Goal: Task Accomplishment & Management: Use online tool/utility

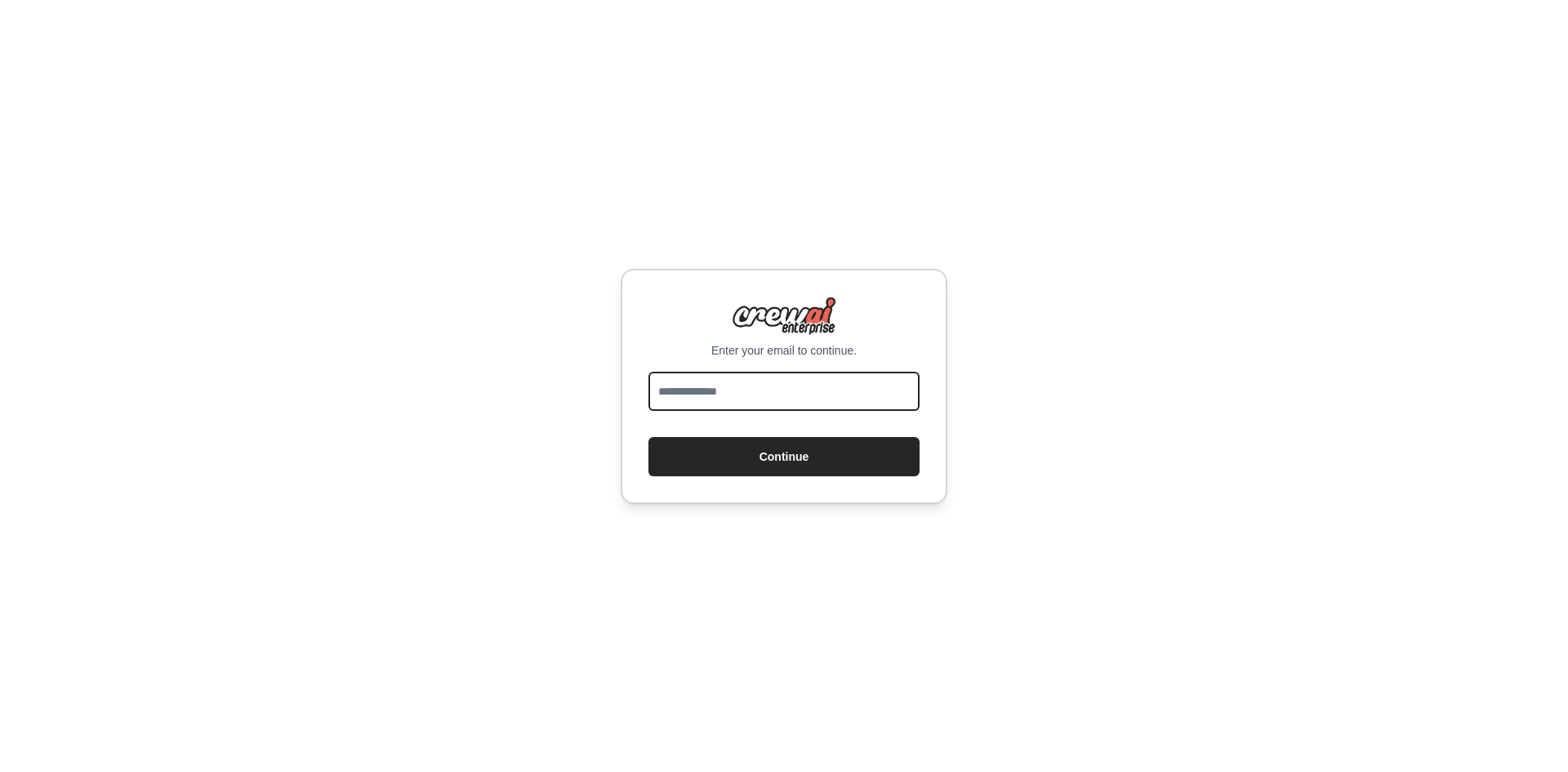
click at [755, 400] on input "email" at bounding box center [784, 391] width 271 height 39
type input "**********"
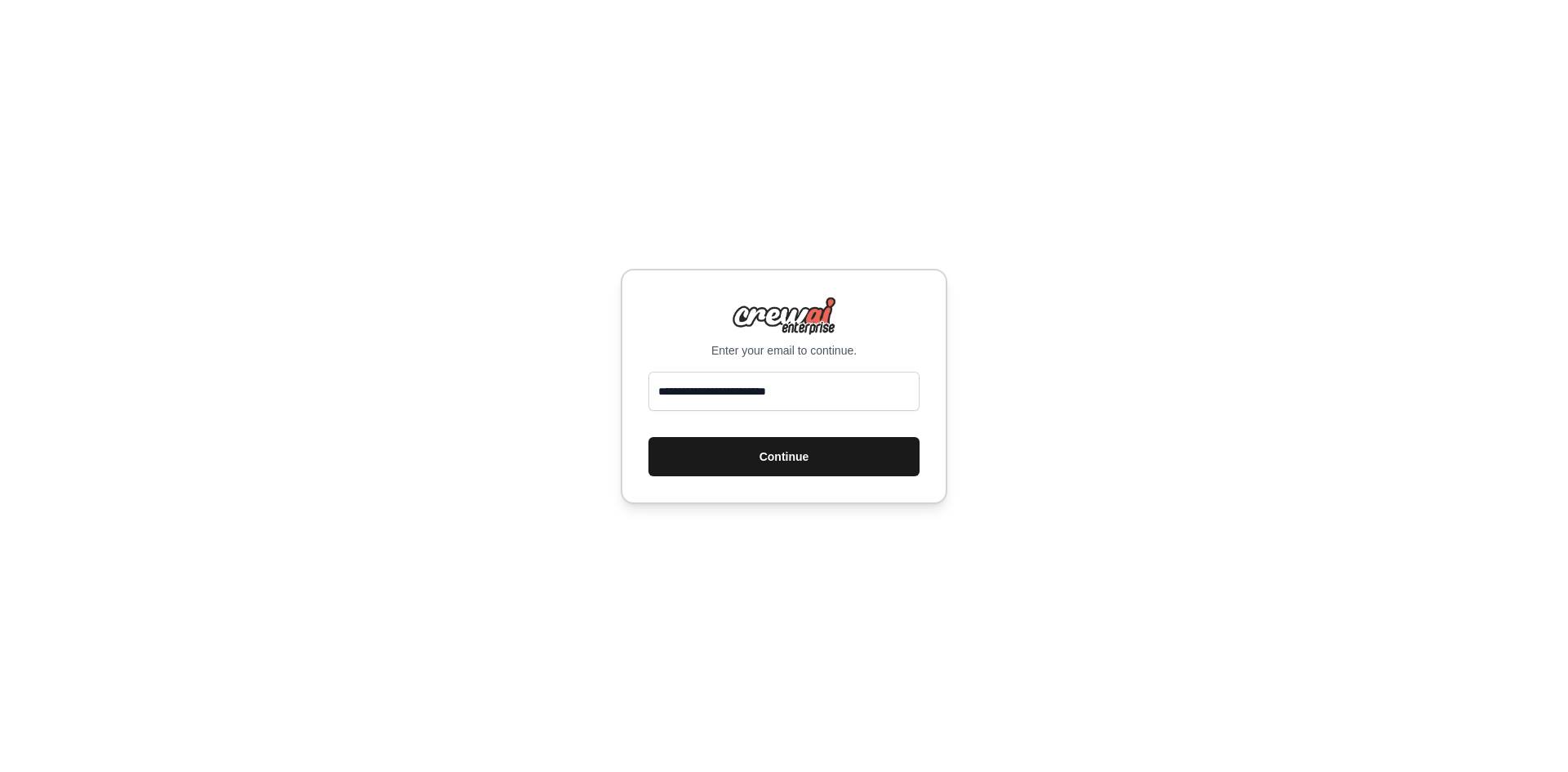
click at [724, 450] on button "Continue" at bounding box center [784, 456] width 271 height 39
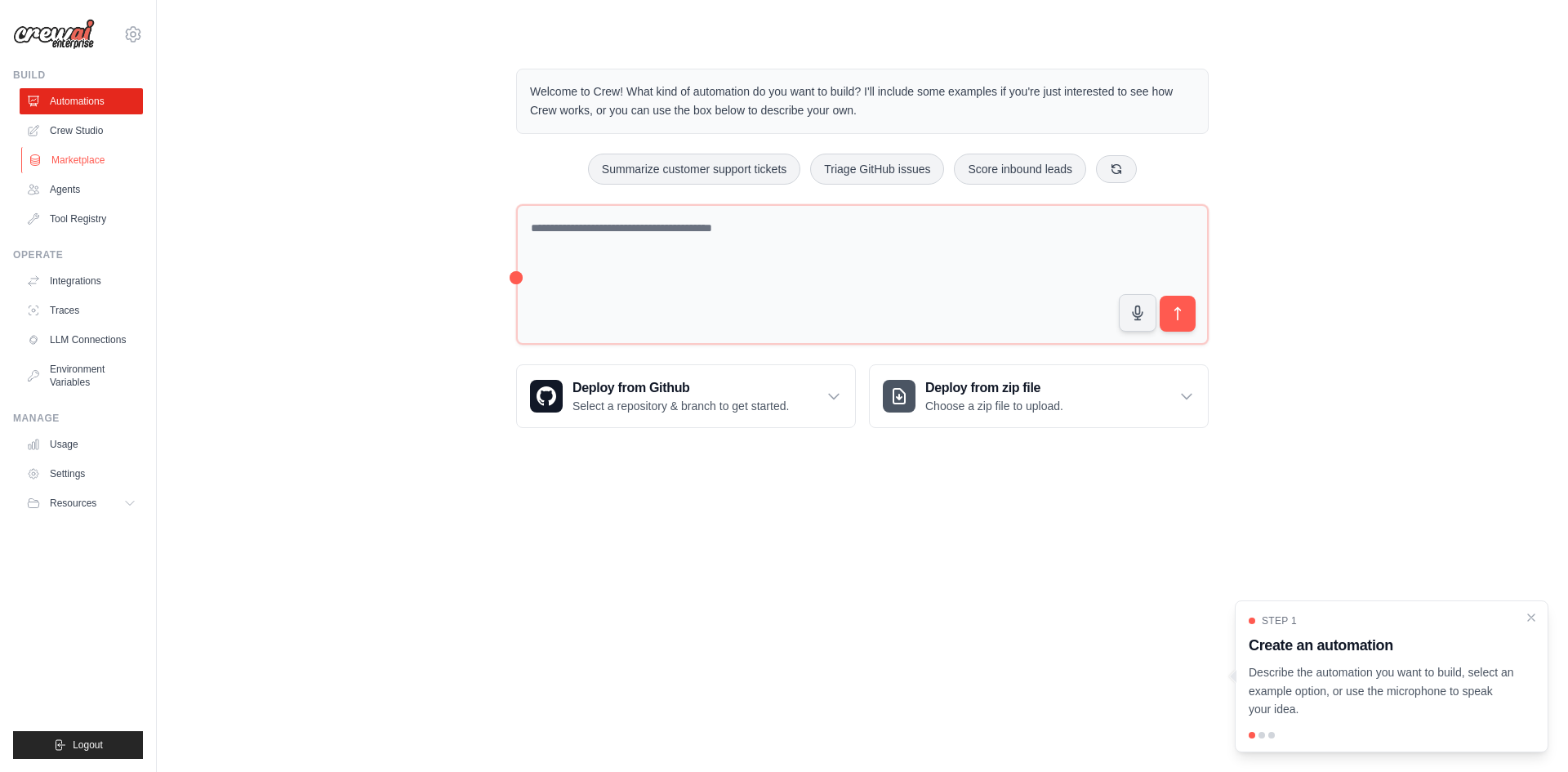
click at [93, 162] on link "Marketplace" at bounding box center [83, 160] width 123 height 26
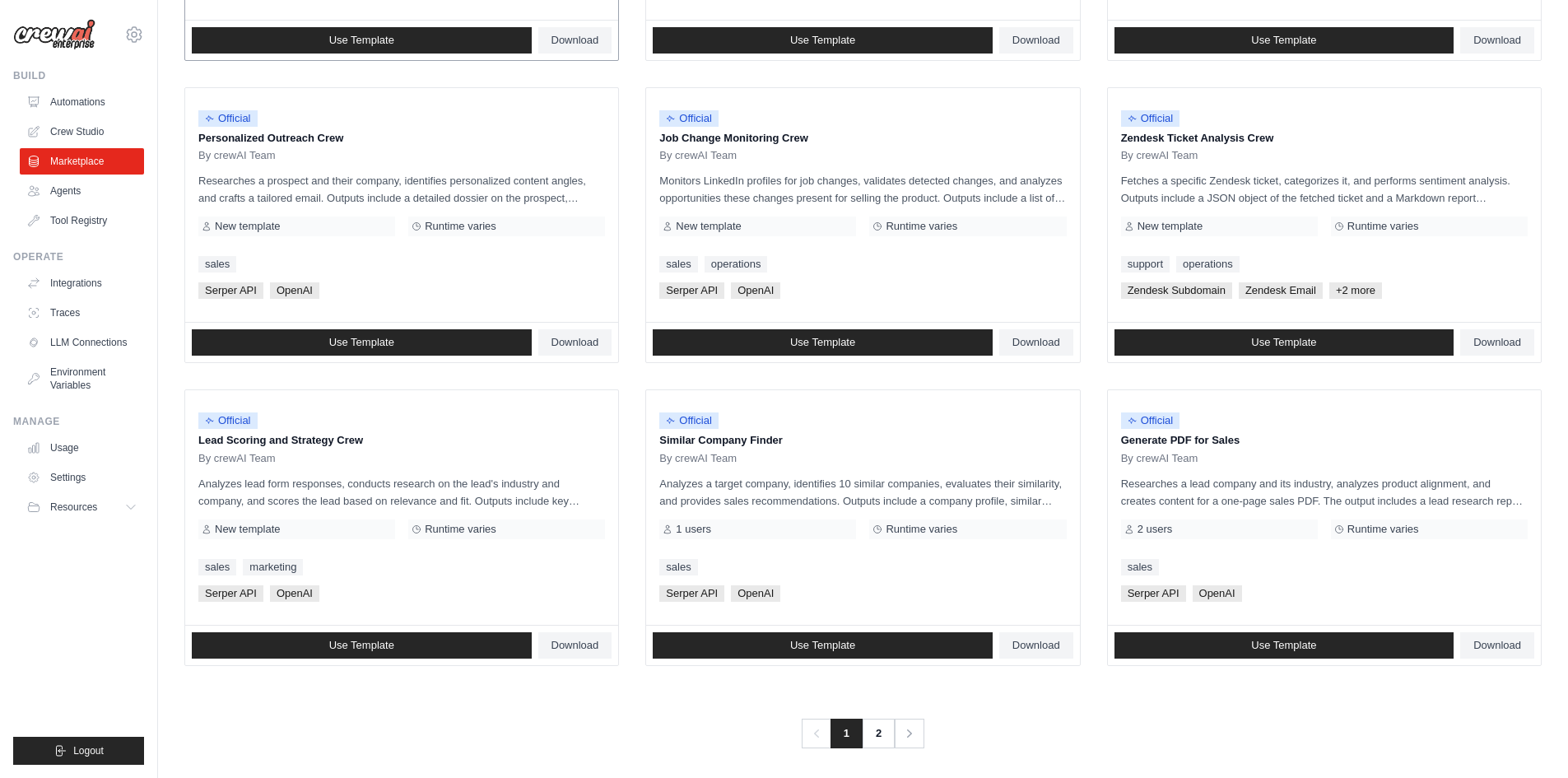
scroll to position [747, 0]
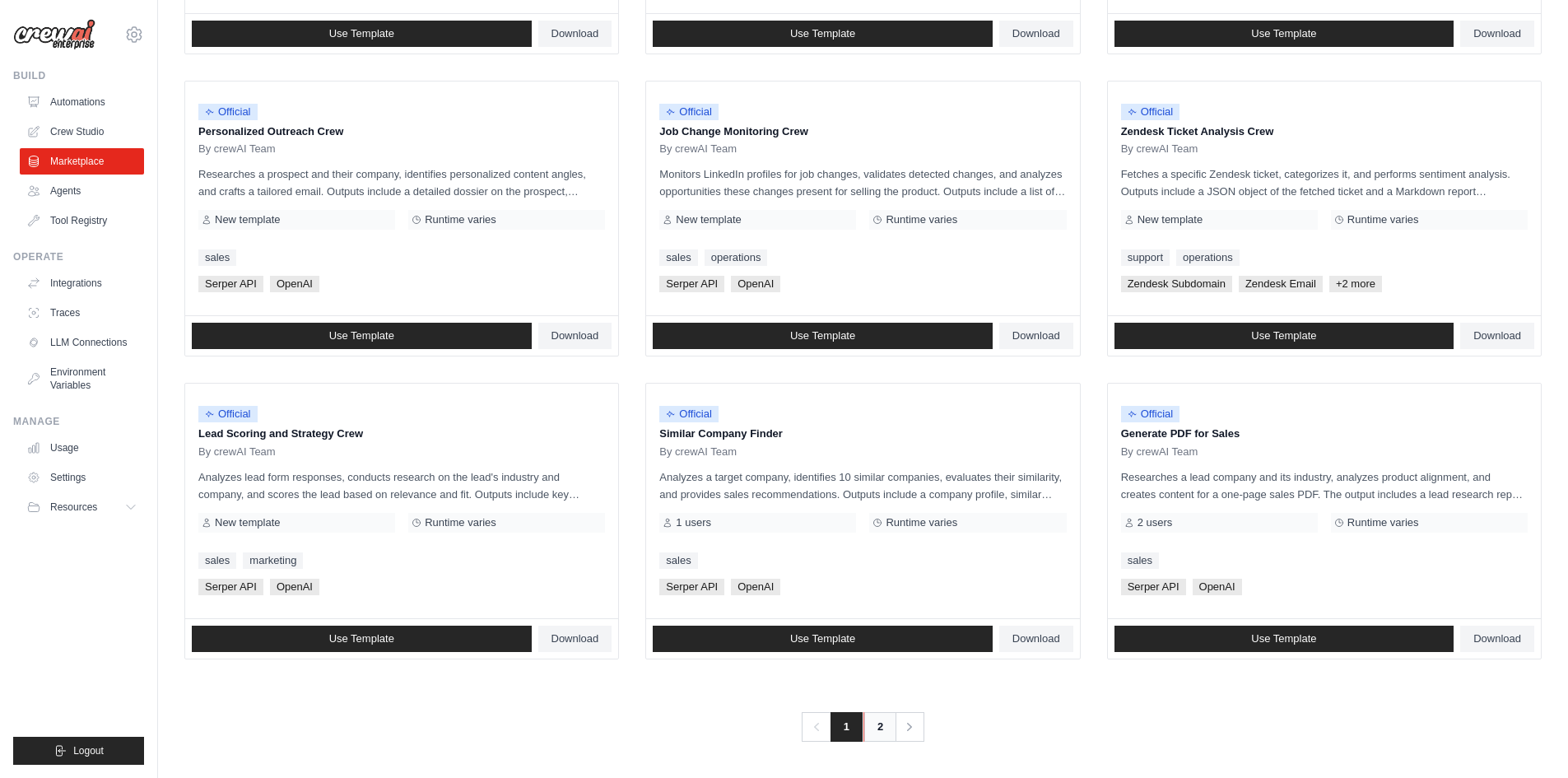
click at [881, 726] on link "2" at bounding box center [880, 727] width 33 height 30
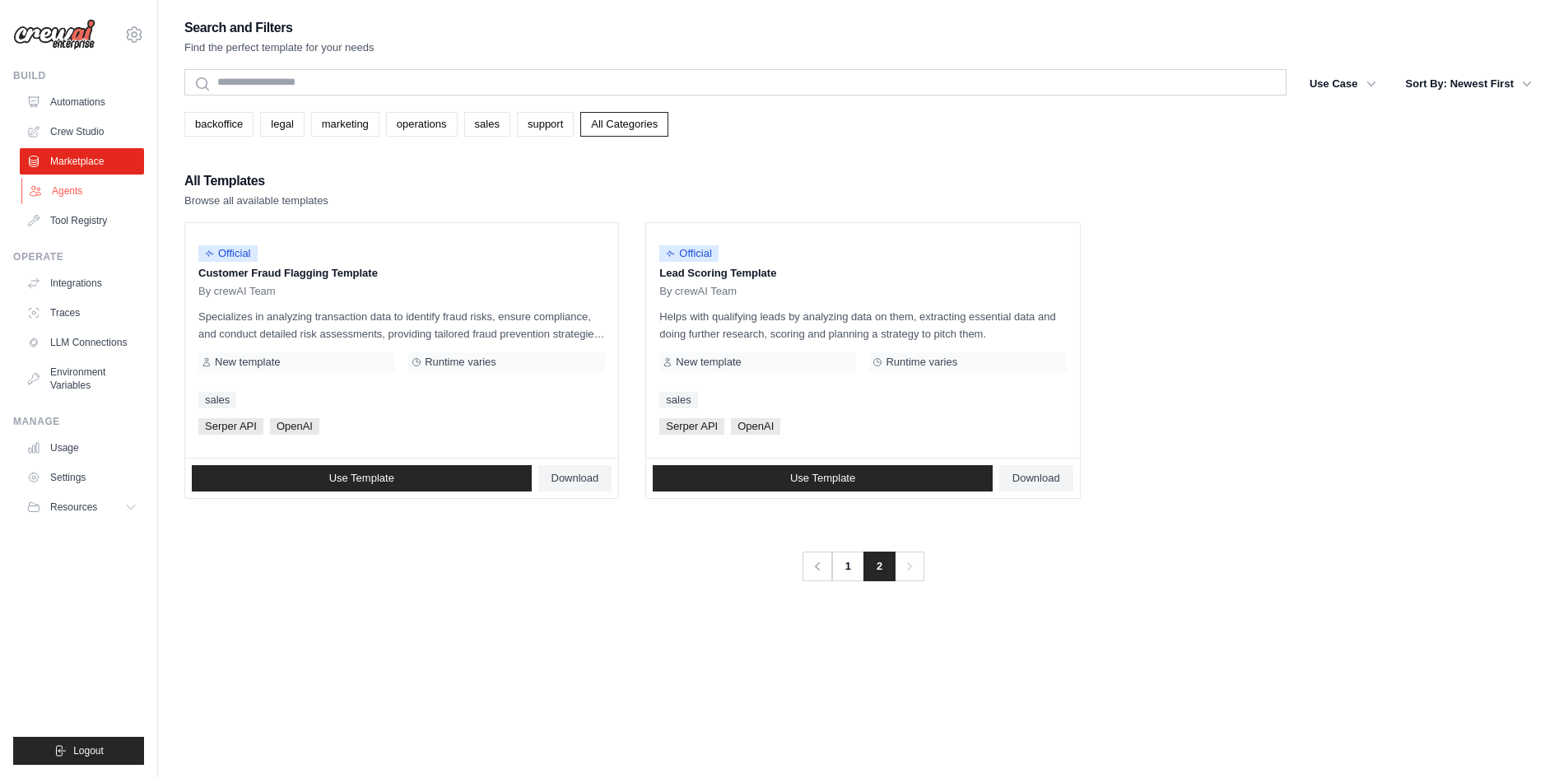
click at [66, 197] on link "Agents" at bounding box center [84, 190] width 124 height 26
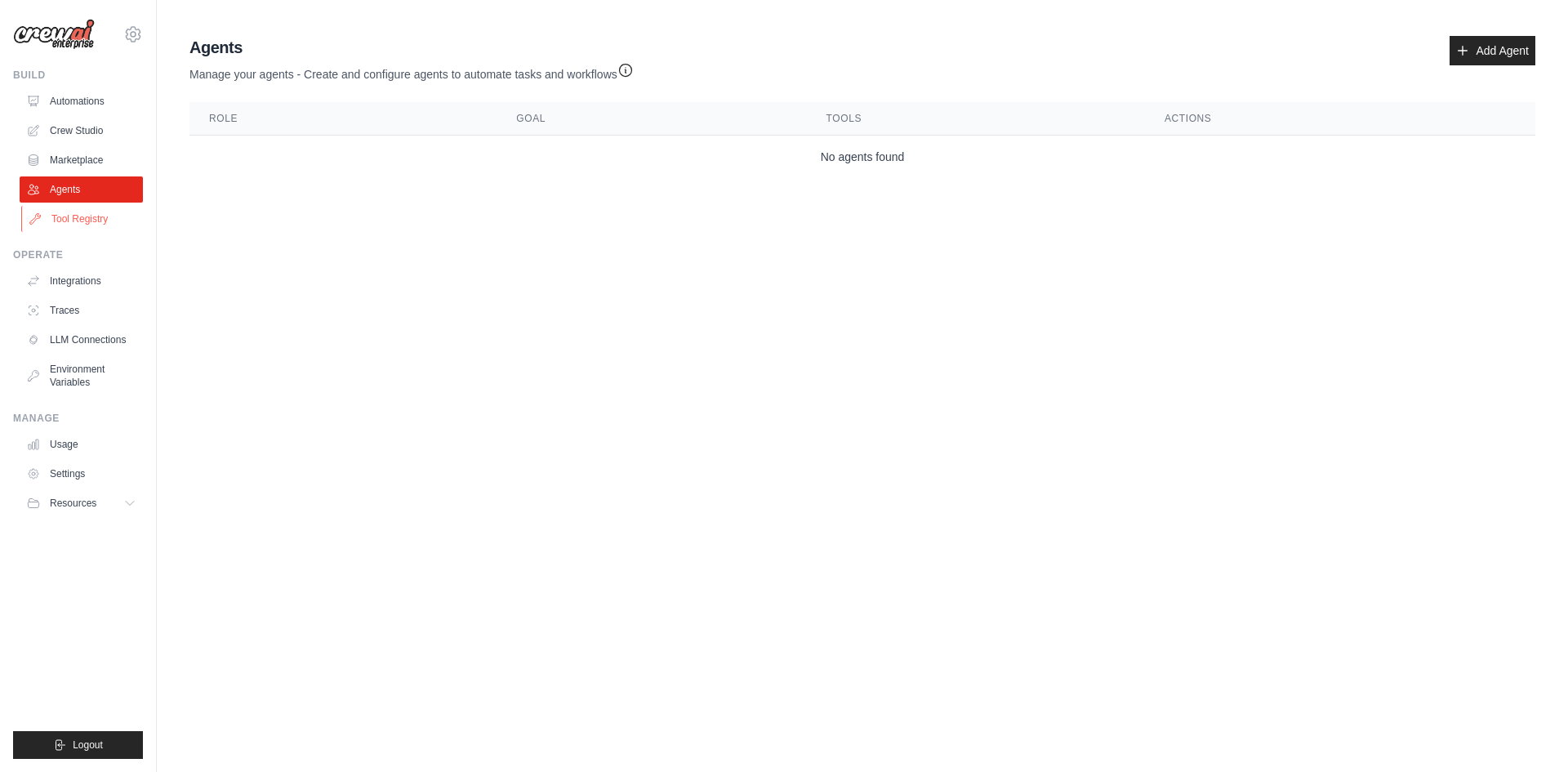
click at [97, 224] on link "Tool Registry" at bounding box center [83, 218] width 123 height 26
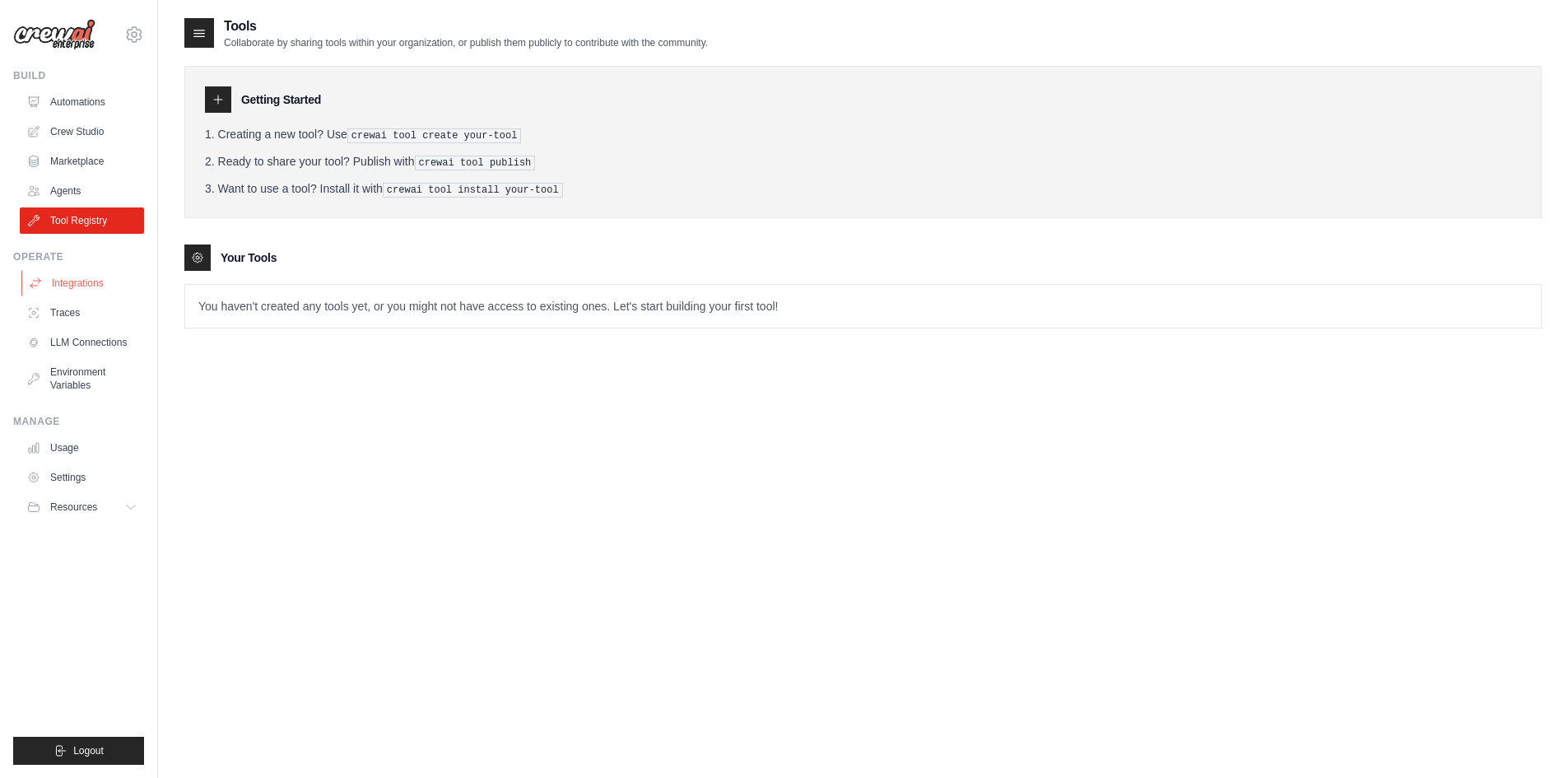
click at [94, 281] on link "Integrations" at bounding box center [84, 283] width 124 height 26
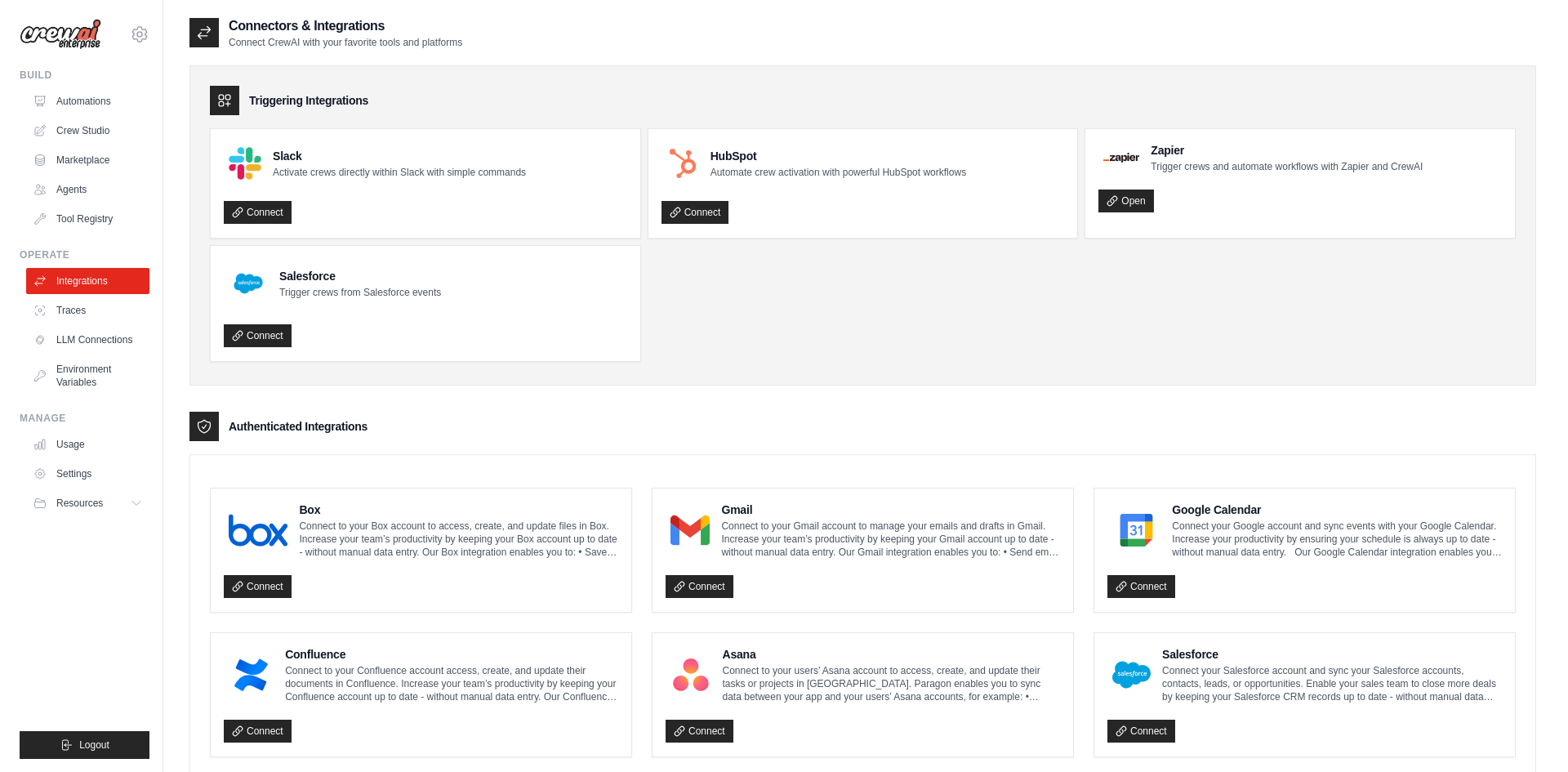
scroll to position [163, 0]
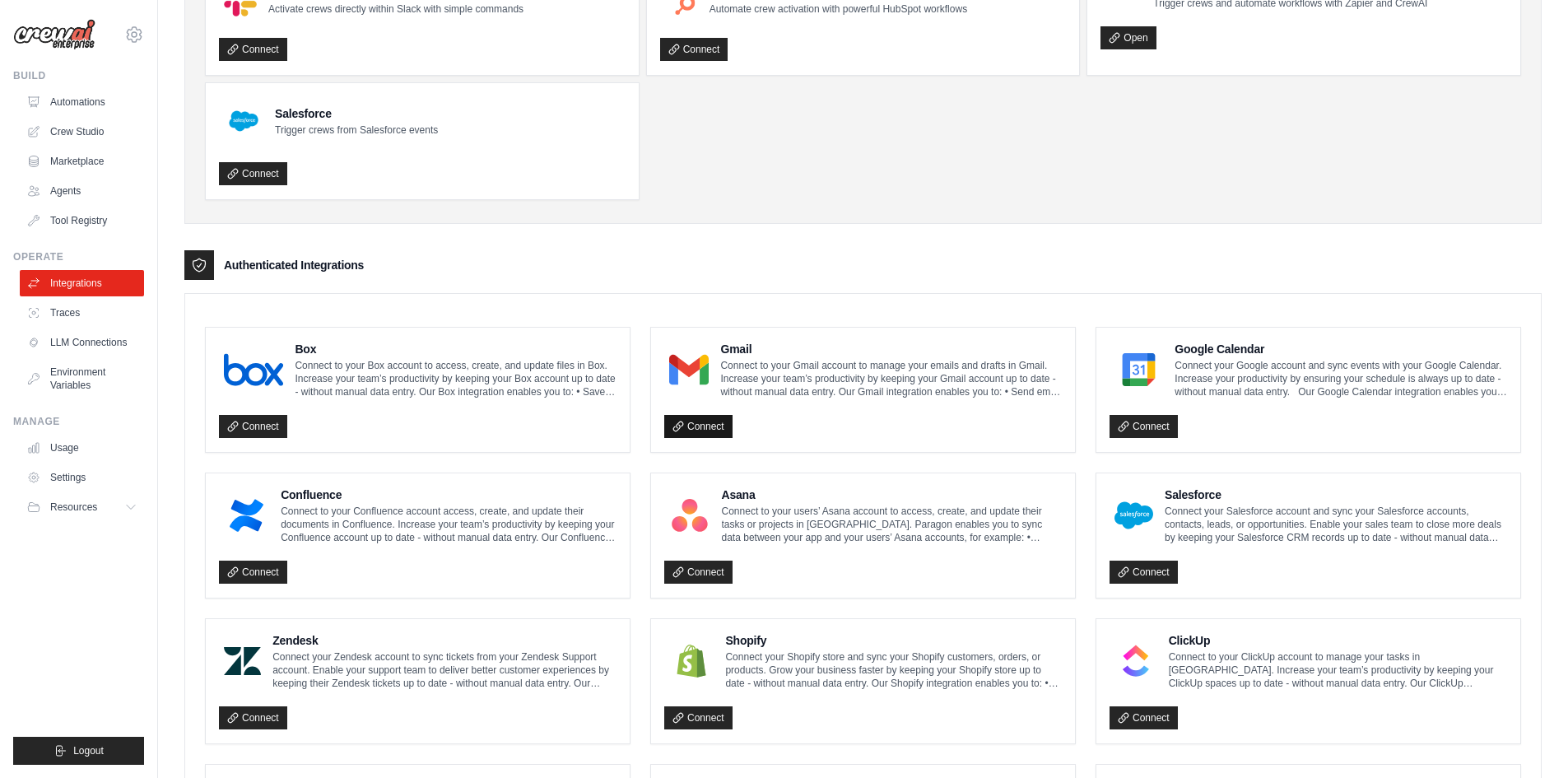
click at [708, 430] on link "Connect" at bounding box center [699, 427] width 68 height 23
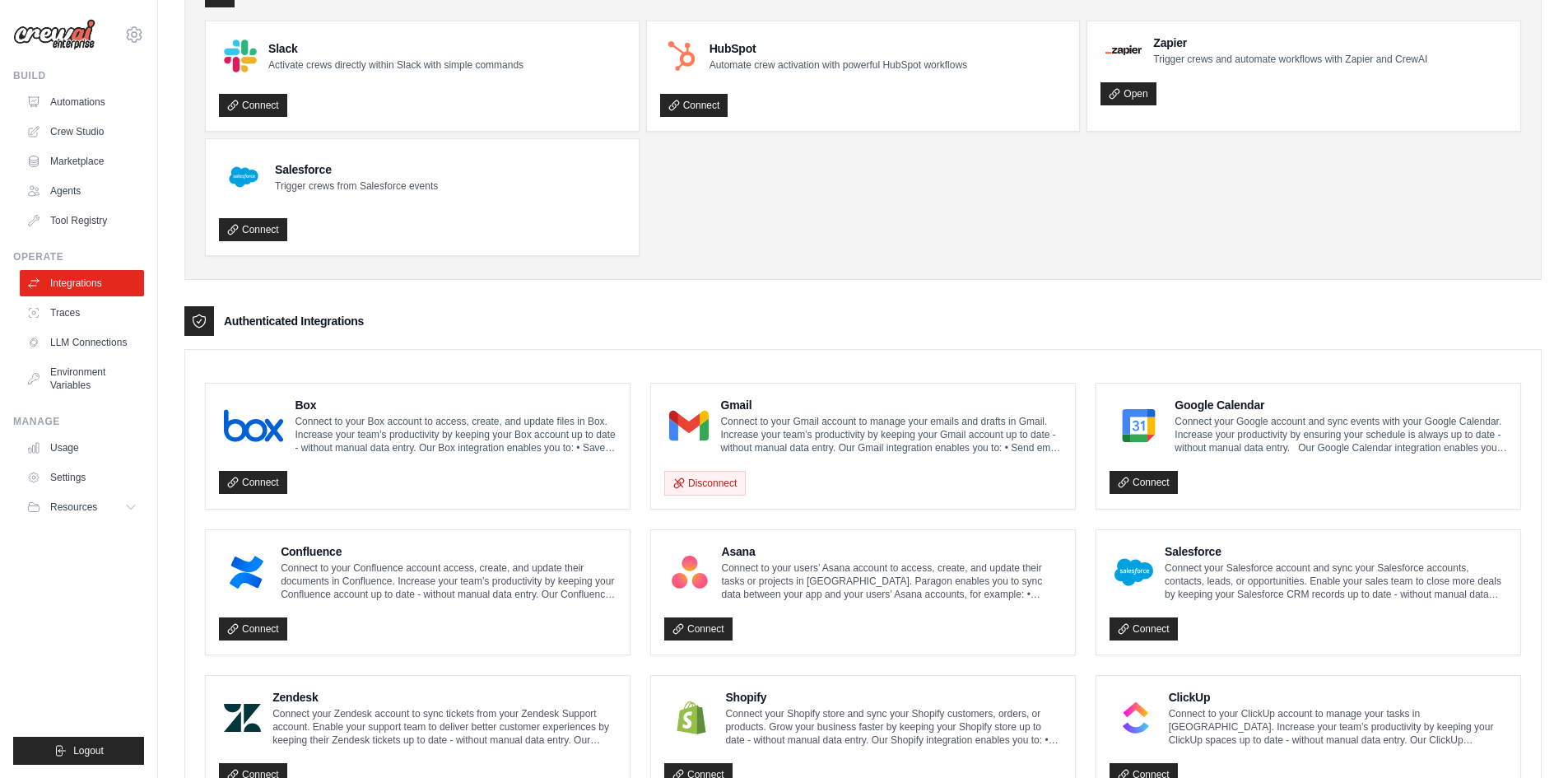
click at [746, 402] on h4 "Gmail" at bounding box center [891, 405] width 341 height 16
click at [667, 439] on div at bounding box center [689, 426] width 49 height 43
click at [709, 476] on button "Disconnect" at bounding box center [705, 482] width 82 height 25
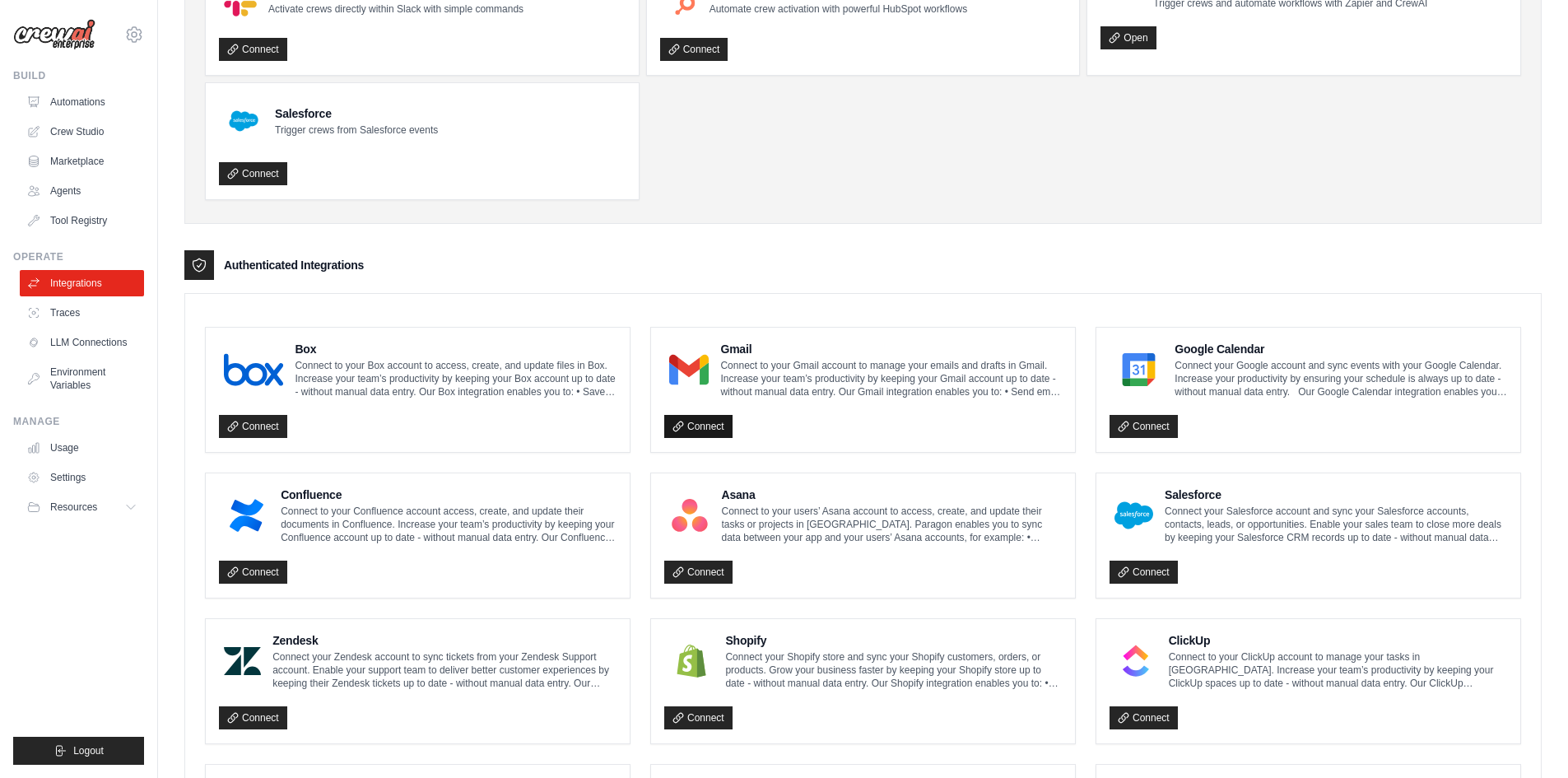
click at [692, 421] on link "Connect" at bounding box center [699, 427] width 68 height 23
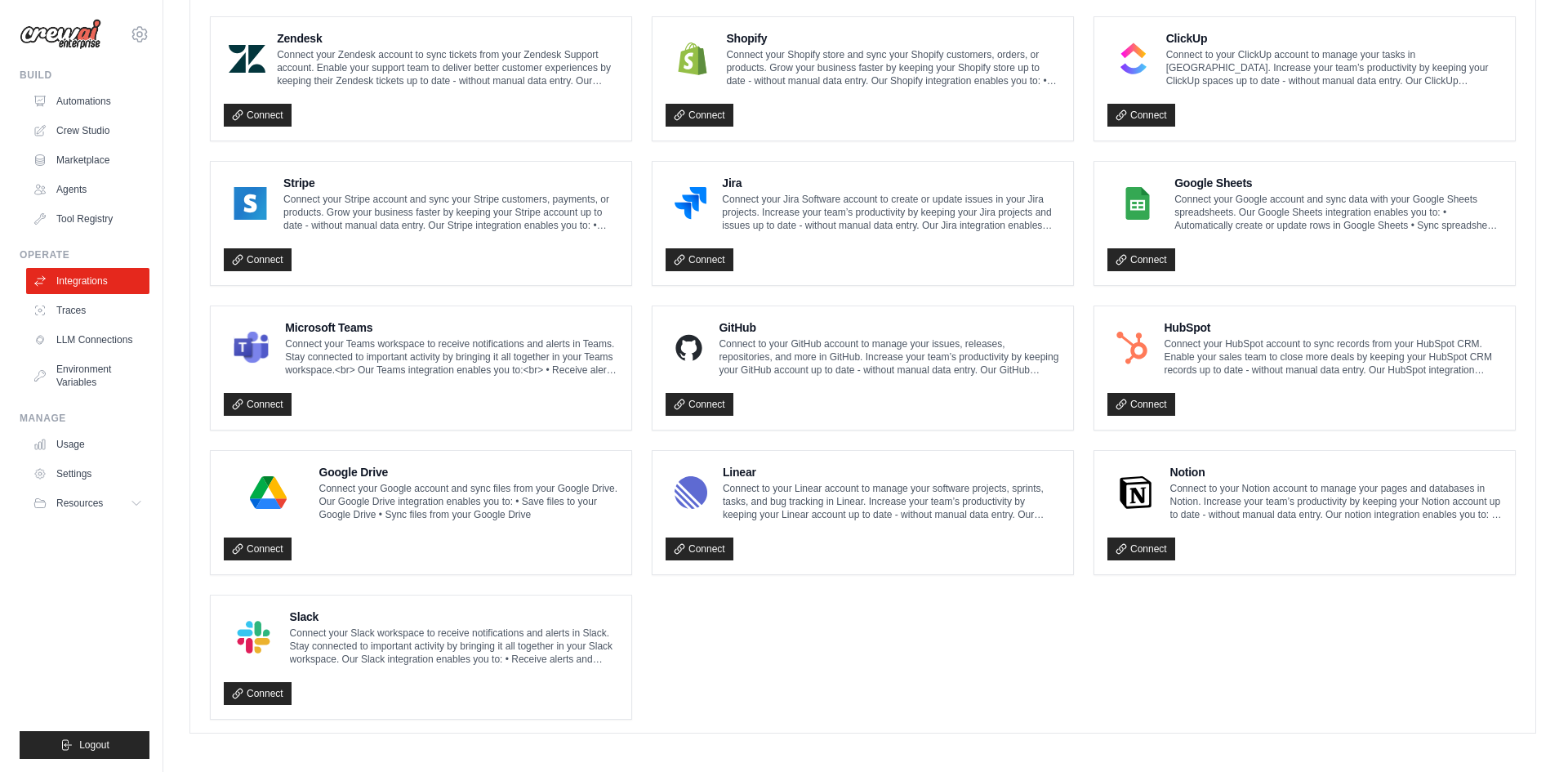
scroll to position [821, 0]
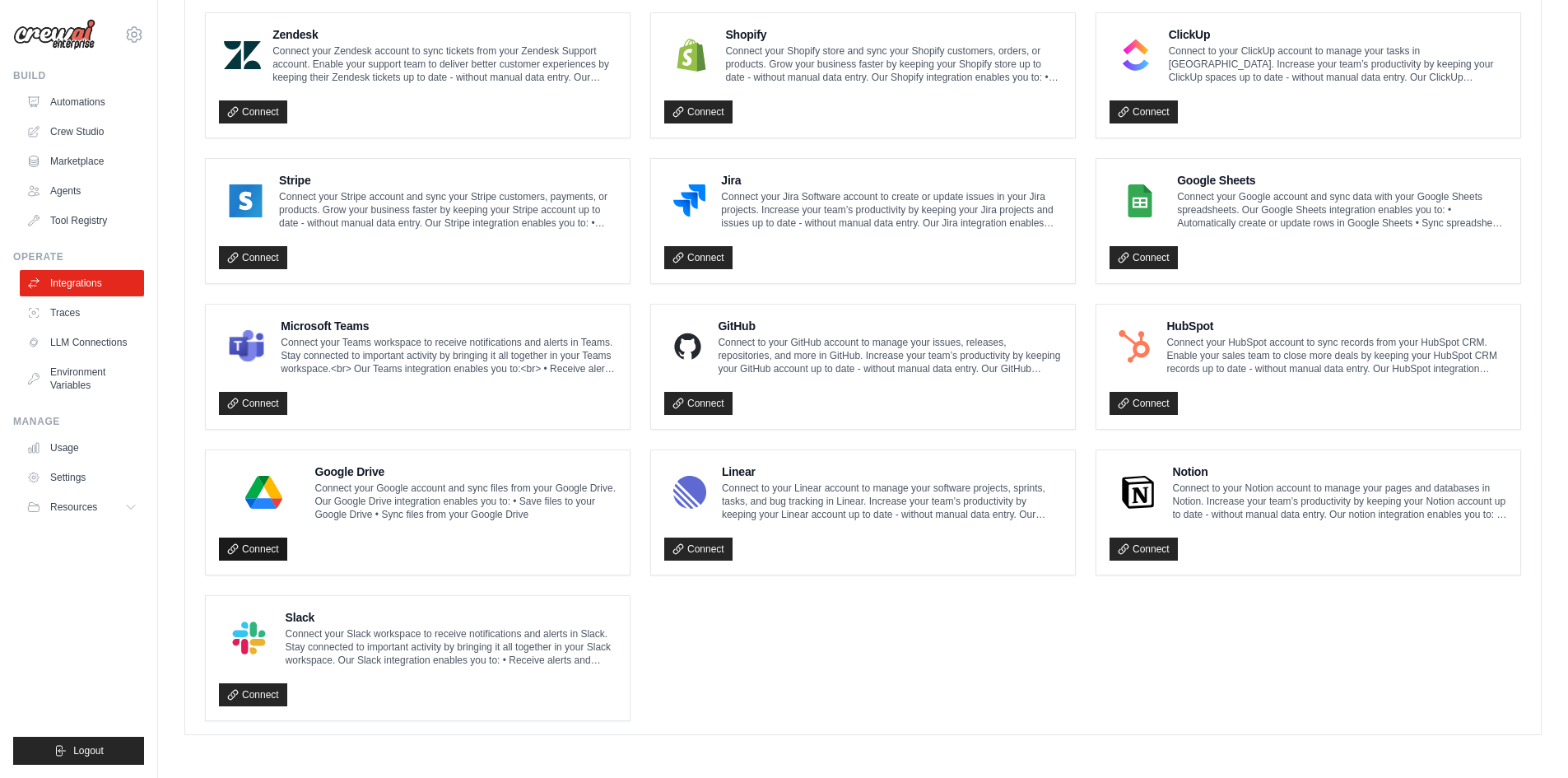
click at [240, 539] on link "Connect" at bounding box center [253, 550] width 68 height 23
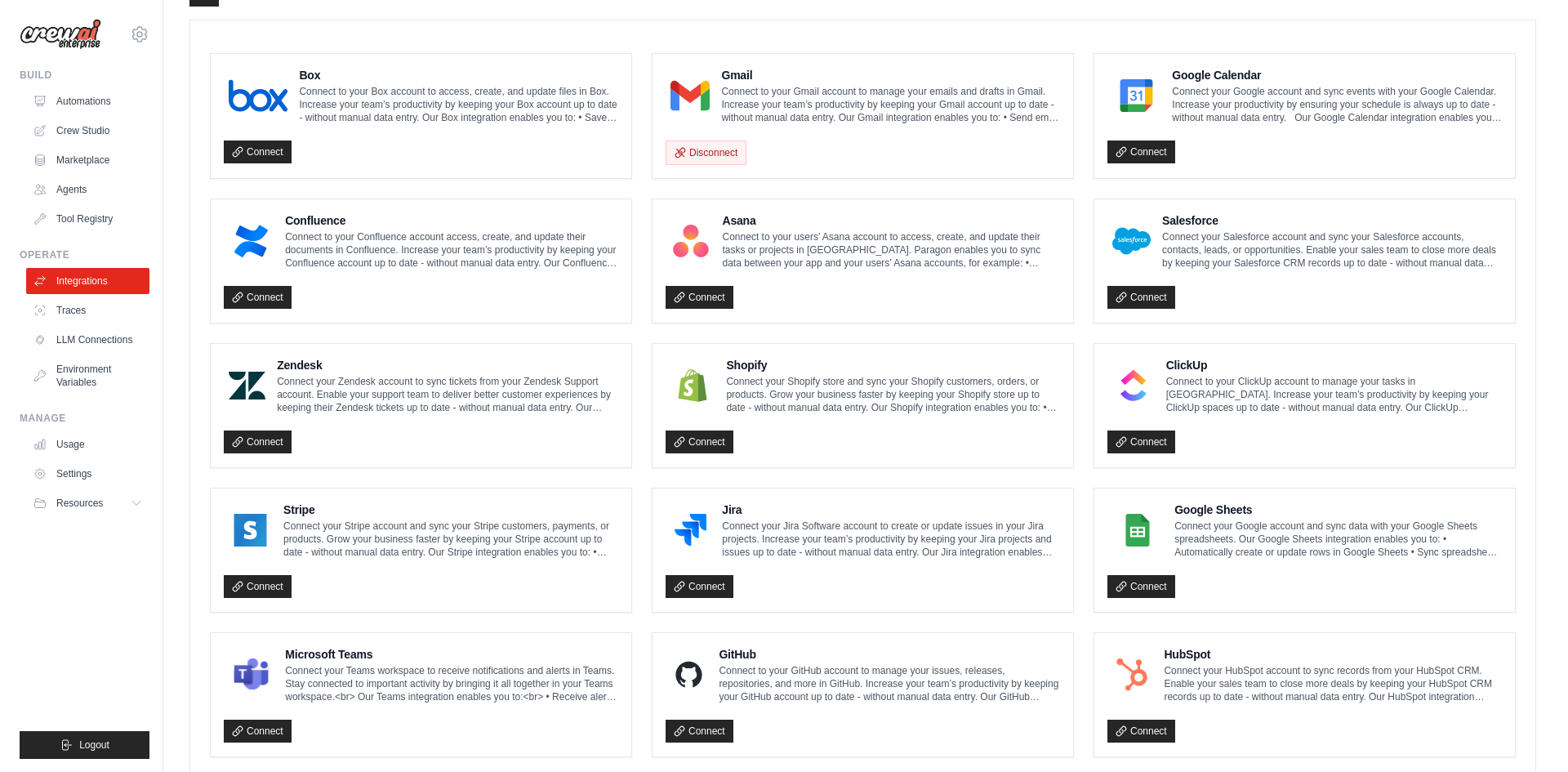
scroll to position [817, 0]
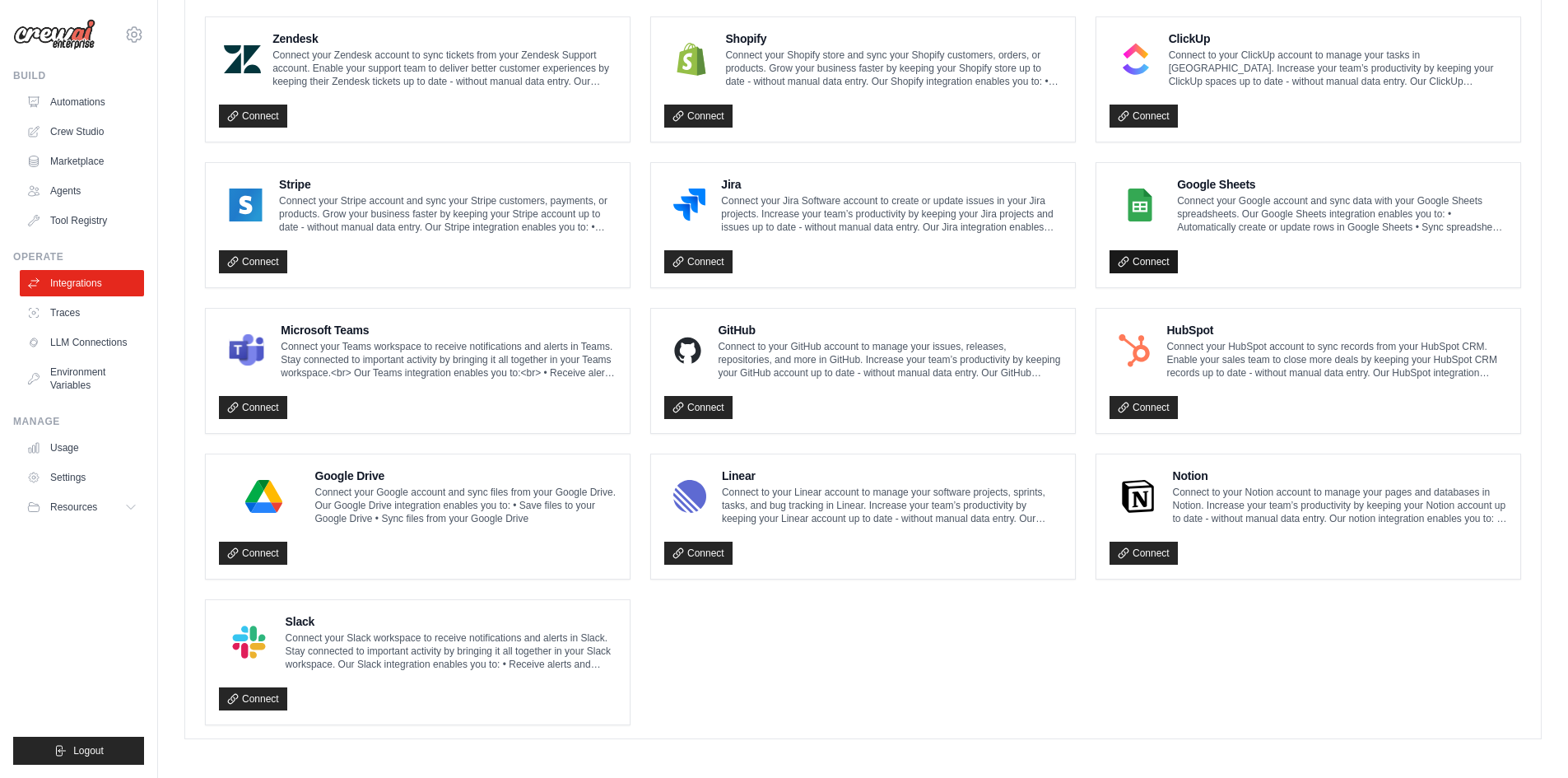
click at [1156, 260] on link "Connect" at bounding box center [1144, 262] width 68 height 23
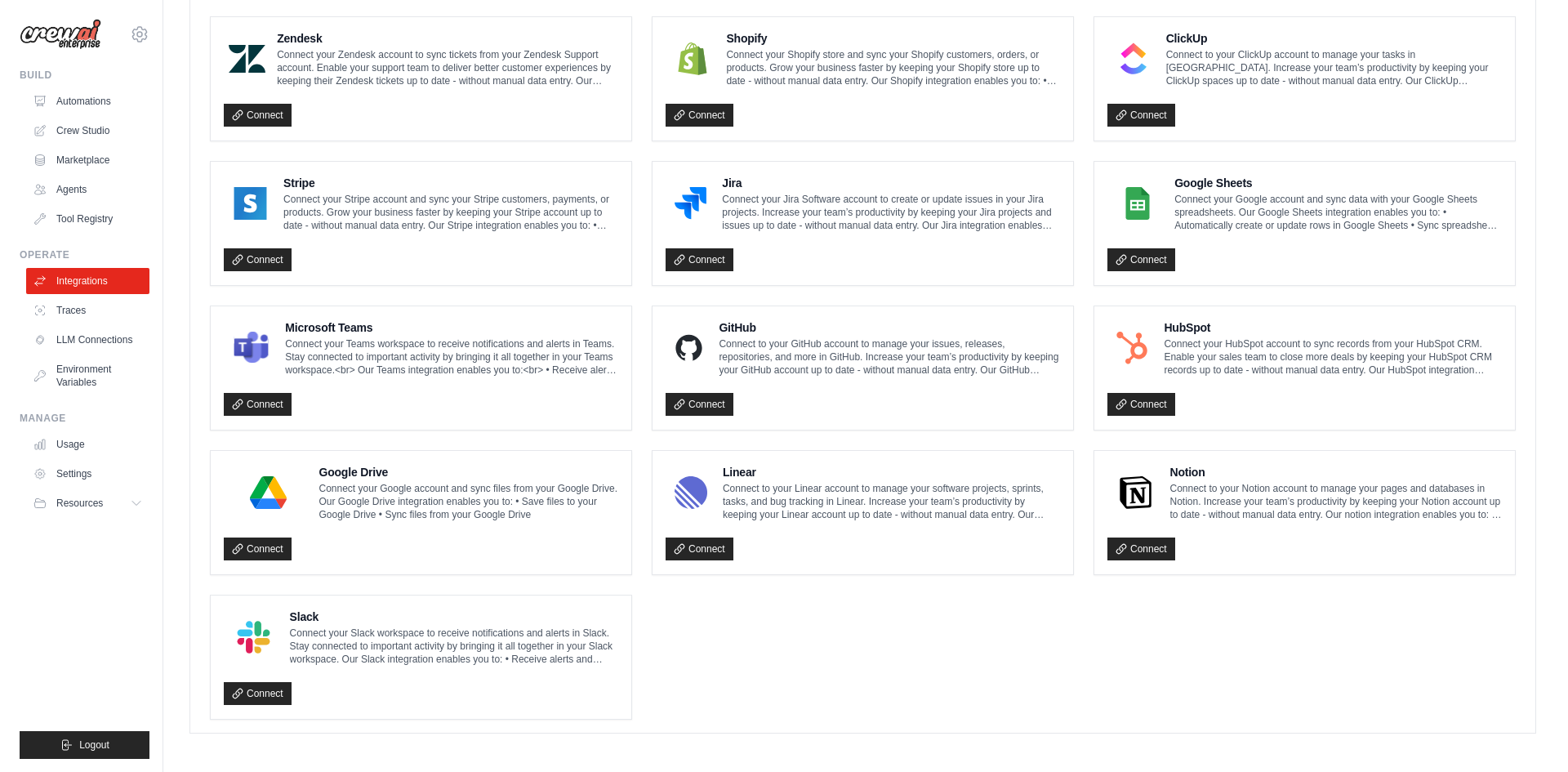
scroll to position [821, 0]
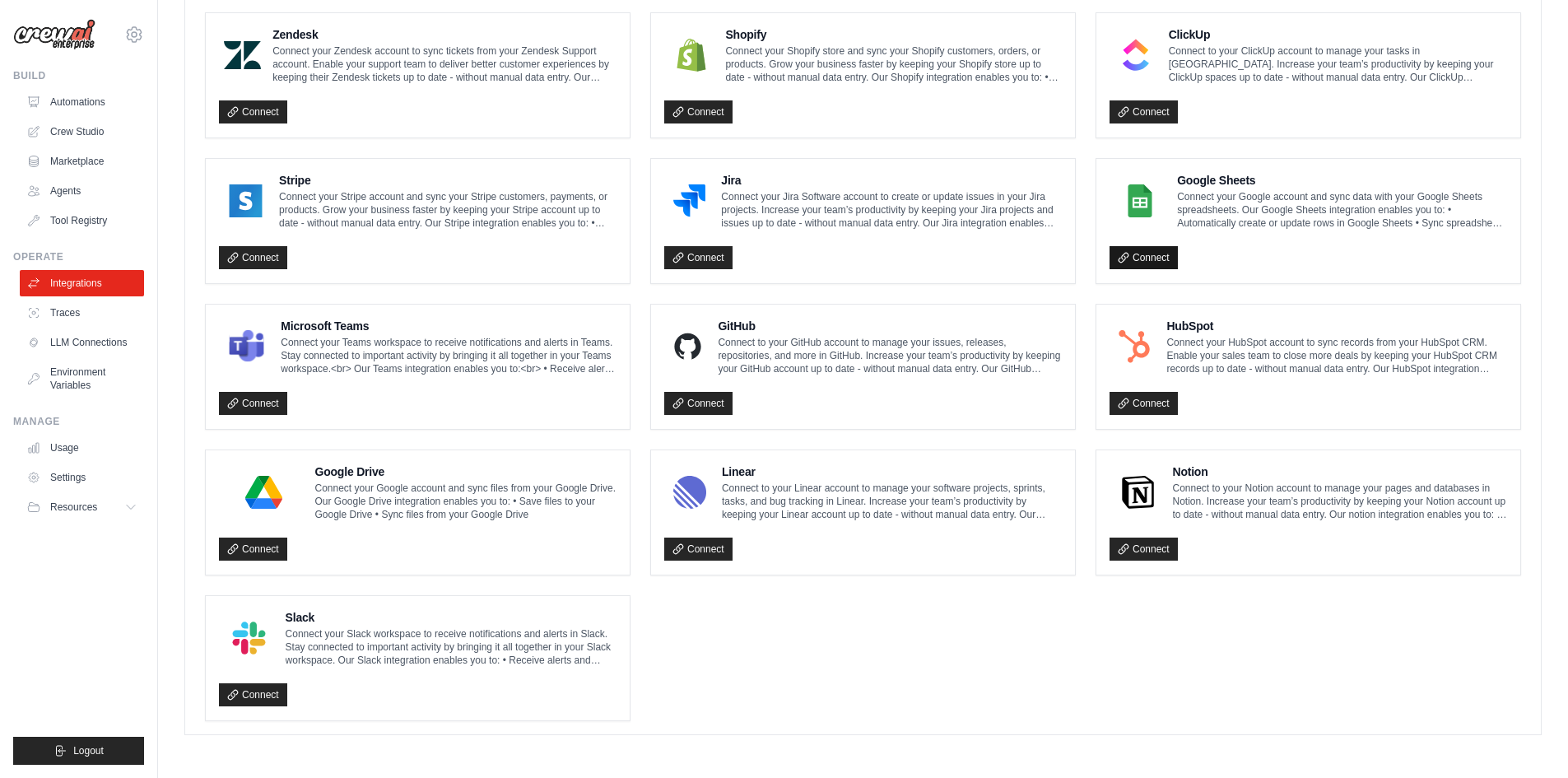
click at [1141, 262] on link "Connect" at bounding box center [1144, 258] width 68 height 23
click at [95, 229] on link "Tool Registry" at bounding box center [84, 220] width 124 height 26
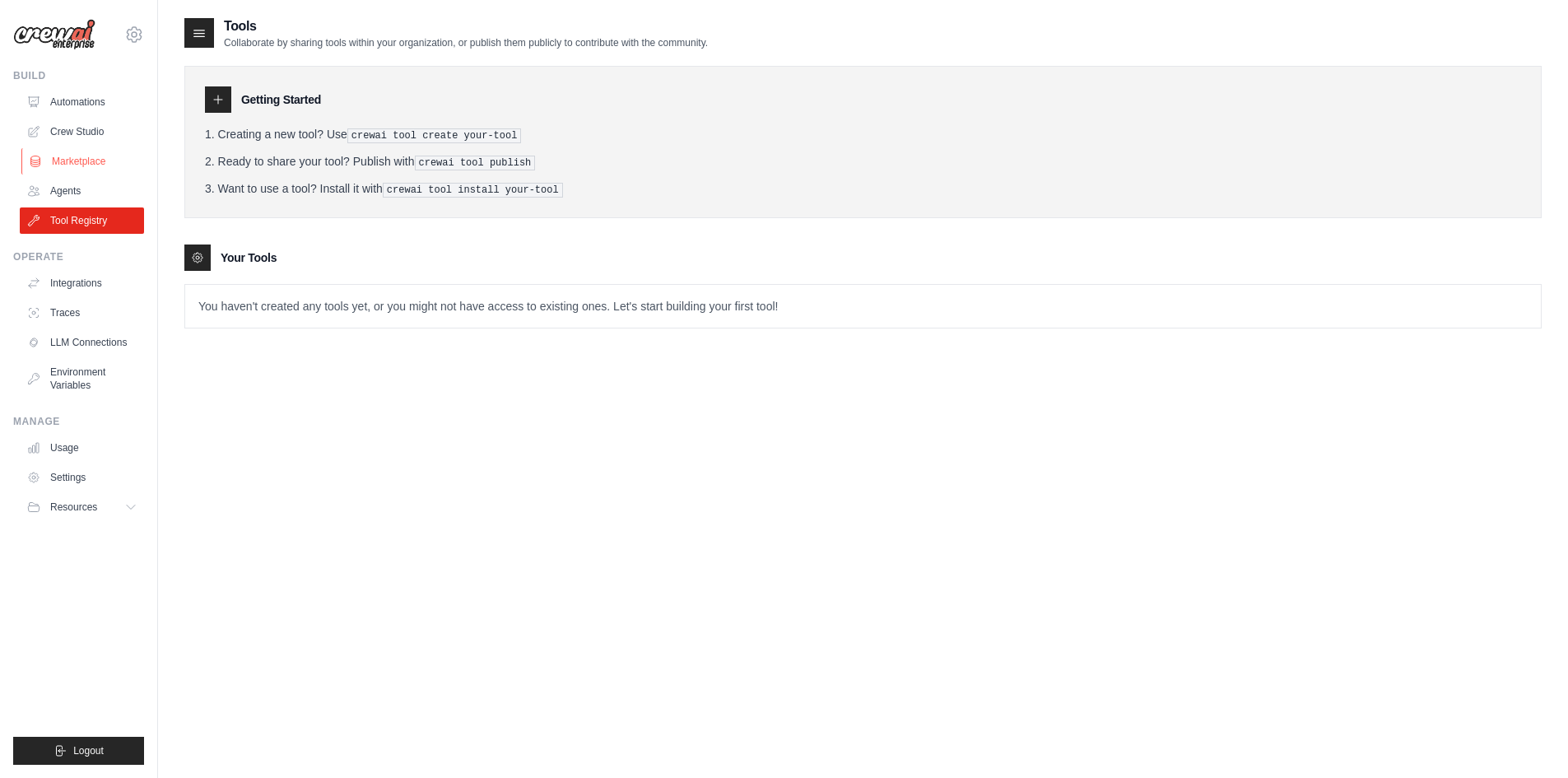
click at [88, 161] on link "Marketplace" at bounding box center [84, 161] width 124 height 26
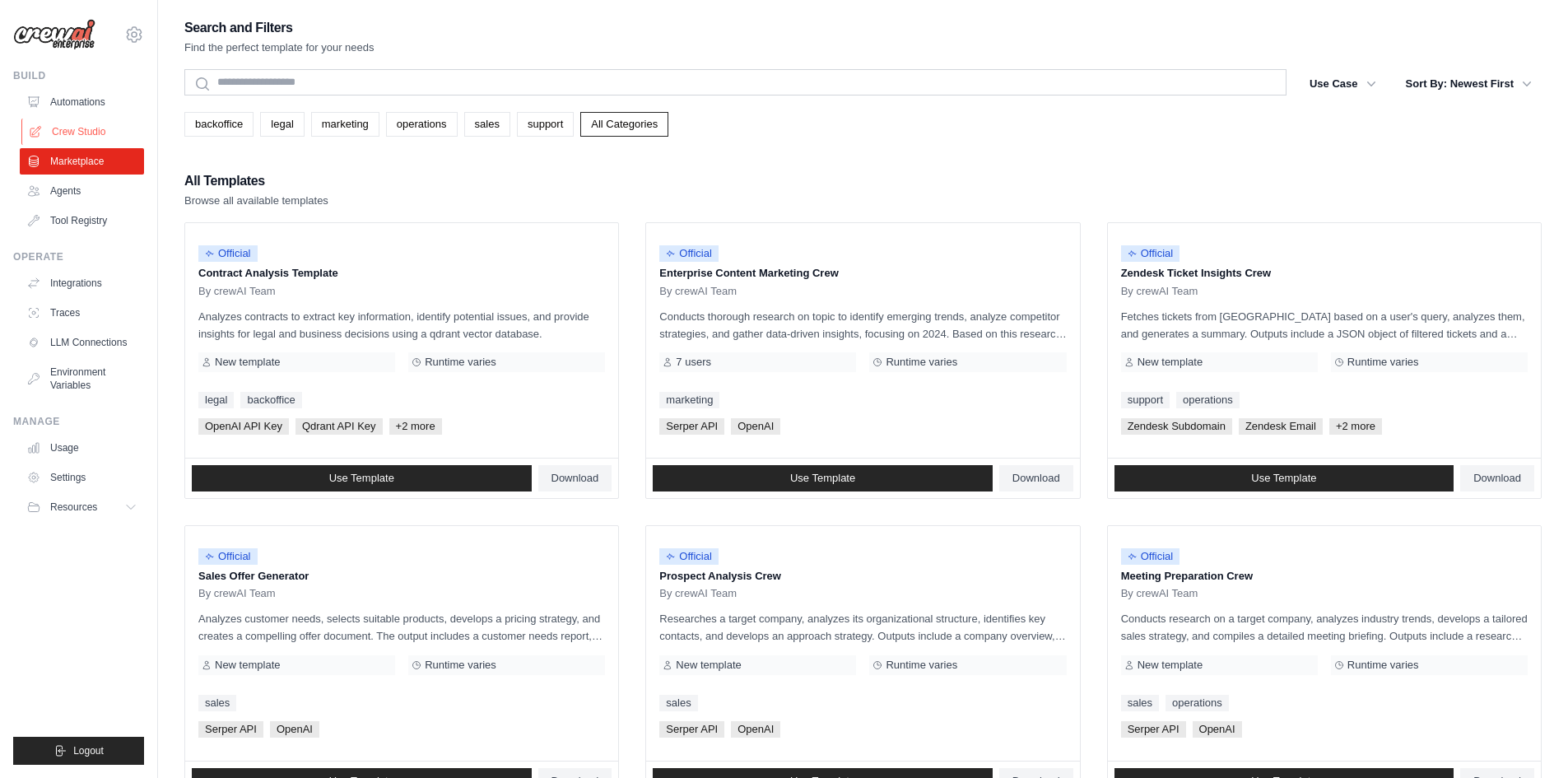
click at [93, 126] on link "Crew Studio" at bounding box center [84, 131] width 124 height 26
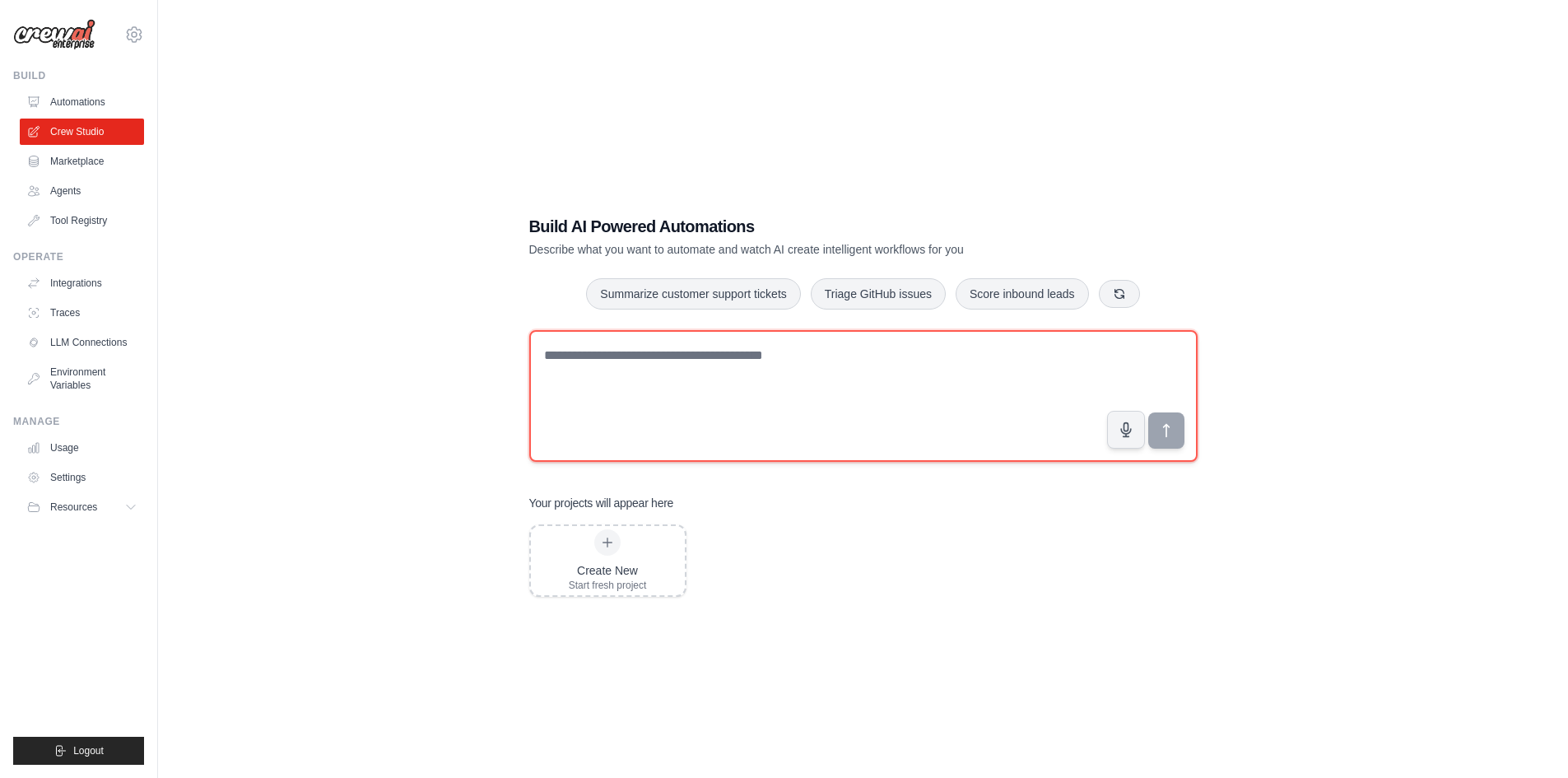
click at [707, 371] on textarea at bounding box center [863, 396] width 668 height 132
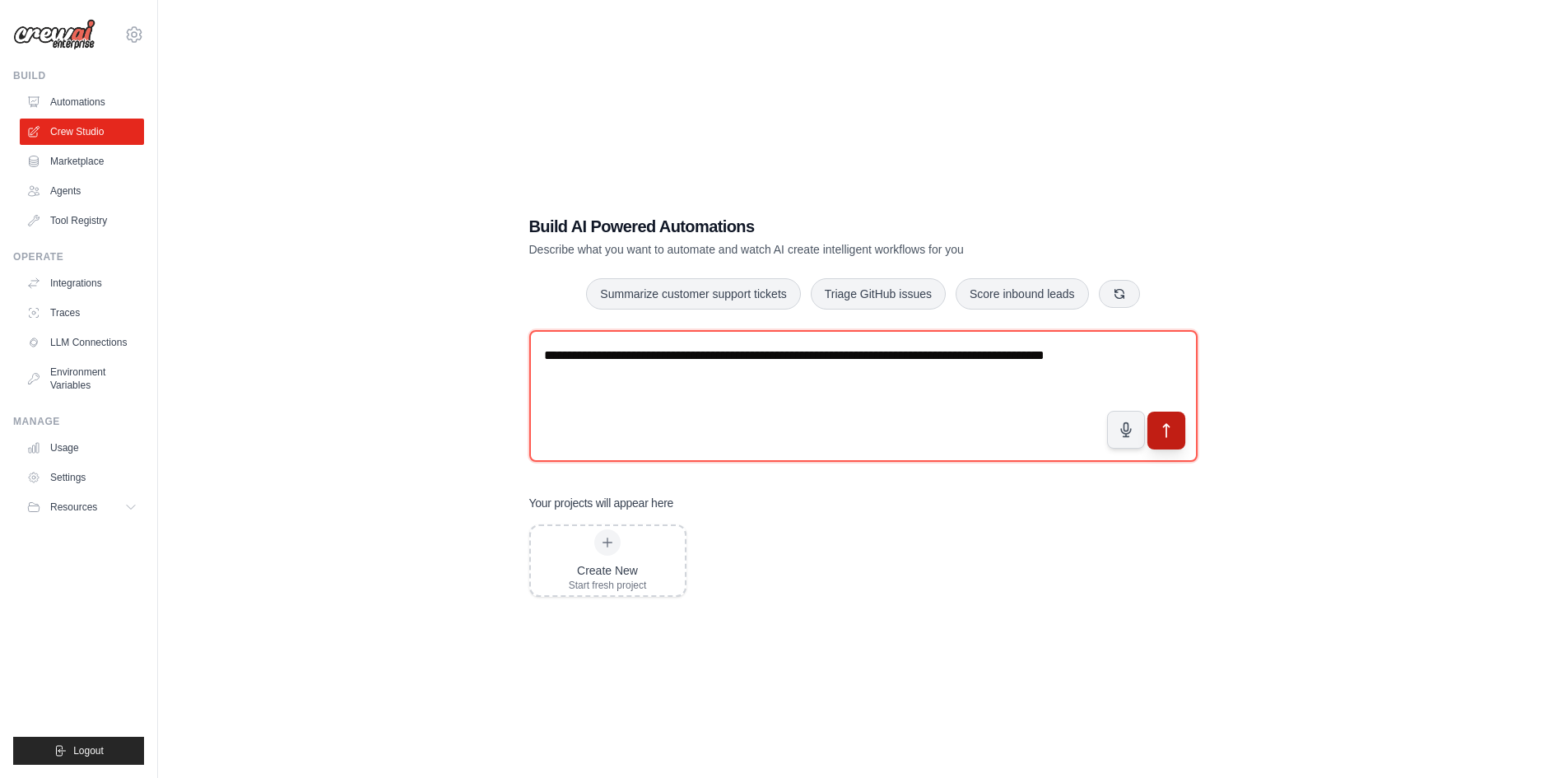
type textarea "**********"
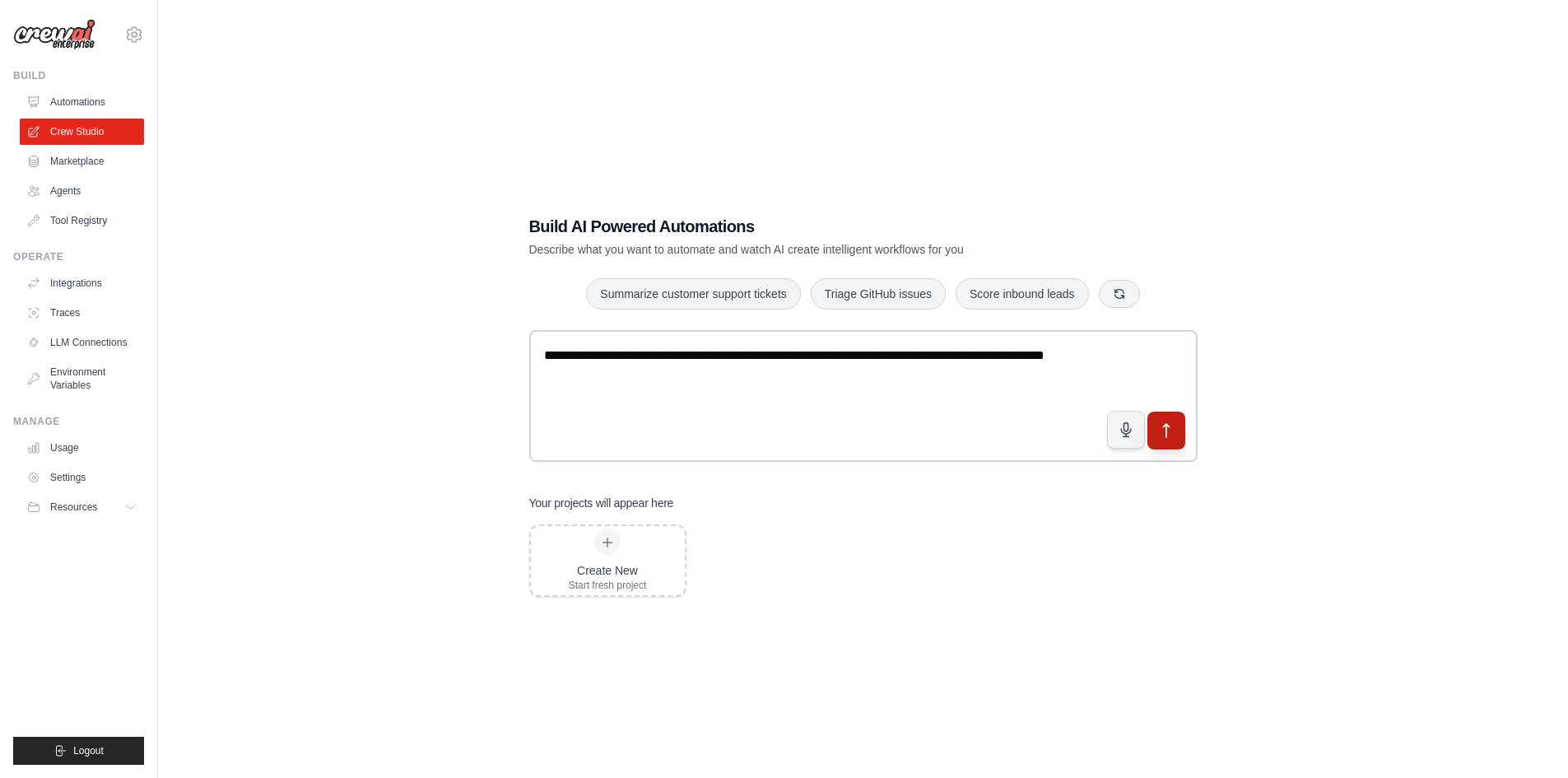
click at [1169, 426] on icon "submit" at bounding box center [1166, 429] width 17 height 17
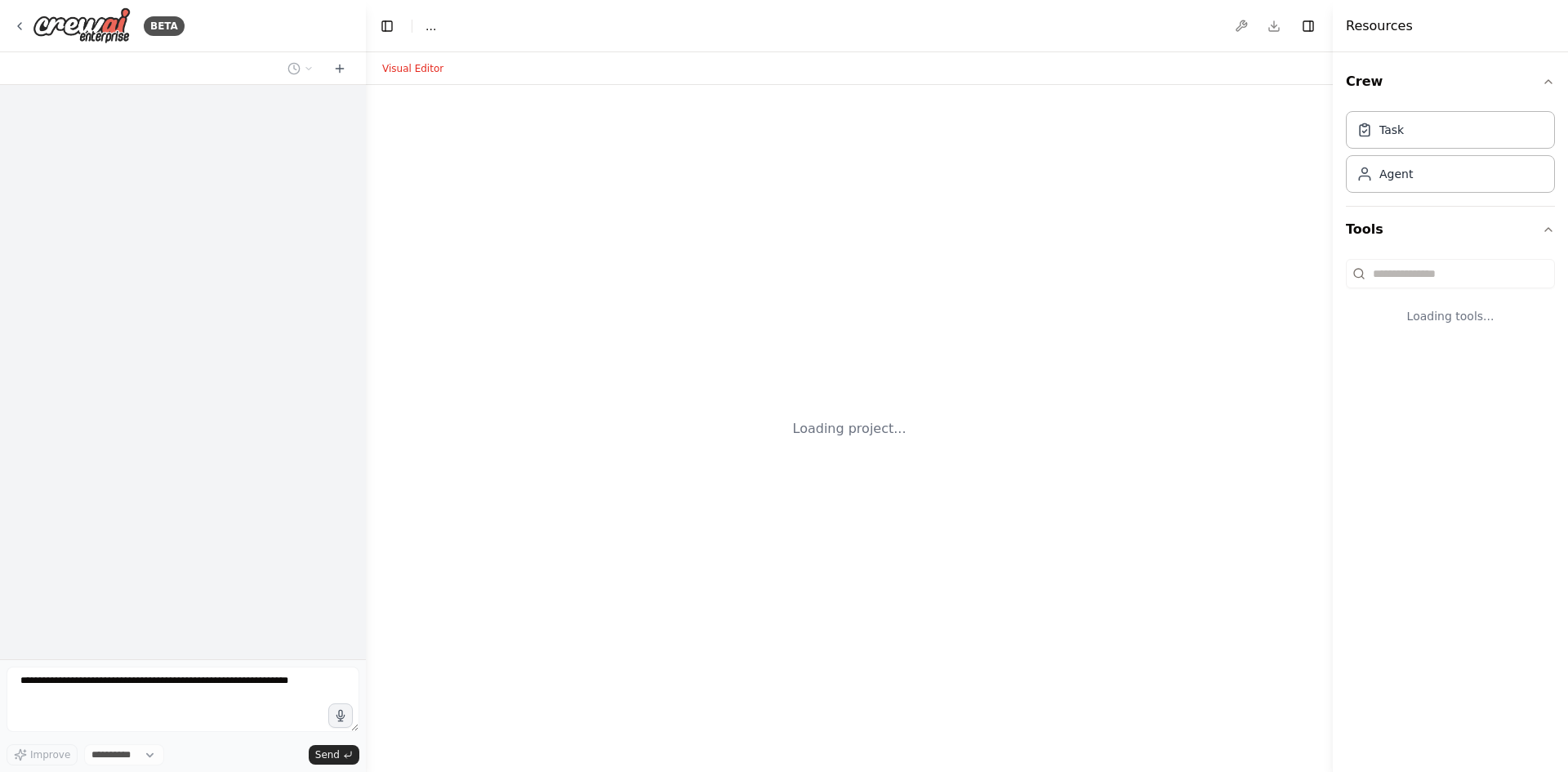
select select "****"
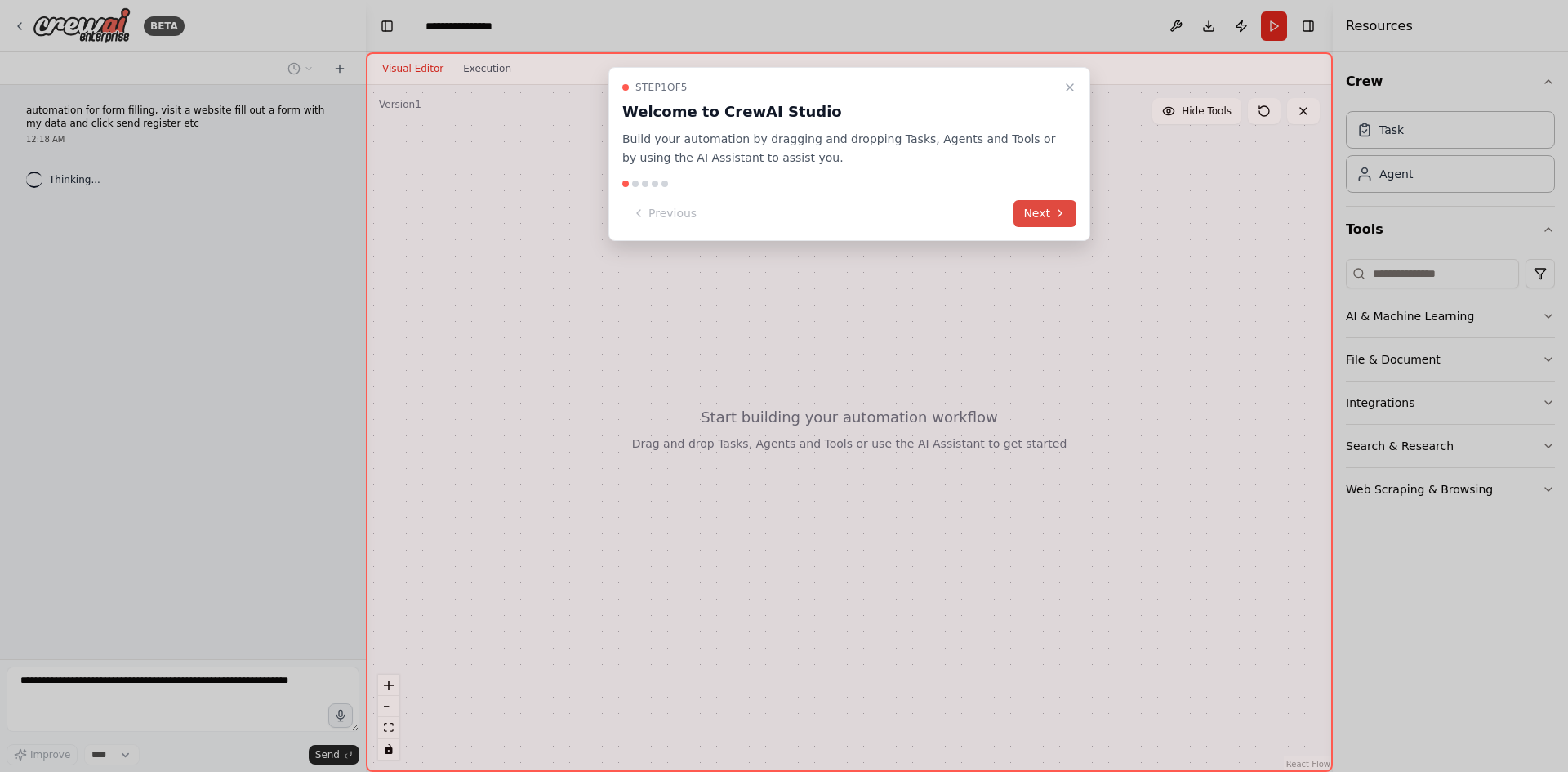
click at [1049, 218] on button "Next" at bounding box center [1045, 214] width 63 height 27
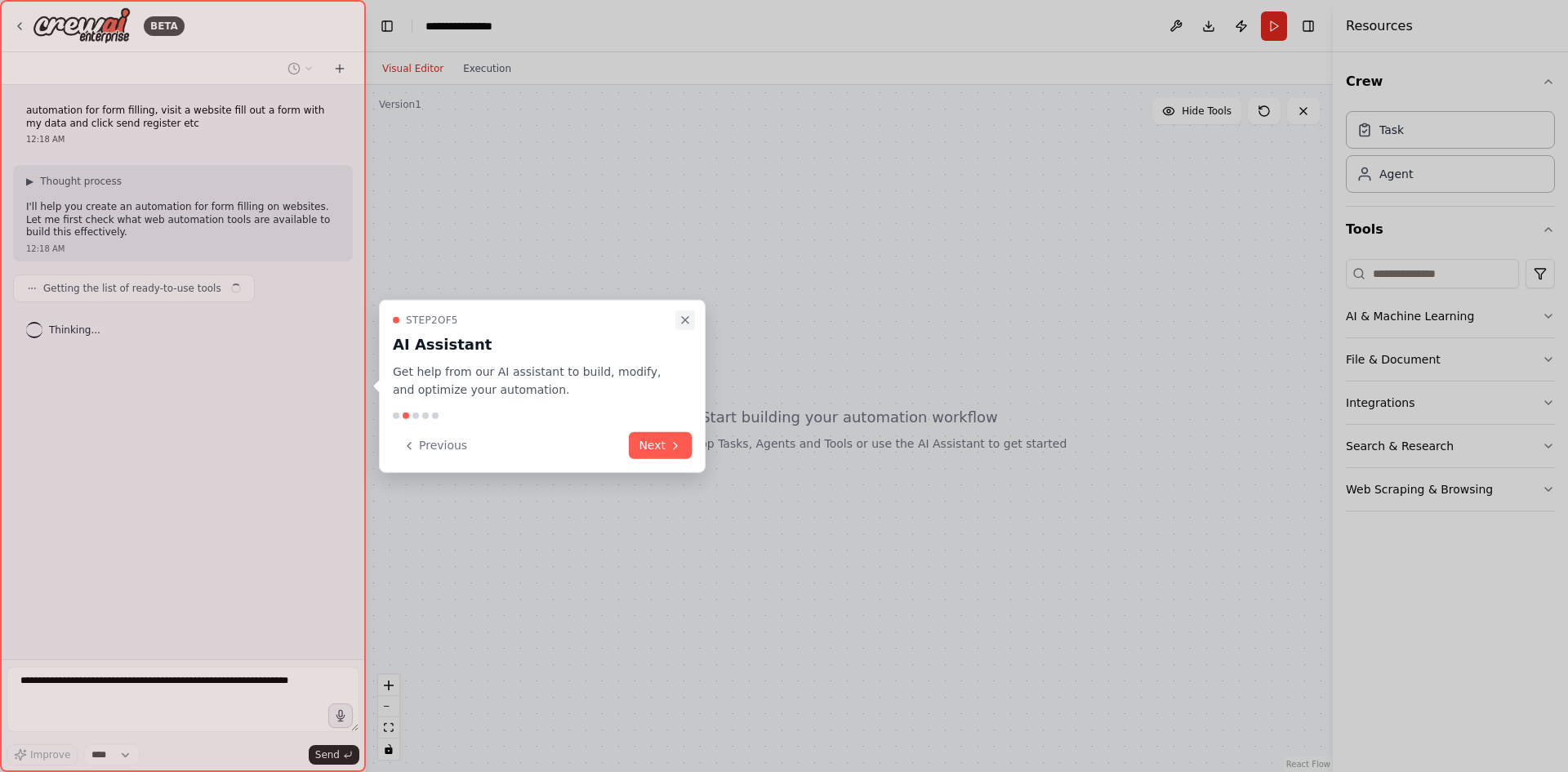
click at [683, 320] on icon "Close walkthrough" at bounding box center [685, 319] width 13 height 13
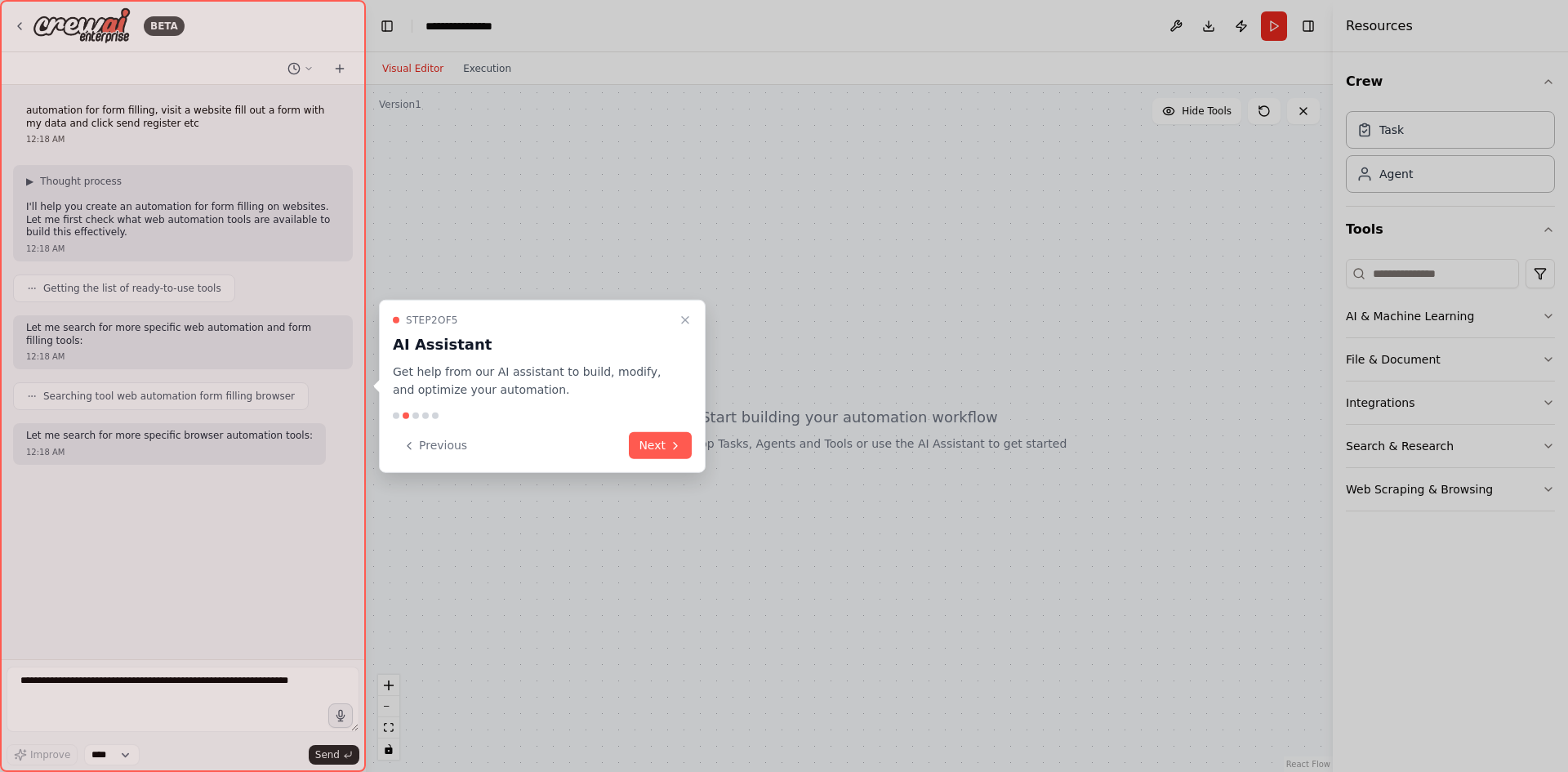
click at [662, 469] on div "Step 2 of 5 AI Assistant Get help from our AI assistant to build, modify, and o…" at bounding box center [542, 386] width 327 height 174
click at [662, 447] on button "Next" at bounding box center [660, 446] width 63 height 27
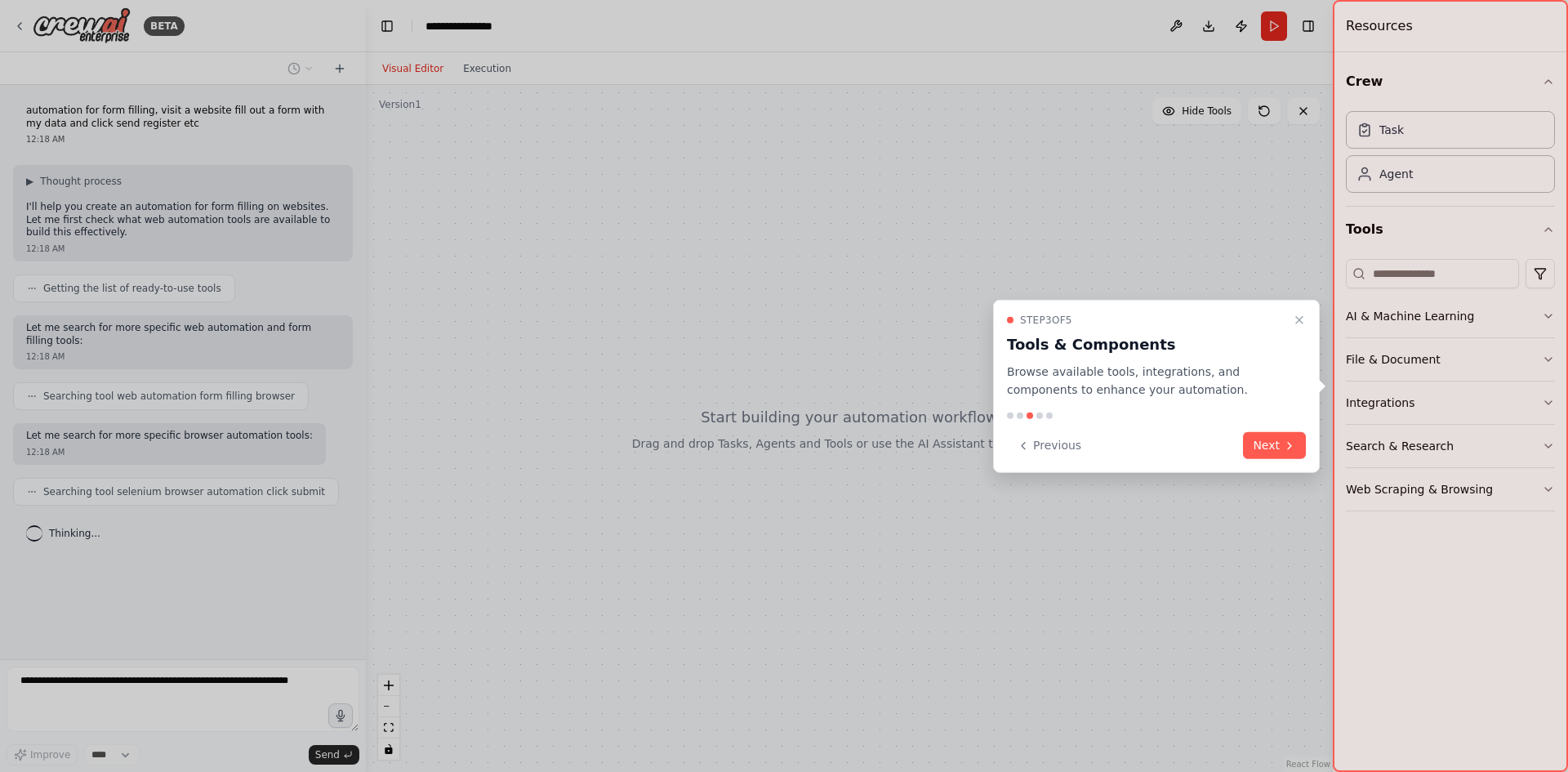
click at [1244, 450] on div "Previous Next" at bounding box center [1156, 446] width 299 height 27
click at [1271, 449] on button "Next" at bounding box center [1274, 446] width 63 height 27
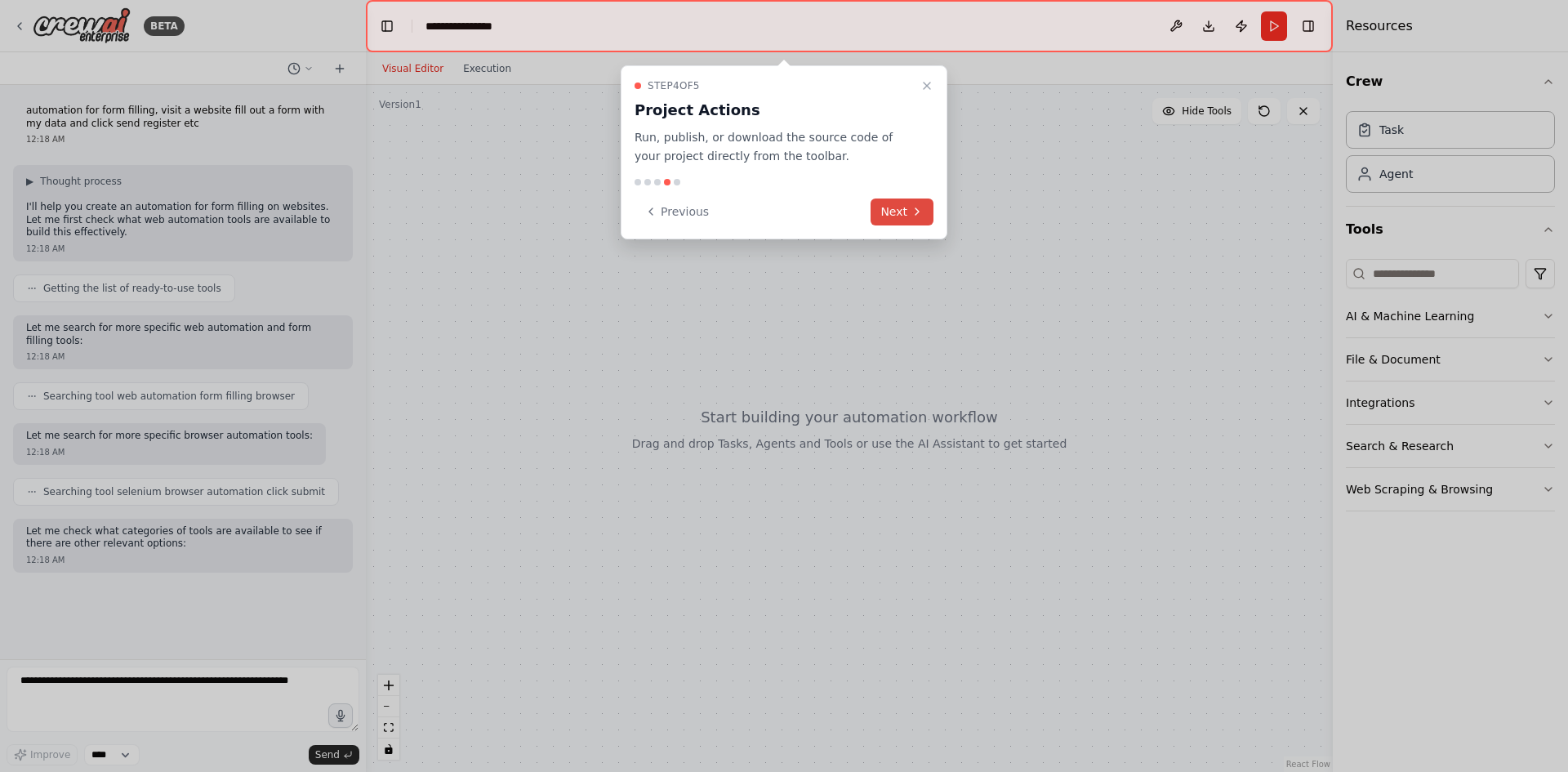
click at [913, 209] on icon at bounding box center [917, 211] width 13 height 13
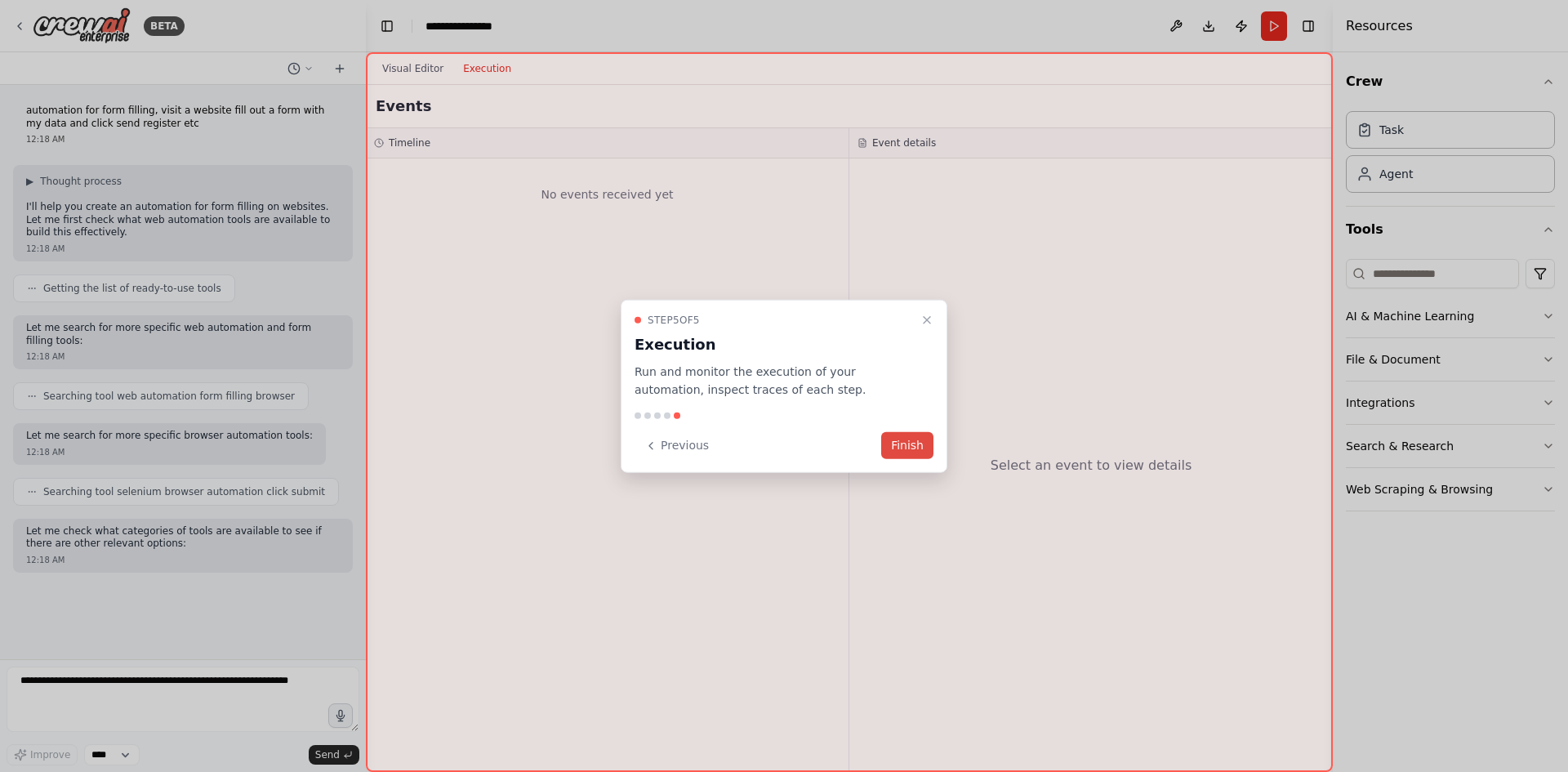
click at [911, 450] on button "Finish" at bounding box center [907, 446] width 53 height 27
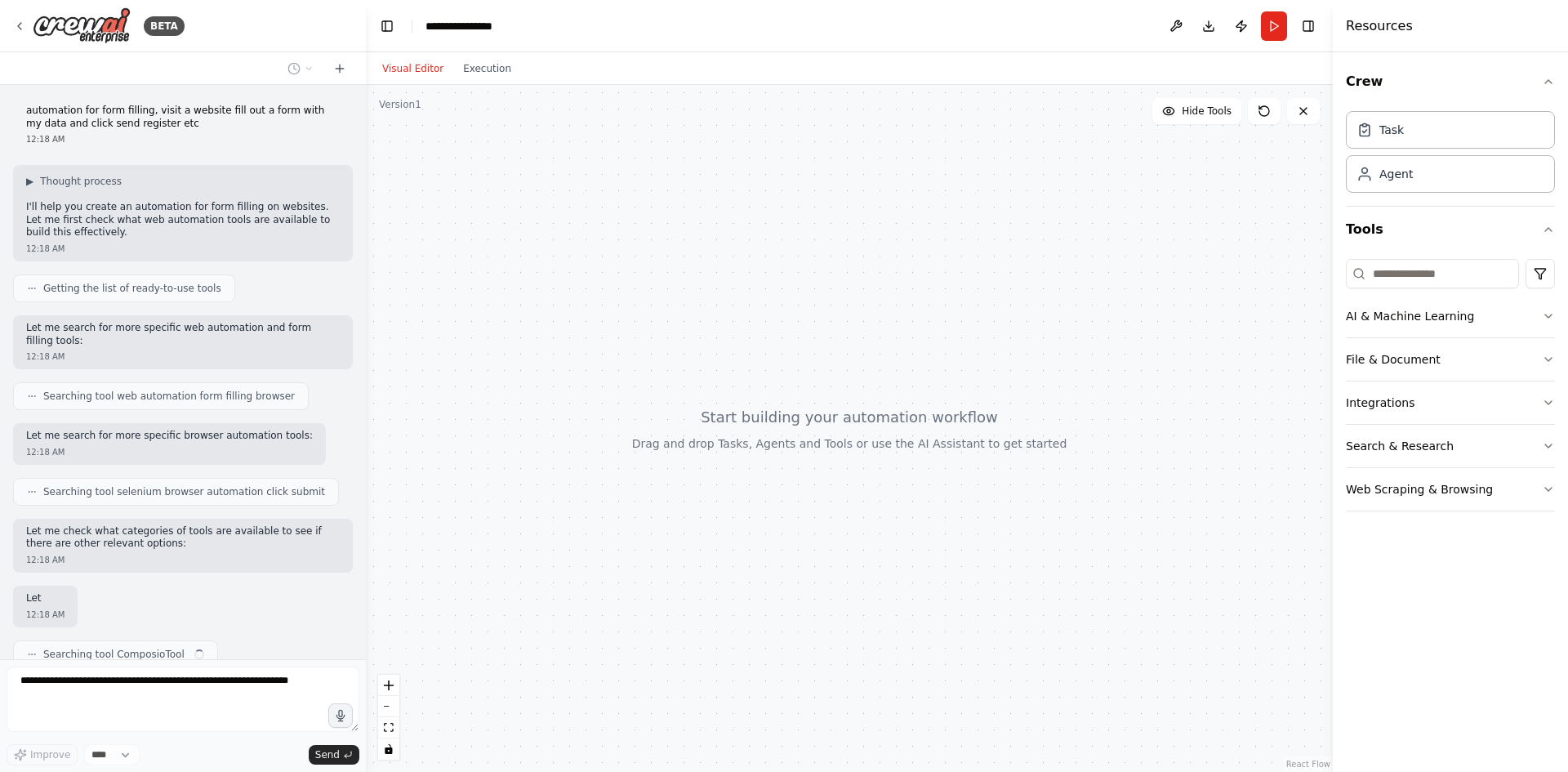
scroll to position [64, 0]
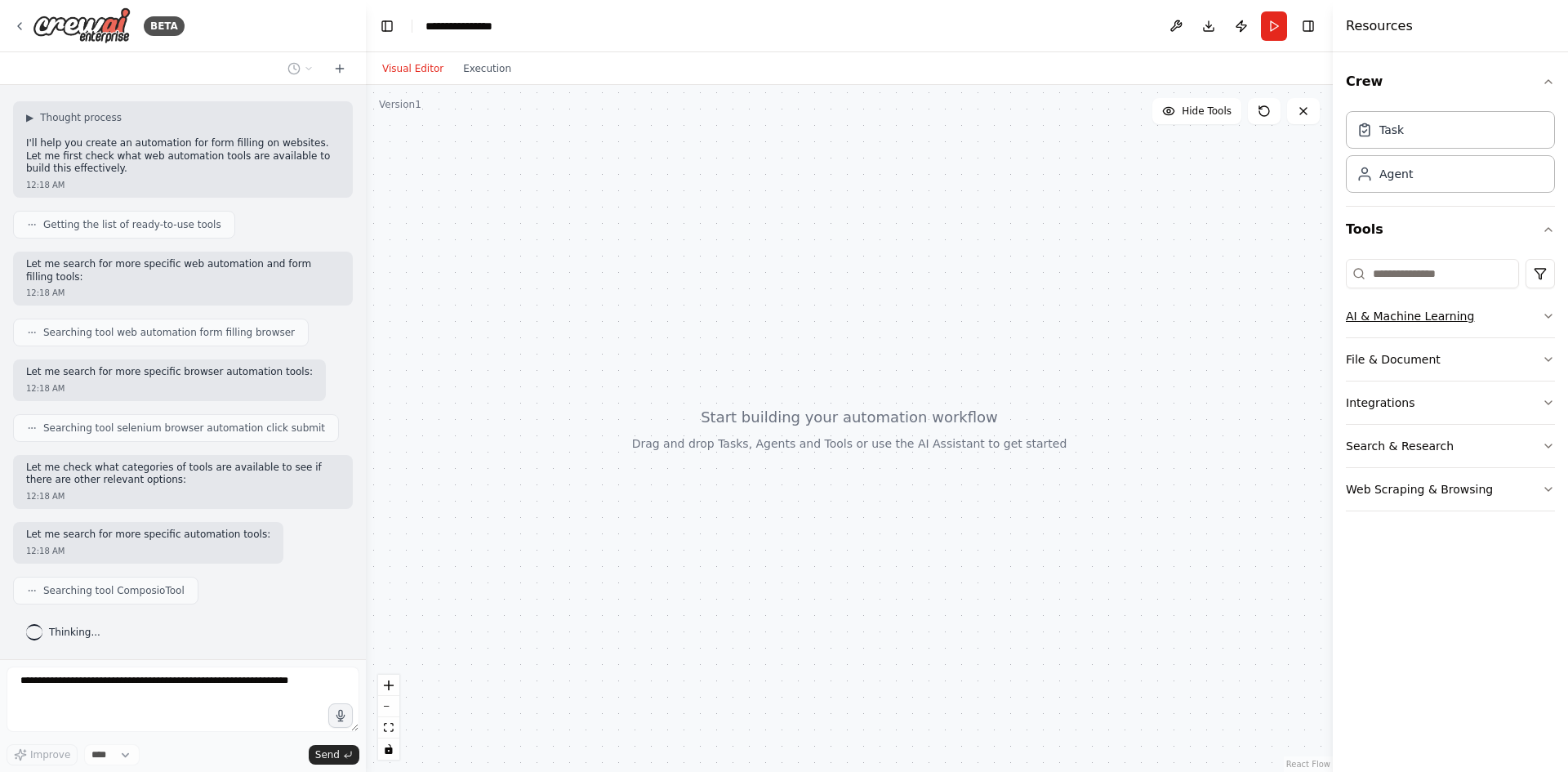
click at [1438, 326] on button "AI & Machine Learning" at bounding box center [1450, 316] width 209 height 43
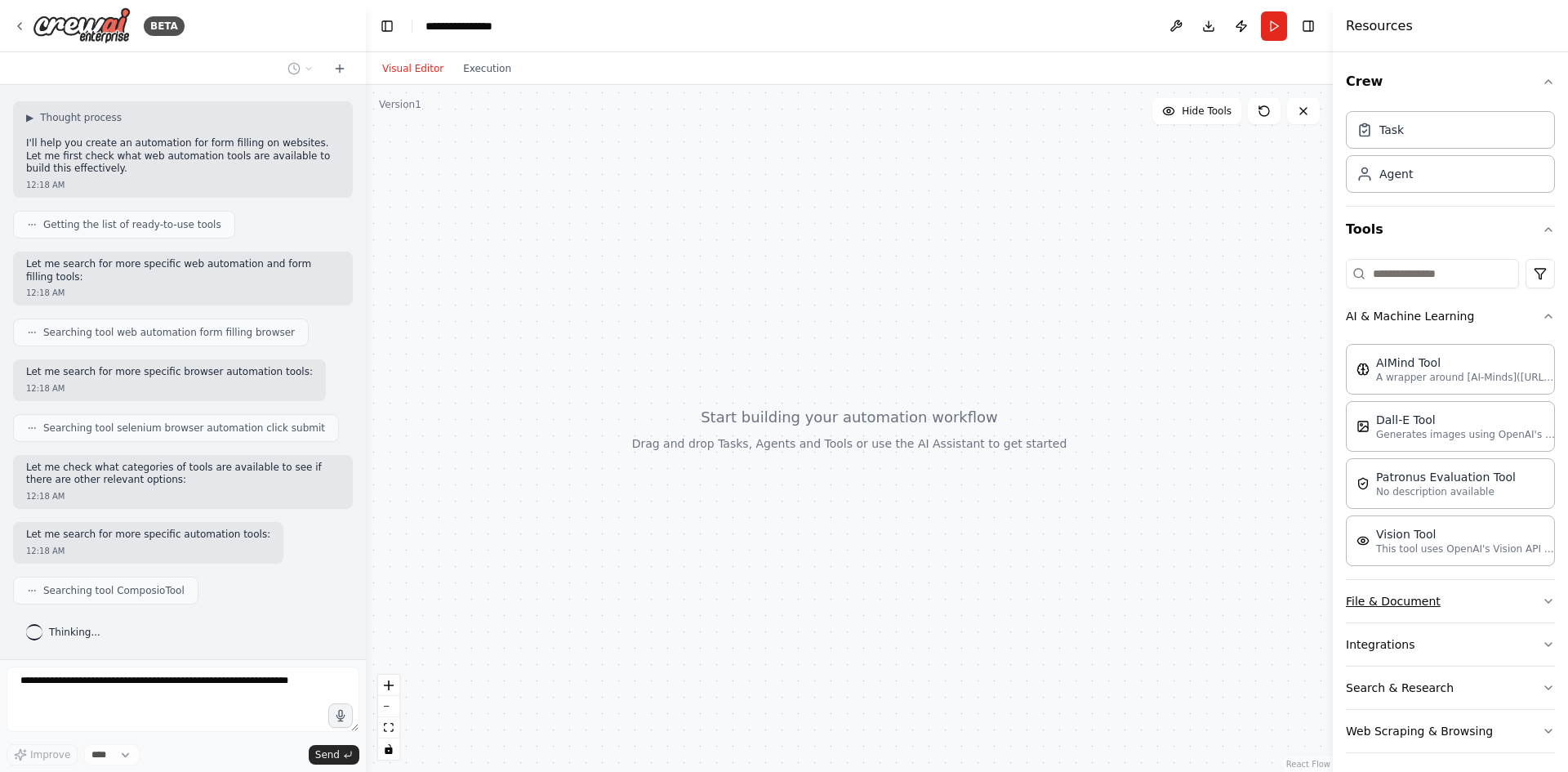
scroll to position [7, 0]
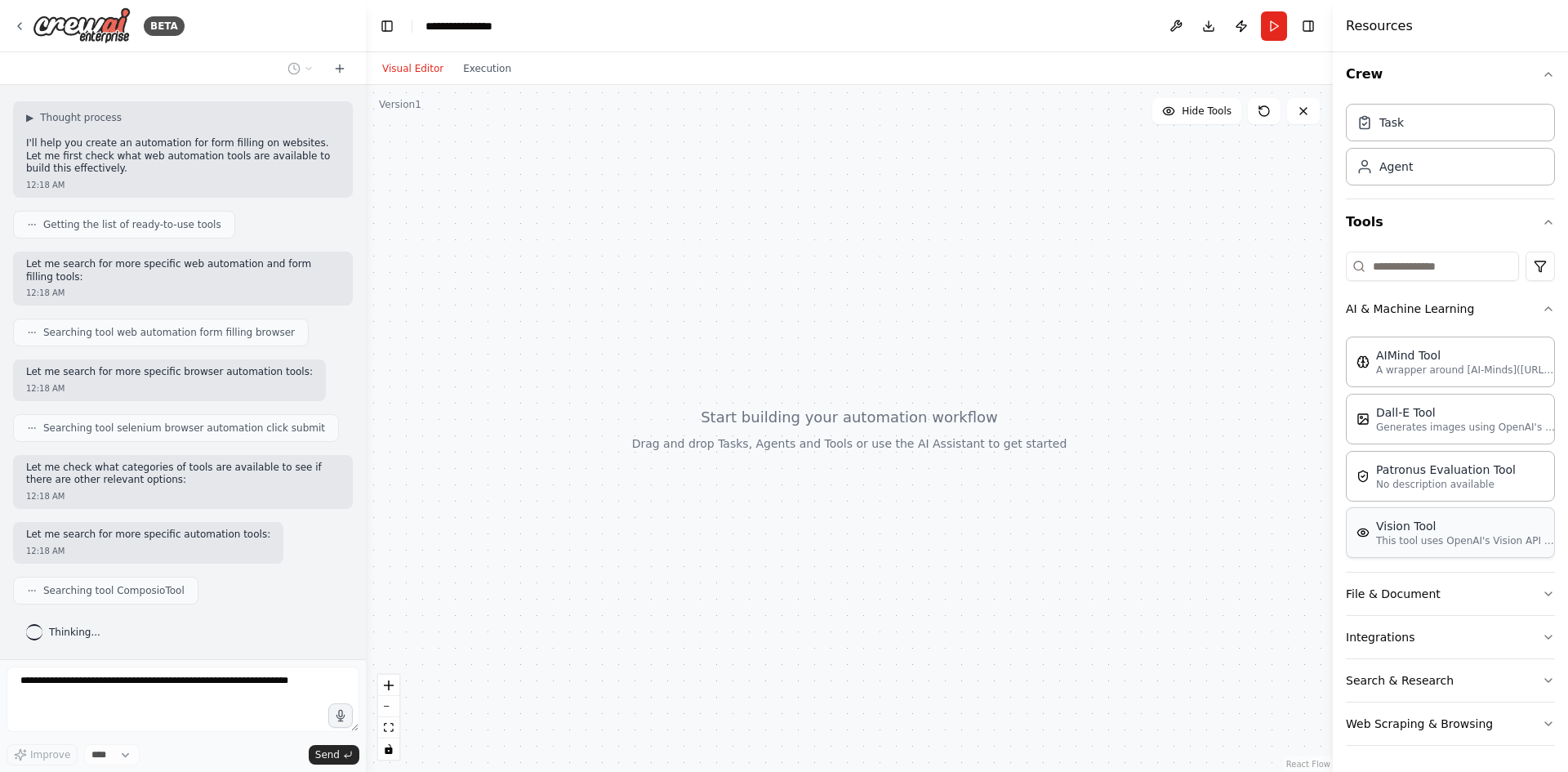
click at [1426, 536] on p "This tool uses OpenAI's Vision API to describe the contents of an image." at bounding box center [1466, 541] width 180 height 13
click at [1470, 535] on p "This tool uses OpenAI's Vision API to describe the contents of an image." at bounding box center [1466, 541] width 180 height 13
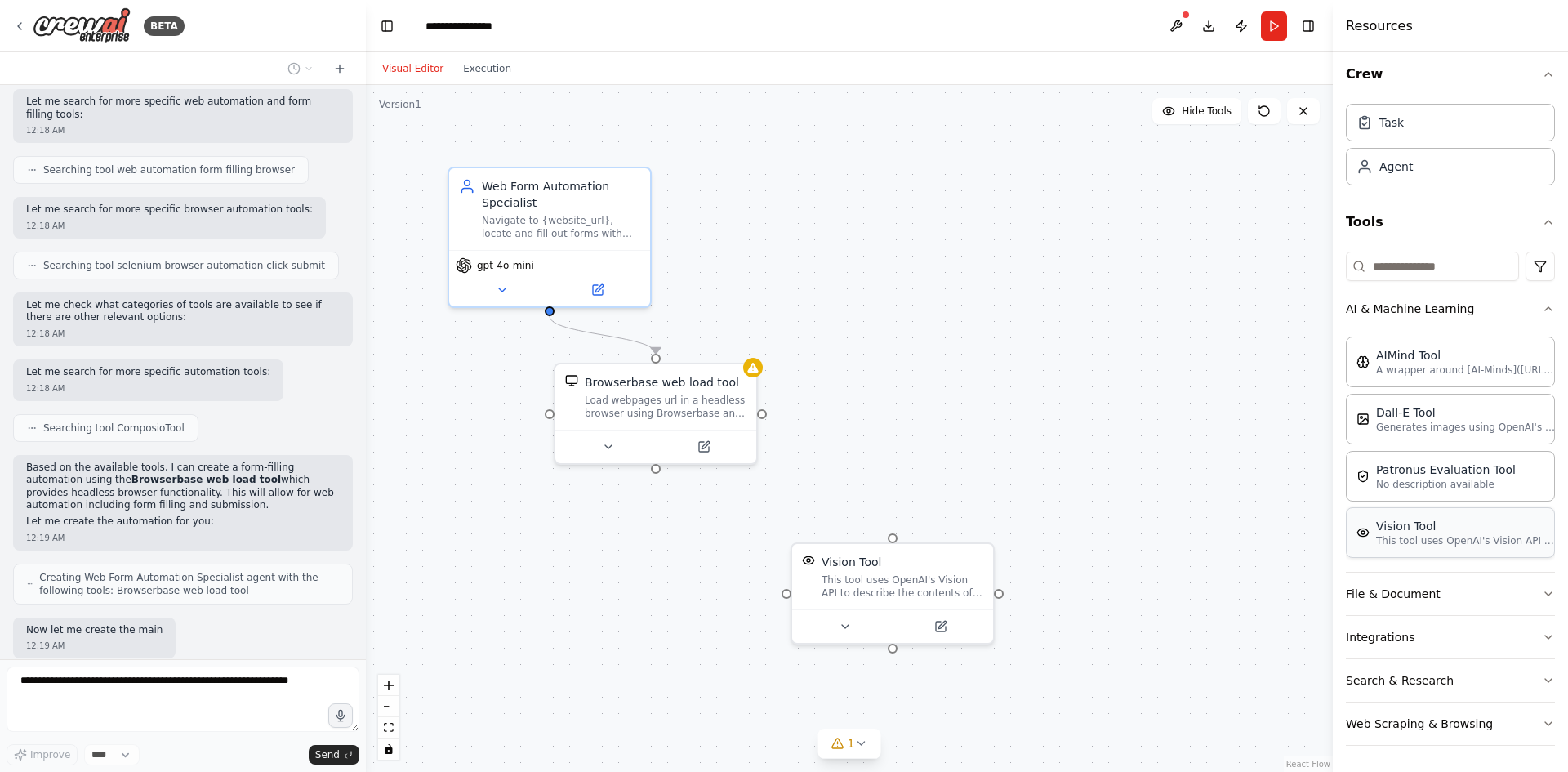
scroll to position [321, 0]
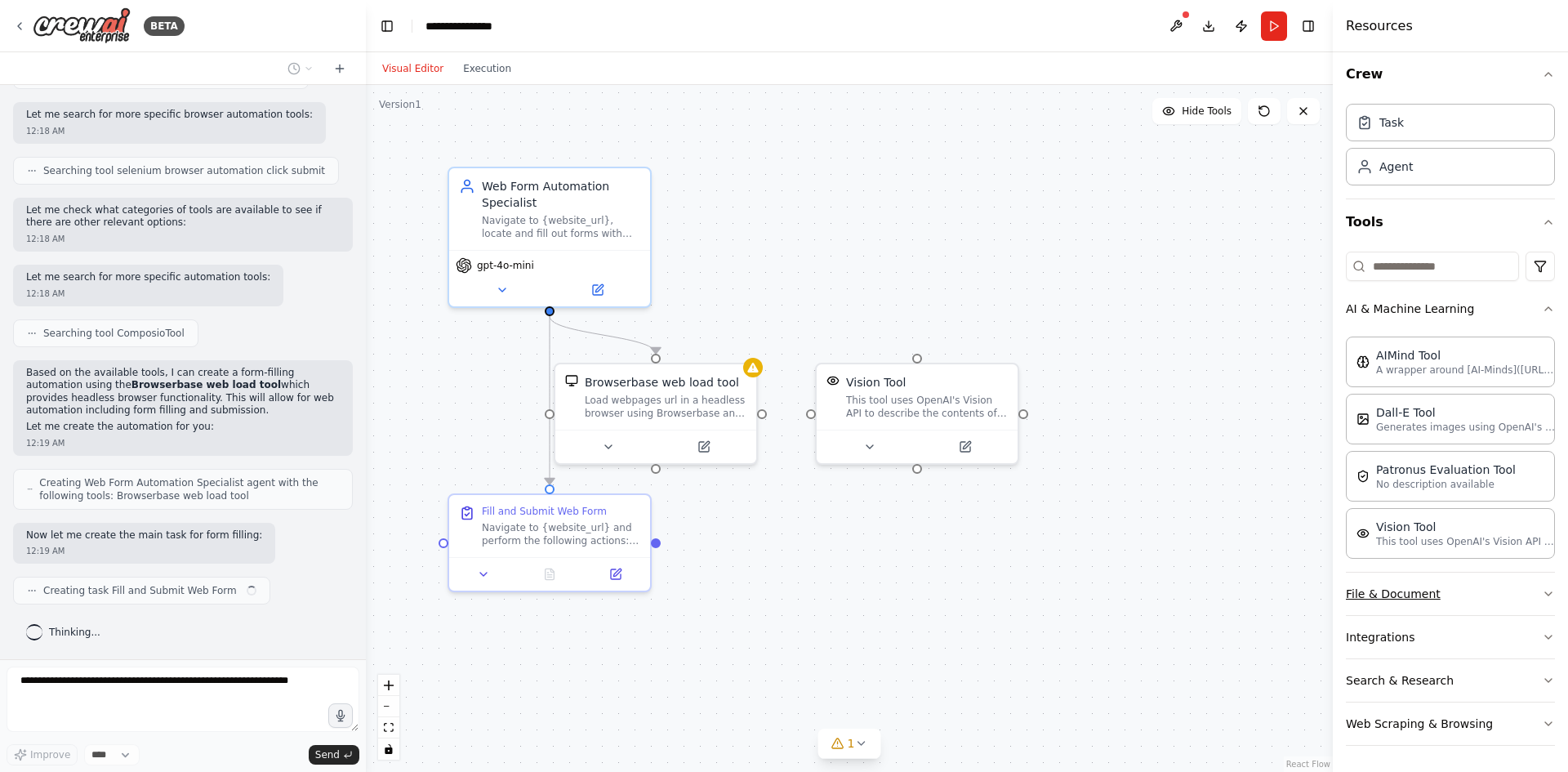
click at [1426, 595] on button "File & Document" at bounding box center [1450, 595] width 209 height 43
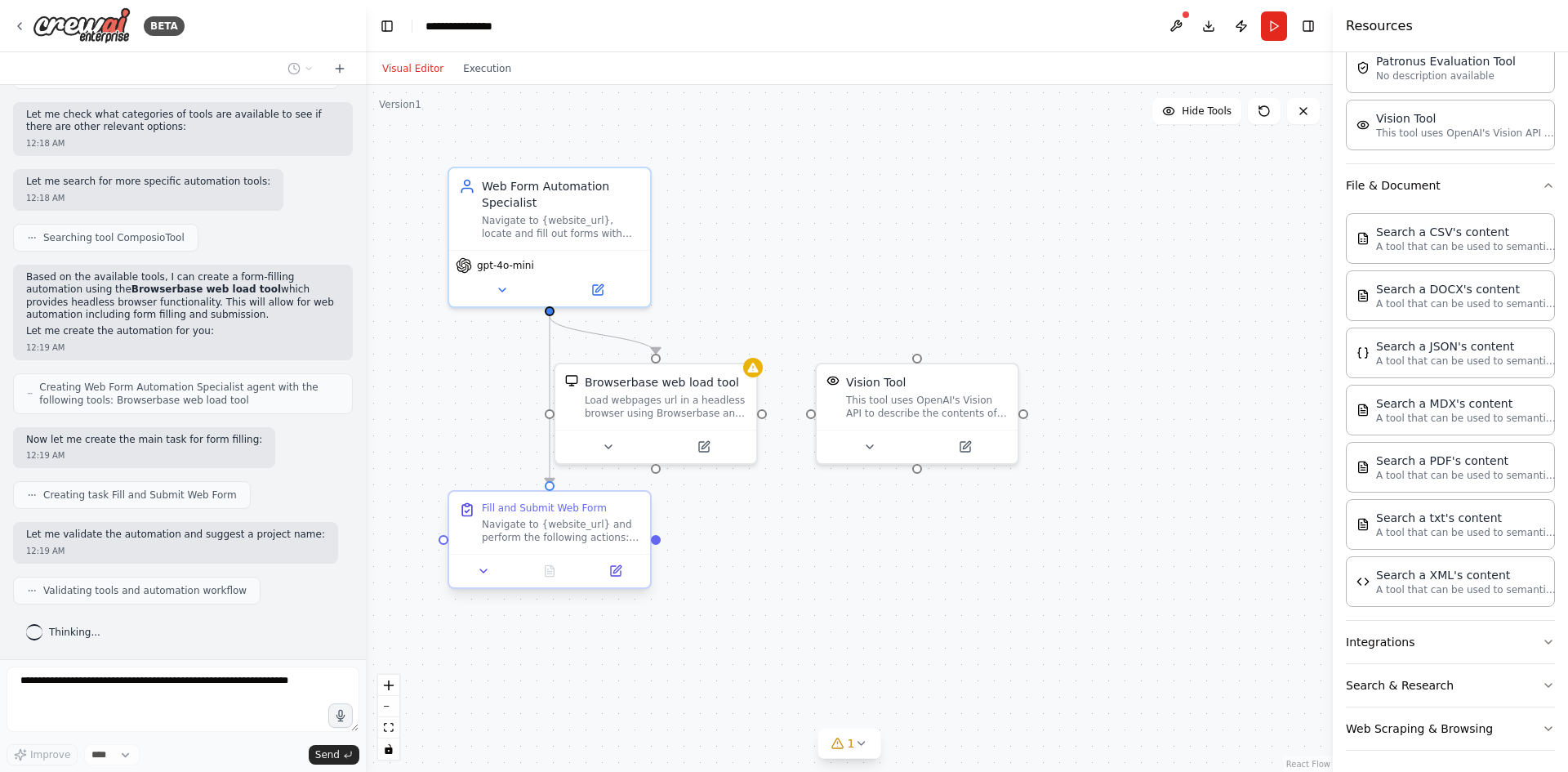
scroll to position [457, 0]
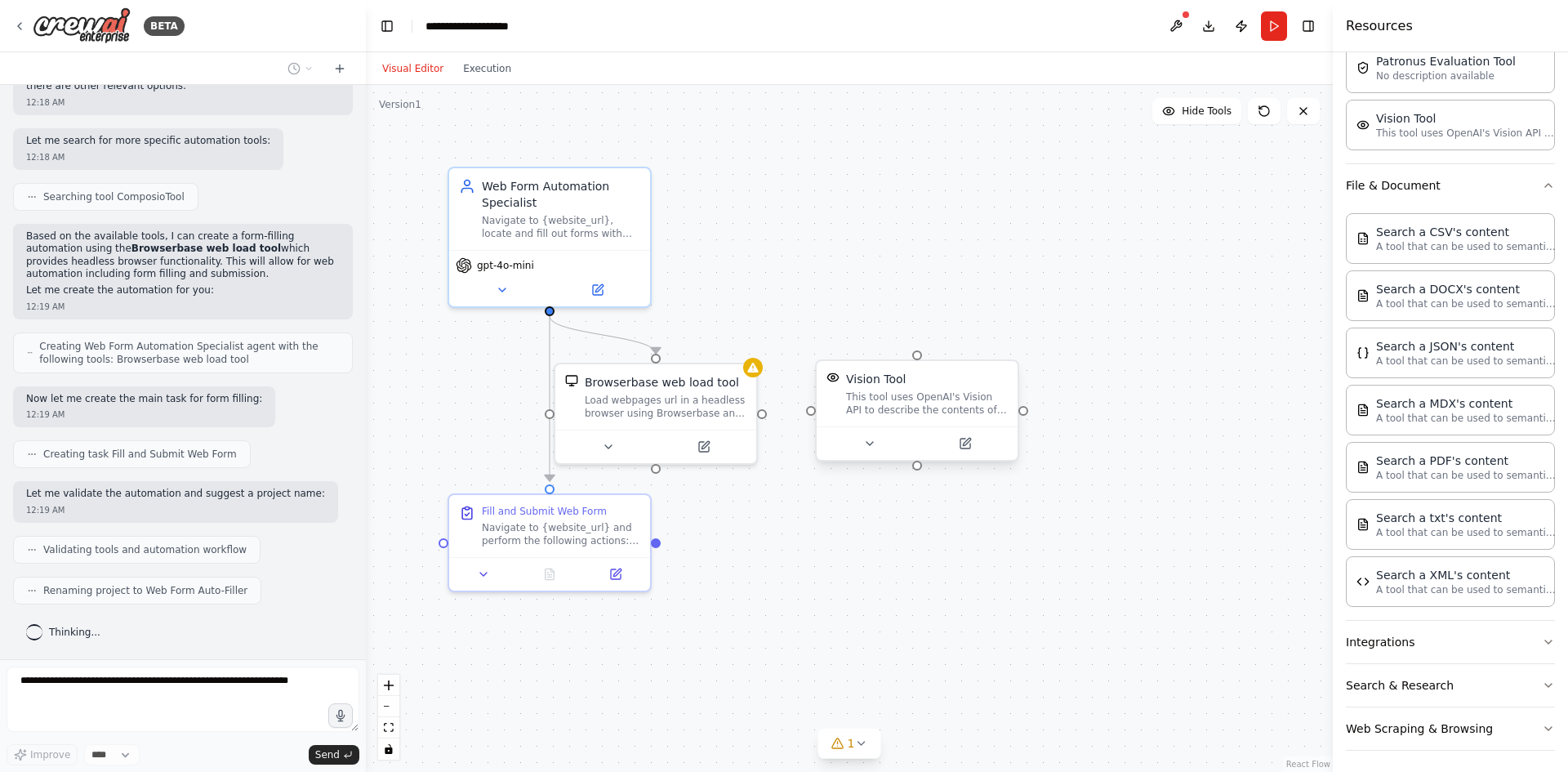
drag, startPoint x: 984, startPoint y: 403, endPoint x: 965, endPoint y: 408, distance: 19.6
click at [966, 408] on div "This tool uses OpenAI's Vision API to describe the contents of an image." at bounding box center [927, 403] width 162 height 26
drag, startPoint x: 931, startPoint y: 409, endPoint x: 1098, endPoint y: 437, distance: 169.3
click at [1098, 437] on div "This tool uses OpenAI's Vision API to describe the contents of an image." at bounding box center [1098, 436] width 162 height 26
click at [1183, 382] on button at bounding box center [1177, 378] width 21 height 21
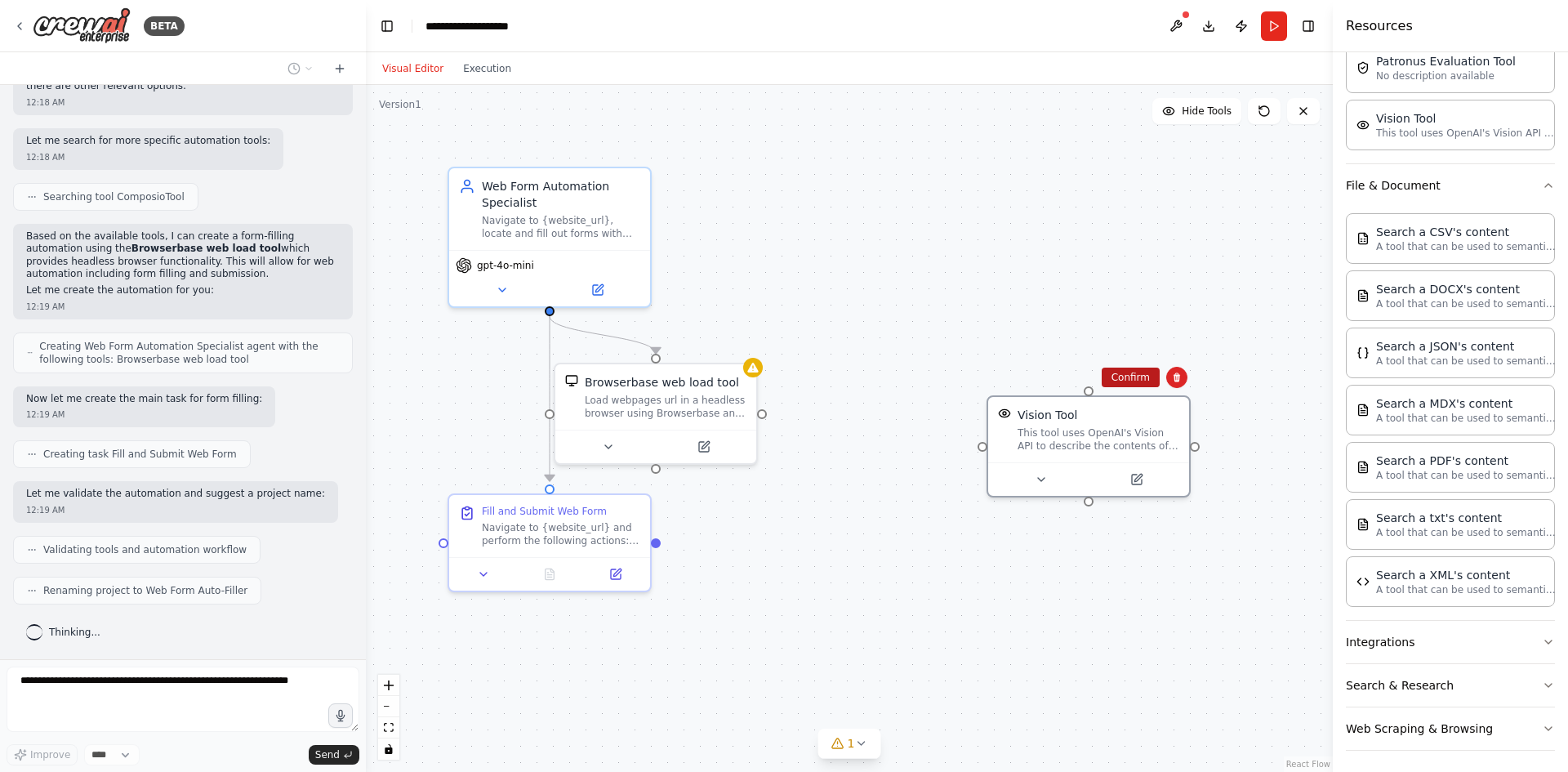
click at [1130, 373] on button "Confirm" at bounding box center [1131, 378] width 58 height 20
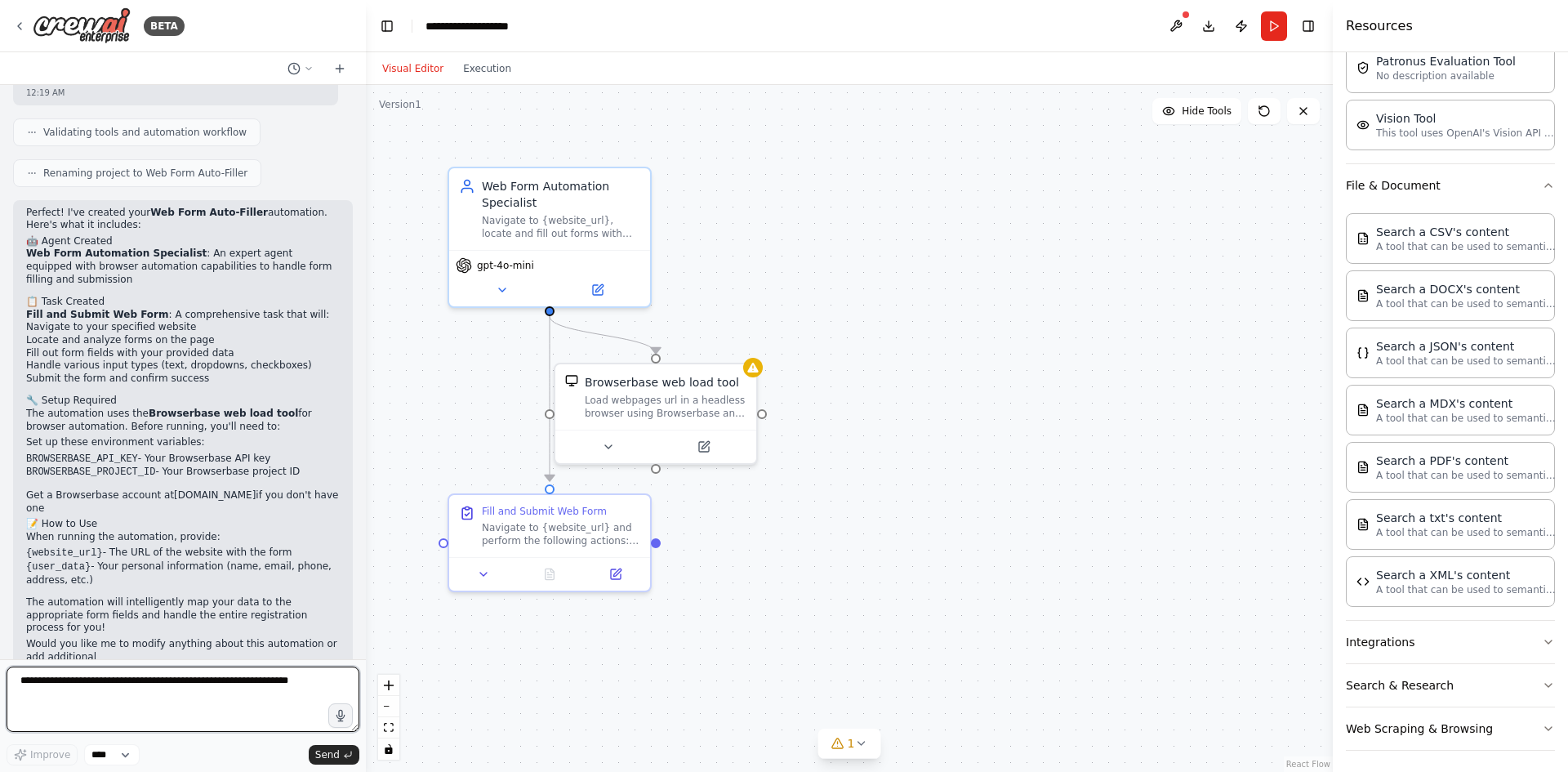
scroll to position [888, 0]
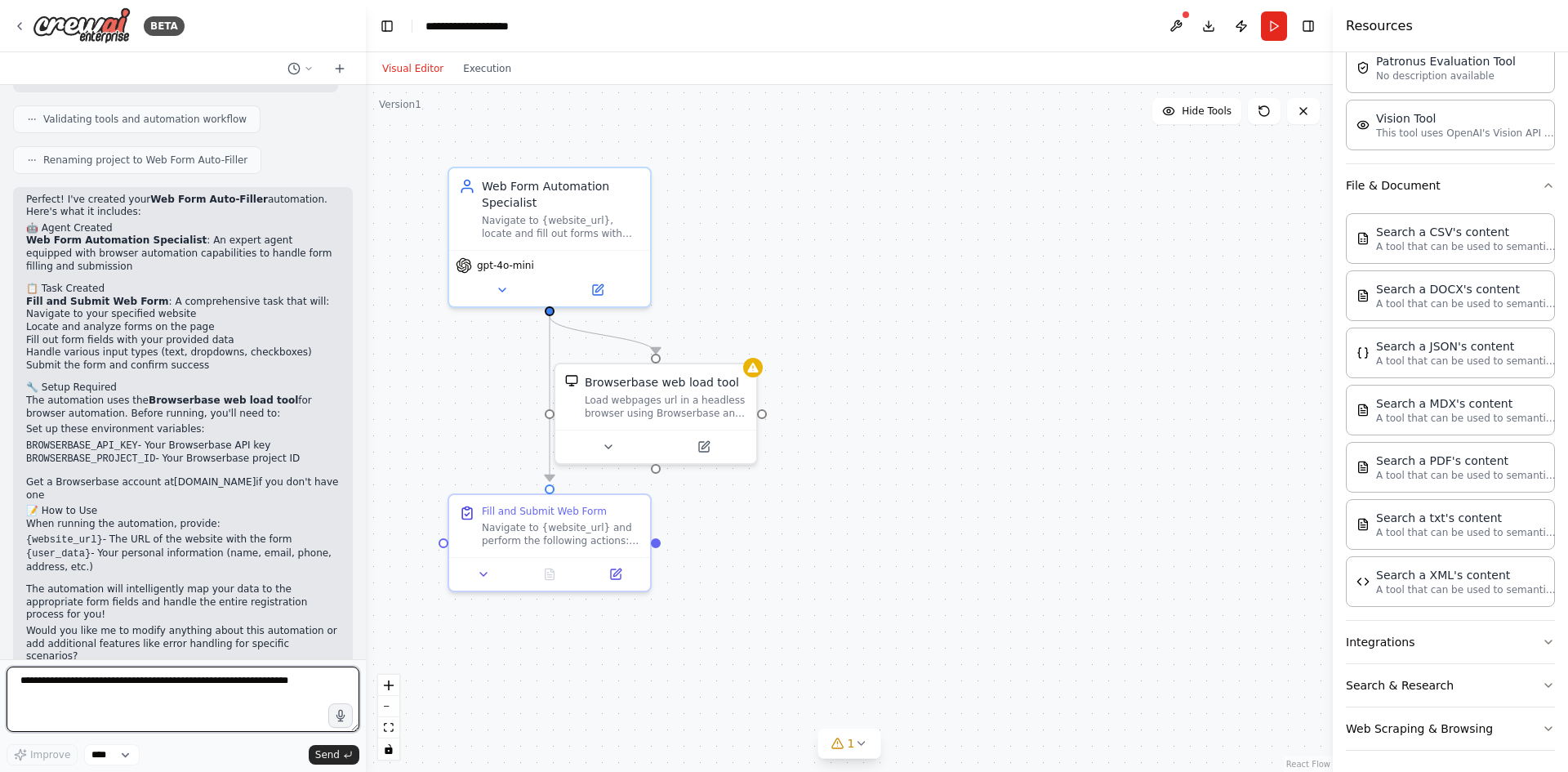
click at [173, 684] on textarea at bounding box center [183, 699] width 353 height 65
type textarea "**********"
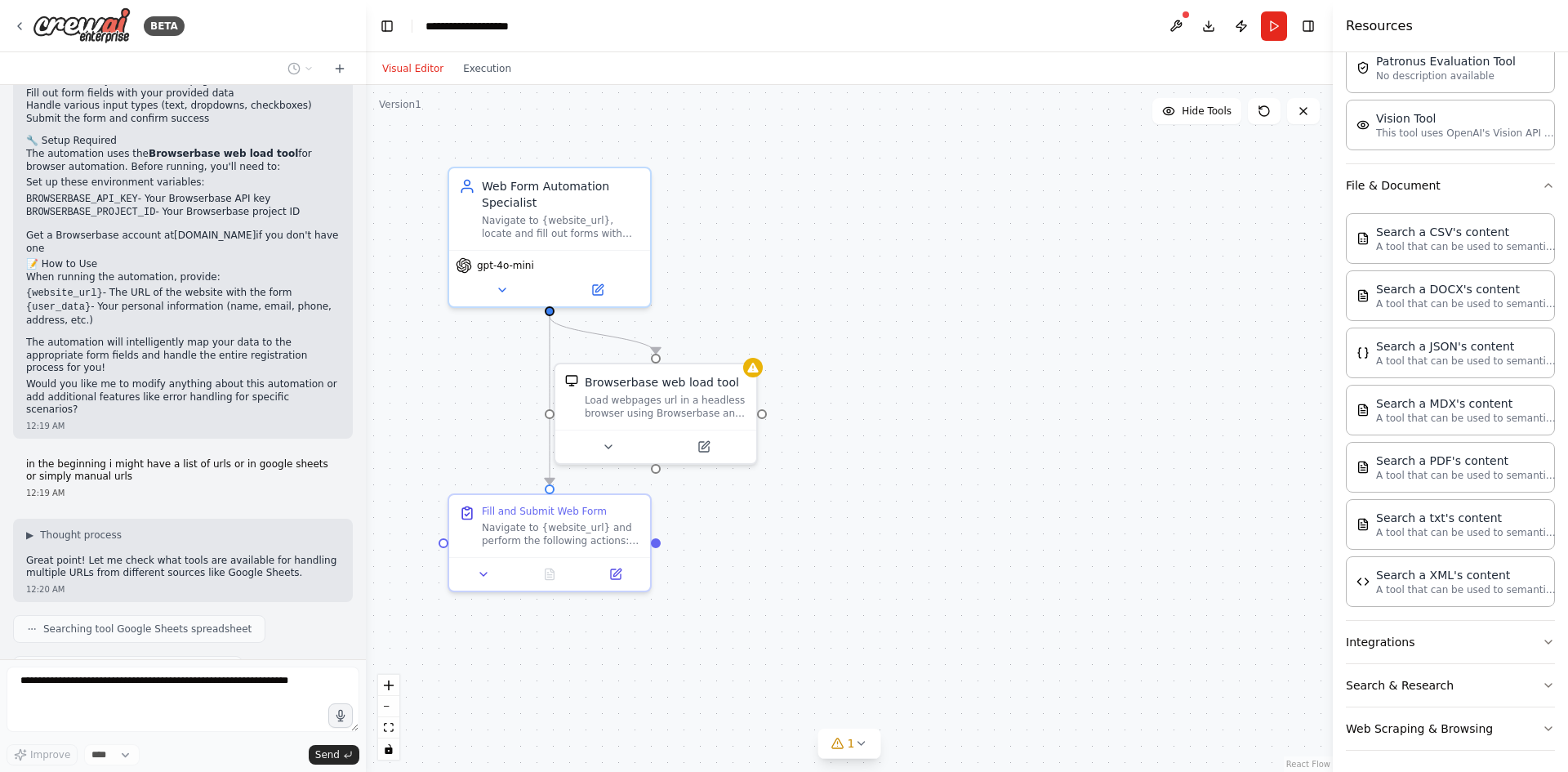
scroll to position [1176, 0]
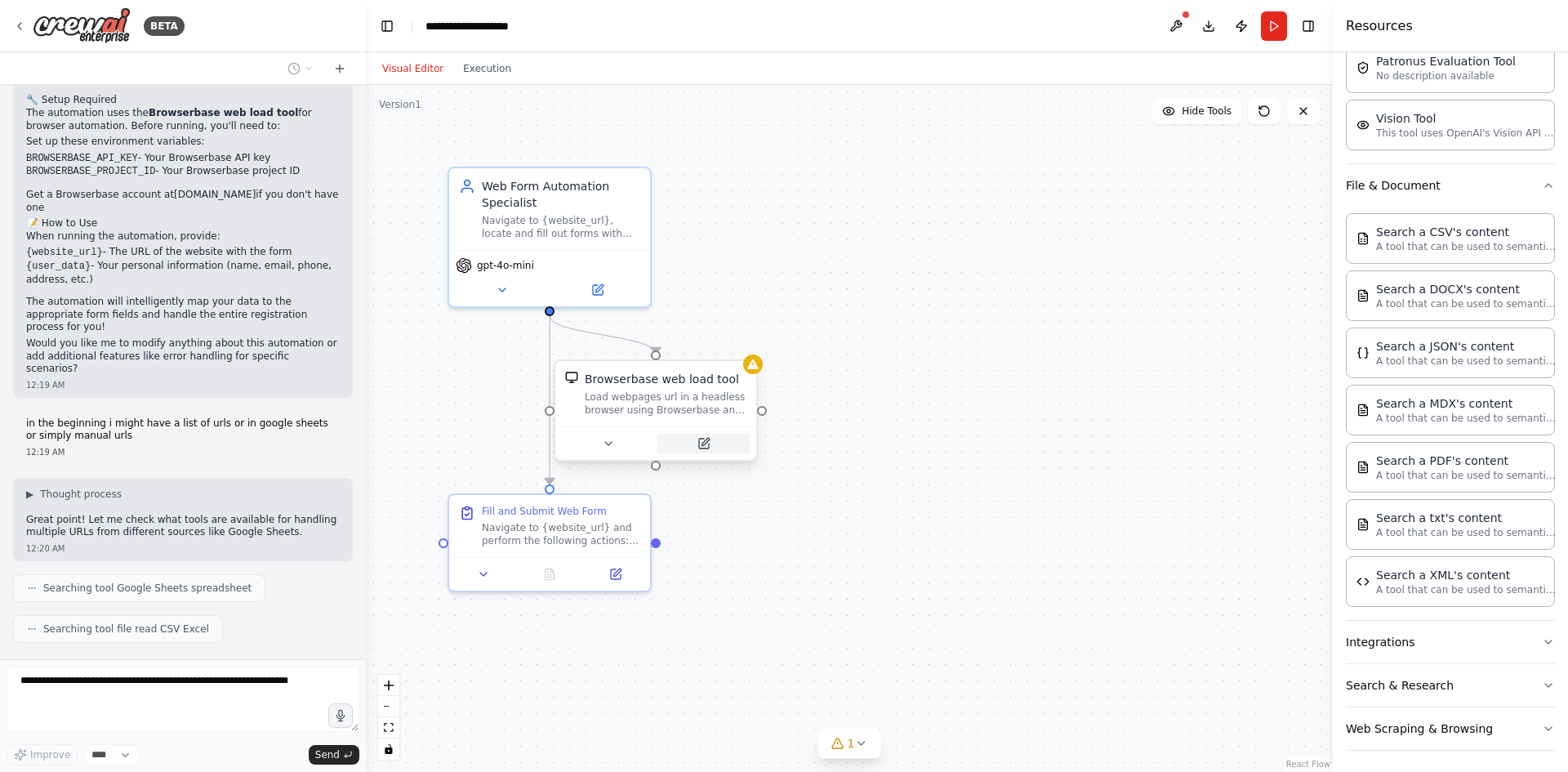
click at [705, 451] on button at bounding box center [704, 444] width 93 height 20
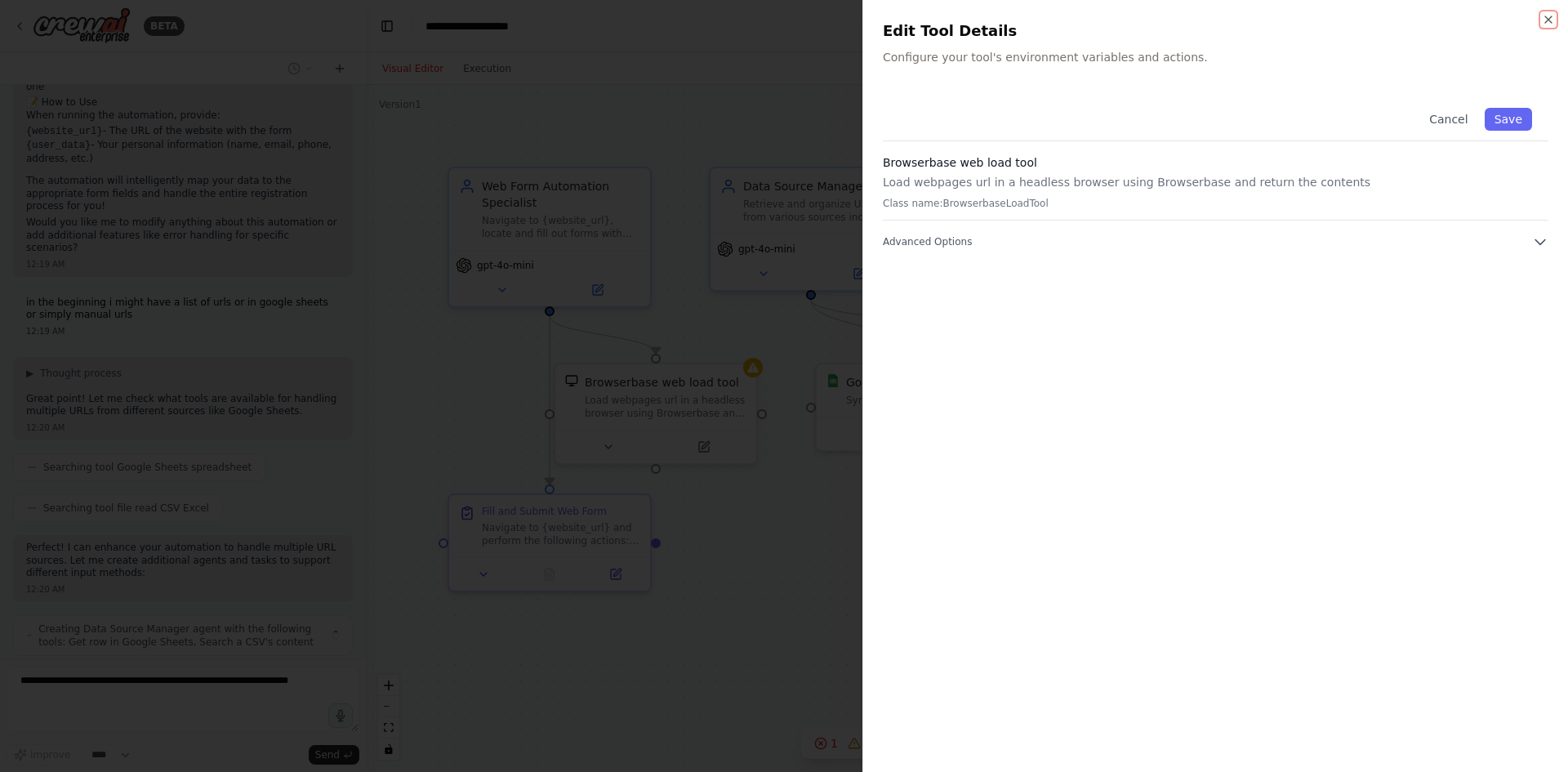
scroll to position [1310, 0]
click at [945, 241] on span "Advanced Options" at bounding box center [927, 242] width 89 height 13
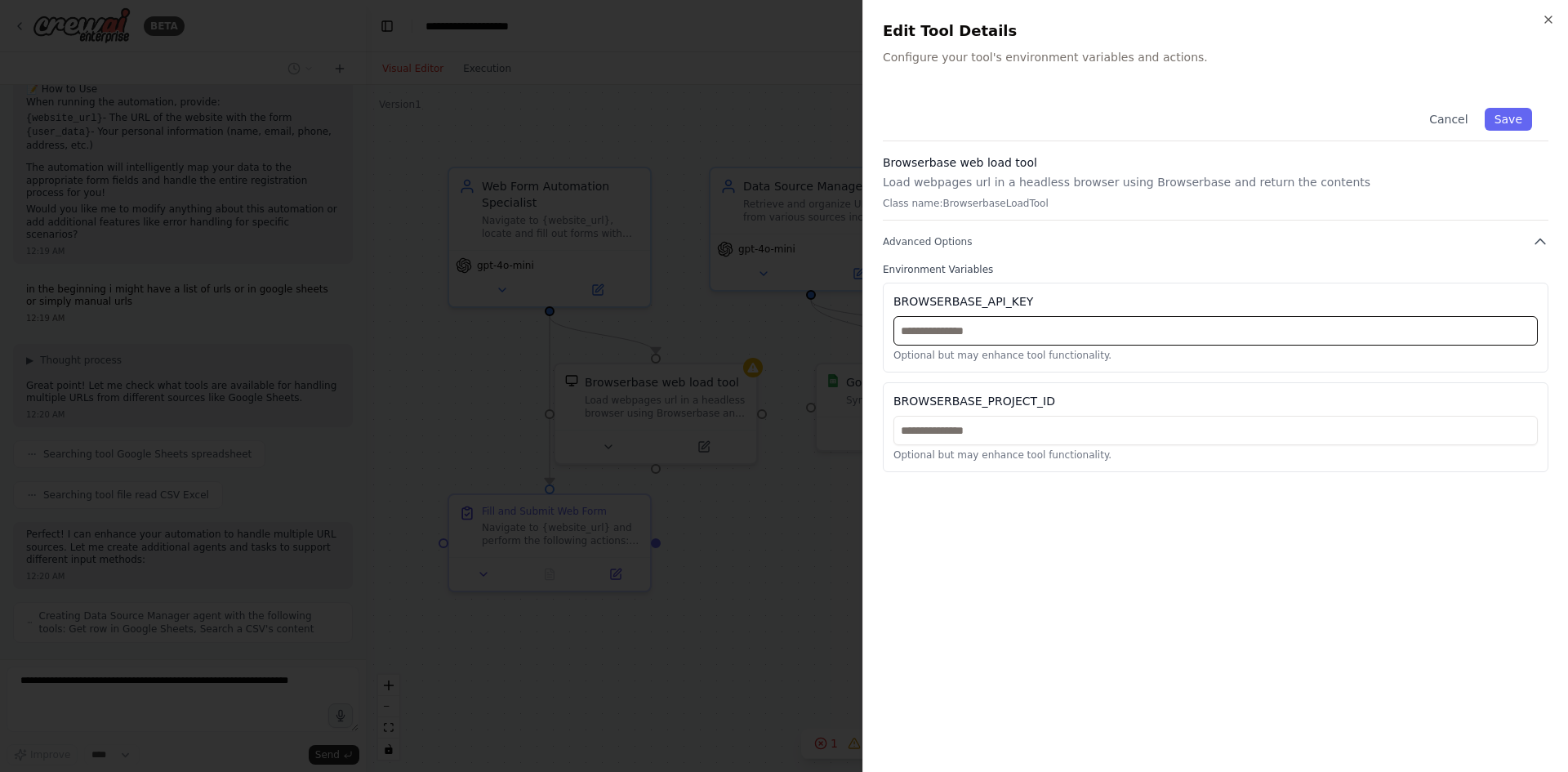
click at [996, 337] on input "text" at bounding box center [1215, 331] width 644 height 29
click at [1034, 340] on input "text" at bounding box center [1215, 331] width 644 height 29
paste input "**********"
type input "**********"
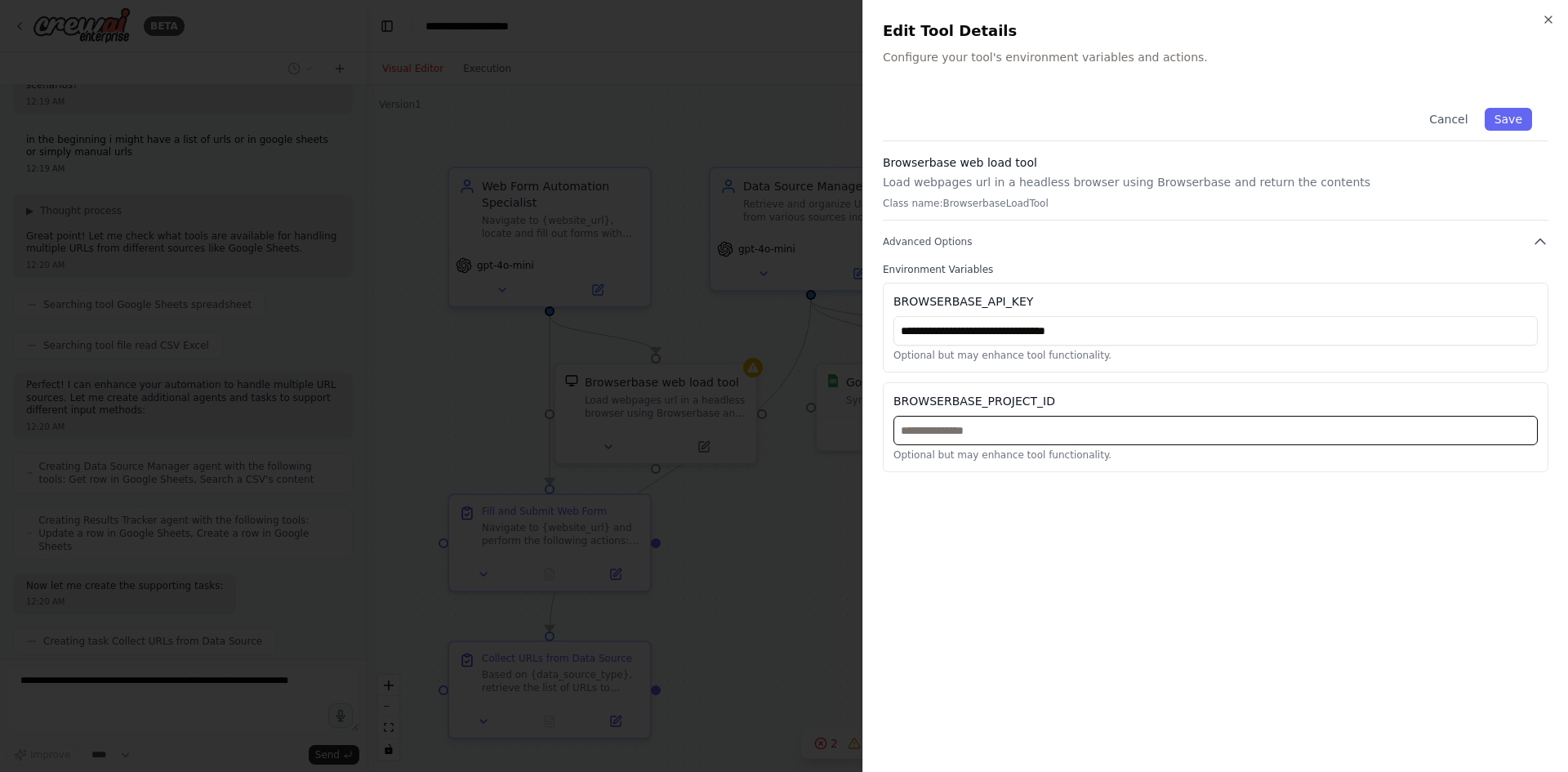
click at [994, 441] on input "text" at bounding box center [1215, 431] width 644 height 29
click at [1041, 359] on p "Optional but may enhance tool functionality." at bounding box center [1215, 355] width 644 height 13
click at [1035, 442] on input "text" at bounding box center [1215, 431] width 644 height 29
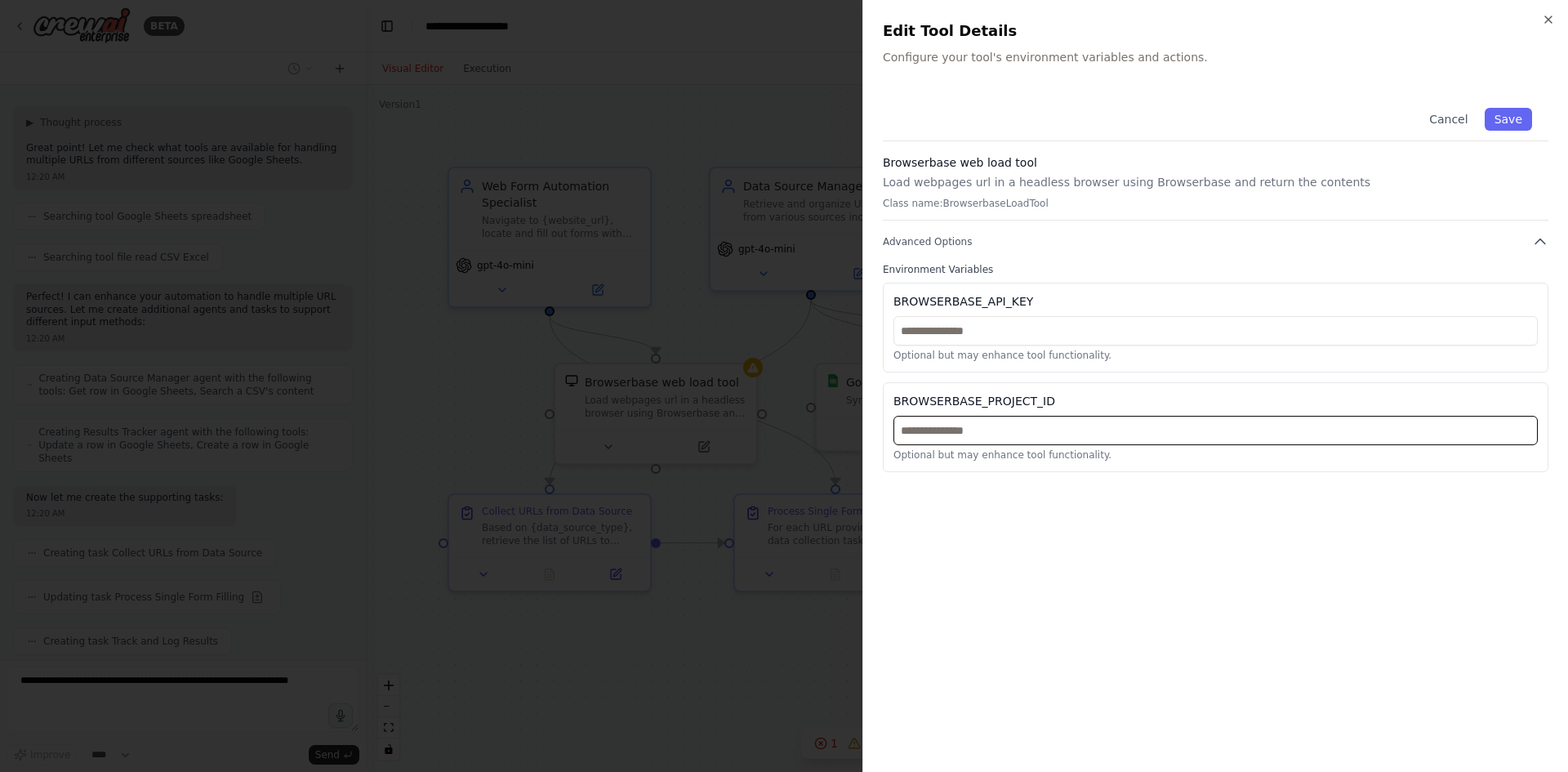
paste input "**********"
type input "**********"
click at [1485, 118] on div "Cancel Save" at bounding box center [1215, 117] width 666 height 50
click at [1494, 116] on button "Save" at bounding box center [1508, 119] width 47 height 23
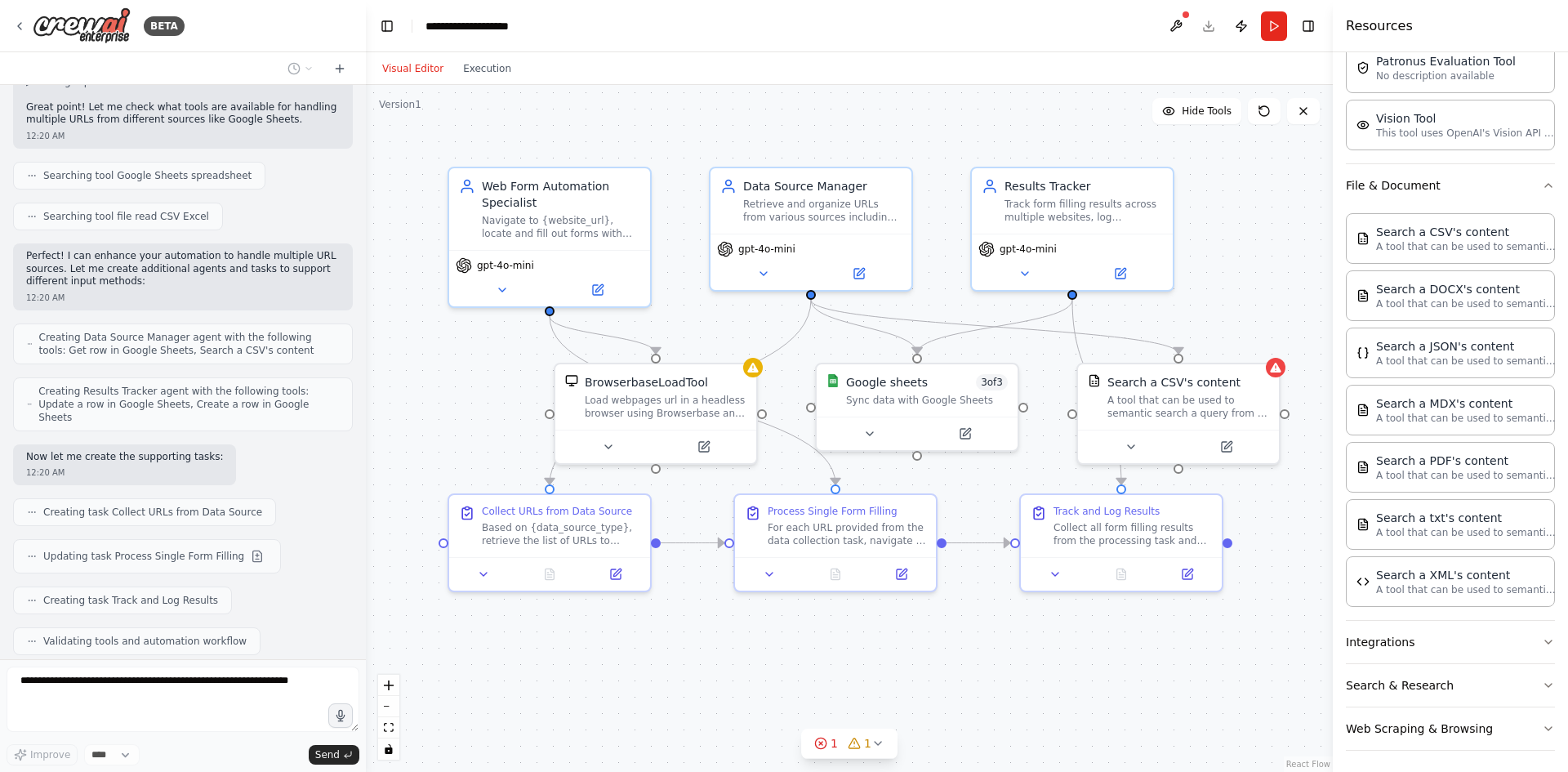
scroll to position [1630, 0]
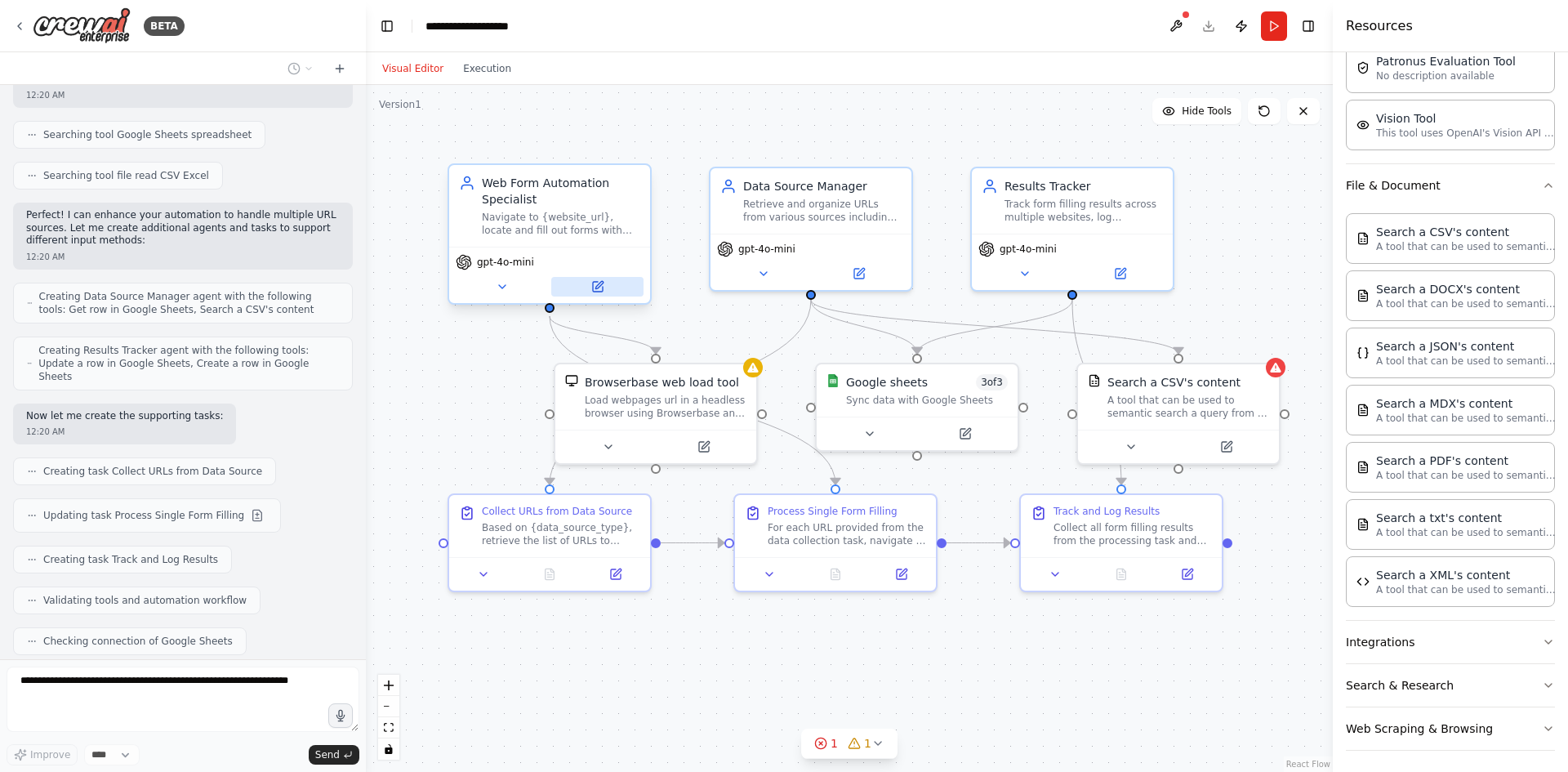
click at [592, 285] on icon at bounding box center [598, 286] width 13 height 13
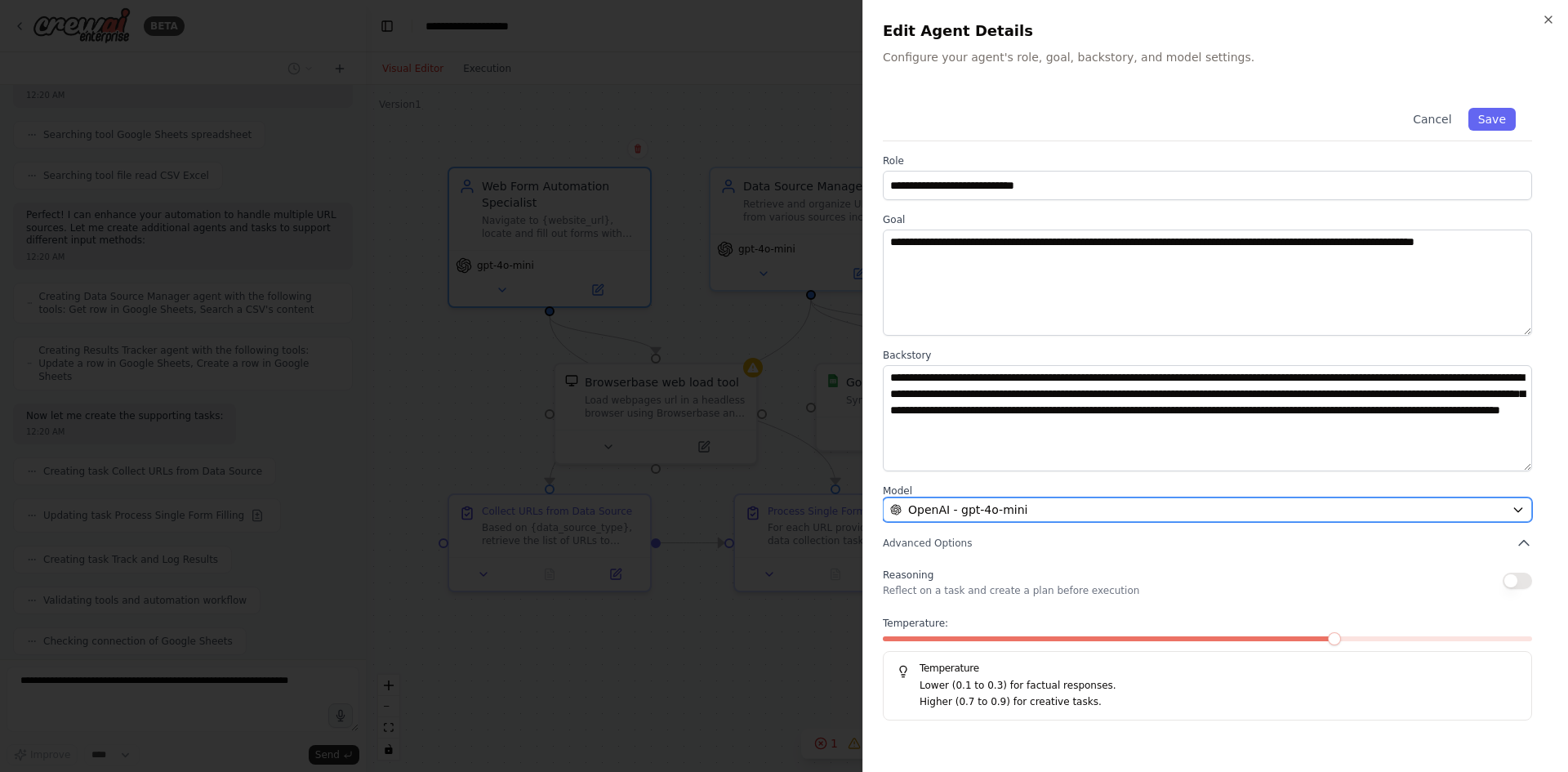
click at [1054, 511] on div "OpenAI - gpt-4o-mini" at bounding box center [1197, 510] width 615 height 16
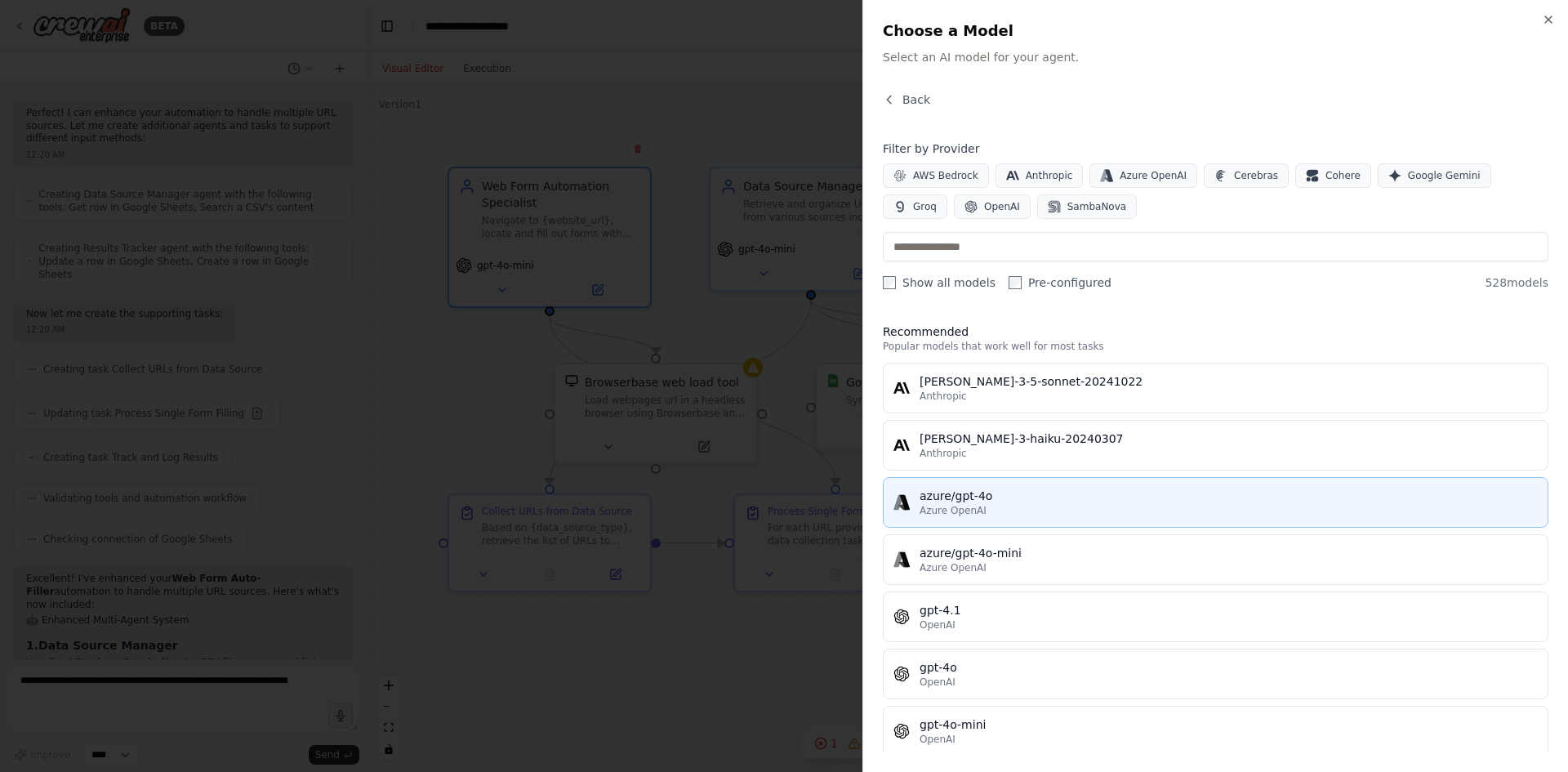
scroll to position [327, 0]
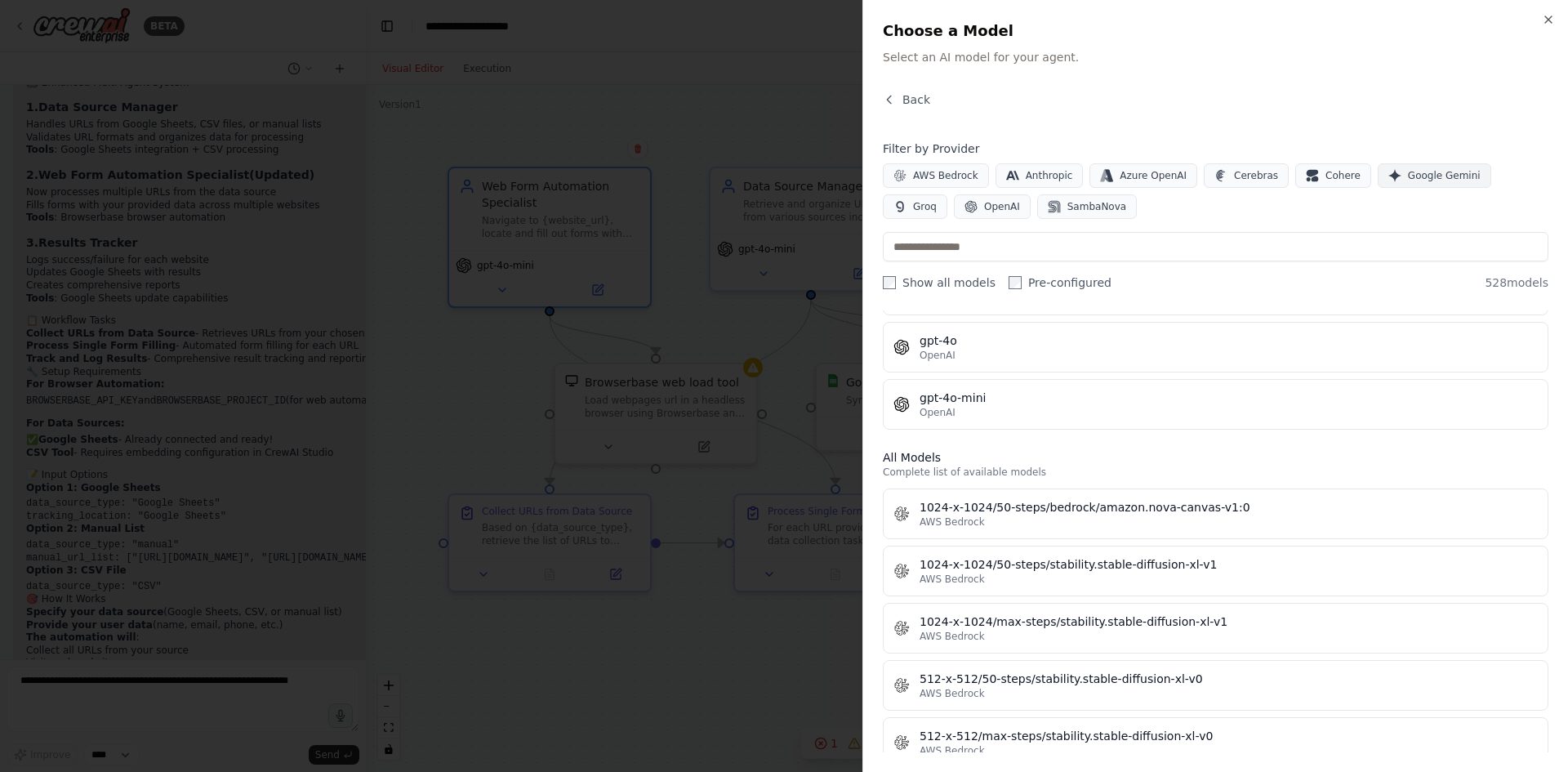
click at [1408, 172] on span "Google Gemini" at bounding box center [1444, 176] width 73 height 13
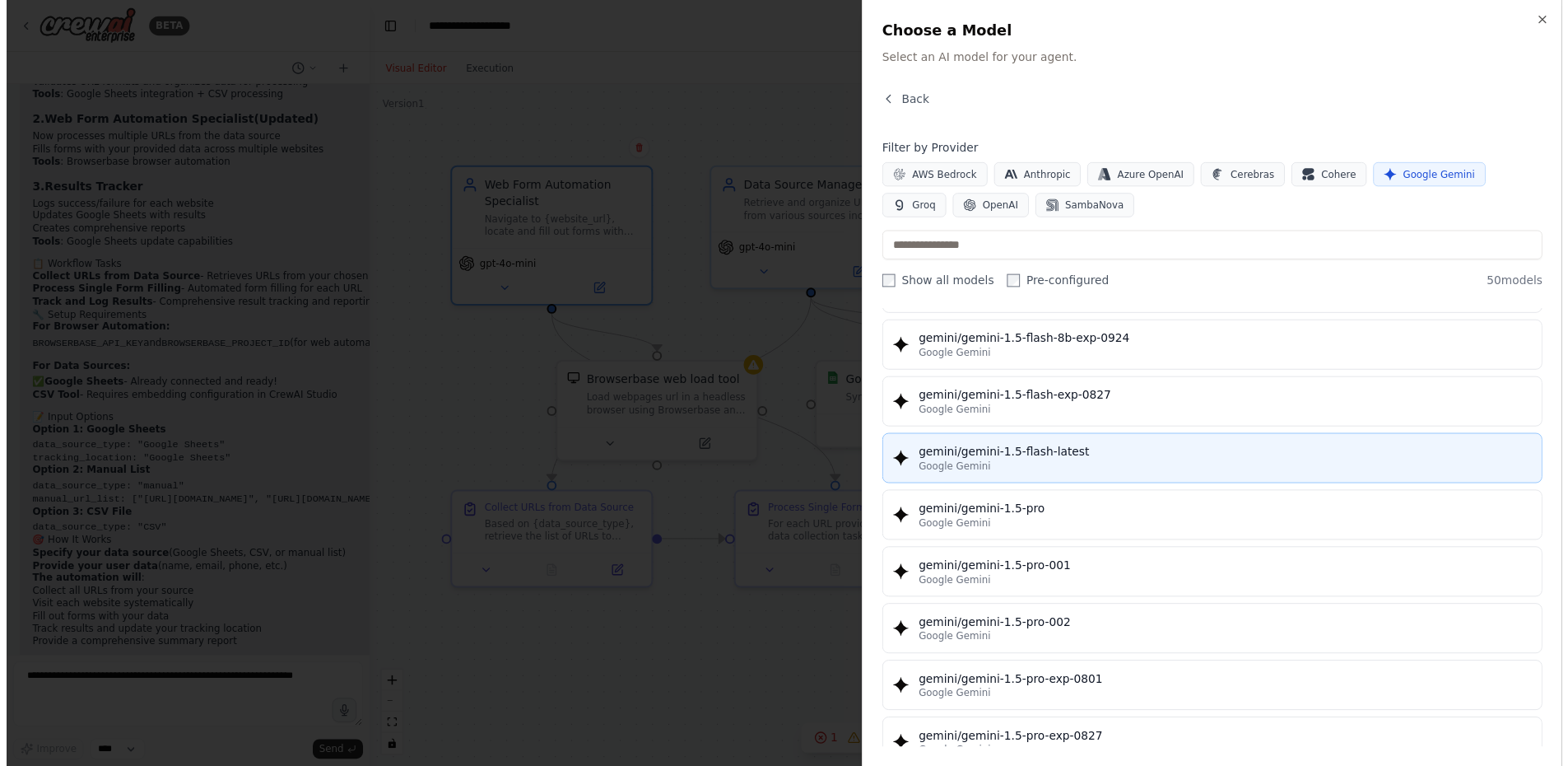
scroll to position [2341, 0]
click at [1133, 466] on div "gemini/gemini-1.5-flash-latest" at bounding box center [1238, 458] width 623 height 16
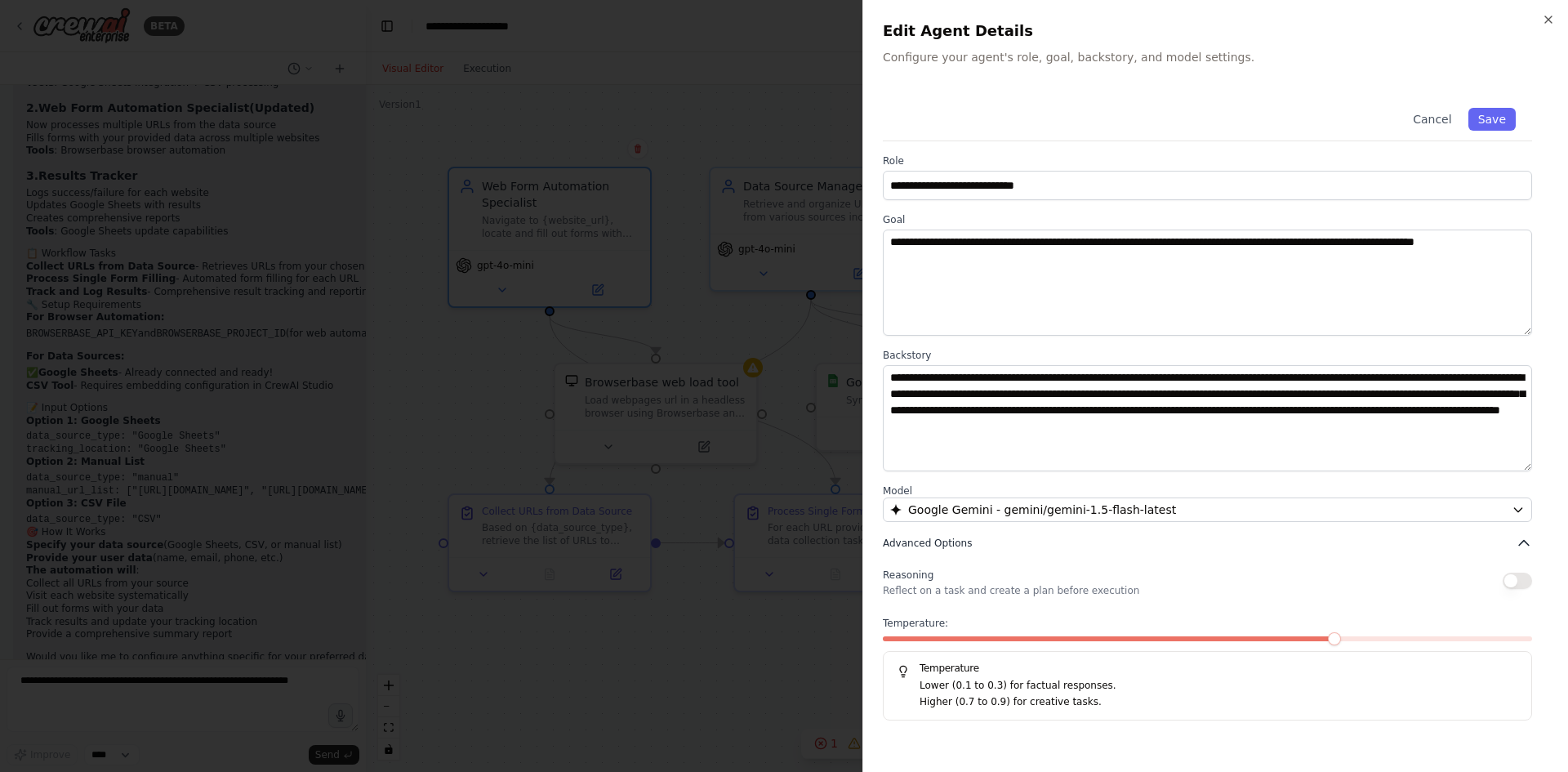
click at [984, 540] on button "Advanced Options" at bounding box center [1207, 543] width 649 height 16
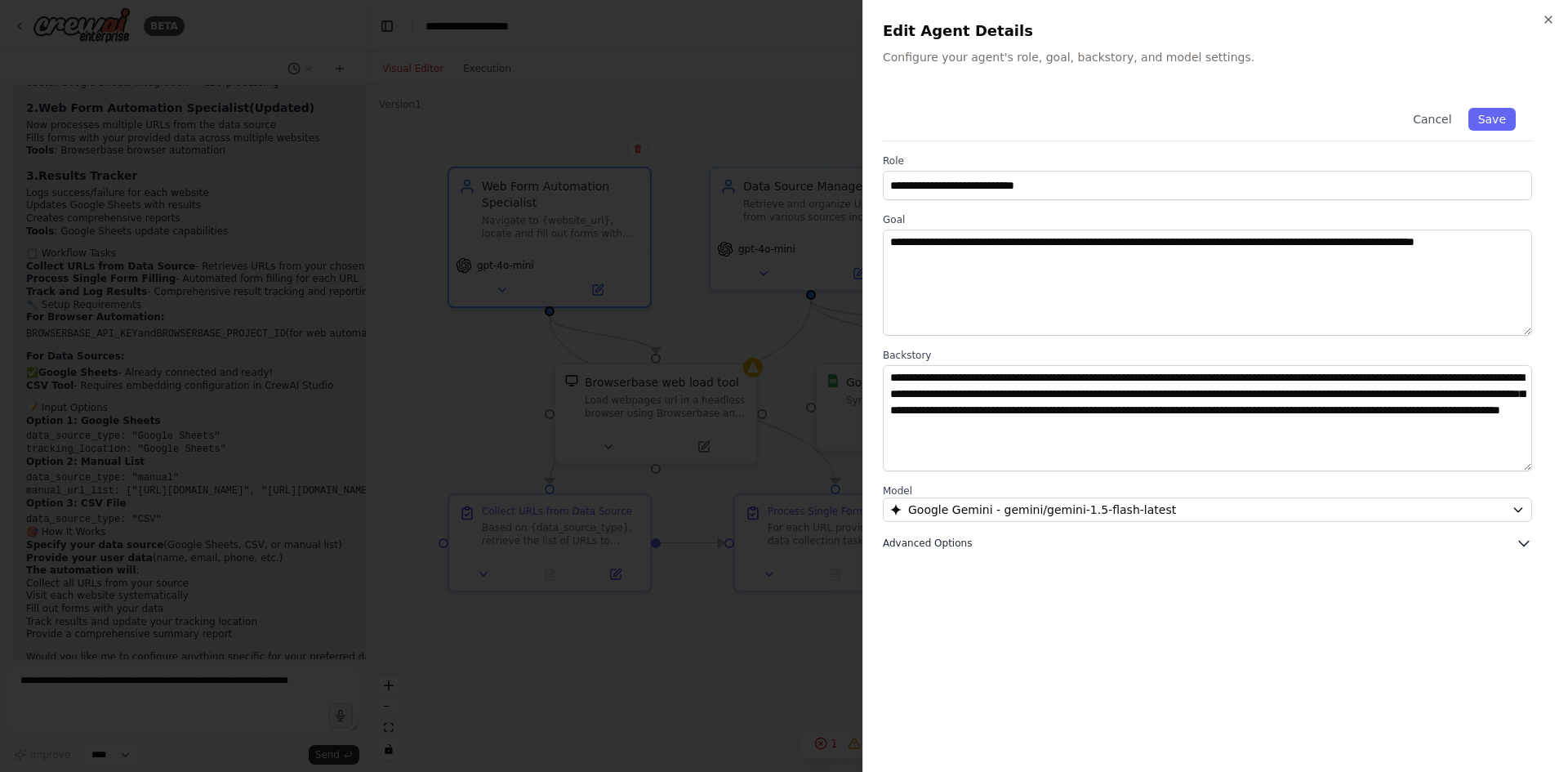
click at [985, 542] on button "Advanced Options" at bounding box center [1207, 543] width 649 height 16
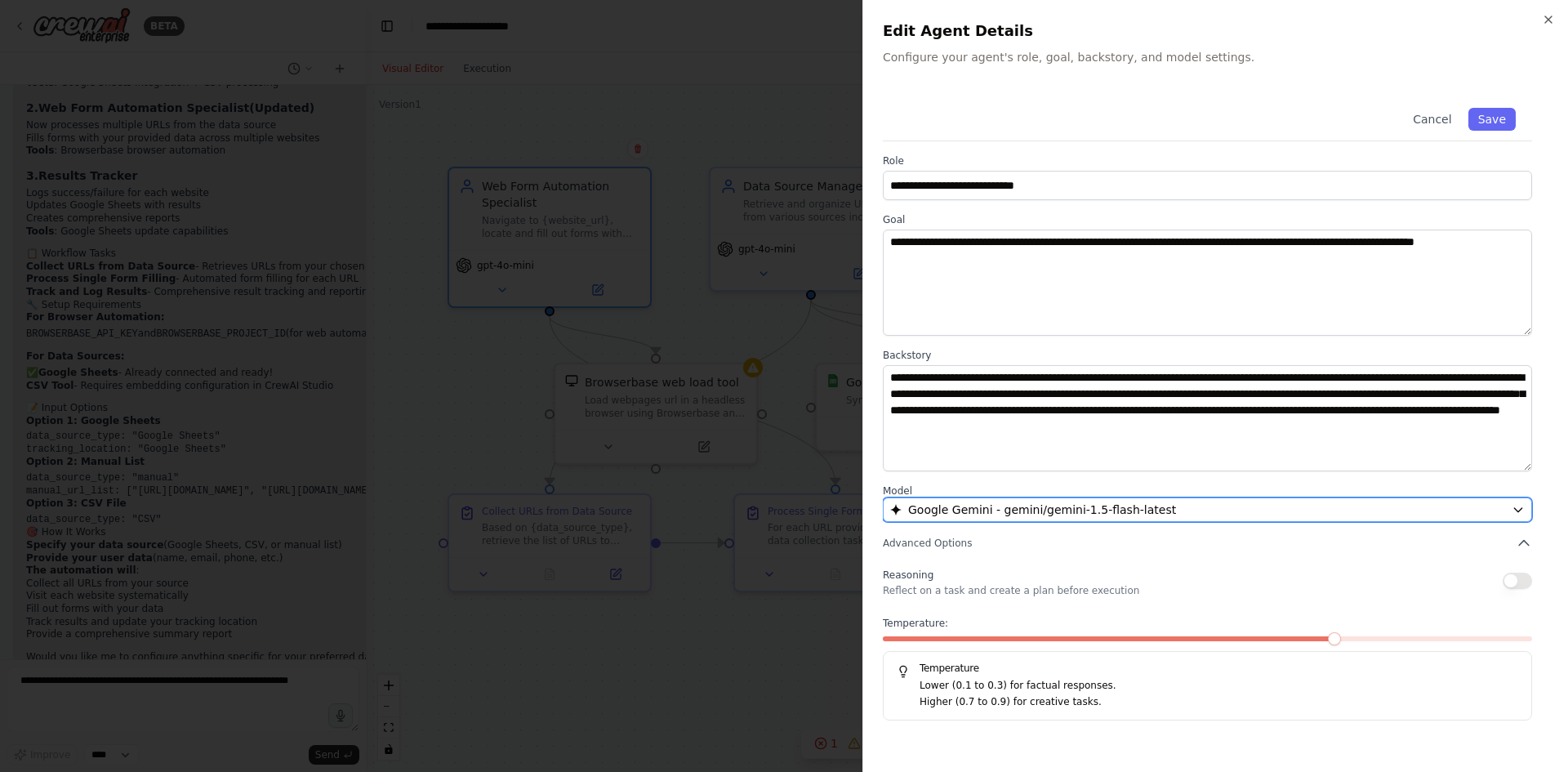
click at [1416, 504] on div "Google Gemini - gemini/gemini-1.5-flash-latest" at bounding box center [1197, 510] width 615 height 16
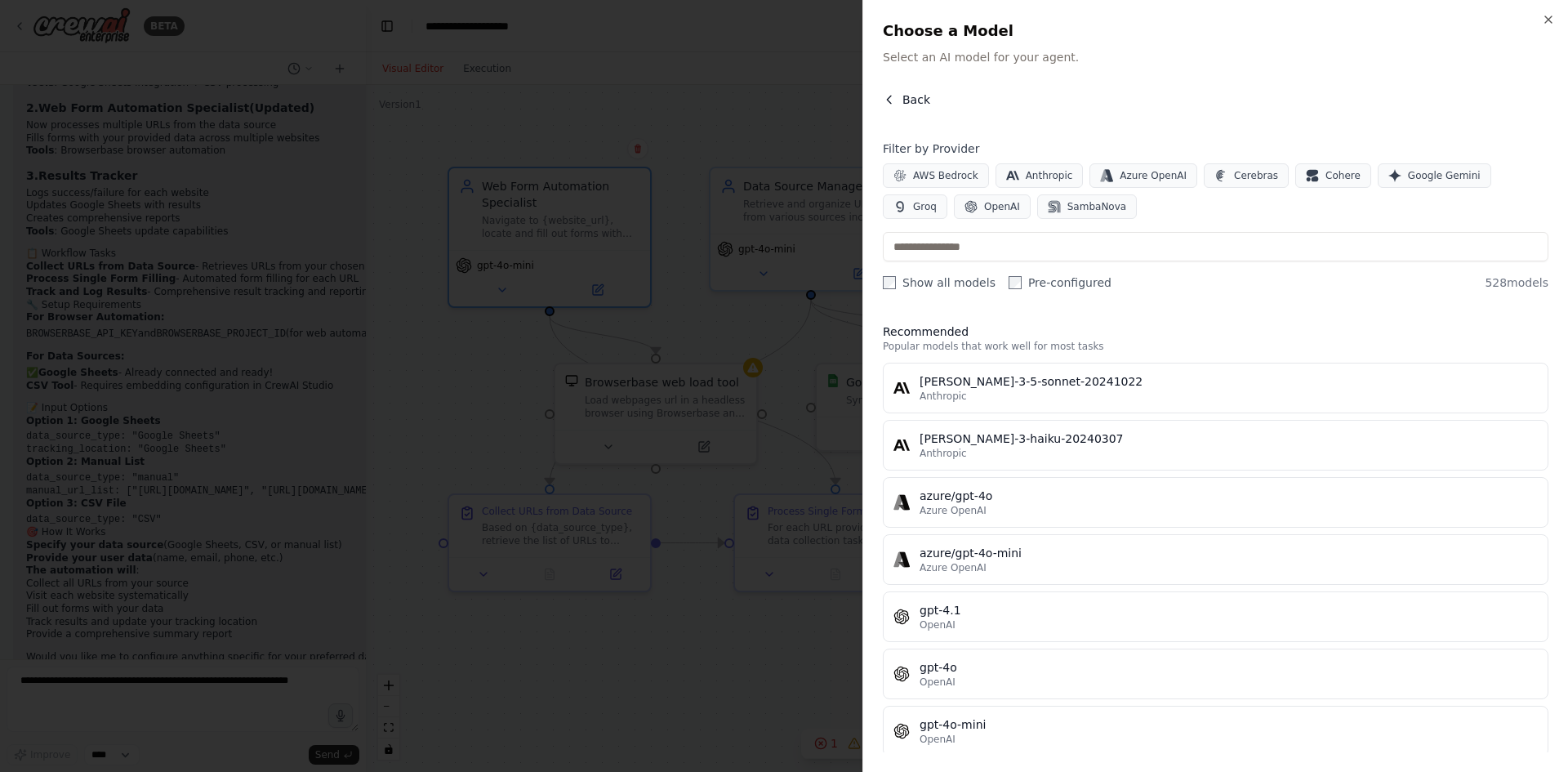
click at [897, 107] on button "Back" at bounding box center [906, 100] width 47 height 16
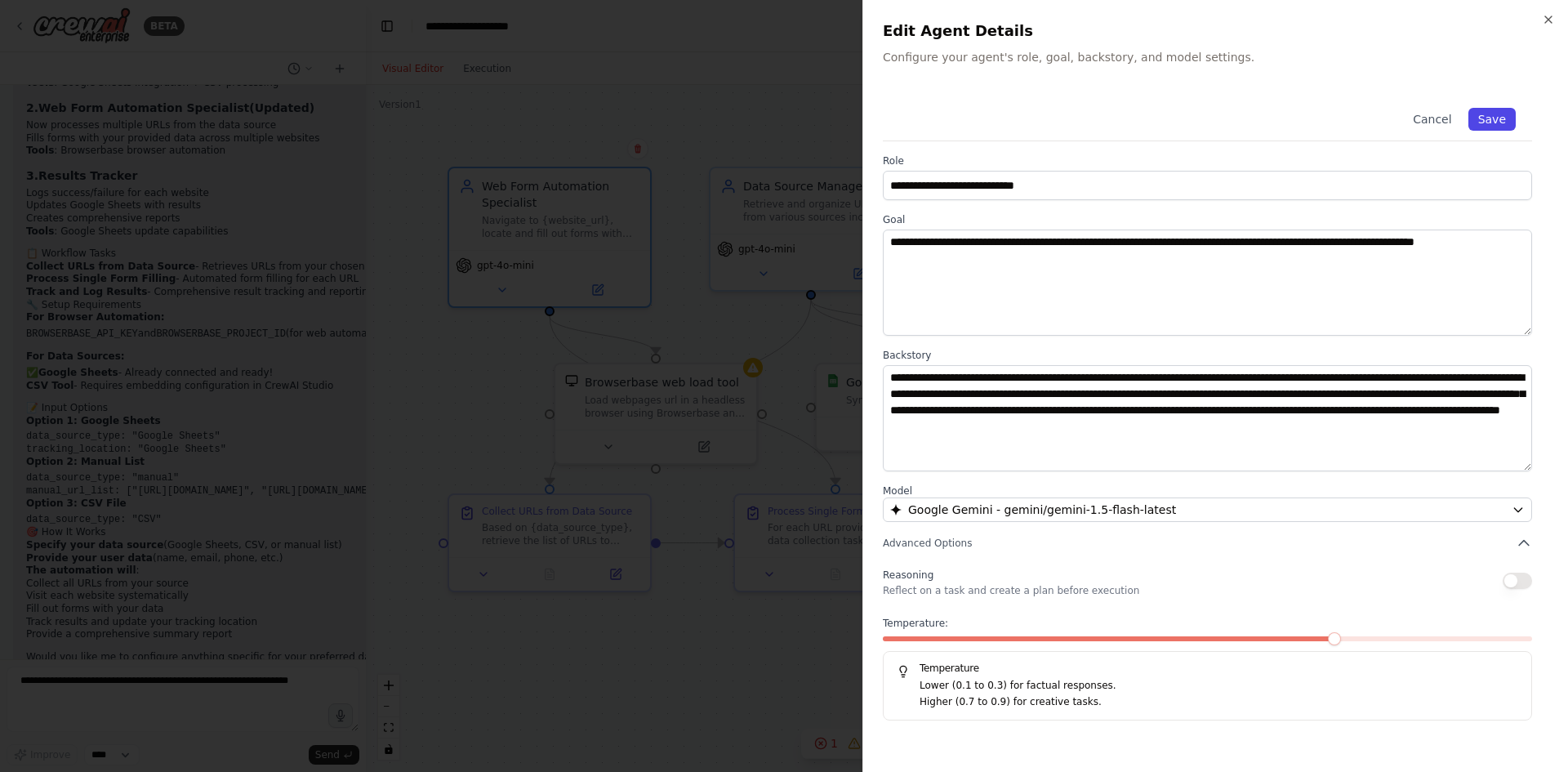
click at [1488, 123] on button "Save" at bounding box center [1491, 119] width 47 height 23
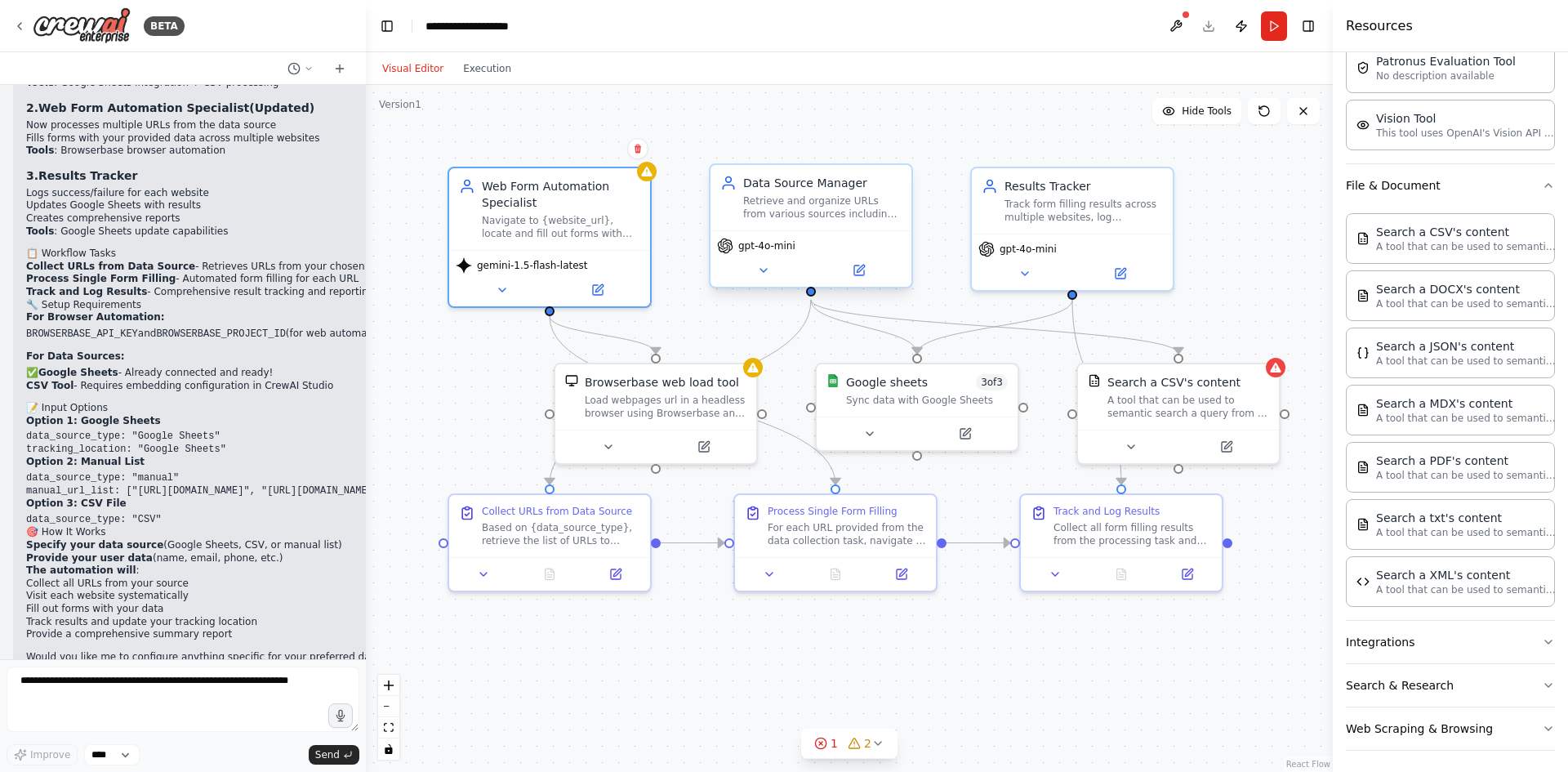
click at [819, 218] on div "Retrieve and organize URLs from various sources including {data_source_type} (G…" at bounding box center [822, 207] width 159 height 26
click at [857, 267] on icon at bounding box center [859, 270] width 10 height 10
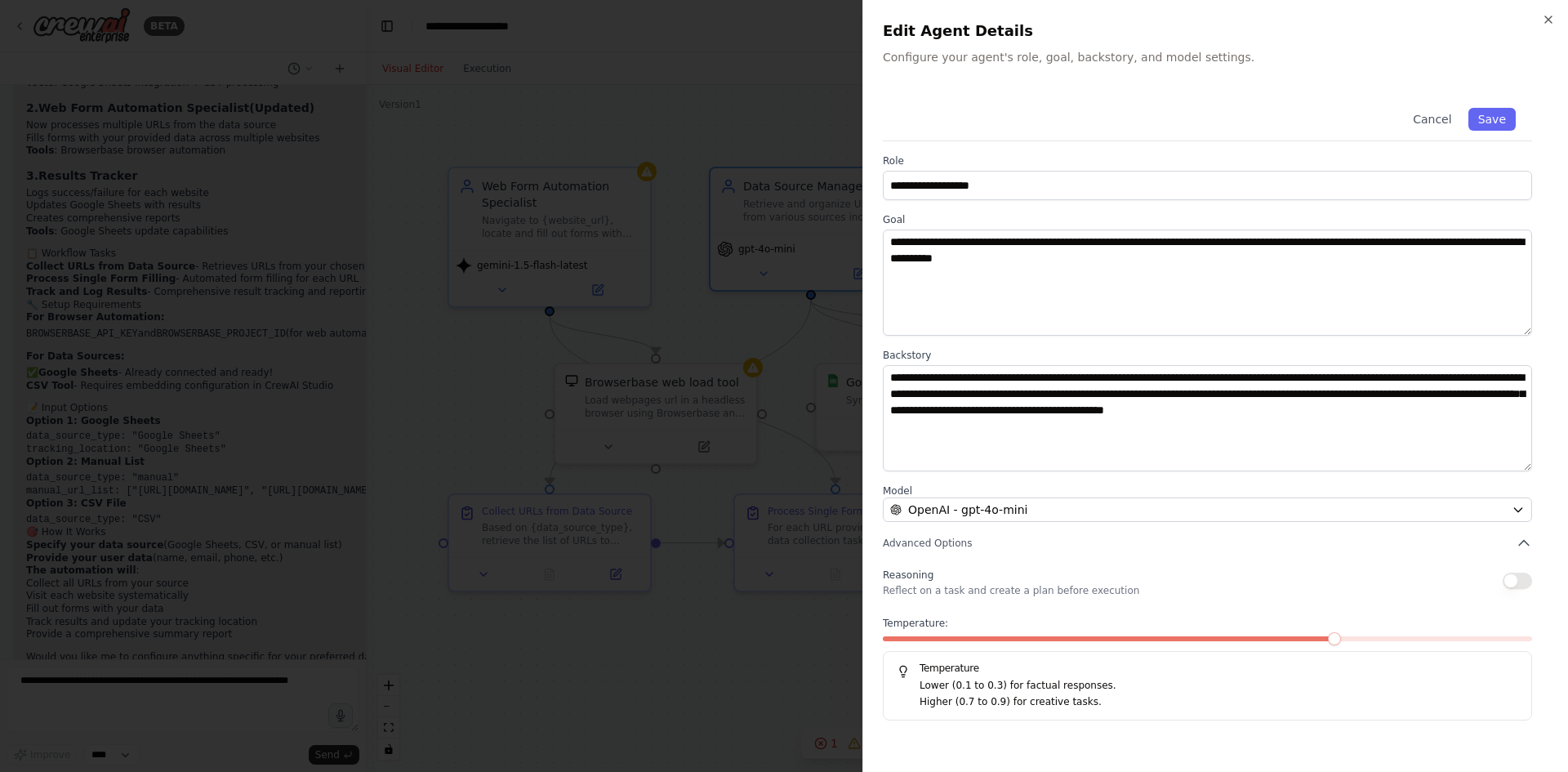
click at [1090, 691] on p "Lower (0.1 to 0.3) for factual responses." at bounding box center [1219, 686] width 599 height 16
click at [1499, 118] on button "Save" at bounding box center [1491, 119] width 47 height 23
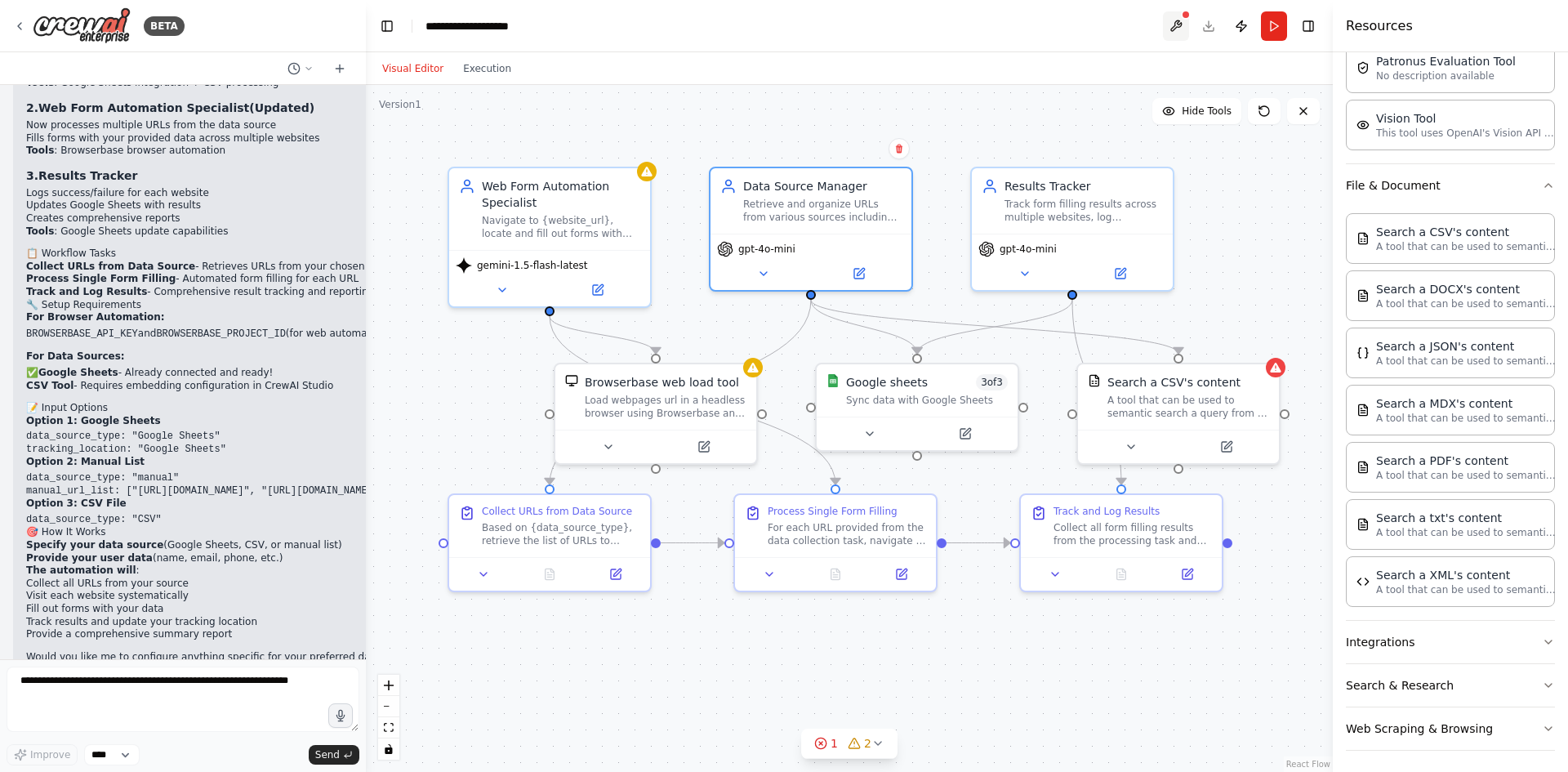
click at [1167, 20] on button at bounding box center [1175, 26] width 26 height 29
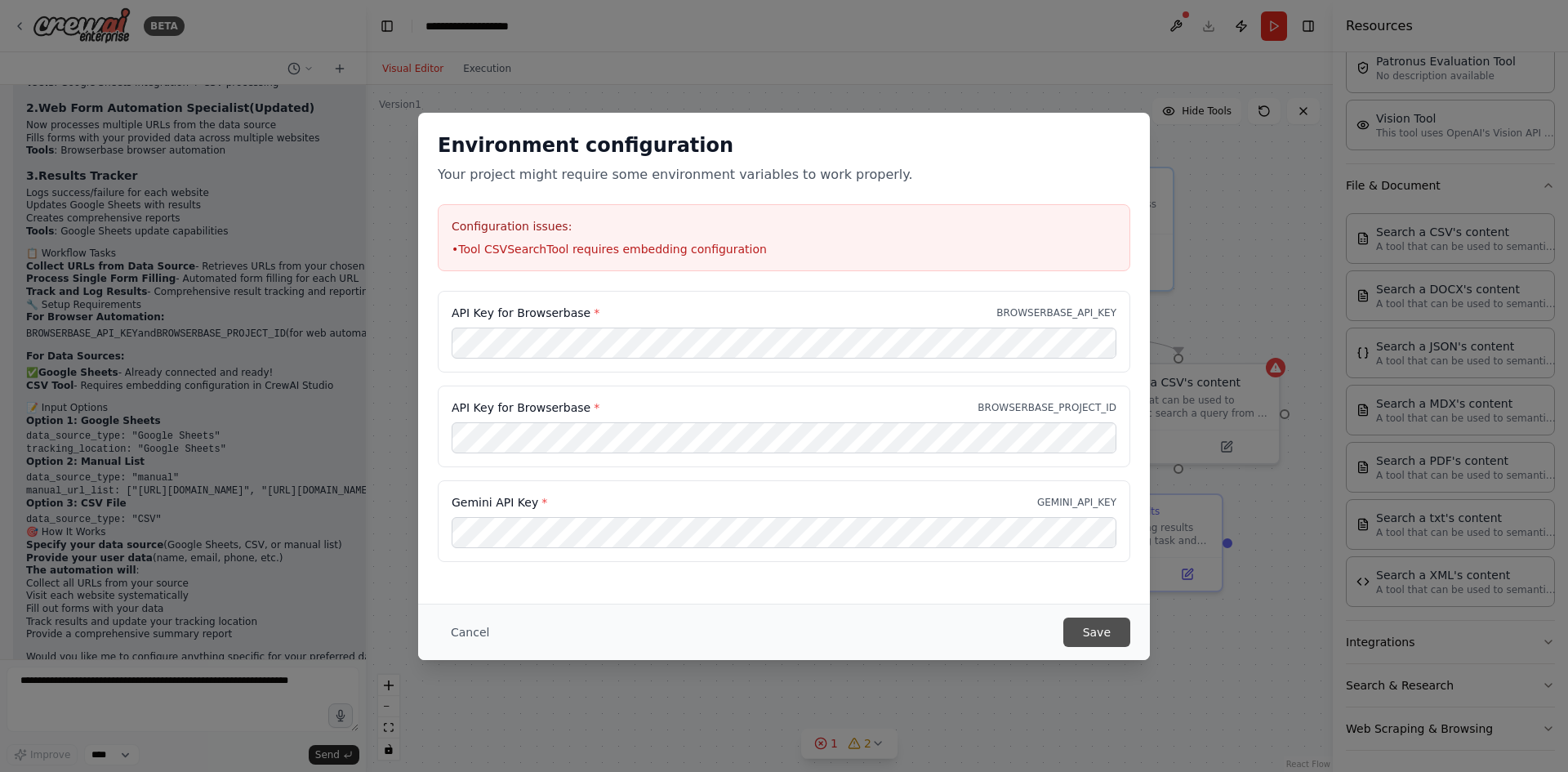
click at [1102, 633] on button "Save" at bounding box center [1097, 632] width 67 height 29
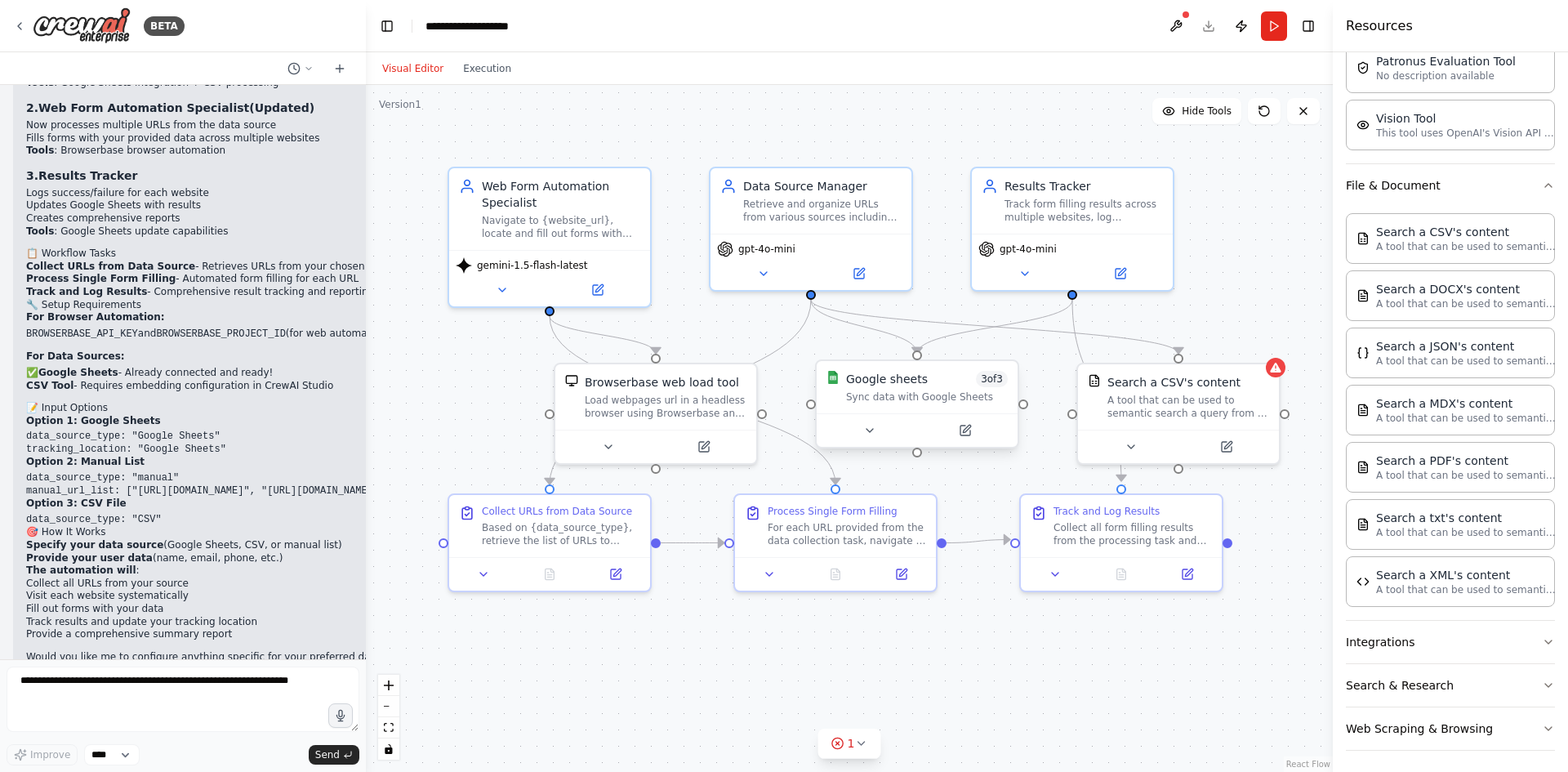
click at [942, 408] on div "Google sheets 3 of 3 Sync data with Google Sheets" at bounding box center [918, 387] width 201 height 53
click at [886, 382] on div "Google sheets" at bounding box center [887, 379] width 82 height 16
click at [968, 439] on button at bounding box center [965, 431] width 93 height 20
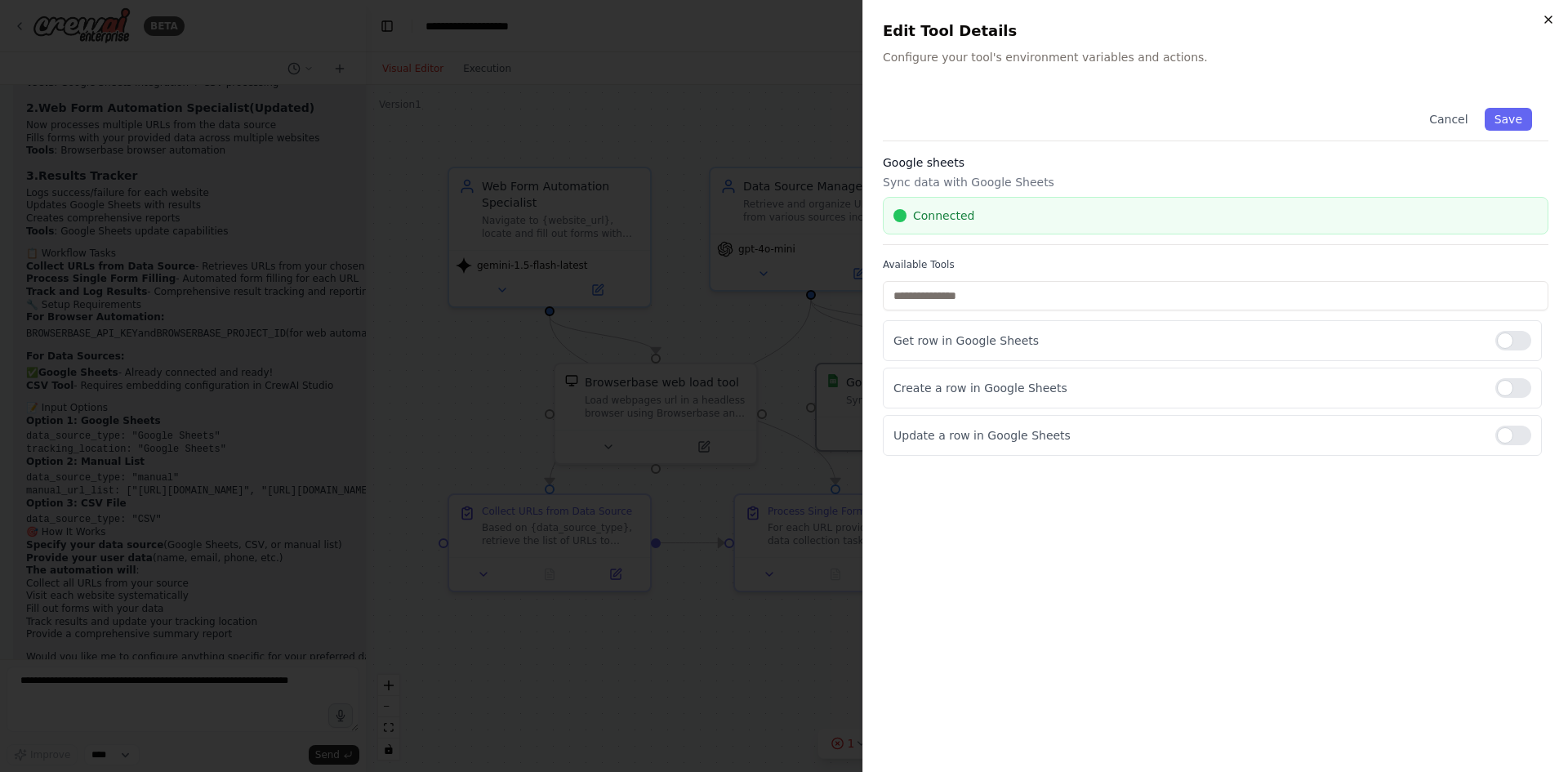
click at [1554, 17] on div "Close Edit Tool Details Configure your tool's environment variables and actions…" at bounding box center [1215, 386] width 706 height 772
click at [1549, 19] on icon "button" at bounding box center [1548, 19] width 6 height 6
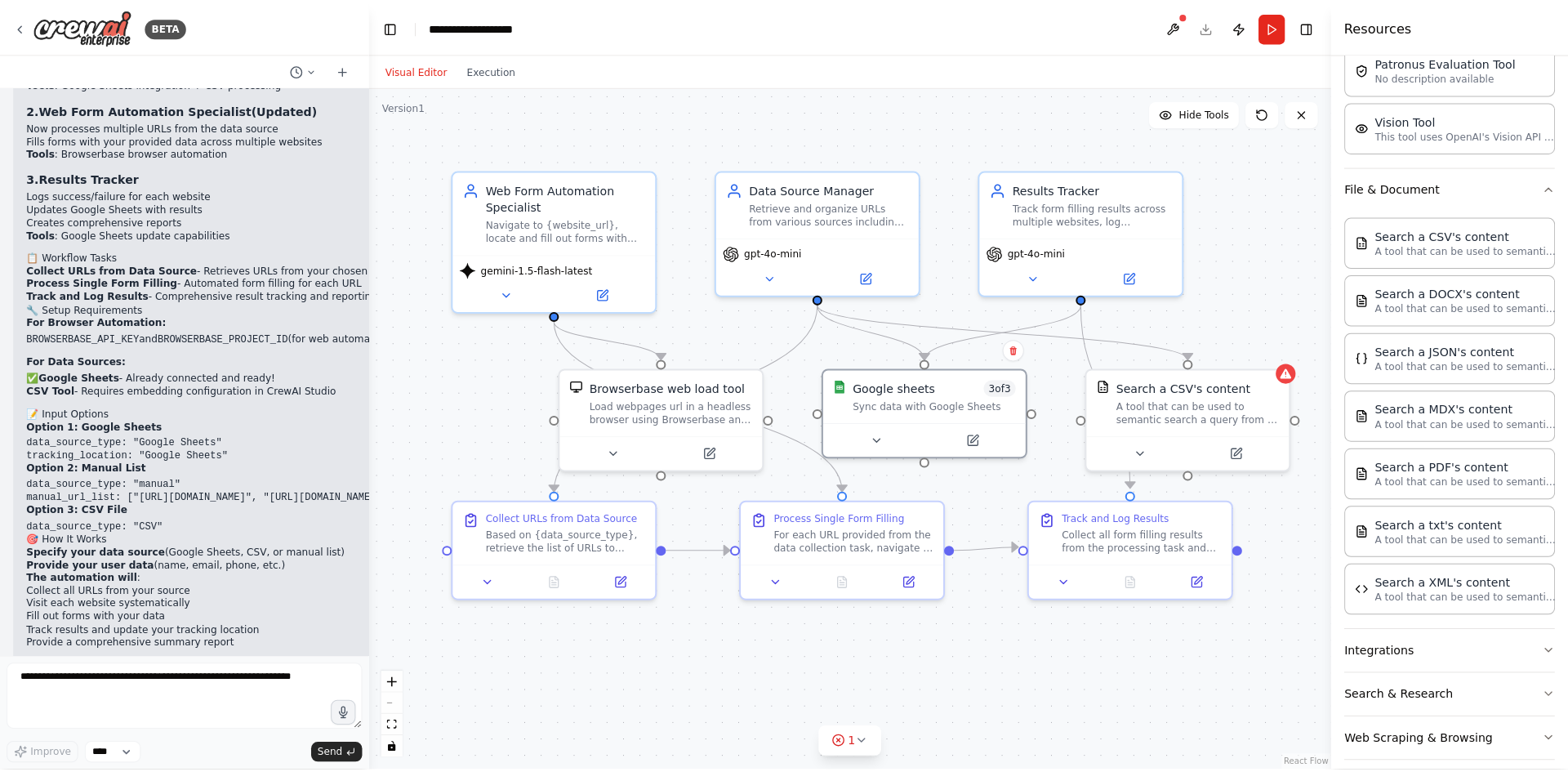
scroll to position [2337, 0]
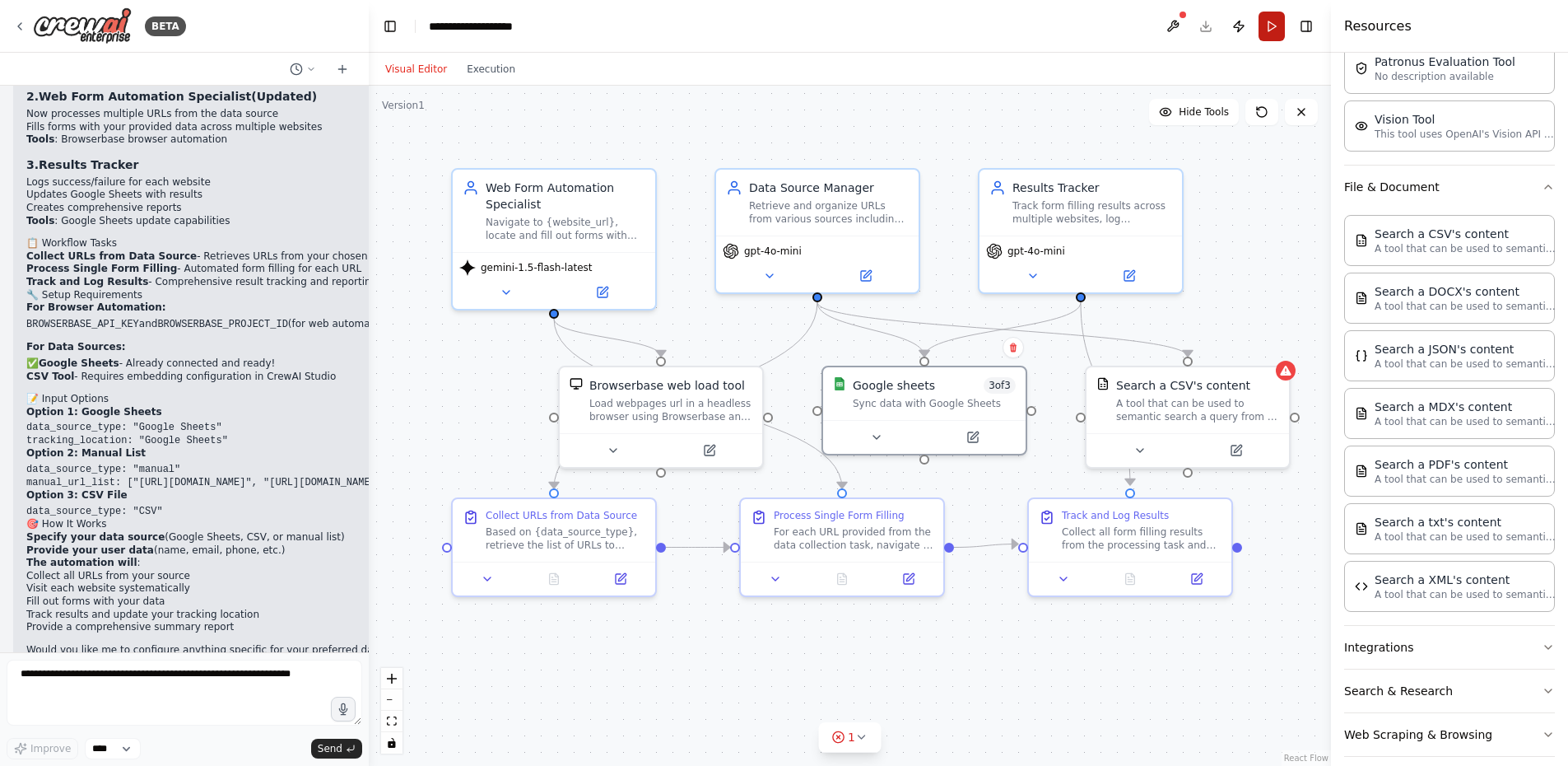
click at [1281, 25] on button "Run" at bounding box center [1272, 26] width 26 height 30
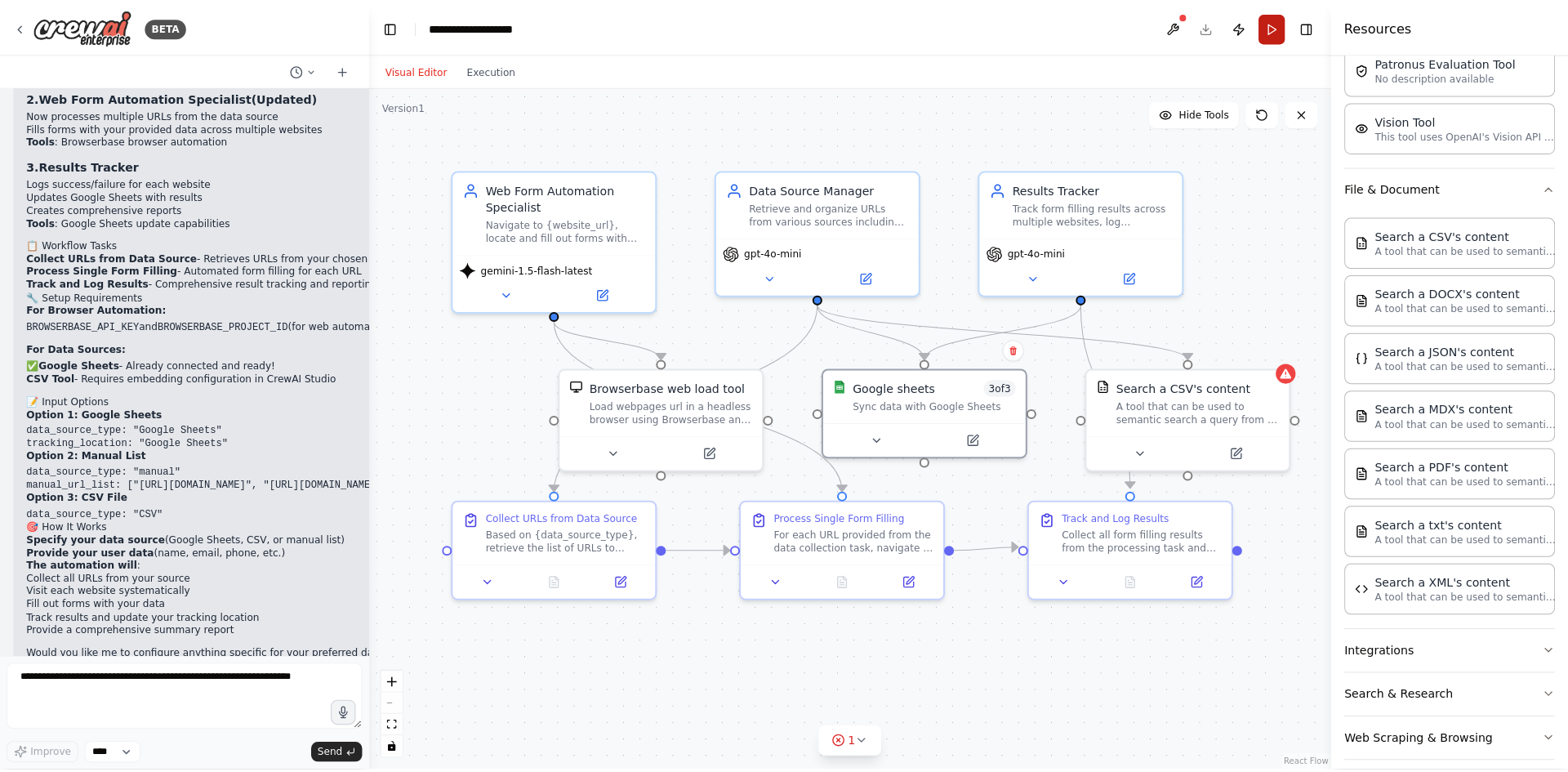
scroll to position [2324, 0]
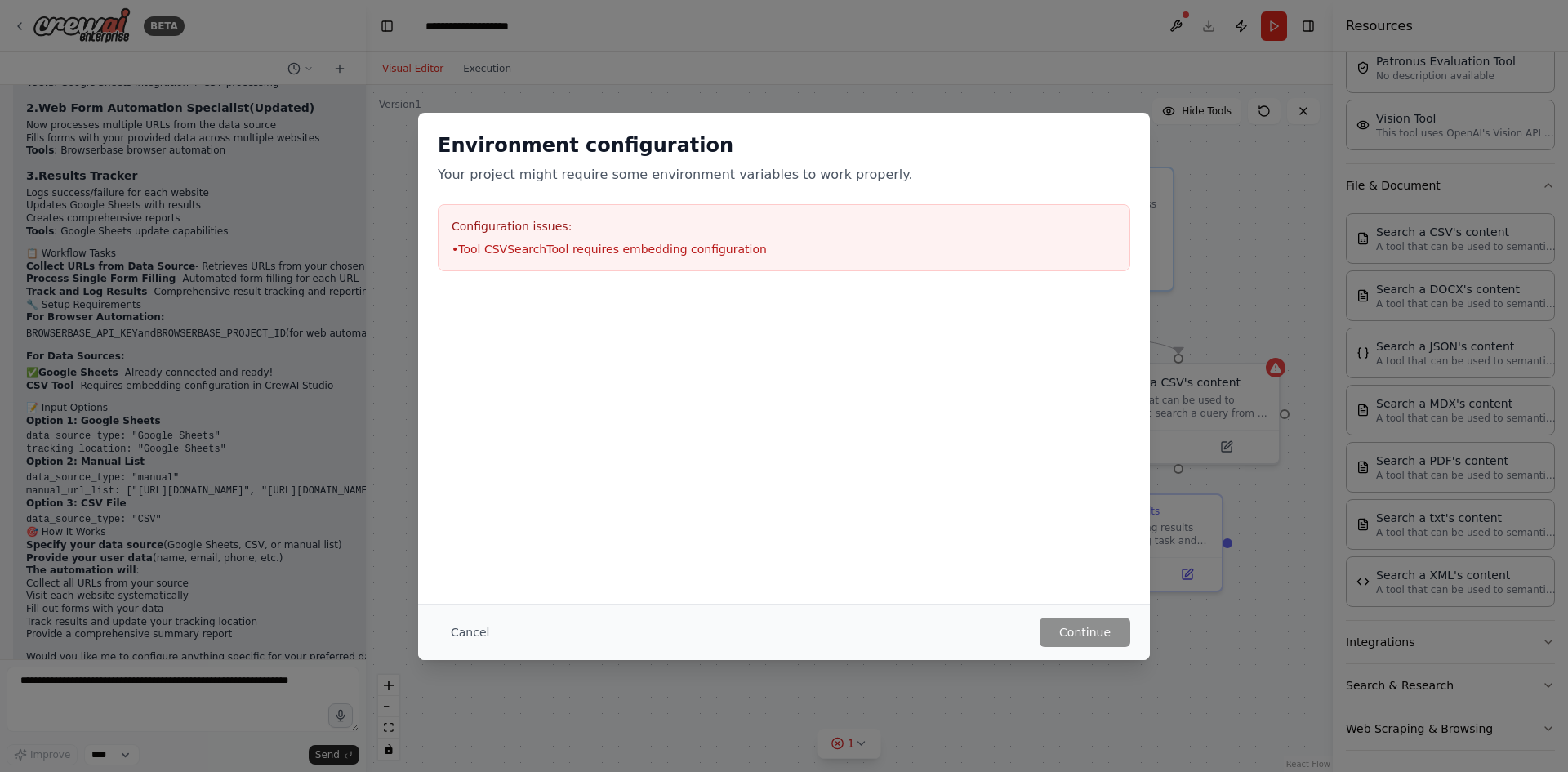
click at [631, 249] on li "• Tool CSVSearchTool requires embedding configuration" at bounding box center [784, 249] width 665 height 16
click at [631, 250] on li "• Tool CSVSearchTool requires embedding configuration" at bounding box center [784, 249] width 665 height 16
copy li "• Tool CSVSearchTool requires embedding configuration"
click at [1188, 241] on div "Environment configuration Your project might require some environment variables…" at bounding box center [784, 386] width 1568 height 772
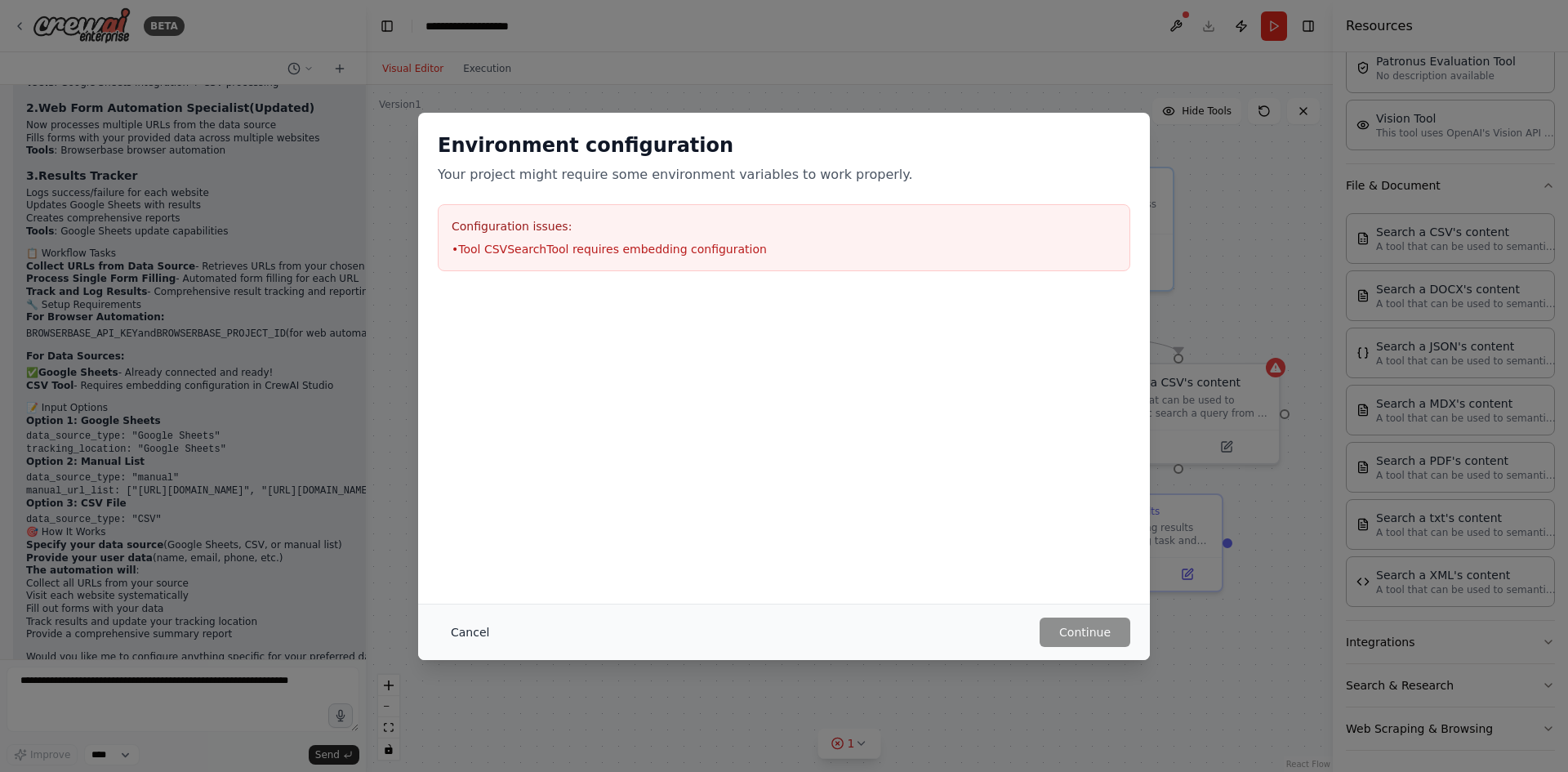
click at [450, 626] on button "Cancel" at bounding box center [470, 632] width 64 height 29
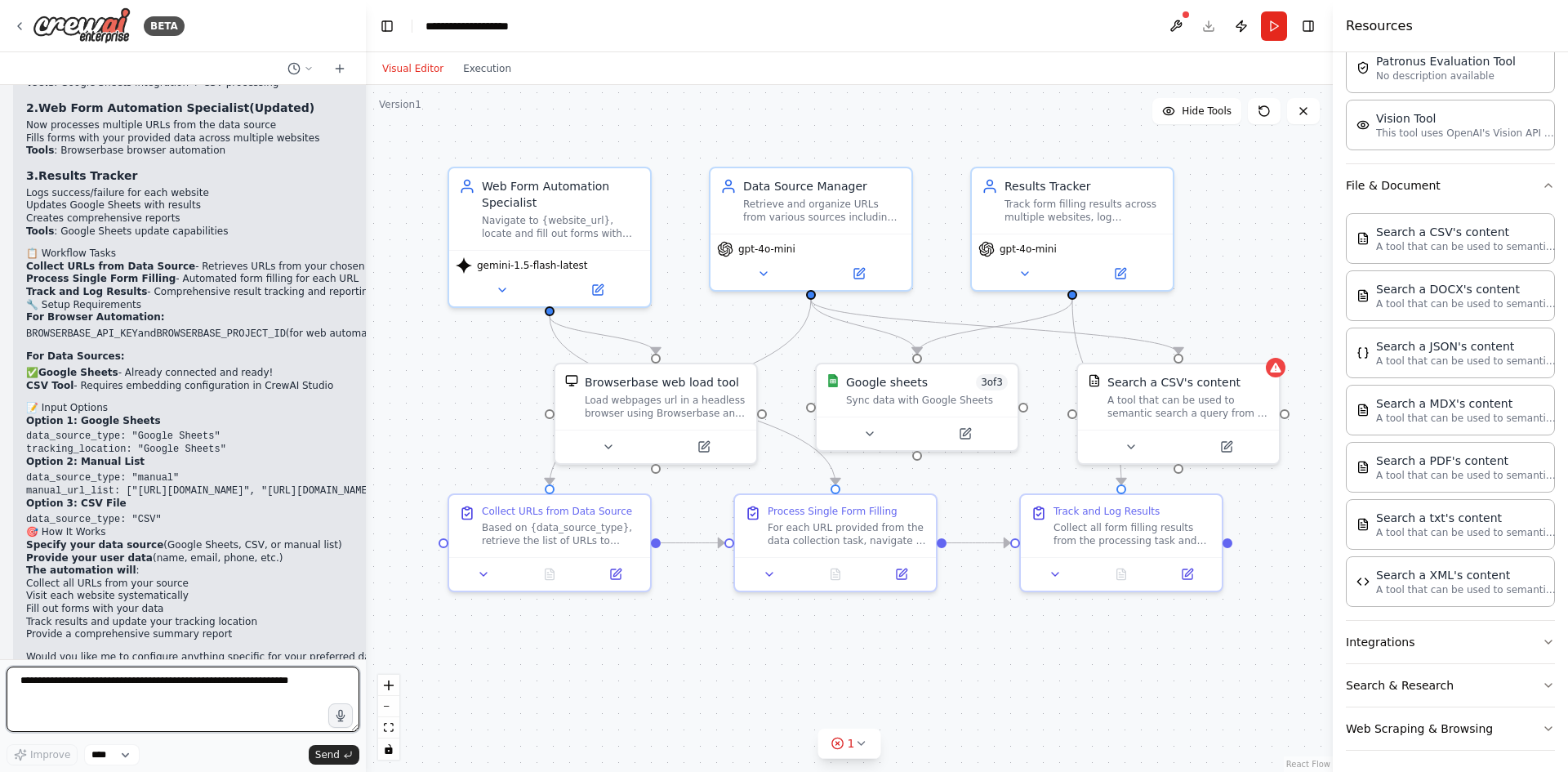
click at [233, 711] on textarea at bounding box center [183, 699] width 353 height 65
paste textarea "**********"
type textarea "**********"
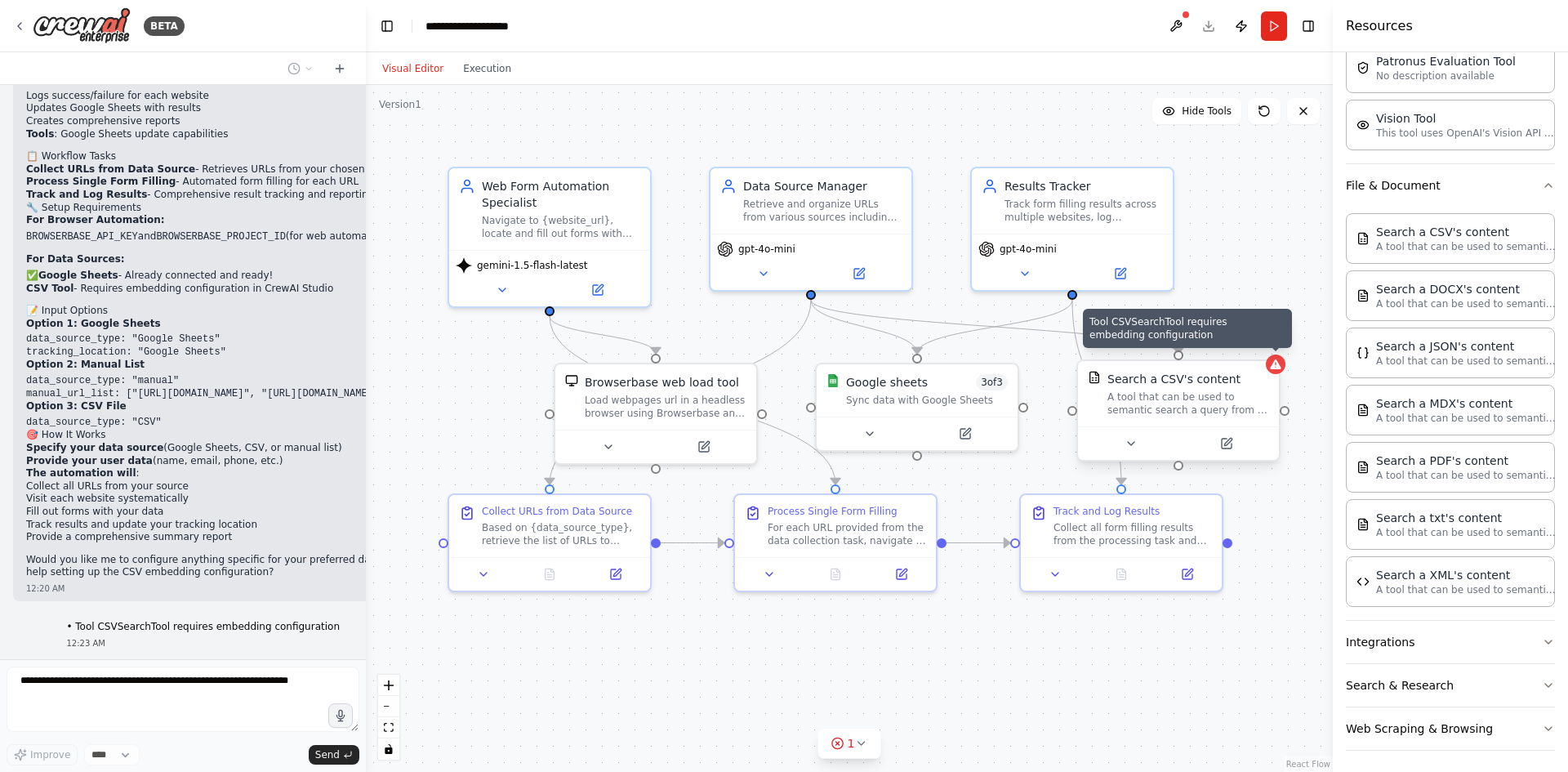
click at [1275, 368] on icon at bounding box center [1275, 364] width 11 height 10
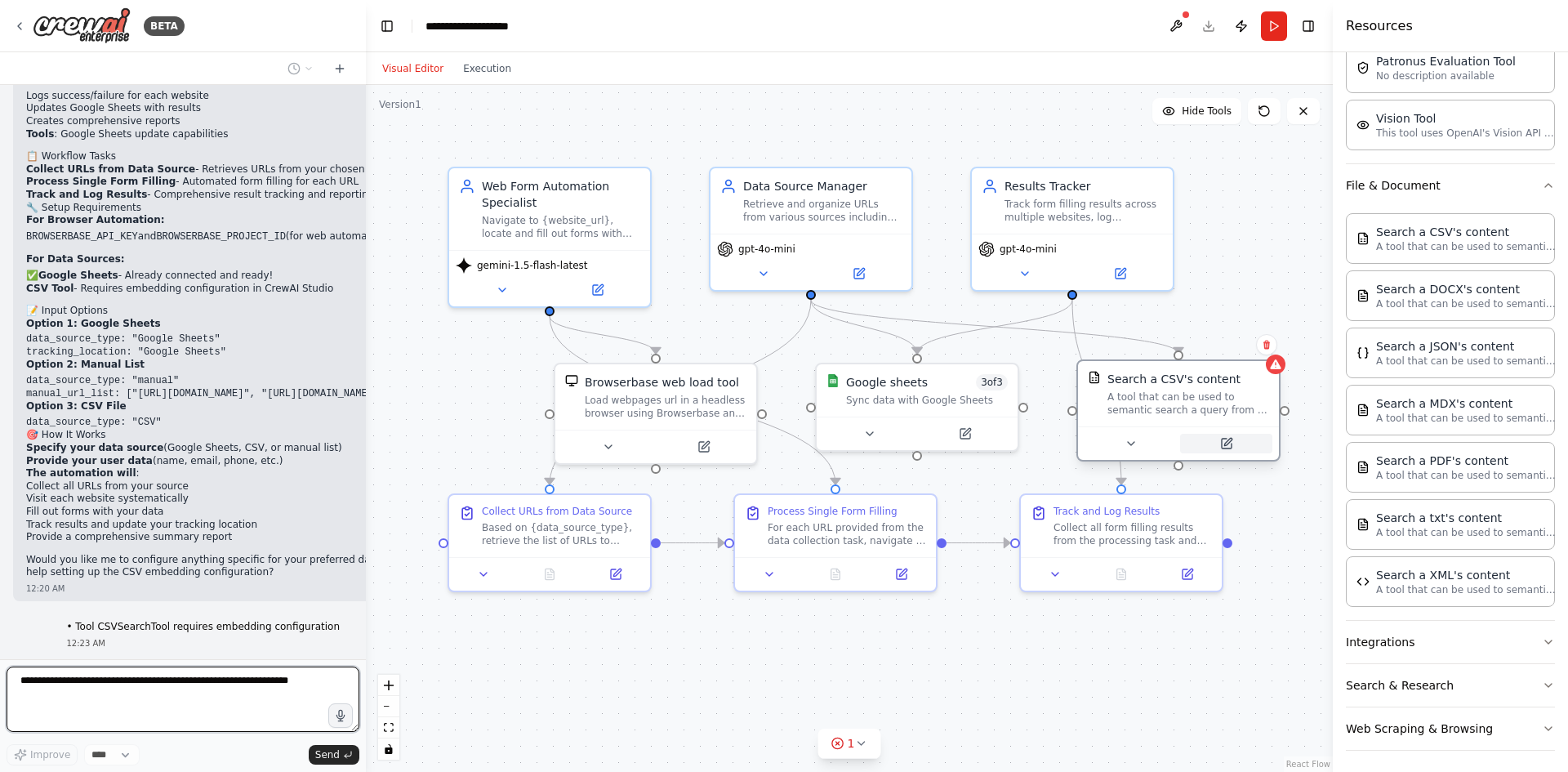
click at [1245, 448] on button at bounding box center [1227, 444] width 93 height 20
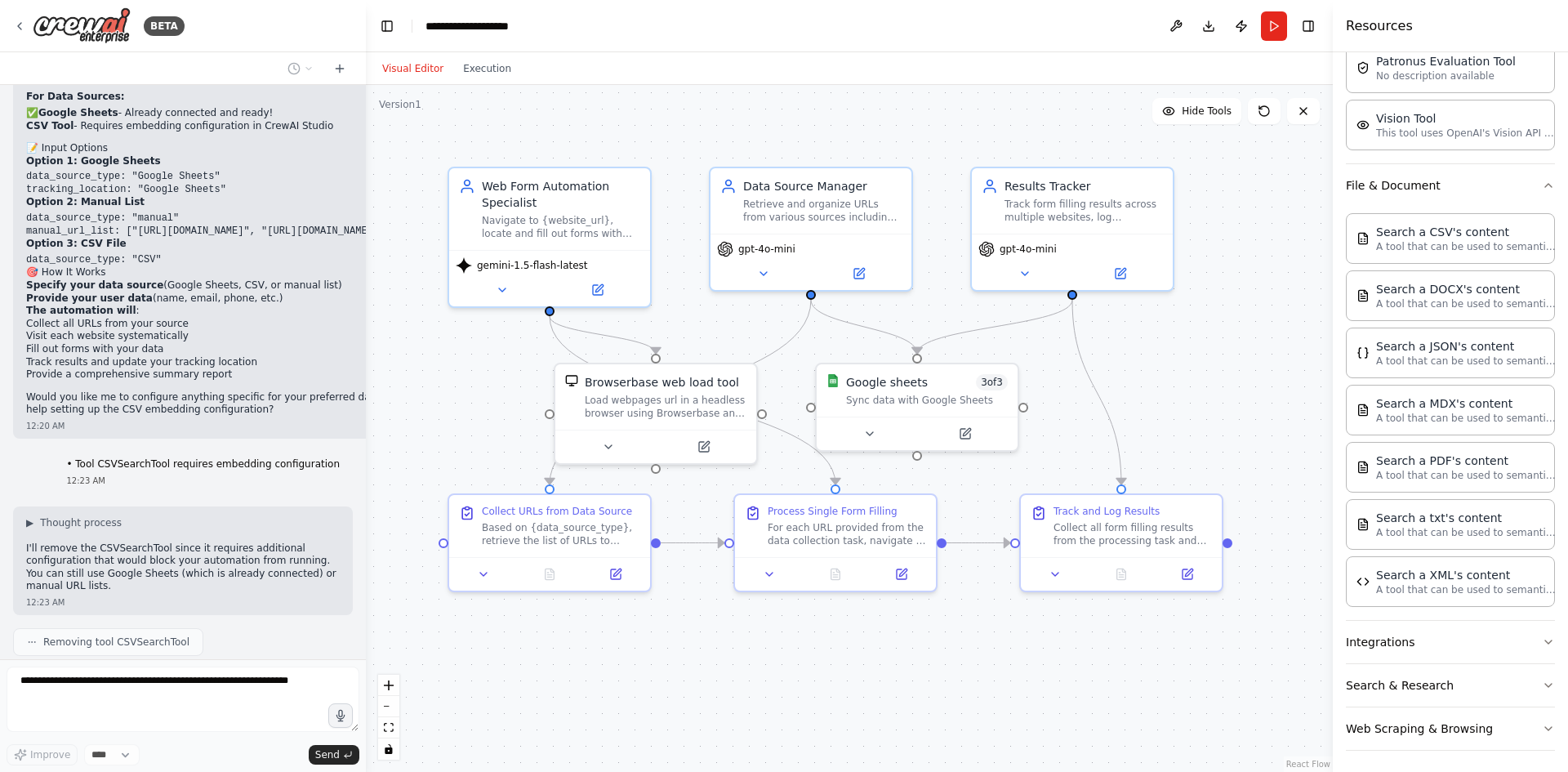
scroll to position [2624, 0]
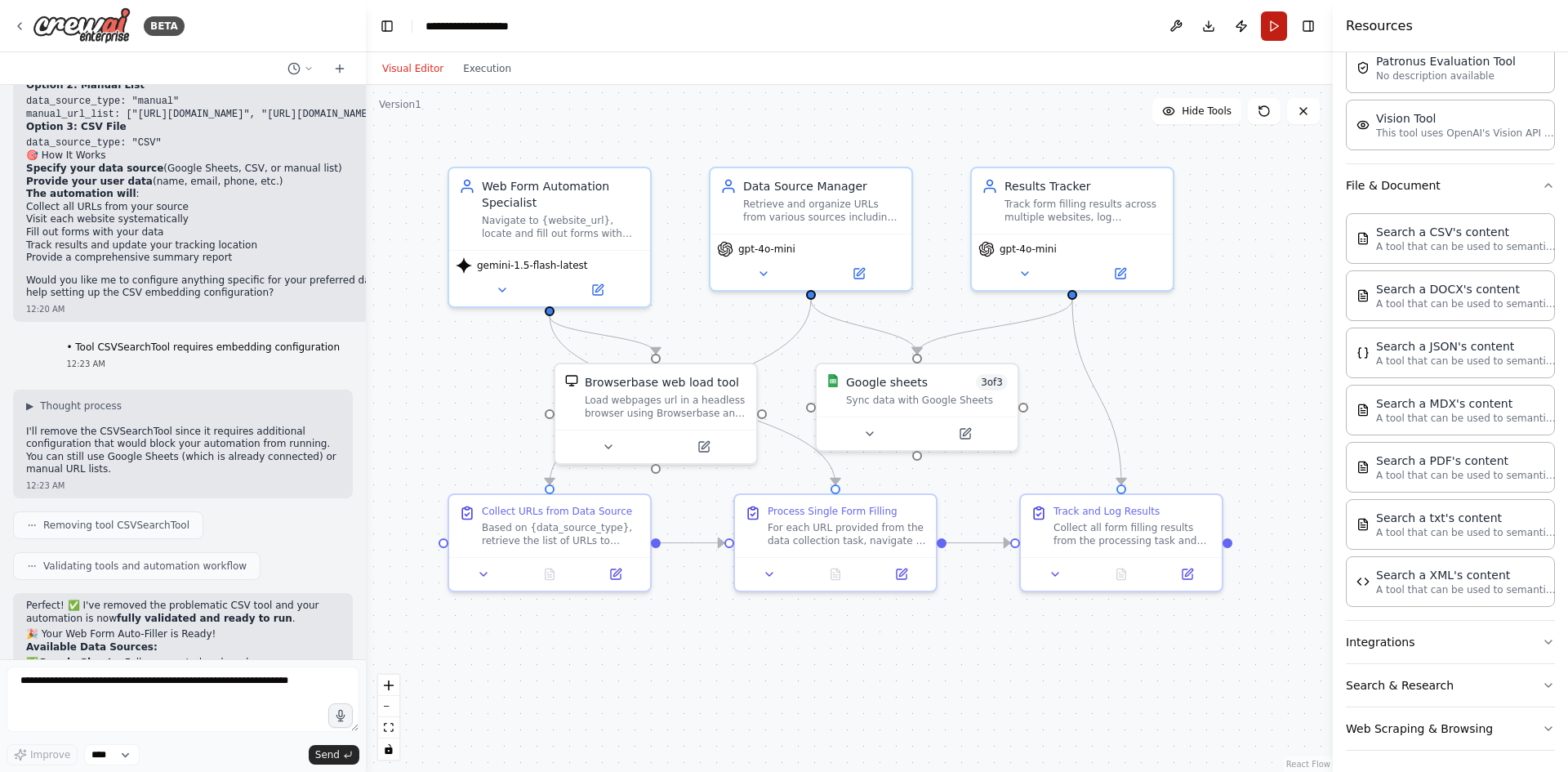
click at [1270, 21] on button "Run" at bounding box center [1273, 26] width 26 height 29
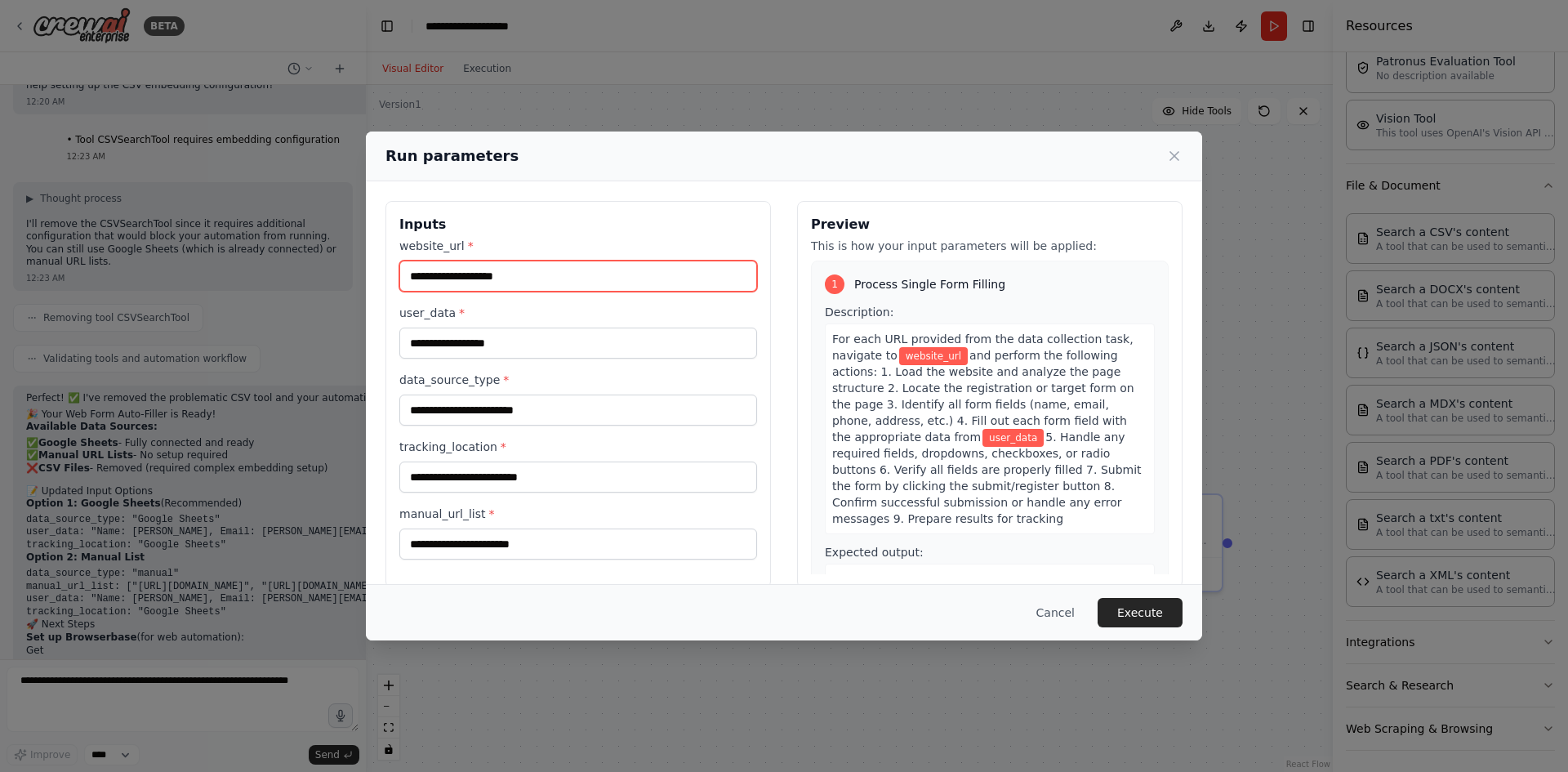
click at [505, 288] on input "website_url *" at bounding box center [578, 275] width 358 height 31
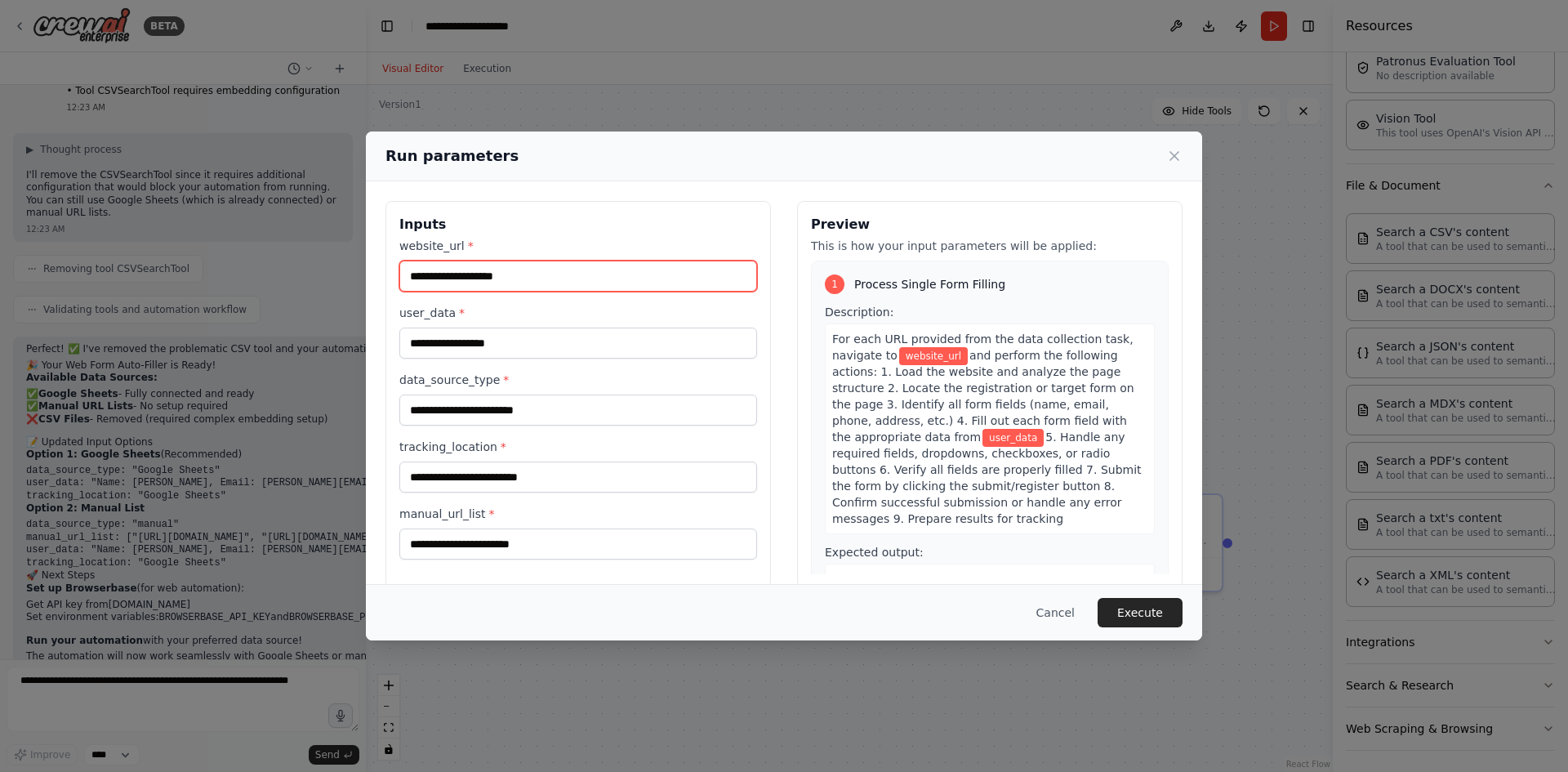
scroll to position [2969, 0]
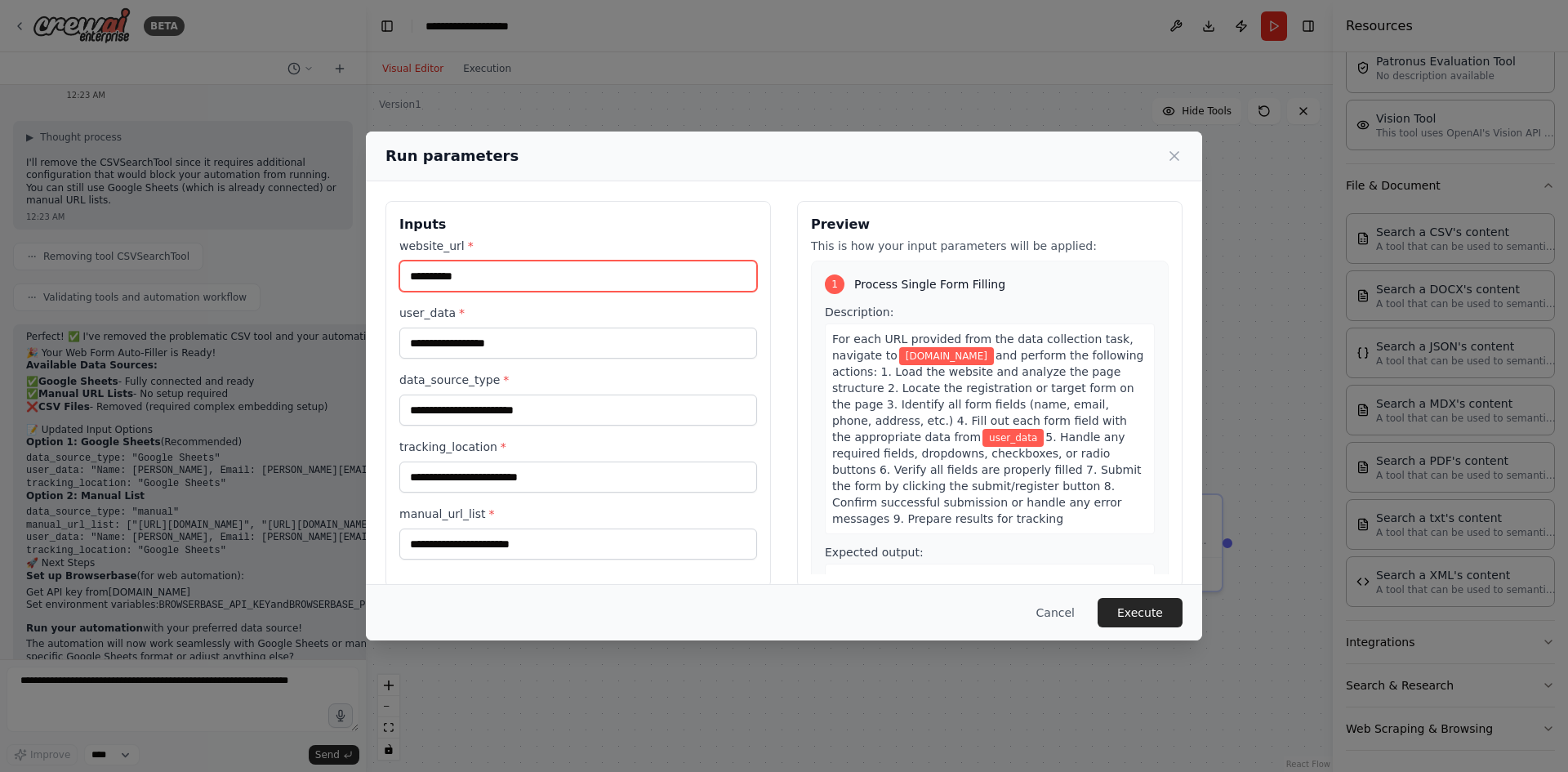
type input "**********"
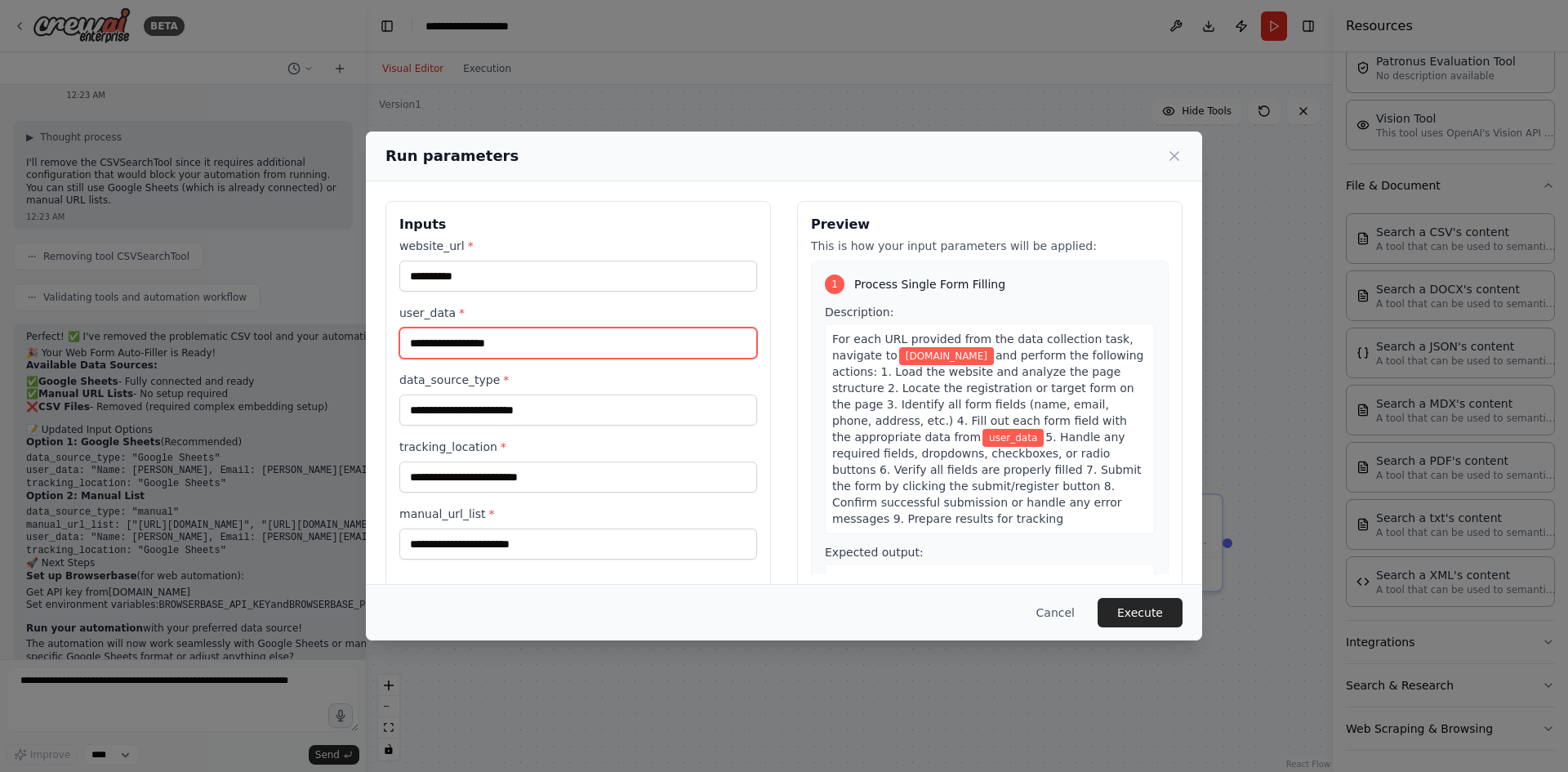
type input "*"
type input "**********"
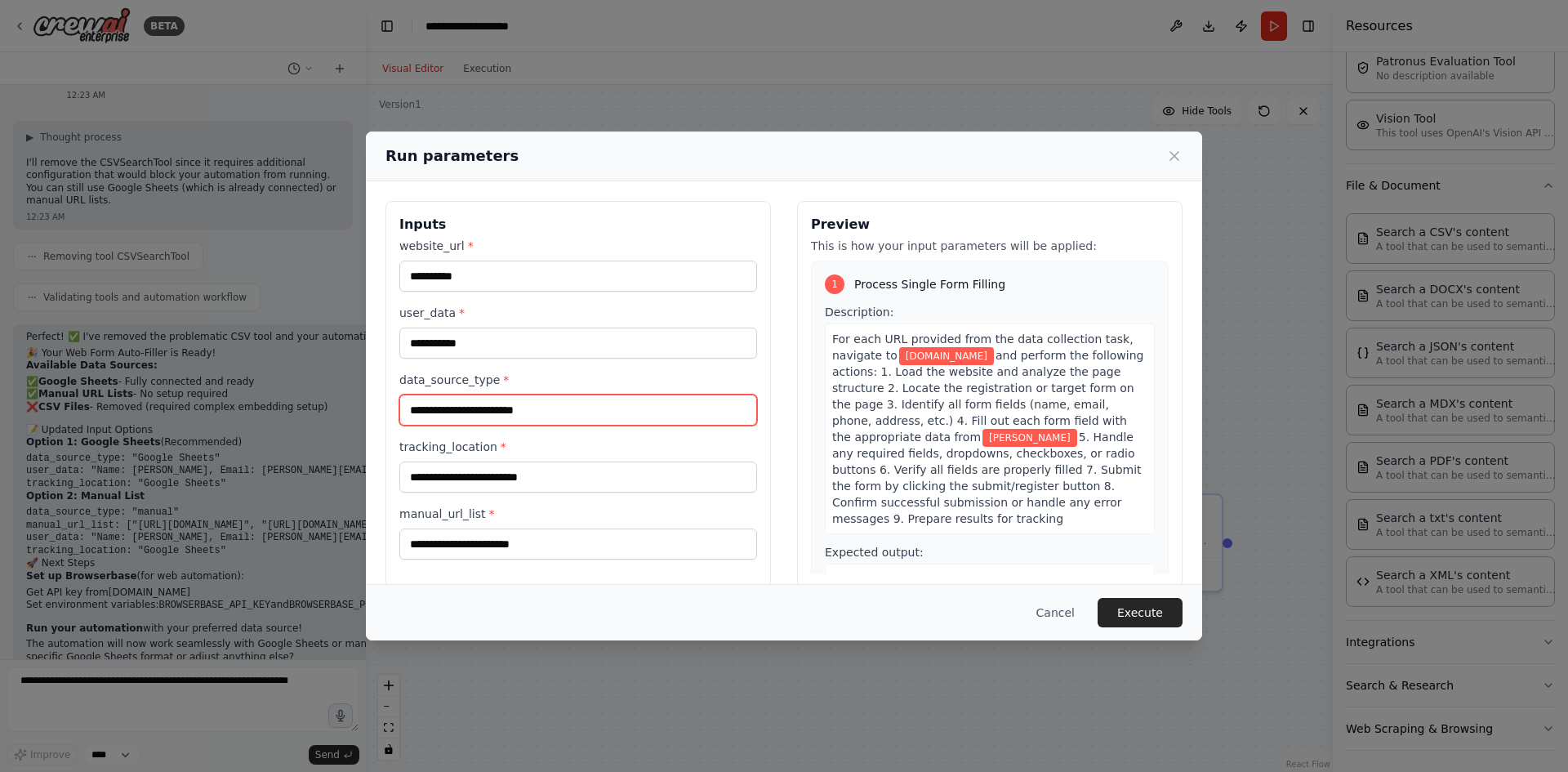
click at [500, 415] on input "data_source_type *" at bounding box center [578, 410] width 358 height 31
type input "***"
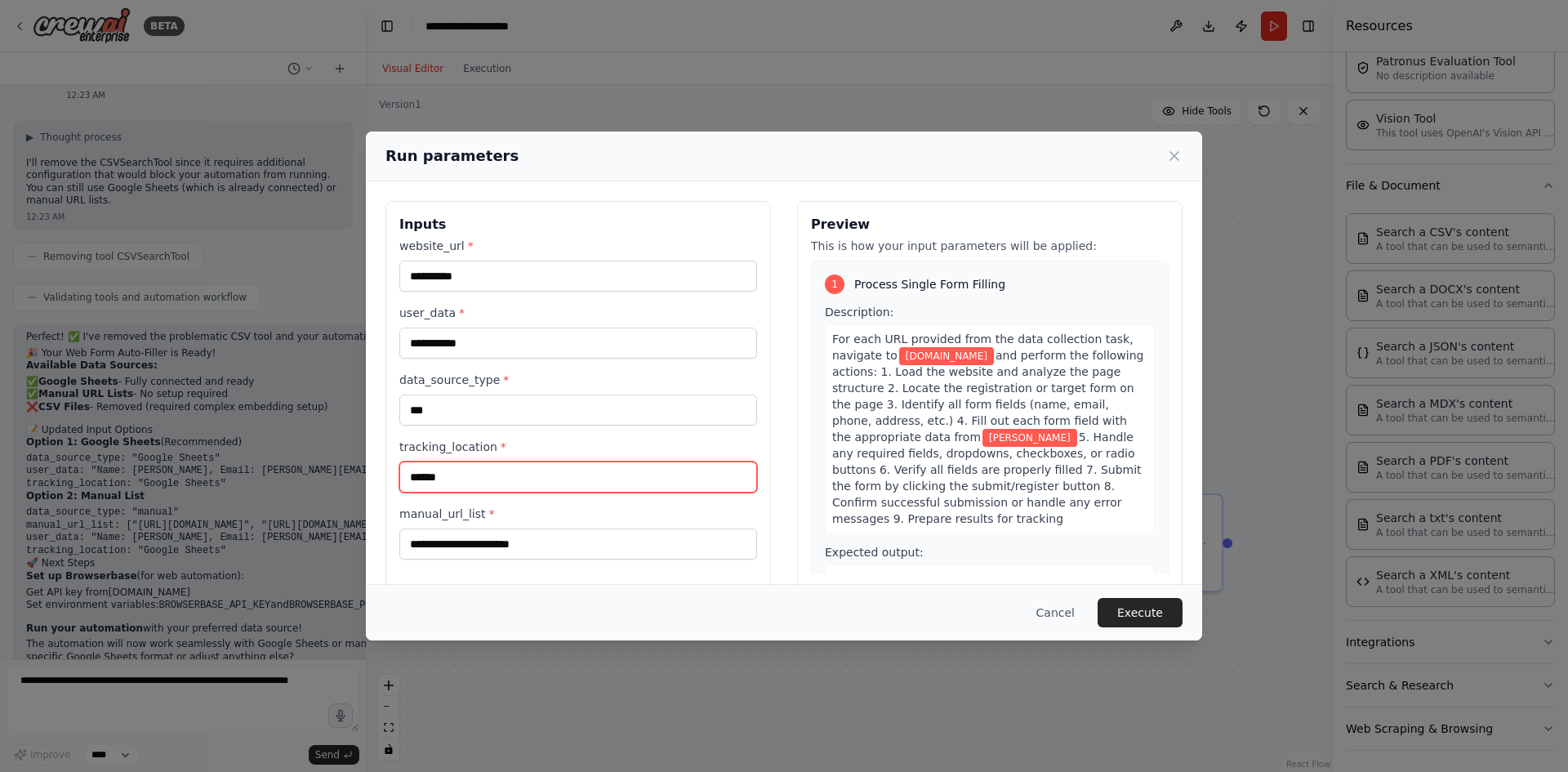
type input "******"
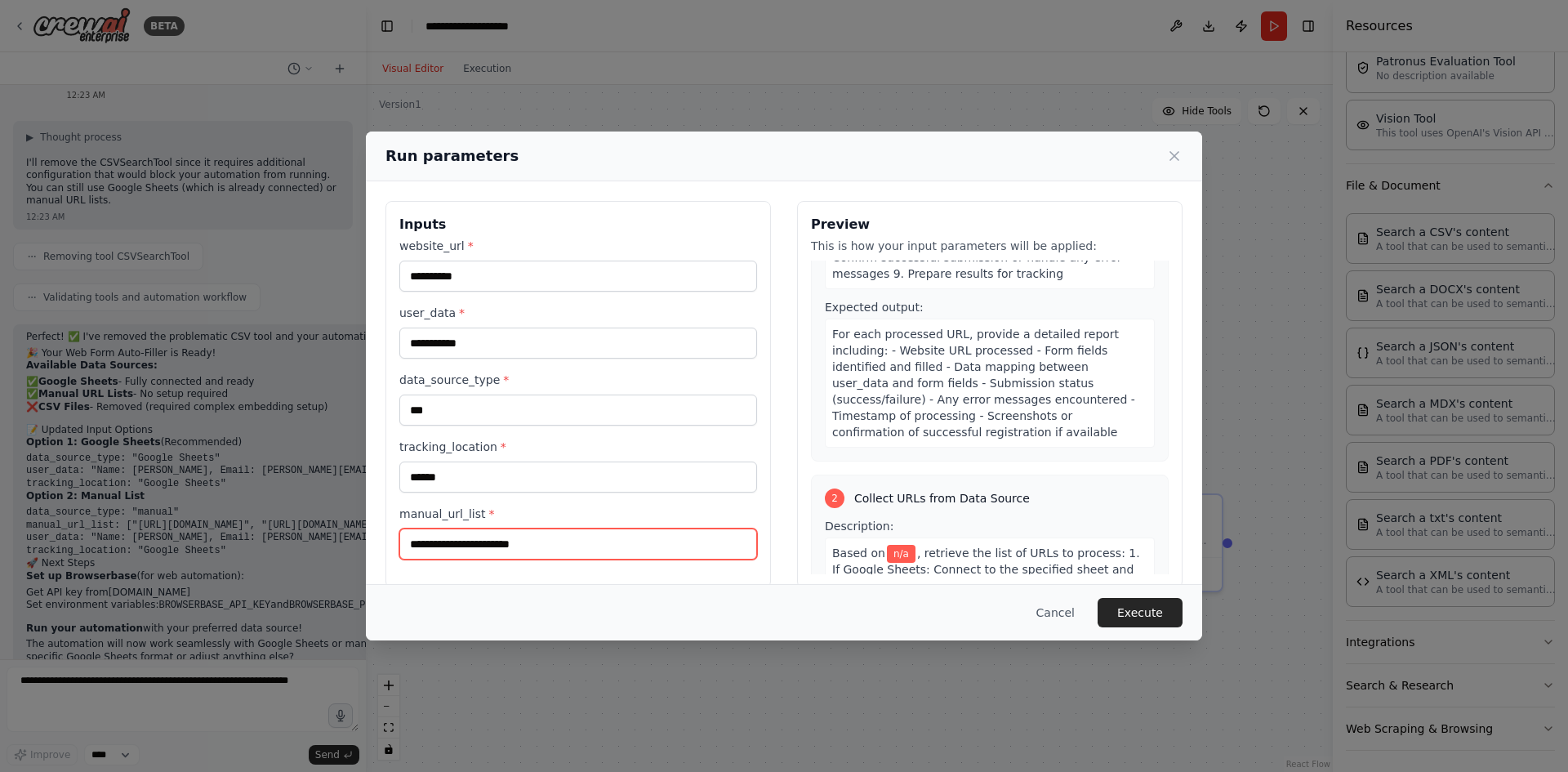
scroll to position [572, 0]
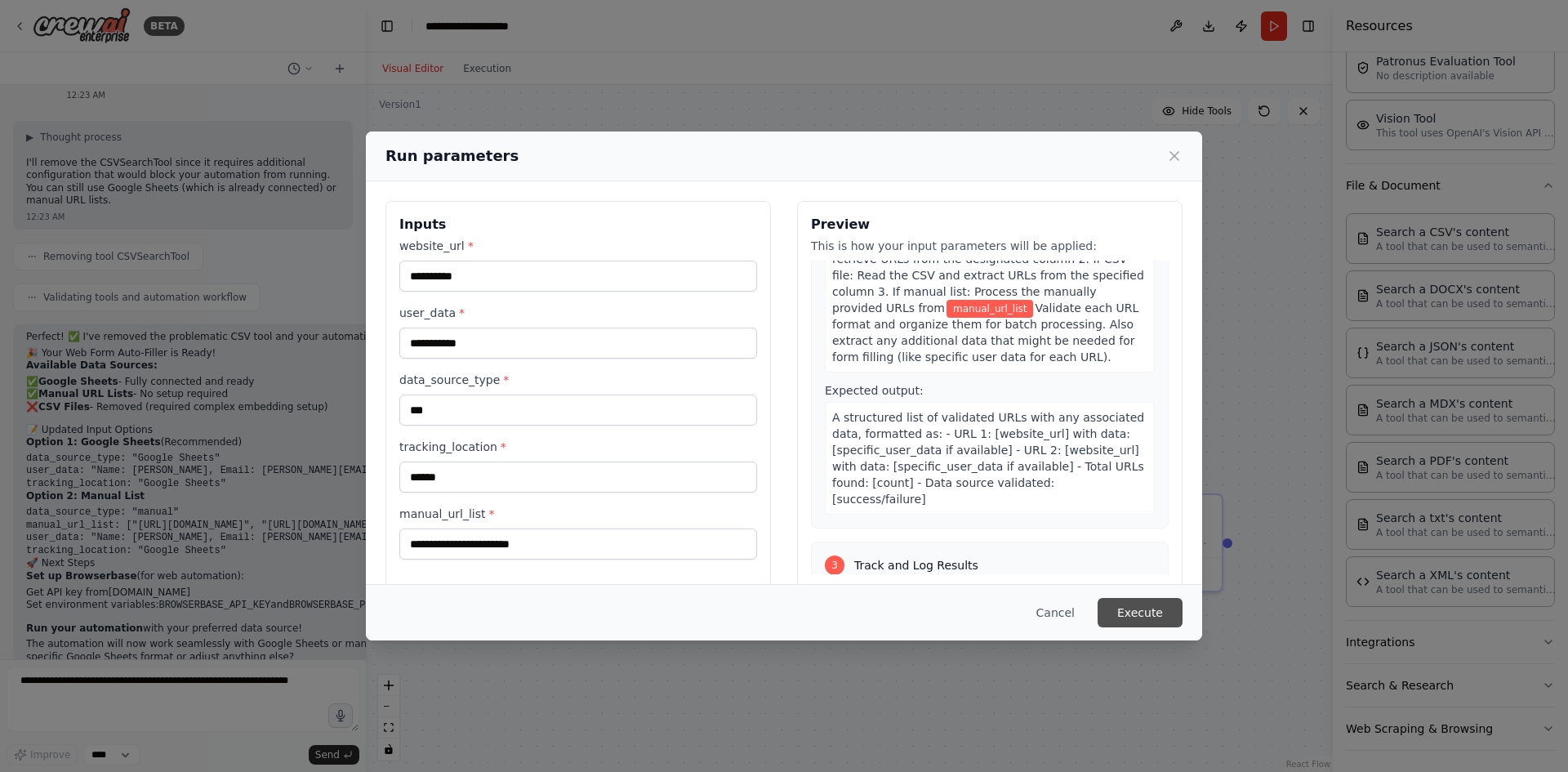
click at [1151, 604] on button "Execute" at bounding box center [1139, 612] width 85 height 29
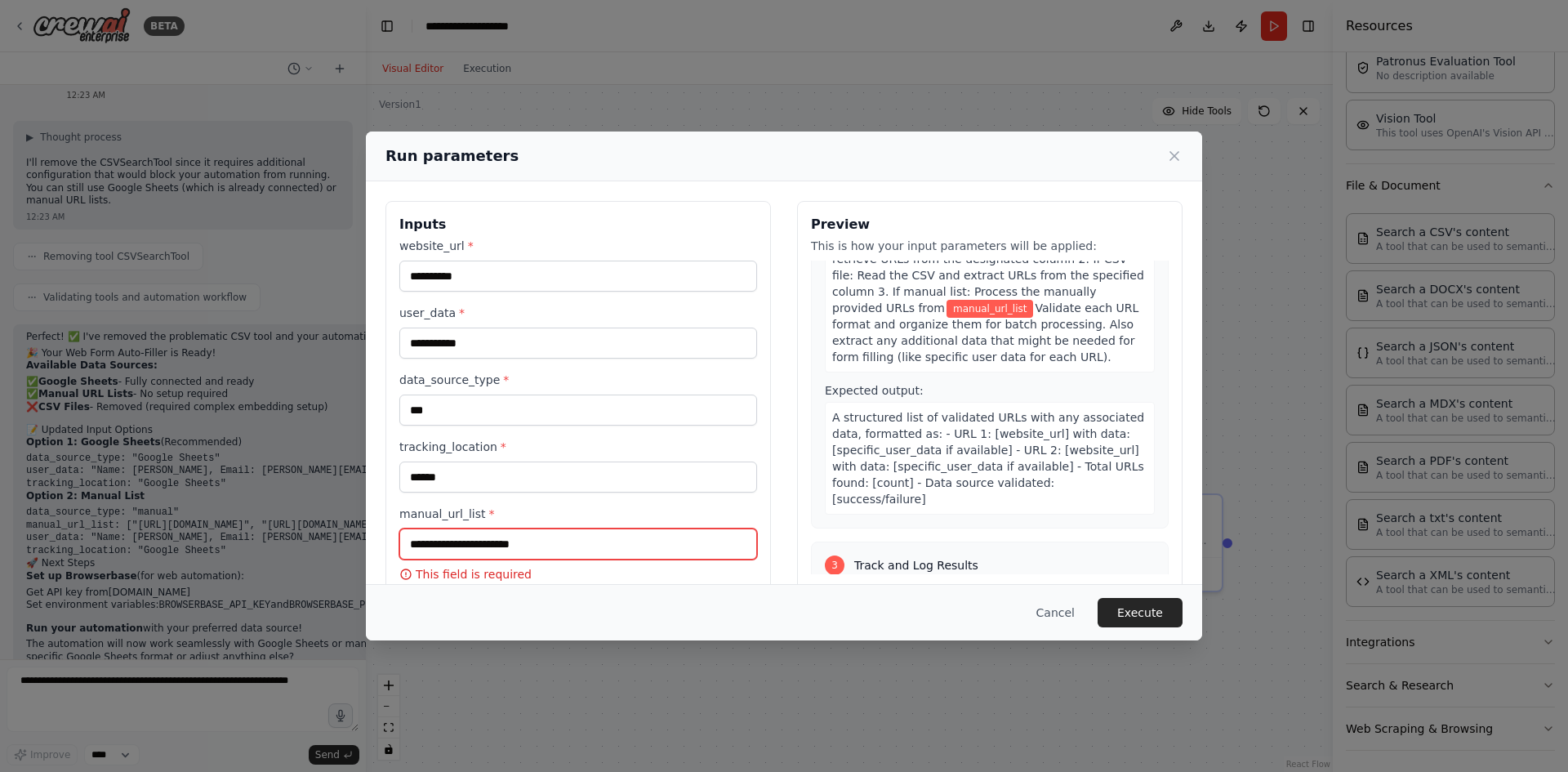
click at [639, 549] on input "manual_url_list *" at bounding box center [578, 544] width 358 height 31
type input "***"
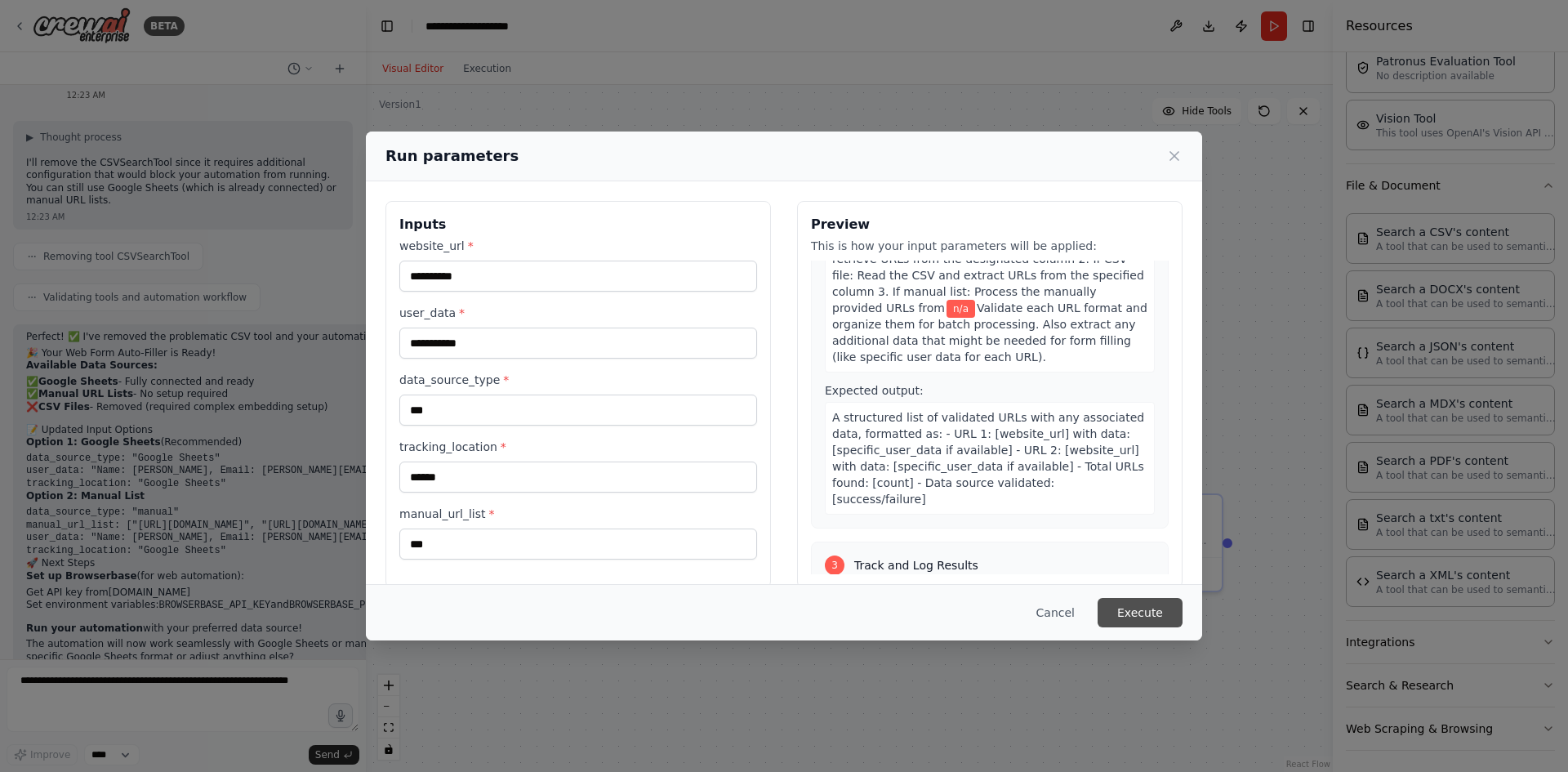
click at [1150, 612] on button "Execute" at bounding box center [1139, 612] width 85 height 29
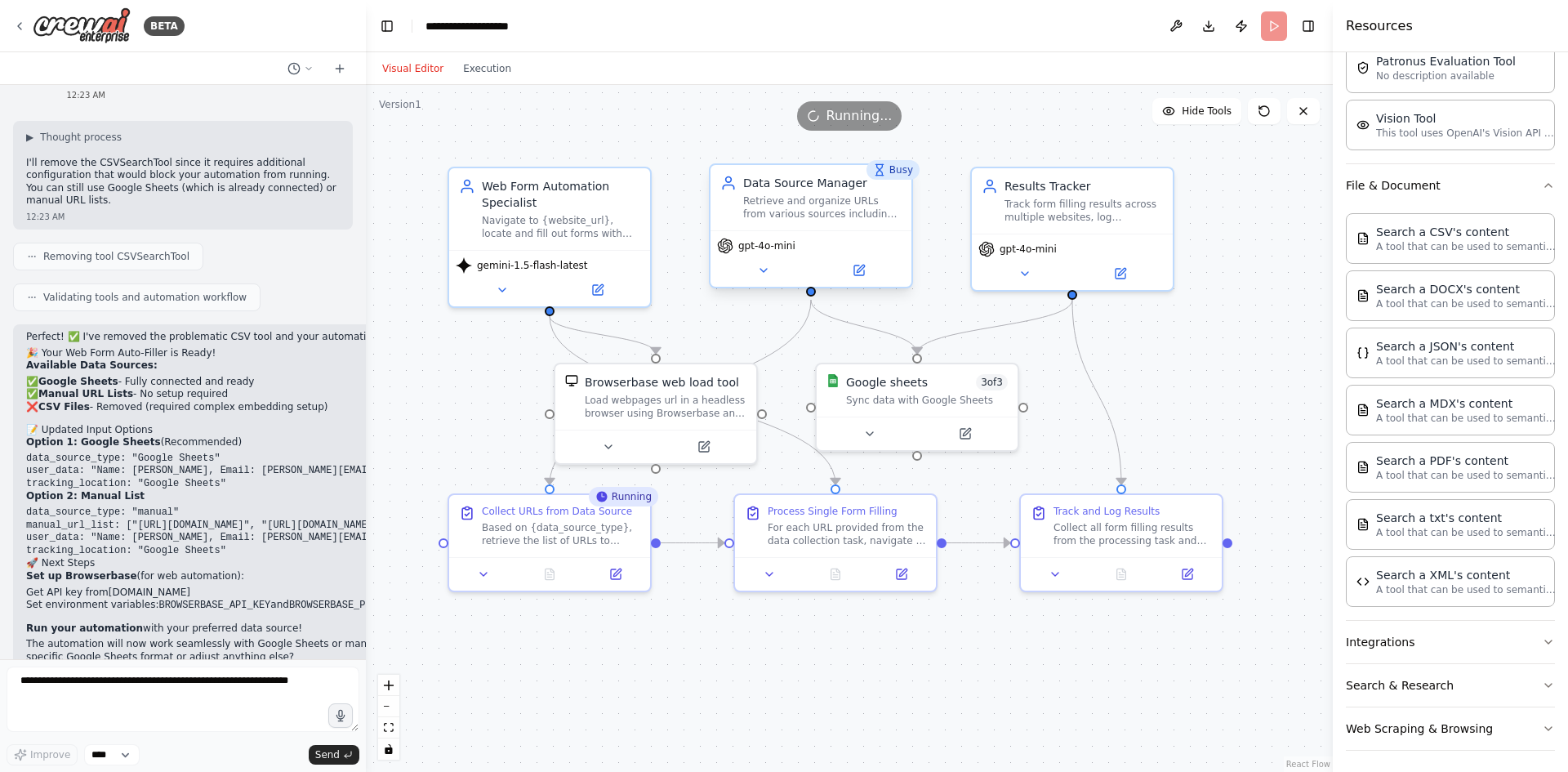
click at [870, 212] on div "Retrieve and organize URLs from various sources including {data_source_type} (G…" at bounding box center [822, 207] width 159 height 26
click at [903, 155] on button at bounding box center [899, 149] width 21 height 21
click at [842, 209] on div "Retrieve and organize URLs from various sources including {data_source_type} (G…" at bounding box center [822, 207] width 159 height 26
click at [963, 207] on div ".deletable-edge-delete-btn { width: 20px; height: 20px; border: 0px solid #ffff…" at bounding box center [849, 428] width 967 height 687
click at [1021, 224] on div "Results Tracker Track form filling results across multiple websites, log succes…" at bounding box center [1073, 197] width 201 height 65
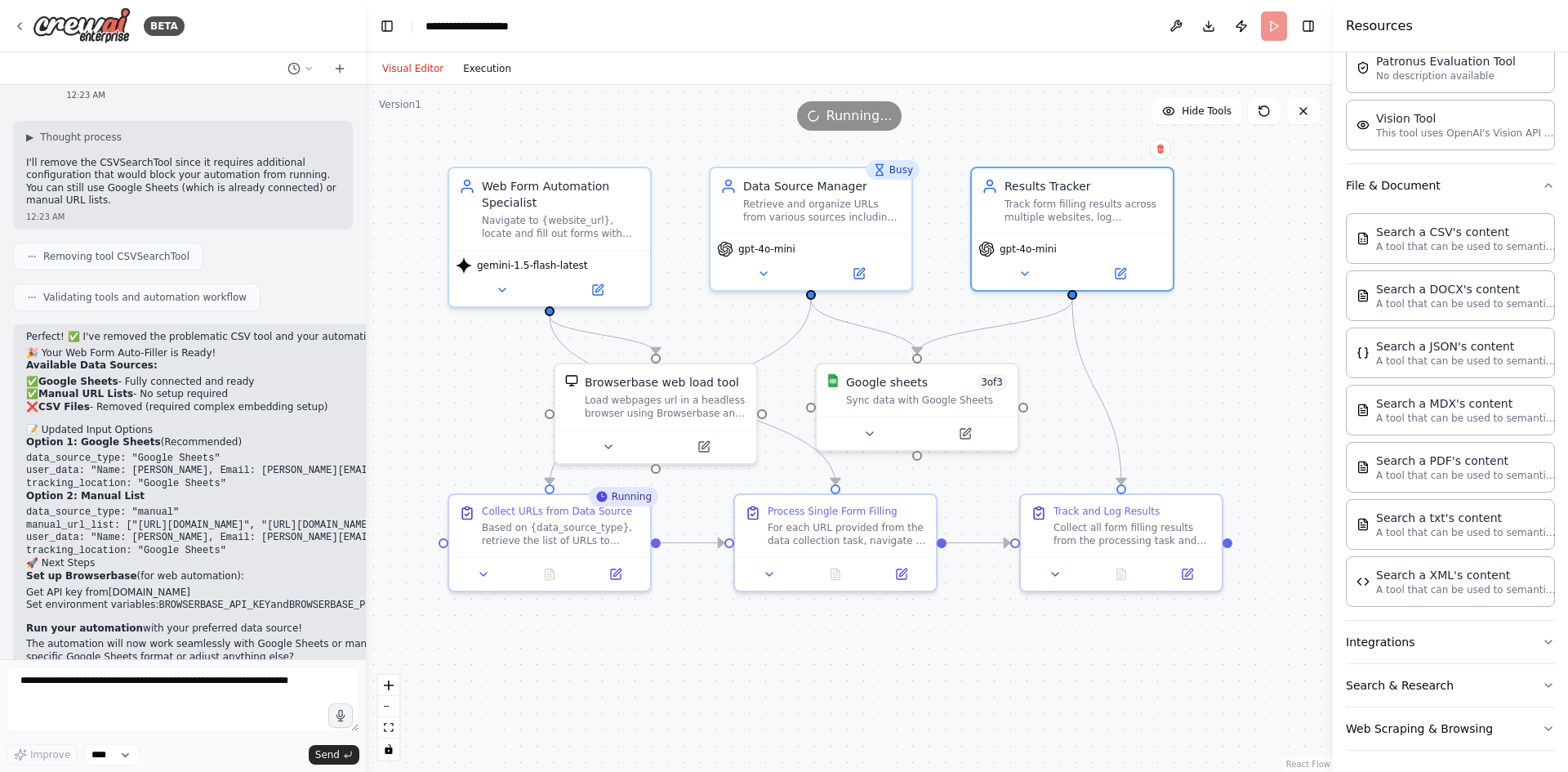
click at [483, 72] on button "Execution" at bounding box center [487, 69] width 68 height 20
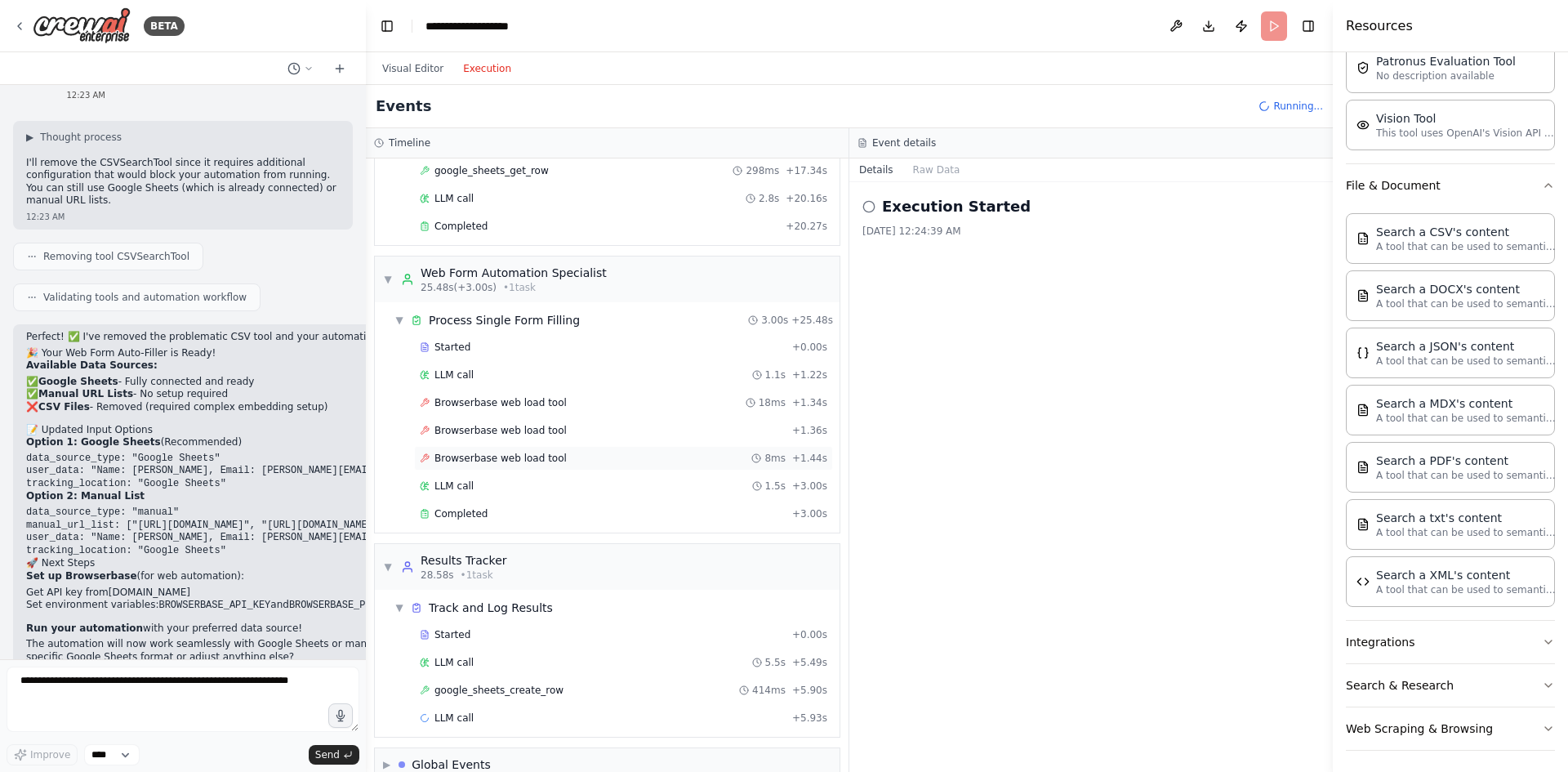
scroll to position [365, 0]
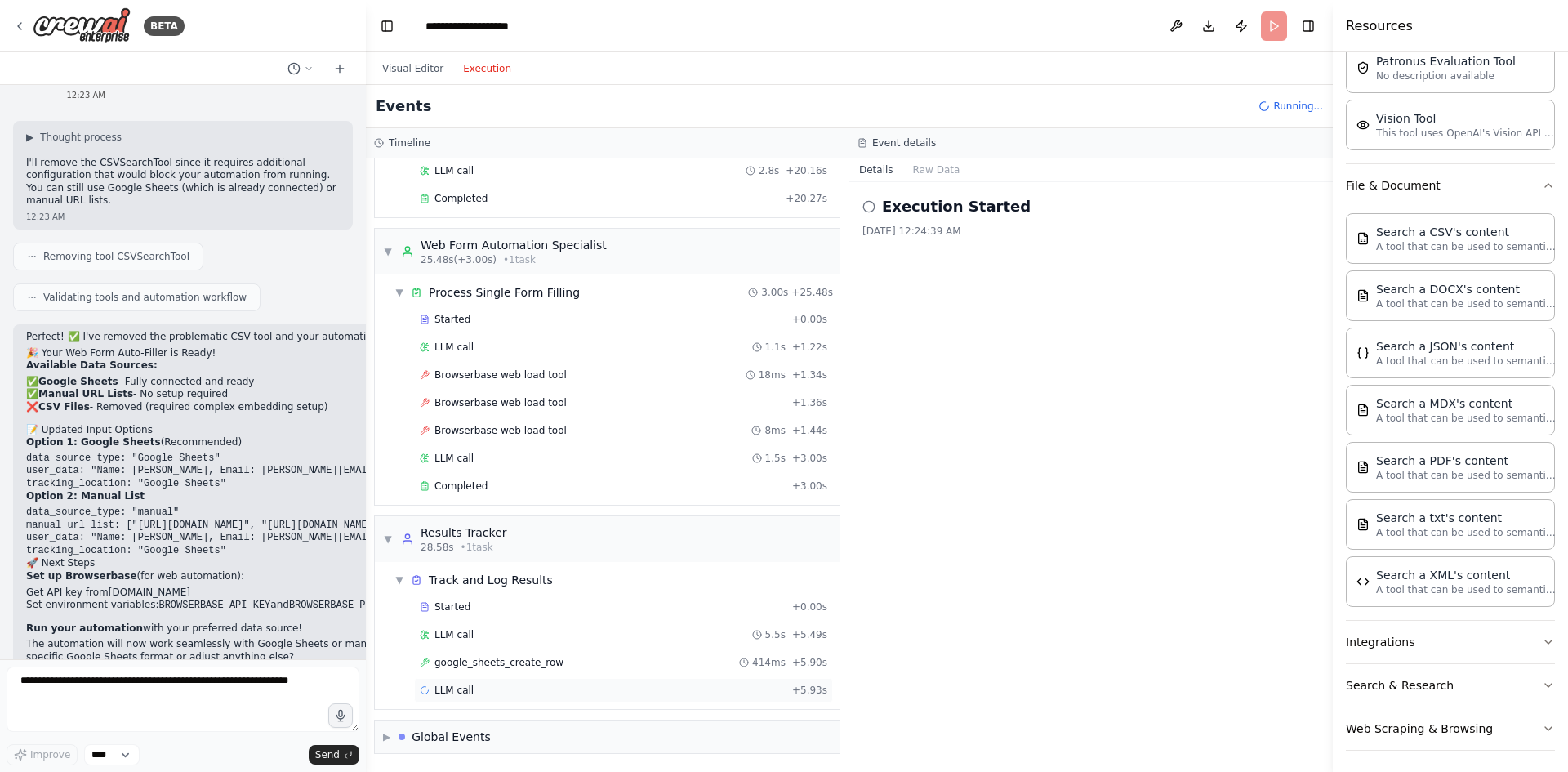
click at [622, 697] on div "LLM call + 5.93s" at bounding box center [624, 691] width 419 height 25
click at [620, 661] on div "google_sheets_create_row 414ms + 5.90s" at bounding box center [623, 662] width 407 height 13
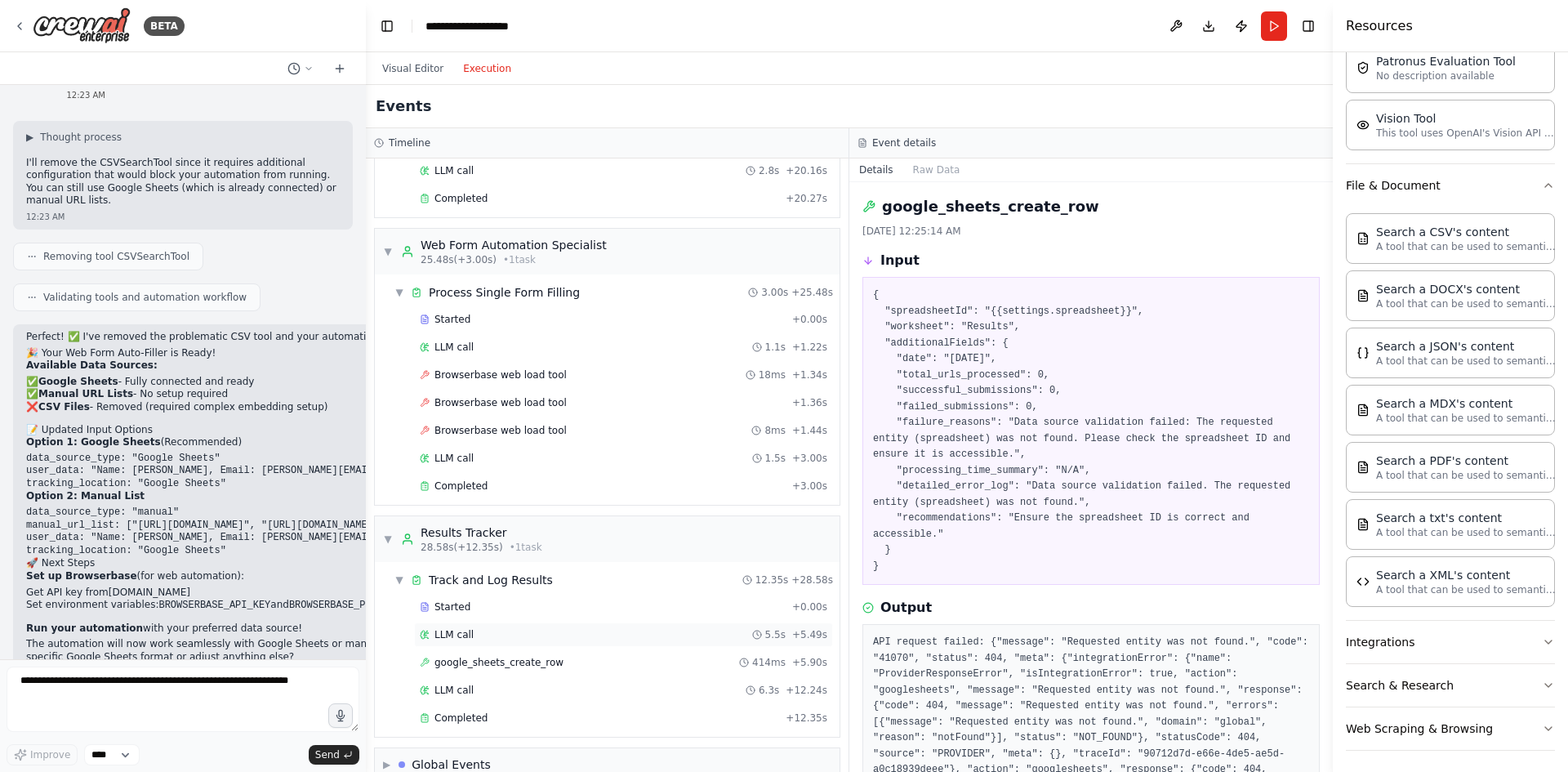
click at [622, 633] on div "LLM call 5.5s + 5.49s" at bounding box center [623, 635] width 407 height 13
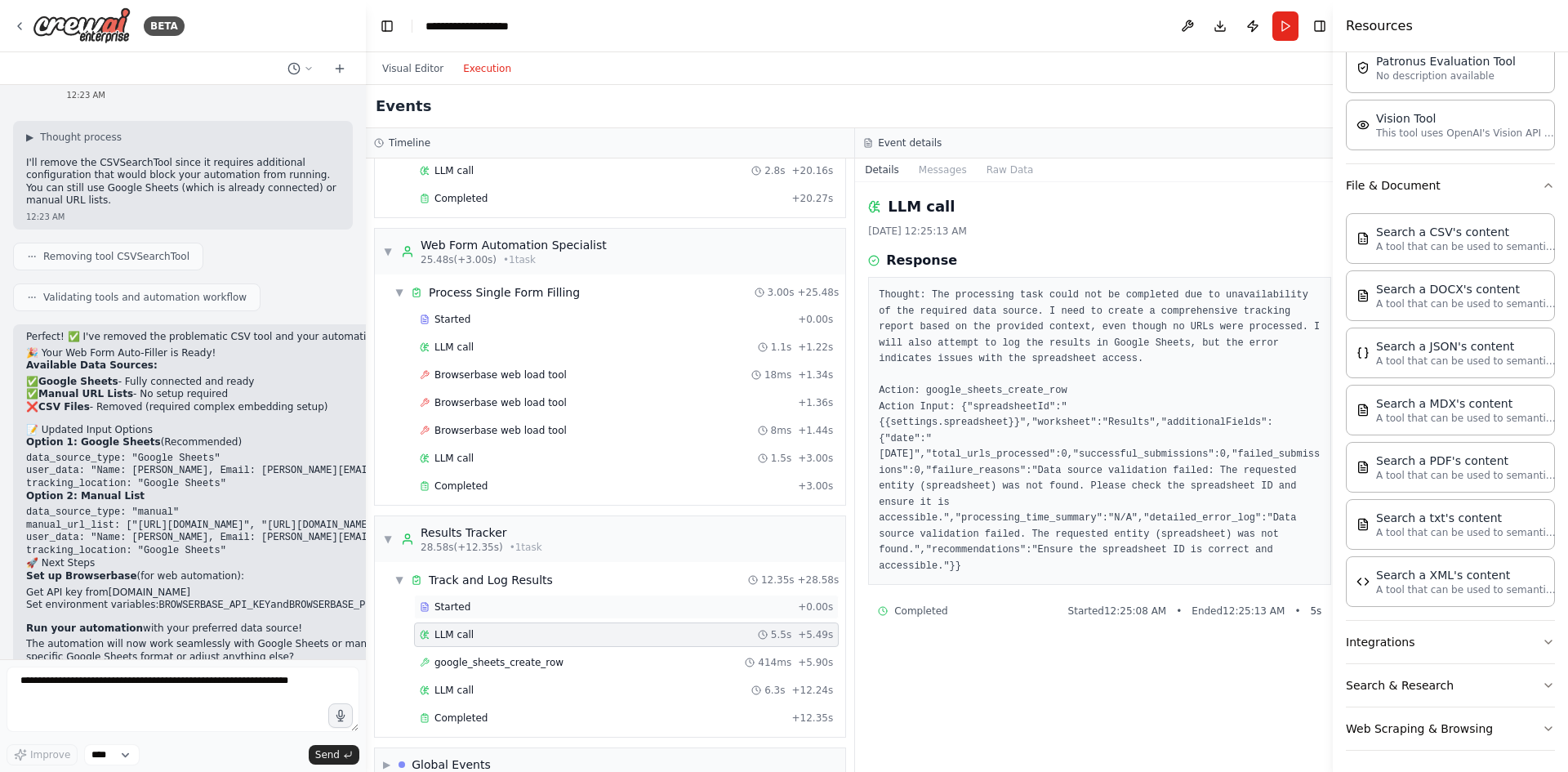
click at [620, 608] on div "Started" at bounding box center [605, 607] width 372 height 13
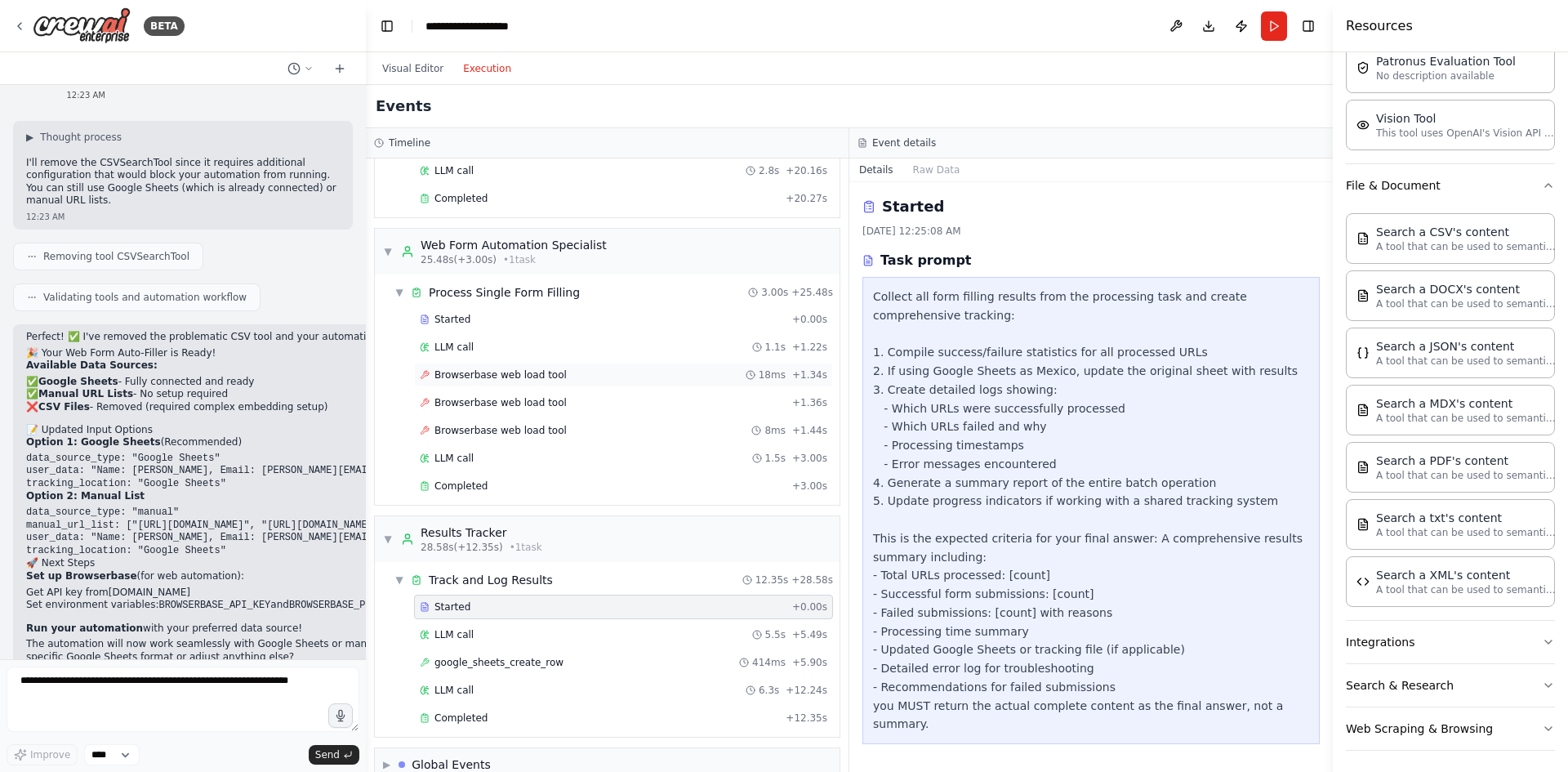
click at [538, 384] on div "Browserbase web load tool 18ms + 1.34s" at bounding box center [624, 375] width 419 height 25
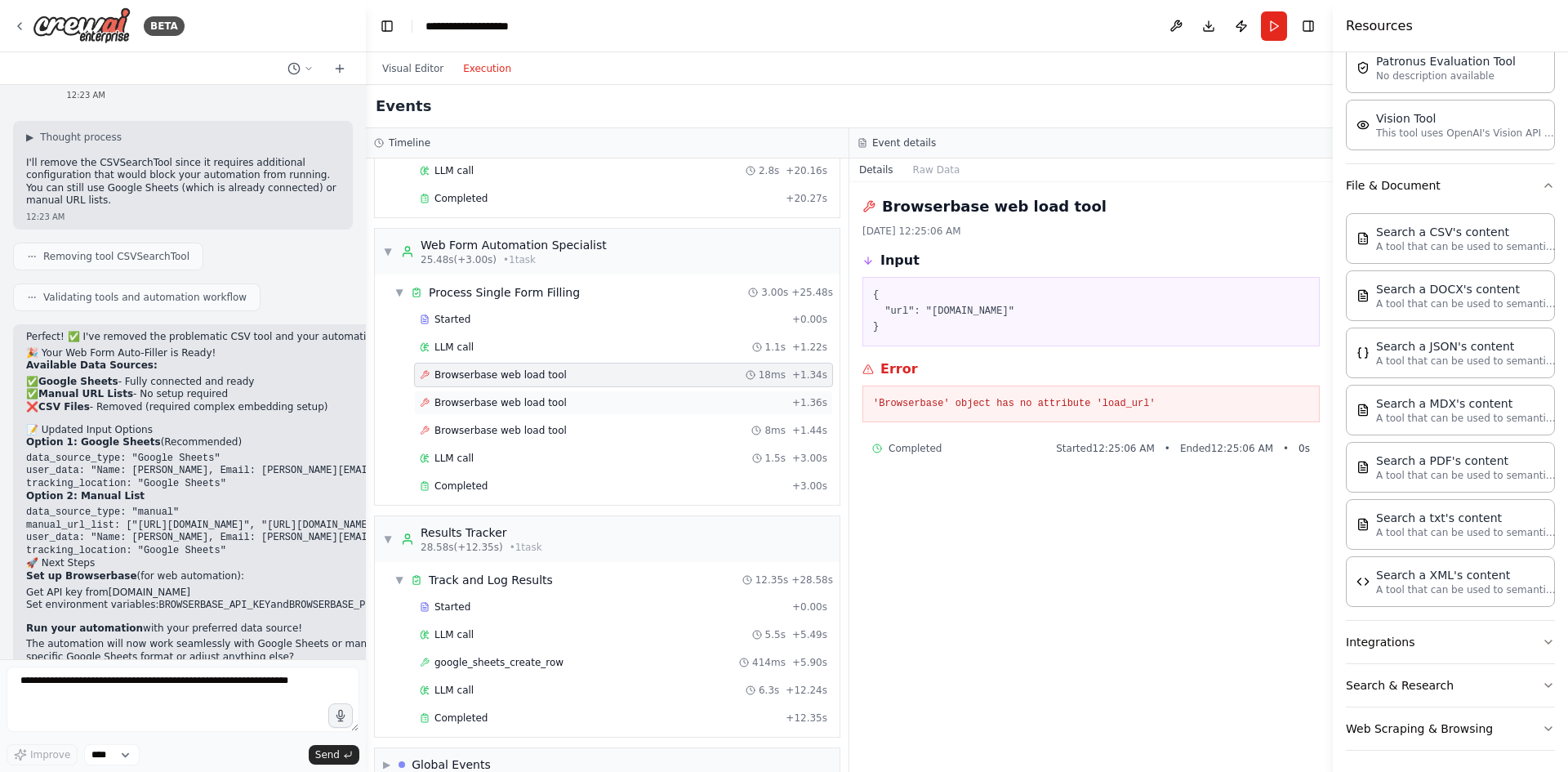
click at [538, 403] on span "Browserbase web load tool" at bounding box center [501, 403] width 133 height 13
click at [542, 432] on span "Browserbase web load tool" at bounding box center [501, 431] width 133 height 13
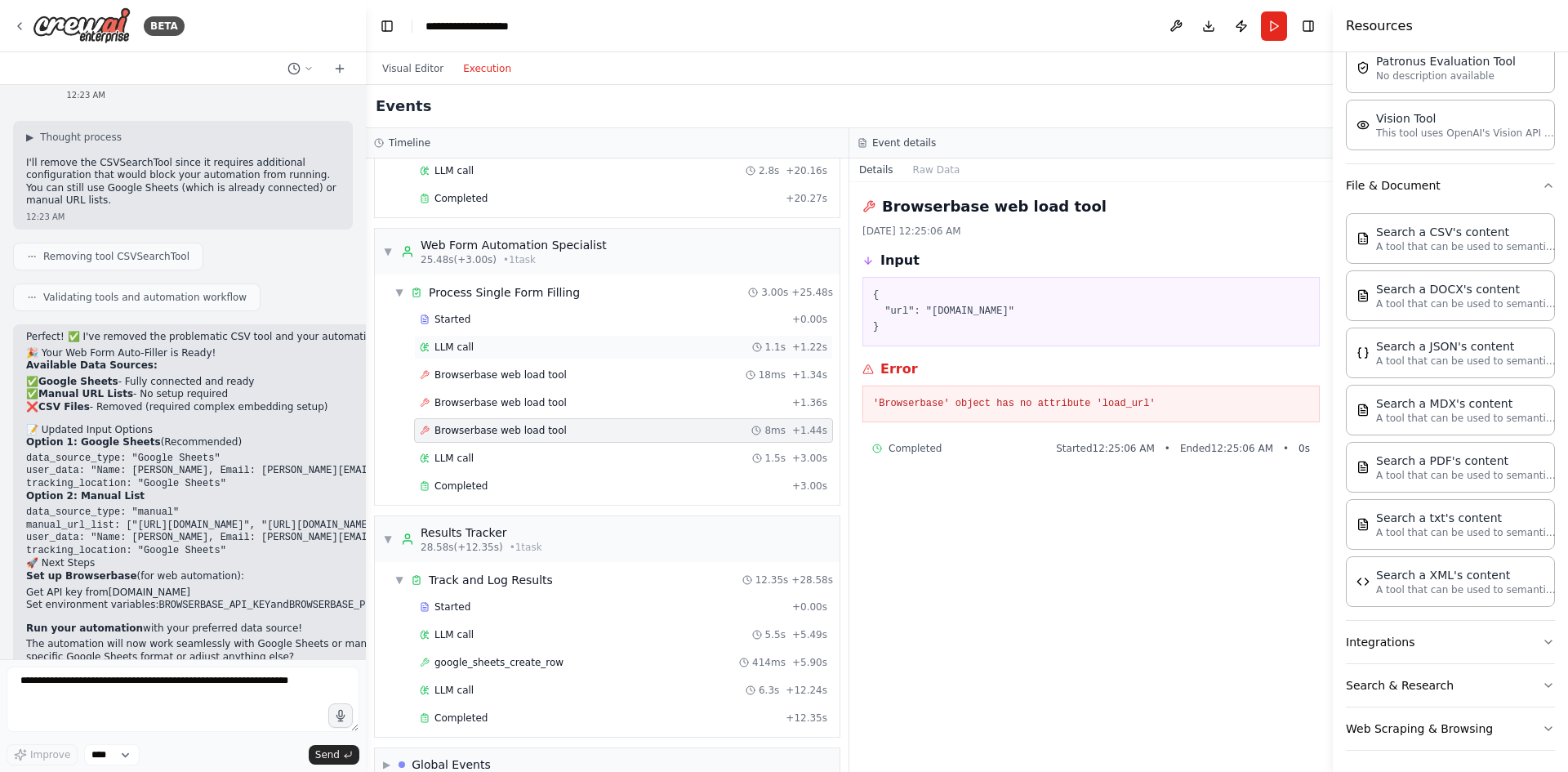
click at [494, 349] on div "LLM call 1.1s + 1.22s" at bounding box center [623, 347] width 407 height 13
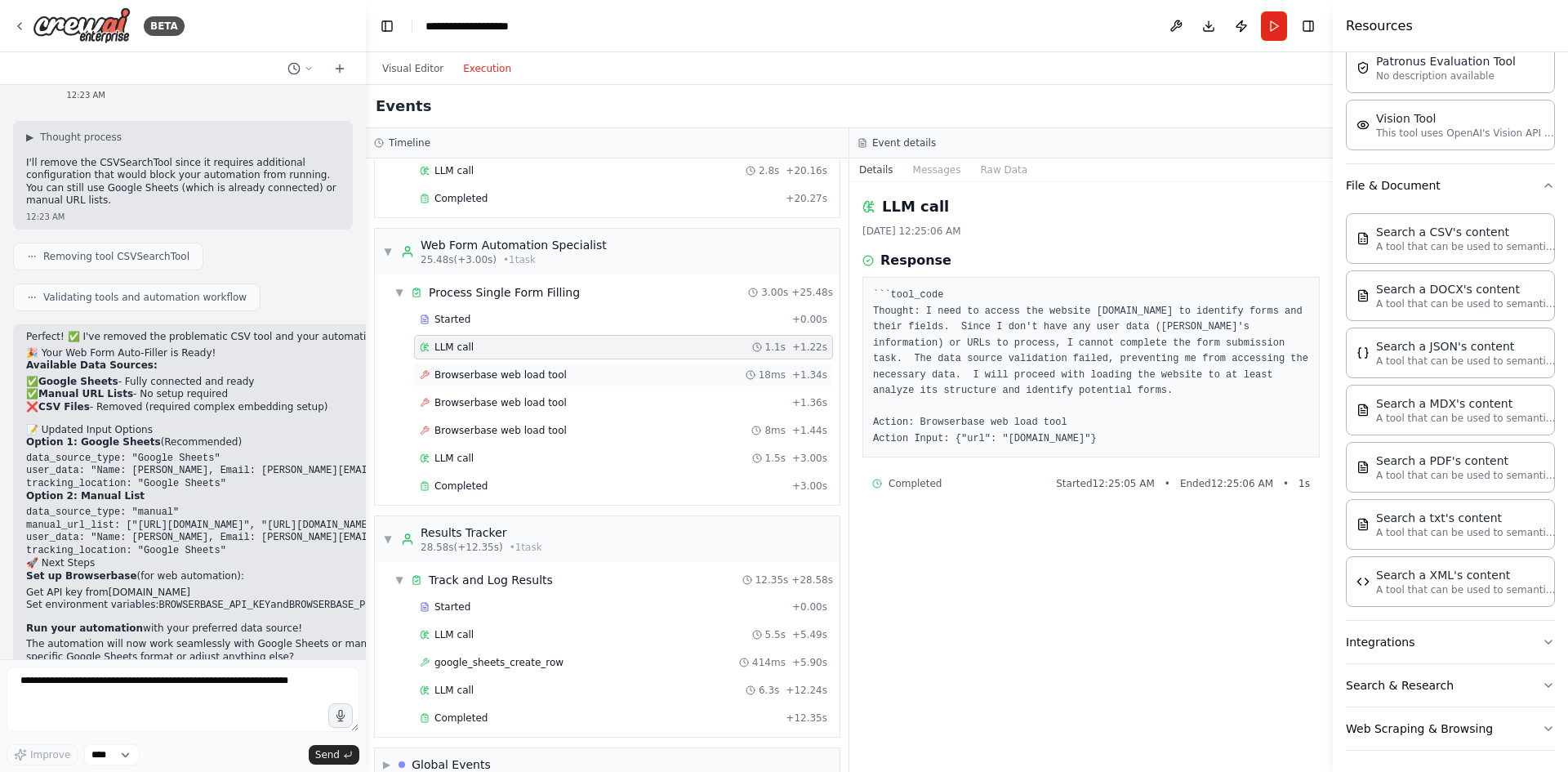
click at [505, 371] on span "Browserbase web load tool" at bounding box center [501, 374] width 133 height 13
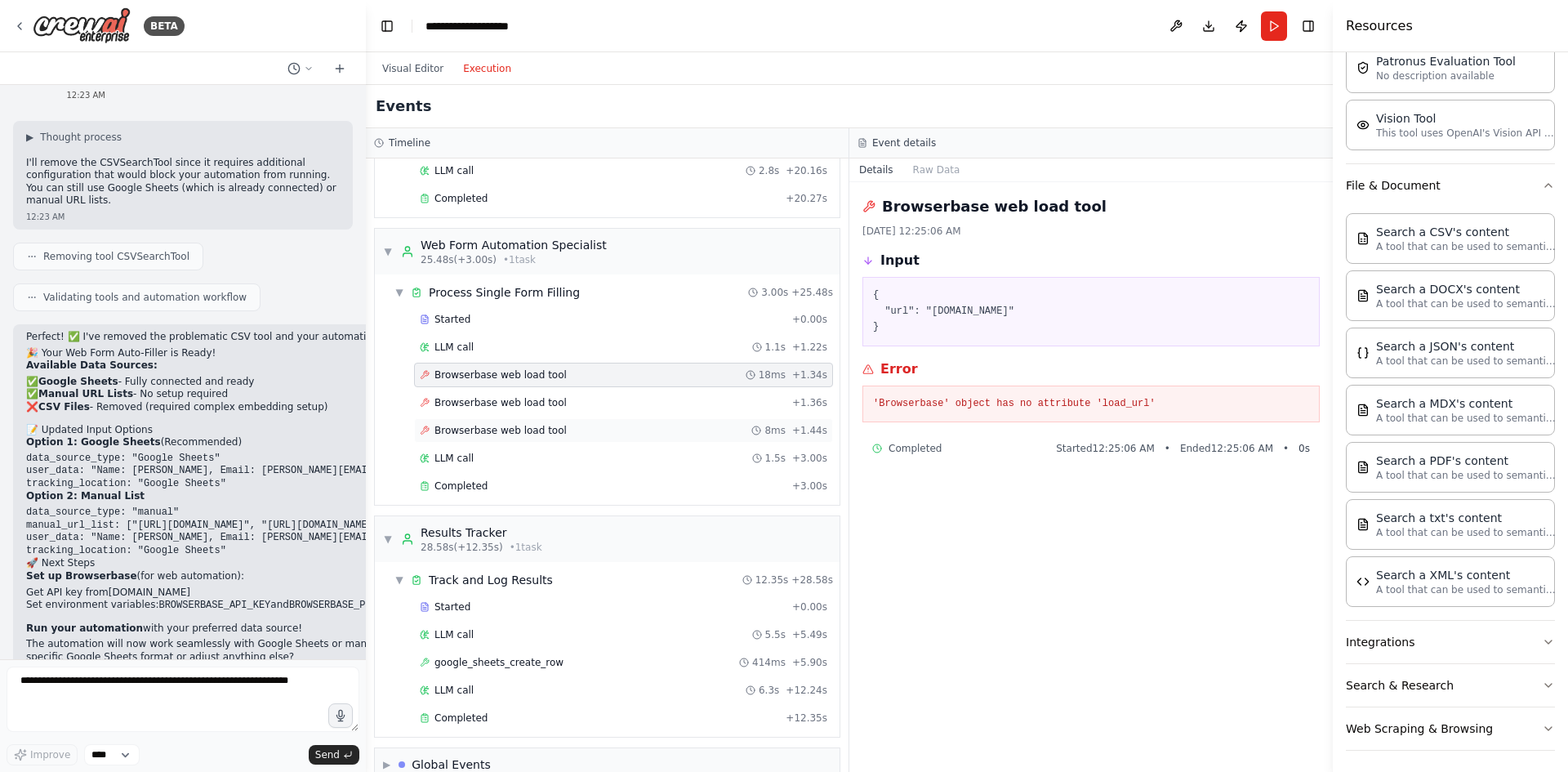
click at [511, 428] on span "Browserbase web load tool" at bounding box center [501, 431] width 133 height 13
click at [500, 460] on div "LLM call 1.5s + 3.00s" at bounding box center [623, 458] width 407 height 13
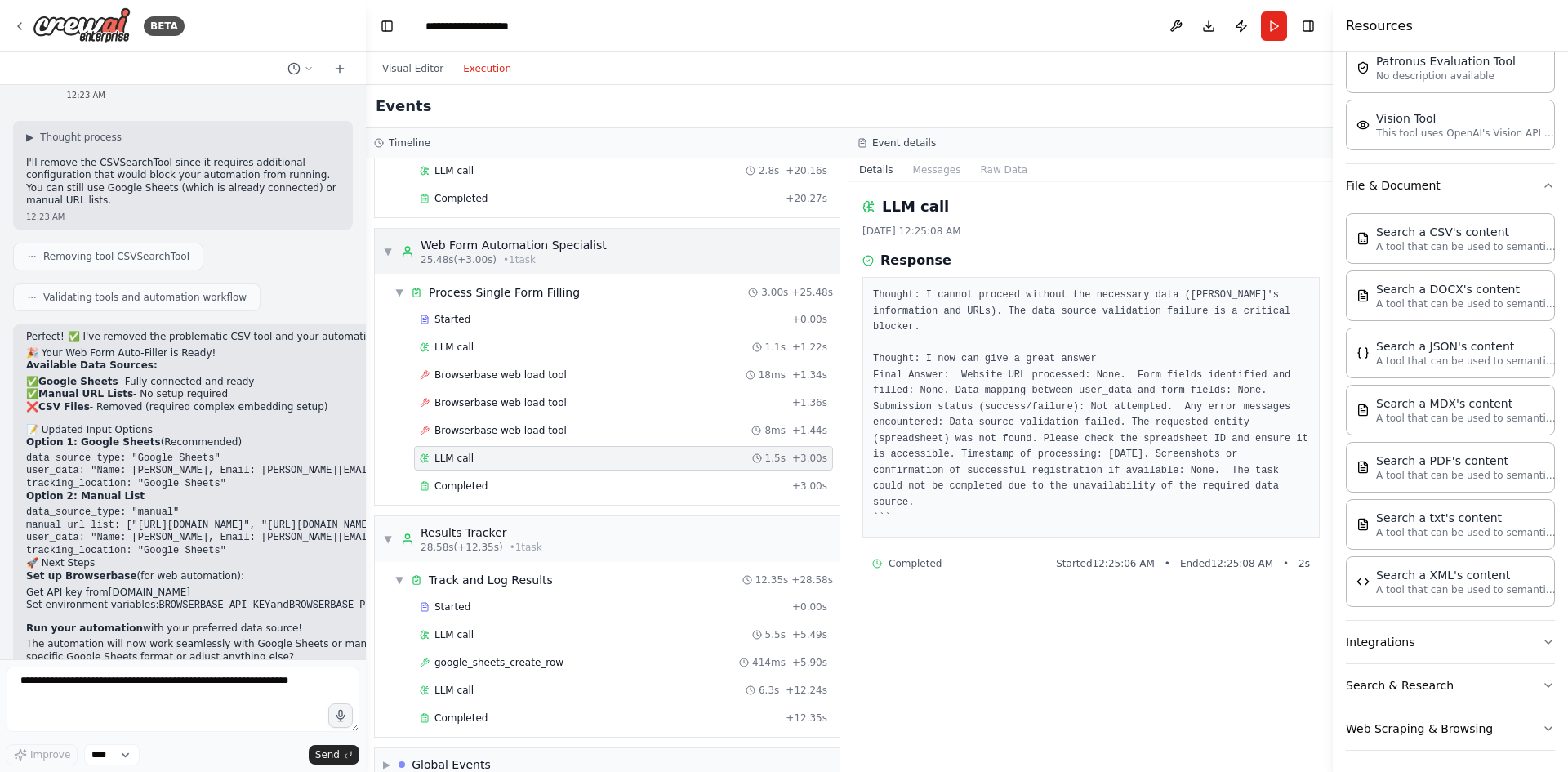
click at [507, 251] on div "Web Form Automation Specialist" at bounding box center [513, 245] width 186 height 16
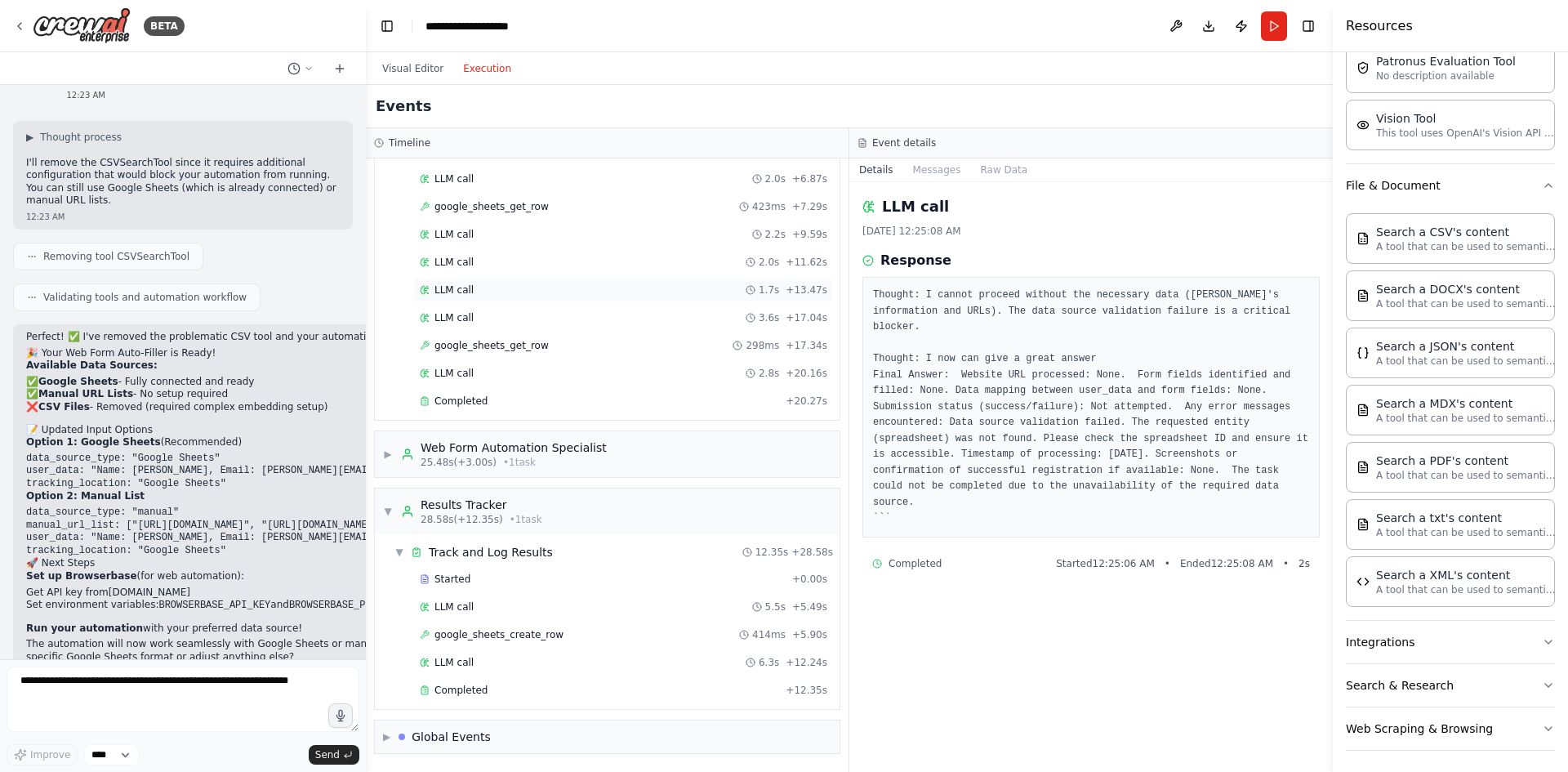
scroll to position [0, 0]
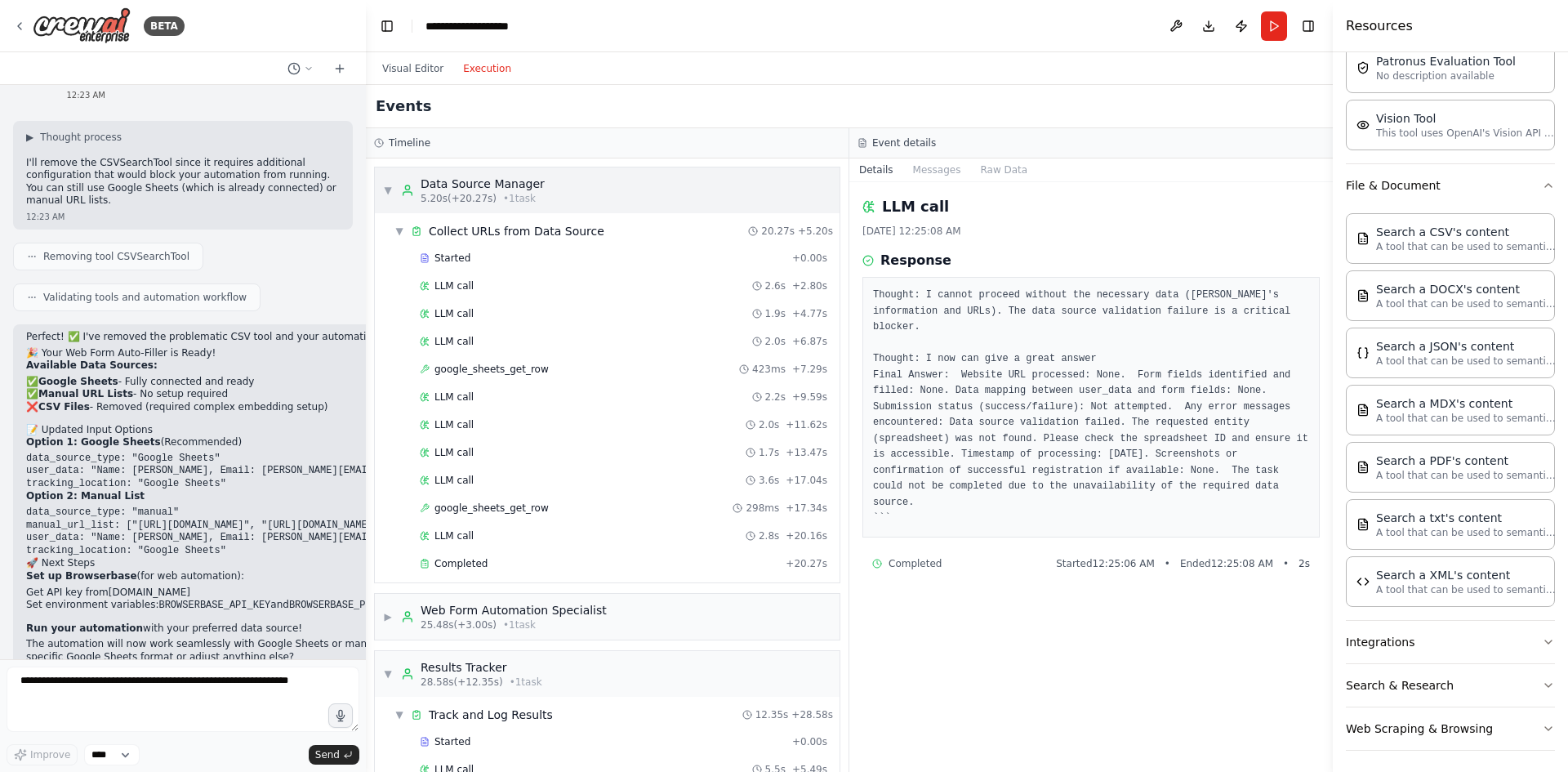
click at [512, 179] on div "Data Source Manager" at bounding box center [482, 184] width 124 height 16
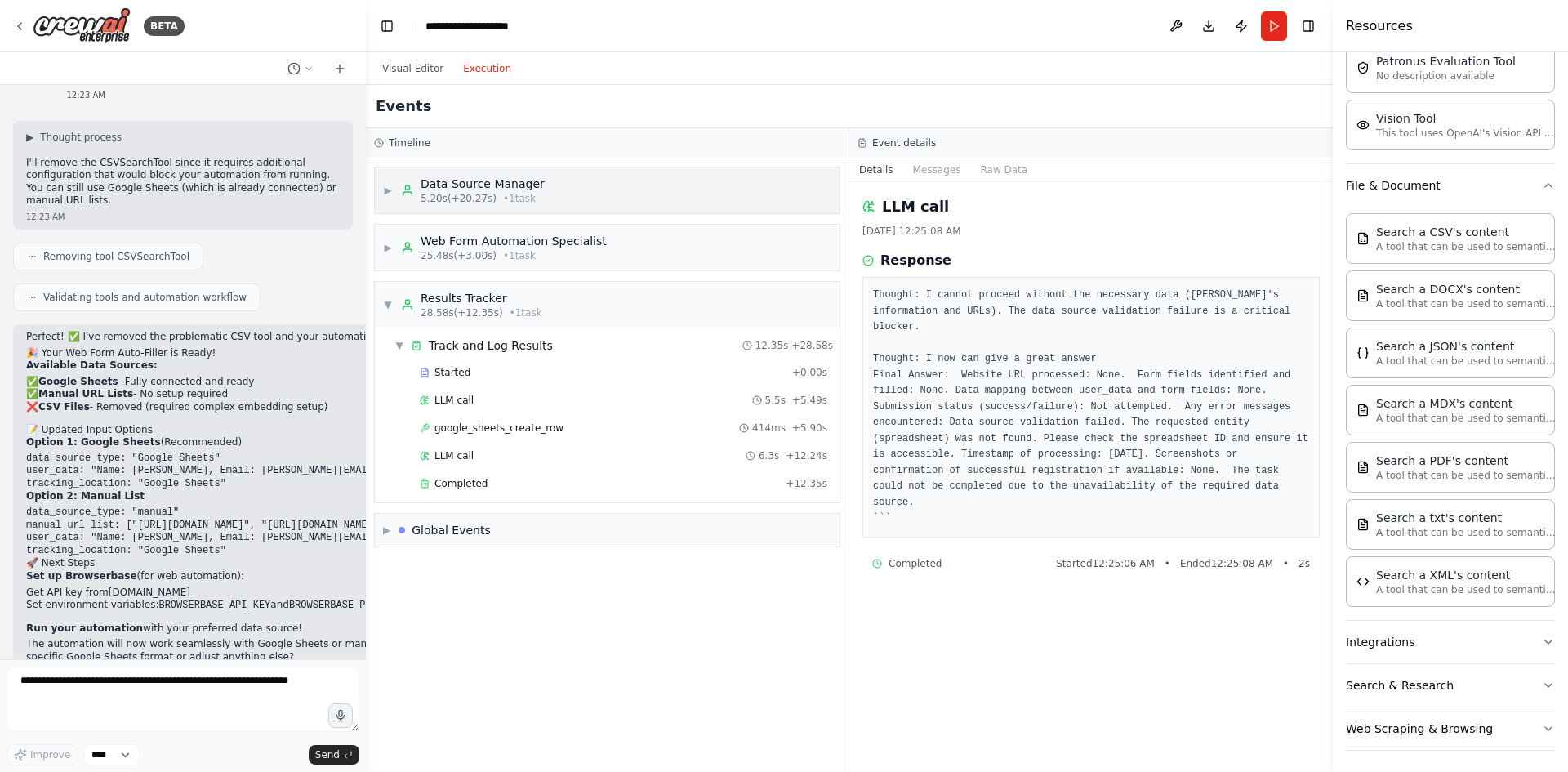
click at [513, 179] on div "Data Source Manager" at bounding box center [482, 184] width 124 height 16
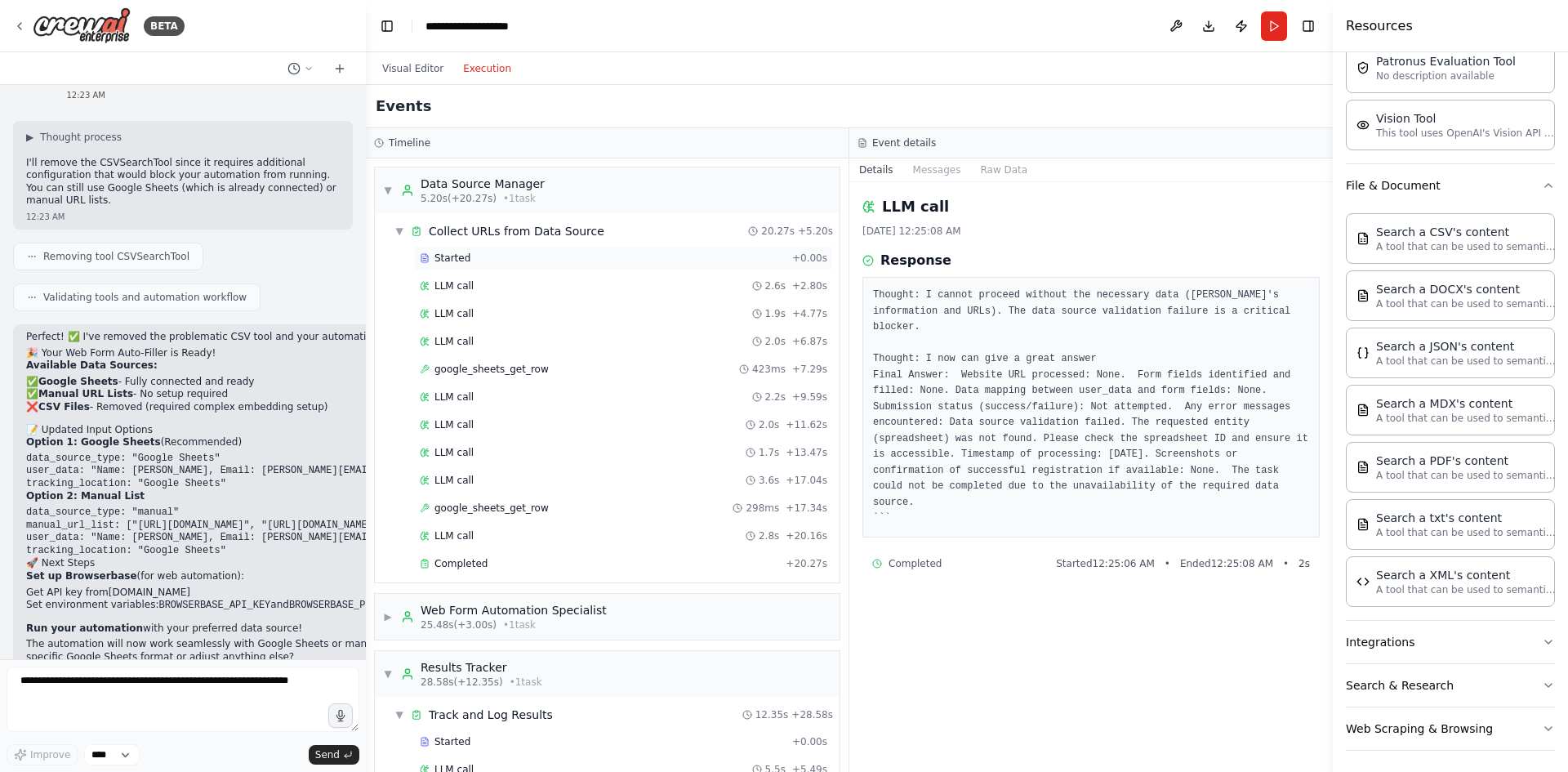
click at [498, 259] on div "Started" at bounding box center [602, 258] width 366 height 13
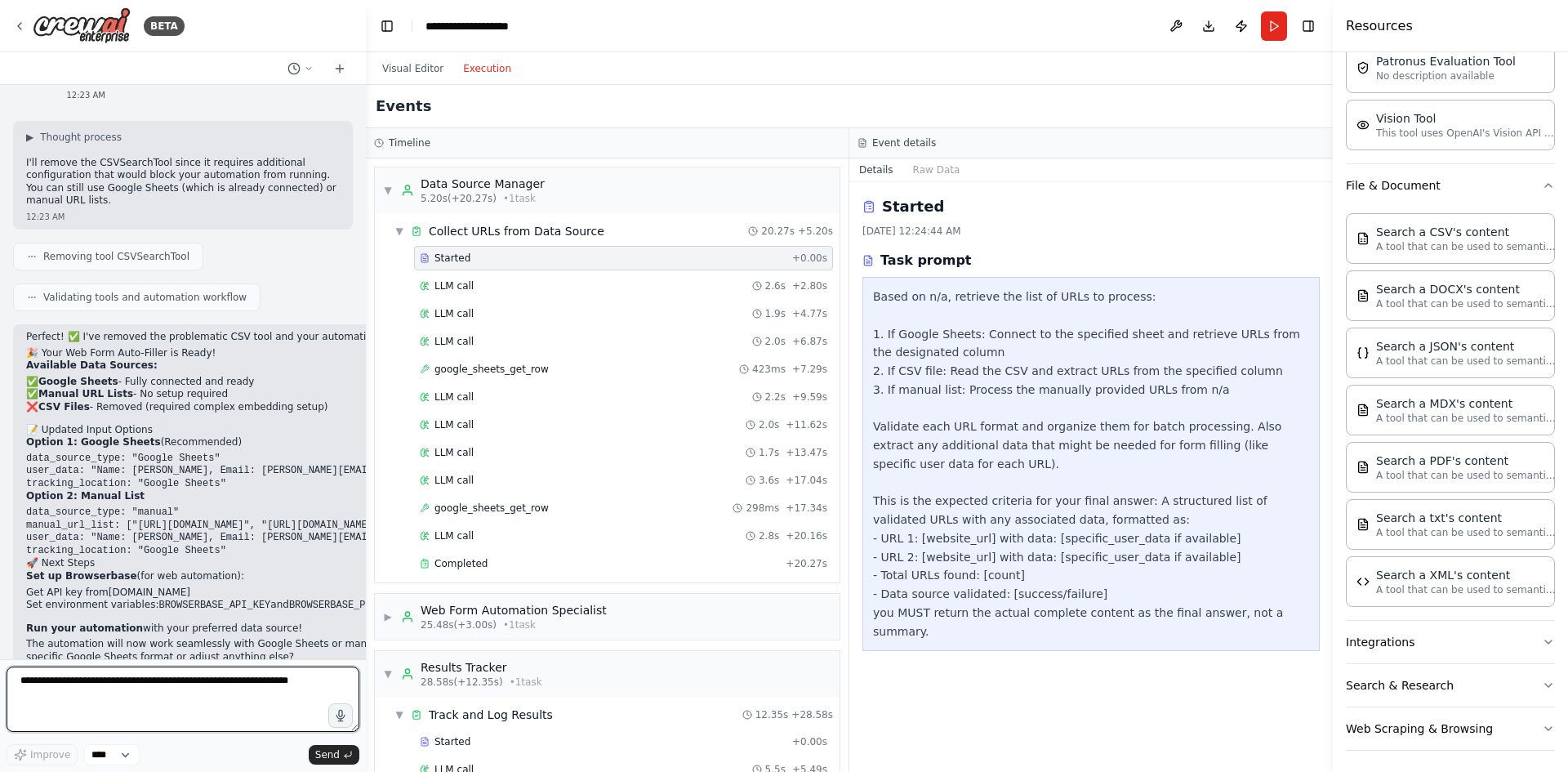
click at [192, 700] on textarea at bounding box center [183, 699] width 353 height 65
type textarea "**********"
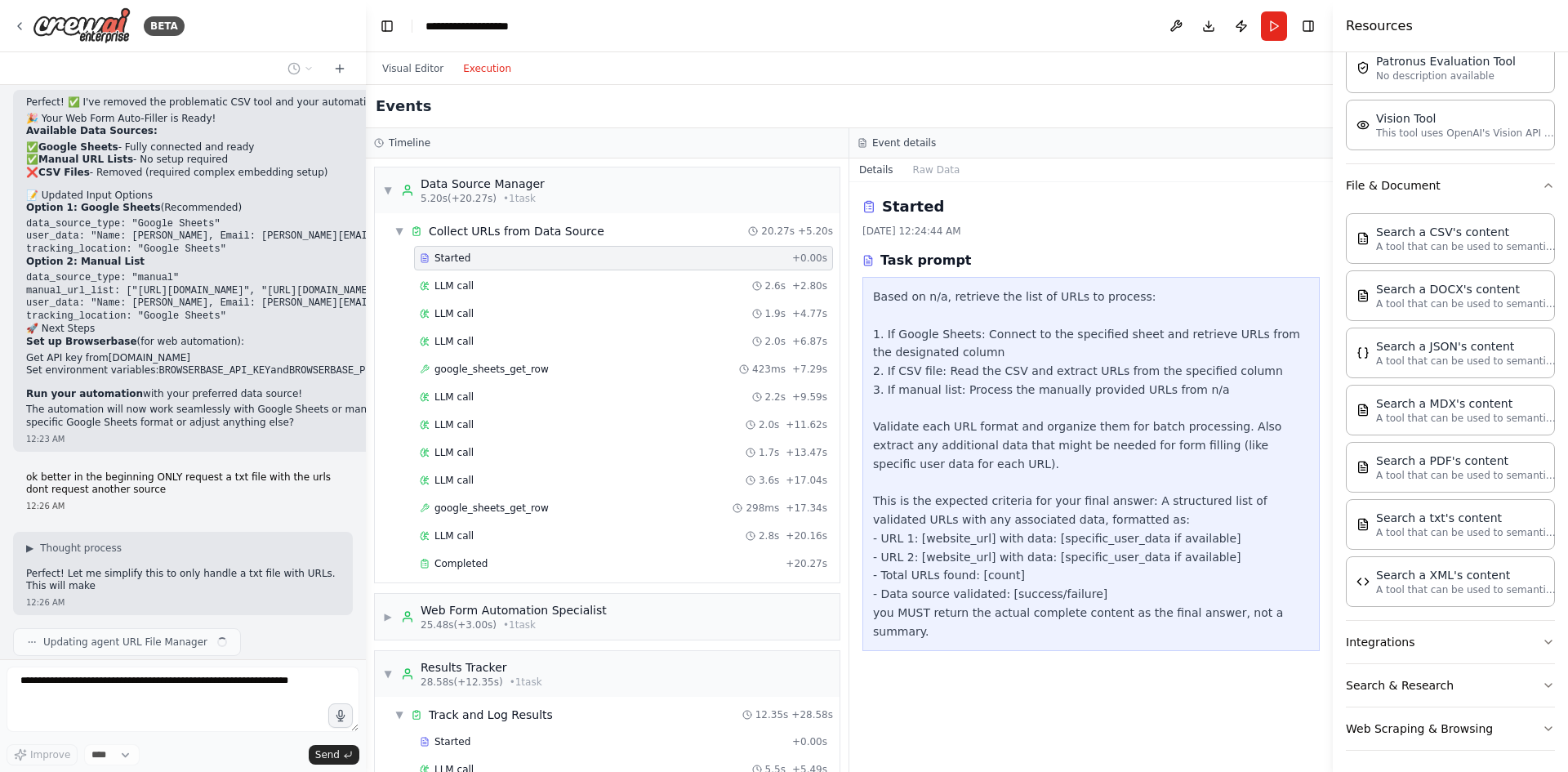
scroll to position [3217, 0]
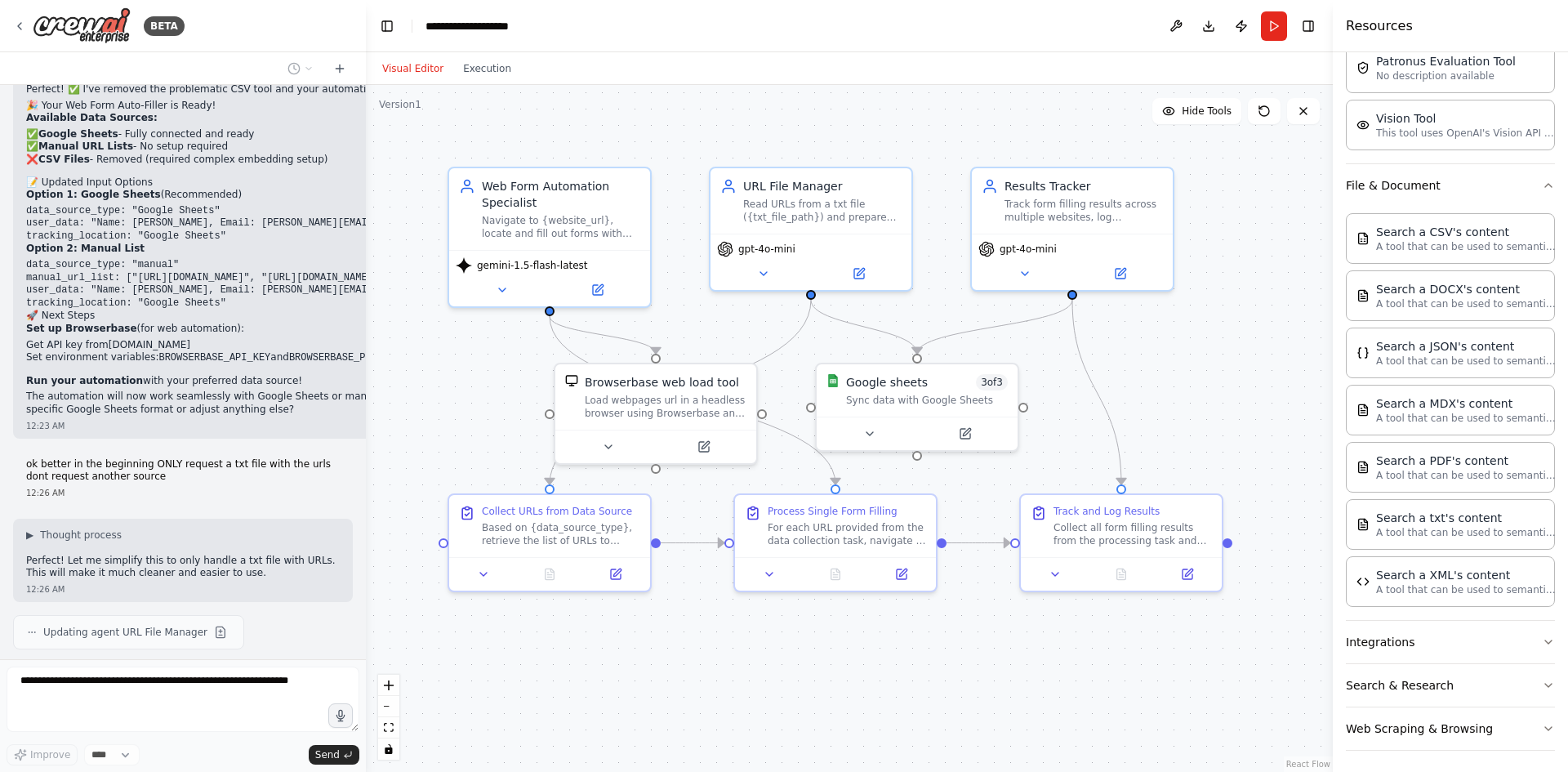
click at [417, 69] on button "Visual Editor" at bounding box center [412, 69] width 81 height 20
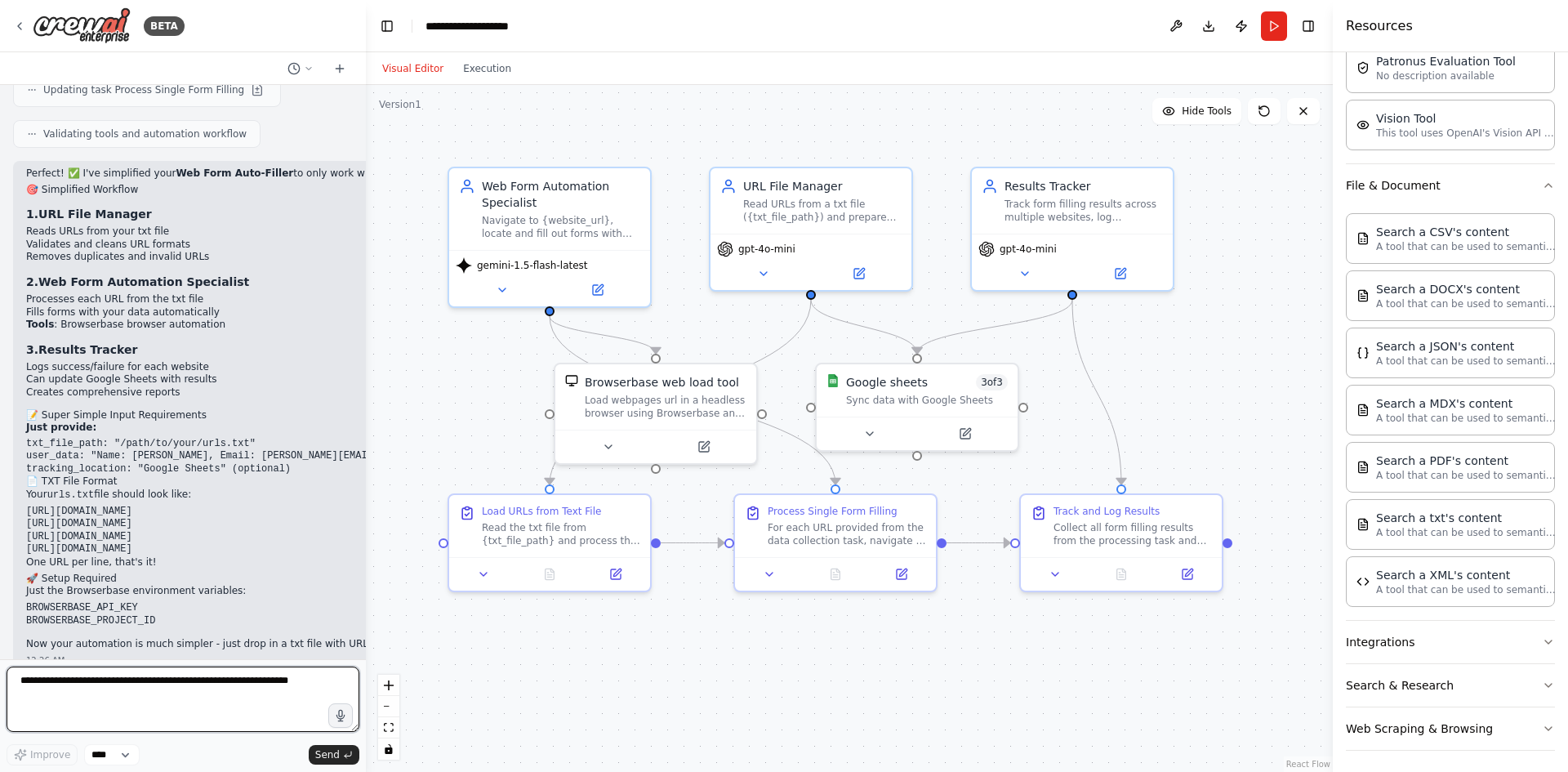
scroll to position [3868, 0]
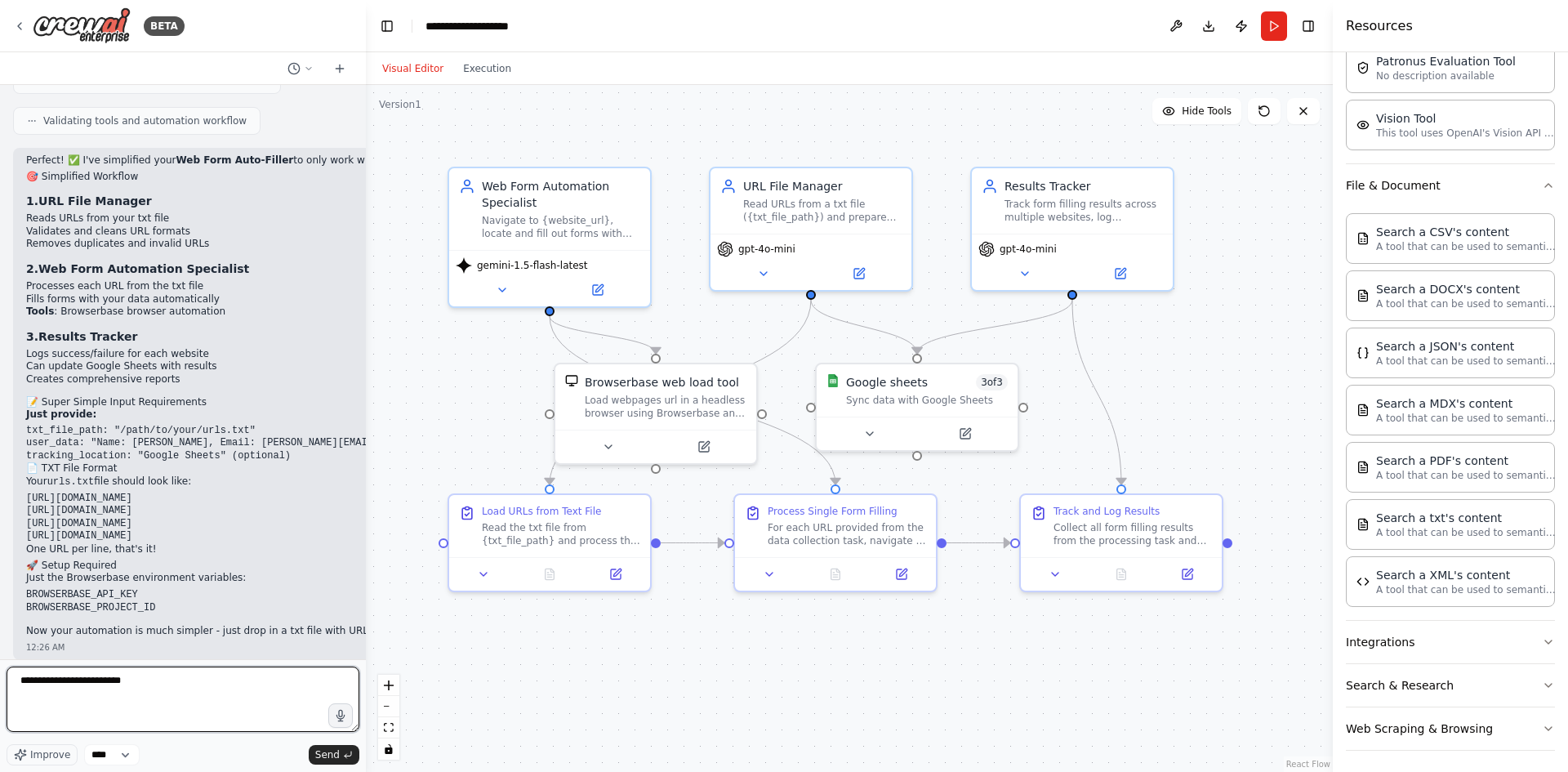
type textarea "**********"
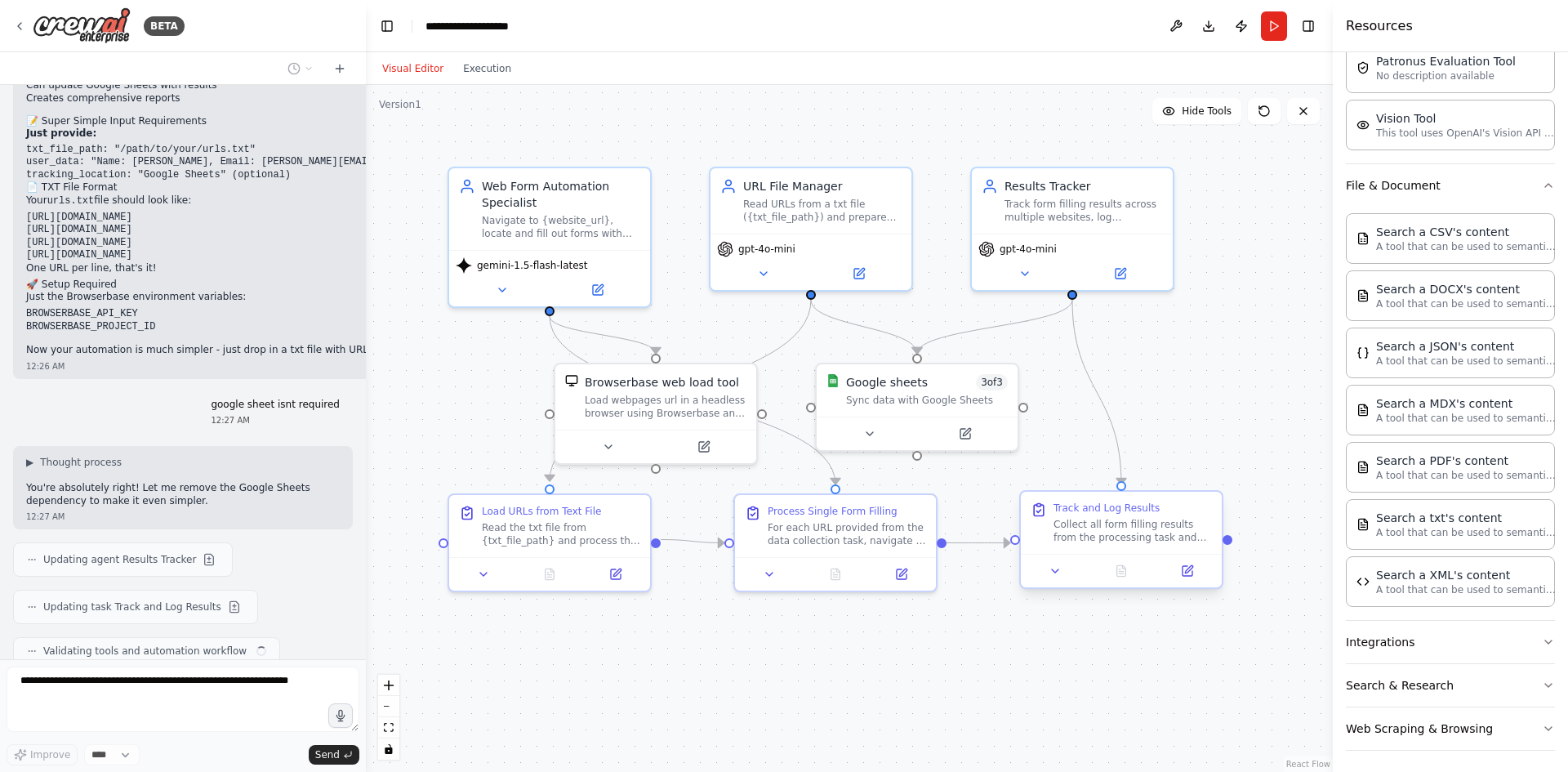
scroll to position [4196, 0]
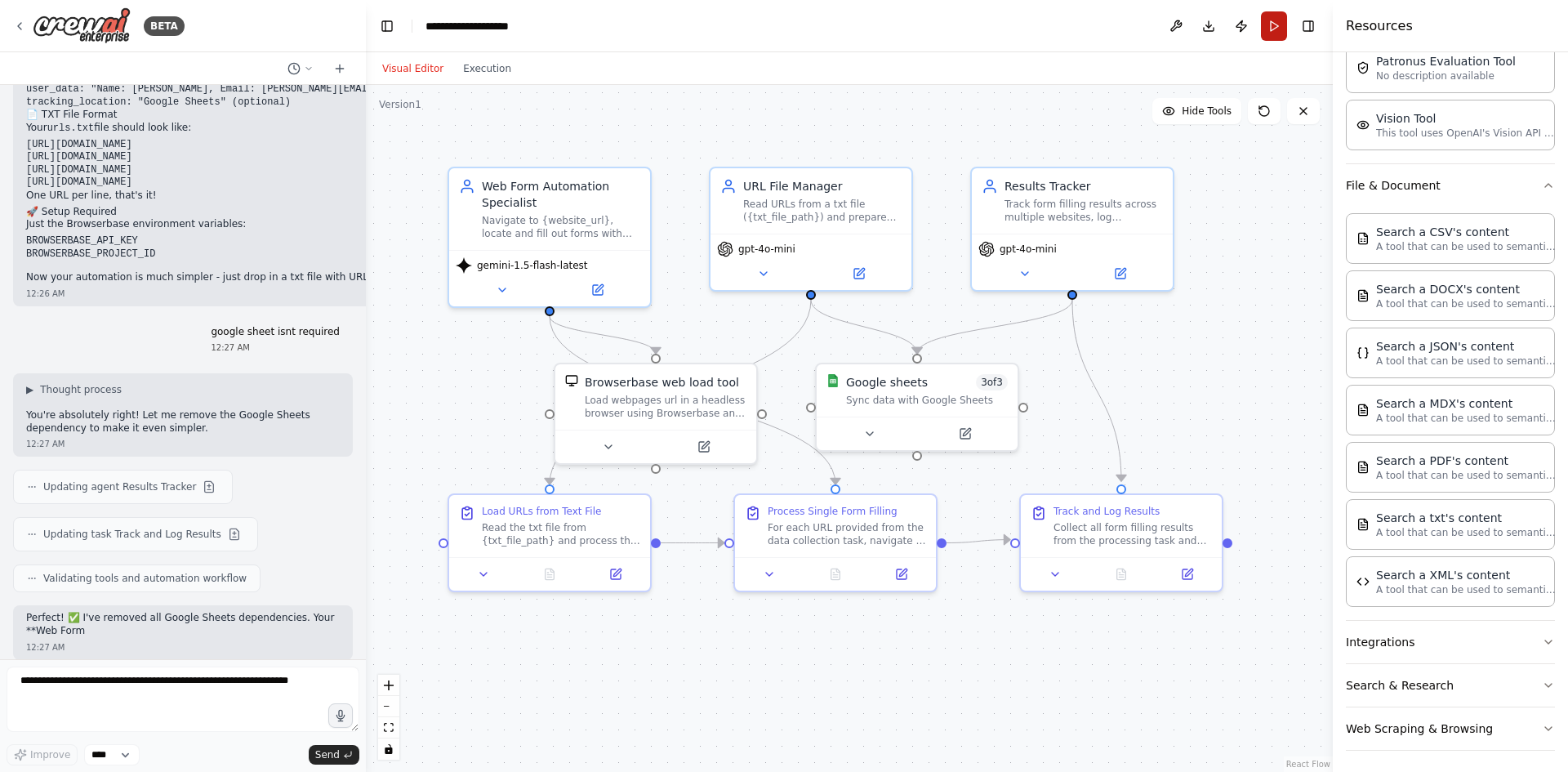
click at [1278, 25] on button "Run" at bounding box center [1273, 26] width 26 height 29
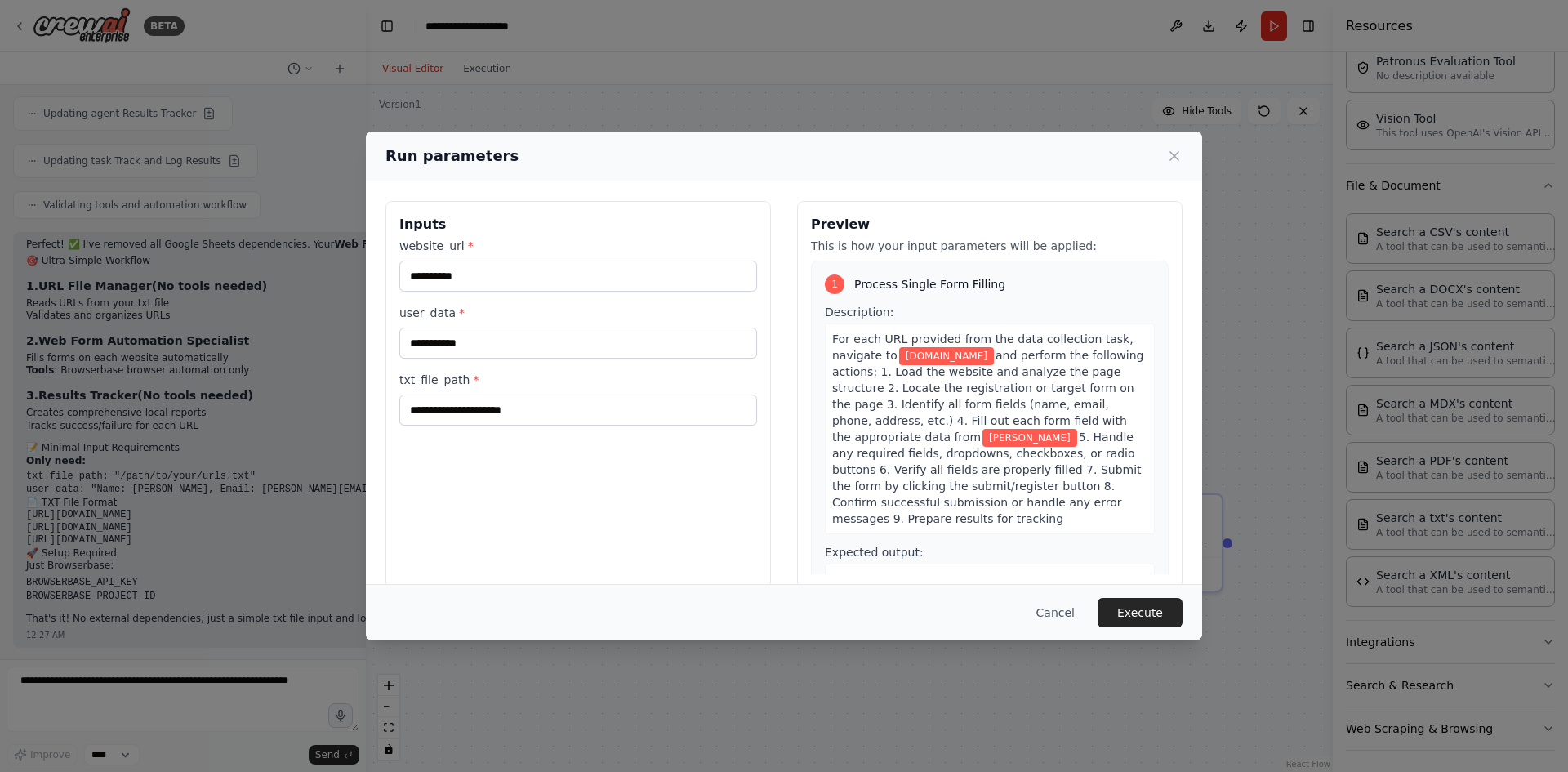
scroll to position [4608, 0]
click at [555, 415] on input "txt_file_path *" at bounding box center [578, 410] width 358 height 31
click at [1163, 152] on div "Run parameters" at bounding box center [784, 156] width 797 height 23
click at [1171, 152] on icon at bounding box center [1174, 156] width 8 height 8
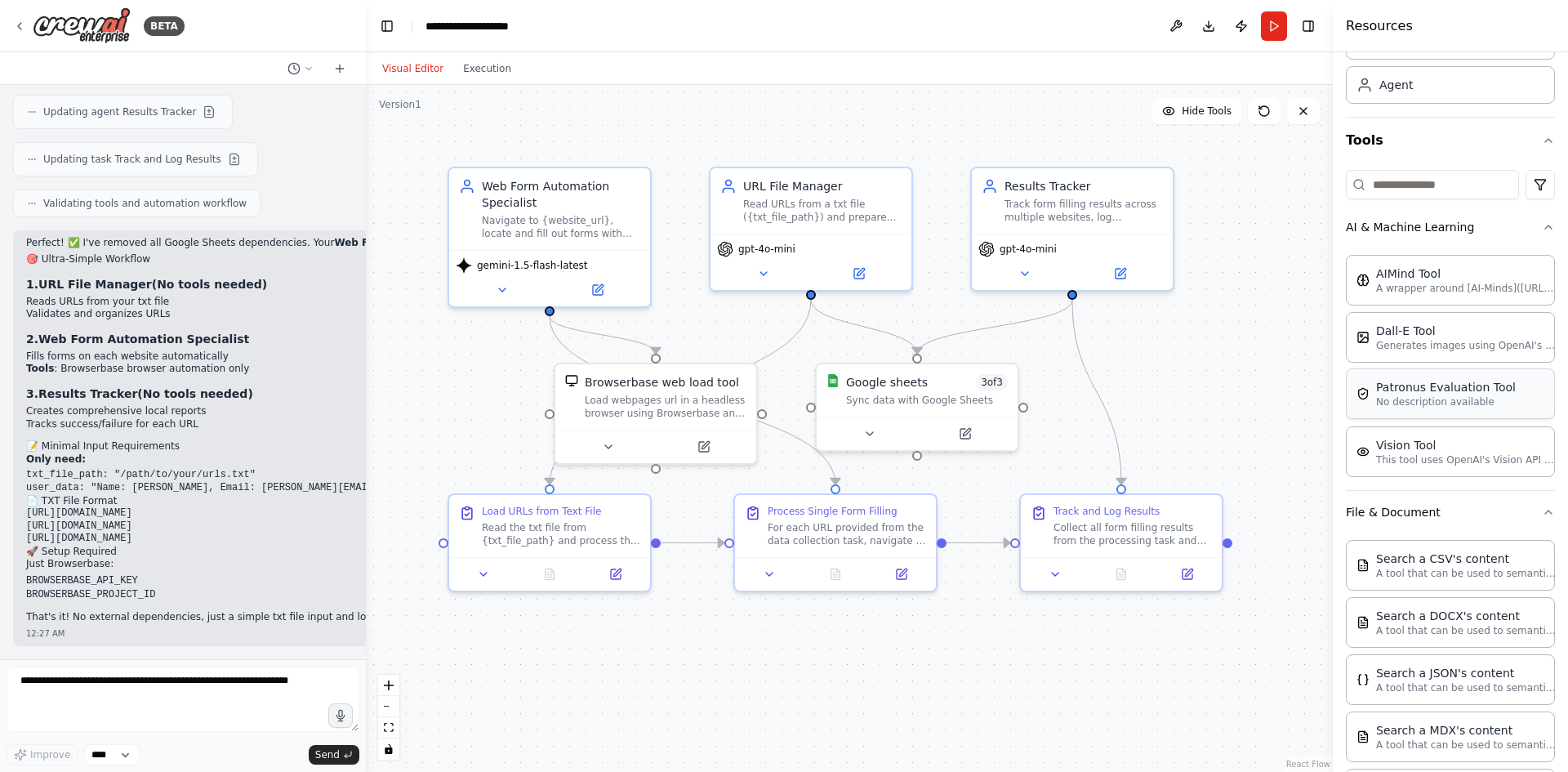
scroll to position [0, 0]
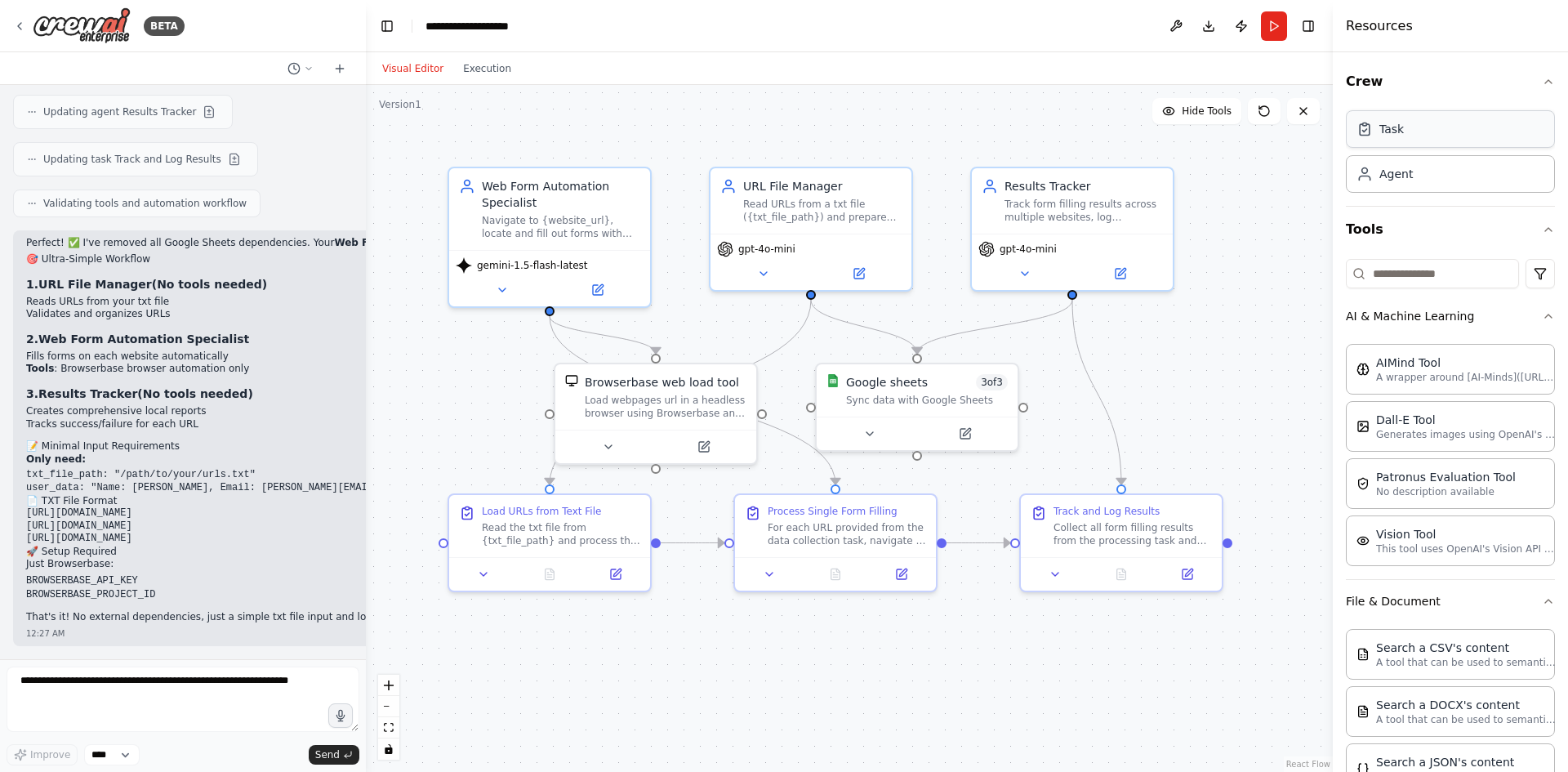
click at [1426, 135] on div "Task" at bounding box center [1450, 129] width 209 height 37
click at [1425, 170] on div "Agent" at bounding box center [1450, 173] width 209 height 37
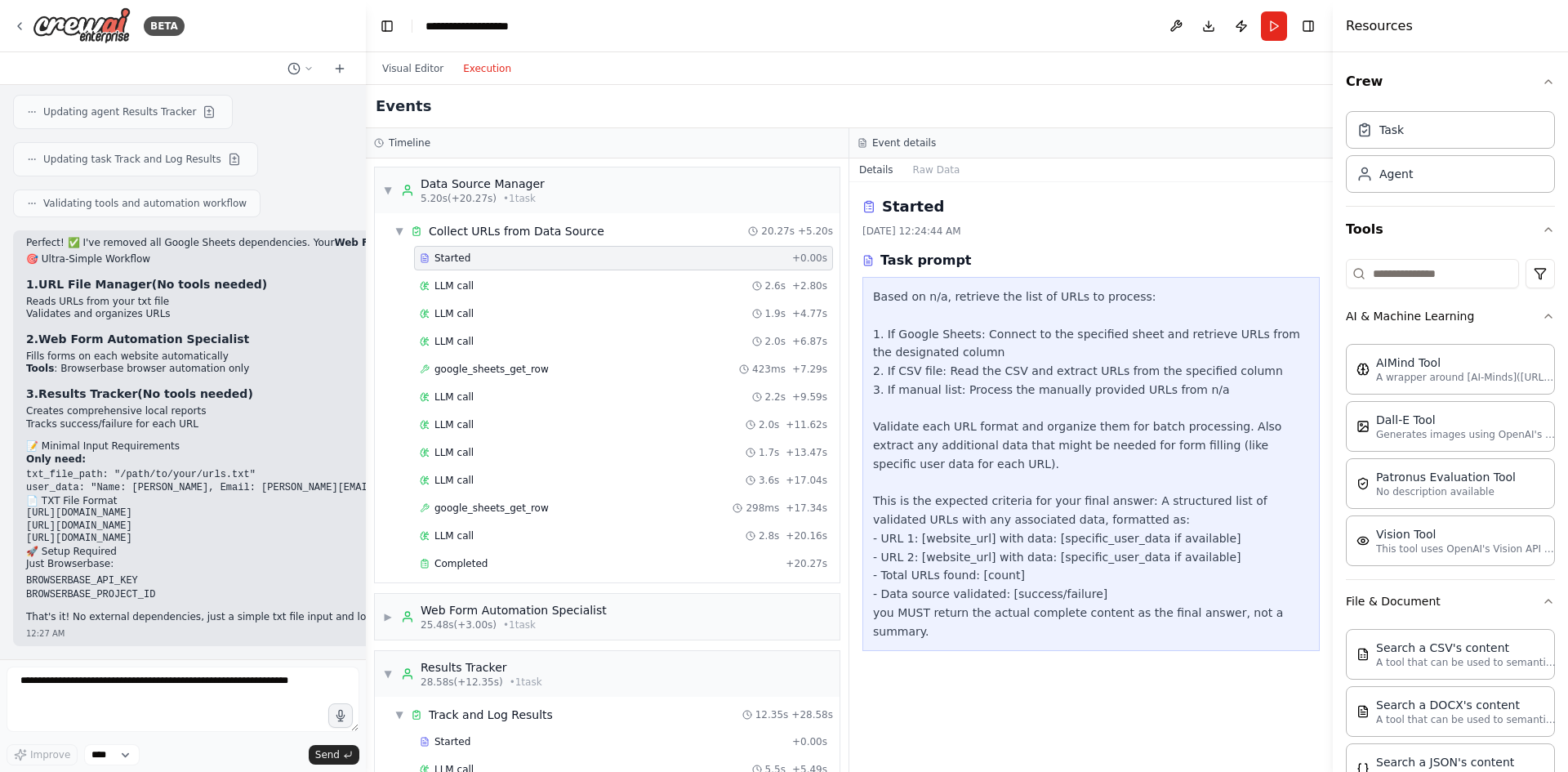
click at [493, 75] on button "Execution" at bounding box center [487, 69] width 68 height 20
click at [342, 69] on icon at bounding box center [339, 69] width 7 height 0
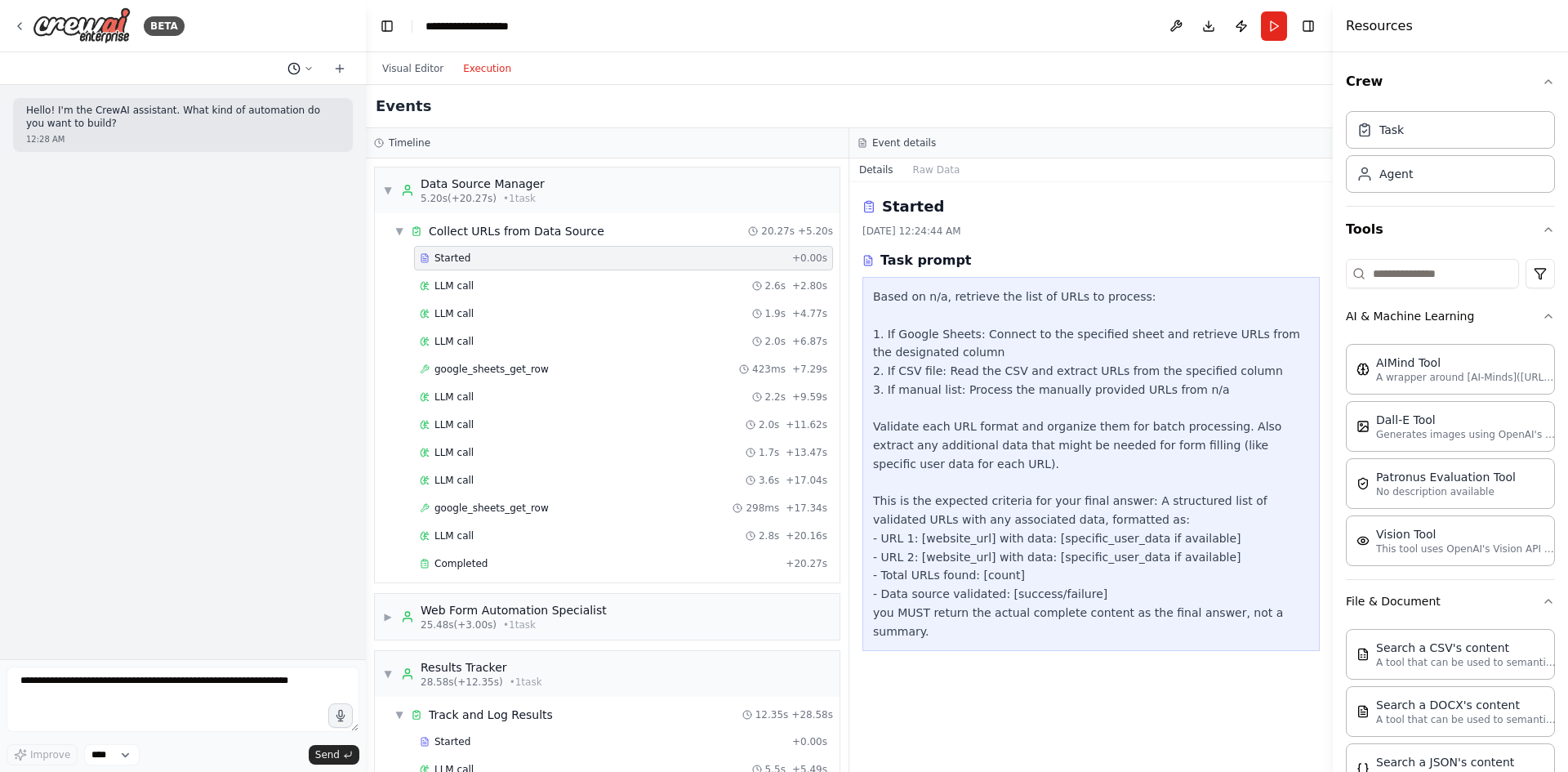
click at [302, 68] on button at bounding box center [300, 69] width 39 height 20
click at [283, 128] on span "google sheet isnt required" at bounding box center [230, 128] width 106 height 13
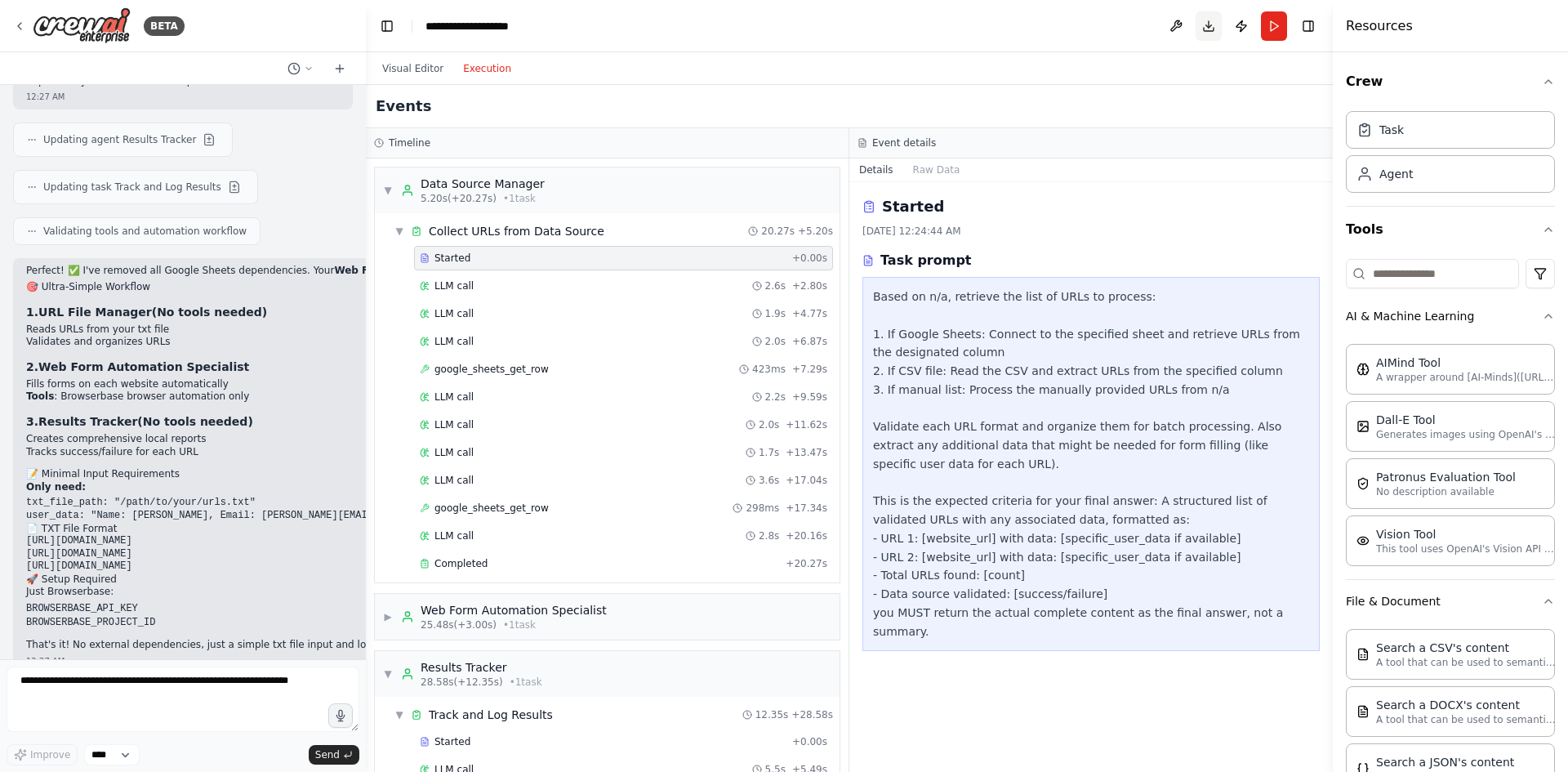
scroll to position [4595, 0]
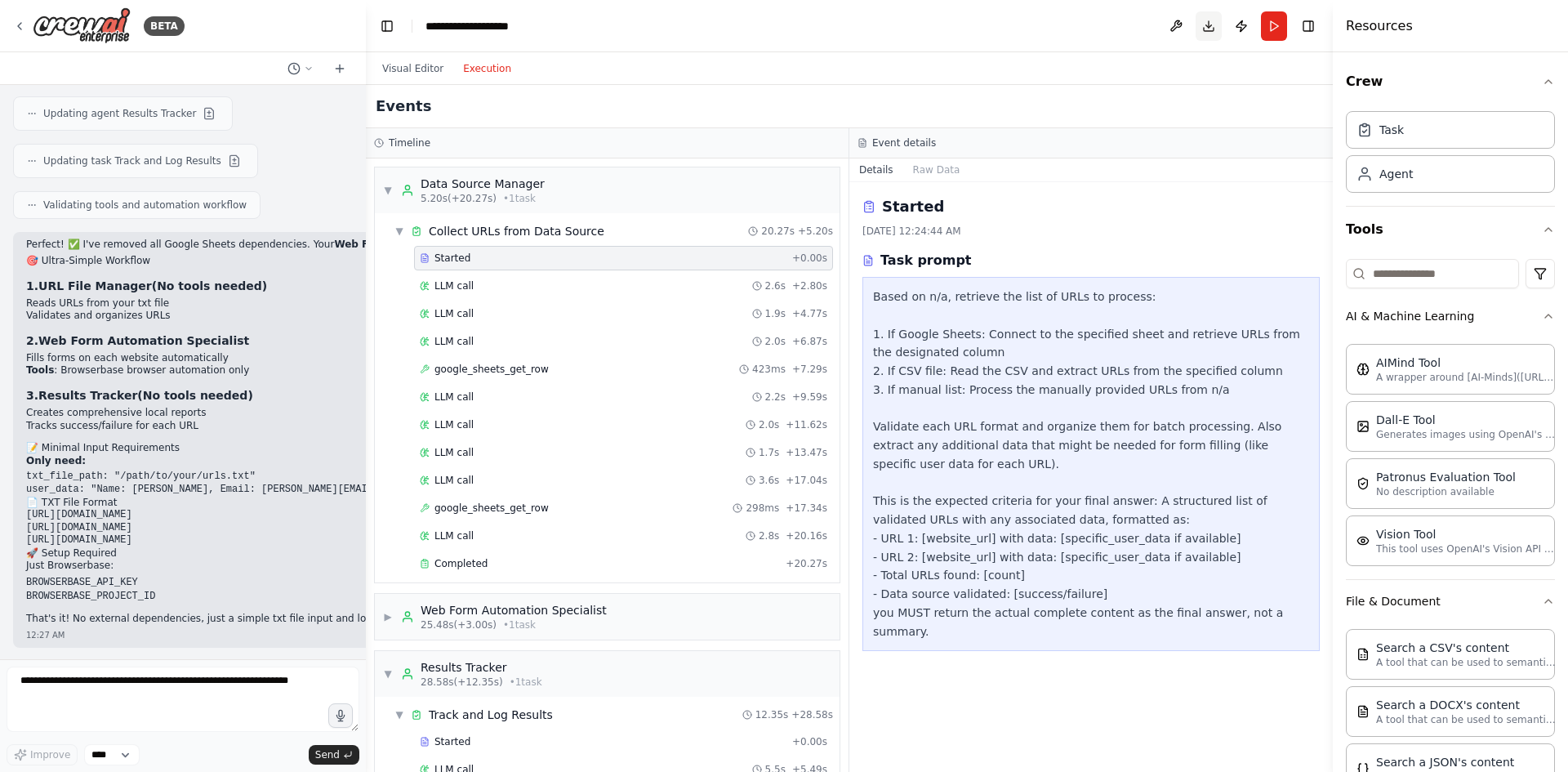
click at [1204, 29] on button "Download" at bounding box center [1208, 26] width 26 height 29
click at [1239, 29] on button "Publish" at bounding box center [1241, 26] width 26 height 29
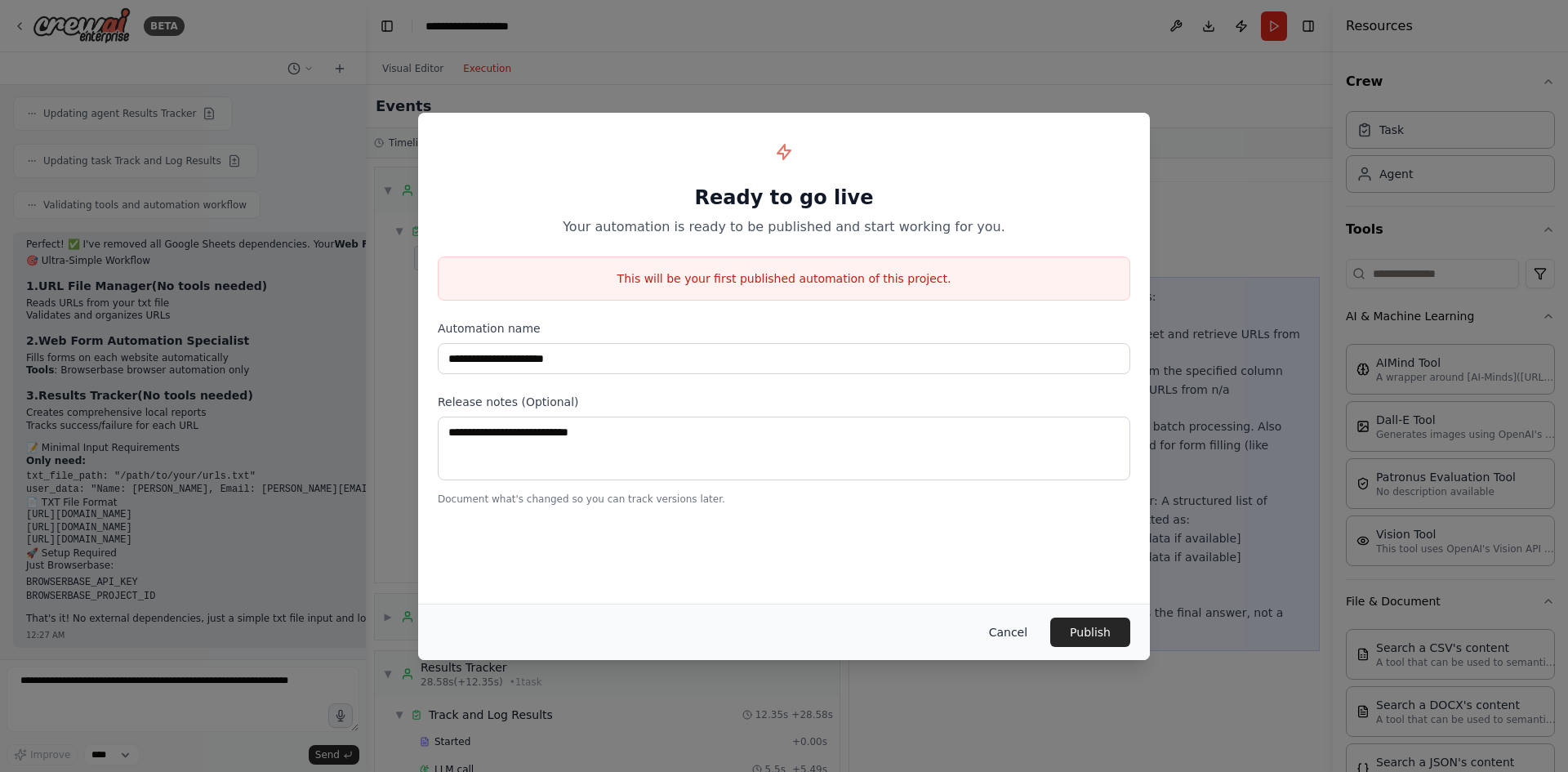
click at [1022, 633] on button "Cancel" at bounding box center [1008, 632] width 64 height 29
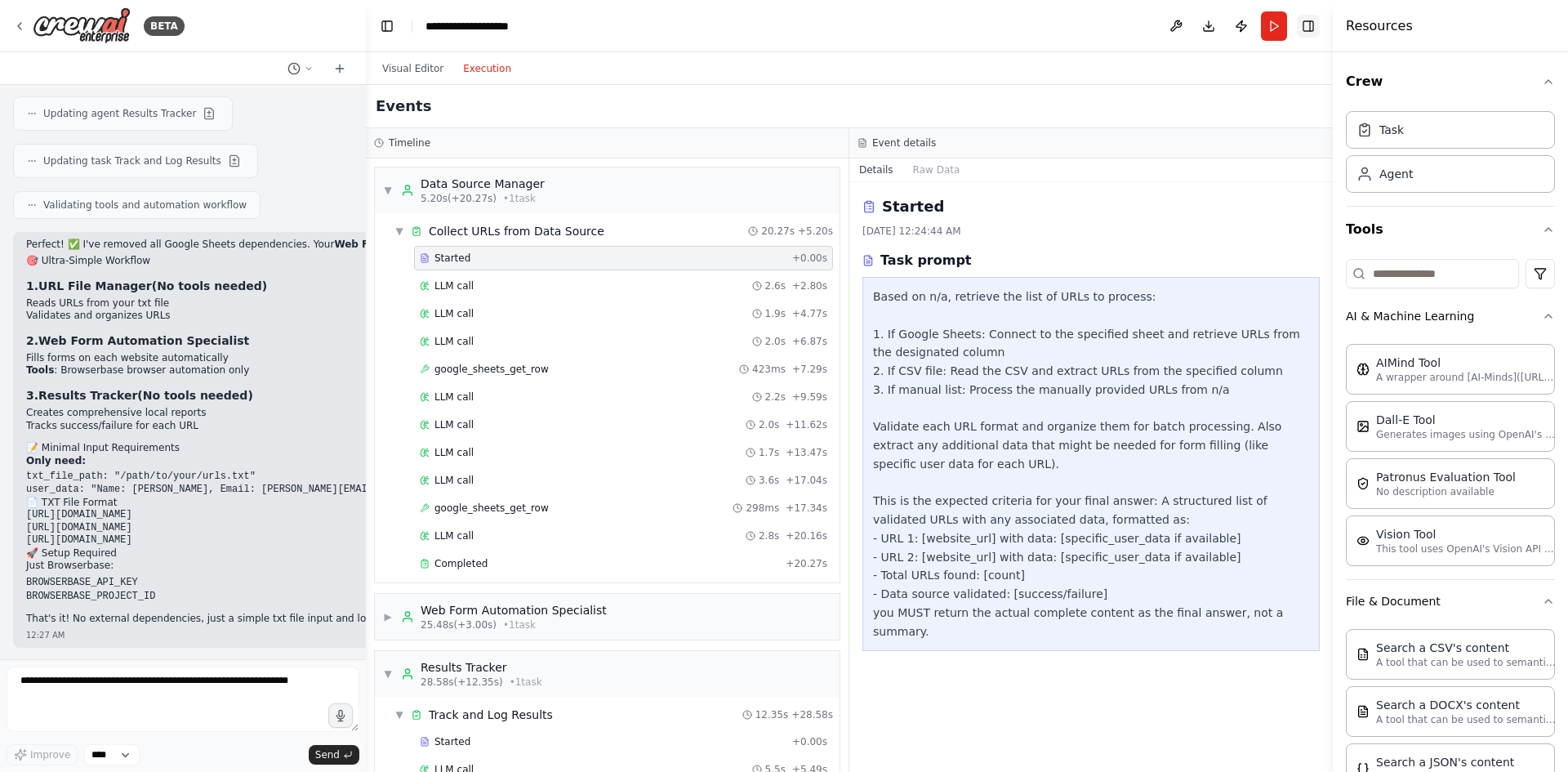
click at [1298, 28] on button "Toggle Right Sidebar" at bounding box center [1309, 27] width 23 height 23
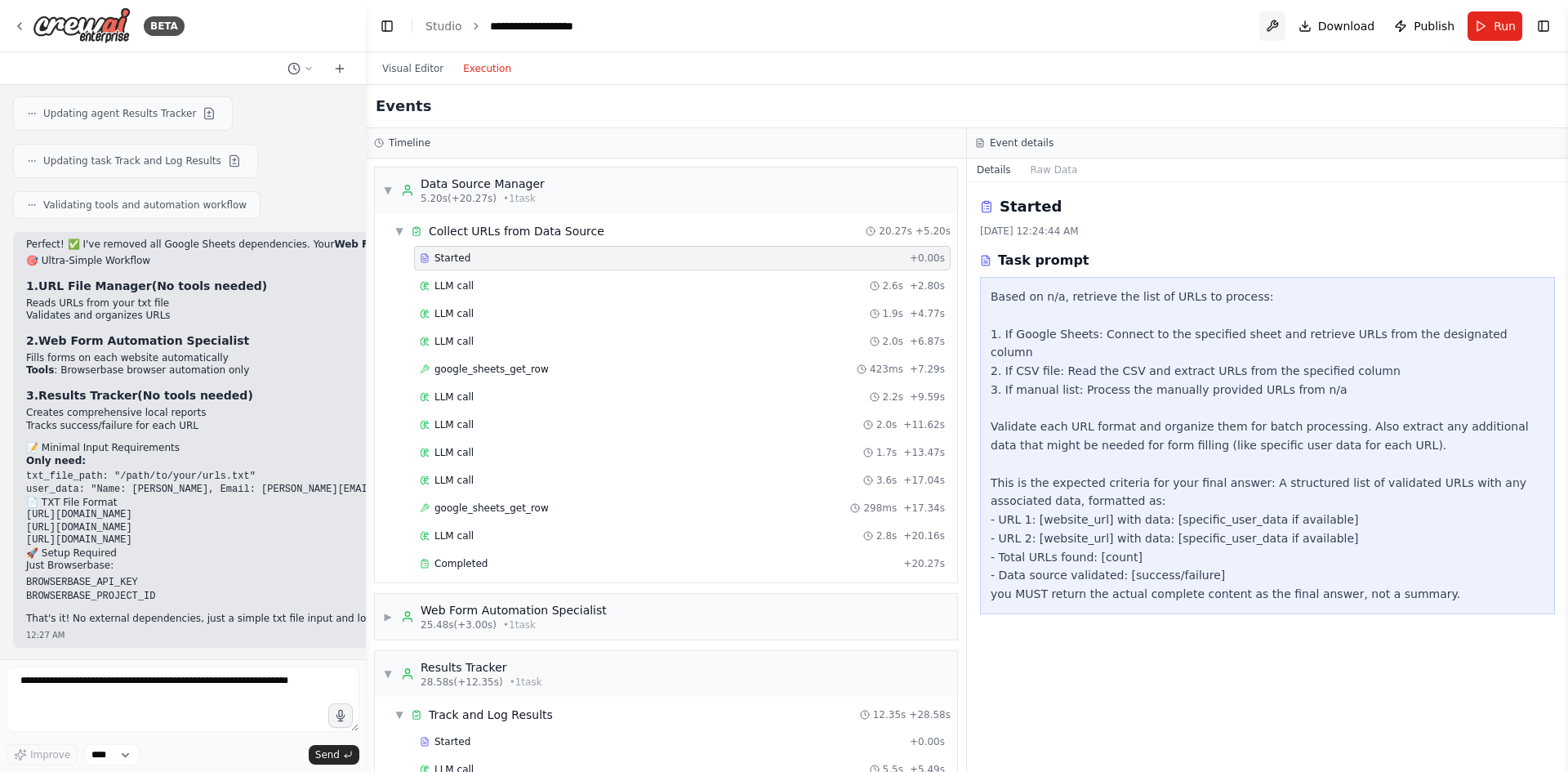
click at [1286, 22] on button at bounding box center [1272, 26] width 26 height 29
click at [184, 696] on textarea at bounding box center [183, 699] width 353 height 65
type textarea "**********"
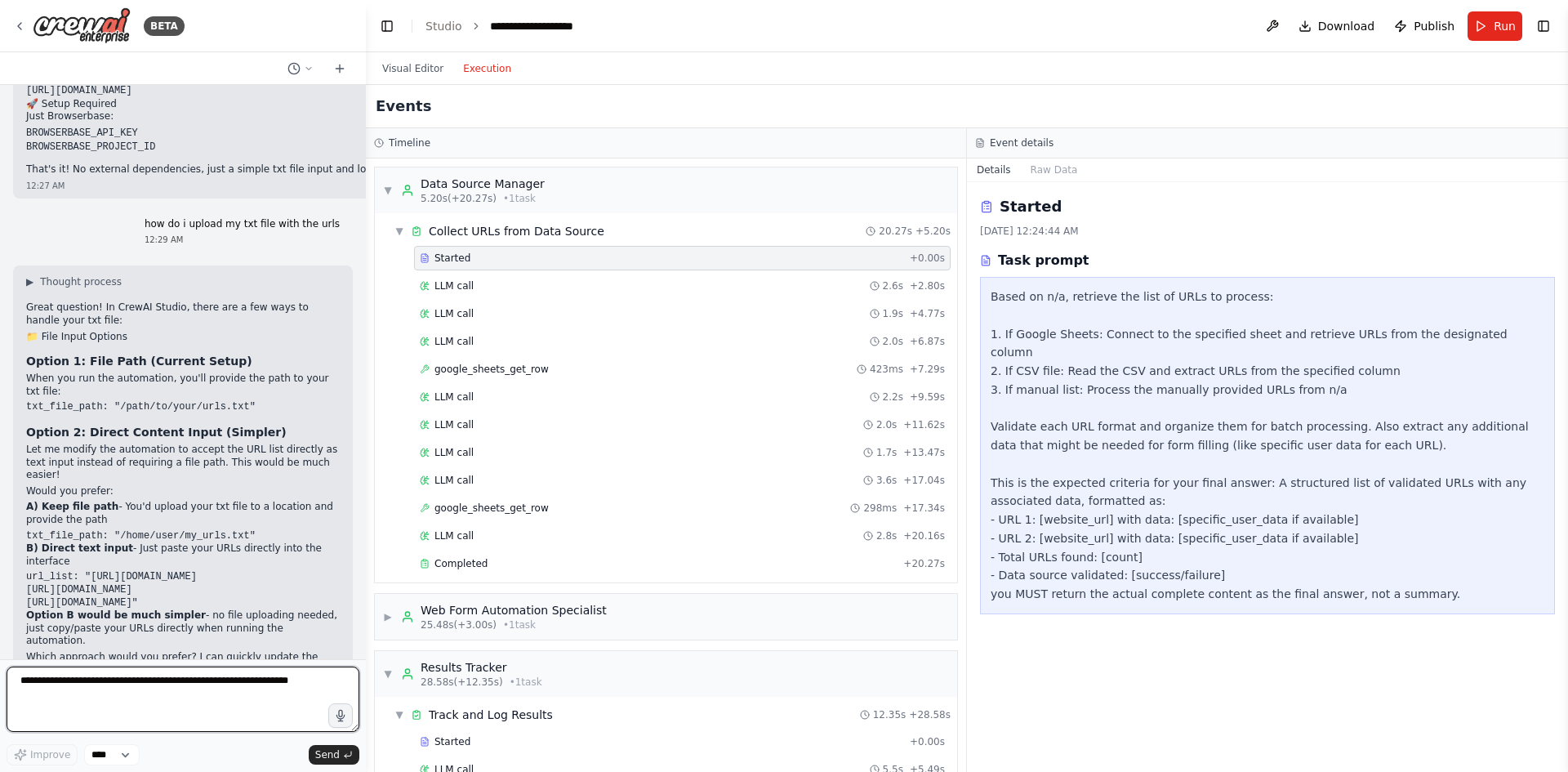
scroll to position [5057, 0]
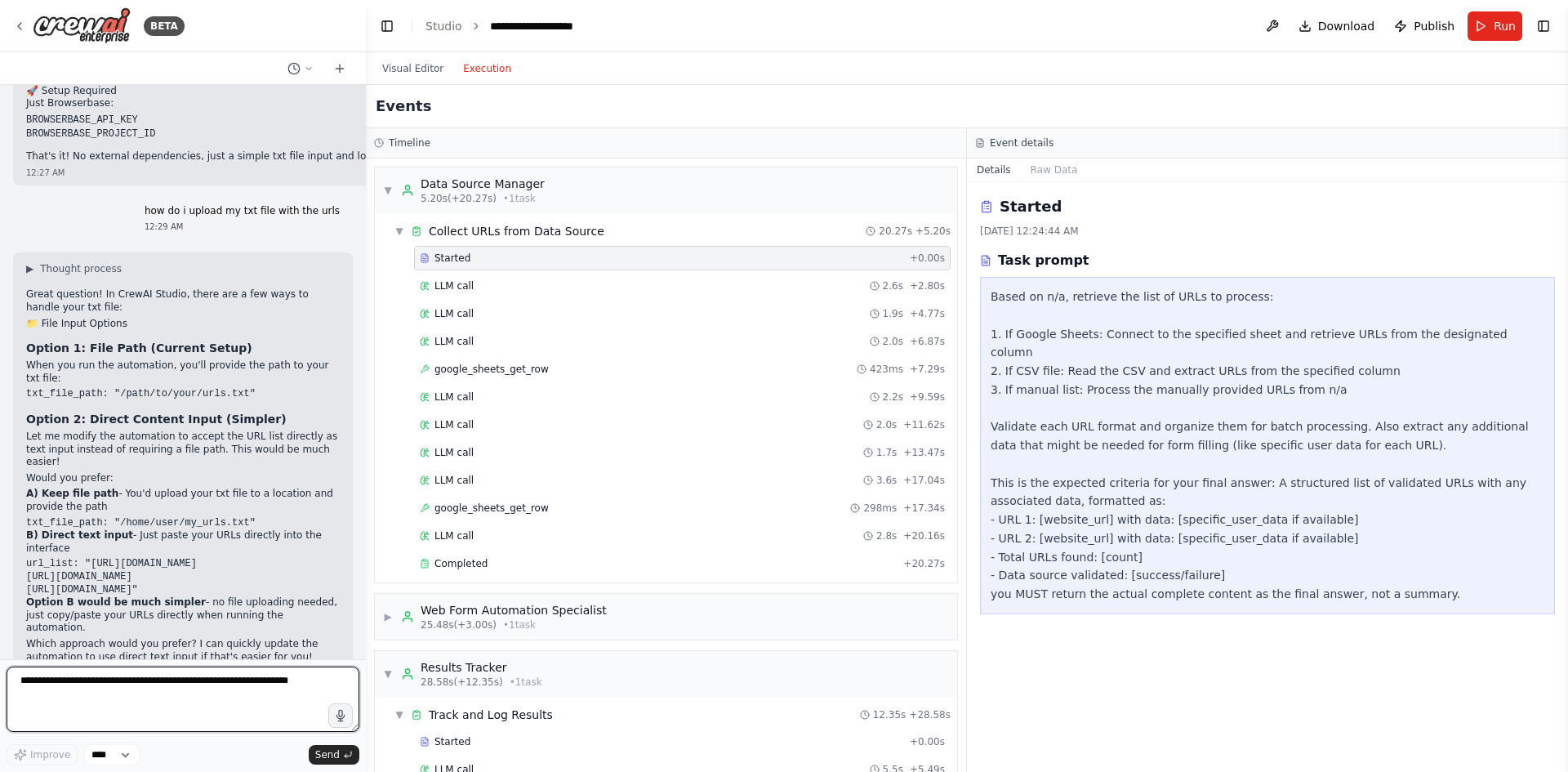
click at [192, 697] on textarea at bounding box center [183, 699] width 353 height 65
type textarea "**********"
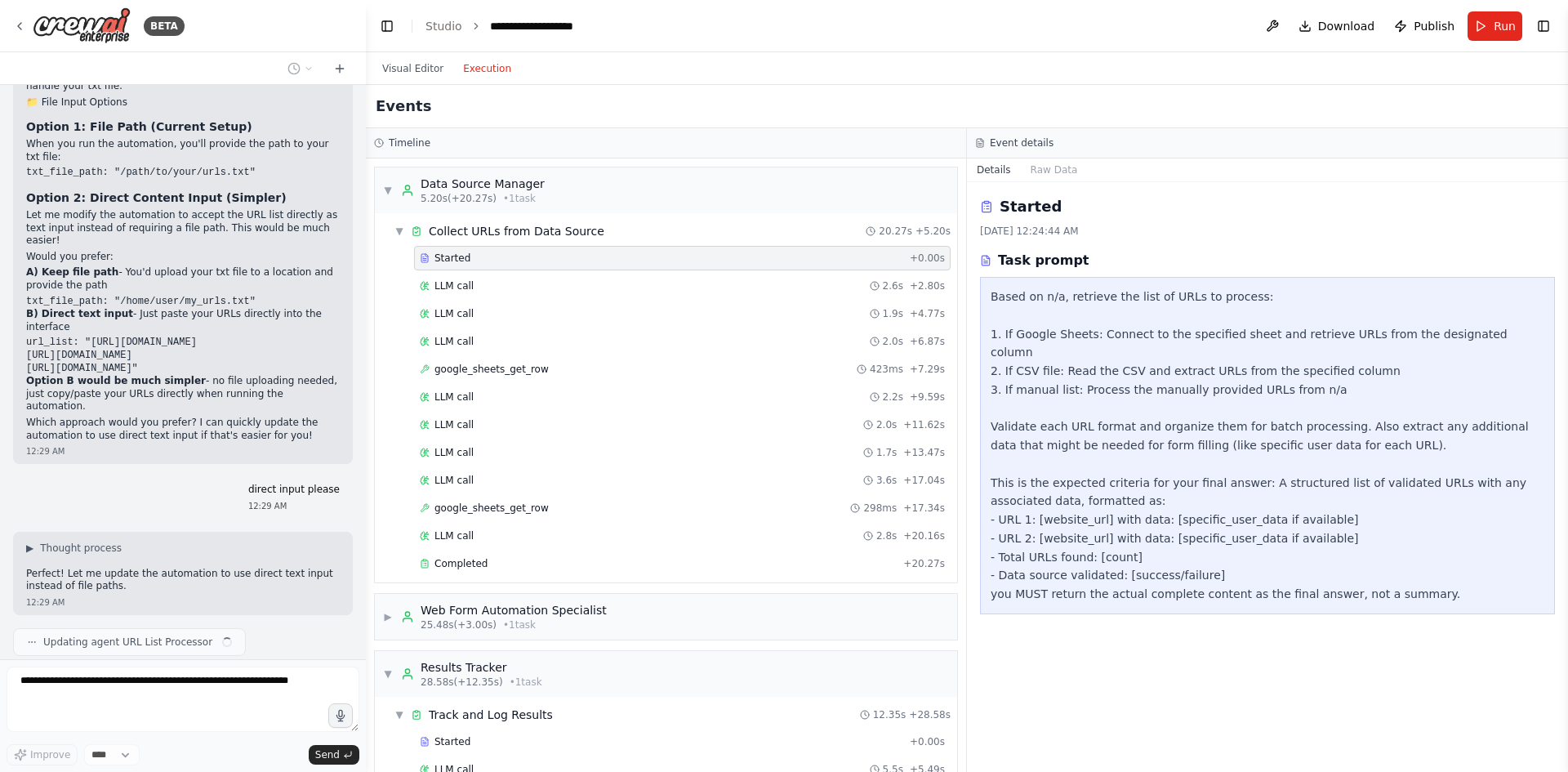
scroll to position [5292, 0]
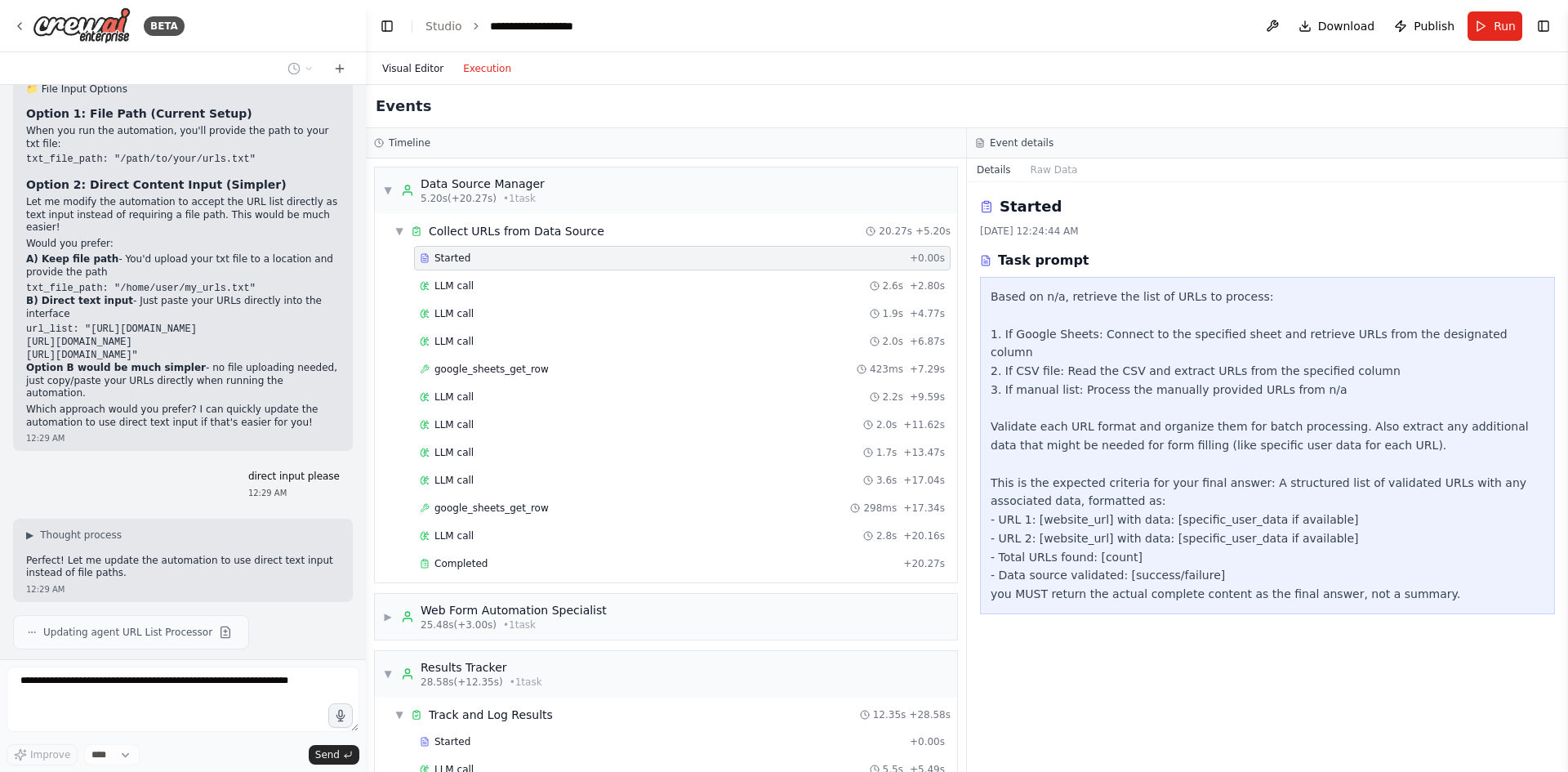
click at [413, 78] on button "Visual Editor" at bounding box center [412, 69] width 81 height 20
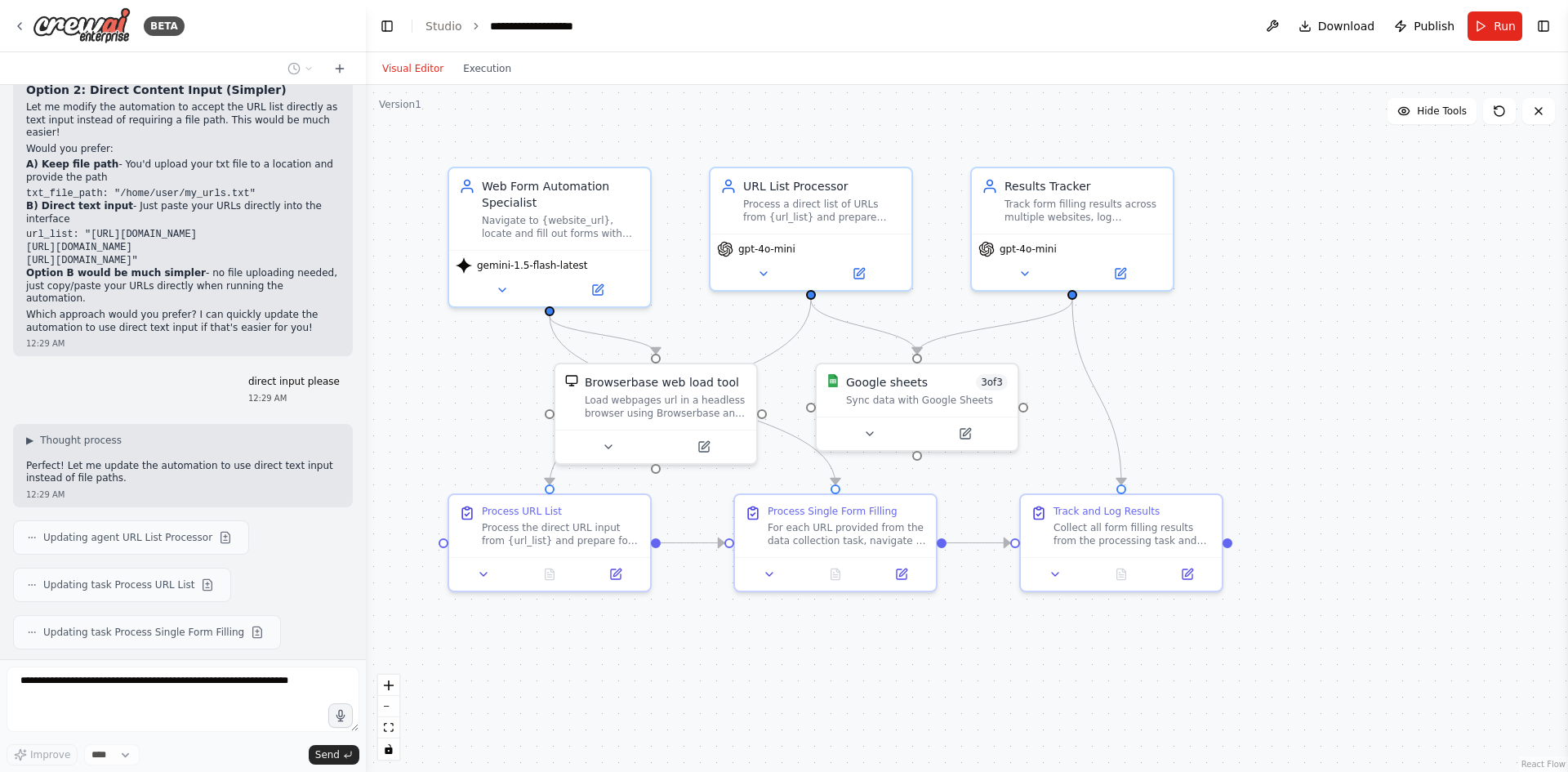
scroll to position [5434, 0]
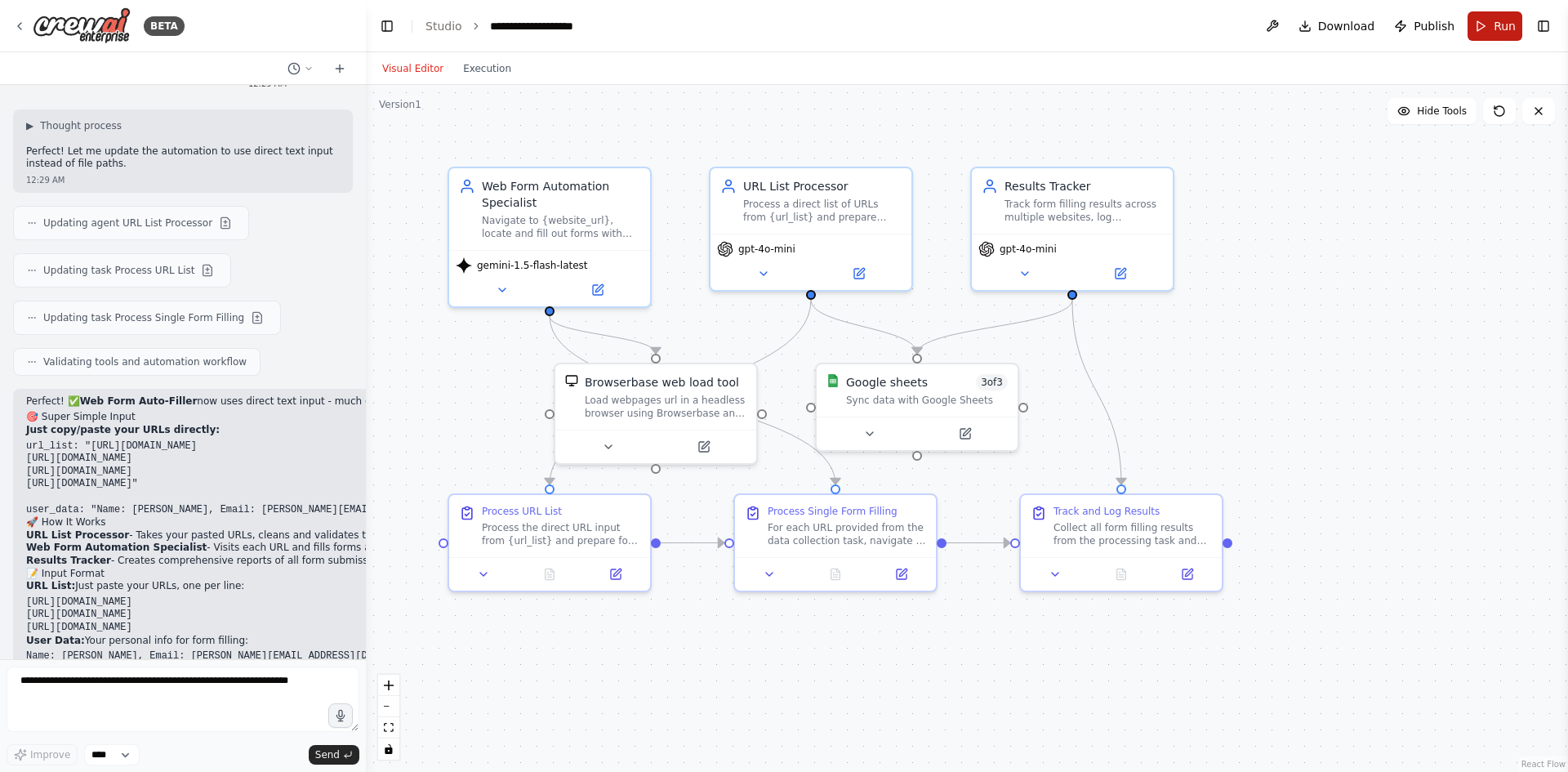
click at [1496, 24] on span "Run" at bounding box center [1505, 26] width 22 height 16
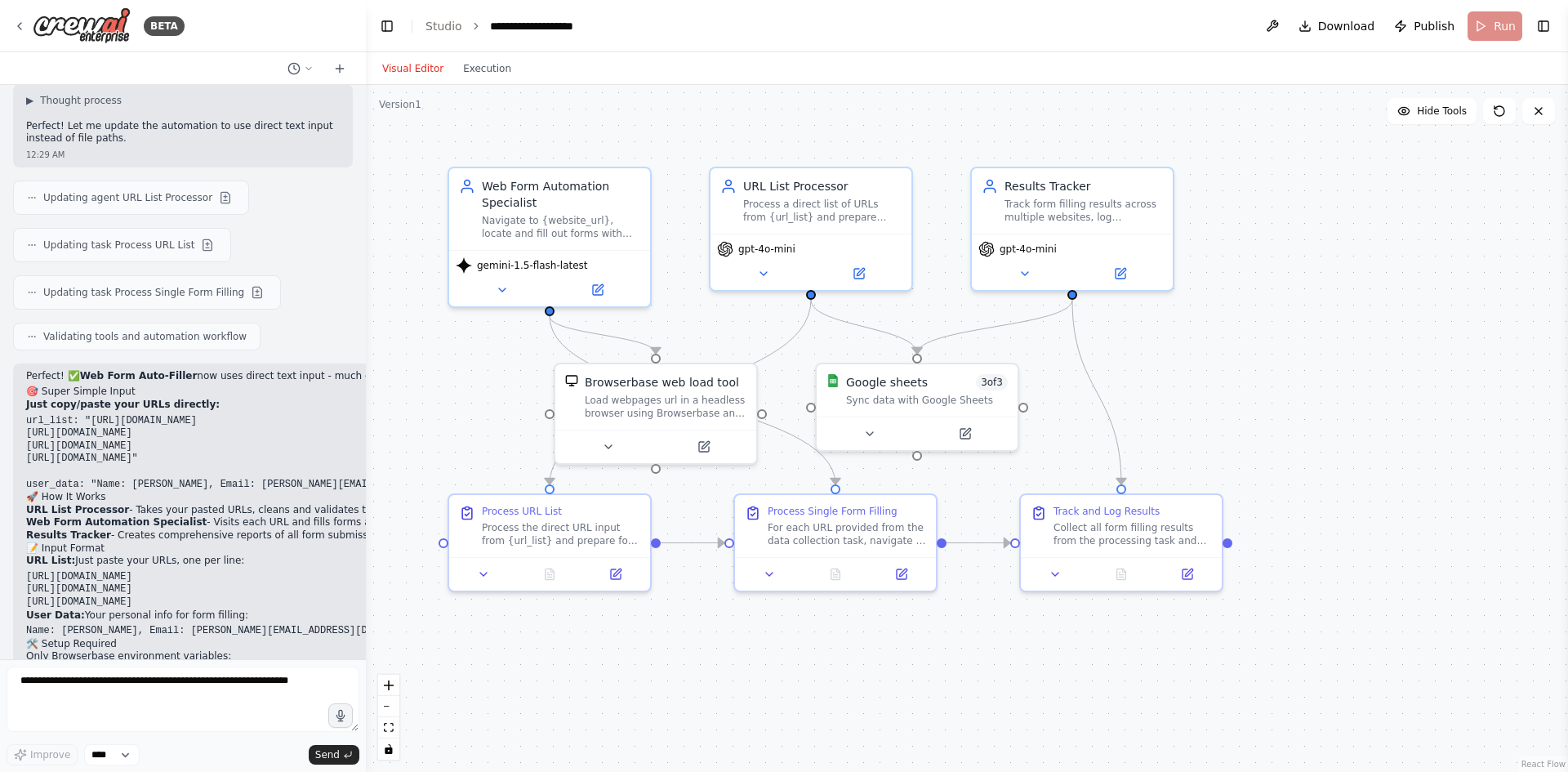
scroll to position [5780, 0]
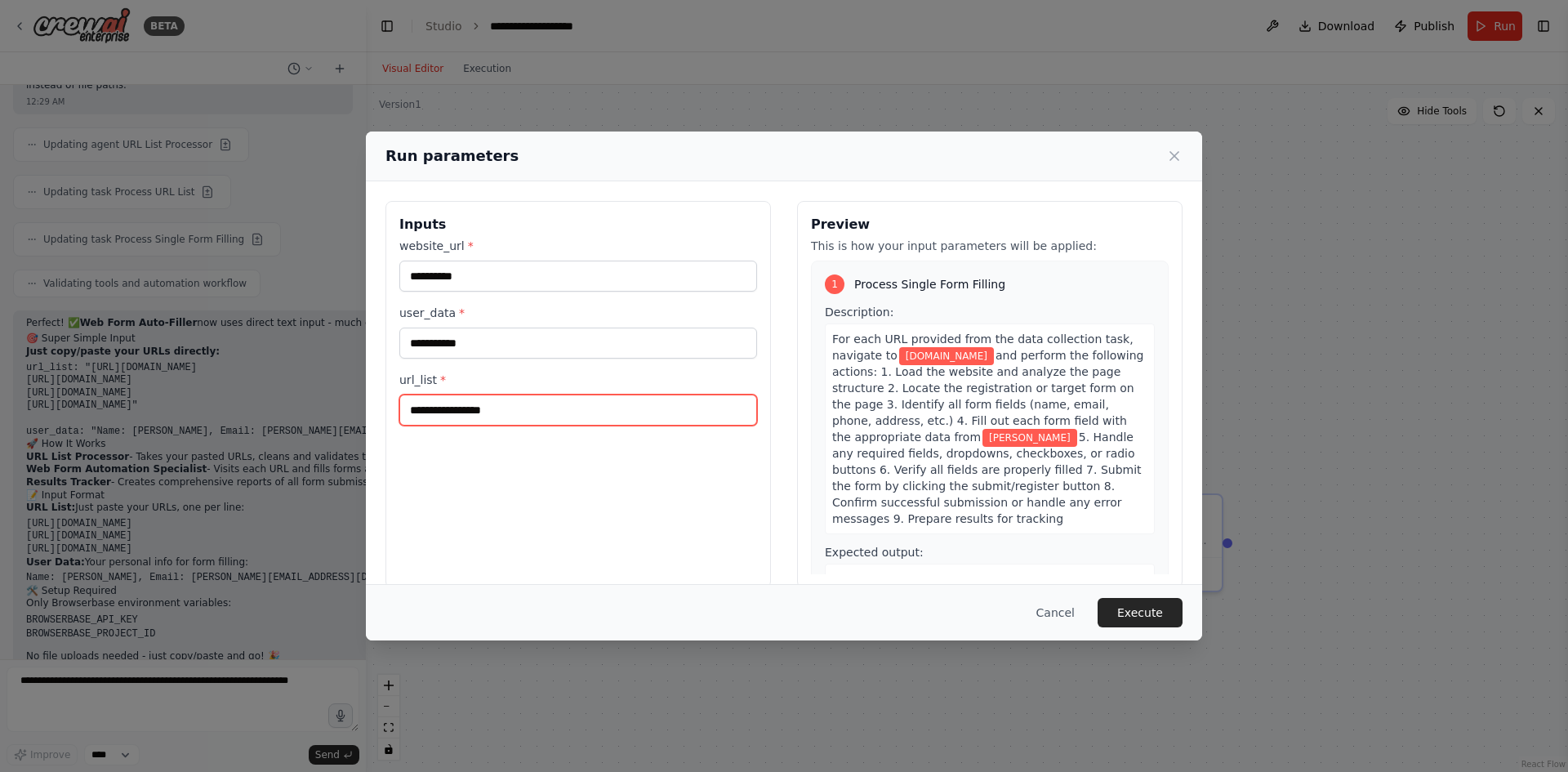
click at [555, 406] on input "url_list *" at bounding box center [578, 410] width 358 height 31
type input "**********"
drag, startPoint x: 524, startPoint y: 424, endPoint x: 372, endPoint y: 415, distance: 152.3
click at [355, 429] on div "**********" at bounding box center [784, 386] width 1568 height 772
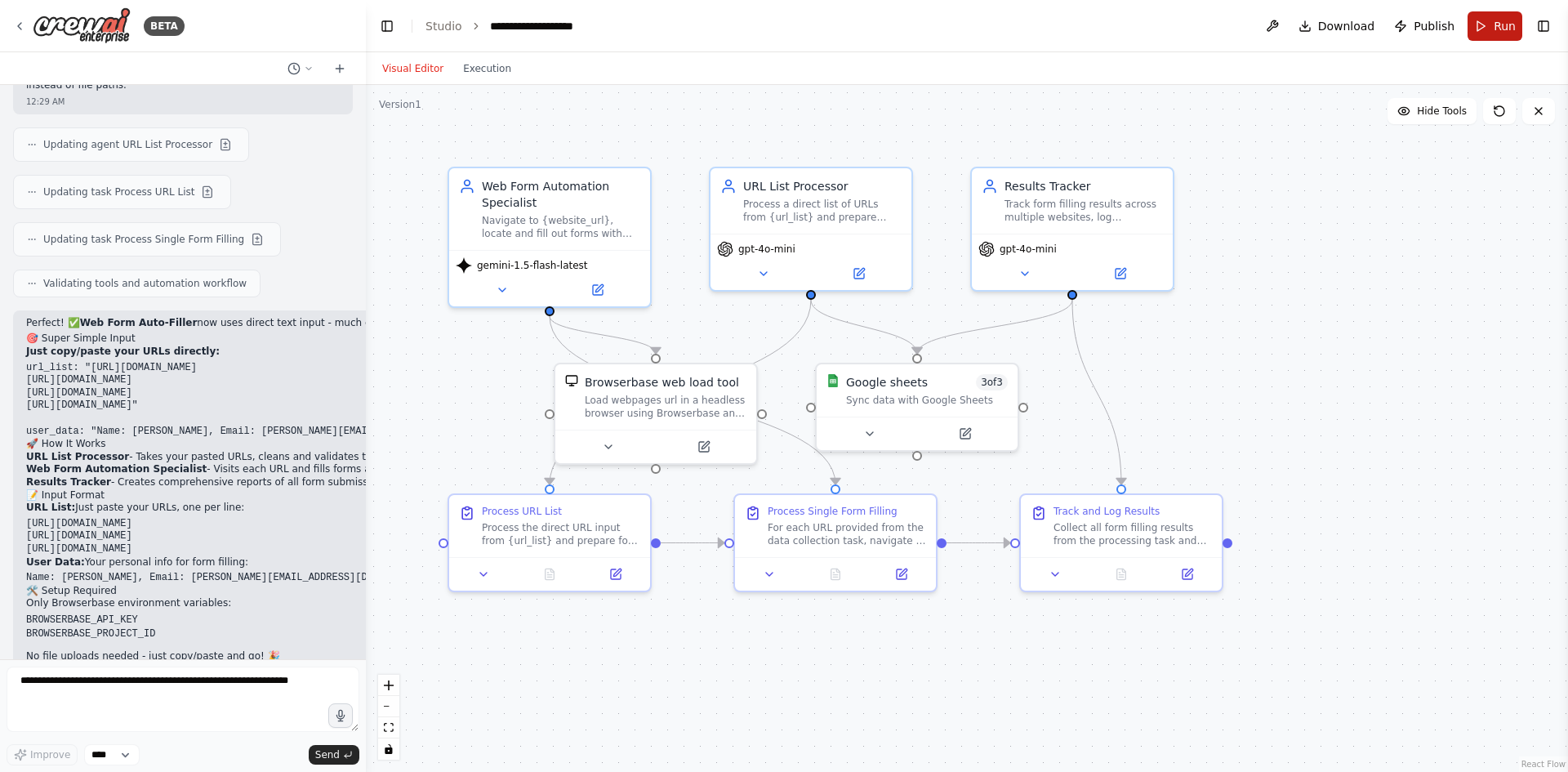
click at [1499, 26] on span "Run" at bounding box center [1505, 26] width 22 height 16
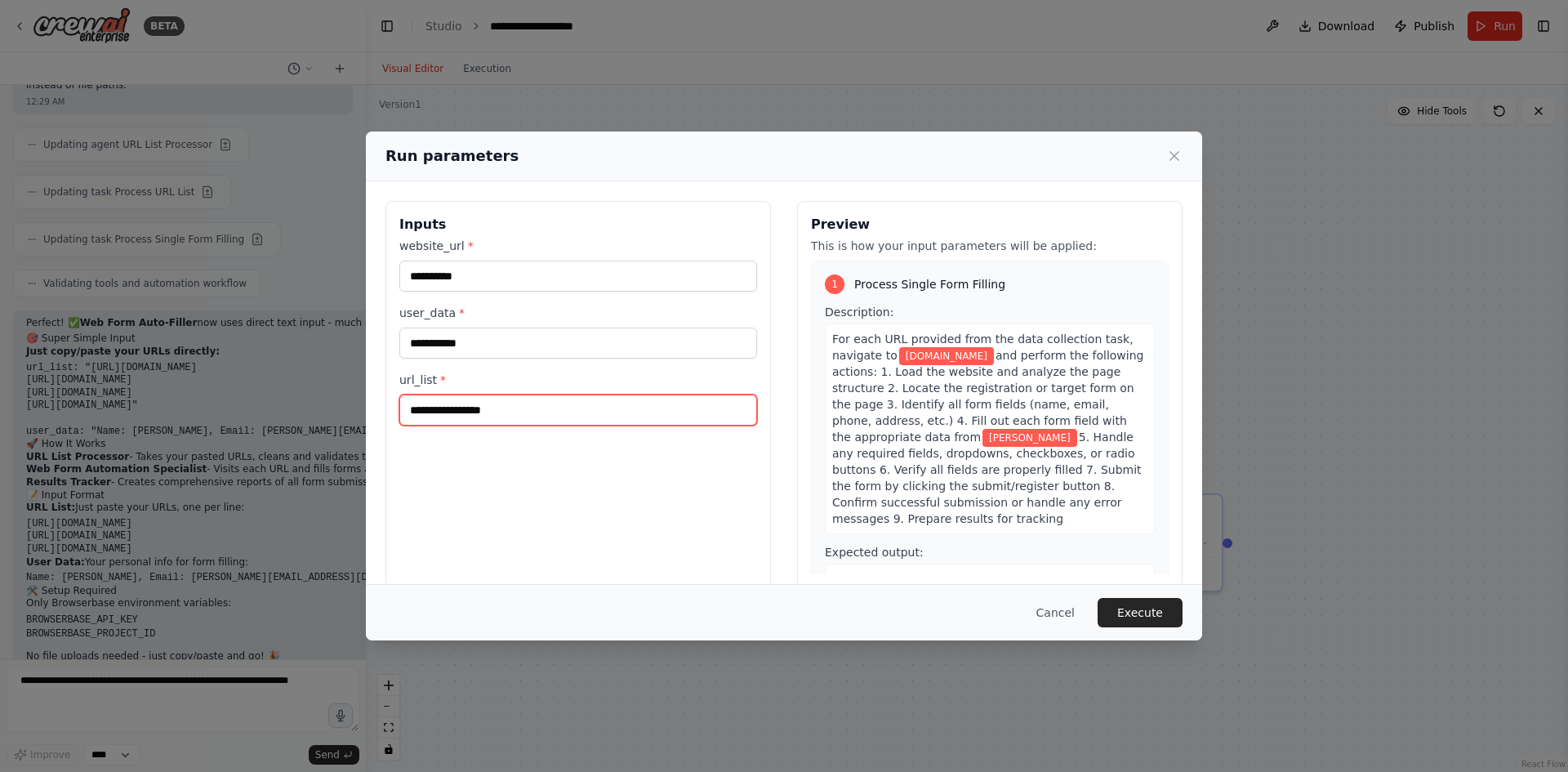
click at [551, 424] on input "url_list *" at bounding box center [578, 410] width 358 height 31
type input "**********"
click at [1173, 610] on button "Execute" at bounding box center [1139, 612] width 85 height 29
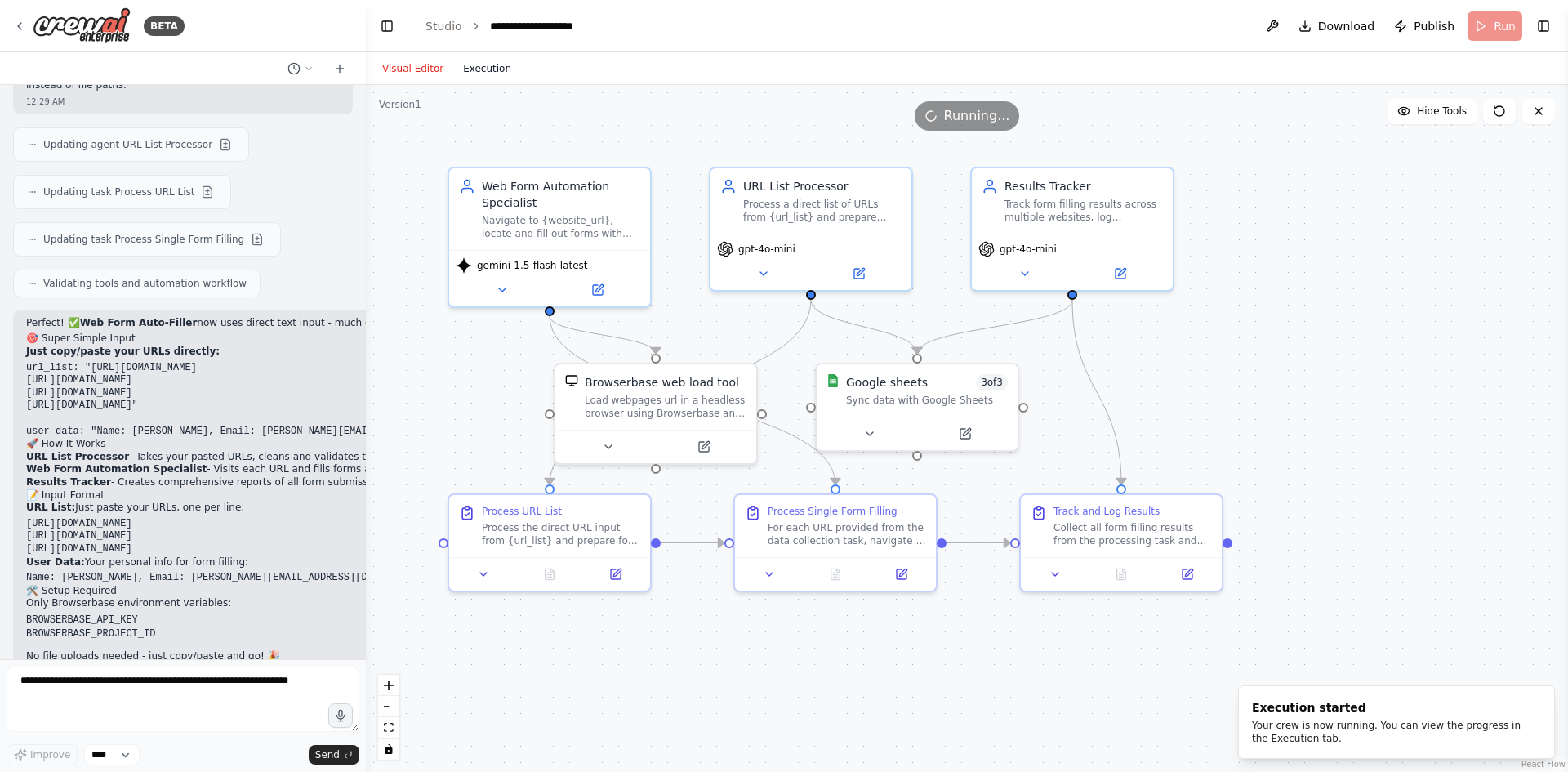
click at [468, 71] on button "Execution" at bounding box center [487, 69] width 68 height 20
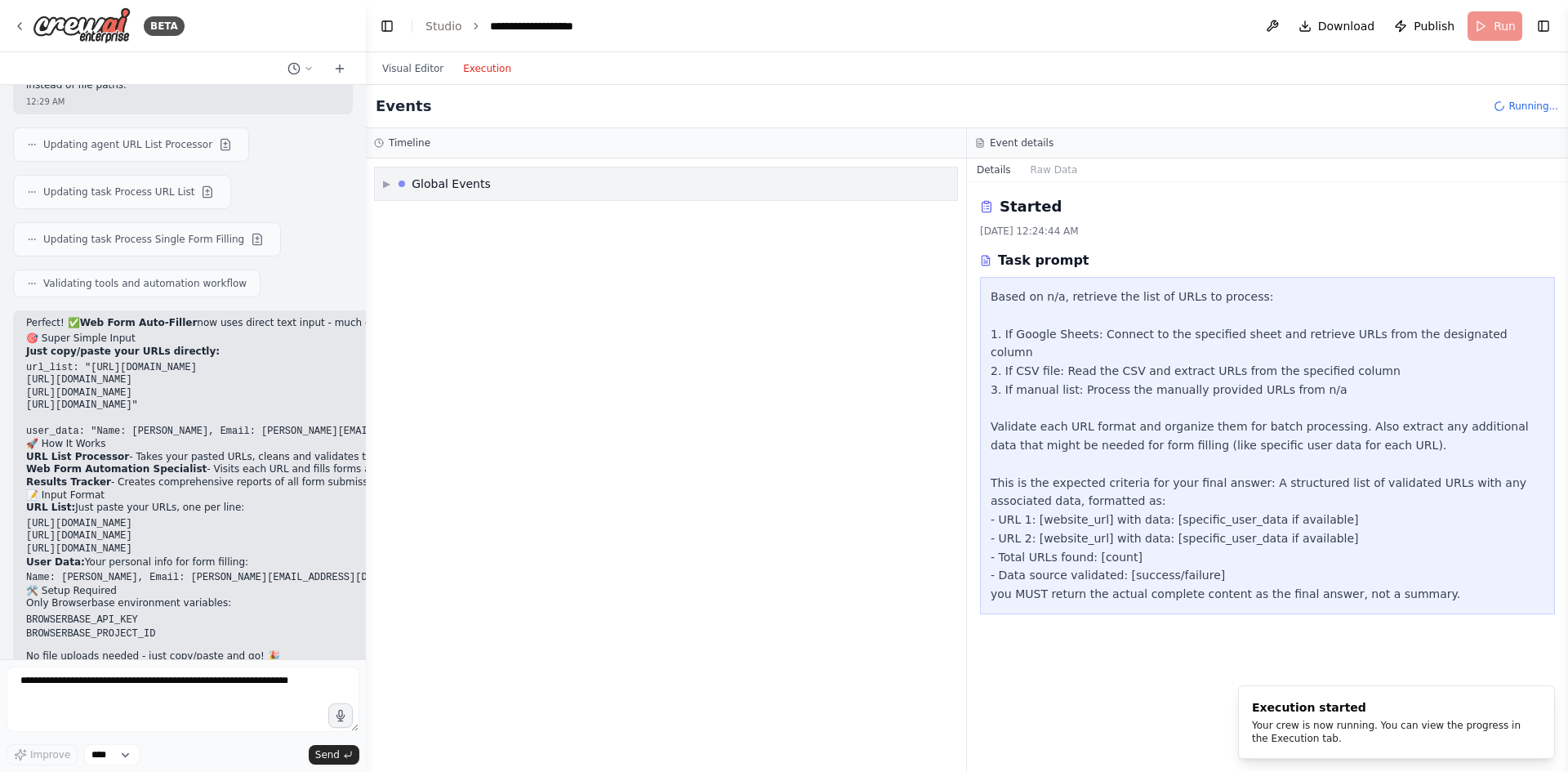
click at [453, 187] on div "Global Events" at bounding box center [451, 184] width 79 height 16
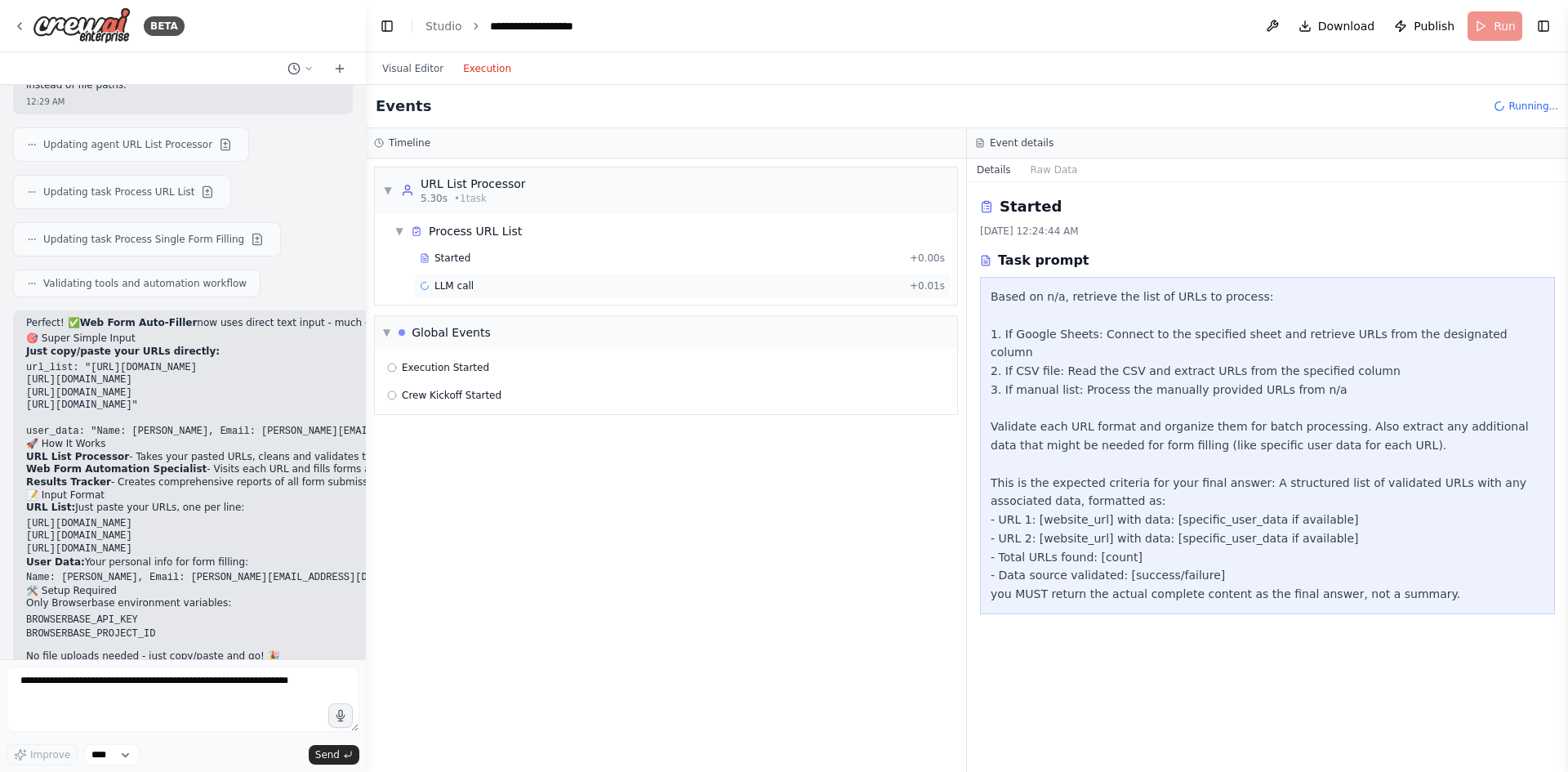
click at [521, 288] on div "LLM call + 0.01s" at bounding box center [682, 286] width 525 height 13
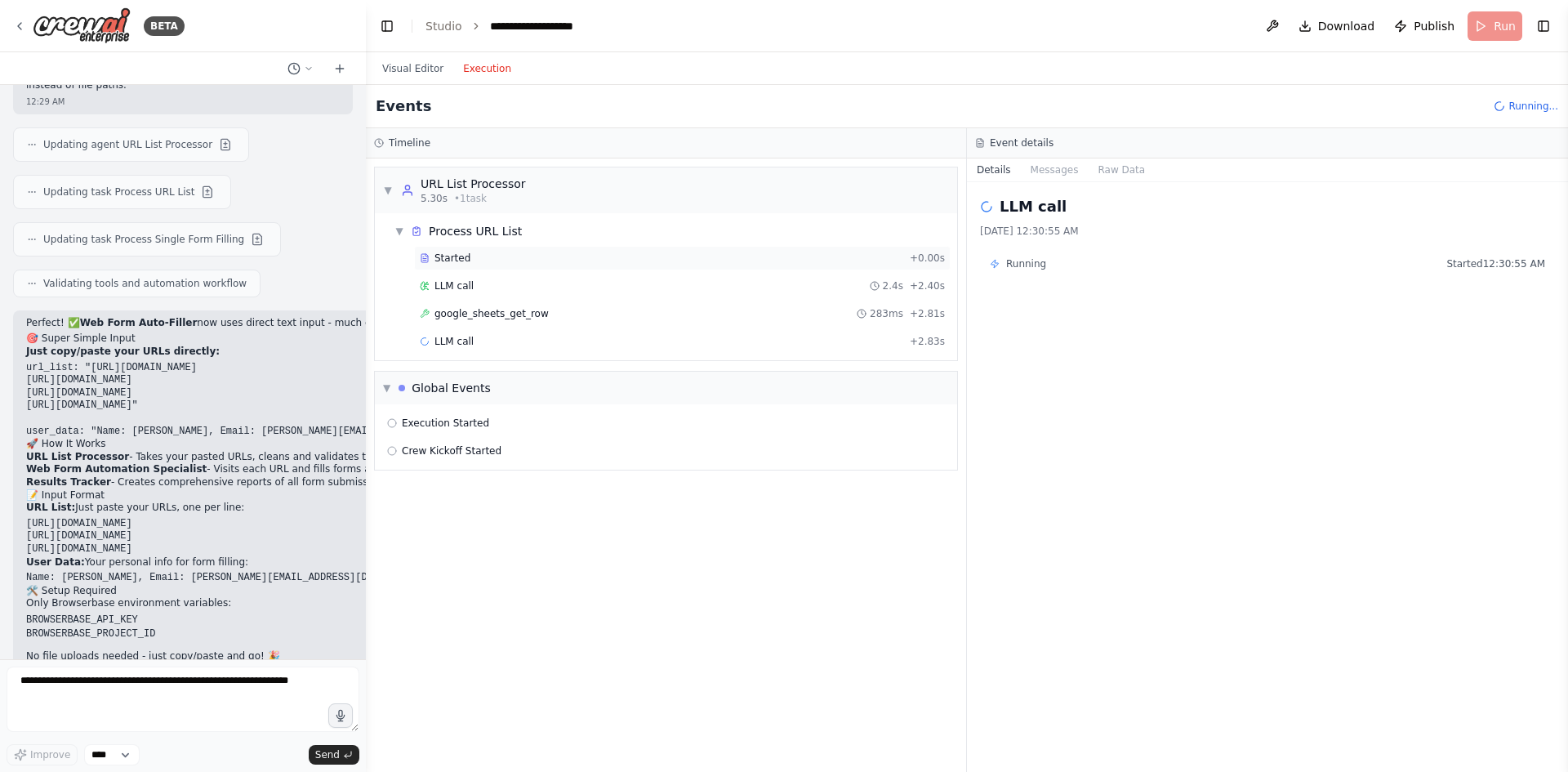
click at [522, 262] on div "Started" at bounding box center [661, 258] width 484 height 13
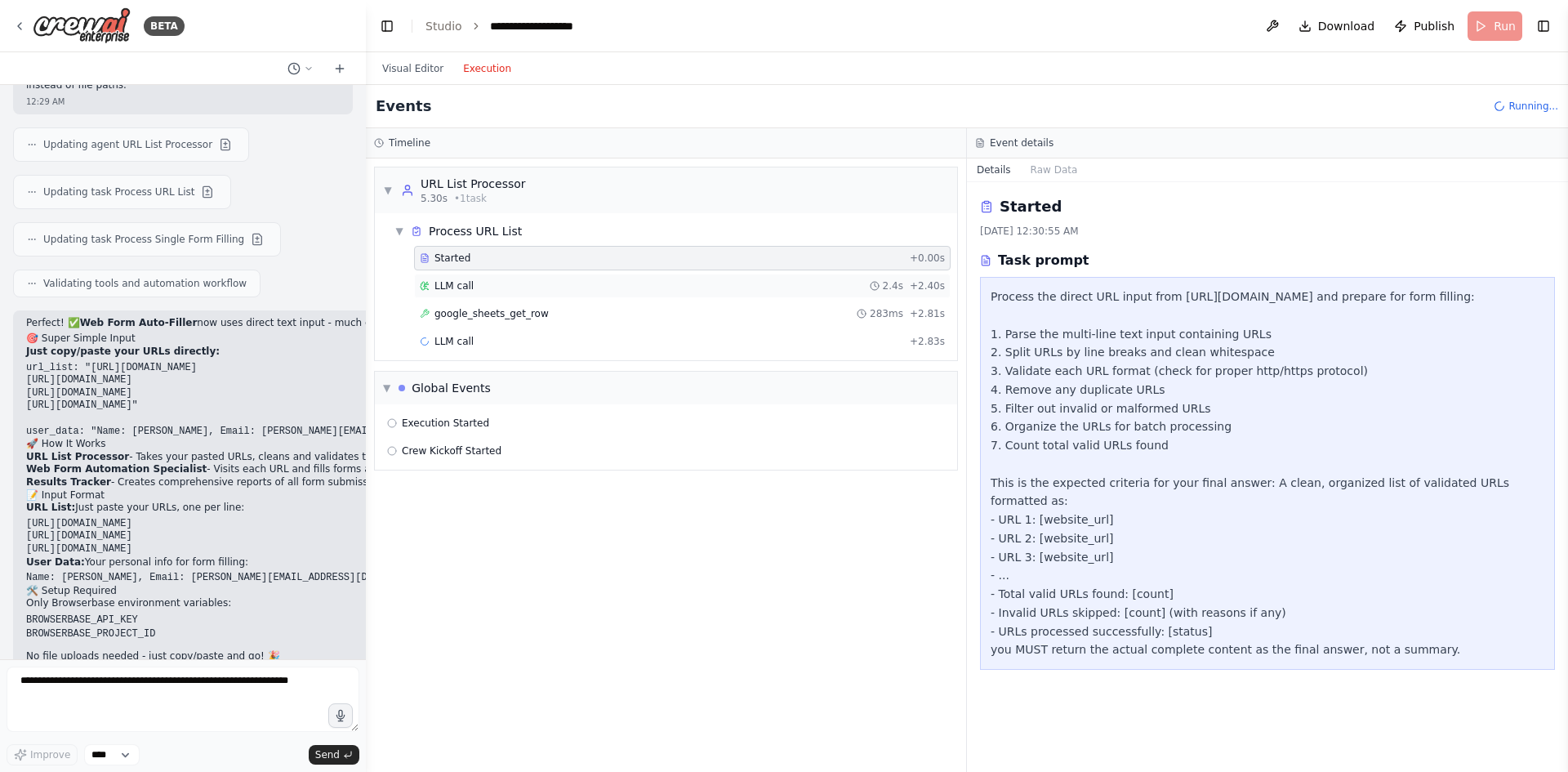
click at [527, 283] on div "LLM call 2.4s + 2.40s" at bounding box center [682, 286] width 525 height 13
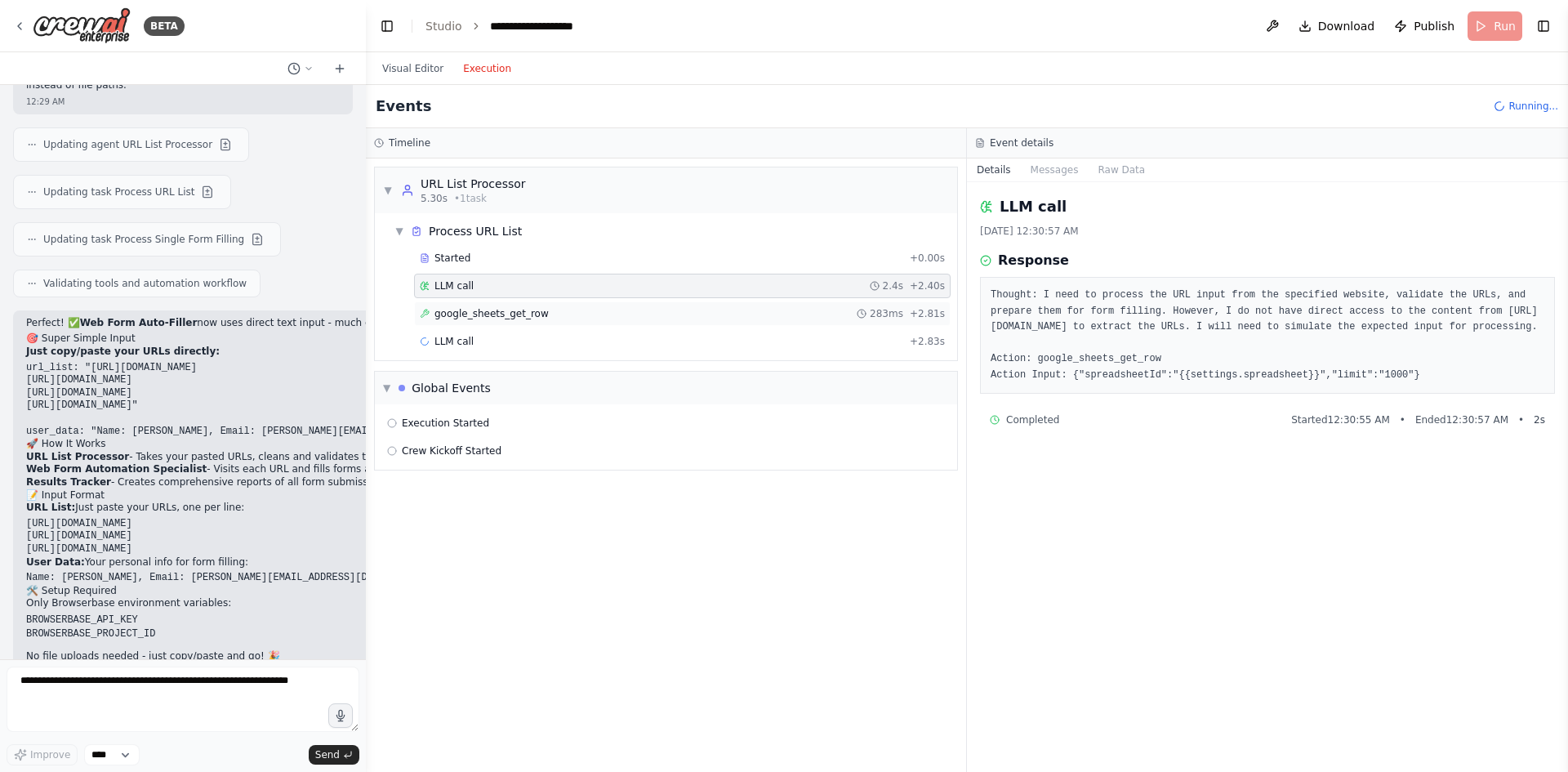
click at [534, 309] on span "google_sheets_get_row" at bounding box center [492, 314] width 114 height 13
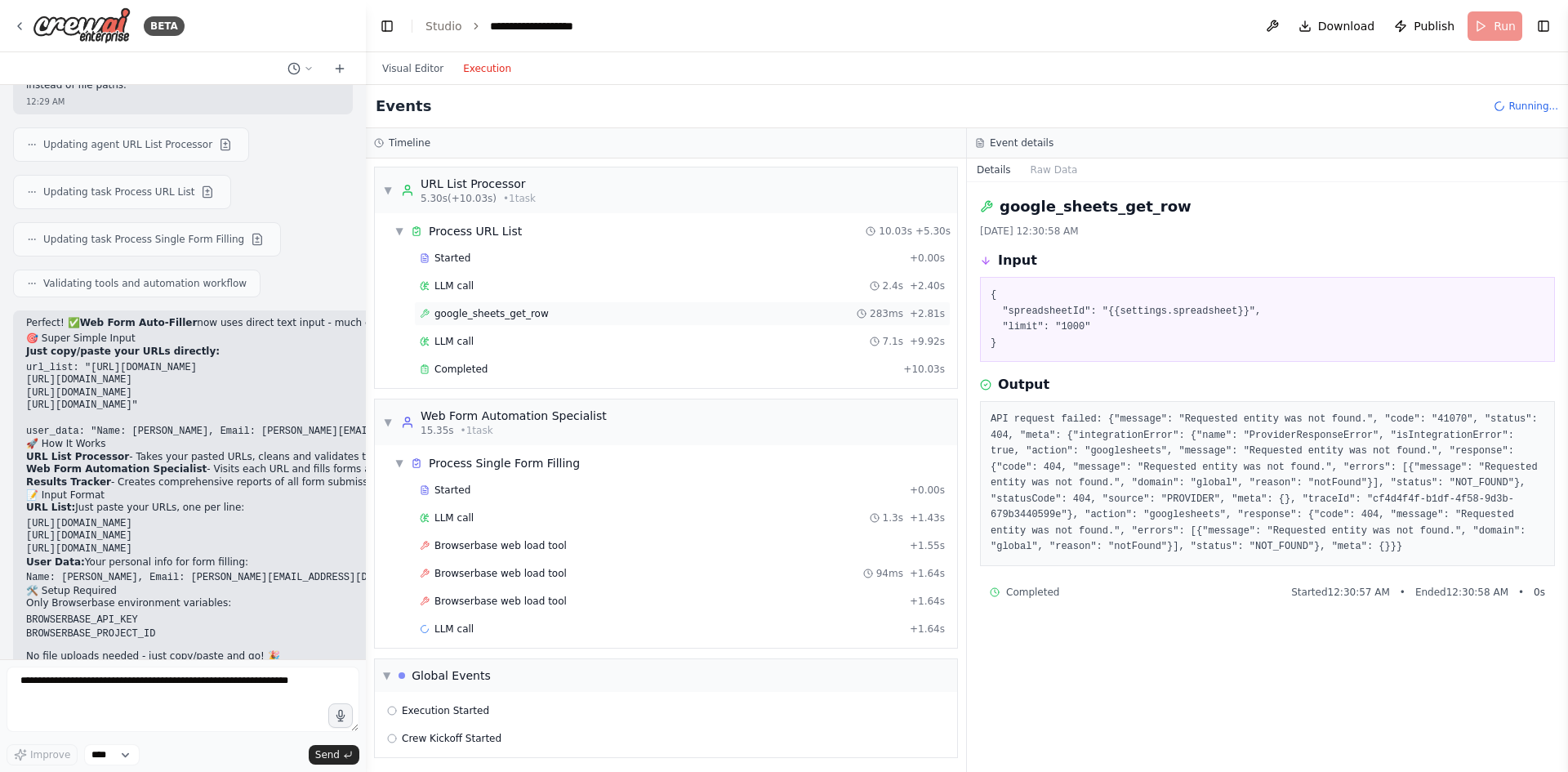
scroll to position [4, 0]
click at [534, 486] on div "Started" at bounding box center [661, 486] width 484 height 13
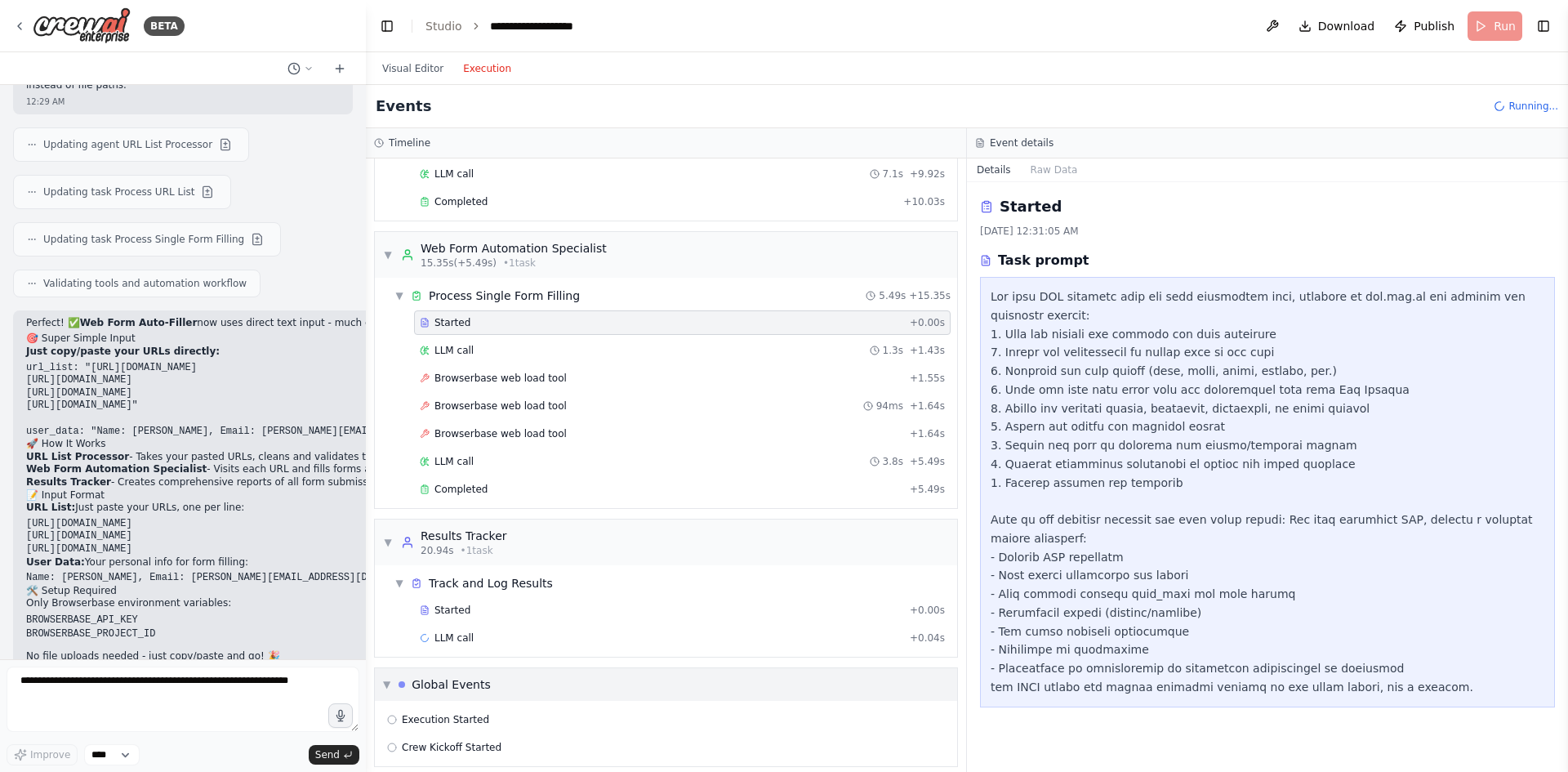
scroll to position [181, 0]
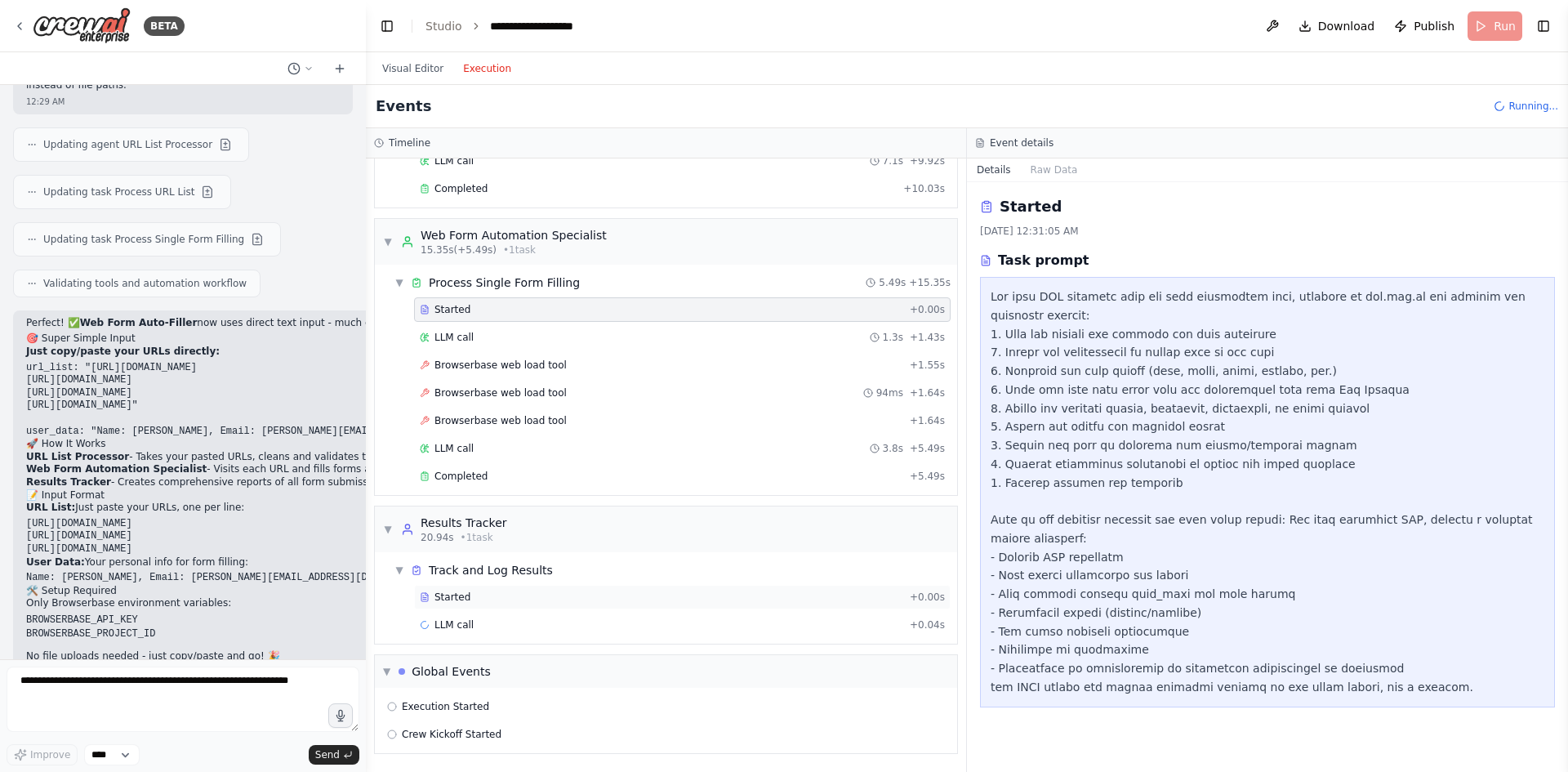
click at [528, 594] on div "Started" at bounding box center [661, 597] width 484 height 13
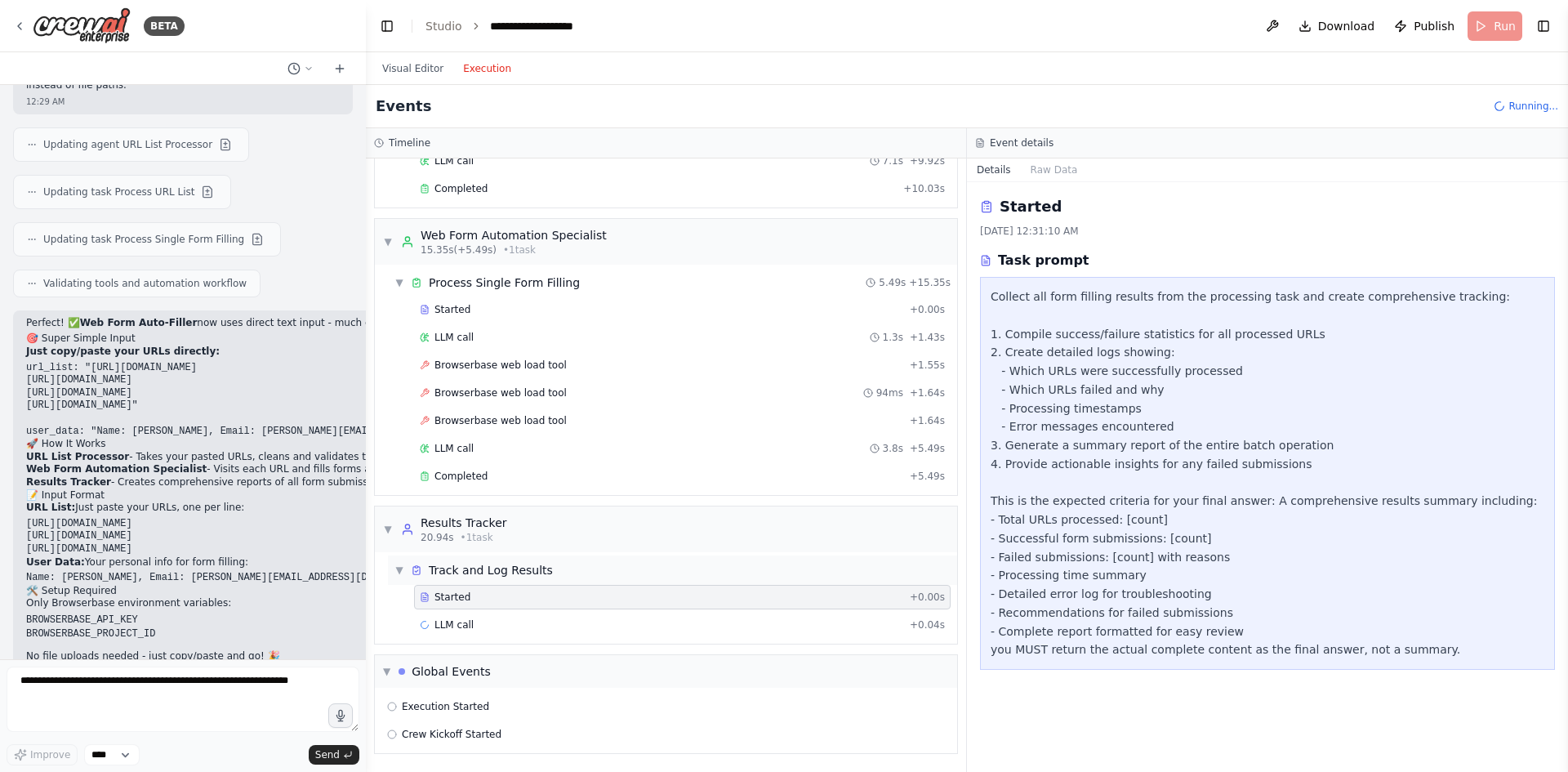
click at [534, 571] on div "Track and Log Results" at bounding box center [490, 571] width 124 height 16
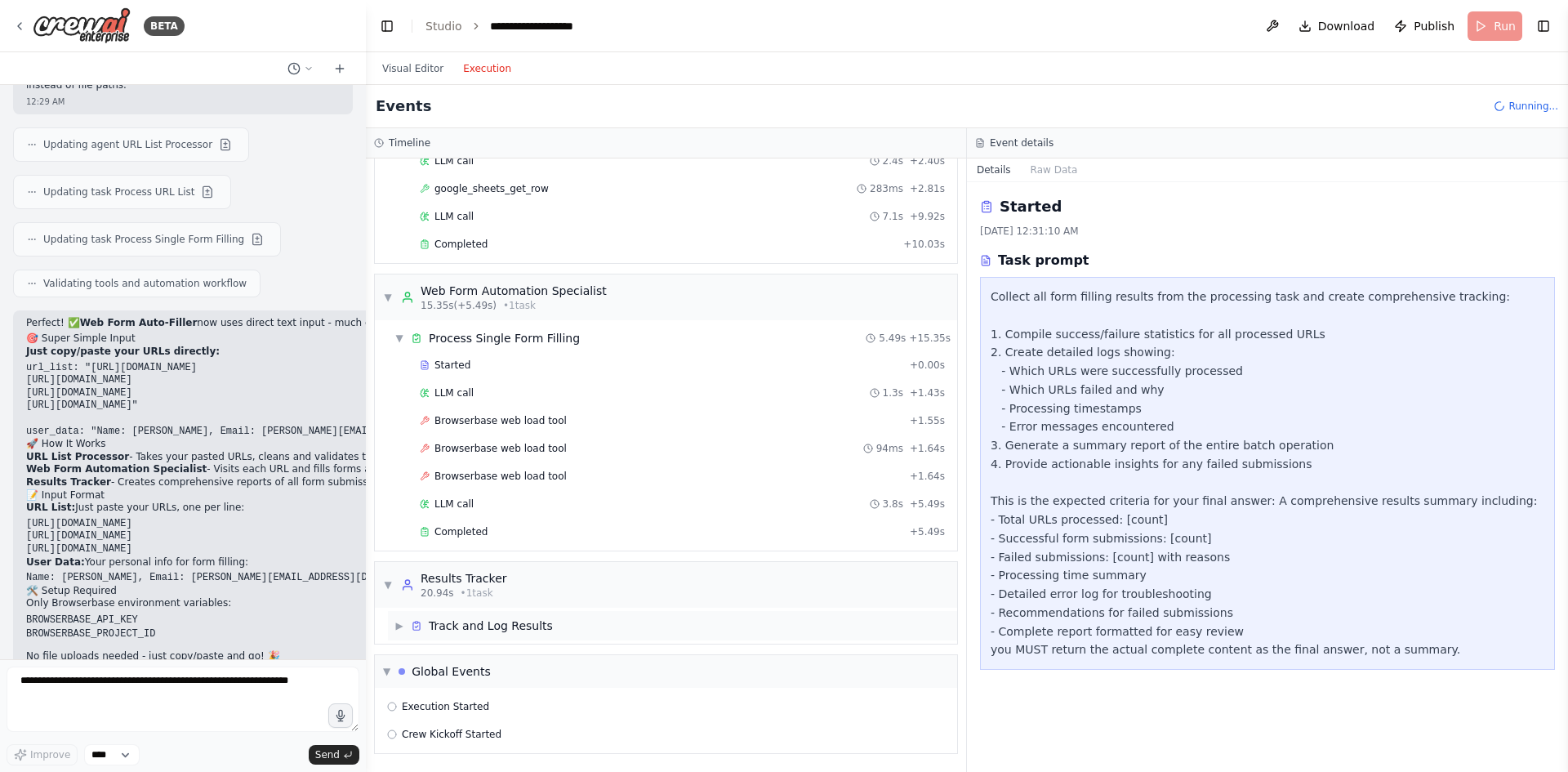
click at [526, 631] on div "Track and Log Results" at bounding box center [490, 626] width 124 height 16
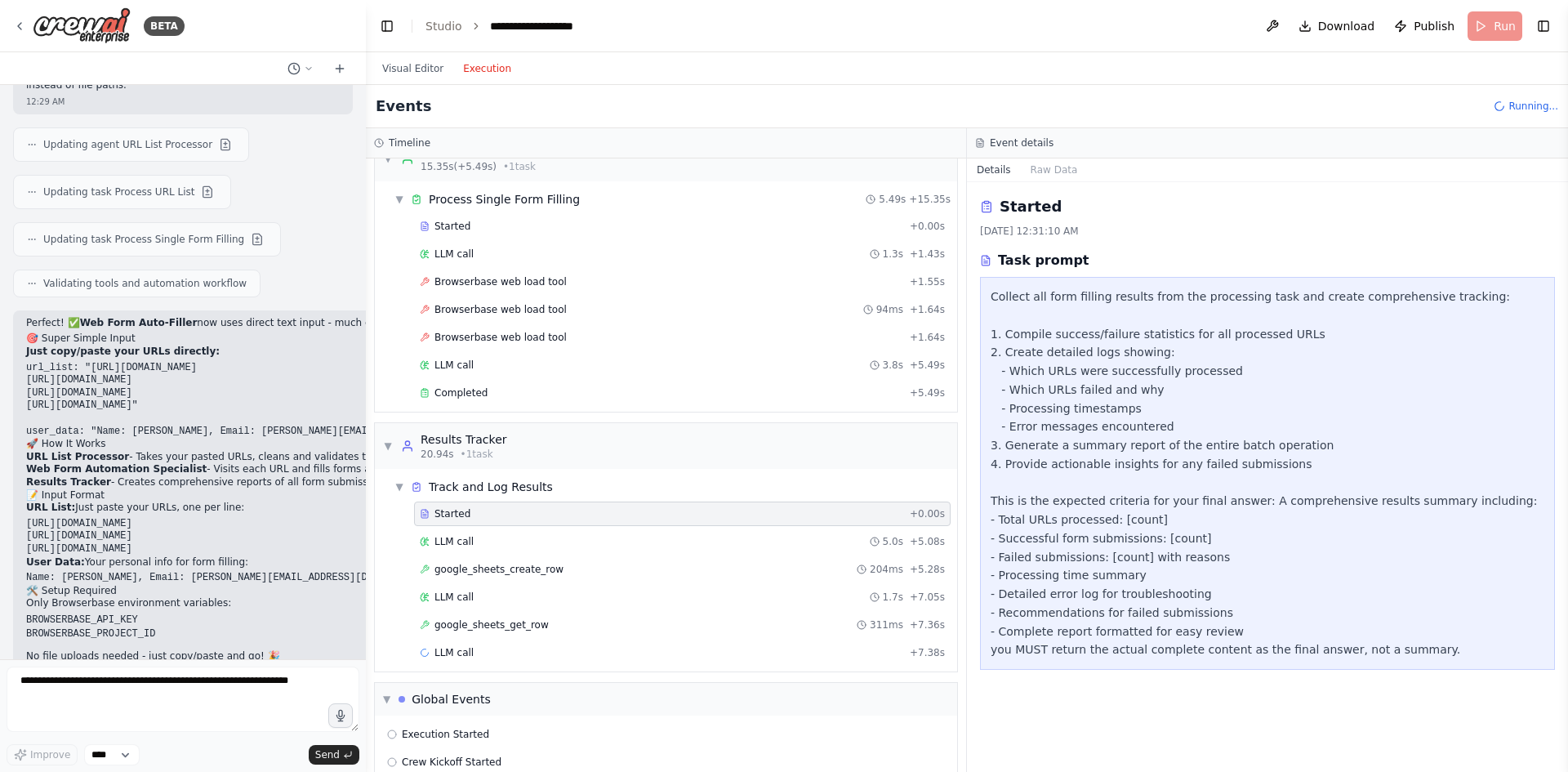
scroll to position [292, 0]
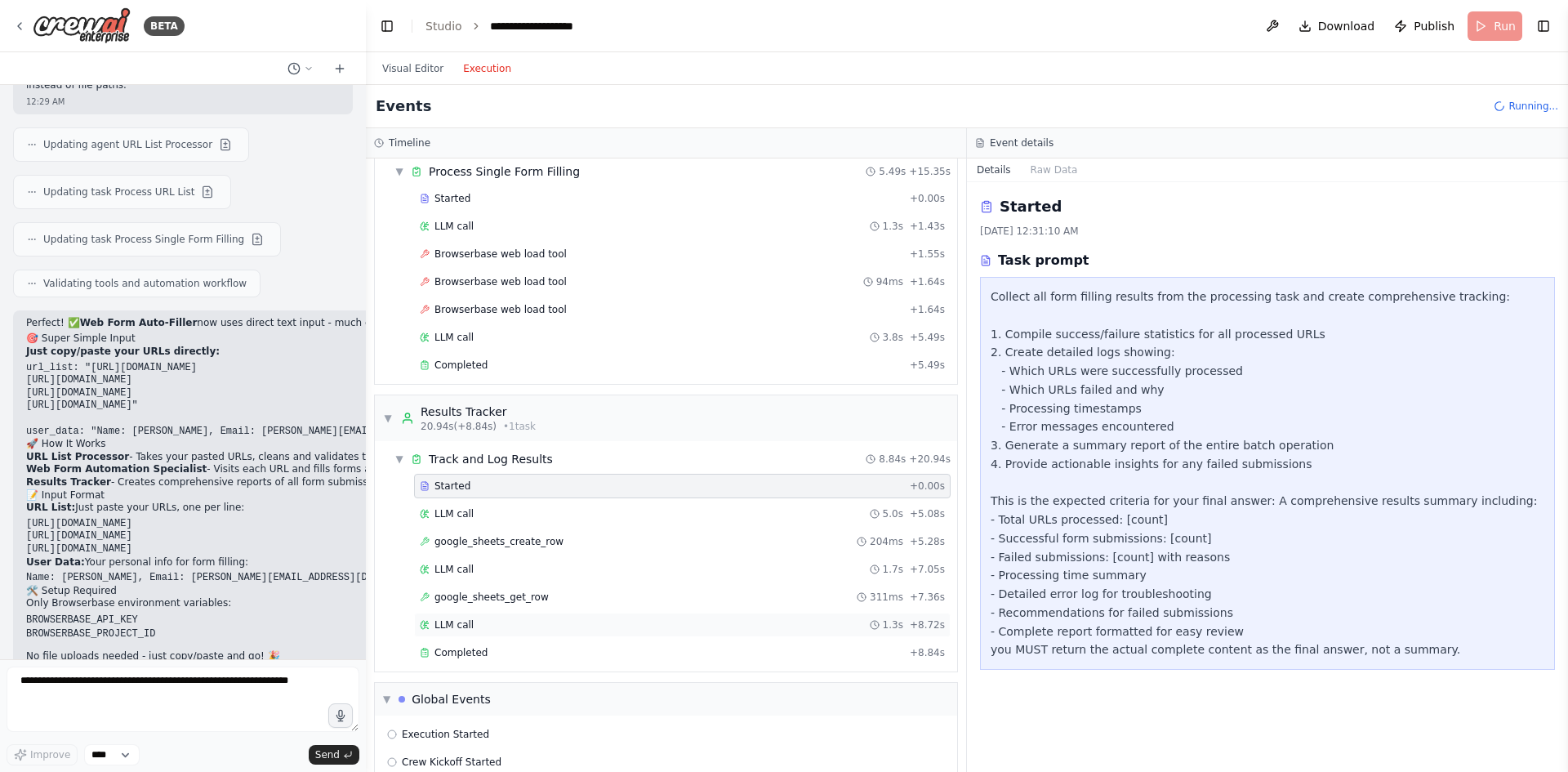
click at [505, 633] on div "LLM call 1.3s + 8.72s" at bounding box center [682, 626] width 536 height 25
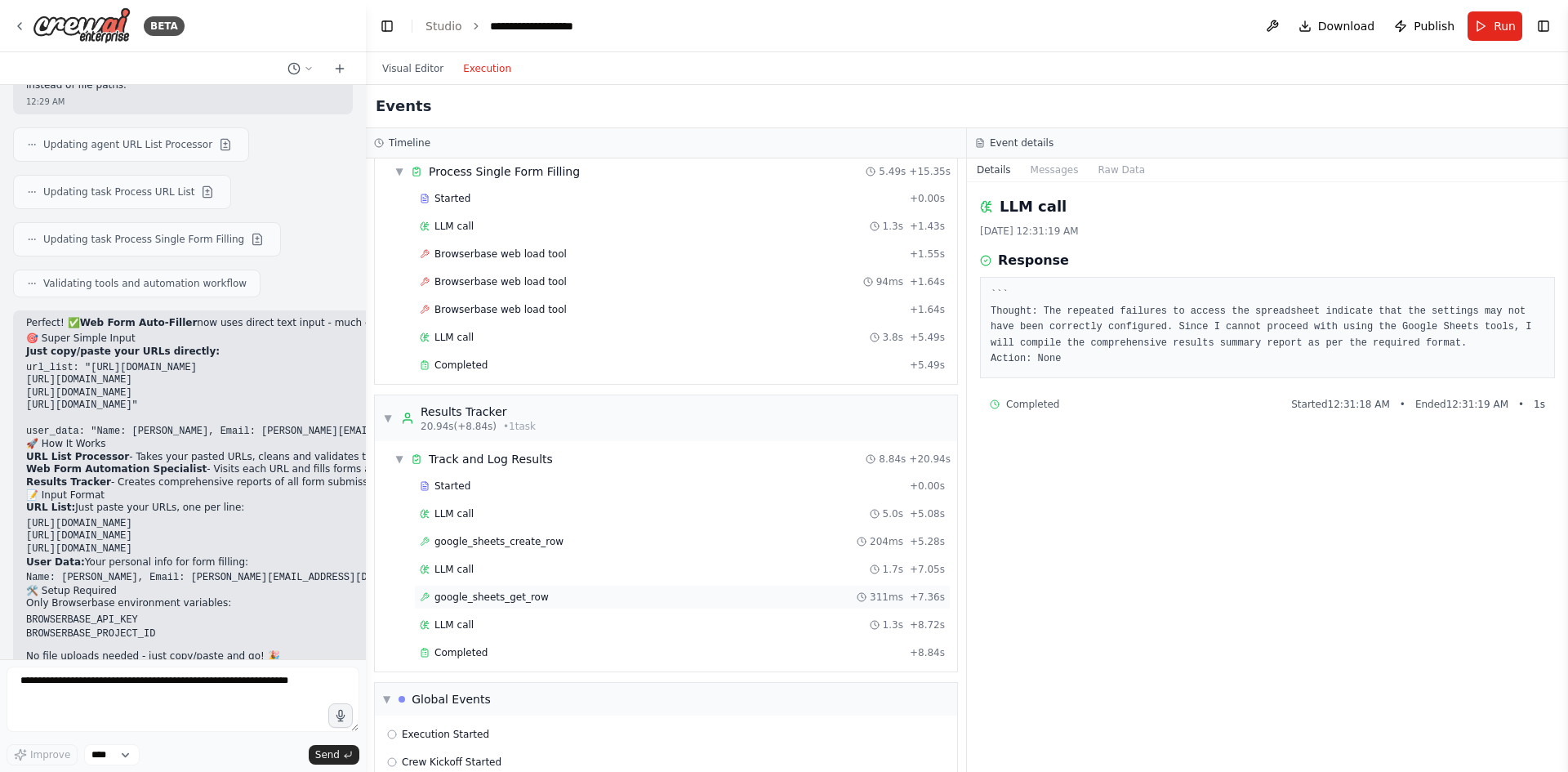
click at [488, 593] on span "google_sheets_get_row" at bounding box center [492, 597] width 114 height 13
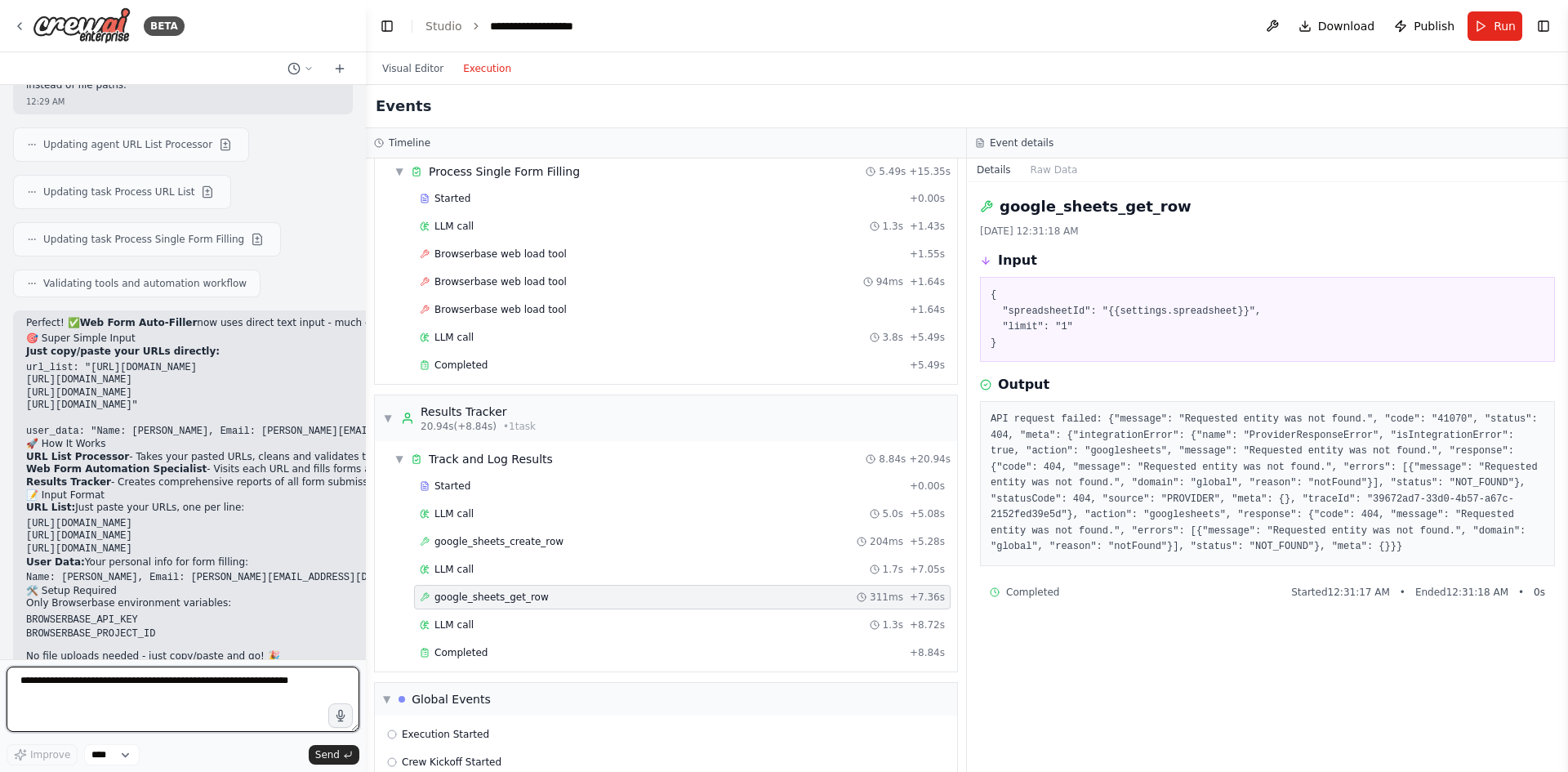
click at [215, 694] on textarea at bounding box center [183, 699] width 353 height 65
click at [230, 691] on textarea at bounding box center [183, 699] width 353 height 65
type textarea "**********"
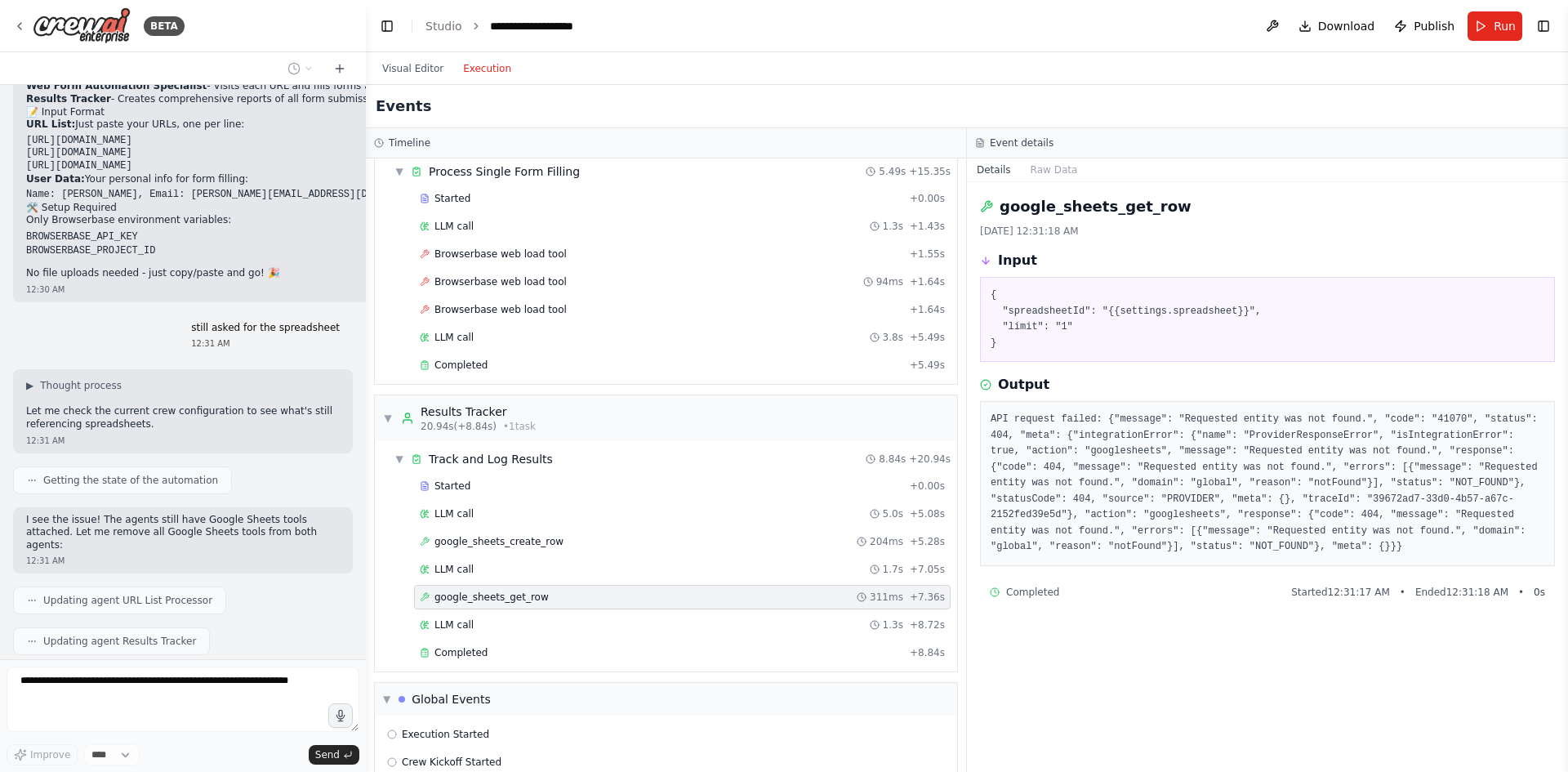
scroll to position [6204, 0]
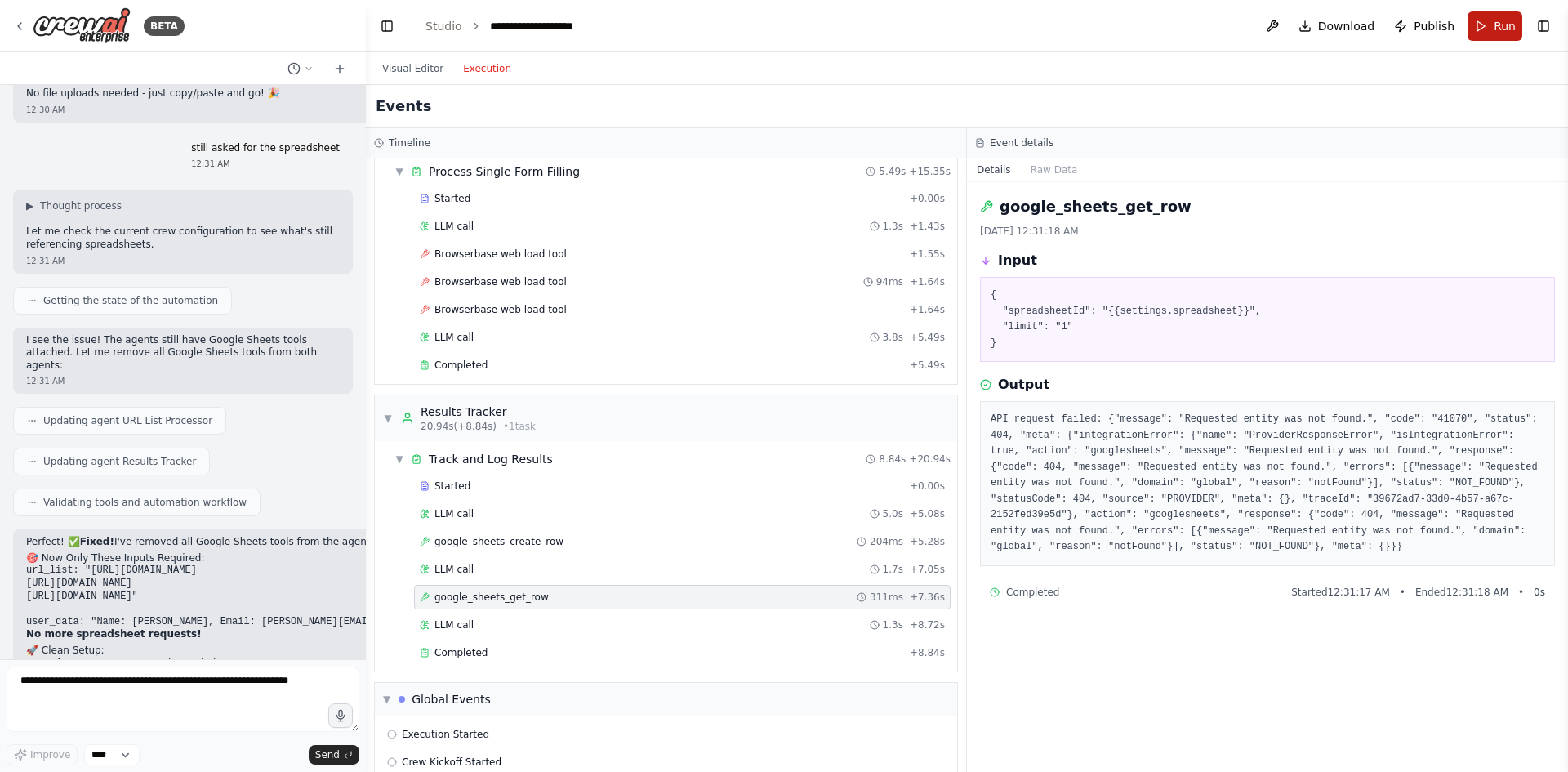
click at [1496, 23] on span "Run" at bounding box center [1505, 26] width 22 height 16
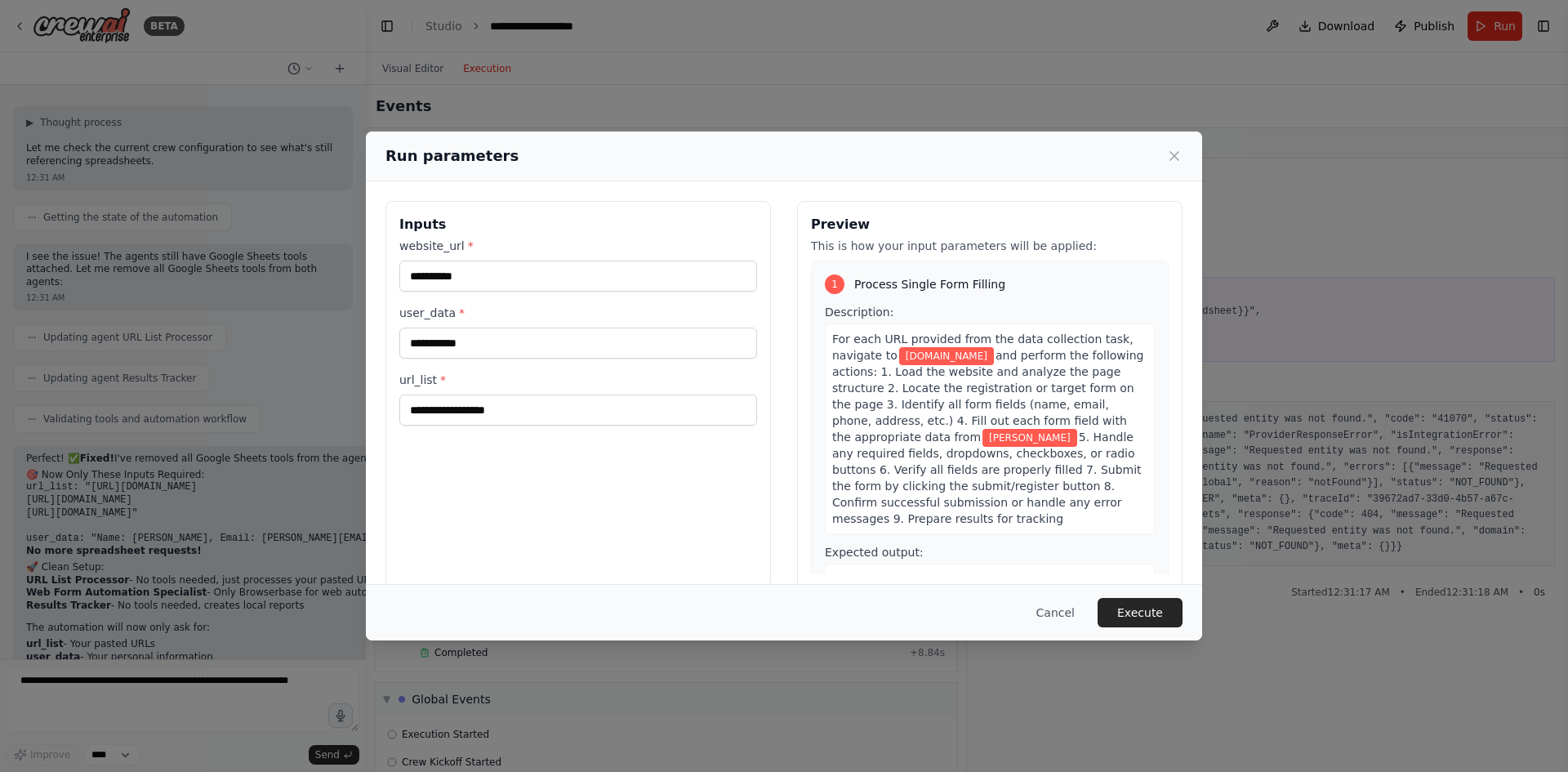
scroll to position [6426, 0]
click at [1150, 621] on button "Execute" at bounding box center [1139, 612] width 85 height 29
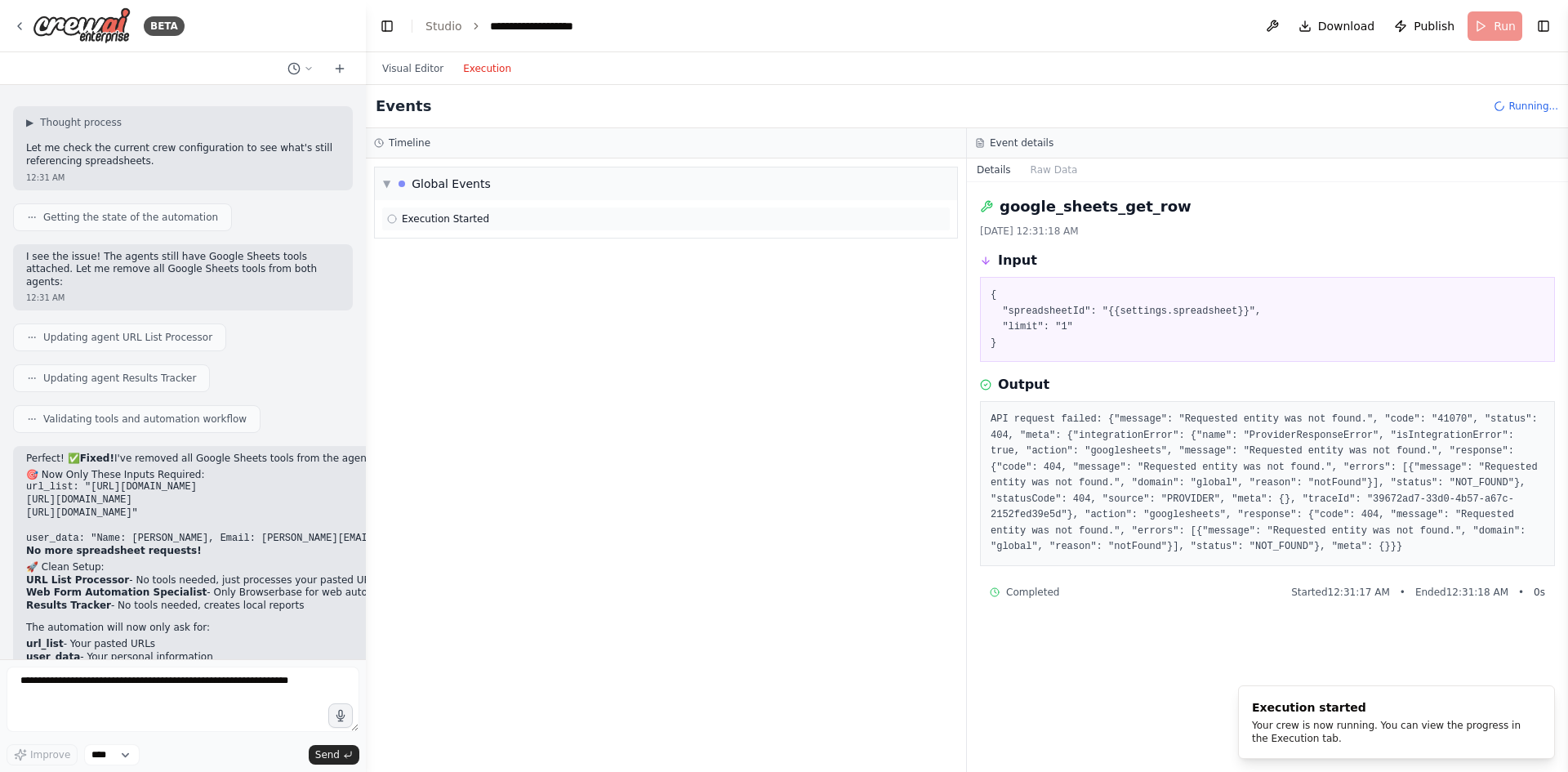
click at [437, 215] on span "Execution Started" at bounding box center [445, 218] width 87 height 13
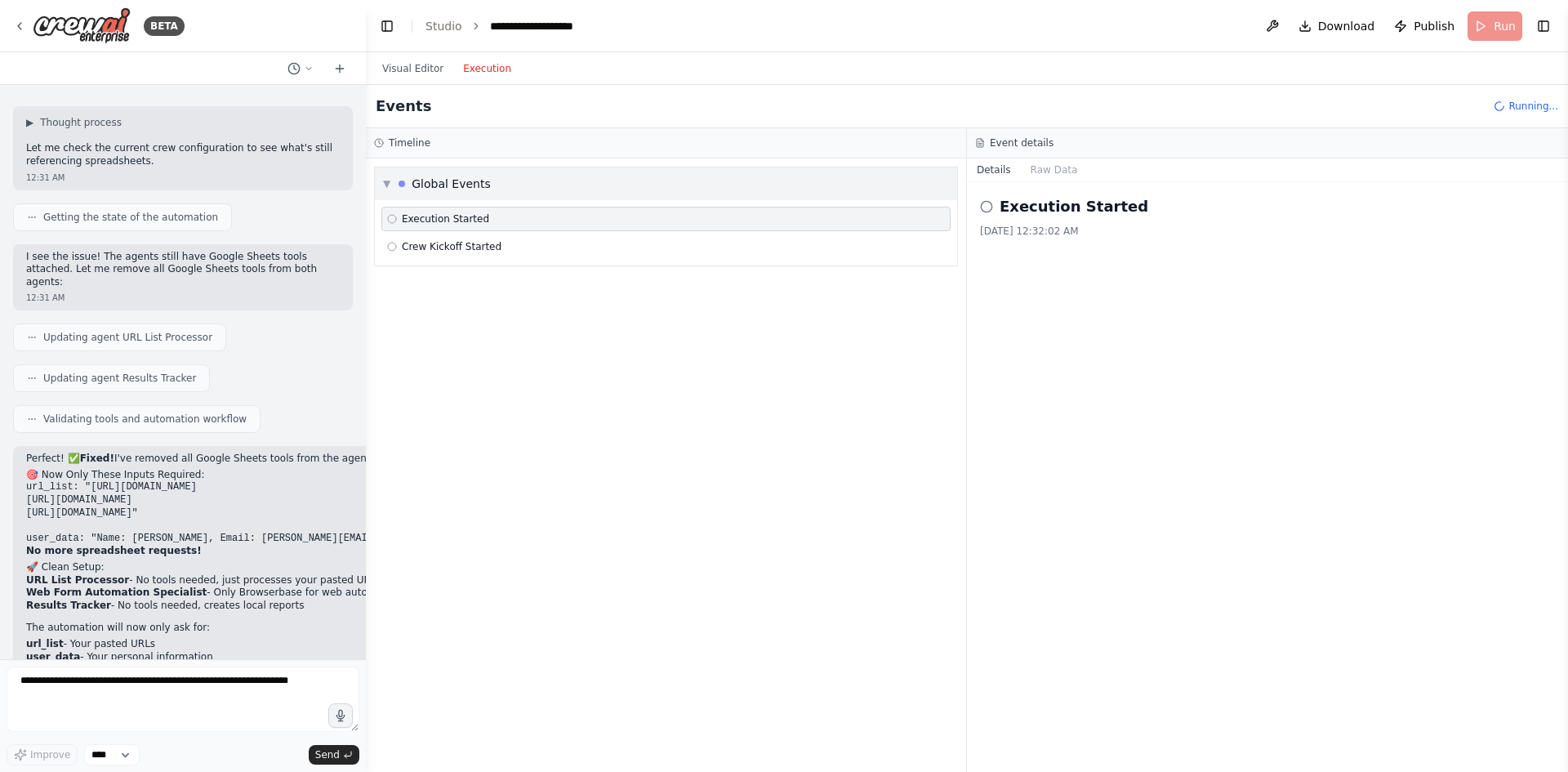
click at [466, 188] on div "Global Events" at bounding box center [451, 184] width 79 height 16
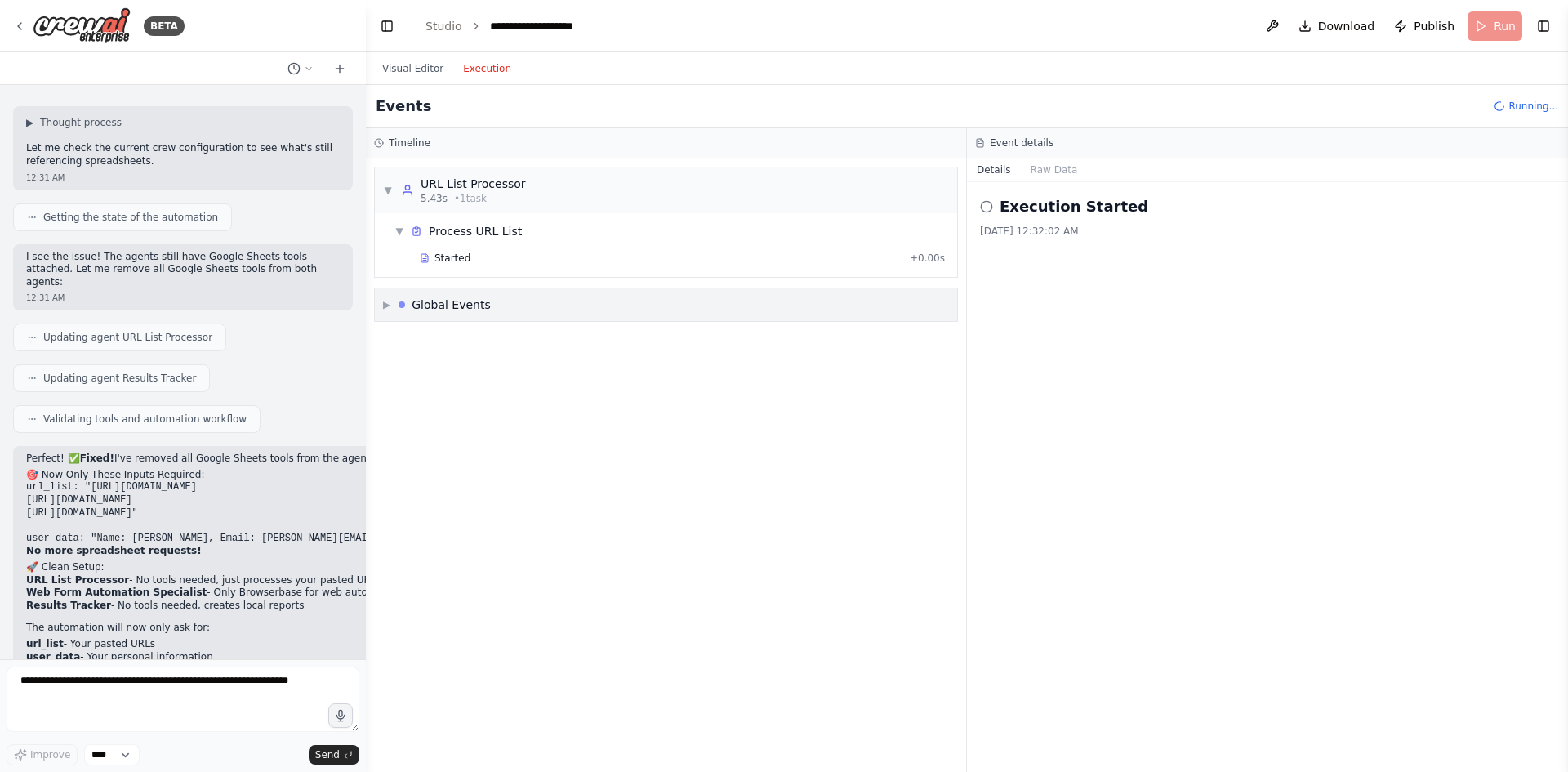
click at [466, 188] on div "URL List Processor" at bounding box center [473, 184] width 105 height 16
click at [466, 189] on div "URL List Processor" at bounding box center [473, 184] width 105 height 16
click at [486, 262] on div "Started" at bounding box center [661, 258] width 484 height 13
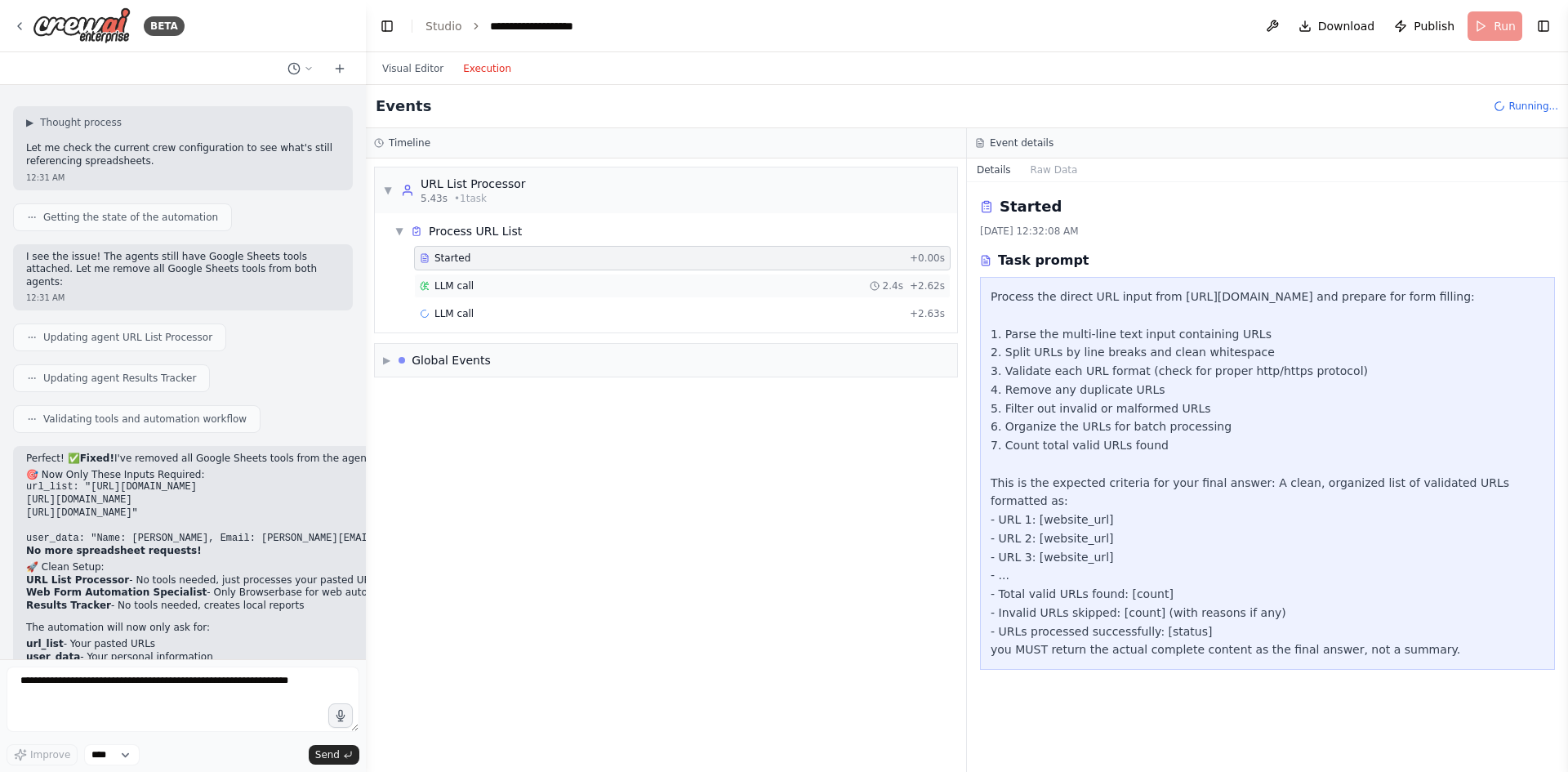
click at [488, 281] on div "LLM call 2.4s + 2.62s" at bounding box center [682, 286] width 525 height 13
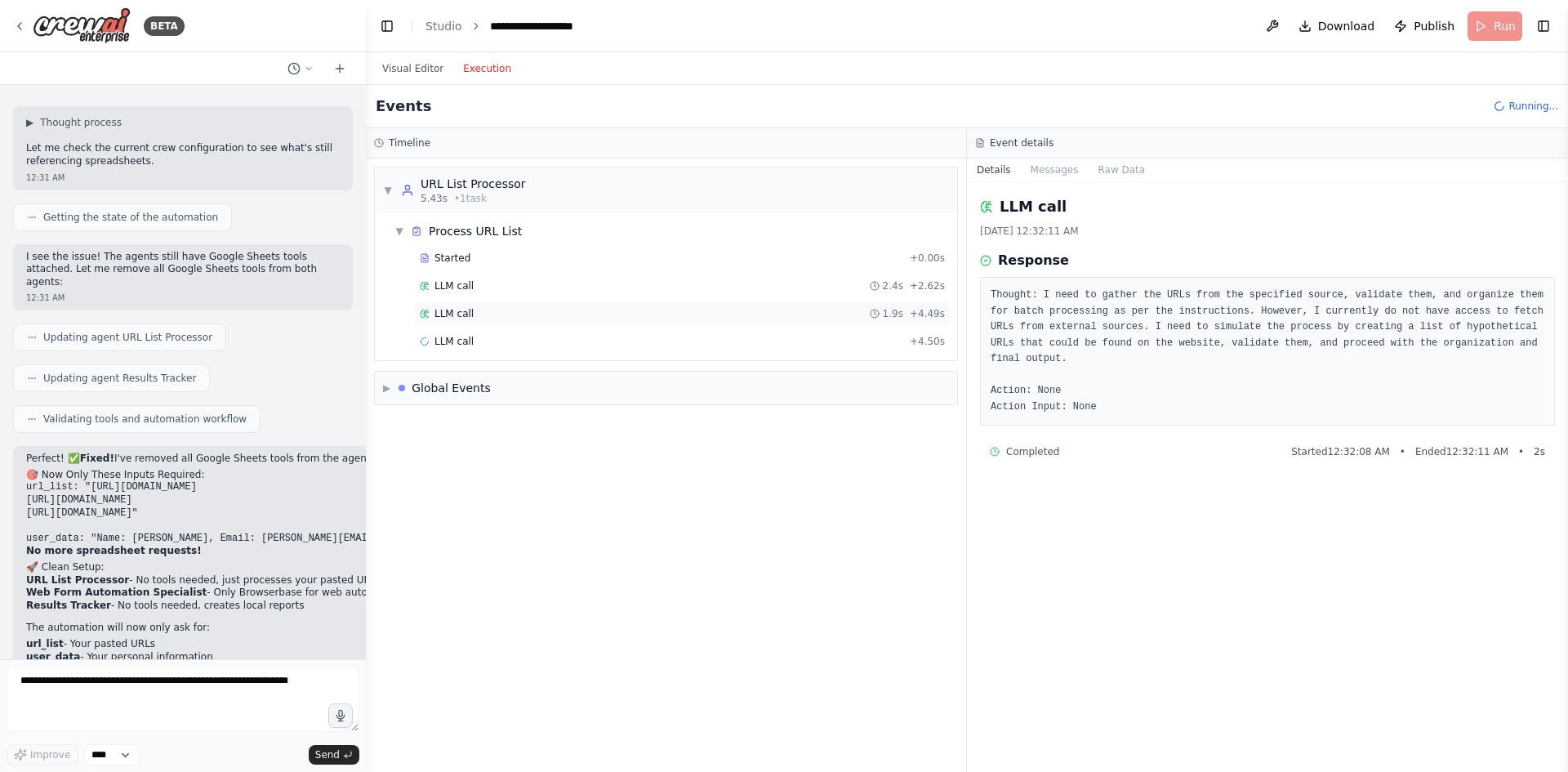
click at [490, 318] on div "LLM call 1.9s + 4.49s" at bounding box center [682, 314] width 525 height 13
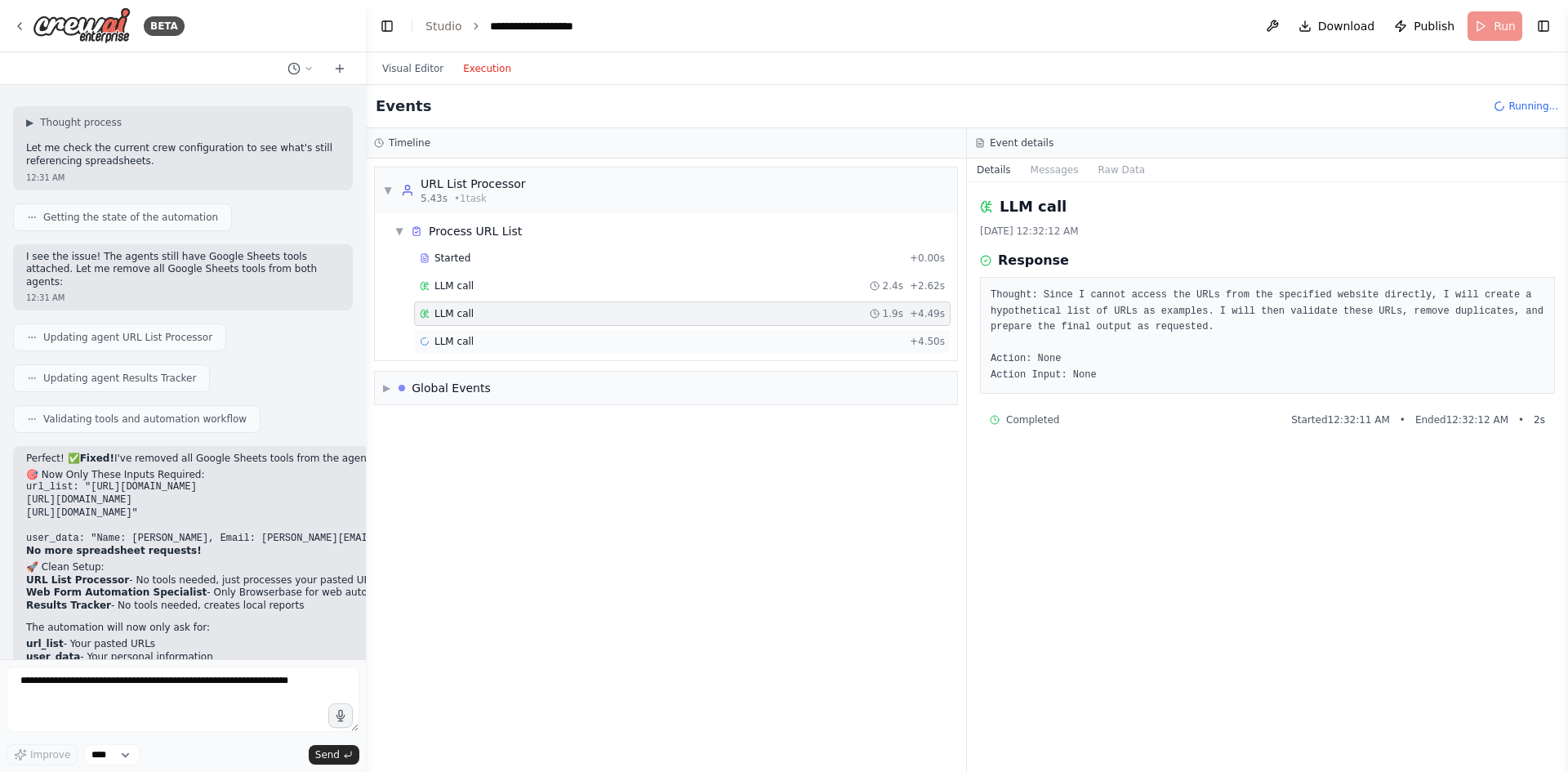
click at [489, 341] on div "LLM call + 4.50s" at bounding box center [682, 341] width 525 height 13
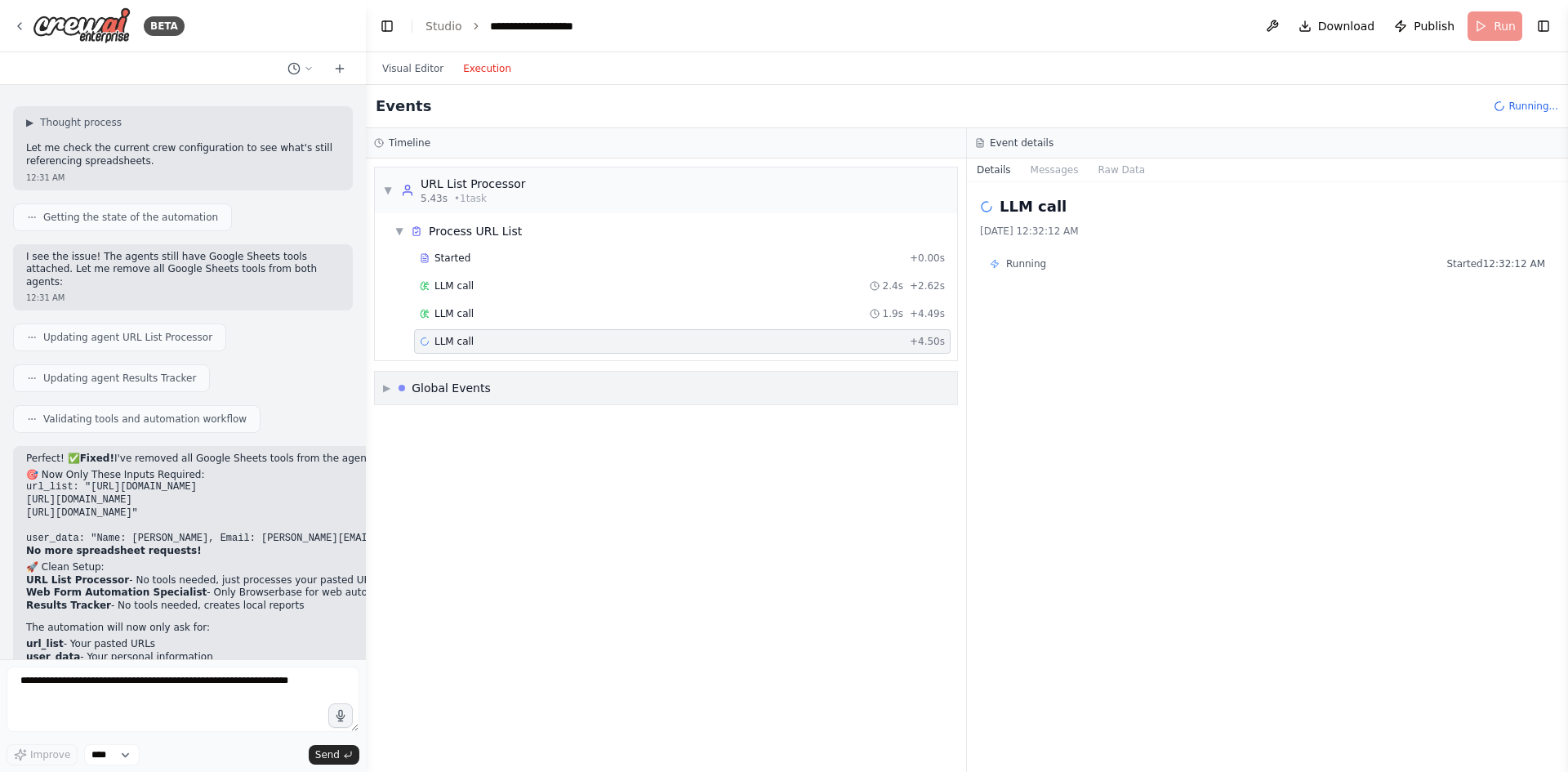
click at [606, 389] on div "▶ Global Events" at bounding box center [666, 388] width 583 height 33
click at [547, 430] on div "Execution Started" at bounding box center [666, 423] width 569 height 25
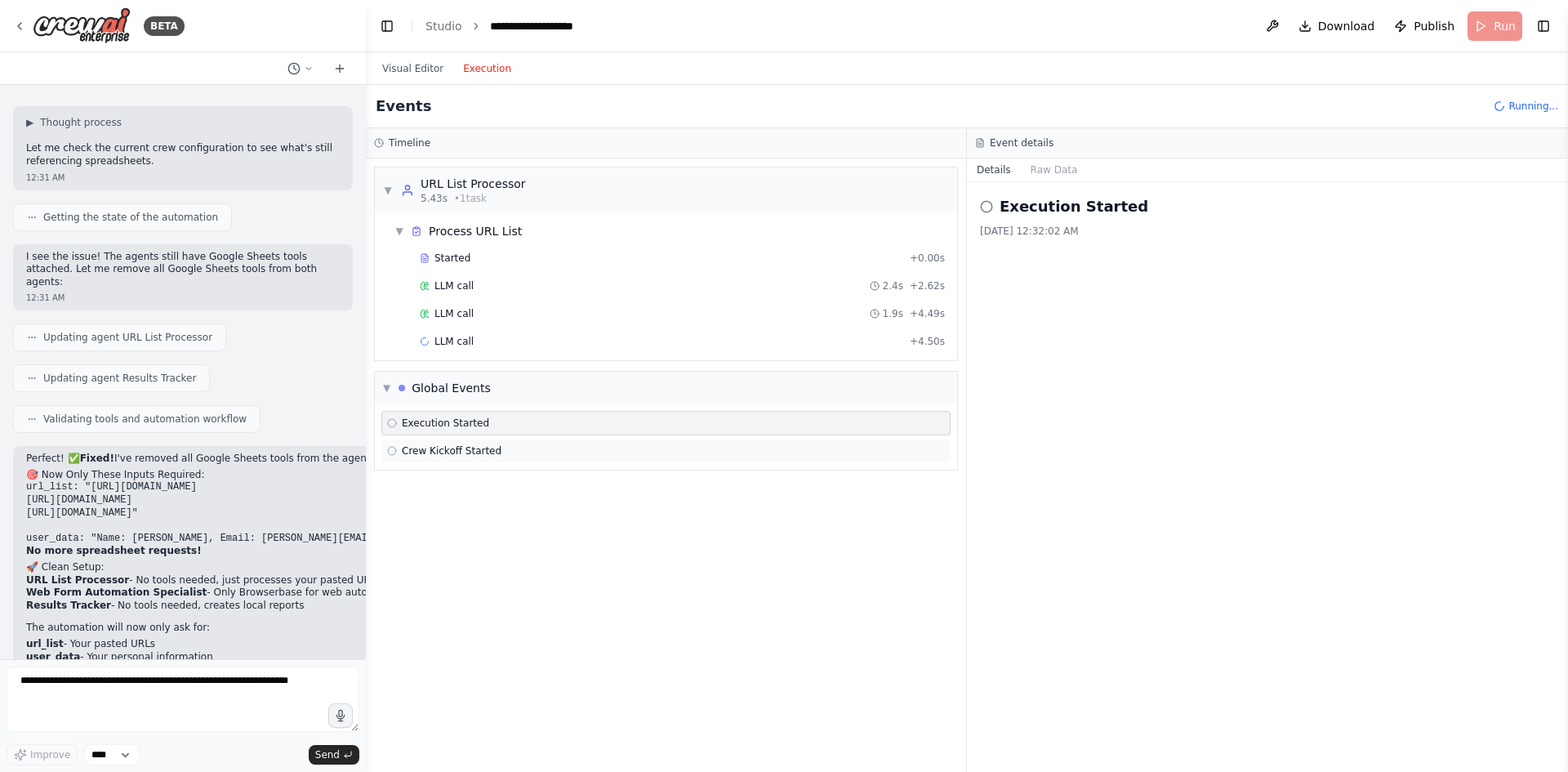
click at [547, 443] on div "Crew Kickoff Started" at bounding box center [666, 451] width 569 height 25
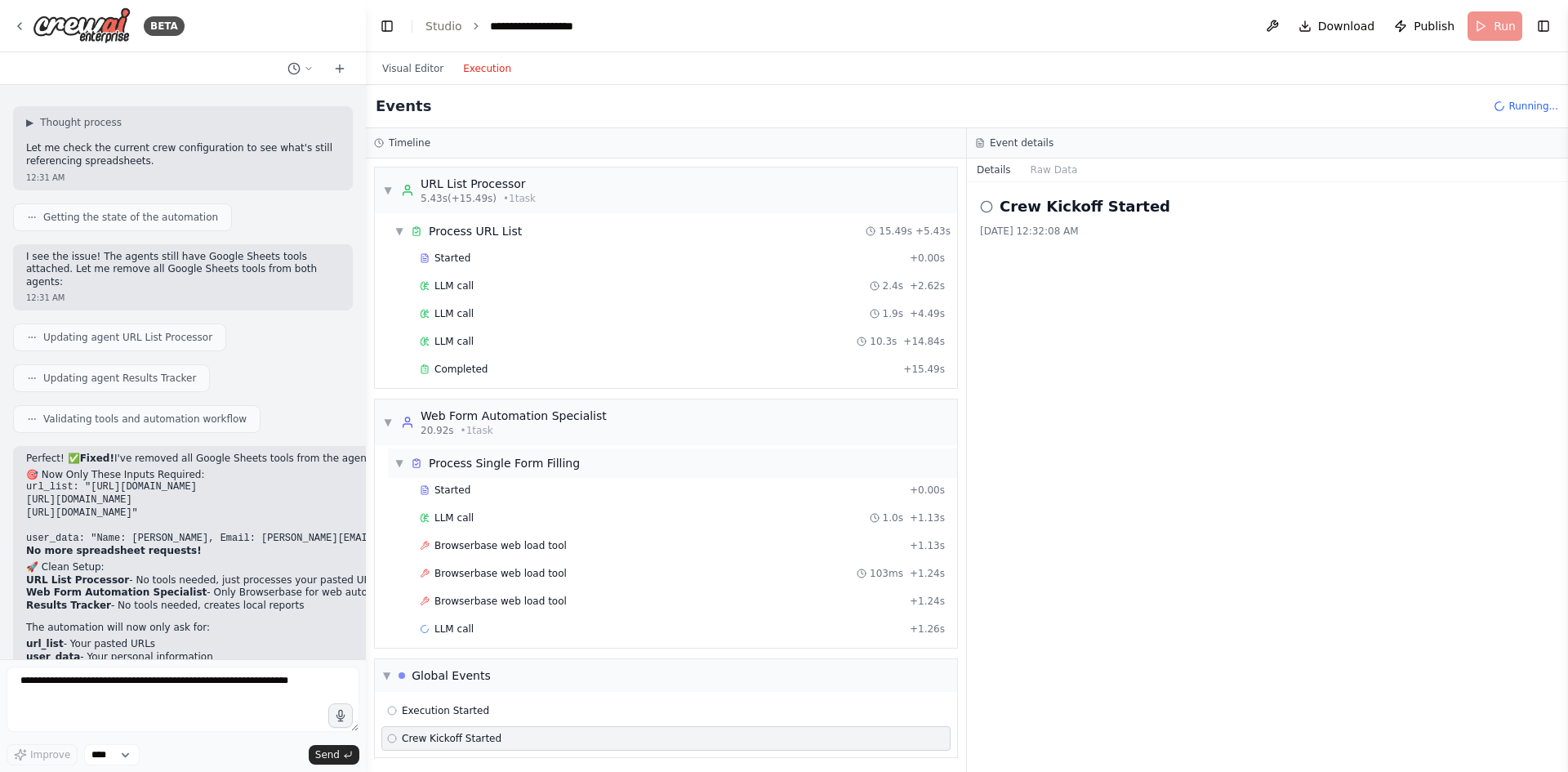
click at [534, 466] on div "Process Single Form Filling" at bounding box center [504, 464] width 151 height 16
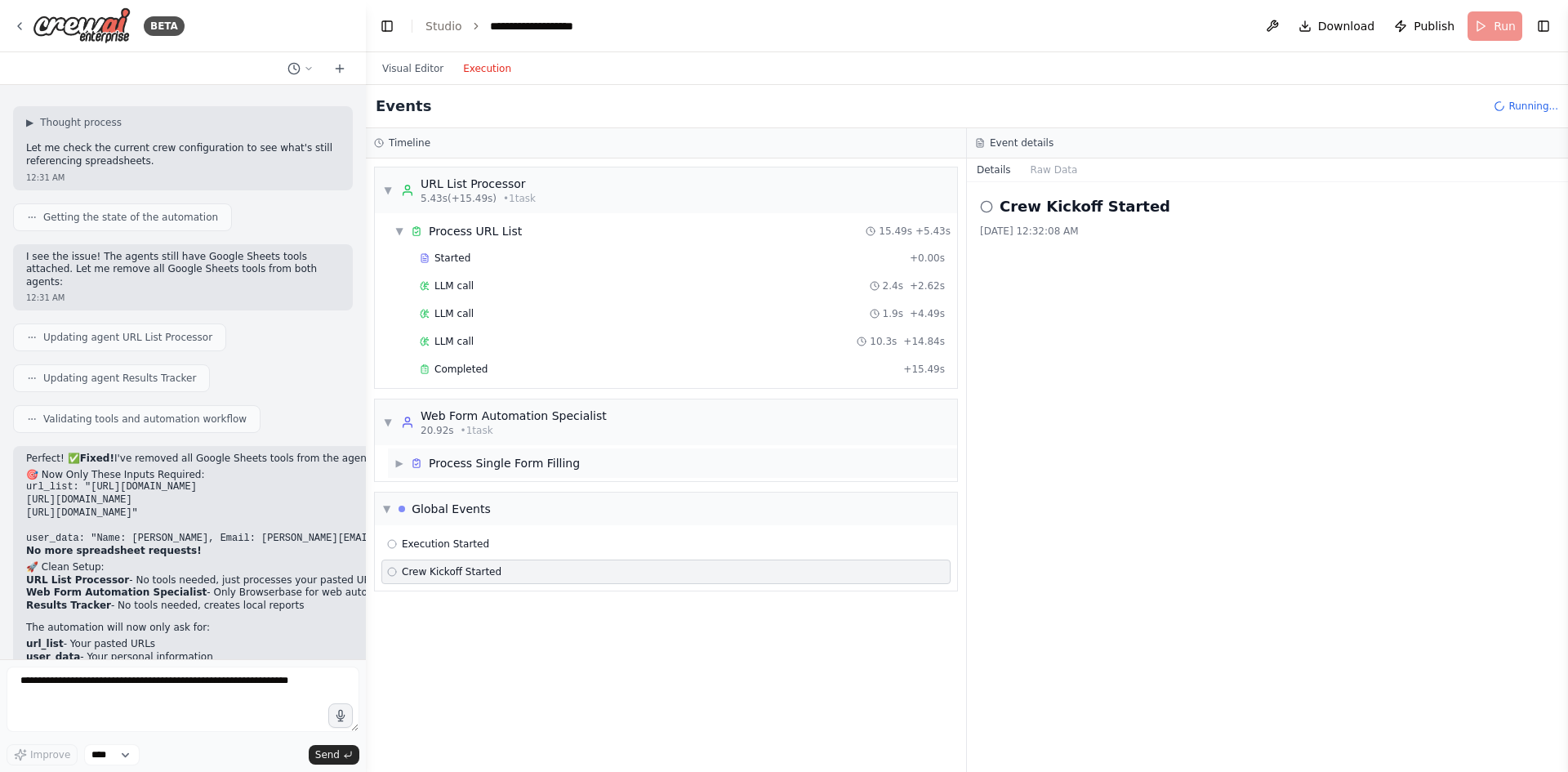
click at [534, 470] on div "Process Single Form Filling" at bounding box center [504, 464] width 151 height 16
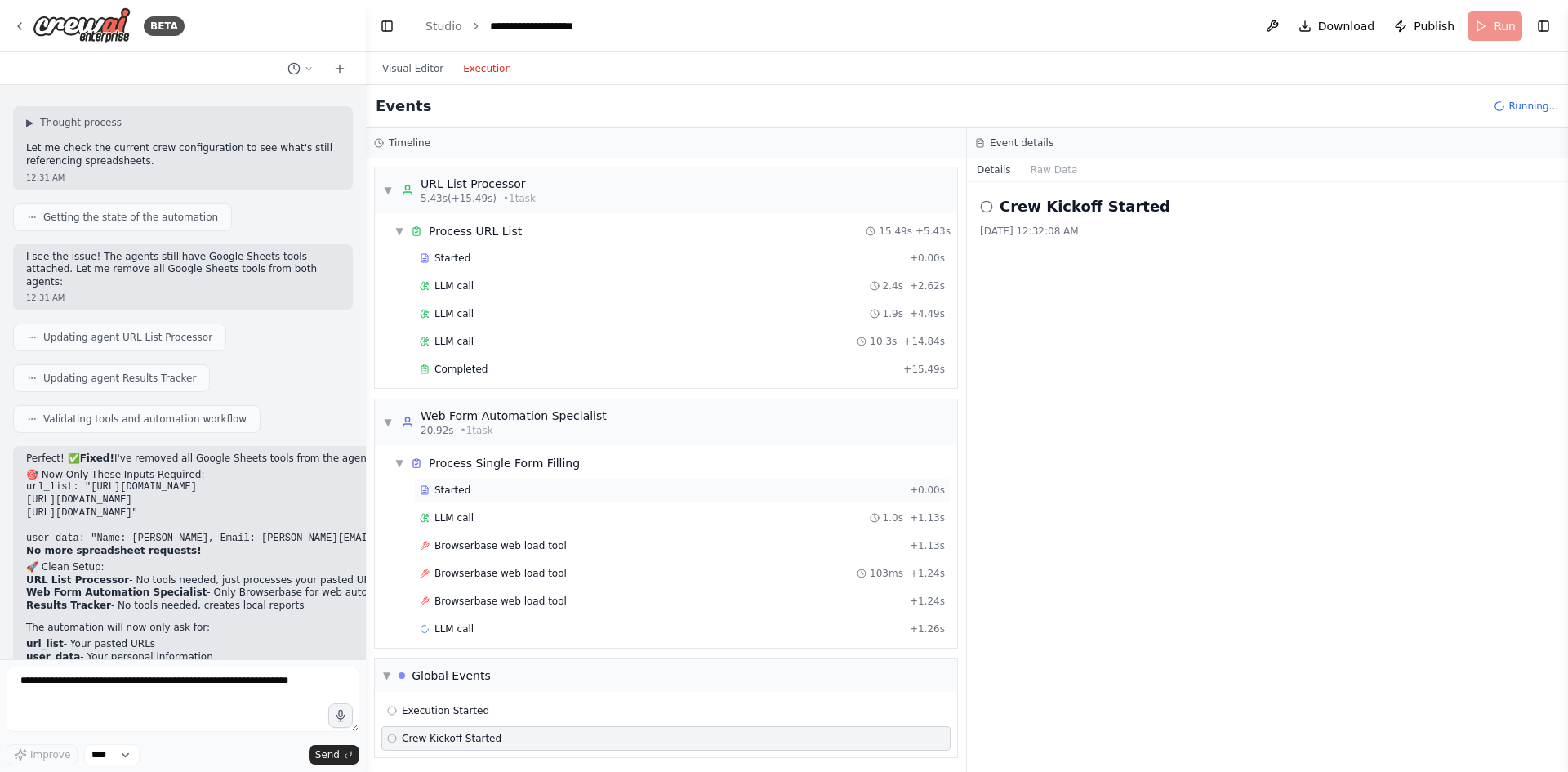
click at [527, 491] on div "Started" at bounding box center [661, 490] width 484 height 13
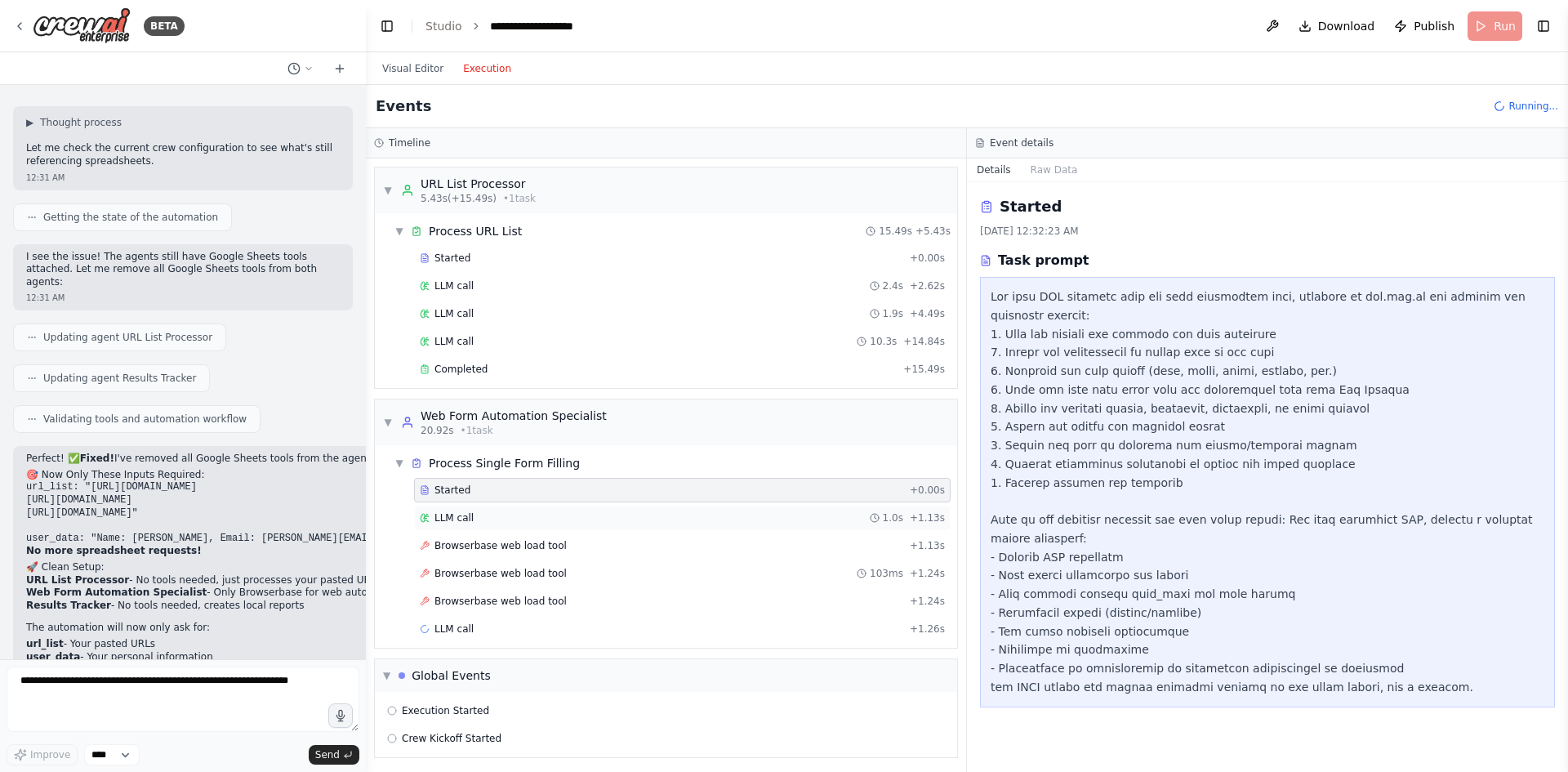
click at [530, 511] on div "LLM call 1.0s + 1.13s" at bounding box center [682, 518] width 536 height 25
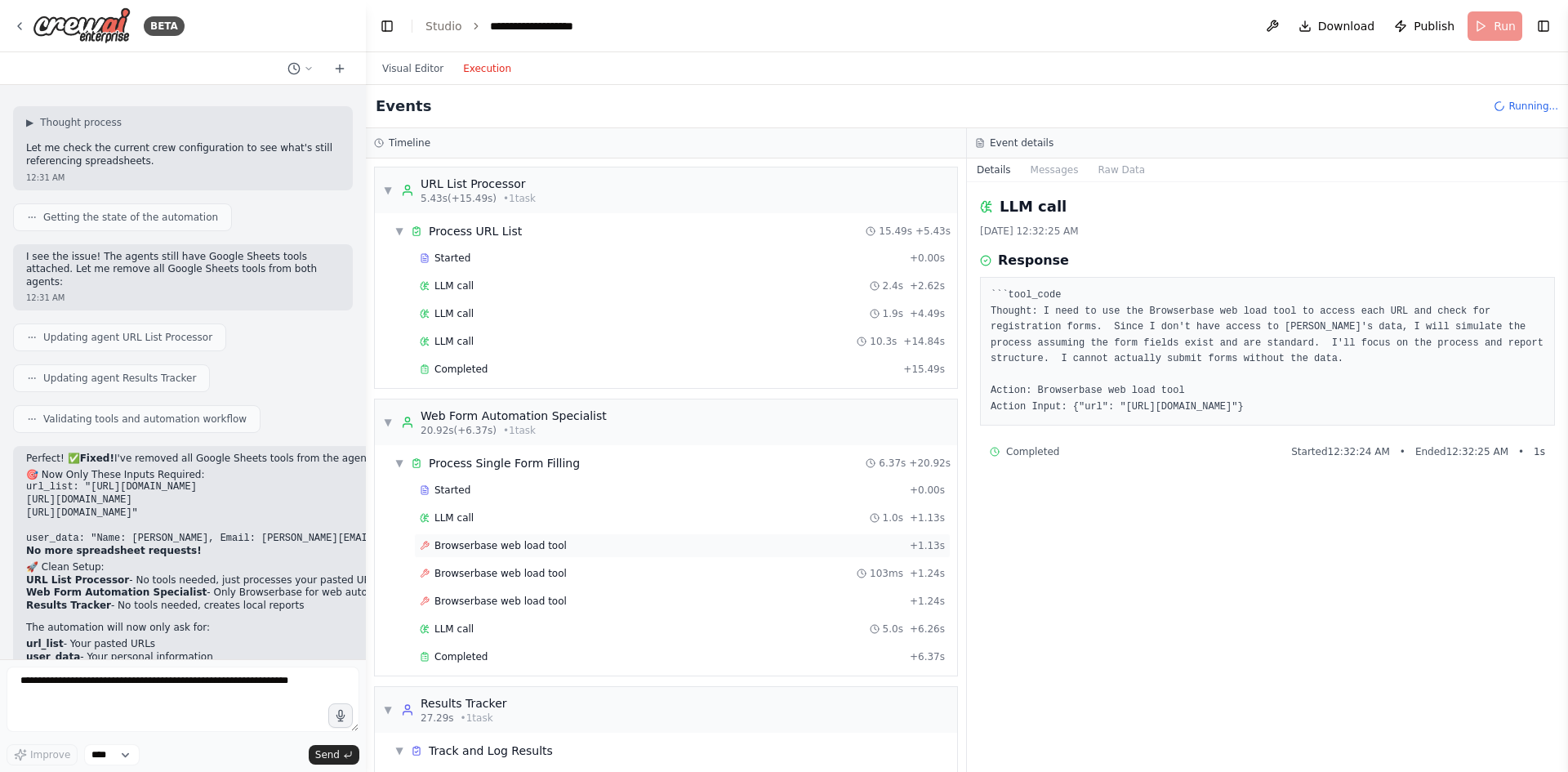
click at [532, 546] on span "Browserbase web load tool" at bounding box center [501, 546] width 133 height 13
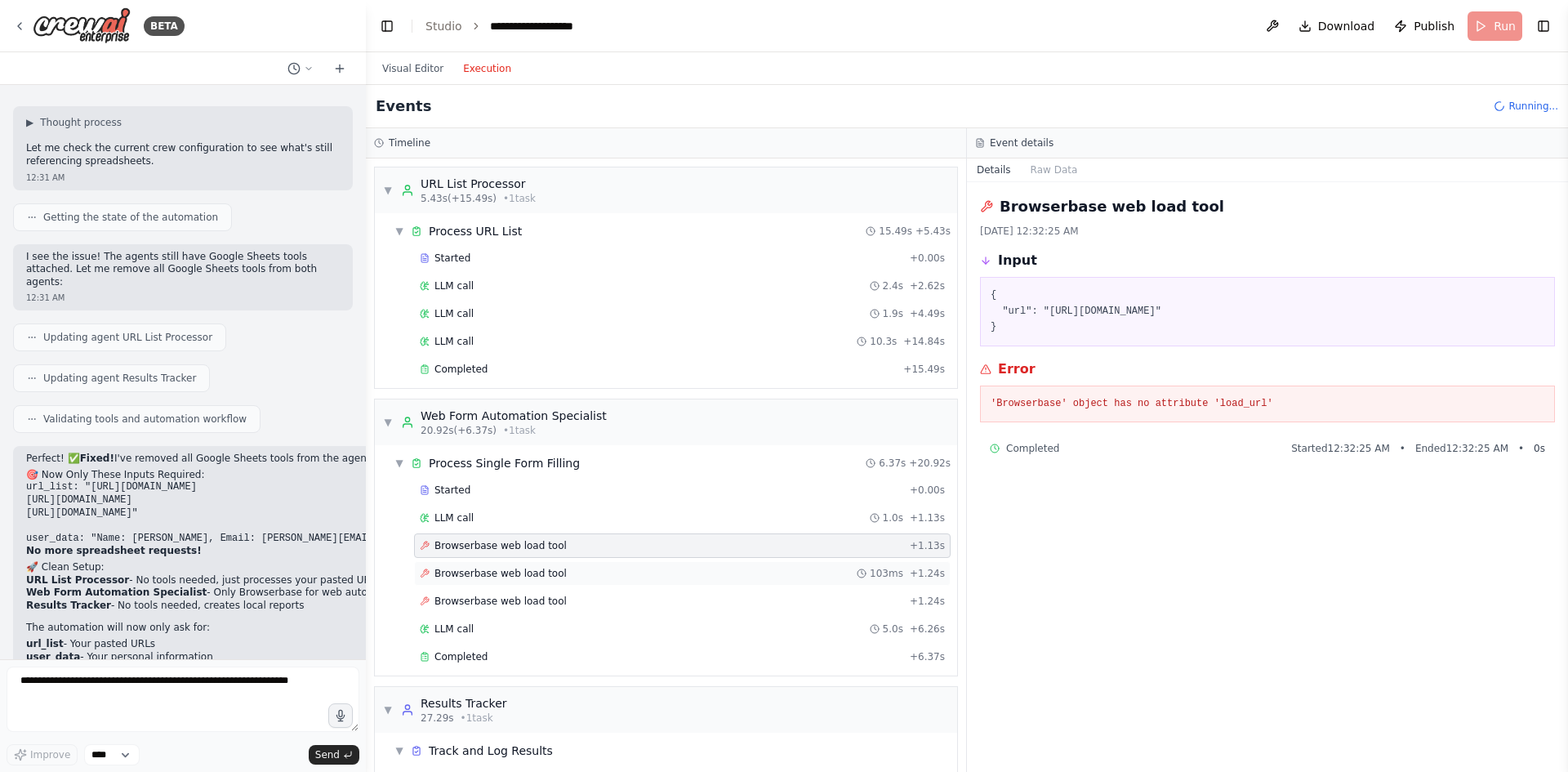
click at [523, 574] on span "Browserbase web load tool" at bounding box center [501, 573] width 133 height 13
click at [527, 598] on span "Browserbase web load tool" at bounding box center [501, 601] width 133 height 13
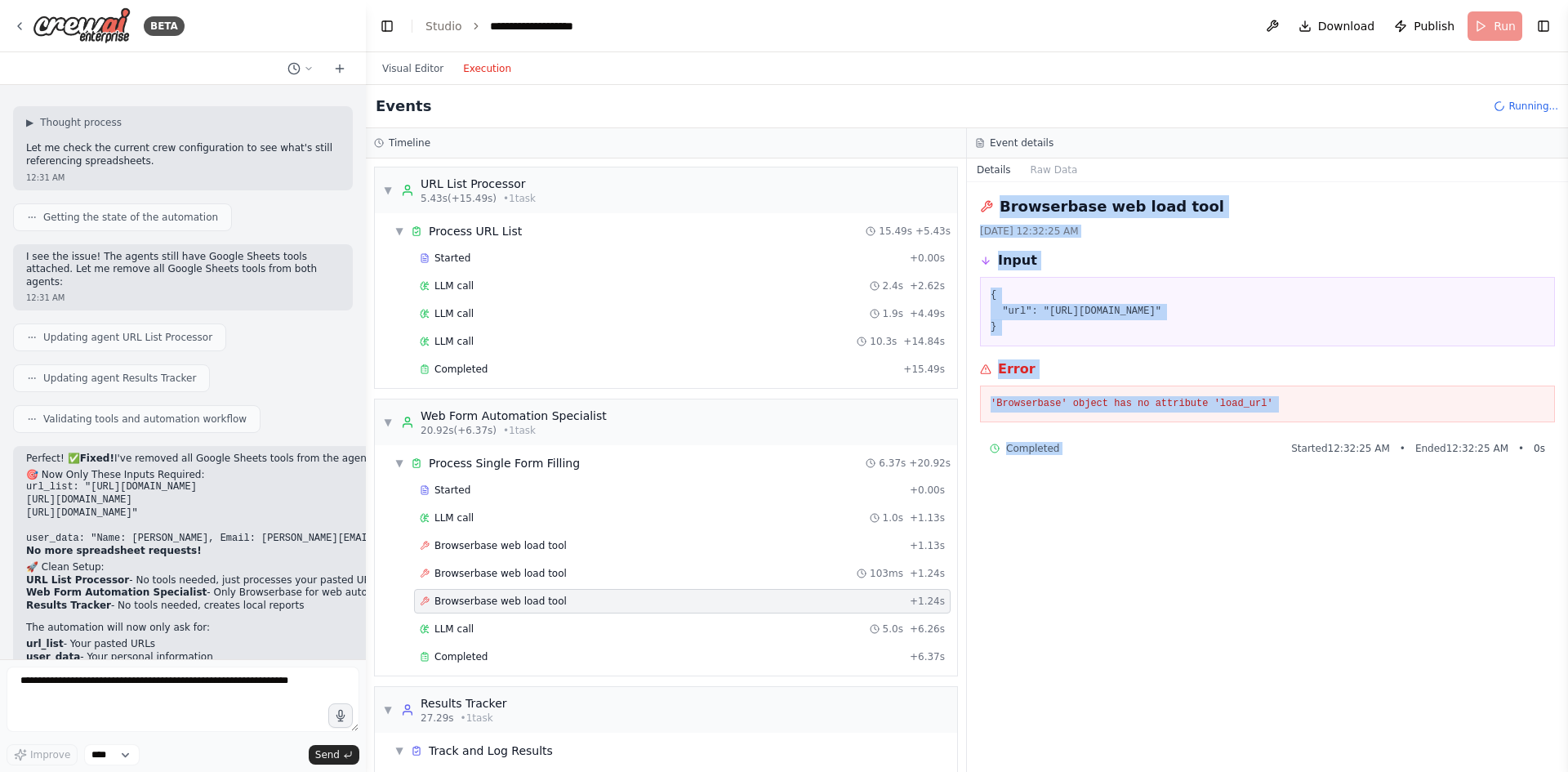
drag, startPoint x: 1188, startPoint y: 533, endPoint x: 977, endPoint y: 200, distance: 394.2
click at [977, 200] on div "Browserbase web load tool 8/16/2025, 12:32:25 AM Input { "url": "https://www.cr…" at bounding box center [1267, 477] width 601 height 590
copy div "Browserbase web load tool 8/16/2025, 12:32:25 AM Input { "url": "https://www.cr…"
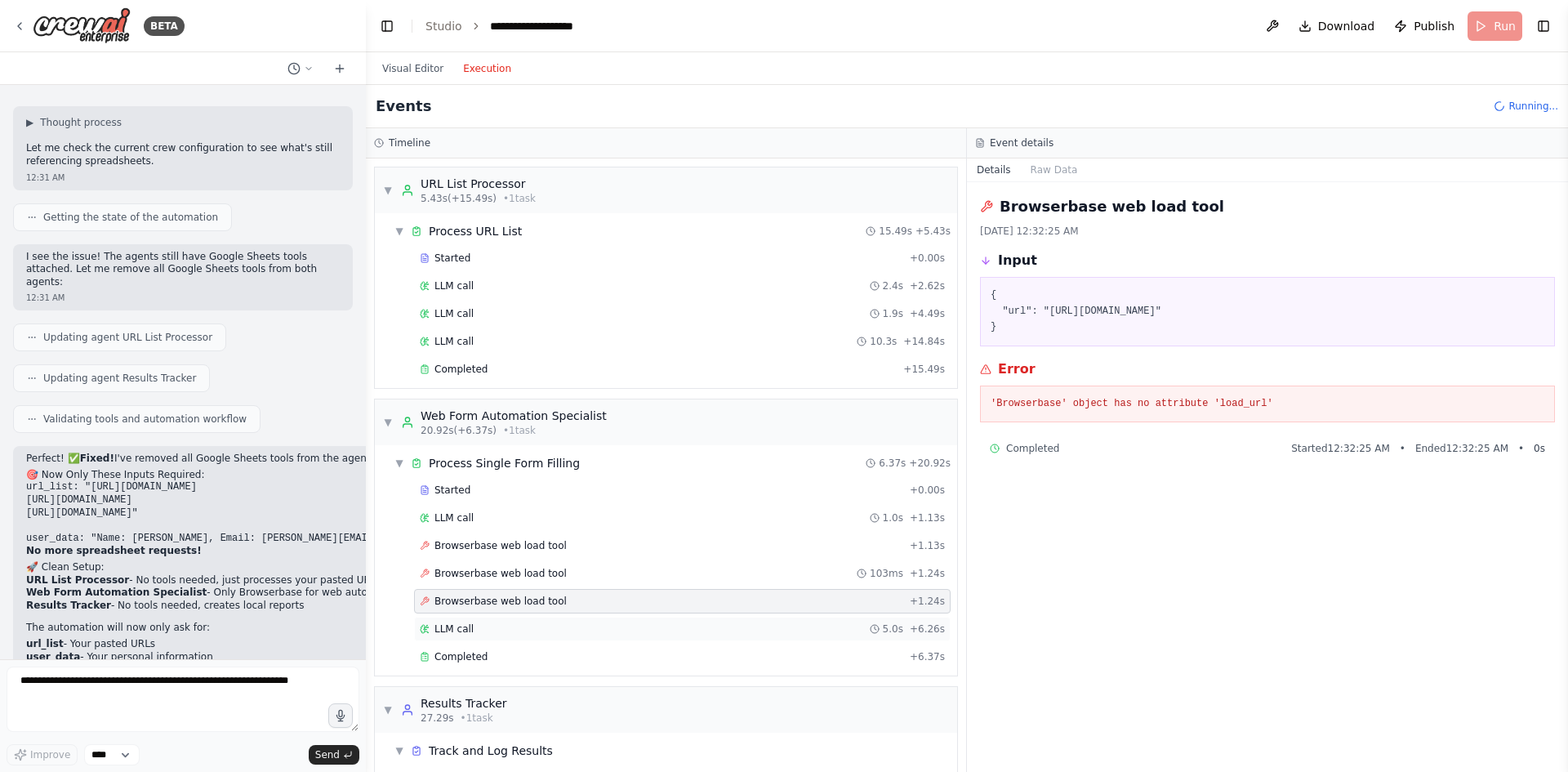
click at [525, 634] on div "LLM call 5.0s + 6.26s" at bounding box center [682, 629] width 525 height 13
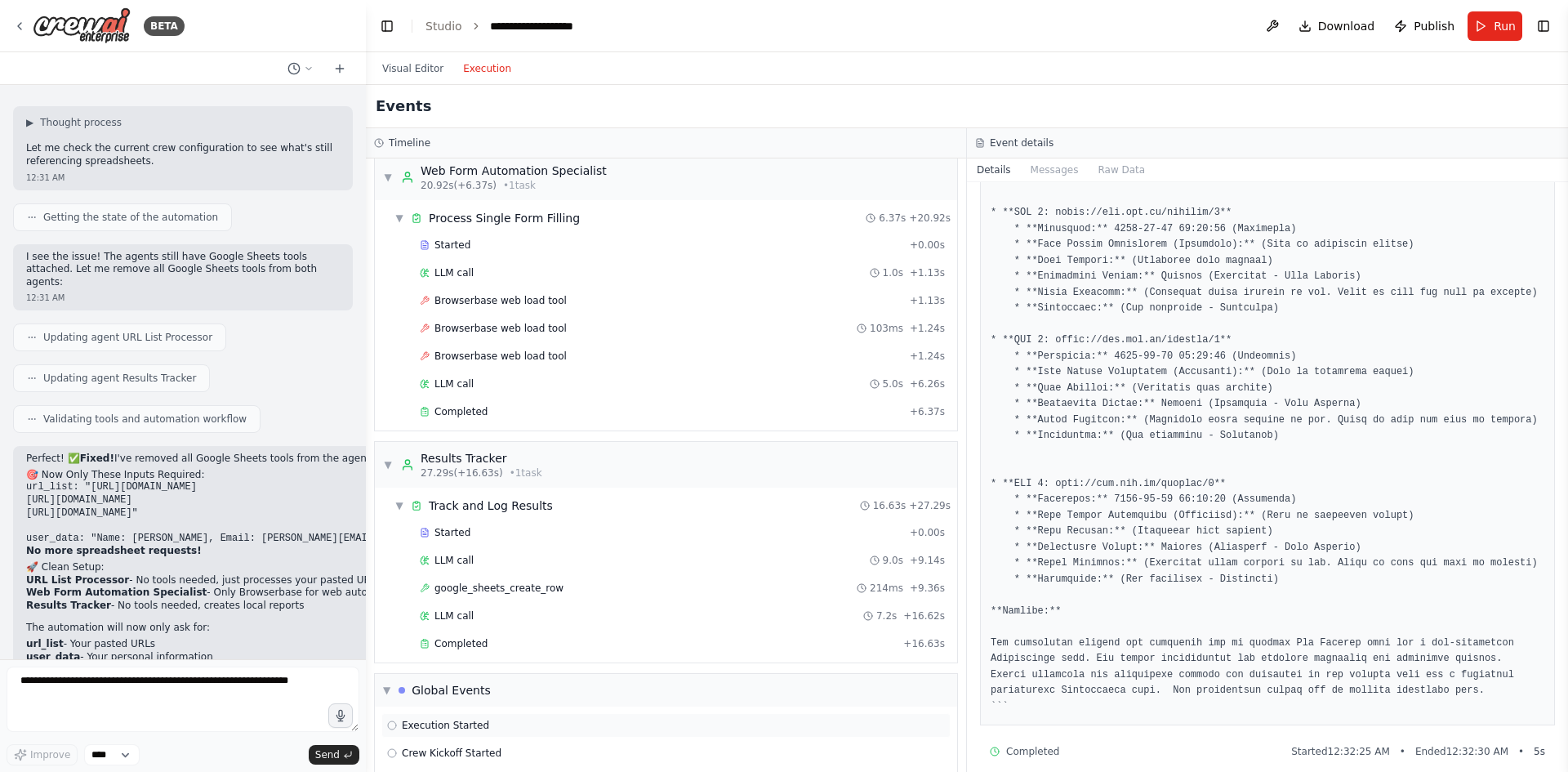
scroll to position [319, 0]
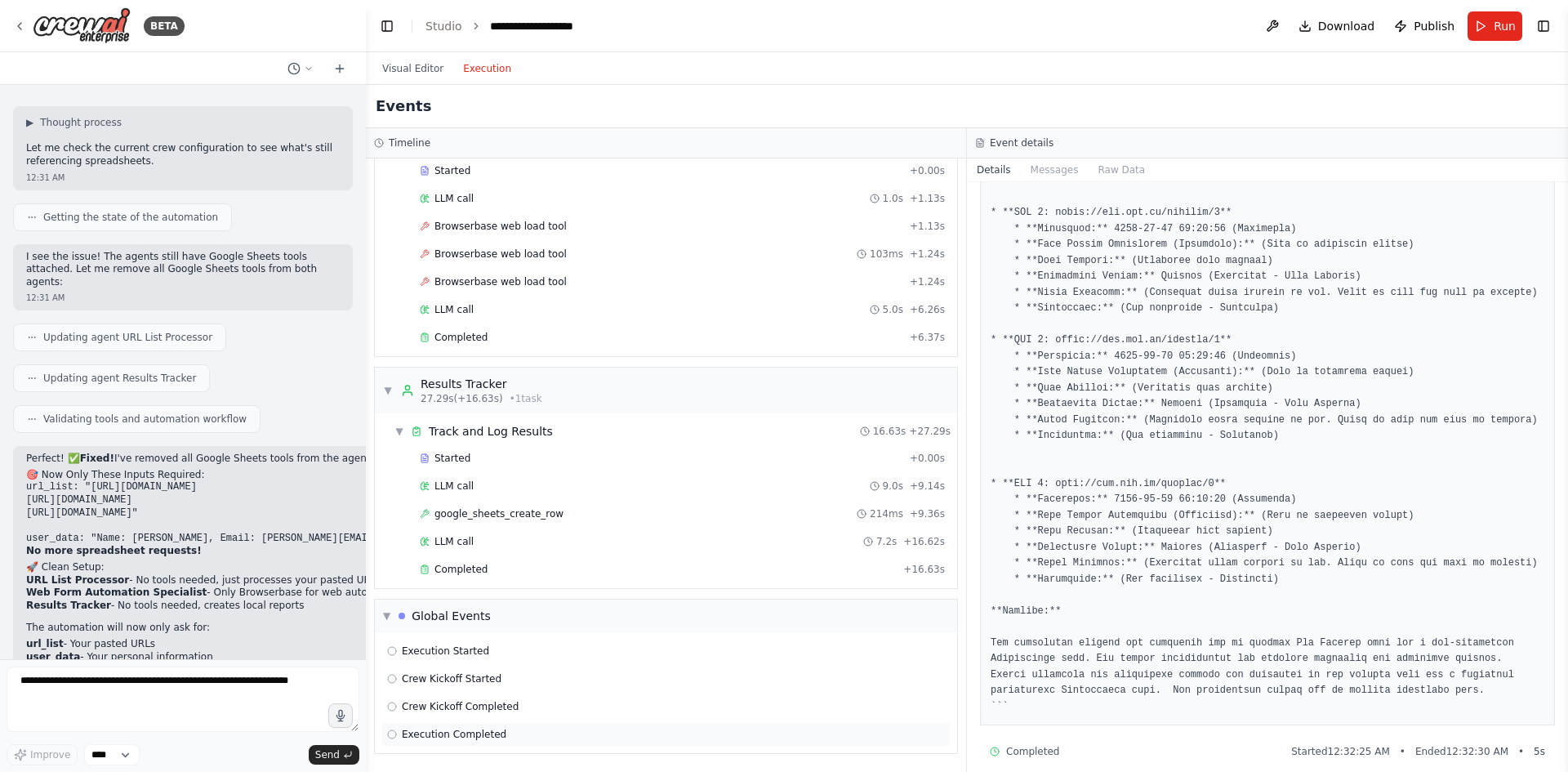
click at [541, 727] on div "Execution Completed" at bounding box center [666, 735] width 569 height 25
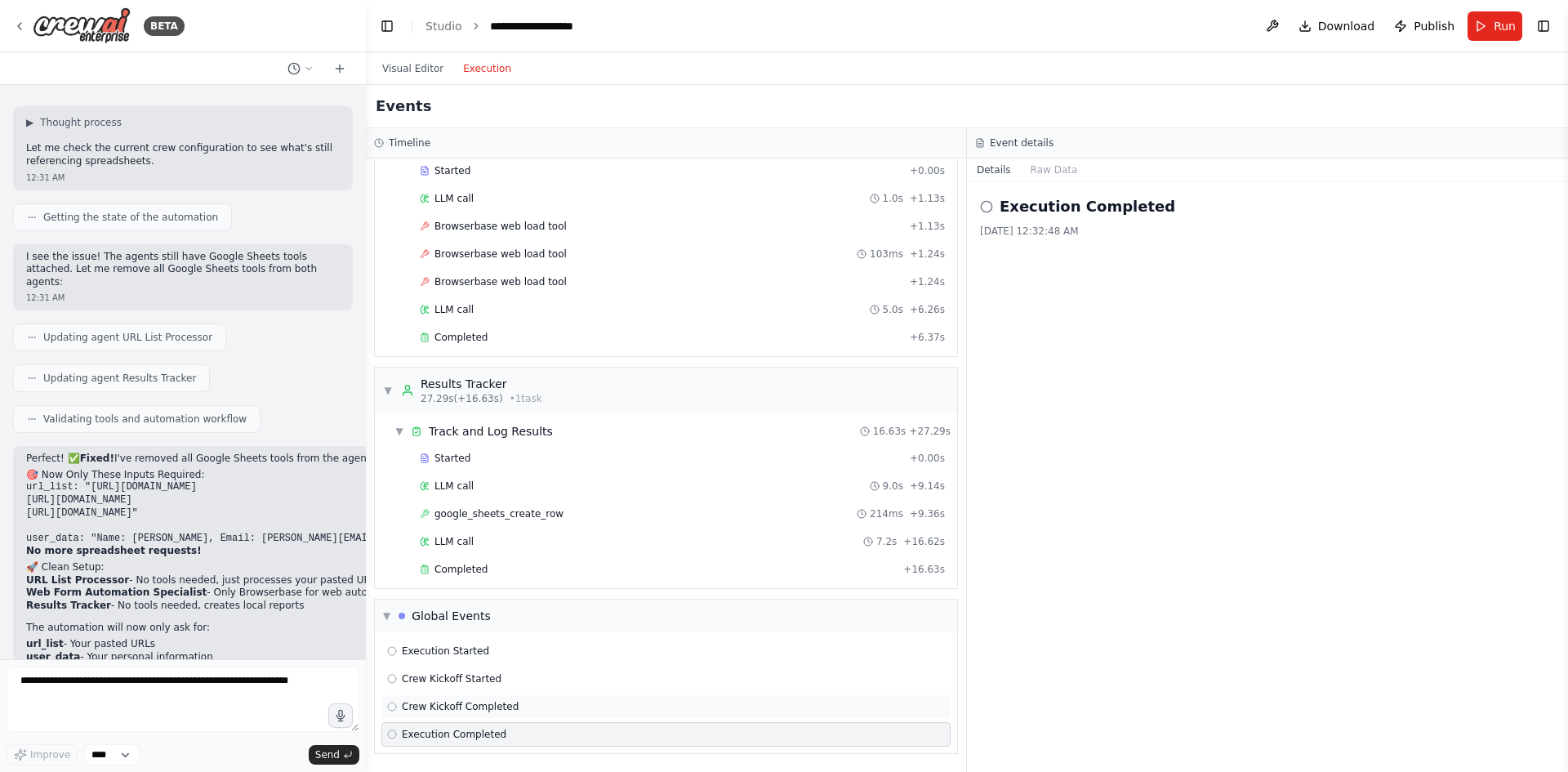
click at [547, 711] on div "Crew Kickoff Completed" at bounding box center [666, 707] width 558 height 13
click at [543, 677] on div "Crew Kickoff Started" at bounding box center [666, 678] width 558 height 13
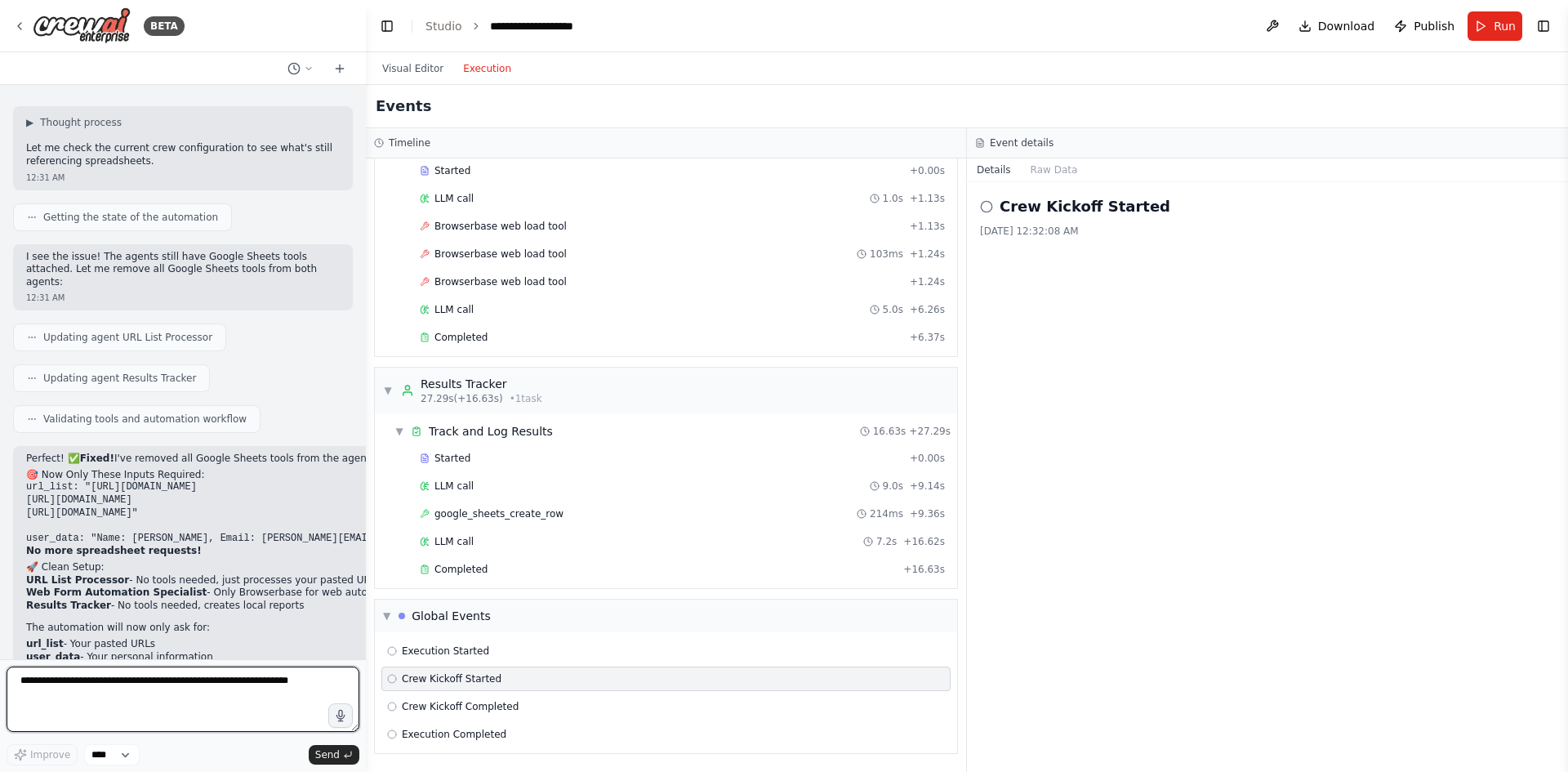
click at [152, 687] on textarea at bounding box center [183, 699] width 353 height 65
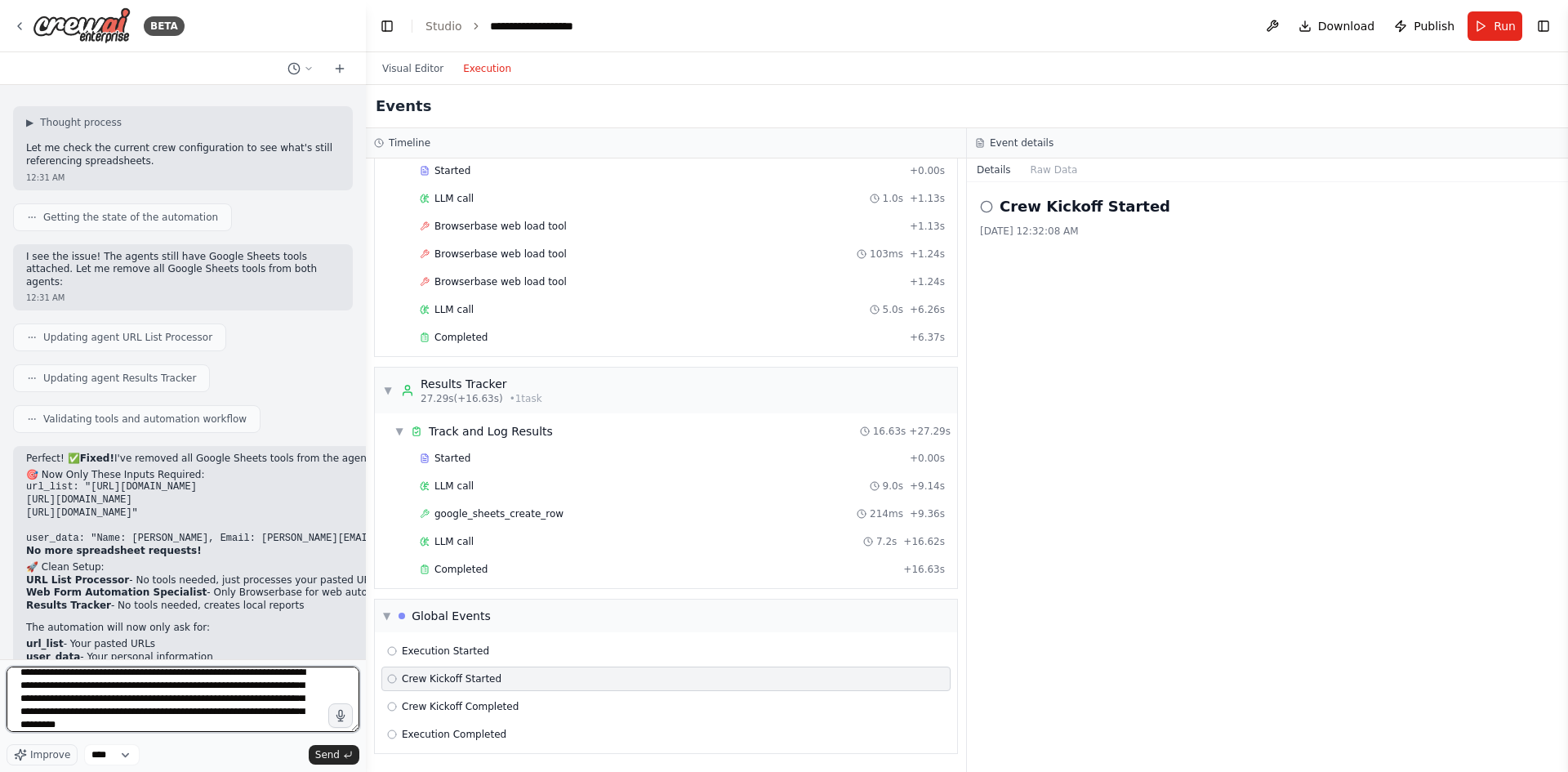
scroll to position [21, 0]
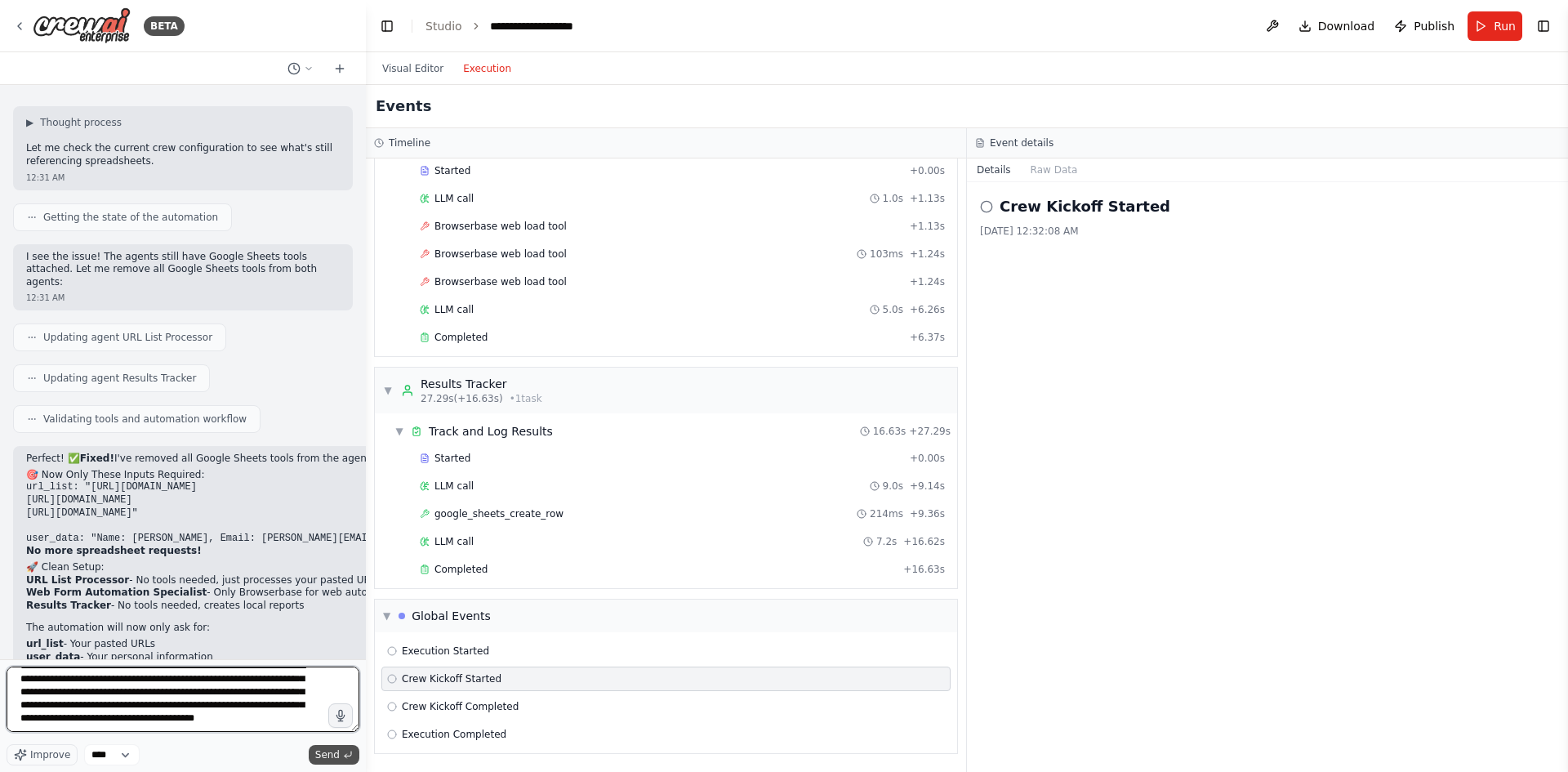
type textarea "**********"
click at [331, 756] on span "Send" at bounding box center [328, 755] width 25 height 13
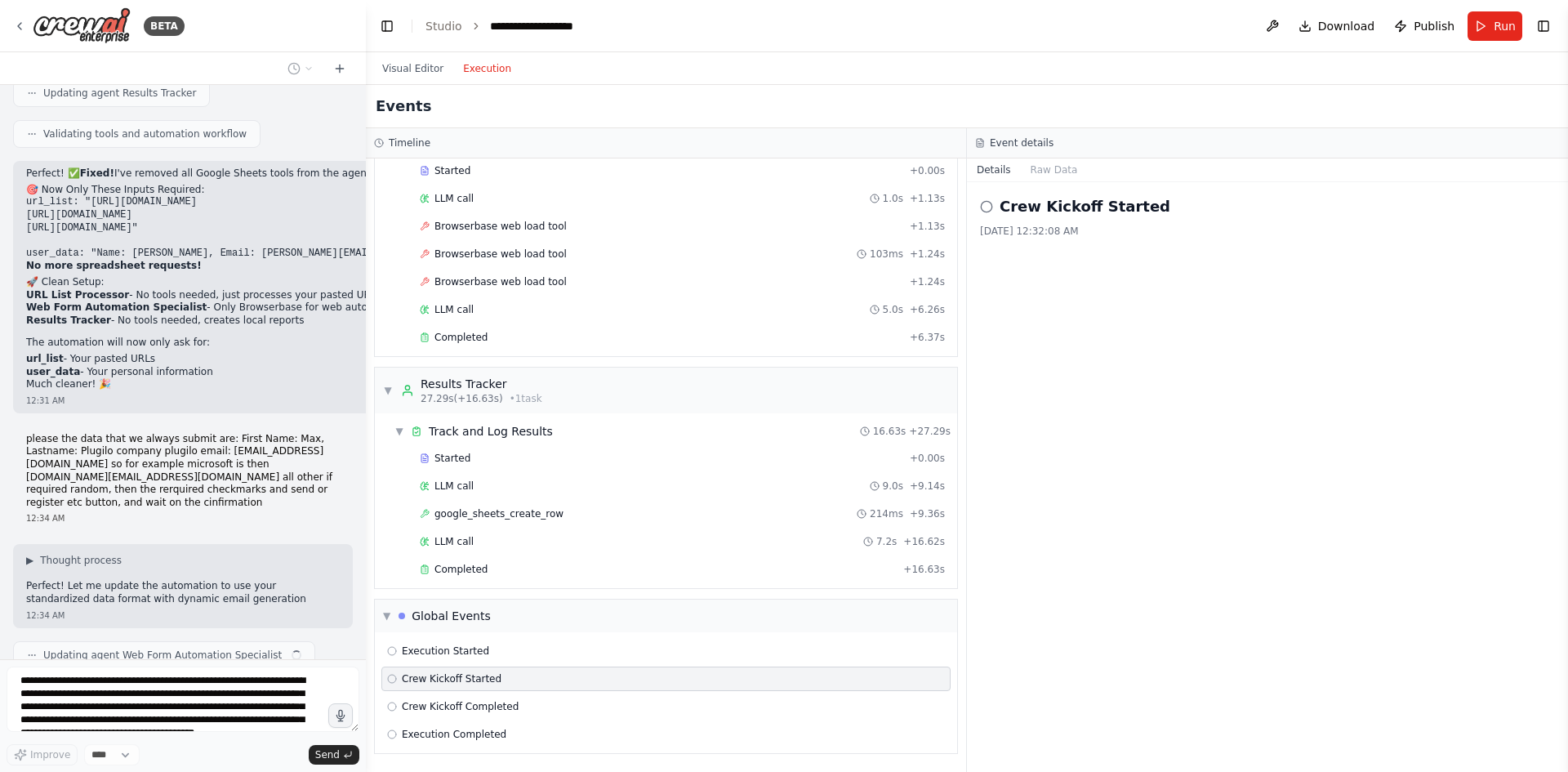
scroll to position [6724, 0]
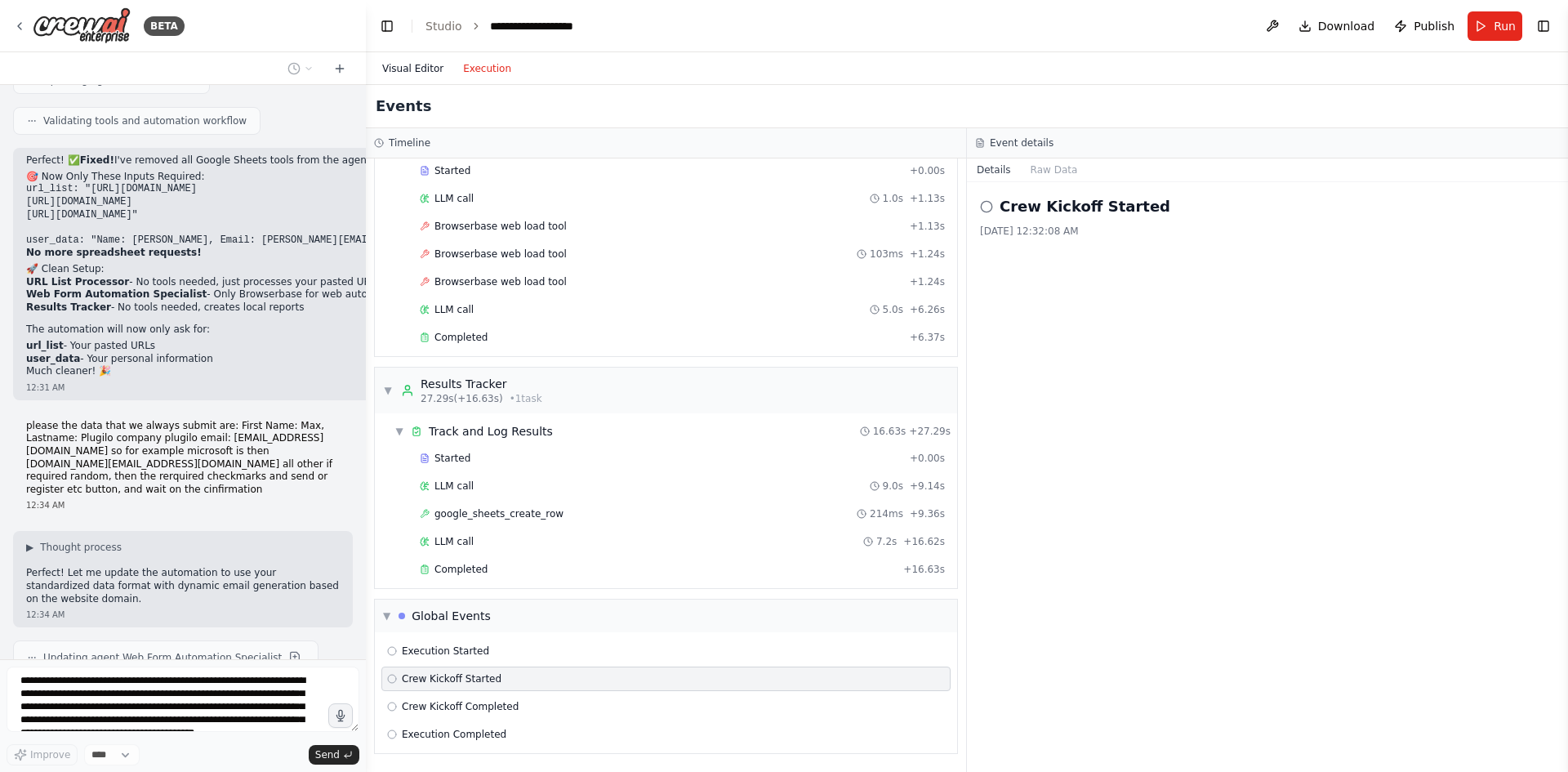
click at [408, 61] on button "Visual Editor" at bounding box center [412, 69] width 81 height 20
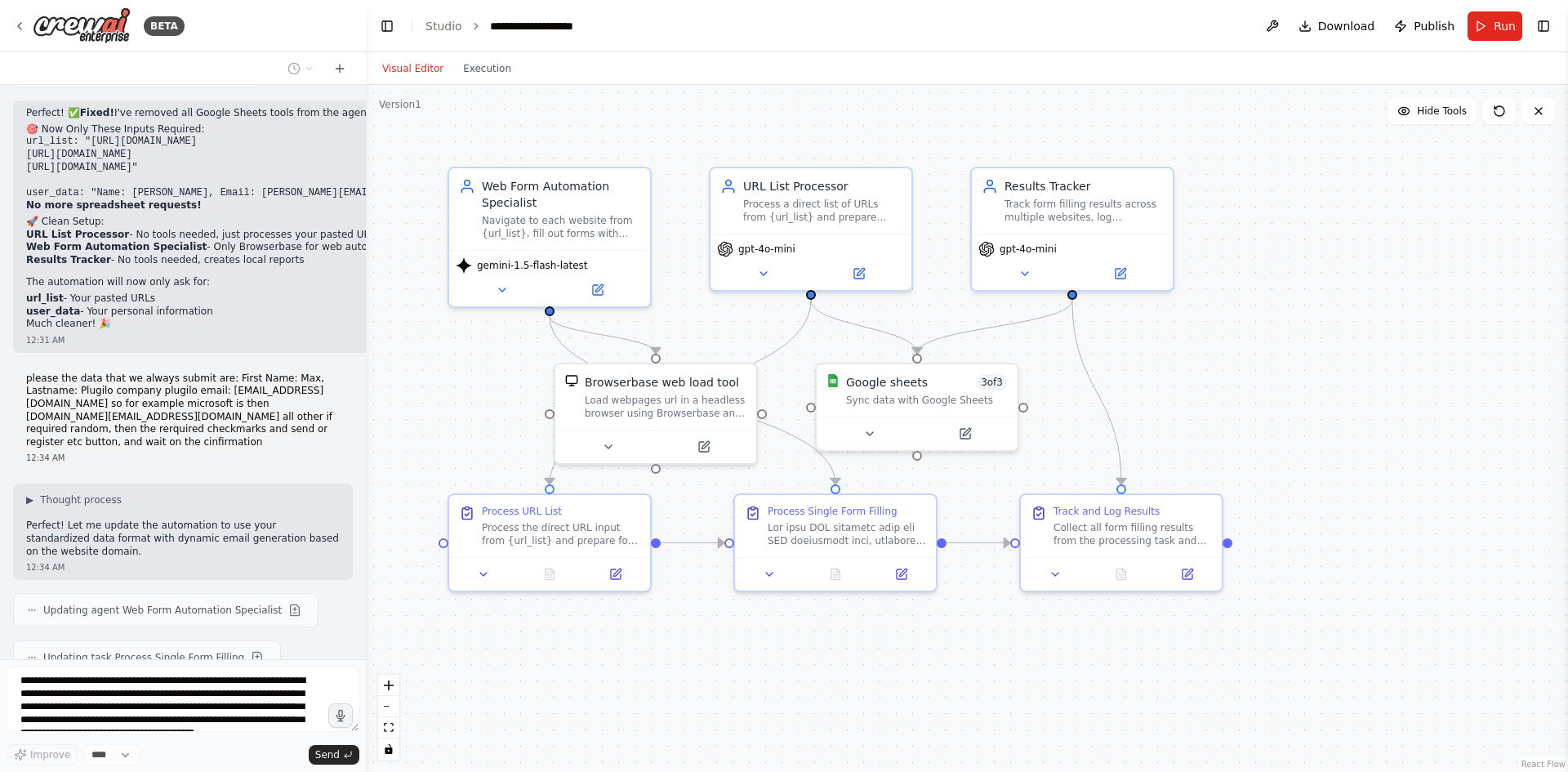
scroll to position [6820, 0]
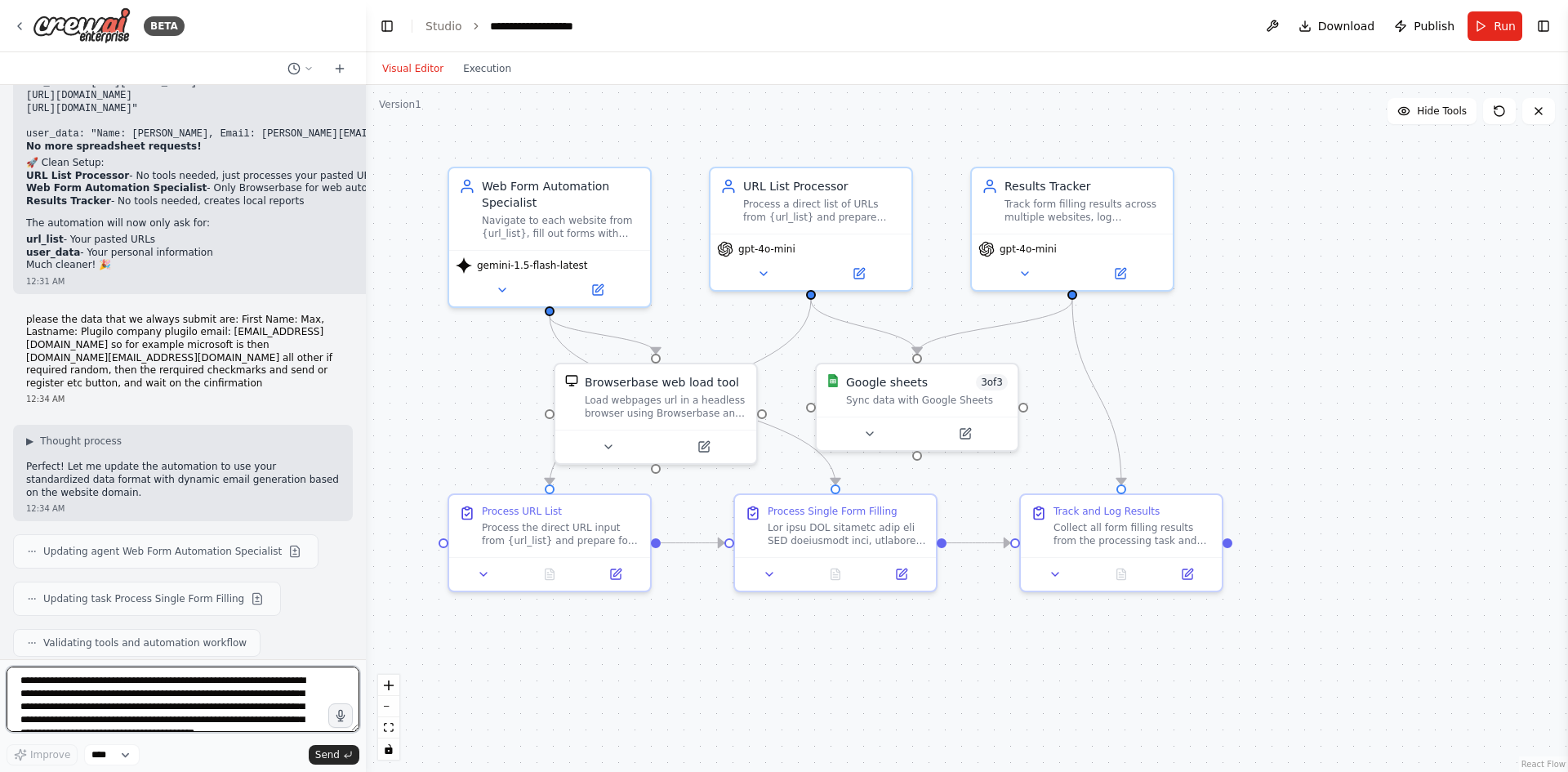
click at [265, 686] on textarea "**********" at bounding box center [183, 699] width 353 height 65
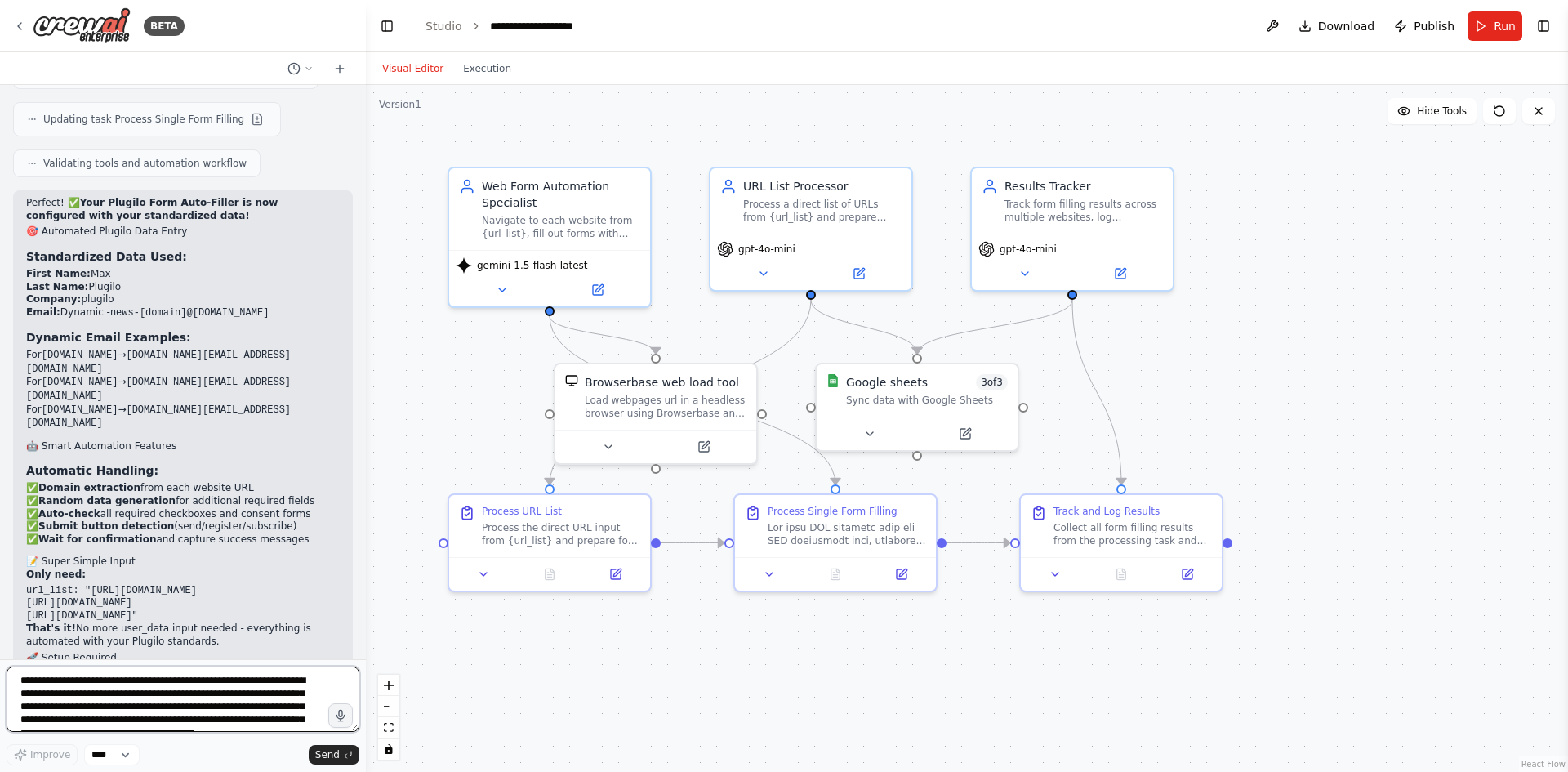
scroll to position [7323, 0]
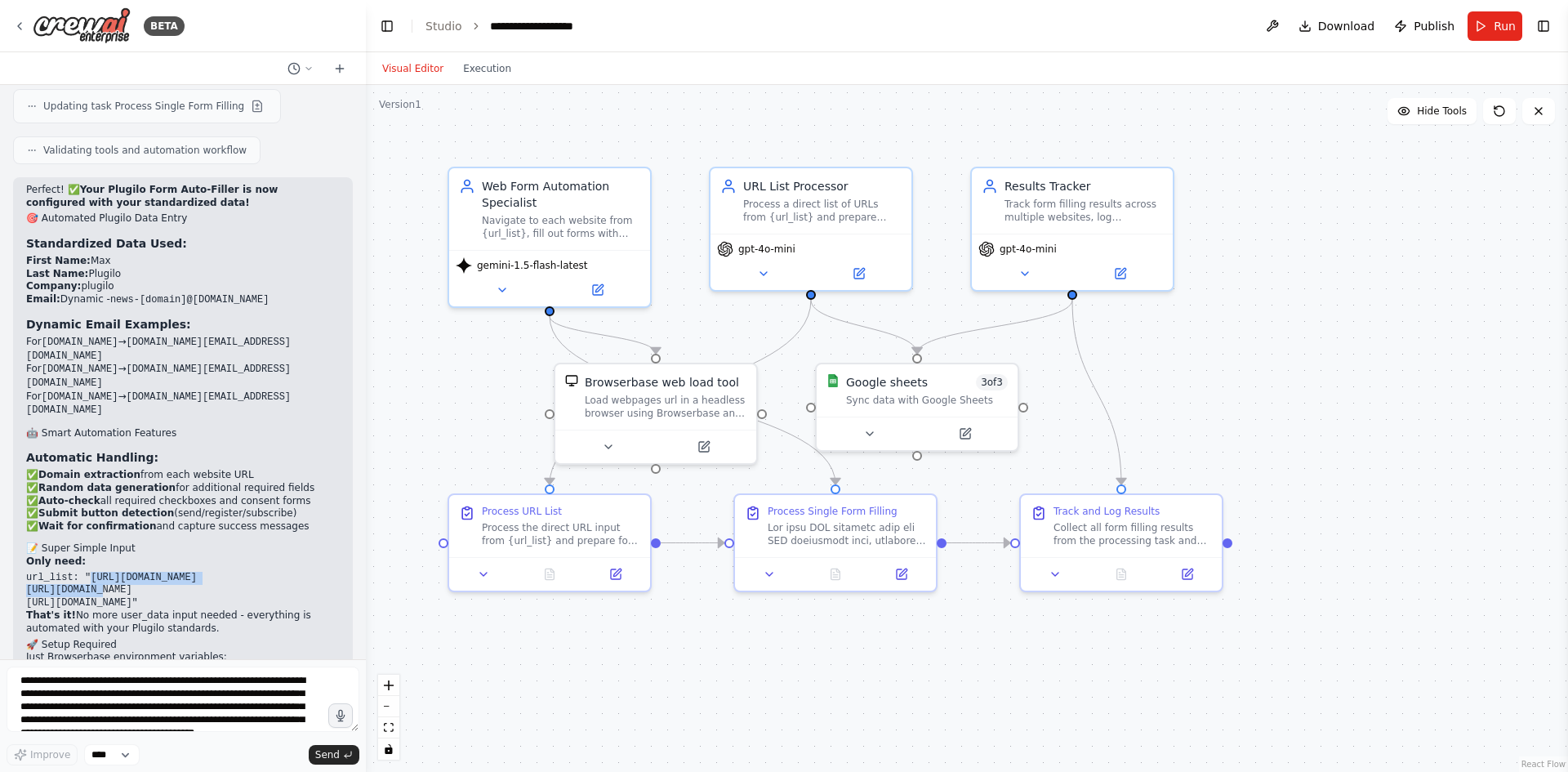
drag, startPoint x: 86, startPoint y: 472, endPoint x: 262, endPoint y: 472, distance: 176.0
click at [262, 572] on pre "url_list: "[URL][DOMAIN_NAME] [URL][DOMAIN_NAME] [URL][DOMAIN_NAME]"" at bounding box center [183, 591] width 314 height 38
copy code "https://microsoft.com/newsletter"
click at [130, 681] on textarea "**********" at bounding box center [183, 699] width 353 height 65
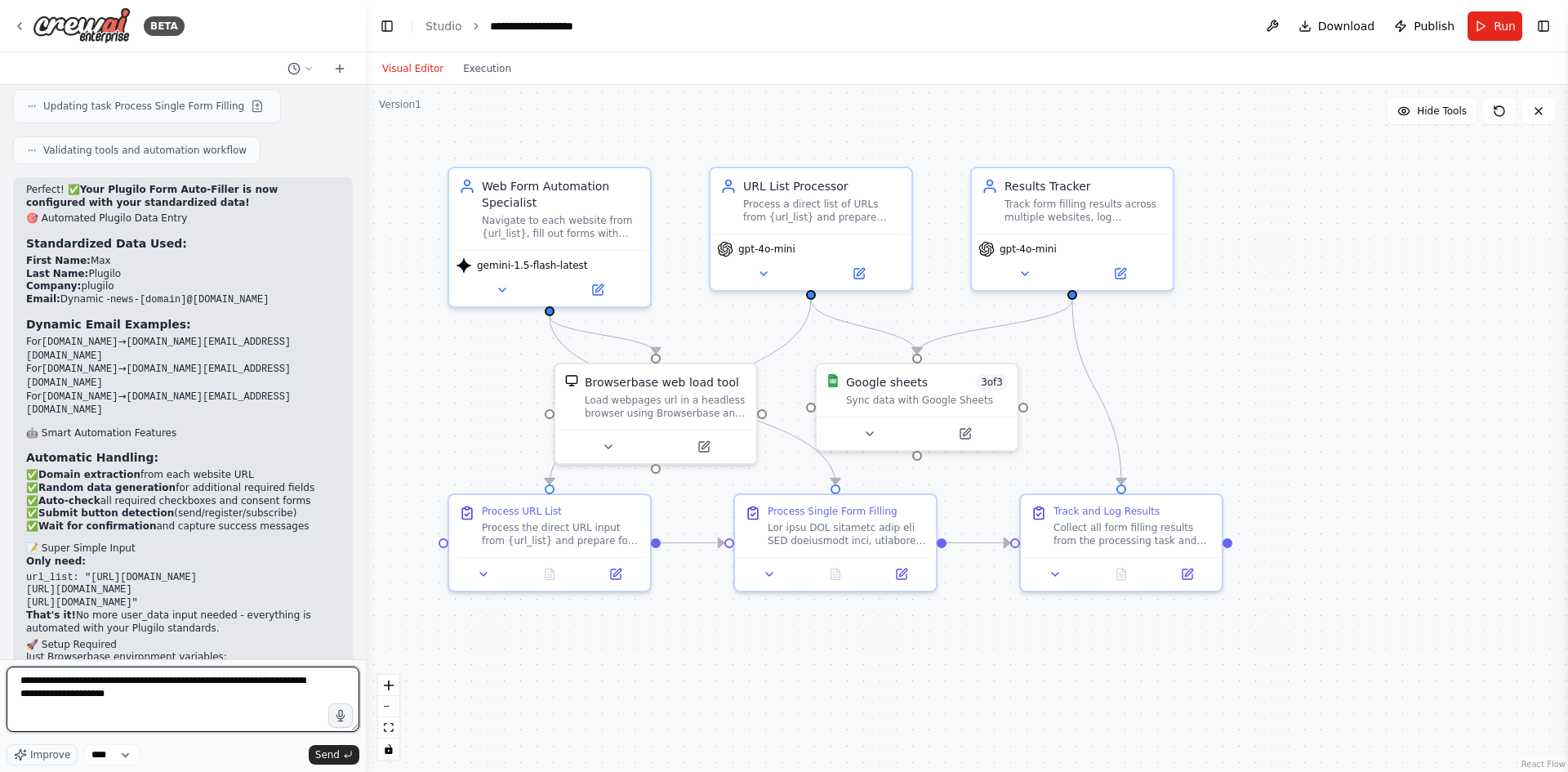
type textarea "**********"
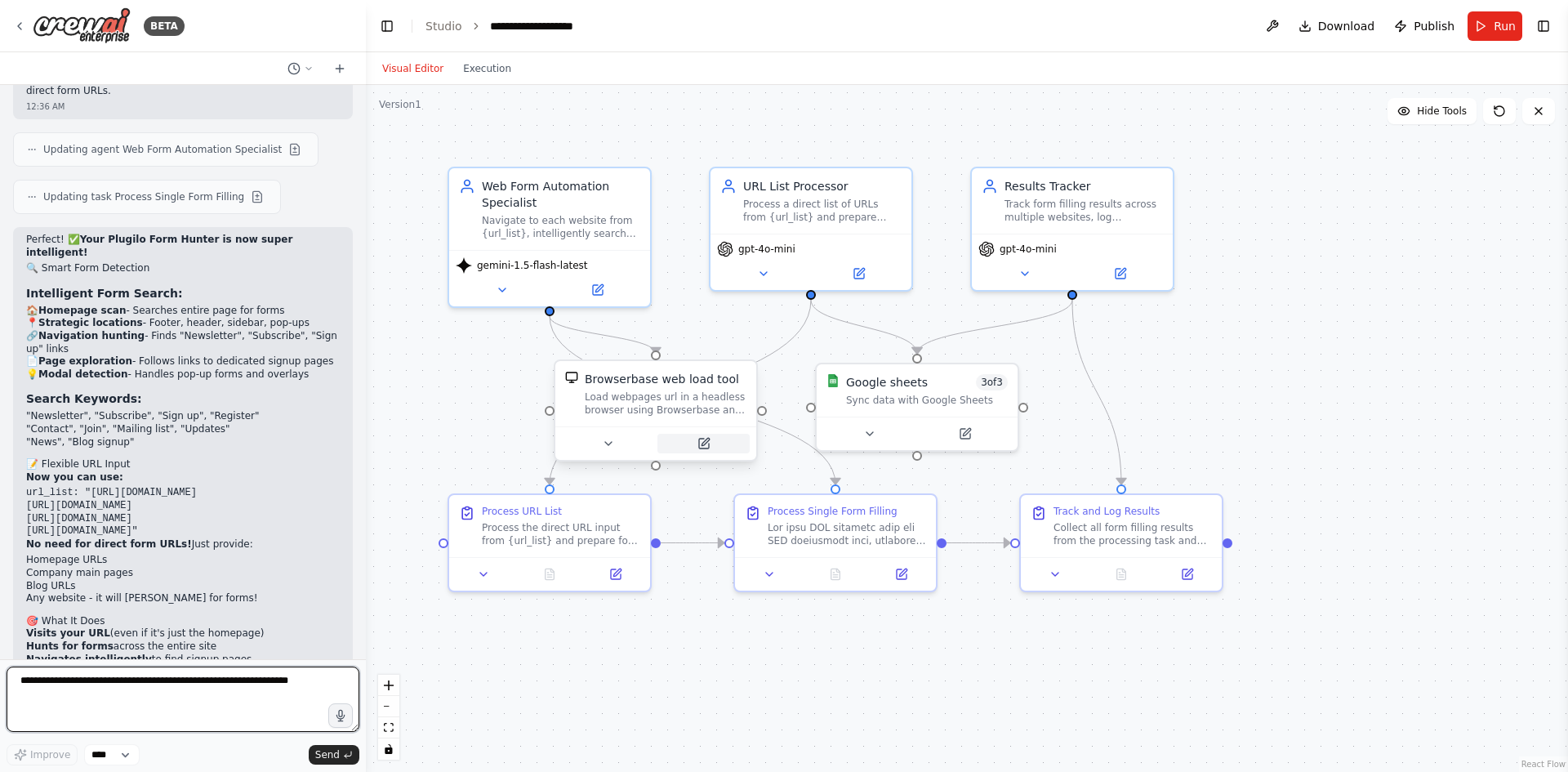
scroll to position [8145, 0]
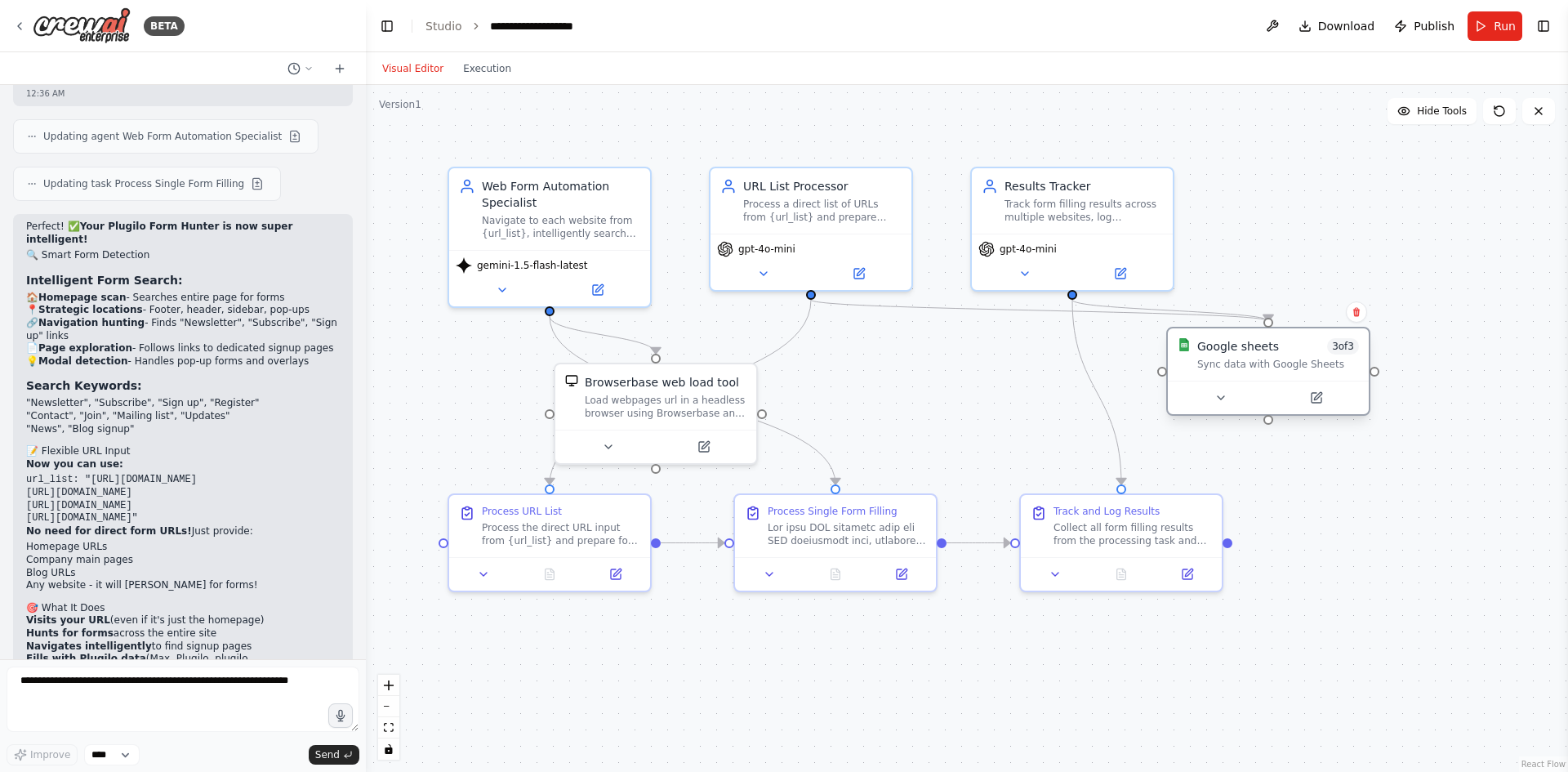
drag, startPoint x: 949, startPoint y: 407, endPoint x: 1305, endPoint y: 379, distance: 357.1
click at [1305, 379] on div "Google sheets 3 of 3 Sync data with Google Sheets" at bounding box center [1269, 355] width 201 height 53
drag, startPoint x: 1270, startPoint y: 376, endPoint x: 1260, endPoint y: 447, distance: 71.7
click at [1260, 447] on div "Google sheets 3 of 3 Sync data with Google Sheets" at bounding box center [1268, 437] width 204 height 89
click at [1340, 374] on icon at bounding box center [1340, 377] width 10 height 10
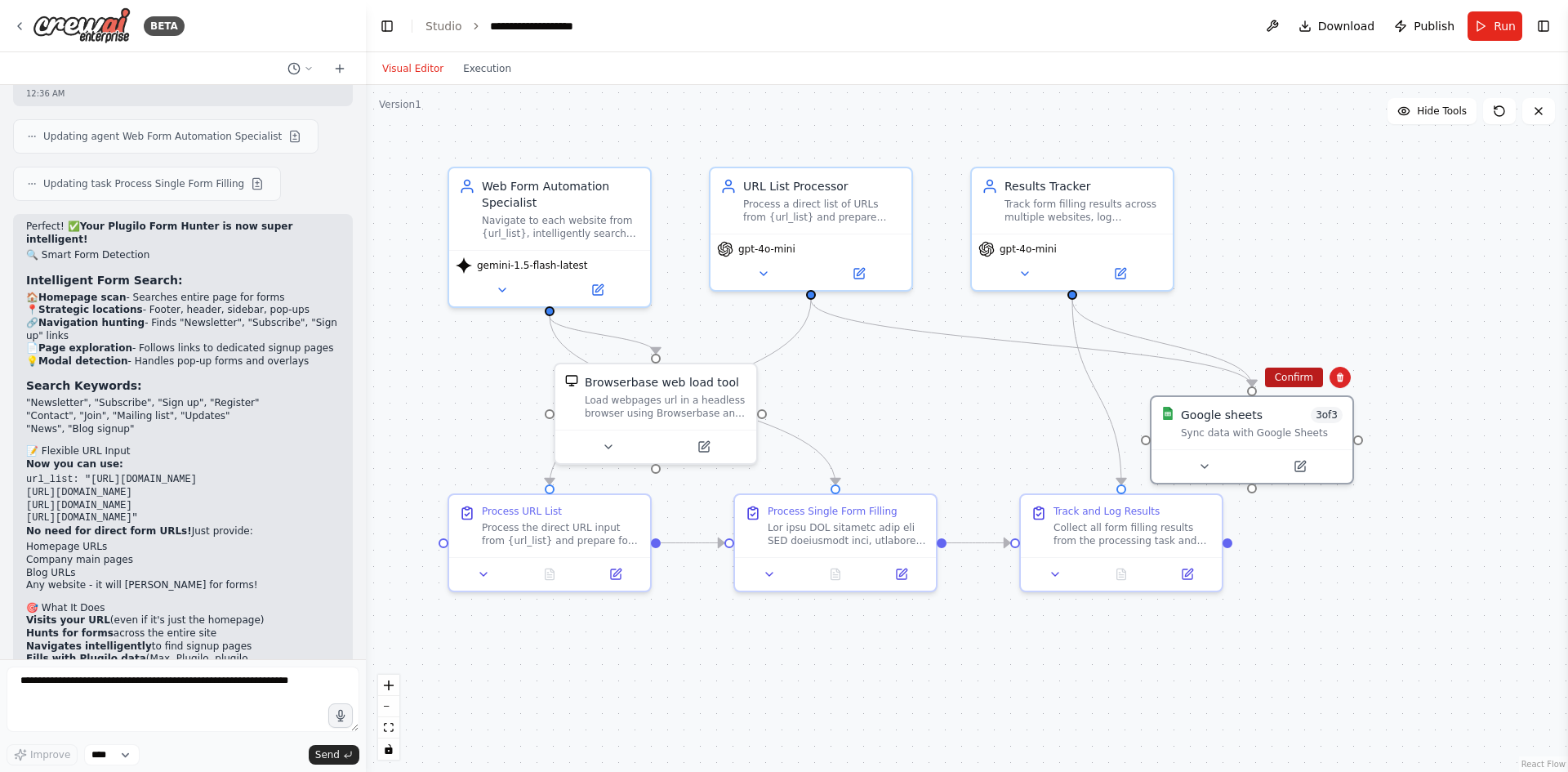
click at [1303, 382] on button "Confirm" at bounding box center [1294, 378] width 58 height 20
click at [1494, 22] on button "Run" at bounding box center [1494, 26] width 54 height 29
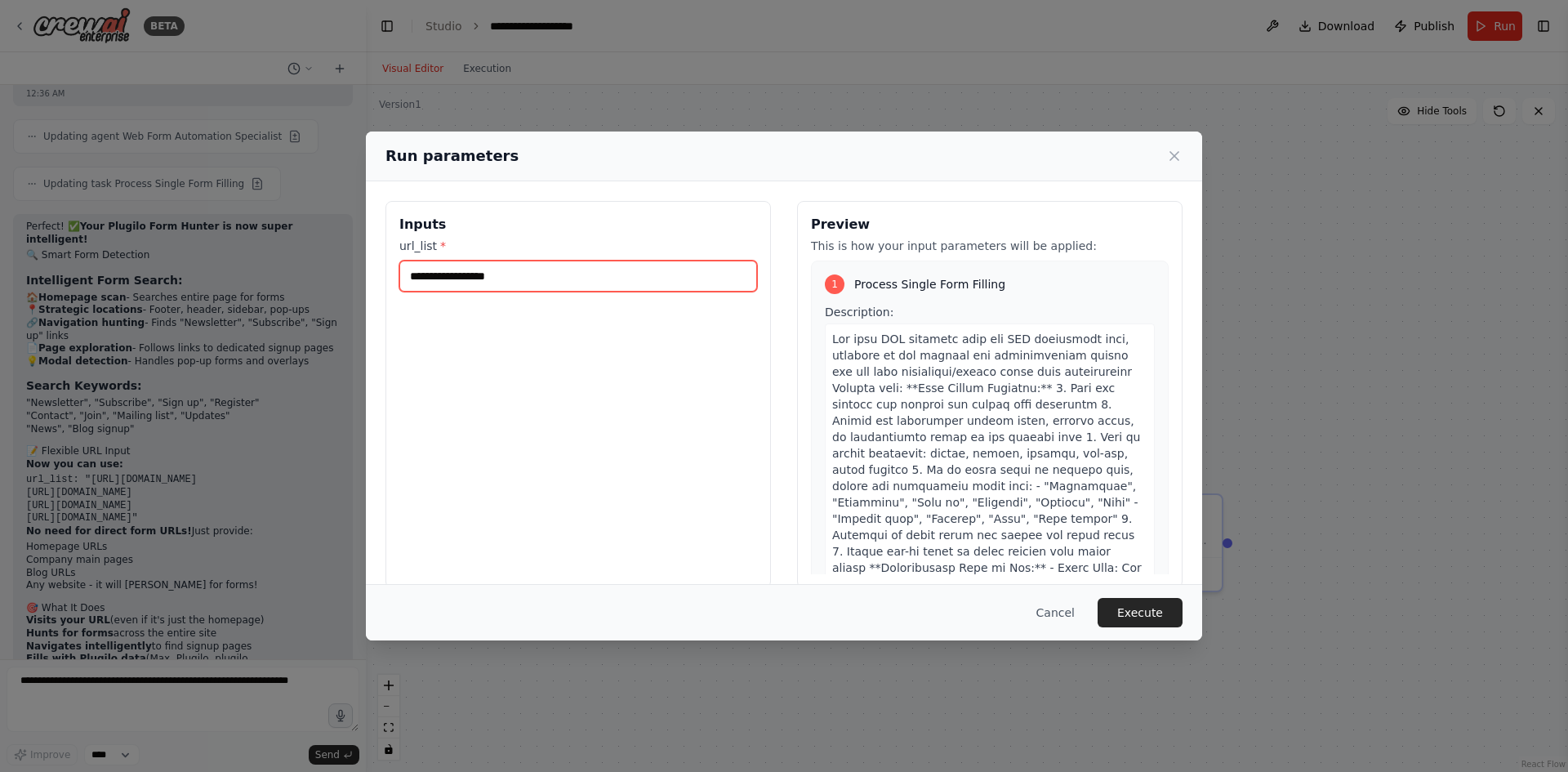
click at [584, 275] on input "**********" at bounding box center [578, 275] width 358 height 31
click at [1161, 616] on button "Execute" at bounding box center [1139, 612] width 85 height 29
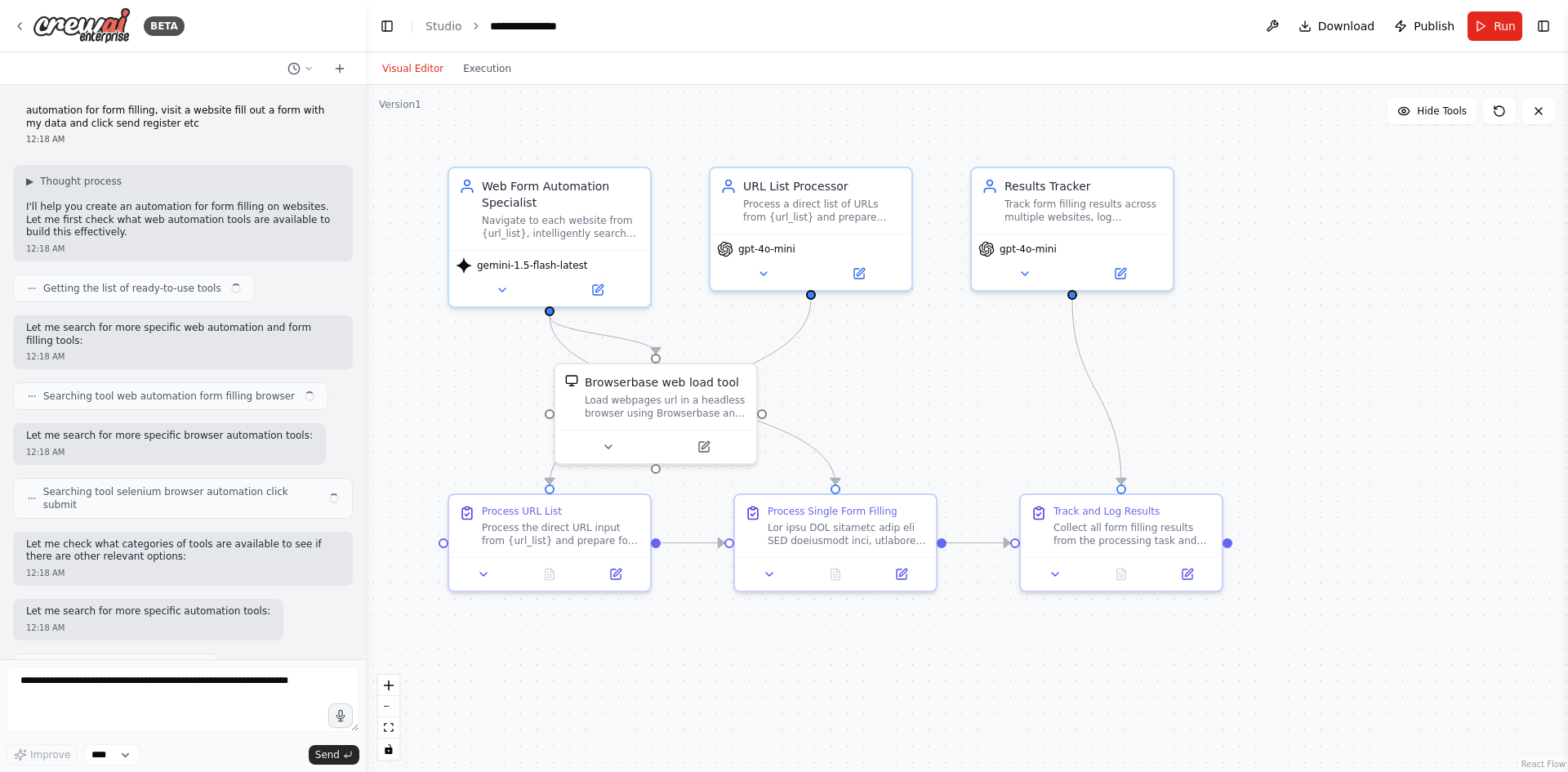
click at [835, 72] on div "Visual Editor Execution" at bounding box center [967, 69] width 1202 height 33
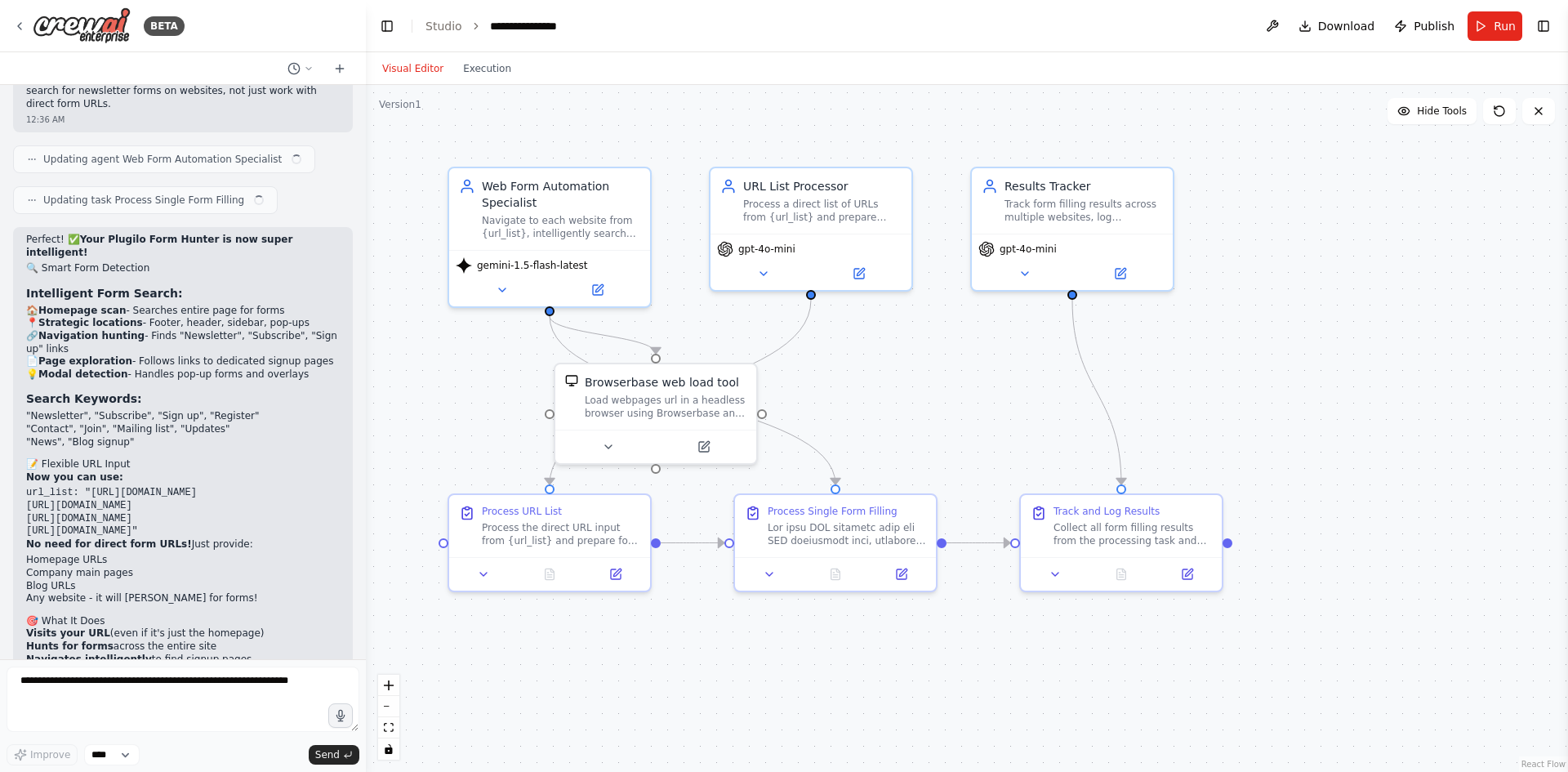
scroll to position [8145, 0]
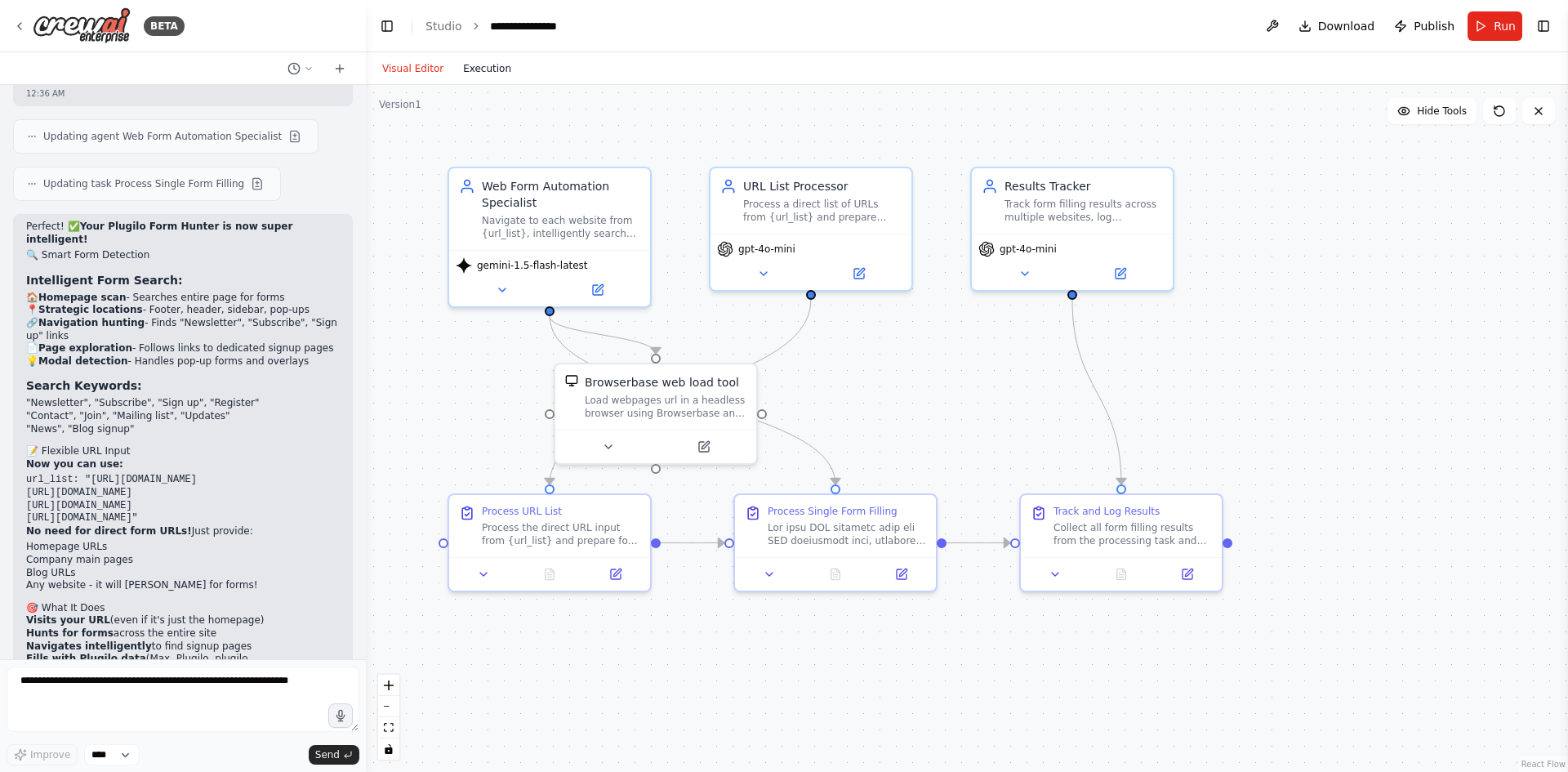
click at [478, 78] on button "Execution" at bounding box center [487, 69] width 68 height 20
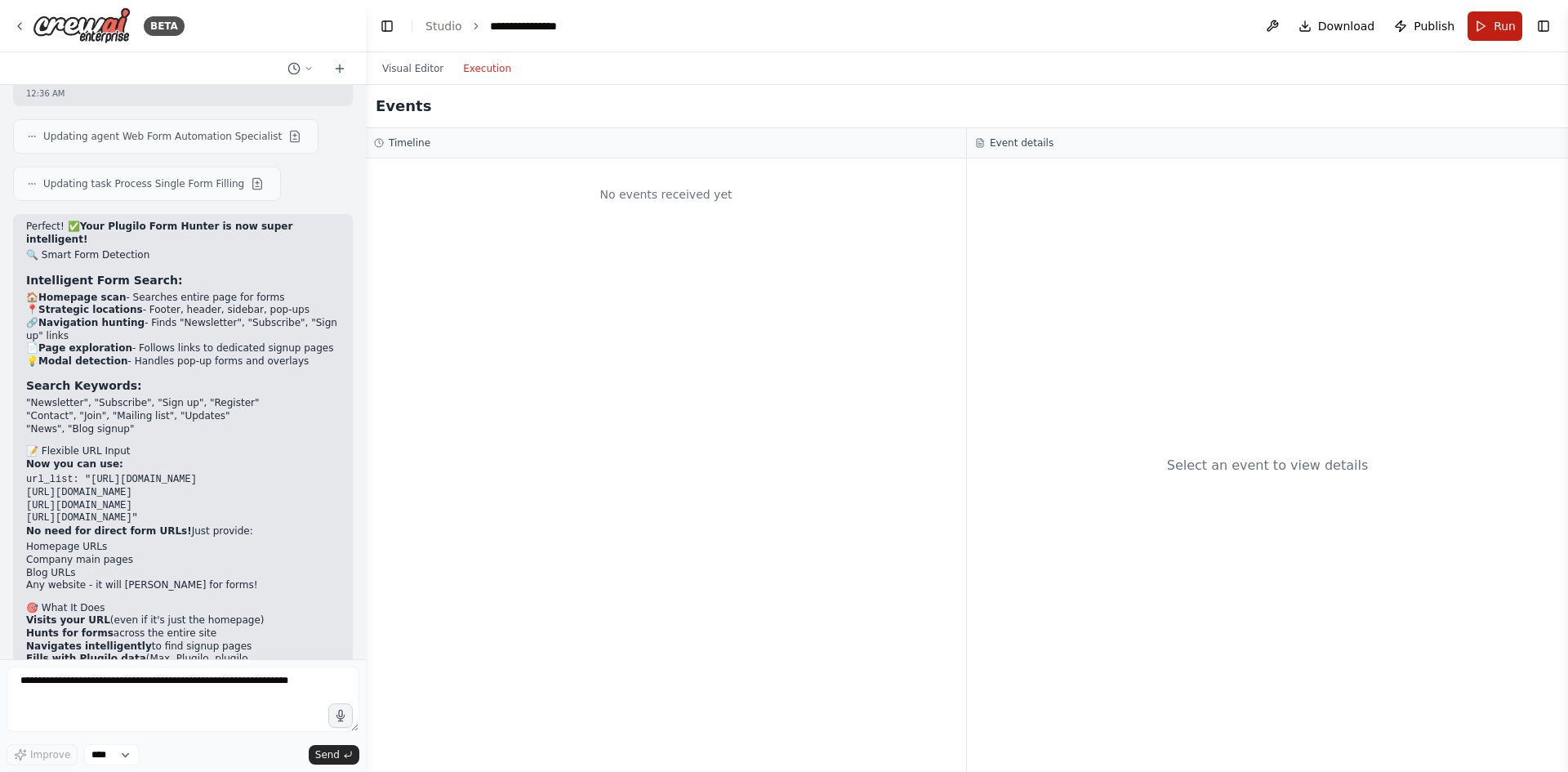
click at [1512, 22] on span "Run" at bounding box center [1505, 26] width 22 height 16
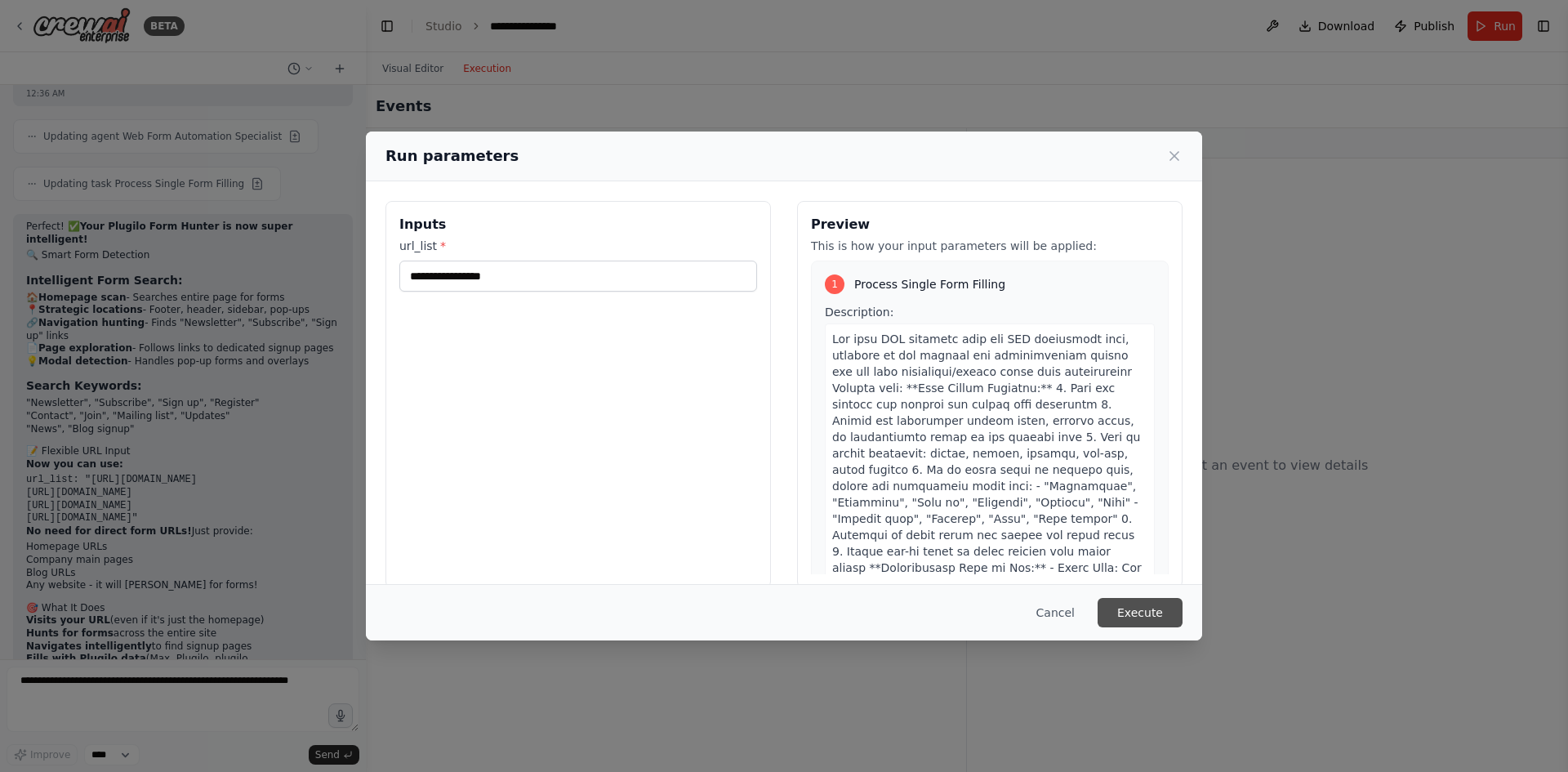
click at [1127, 608] on button "Execute" at bounding box center [1139, 612] width 85 height 29
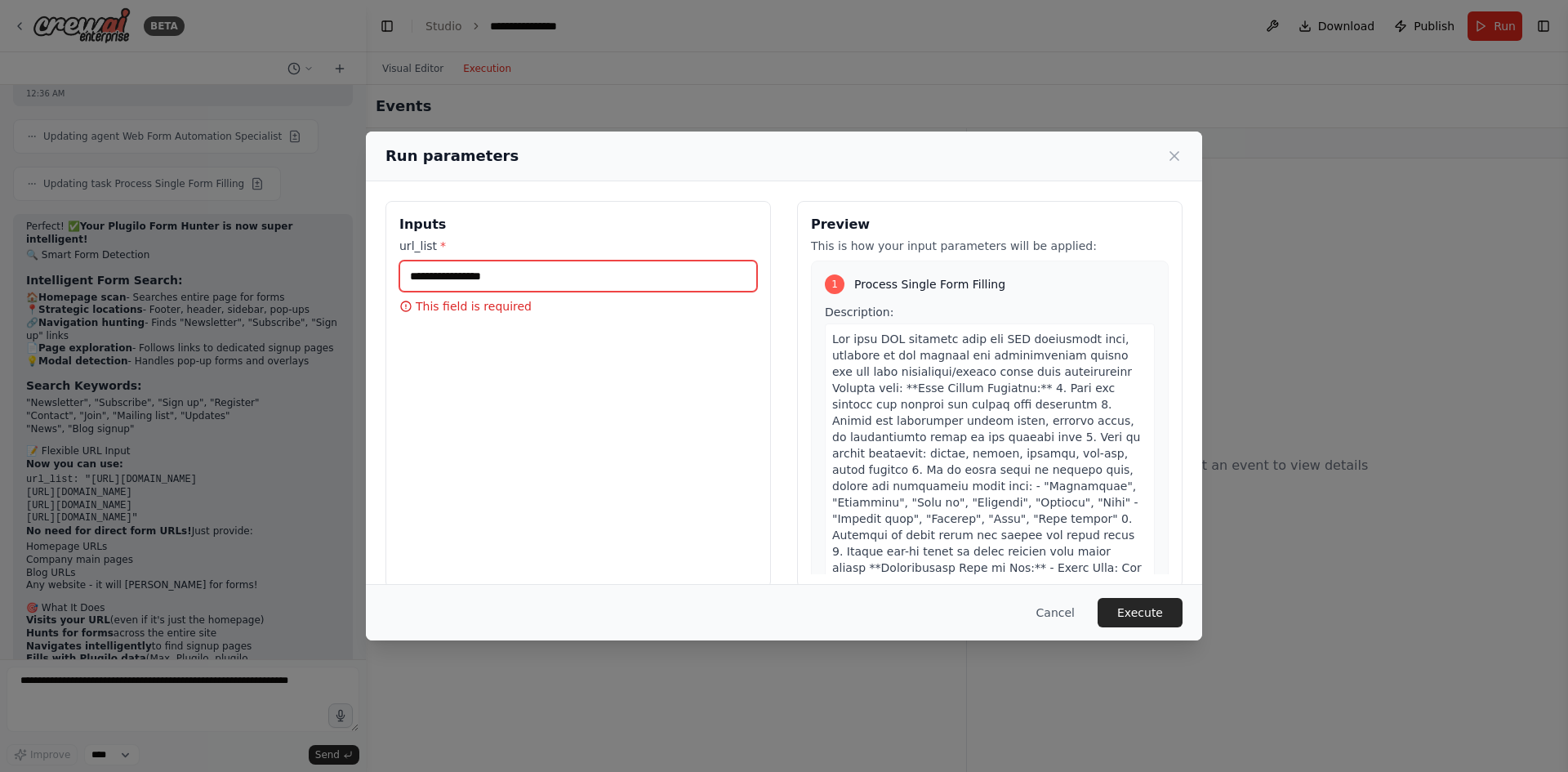
click at [562, 273] on input "url_list *" at bounding box center [578, 275] width 358 height 31
type input "**********"
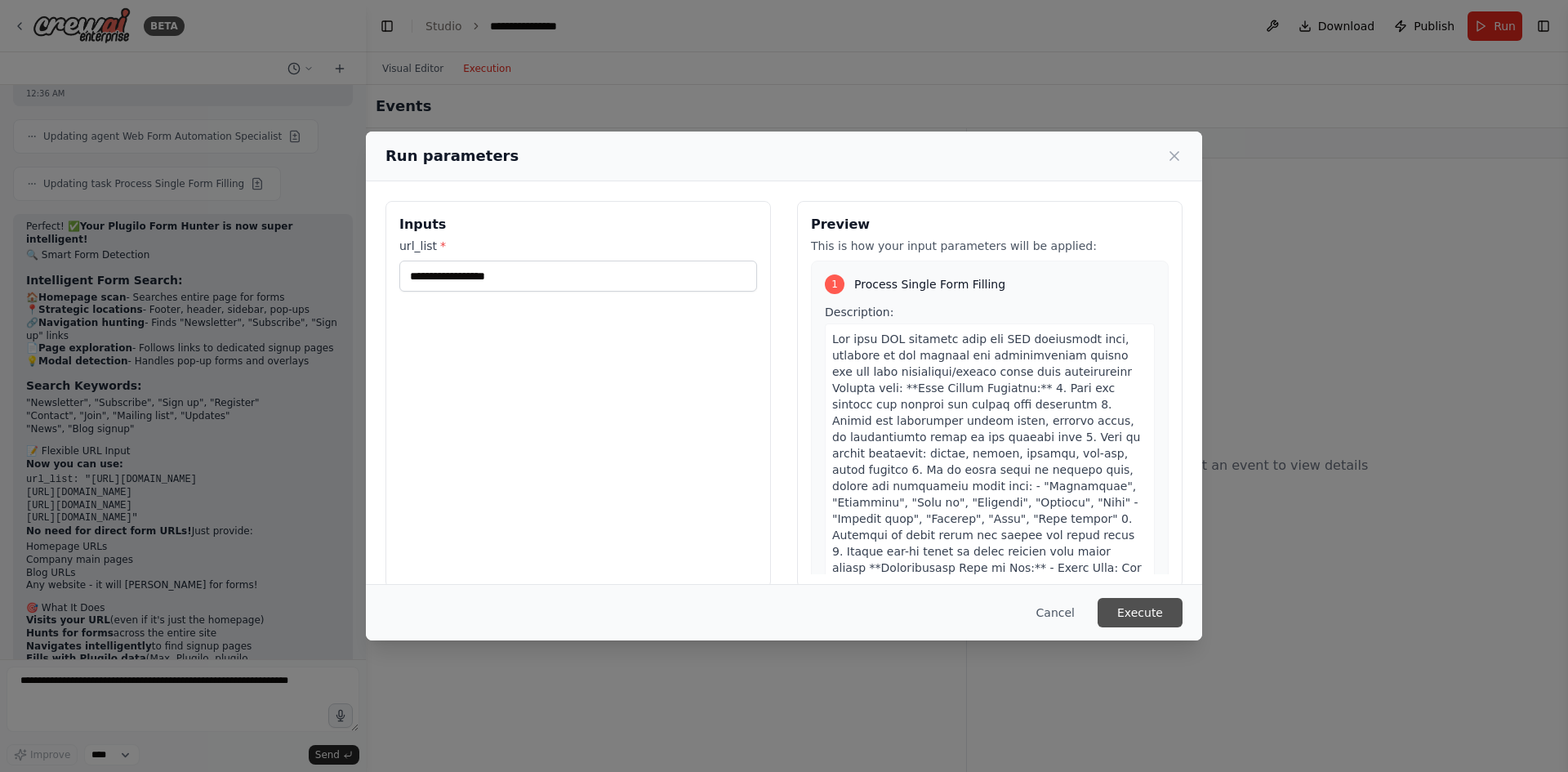
click at [1162, 612] on button "Execute" at bounding box center [1139, 612] width 85 height 29
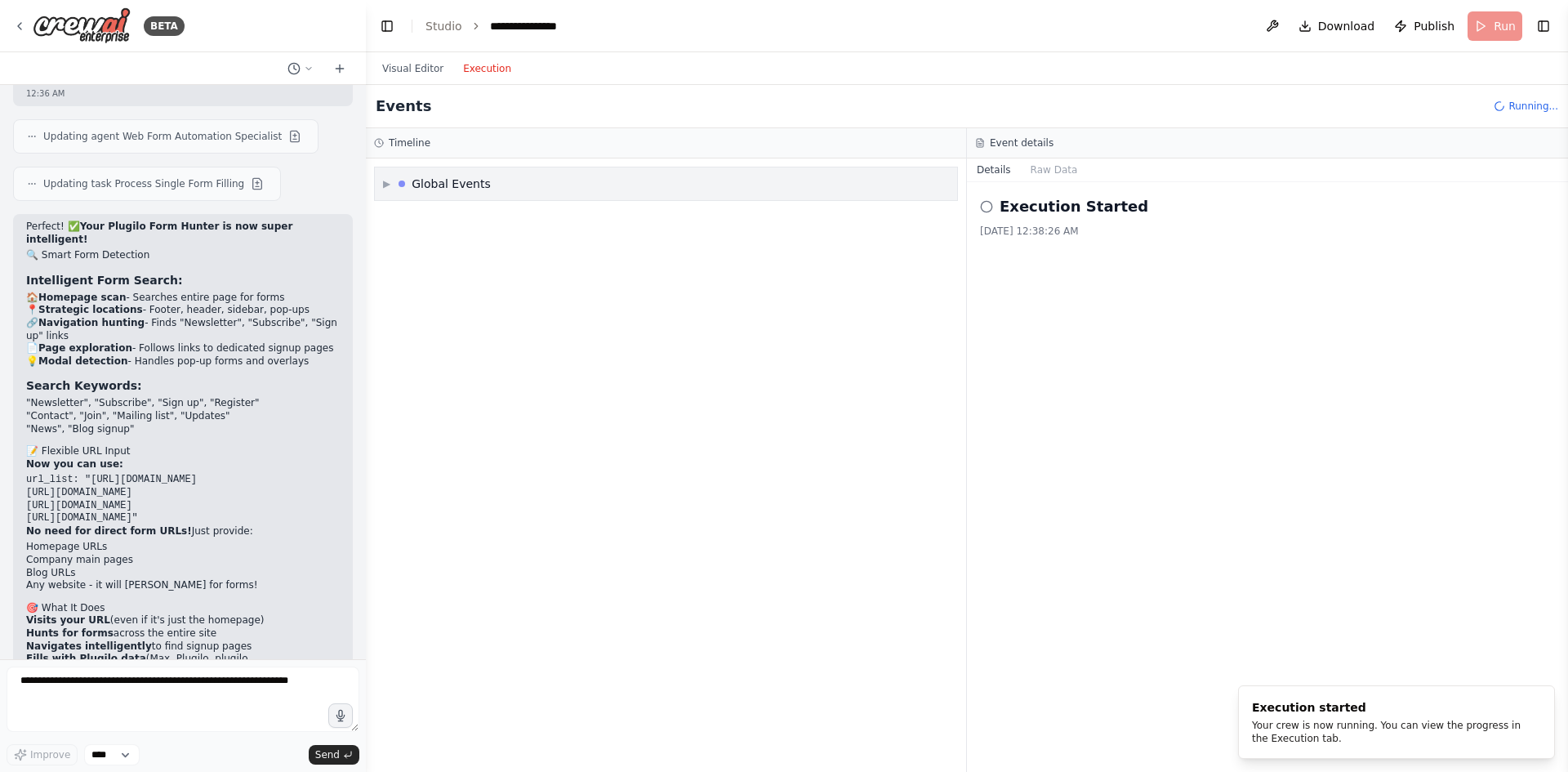
click at [476, 186] on div "Global Events" at bounding box center [451, 184] width 79 height 16
click at [478, 221] on span "Execution Started" at bounding box center [445, 218] width 87 height 13
click at [492, 218] on div "Execution Started" at bounding box center [666, 218] width 558 height 13
click at [493, 218] on div "Execution Started" at bounding box center [666, 218] width 558 height 13
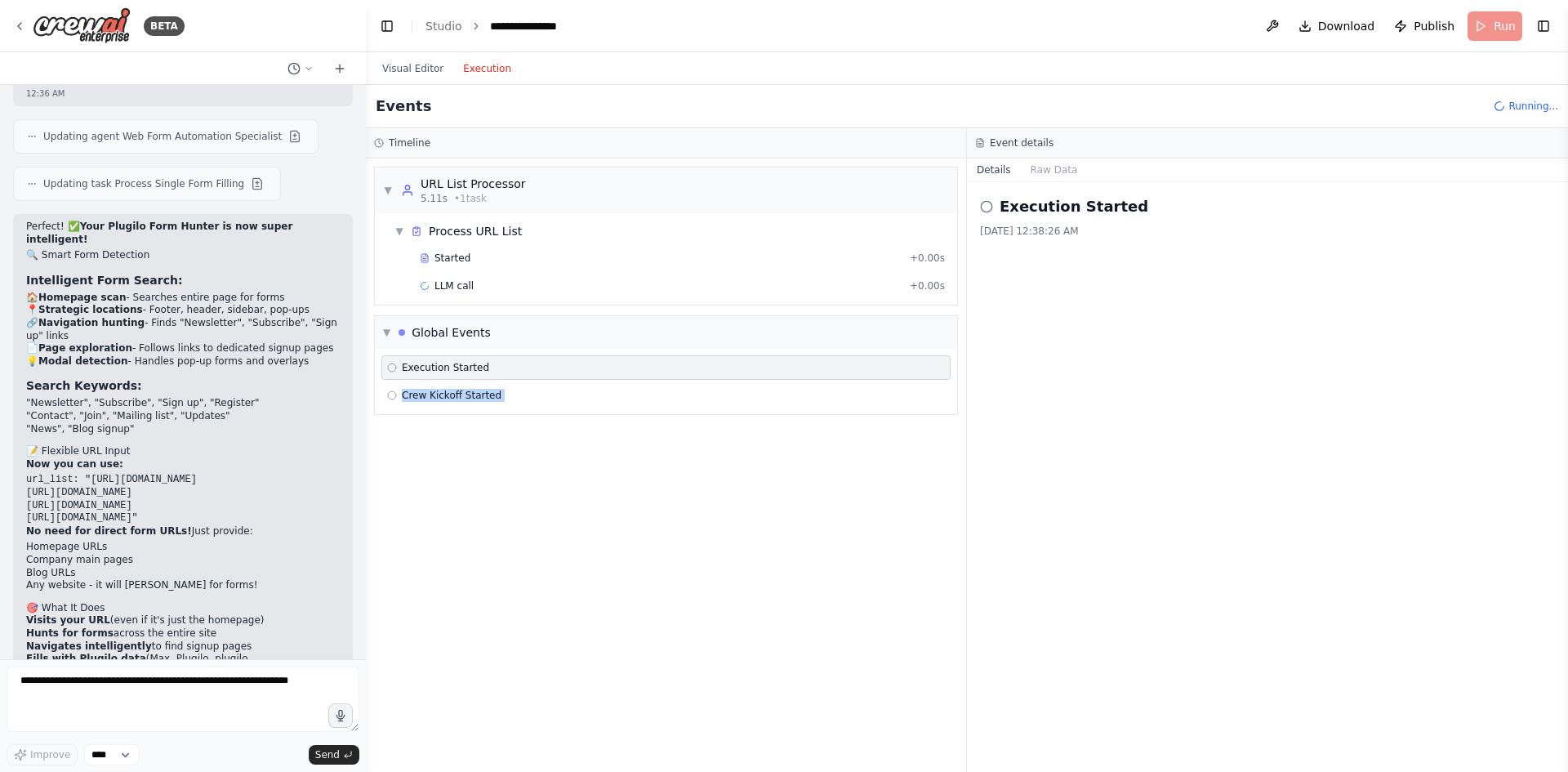
click at [631, 509] on div "▼ URL List Processor 5.11s • 1 task ▼ Process URL List Started + 0.00s LLM call…" at bounding box center [666, 465] width 600 height 613
drag, startPoint x: 502, startPoint y: 407, endPoint x: 502, endPoint y: 398, distance: 9.0
click at [502, 404] on div "Execution Started Crew Kickoff Started" at bounding box center [666, 381] width 583 height 65
click at [504, 396] on div "Crew Kickoff Started" at bounding box center [666, 395] width 558 height 13
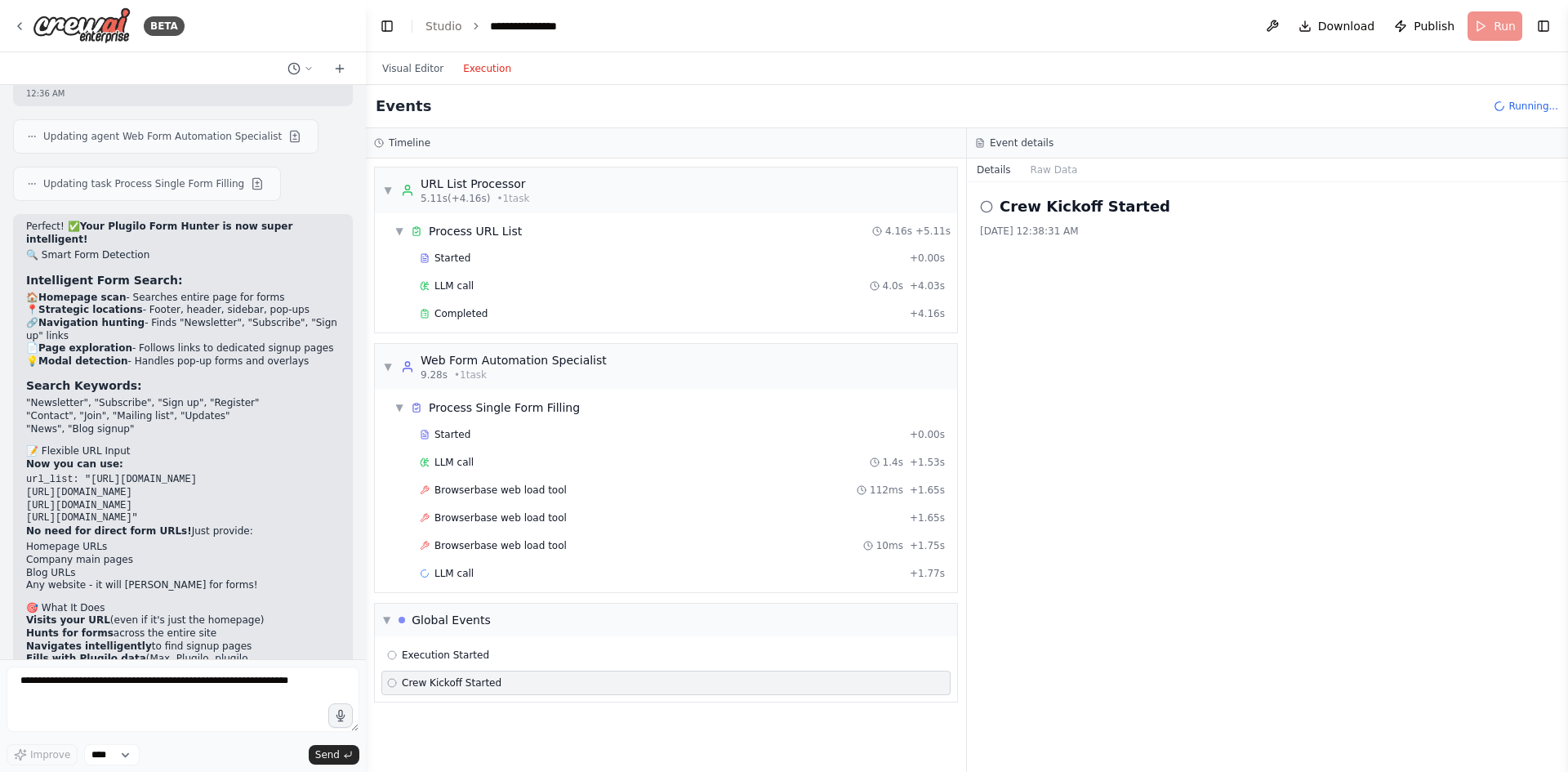
click at [538, 456] on div "LLM call 1.4s + 1.53s" at bounding box center [682, 463] width 536 height 25
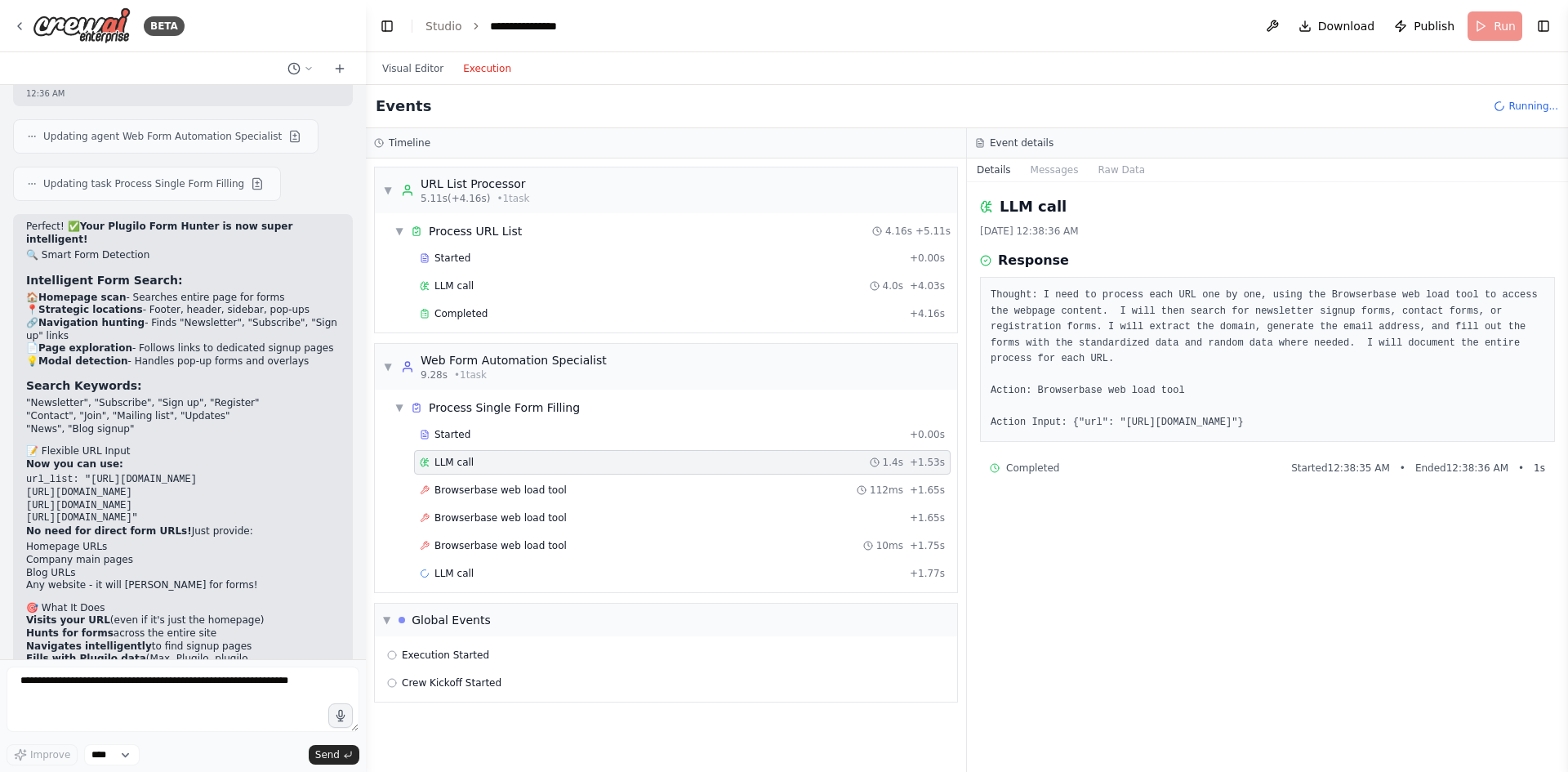
click at [623, 472] on div "LLM call 1.4s + 1.53s" at bounding box center [682, 463] width 536 height 25
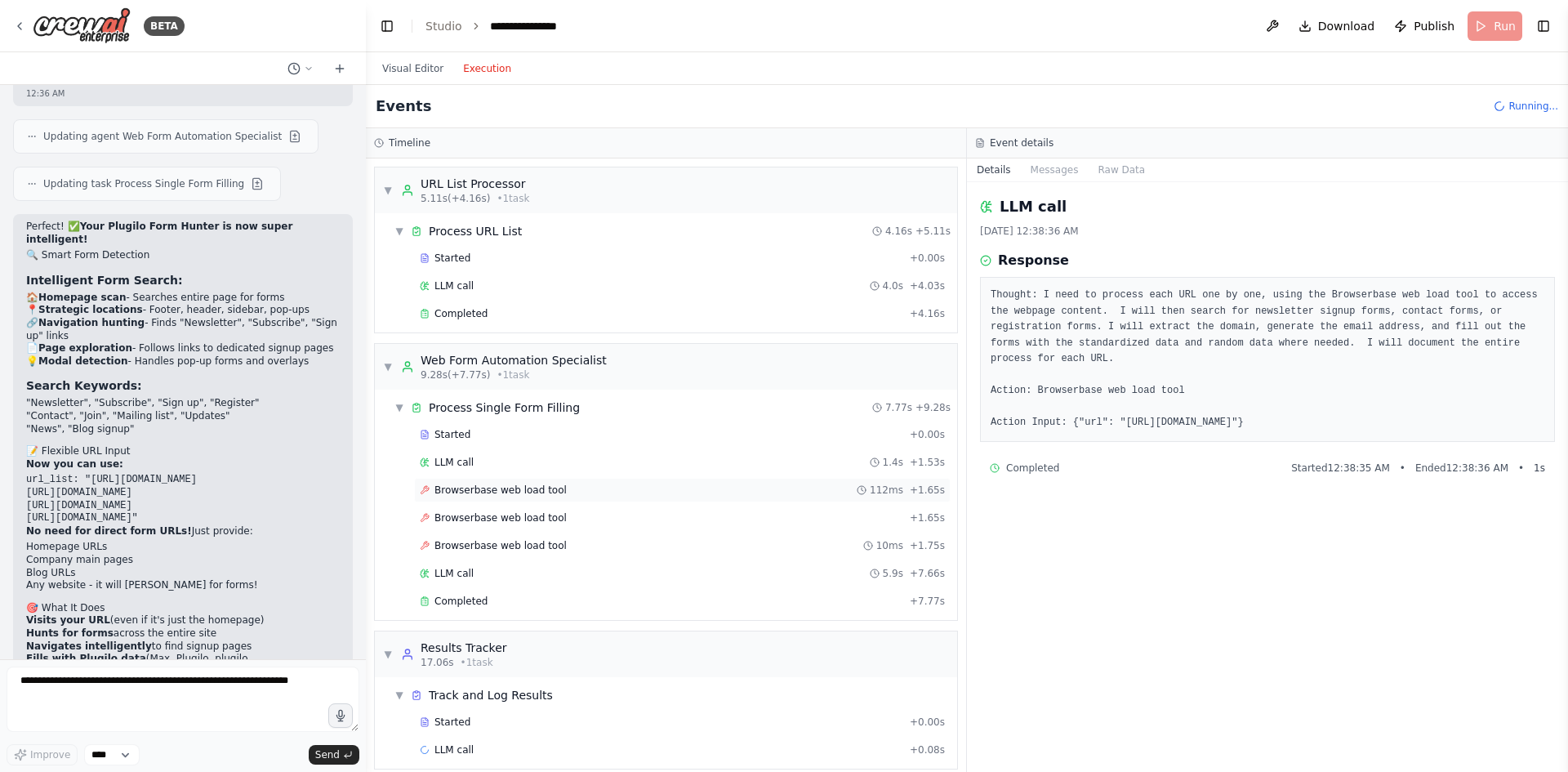
click at [614, 489] on div "Browserbase web load tool 112ms + 1.65s" at bounding box center [682, 490] width 525 height 13
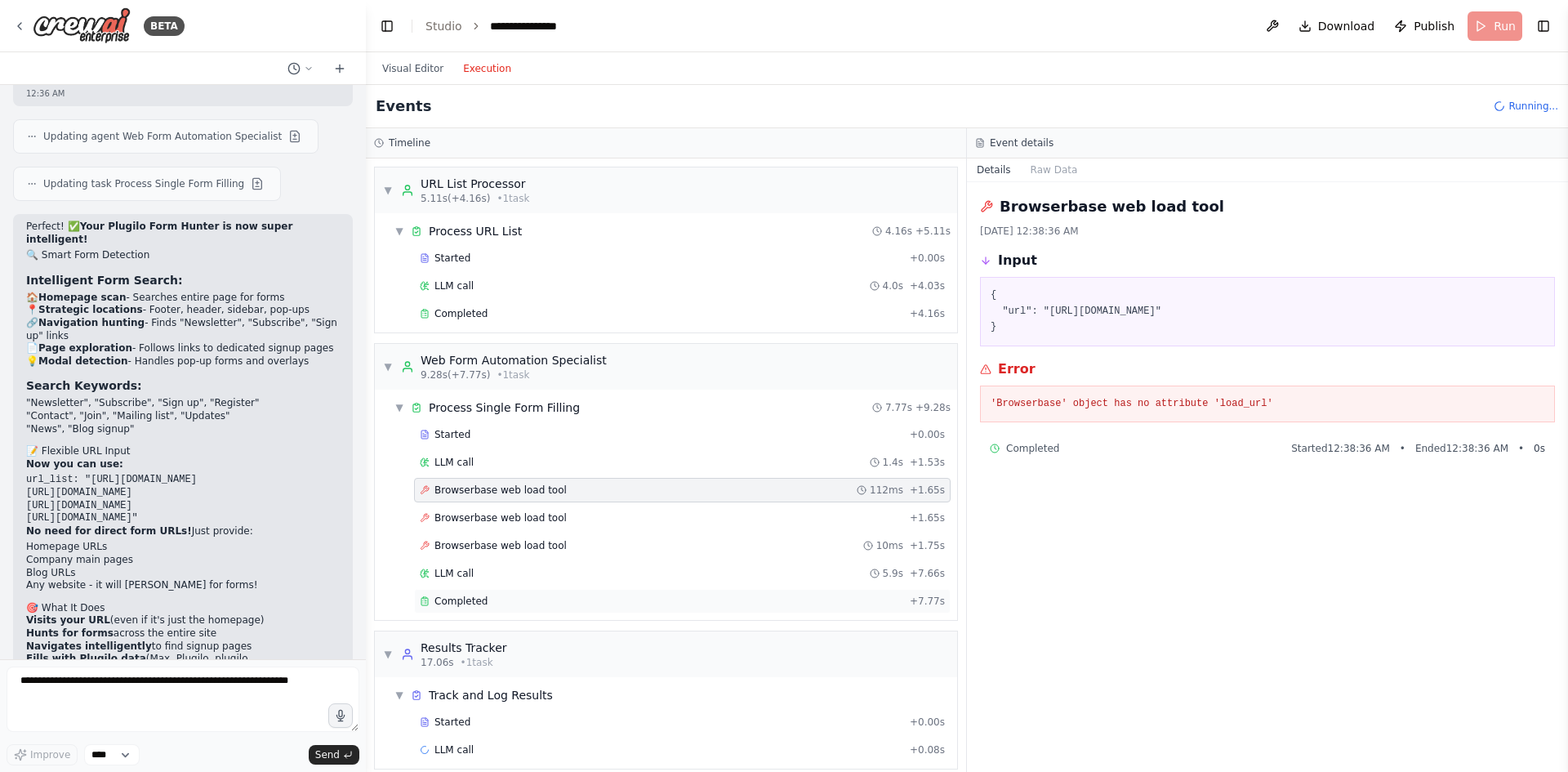
scroll to position [125, 0]
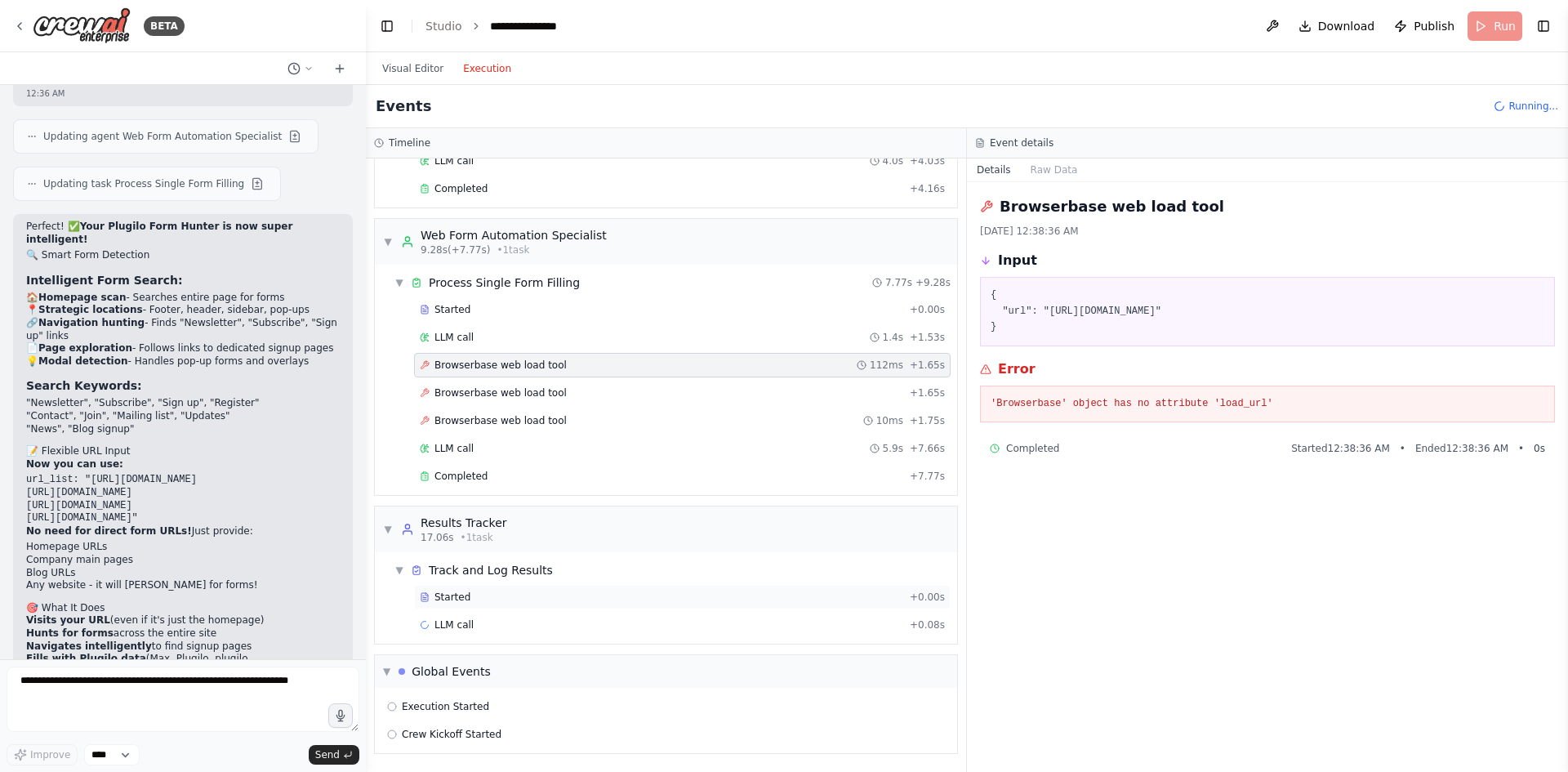
click at [574, 609] on div "Started + 0.00s" at bounding box center [682, 597] width 536 height 25
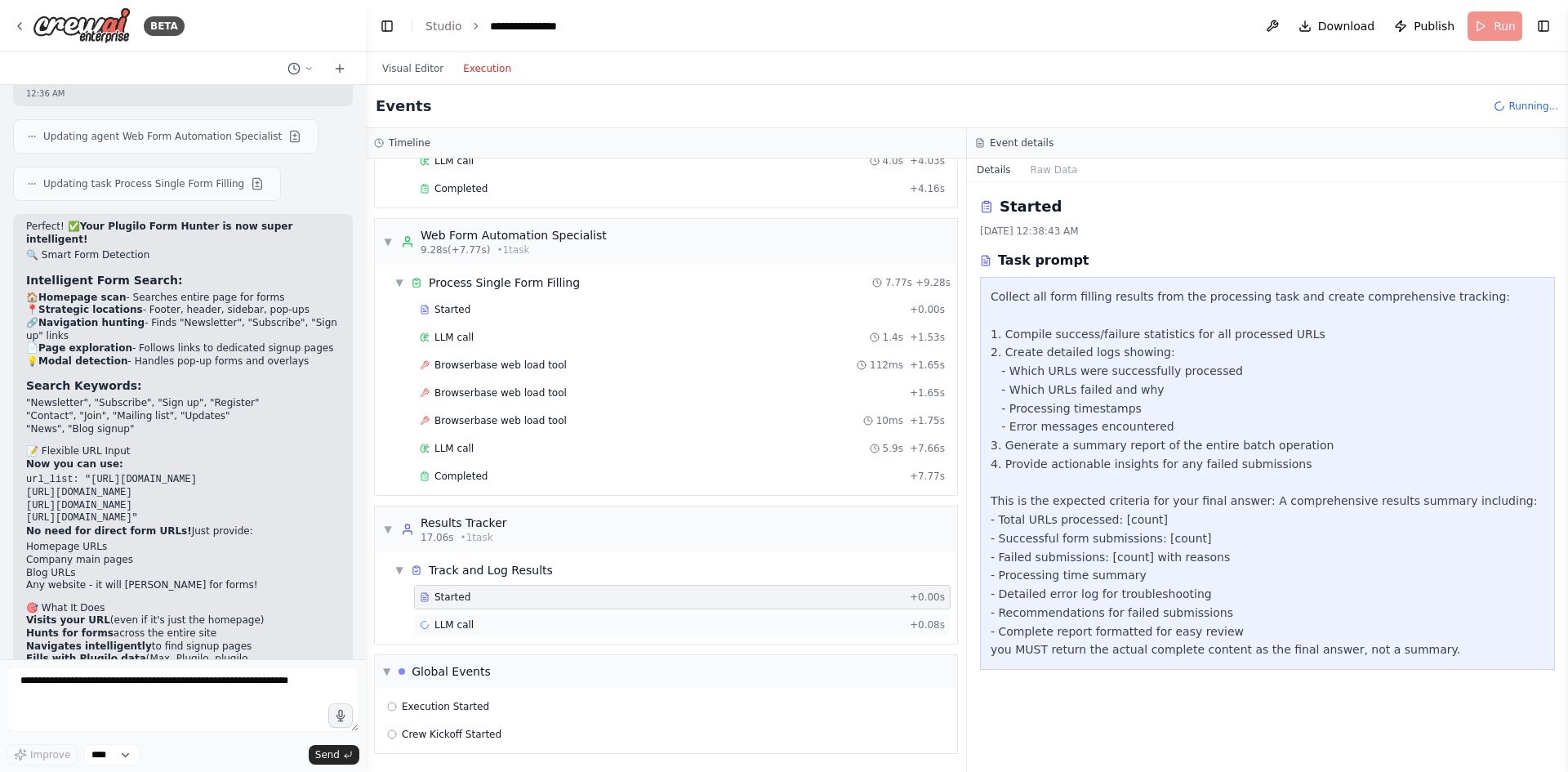
click at [568, 628] on div "LLM call + 0.08s" at bounding box center [682, 625] width 525 height 13
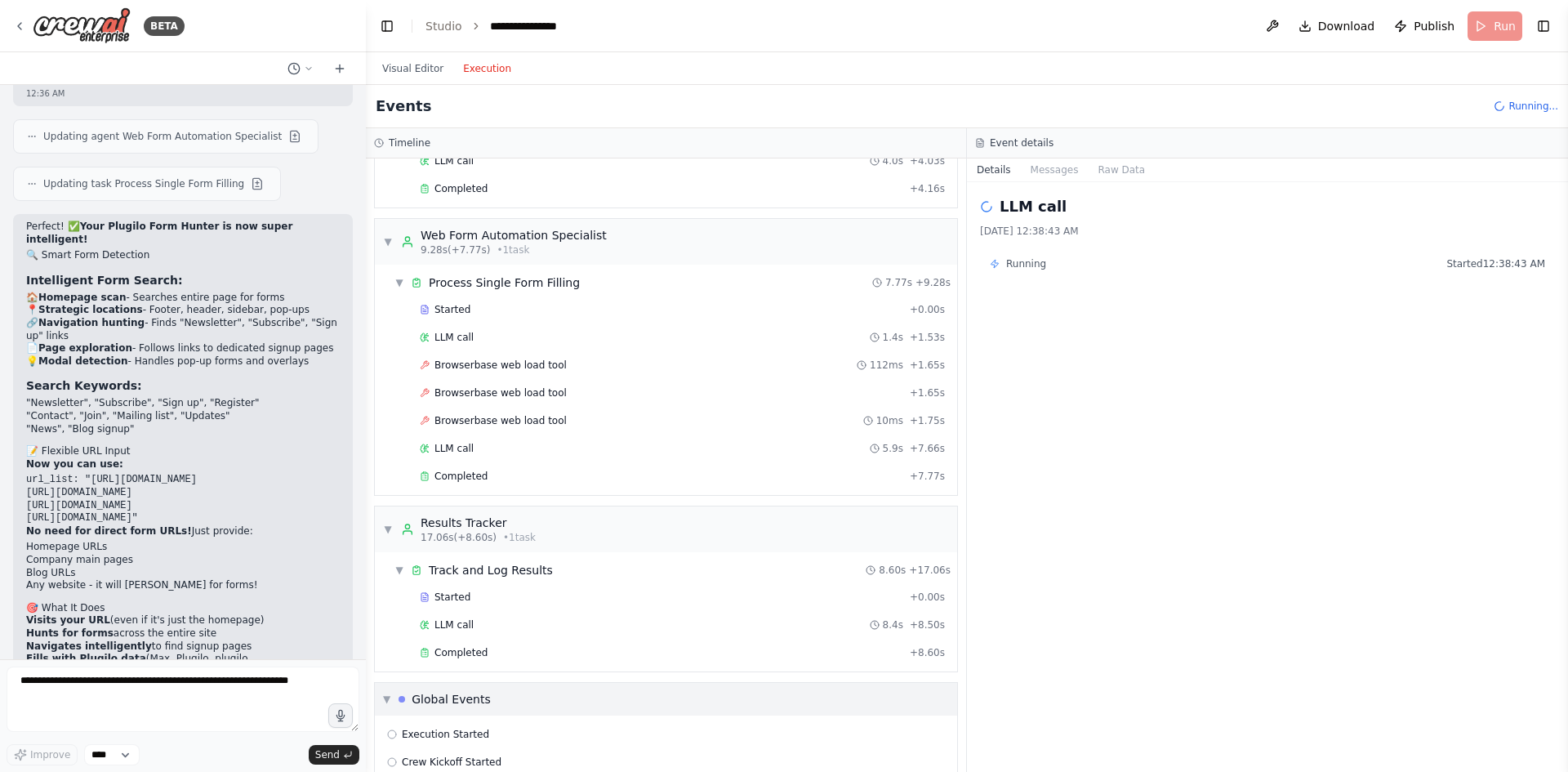
click at [568, 707] on div "▼ Global Events" at bounding box center [666, 699] width 583 height 33
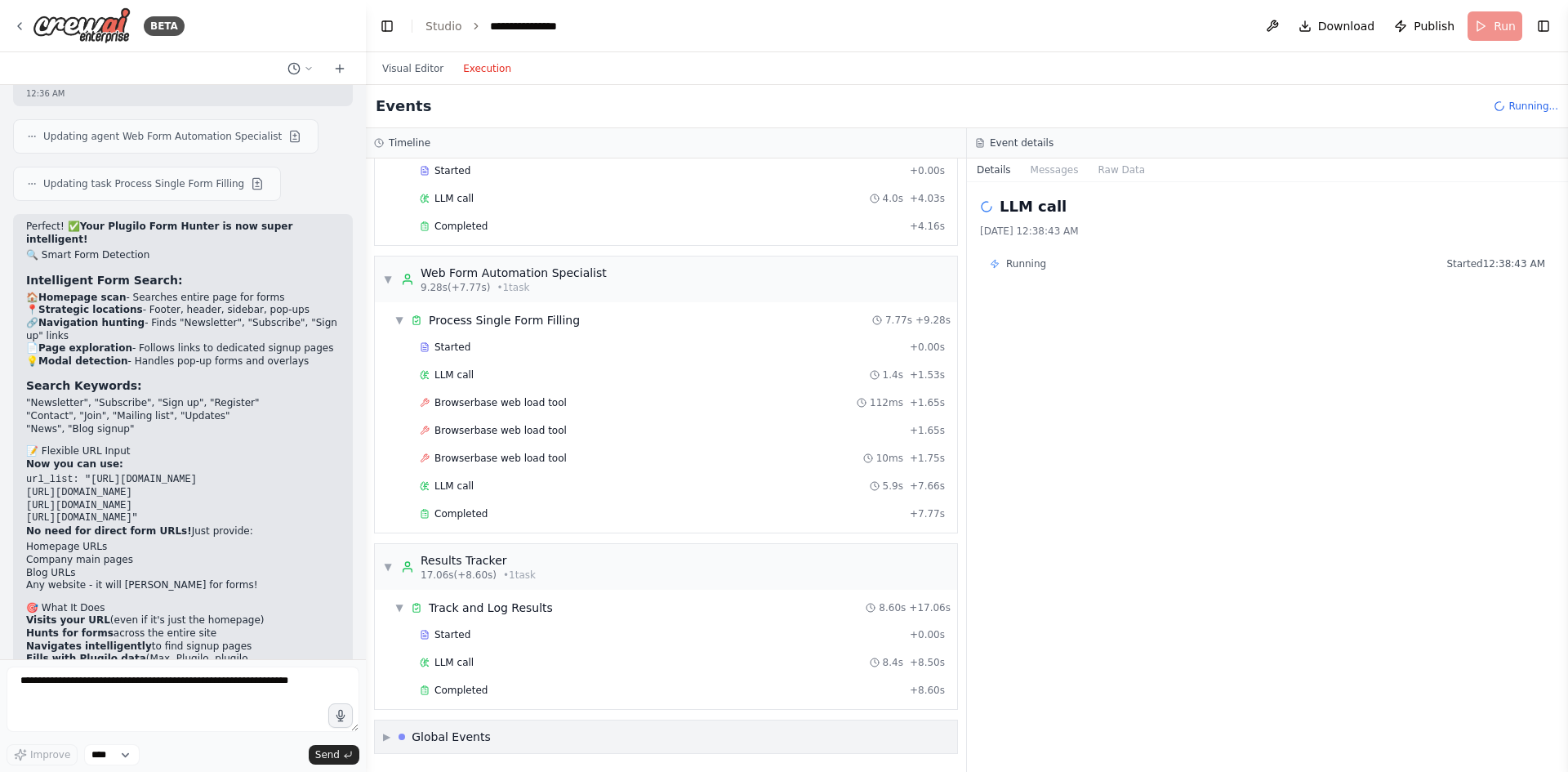
scroll to position [87, 0]
click at [531, 643] on div "Started + 0.00s" at bounding box center [682, 636] width 536 height 25
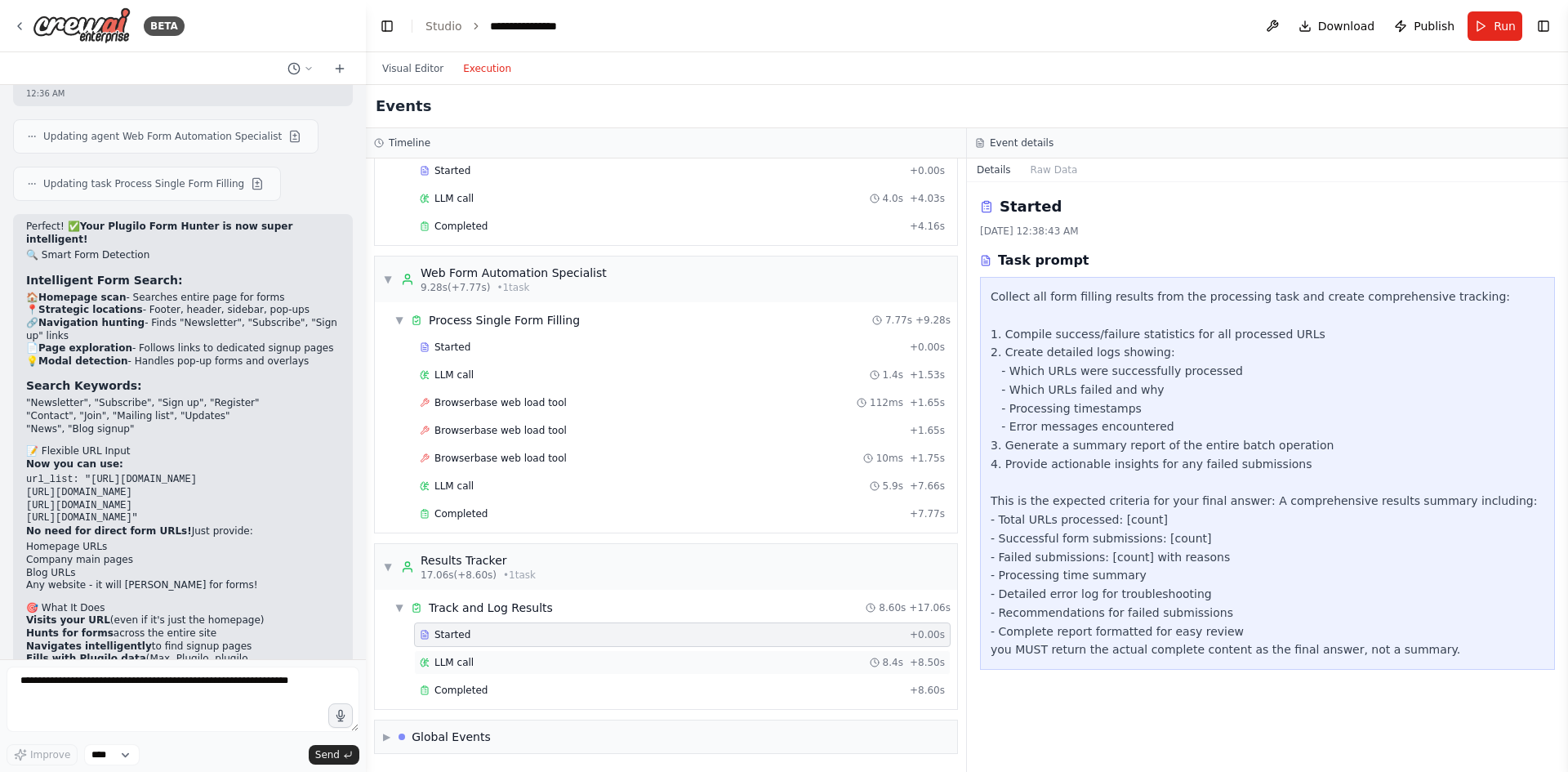
click at [529, 665] on div "LLM call 8.4s + 8.50s" at bounding box center [682, 662] width 525 height 13
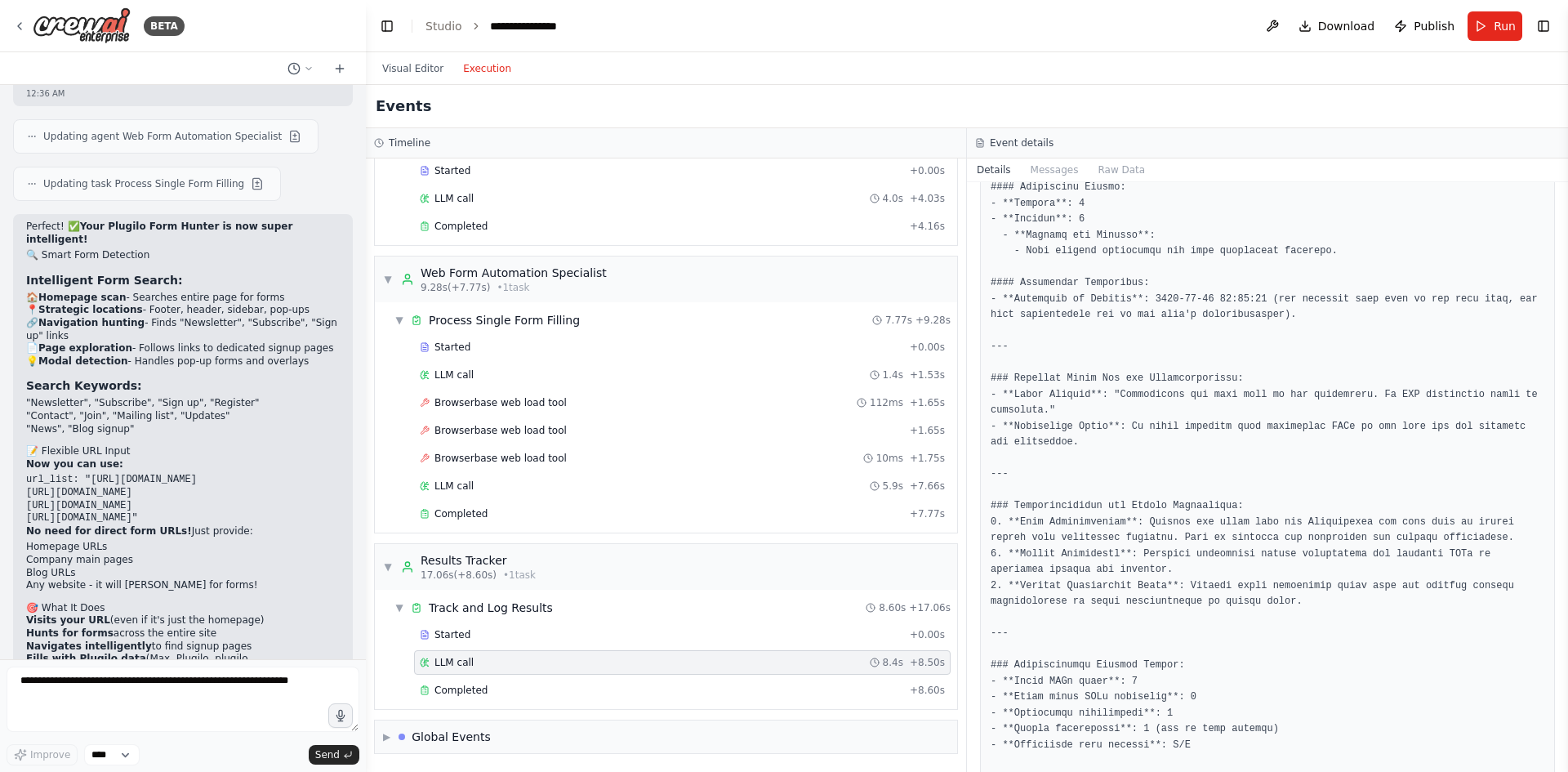
scroll to position [640, 0]
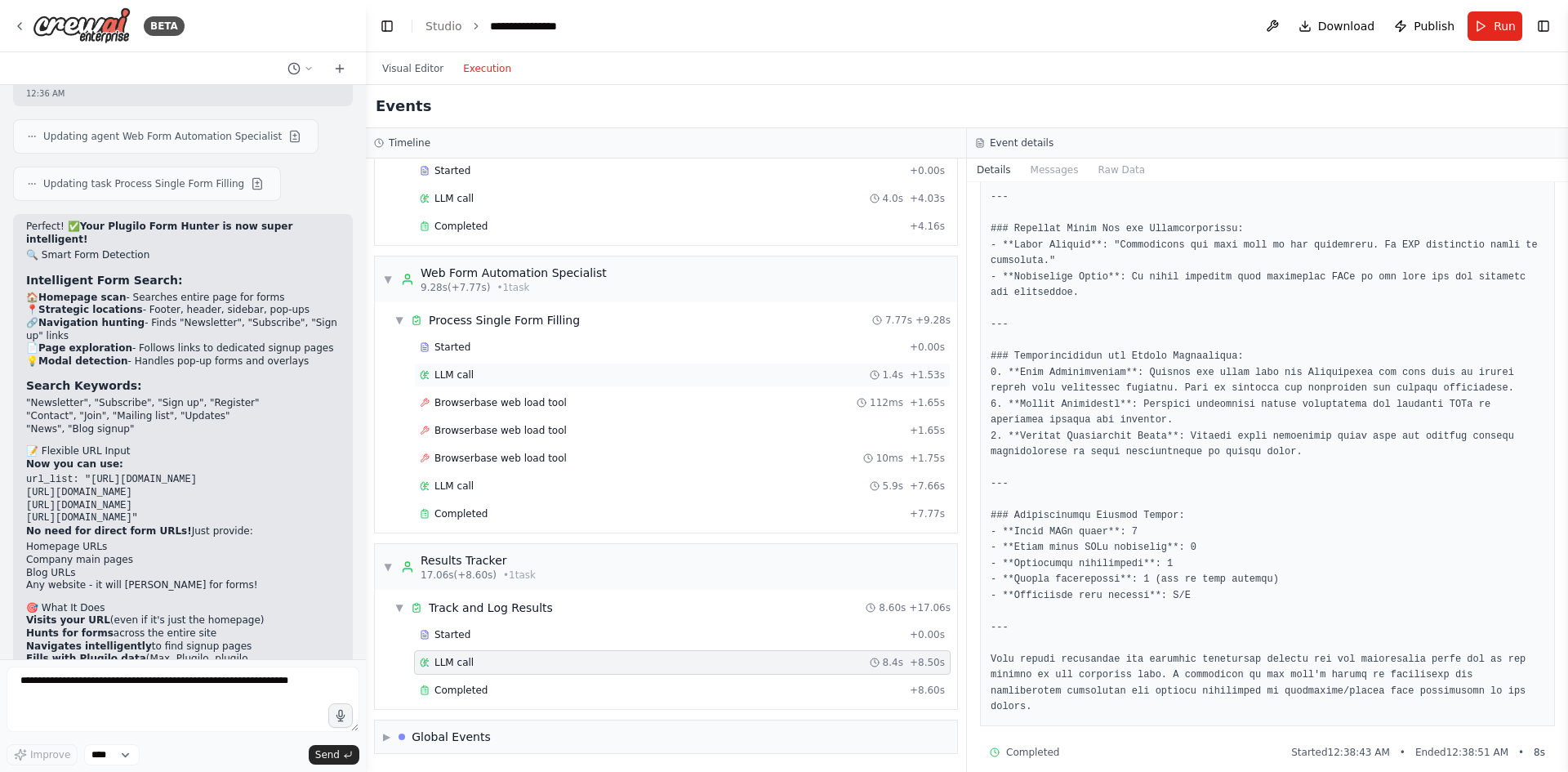
click at [535, 378] on div "LLM call 1.4s + 1.53s" at bounding box center [682, 374] width 525 height 13
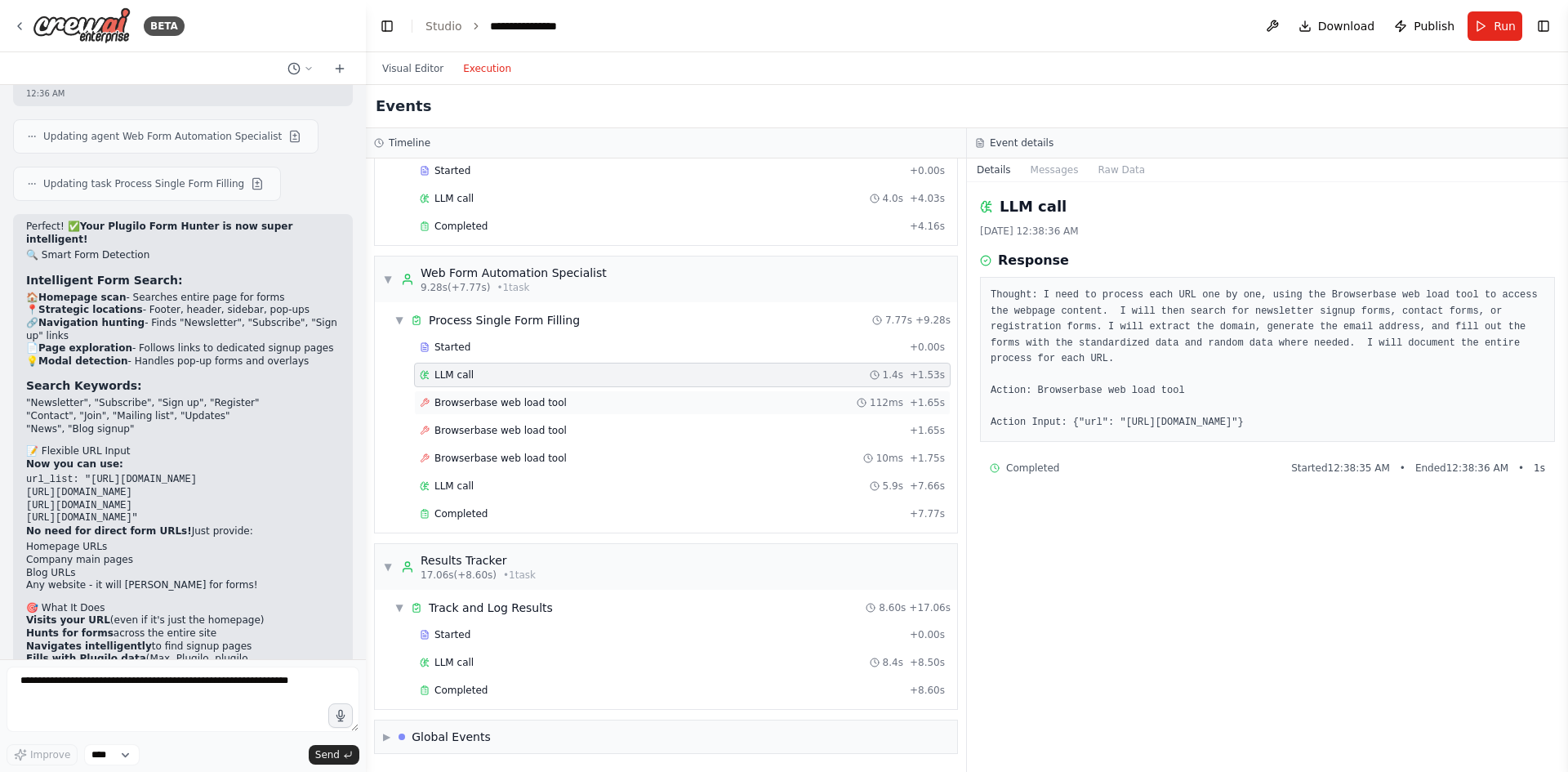
click at [535, 404] on span "Browserbase web load tool" at bounding box center [501, 403] width 133 height 13
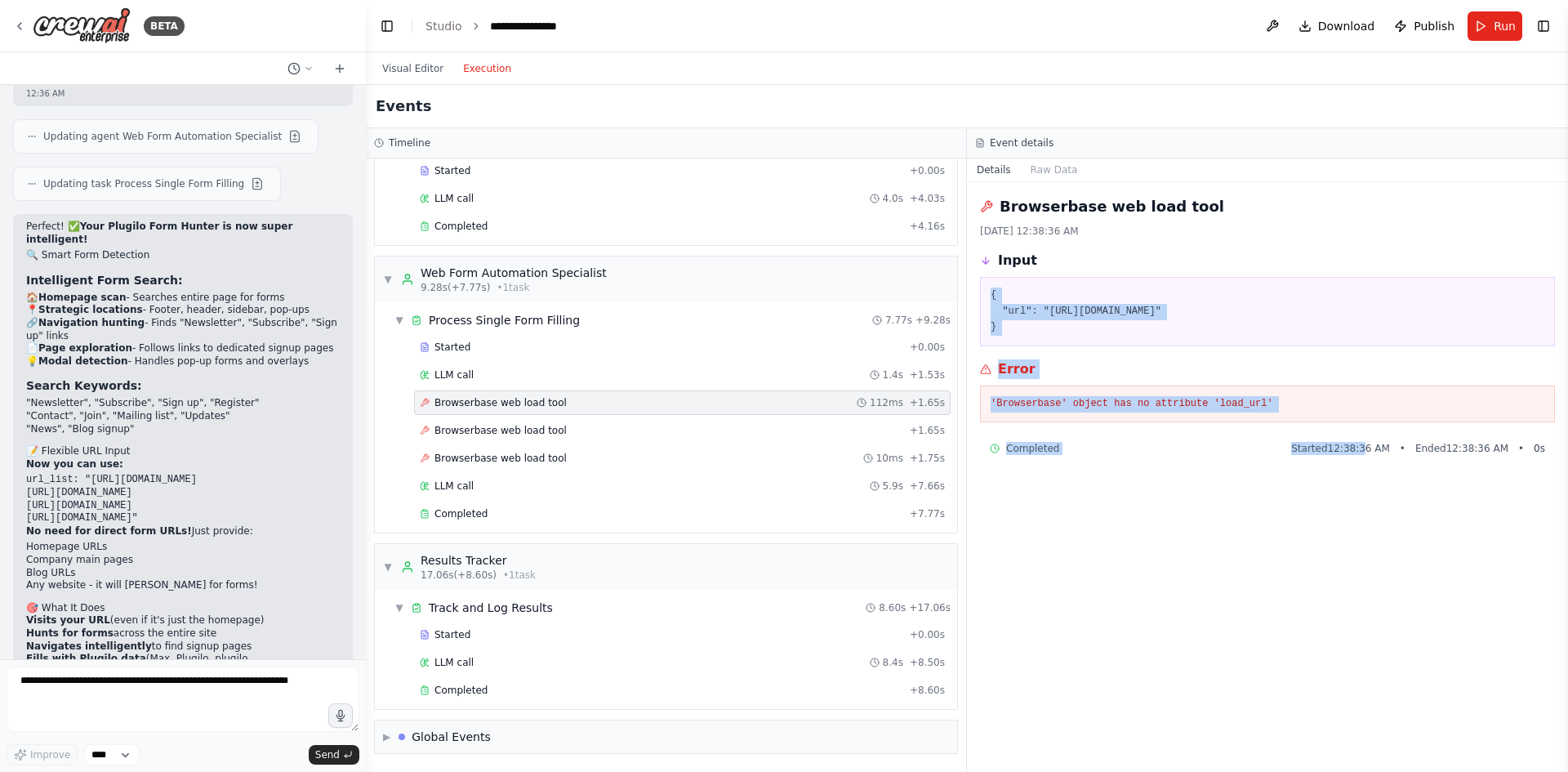
drag, startPoint x: 1384, startPoint y: 574, endPoint x: 1064, endPoint y: 267, distance: 443.5
click at [1064, 267] on div "Browserbase web load tool 8/16/2025, 12:38:36 AM Input { "url": "https://www.cr…" at bounding box center [1267, 477] width 601 height 590
copy div "{ "url": "https://www.crn.de/news" } Error 'Browserbase' object has no attribut…"
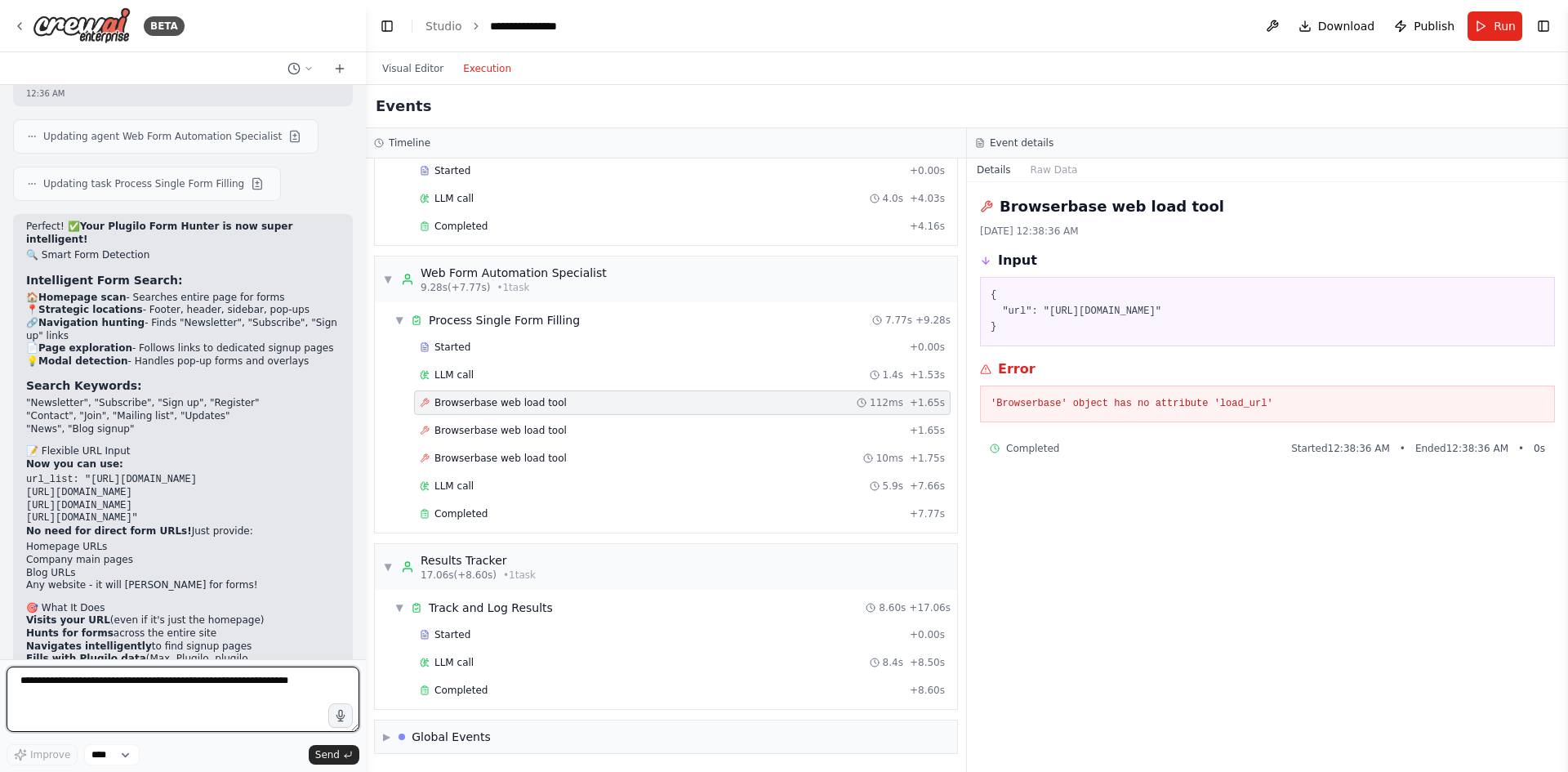
click at [135, 675] on textarea at bounding box center [183, 699] width 353 height 65
paste textarea "**********"
type textarea "**********"
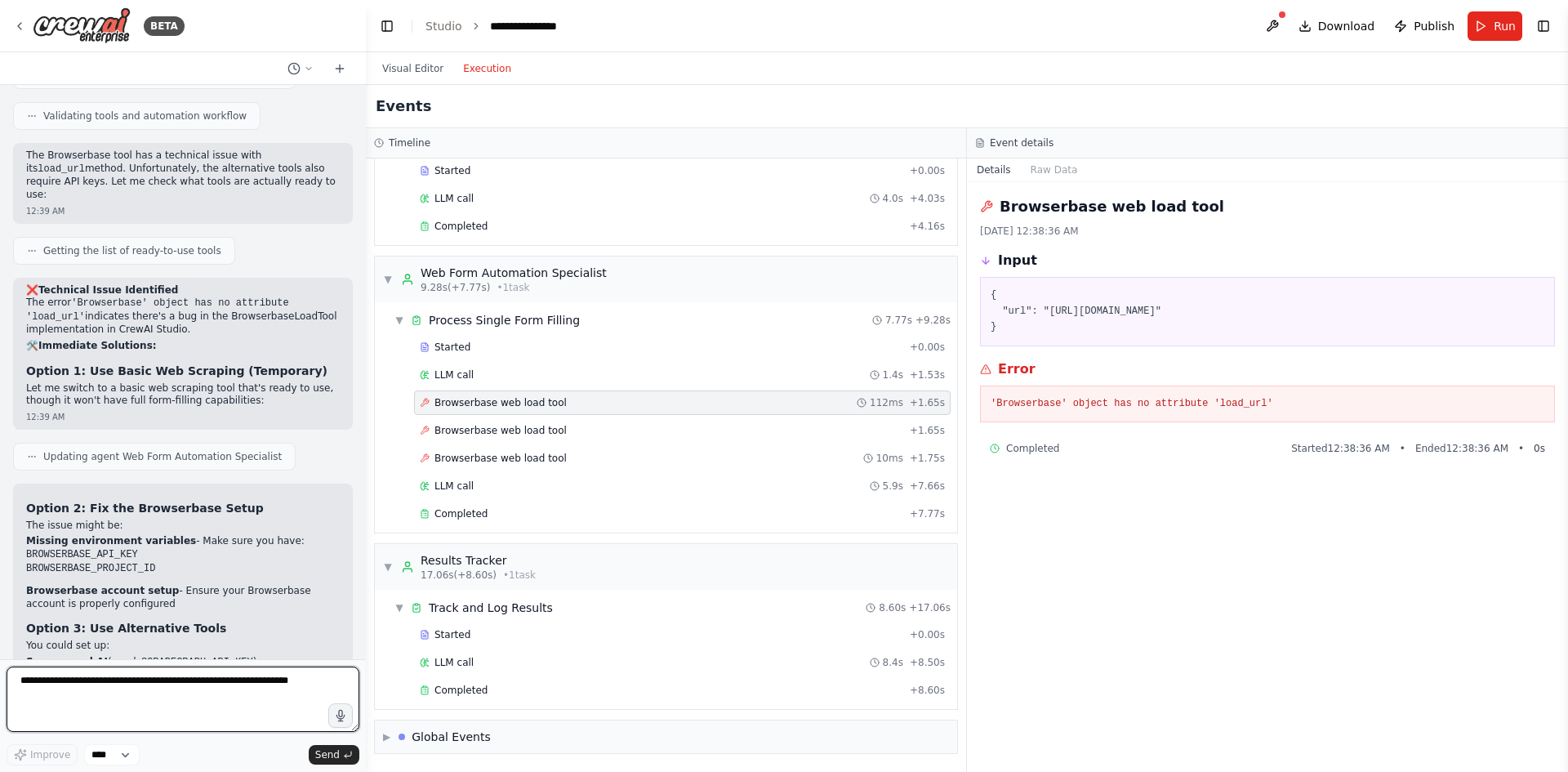
scroll to position [9237, 0]
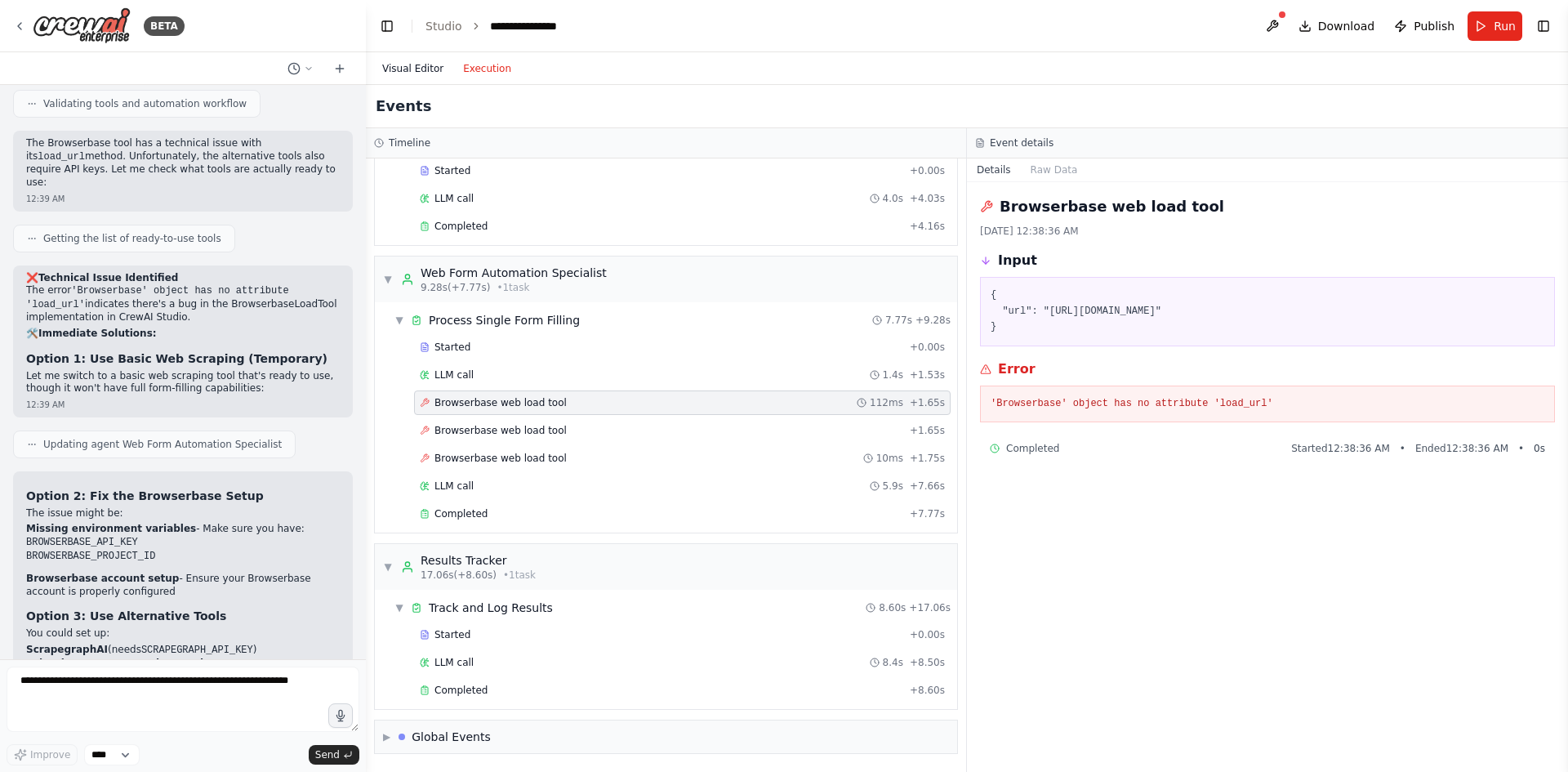
click at [426, 70] on button "Visual Editor" at bounding box center [412, 69] width 81 height 20
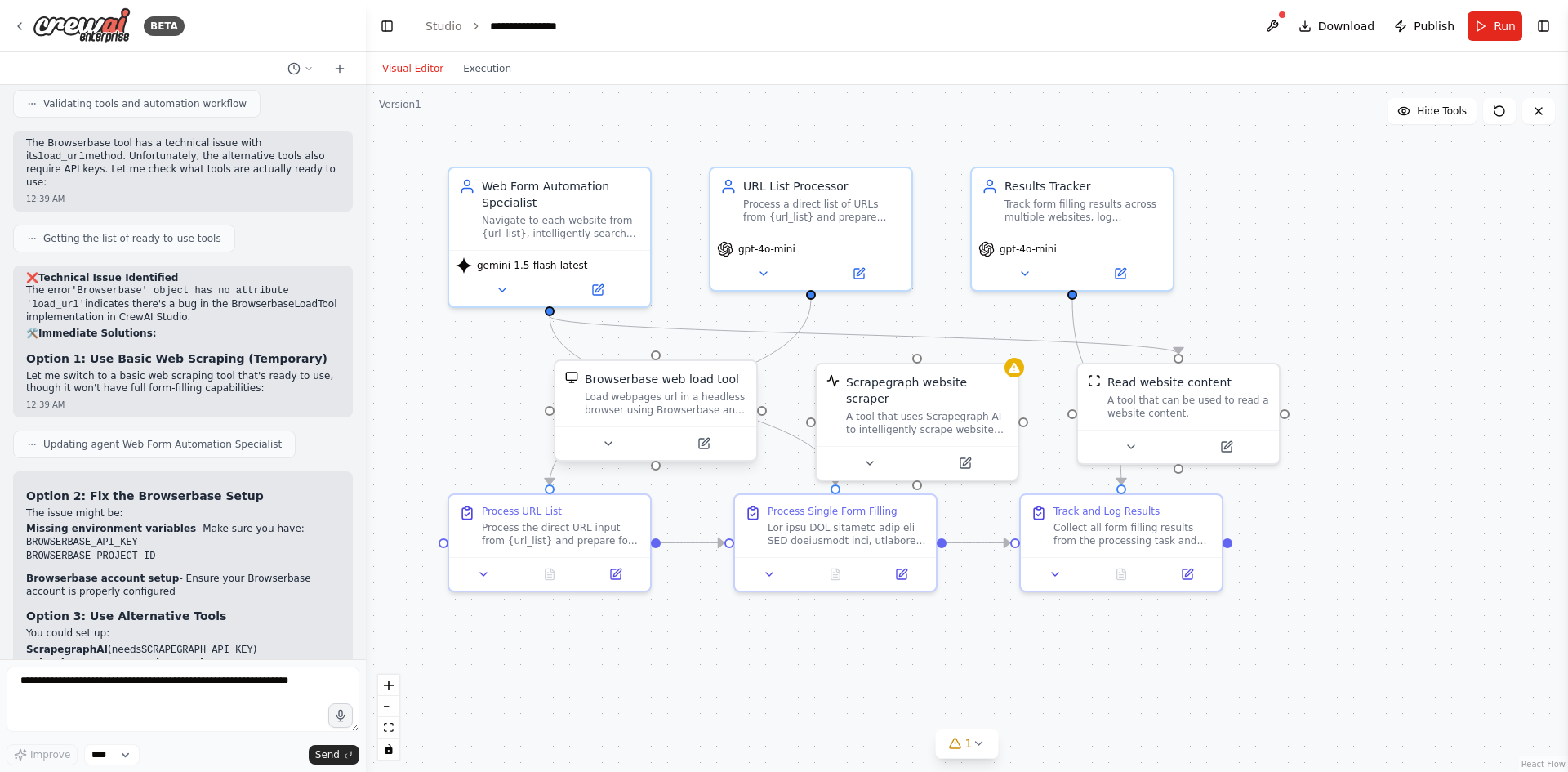
click at [651, 404] on div "Load webpages url in a headless browser using Browserbase and return the conten…" at bounding box center [666, 403] width 162 height 26
click at [706, 440] on icon at bounding box center [705, 441] width 7 height 7
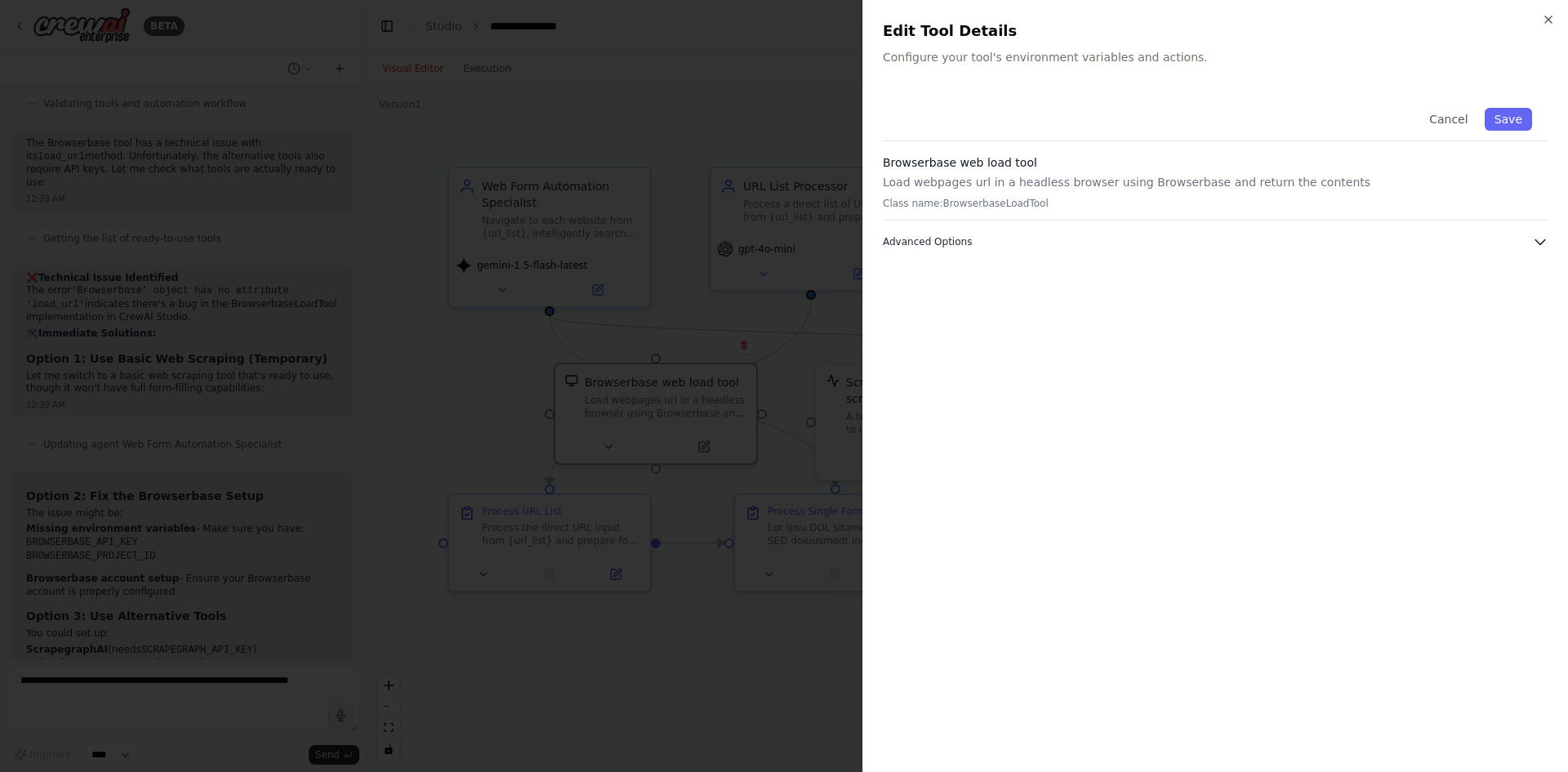
click at [956, 250] on button "Advanced Options" at bounding box center [1215, 242] width 666 height 16
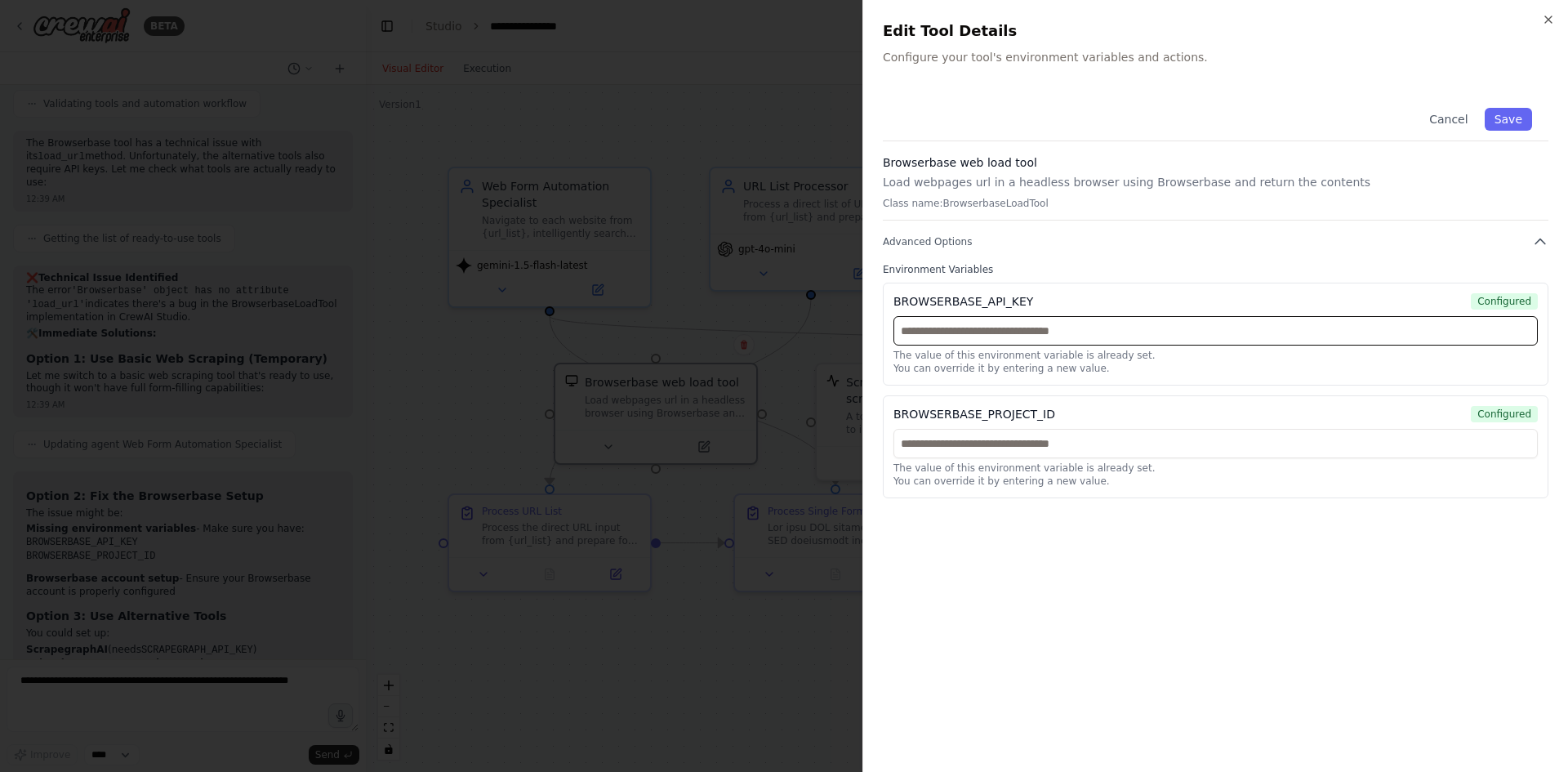
click at [1147, 337] on input "text" at bounding box center [1215, 331] width 644 height 29
click at [985, 332] on input "text" at bounding box center [1215, 331] width 644 height 29
click at [1005, 440] on input "text" at bounding box center [1215, 443] width 644 height 29
paste input "**********"
type input "**********"
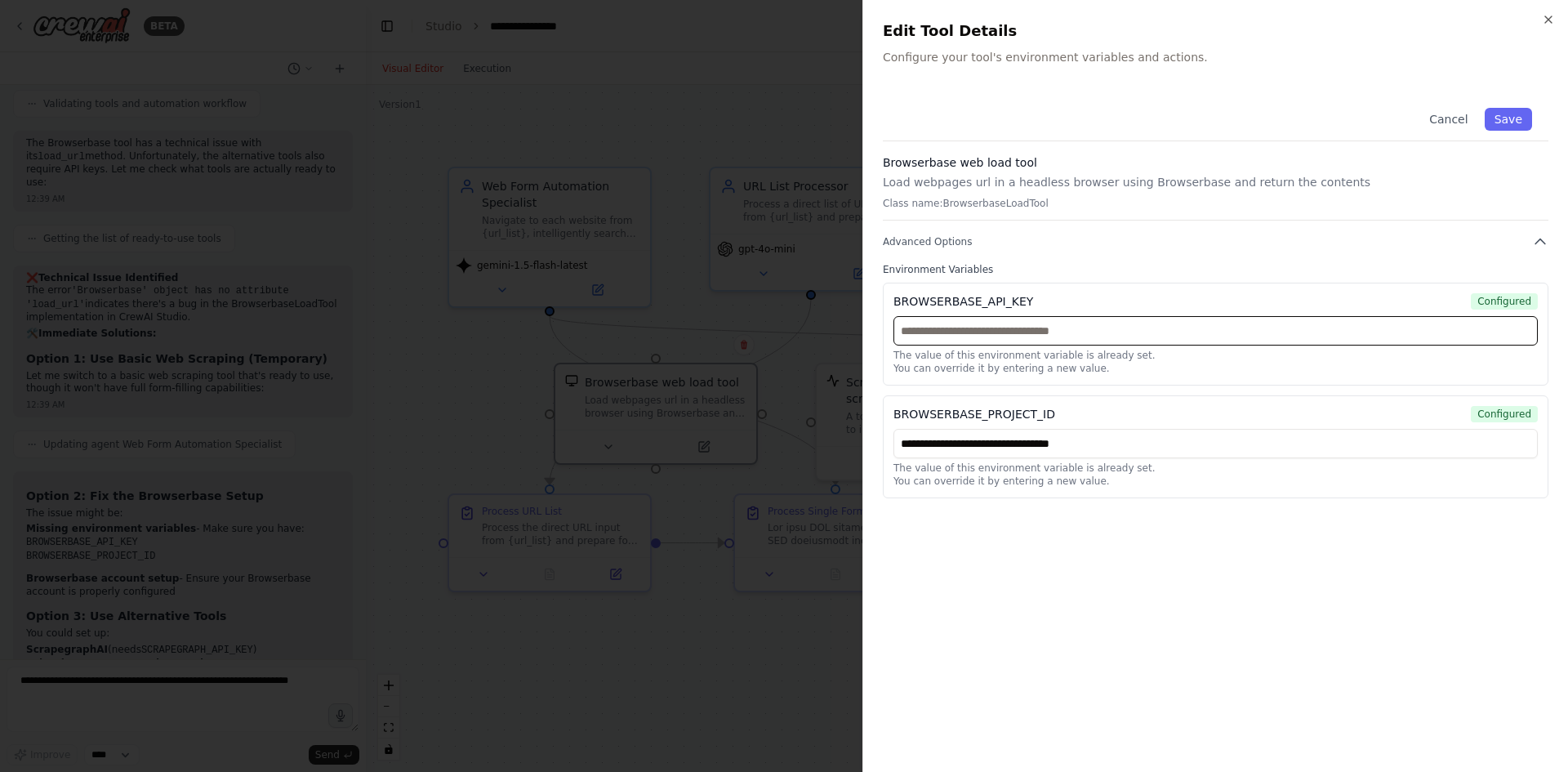
click at [1031, 333] on input "text" at bounding box center [1215, 331] width 644 height 29
paste input "**********"
type input "**********"
click at [1507, 122] on button "Save" at bounding box center [1508, 119] width 47 height 23
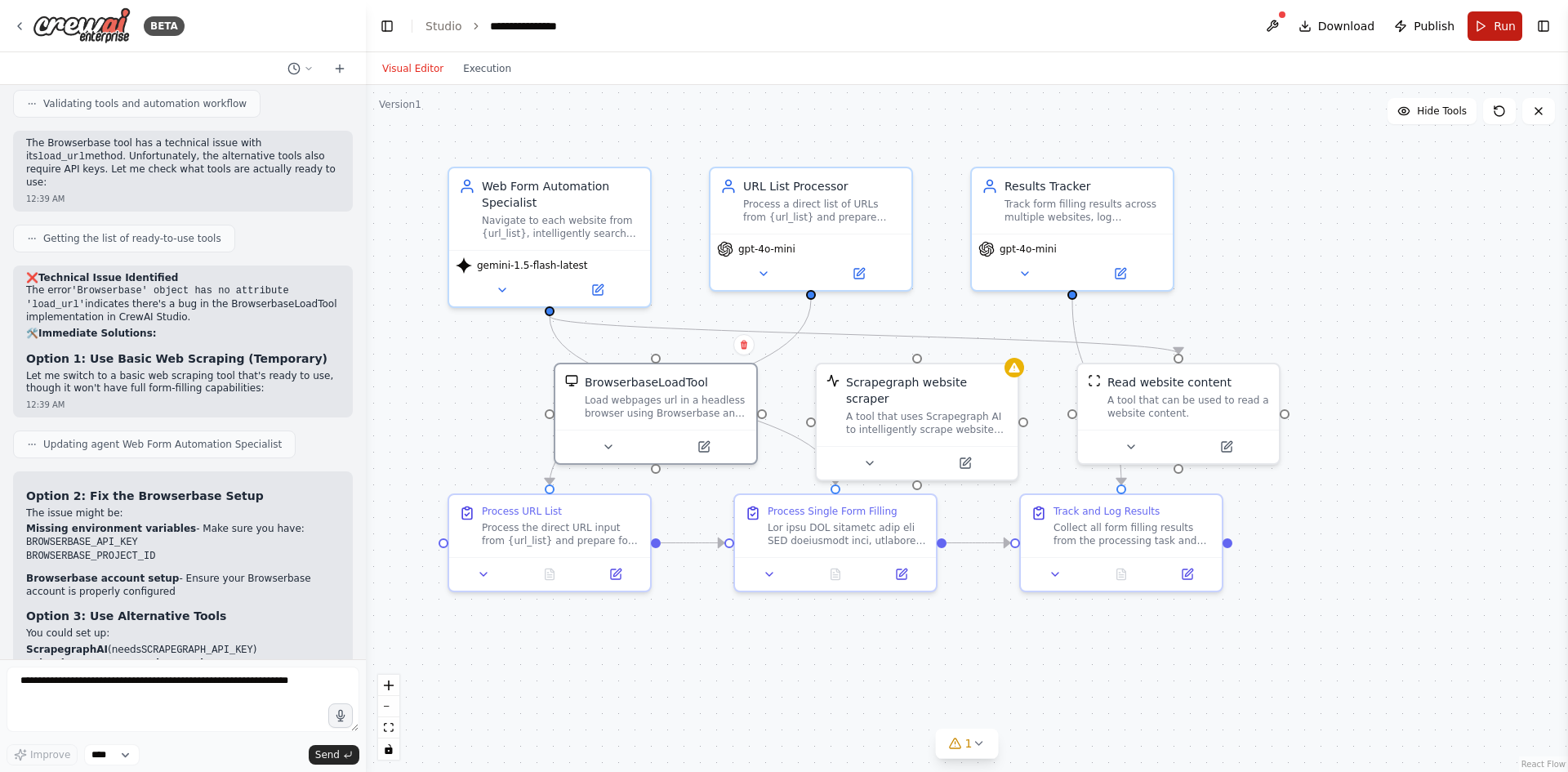
click at [1482, 22] on button "Run" at bounding box center [1494, 26] width 54 height 29
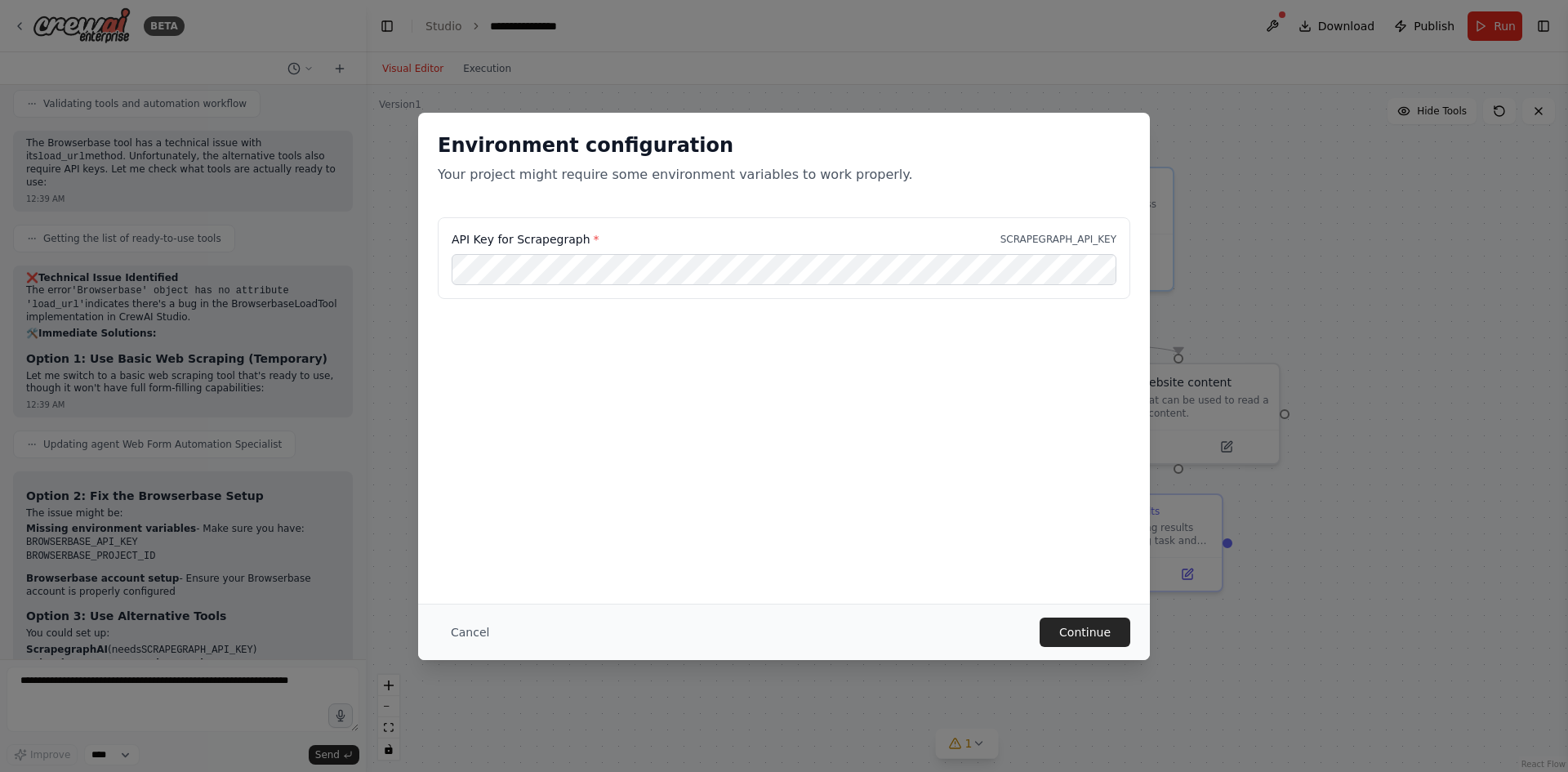
click at [534, 236] on label "API Key for Scrapegraph *" at bounding box center [526, 239] width 148 height 16
click at [534, 237] on label "API Key for Scrapegraph *" at bounding box center [526, 239] width 148 height 16
copy label "Scrapegraph"
click at [1070, 634] on button "Continue" at bounding box center [1085, 632] width 91 height 29
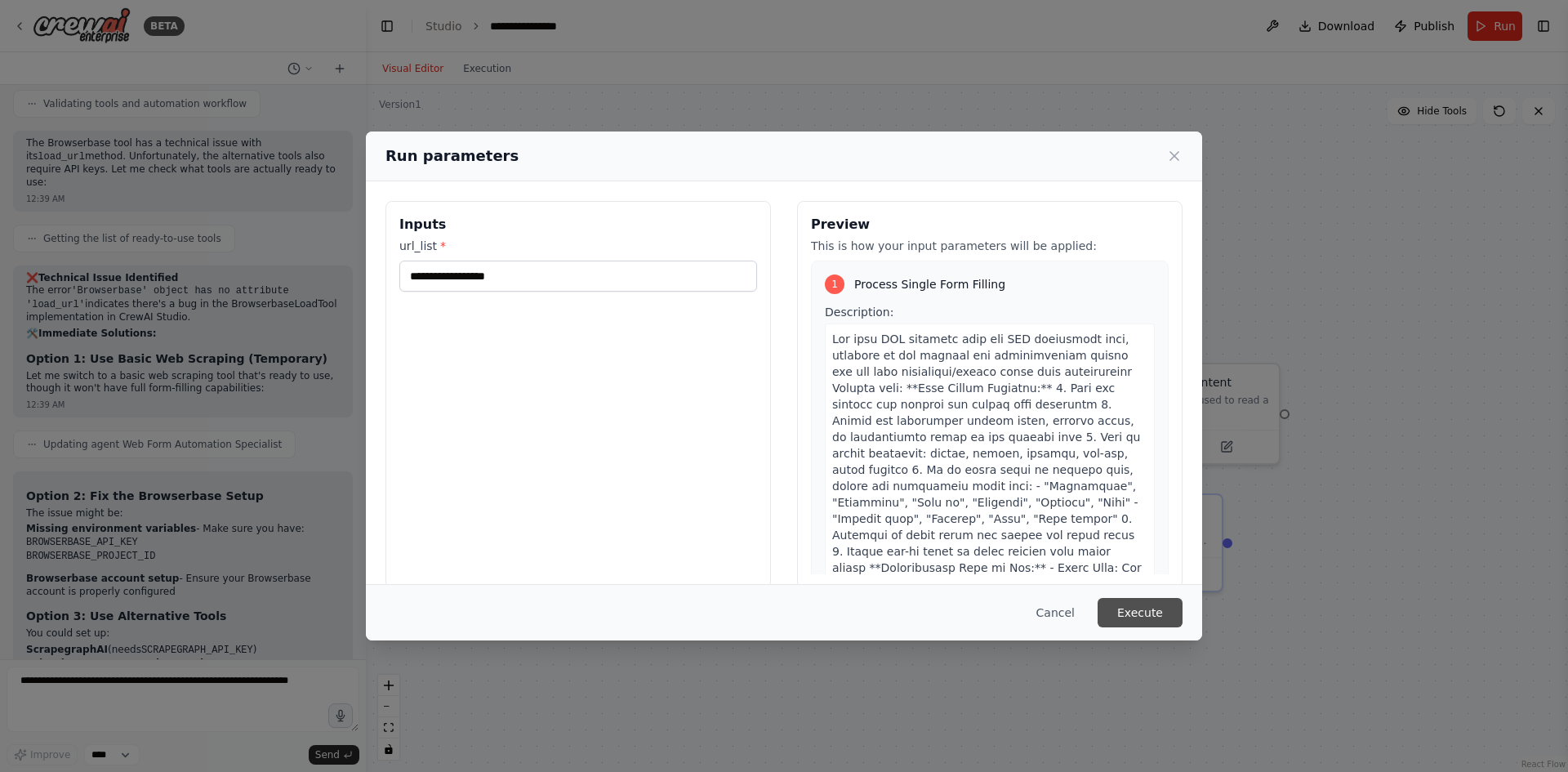
click at [1126, 604] on button "Execute" at bounding box center [1139, 612] width 85 height 29
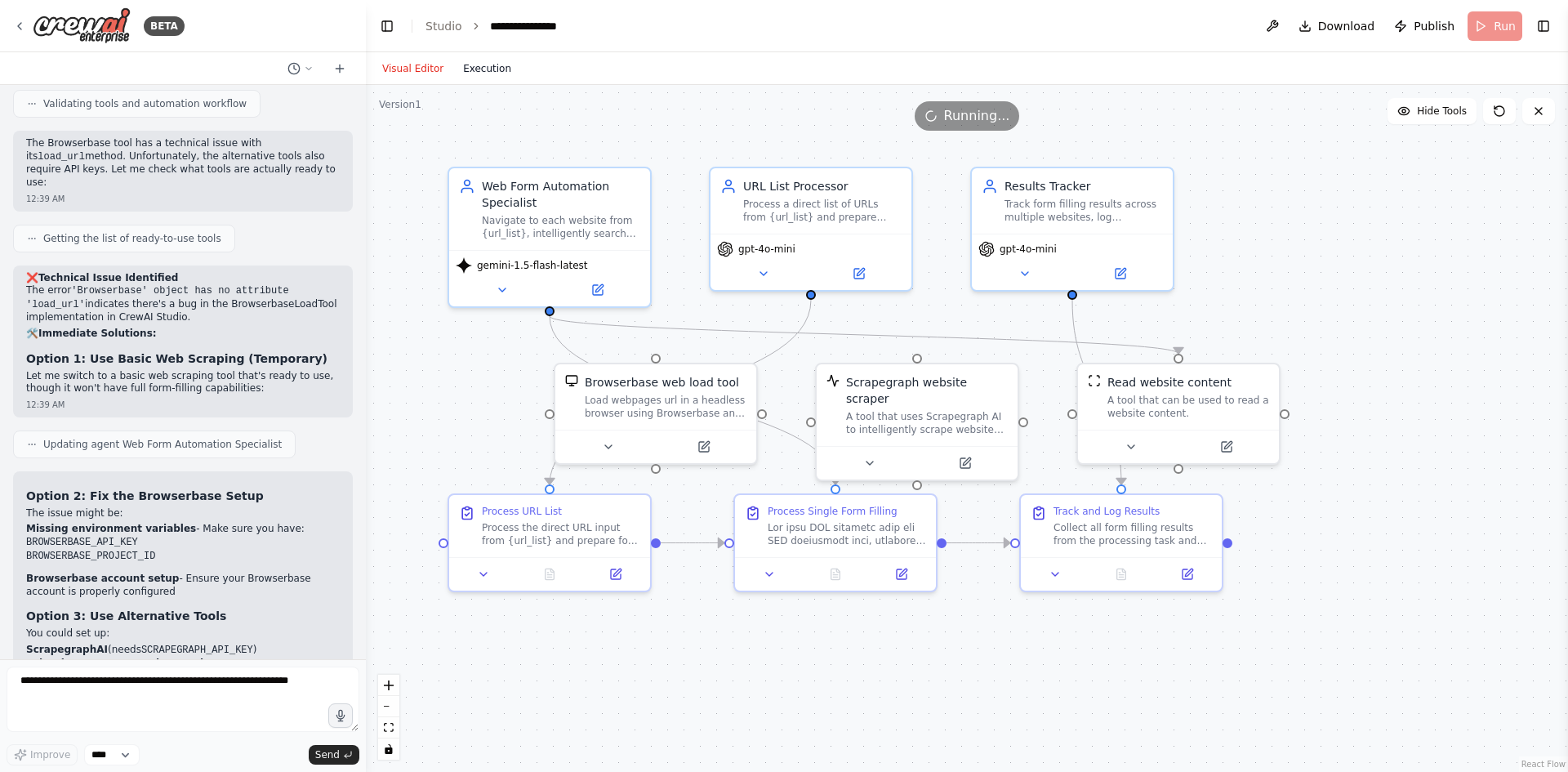
click at [470, 68] on button "Execution" at bounding box center [487, 69] width 68 height 20
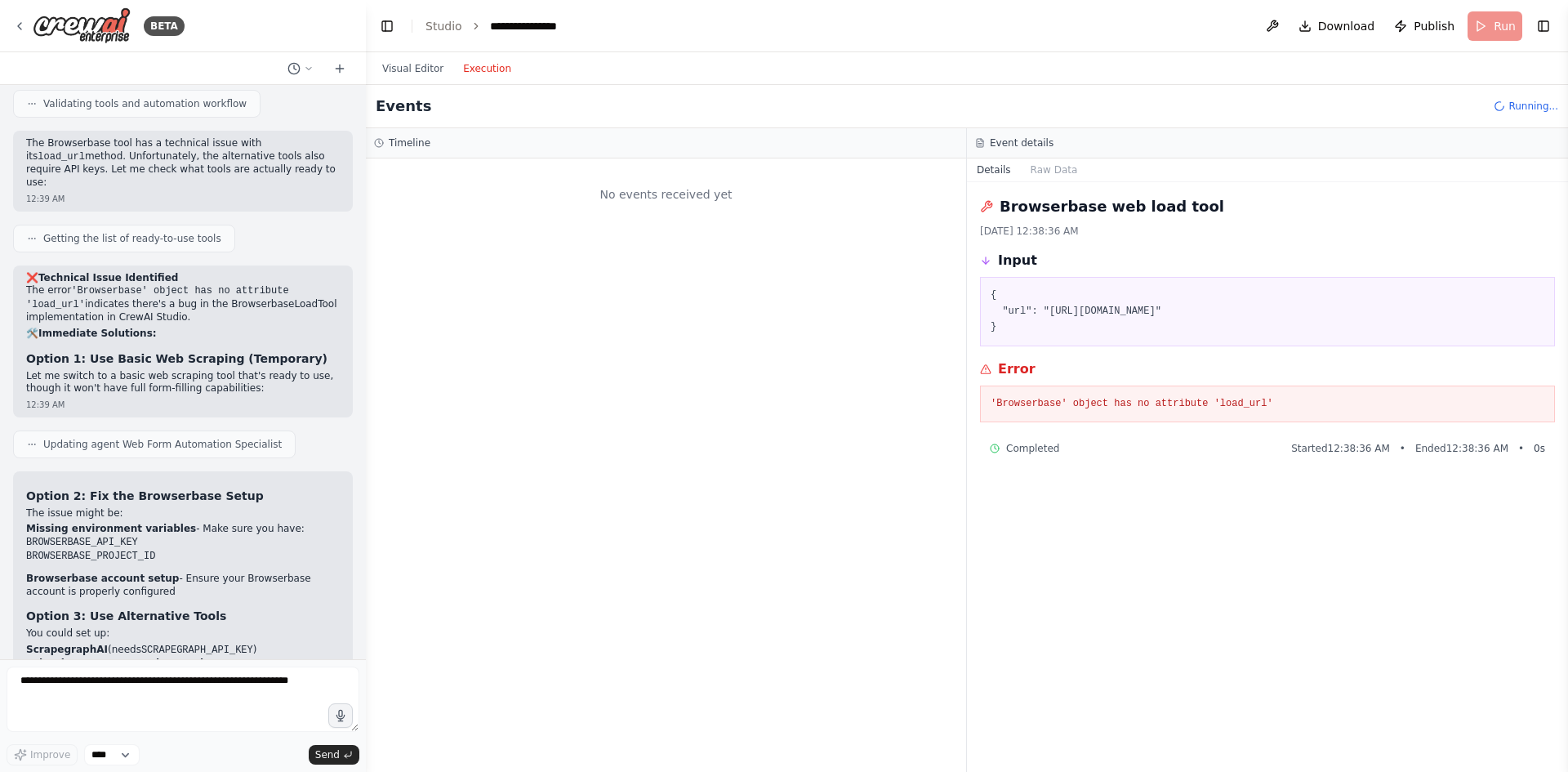
scroll to position [0, 0]
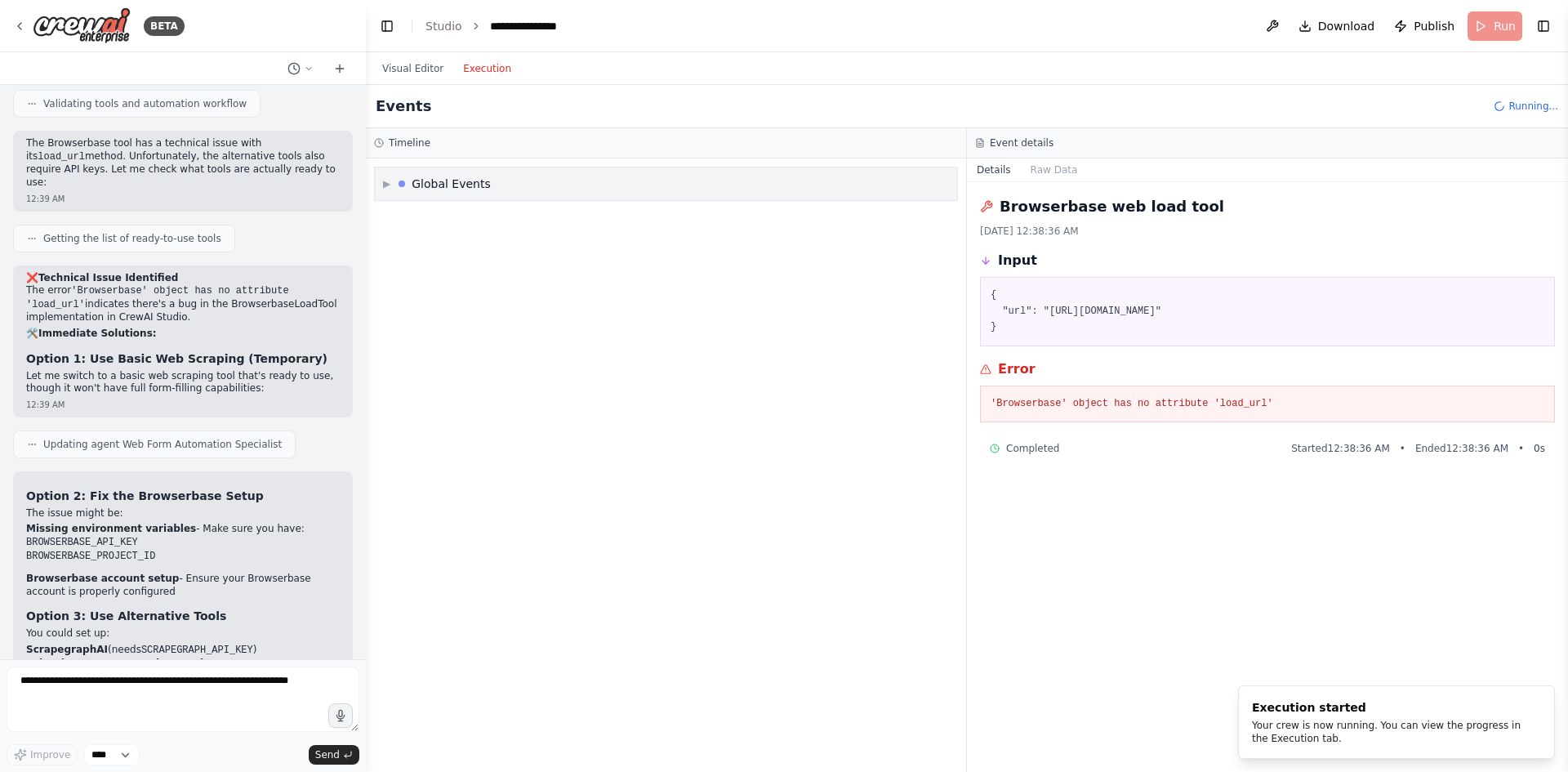
click at [453, 179] on div "Global Events" at bounding box center [451, 184] width 79 height 16
click at [446, 216] on span "Execution Started" at bounding box center [445, 218] width 87 height 13
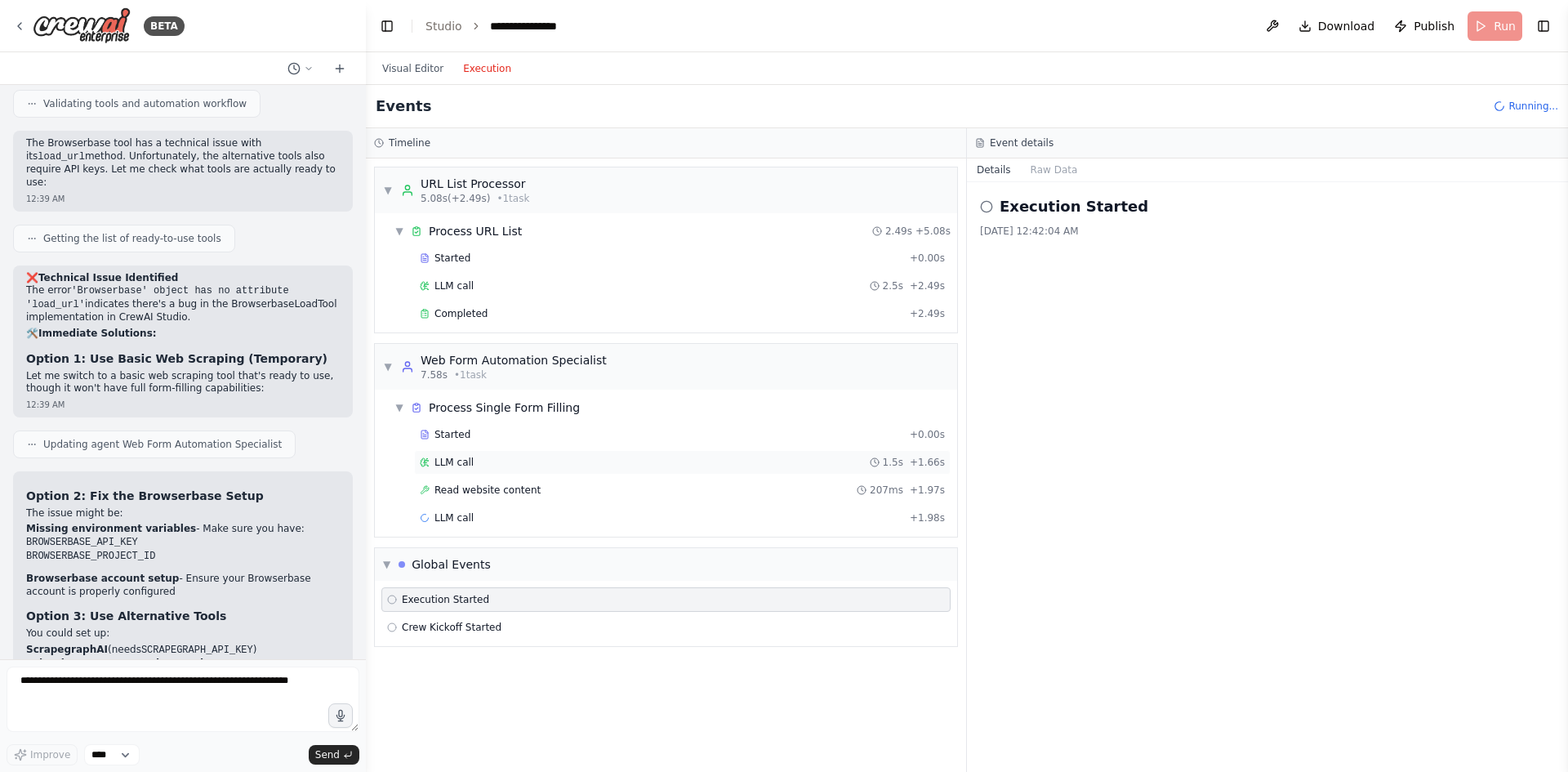
click at [548, 466] on div "LLM call 1.5s + 1.66s" at bounding box center [682, 463] width 525 height 13
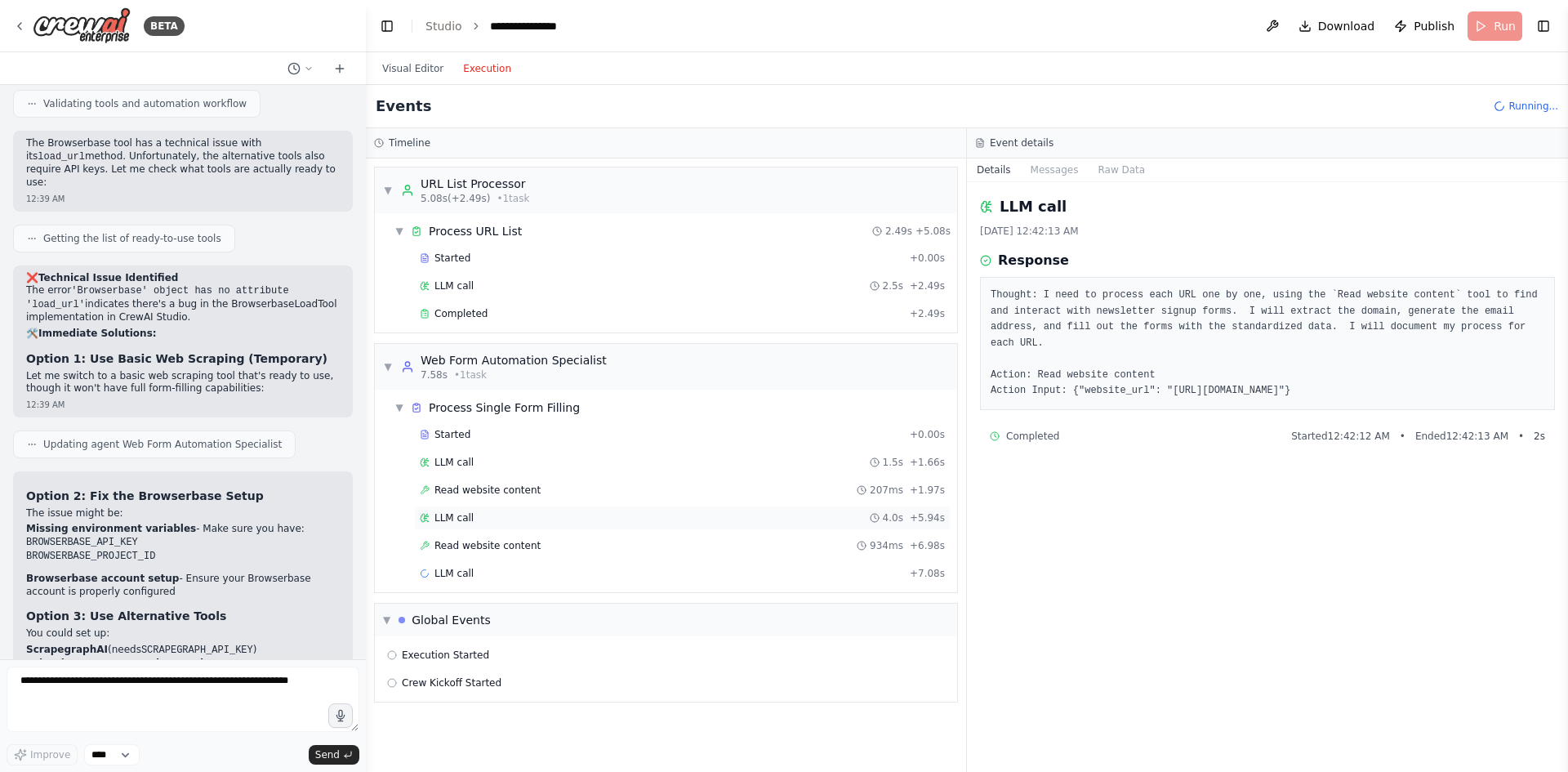
click at [559, 508] on div "LLM call 4.0s + 5.94s" at bounding box center [682, 518] width 536 height 25
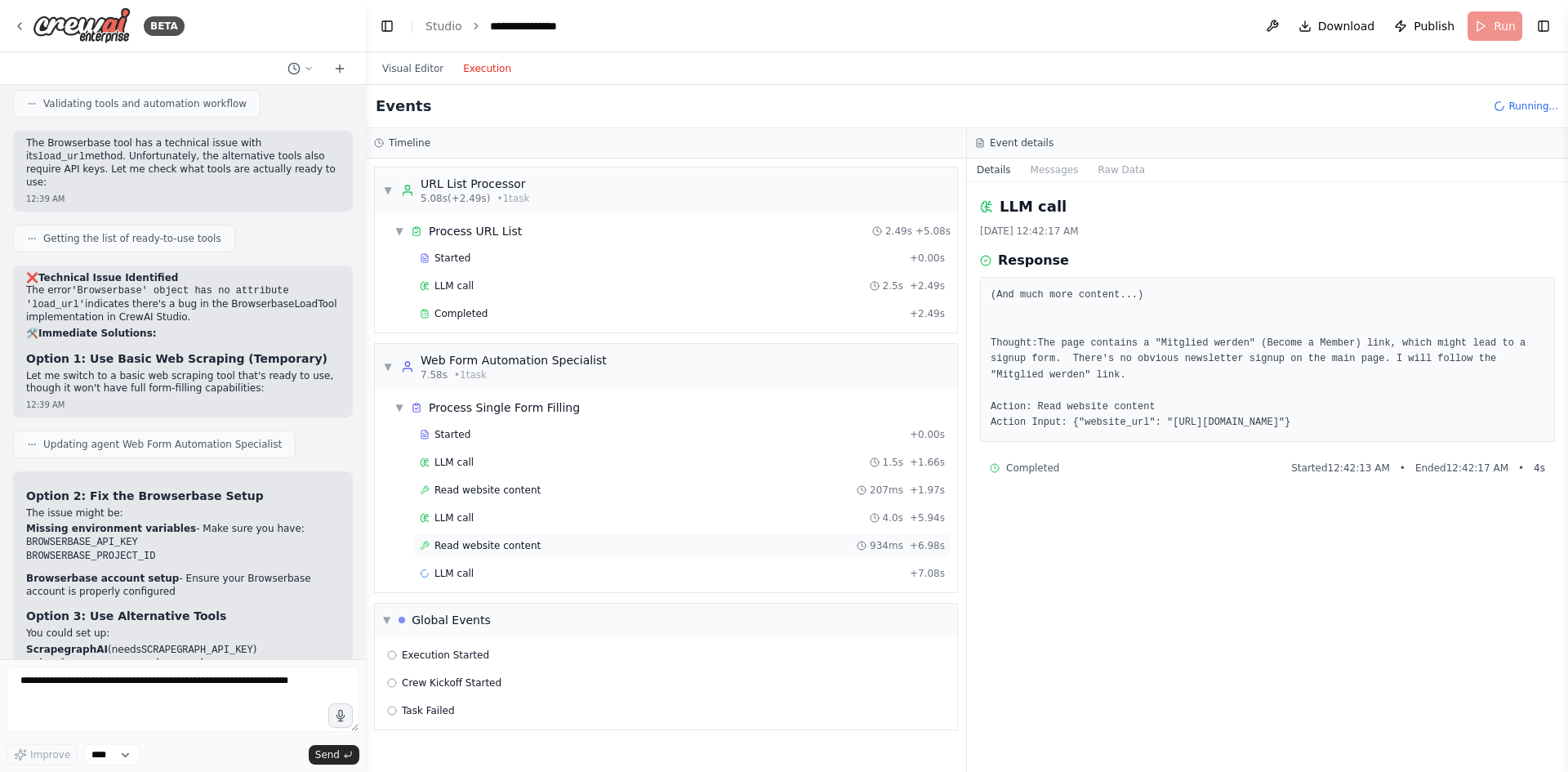
click at [557, 543] on div "Read website content 934ms + 6.98s" at bounding box center [682, 546] width 525 height 13
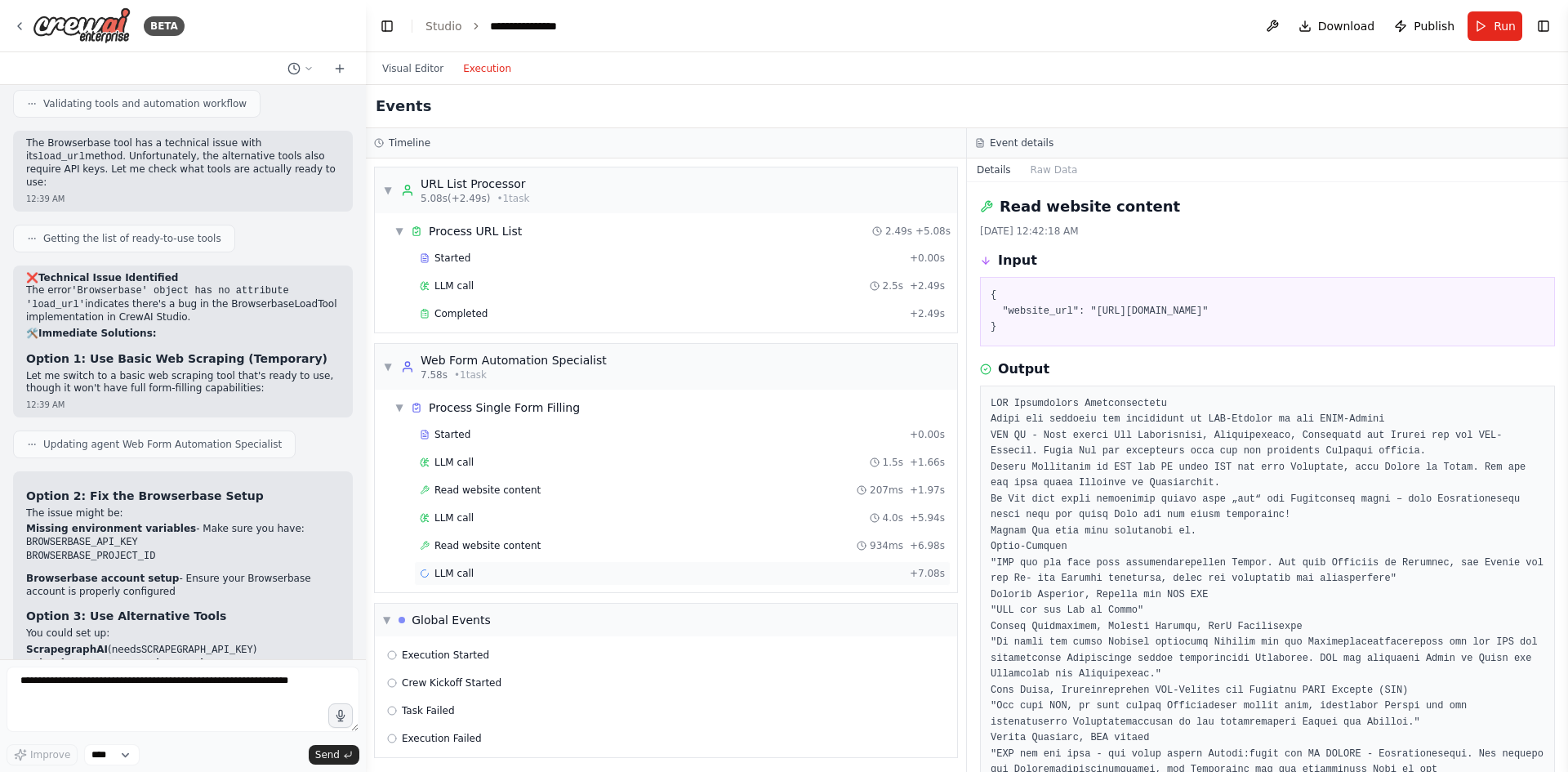
scroll to position [4, 0]
click at [605, 571] on div "LLM call + 7.08s" at bounding box center [682, 570] width 525 height 13
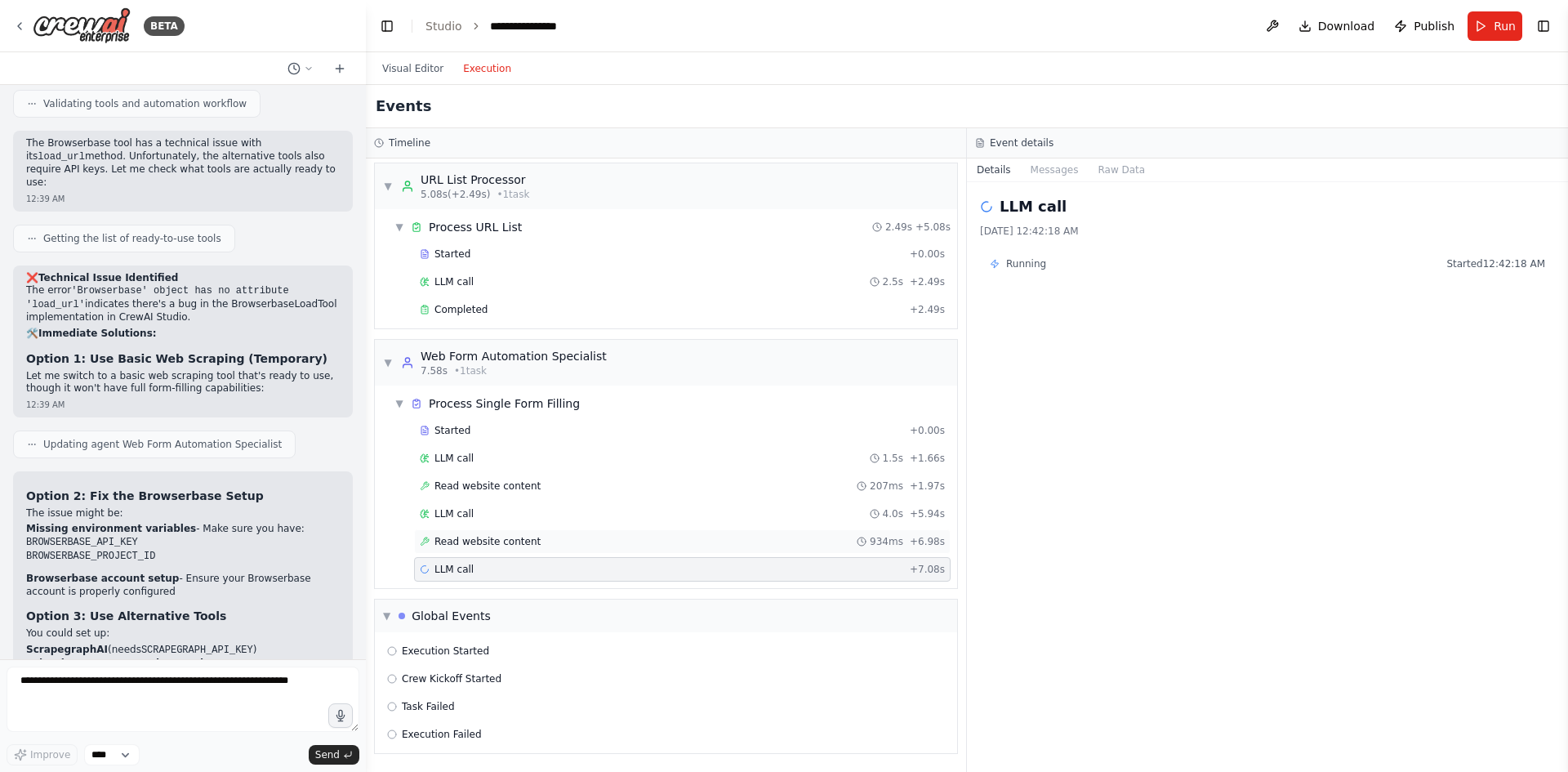
click at [618, 546] on div "Read website content 934ms + 6.98s" at bounding box center [682, 541] width 525 height 13
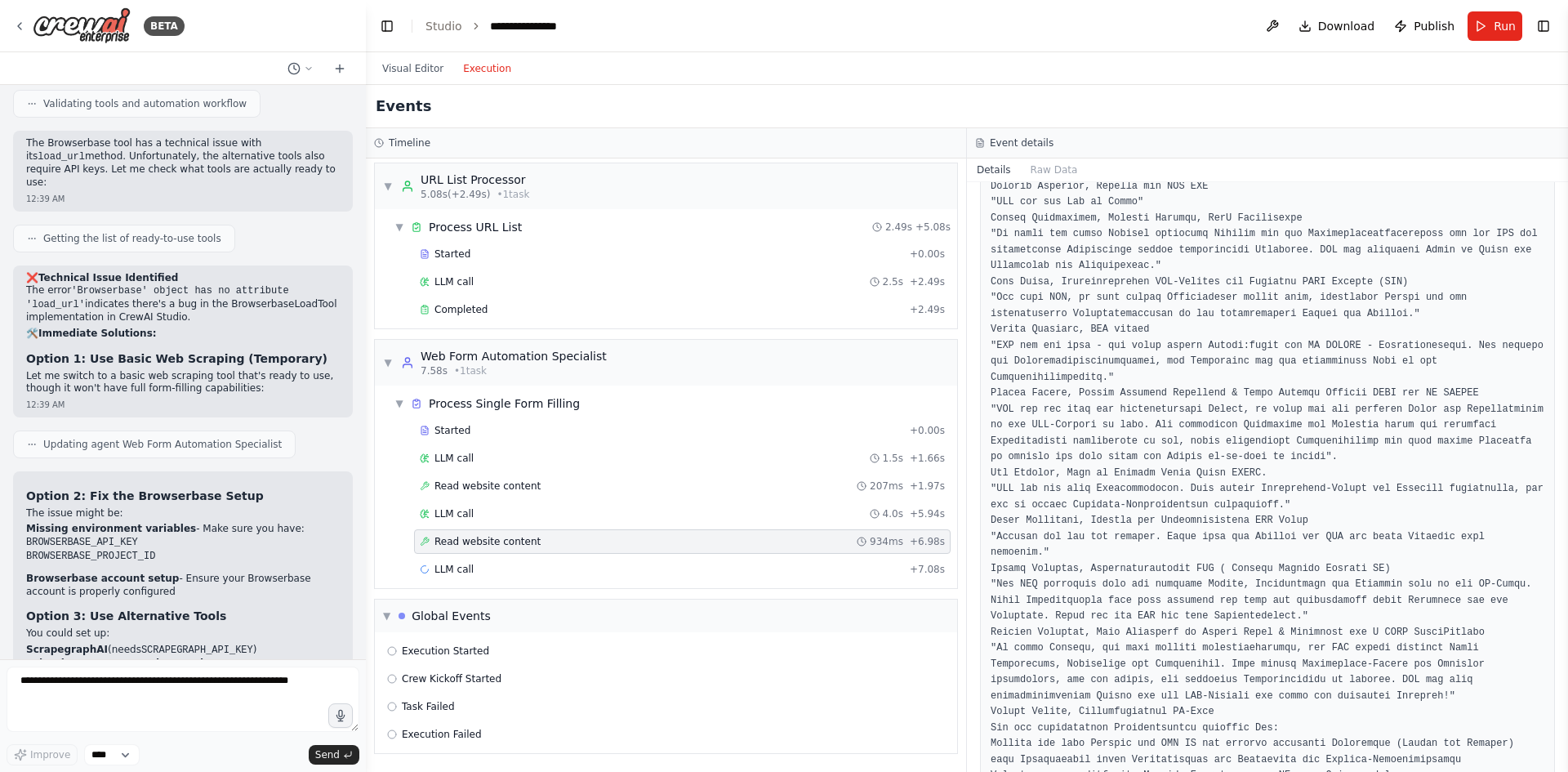
scroll to position [557, 0]
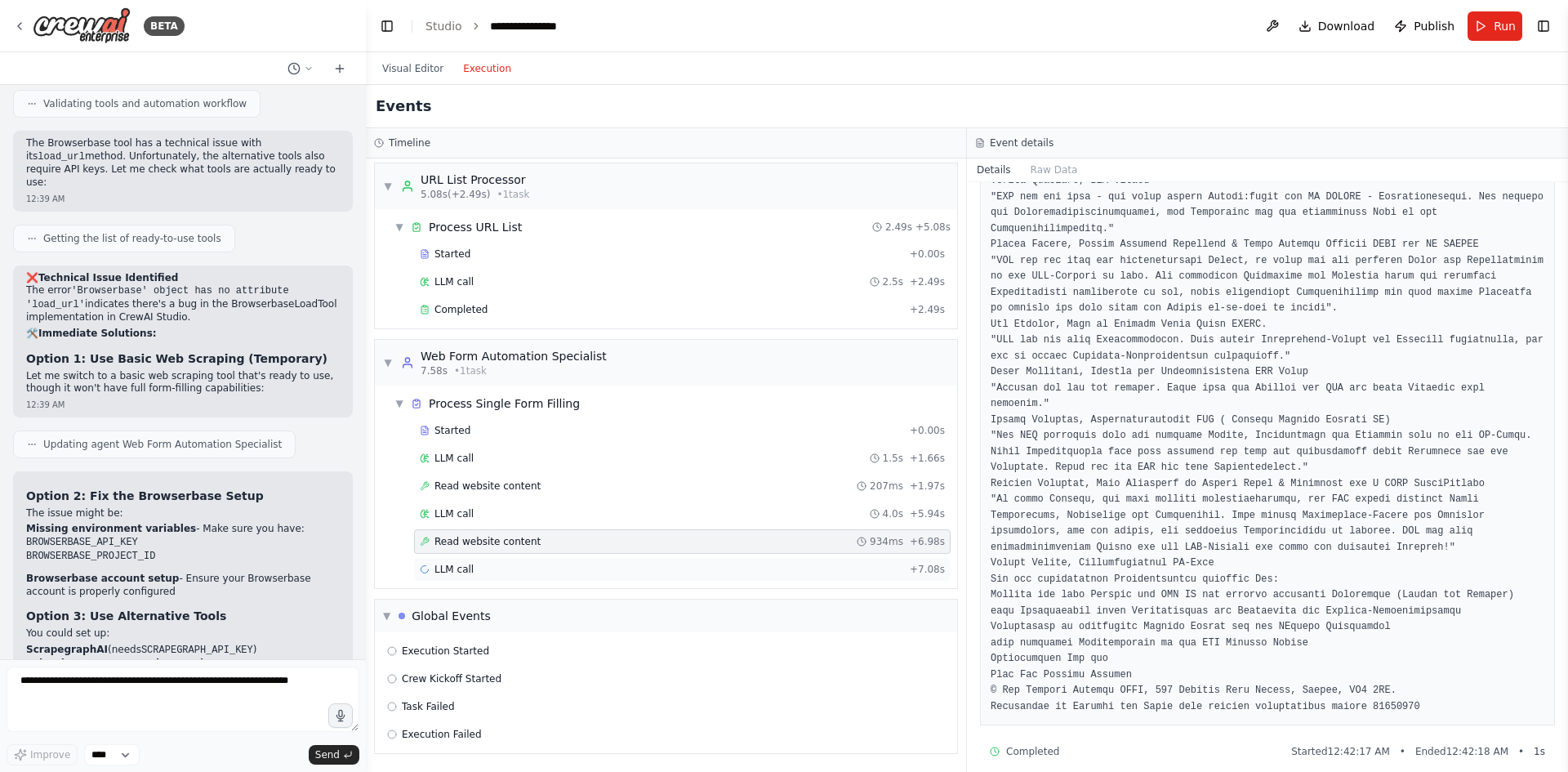
click at [502, 570] on div "LLM call + 7.08s" at bounding box center [682, 570] width 525 height 13
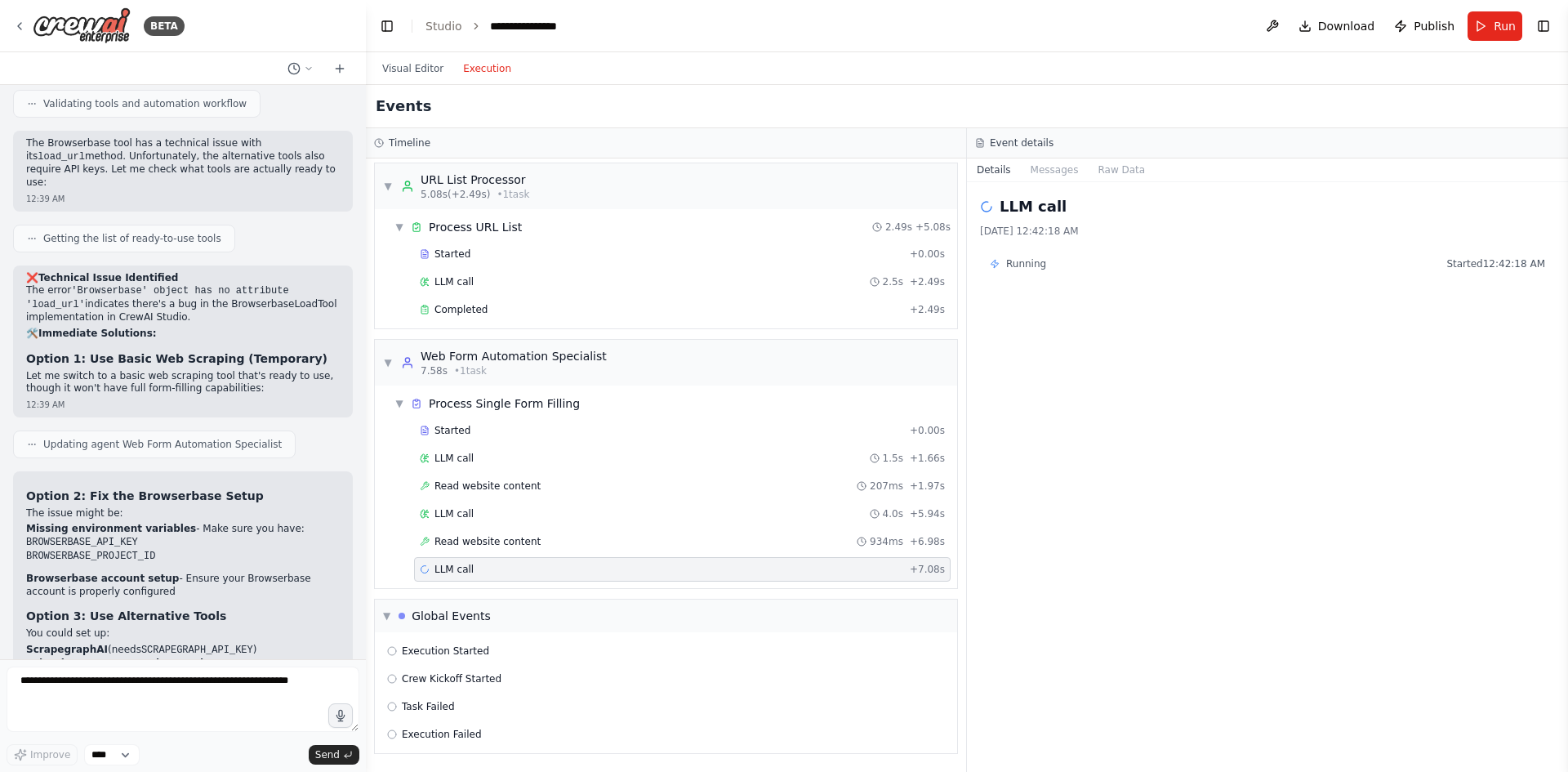
click at [1021, 249] on div "LLM call 8/16/2025, 12:42:18 AM Running Started 12:42:18 AM" at bounding box center [1267, 477] width 601 height 590
click at [1021, 263] on span "Running" at bounding box center [1025, 264] width 40 height 13
click at [590, 657] on div "Execution Started" at bounding box center [666, 651] width 558 height 13
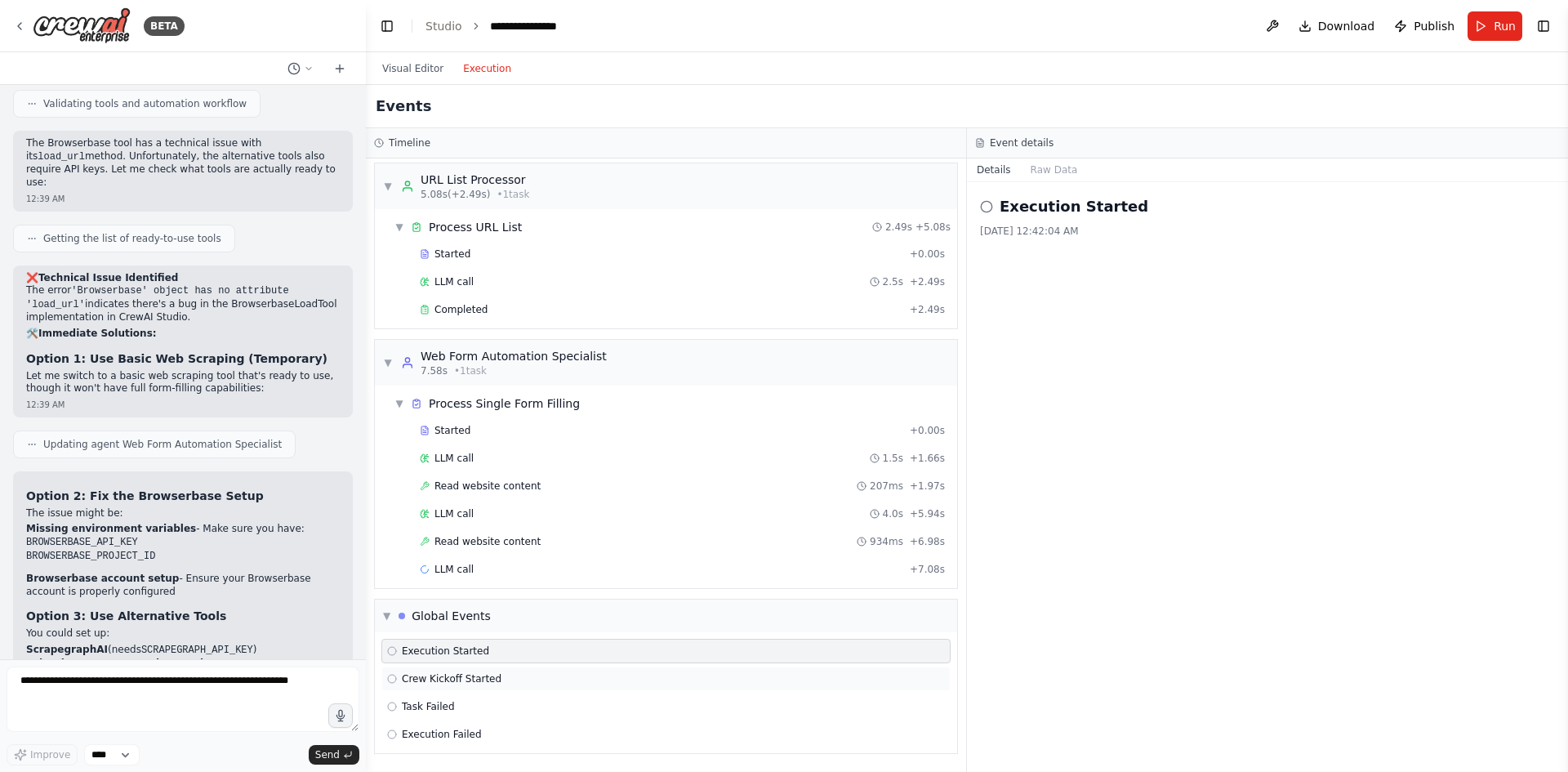
click at [588, 678] on div "Crew Kickoff Started" at bounding box center [666, 678] width 558 height 13
click at [587, 703] on div "Task Failed" at bounding box center [666, 707] width 558 height 13
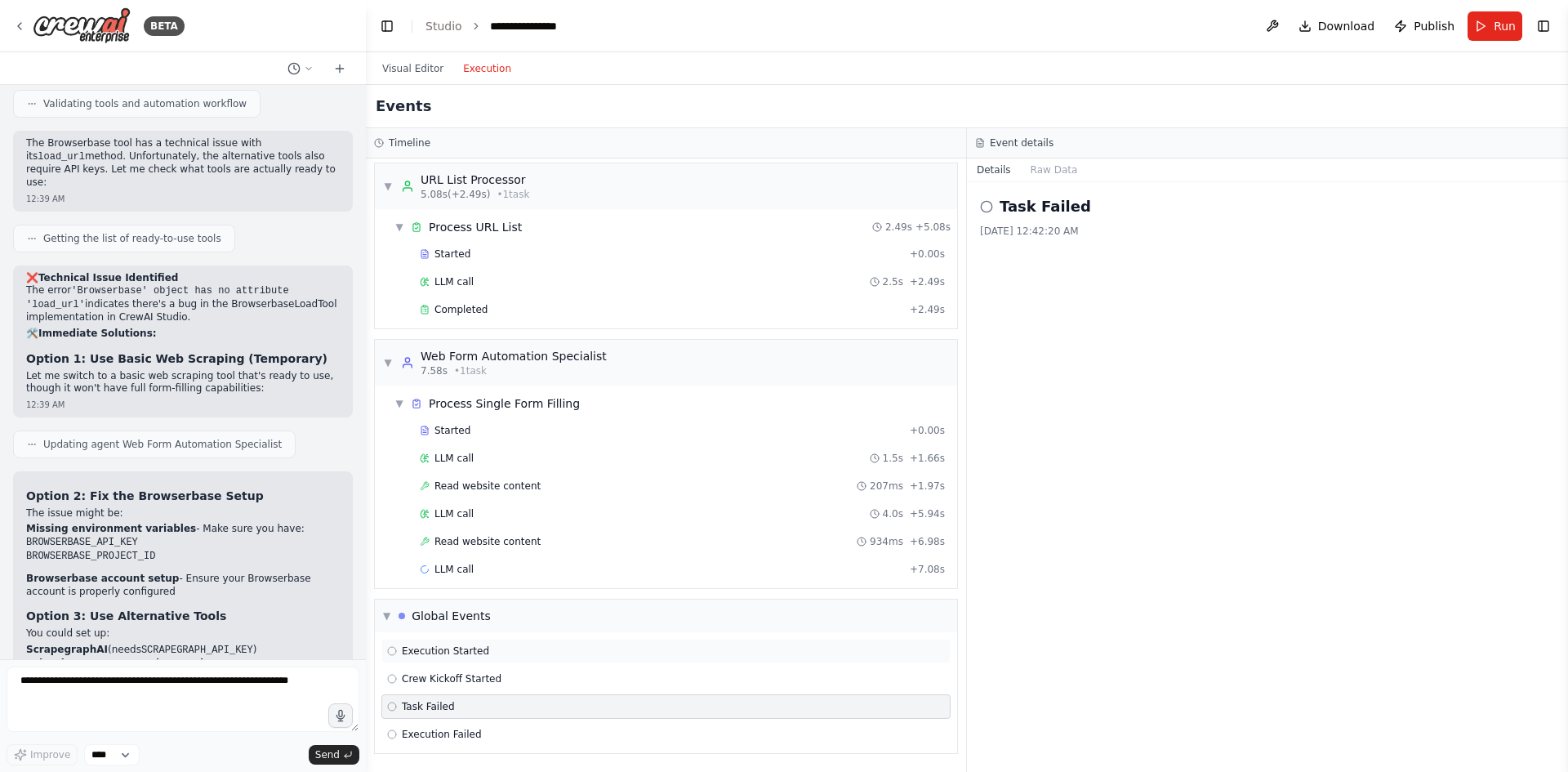
click at [542, 647] on div "Execution Started" at bounding box center [666, 651] width 558 height 13
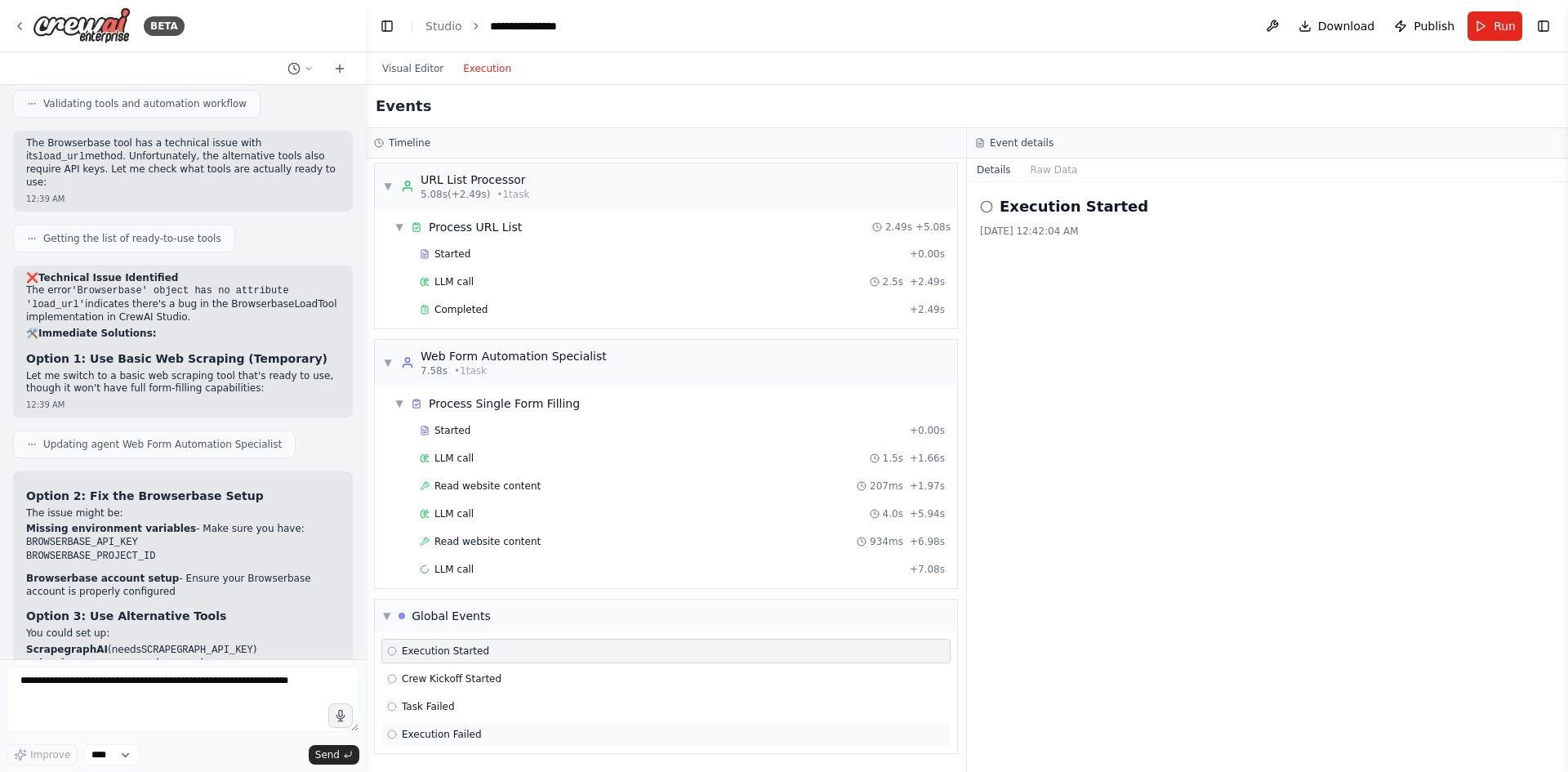
click at [539, 745] on div "Execution Failed" at bounding box center [666, 735] width 569 height 25
click at [539, 645] on div "Execution Started" at bounding box center [666, 651] width 558 height 13
click at [589, 574] on div "LLM call + 7.08s" at bounding box center [682, 570] width 525 height 13
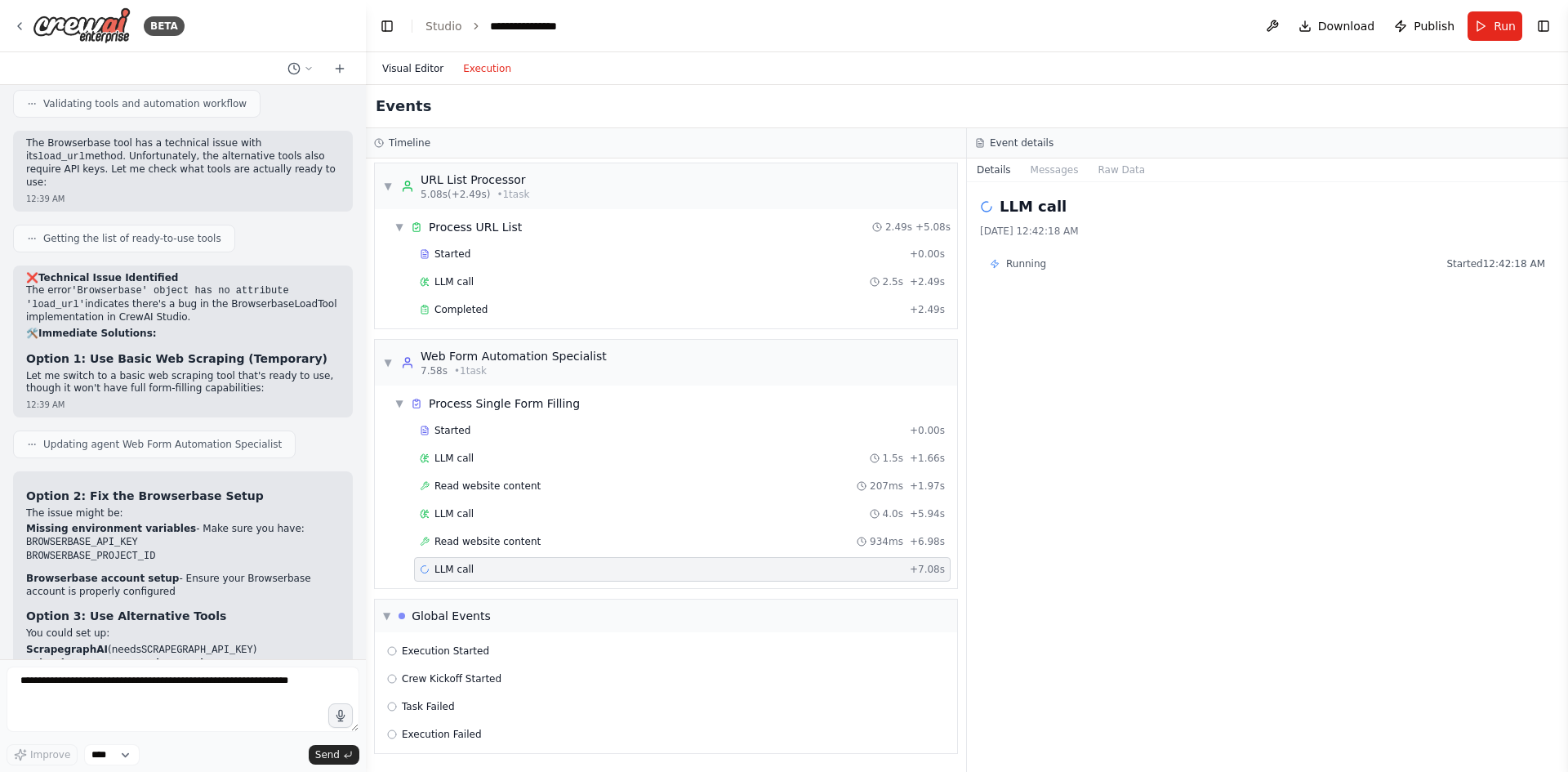
click at [417, 70] on button "Visual Editor" at bounding box center [412, 69] width 81 height 20
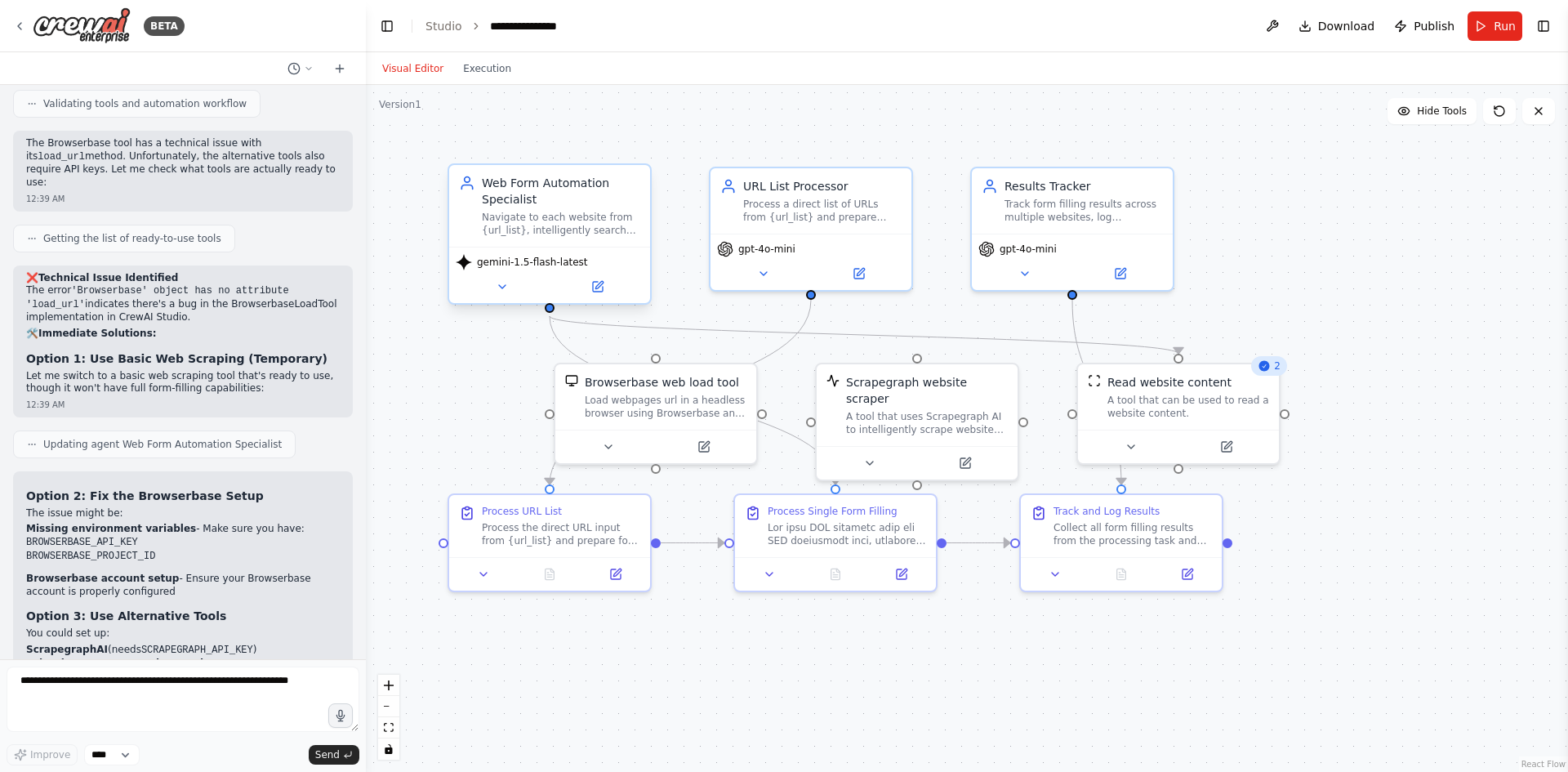
click at [554, 250] on div "gemini-1.5-flash-latest" at bounding box center [550, 275] width 201 height 56
click at [599, 292] on icon at bounding box center [598, 286] width 10 height 10
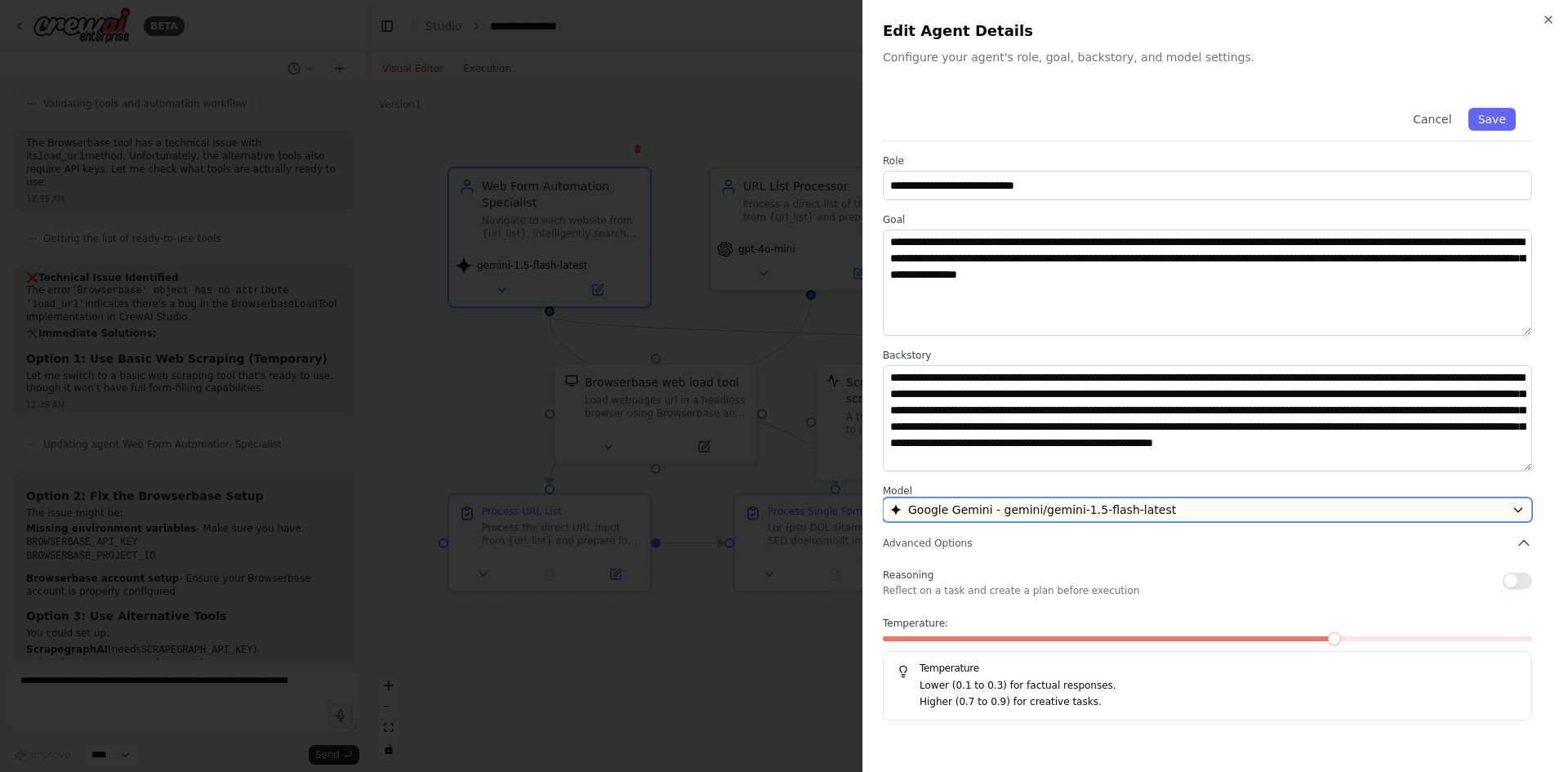
click at [990, 519] on button "Google Gemini - gemini/gemini-1.5-flash-latest" at bounding box center [1207, 510] width 649 height 25
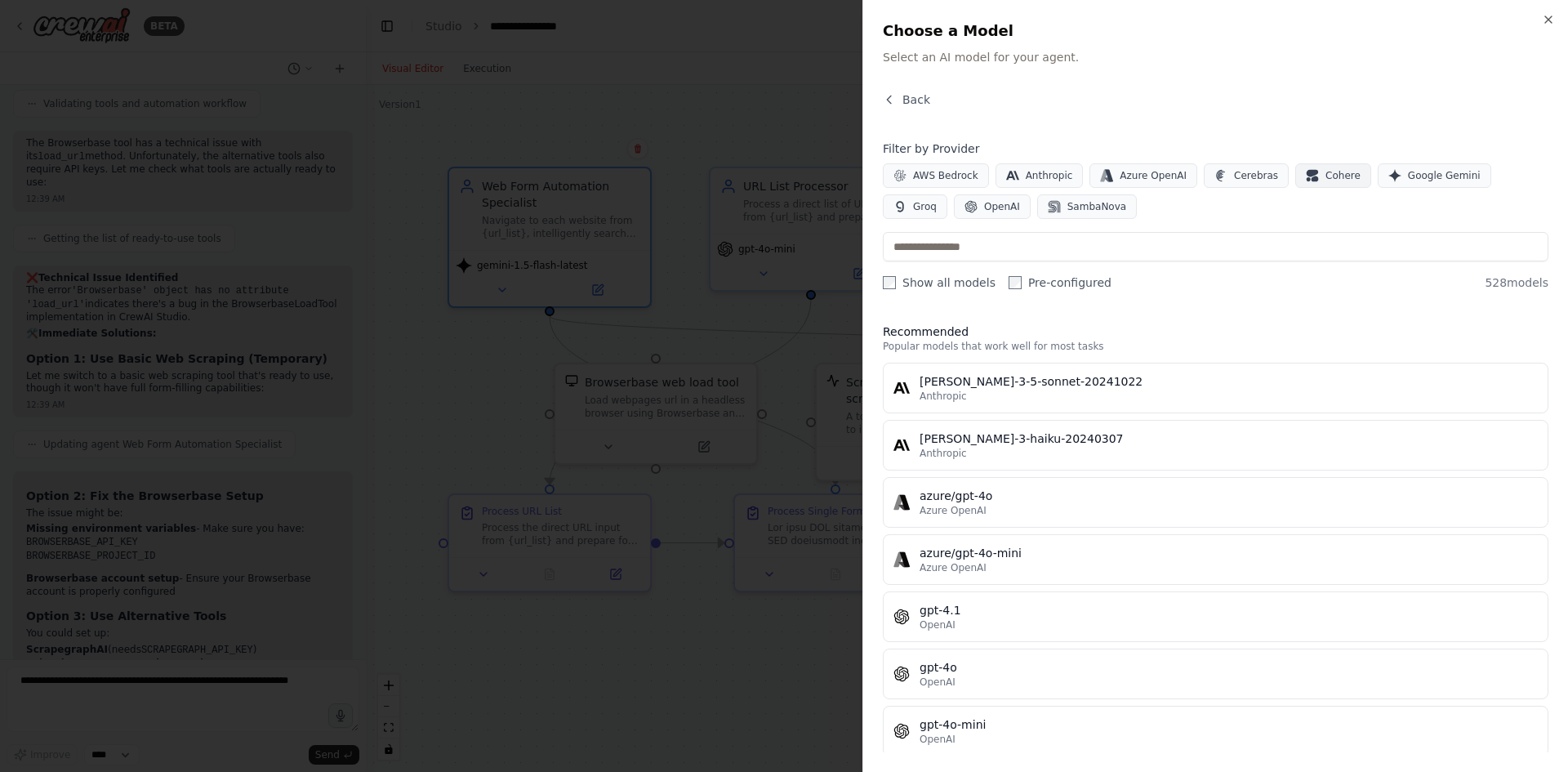
click at [1326, 177] on span "Cohere" at bounding box center [1343, 176] width 35 height 13
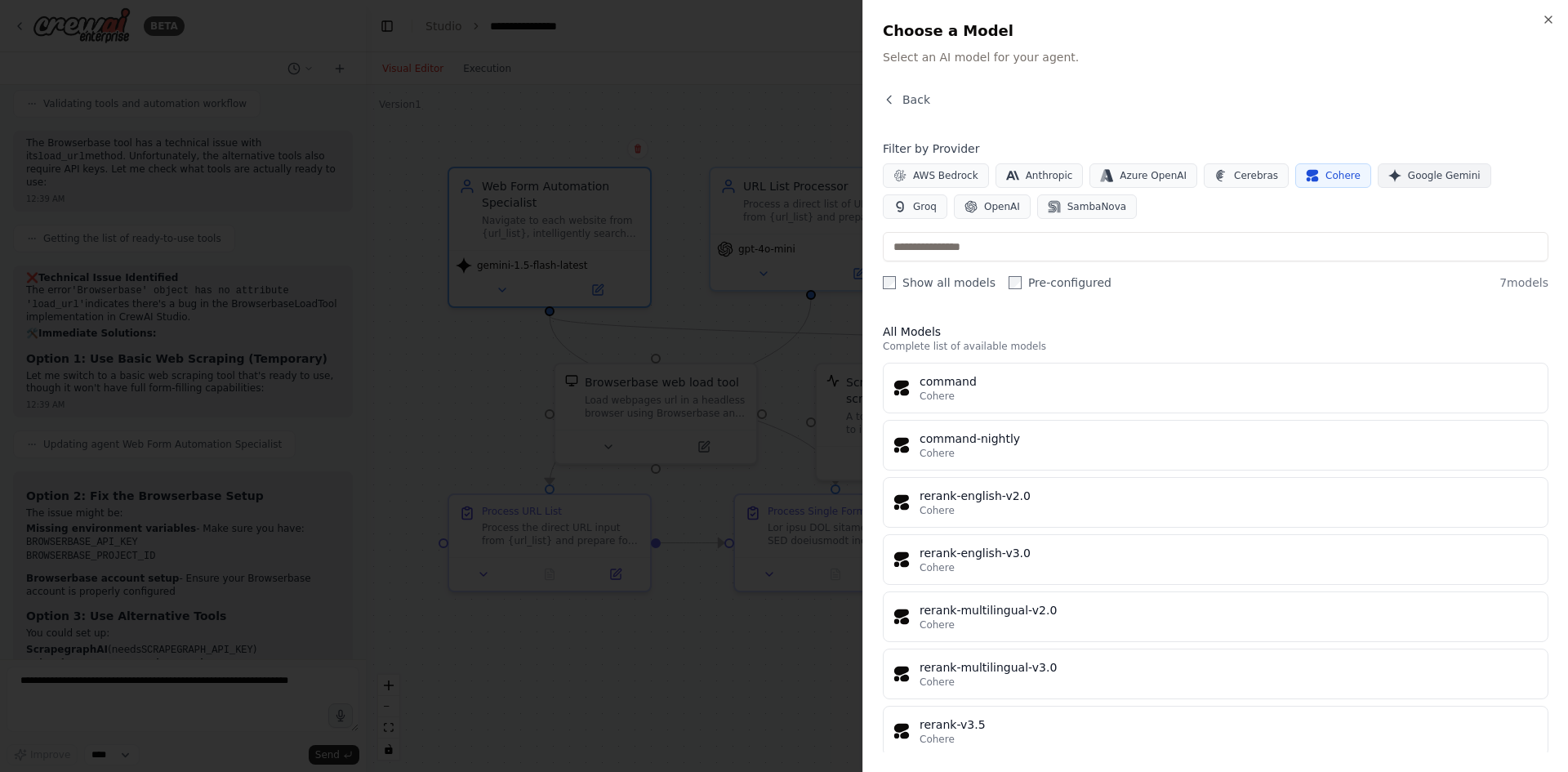
click at [1408, 178] on span "Google Gemini" at bounding box center [1444, 176] width 73 height 13
click at [936, 201] on span "Groq" at bounding box center [925, 207] width 24 height 13
click at [984, 211] on span "OpenAI" at bounding box center [1002, 207] width 36 height 13
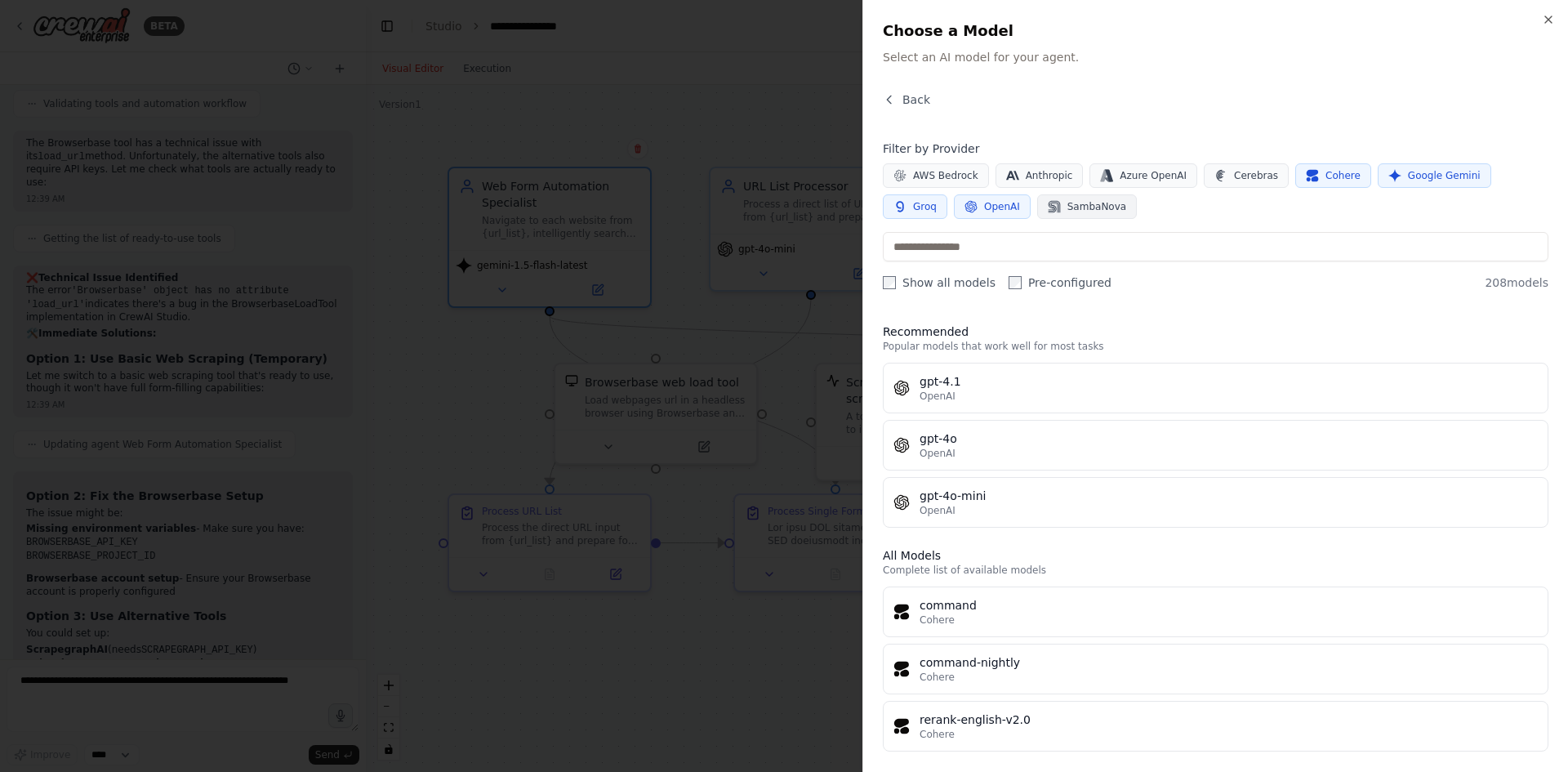
click at [1067, 211] on span "SambaNova" at bounding box center [1097, 207] width 59 height 13
click at [984, 211] on span "OpenAI" at bounding box center [1002, 207] width 36 height 13
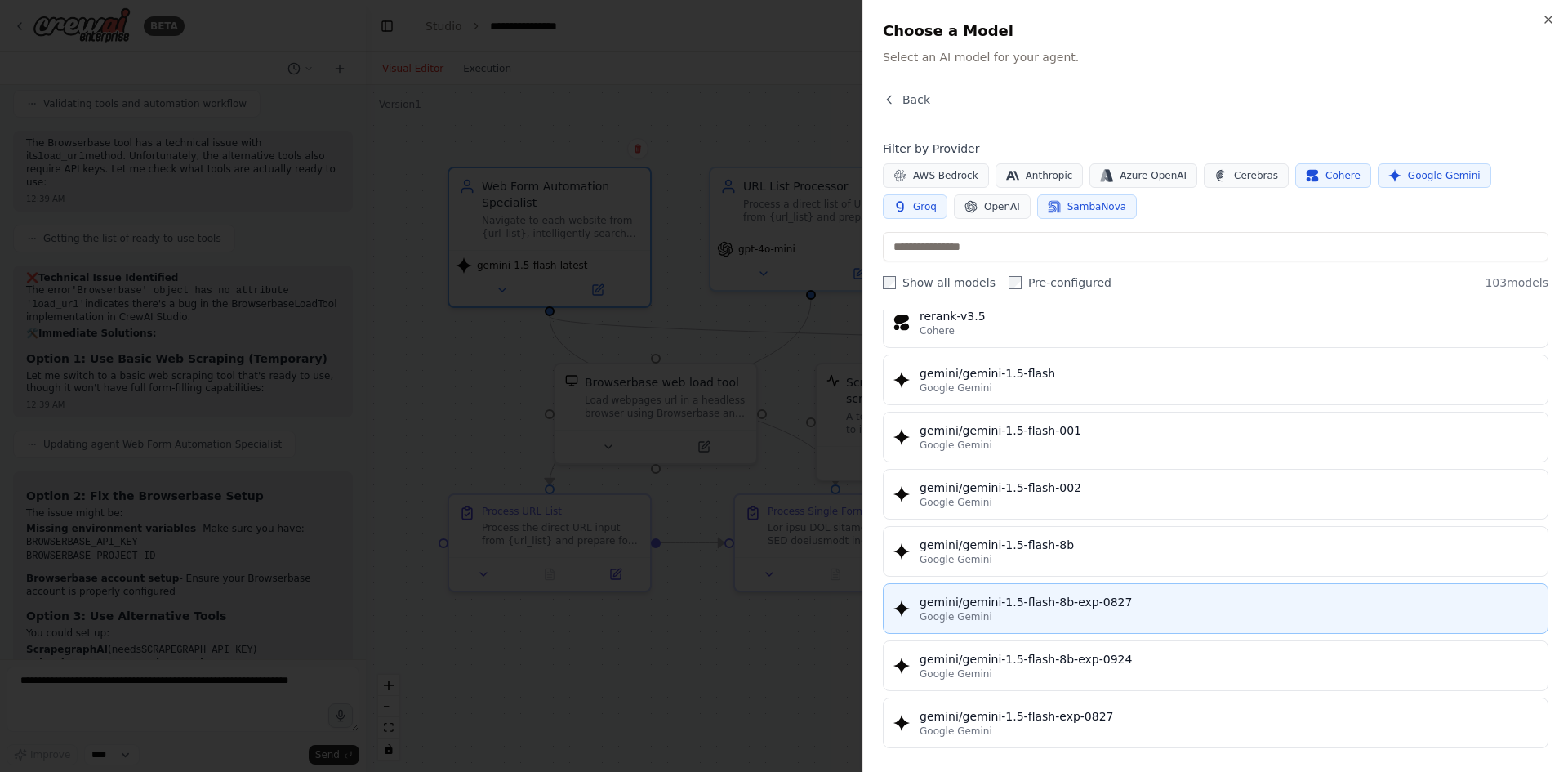
scroll to position [817, 0]
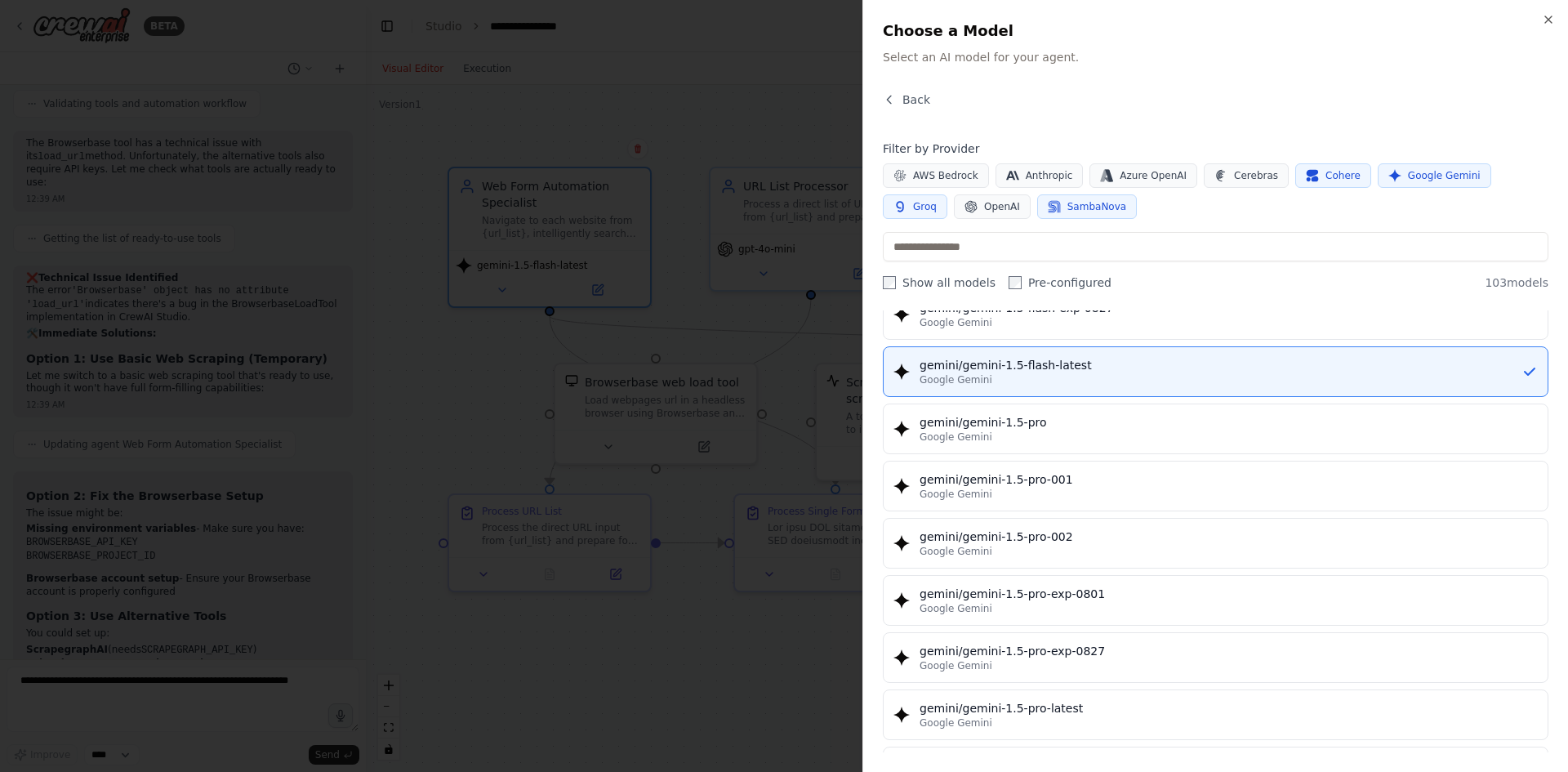
click at [947, 194] on button "Groq" at bounding box center [915, 207] width 64 height 25
click at [1408, 178] on span "Google Gemini" at bounding box center [1444, 176] width 73 height 13
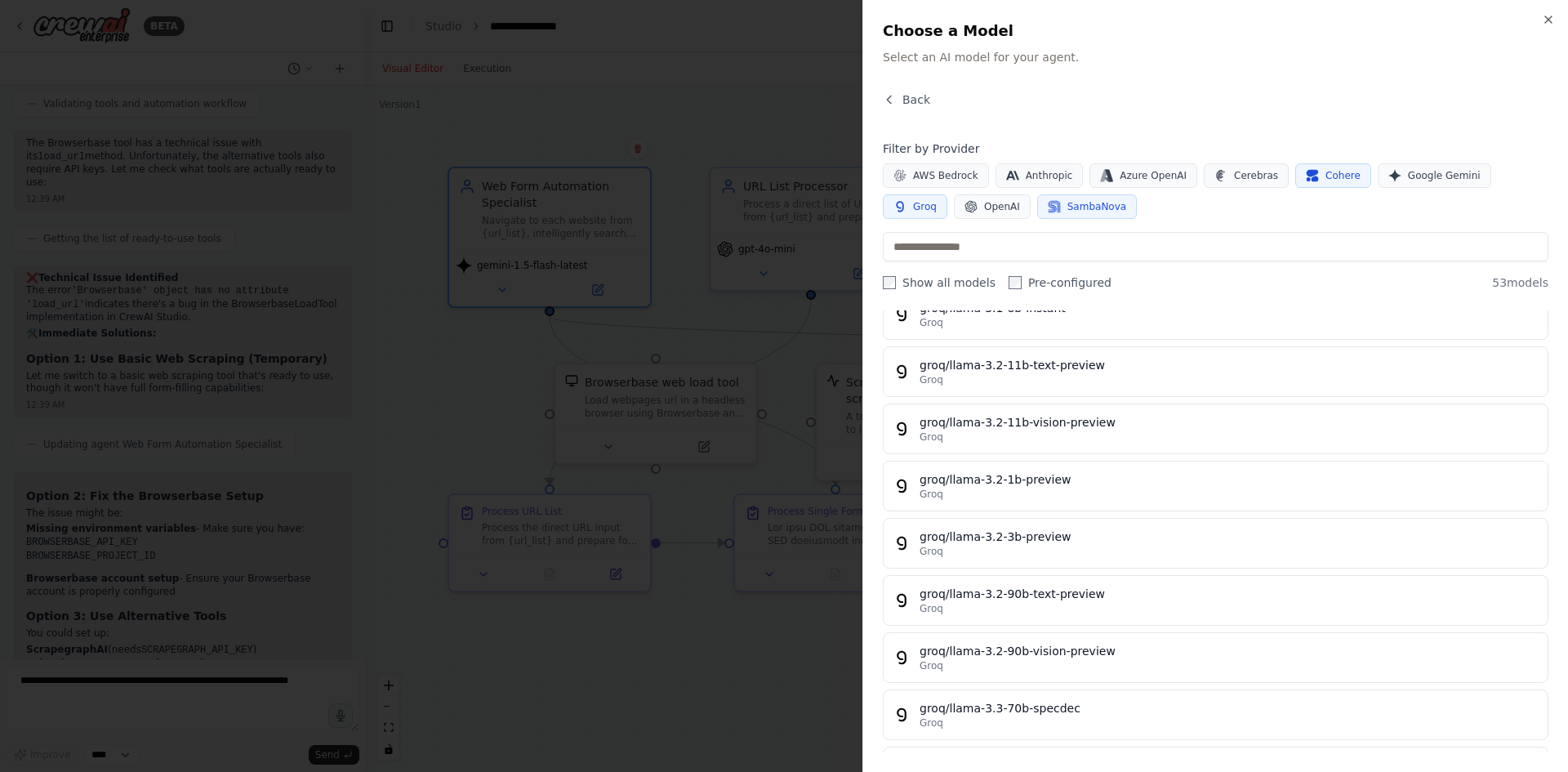
click at [1306, 176] on icon "button" at bounding box center [1312, 176] width 13 height 13
click at [1413, 175] on span "Google Gemini" at bounding box center [1444, 176] width 73 height 13
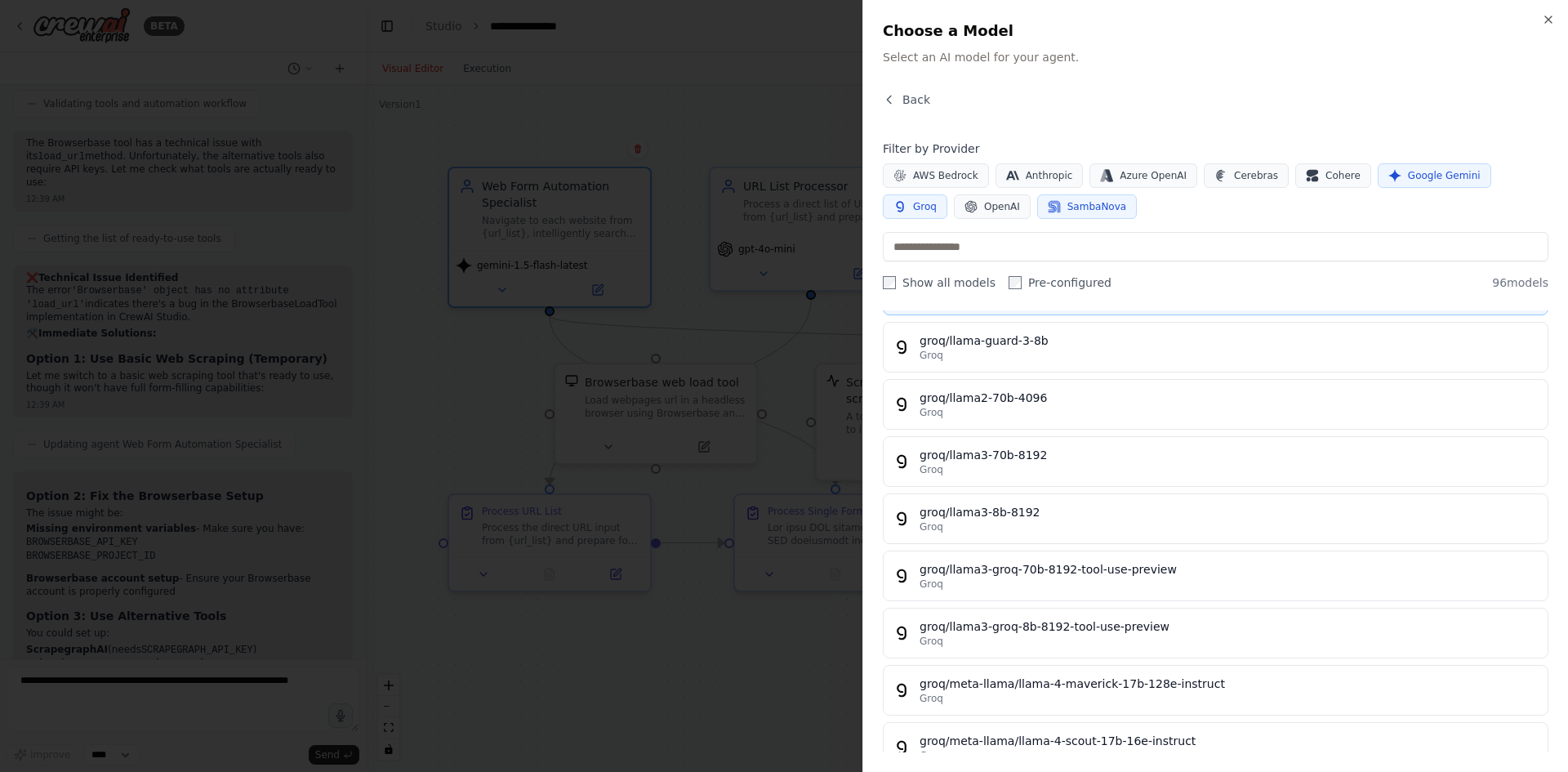
scroll to position [4004, 0]
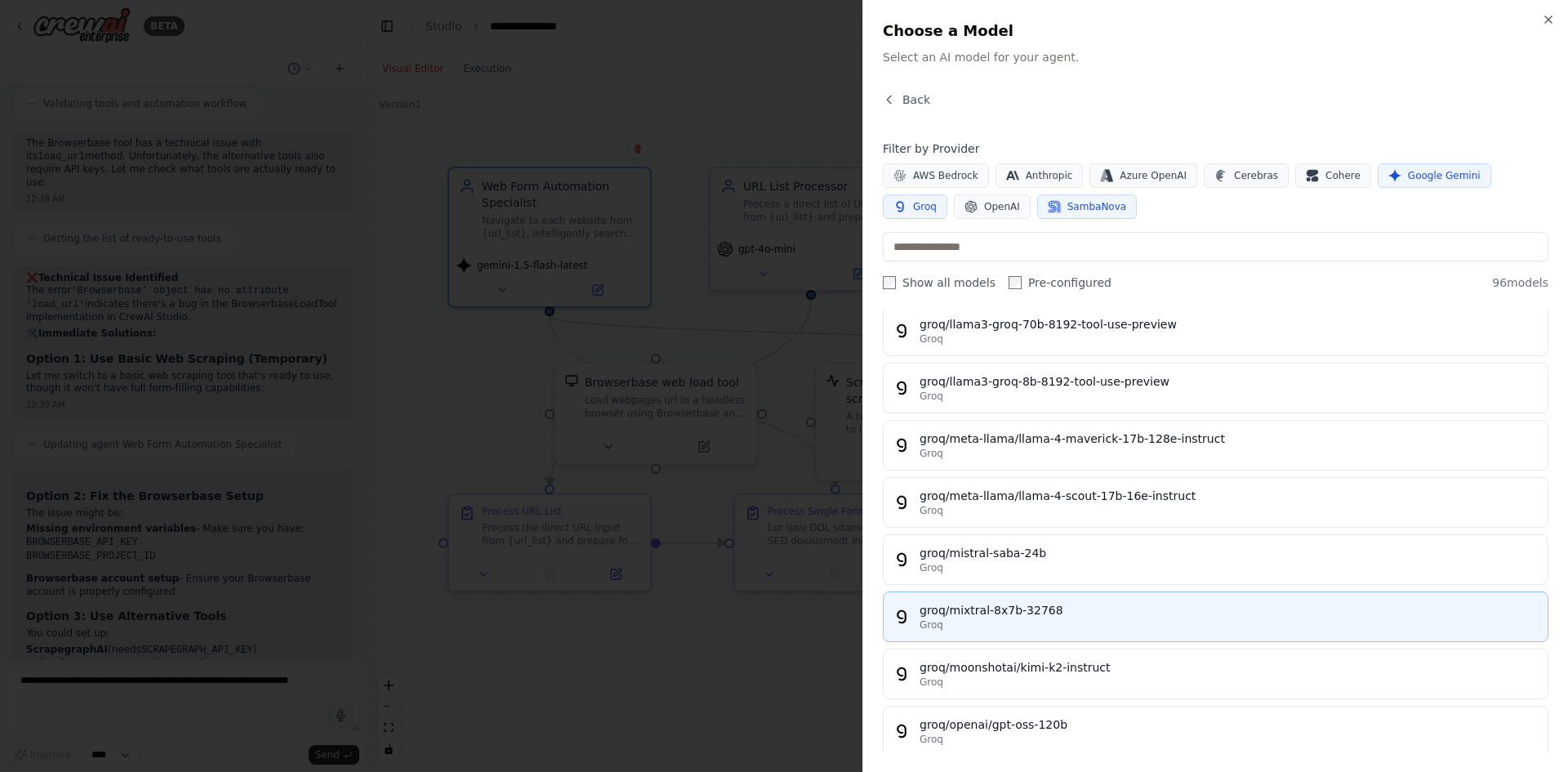
click at [1123, 609] on div "groq/mixtral-8x7b-32768" at bounding box center [1229, 611] width 618 height 16
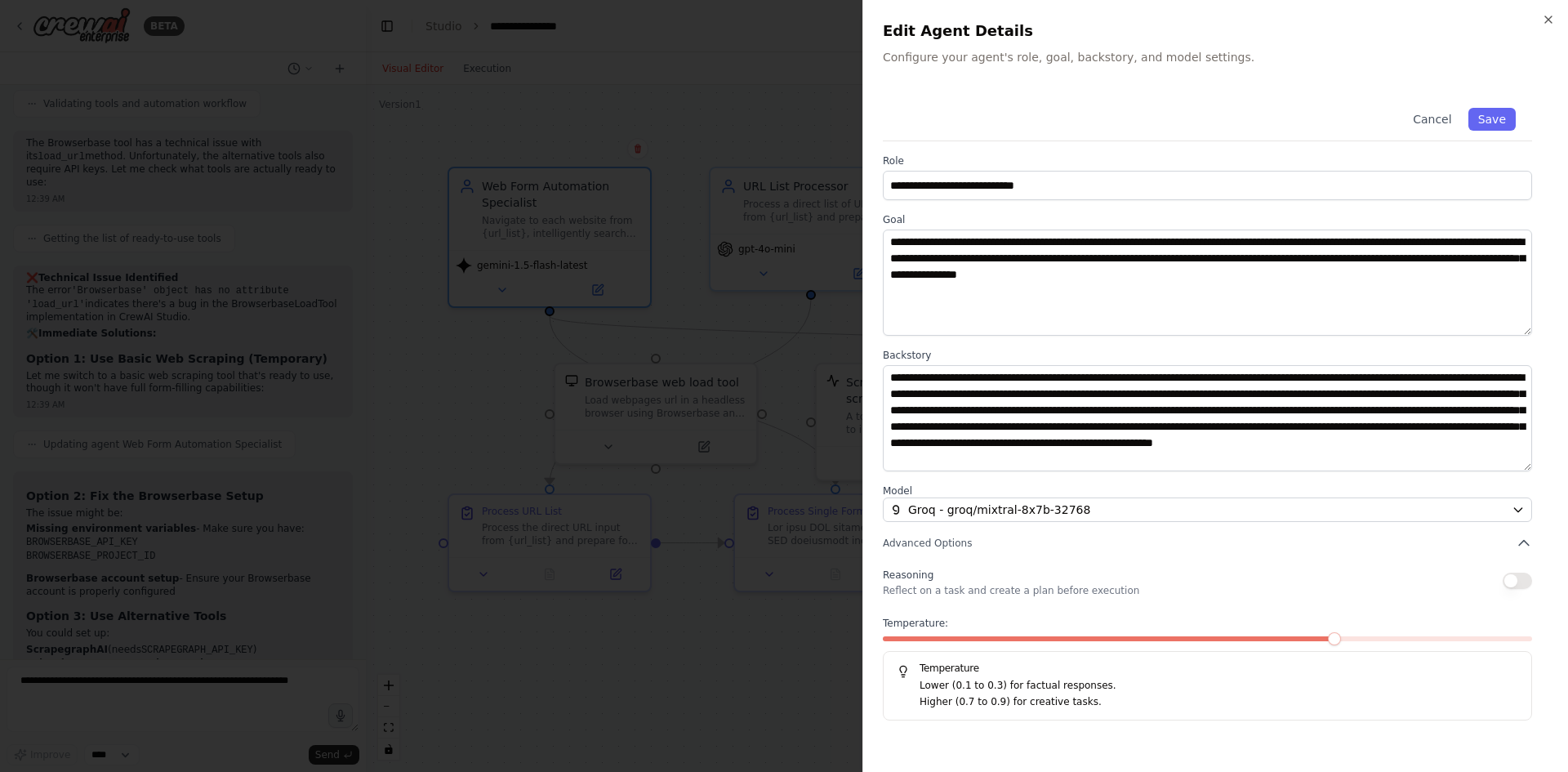
click at [1064, 706] on p "Higher (0.7 to 0.9) for creative tasks." at bounding box center [1219, 702] width 599 height 16
click at [1126, 538] on button "Advanced Options" at bounding box center [1207, 543] width 649 height 16
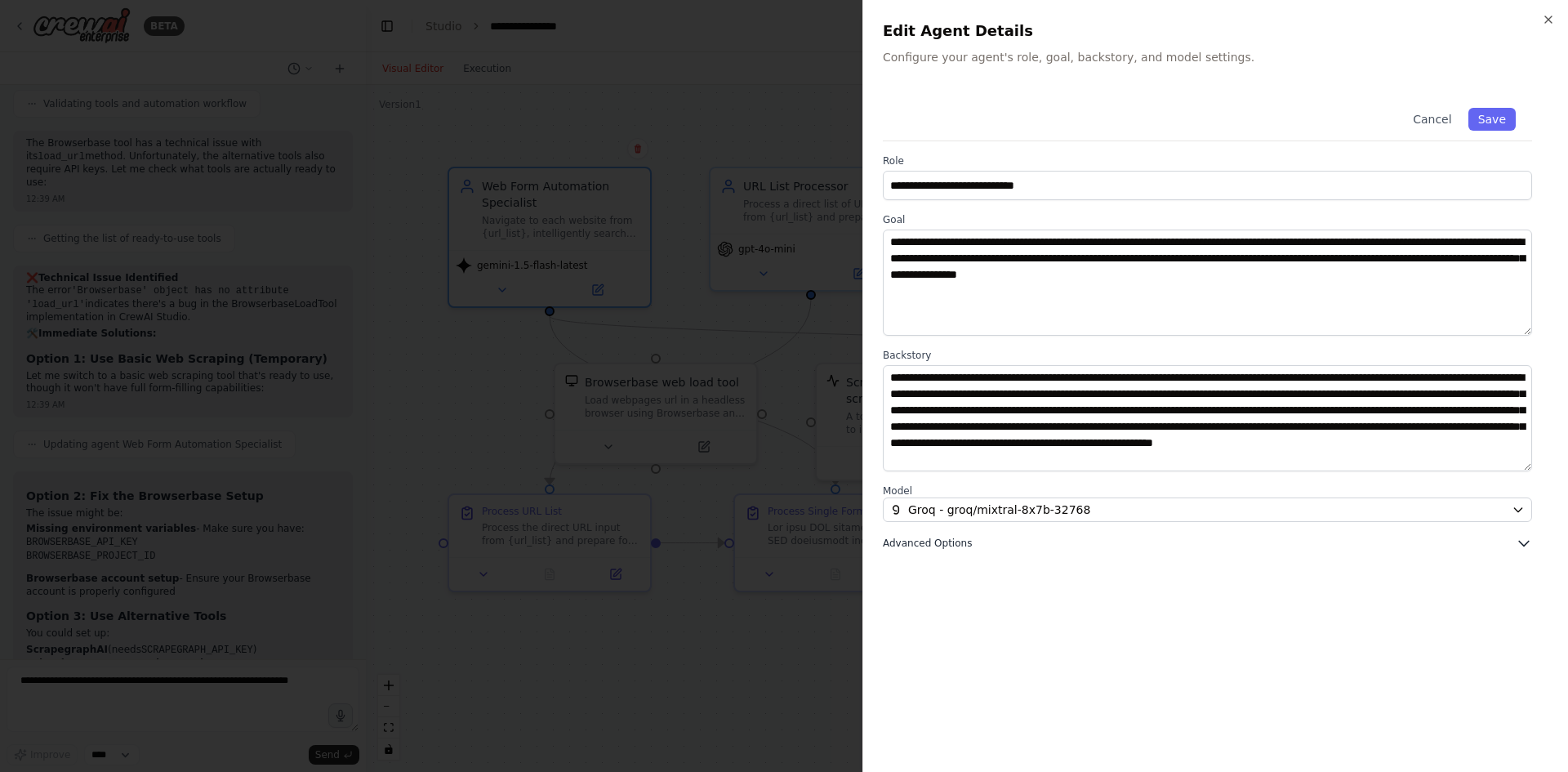
click at [1122, 545] on button "Advanced Options" at bounding box center [1207, 543] width 649 height 16
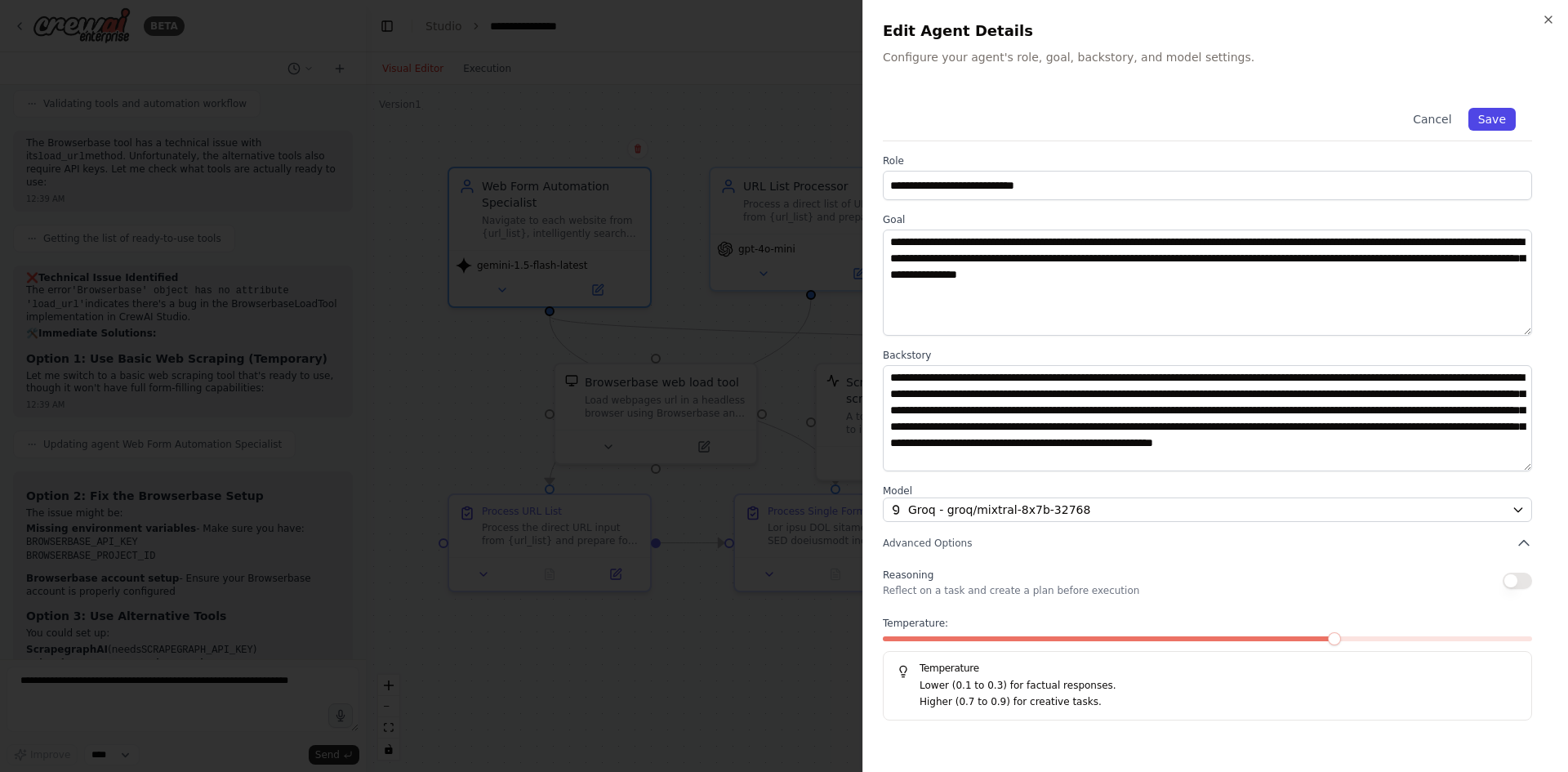
click at [1480, 123] on button "Save" at bounding box center [1491, 119] width 47 height 23
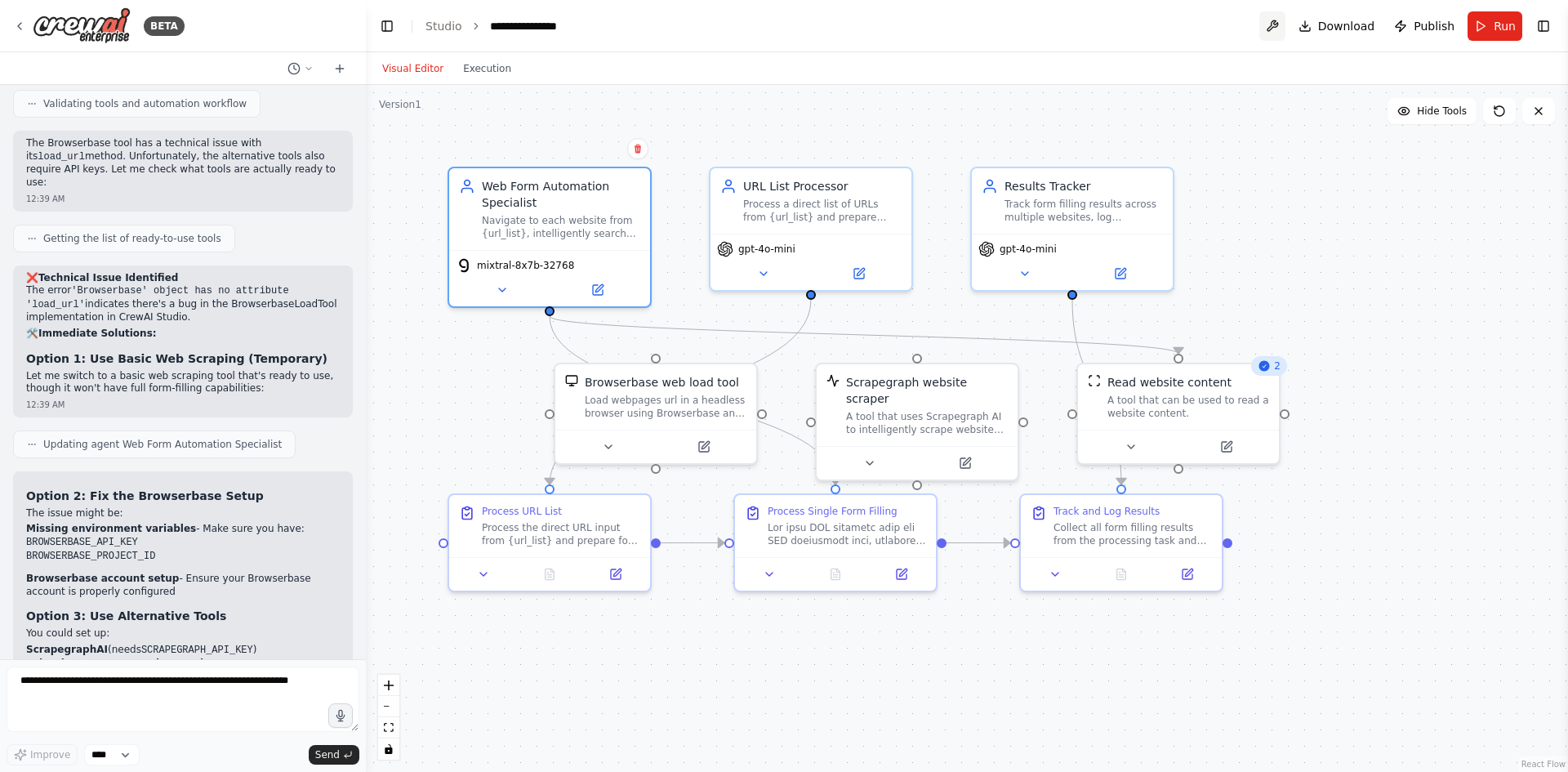
click at [1282, 30] on button at bounding box center [1272, 26] width 26 height 29
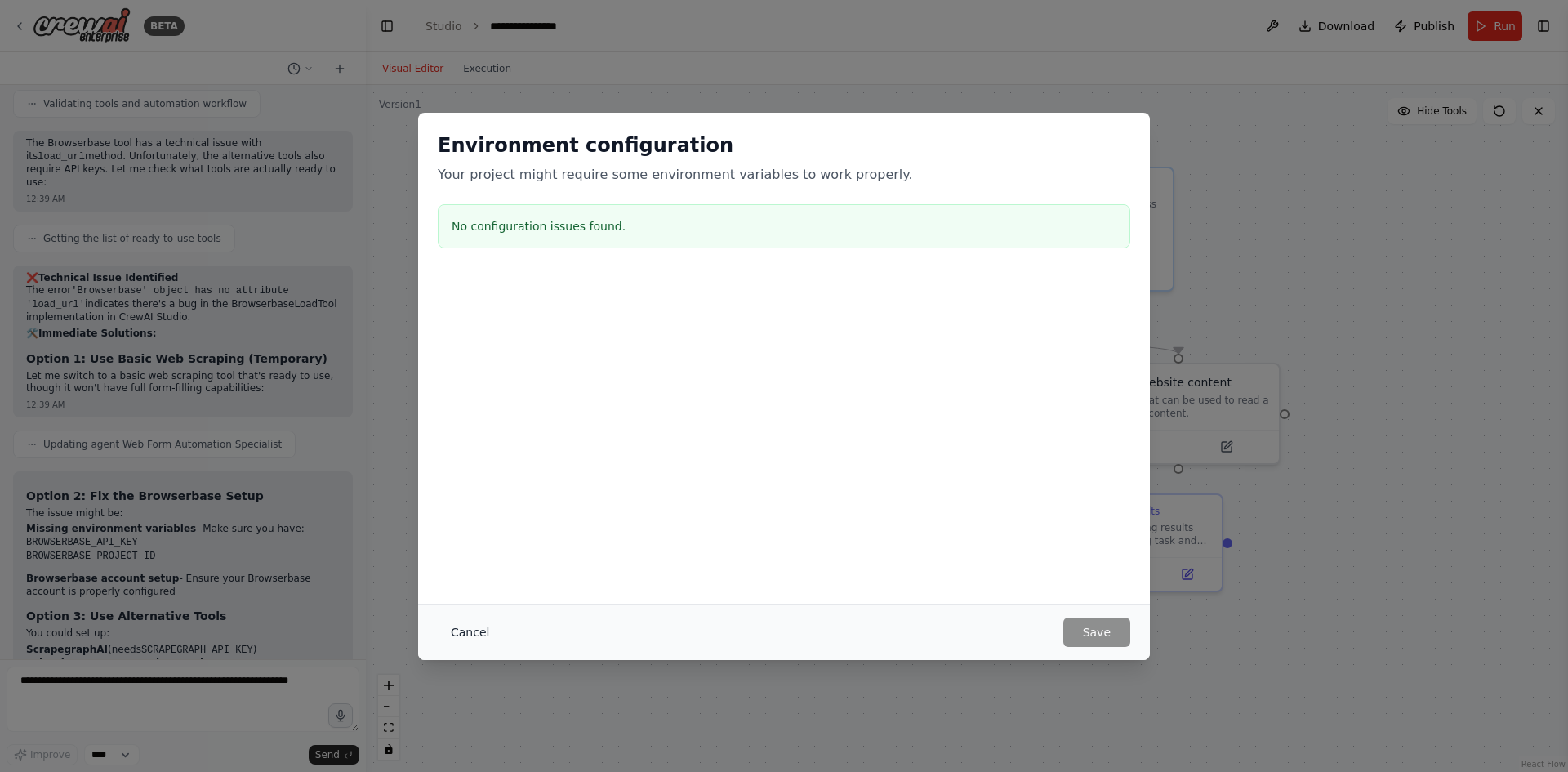
click at [477, 624] on button "Cancel" at bounding box center [470, 632] width 64 height 29
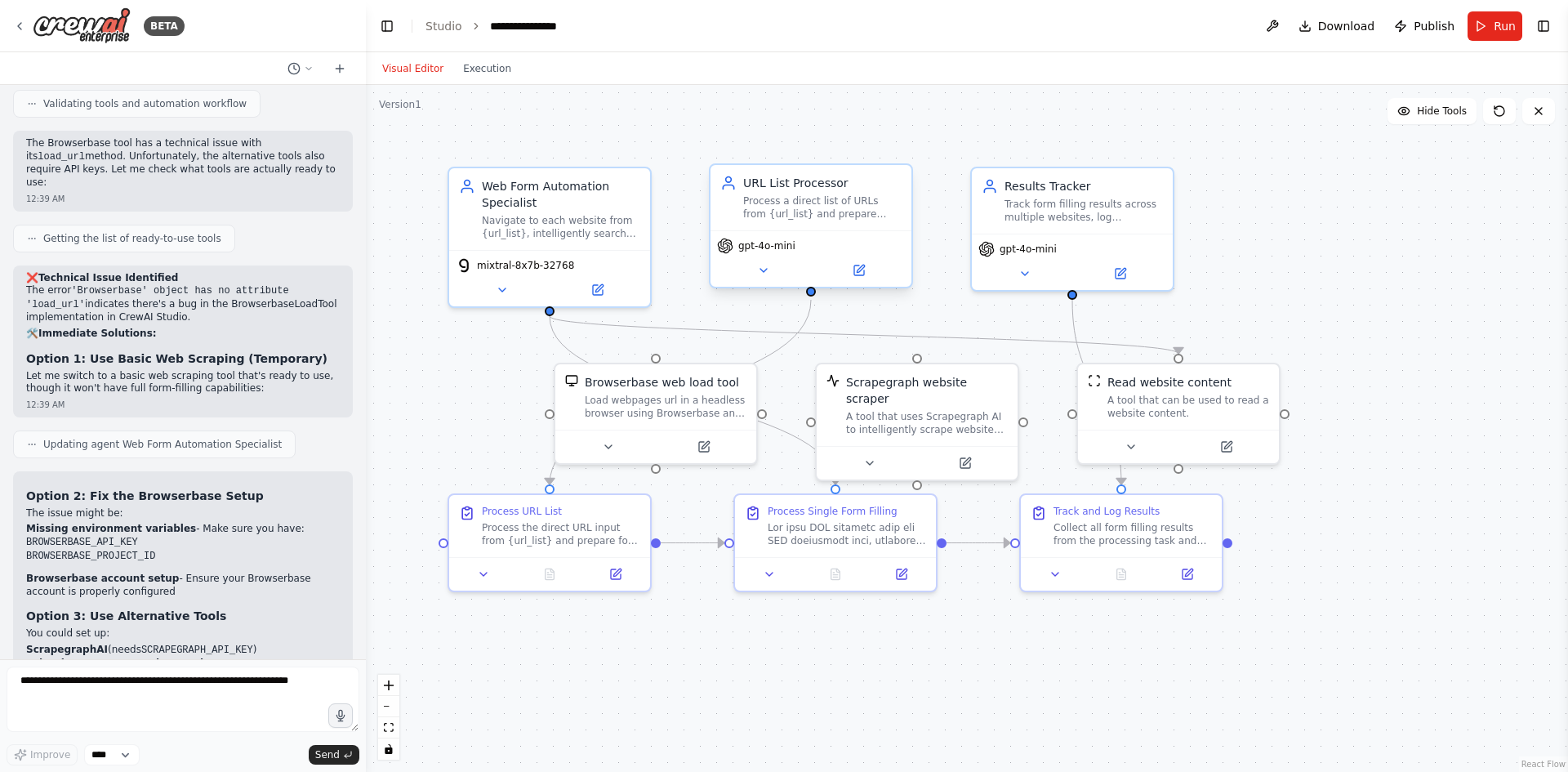
click at [783, 249] on span "gpt-4o-mini" at bounding box center [767, 246] width 57 height 13
click at [774, 276] on button at bounding box center [764, 270] width 93 height 20
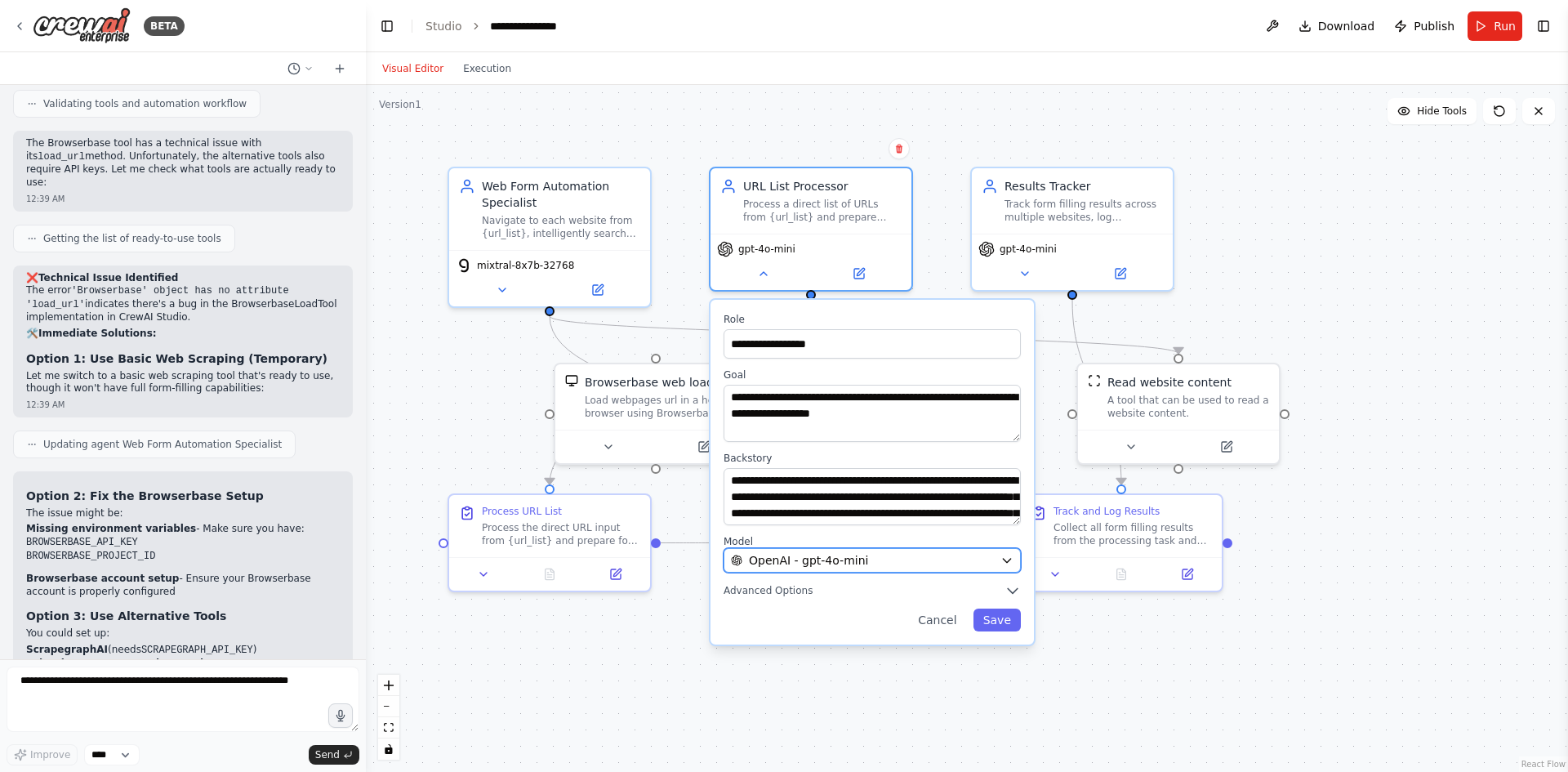
click at [861, 571] on button "OpenAI - gpt-4o-mini" at bounding box center [872, 561] width 298 height 25
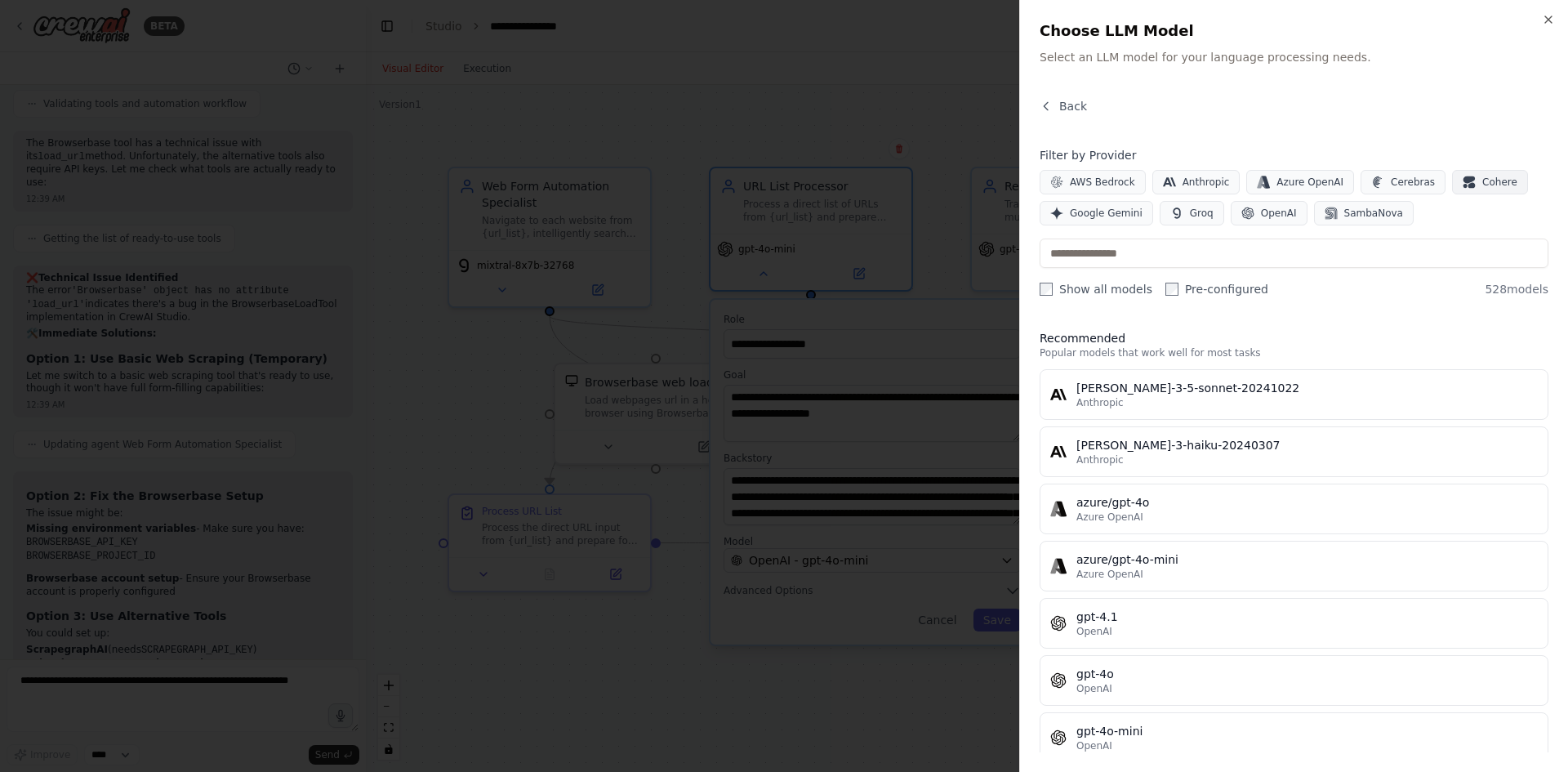
click at [1482, 184] on span "Cohere" at bounding box center [1499, 182] width 35 height 13
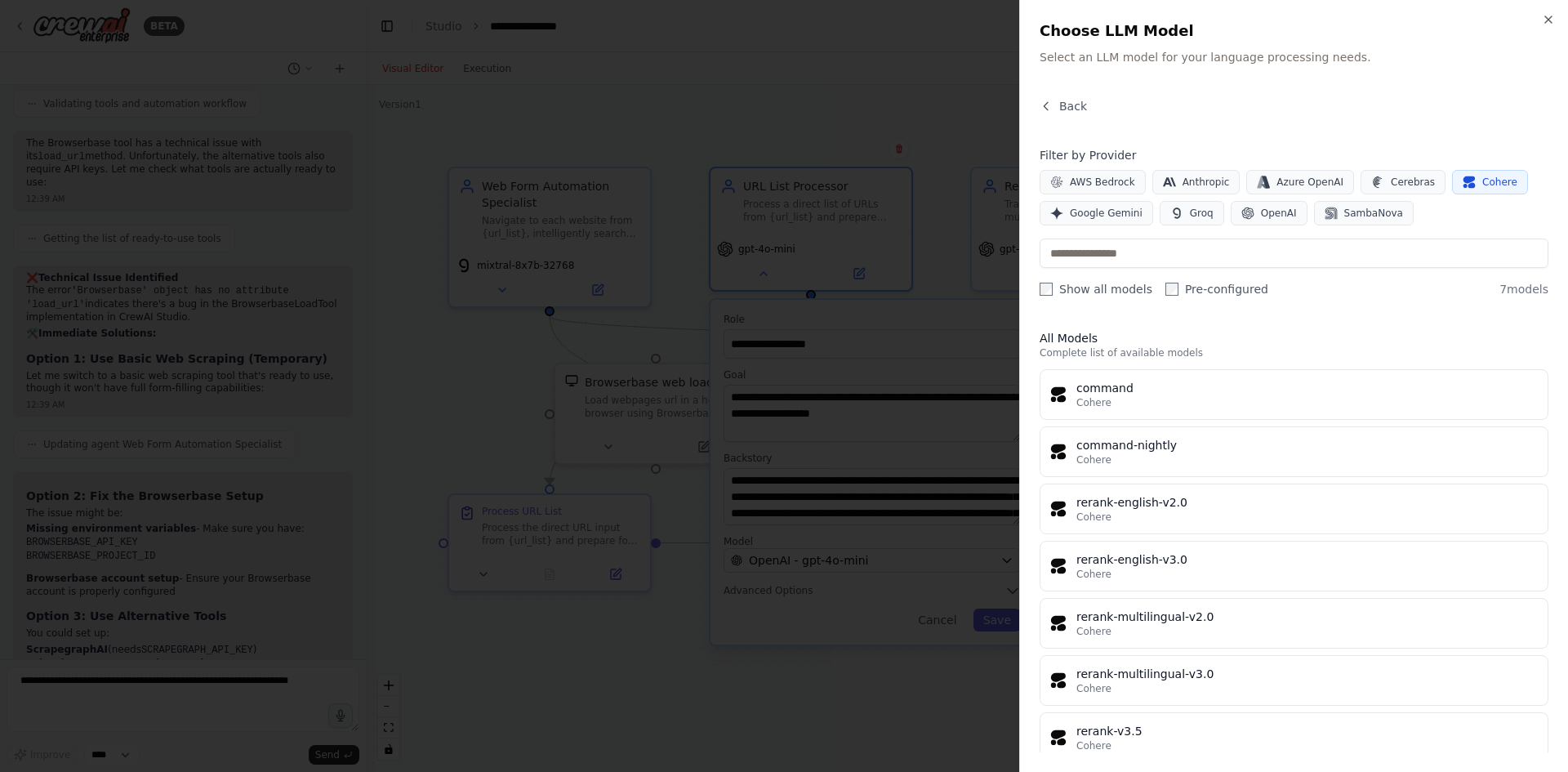
click at [1482, 182] on span "Cohere" at bounding box center [1499, 182] width 35 height 13
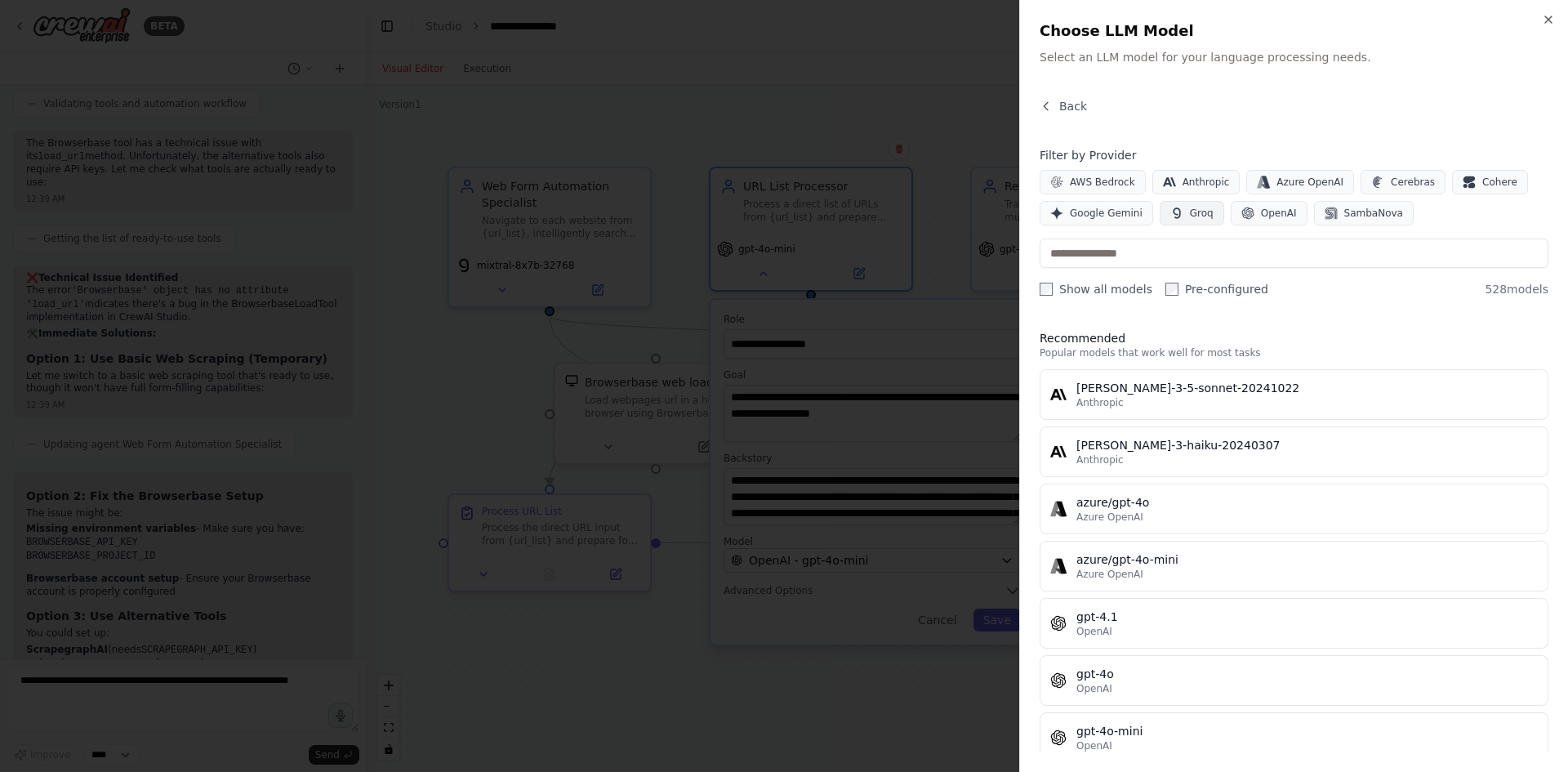
click at [1190, 211] on span "Groq" at bounding box center [1202, 213] width 24 height 13
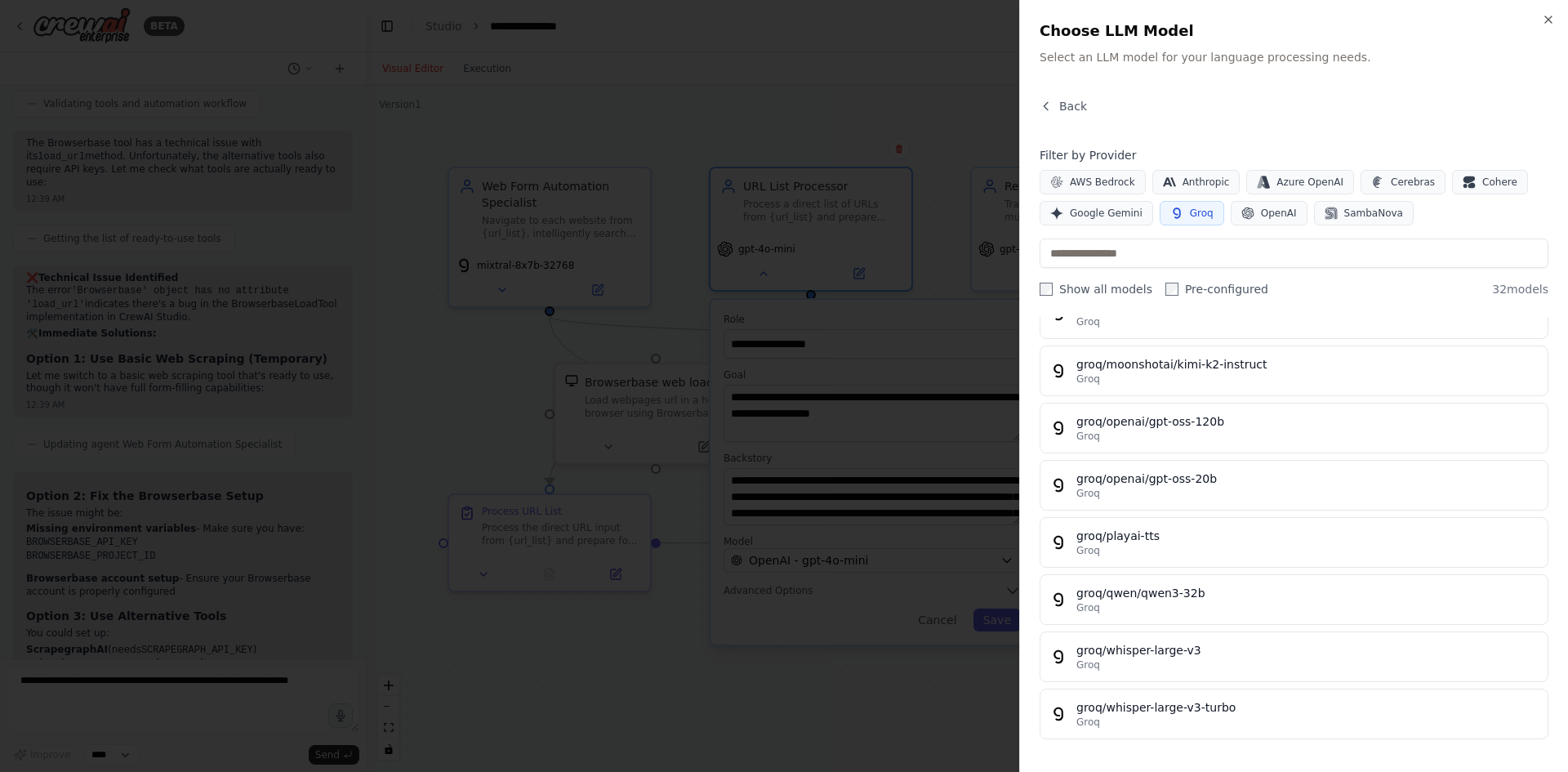
scroll to position [1127, 0]
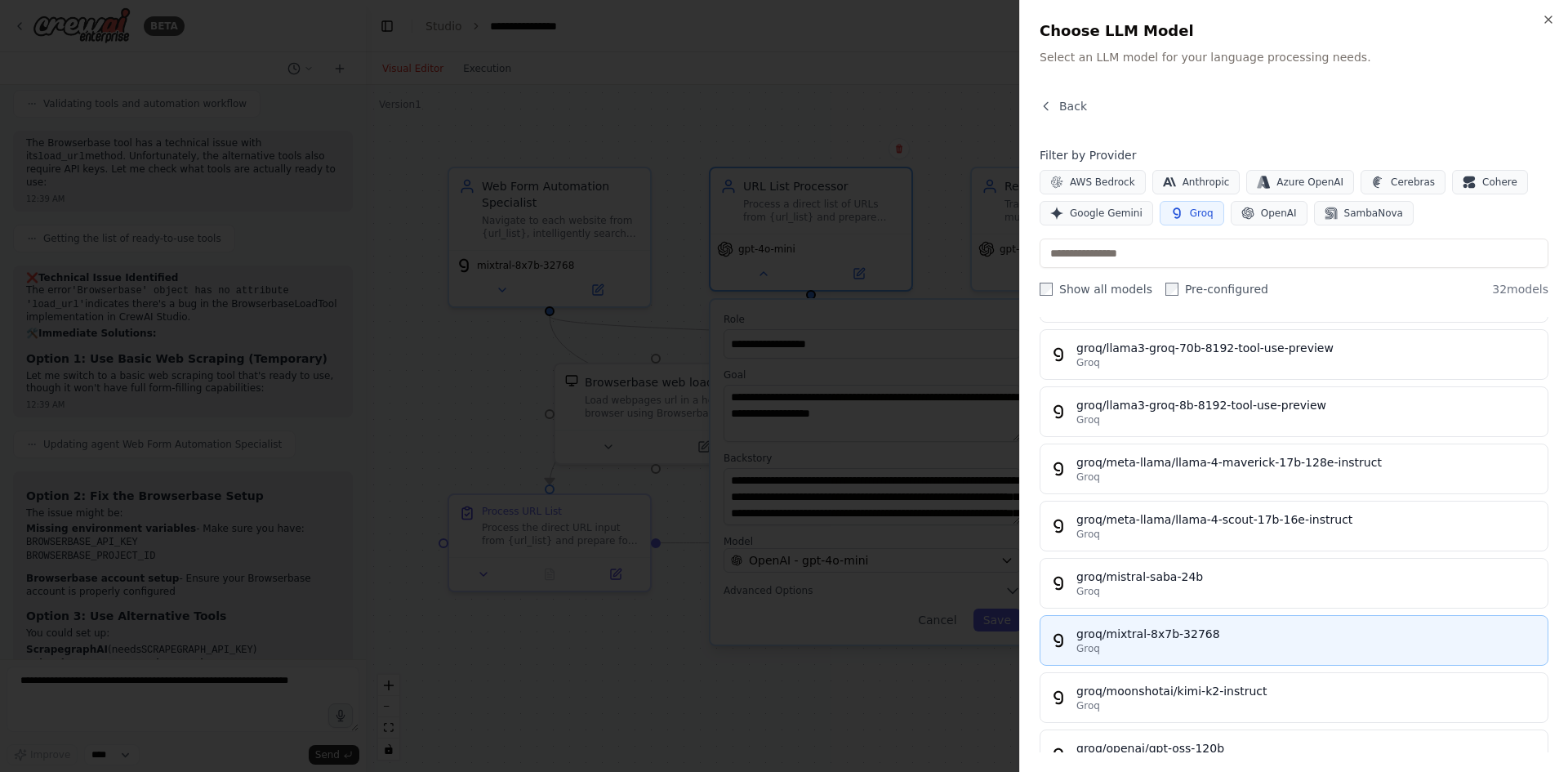
click at [1253, 645] on div "Groq" at bounding box center [1307, 649] width 461 height 13
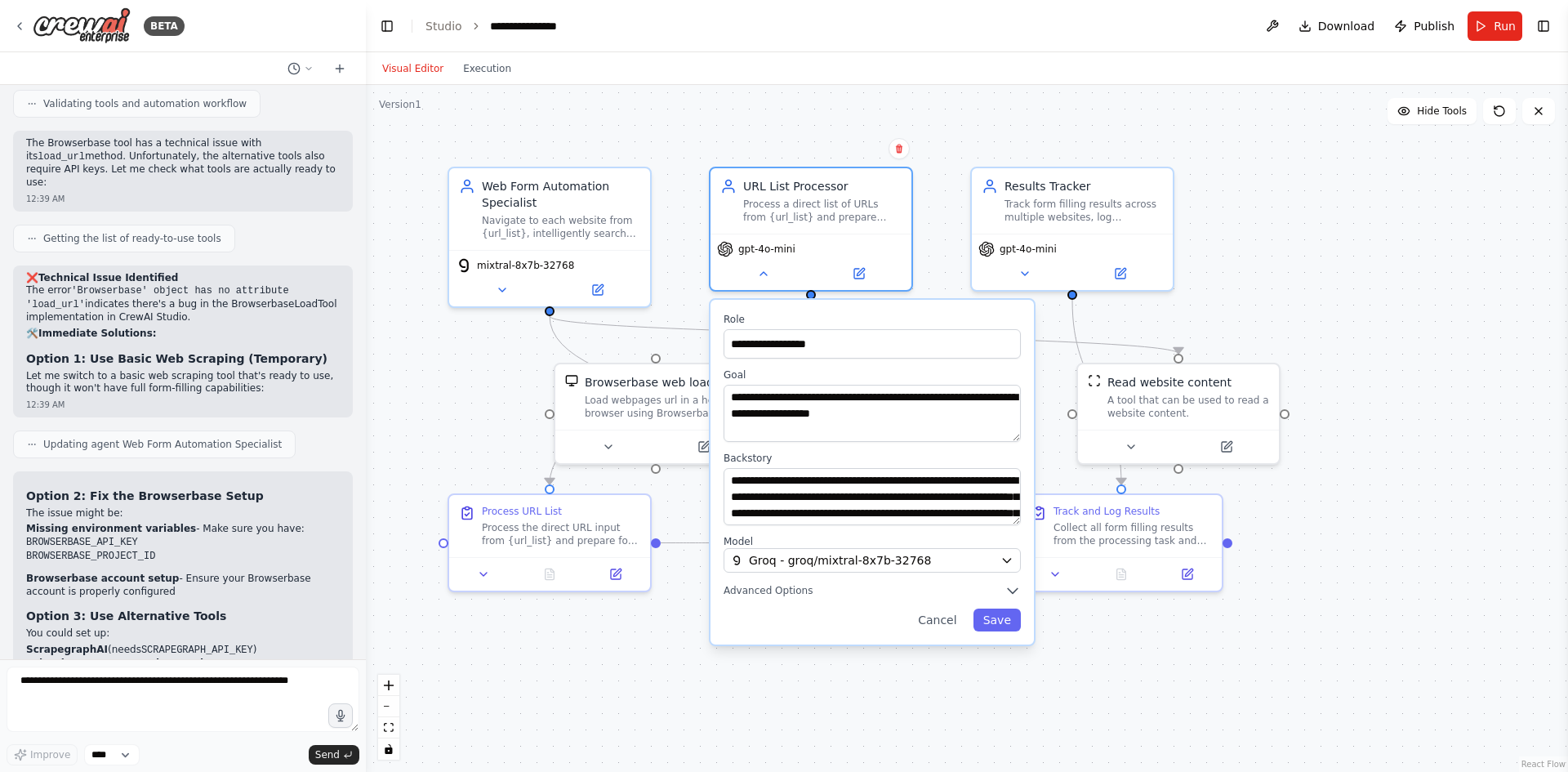
click at [1321, 678] on div ".deletable-edge-delete-btn { width: 20px; height: 20px; border: 0px solid #ffff…" at bounding box center [967, 428] width 1202 height 687
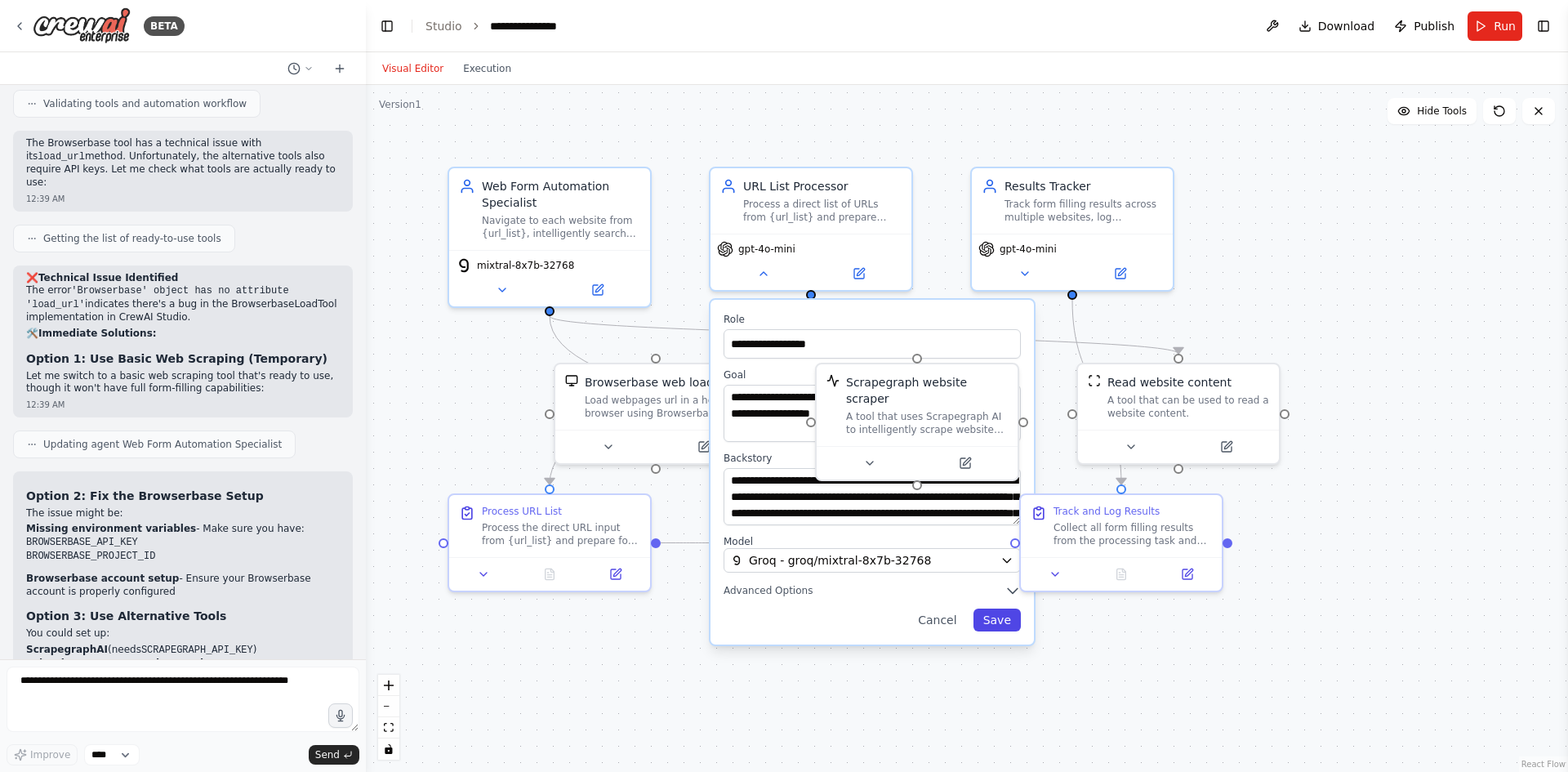
click at [998, 622] on button "Save" at bounding box center [997, 620] width 47 height 23
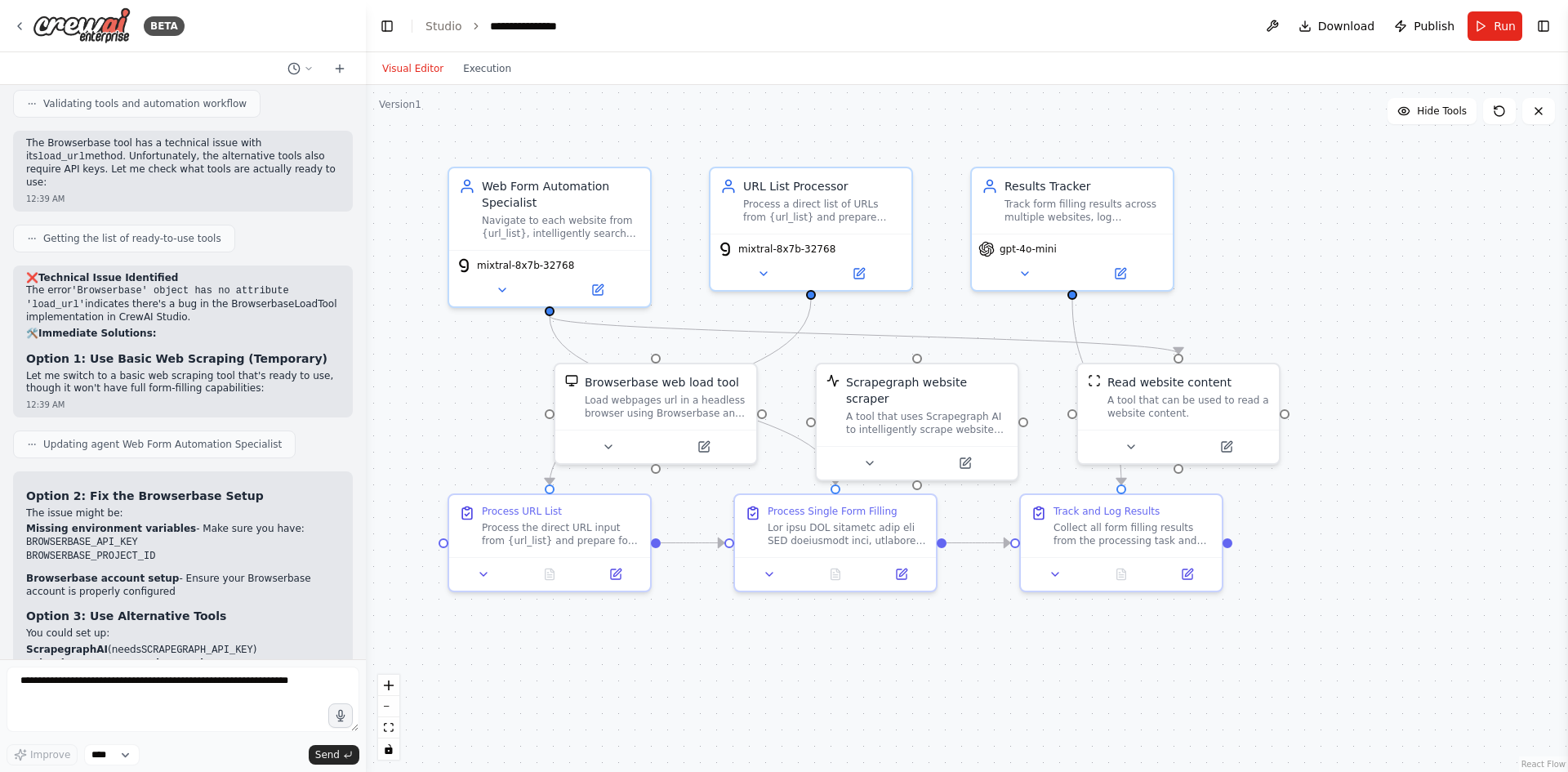
click at [957, 649] on div ".deletable-edge-delete-btn { width: 20px; height: 20px; border: 0px solid #ffff…" at bounding box center [967, 428] width 1202 height 687
click at [1006, 280] on button at bounding box center [1025, 270] width 93 height 20
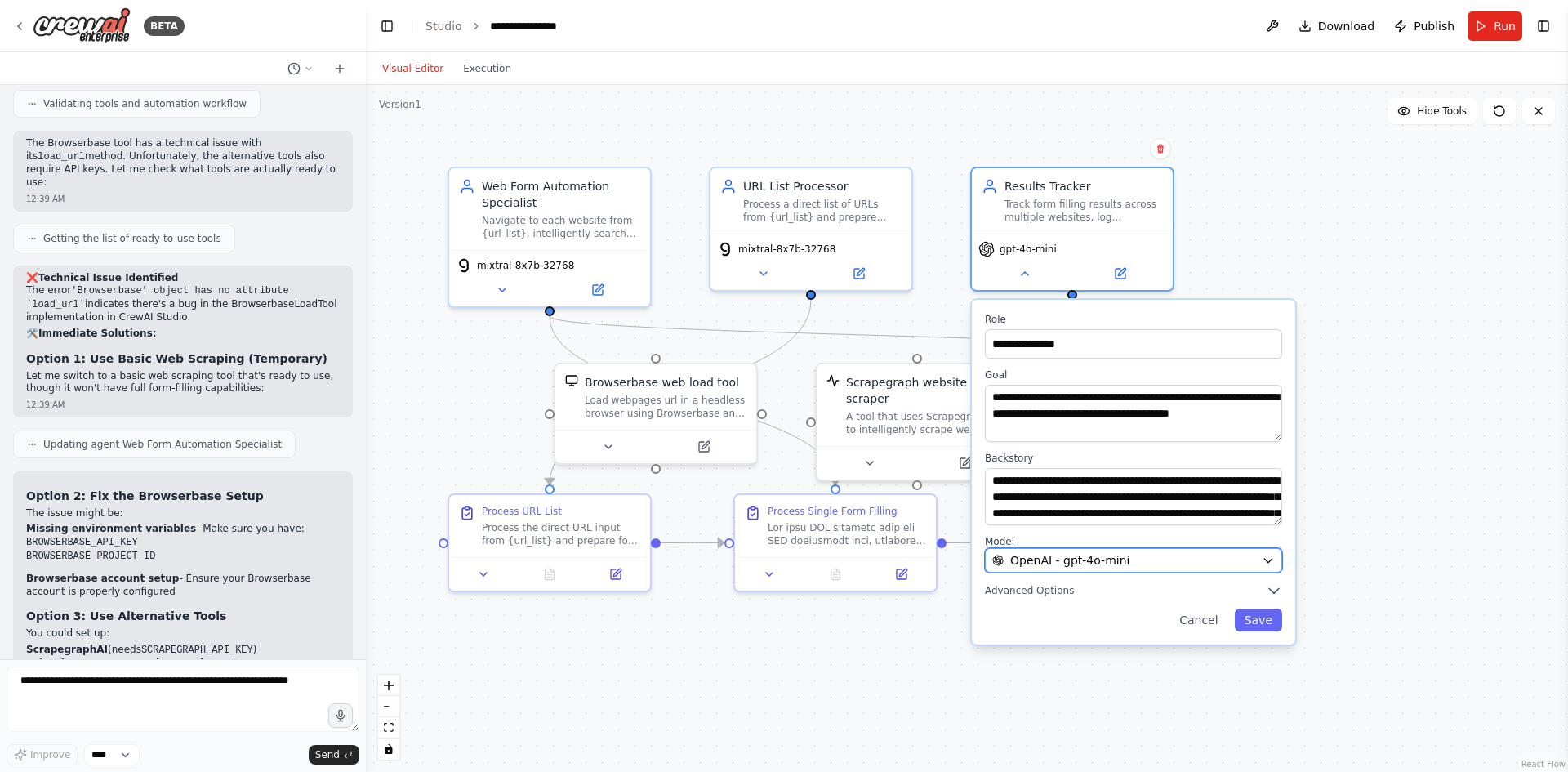
click at [1063, 562] on span "OpenAI - gpt-4o-mini" at bounding box center [1070, 561] width 119 height 16
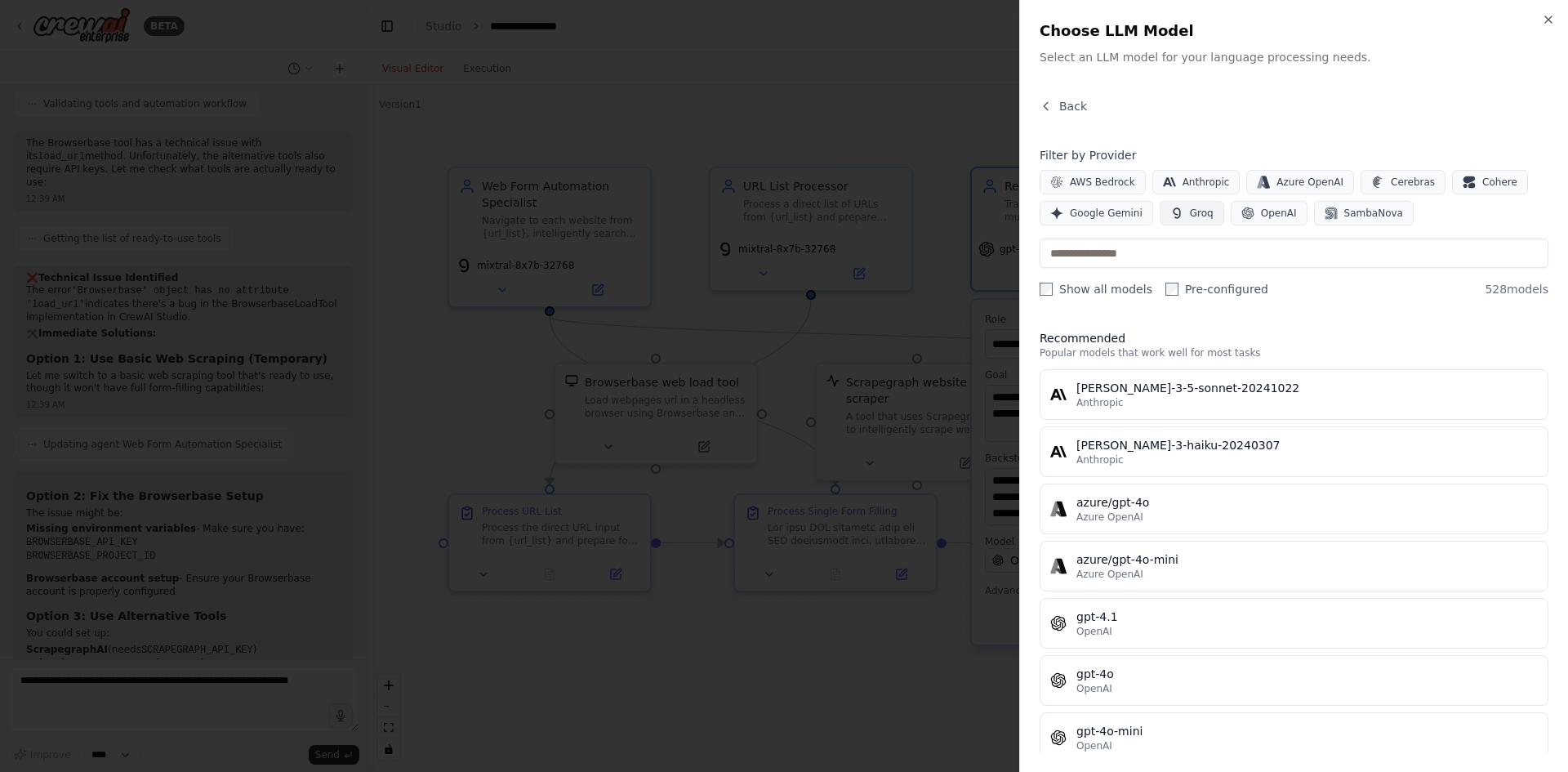
click at [1191, 209] on span "Groq" at bounding box center [1202, 213] width 24 height 13
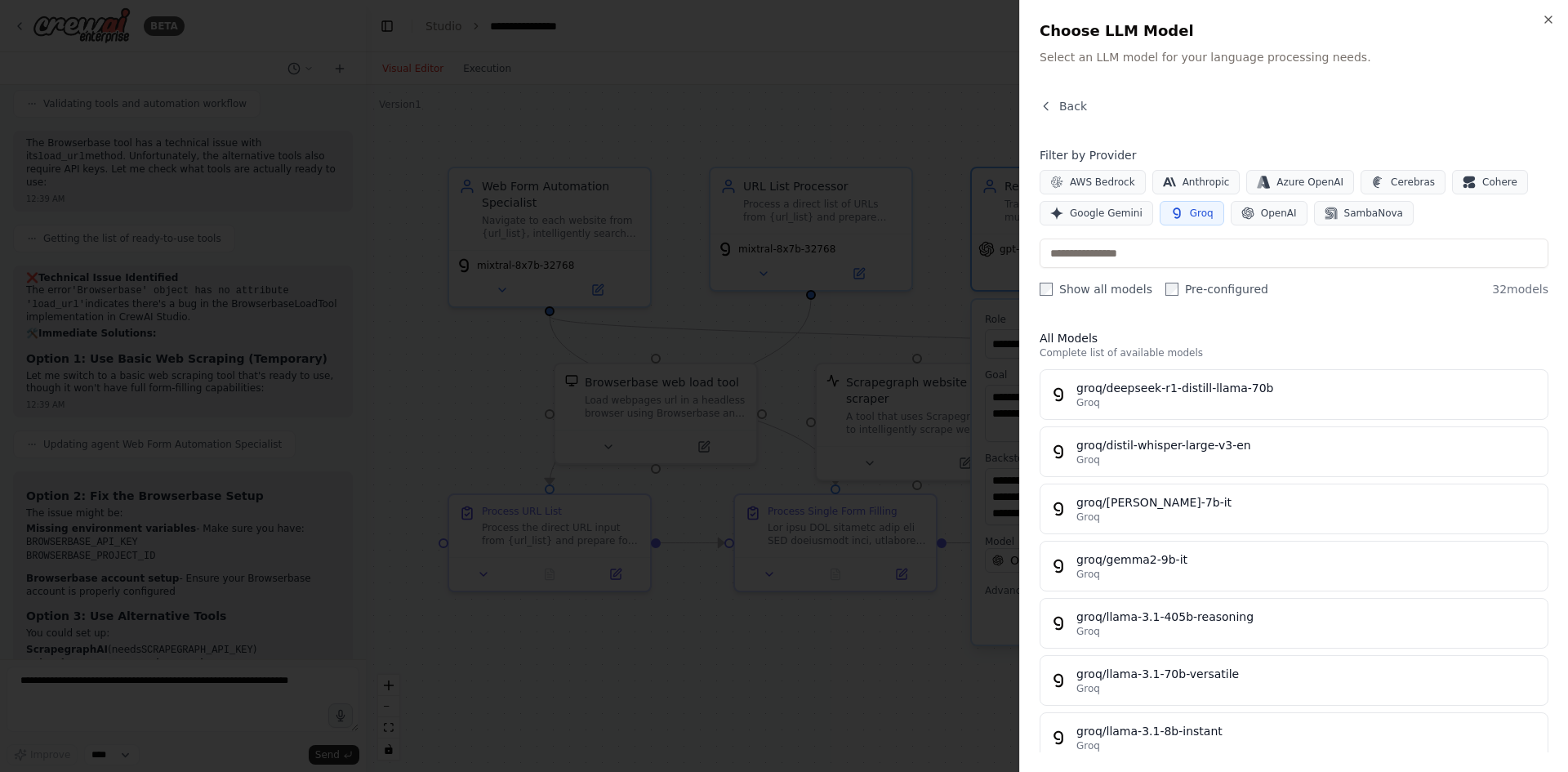
scroll to position [490, 0]
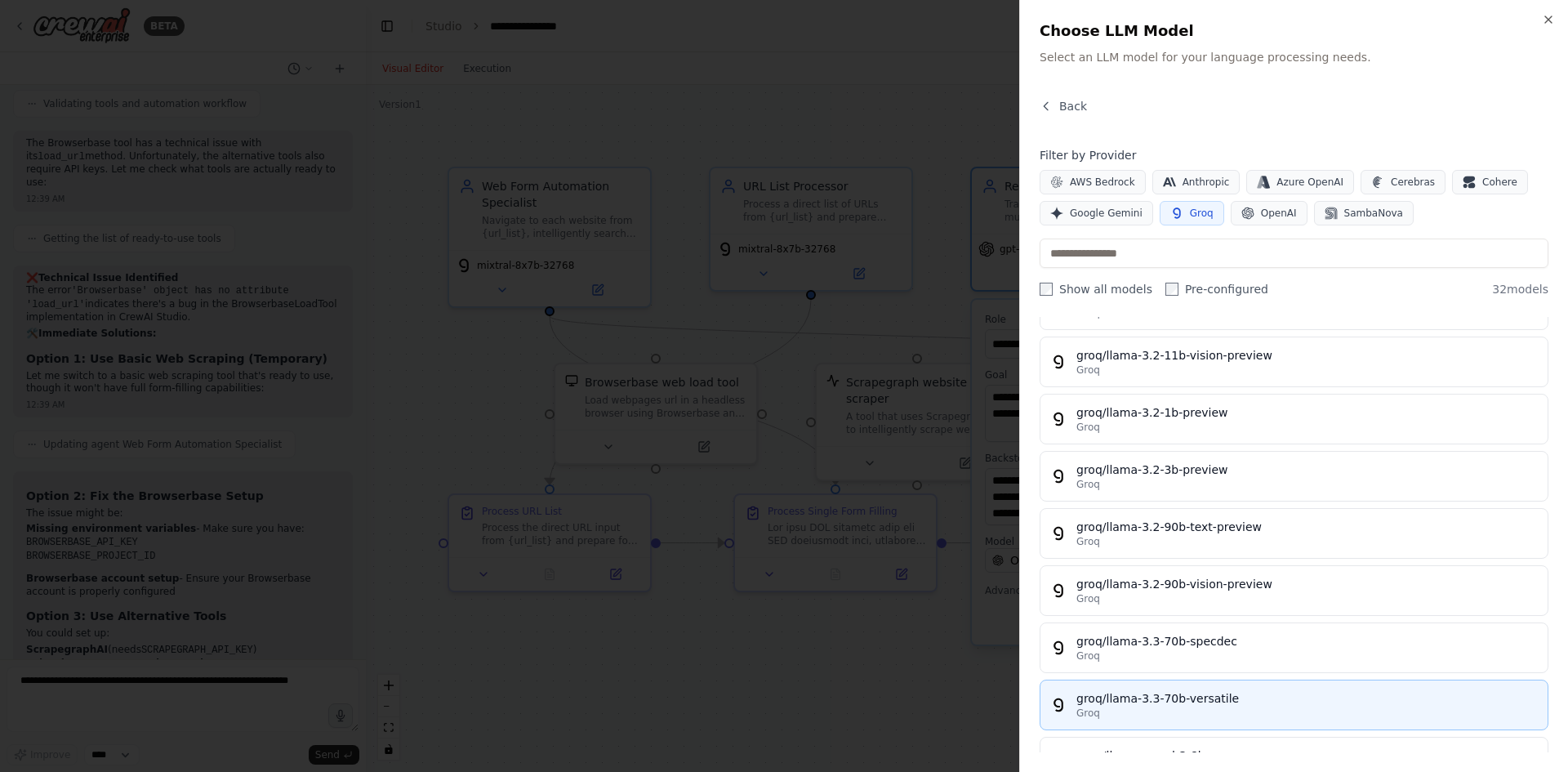
click at [1256, 705] on div "groq/llama-3.3-70b-versatile" at bounding box center [1307, 699] width 461 height 16
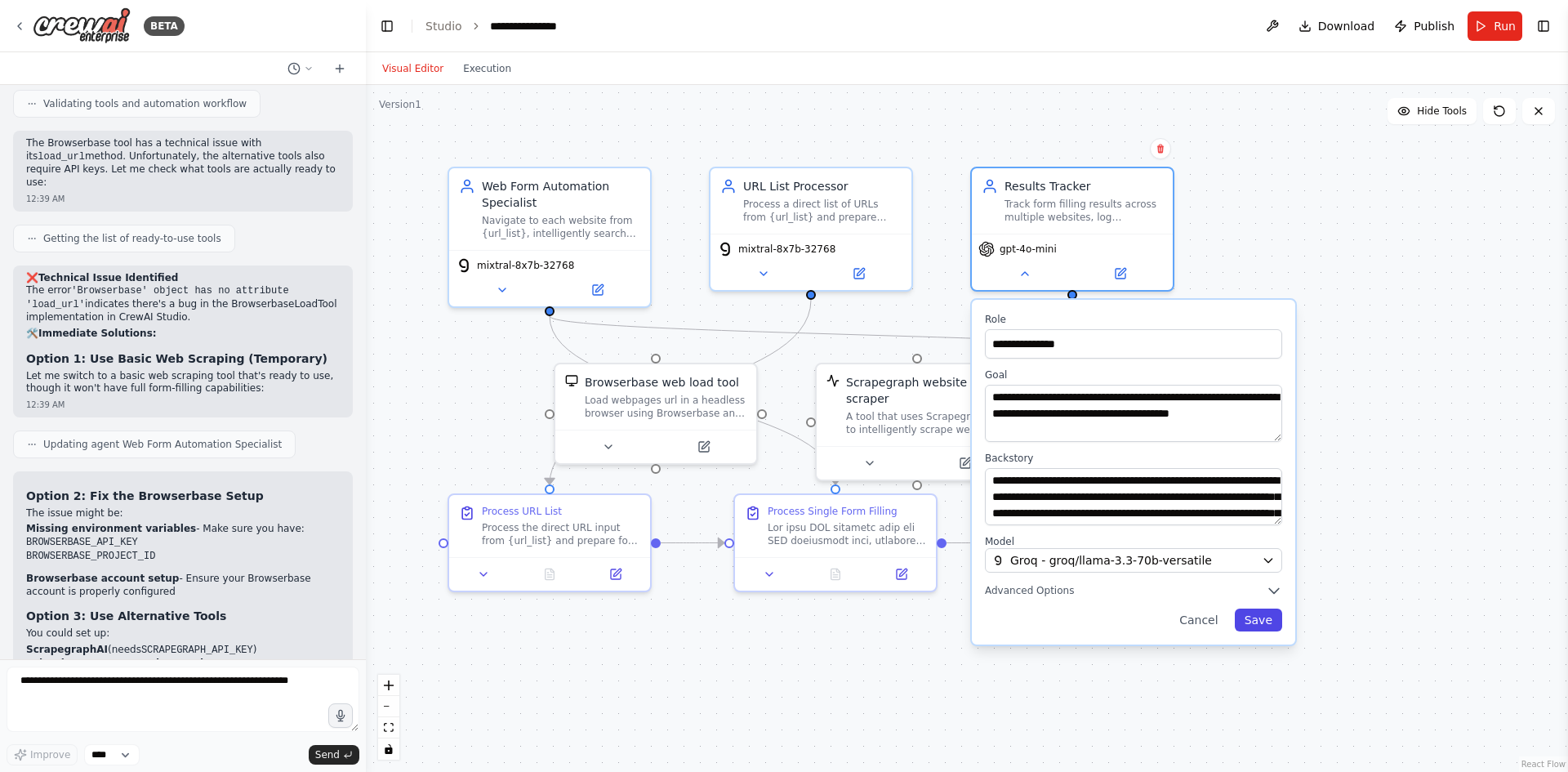
click at [1279, 625] on button "Save" at bounding box center [1258, 620] width 47 height 23
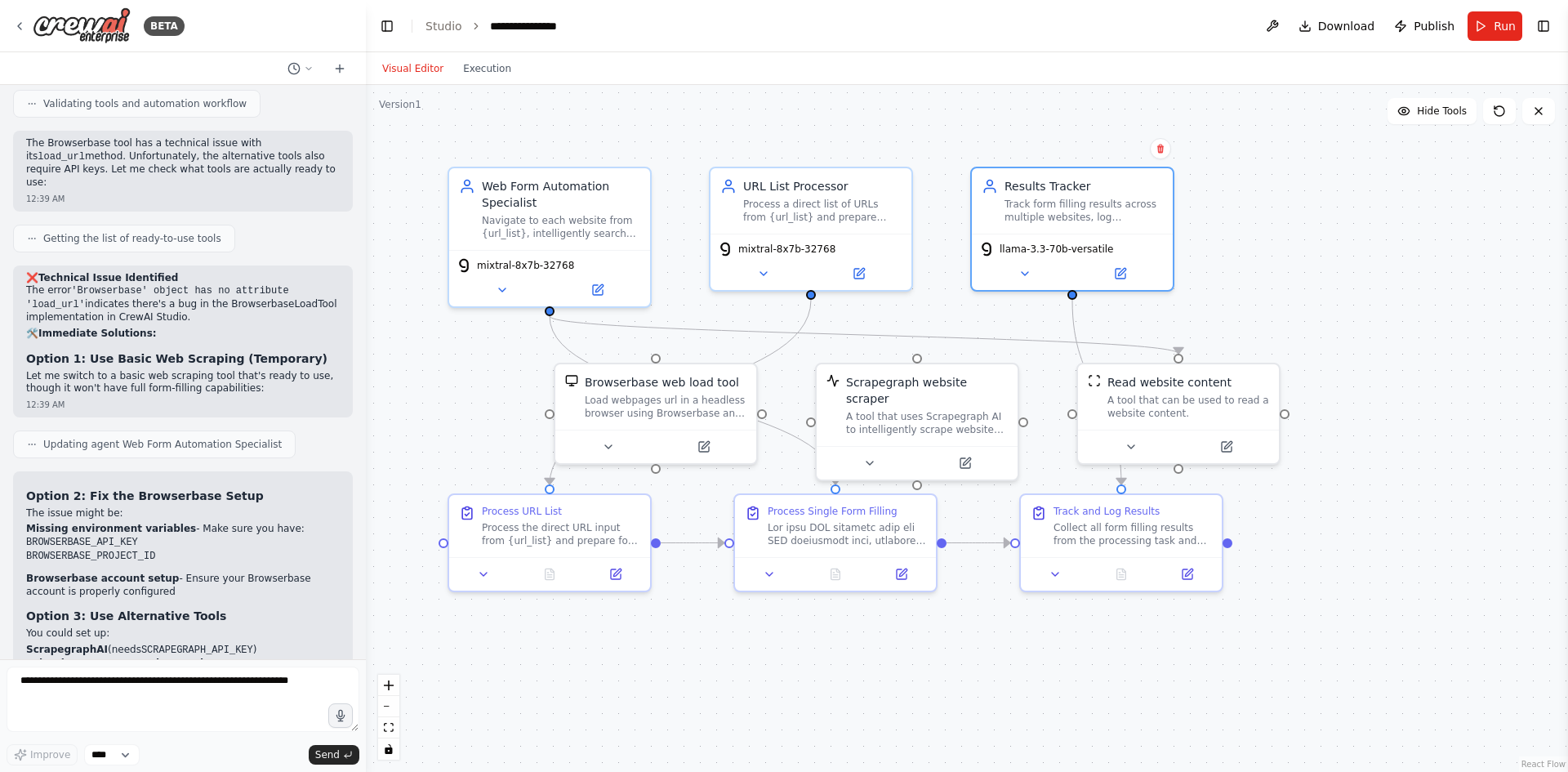
click at [1009, 696] on div ".deletable-edge-delete-btn { width: 20px; height: 20px; border: 0px solid #ffff…" at bounding box center [967, 428] width 1202 height 687
click at [486, 74] on button "Execution" at bounding box center [487, 69] width 68 height 20
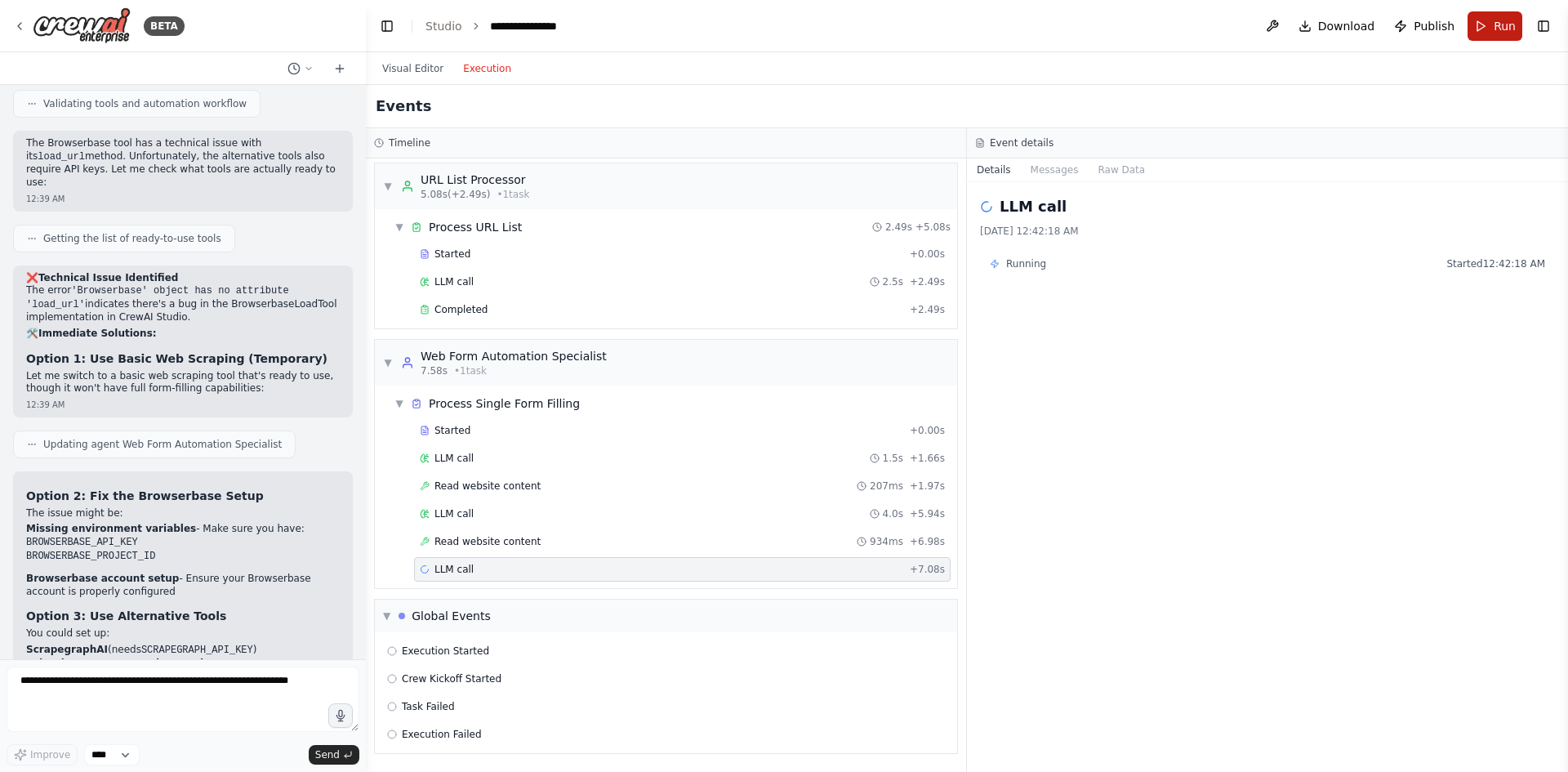
click at [1495, 29] on span "Run" at bounding box center [1505, 26] width 22 height 16
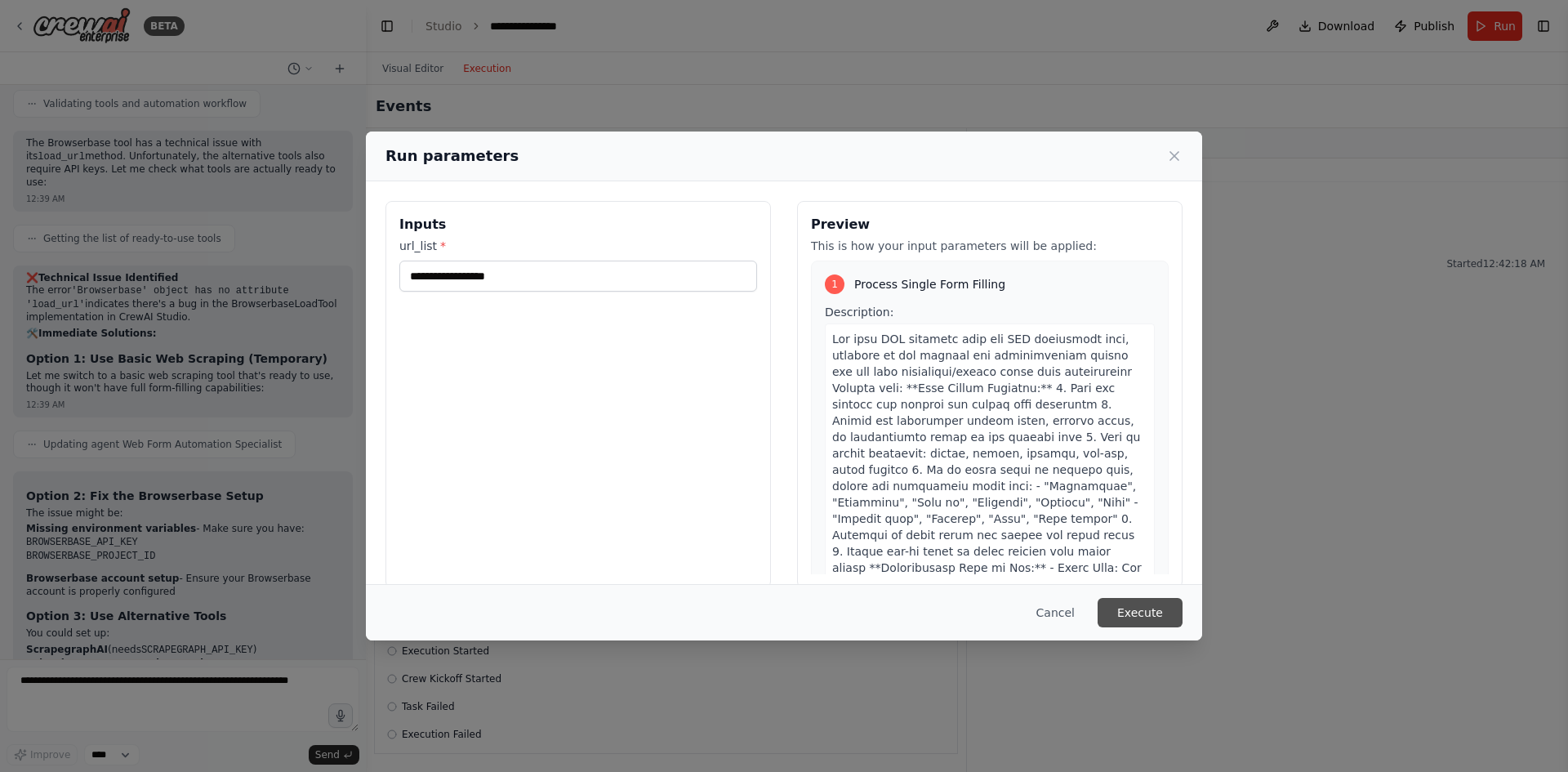
click at [1142, 612] on button "Execute" at bounding box center [1139, 612] width 85 height 29
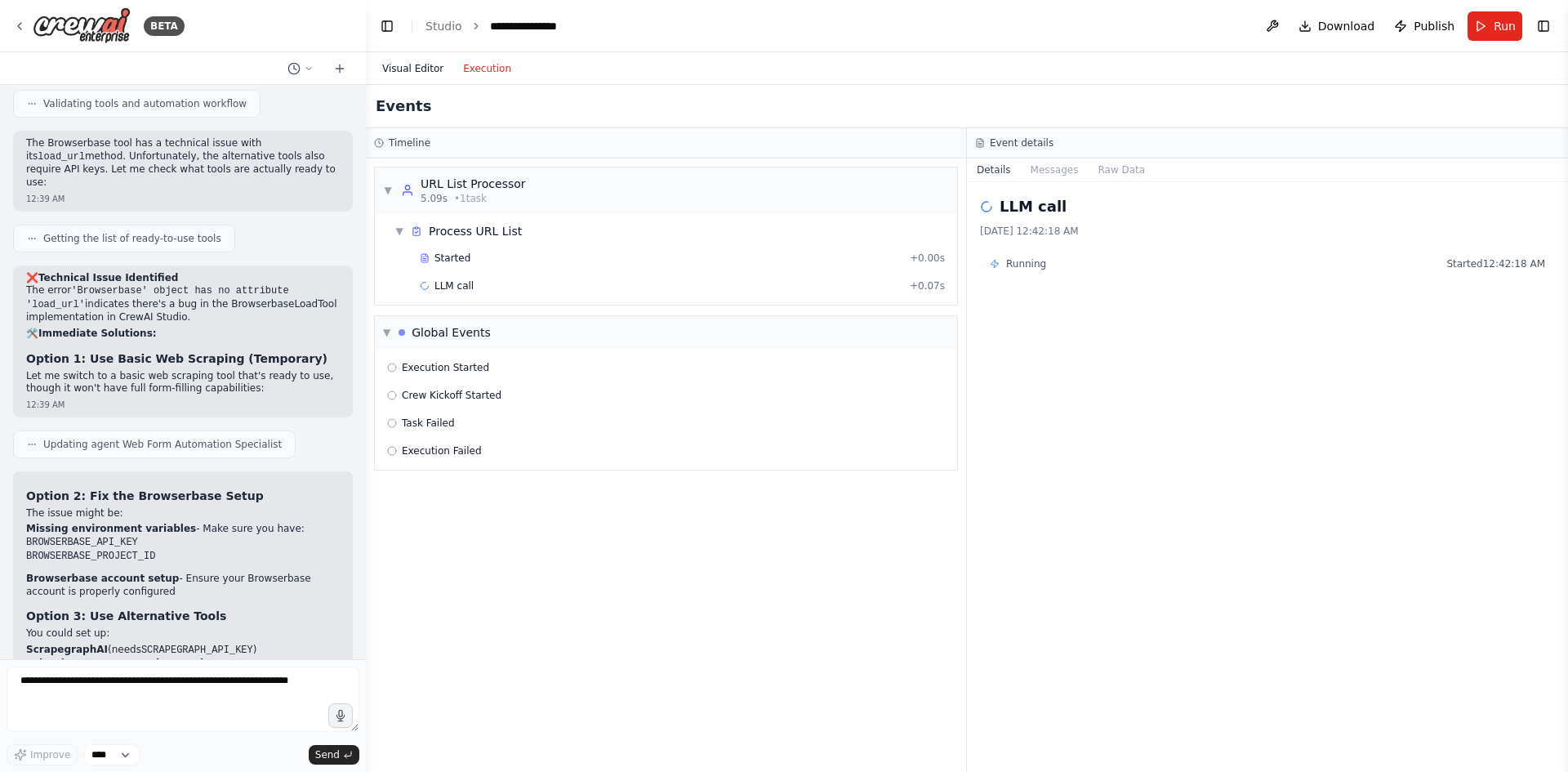
click at [413, 66] on button "Visual Editor" at bounding box center [412, 69] width 81 height 20
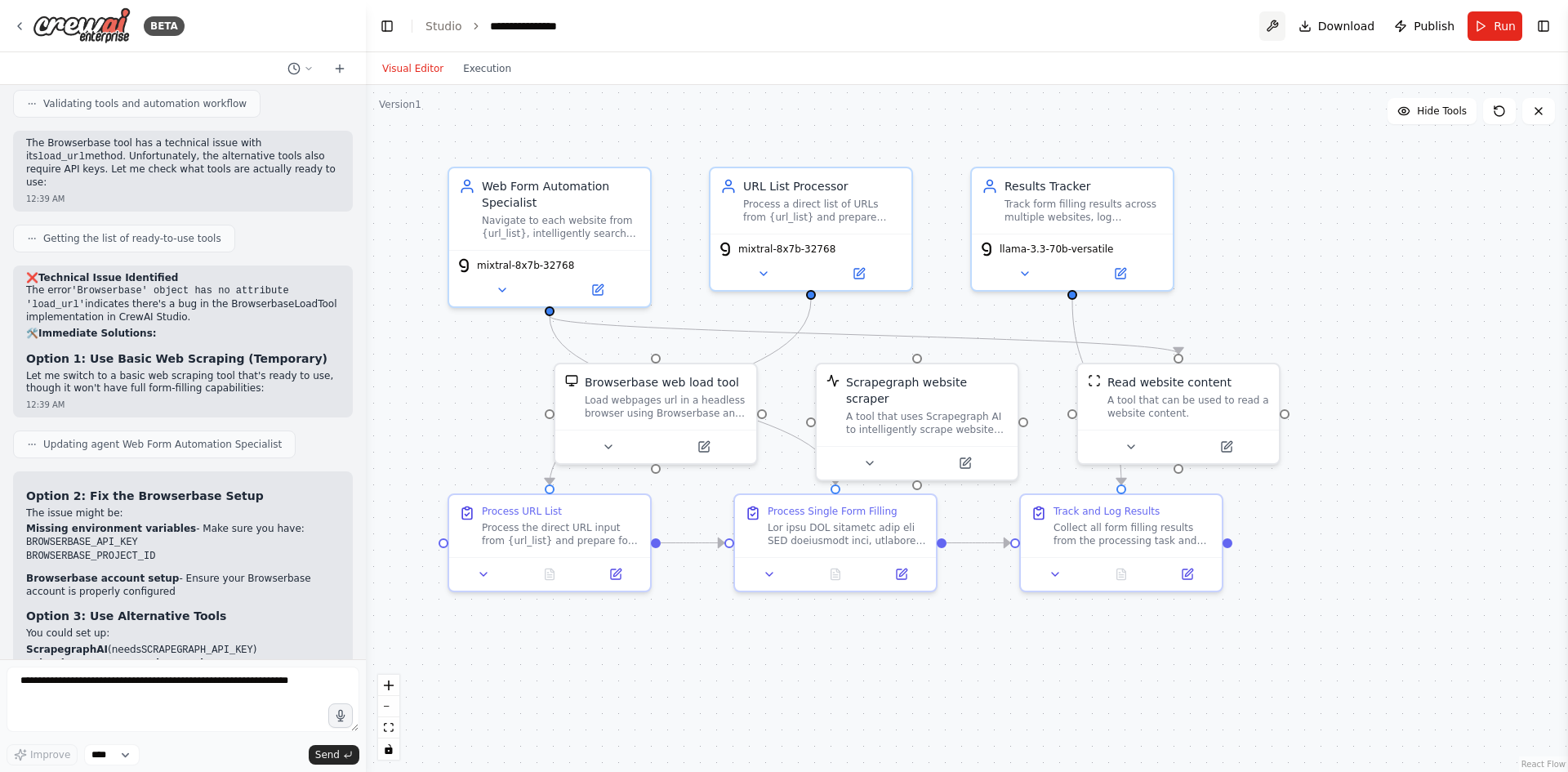
click at [1278, 27] on button at bounding box center [1272, 26] width 26 height 29
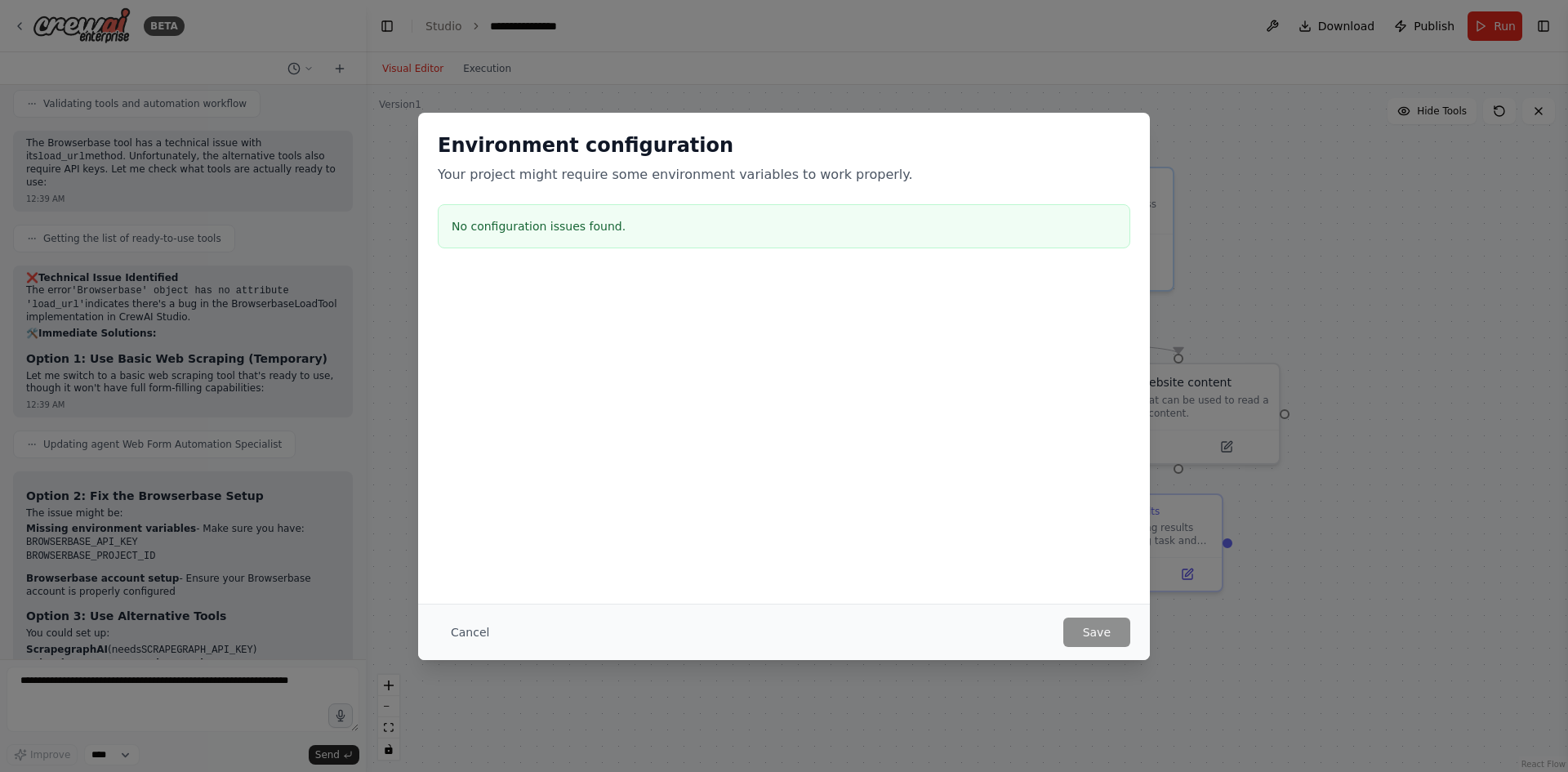
click at [633, 233] on h3 "No configuration issues found." at bounding box center [784, 226] width 665 height 16
click at [470, 643] on button "Cancel" at bounding box center [470, 632] width 64 height 29
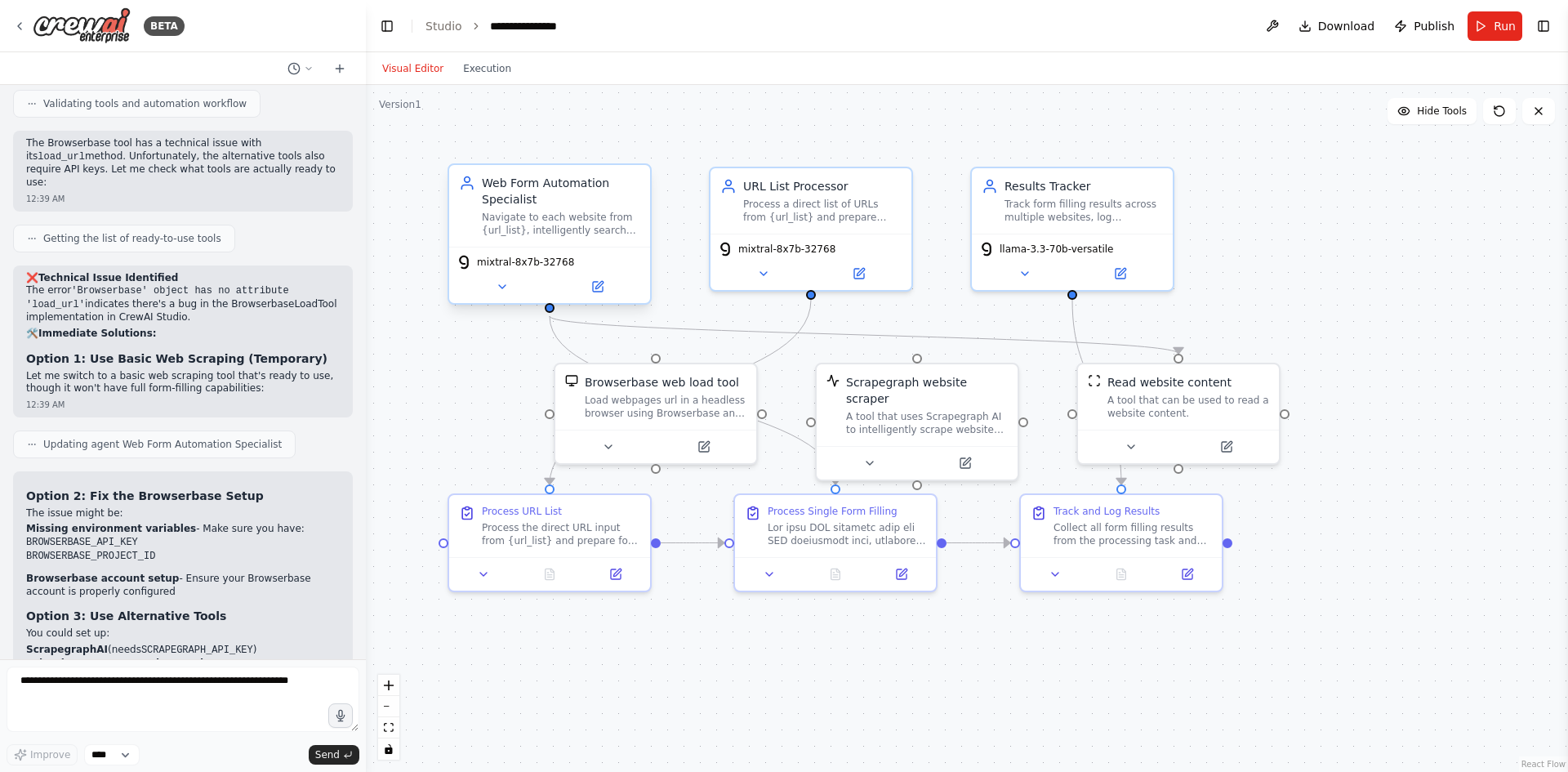
click at [540, 259] on span "mixtral-8x7b-32768" at bounding box center [525, 262] width 97 height 13
click at [613, 292] on button at bounding box center [598, 287] width 93 height 20
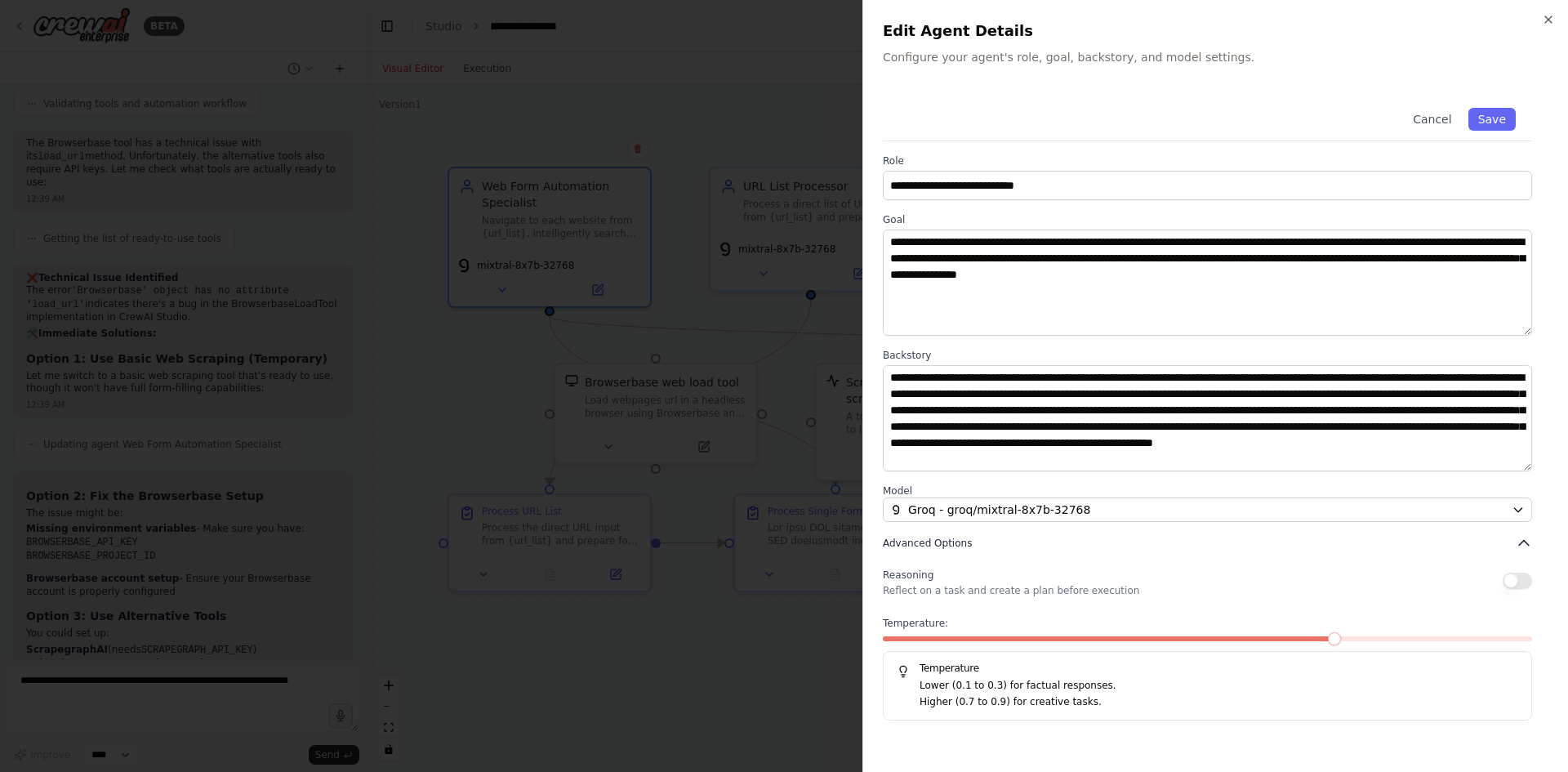
click at [1076, 541] on button "Advanced Options" at bounding box center [1207, 543] width 649 height 16
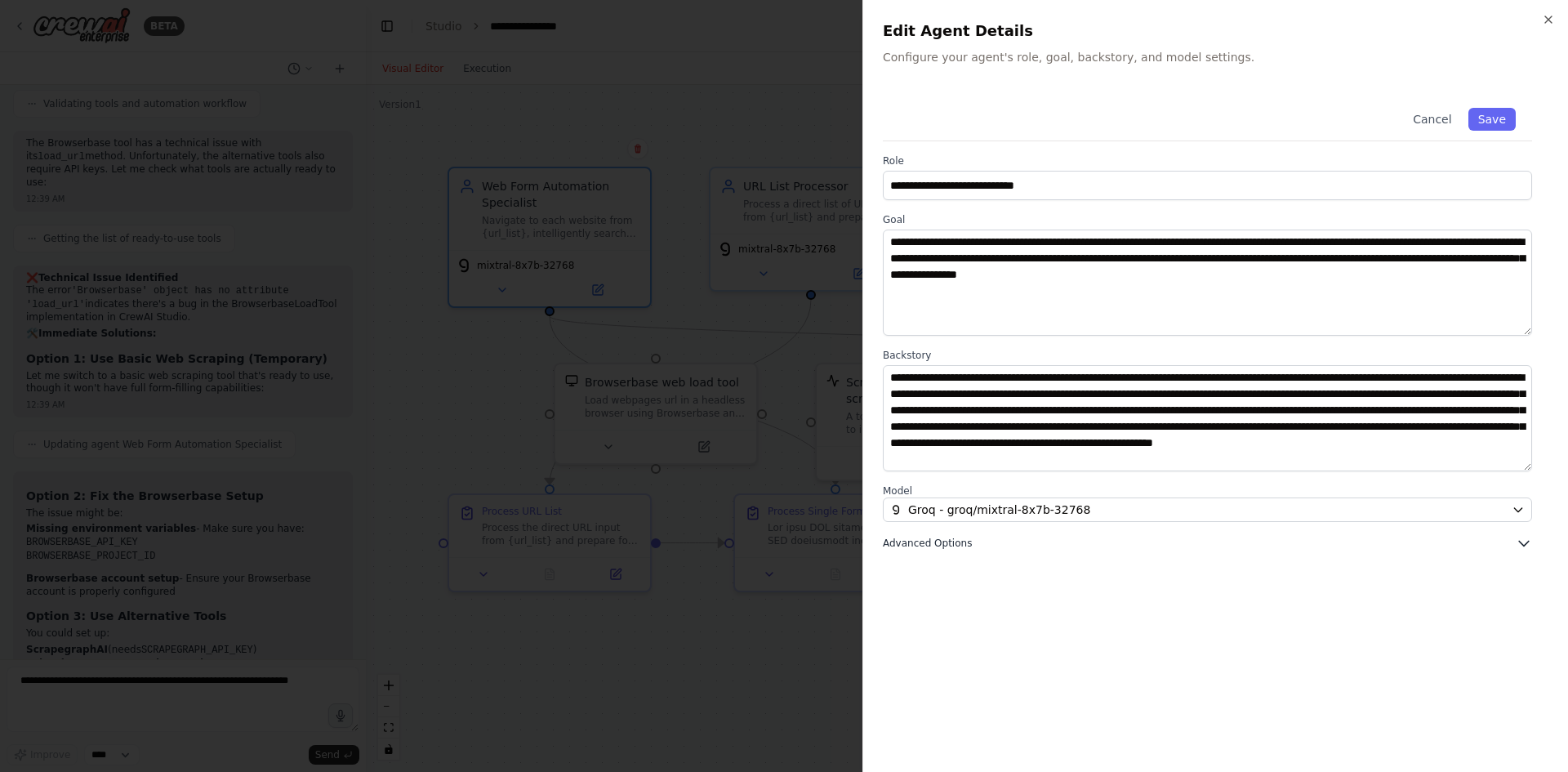
click at [1076, 541] on button "Advanced Options" at bounding box center [1207, 543] width 649 height 16
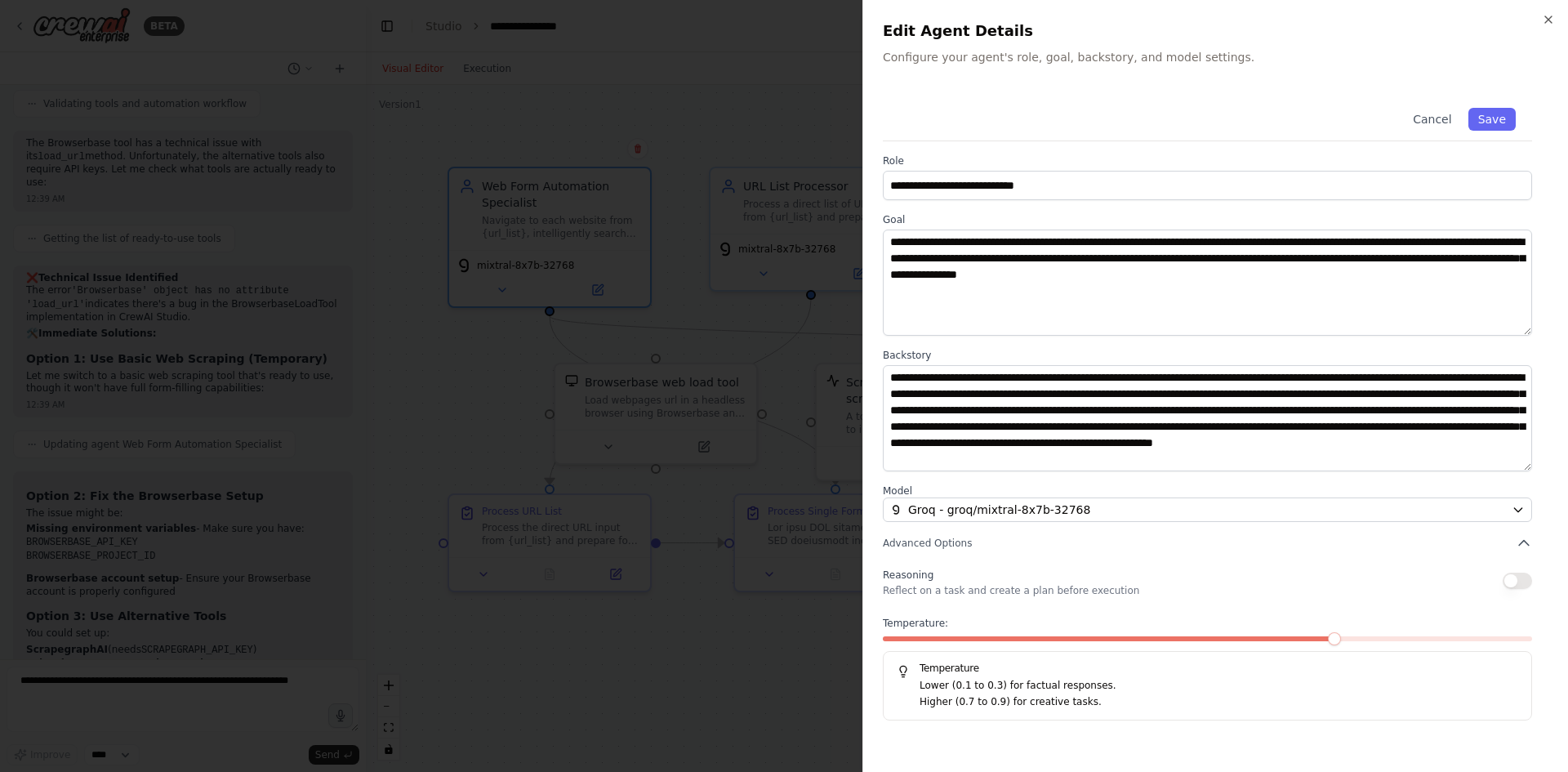
click at [1205, 694] on p "Higher (0.7 to 0.9) for creative tasks." at bounding box center [1219, 702] width 599 height 16
click at [1436, 119] on button "Cancel" at bounding box center [1432, 119] width 58 height 23
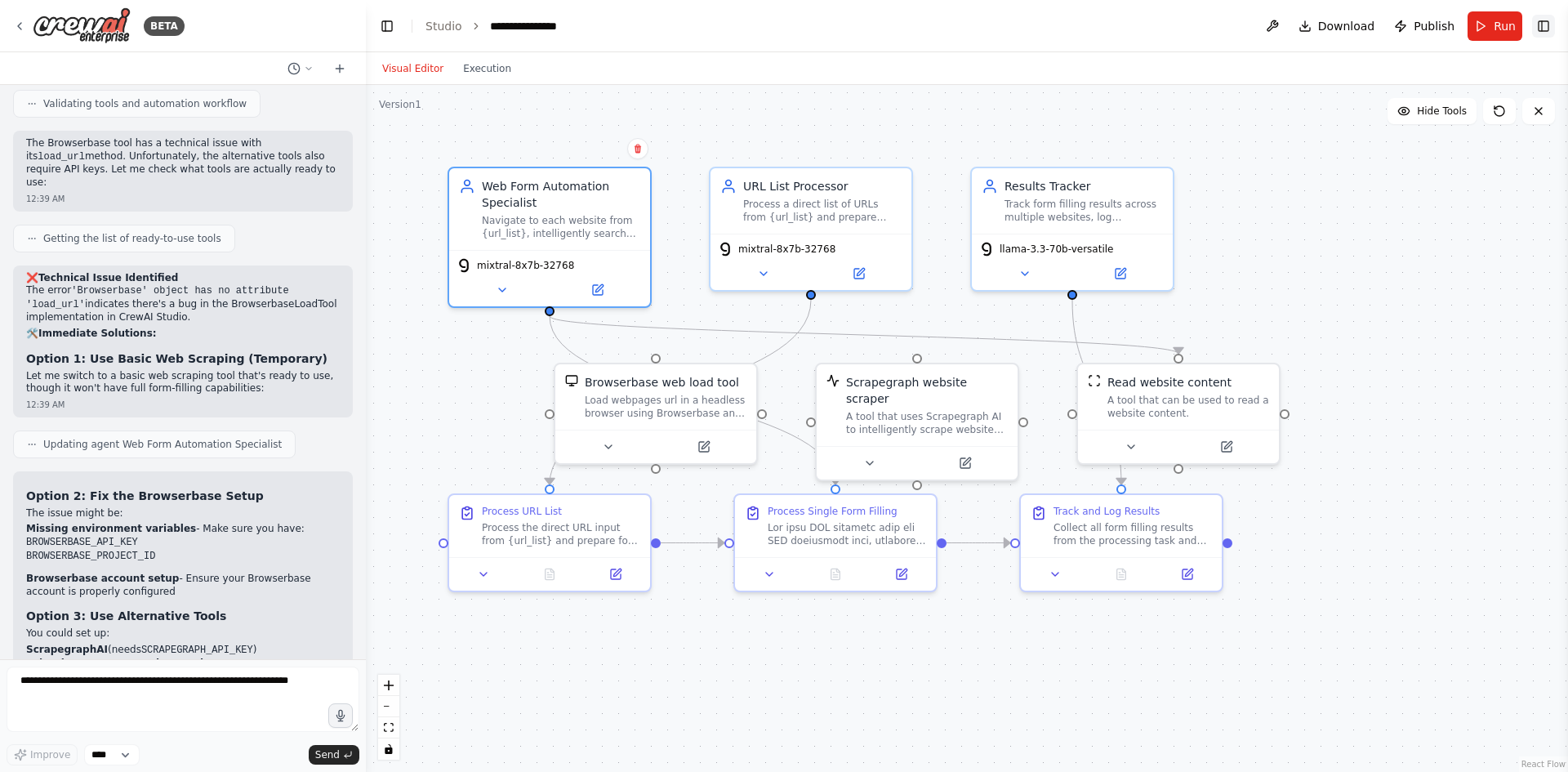
click at [1550, 29] on button "Toggle Right Sidebar" at bounding box center [1544, 27] width 23 height 23
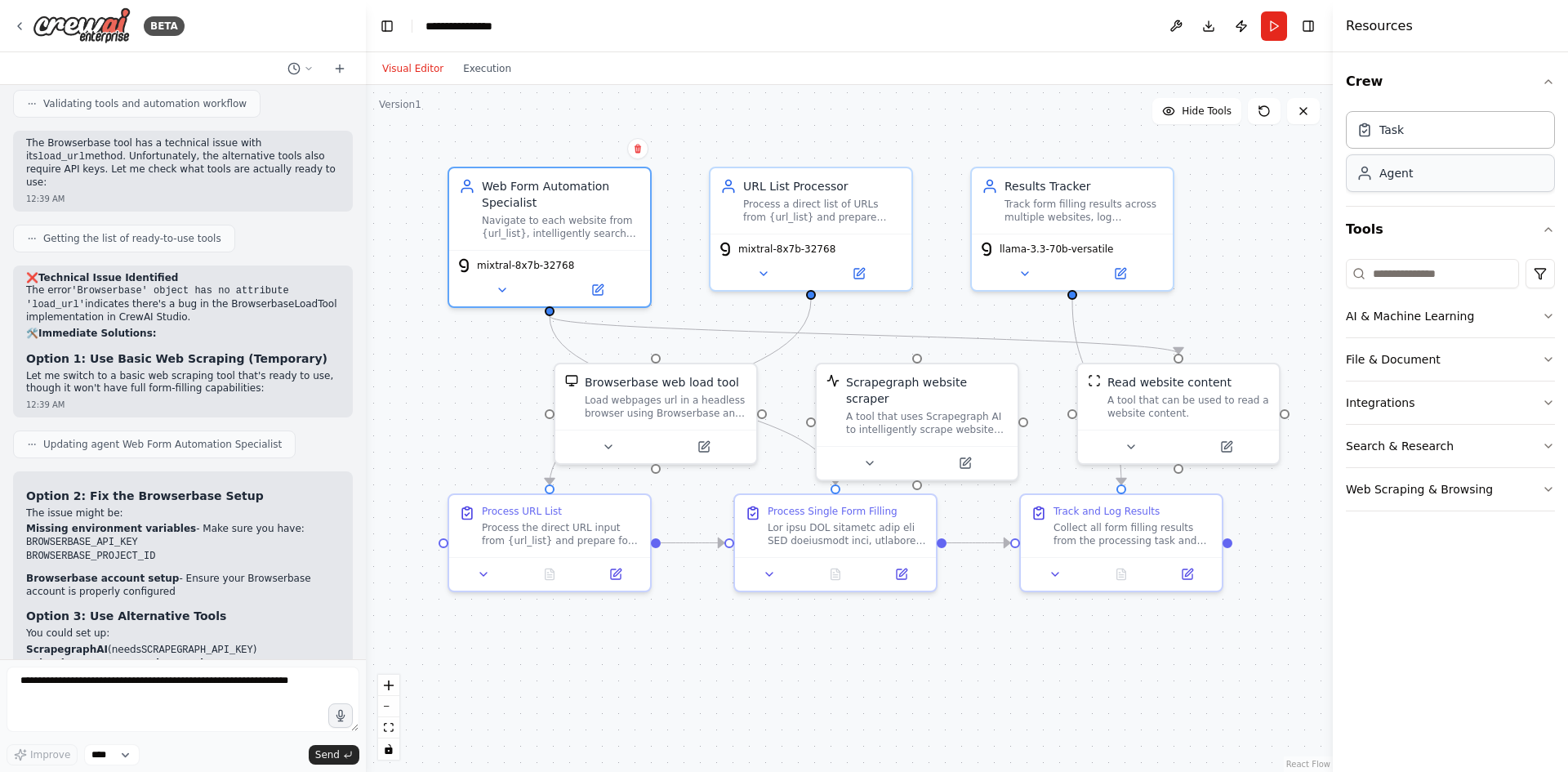
click at [1419, 180] on div "Agent" at bounding box center [1450, 173] width 209 height 37
click at [1419, 310] on button "AI & Machine Learning" at bounding box center [1450, 316] width 209 height 43
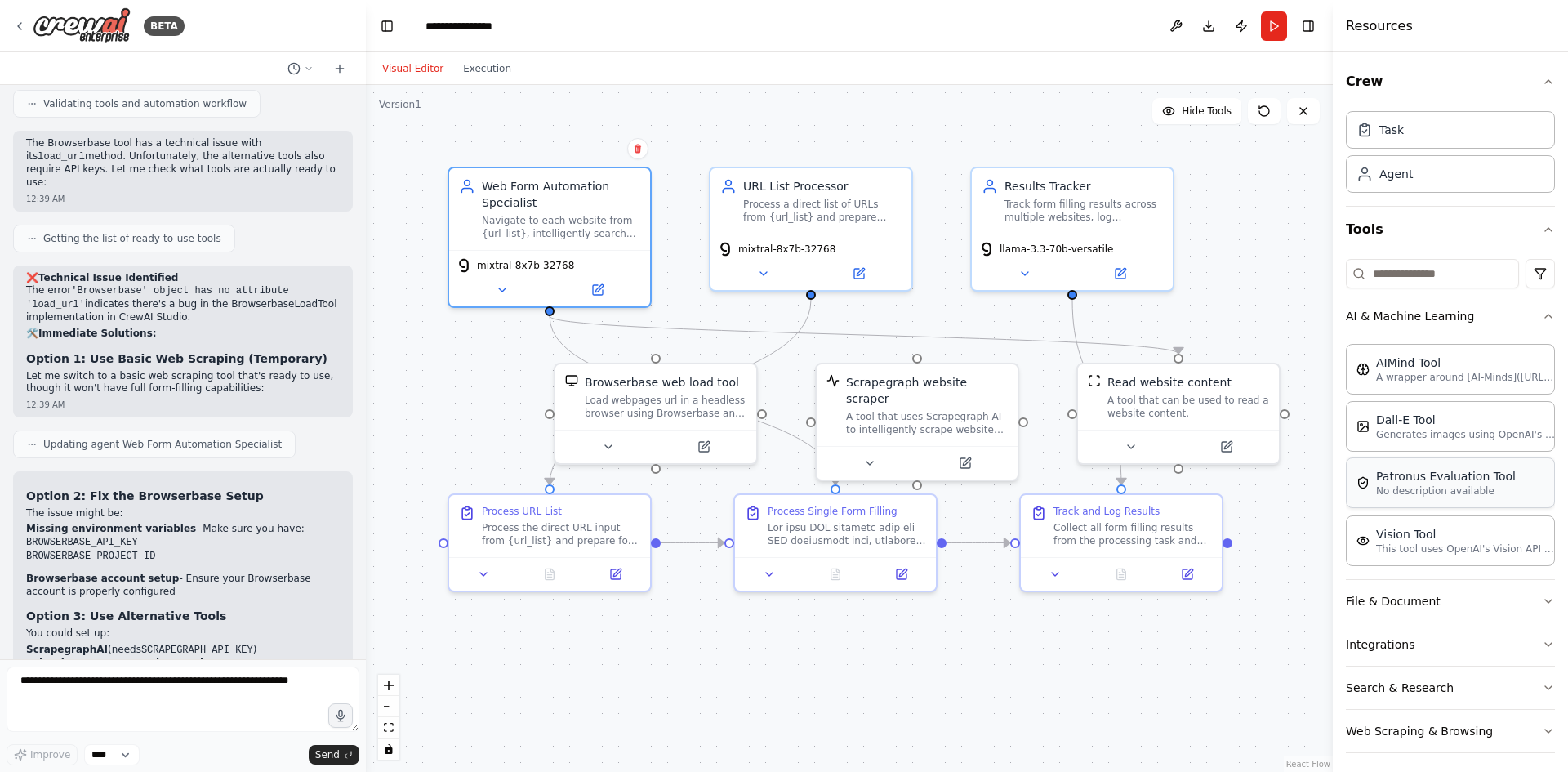
scroll to position [7, 0]
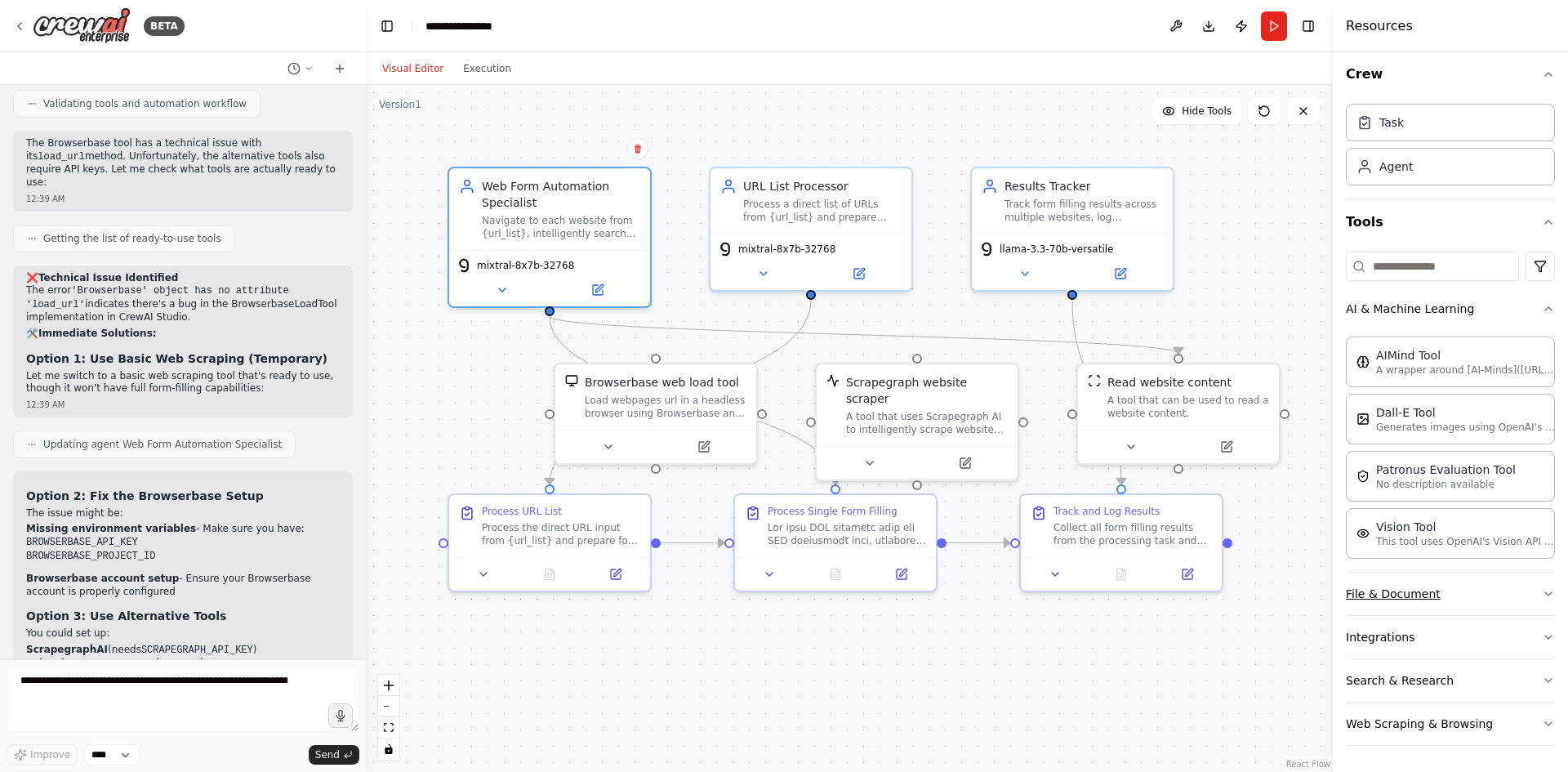
click at [1426, 585] on button "File & Document" at bounding box center [1450, 595] width 209 height 43
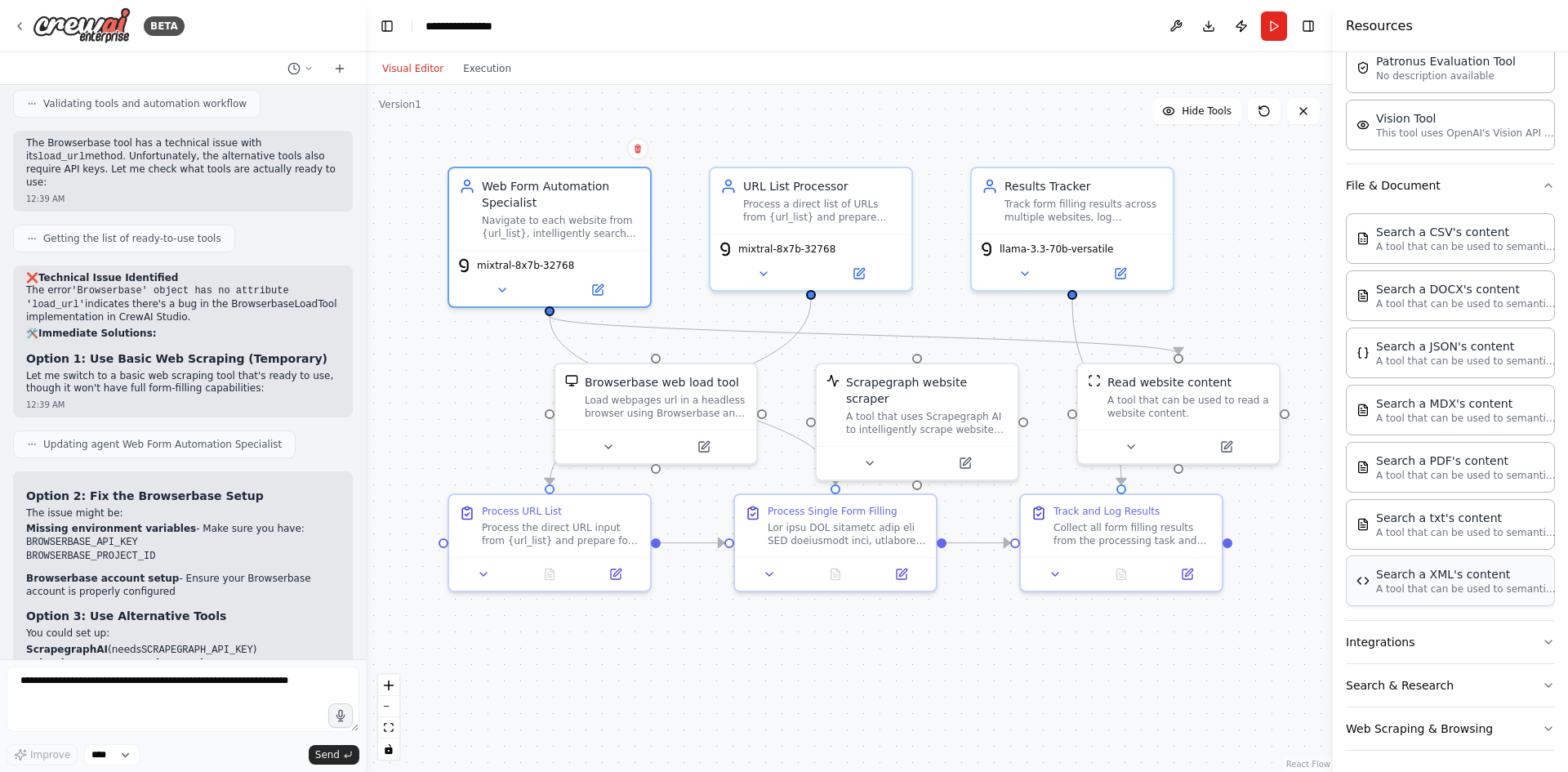
scroll to position [421, 0]
click at [1446, 643] on button "Integrations" at bounding box center [1450, 637] width 209 height 43
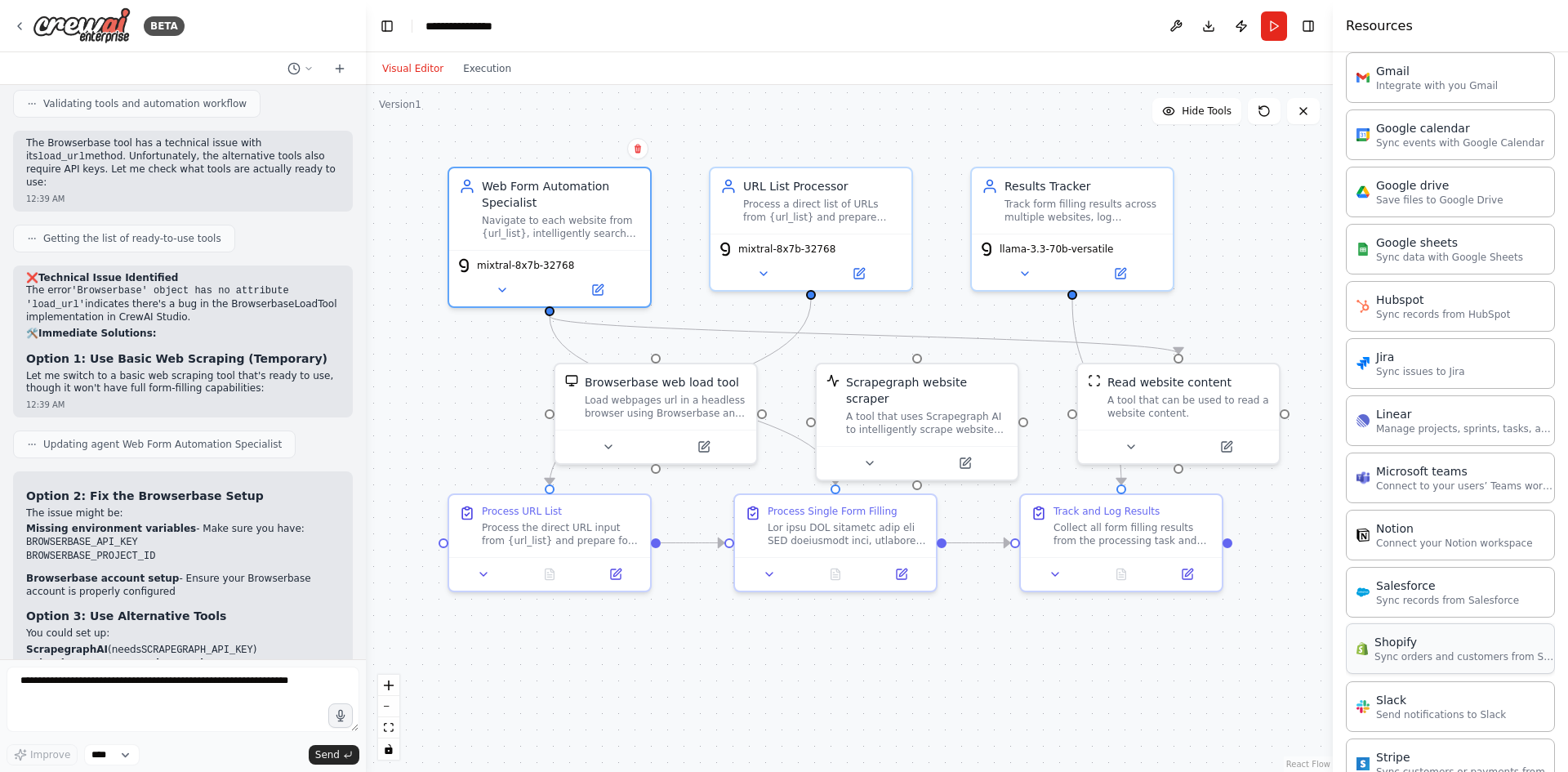
scroll to position [1521, 0]
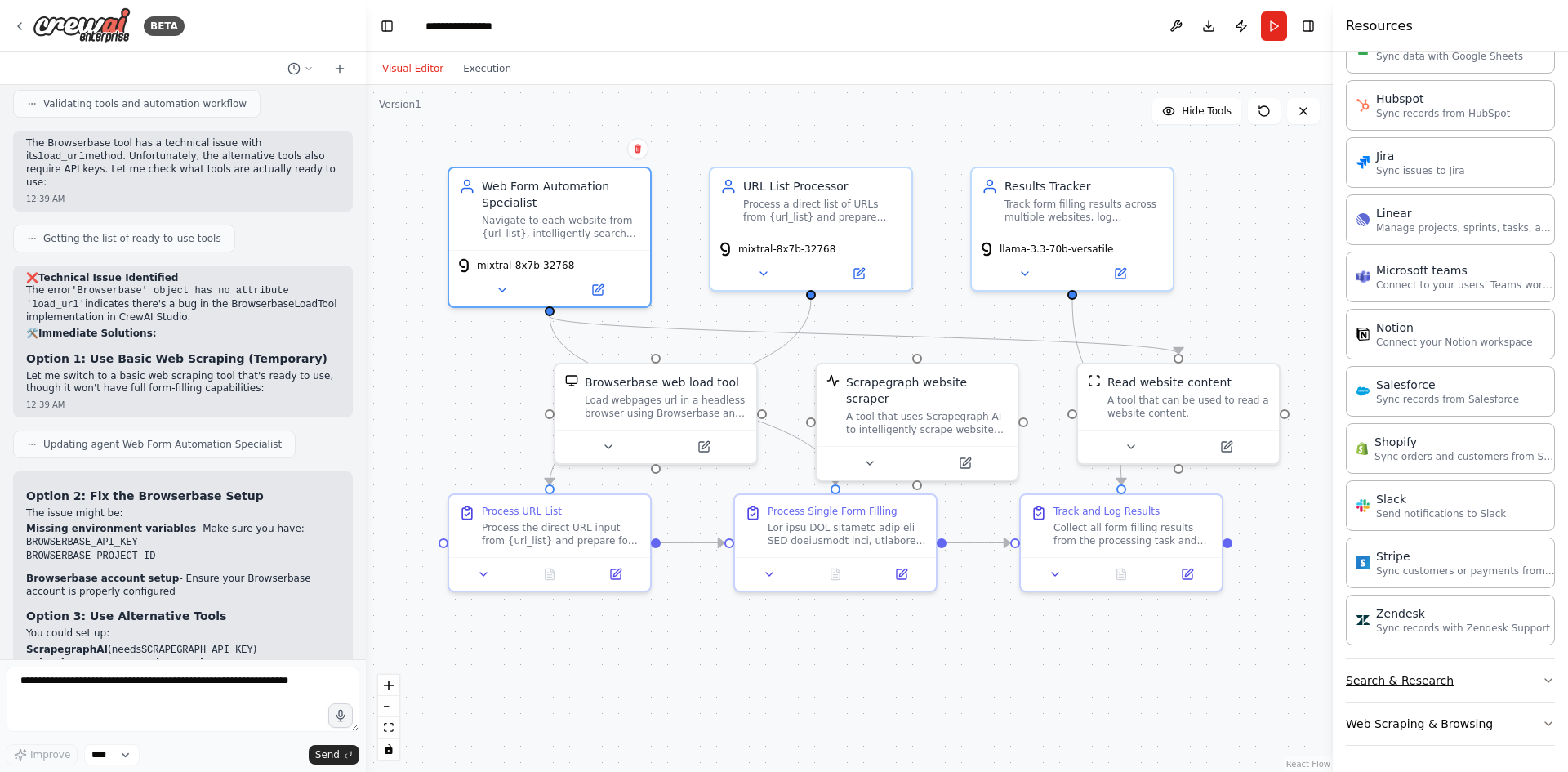
click at [1435, 688] on button "Search & Research" at bounding box center [1450, 681] width 209 height 43
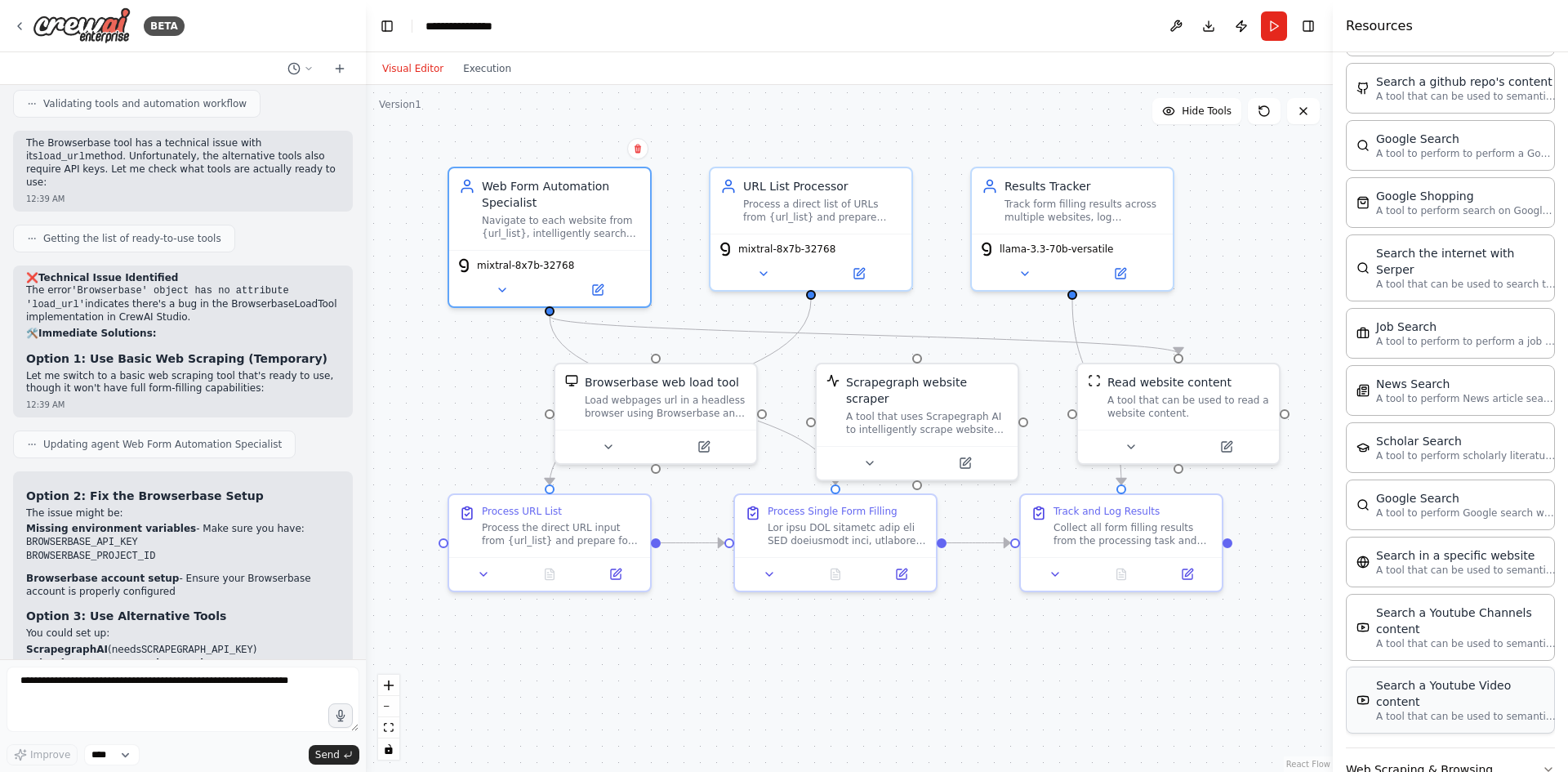
scroll to position [2351, 0]
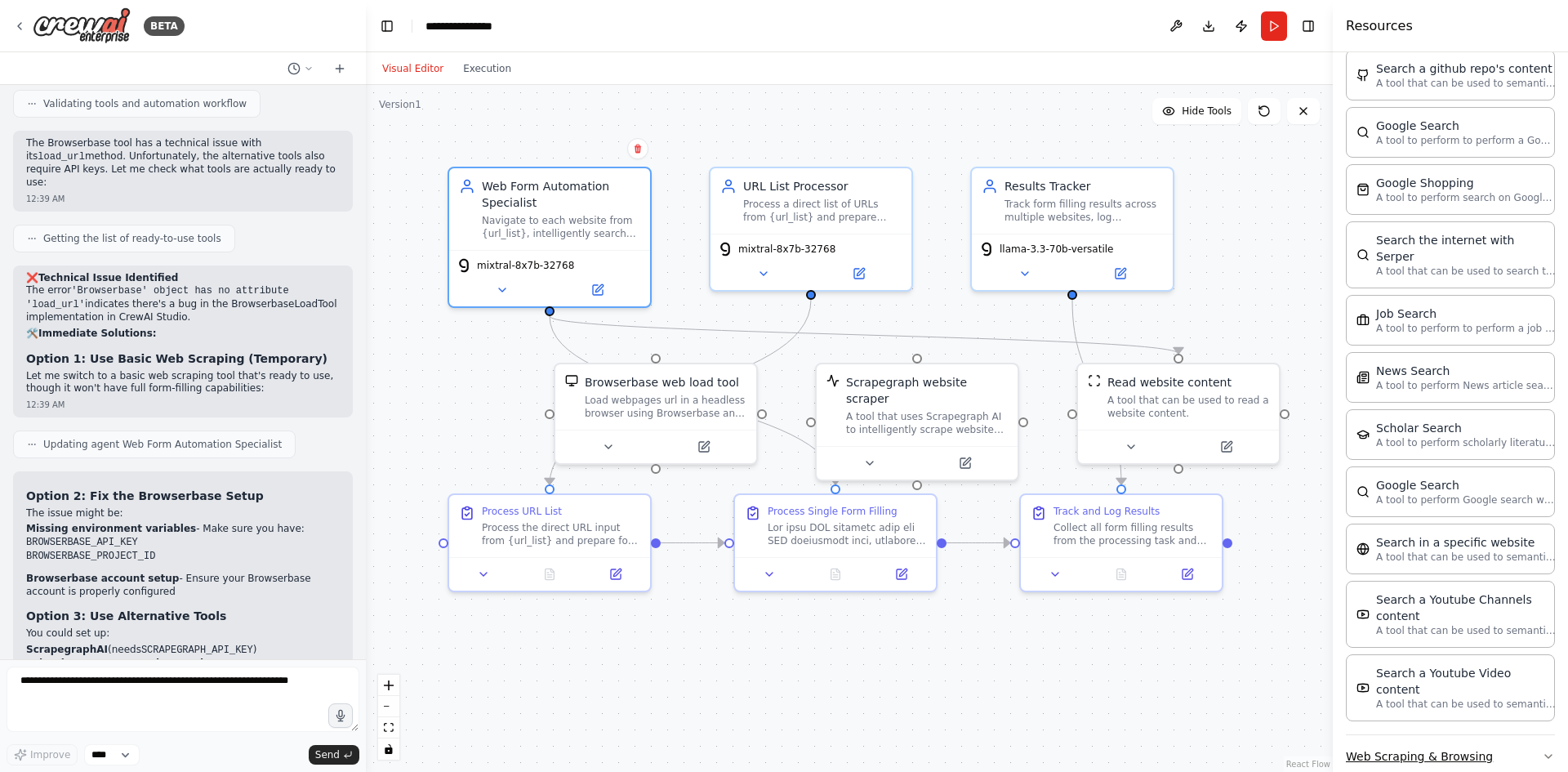
click at [1434, 735] on button "Web Scraping & Browsing" at bounding box center [1450, 757] width 209 height 43
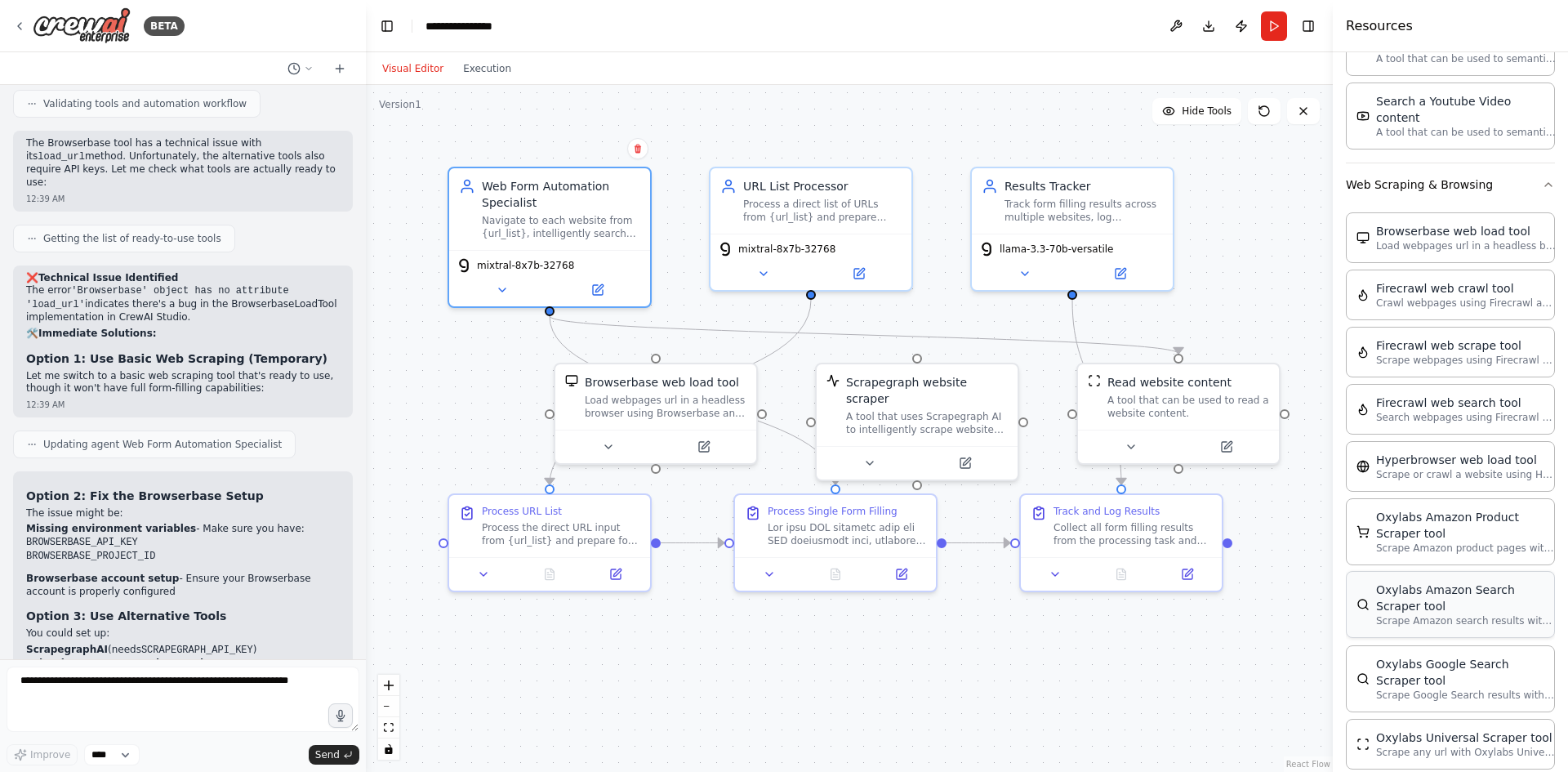
scroll to position [3214, 0]
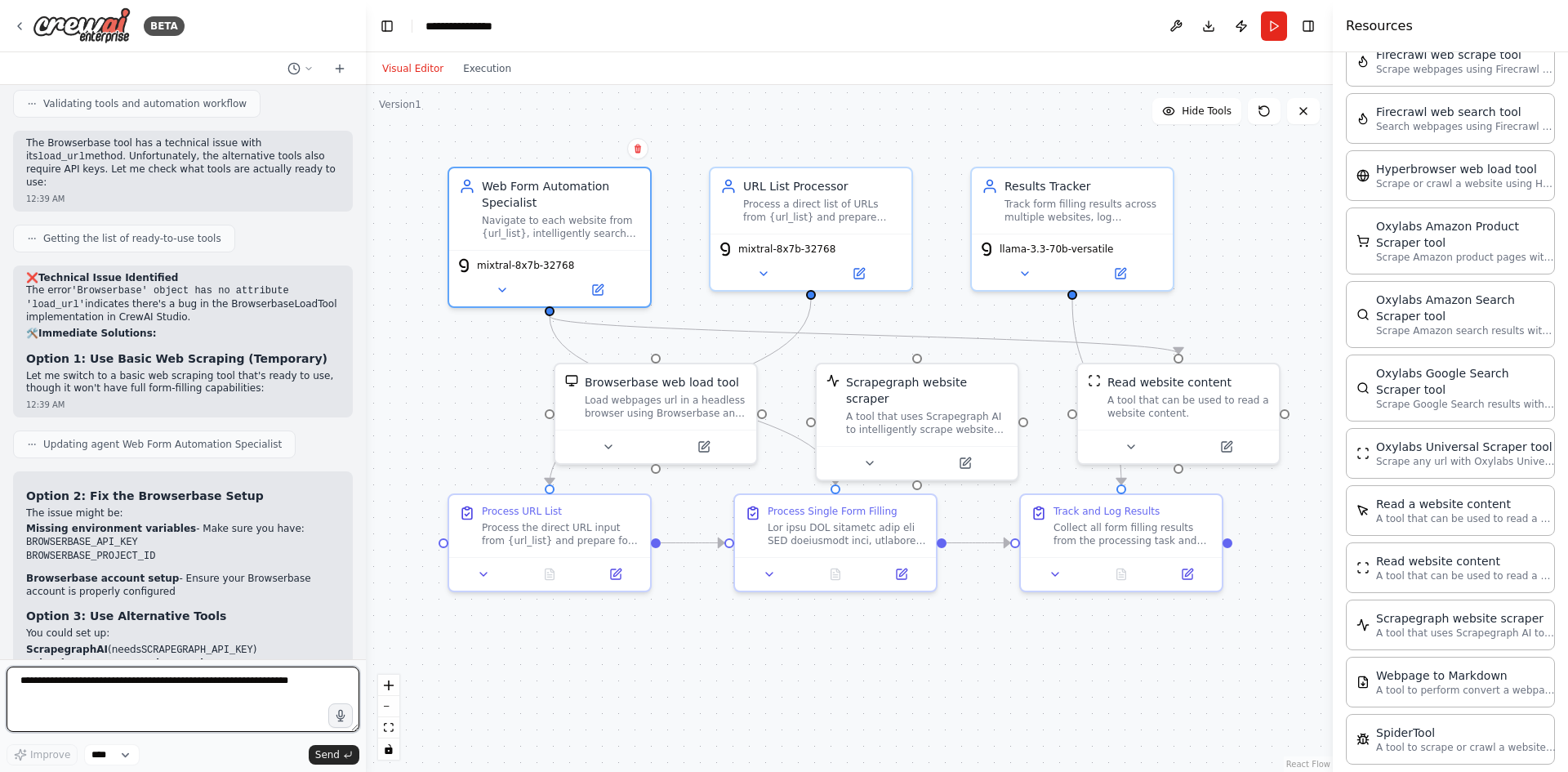
click at [181, 692] on textarea at bounding box center [183, 699] width 353 height 65
type textarea "**********"
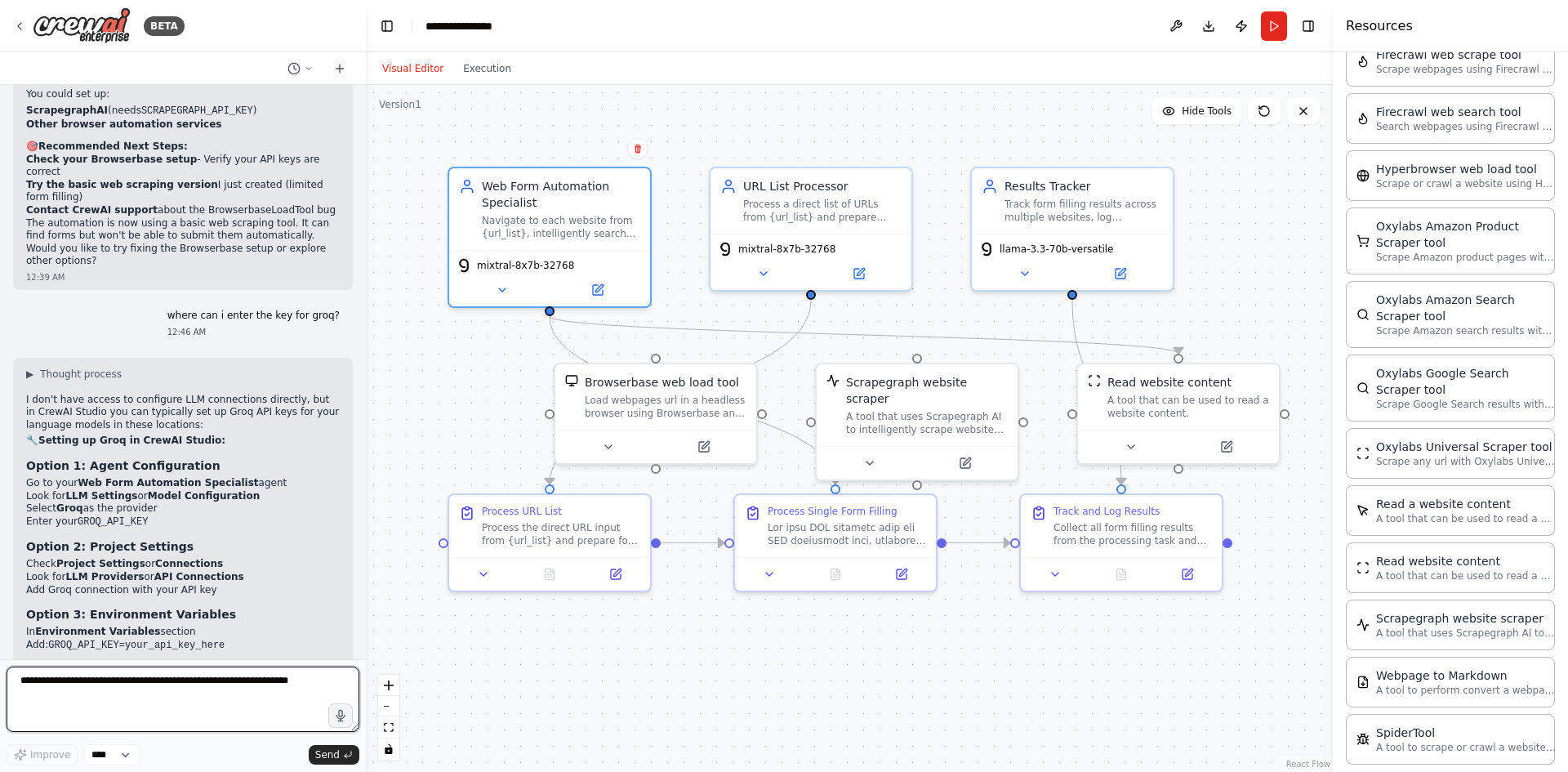
scroll to position [9789, 0]
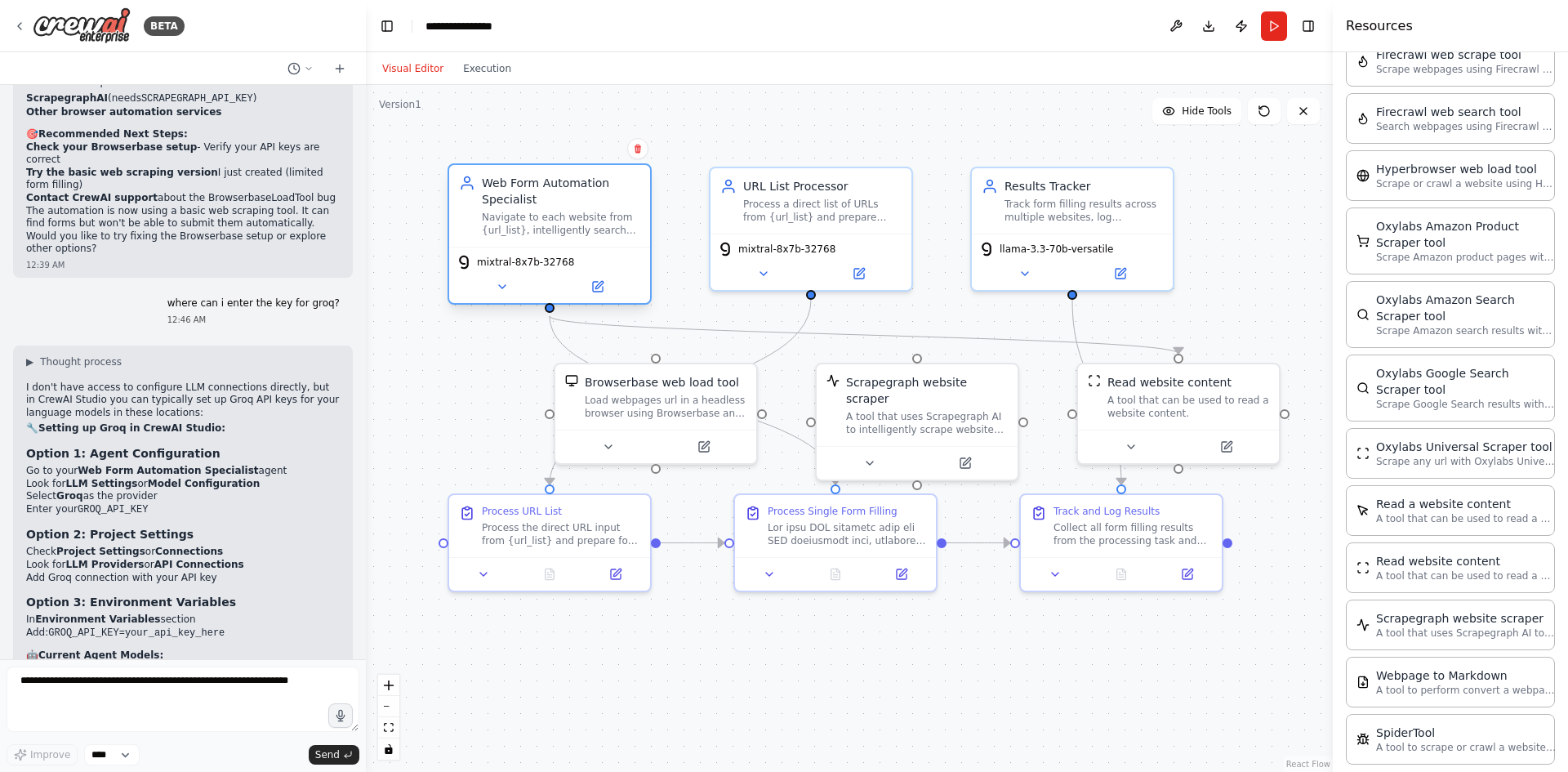
click at [580, 209] on div "Web Form Automation Specialist Navigate to each website from {url_list}, intell…" at bounding box center [561, 206] width 159 height 62
click at [592, 174] on div "Web Form Automation Specialist Navigate to each website from {url_list}, intell…" at bounding box center [550, 206] width 201 height 82
click at [587, 195] on div "Web Form Automation Specialist" at bounding box center [561, 191] width 159 height 33
click at [595, 297] on div "mixtral-8x7b-32768" at bounding box center [550, 275] width 201 height 56
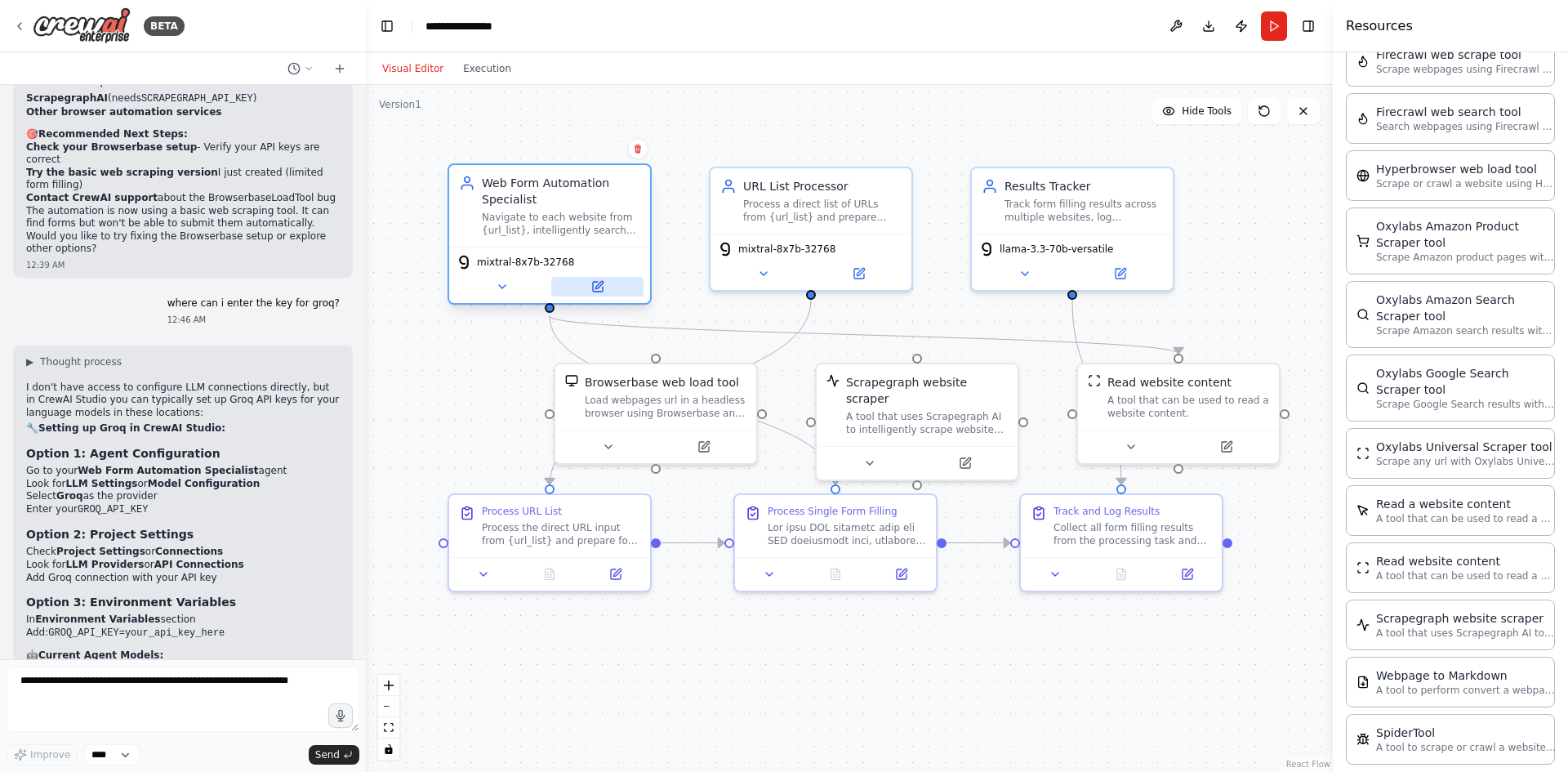
click at [600, 290] on icon at bounding box center [598, 286] width 10 height 10
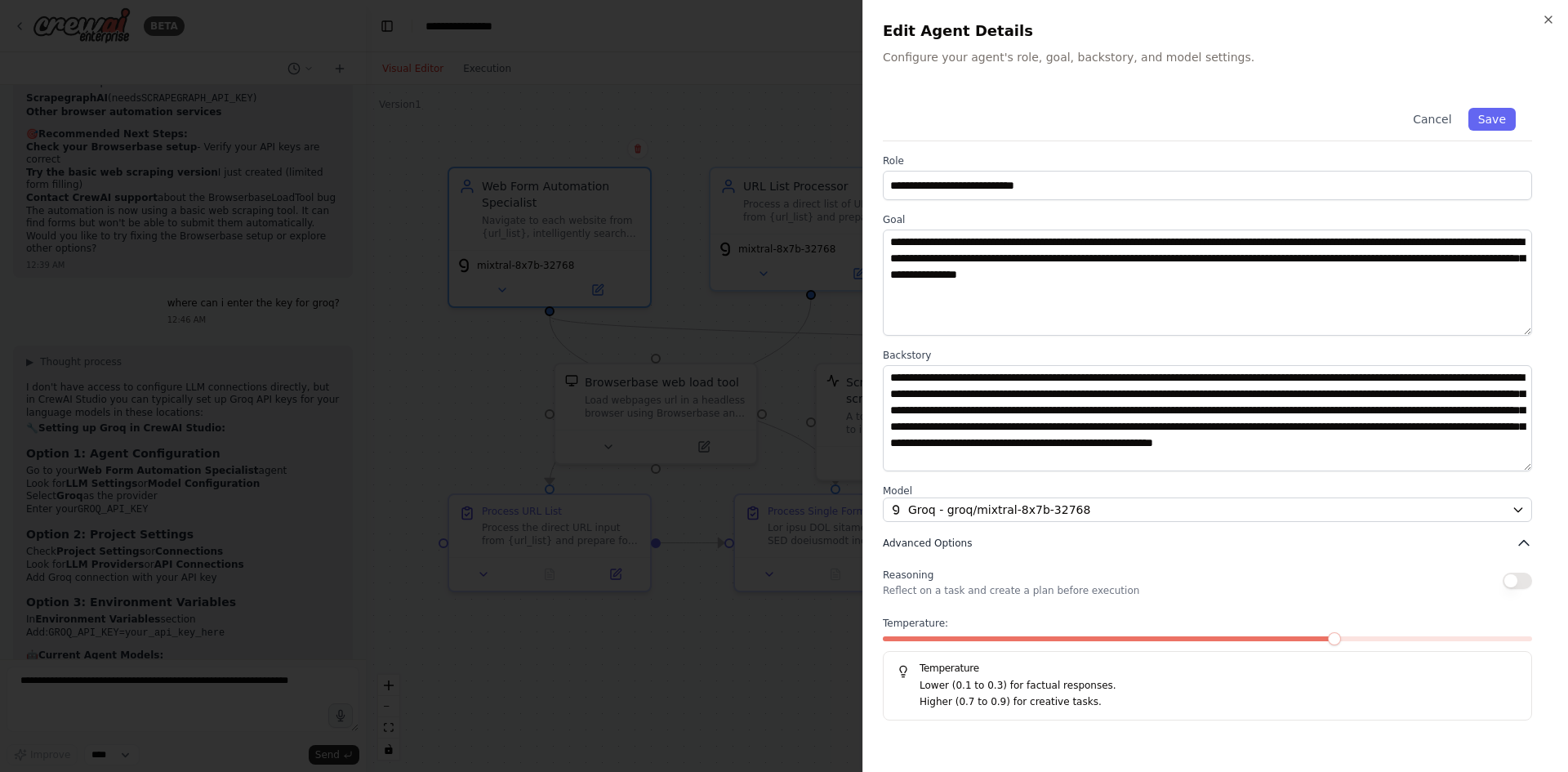
click at [1045, 546] on button "Advanced Options" at bounding box center [1207, 543] width 649 height 16
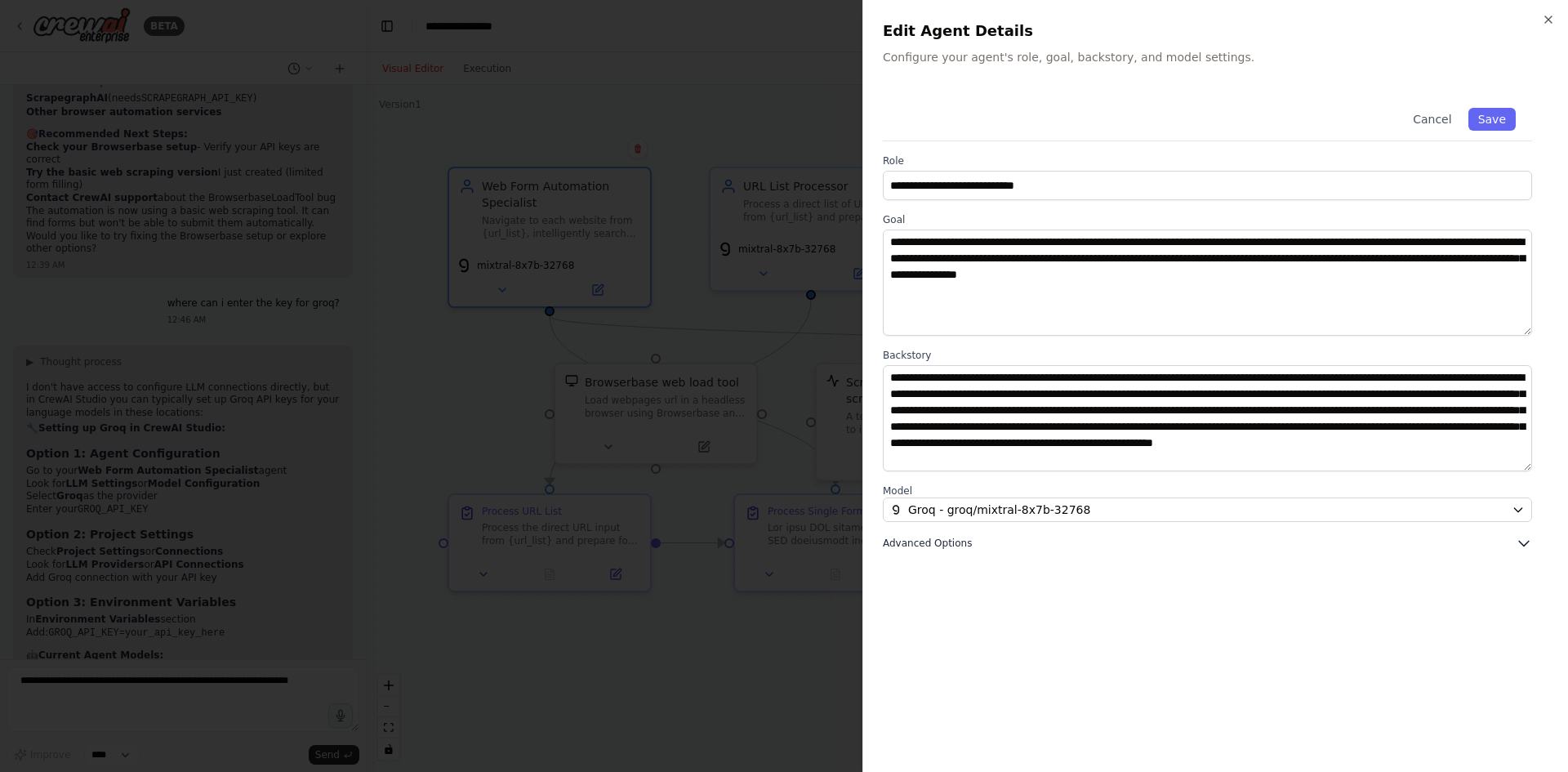
click at [1045, 546] on button "Advanced Options" at bounding box center [1207, 543] width 649 height 16
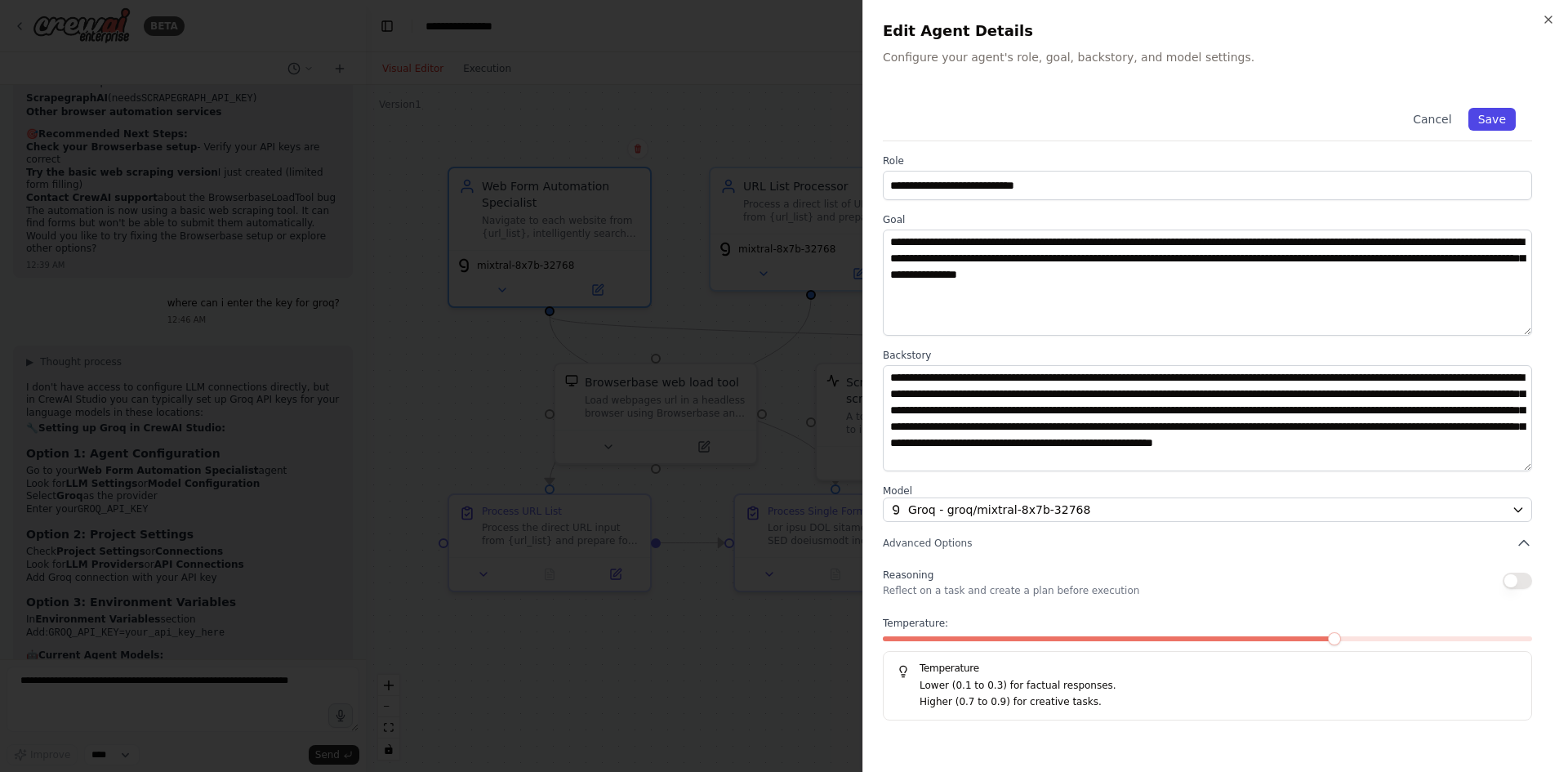
click at [1500, 117] on button "Save" at bounding box center [1491, 119] width 47 height 23
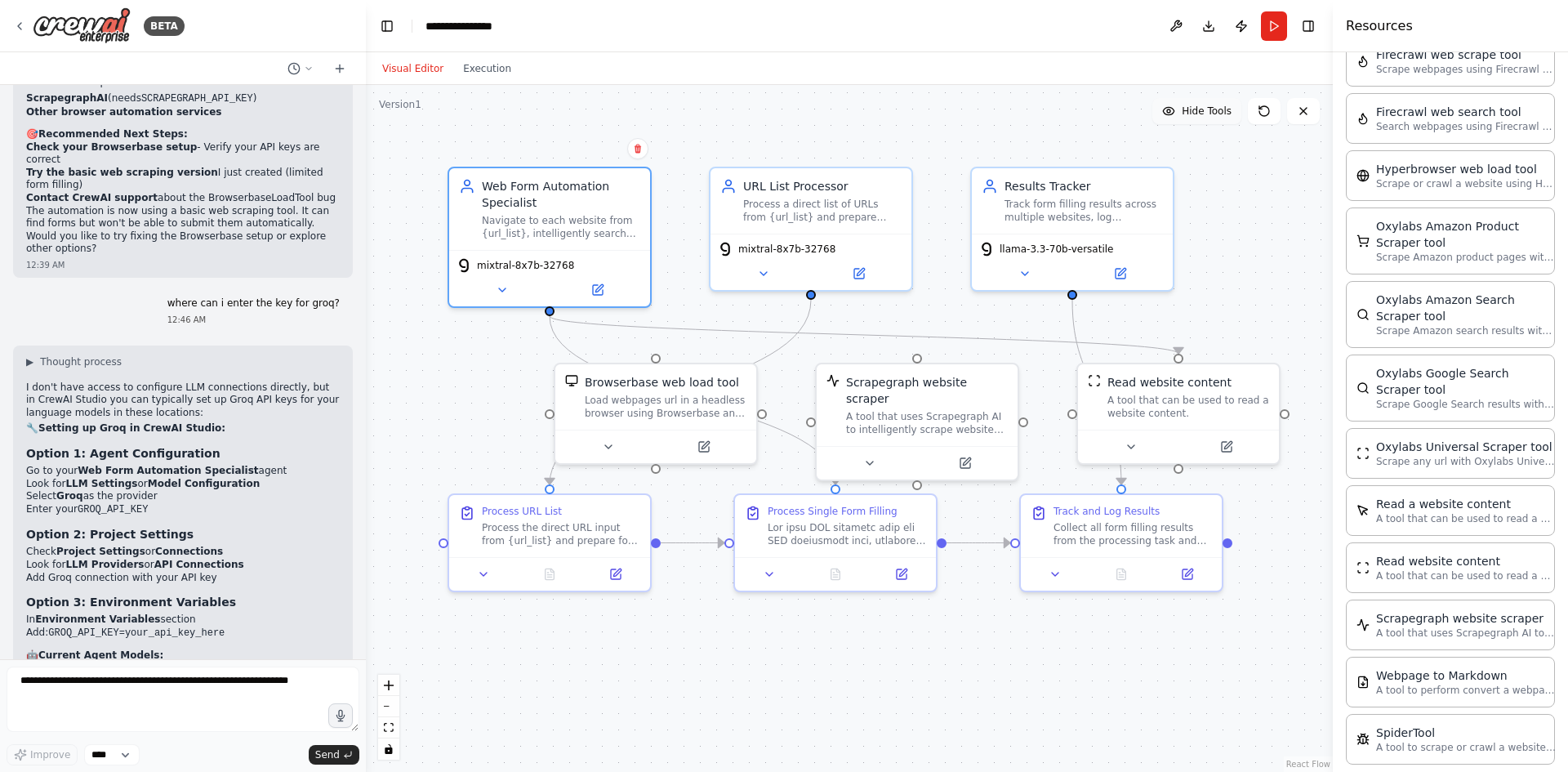
click at [1214, 111] on span "Hide Tools" at bounding box center [1206, 111] width 50 height 13
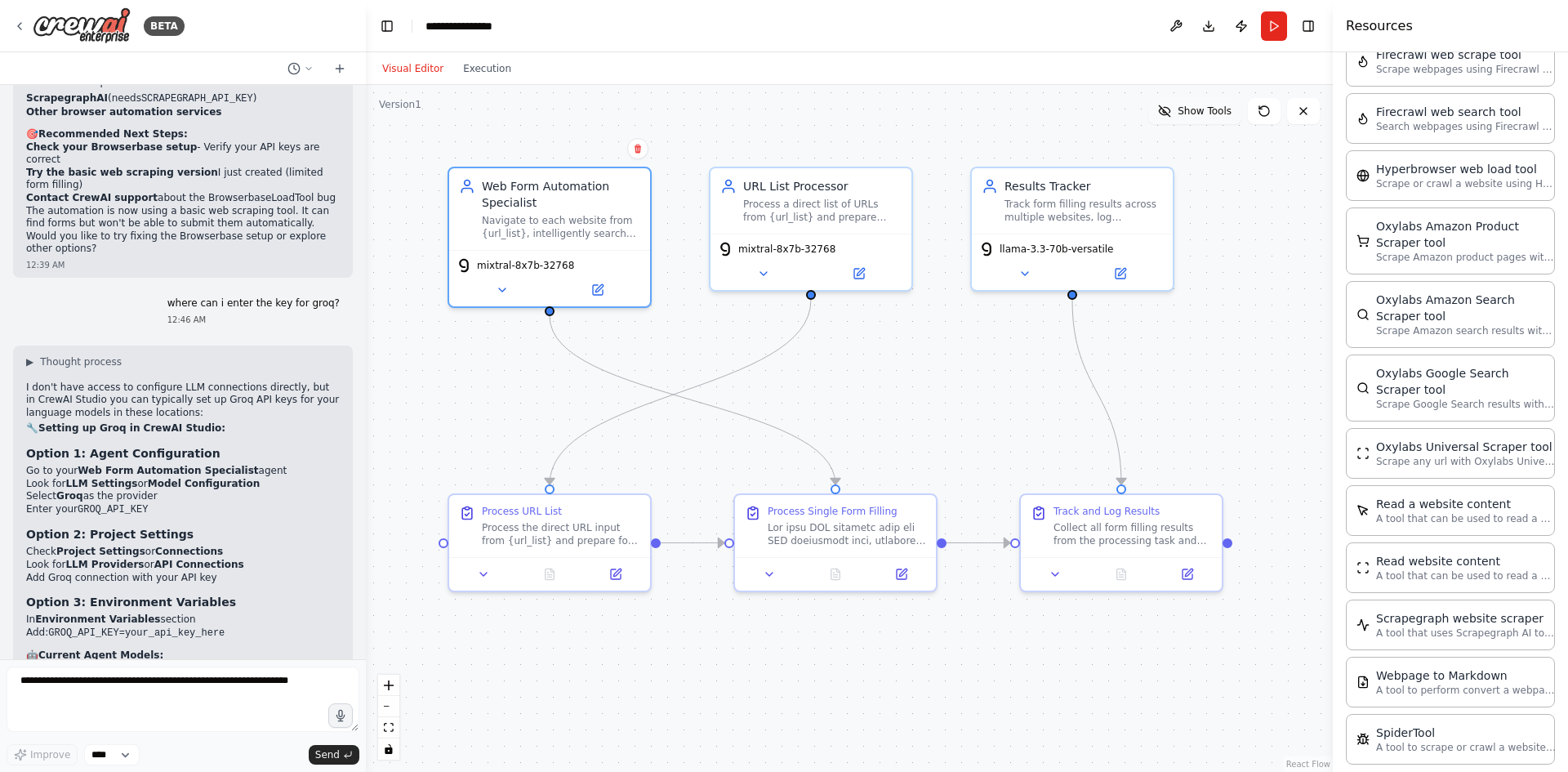
click at [1214, 111] on span "Show Tools" at bounding box center [1205, 111] width 54 height 13
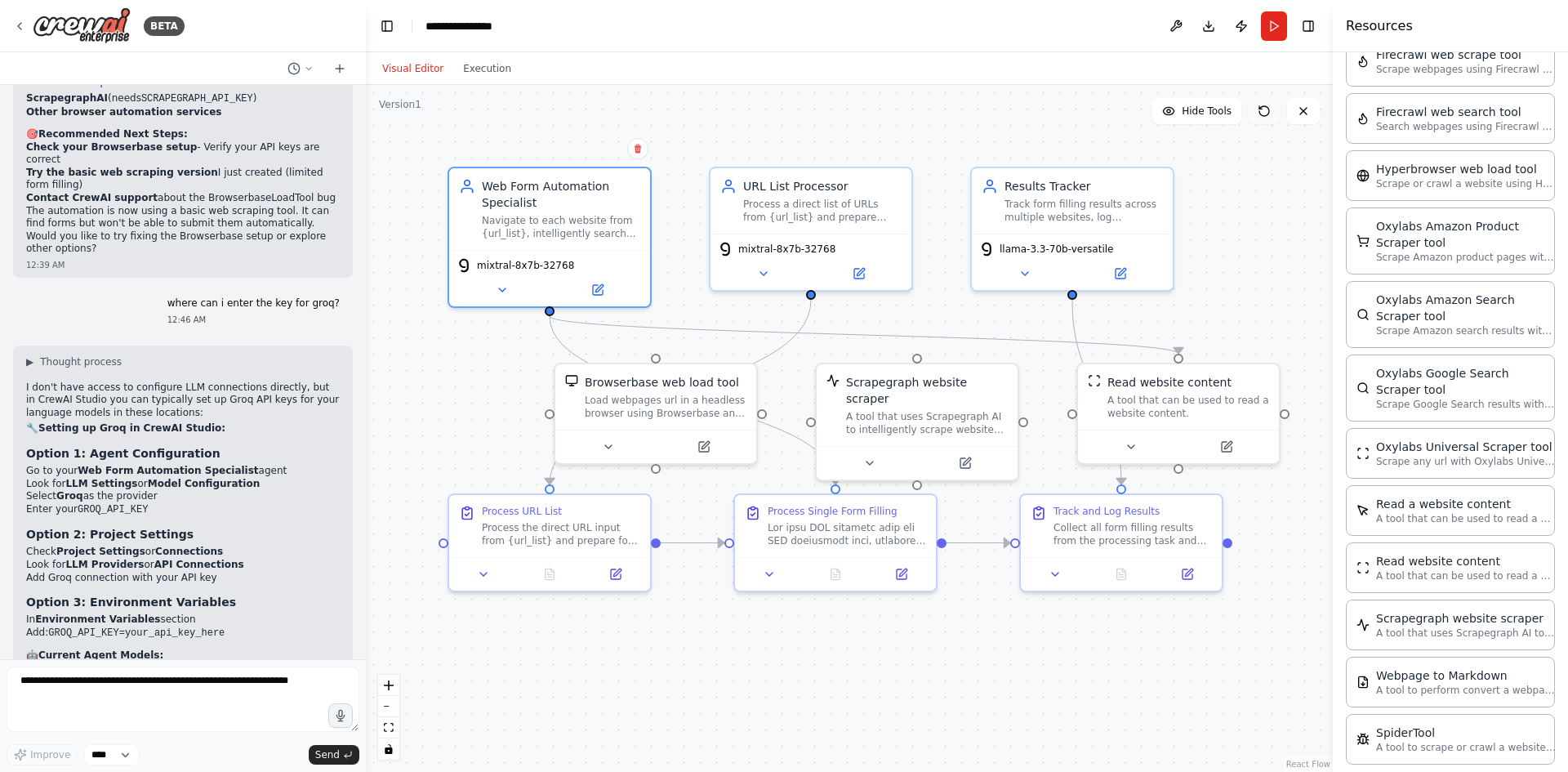
click at [1270, 109] on icon at bounding box center [1264, 111] width 13 height 13
click at [1265, 116] on icon at bounding box center [1264, 111] width 10 height 10
click at [21, 24] on icon at bounding box center [20, 26] width 13 height 13
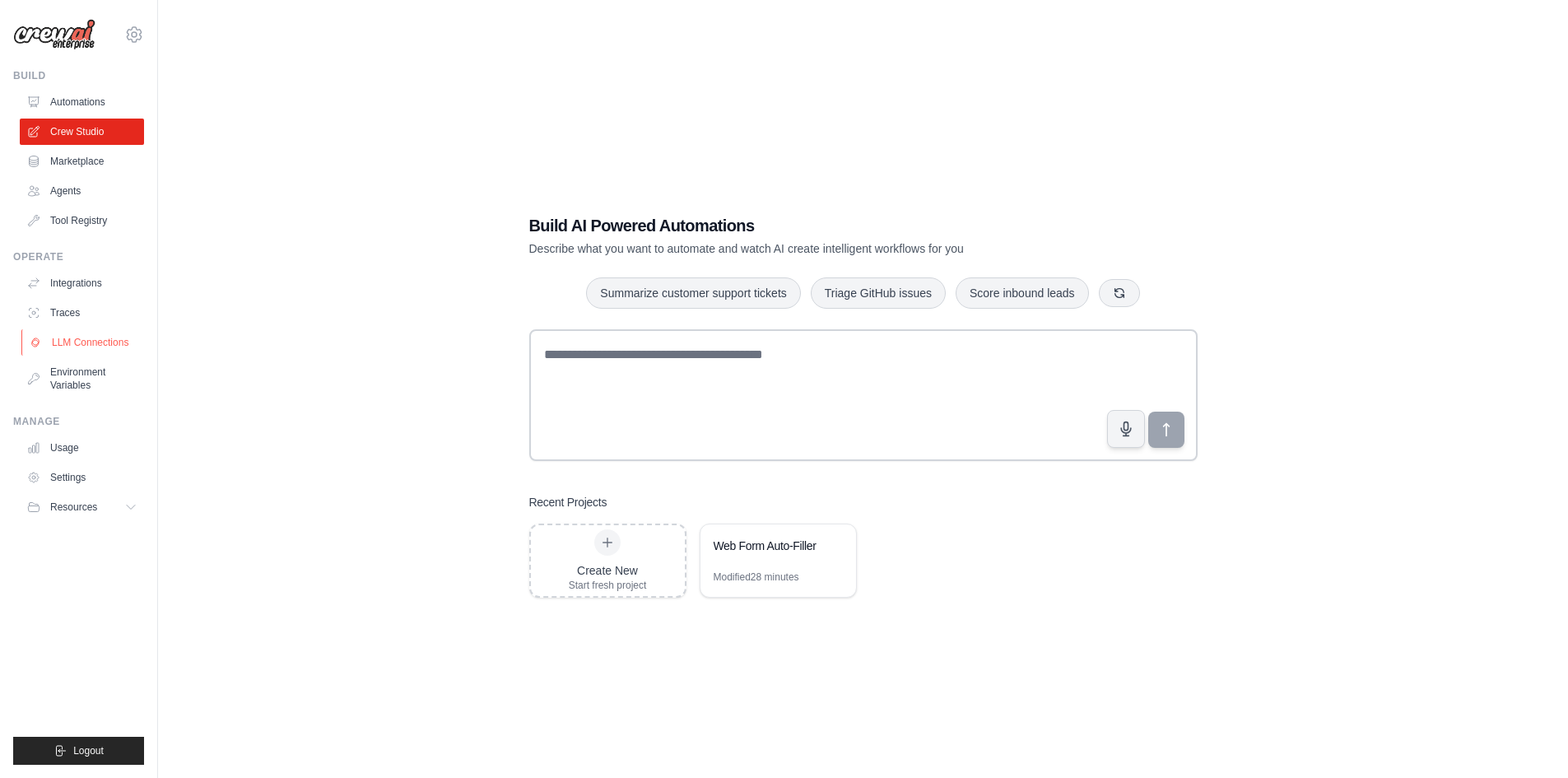
click at [114, 341] on link "LLM Connections" at bounding box center [84, 342] width 124 height 26
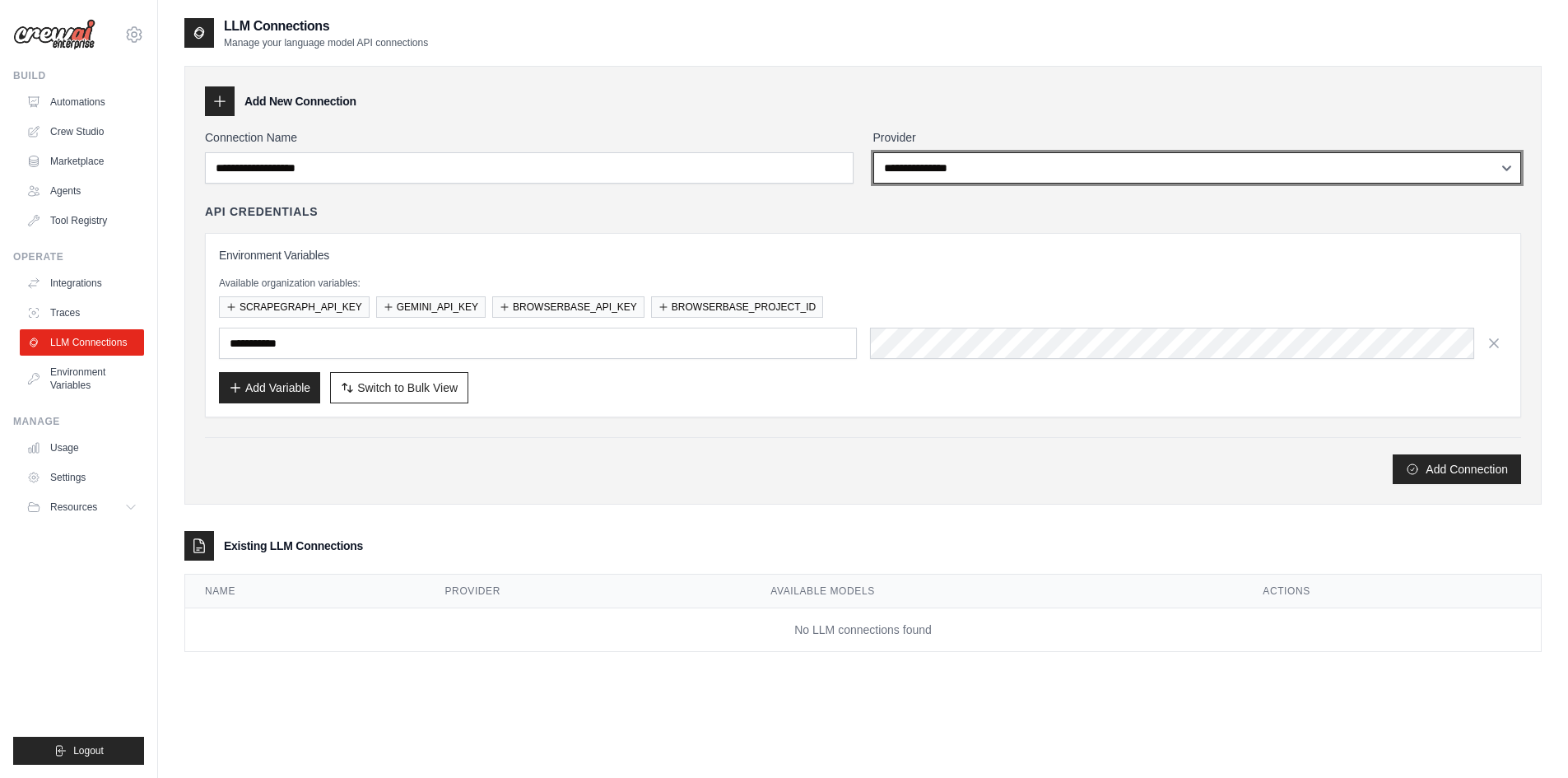
click at [971, 164] on select "**********" at bounding box center [1198, 168] width 648 height 31
select select "****"
click at [874, 153] on select "**********" at bounding box center [1198, 168] width 648 height 31
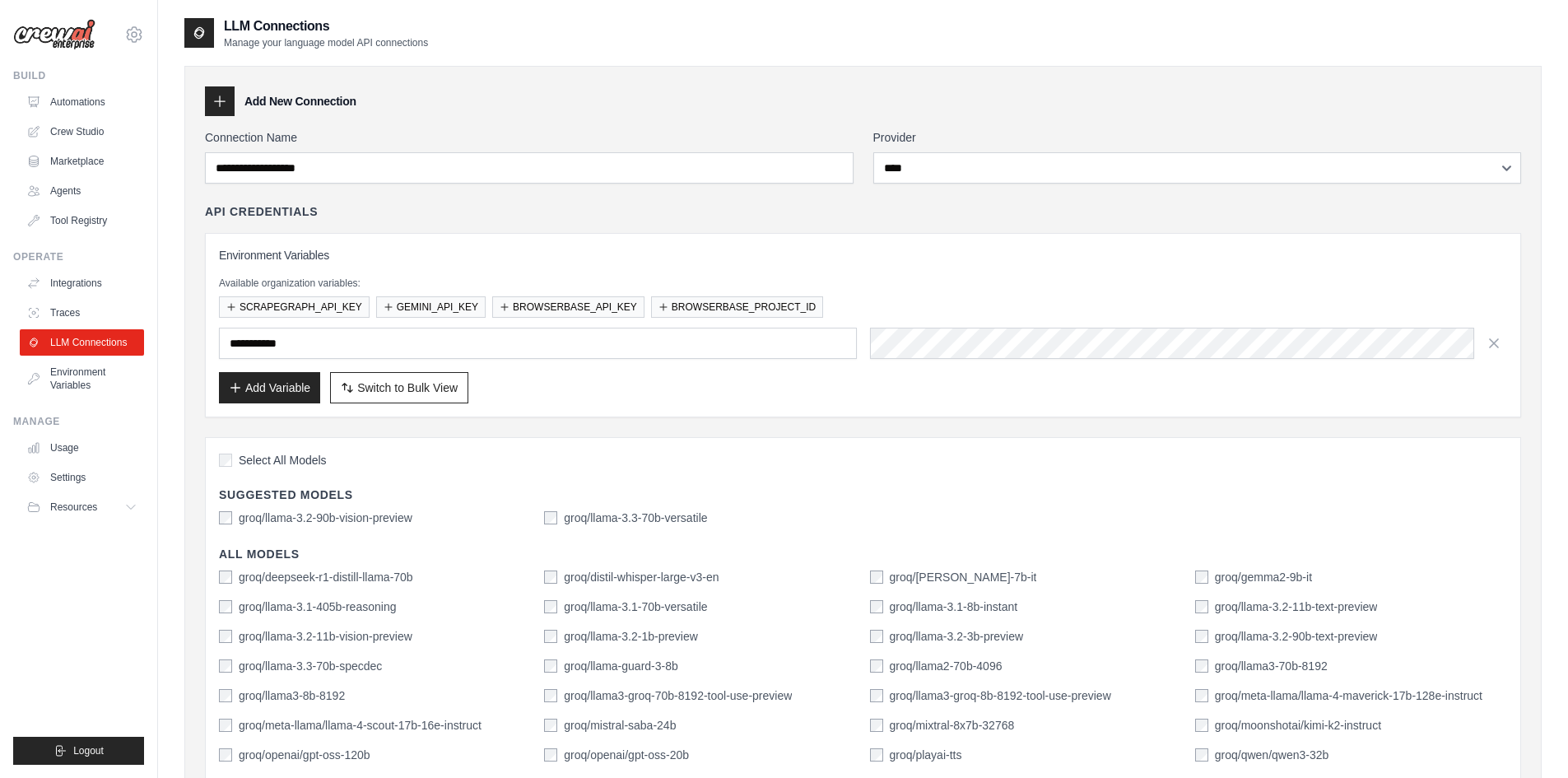
click at [756, 219] on div "API Credentials" at bounding box center [863, 211] width 1317 height 16
click at [332, 345] on input "text" at bounding box center [538, 343] width 638 height 31
type input "**********"
click at [257, 451] on div "Select All Models" at bounding box center [863, 462] width 1289 height 22
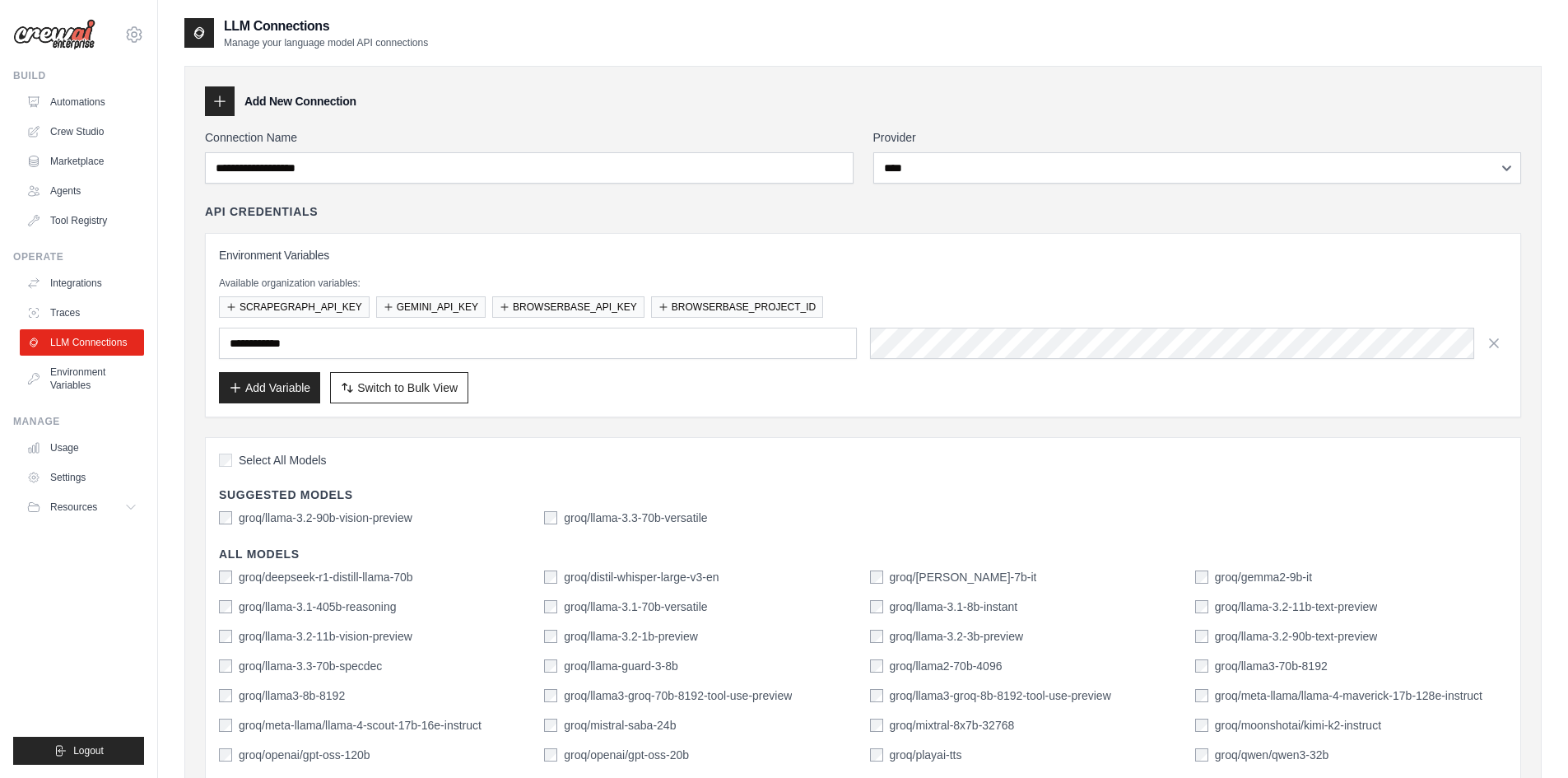
click at [258, 464] on span "Select All Models" at bounding box center [283, 460] width 88 height 16
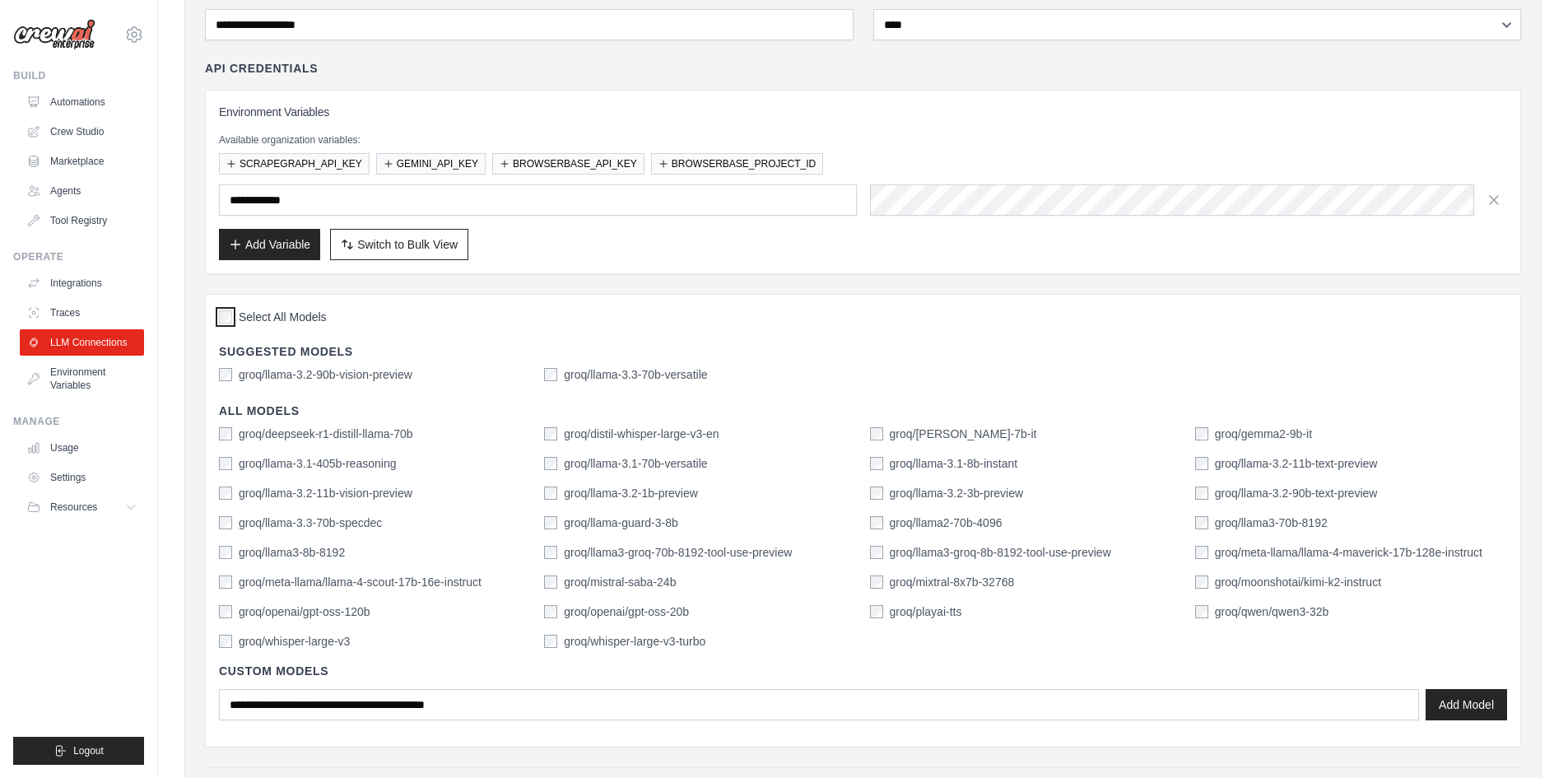
scroll to position [61, 0]
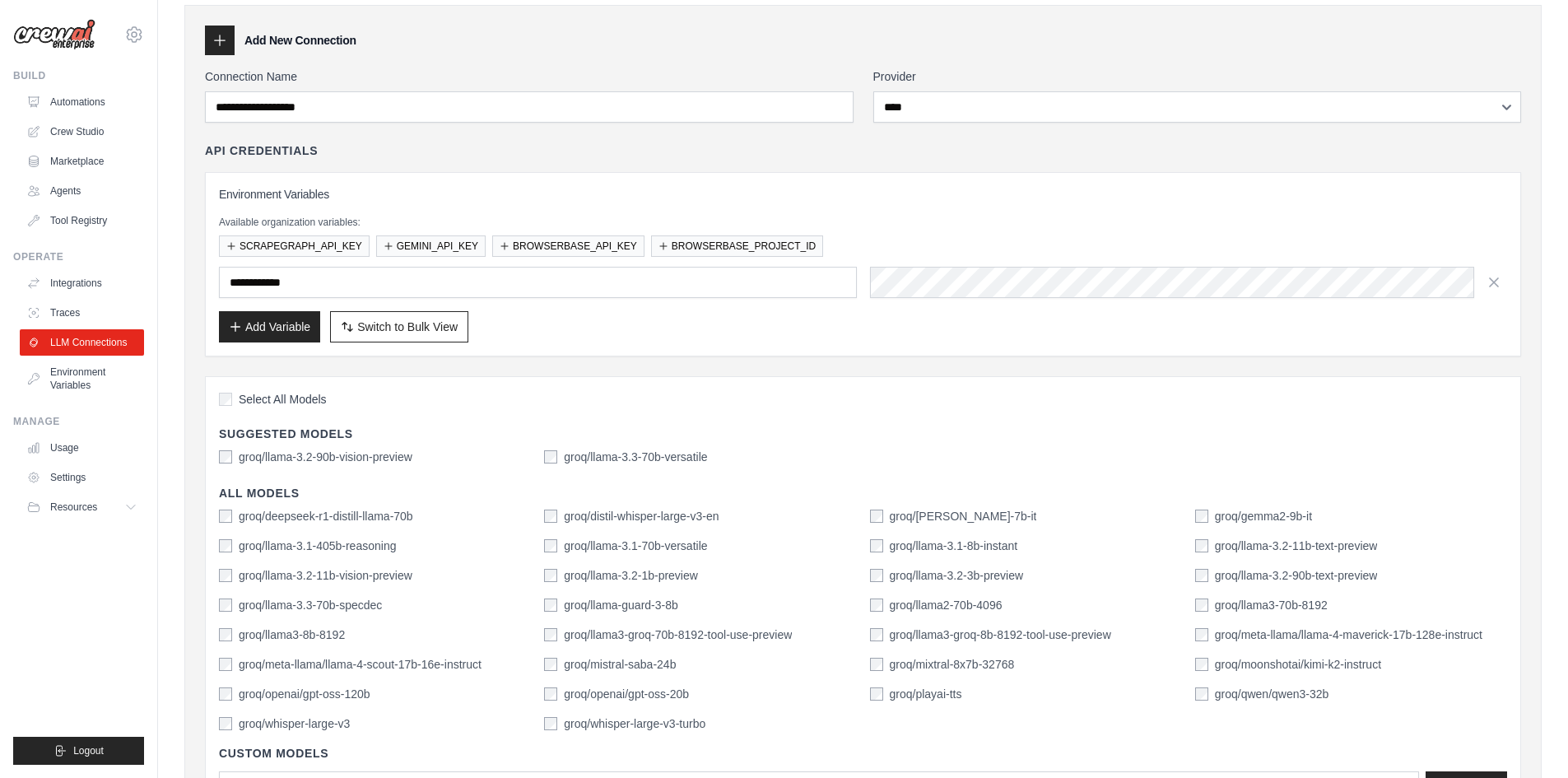
click at [899, 365] on div "**********" at bounding box center [863, 482] width 1317 height 828
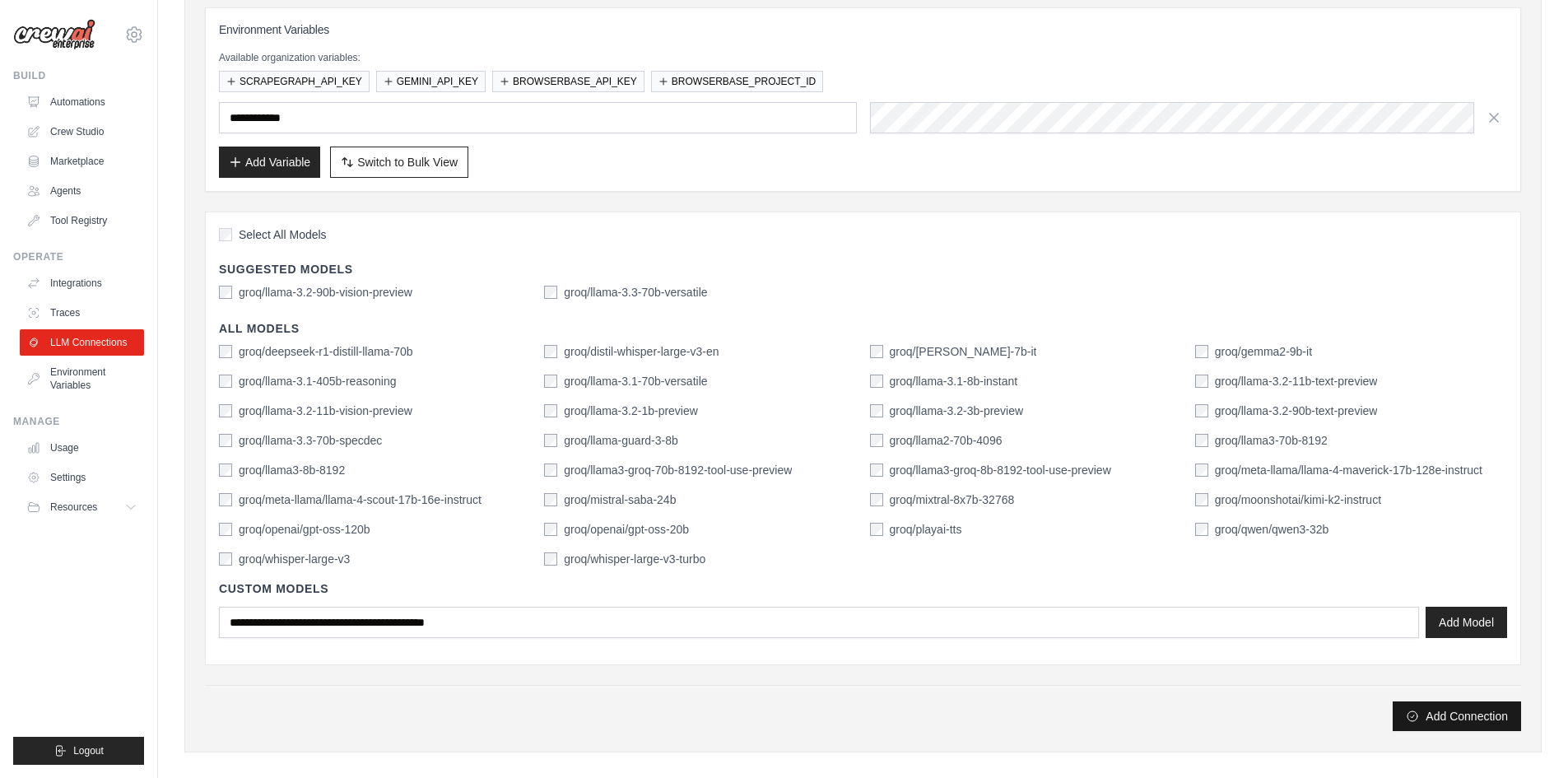
click at [1463, 716] on button "Add Connection" at bounding box center [1457, 716] width 128 height 30
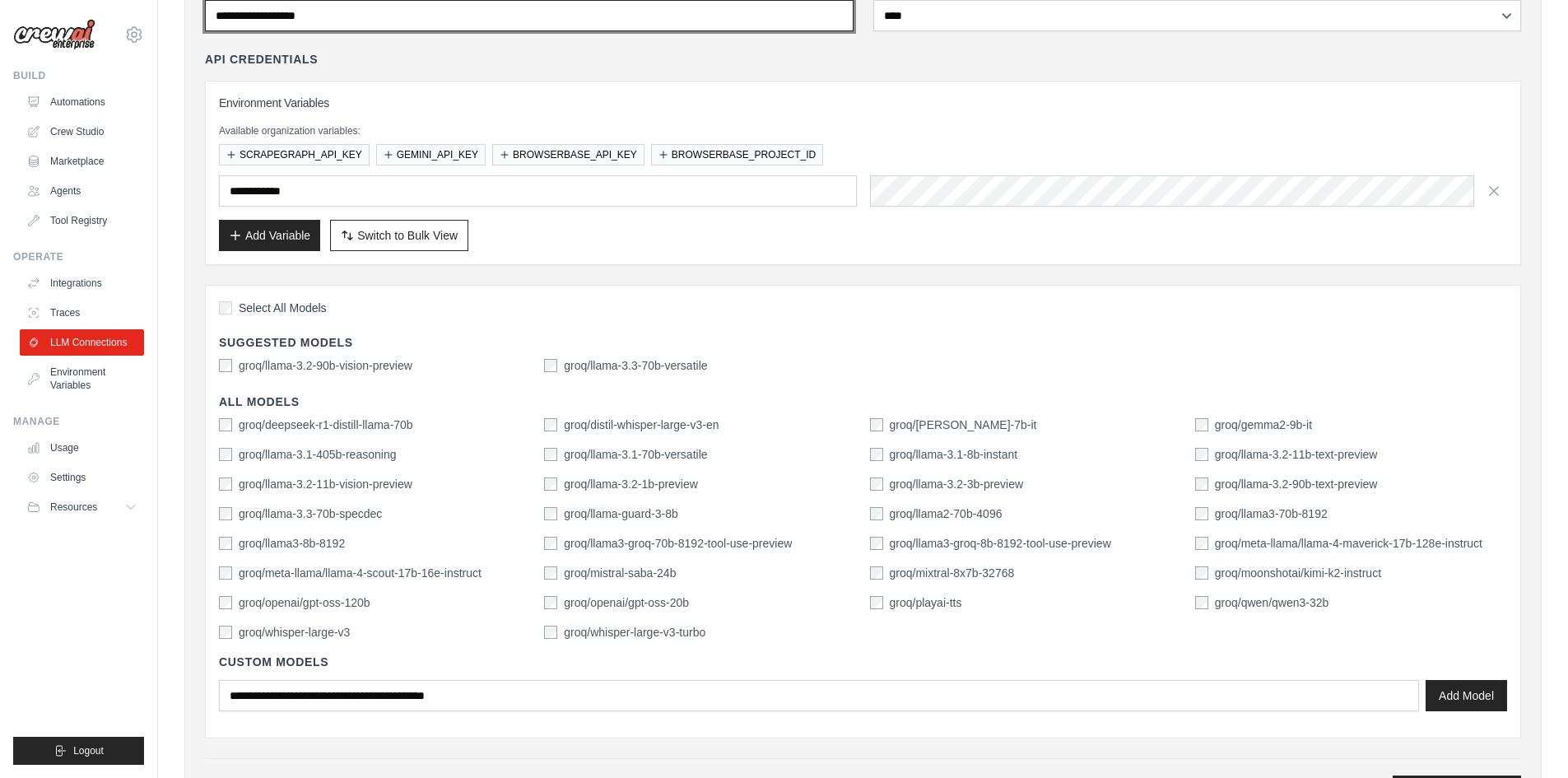
scroll to position [0, 0]
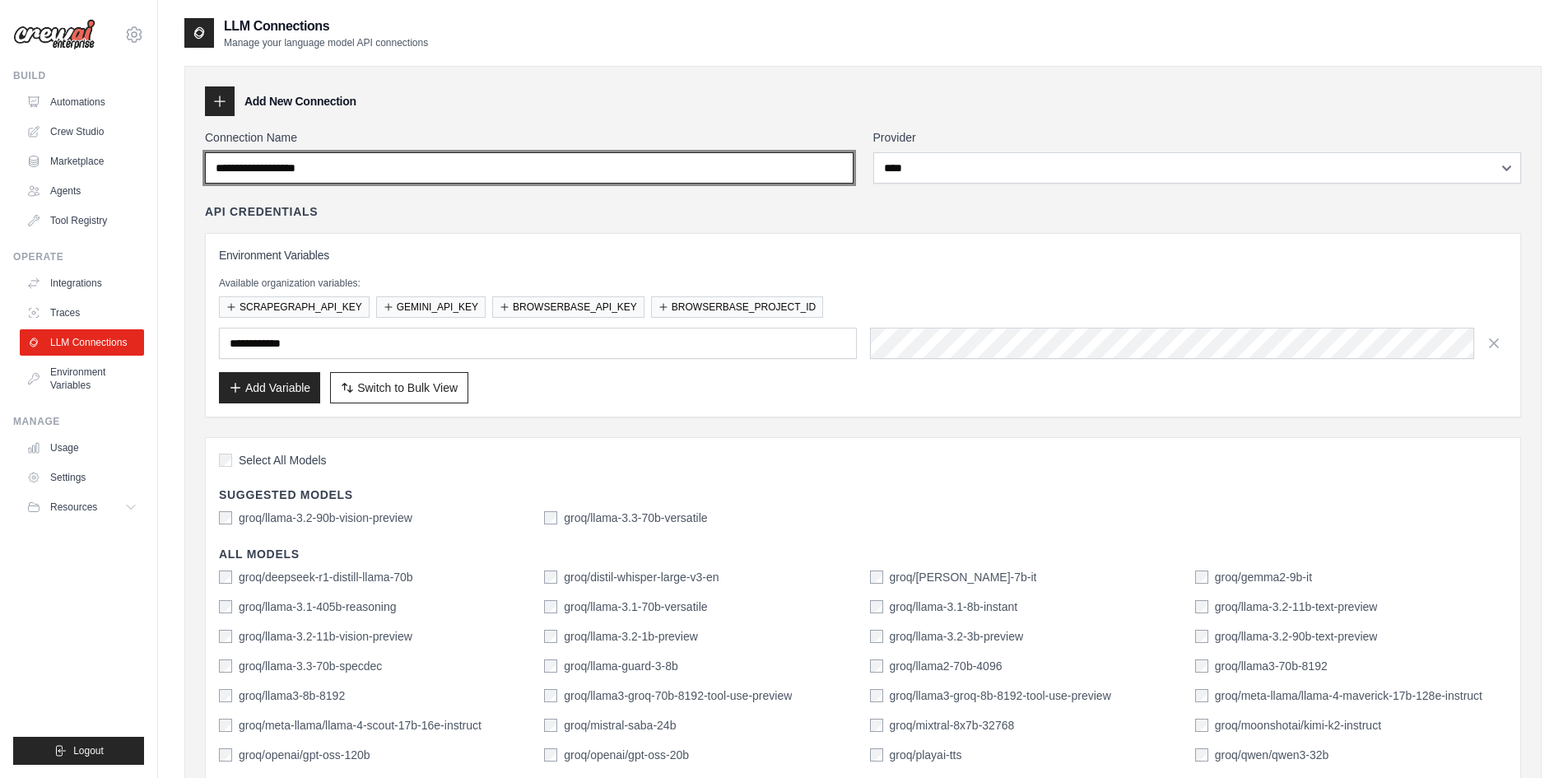
click at [482, 164] on input "Connection Name" at bounding box center [529, 168] width 648 height 31
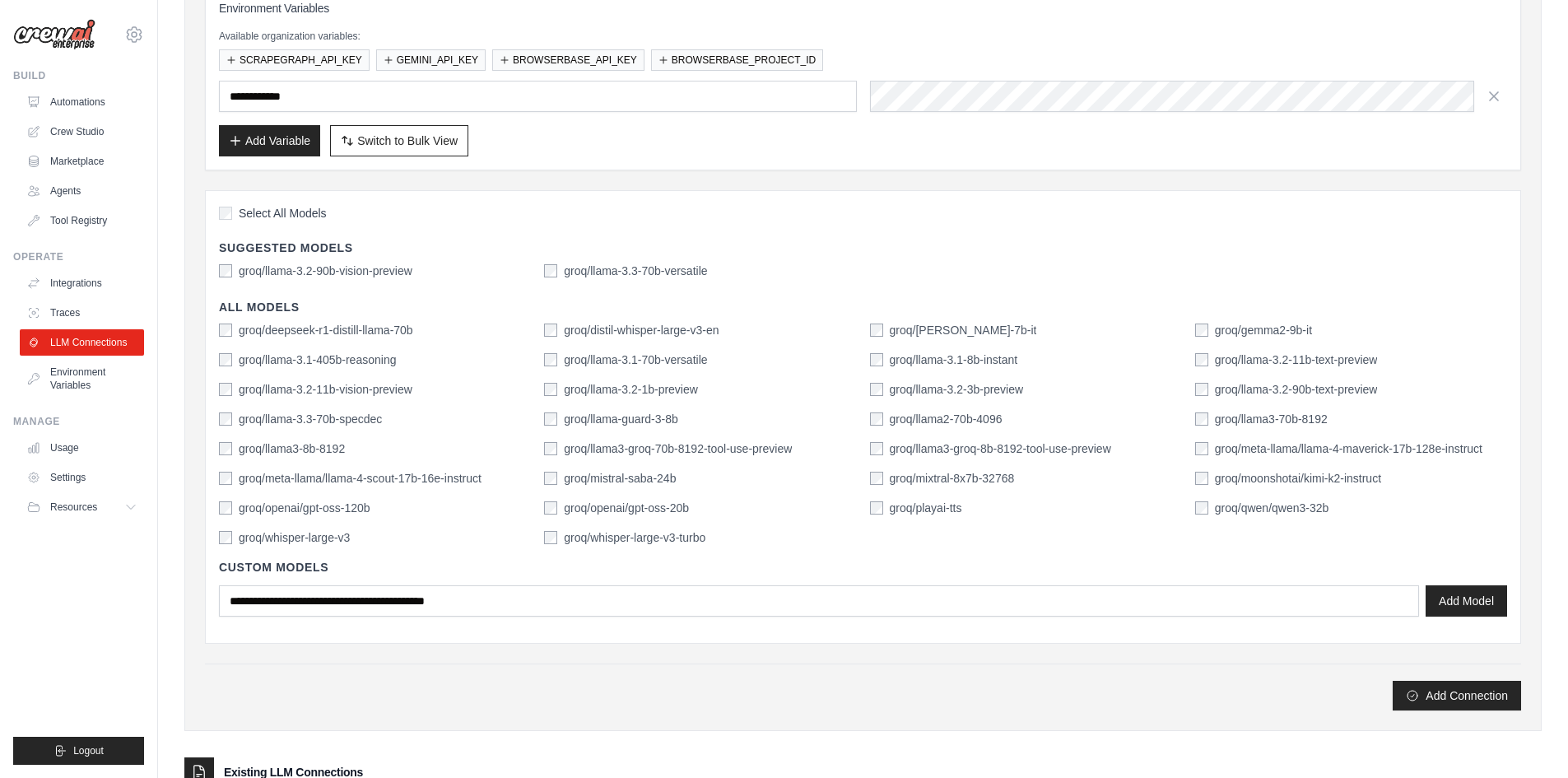
scroll to position [391, 0]
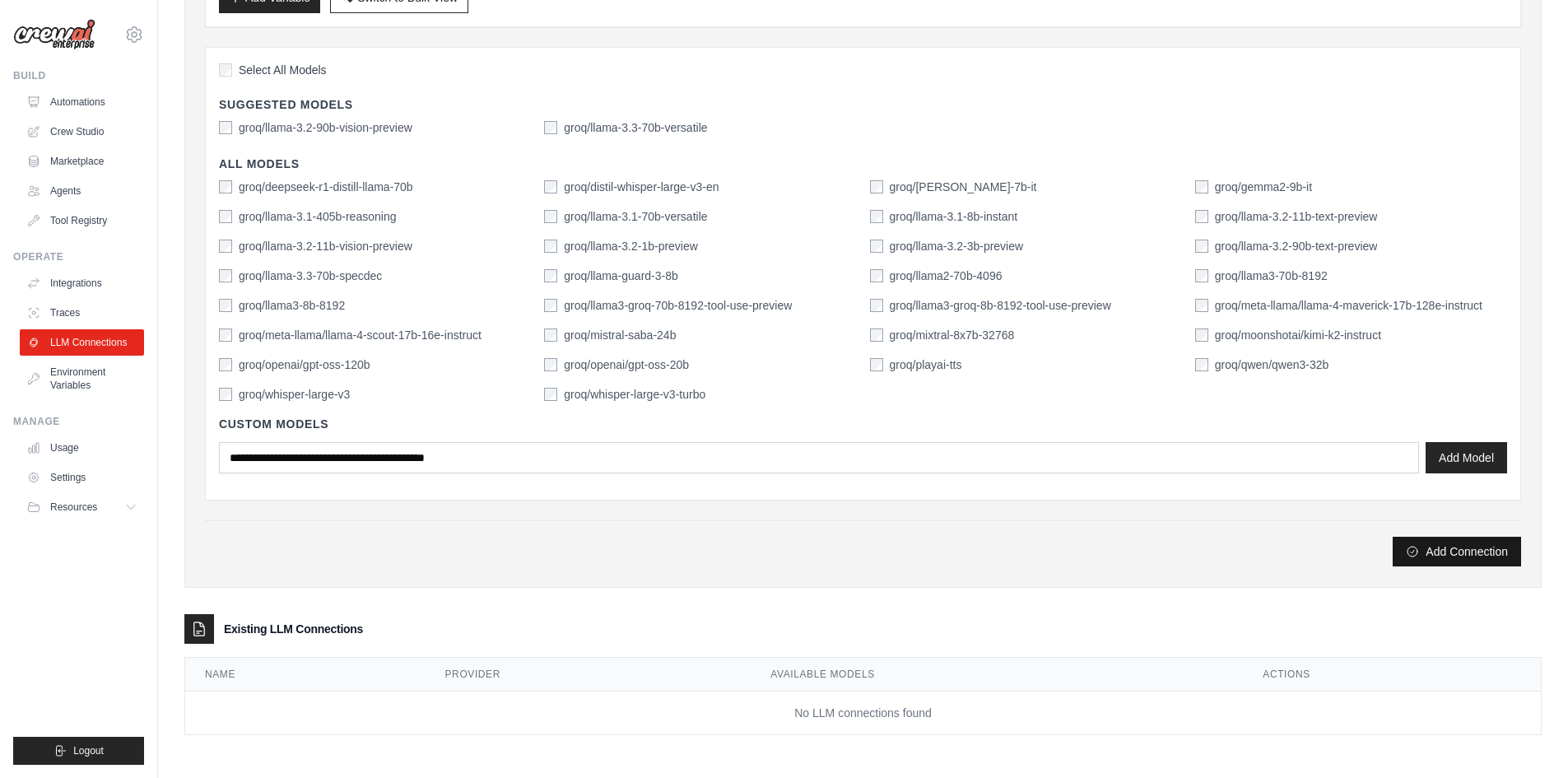
type input "****"
click at [1484, 561] on button "Add Connection" at bounding box center [1457, 552] width 128 height 30
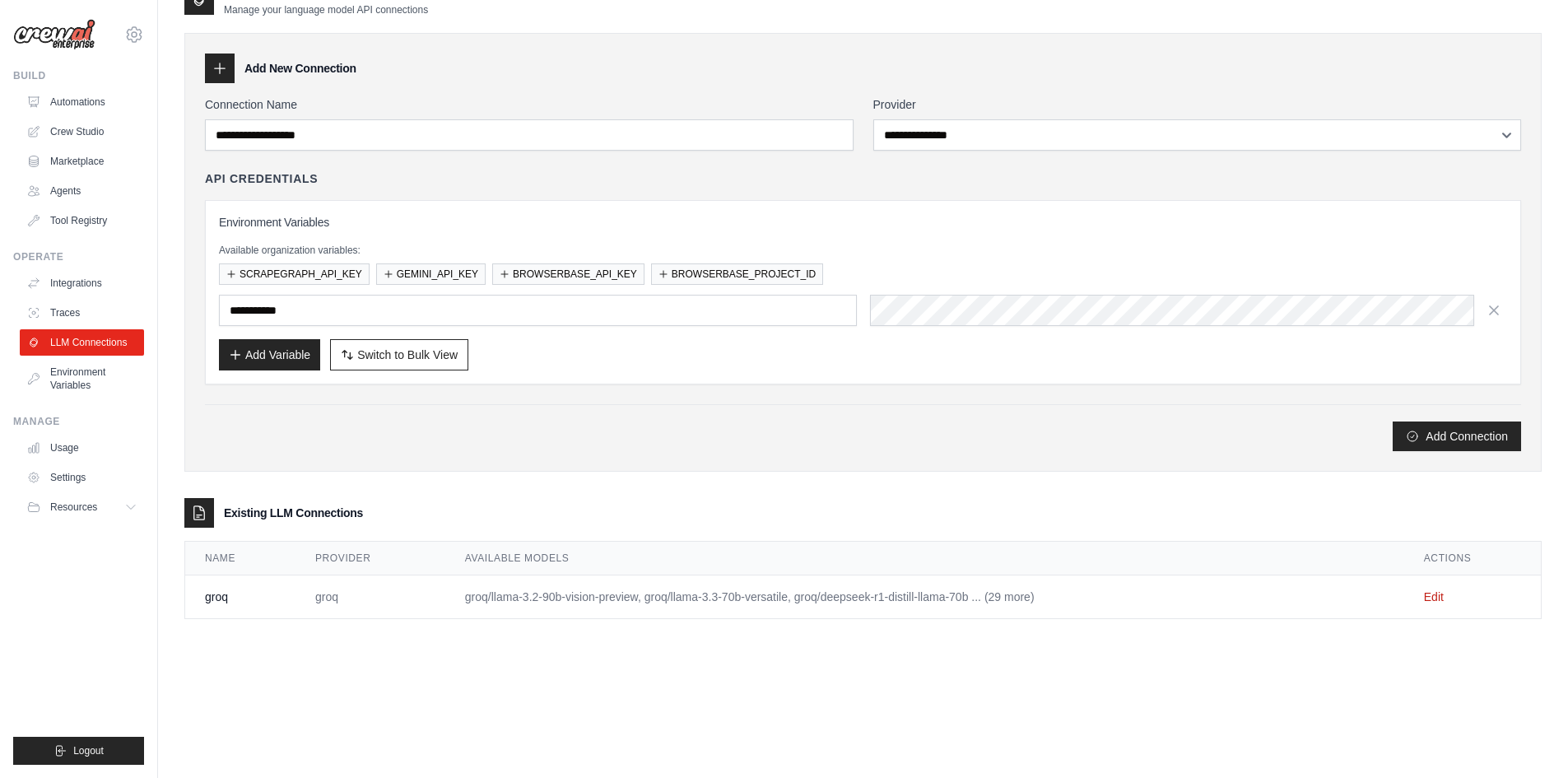
scroll to position [0, 0]
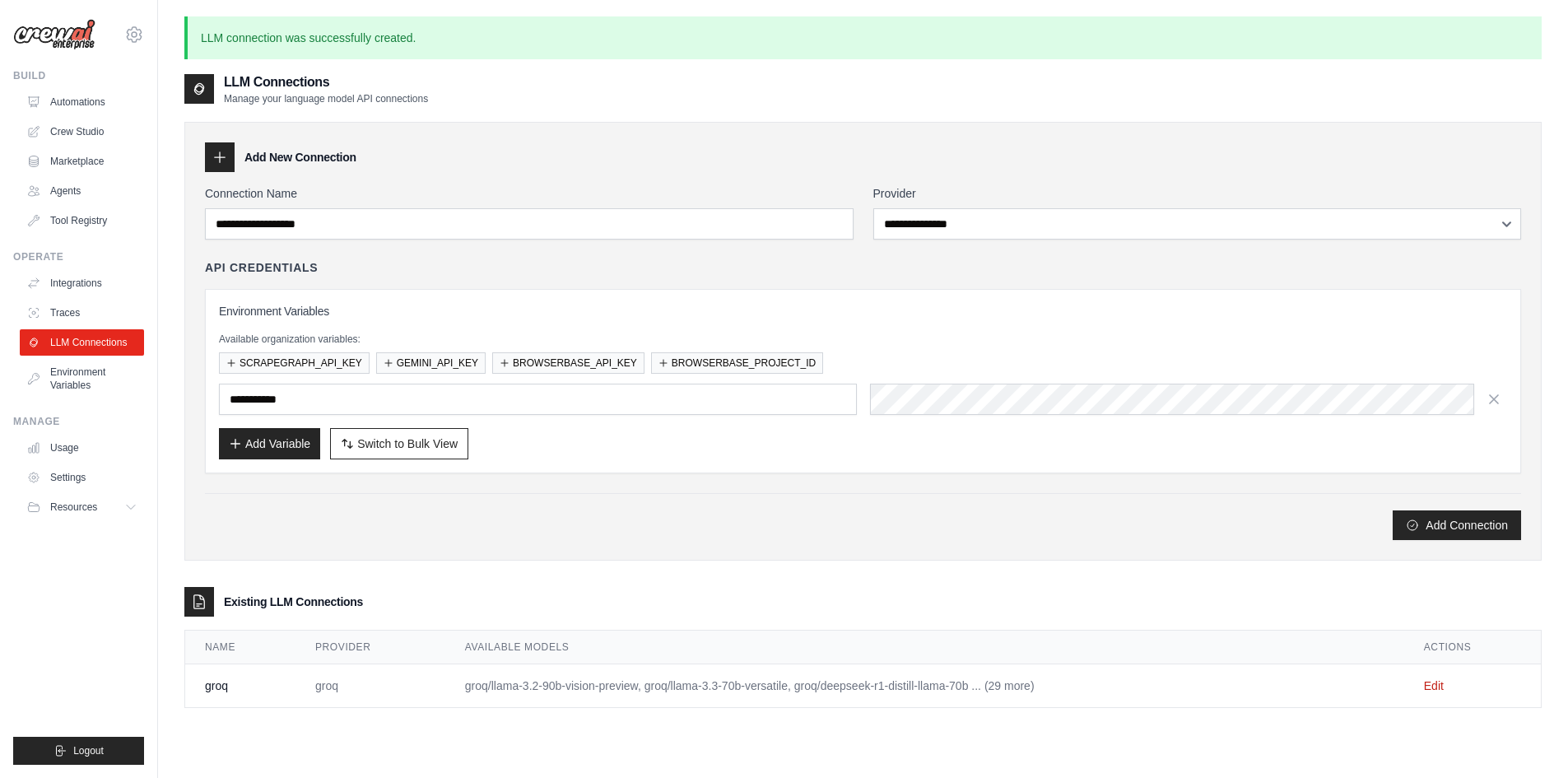
click at [1462, 544] on div "**********" at bounding box center [863, 341] width 1358 height 439
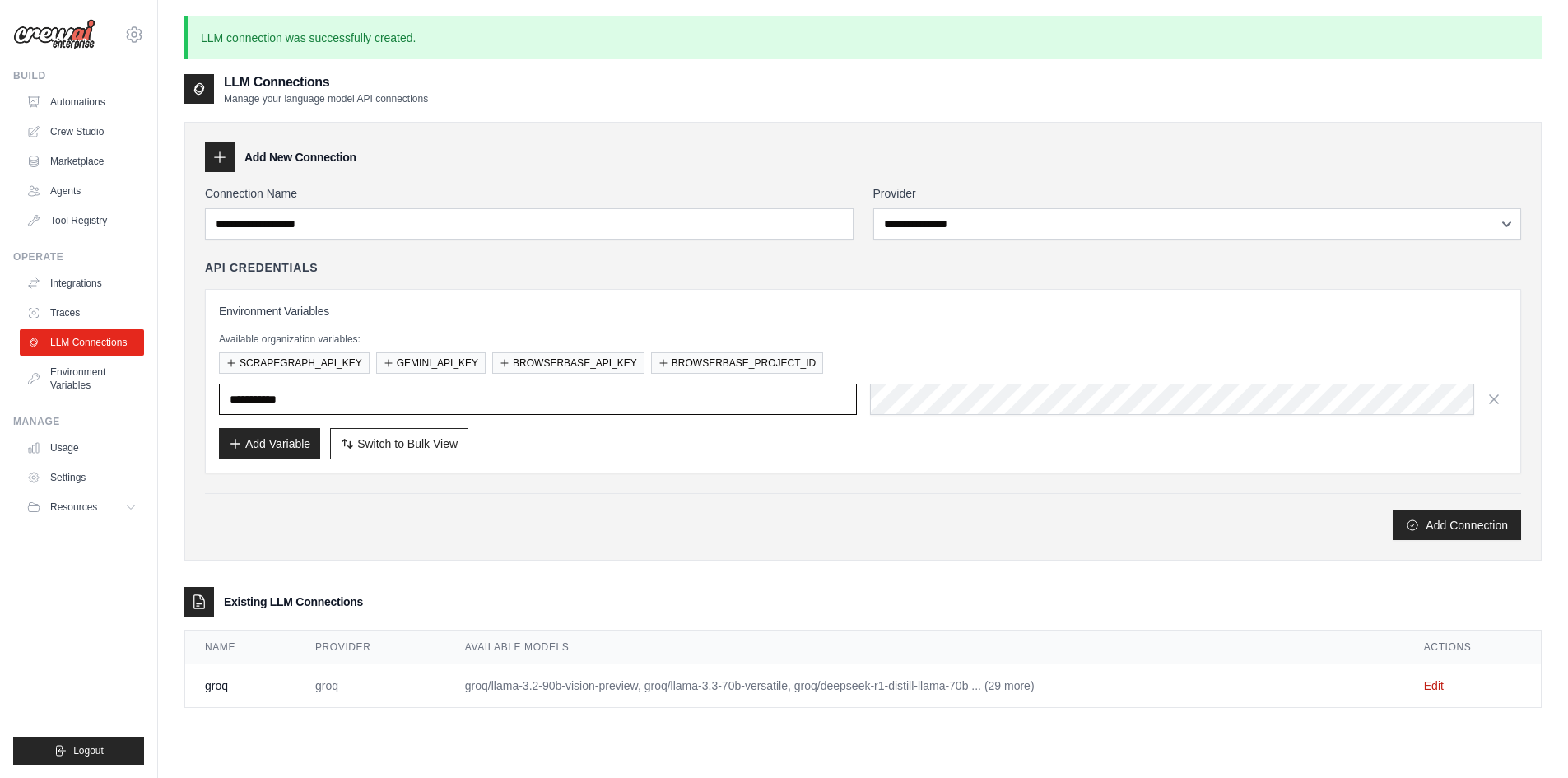
type input "**********"
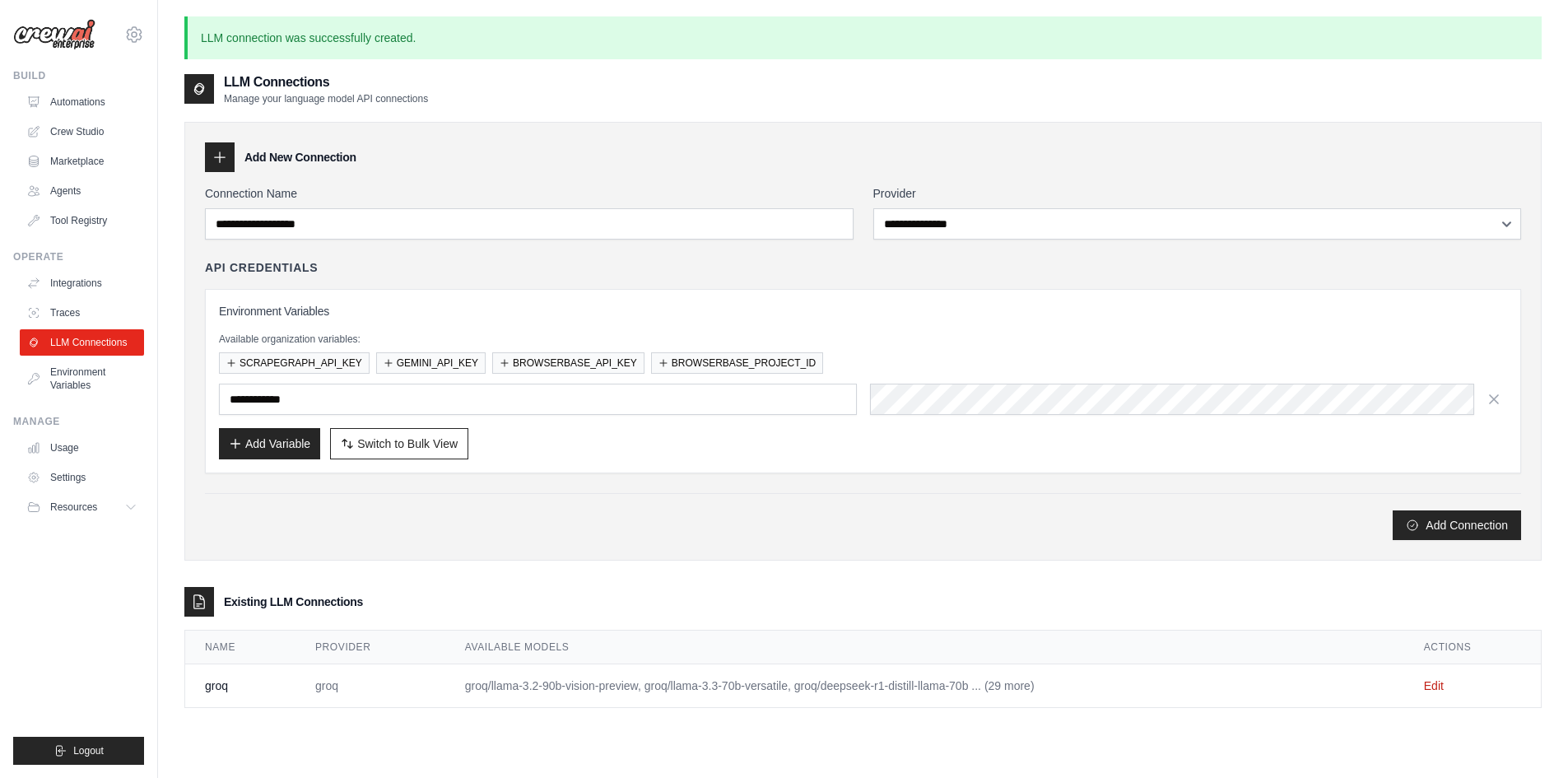
scroll to position [89, 0]
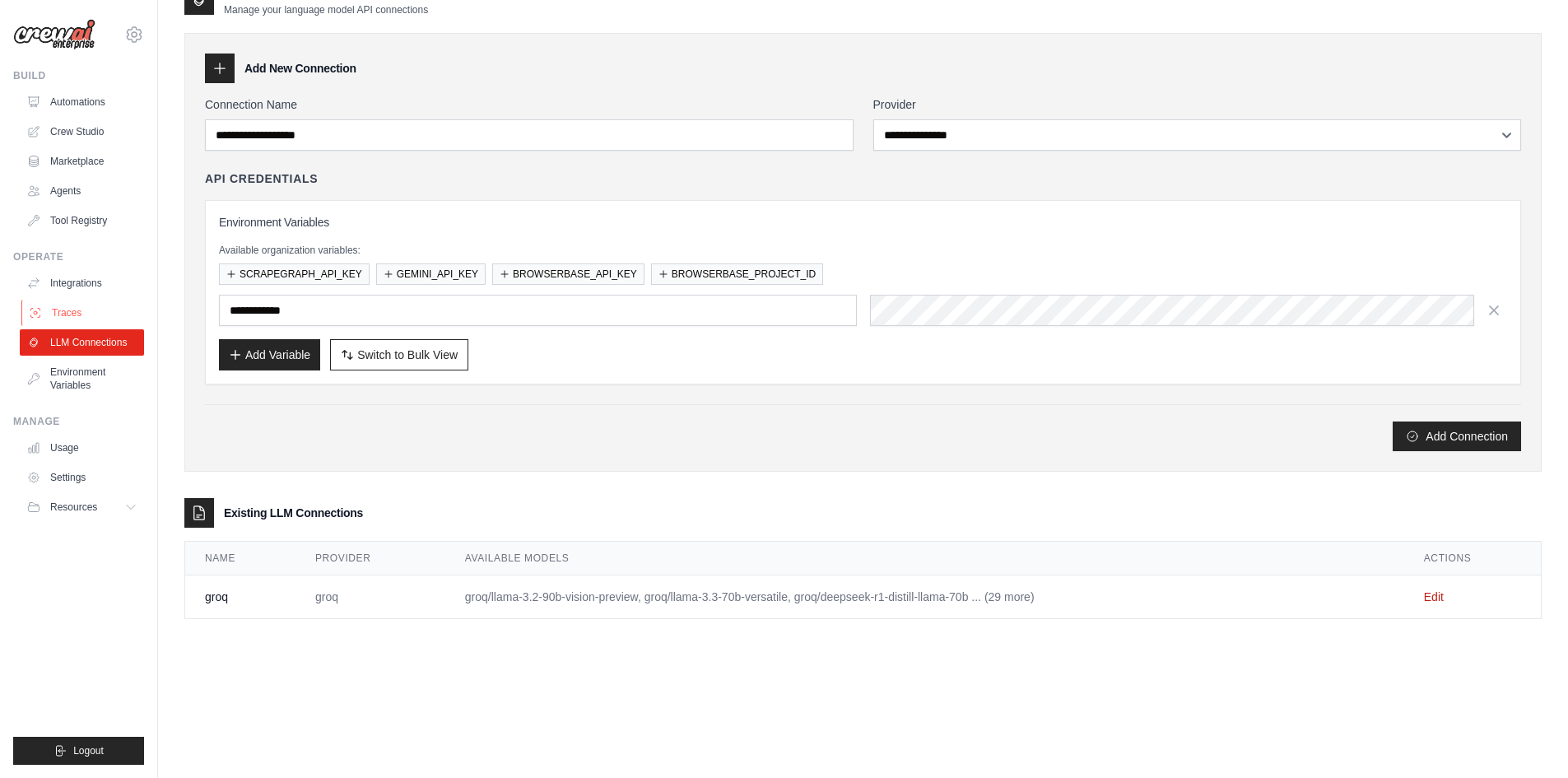
click at [85, 314] on link "Traces" at bounding box center [84, 313] width 124 height 26
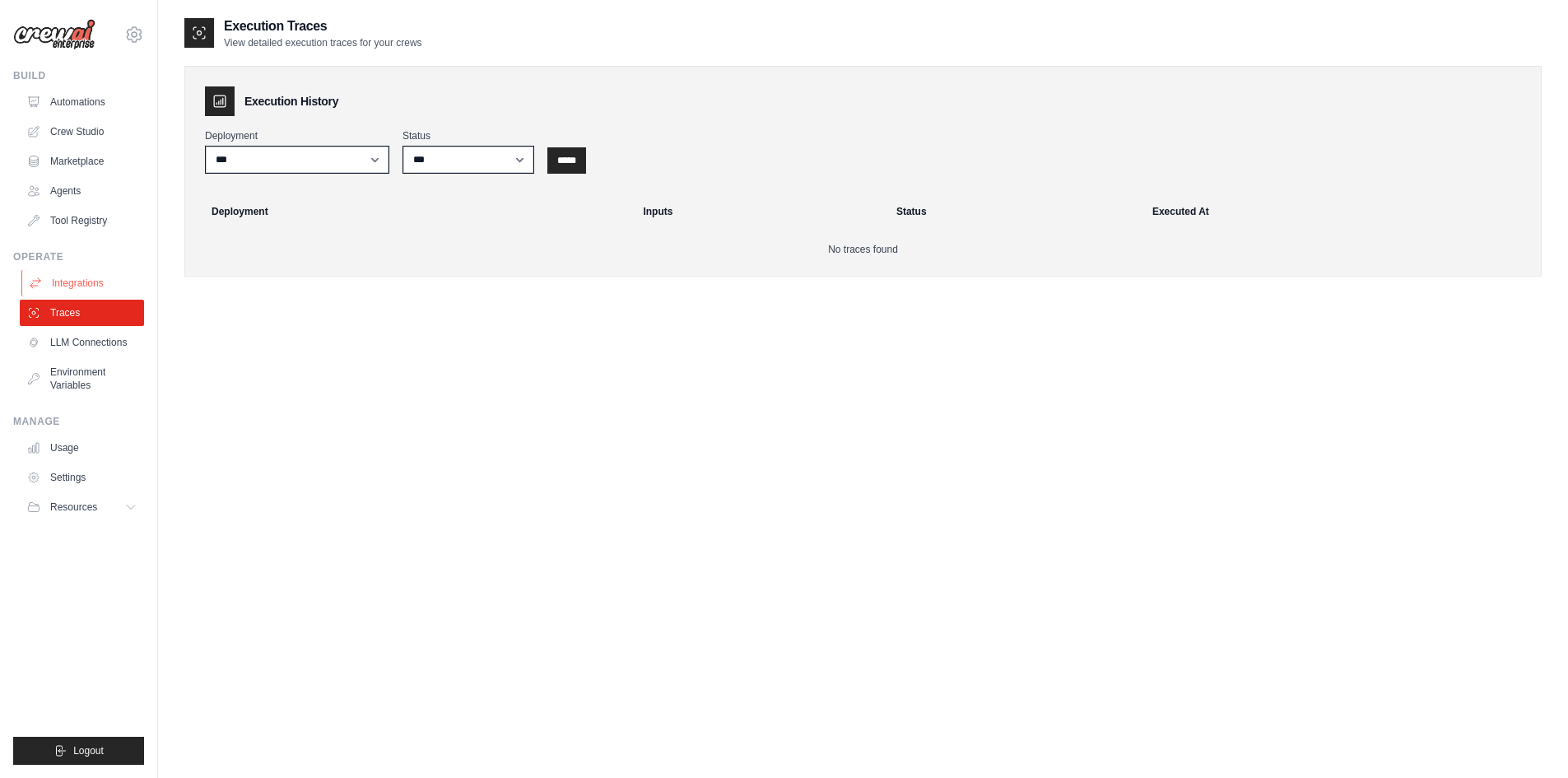
click at [88, 287] on link "Integrations" at bounding box center [84, 283] width 124 height 26
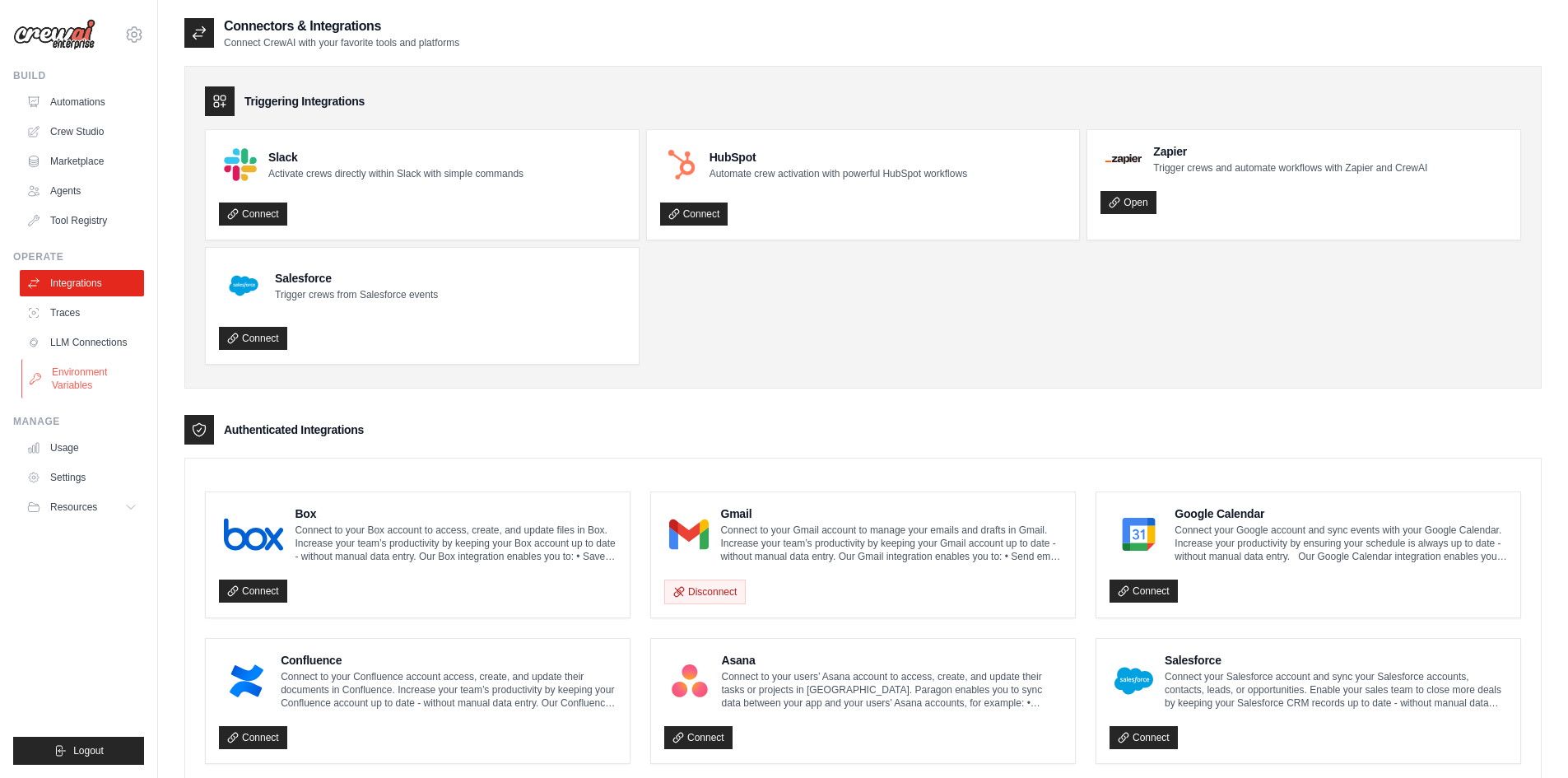
click at [94, 379] on link "Environment Variables" at bounding box center [84, 379] width 124 height 40
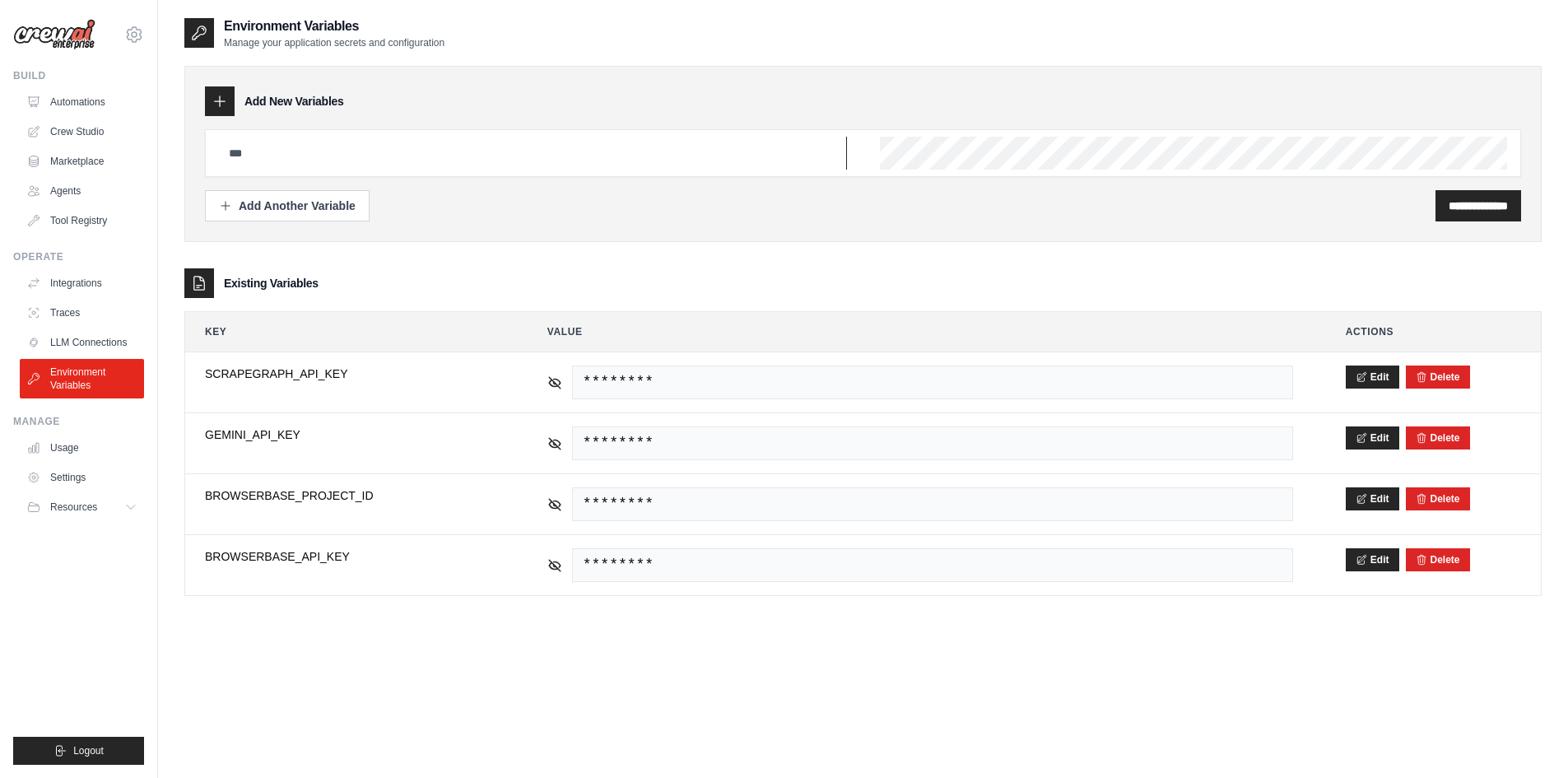
type input "**********"
click at [326, 157] on input "**********" at bounding box center [533, 153] width 628 height 33
click at [1463, 202] on input "**********" at bounding box center [1478, 206] width 59 height 16
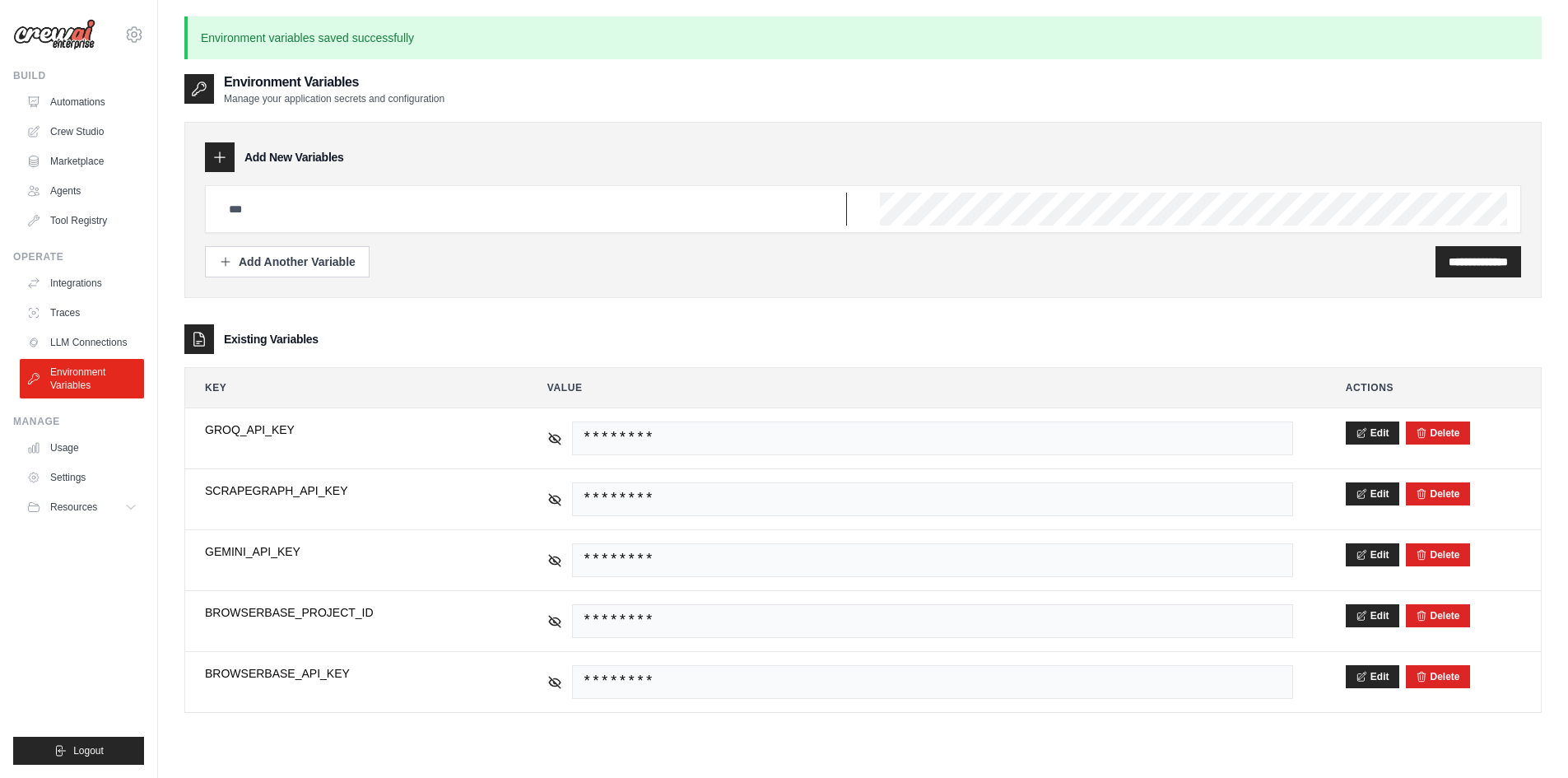
type input "**********"
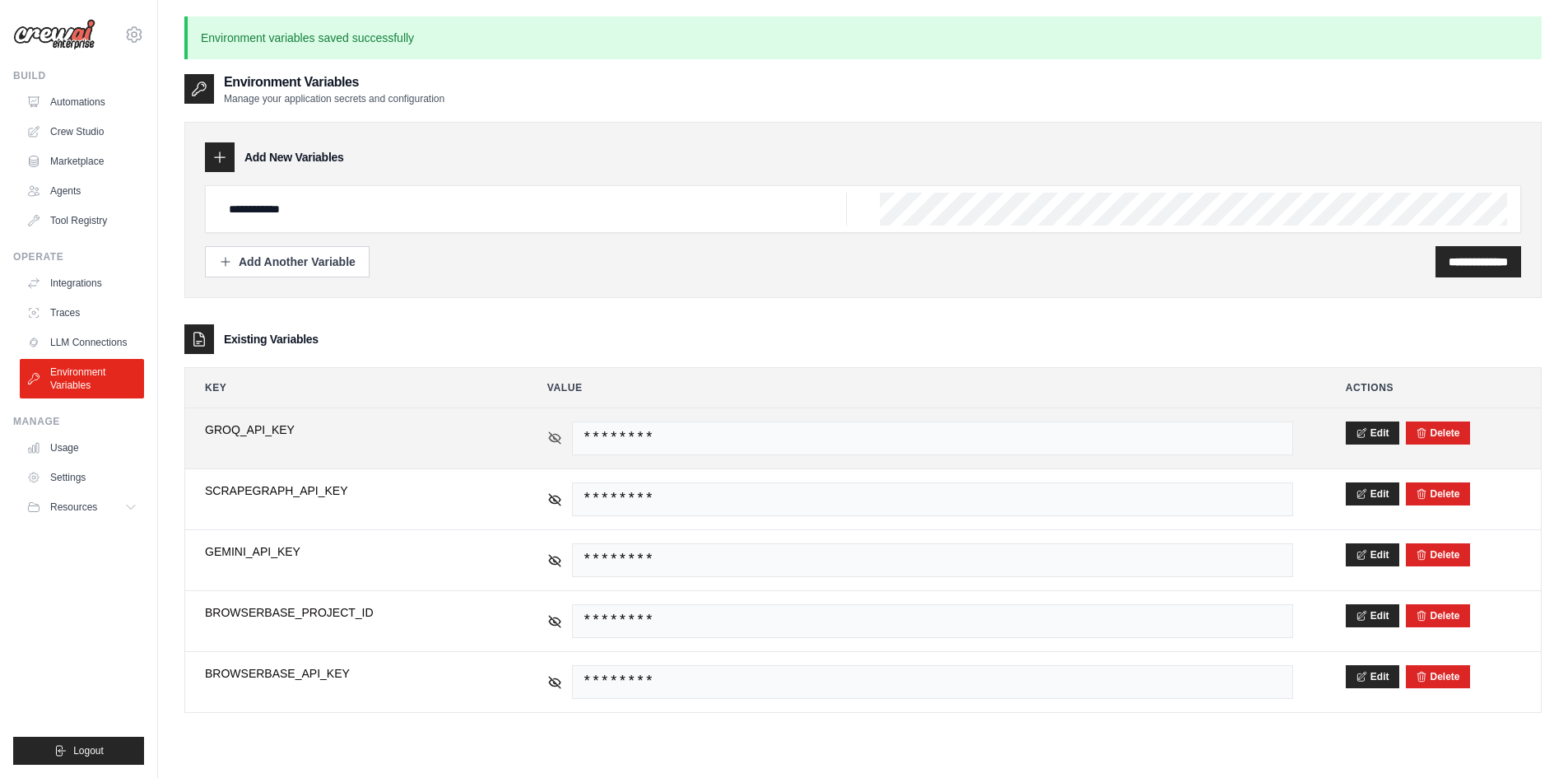
click at [561, 437] on icon at bounding box center [555, 438] width 15 height 15
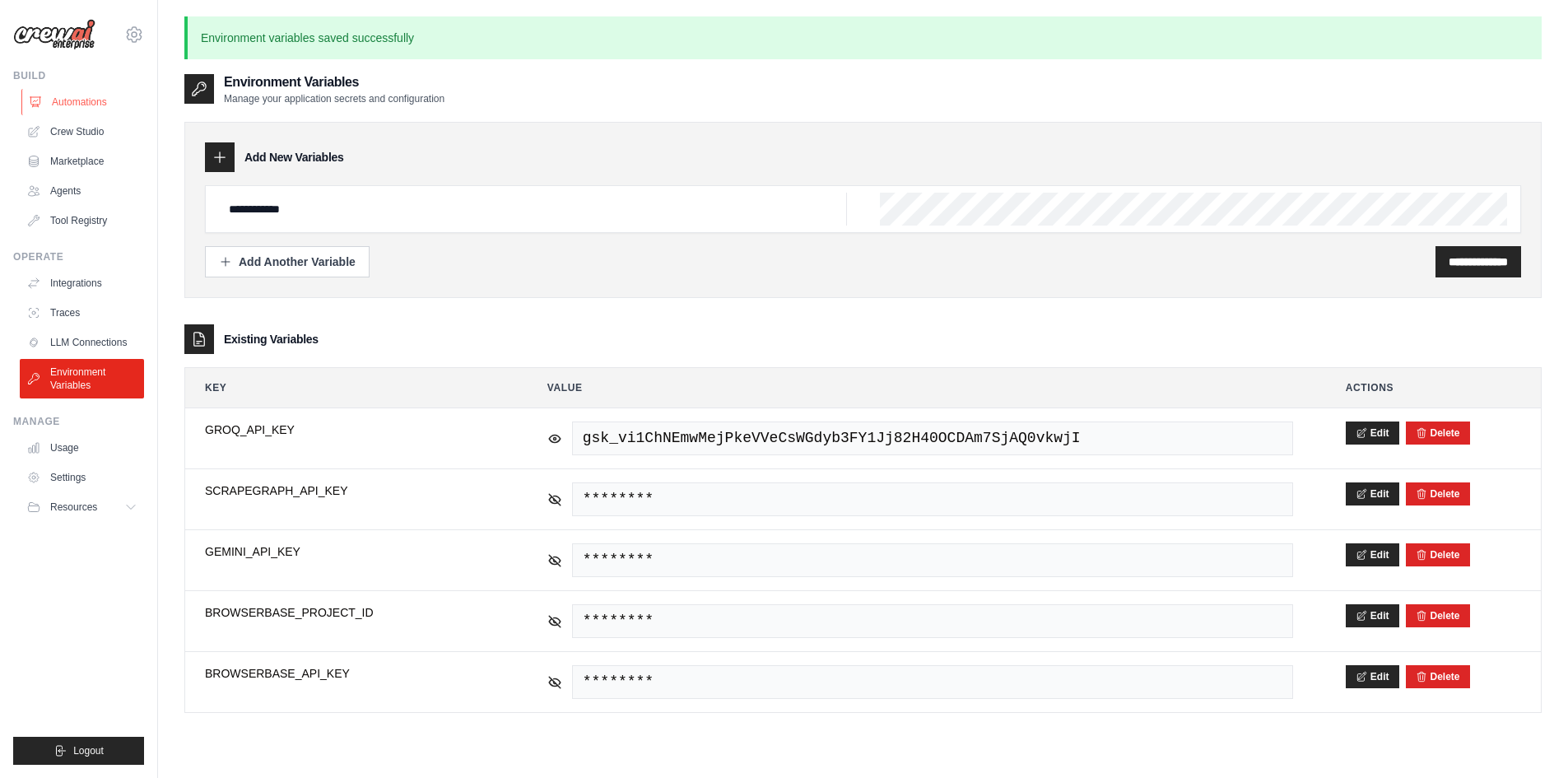
click at [86, 103] on link "Automations" at bounding box center [84, 102] width 124 height 26
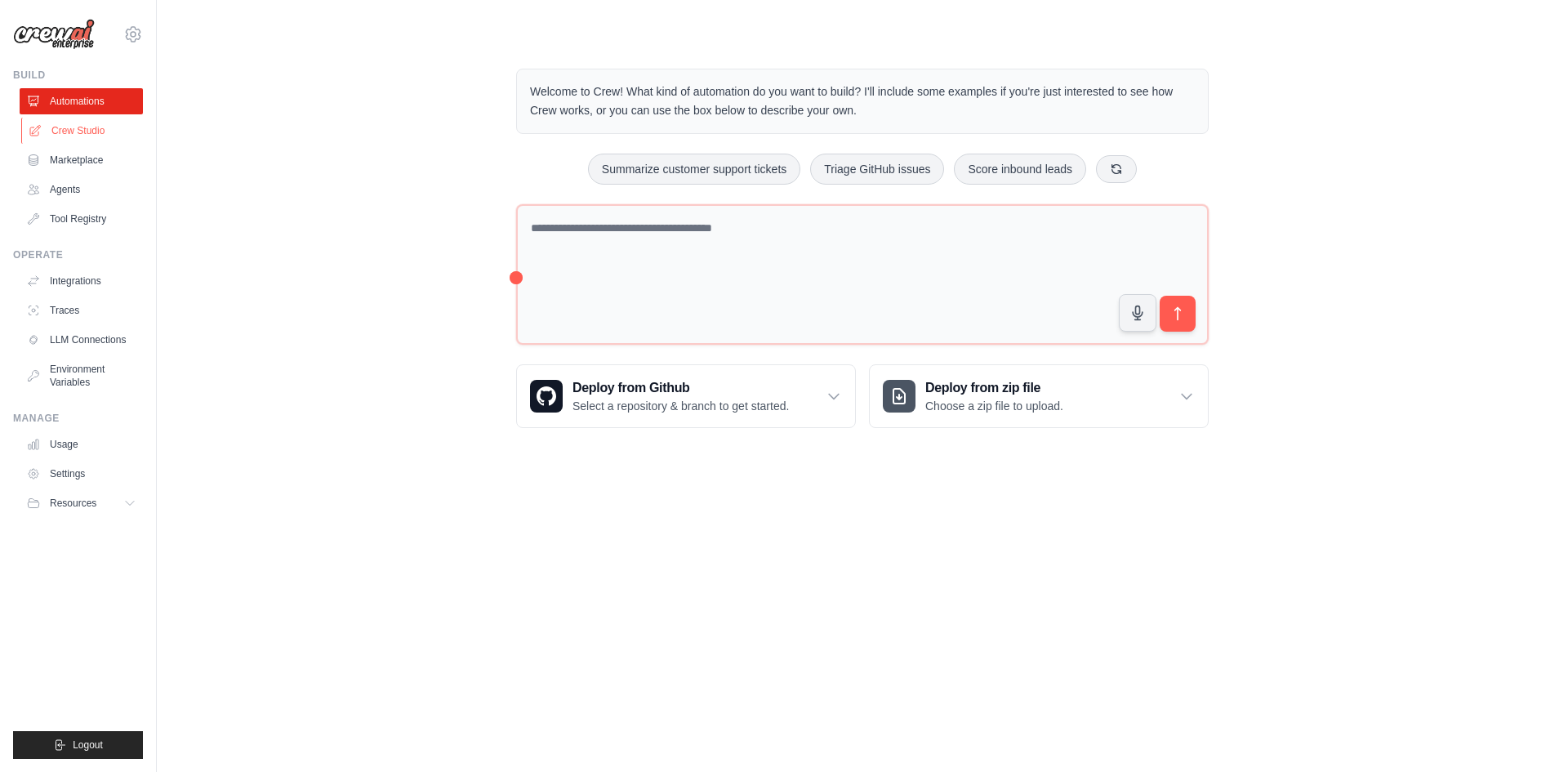
click at [82, 130] on link "Crew Studio" at bounding box center [83, 130] width 123 height 26
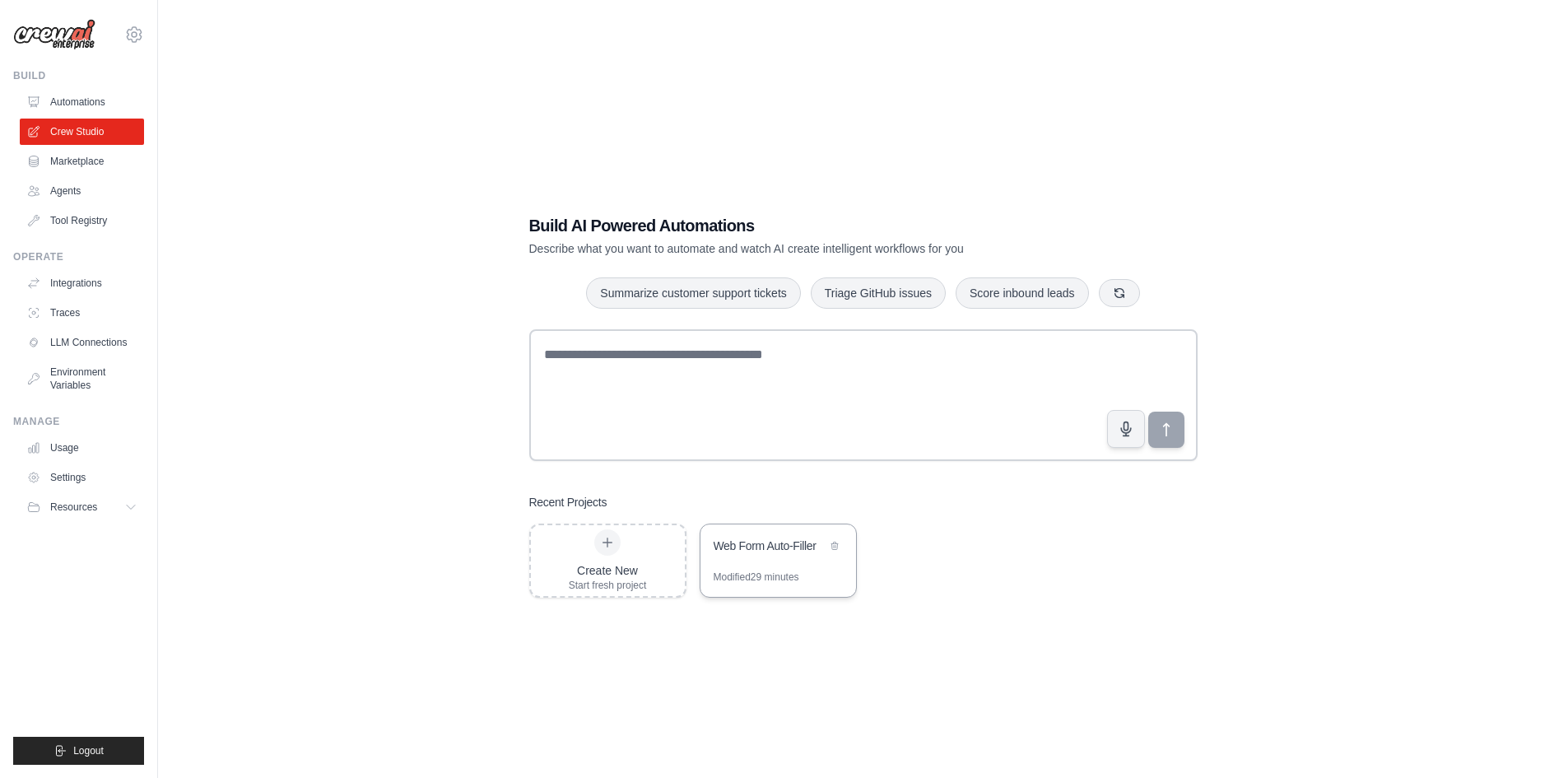
click at [806, 561] on div "Web Form Auto-Filler" at bounding box center [778, 547] width 155 height 46
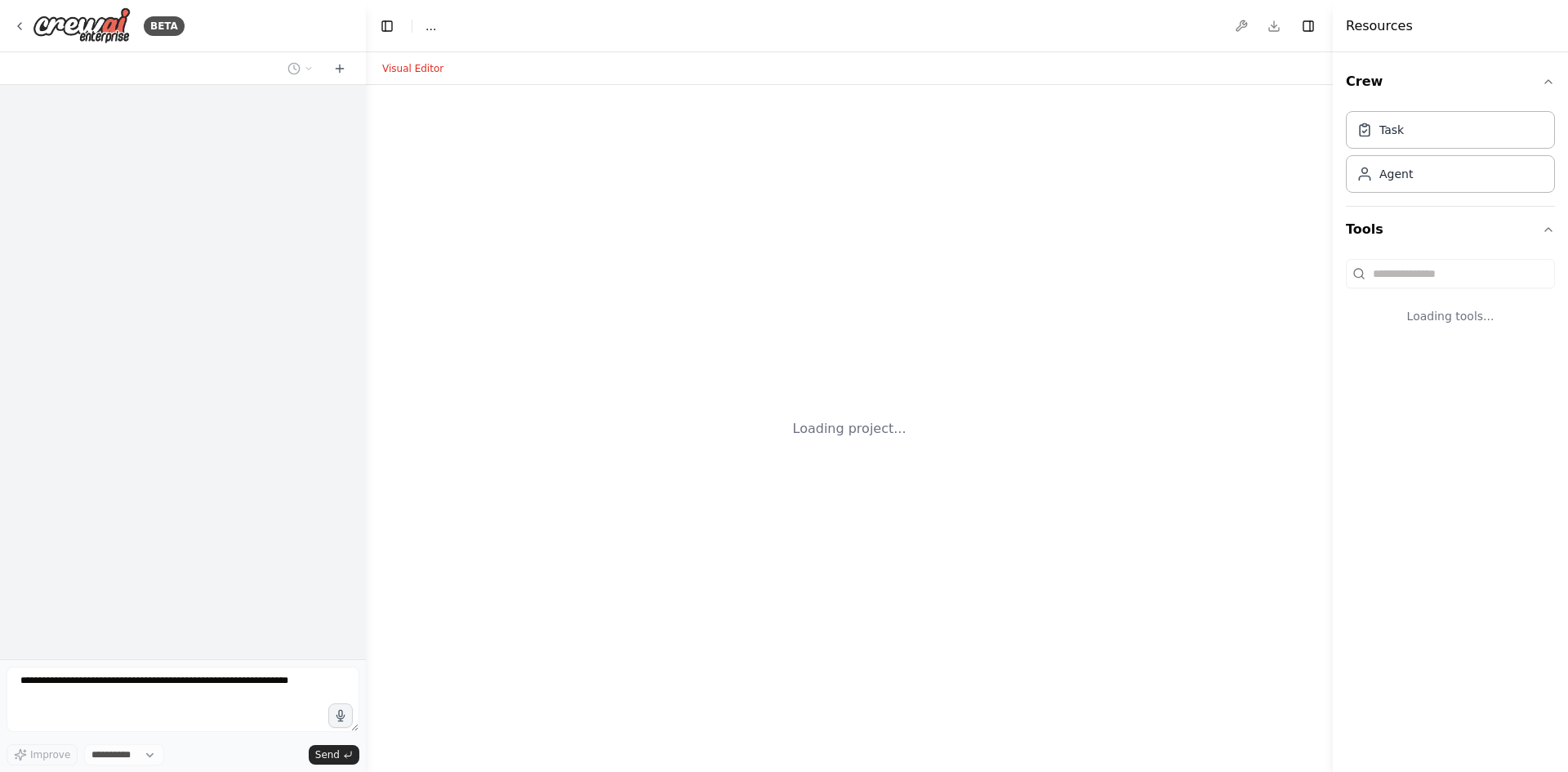
select select "****"
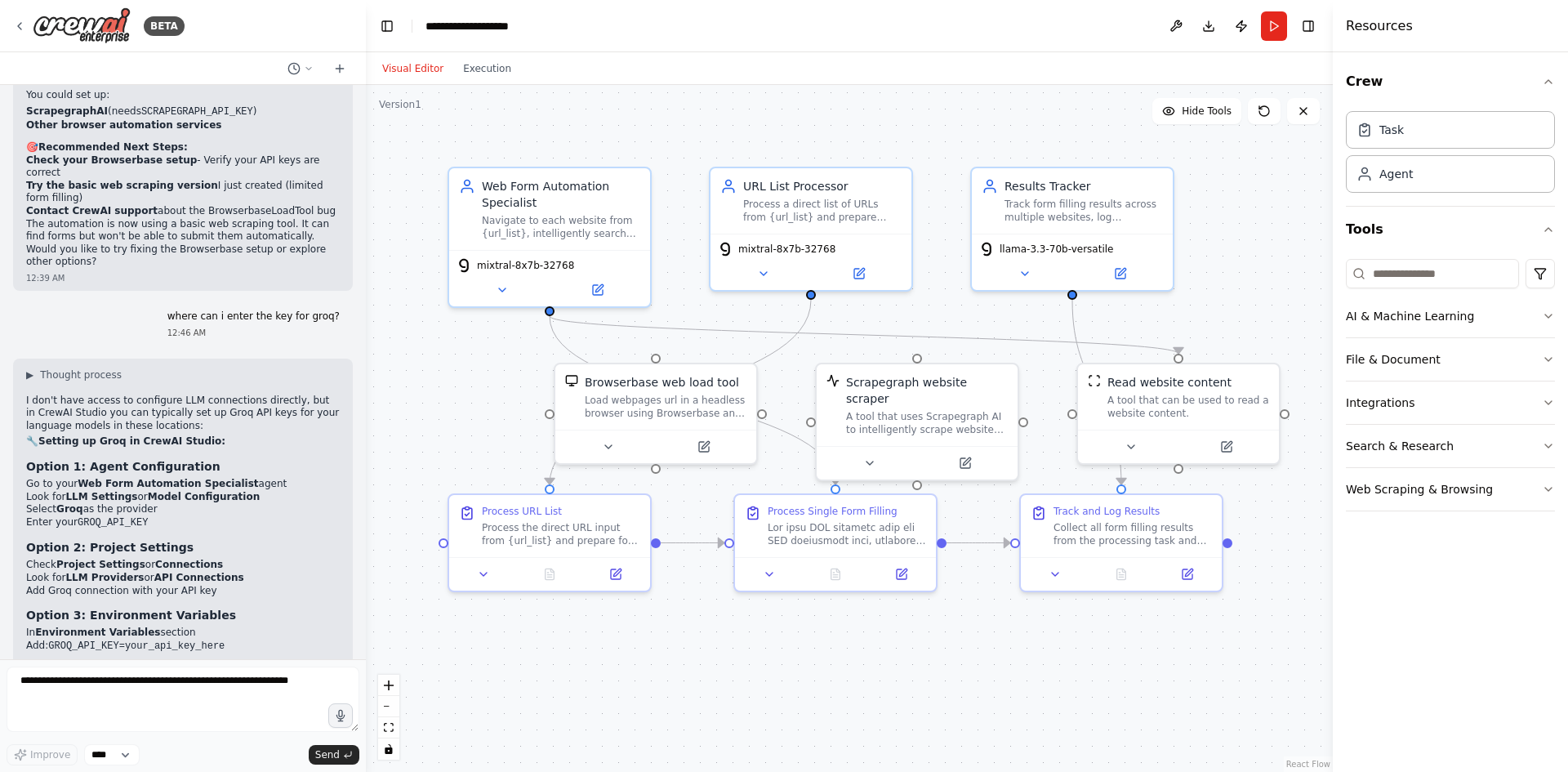
scroll to position [9789, 0]
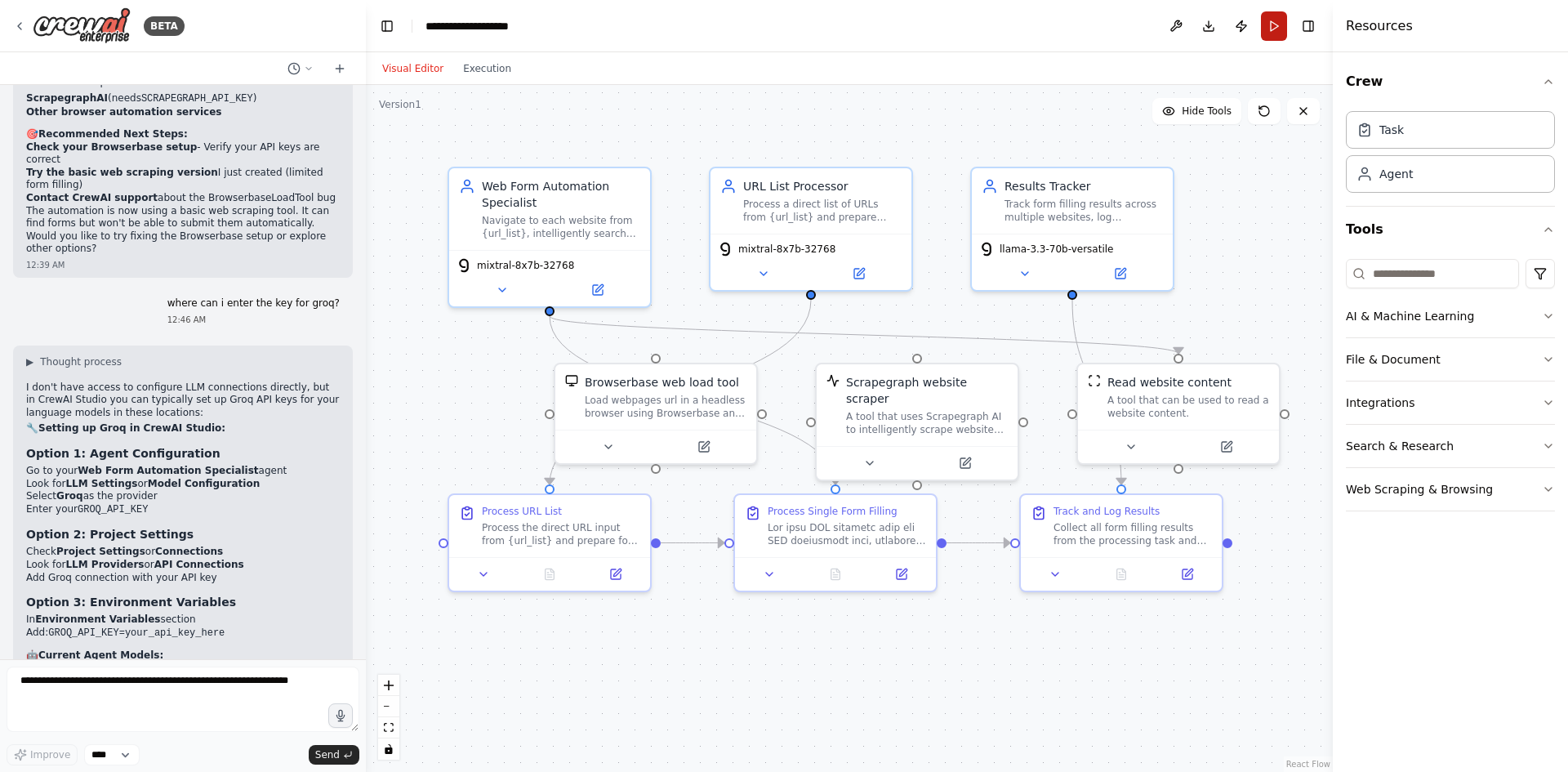
click at [1270, 35] on button "Run" at bounding box center [1273, 26] width 26 height 29
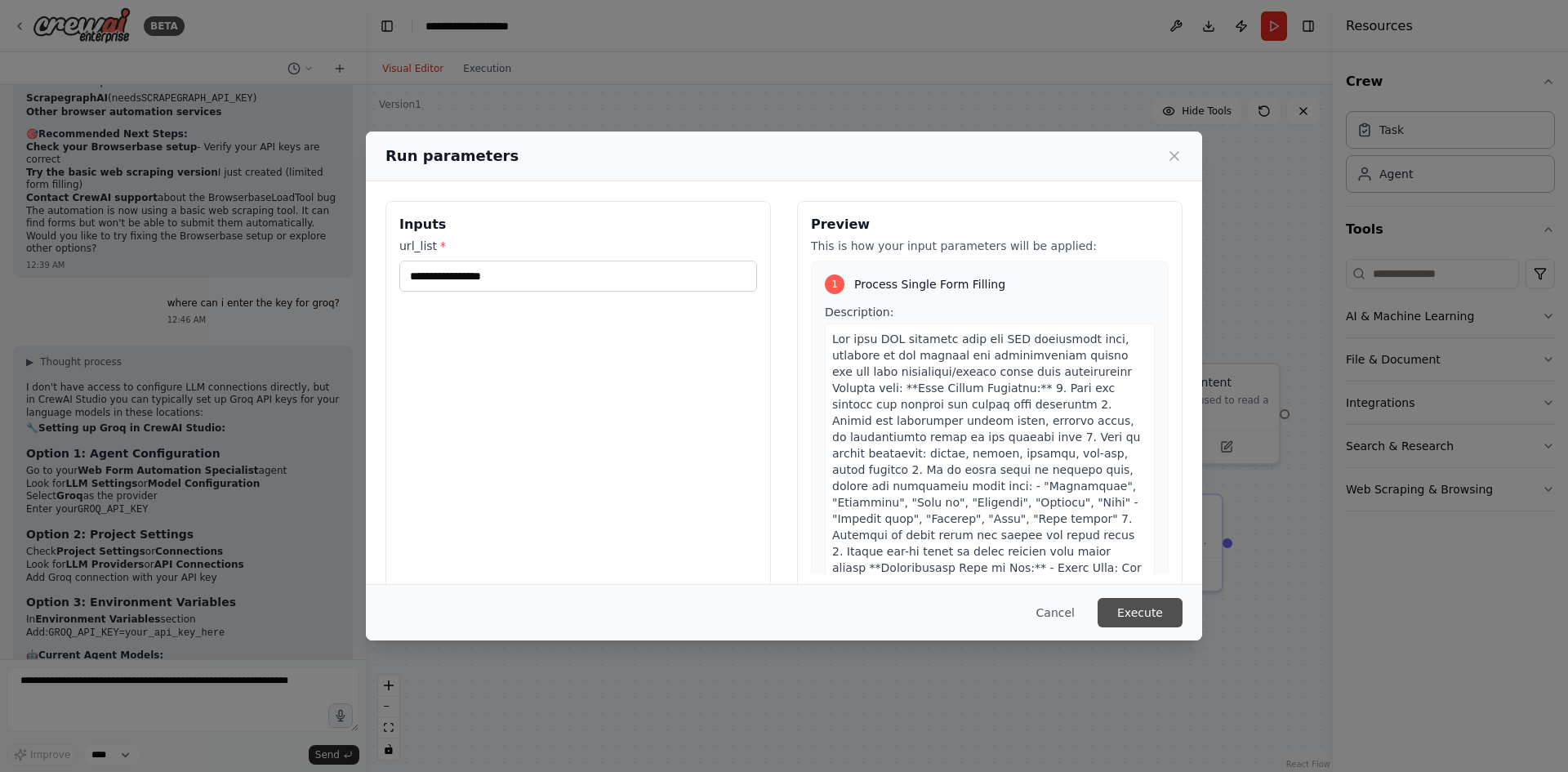
click at [1142, 599] on div "Cancel Execute" at bounding box center [784, 612] width 837 height 56
click at [589, 272] on input "url_list *" at bounding box center [578, 275] width 358 height 31
type input "**********"
click at [1141, 622] on button "Execute" at bounding box center [1139, 612] width 85 height 29
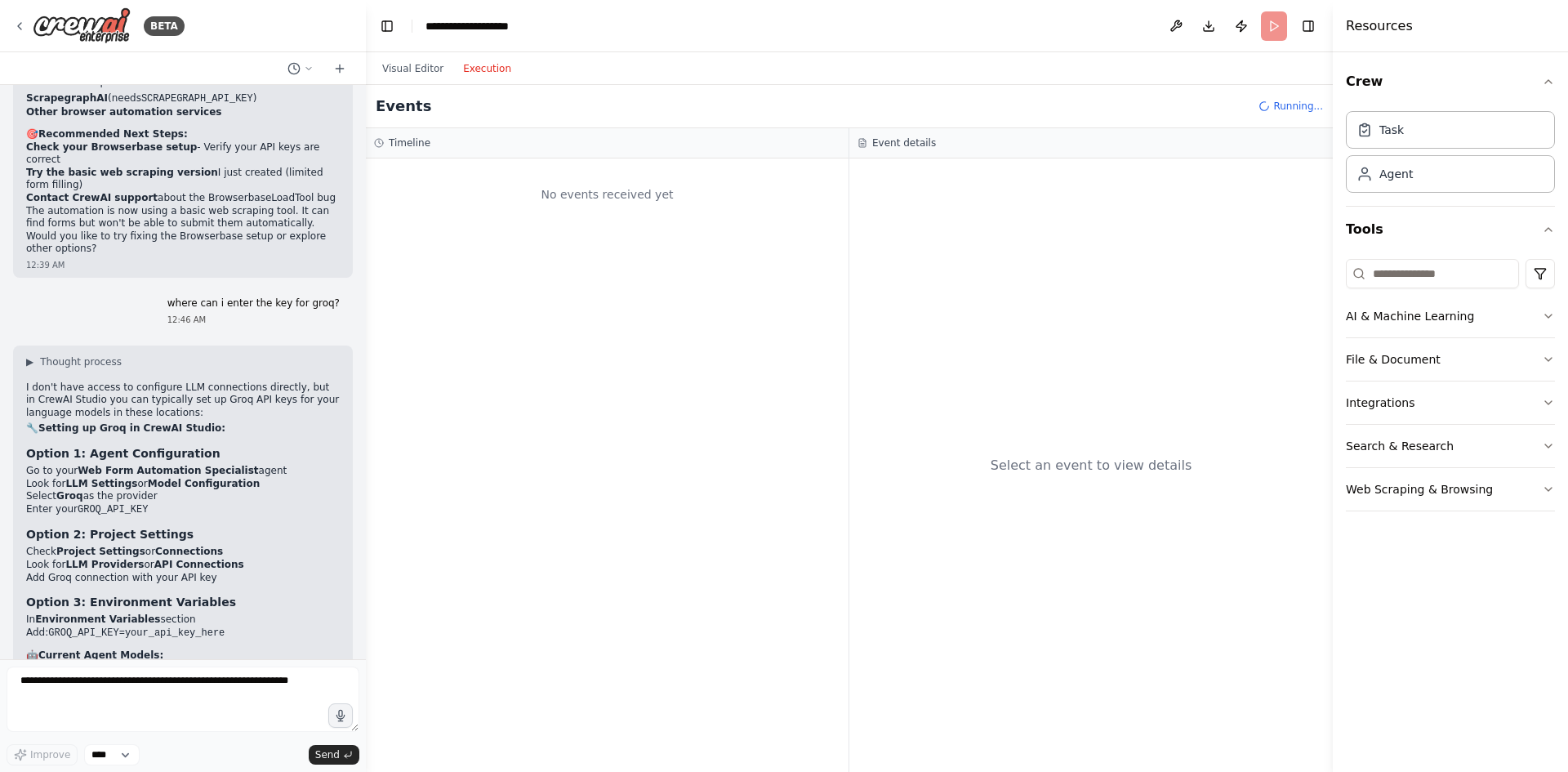
click at [472, 64] on button "Execution" at bounding box center [487, 69] width 68 height 20
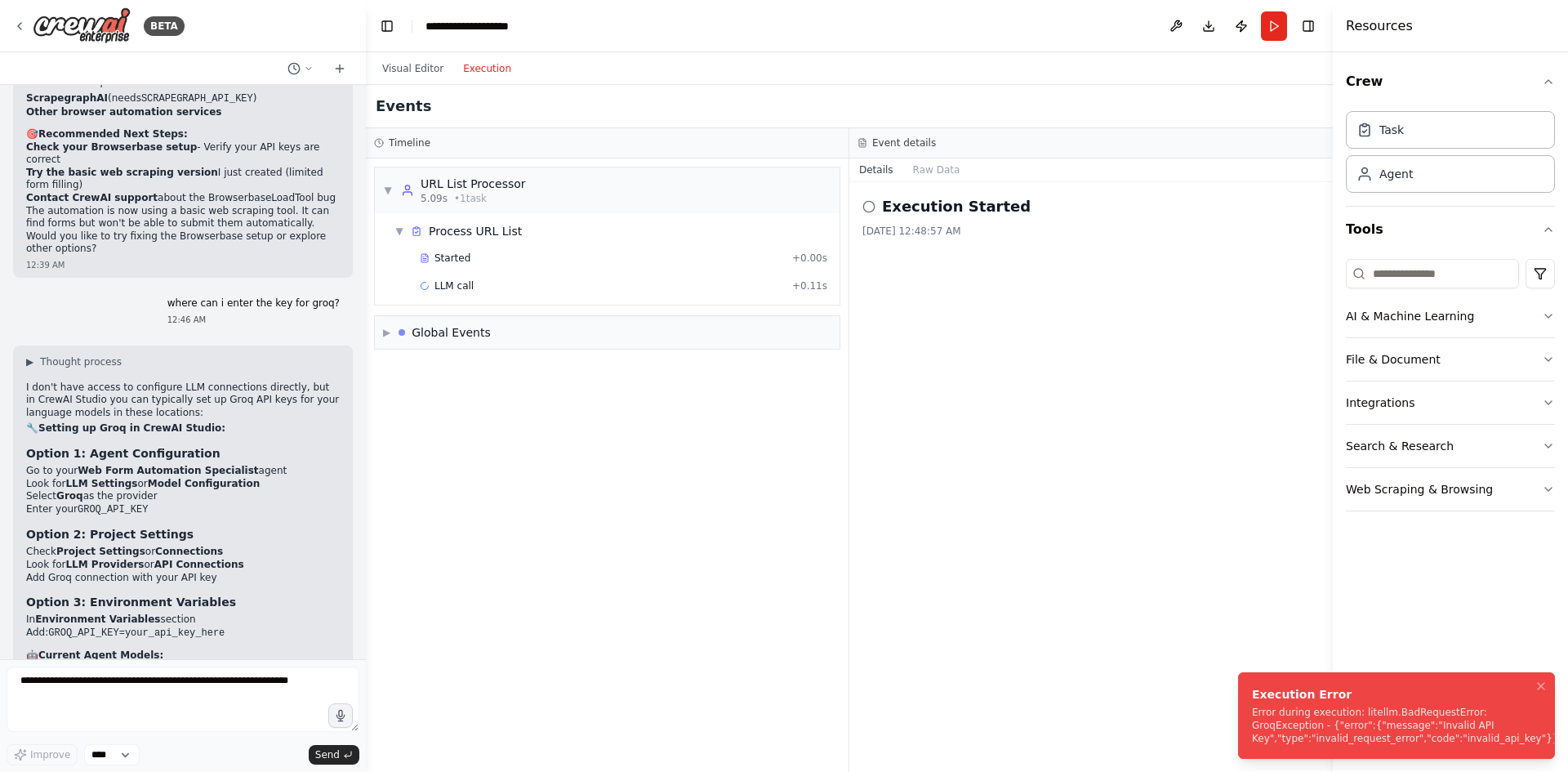
click at [1485, 720] on div "Error during execution: litellm.BadRequestError: GroqException - {"error":{"mes…" at bounding box center [1405, 726] width 307 height 39
click at [1432, 707] on div "Error during execution: litellm.BadRequestError: GroqException - {"error":{"mes…" at bounding box center [1405, 726] width 307 height 39
click at [483, 285] on div "LLM call + 0.11s" at bounding box center [623, 286] width 407 height 13
click at [920, 168] on button "Messages" at bounding box center [937, 170] width 68 height 23
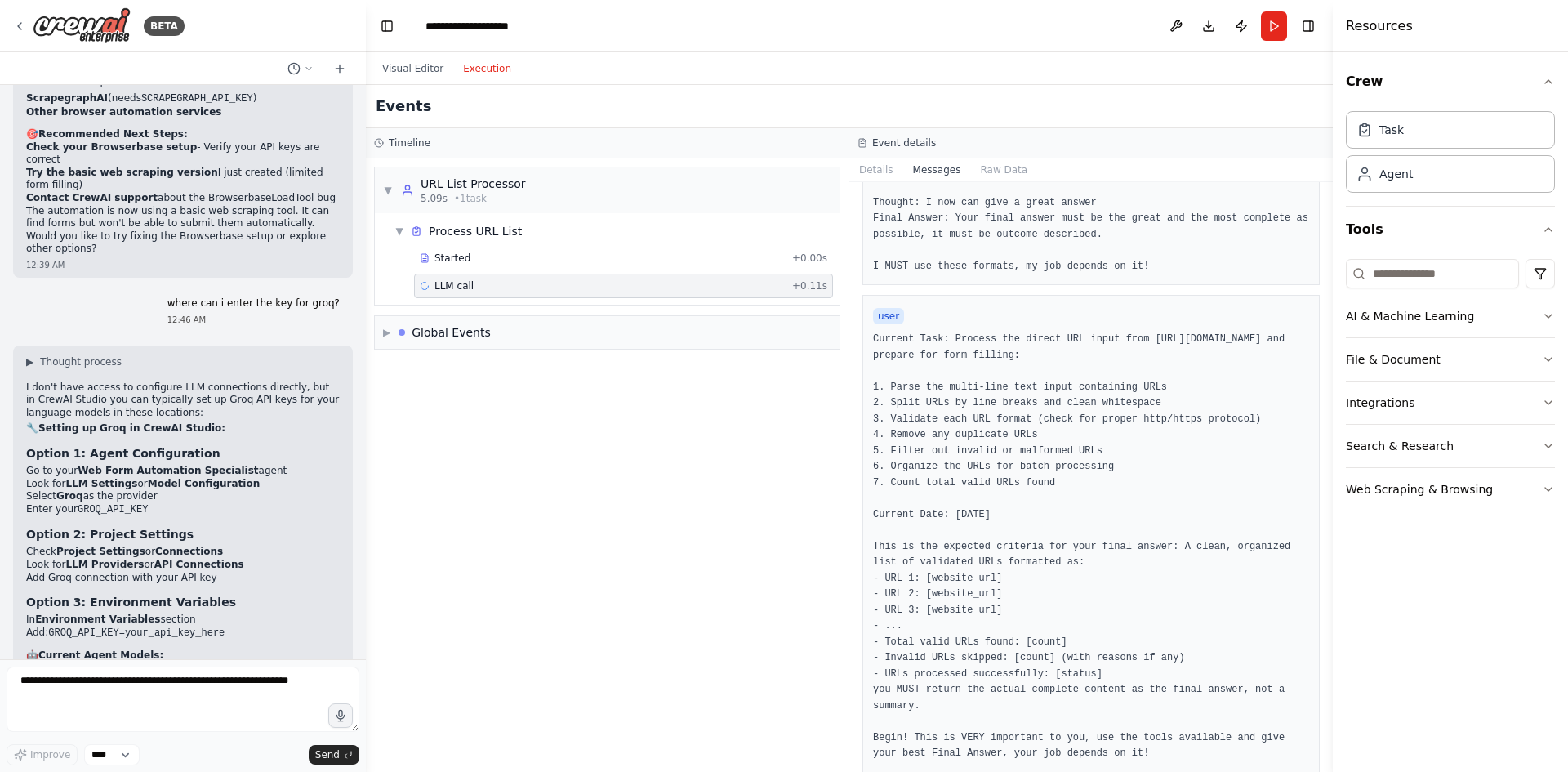
scroll to position [307, 0]
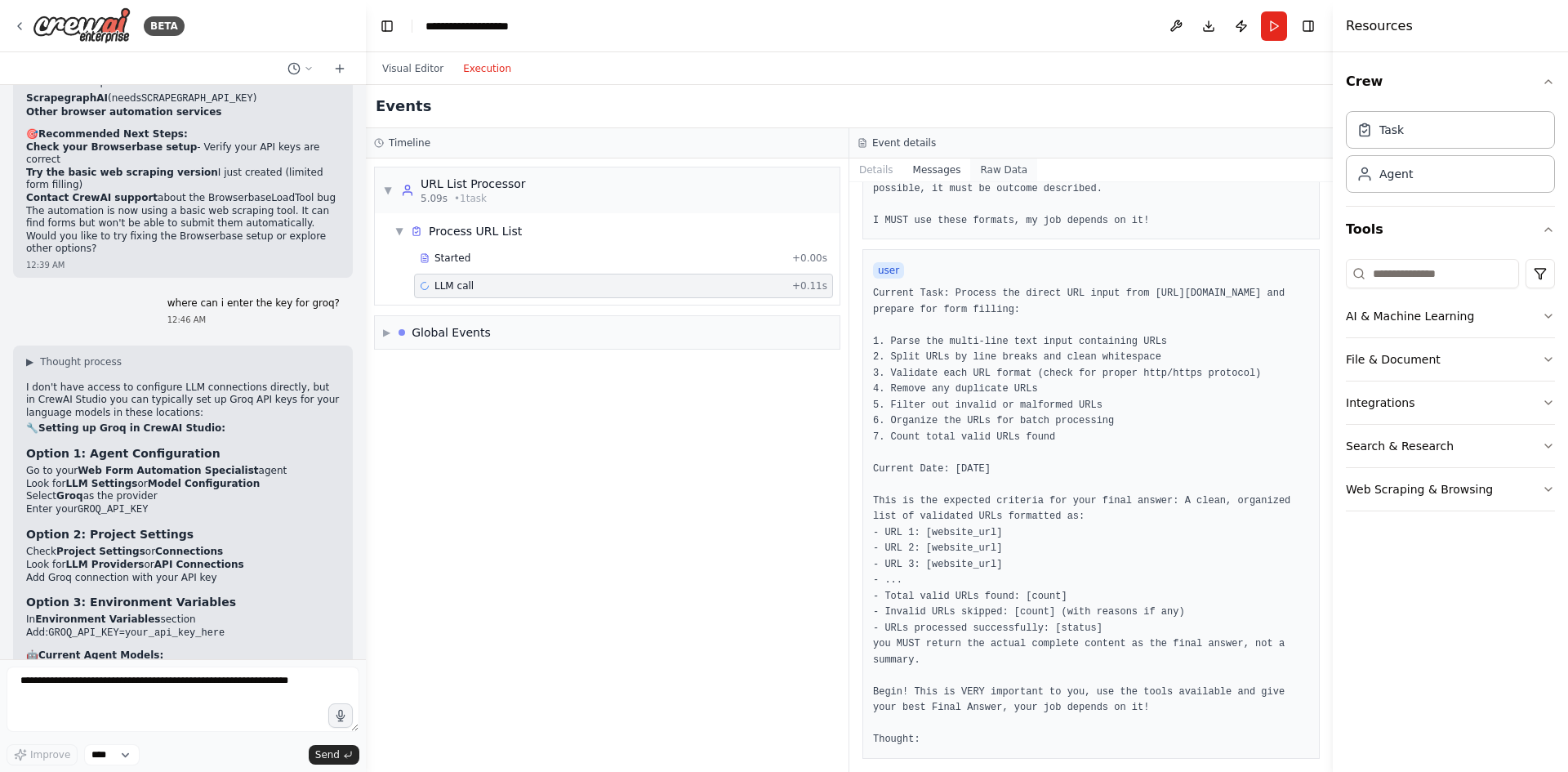
click at [1004, 162] on button "Raw Data" at bounding box center [1003, 170] width 67 height 23
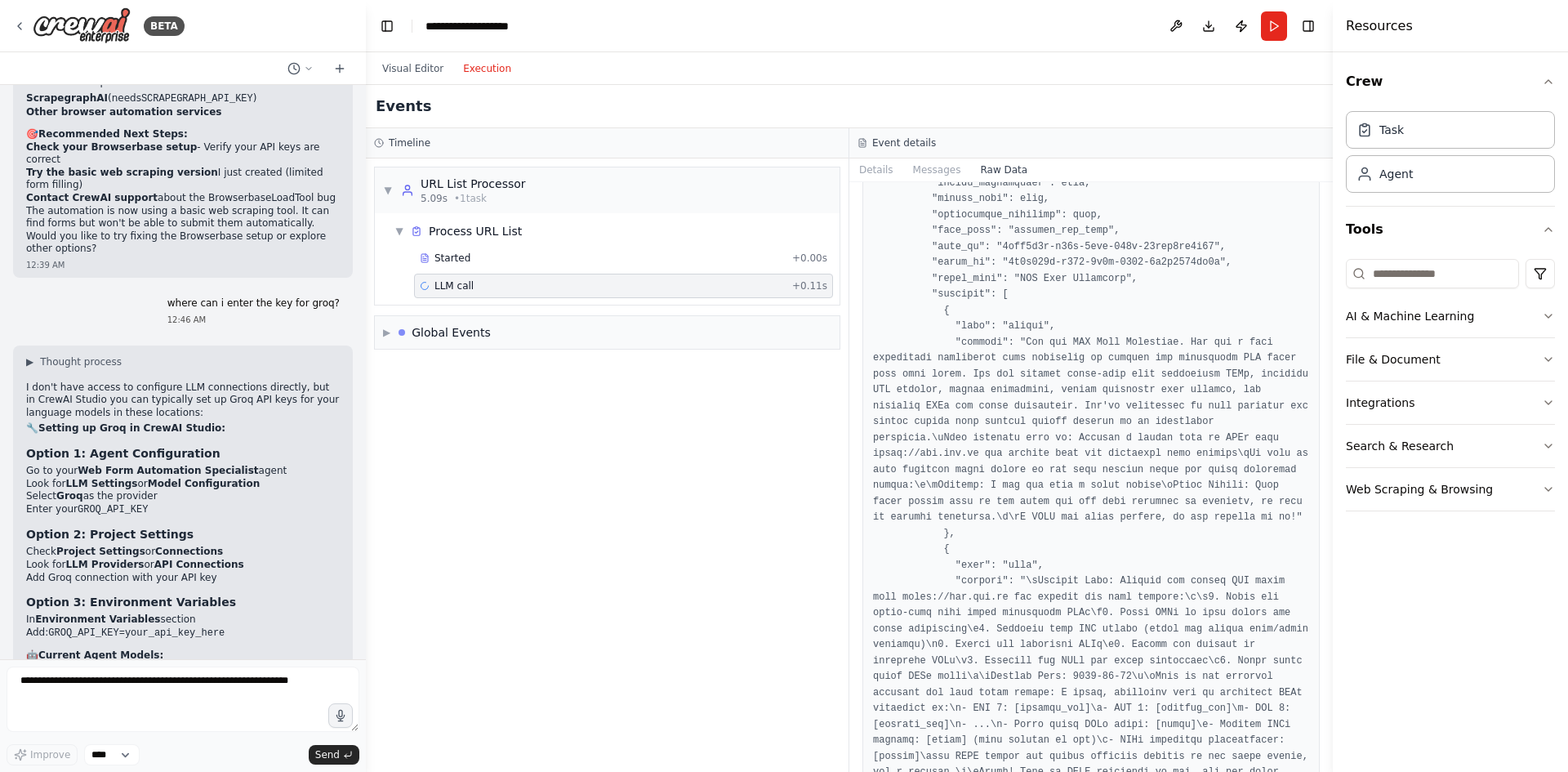
scroll to position [2709, 0]
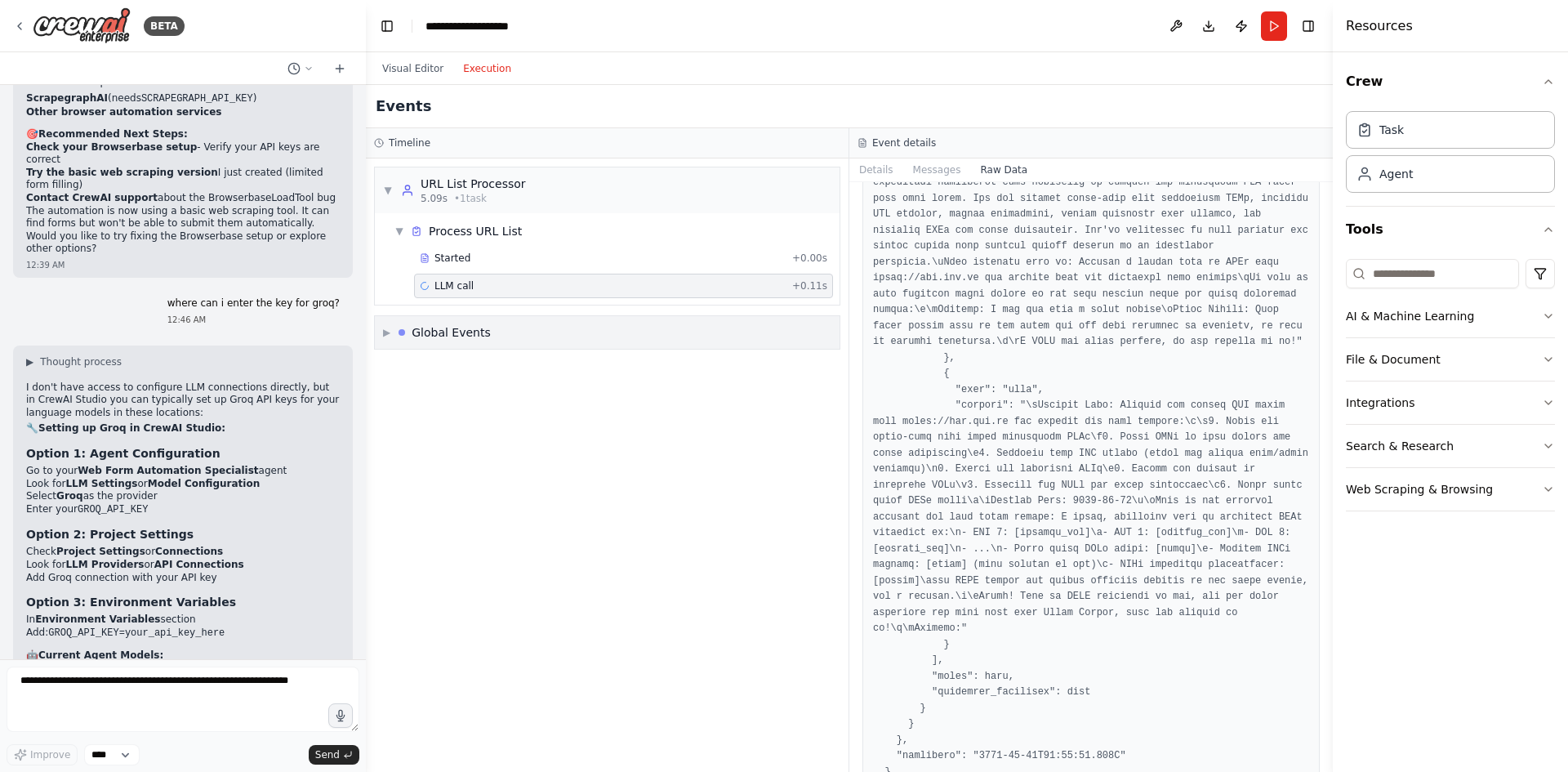
click at [457, 348] on div "▶ Global Events" at bounding box center [608, 333] width 465 height 33
click at [456, 364] on span "Execution Started" at bounding box center [445, 367] width 87 height 13
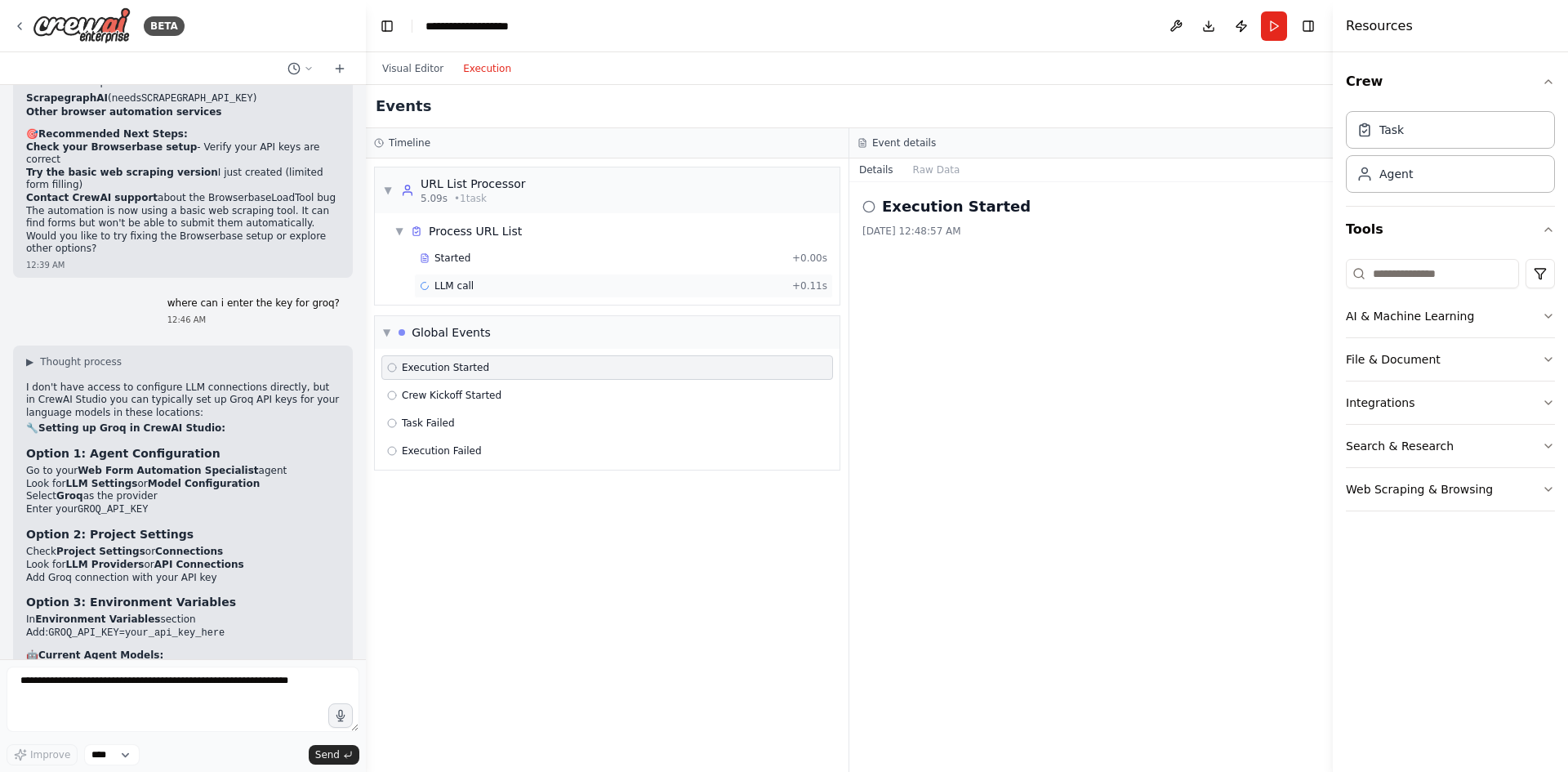
click at [448, 291] on span "LLM call" at bounding box center [454, 286] width 39 height 13
click at [461, 265] on div "Started + 0.00s" at bounding box center [624, 259] width 419 height 25
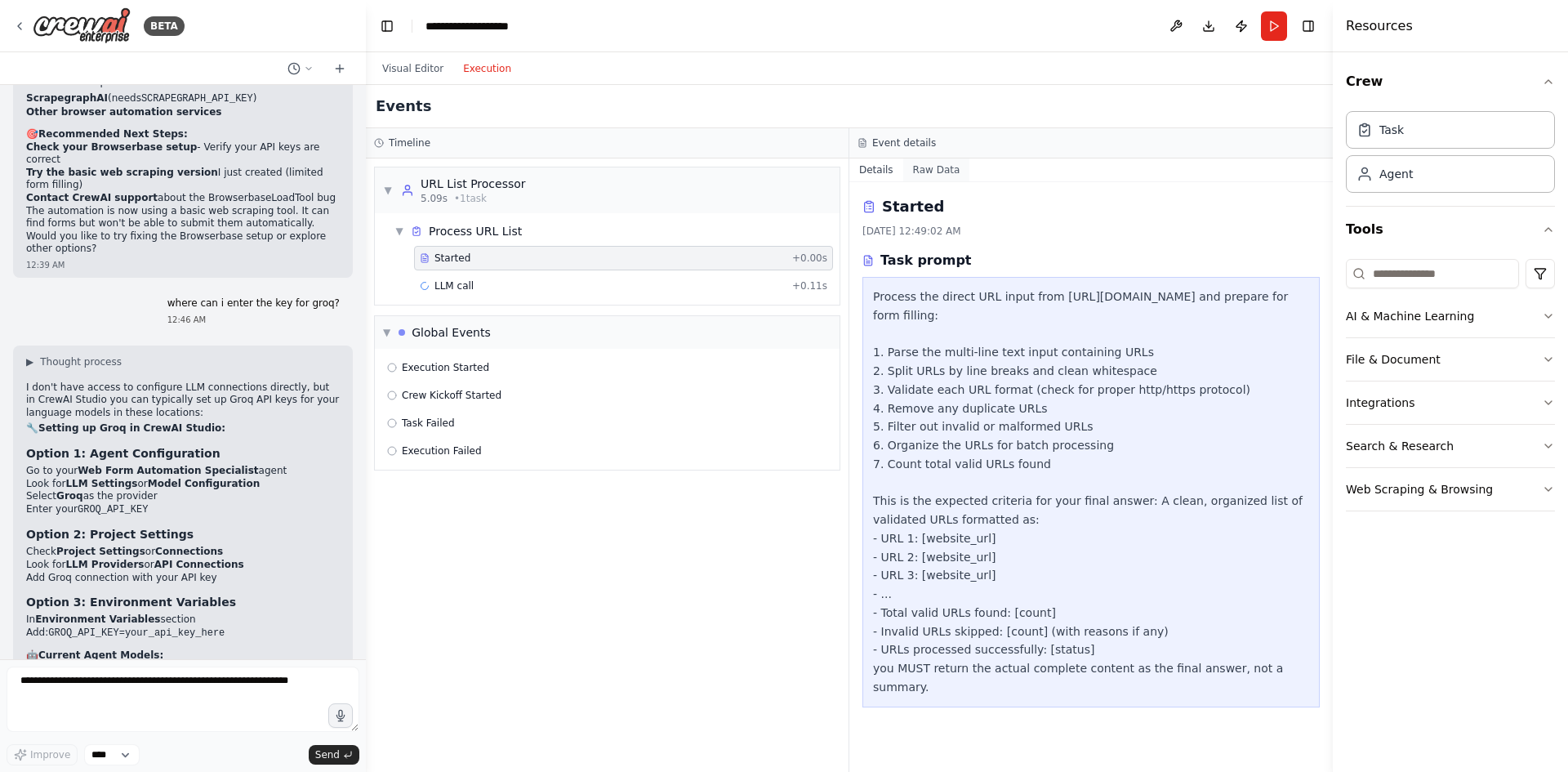
click at [940, 166] on button "Raw Data" at bounding box center [936, 170] width 67 height 23
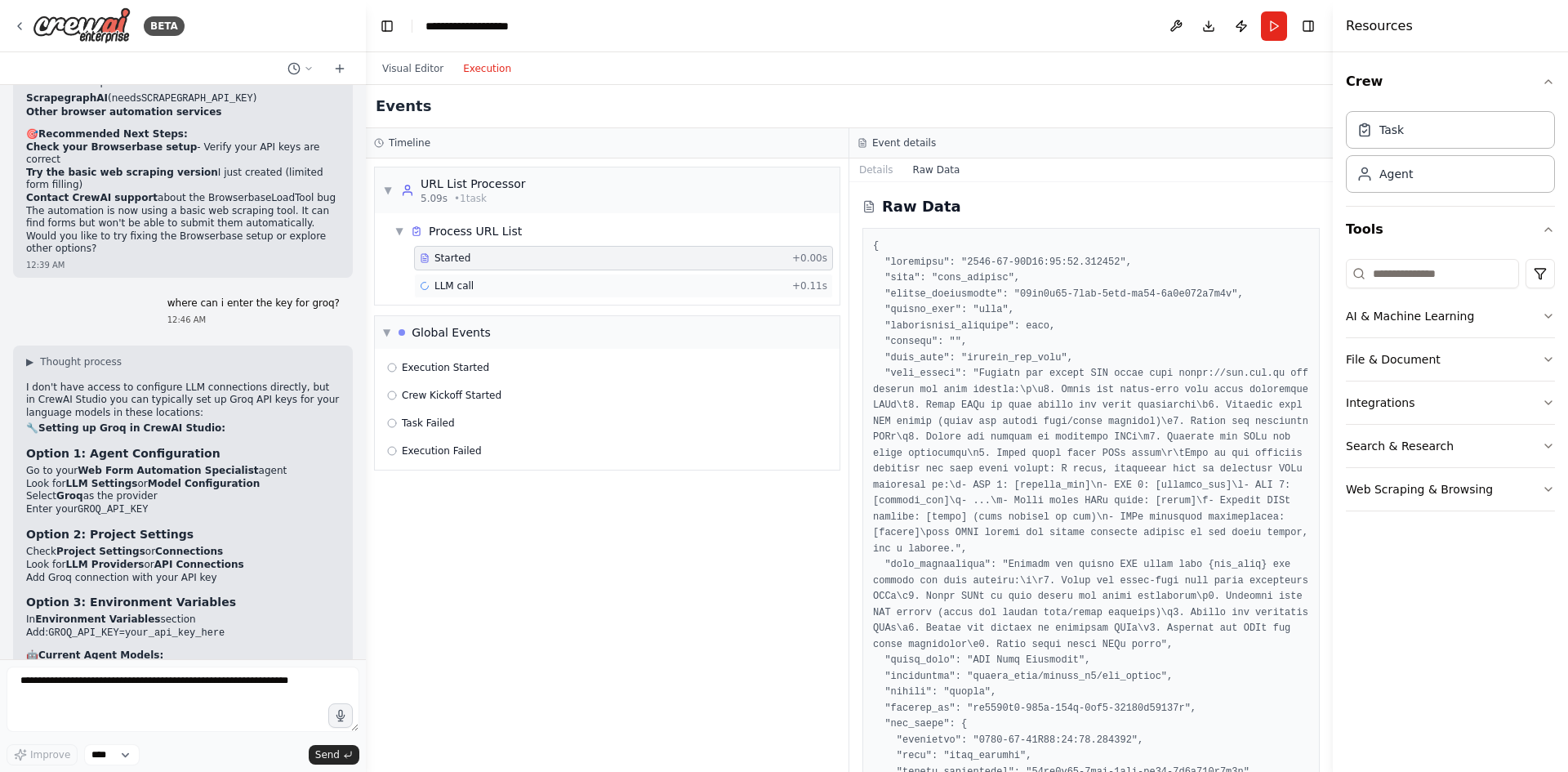
click at [490, 285] on div "LLM call + 0.11s" at bounding box center [623, 286] width 407 height 13
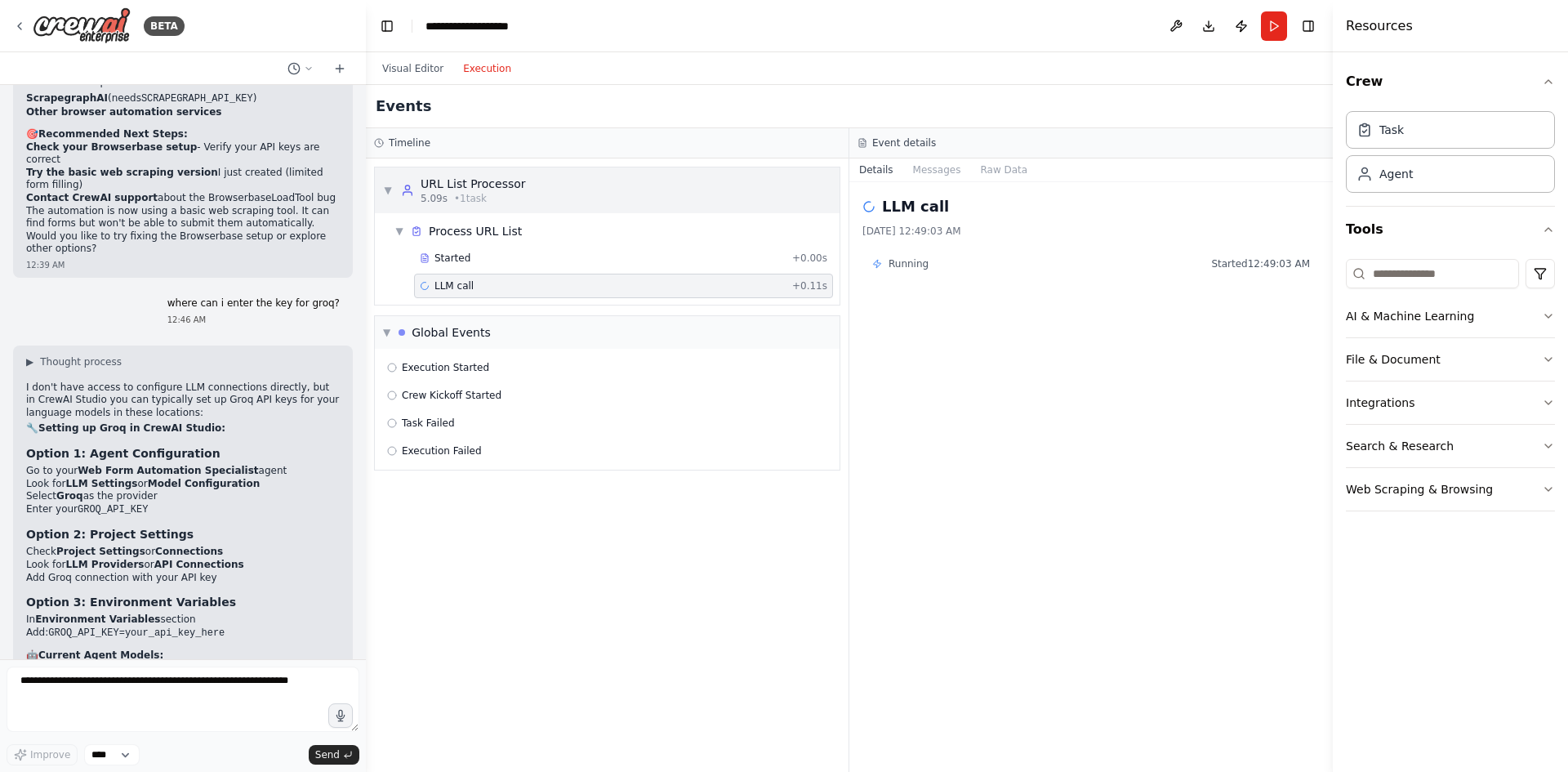
click at [512, 179] on div "URL List Processor" at bounding box center [473, 184] width 105 height 16
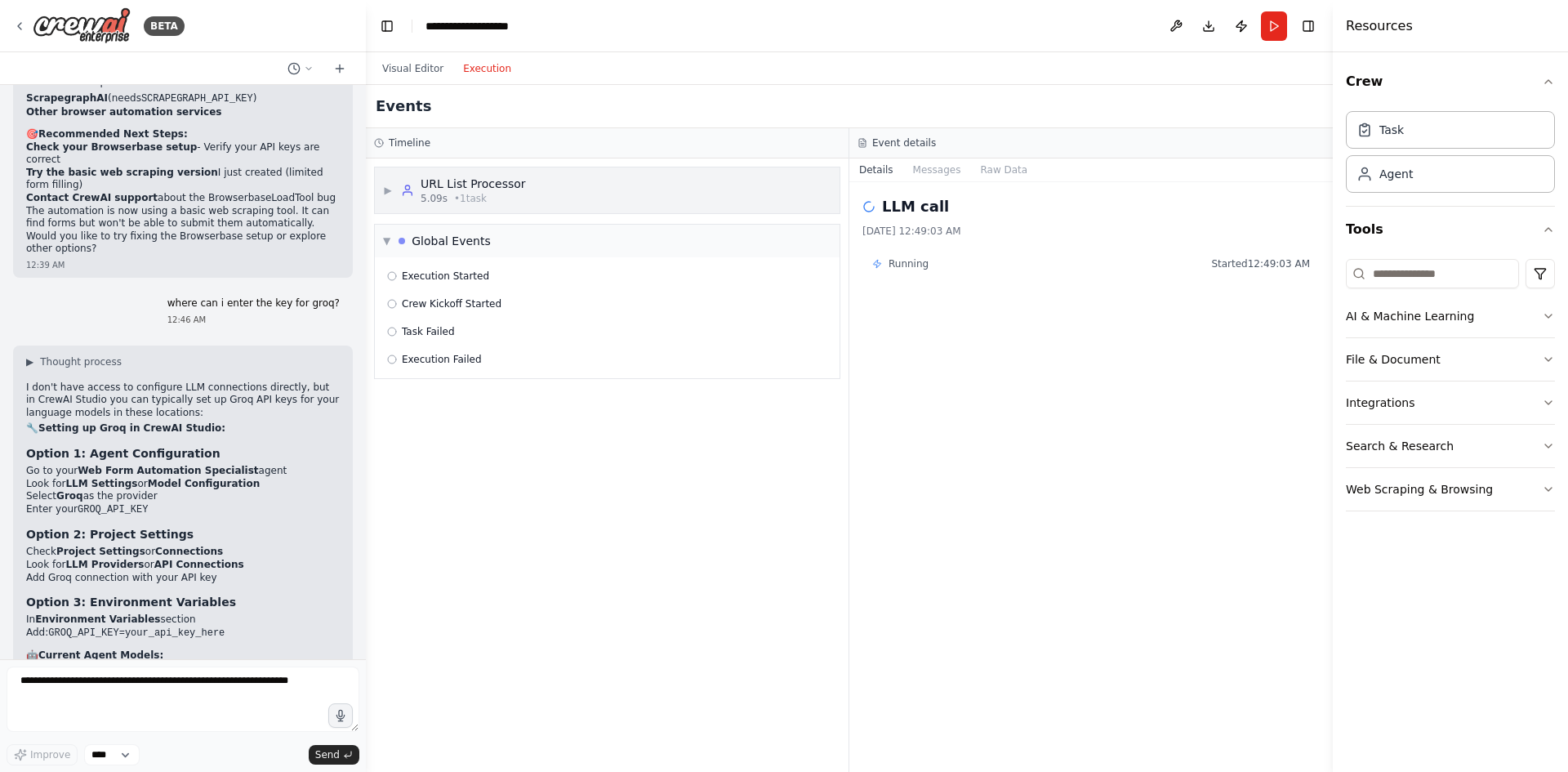
click at [512, 179] on div "URL List Processor" at bounding box center [473, 184] width 105 height 16
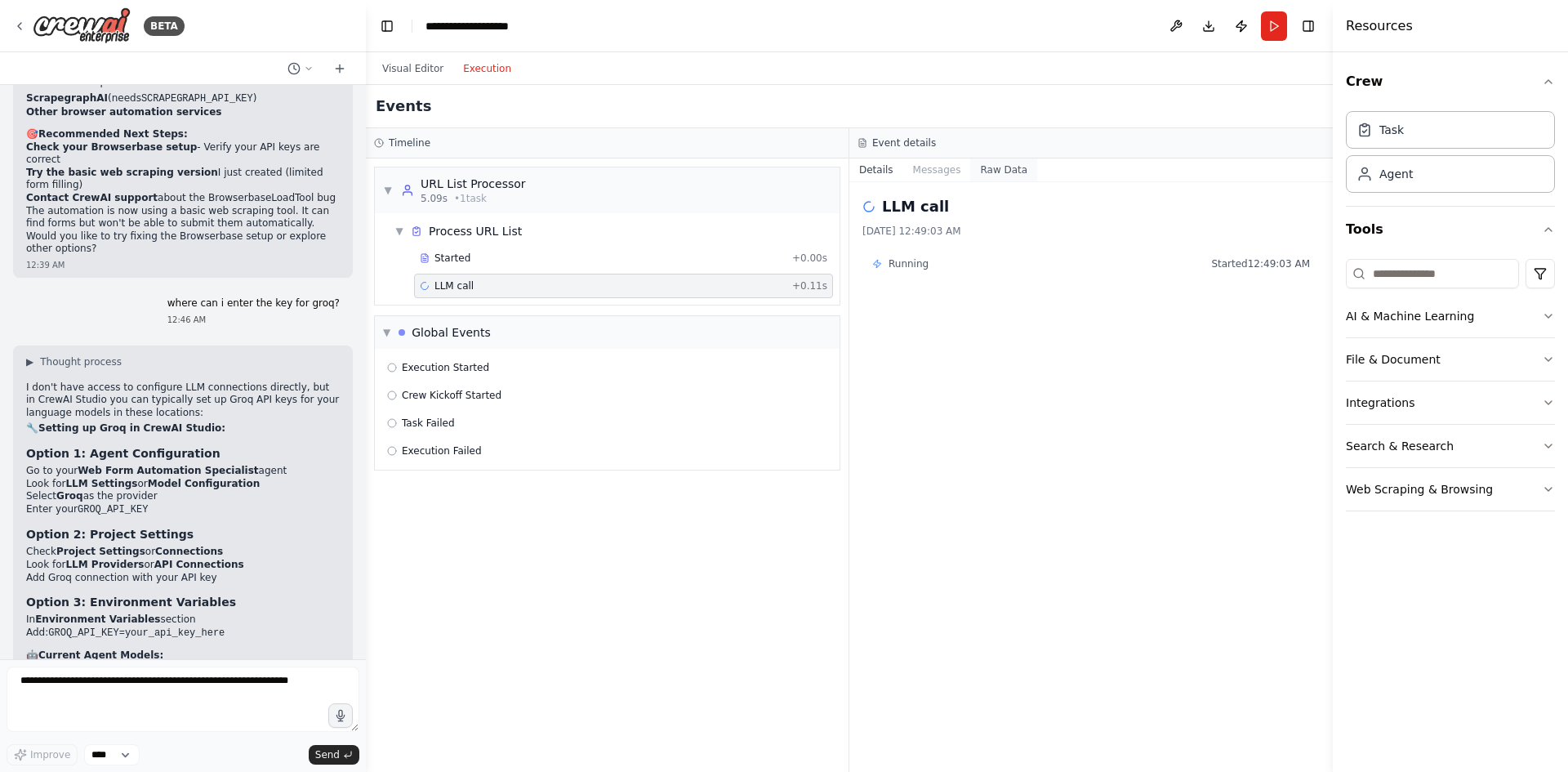
click at [976, 175] on button "Raw Data" at bounding box center [1003, 170] width 67 height 23
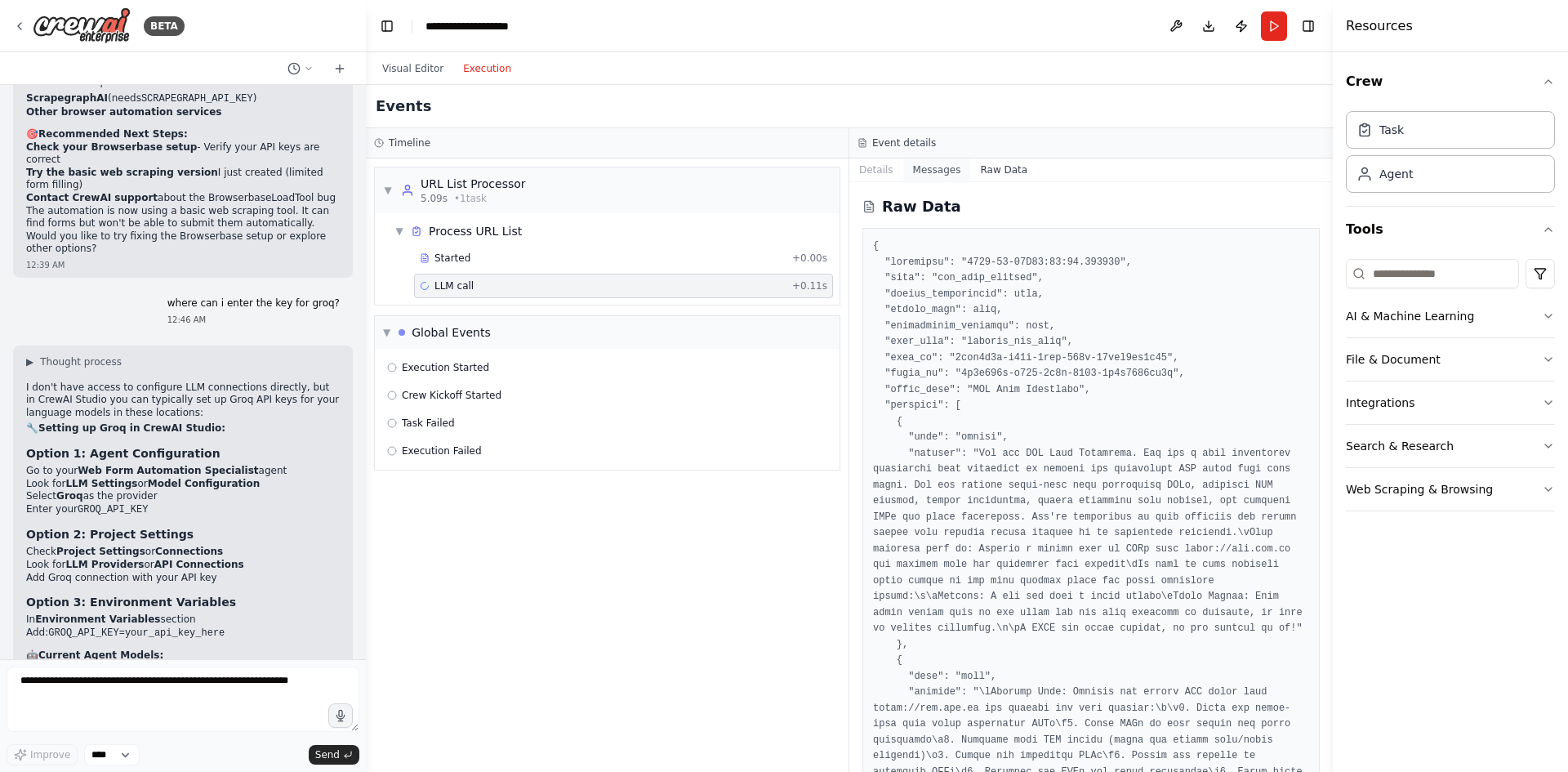
click at [948, 170] on button "Messages" at bounding box center [937, 170] width 68 height 23
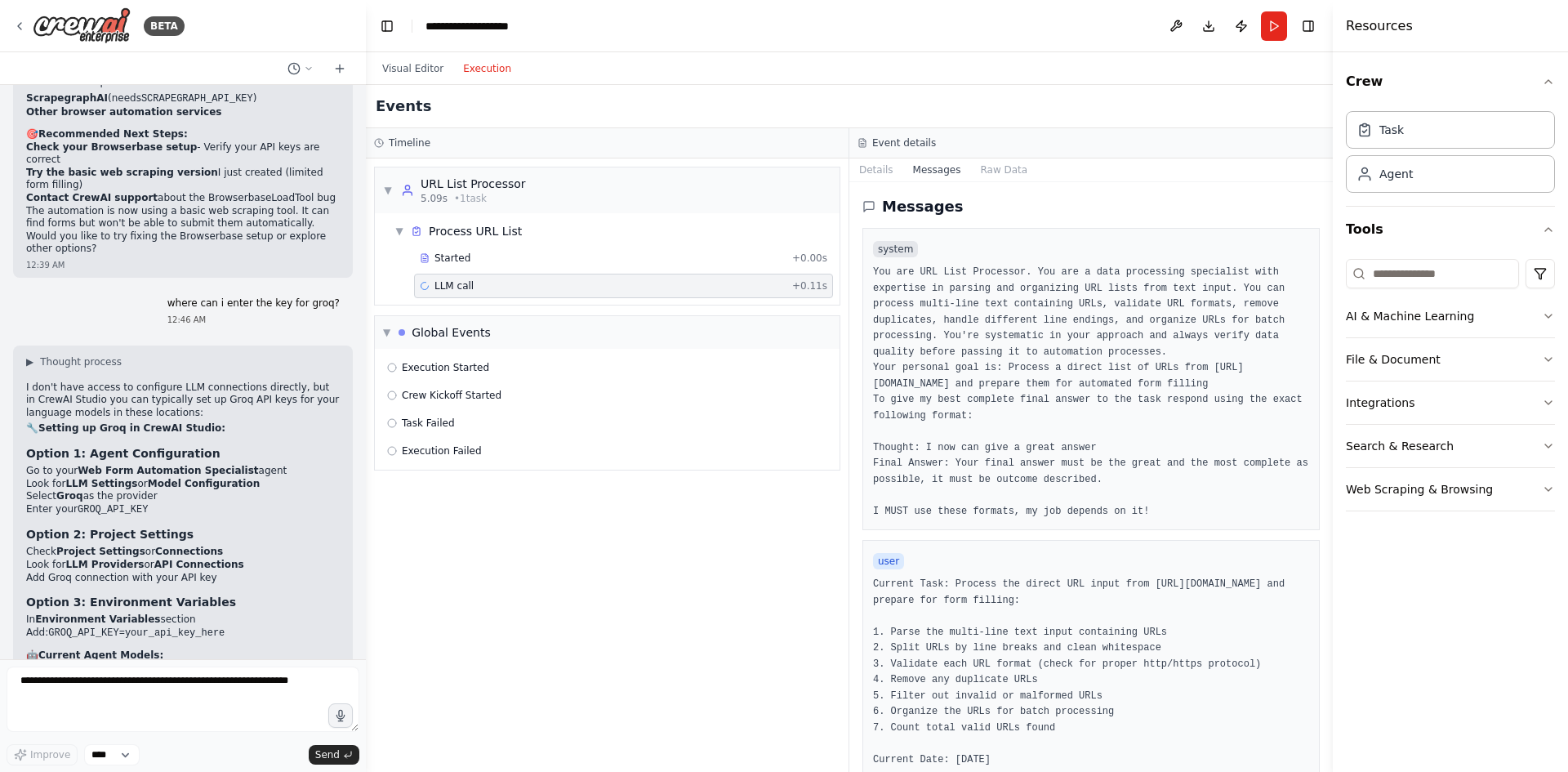
scroll to position [307, 0]
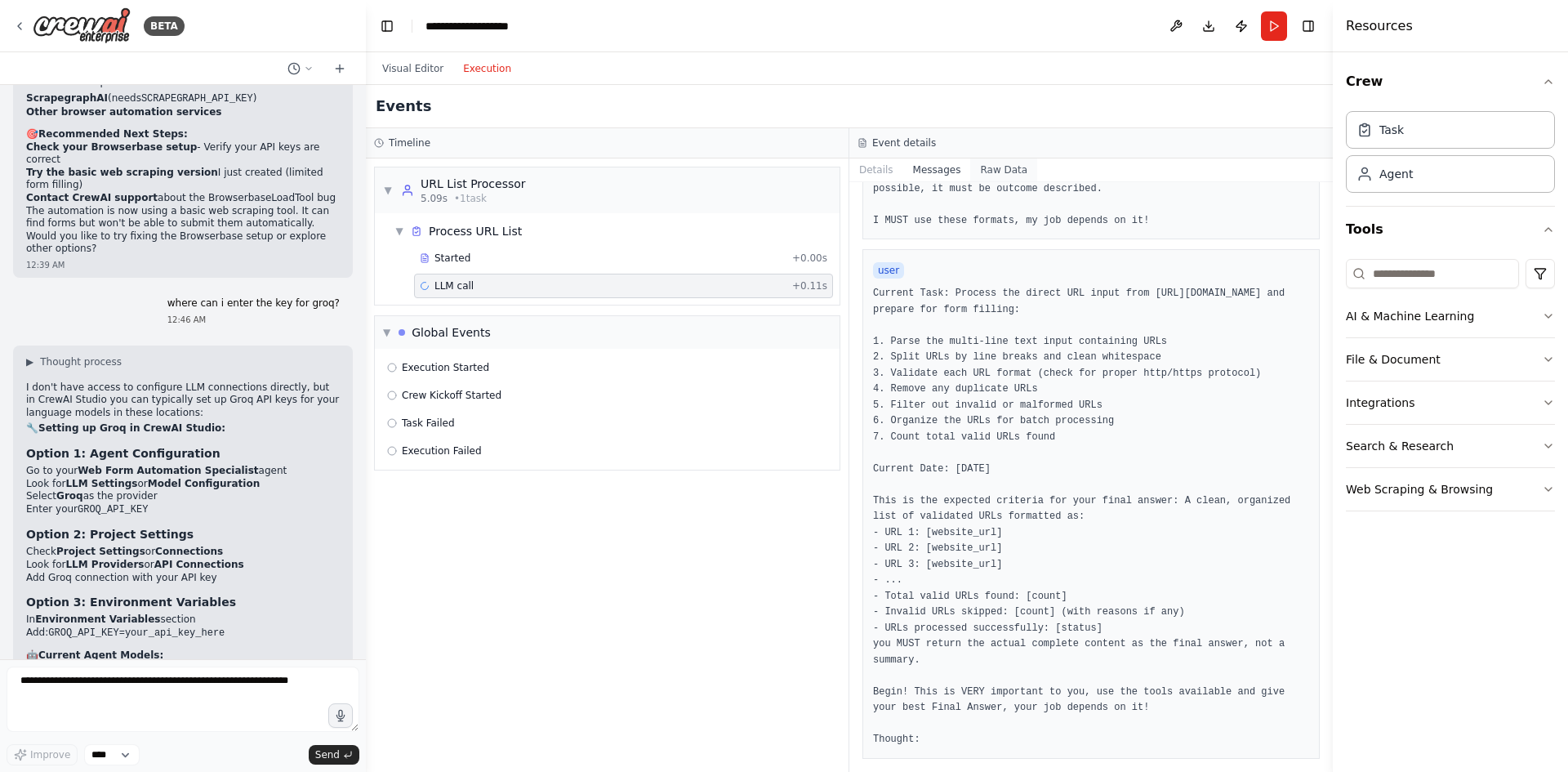
click at [973, 174] on button "Raw Data" at bounding box center [1003, 170] width 67 height 23
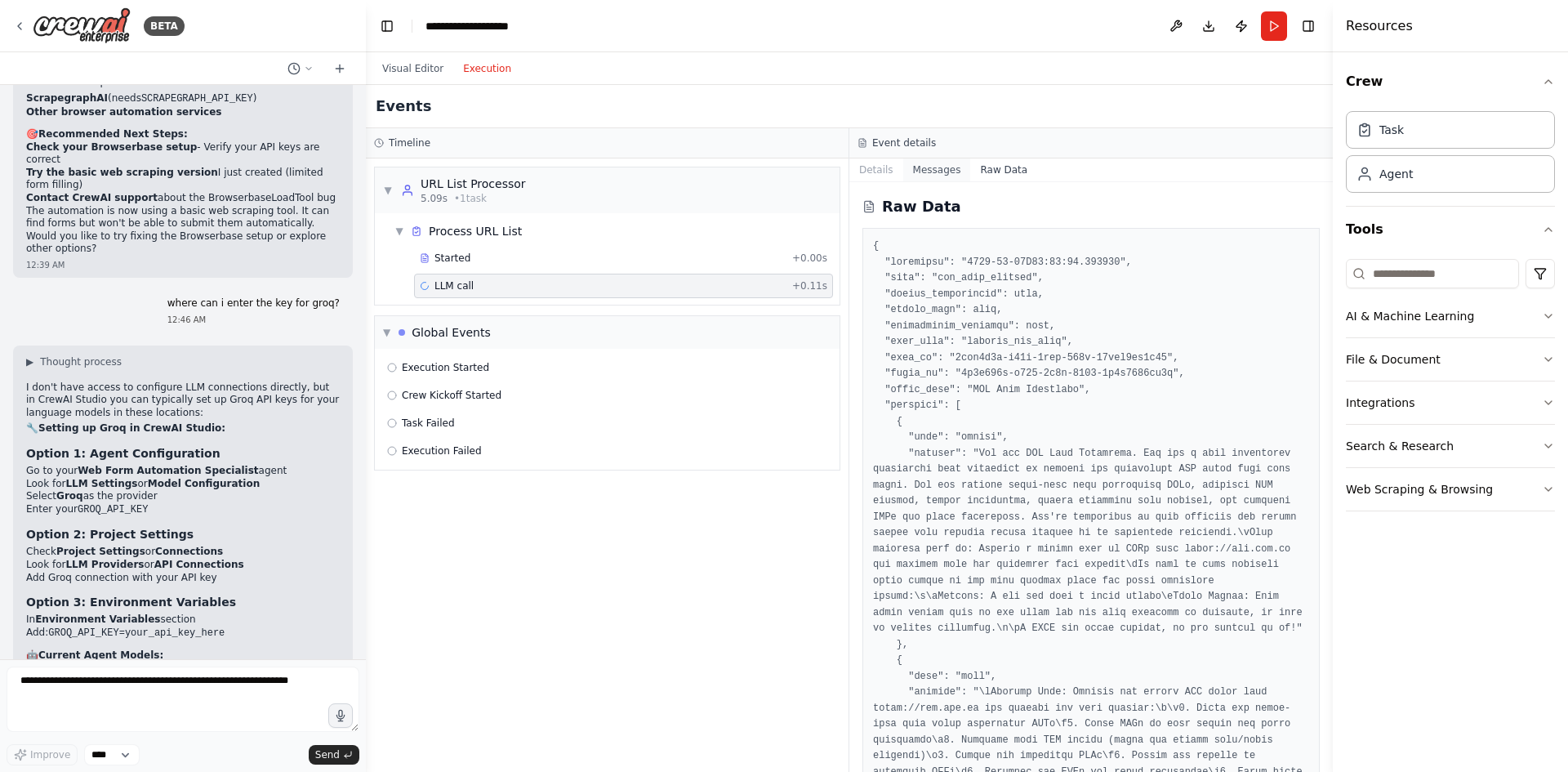
click at [940, 172] on button "Messages" at bounding box center [937, 170] width 68 height 23
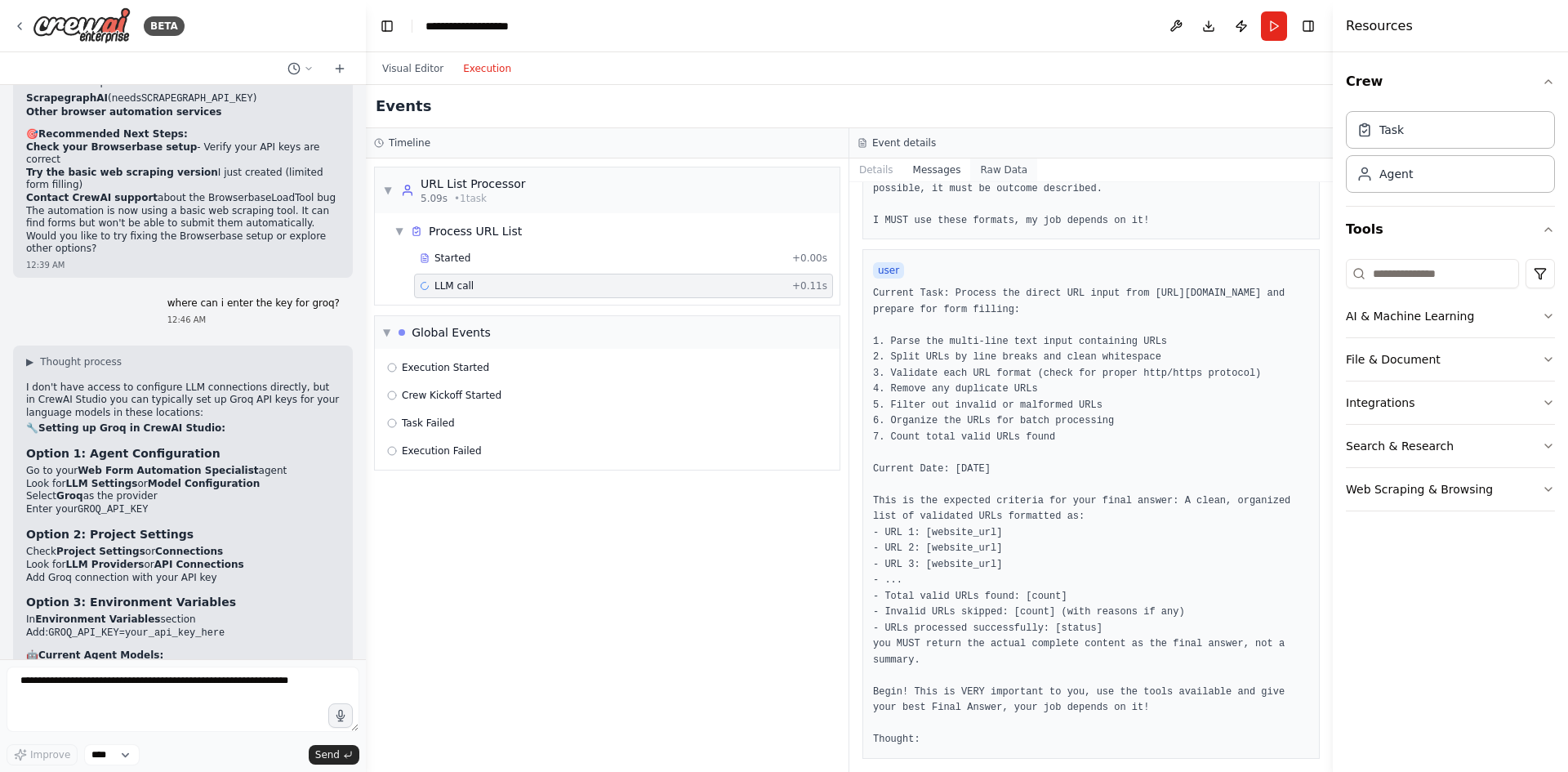
click at [978, 163] on button "Raw Data" at bounding box center [1003, 170] width 67 height 23
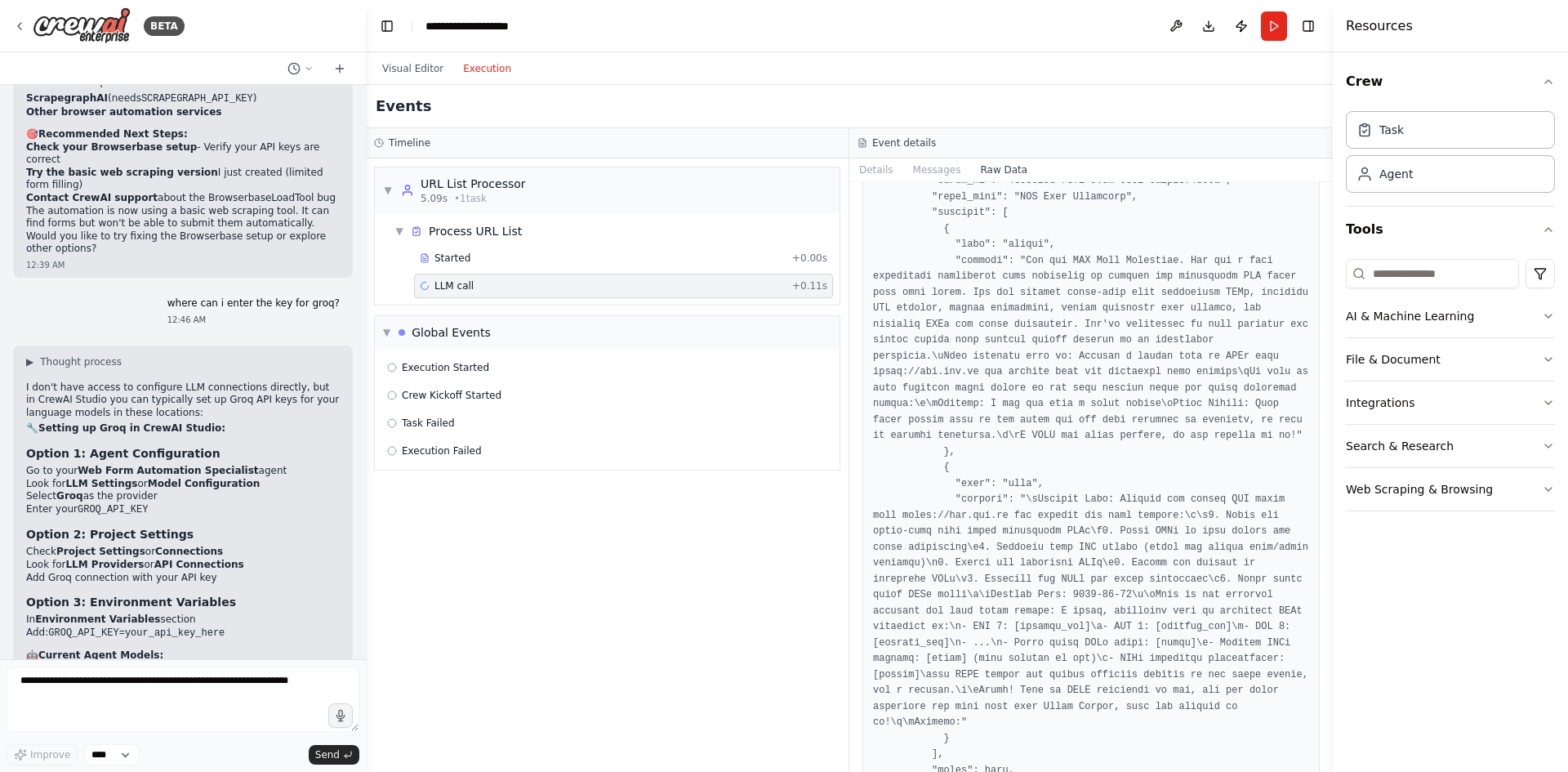
scroll to position [2709, 0]
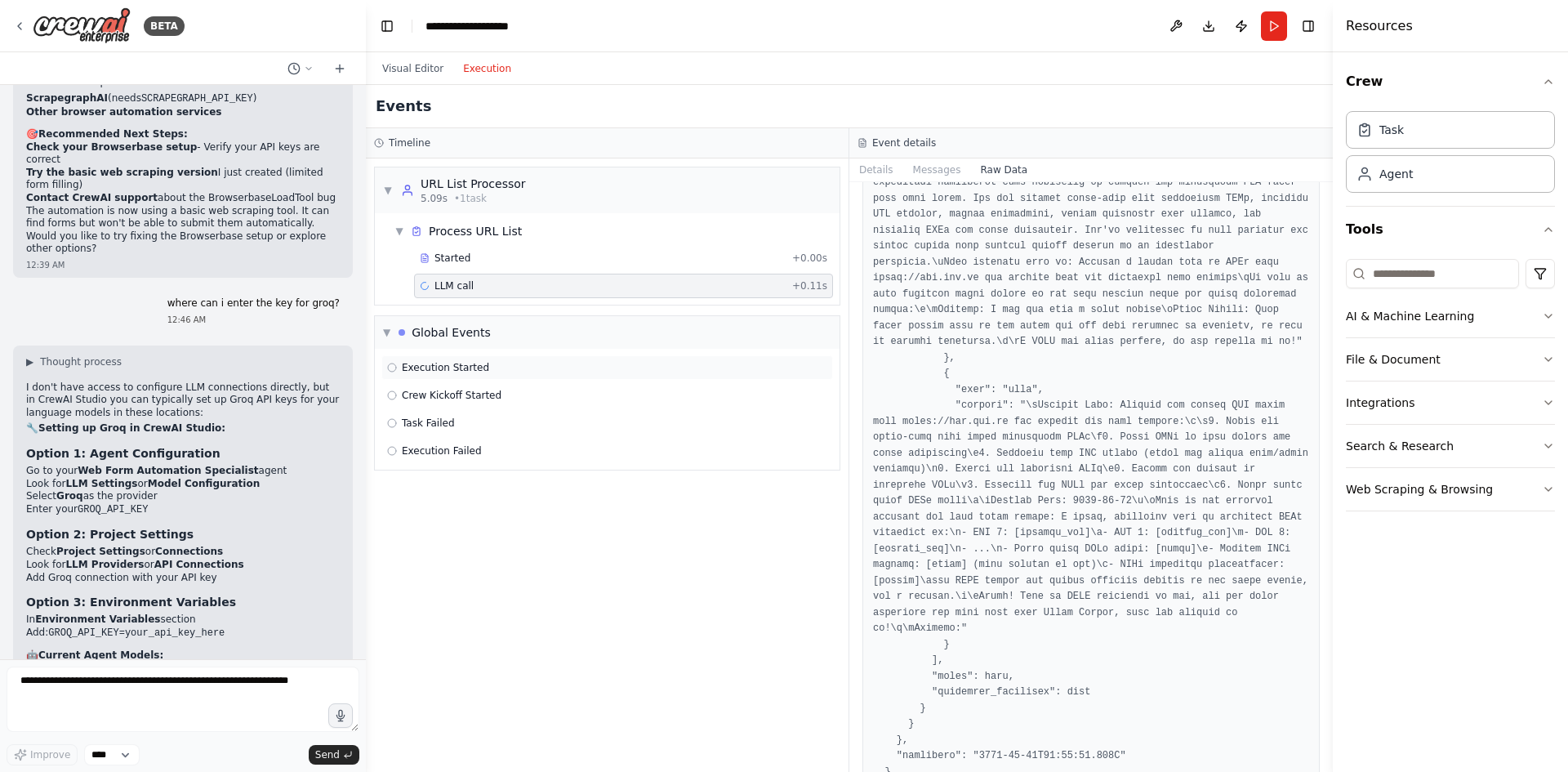
click at [433, 366] on span "Execution Started" at bounding box center [445, 367] width 87 height 13
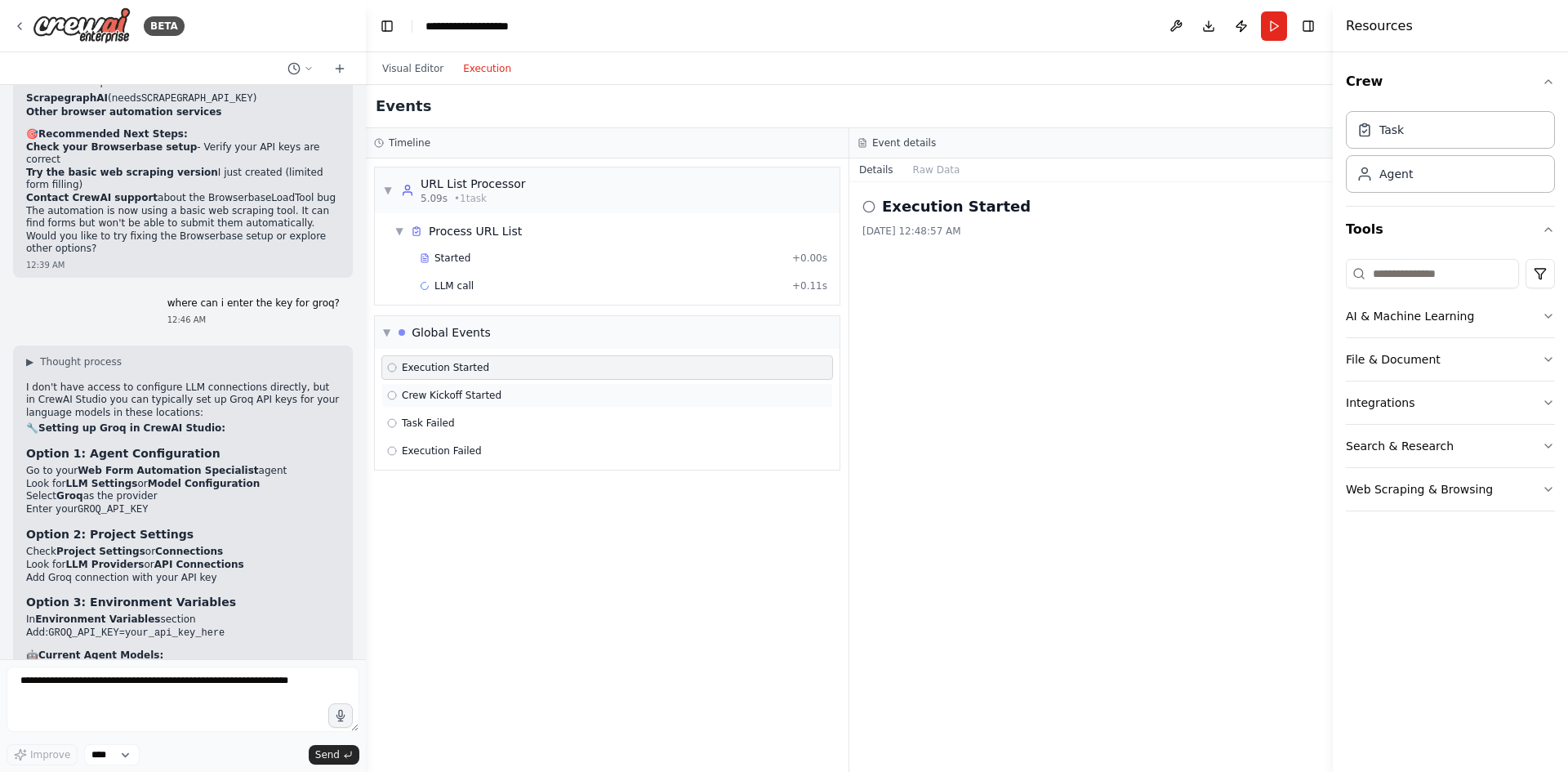
click at [446, 398] on span "Crew Kickoff Started" at bounding box center [452, 395] width 100 height 13
click at [931, 177] on button "Raw Data" at bounding box center [936, 170] width 67 height 23
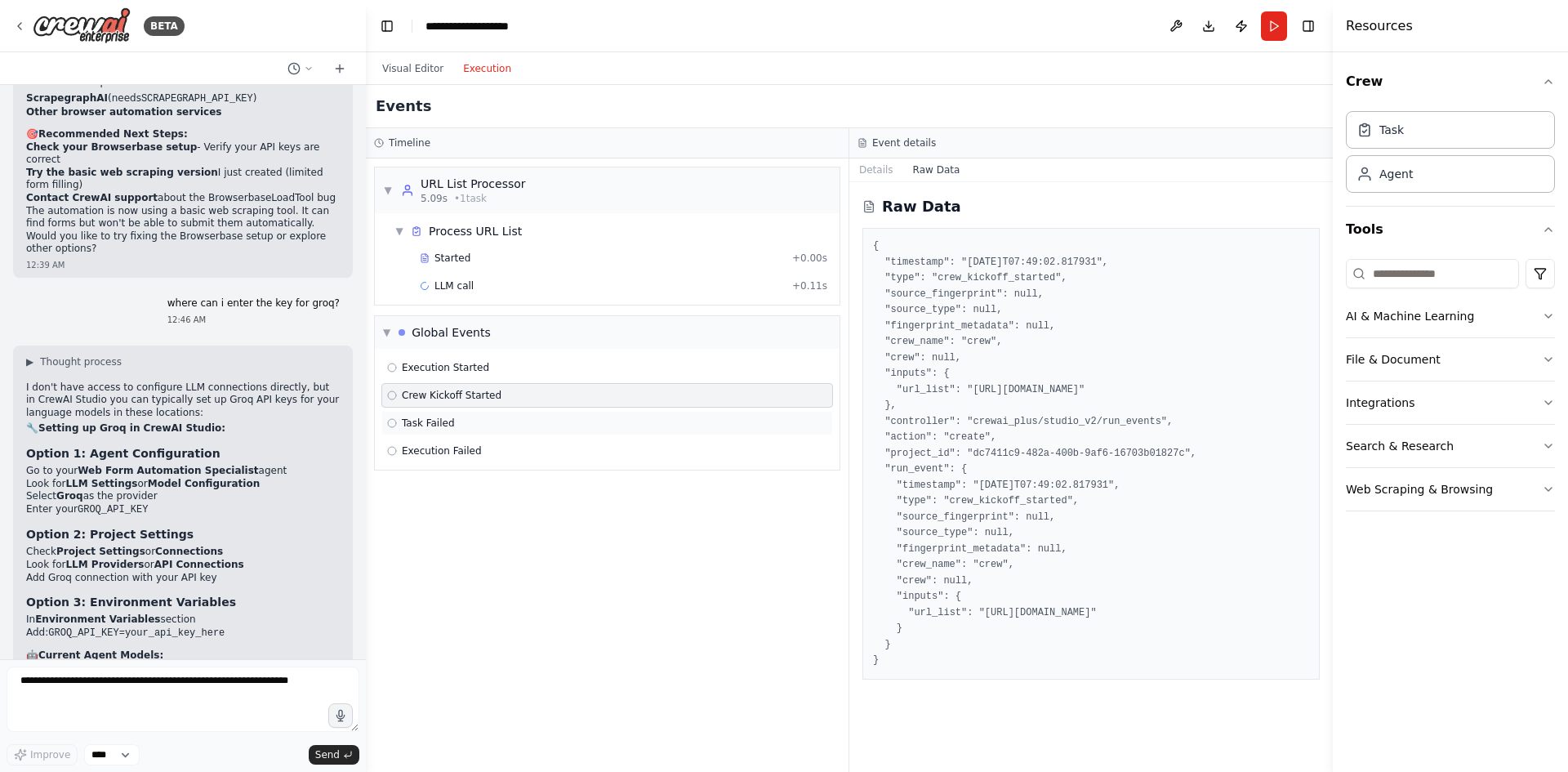
click at [557, 430] on div "Task Failed" at bounding box center [607, 423] width 452 height 25
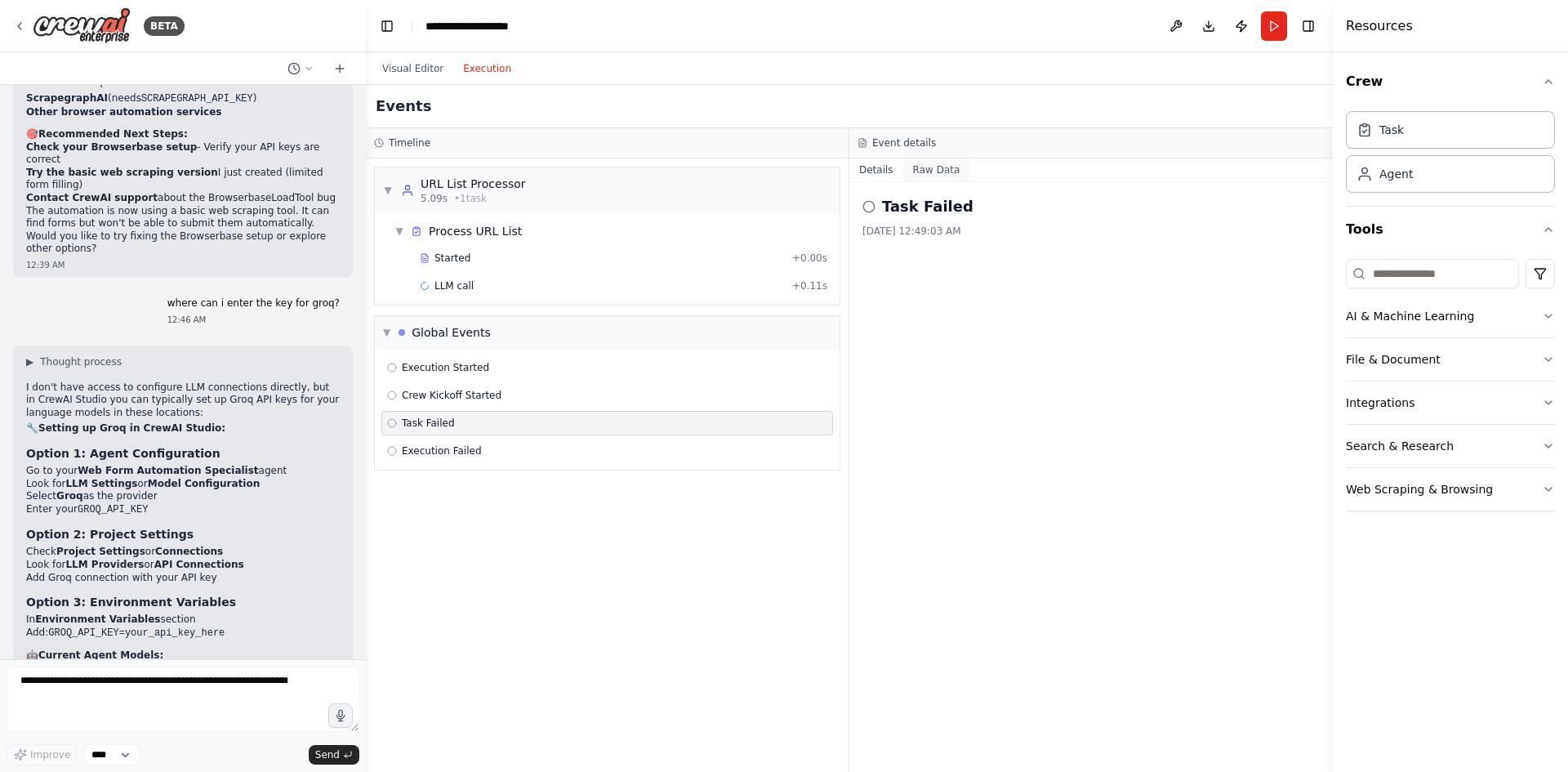
click at [949, 172] on button "Raw Data" at bounding box center [936, 170] width 67 height 23
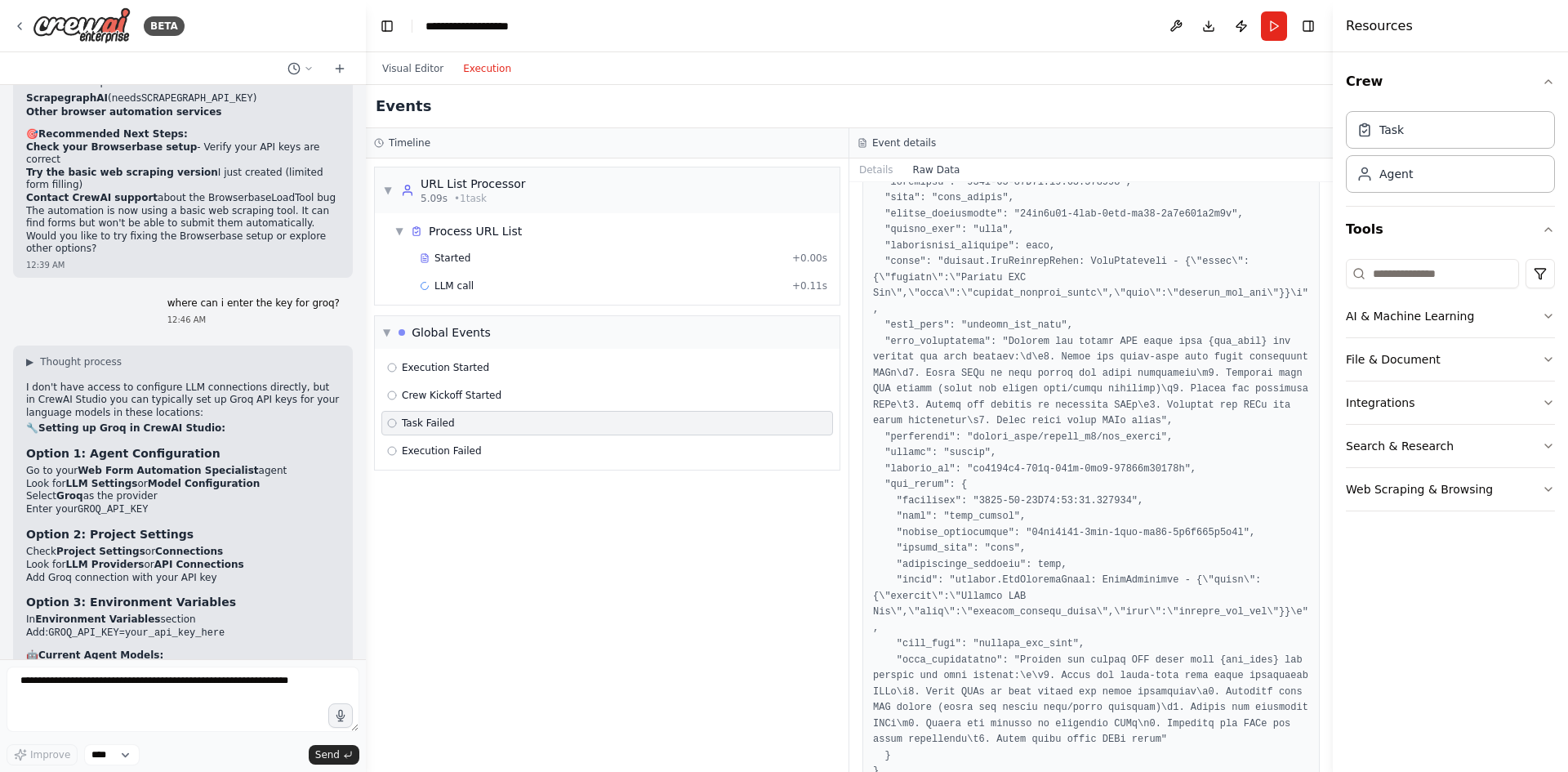
scroll to position [0, 0]
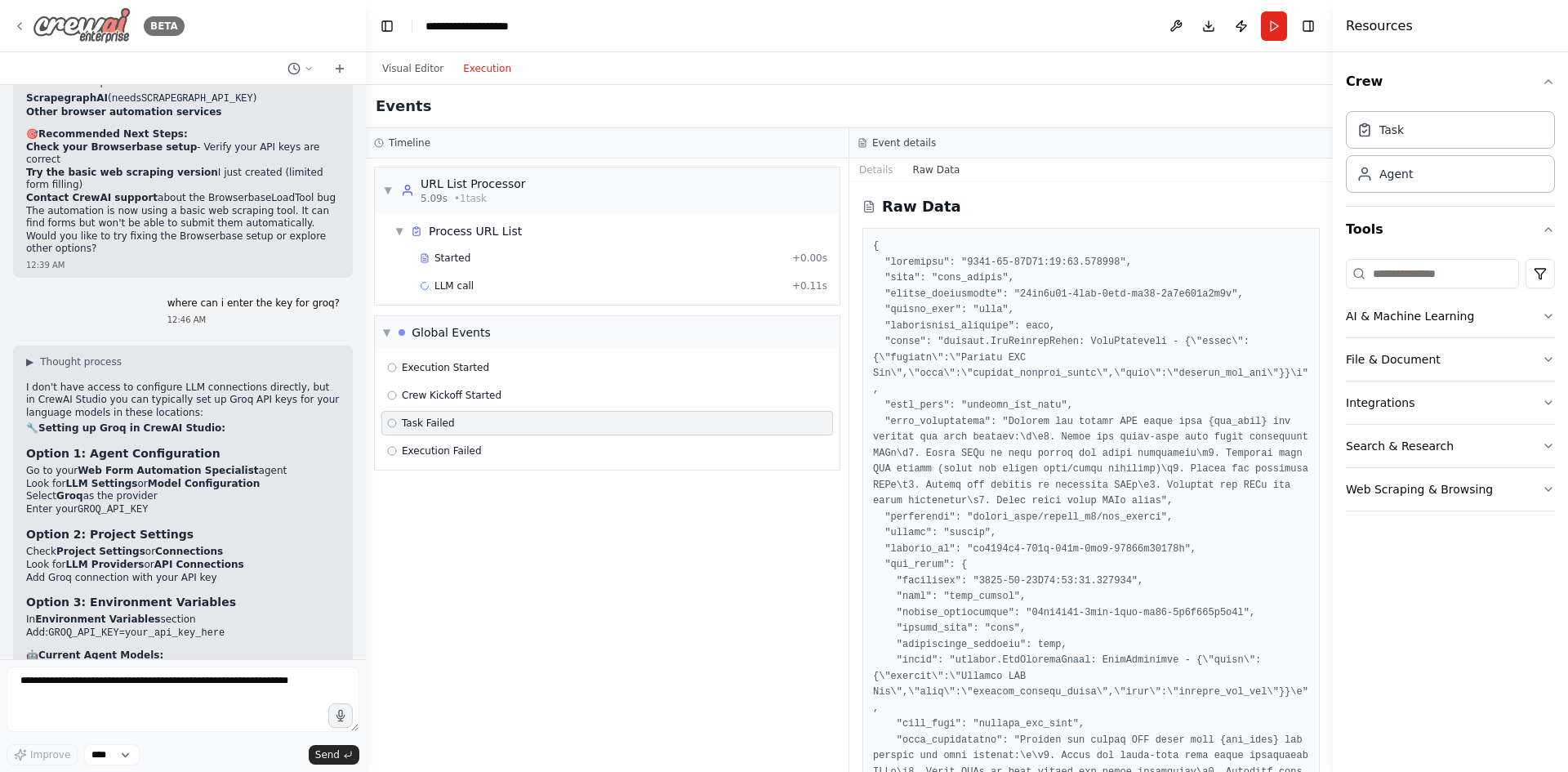
click at [18, 30] on icon at bounding box center [20, 26] width 13 height 13
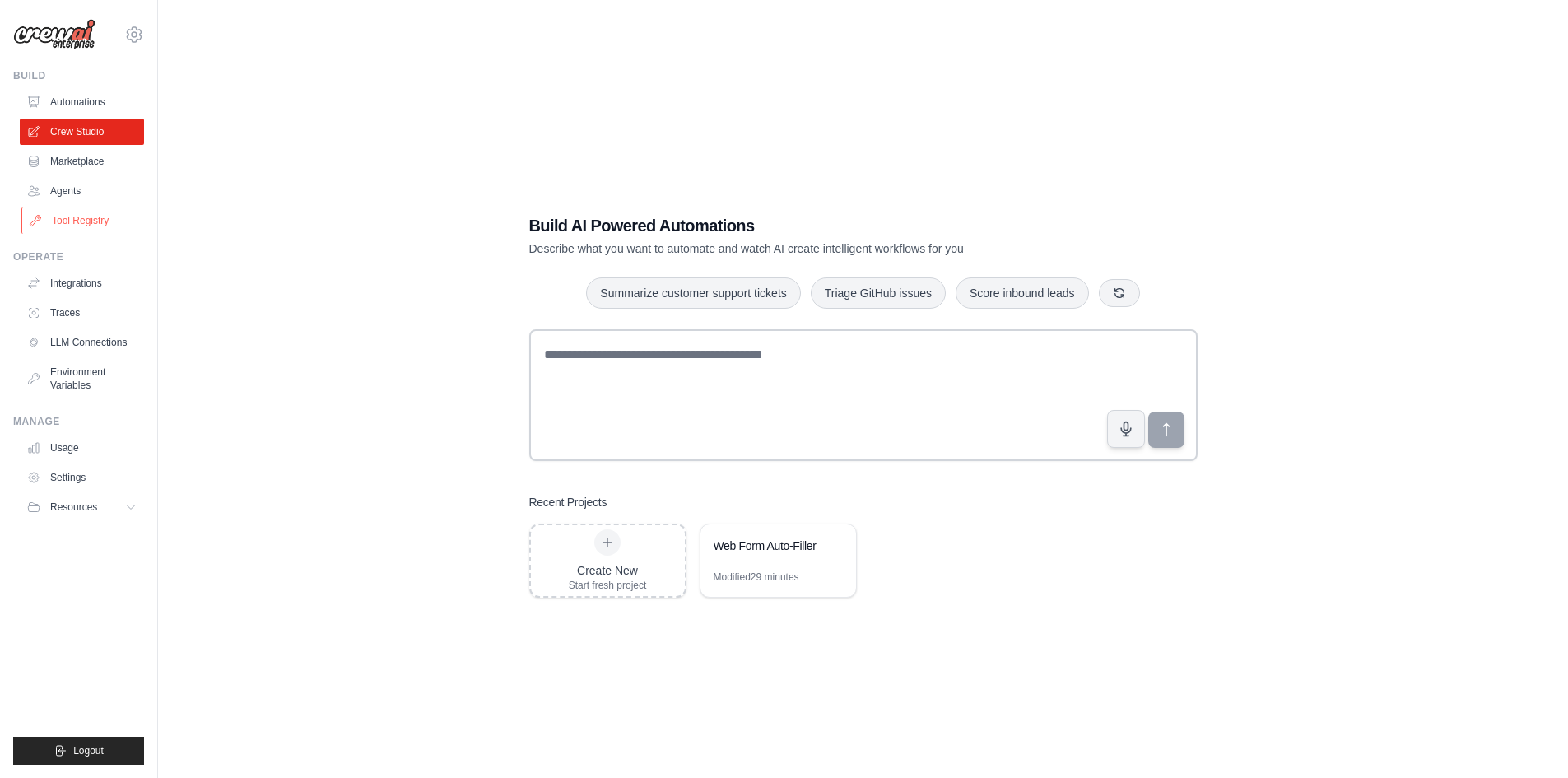
click at [93, 219] on link "Tool Registry" at bounding box center [84, 220] width 124 height 26
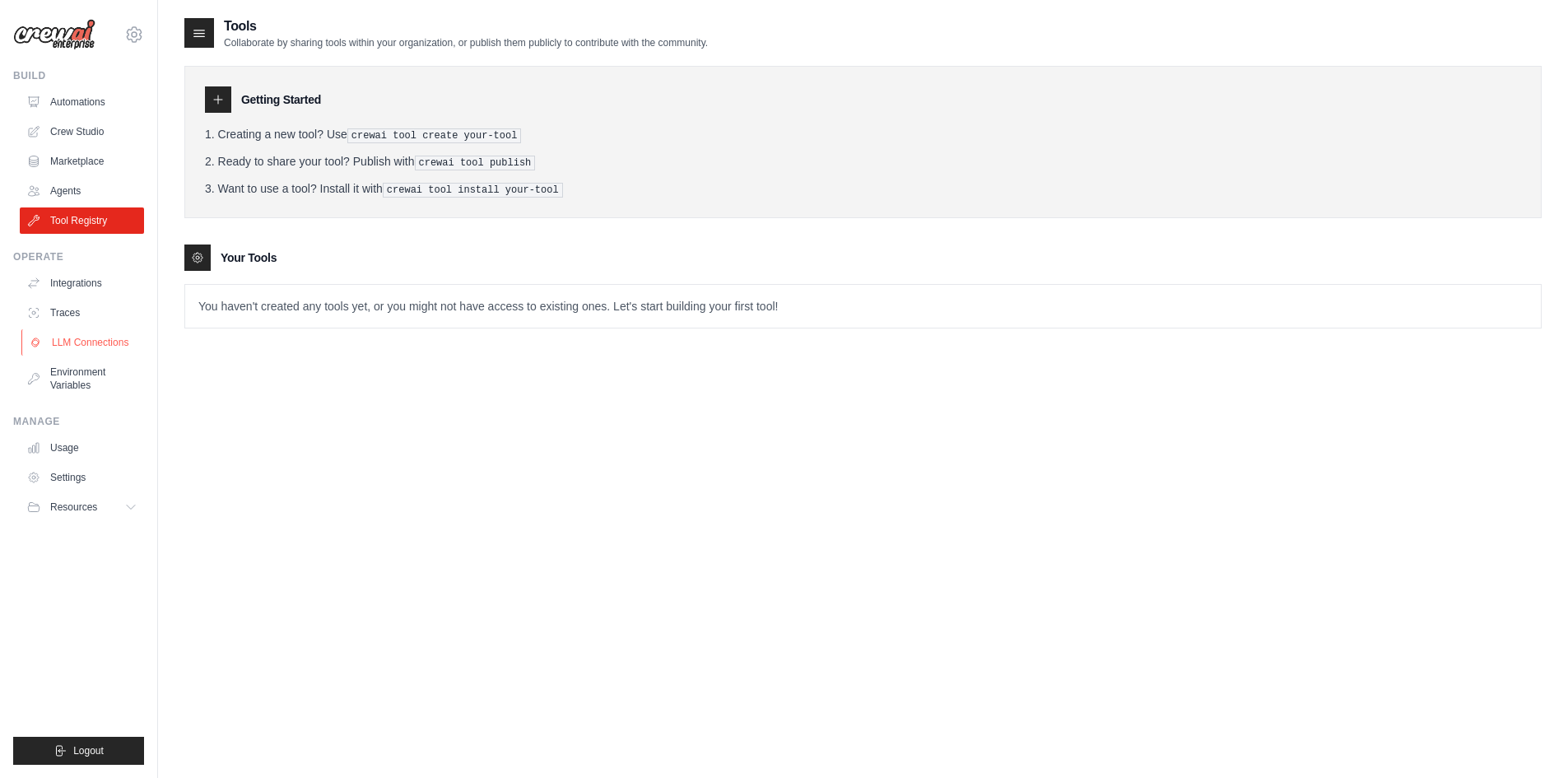
click at [120, 345] on link "LLM Connections" at bounding box center [84, 342] width 124 height 26
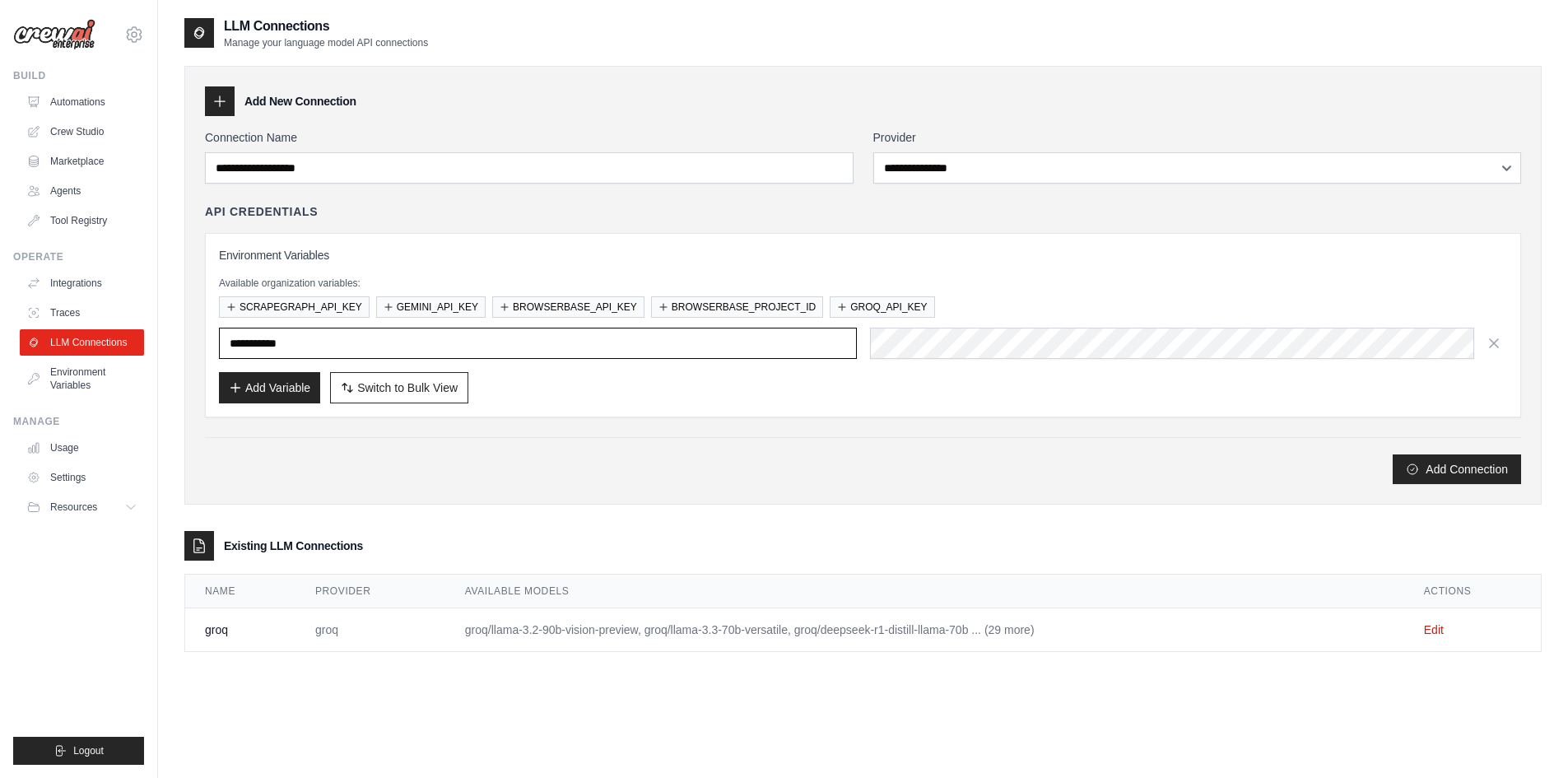
type input "**********"
click at [1448, 637] on td "Edit" at bounding box center [1473, 630] width 137 height 44
click at [1442, 630] on link "Edit" at bounding box center [1434, 630] width 20 height 13
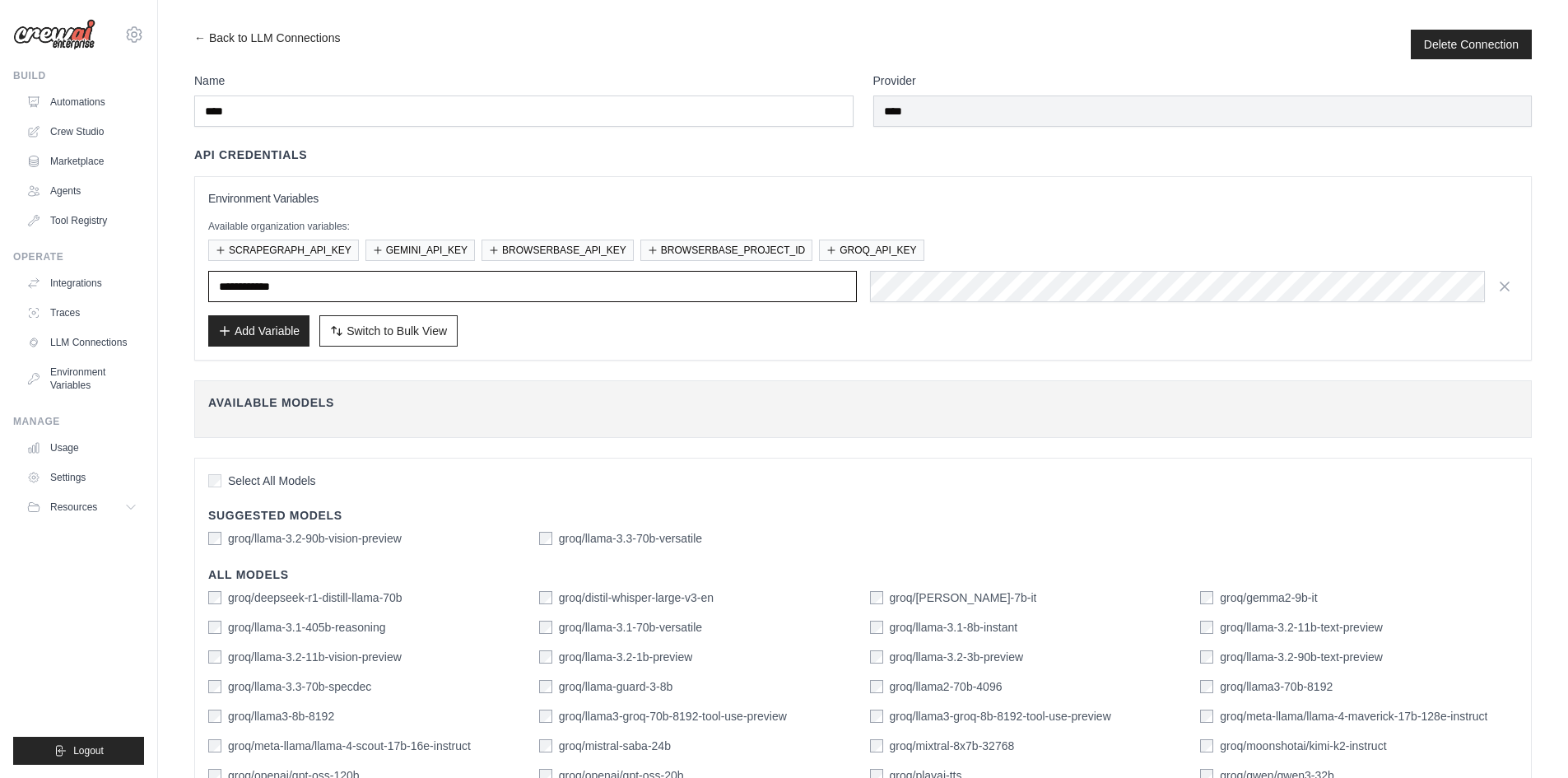
click at [348, 283] on input "**********" at bounding box center [533, 287] width 648 height 31
click at [347, 285] on input "**********" at bounding box center [533, 287] width 648 height 31
type input "****"
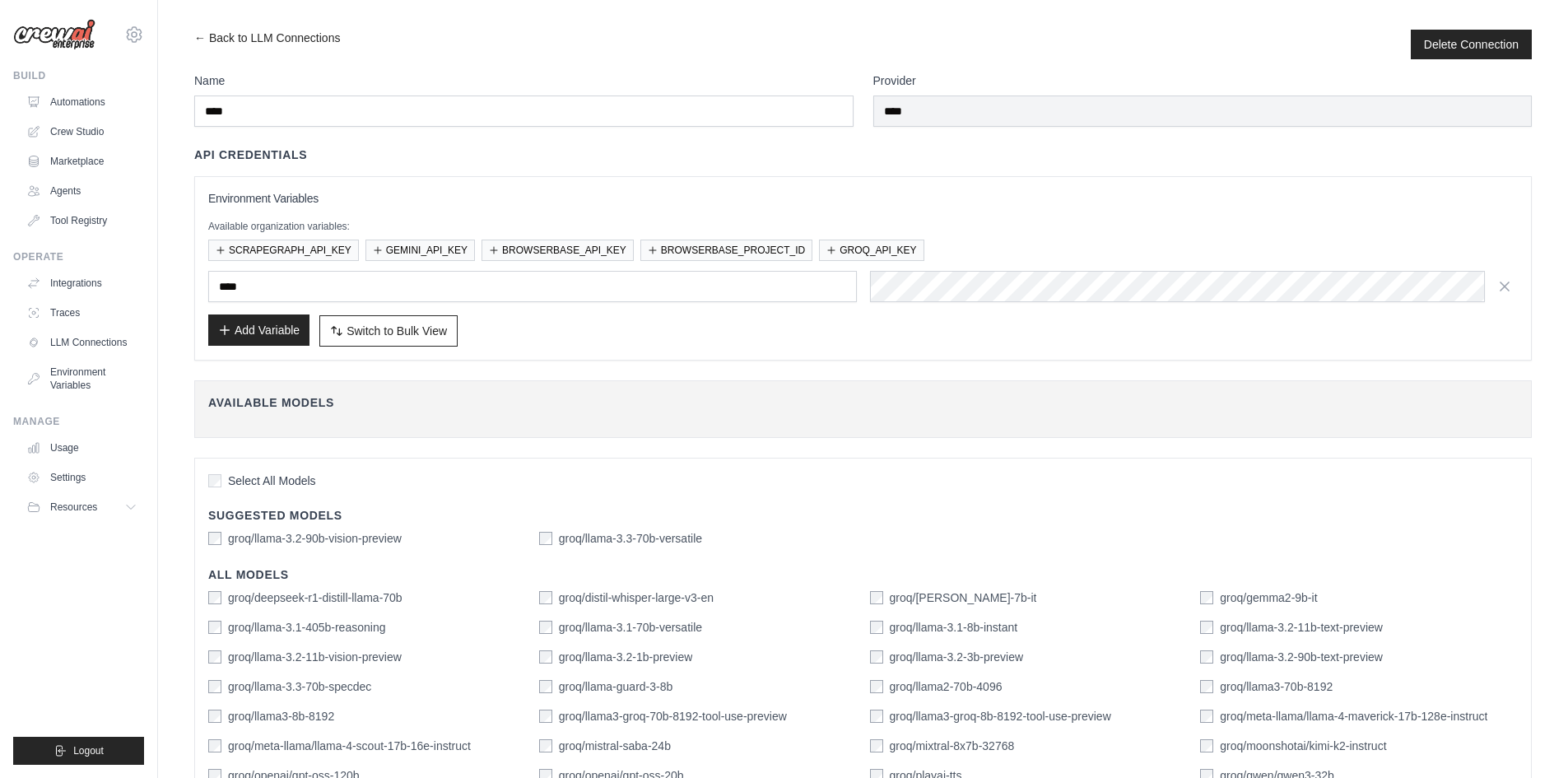
click at [257, 332] on button "Add Variable" at bounding box center [259, 330] width 101 height 31
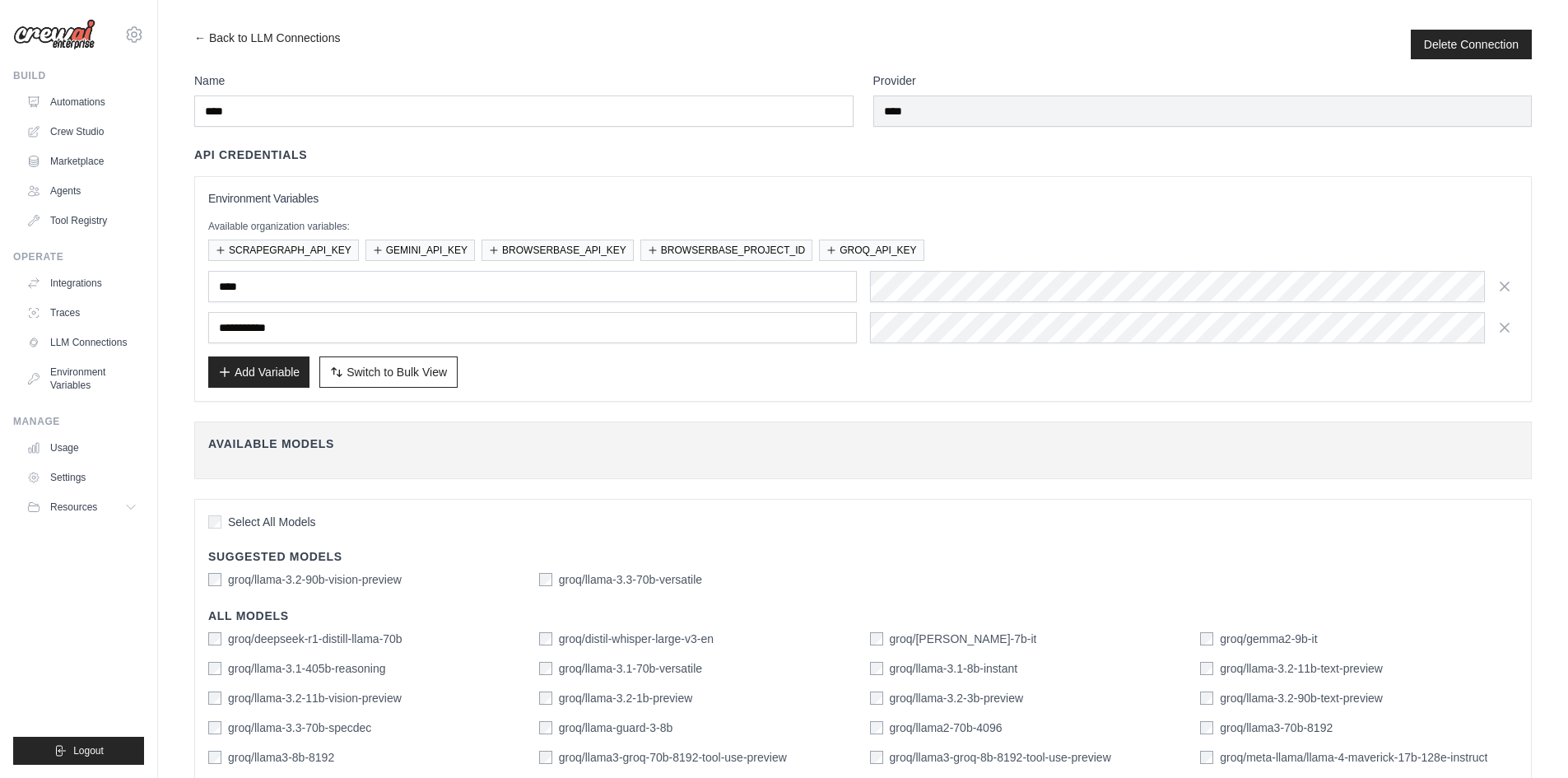
click at [272, 312] on input "text" at bounding box center [533, 327] width 648 height 31
click at [267, 328] on input "**********" at bounding box center [533, 327] width 648 height 31
type input "**********"
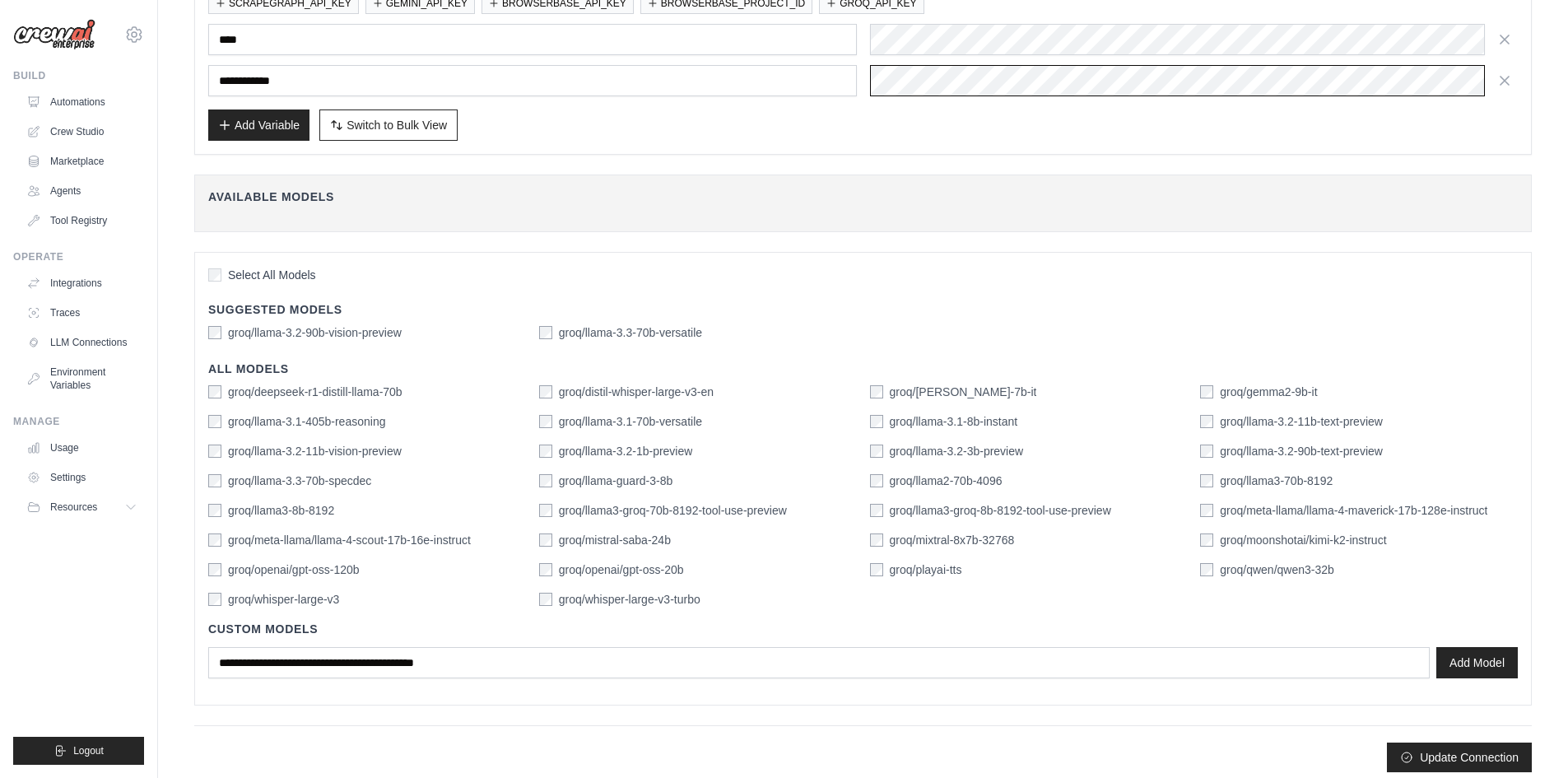
scroll to position [258, 0]
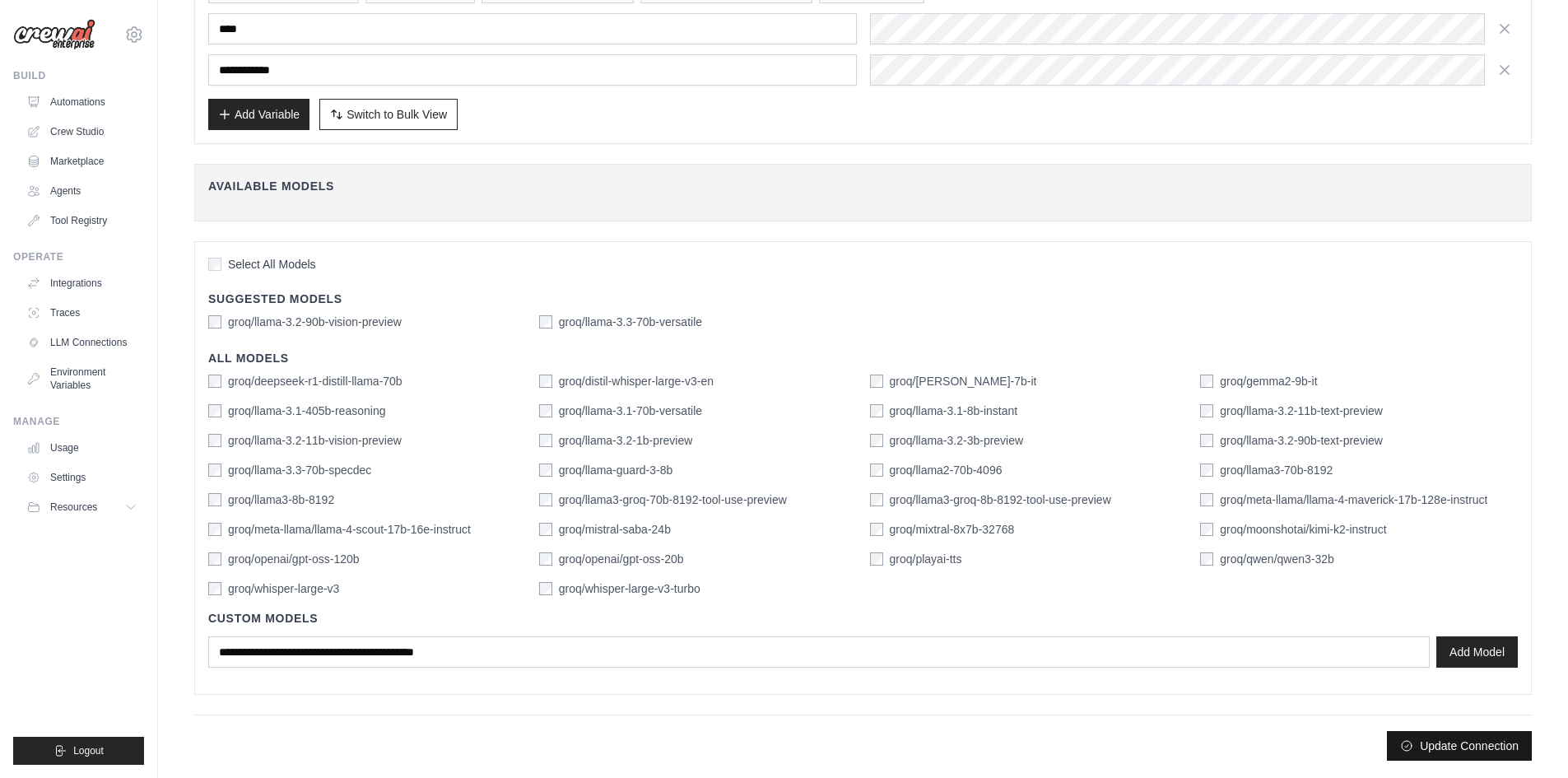
click at [1488, 752] on button "Update Connection" at bounding box center [1459, 746] width 145 height 30
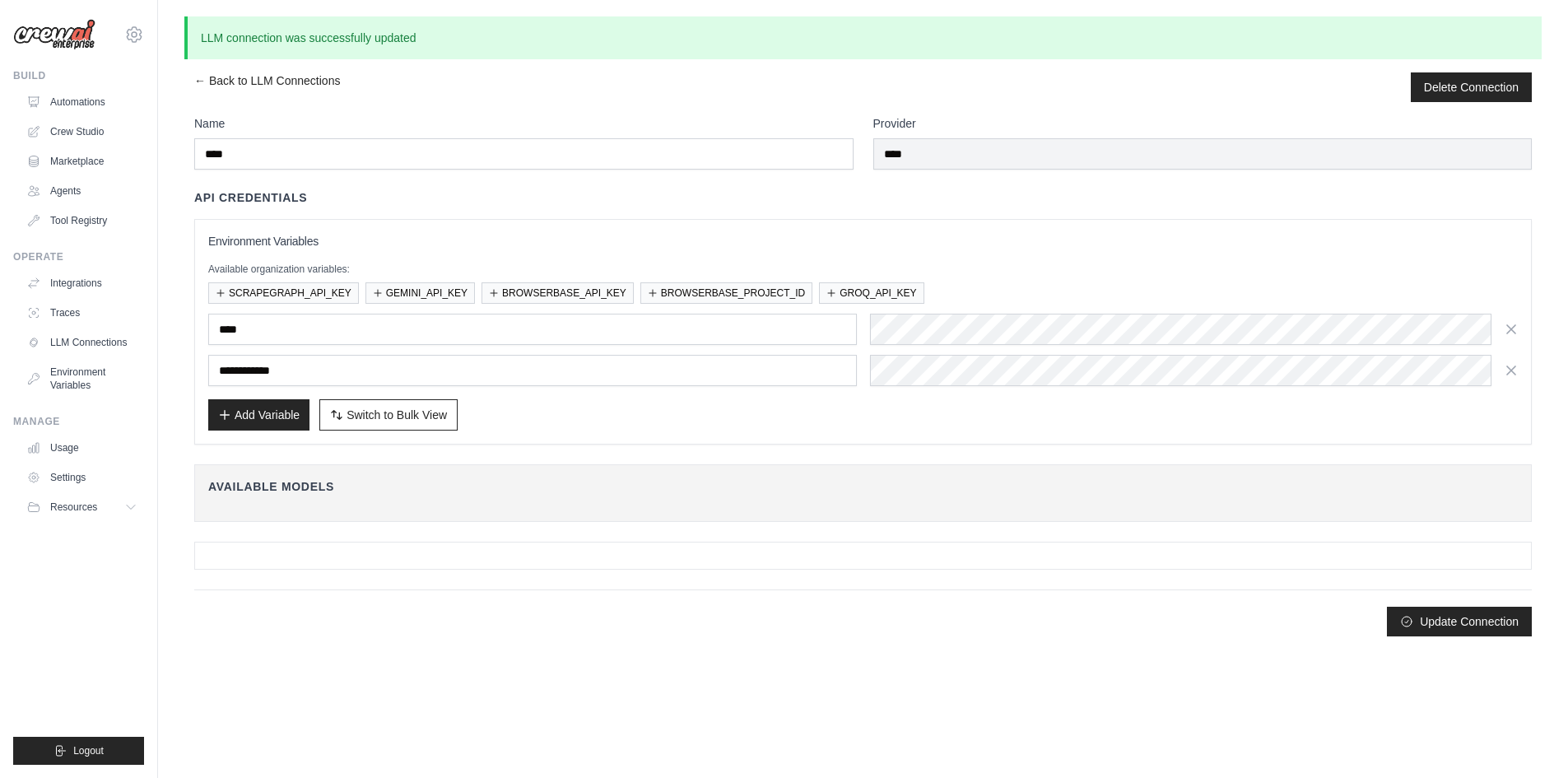
scroll to position [0, 0]
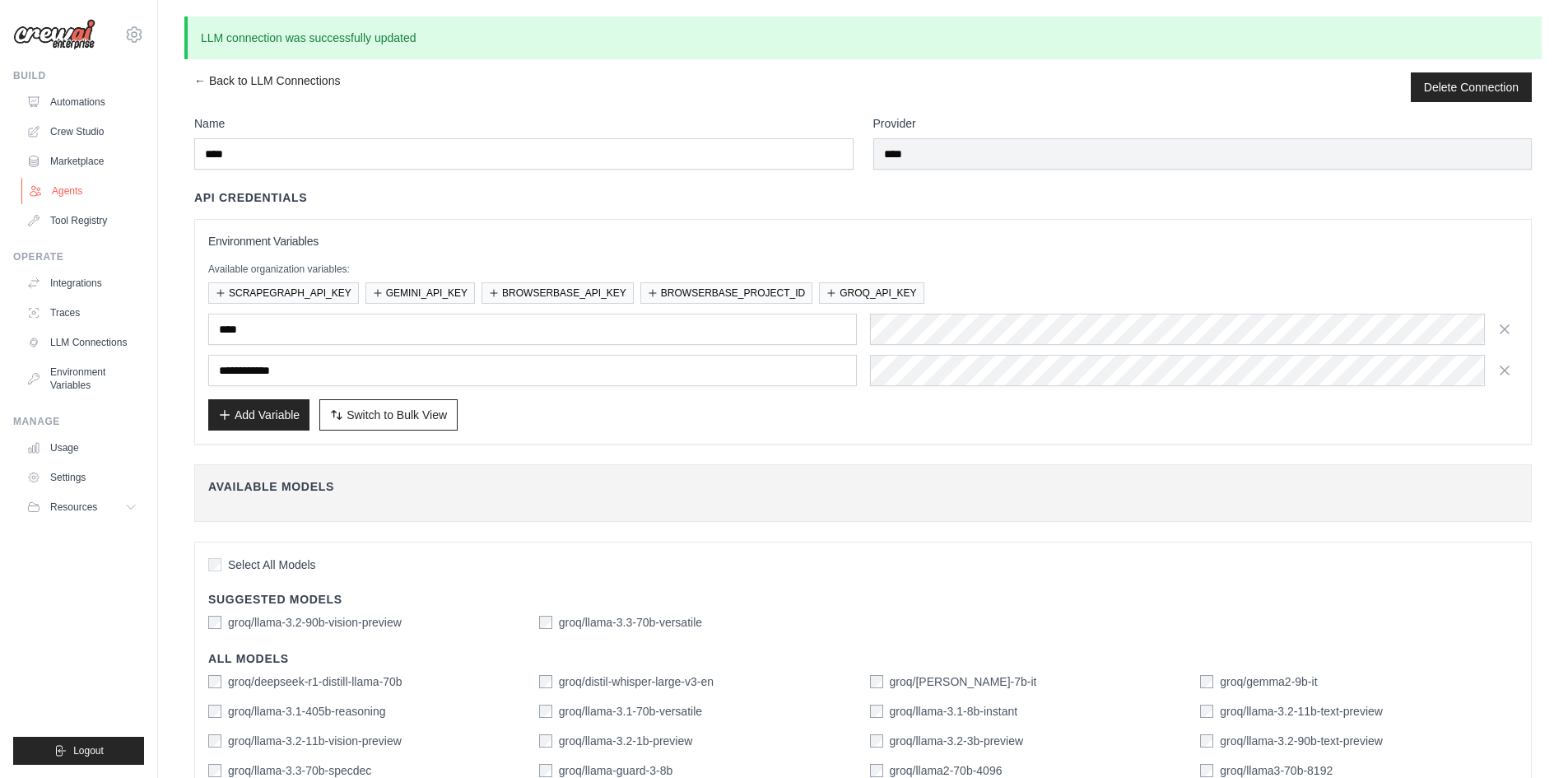
click at [79, 190] on link "Agents" at bounding box center [84, 190] width 124 height 26
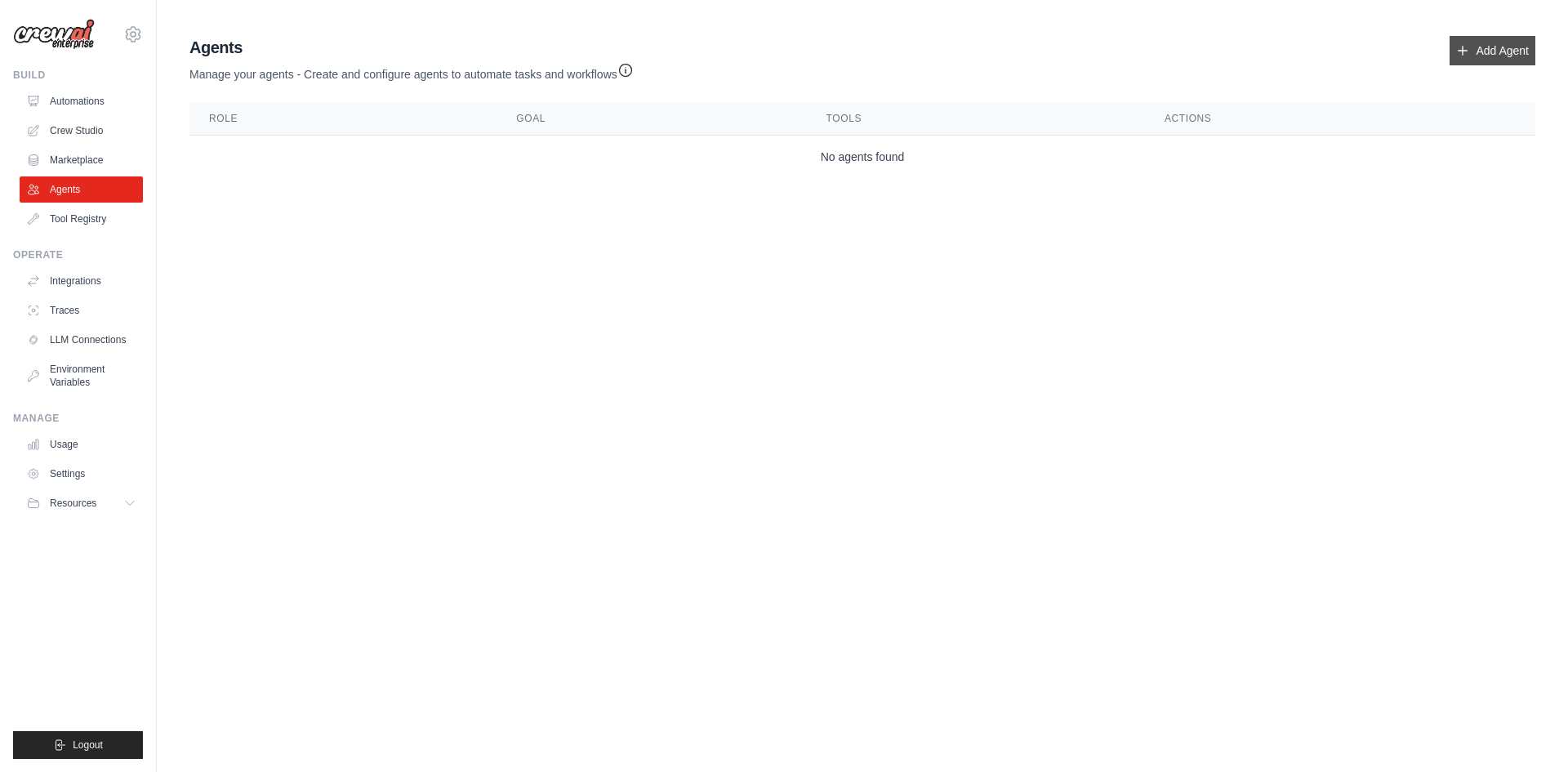
click at [1475, 53] on link "Add Agent" at bounding box center [1492, 50] width 86 height 29
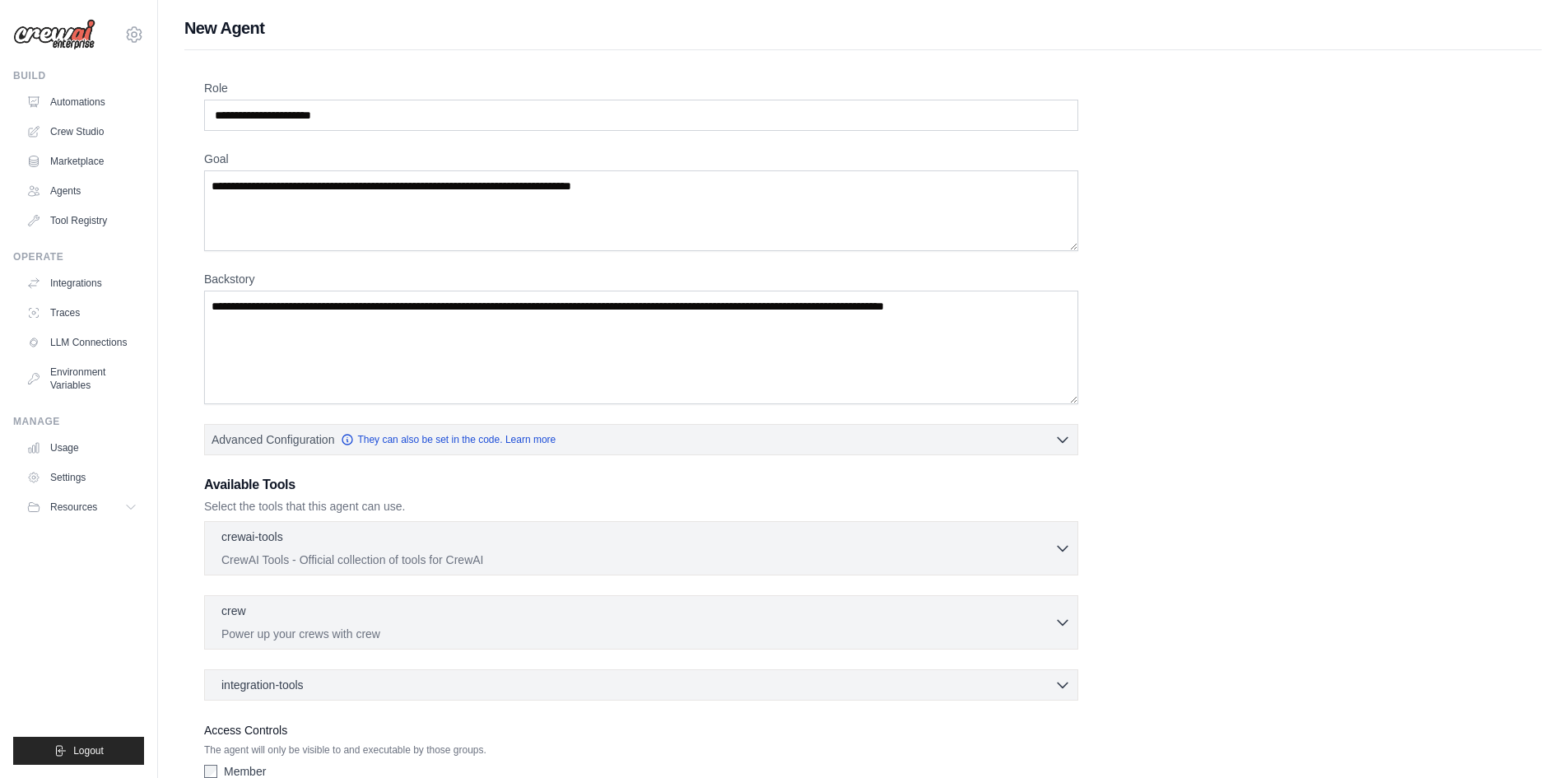
click at [1526, 65] on div "Role Goal [GEOGRAPHIC_DATA] Advanced Configuration They can also be set in the …" at bounding box center [863, 458] width 1358 height 817
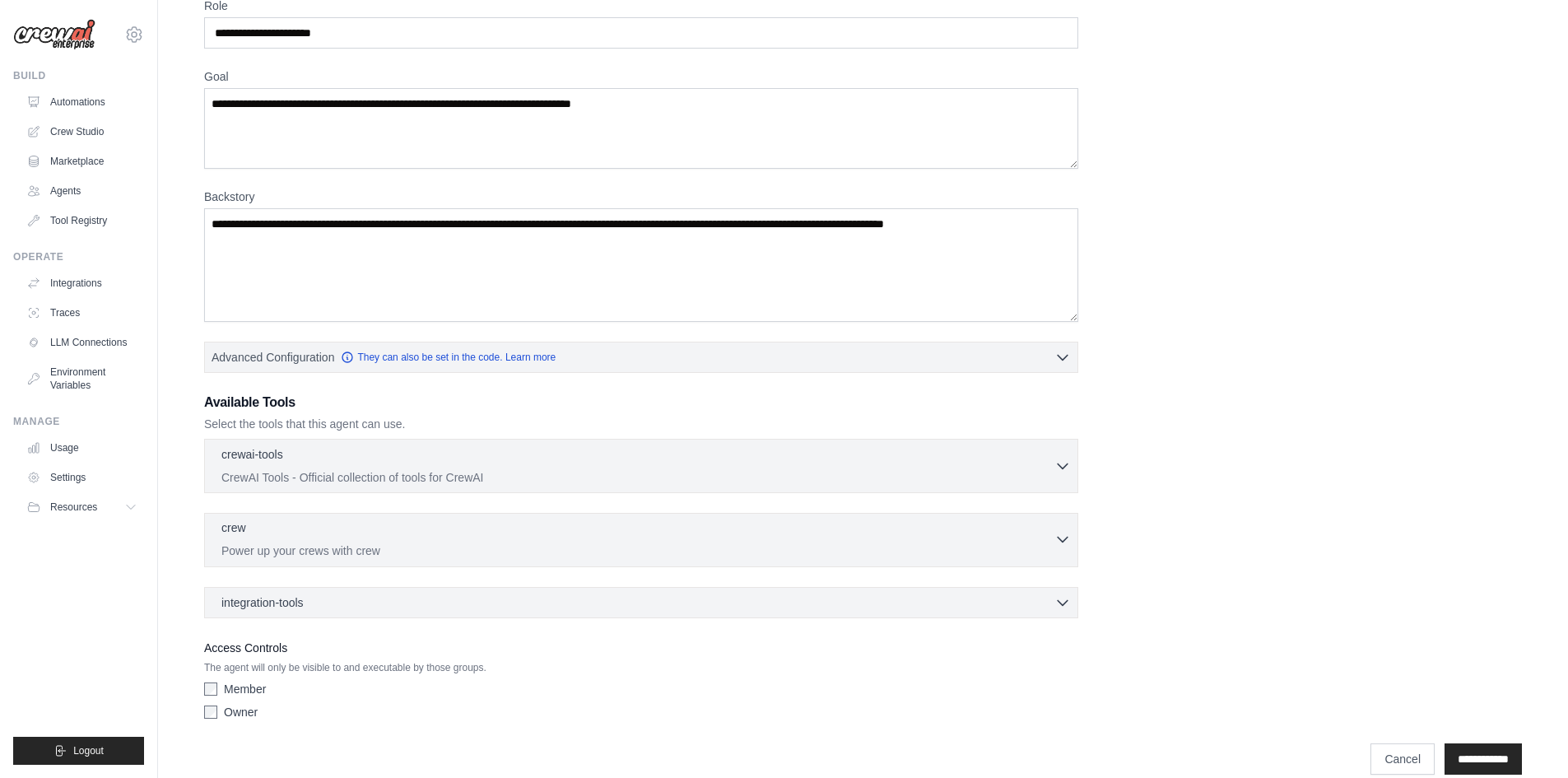
scroll to position [105, 0]
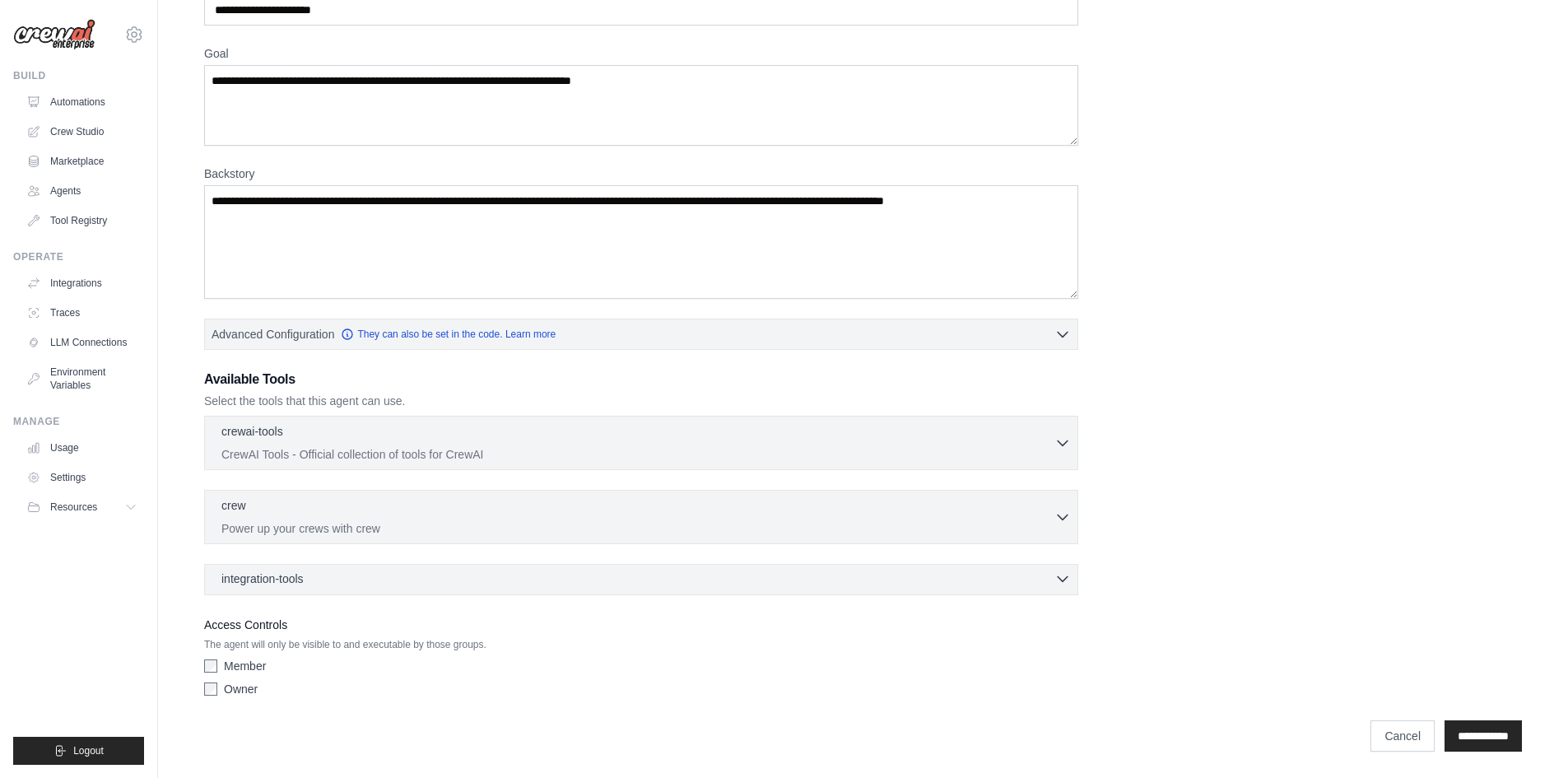
click at [446, 574] on div "integration-tools 0 selected" at bounding box center [647, 579] width 850 height 16
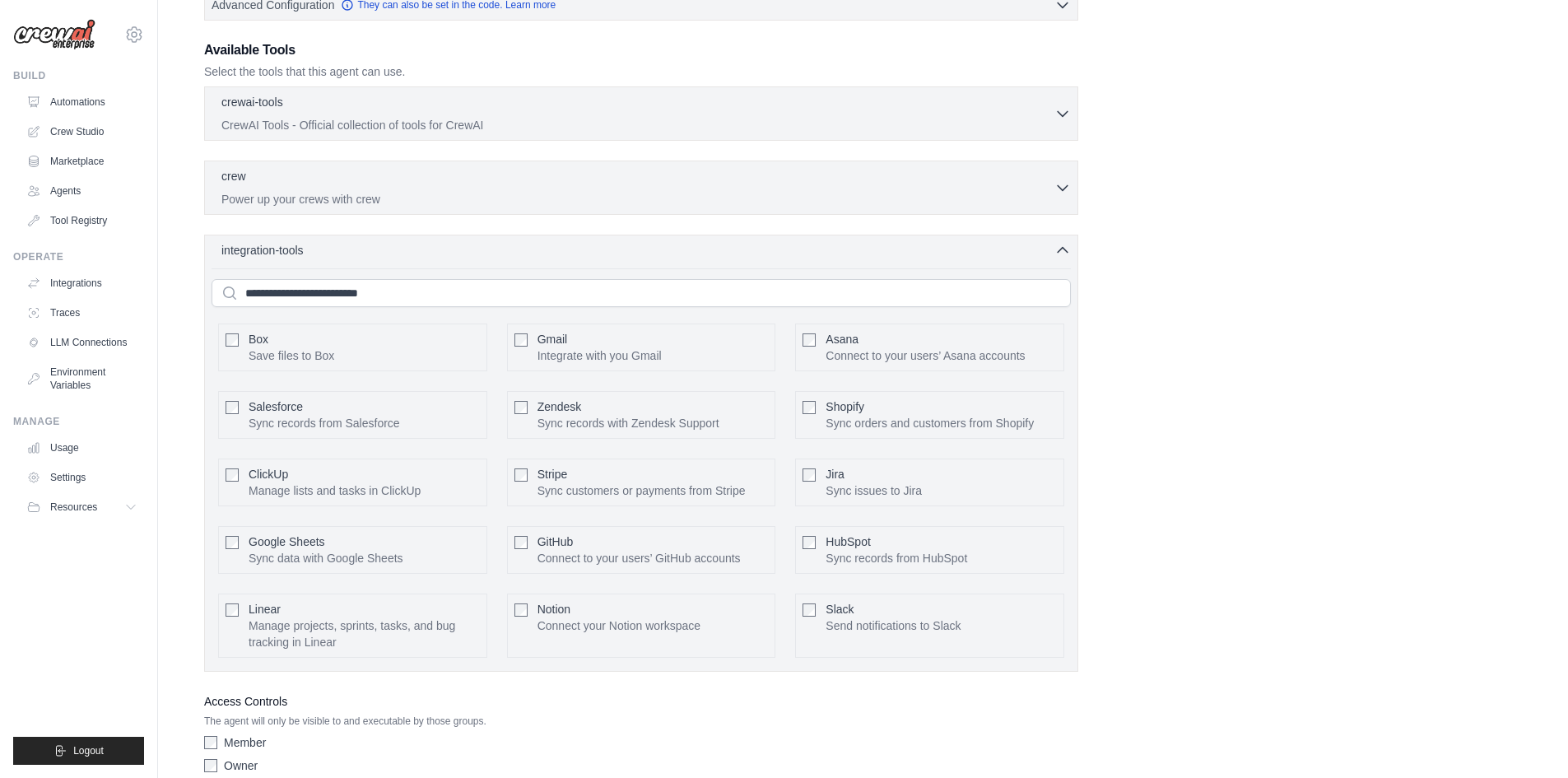
scroll to position [511, 0]
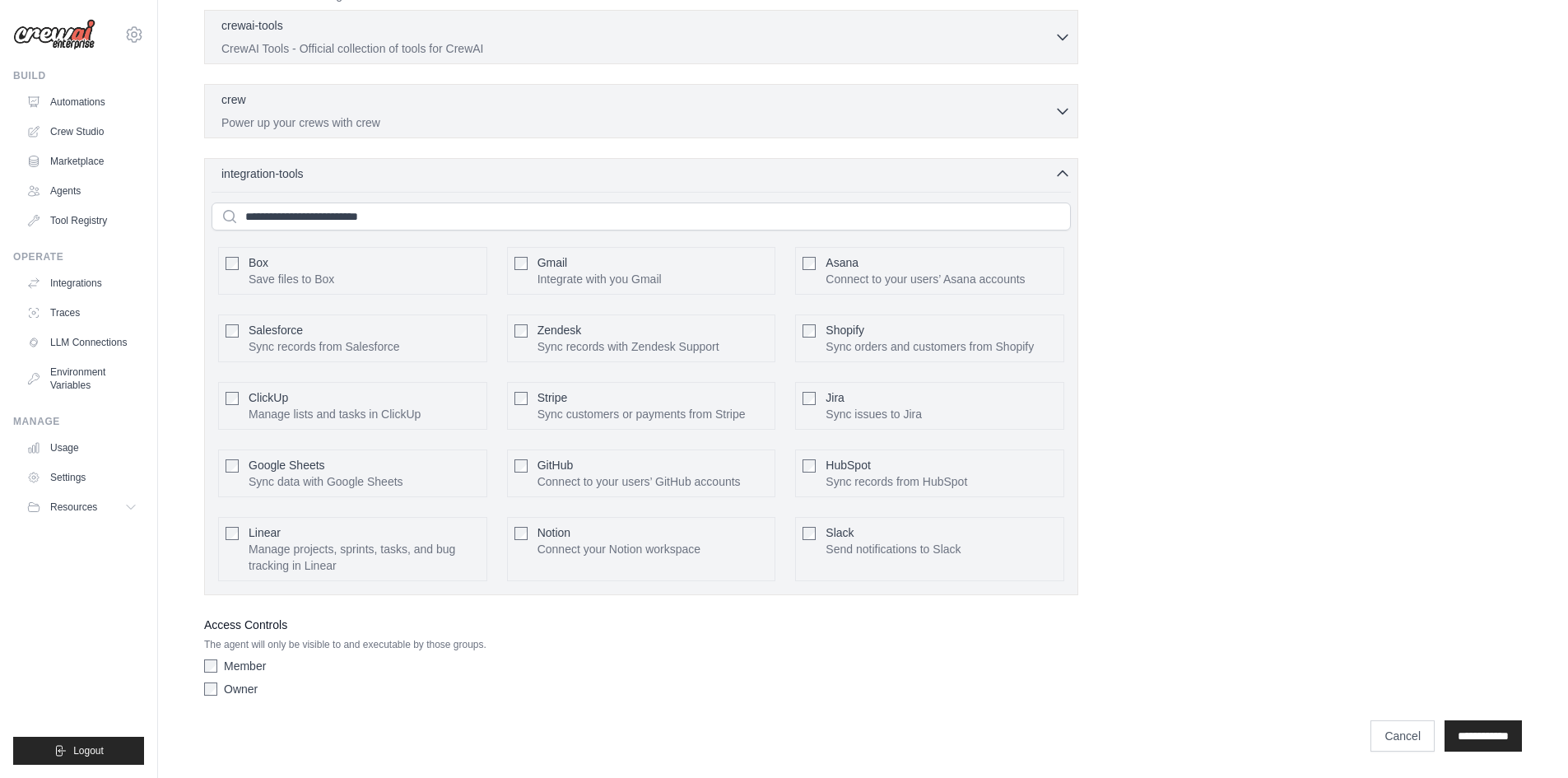
click at [238, 676] on div "Member Owner" at bounding box center [641, 680] width 875 height 46
click at [233, 694] on label "Owner" at bounding box center [241, 689] width 34 height 16
click at [199, 690] on div "Role Goal Backstory Advanced Configuration They can also be set in the code. Le…" at bounding box center [863, 150] width 1358 height 1223
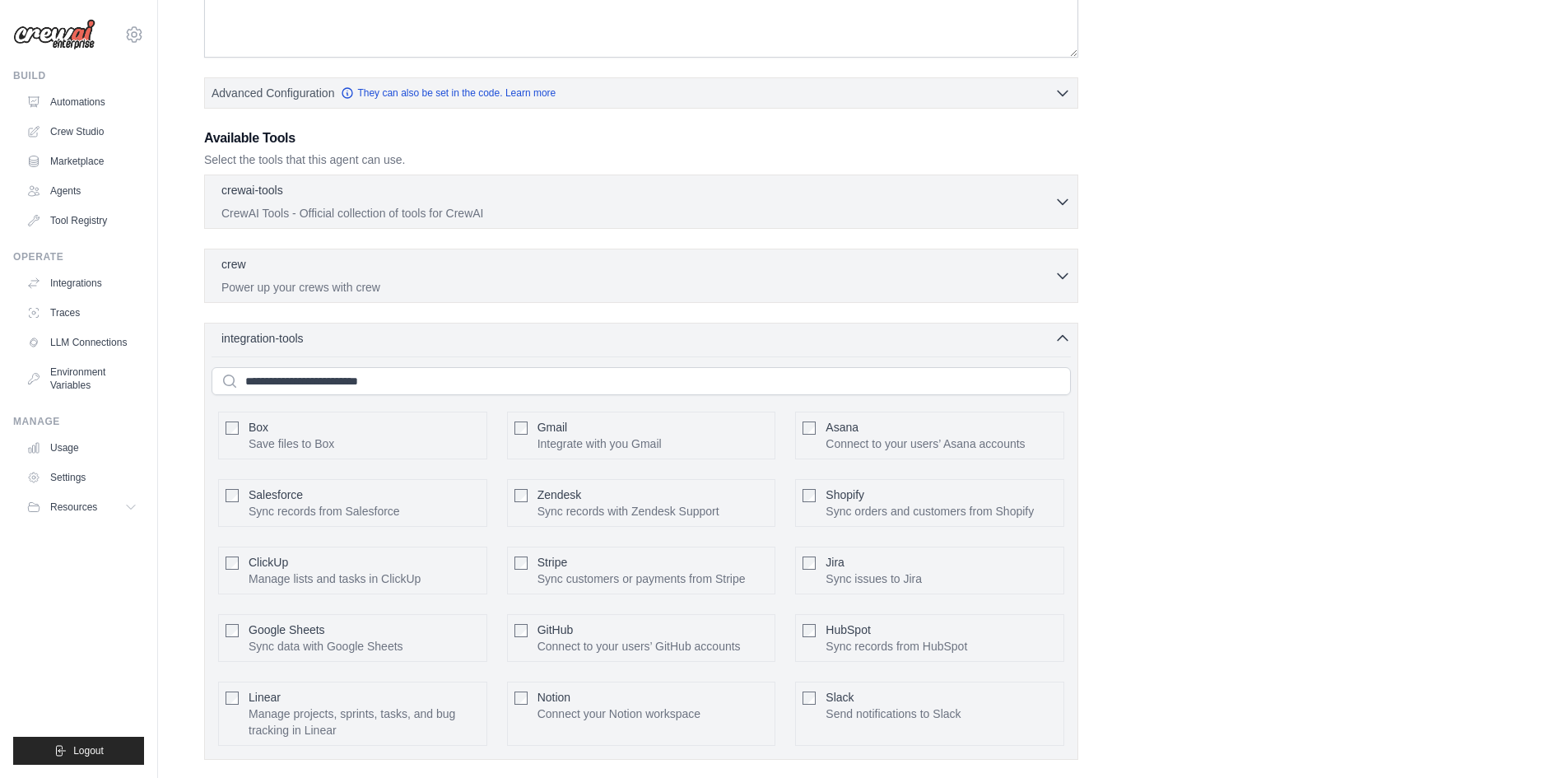
scroll to position [264, 0]
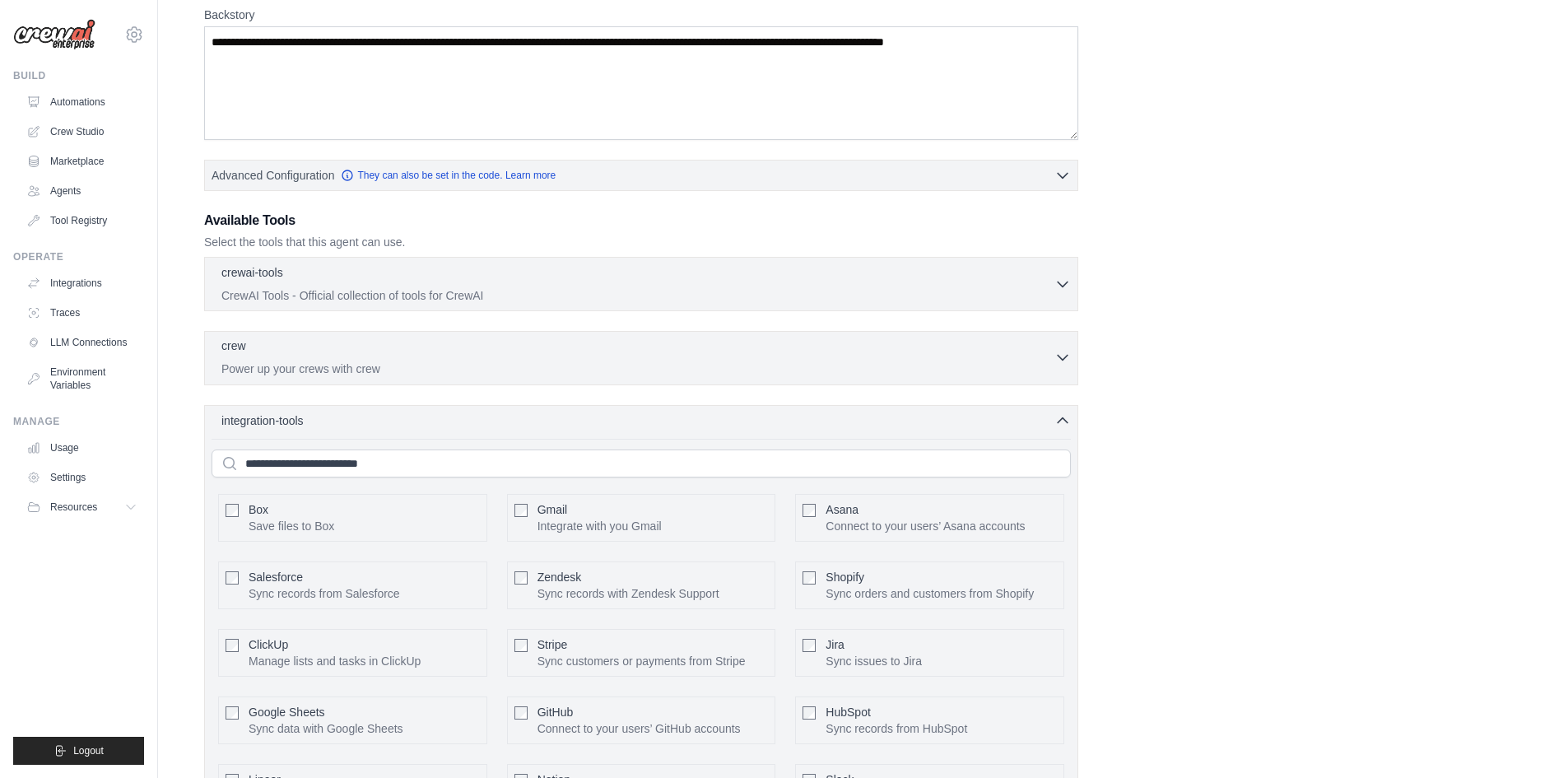
click at [347, 350] on div "crew 0 selected" at bounding box center [639, 348] width 833 height 20
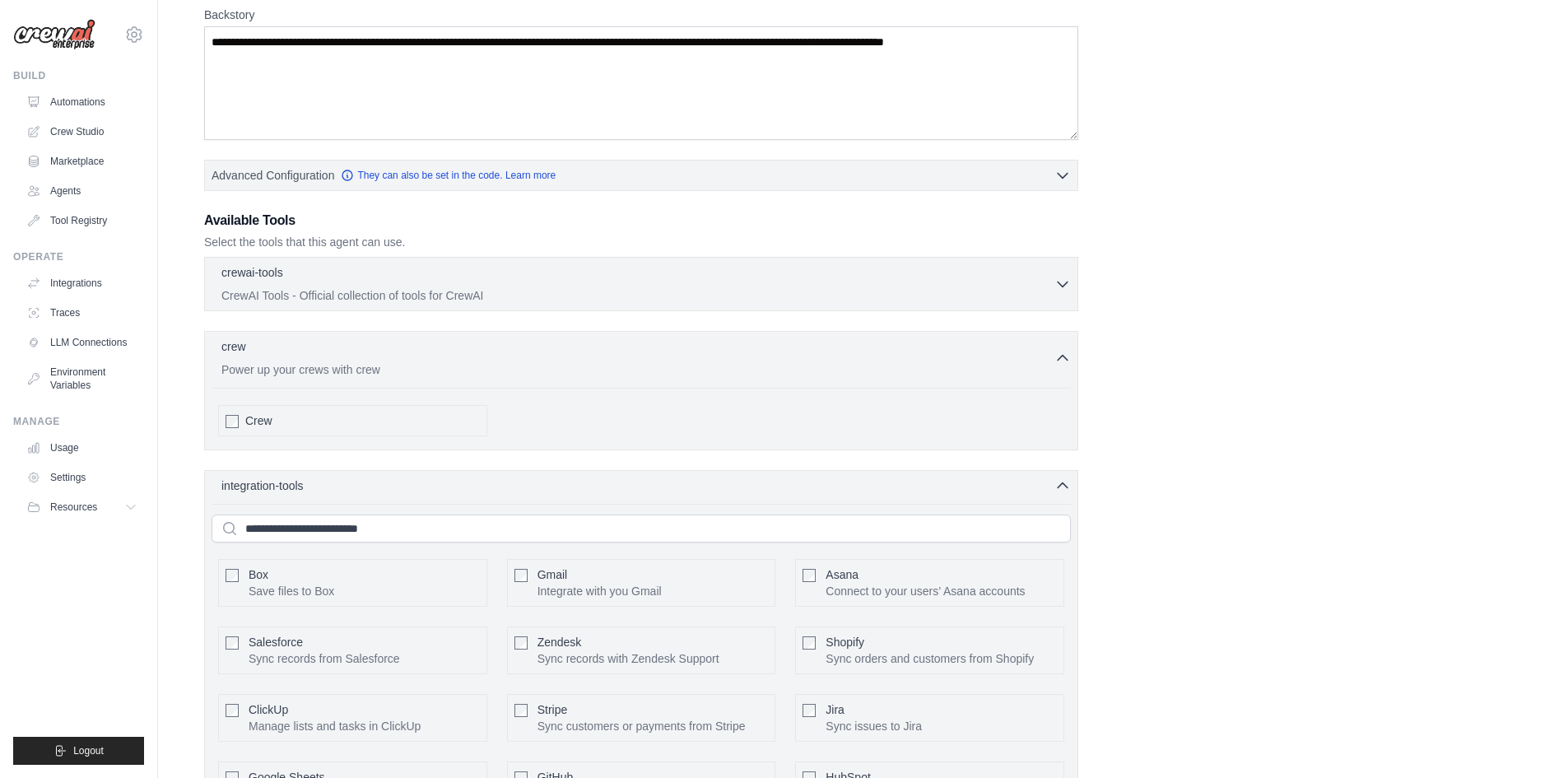
click at [253, 420] on span "Crew" at bounding box center [259, 420] width 27 height 16
click at [395, 291] on p "CrewAI Tools - Official collection of tools for CrewAI" at bounding box center [639, 295] width 833 height 16
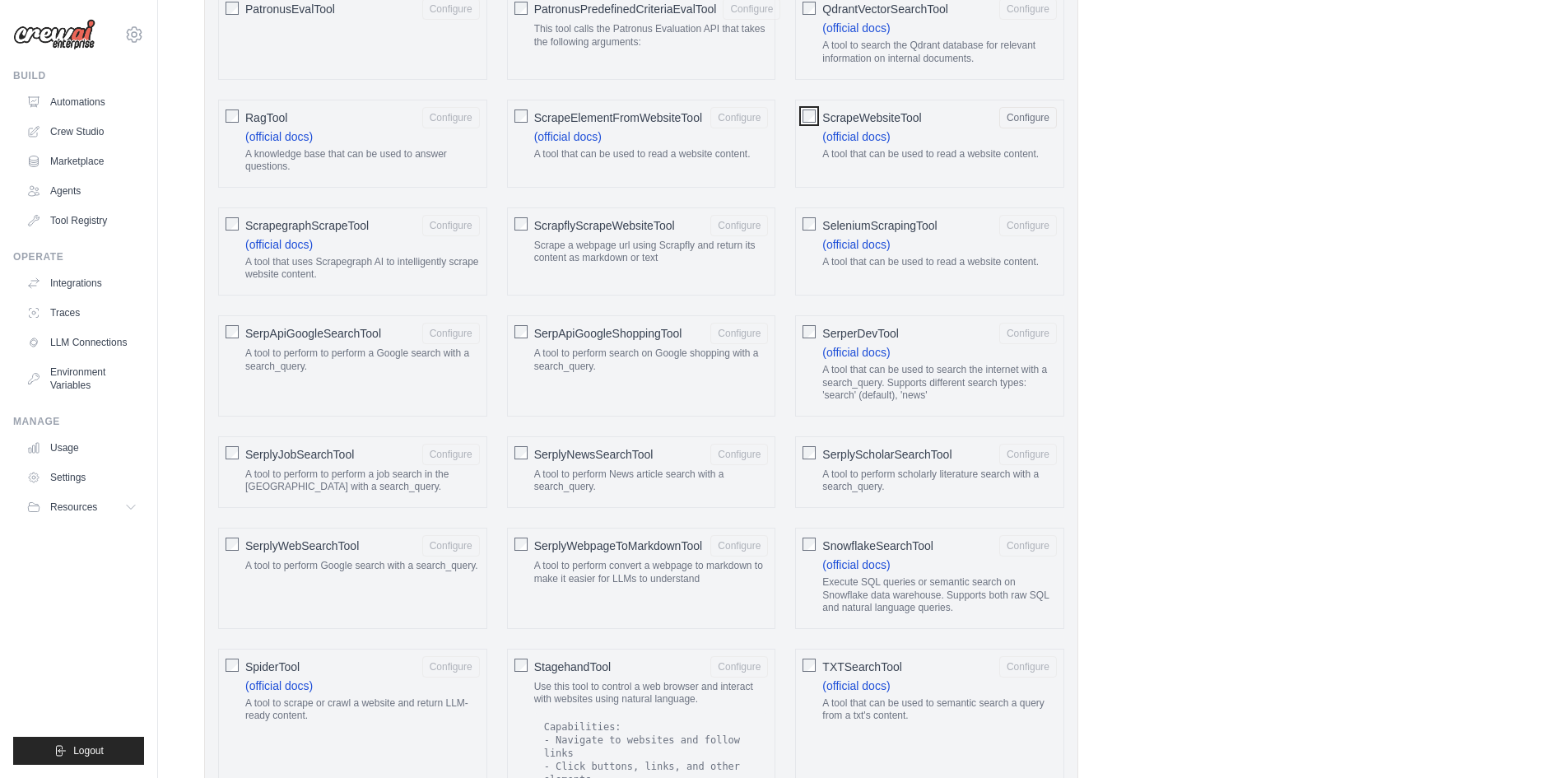
scroll to position [2159, 0]
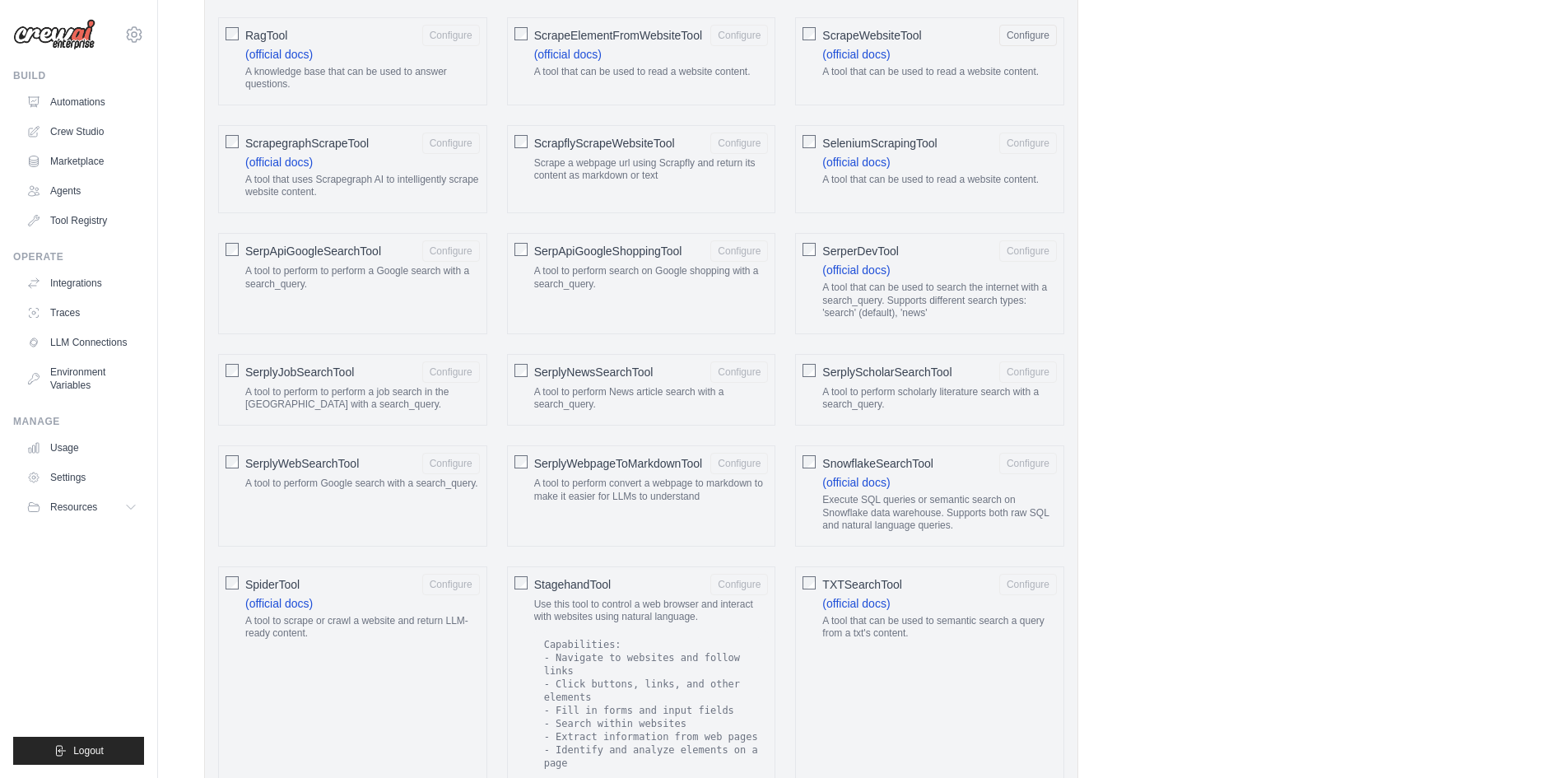
click at [812, 149] on div "SeleniumScrapingTool Configure (official docs) A tool that can be used to read …" at bounding box center [930, 169] width 269 height 88
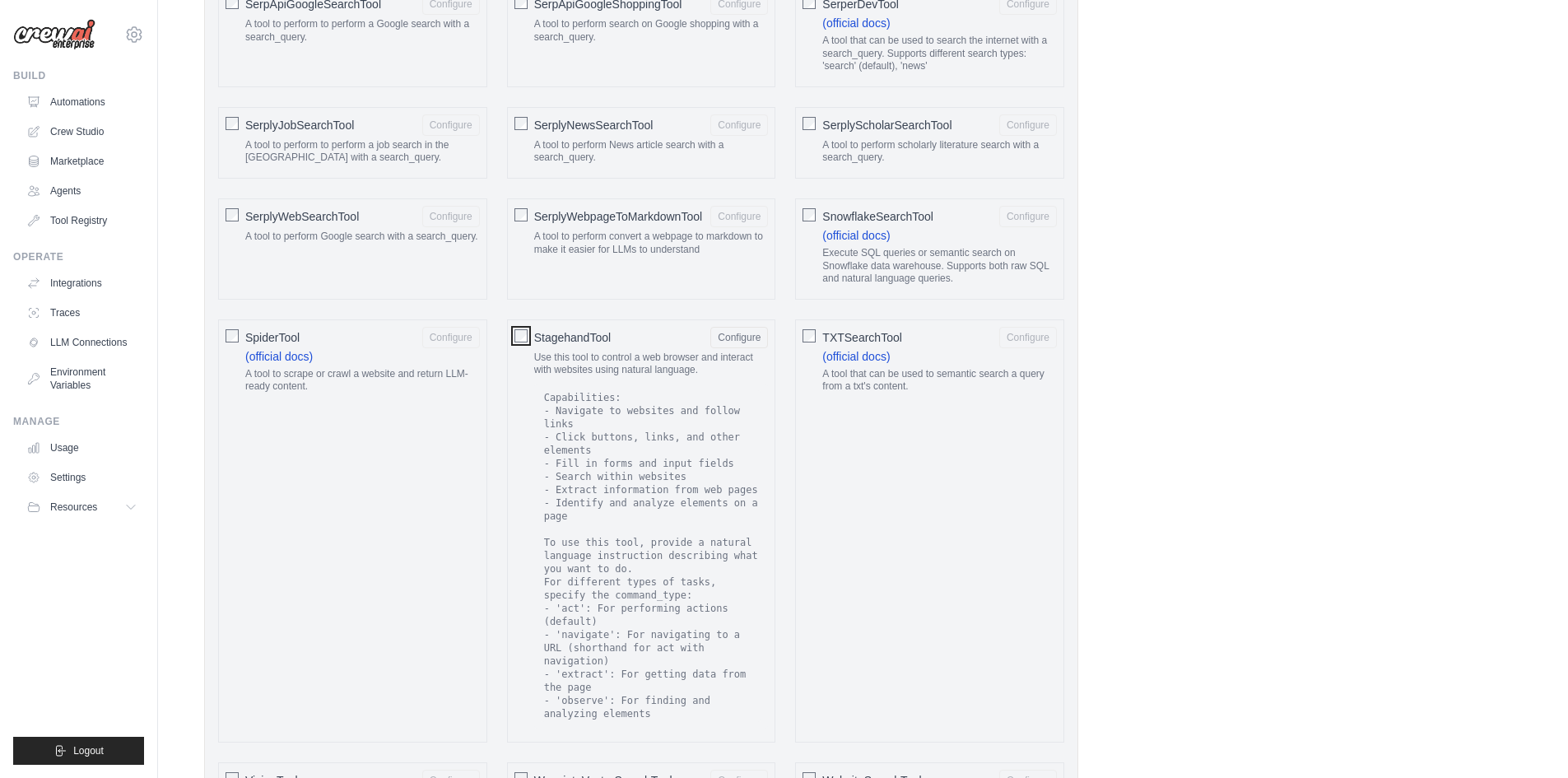
scroll to position [2735, 0]
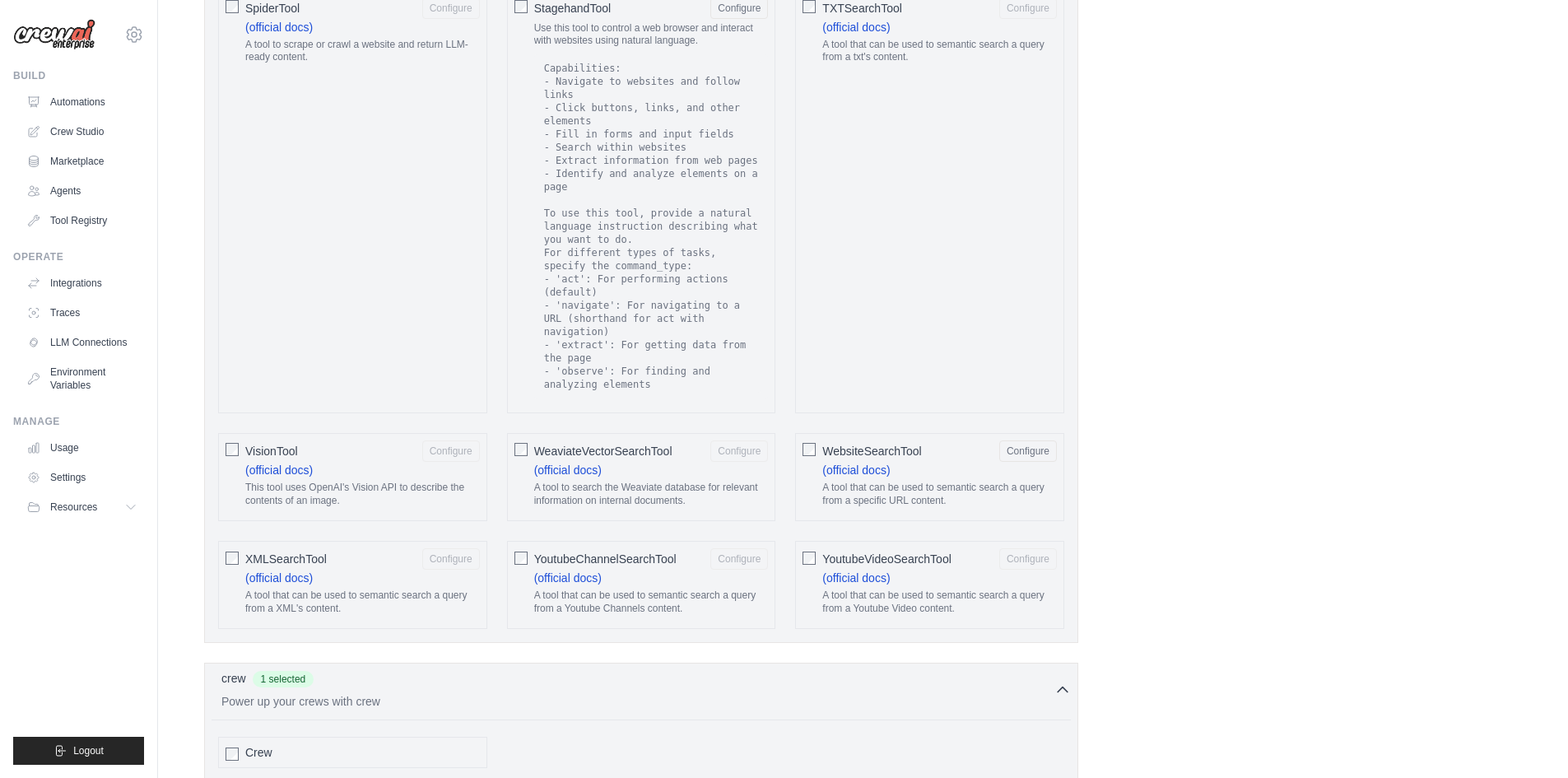
click at [232, 440] on div at bounding box center [232, 448] width 13 height 16
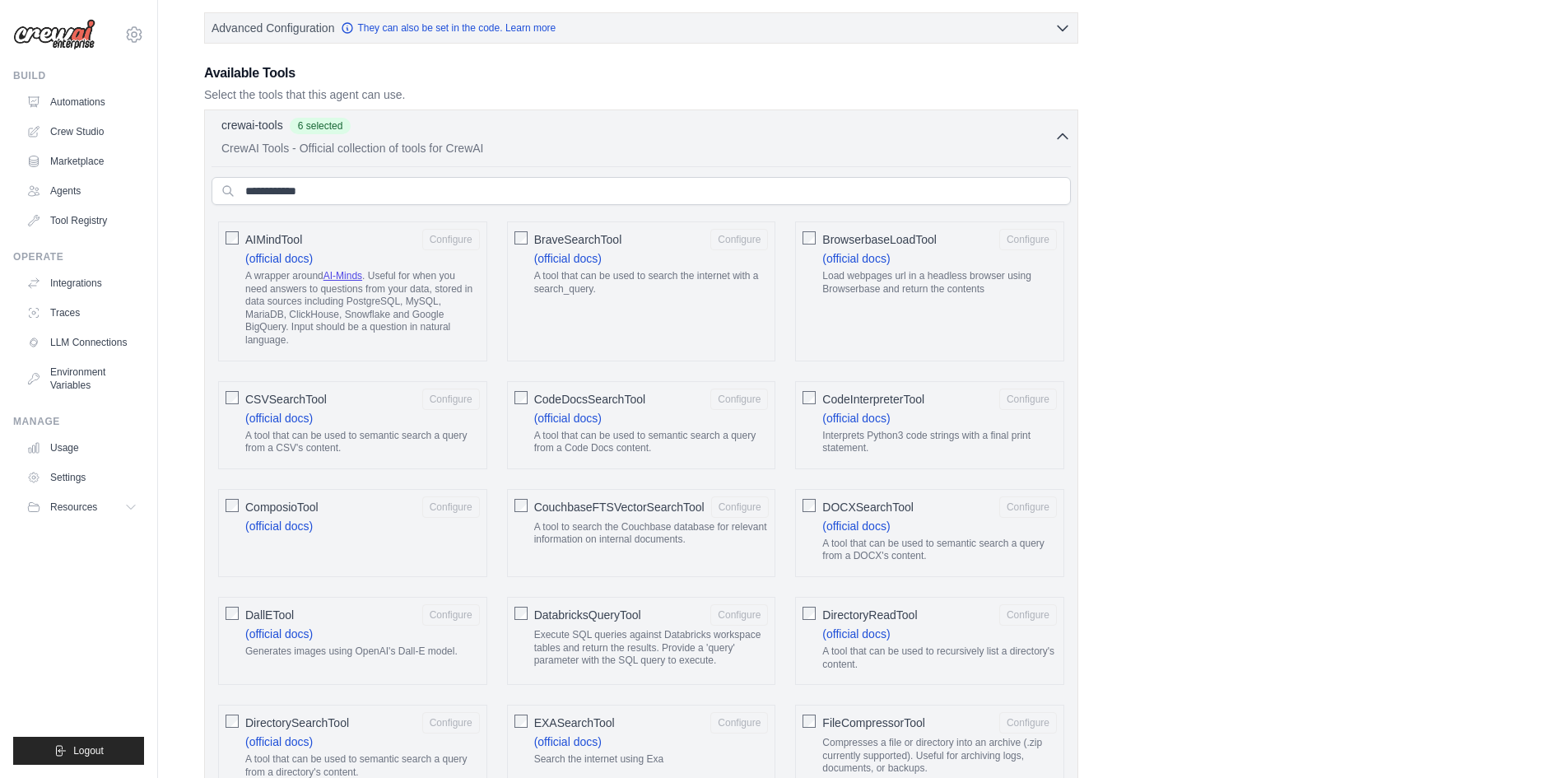
scroll to position [0, 0]
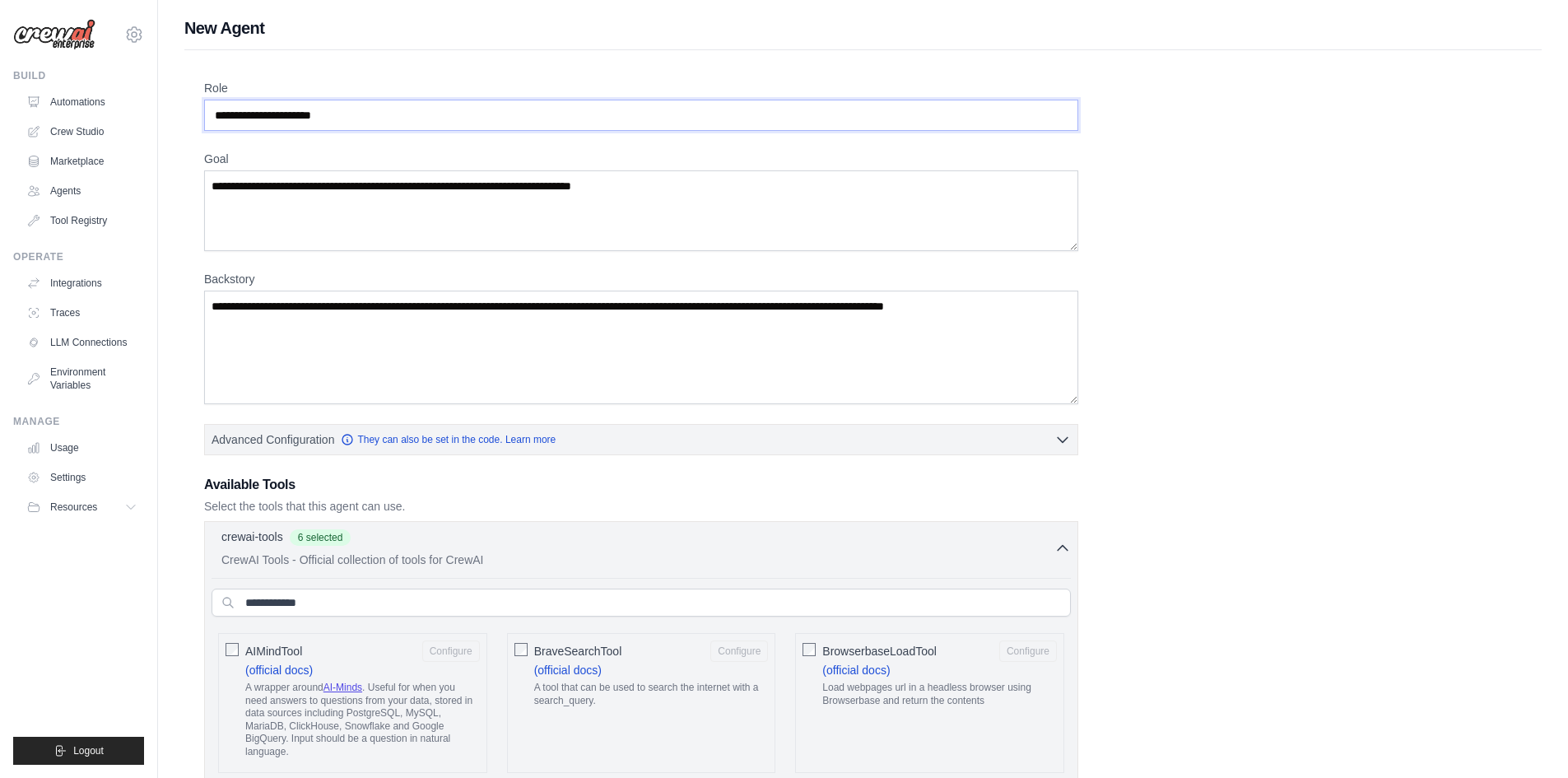
drag, startPoint x: 361, startPoint y: 115, endPoint x: 177, endPoint y: 116, distance: 184.0
click at [247, 112] on input "Role" at bounding box center [641, 115] width 875 height 31
click at [247, 114] on input "Role" at bounding box center [641, 115] width 875 height 31
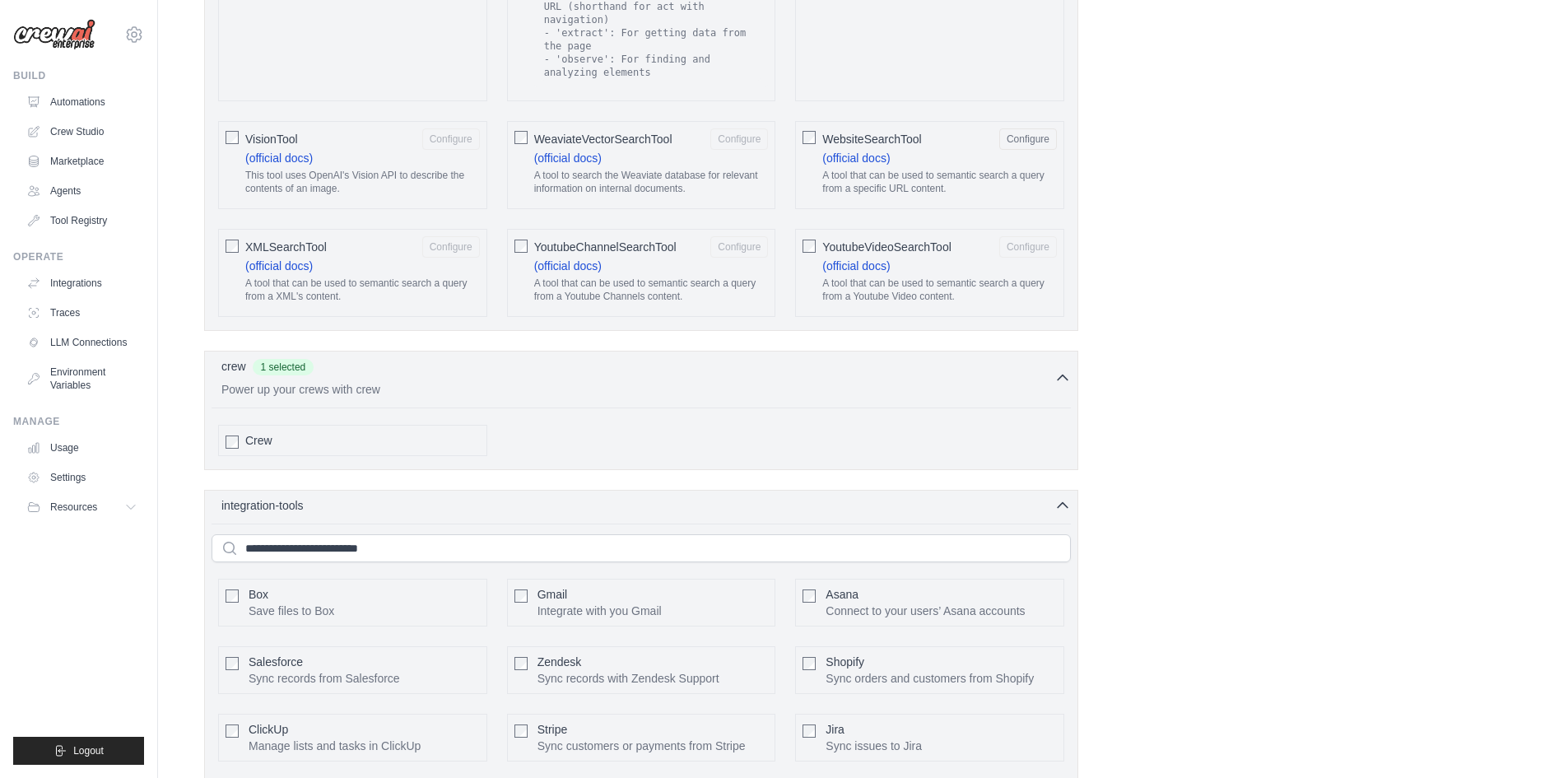
scroll to position [3353, 0]
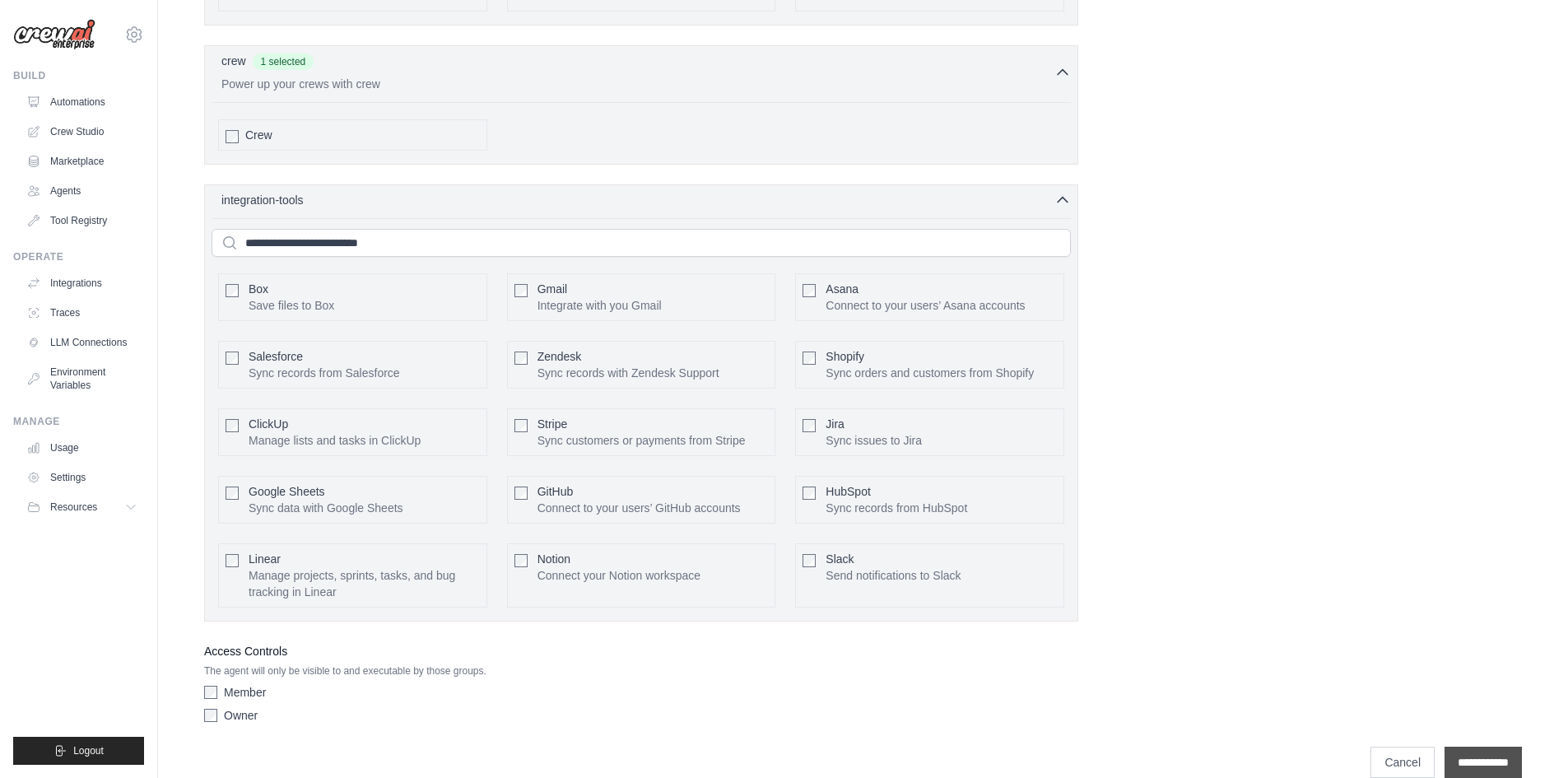
type input "**********"
click at [1468, 747] on input "**********" at bounding box center [1484, 762] width 77 height 31
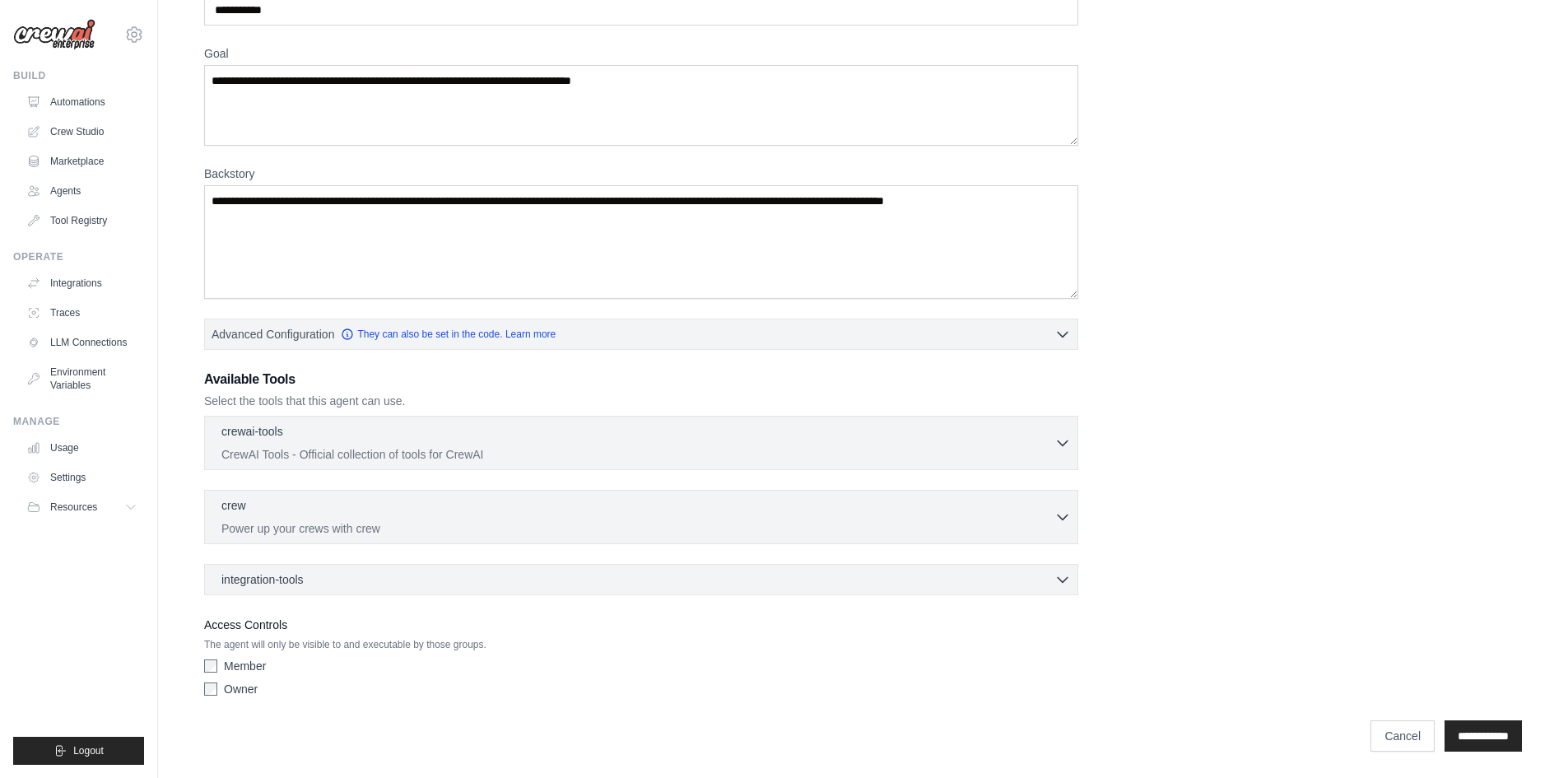
scroll to position [0, 0]
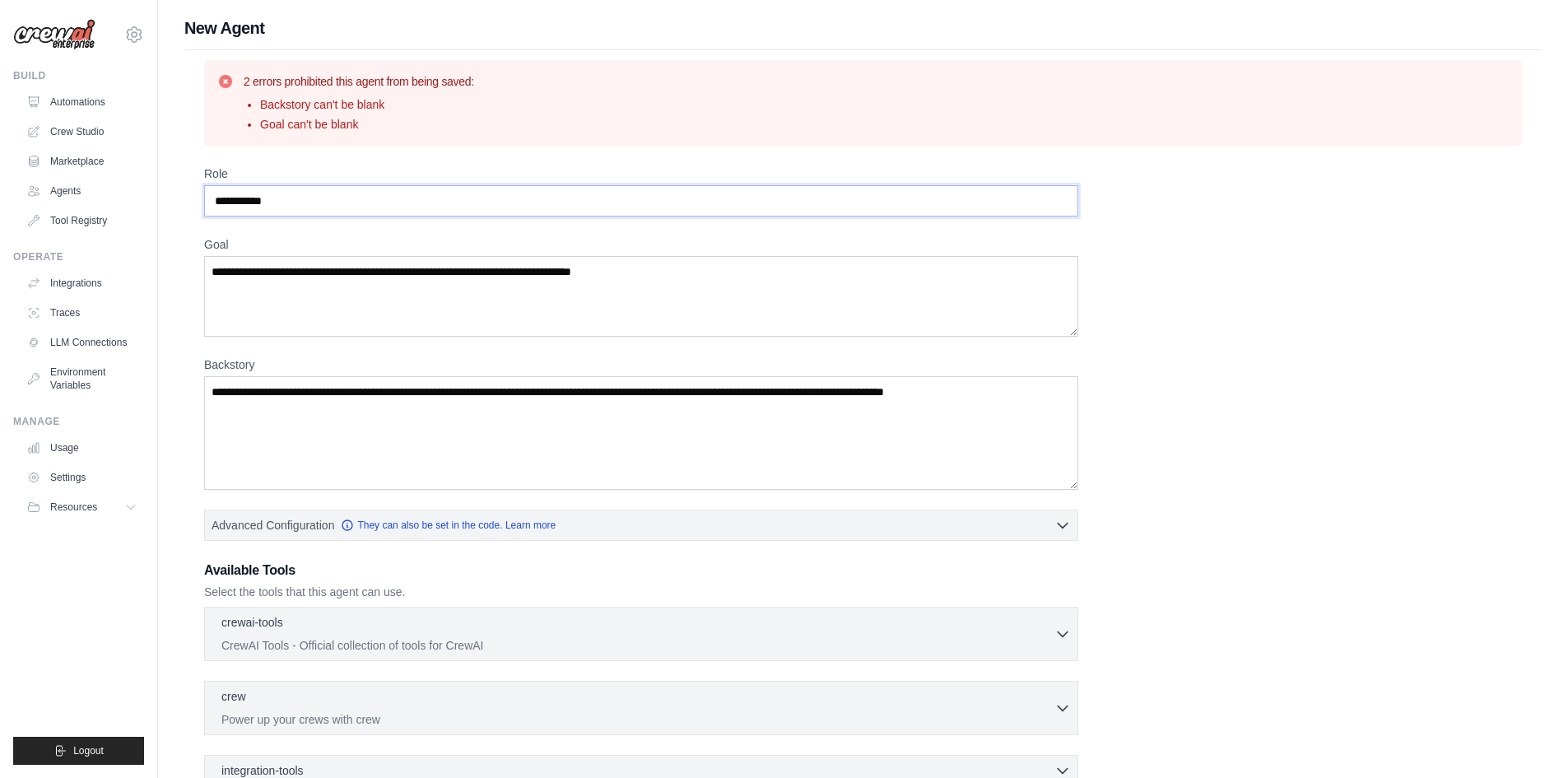
drag, startPoint x: 391, startPoint y: 199, endPoint x: 213, endPoint y: 202, distance: 178.0
click at [203, 198] on div "**********" at bounding box center [863, 501] width 1358 height 903
click at [252, 259] on textarea "Goal" at bounding box center [641, 296] width 875 height 81
type textarea "**********"
click at [489, 462] on textarea "Backstory" at bounding box center [641, 433] width 875 height 114
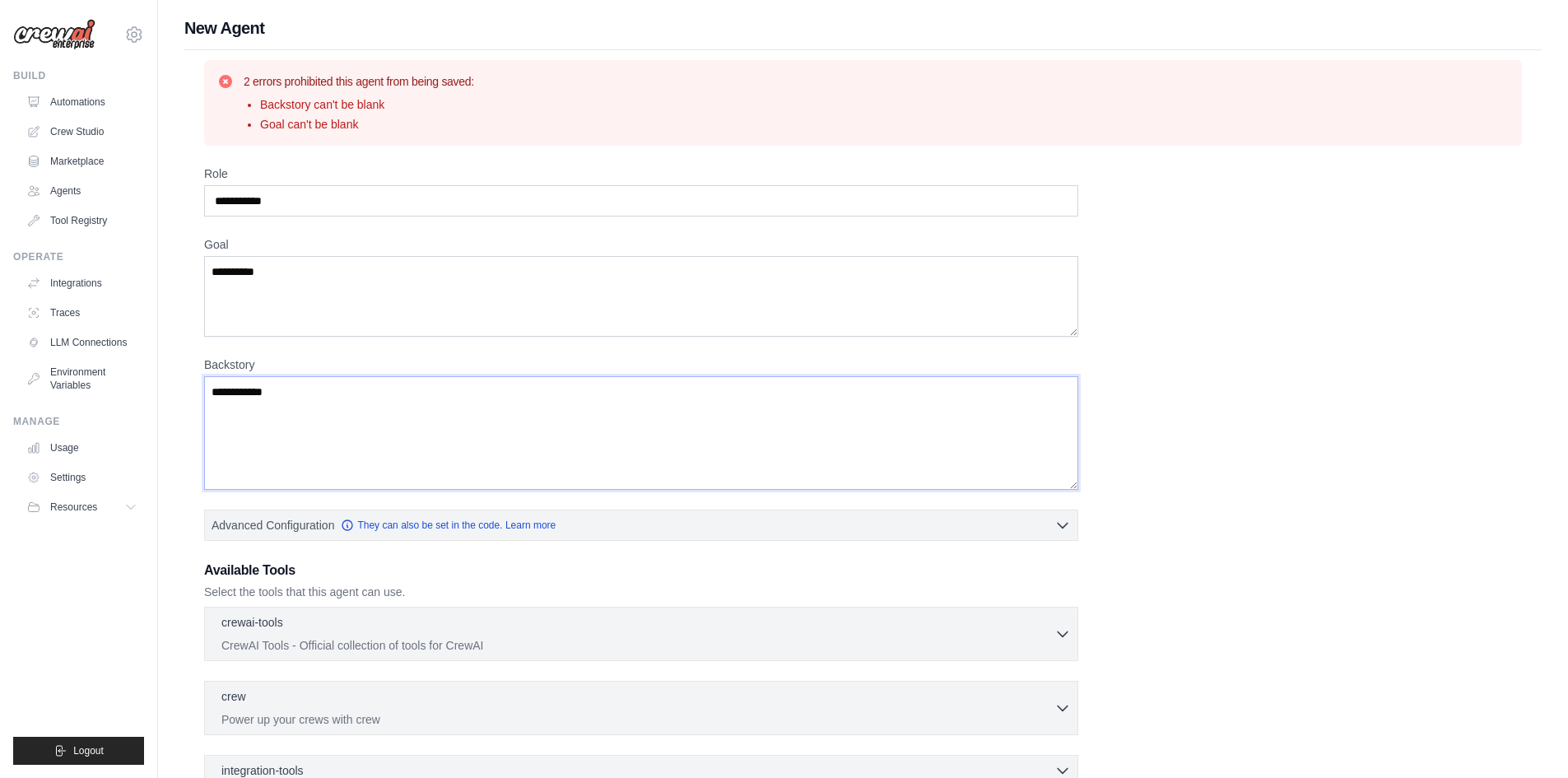
scroll to position [191, 0]
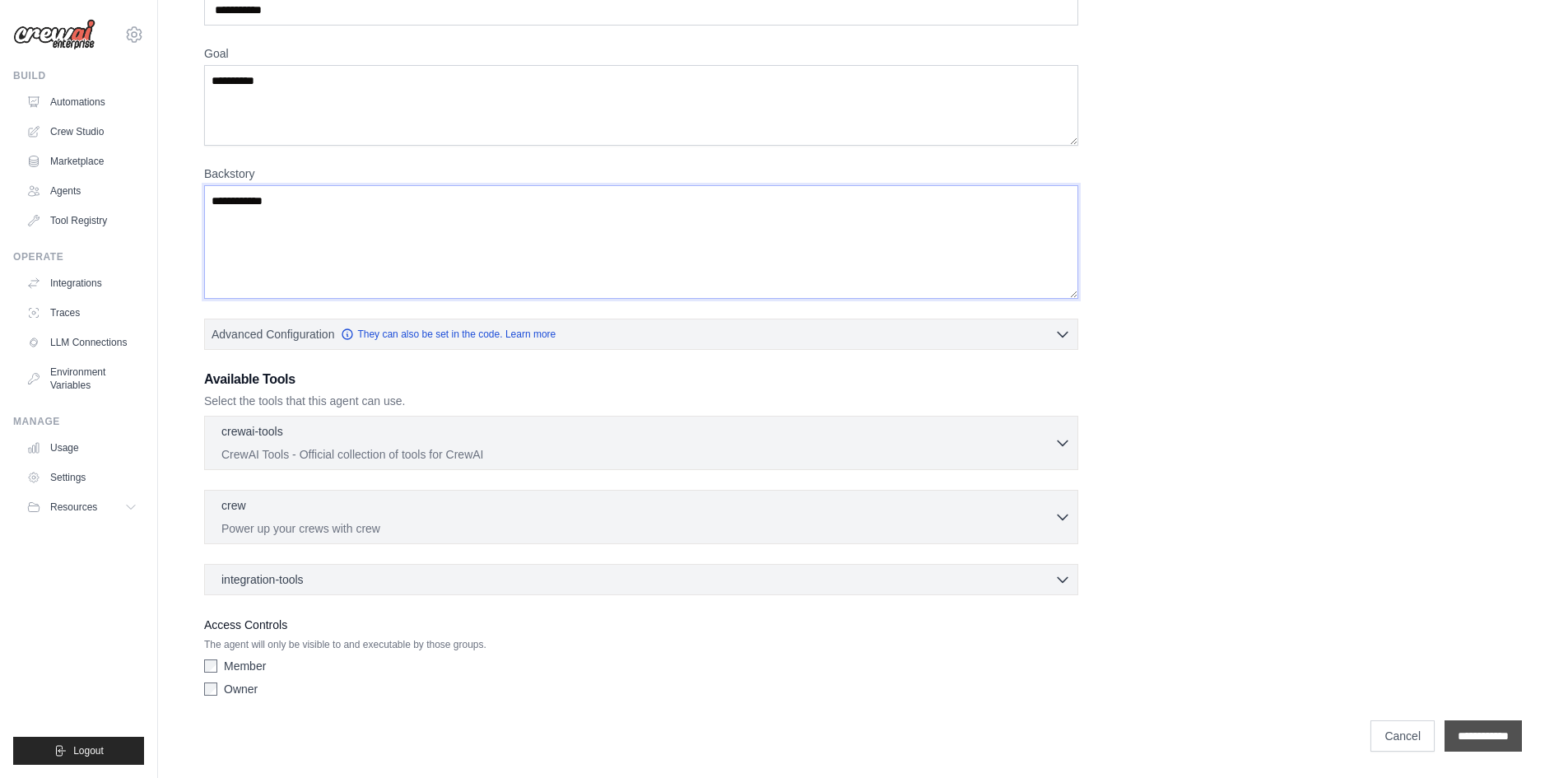
type textarea "**********"
click at [1505, 737] on input "**********" at bounding box center [1484, 736] width 77 height 31
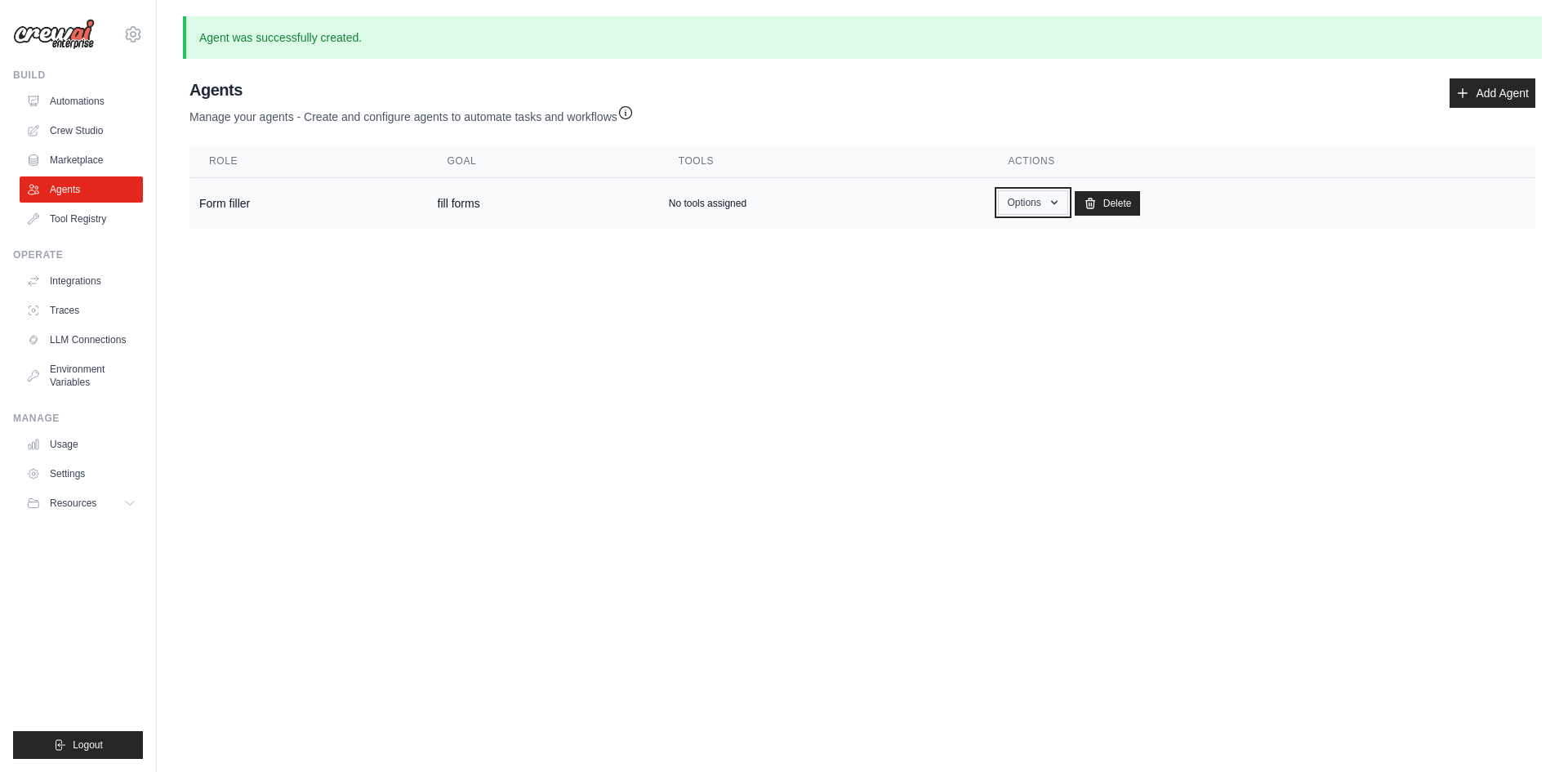
click at [1015, 200] on button "Options" at bounding box center [1033, 203] width 69 height 25
click at [1000, 239] on link "Show" at bounding box center [1009, 240] width 118 height 29
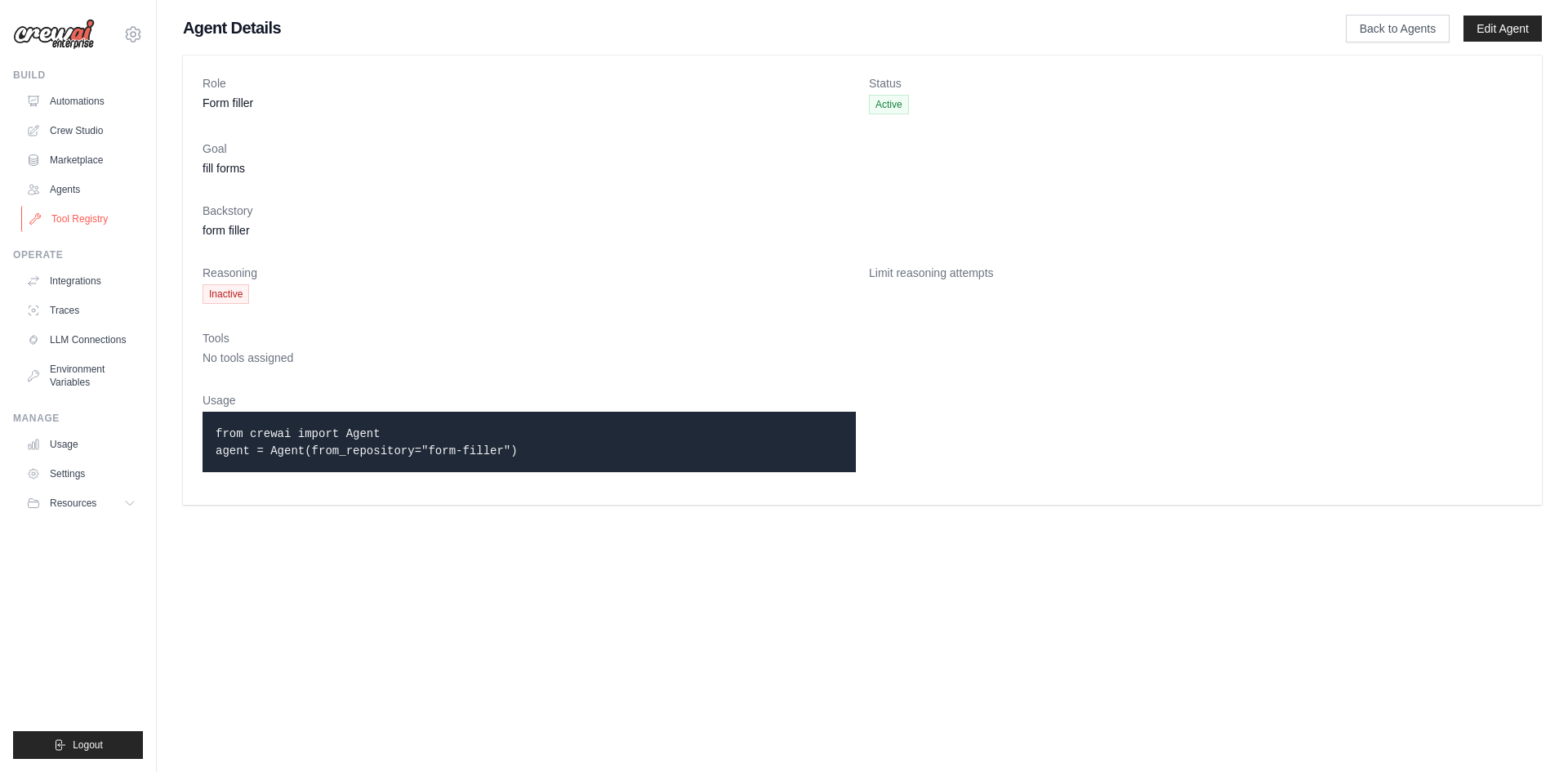
click at [94, 218] on link "Tool Registry" at bounding box center [83, 218] width 123 height 26
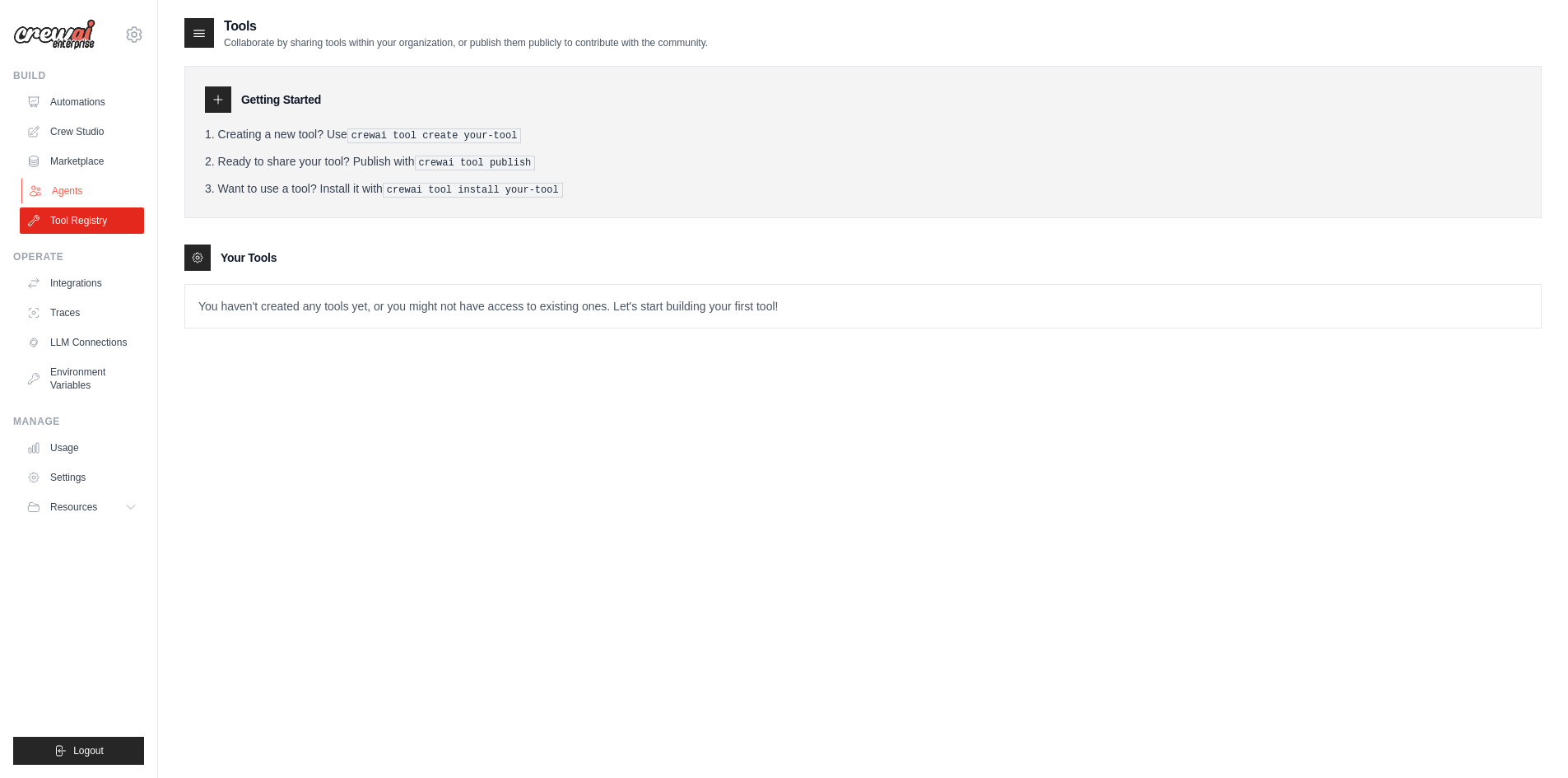
click at [79, 193] on link "Agents" at bounding box center [84, 190] width 124 height 26
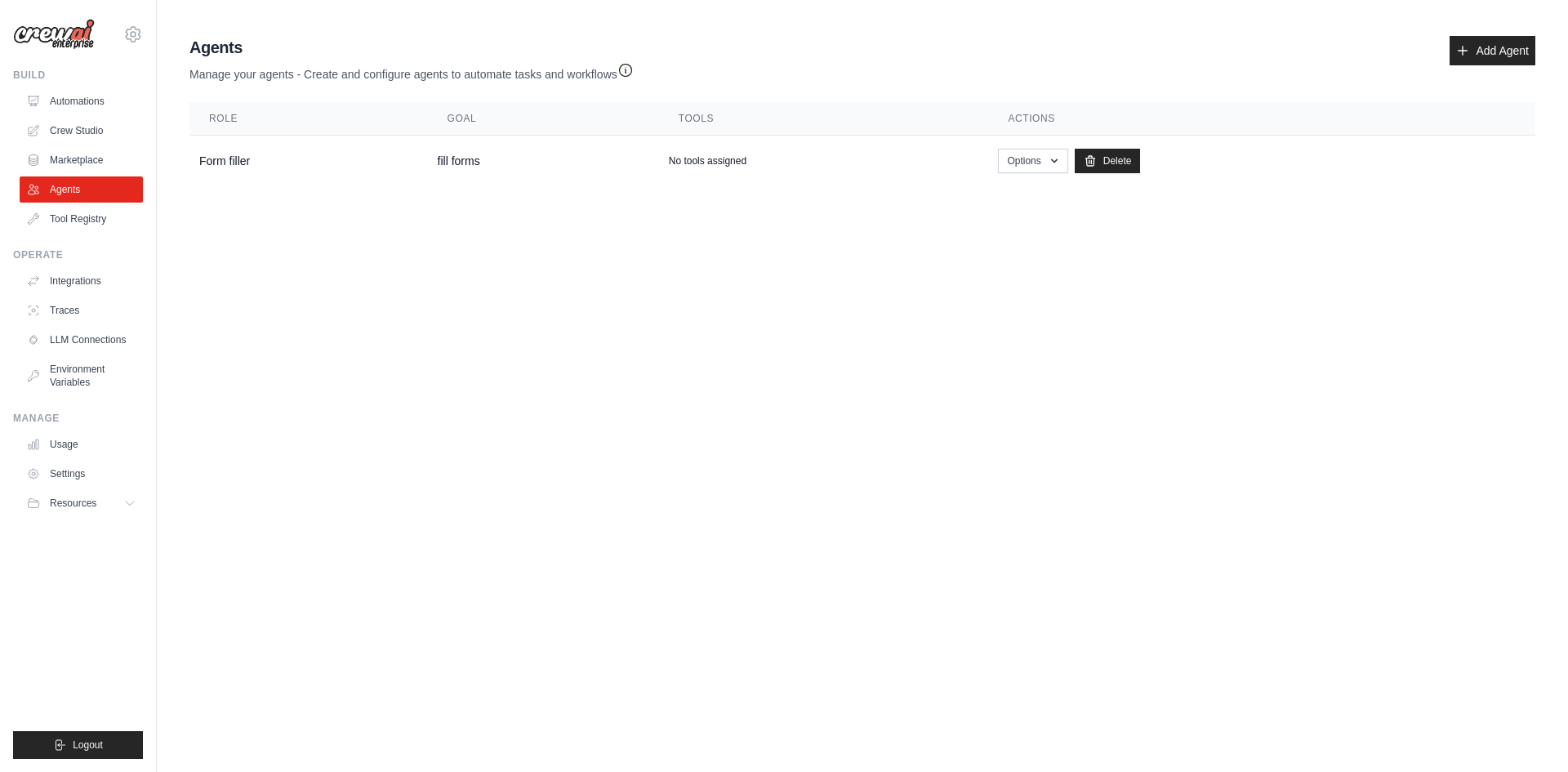
click at [90, 146] on ul "Automations Crew Studio Marketplace Agents Tool Registry" at bounding box center [81, 160] width 123 height 144
click at [90, 162] on link "Marketplace" at bounding box center [83, 160] width 123 height 26
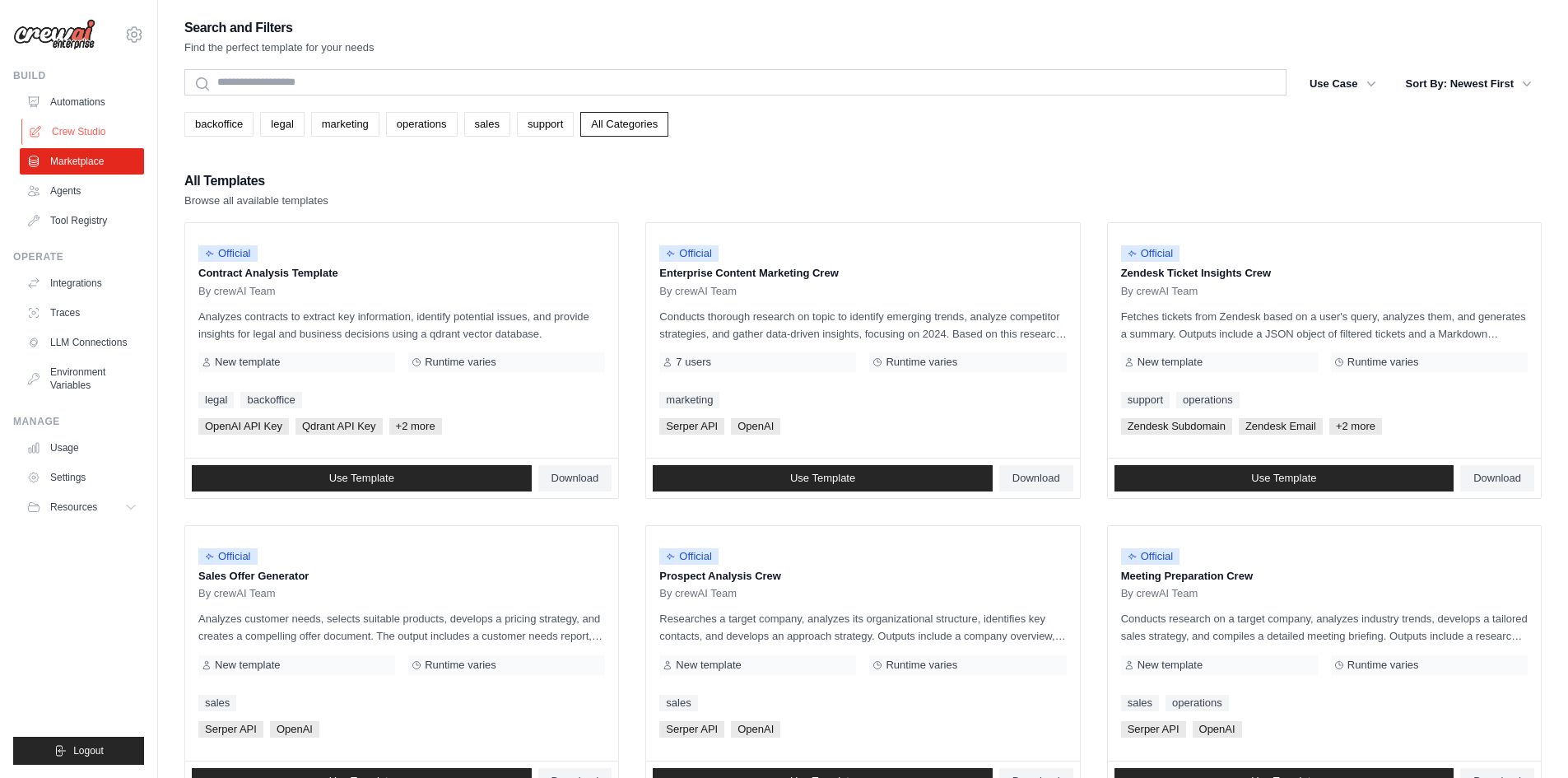
click at [83, 121] on link "Crew Studio" at bounding box center [84, 131] width 124 height 26
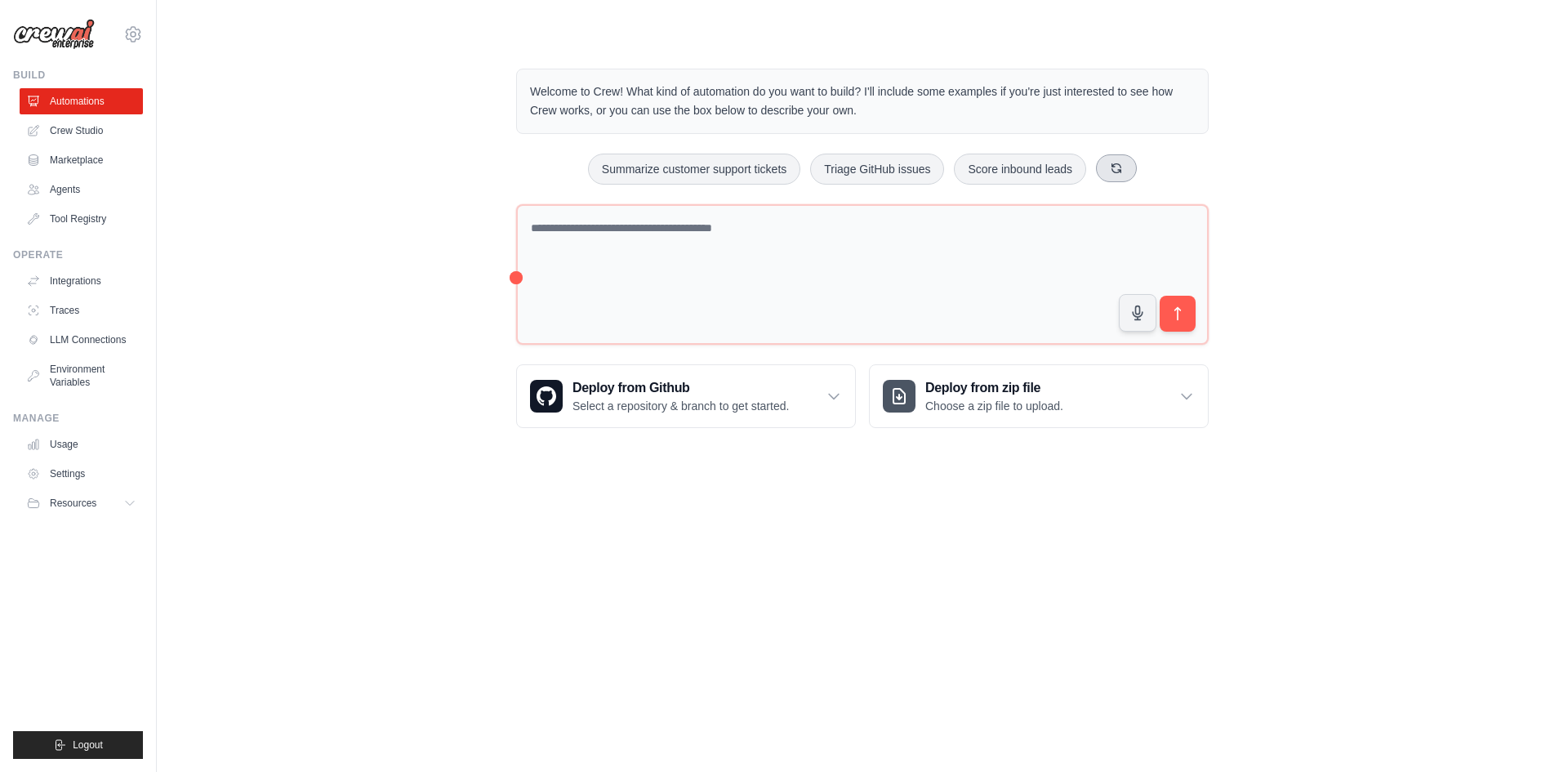
click at [1121, 170] on icon at bounding box center [1117, 168] width 9 height 9
click at [60, 135] on link "Crew Studio" at bounding box center [83, 130] width 123 height 26
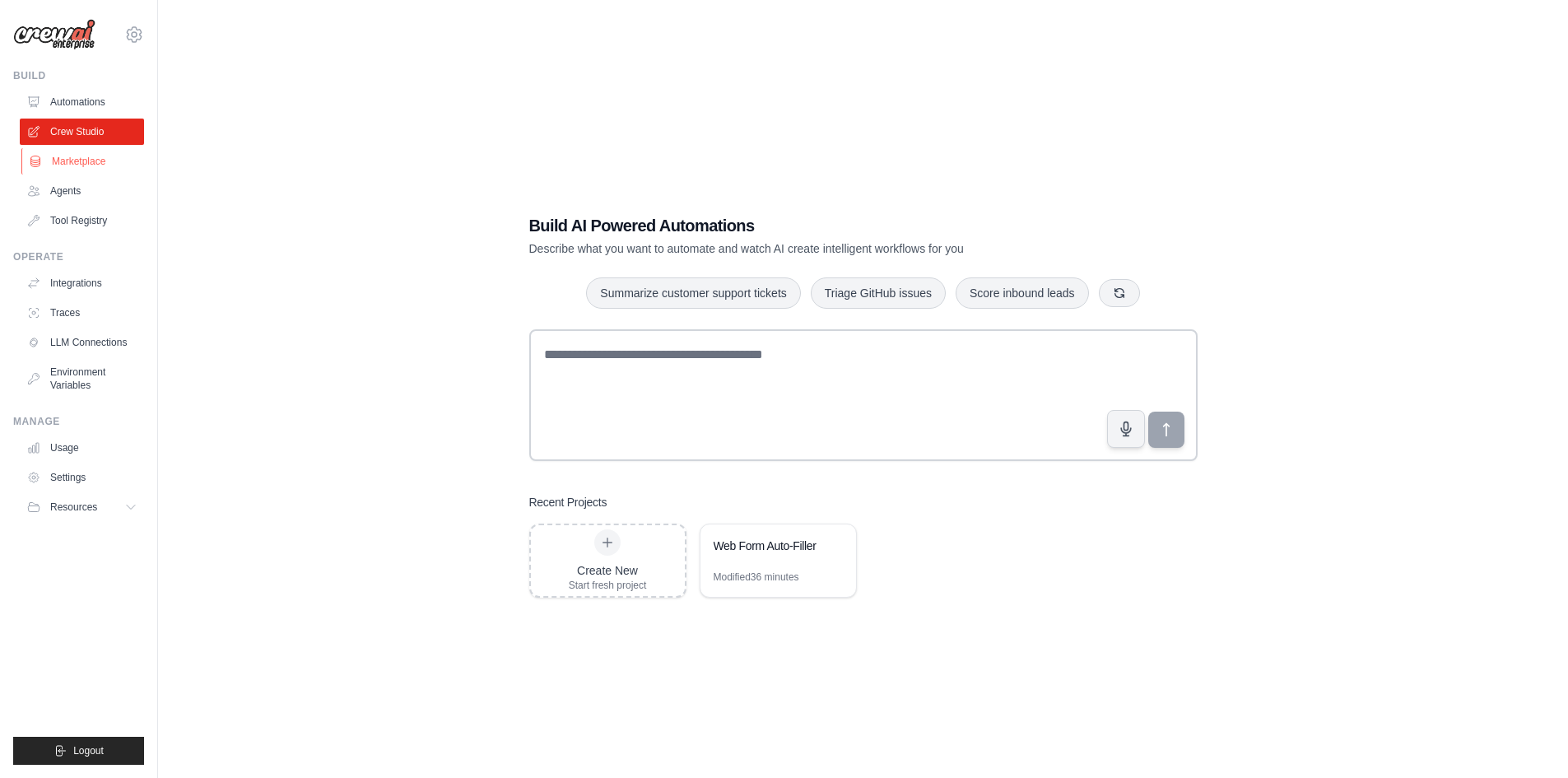
click at [57, 163] on link "Marketplace" at bounding box center [84, 161] width 124 height 26
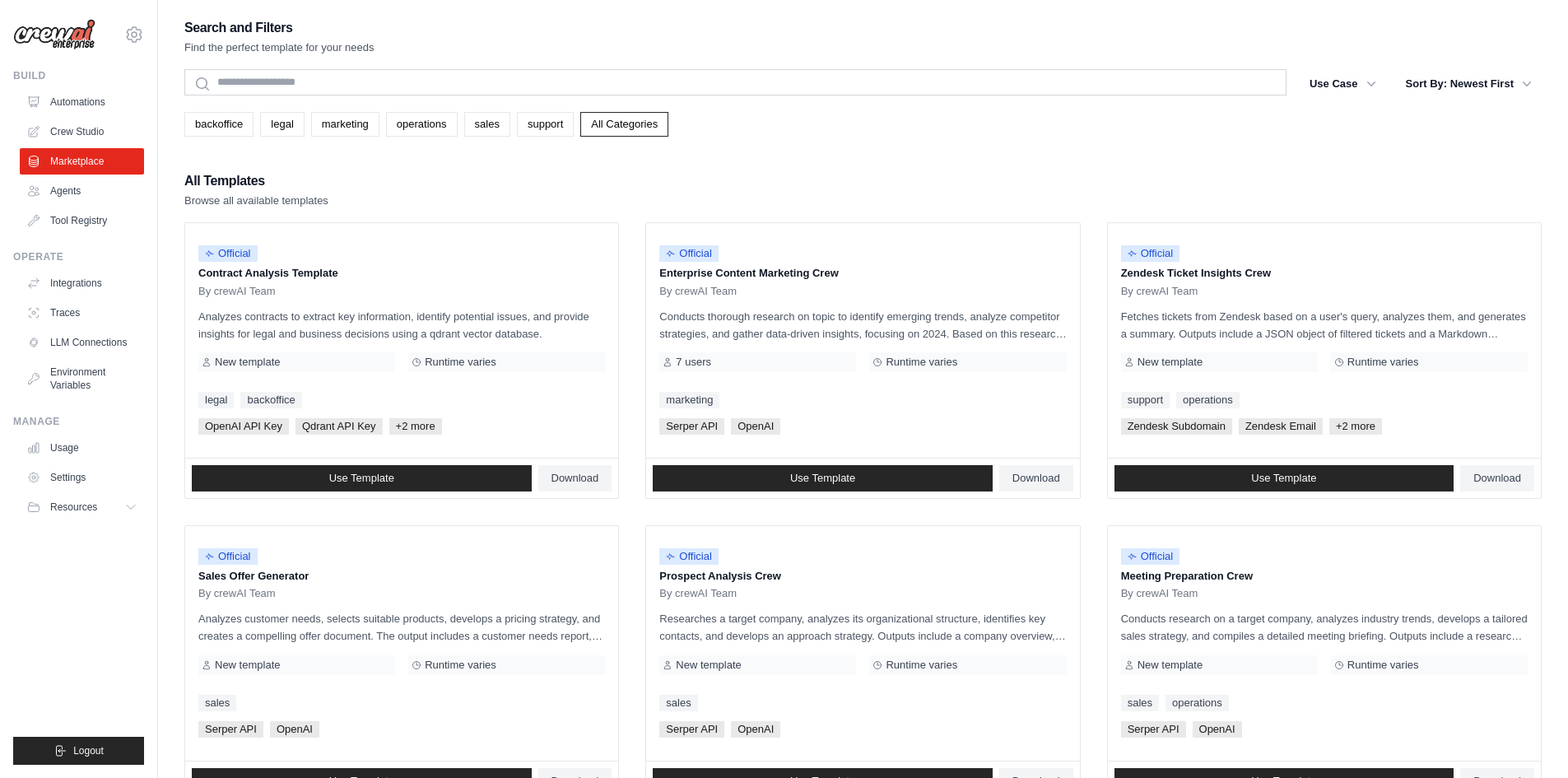
click at [71, 204] on ul "Automations Crew Studio Marketplace Agents Tool Registry" at bounding box center [82, 161] width 124 height 145
click at [70, 189] on link "Agents" at bounding box center [84, 190] width 124 height 26
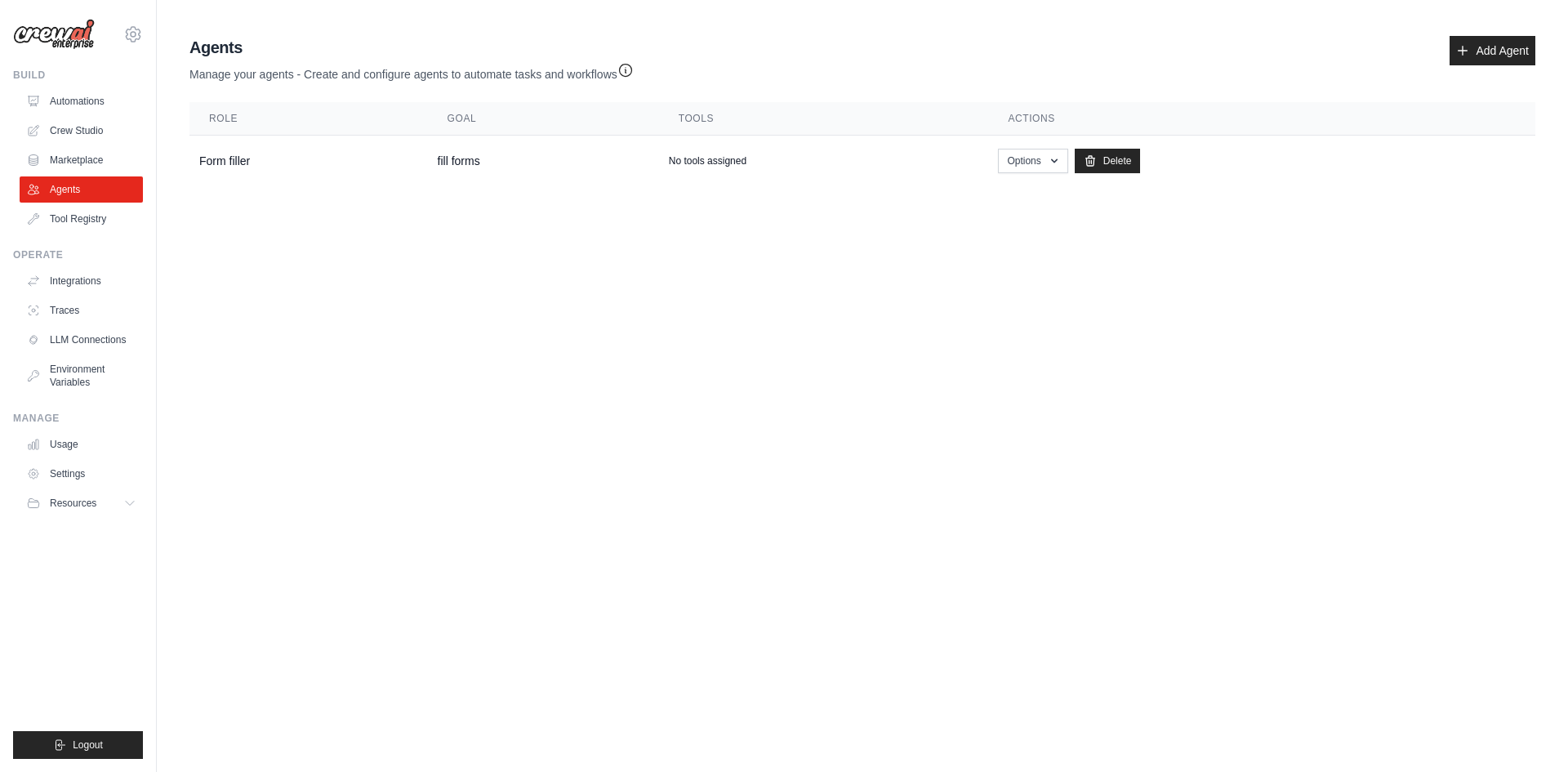
click at [96, 115] on ul "Automations Crew Studio Marketplace Agents Tool Registry" at bounding box center [81, 160] width 123 height 144
click at [96, 126] on link "Crew Studio" at bounding box center [83, 130] width 123 height 26
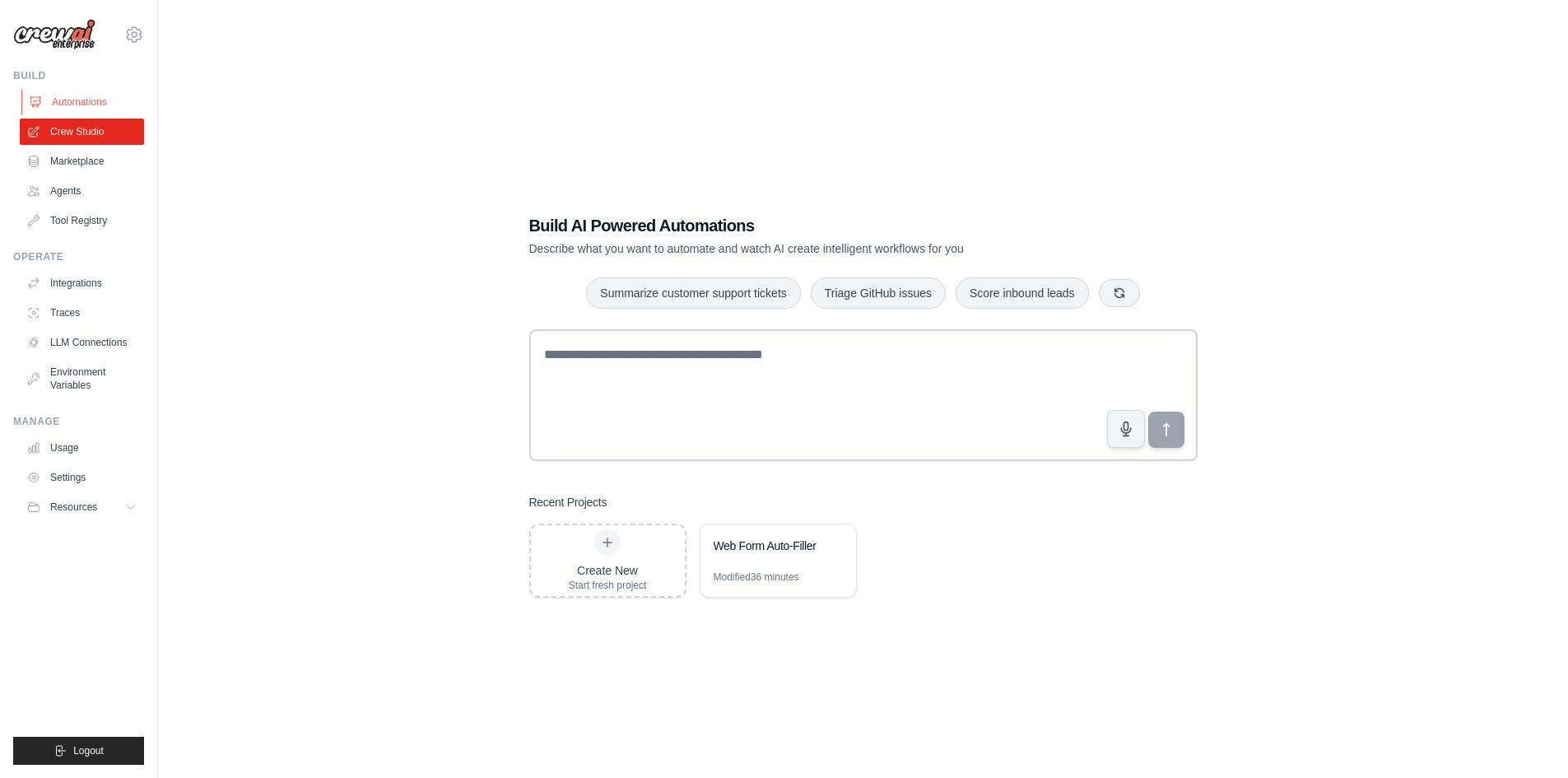
click at [36, 92] on link "Automations" at bounding box center [84, 102] width 124 height 26
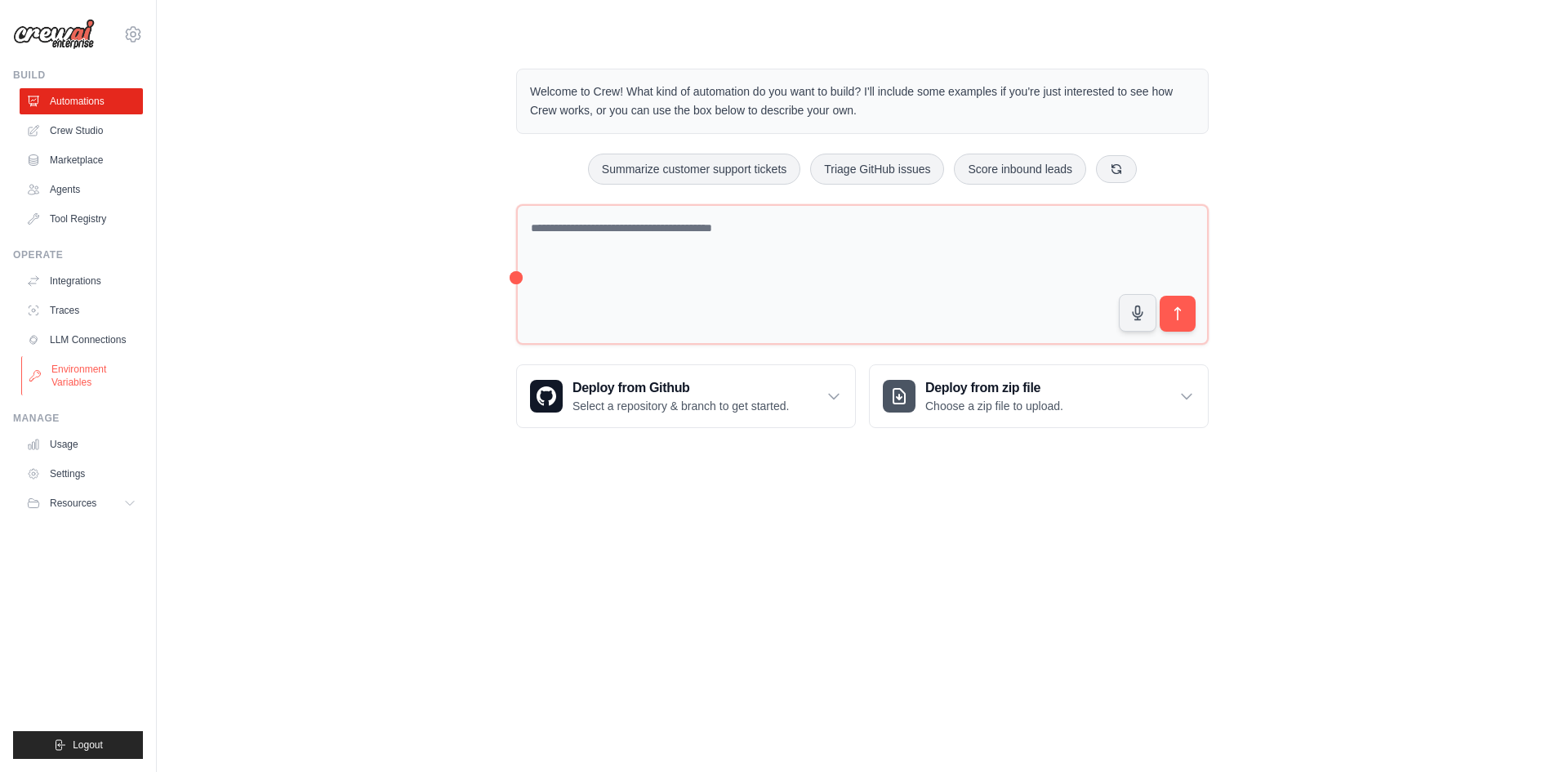
click at [89, 378] on link "Environment Variables" at bounding box center [83, 376] width 123 height 39
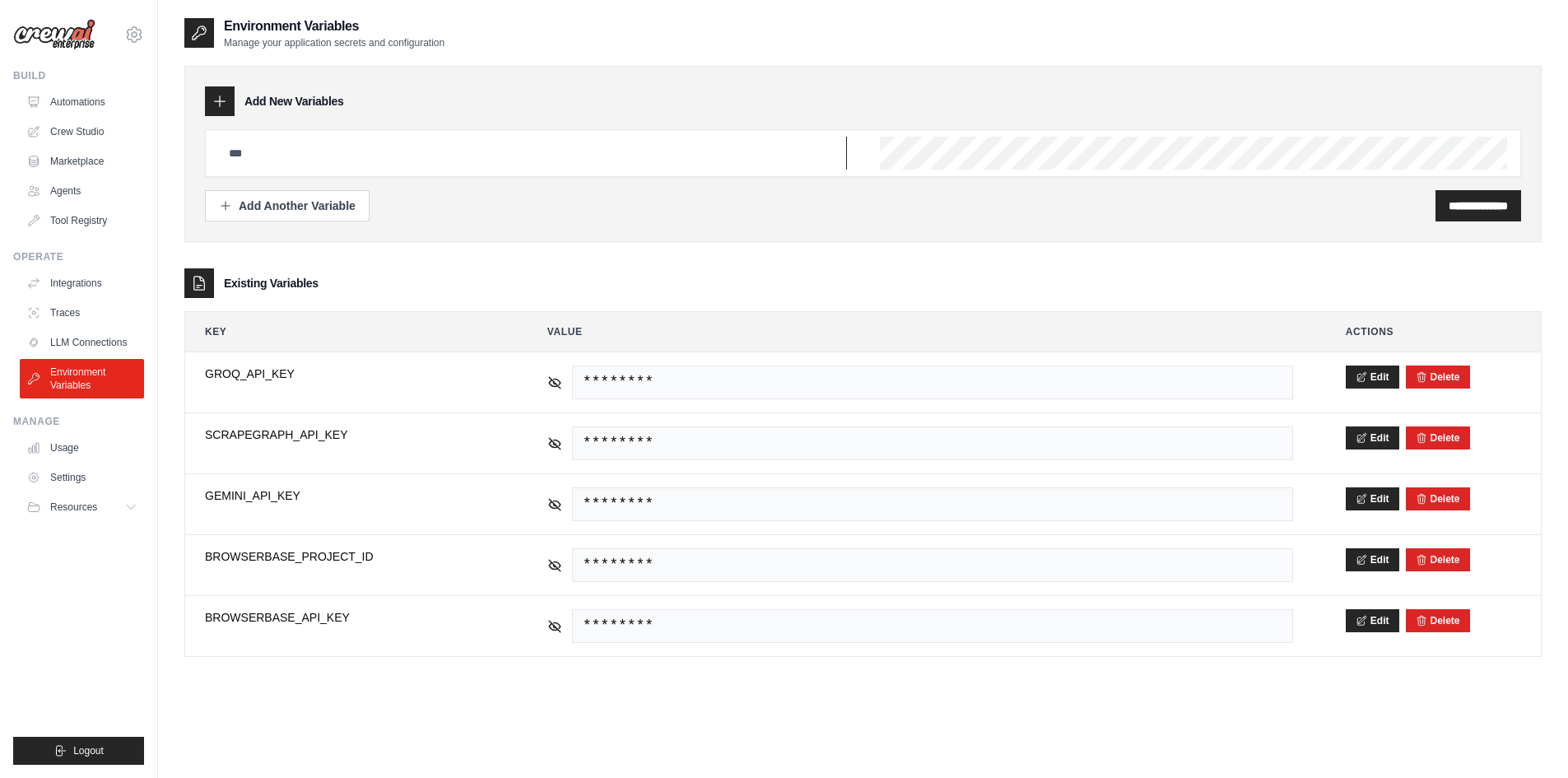
type input "****"
click at [1468, 200] on input "**********" at bounding box center [1478, 206] width 59 height 16
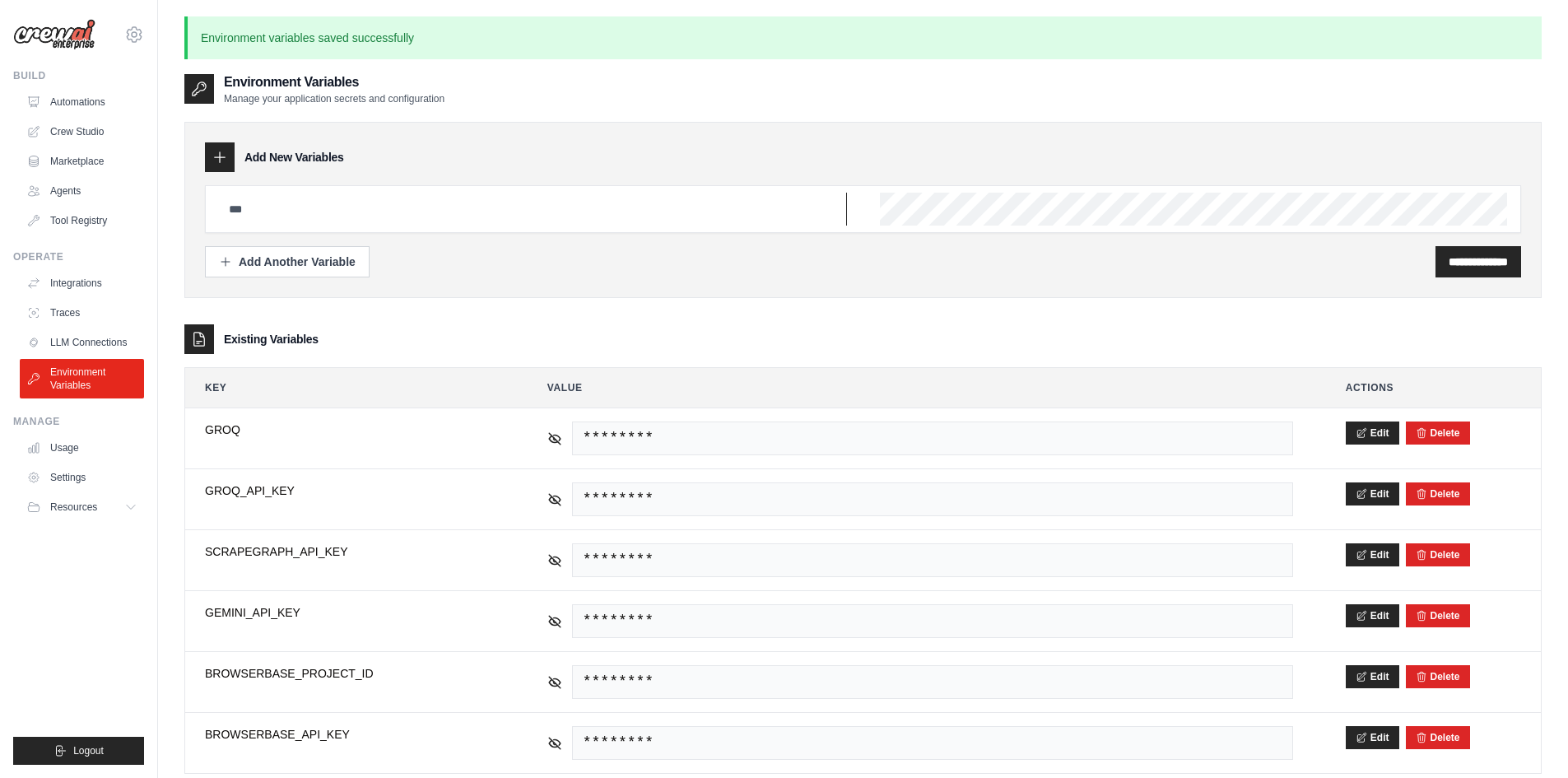
type input "****"
click at [81, 475] on link "Settings" at bounding box center [84, 477] width 124 height 26
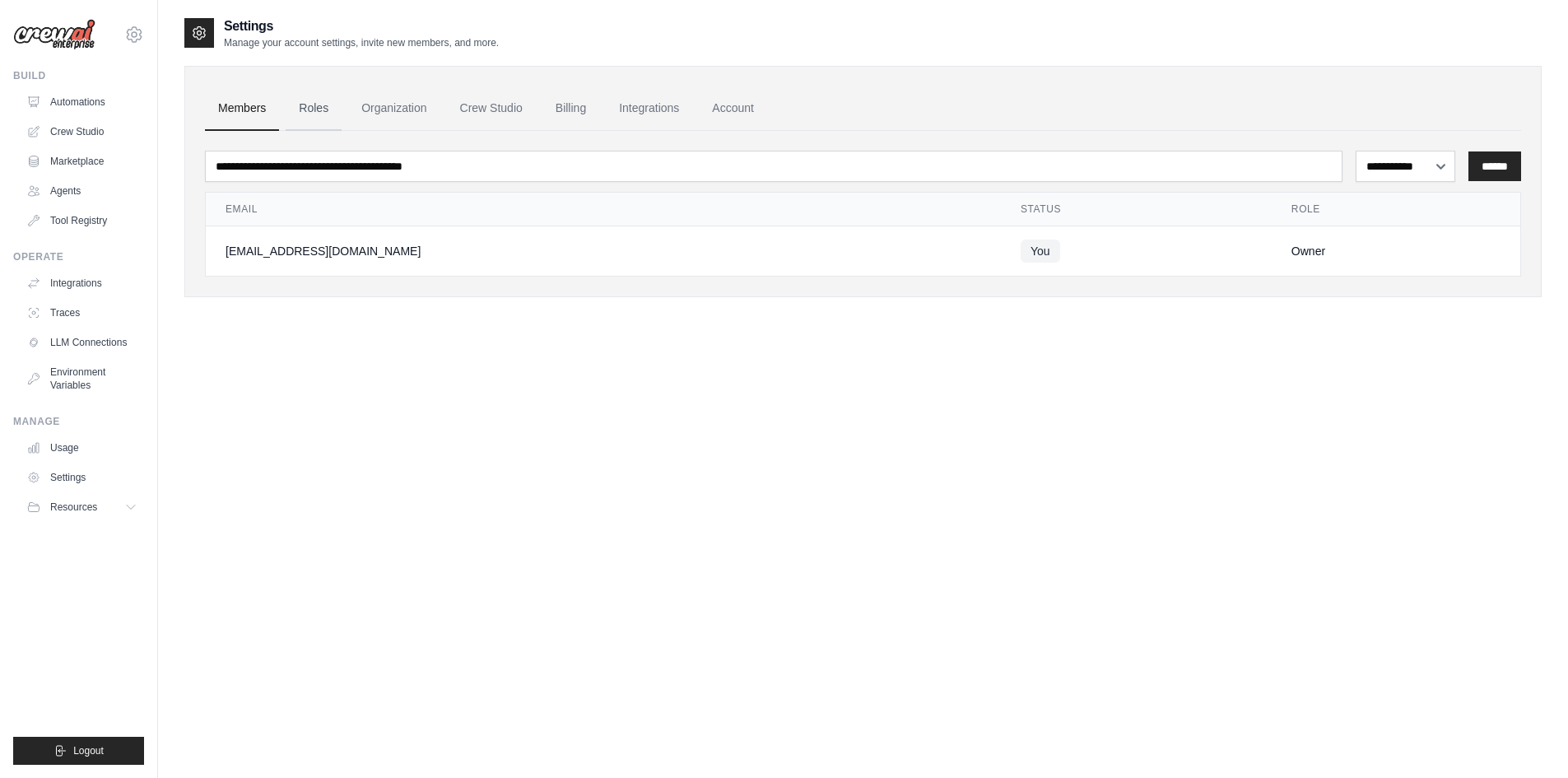
click at [311, 118] on link "Roles" at bounding box center [313, 109] width 56 height 45
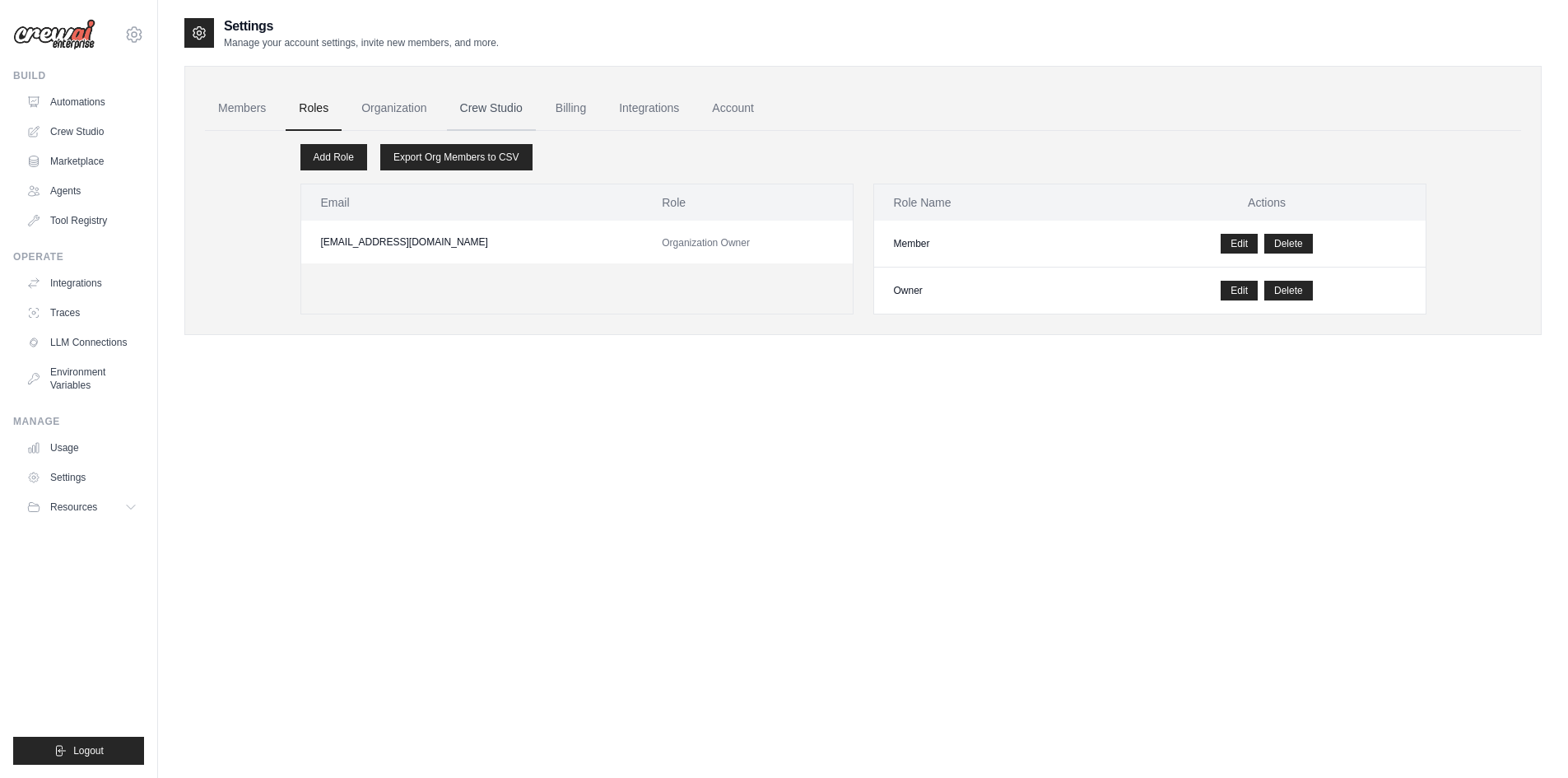
click at [499, 113] on link "Crew Studio" at bounding box center [491, 109] width 89 height 45
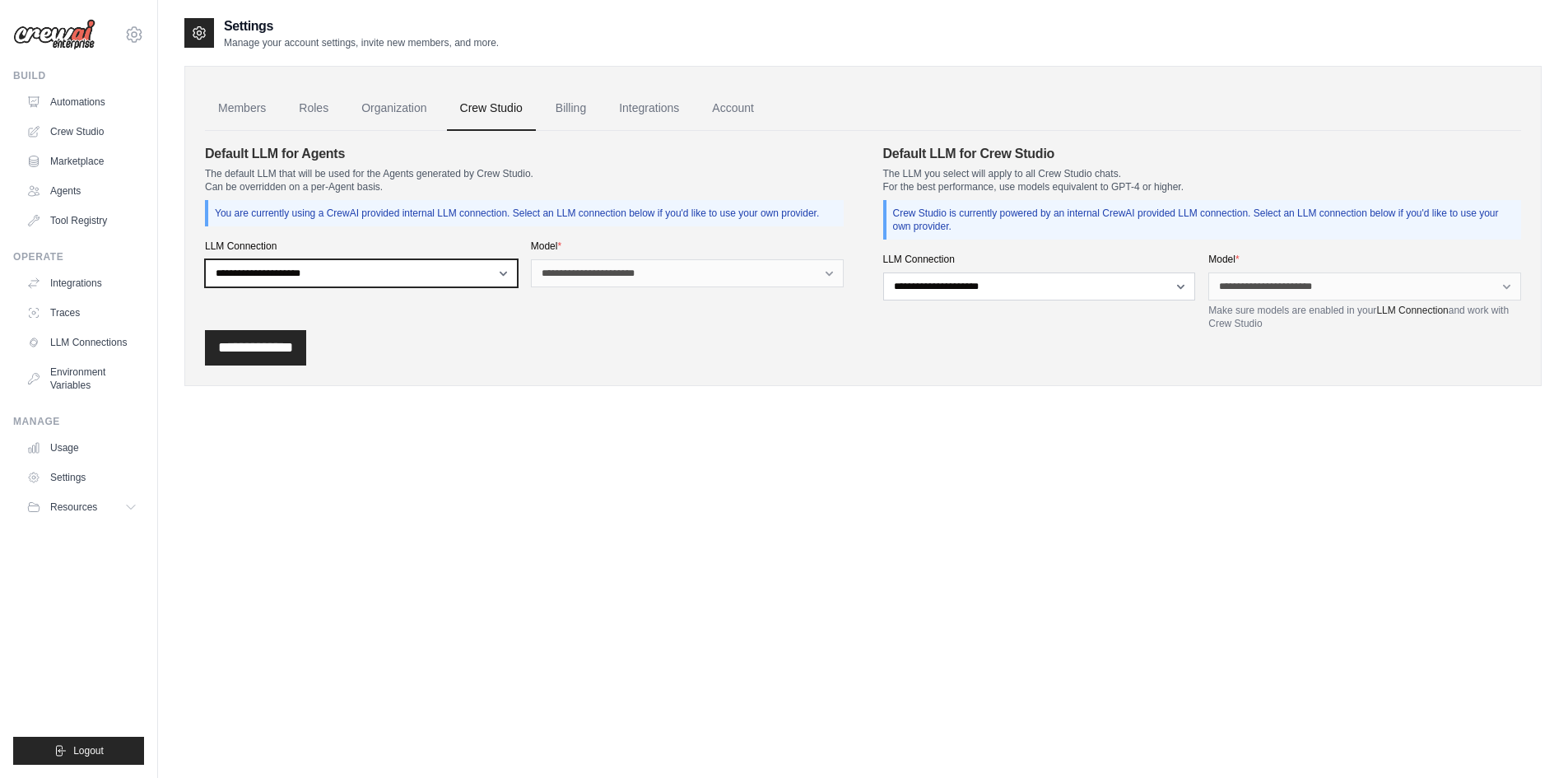
click at [462, 281] on select "**********" at bounding box center [361, 273] width 313 height 28
select select "******"
click at [205, 260] on select "**********" at bounding box center [361, 273] width 313 height 28
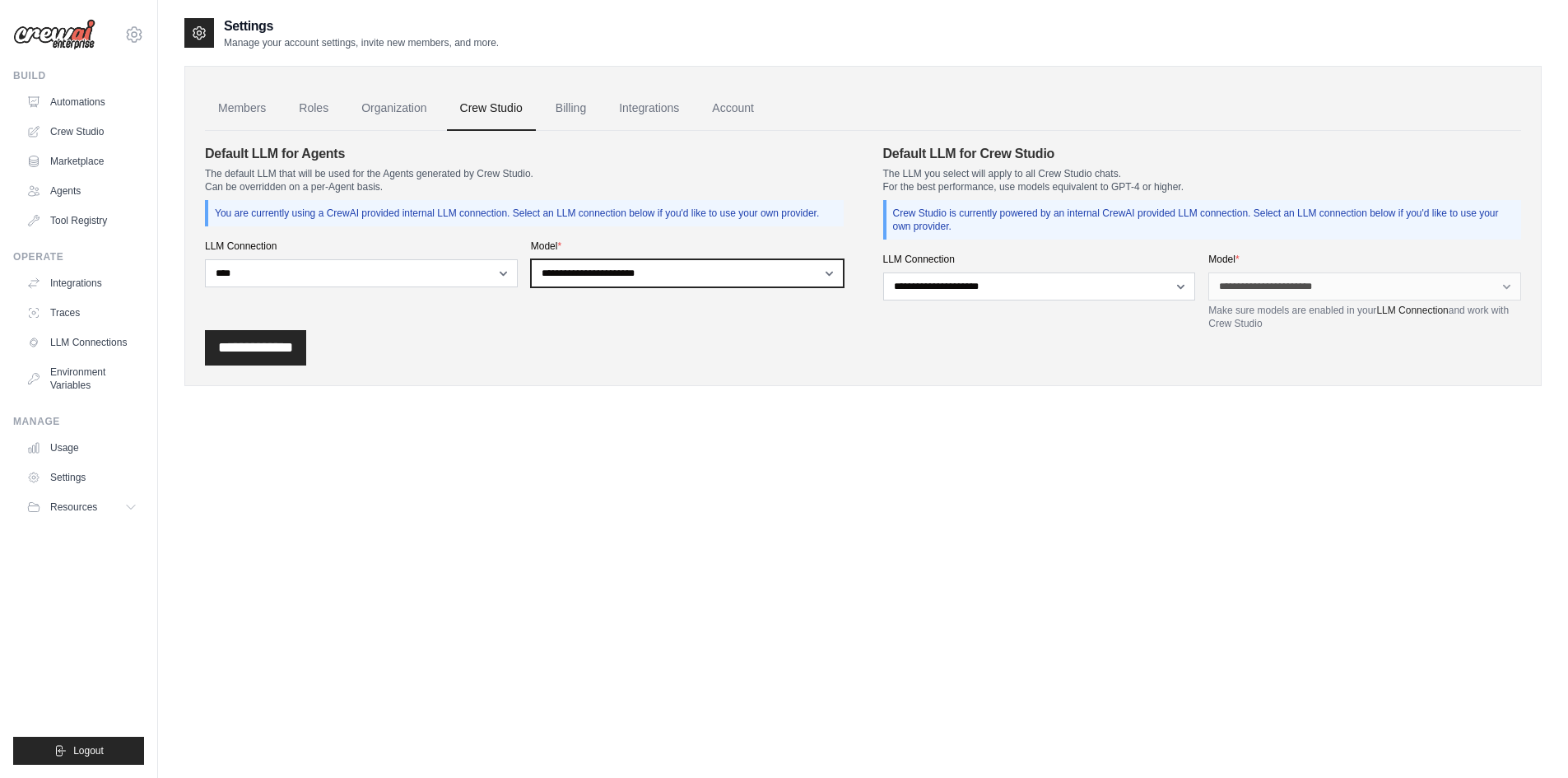
click at [647, 274] on select "**********" at bounding box center [687, 273] width 313 height 28
select select "**********"
click at [531, 260] on select "**********" at bounding box center [687, 273] width 313 height 28
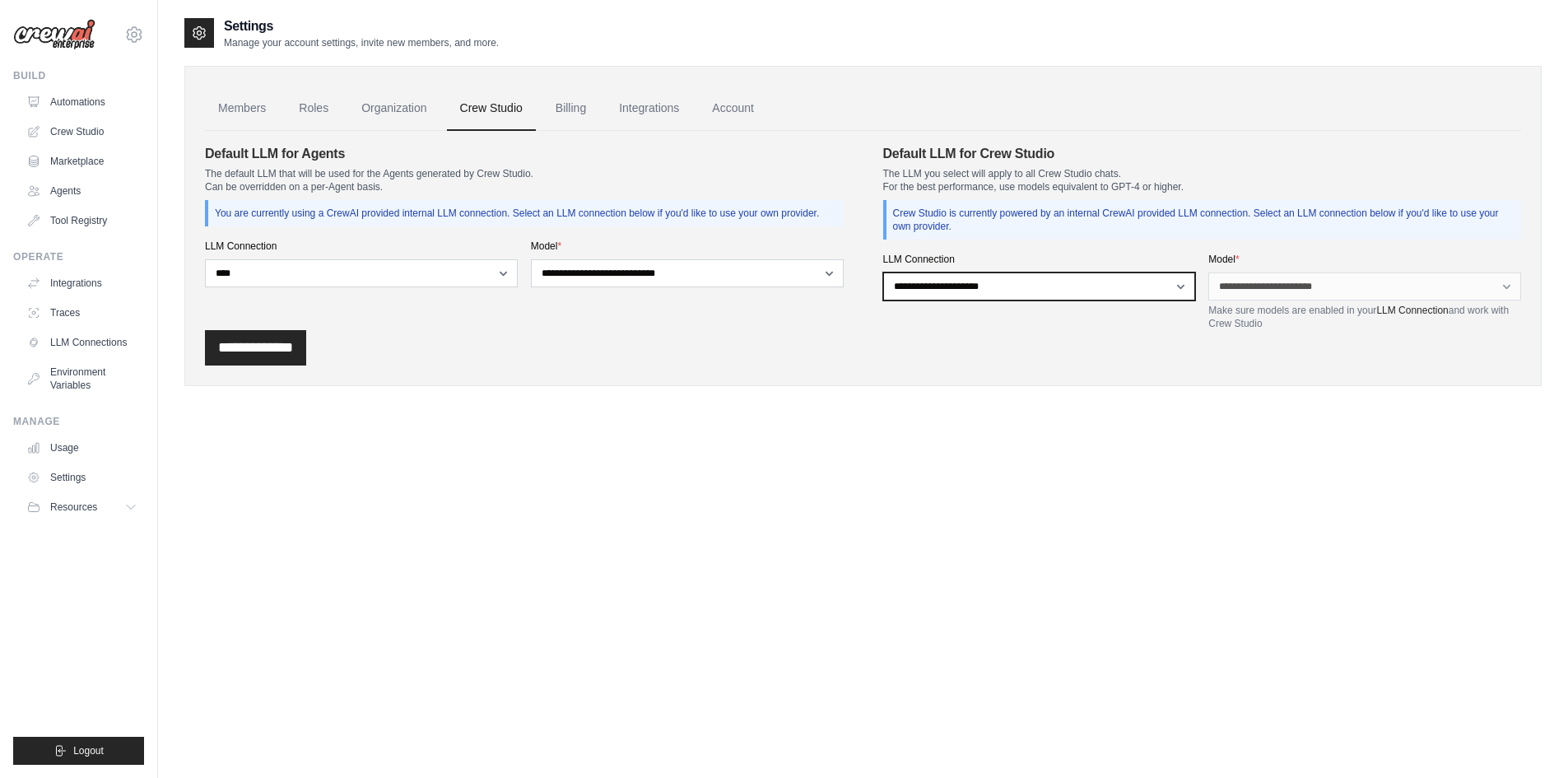
click at [1033, 283] on select "**********" at bounding box center [1040, 286] width 313 height 28
click at [884, 272] on select "**********" at bounding box center [1040, 286] width 313 height 28
click at [248, 345] on input "**********" at bounding box center [255, 348] width 101 height 35
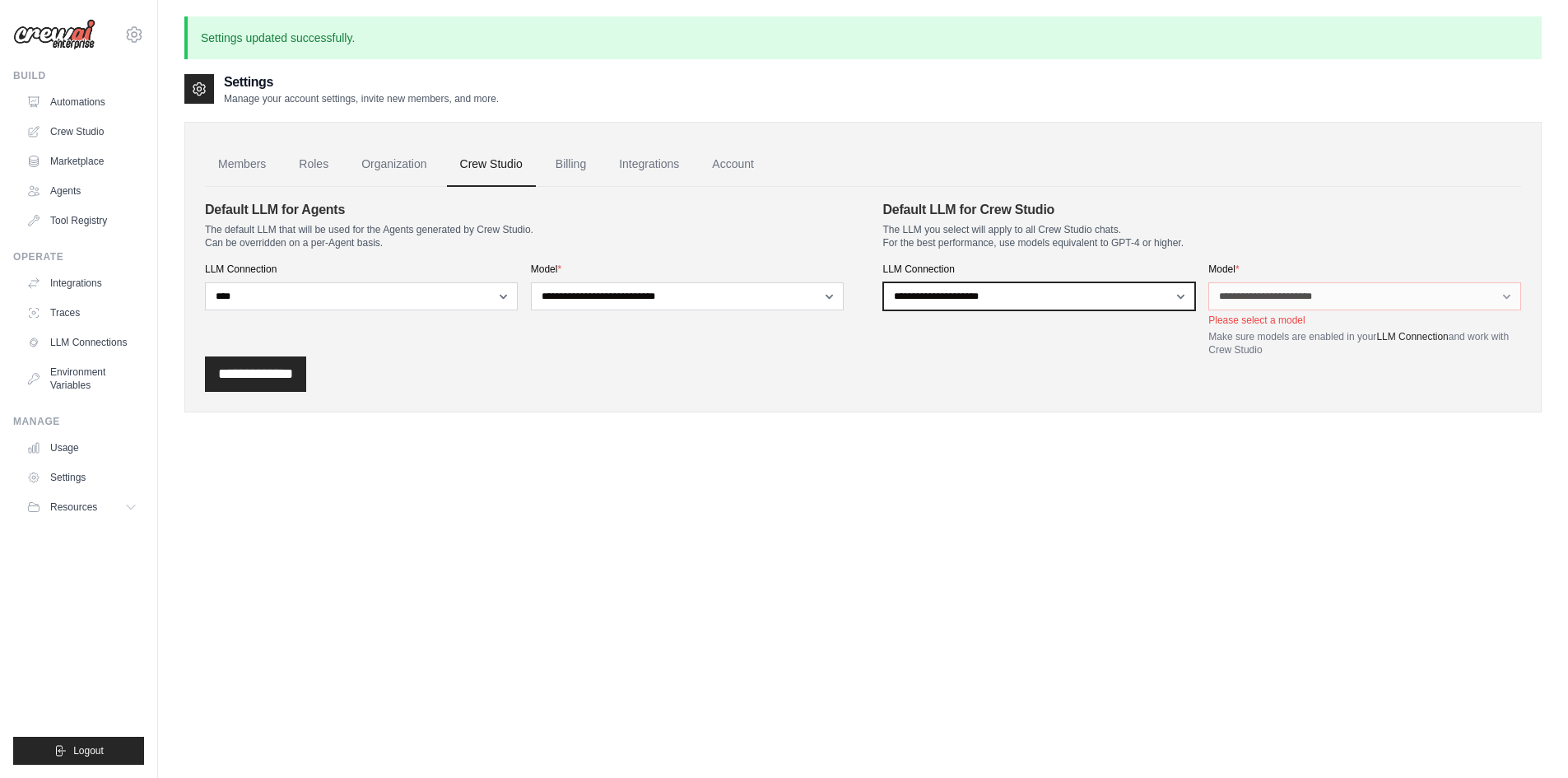
click at [1148, 302] on select "**********" at bounding box center [1040, 296] width 313 height 28
click at [884, 282] on select "**********" at bounding box center [1040, 296] width 313 height 28
click at [553, 165] on link "Billing" at bounding box center [570, 165] width 57 height 45
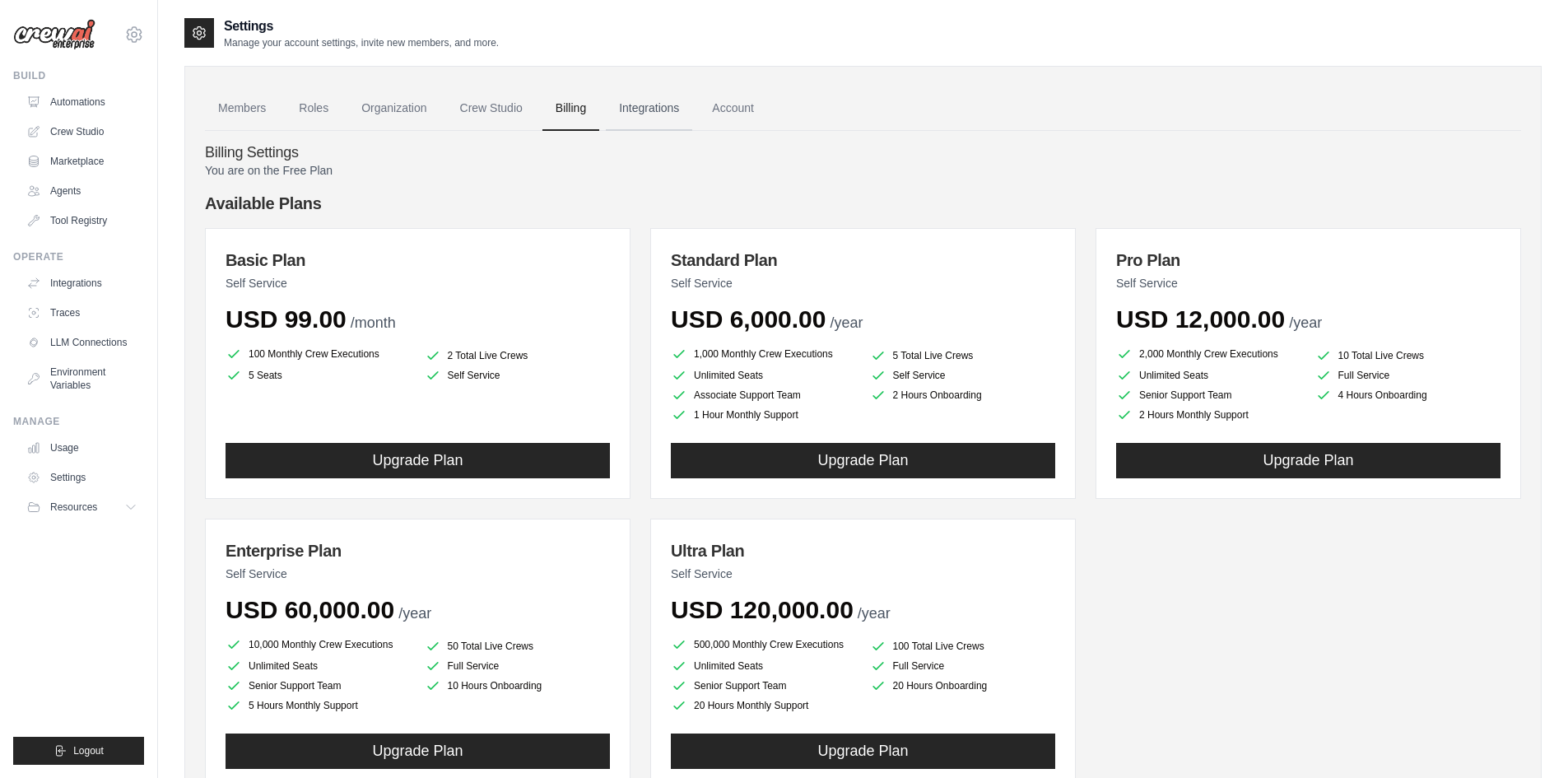
click at [622, 115] on link "Integrations" at bounding box center [649, 109] width 86 height 45
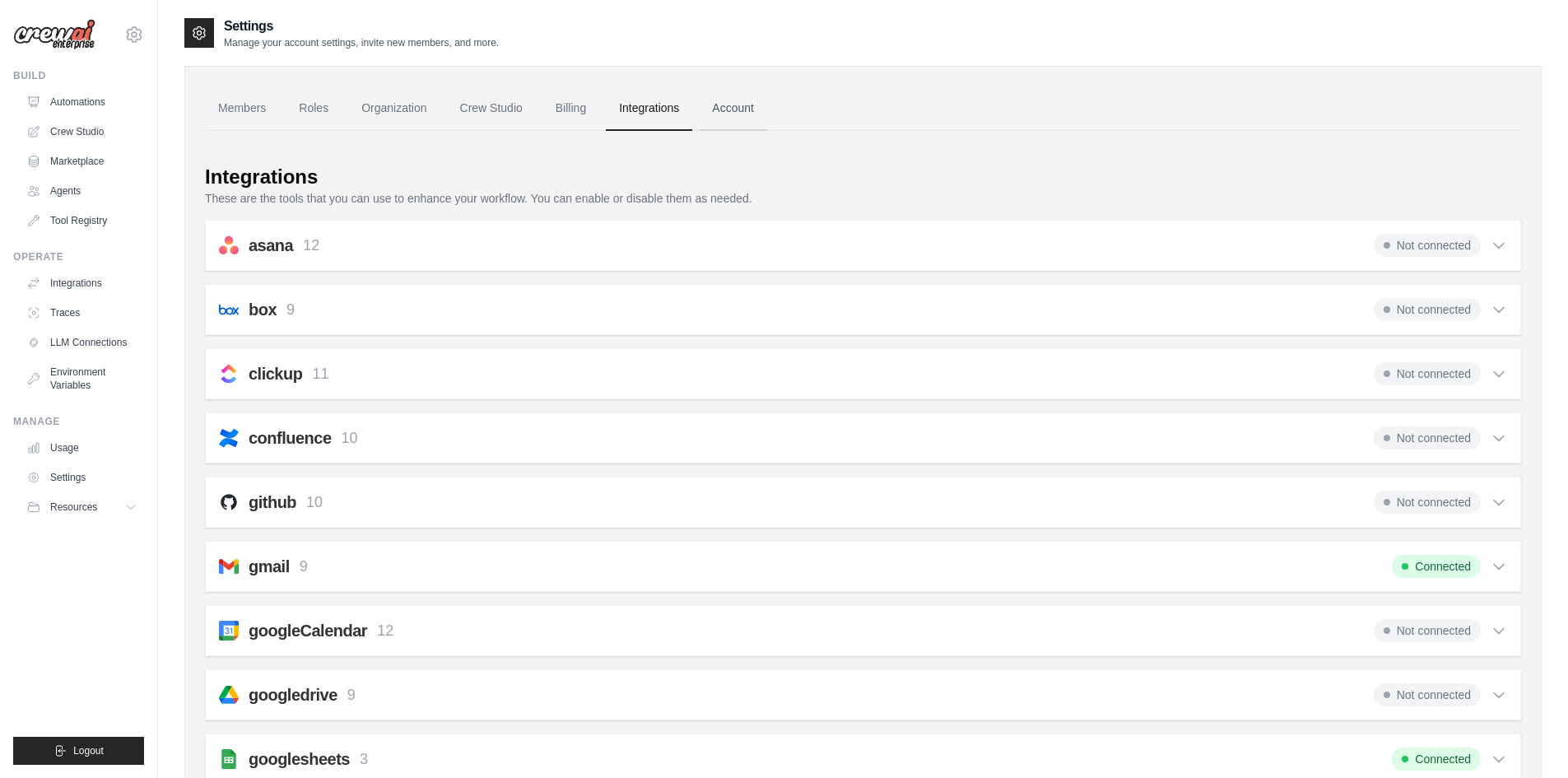
click at [731, 114] on link "Account" at bounding box center [733, 109] width 68 height 45
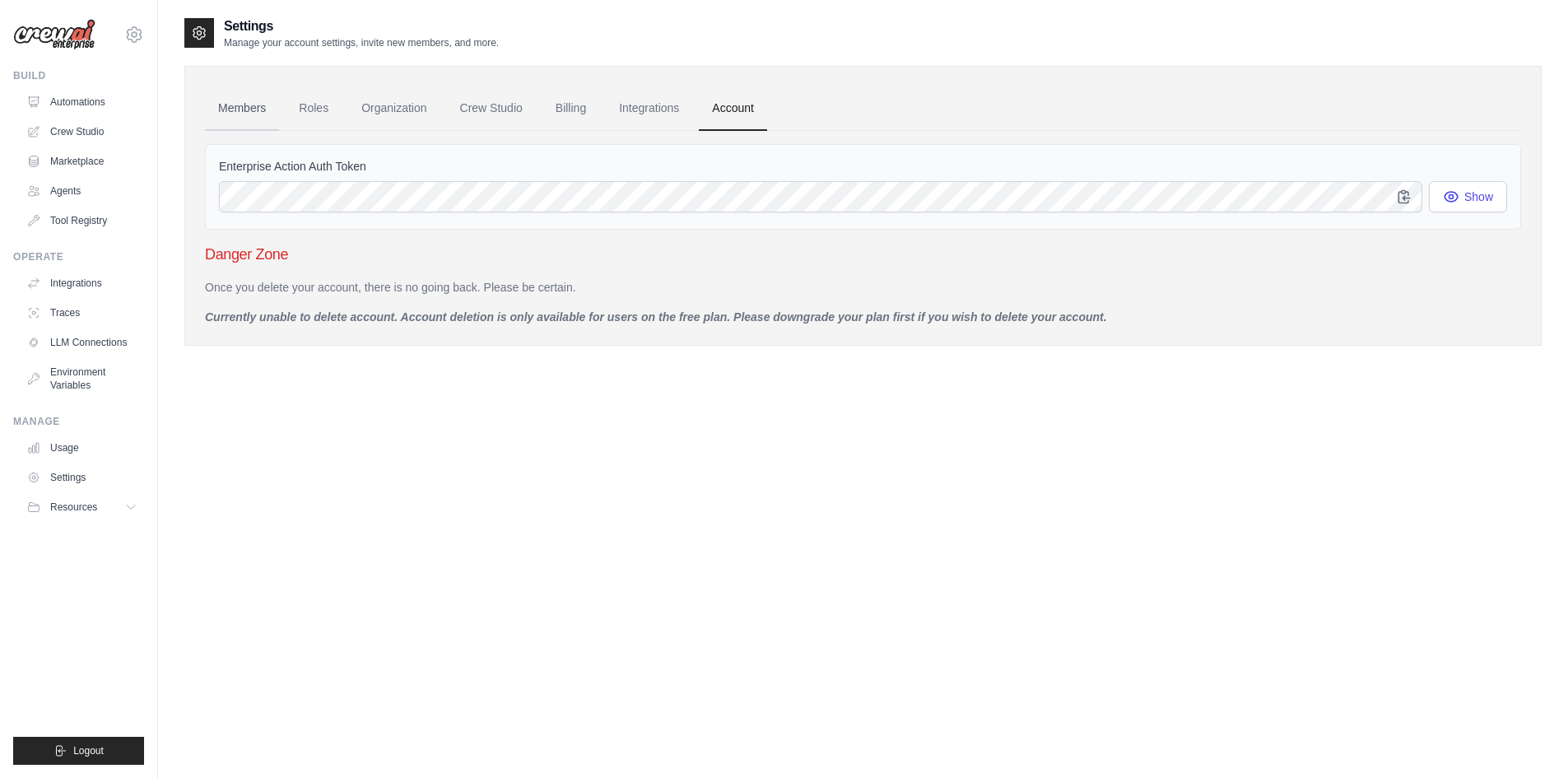
click at [227, 118] on link "Members" at bounding box center [242, 109] width 75 height 45
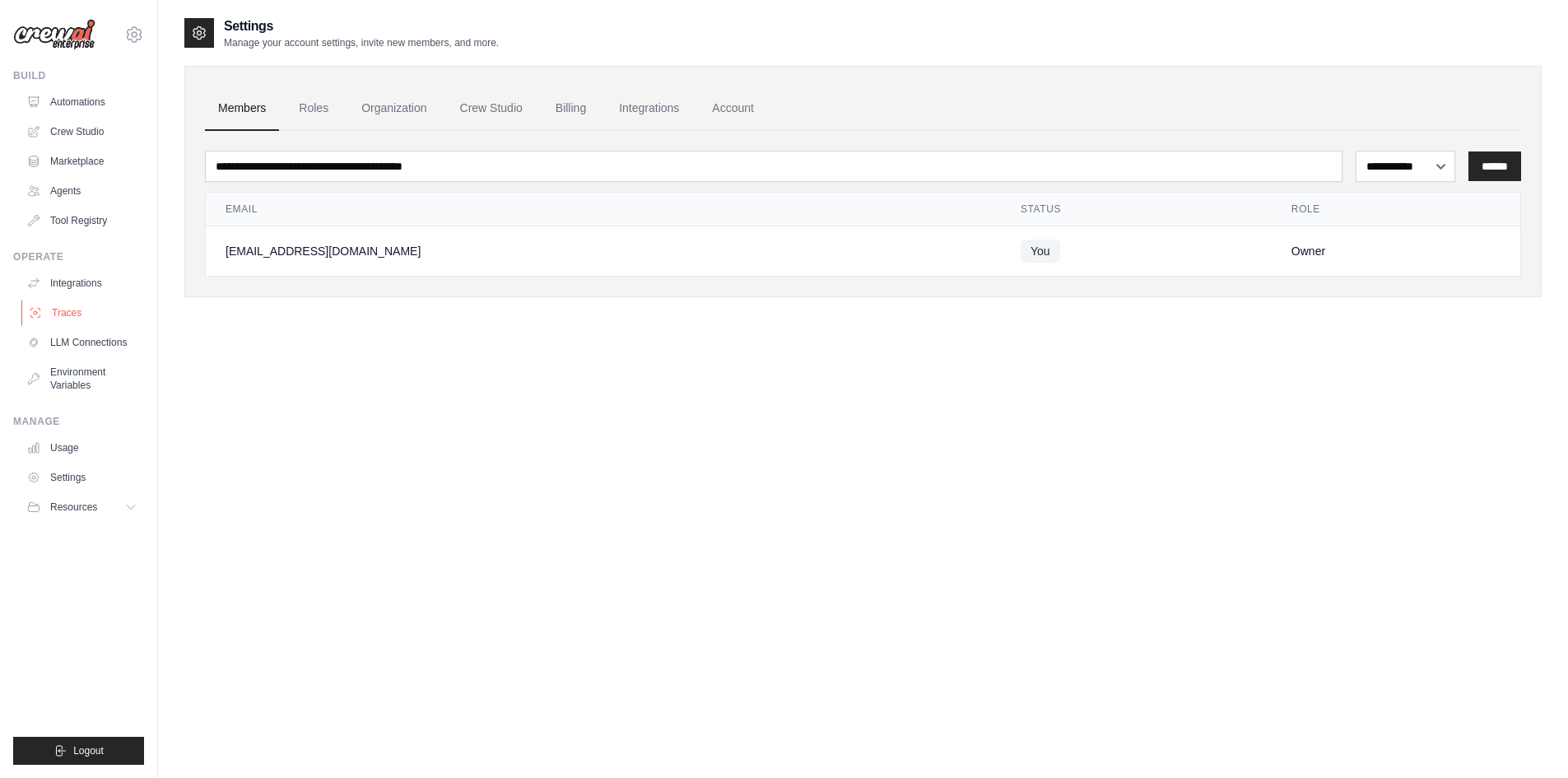
click at [76, 322] on link "Traces" at bounding box center [84, 313] width 124 height 26
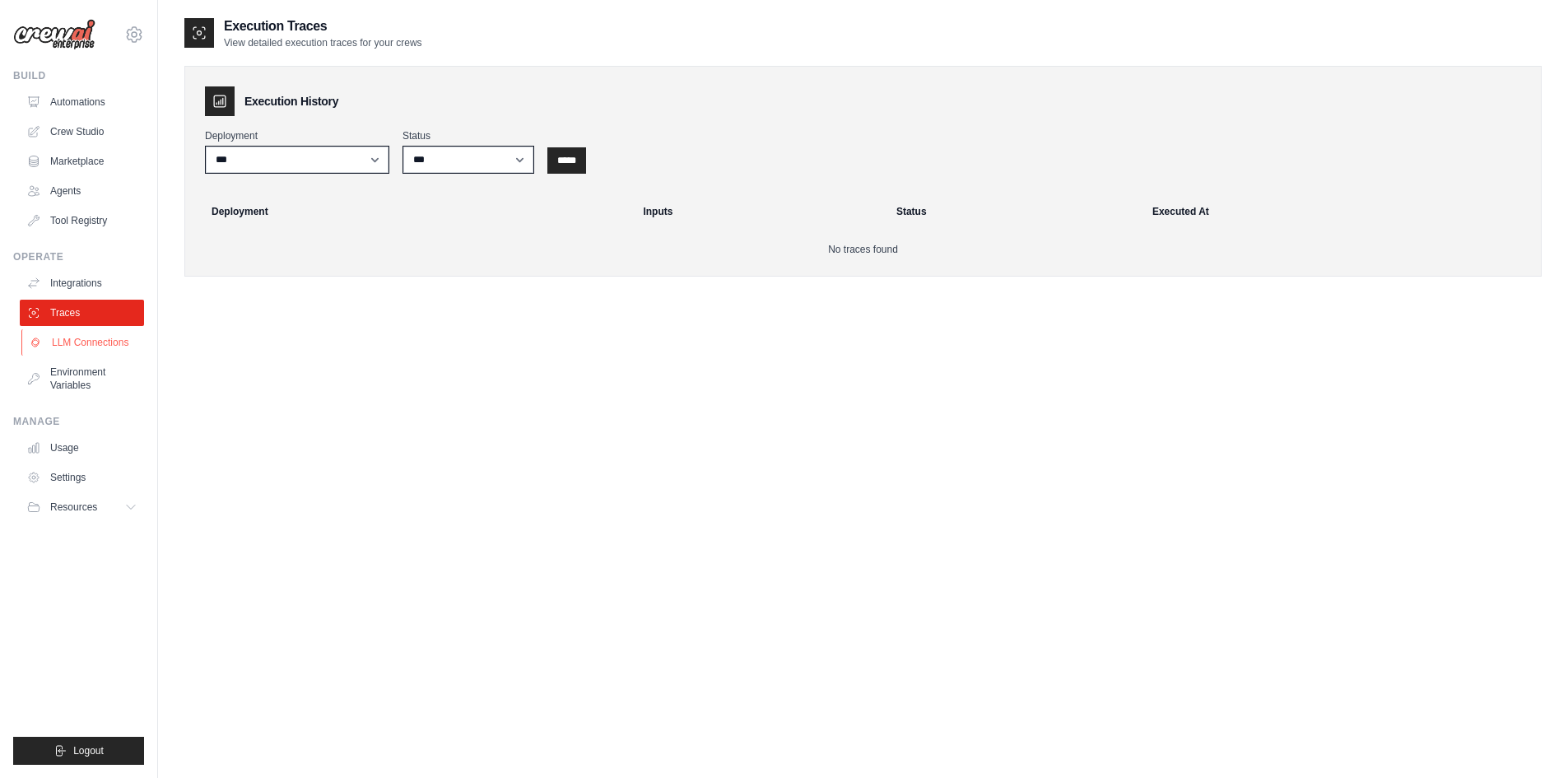
click at [89, 348] on link "LLM Connections" at bounding box center [84, 342] width 124 height 26
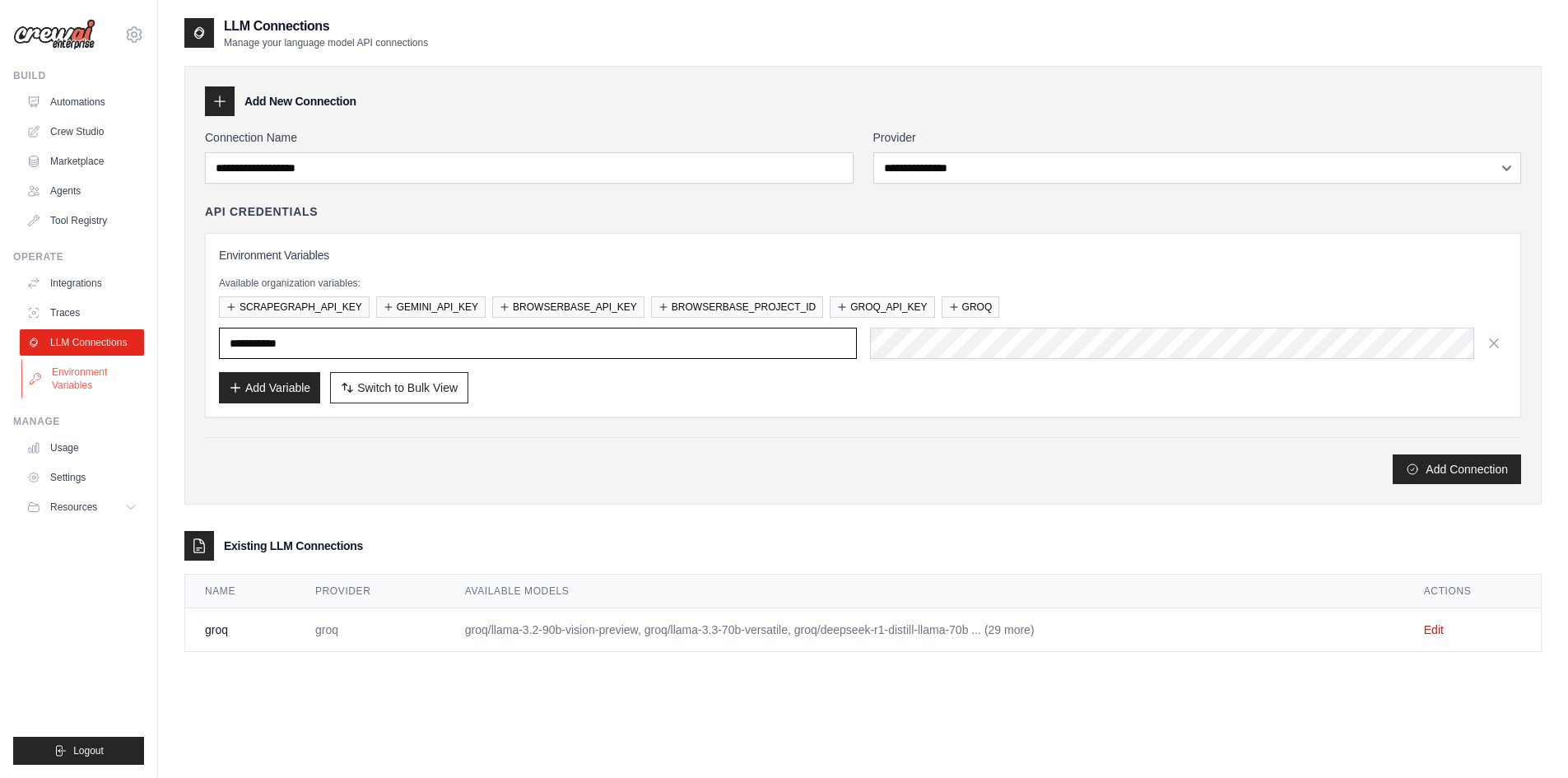
type input "****"
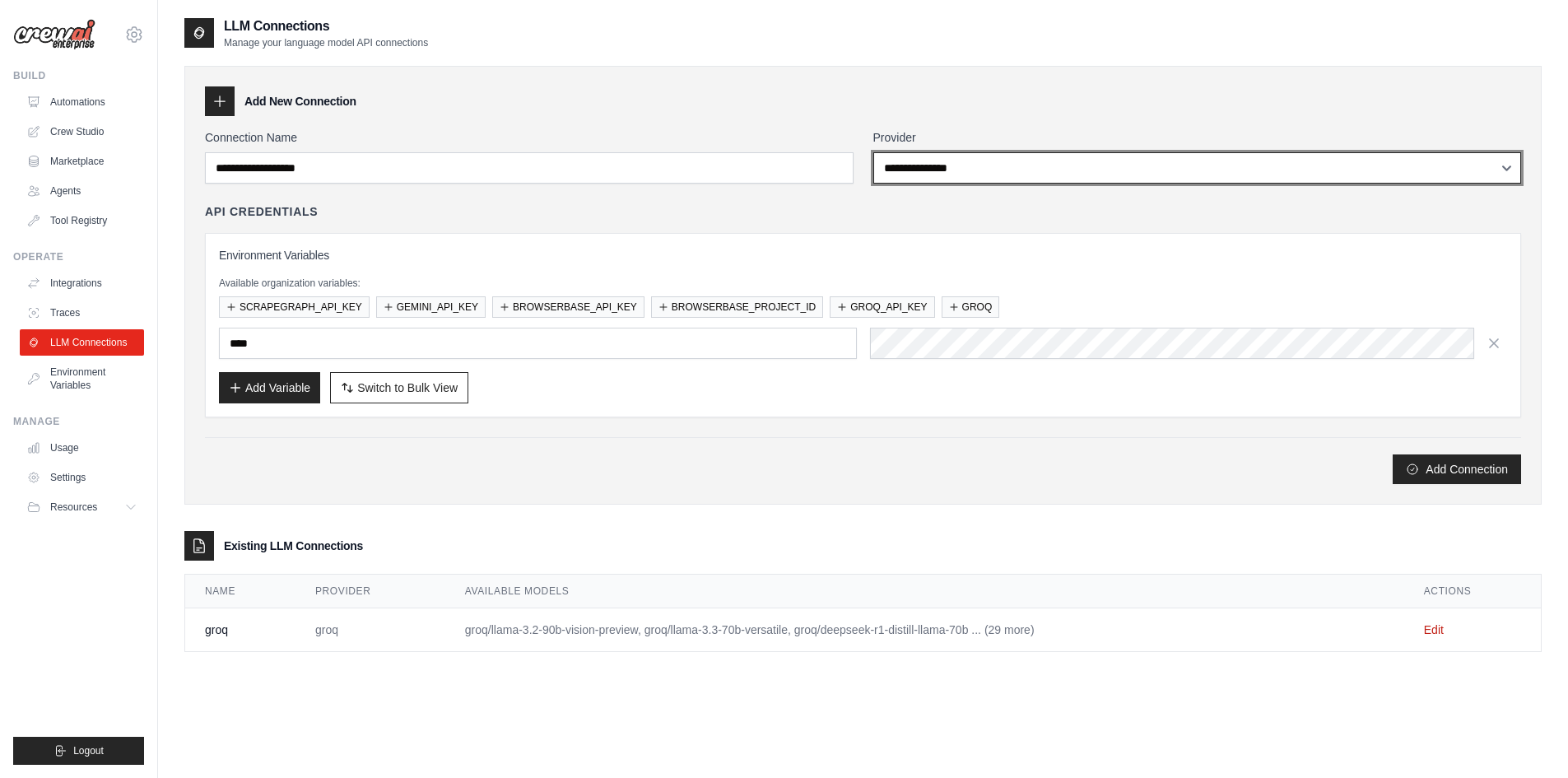
click at [1031, 173] on select "**********" at bounding box center [1198, 168] width 648 height 31
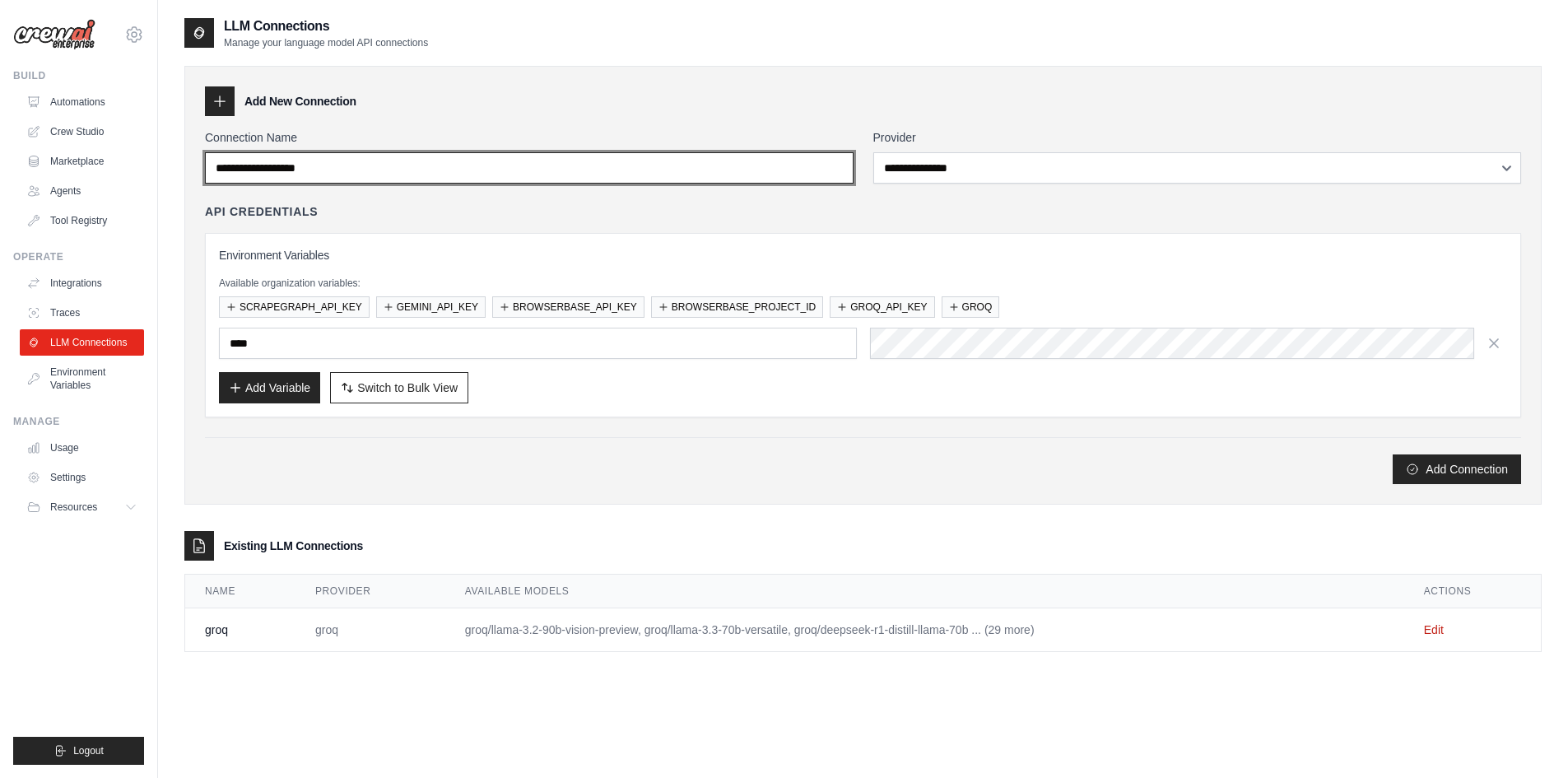
click at [770, 168] on input "Connection Name" at bounding box center [529, 168] width 648 height 31
type input "****"
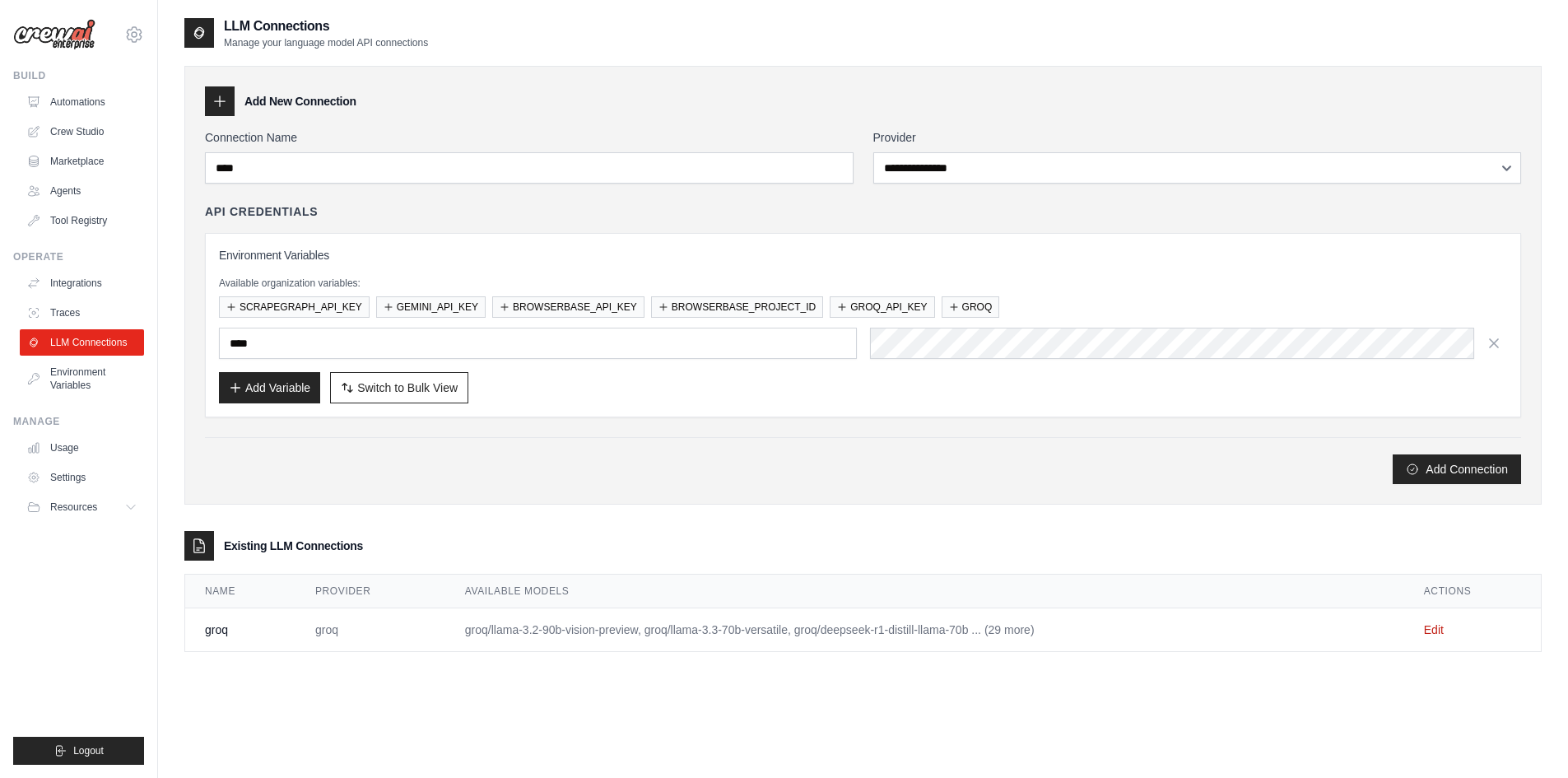
click at [1126, 145] on label "Provider" at bounding box center [1198, 137] width 648 height 16
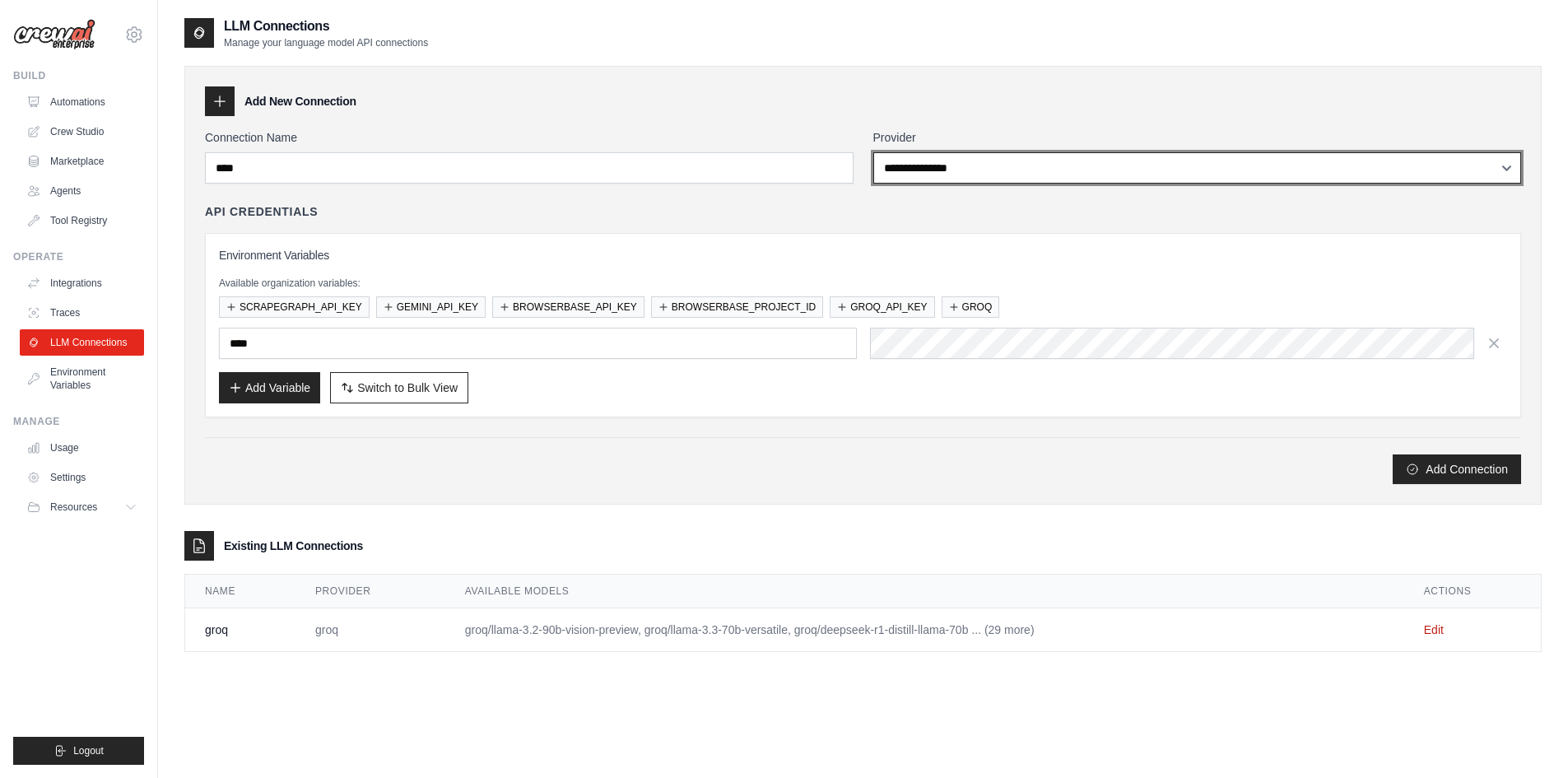
click at [1126, 153] on select "**********" at bounding box center [1198, 168] width 648 height 31
click at [1096, 165] on select "**********" at bounding box center [1198, 168] width 648 height 31
select select "****"
click at [874, 153] on select "**********" at bounding box center [1198, 168] width 648 height 31
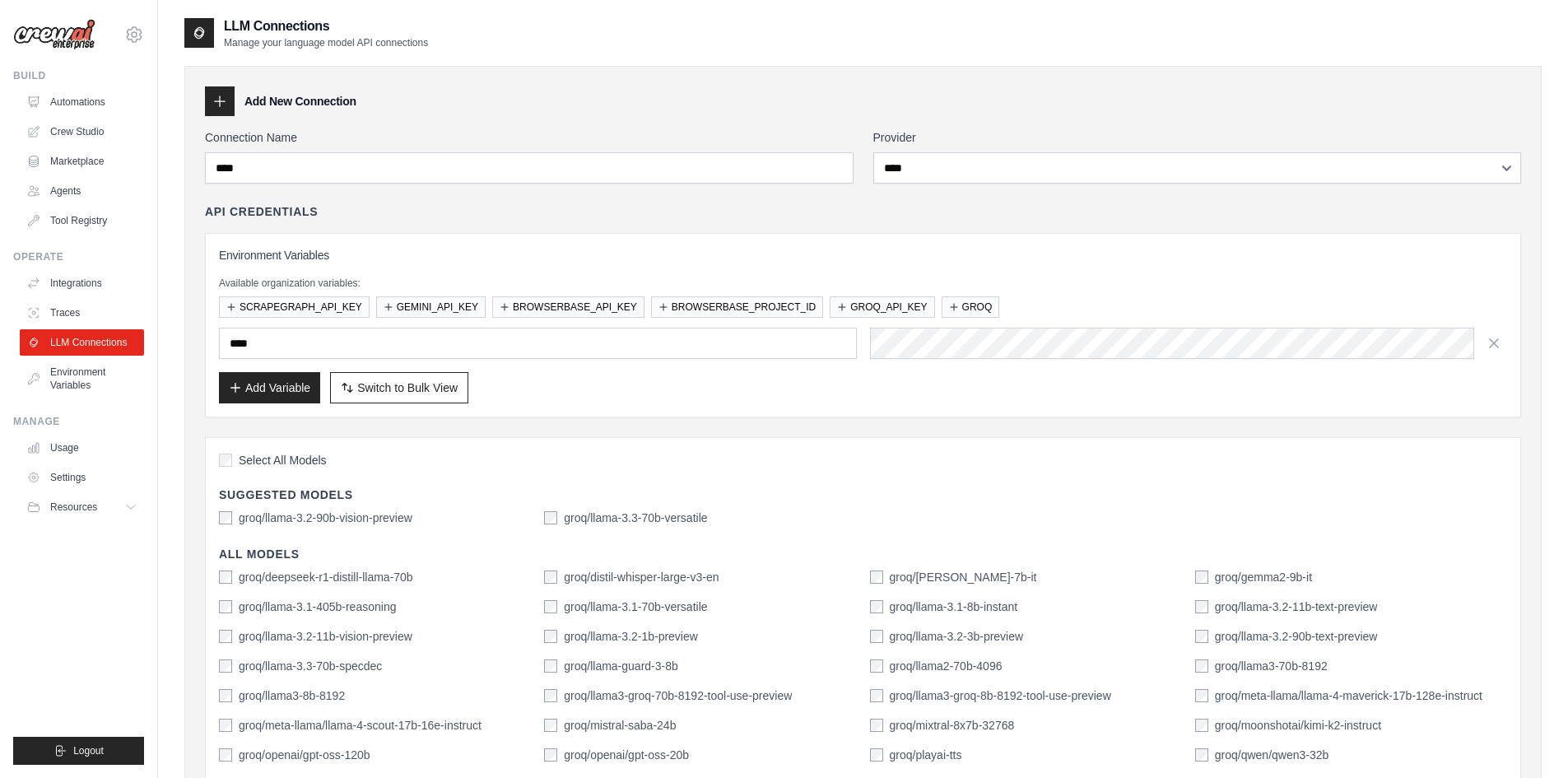
click at [598, 401] on div "Add Variable Switch to Bulk View Switch to Table View" at bounding box center [863, 387] width 1289 height 31
click at [302, 337] on input "****" at bounding box center [538, 343] width 638 height 31
click at [676, 401] on div "Add Variable Switch to Bulk View Switch to Table View" at bounding box center [863, 387] width 1289 height 31
click at [287, 382] on button "Add Variable" at bounding box center [269, 386] width 101 height 31
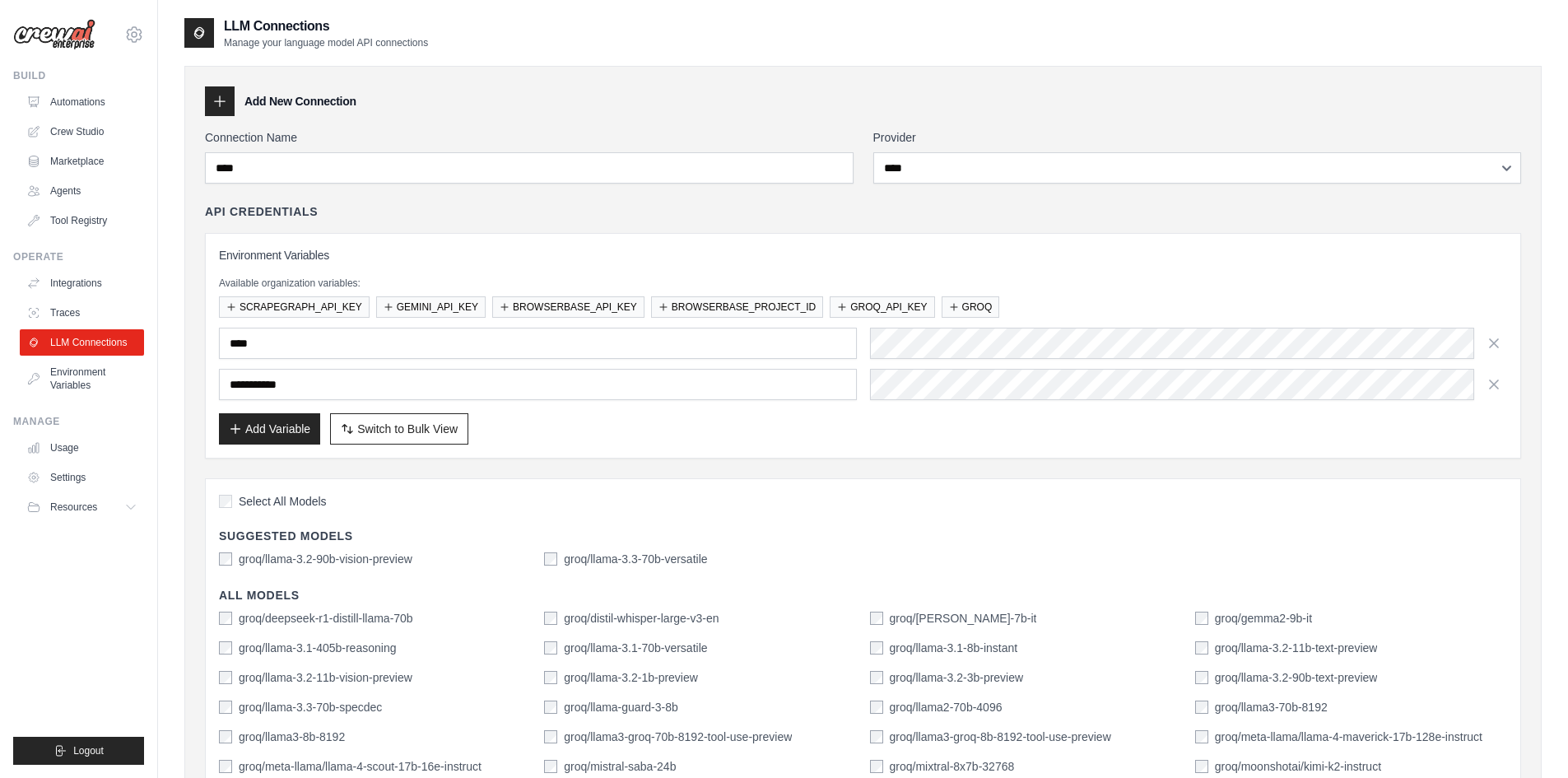
click at [280, 500] on span "Select All Models" at bounding box center [283, 501] width 88 height 16
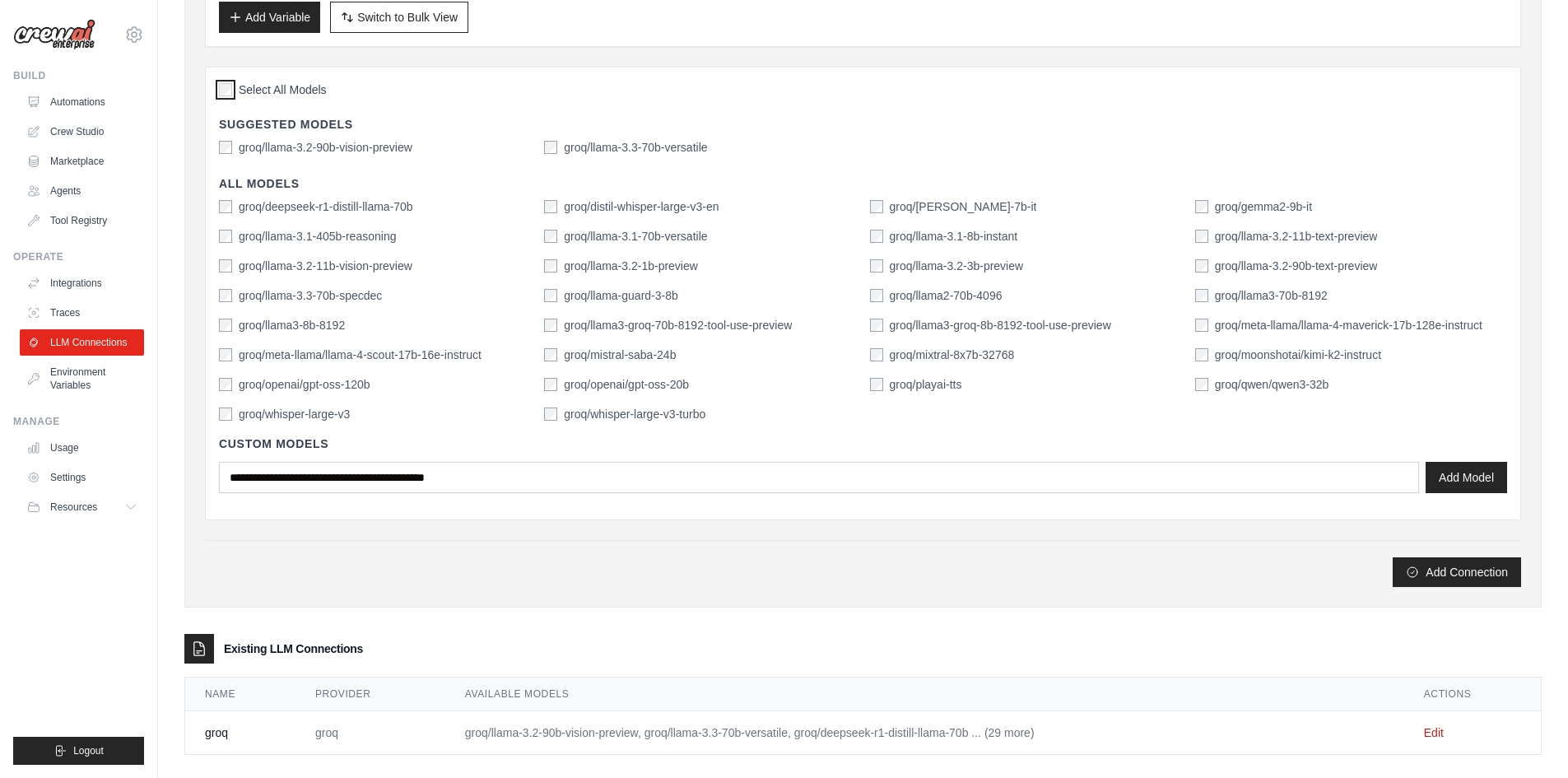
scroll to position [431, 0]
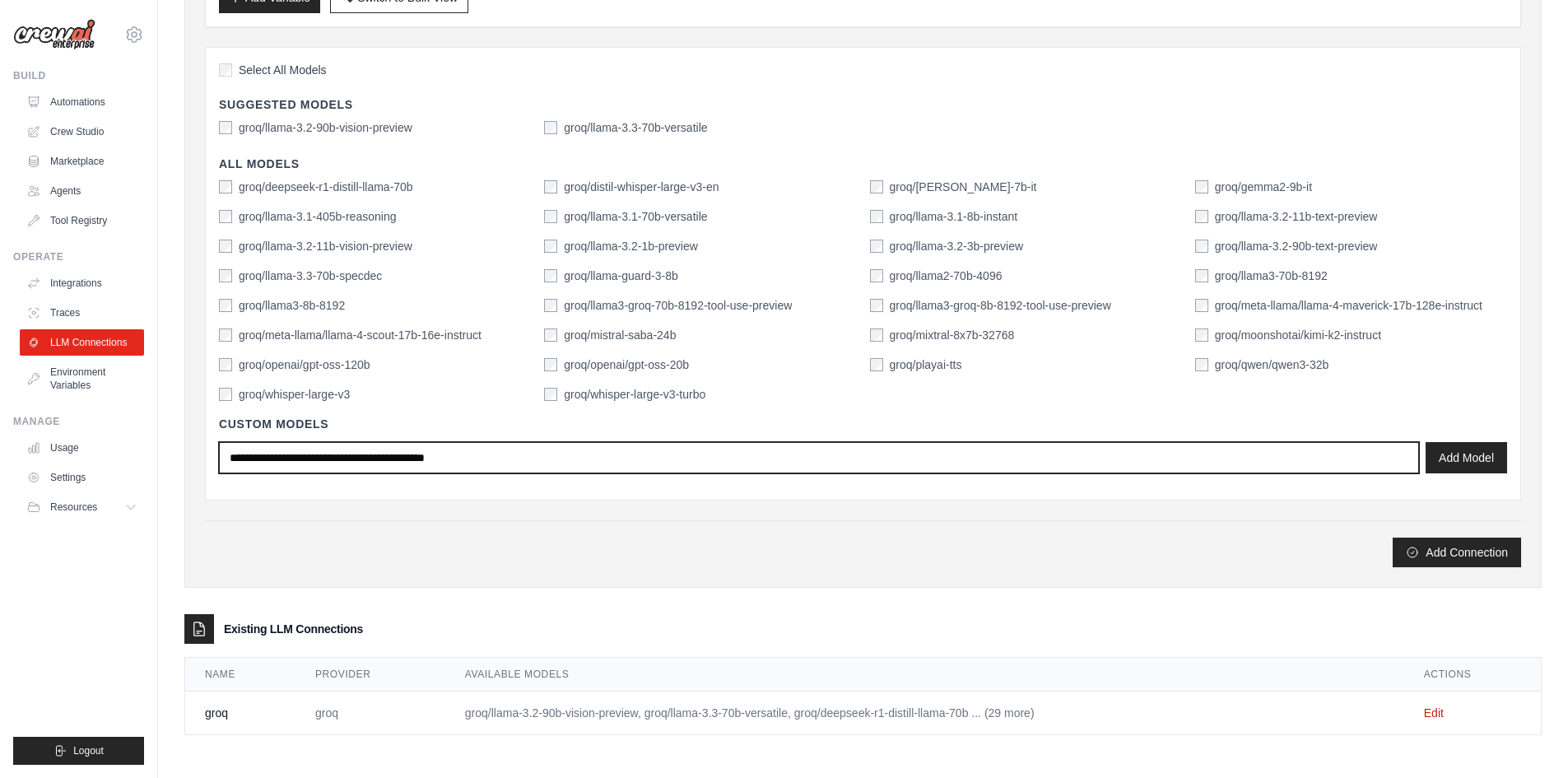
click at [751, 463] on input "text" at bounding box center [819, 457] width 1201 height 31
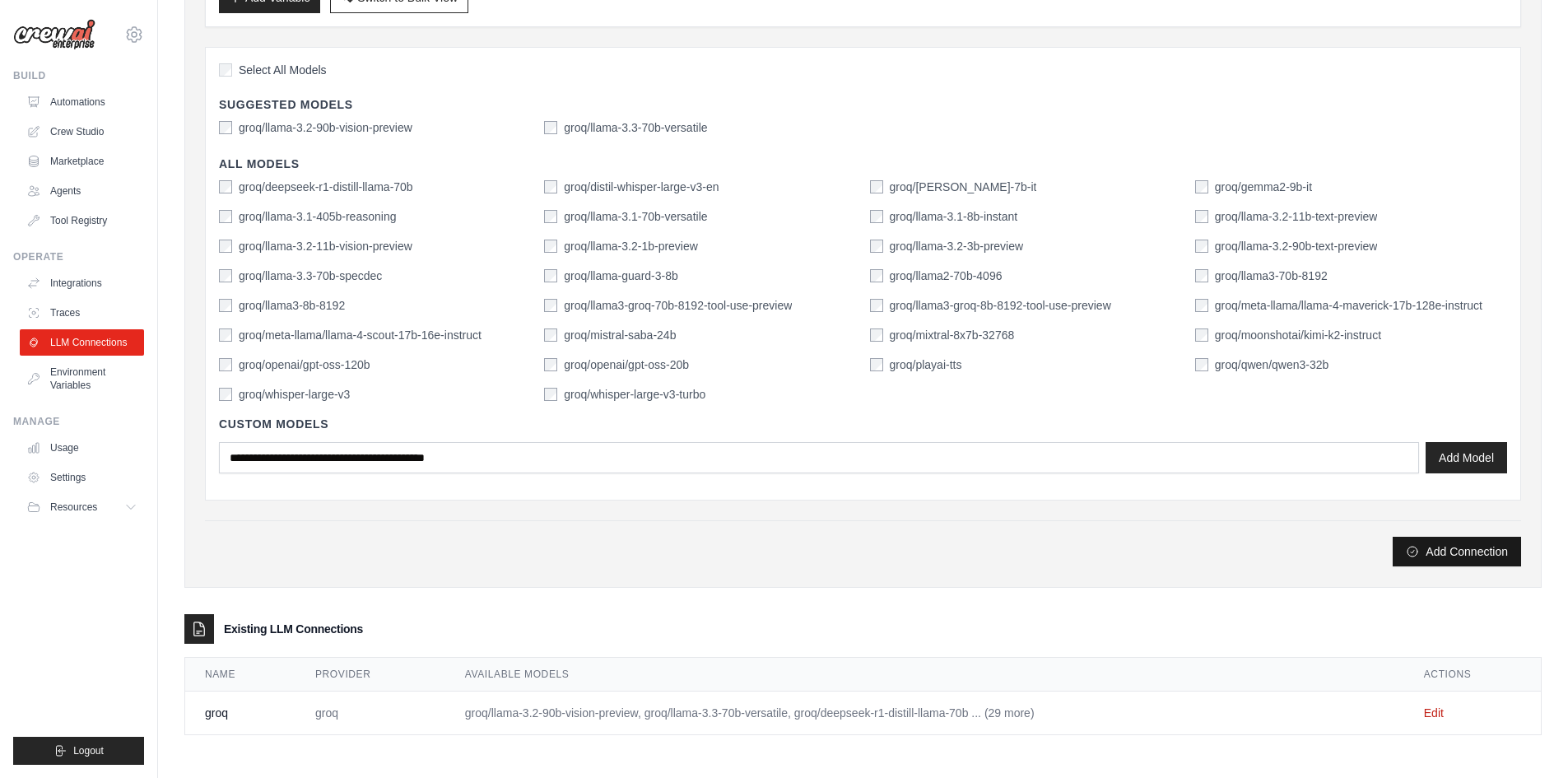
click at [1434, 540] on button "Add Connection" at bounding box center [1457, 552] width 128 height 30
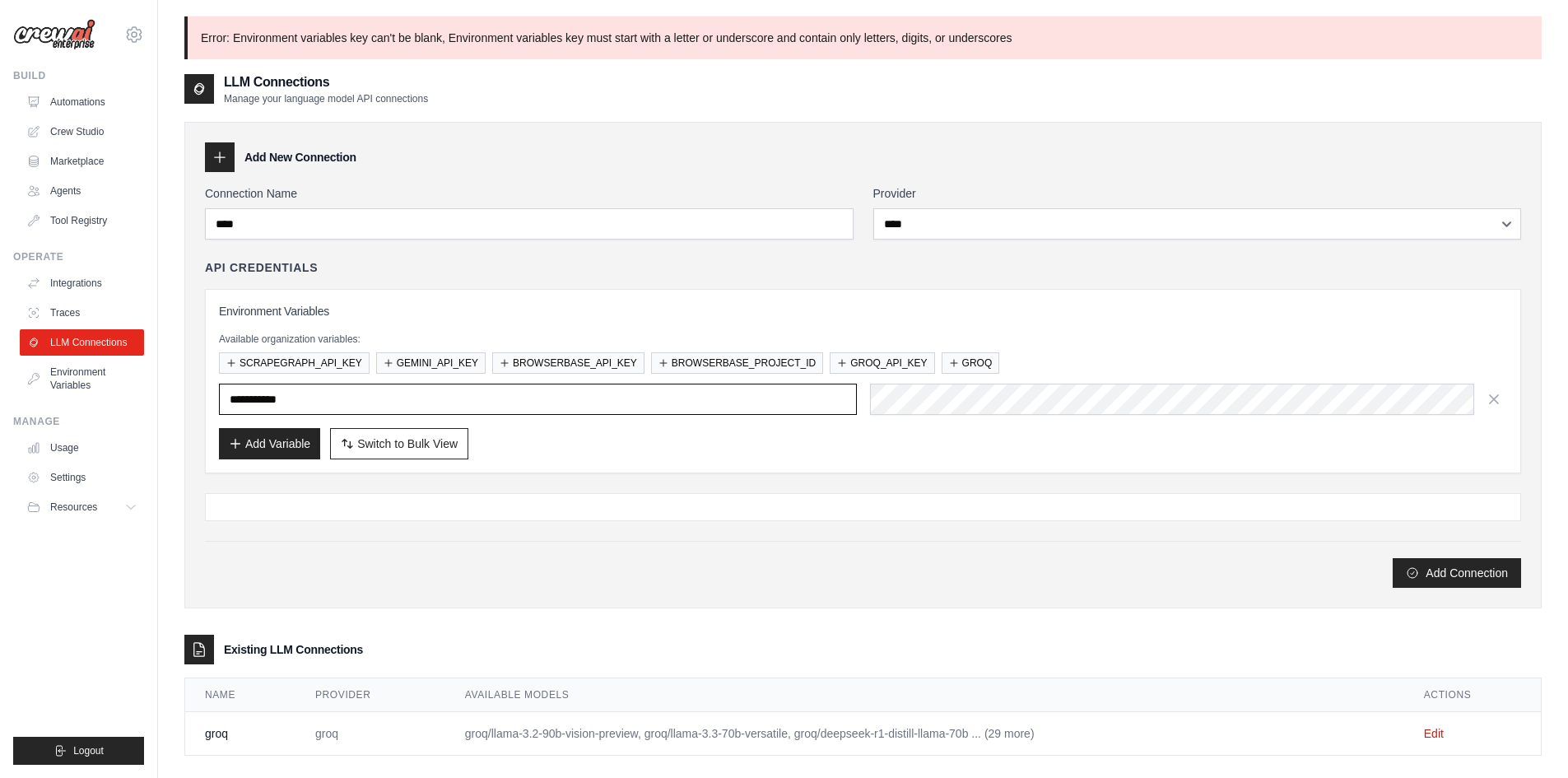
type input "****"
click at [445, 393] on input "****" at bounding box center [538, 399] width 638 height 31
click at [445, 394] on input "****" at bounding box center [538, 399] width 638 height 31
type input "****"
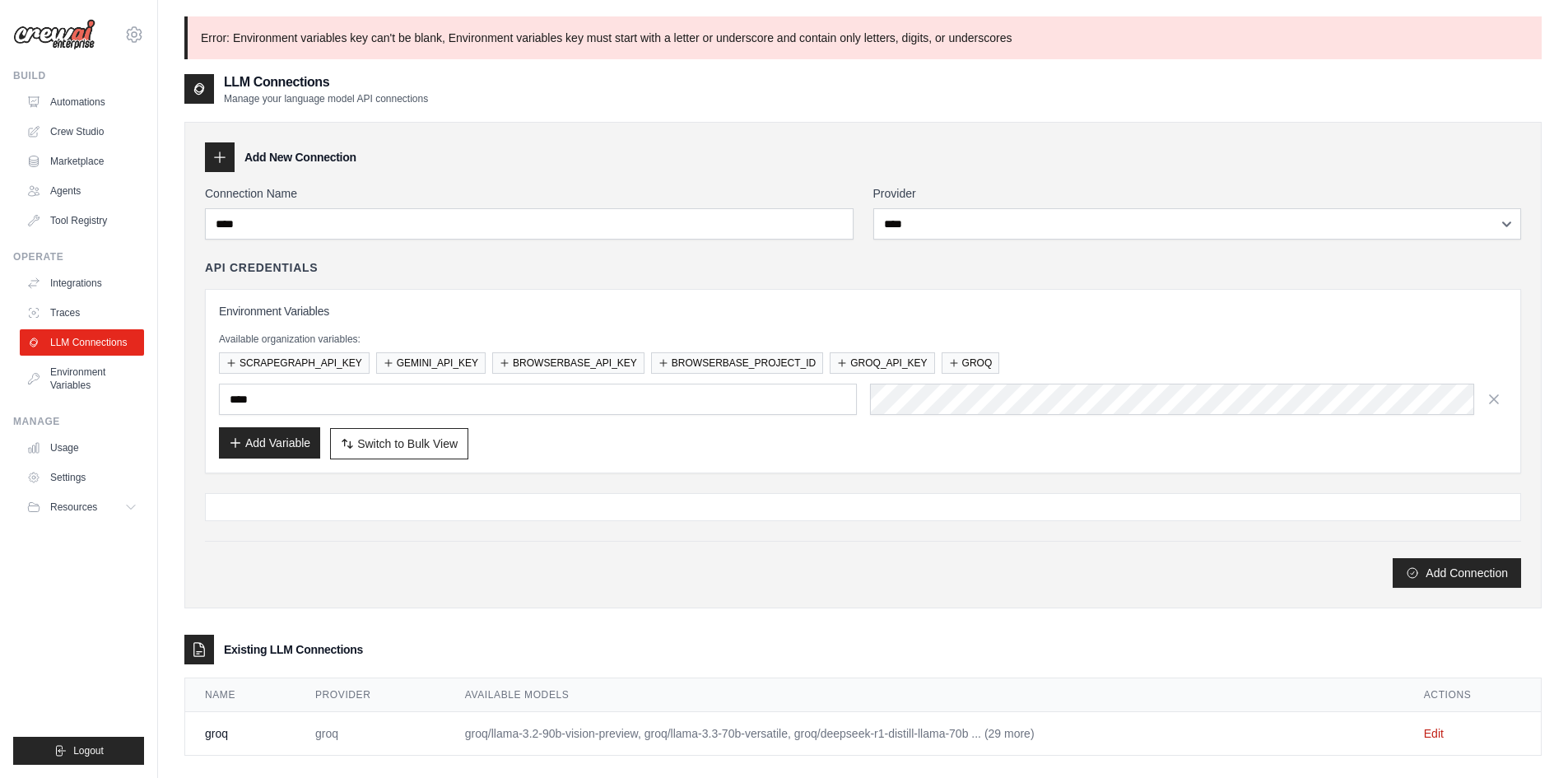
click at [247, 444] on button "Add Variable" at bounding box center [269, 443] width 101 height 31
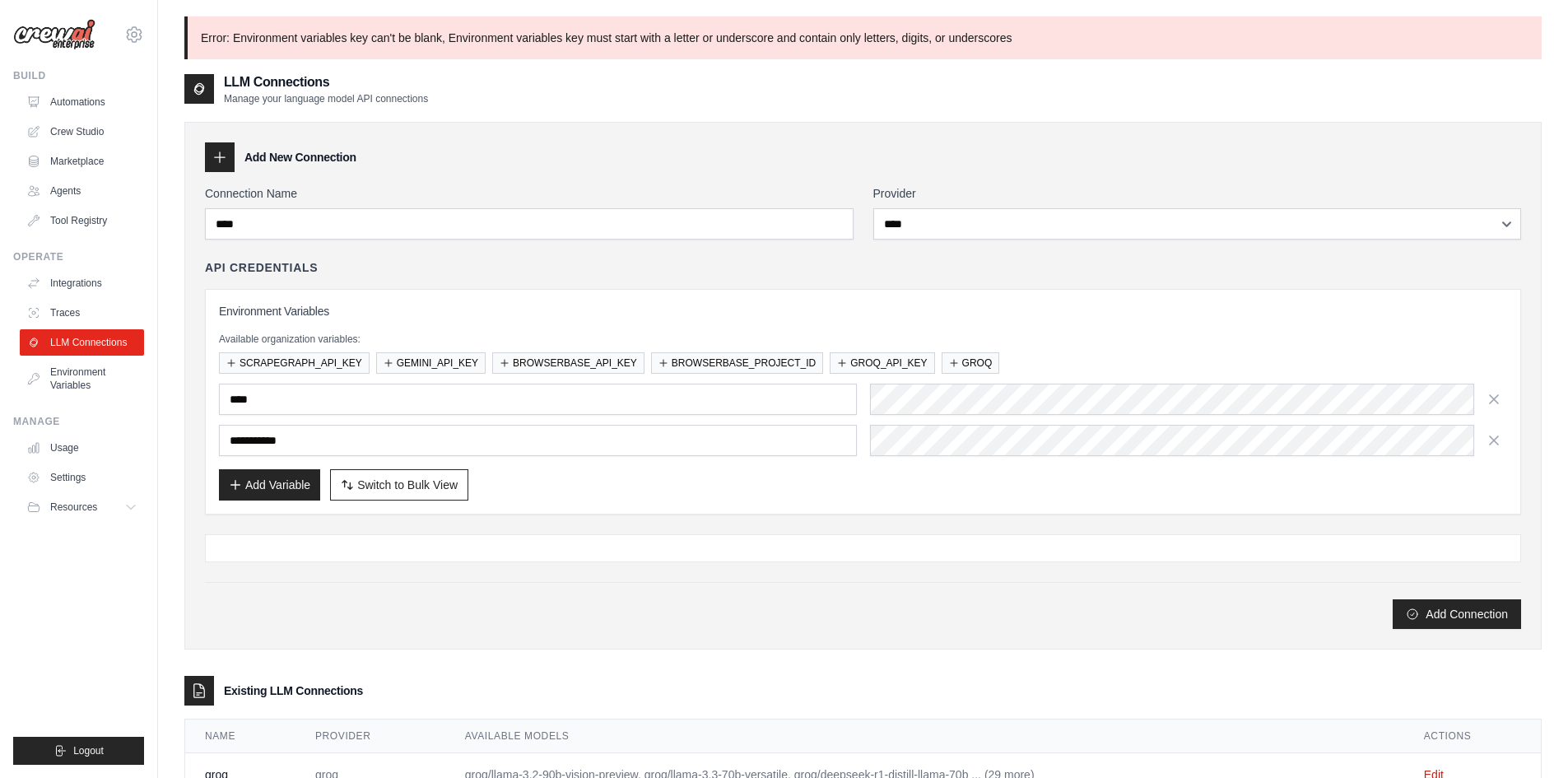
click at [493, 439] on input "text" at bounding box center [538, 440] width 638 height 31
click at [490, 440] on input "text" at bounding box center [538, 440] width 638 height 31
type input "**********"
click at [728, 598] on div "Add Connection" at bounding box center [863, 606] width 1317 height 47
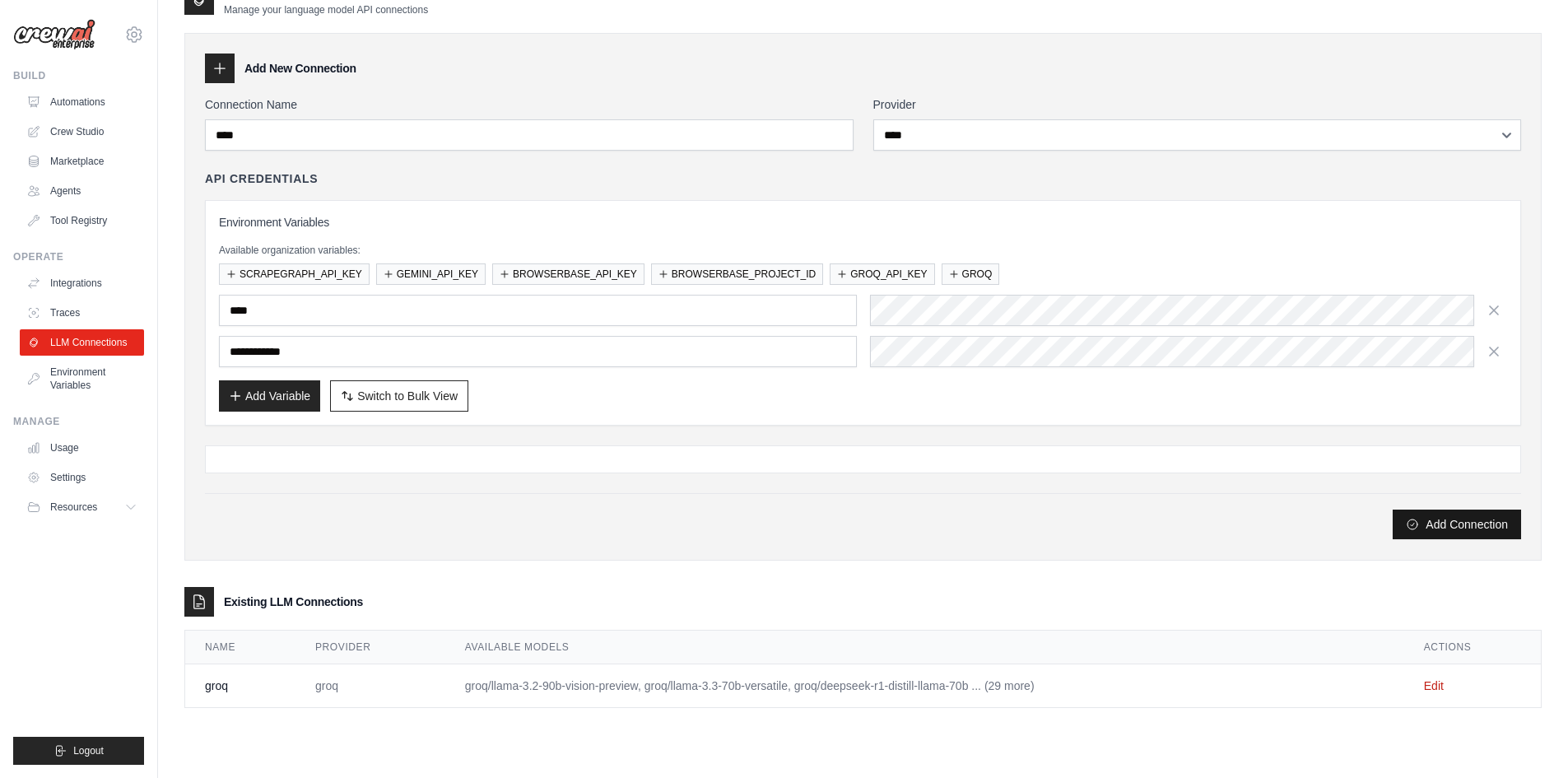
click at [1436, 532] on button "Add Connection" at bounding box center [1457, 524] width 128 height 30
click at [393, 397] on span "Switch to Bulk View" at bounding box center [408, 395] width 101 height 16
type textarea "**********"
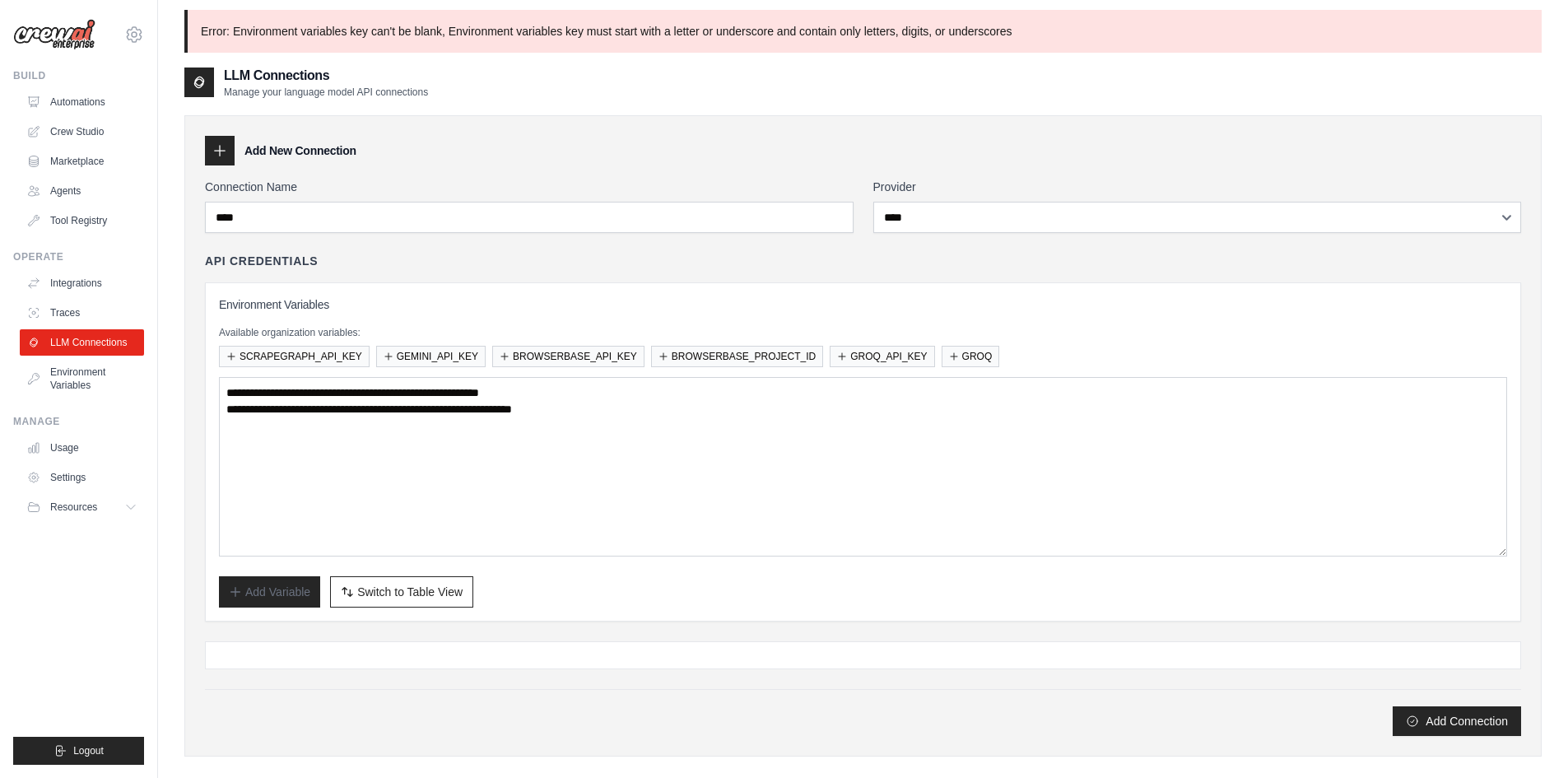
scroll to position [0, 0]
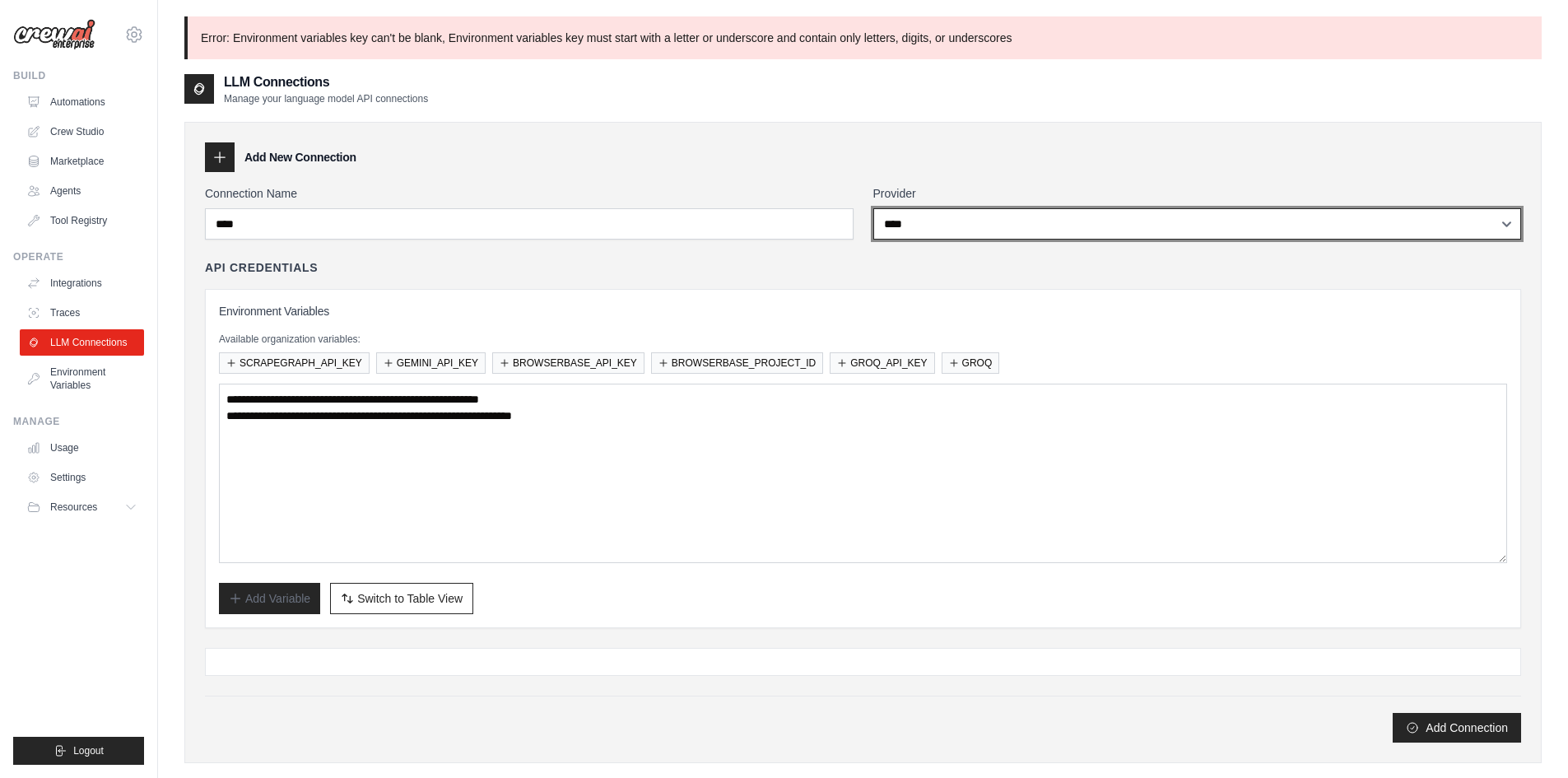
click at [1125, 224] on select "**********" at bounding box center [1198, 224] width 648 height 31
click at [874, 208] on select "**********" at bounding box center [1198, 224] width 648 height 31
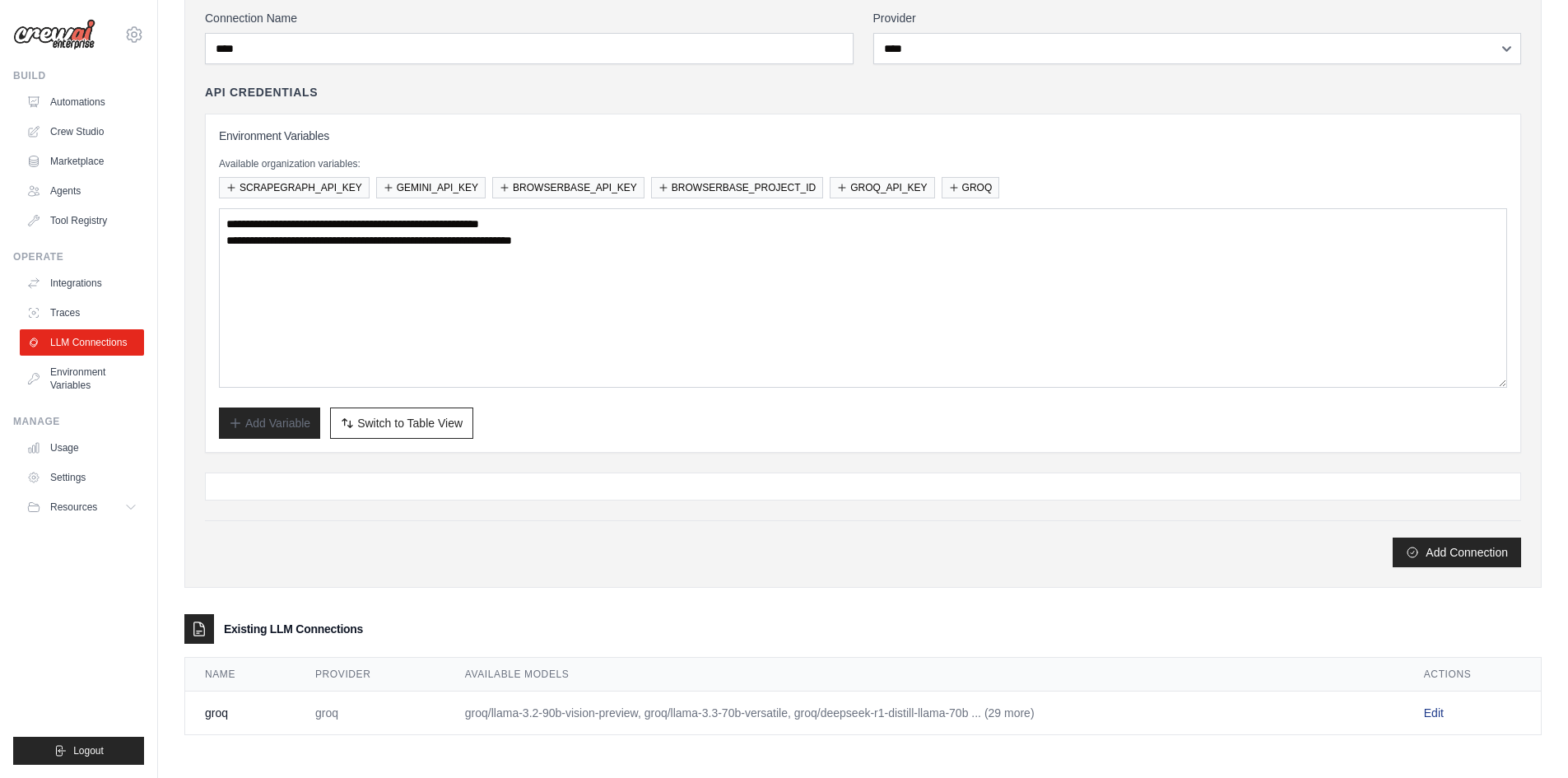
click at [1441, 711] on link "Edit" at bounding box center [1434, 713] width 20 height 13
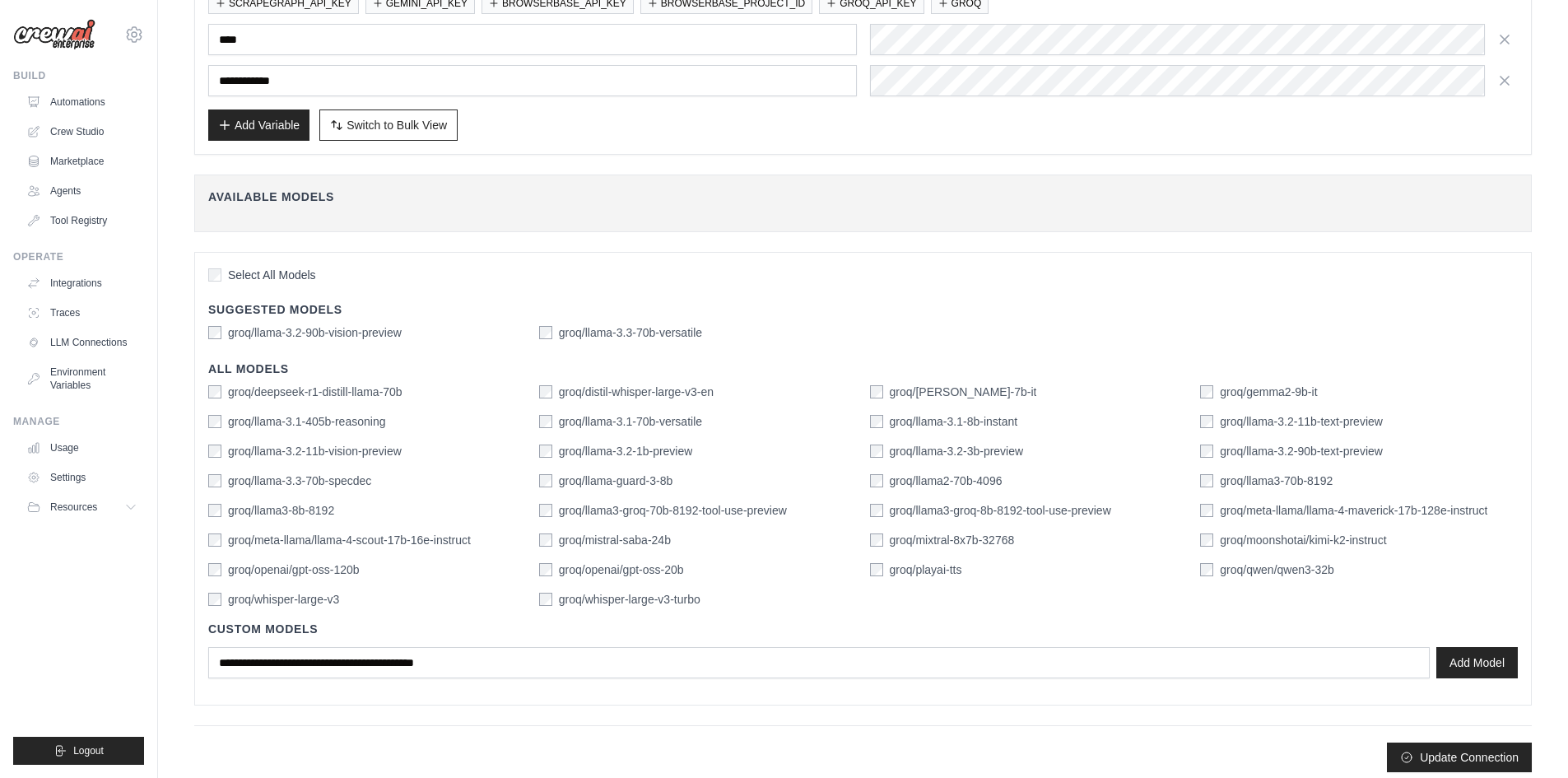
scroll to position [258, 0]
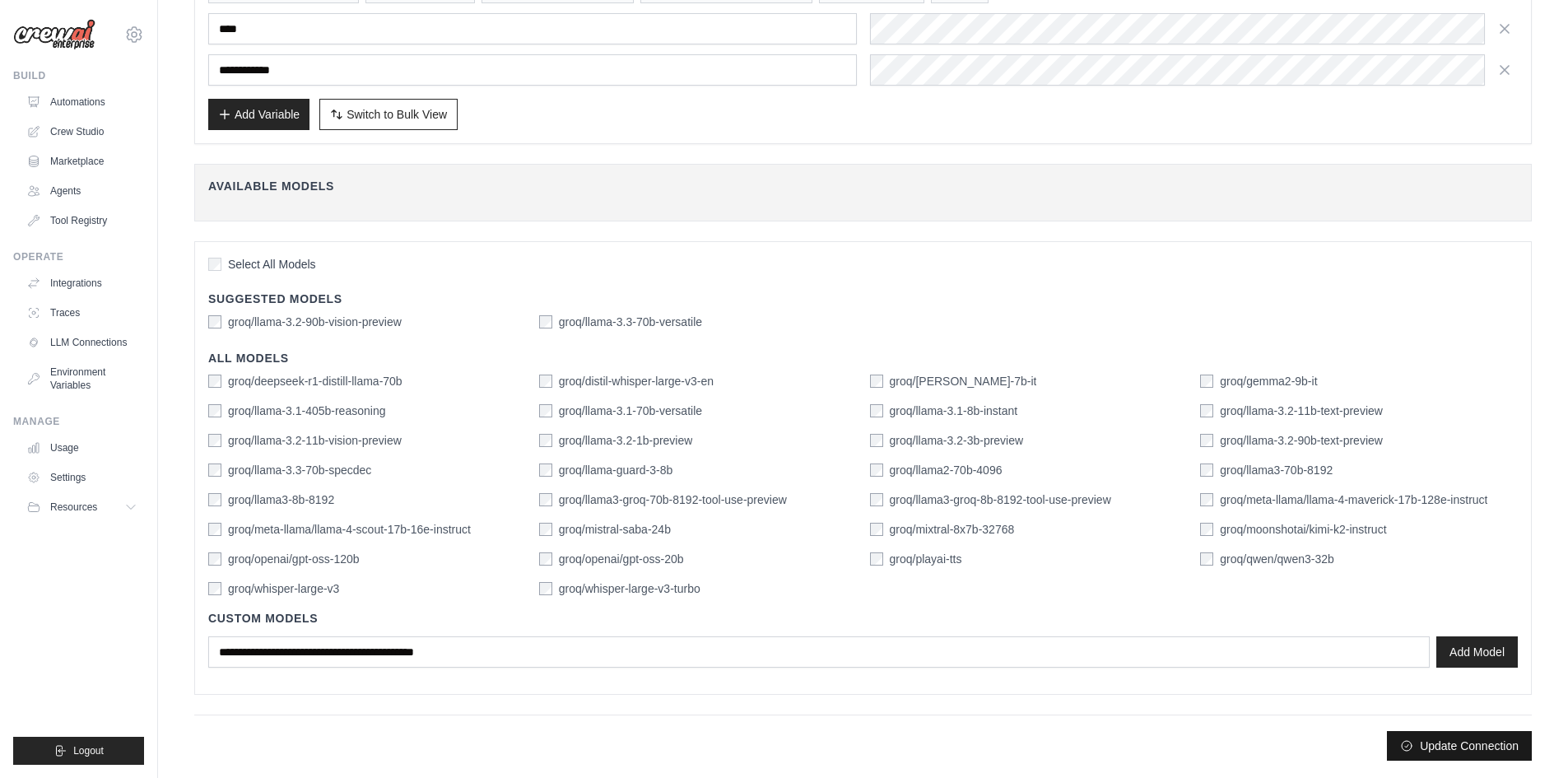
click at [1491, 740] on button "Update Connection" at bounding box center [1459, 746] width 145 height 30
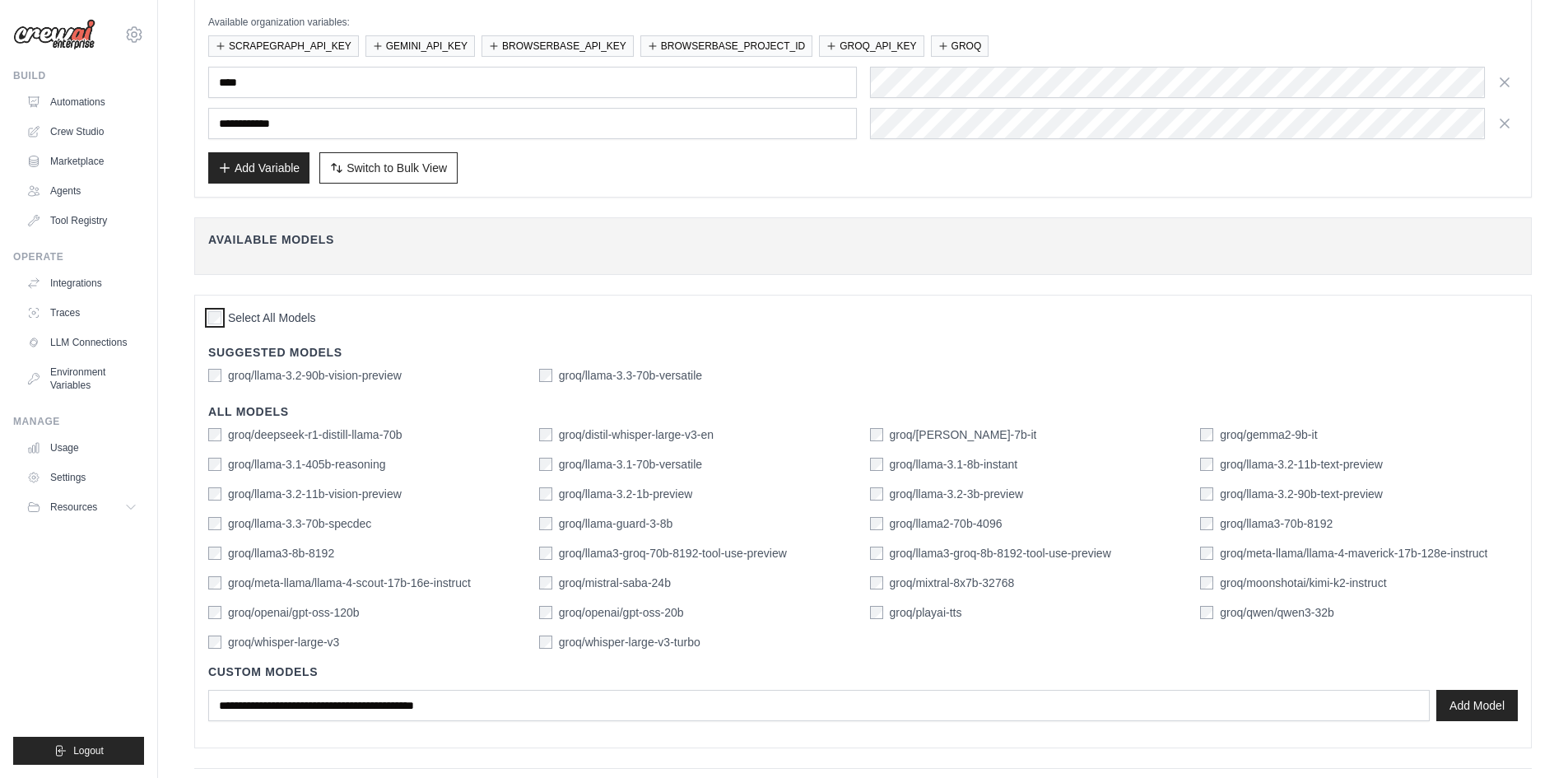
scroll to position [301, 0]
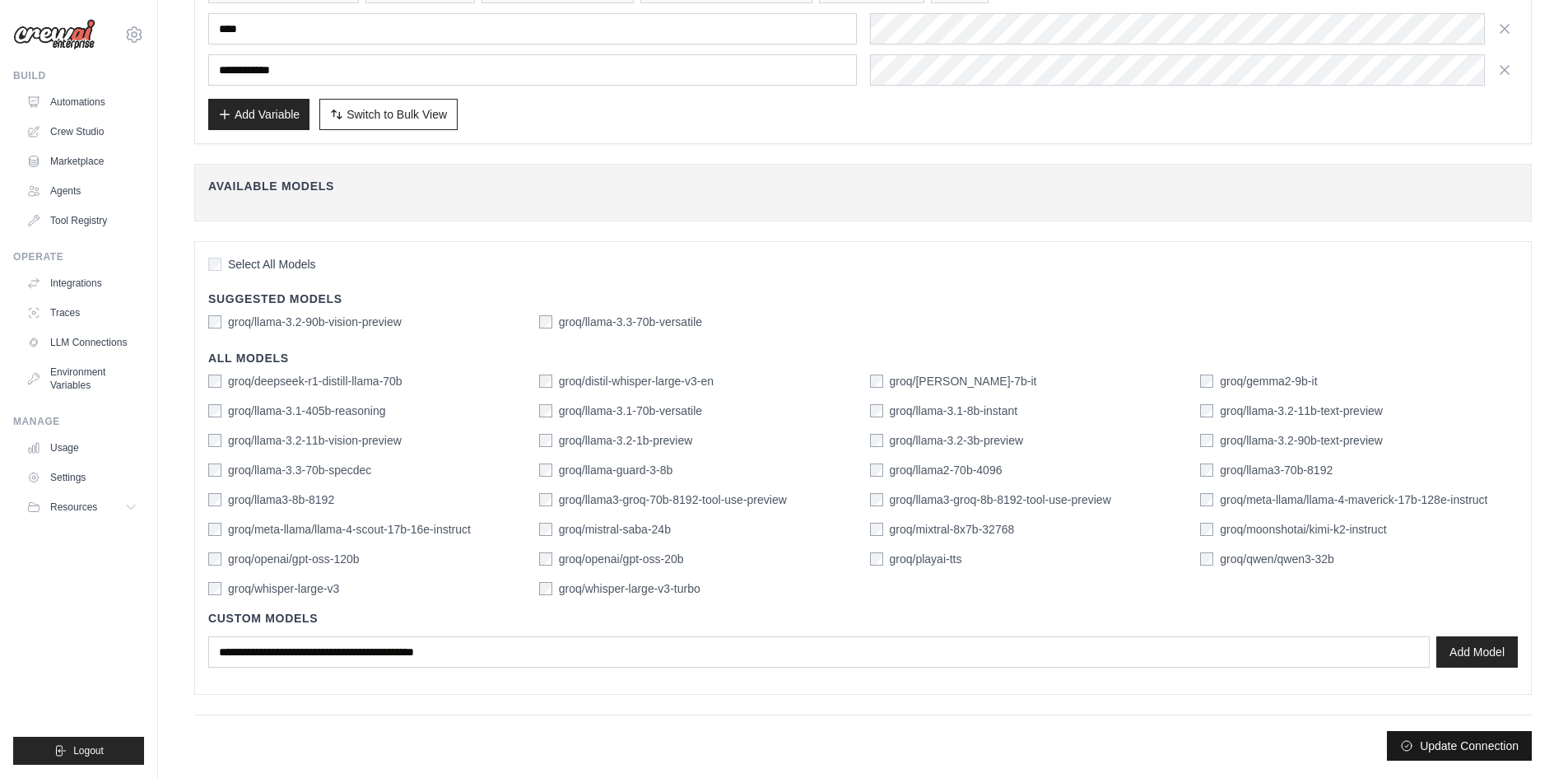
click at [1439, 747] on button "Update Connection" at bounding box center [1459, 746] width 145 height 30
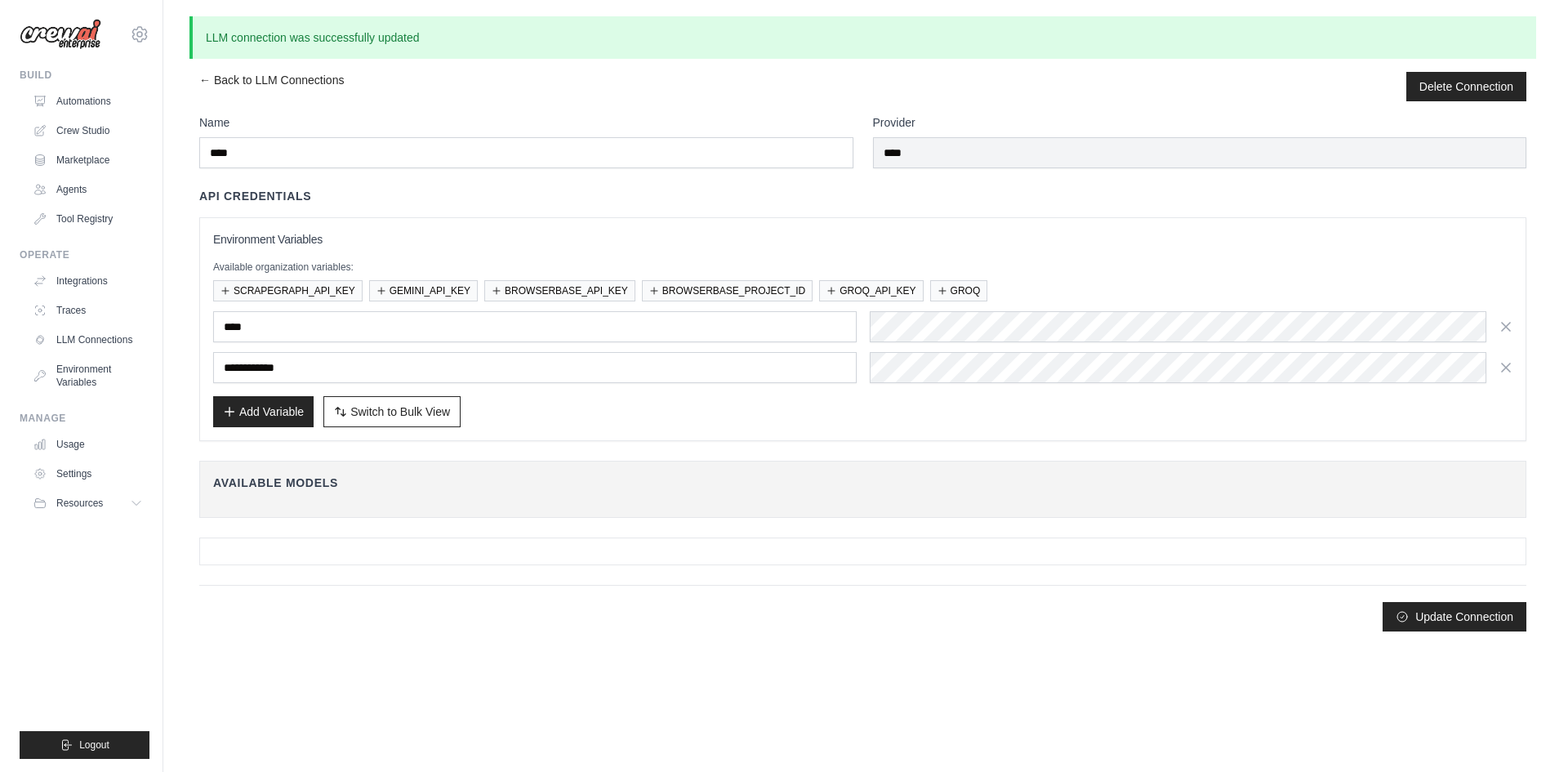
scroll to position [0, 0]
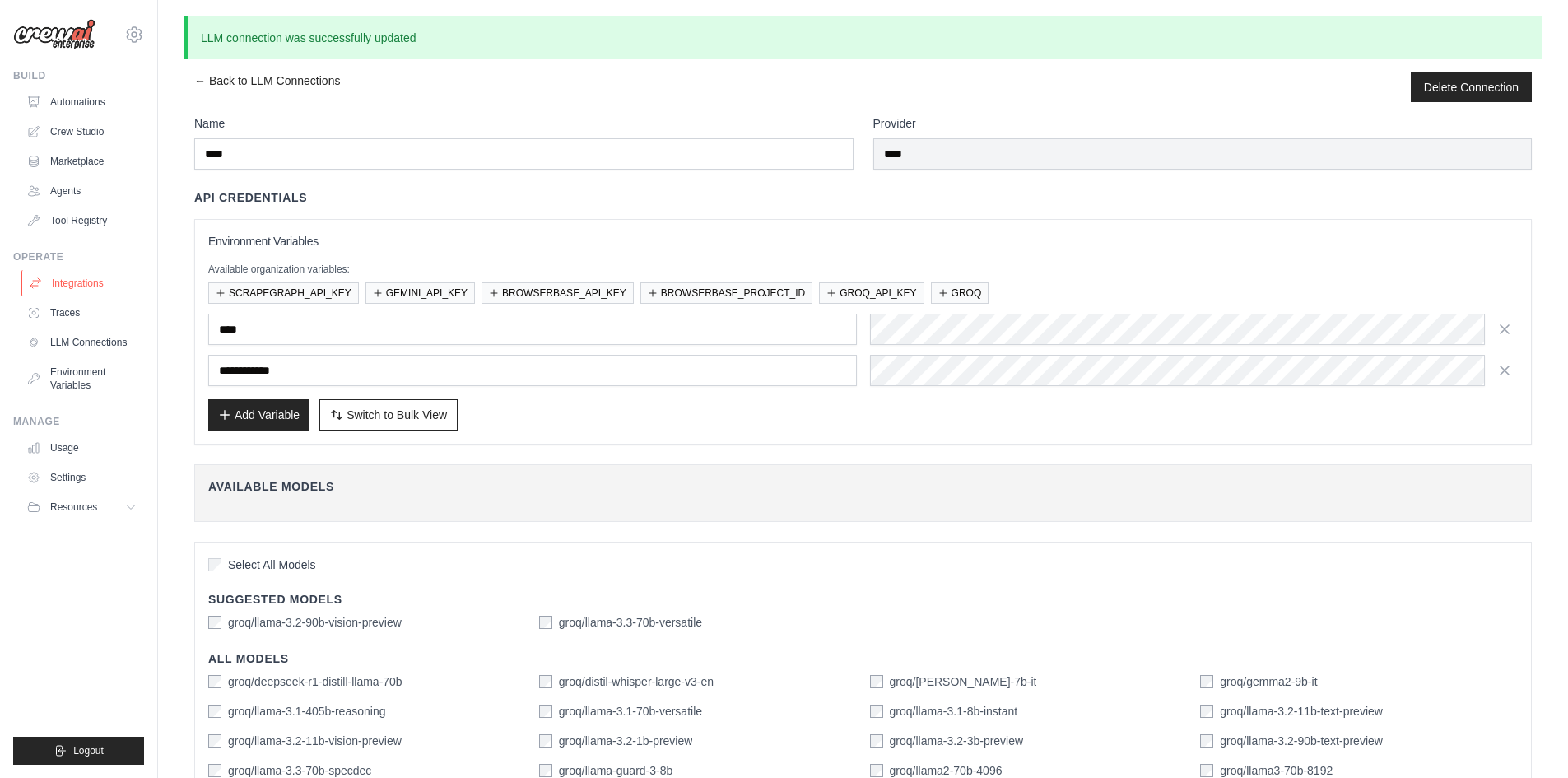
click at [76, 279] on link "Integrations" at bounding box center [84, 283] width 124 height 26
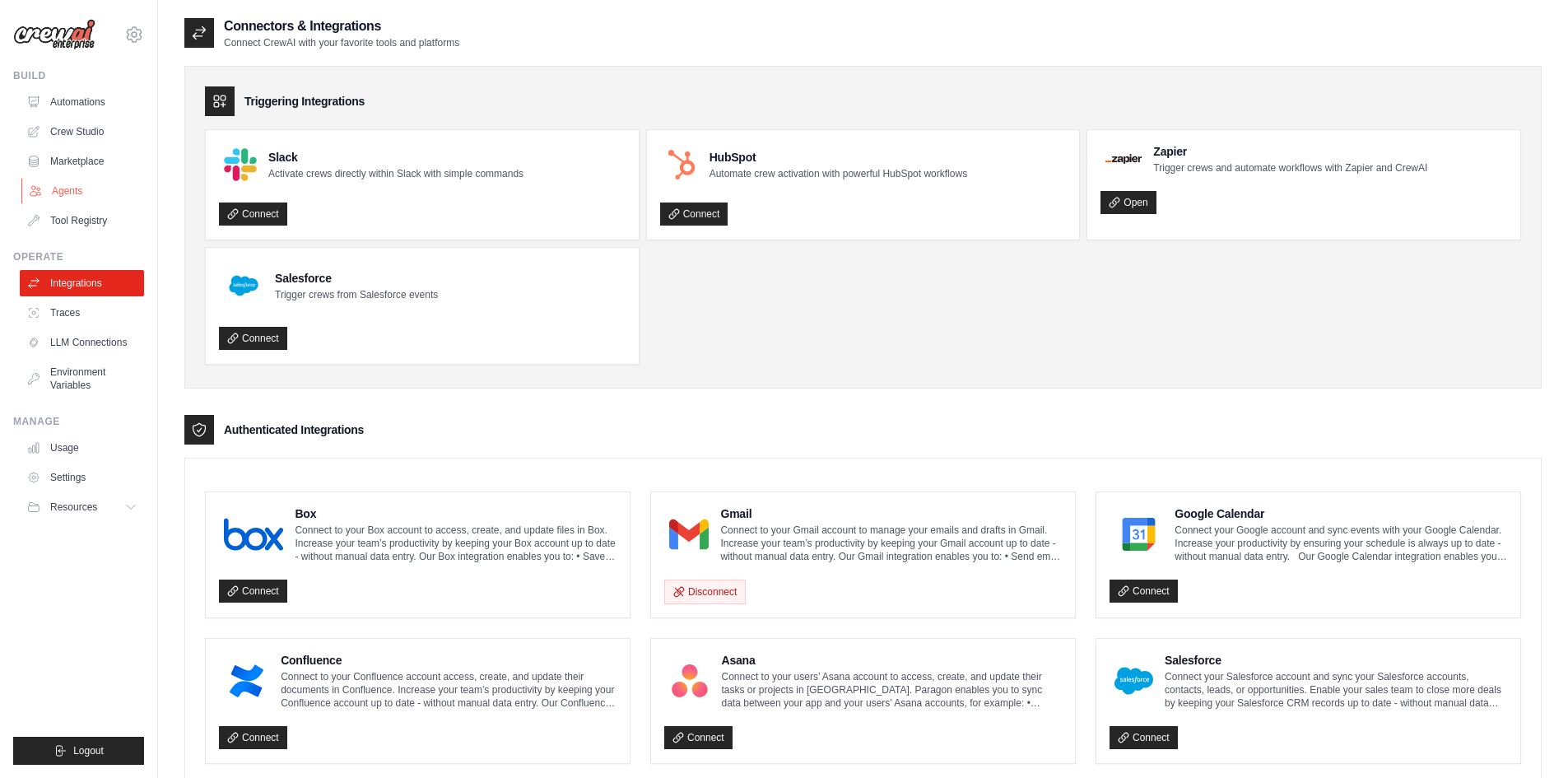
click at [84, 184] on link "Agents" at bounding box center [84, 190] width 124 height 26
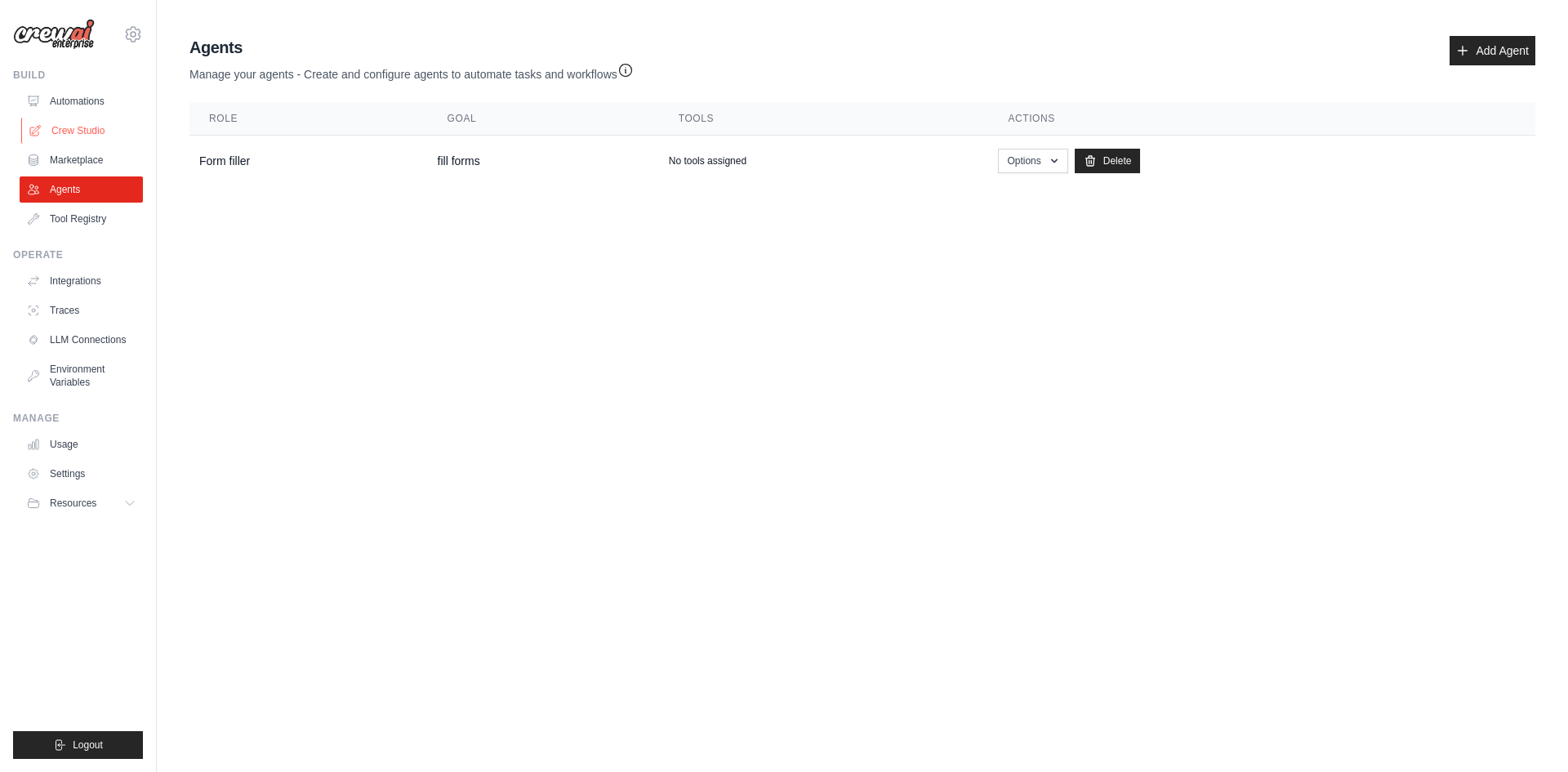
click at [82, 125] on link "Crew Studio" at bounding box center [83, 130] width 123 height 26
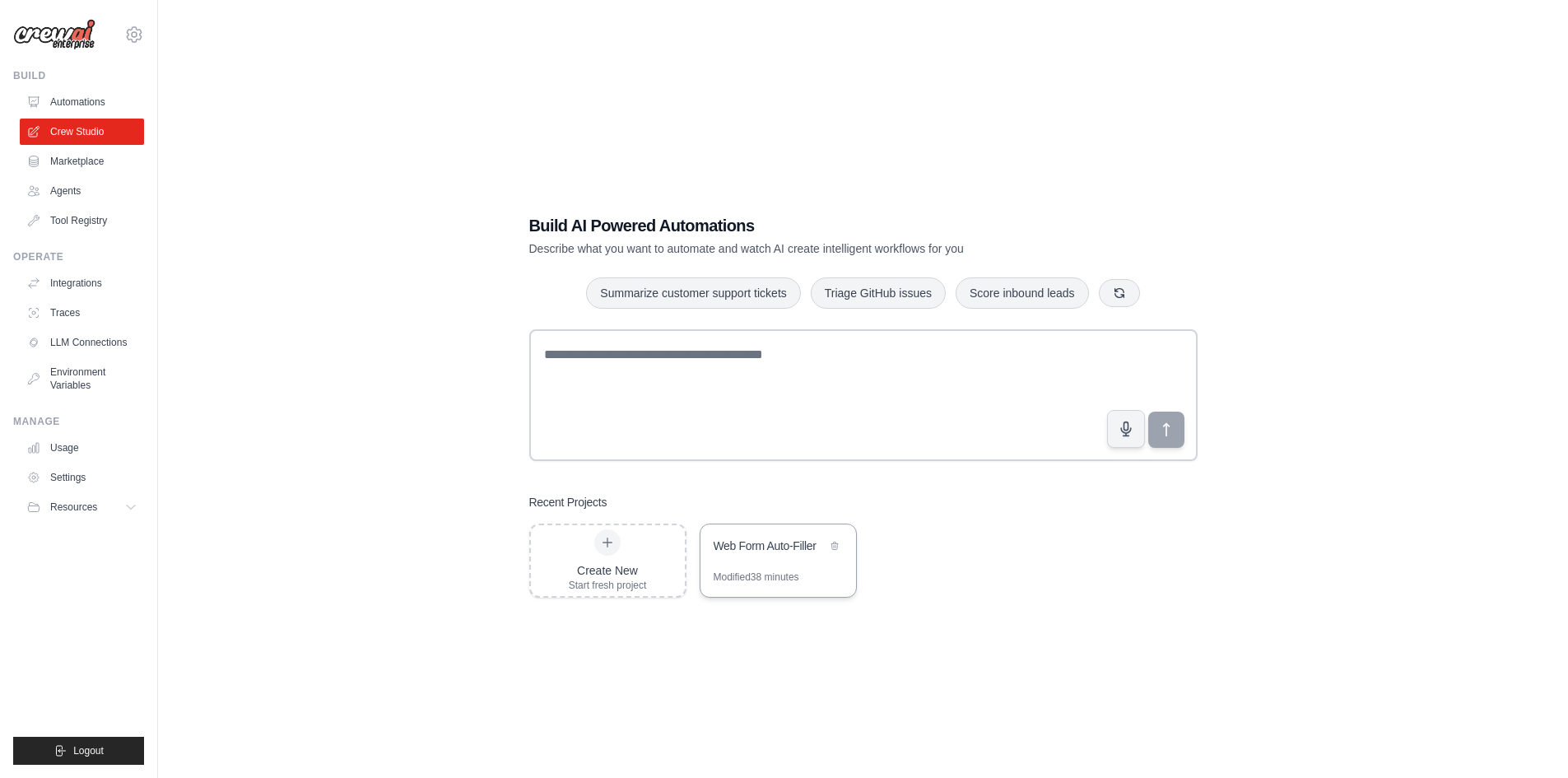
click at [754, 561] on div "Web Form Auto-Filler" at bounding box center [778, 547] width 155 height 46
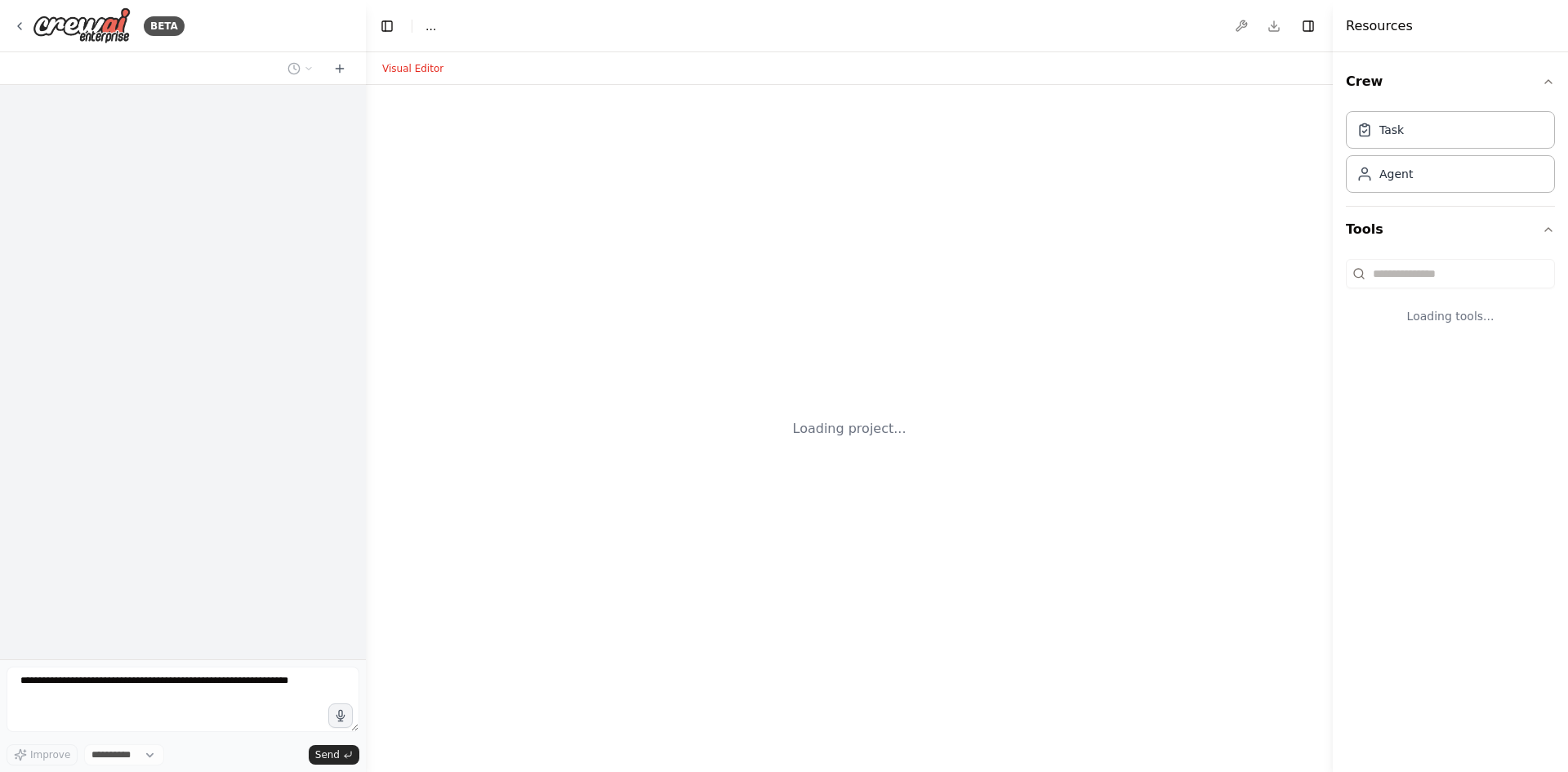
select select "****"
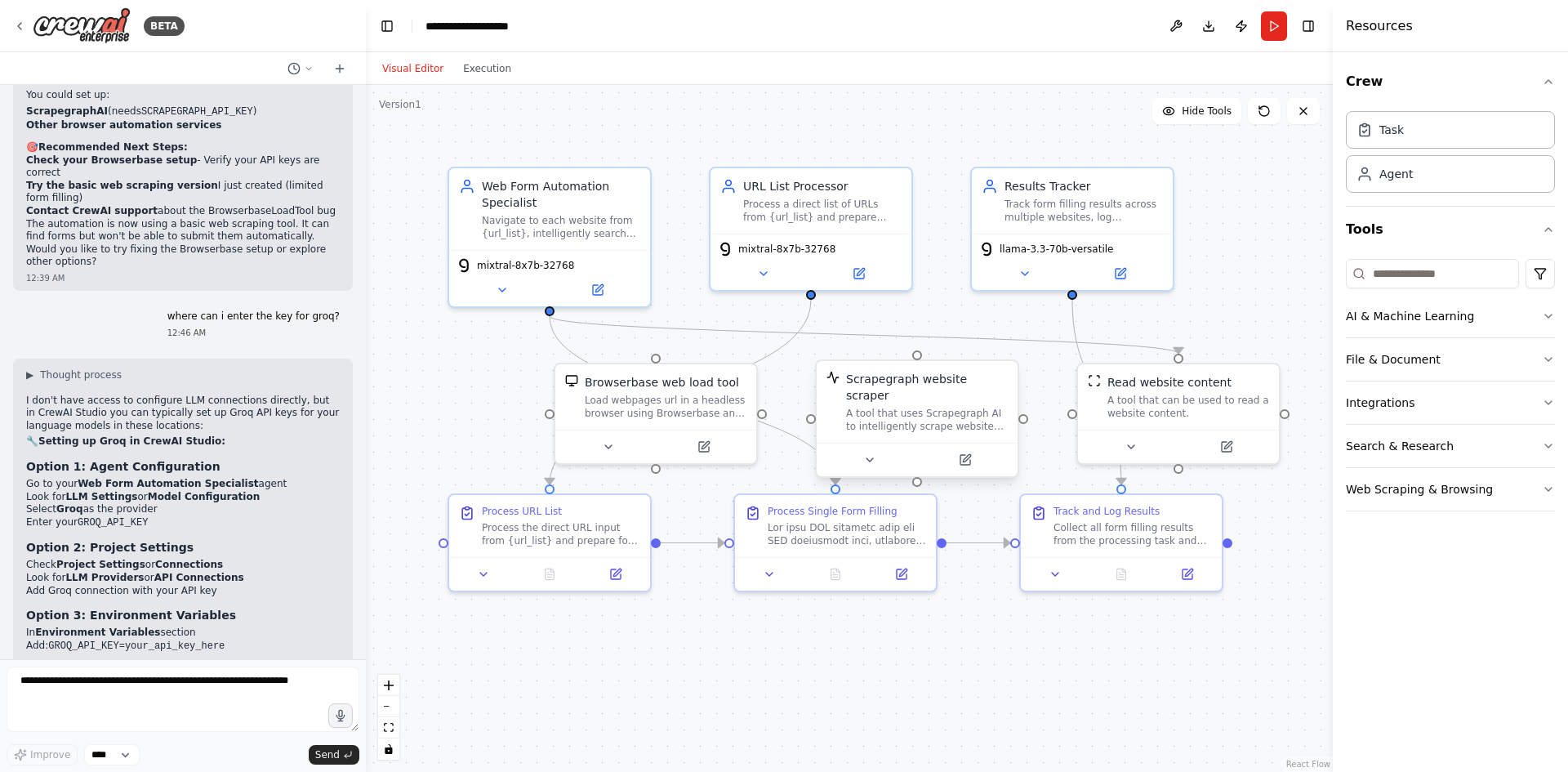
scroll to position [9789, 0]
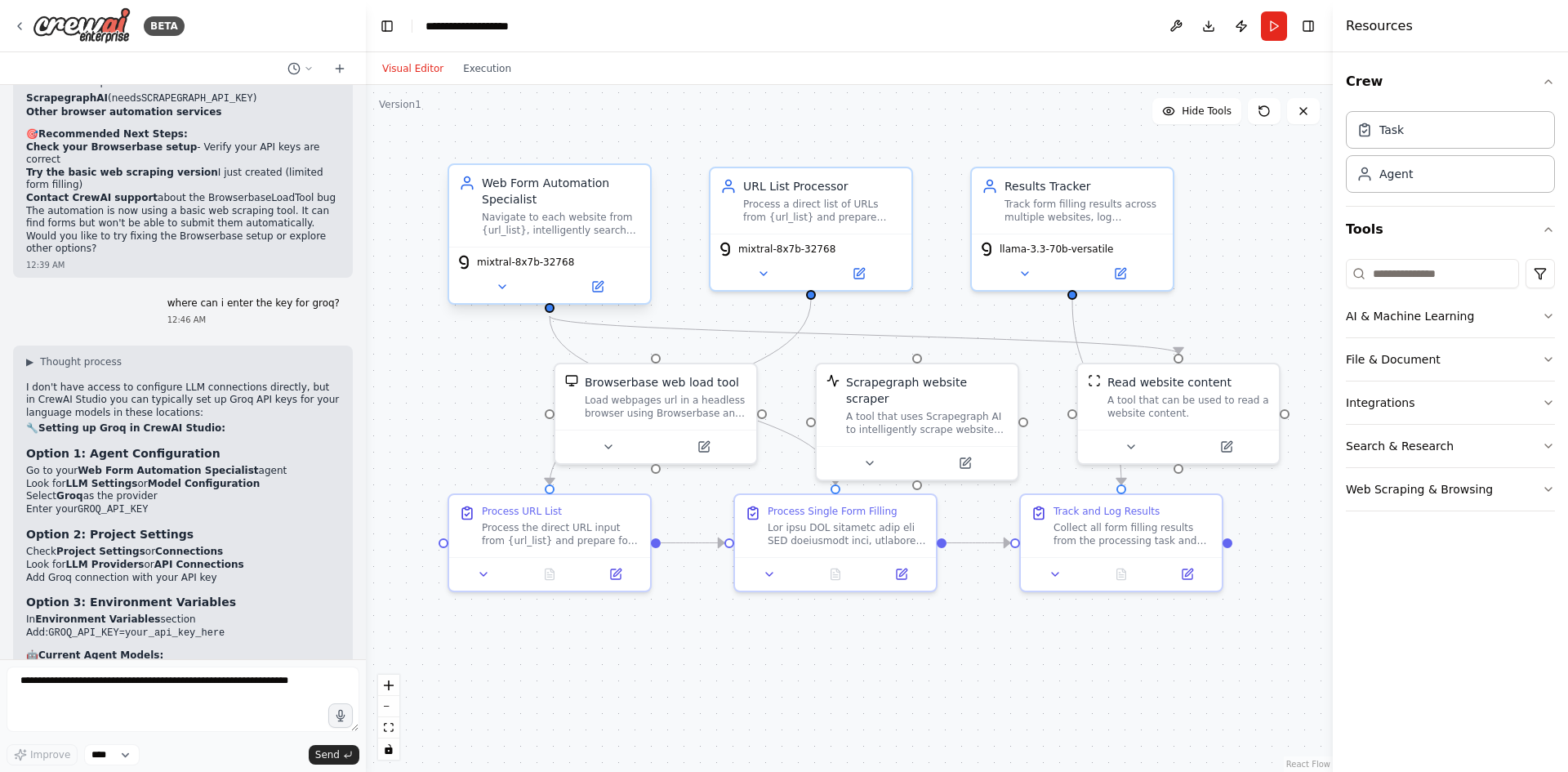
click at [572, 211] on div "Navigate to each website from {url_list}, intelligently search for newsletter/s…" at bounding box center [561, 224] width 159 height 26
click at [600, 287] on icon at bounding box center [598, 286] width 10 height 10
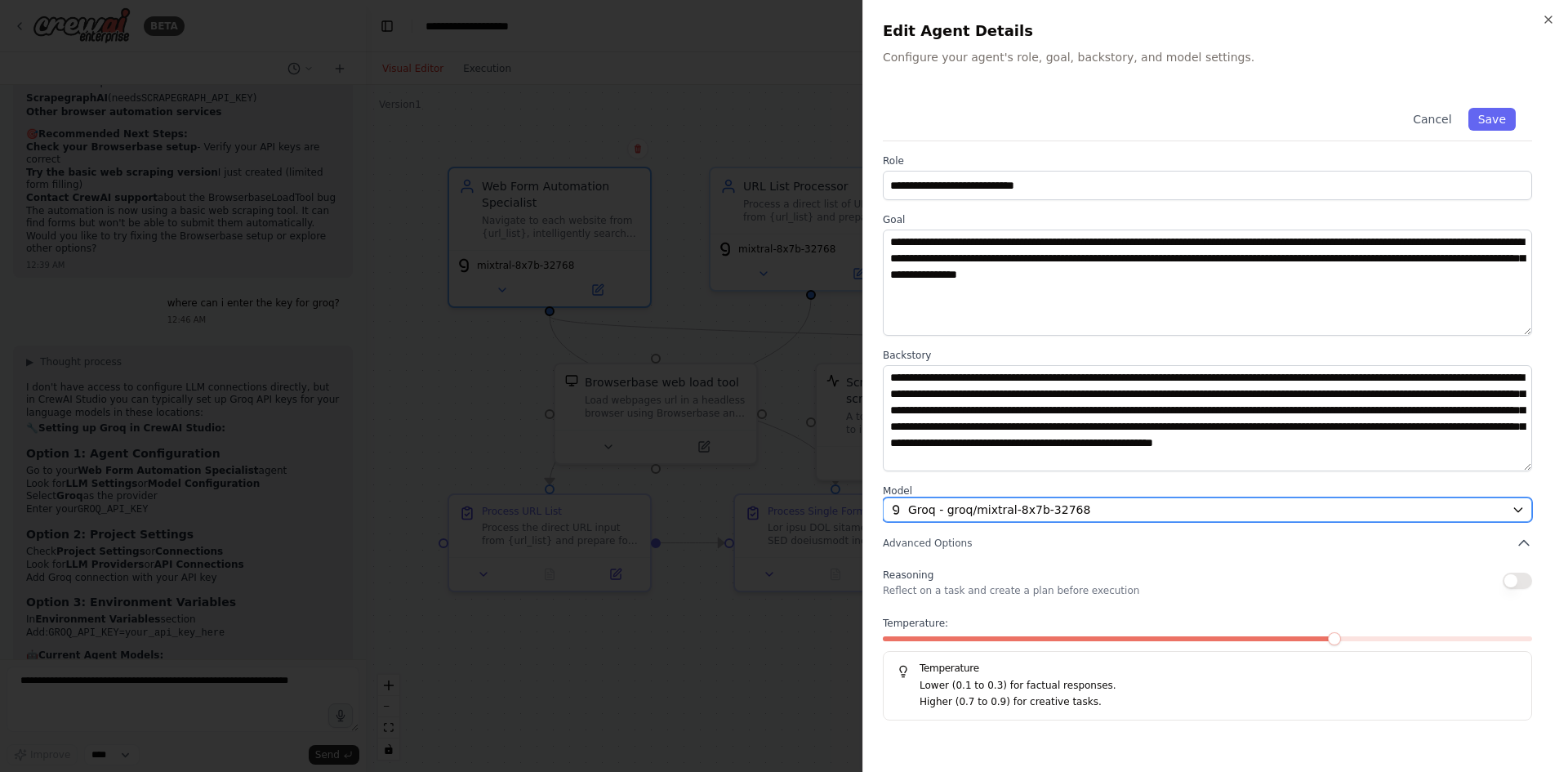
click at [1067, 514] on span "Groq - groq/mixtral-8x7b-32768" at bounding box center [999, 510] width 182 height 16
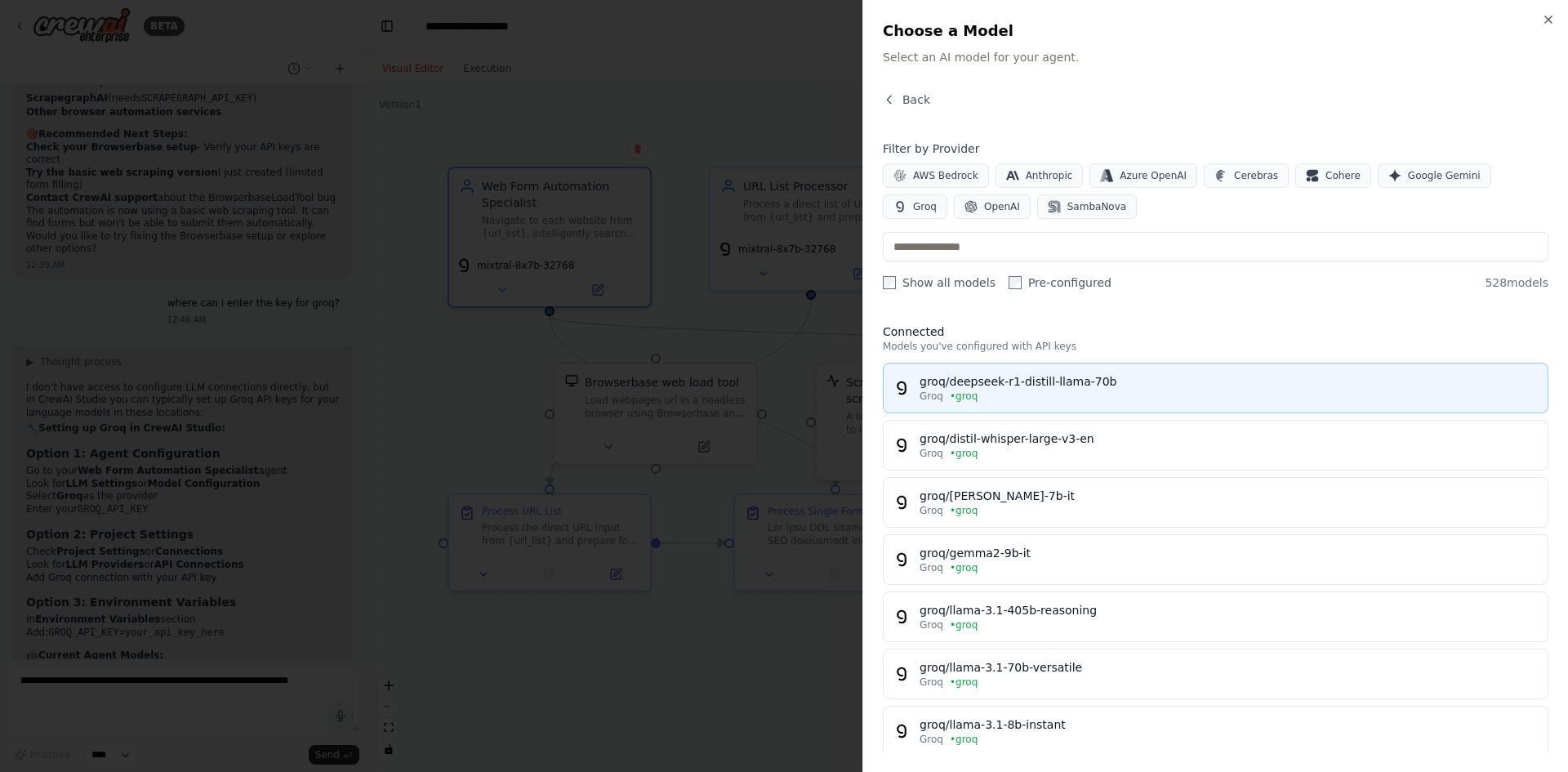
click at [1177, 394] on div "Groq • groq" at bounding box center [1229, 396] width 618 height 13
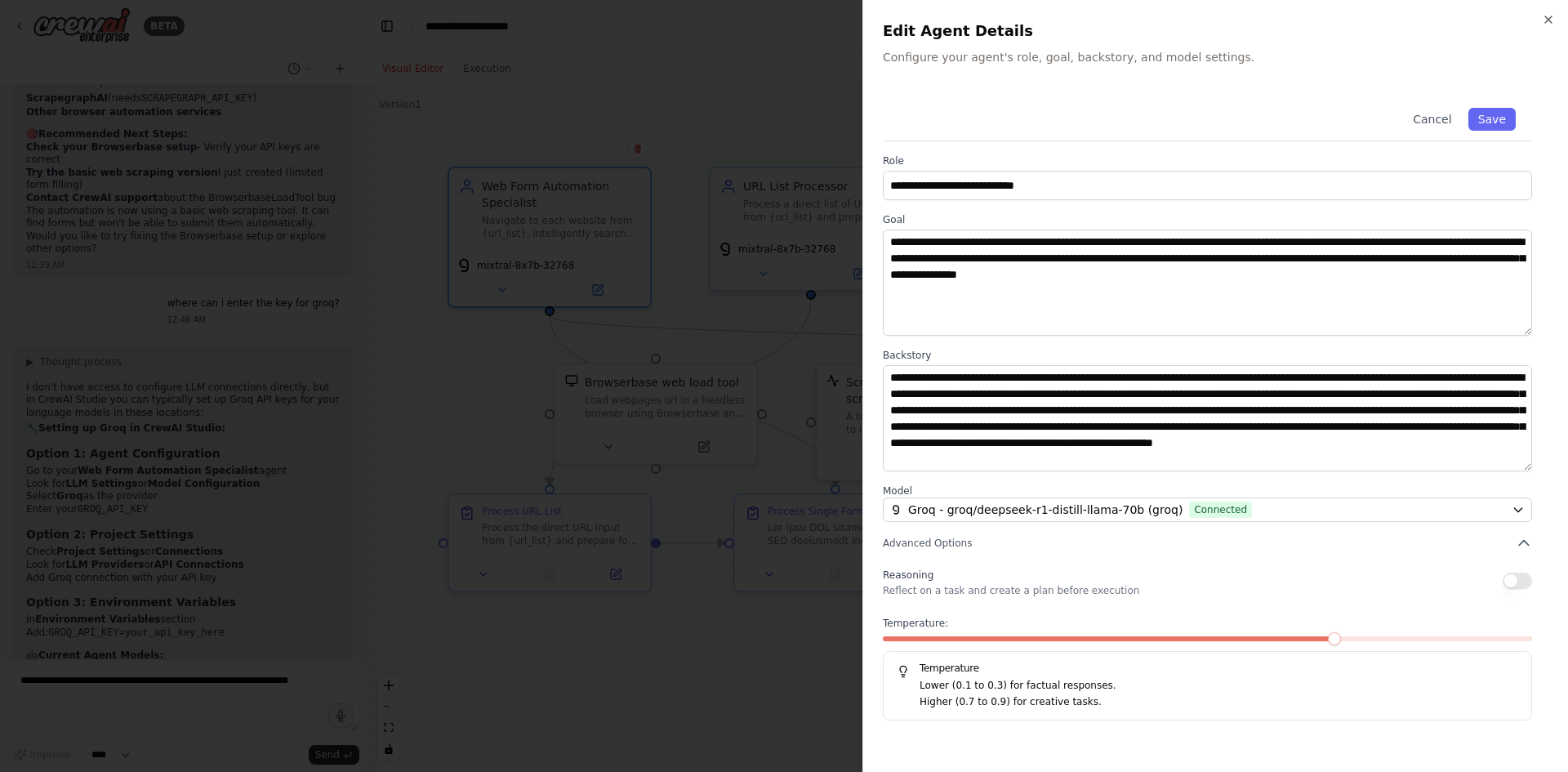
click at [1084, 590] on p "Reflect on a task and create a plan before execution" at bounding box center [1011, 590] width 257 height 13
click at [1502, 572] on div "Reasoning Reflect on a task and create a plan before execution" at bounding box center [1207, 580] width 649 height 33
click at [1519, 545] on icon "button" at bounding box center [1523, 544] width 10 height 5
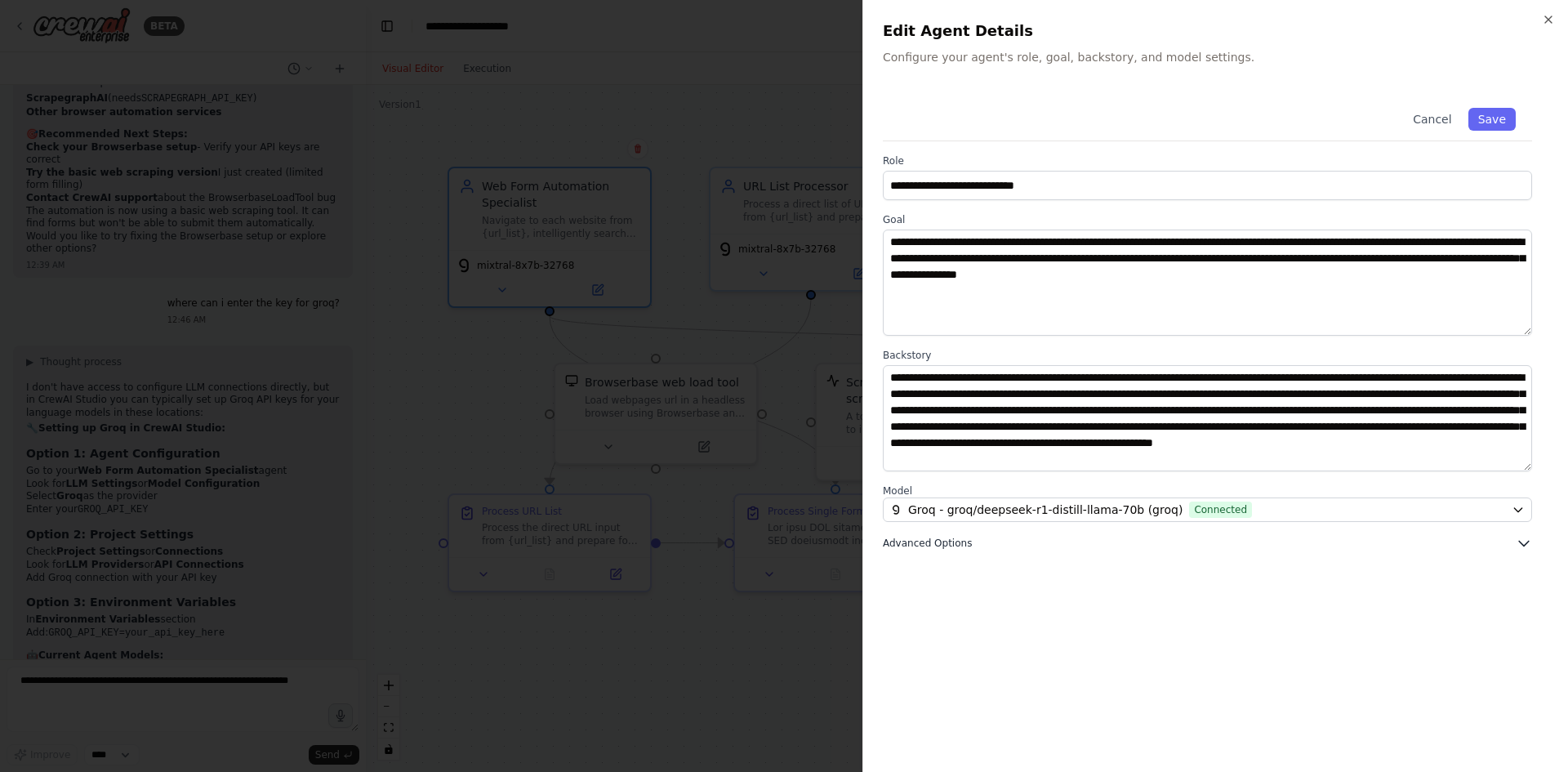
click at [1519, 545] on icon "button" at bounding box center [1523, 543] width 16 height 16
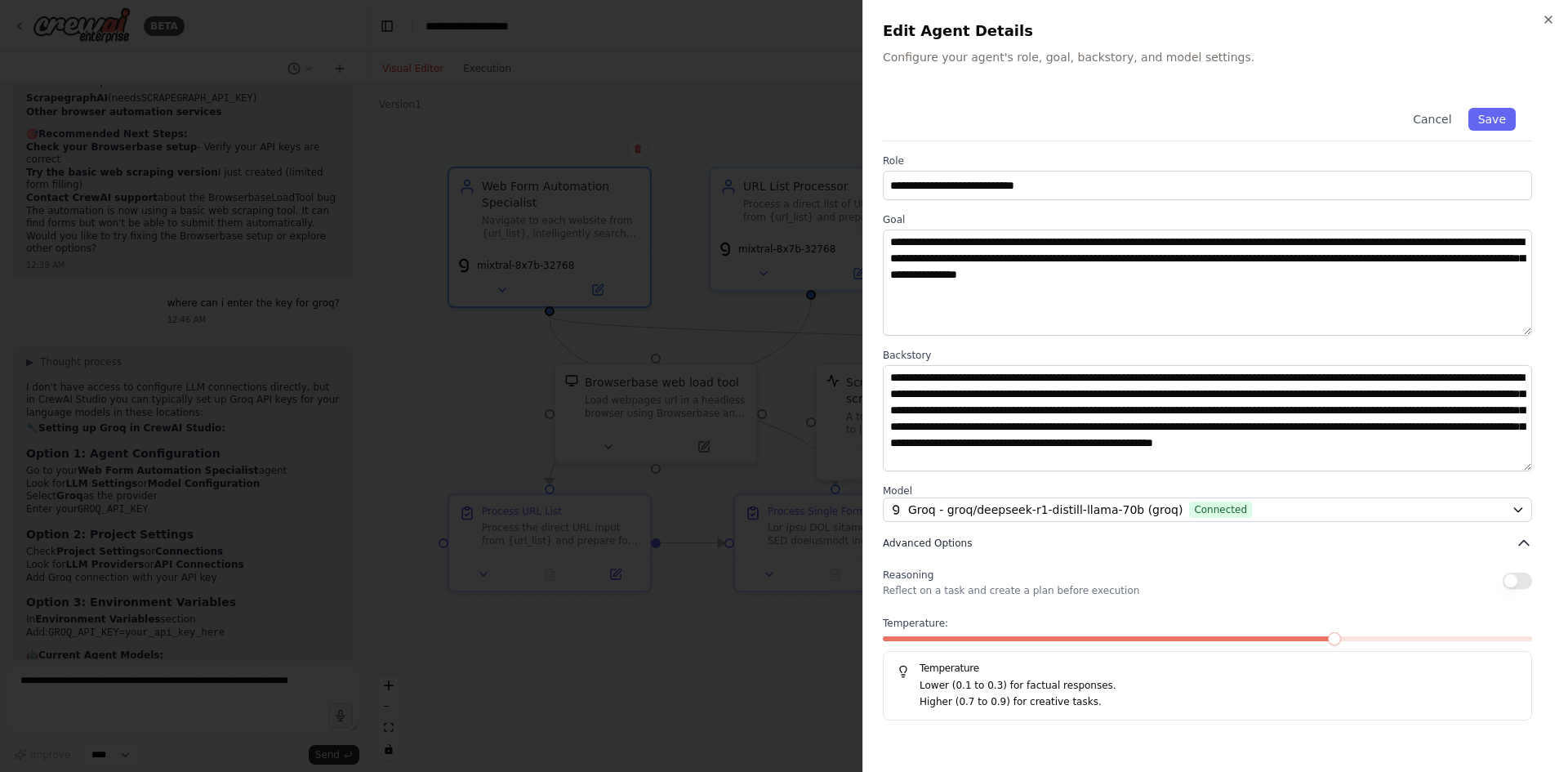
click at [1519, 545] on icon "button" at bounding box center [1523, 544] width 10 height 5
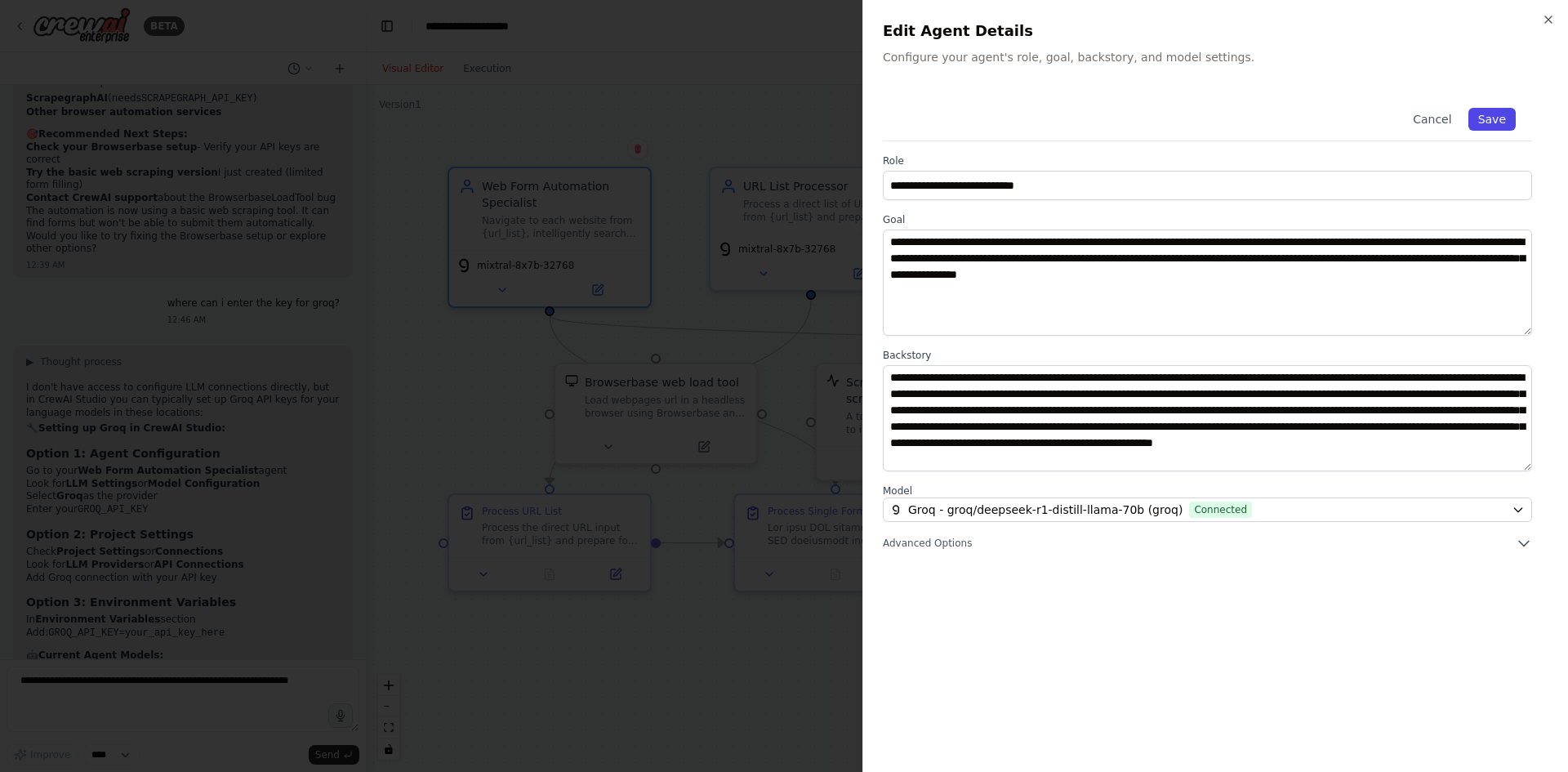
click at [1499, 127] on button "Save" at bounding box center [1491, 119] width 47 height 23
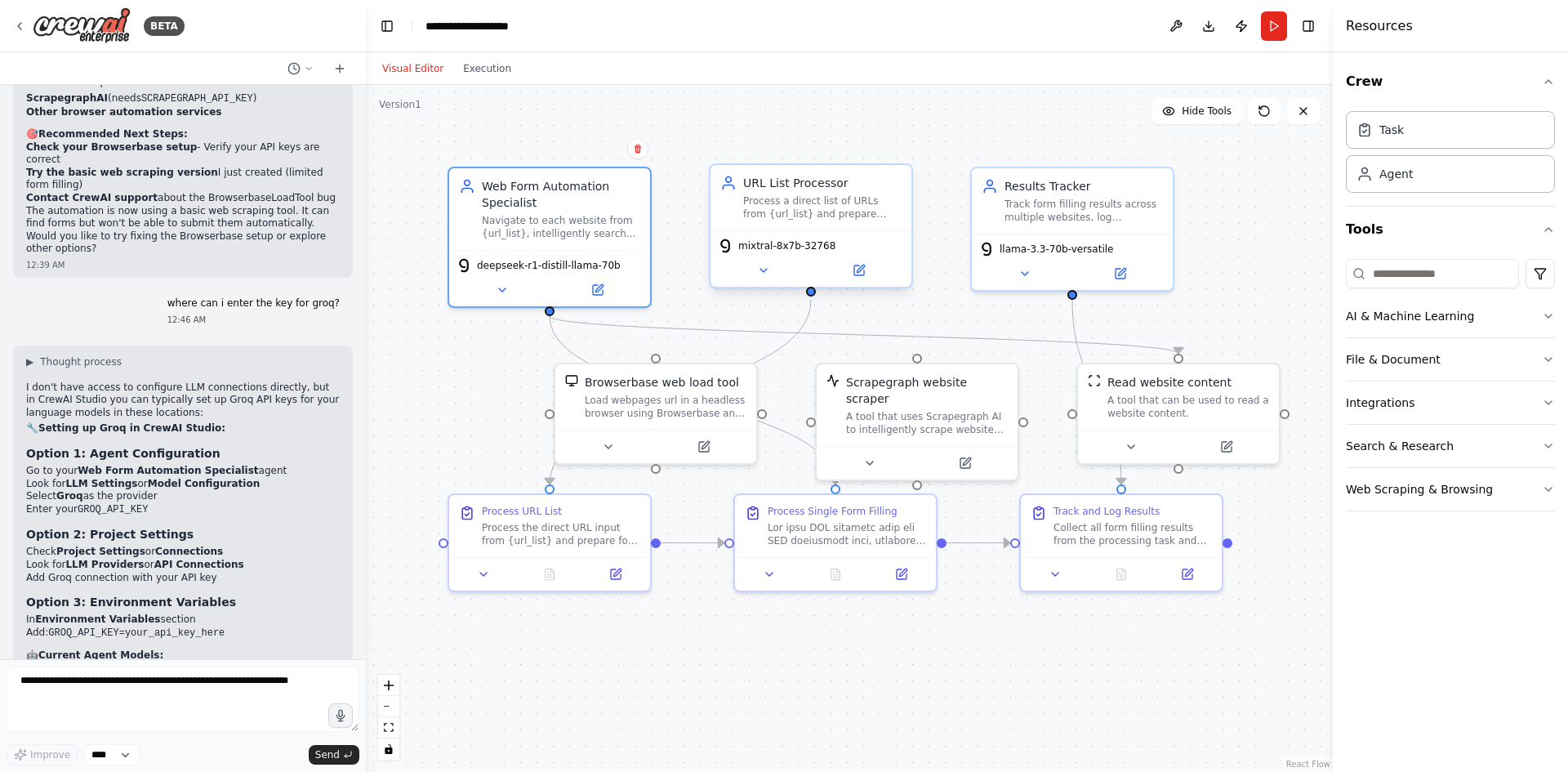
click at [779, 247] on span "mixtral-8x7b-32768" at bounding box center [787, 246] width 97 height 13
click at [860, 270] on icon at bounding box center [861, 268] width 7 height 7
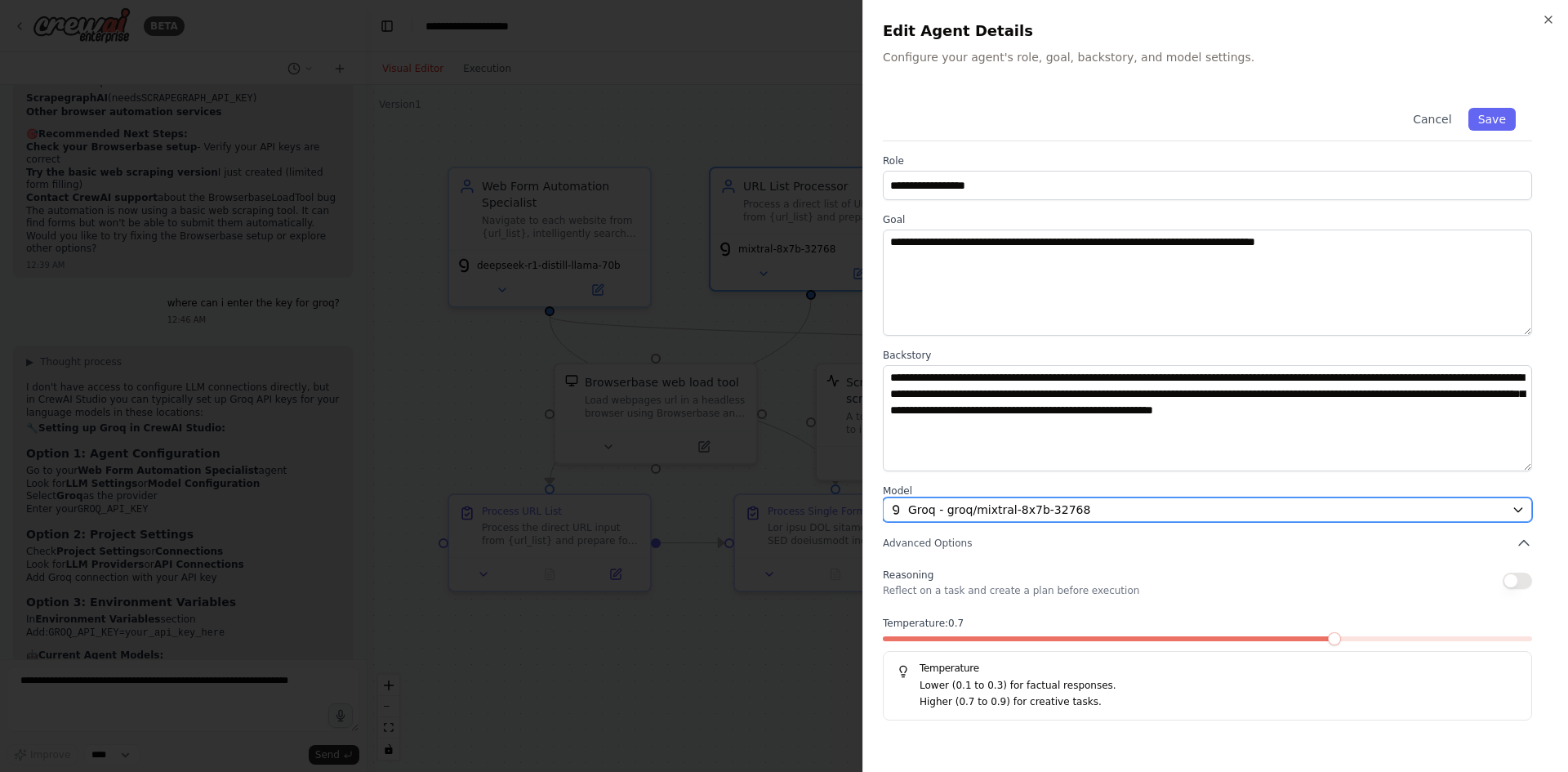
click at [1025, 515] on span "Groq - groq/mixtral-8x7b-32768" at bounding box center [999, 510] width 182 height 16
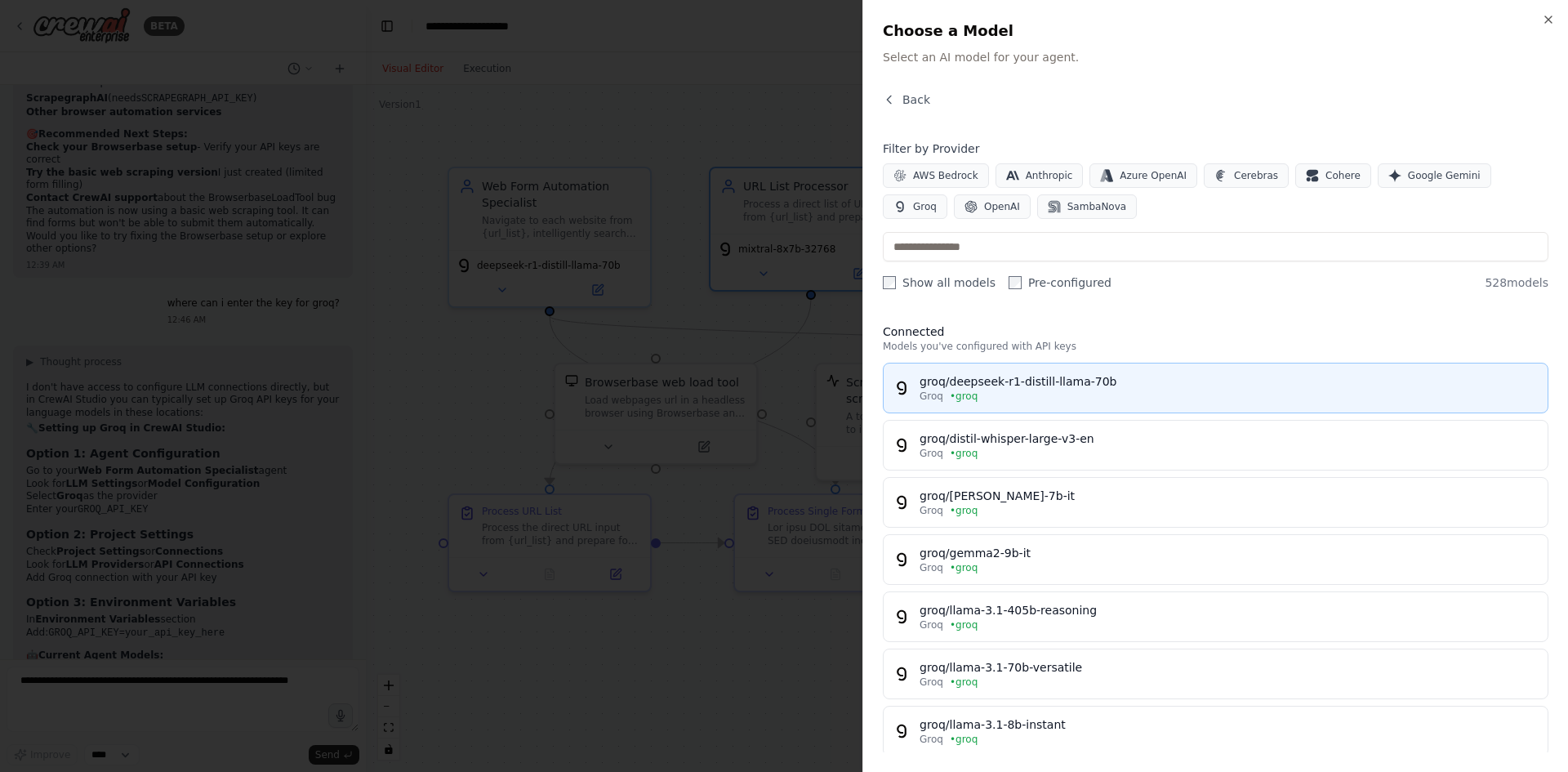
click at [1053, 389] on div "groq/deepseek-r1-distill-llama-70b" at bounding box center [1229, 382] width 618 height 16
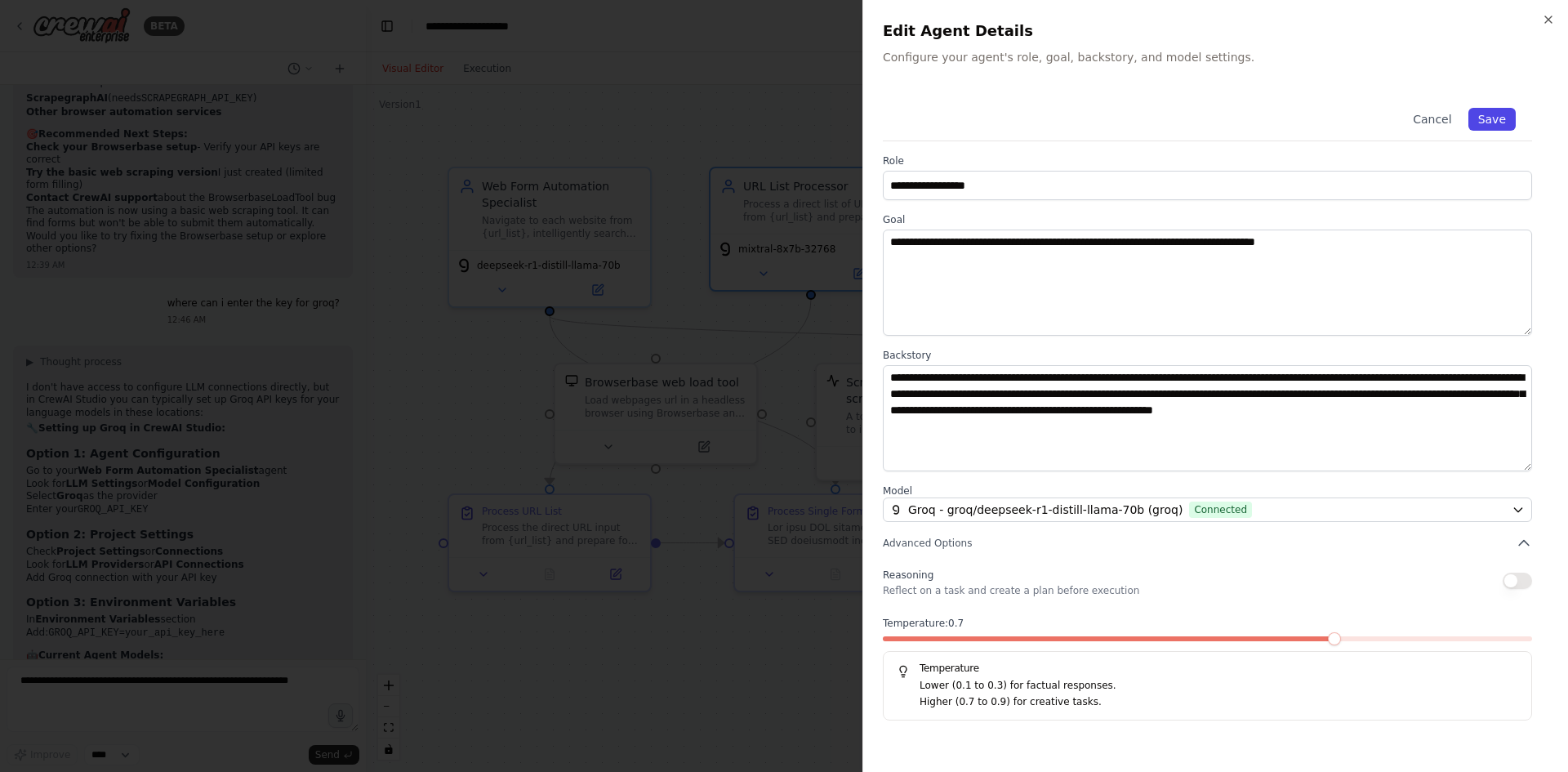
click at [1490, 113] on button "Save" at bounding box center [1491, 119] width 47 height 23
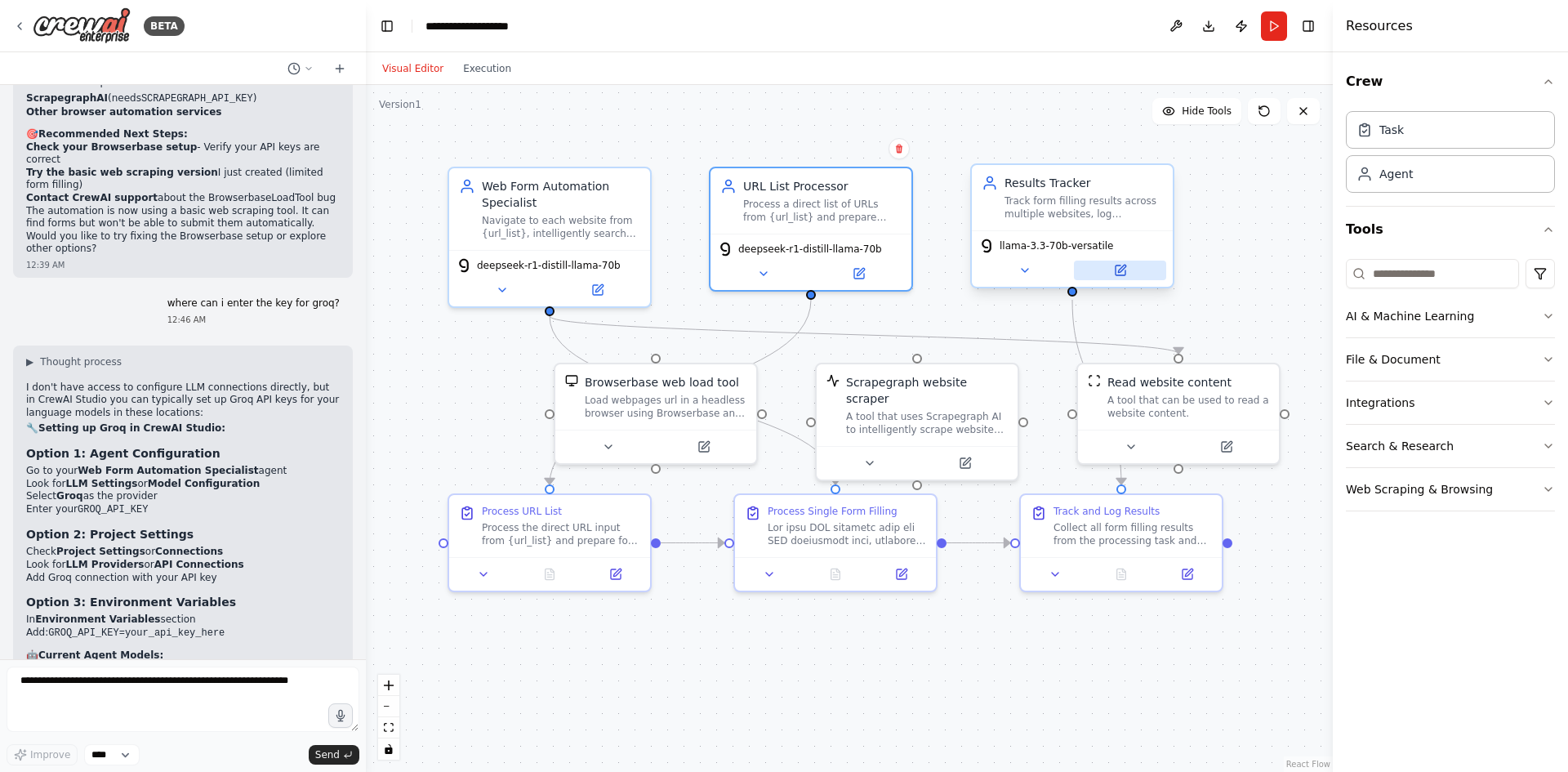
click at [1116, 275] on icon at bounding box center [1120, 270] width 10 height 10
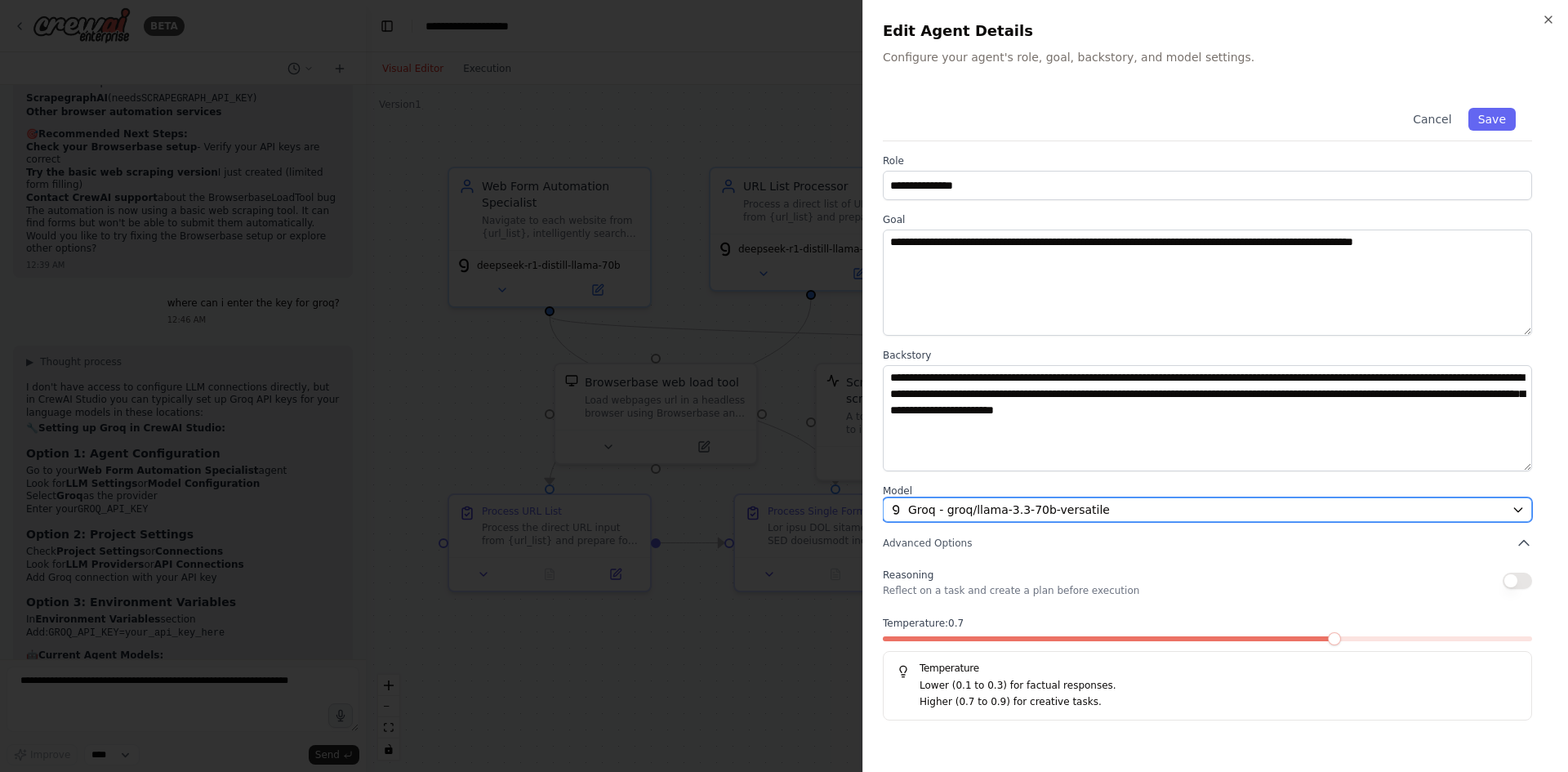
click at [984, 505] on span "Groq - groq/llama-3.3-70b-versatile" at bounding box center [1009, 510] width 201 height 16
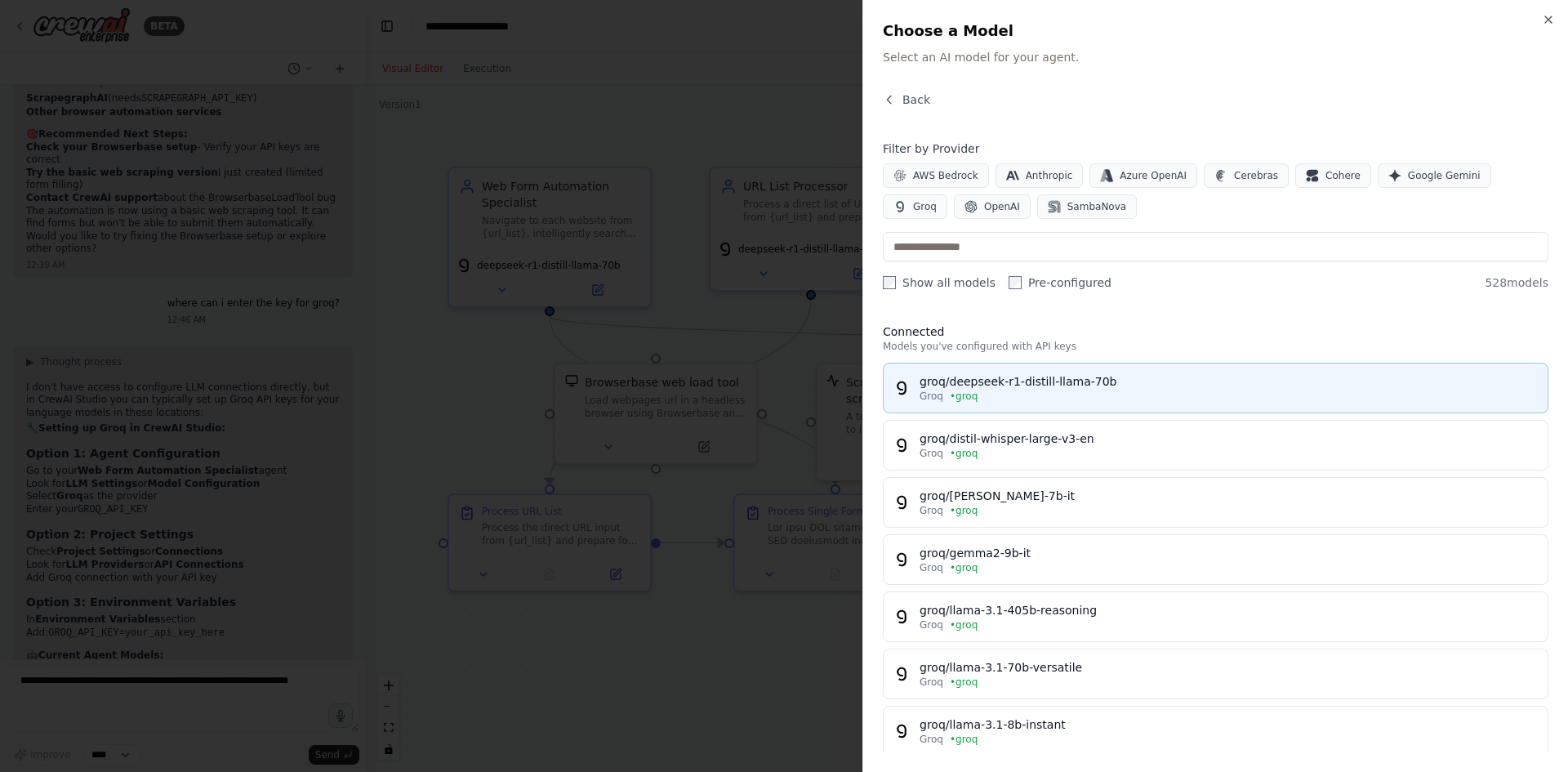
click at [1025, 389] on div "groq/deepseek-r1-distill-llama-70b" at bounding box center [1229, 382] width 618 height 16
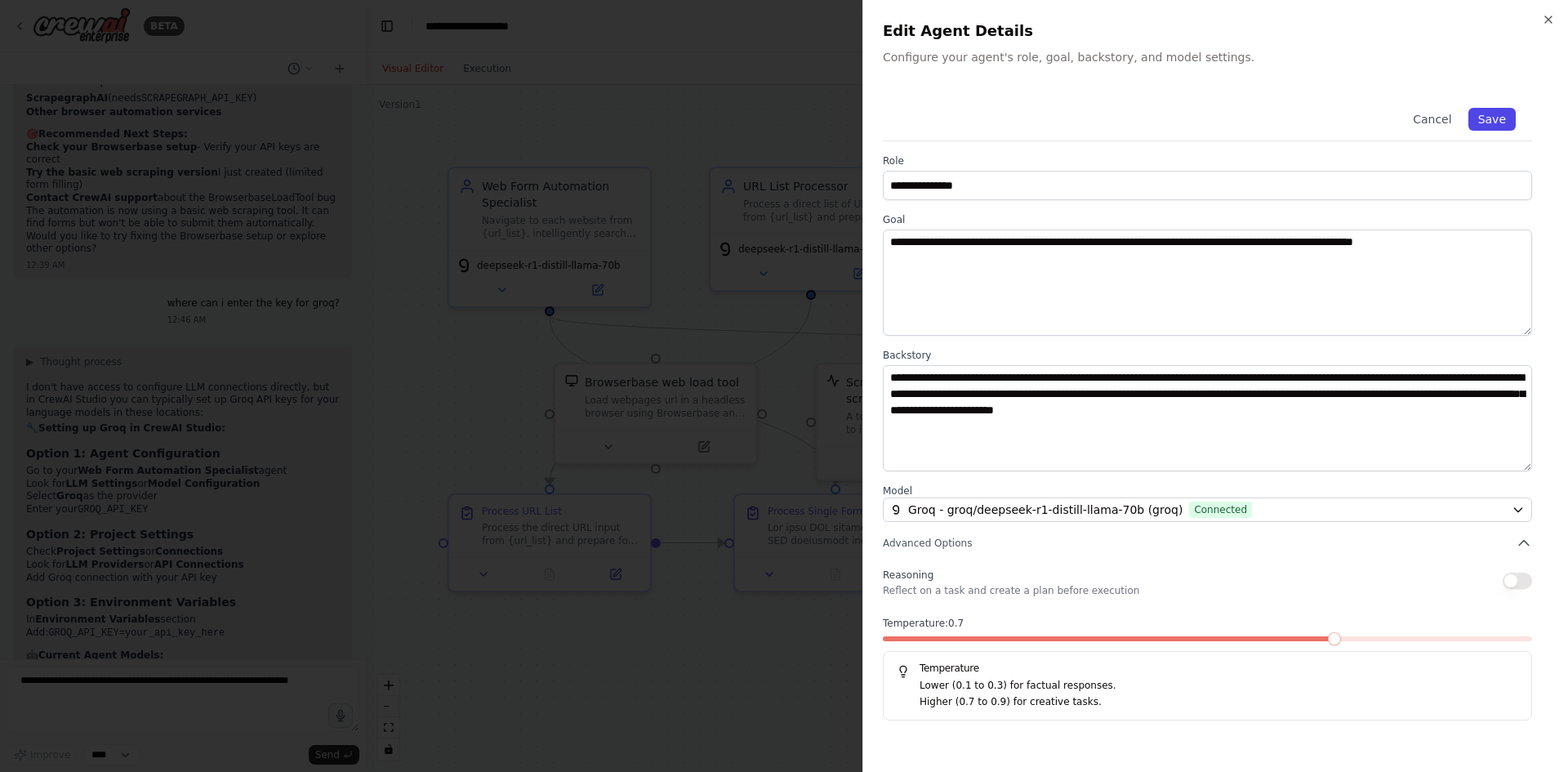
click at [1515, 120] on button "Save" at bounding box center [1491, 119] width 47 height 23
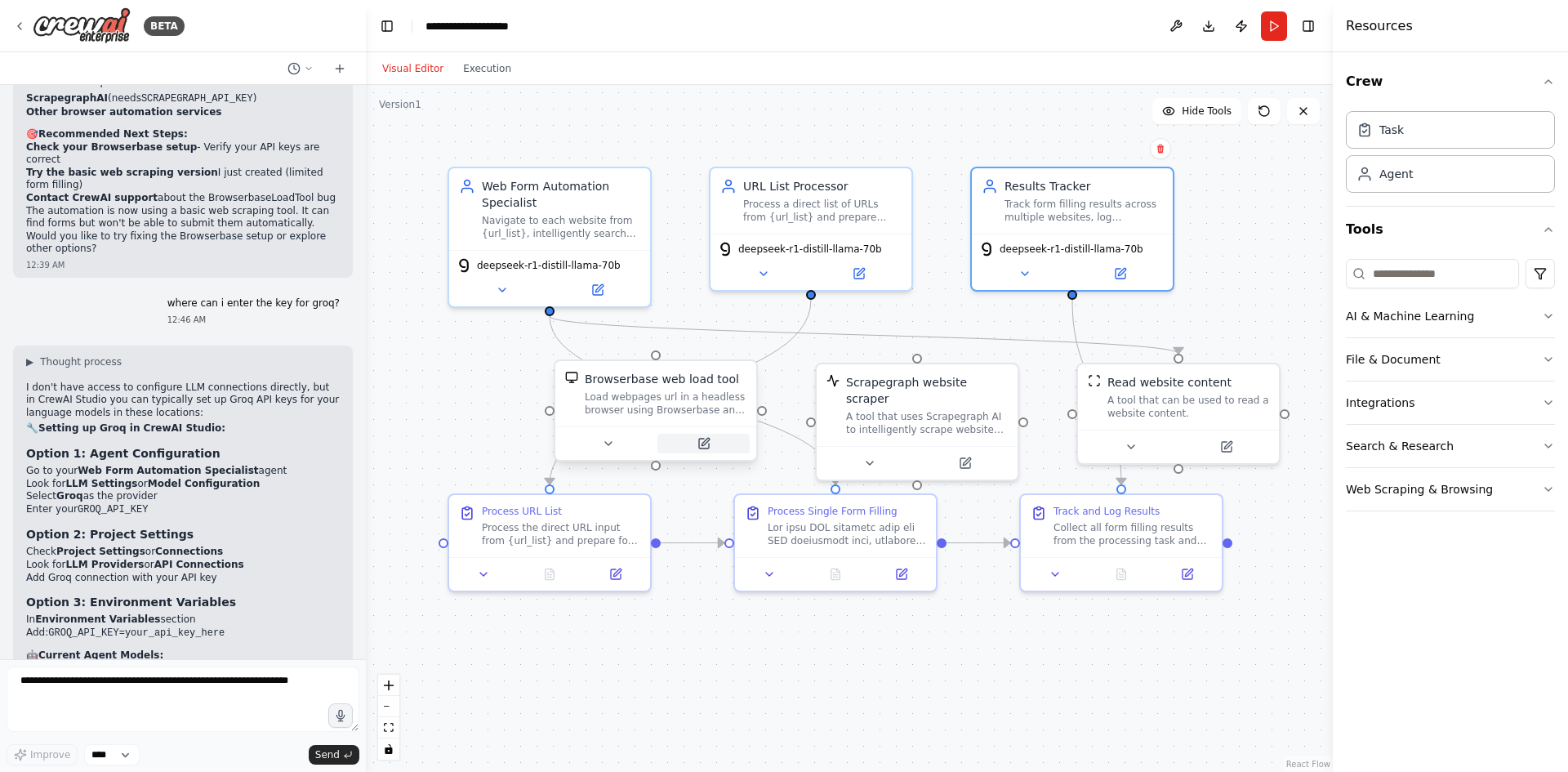
click at [701, 445] on icon at bounding box center [705, 441] width 7 height 7
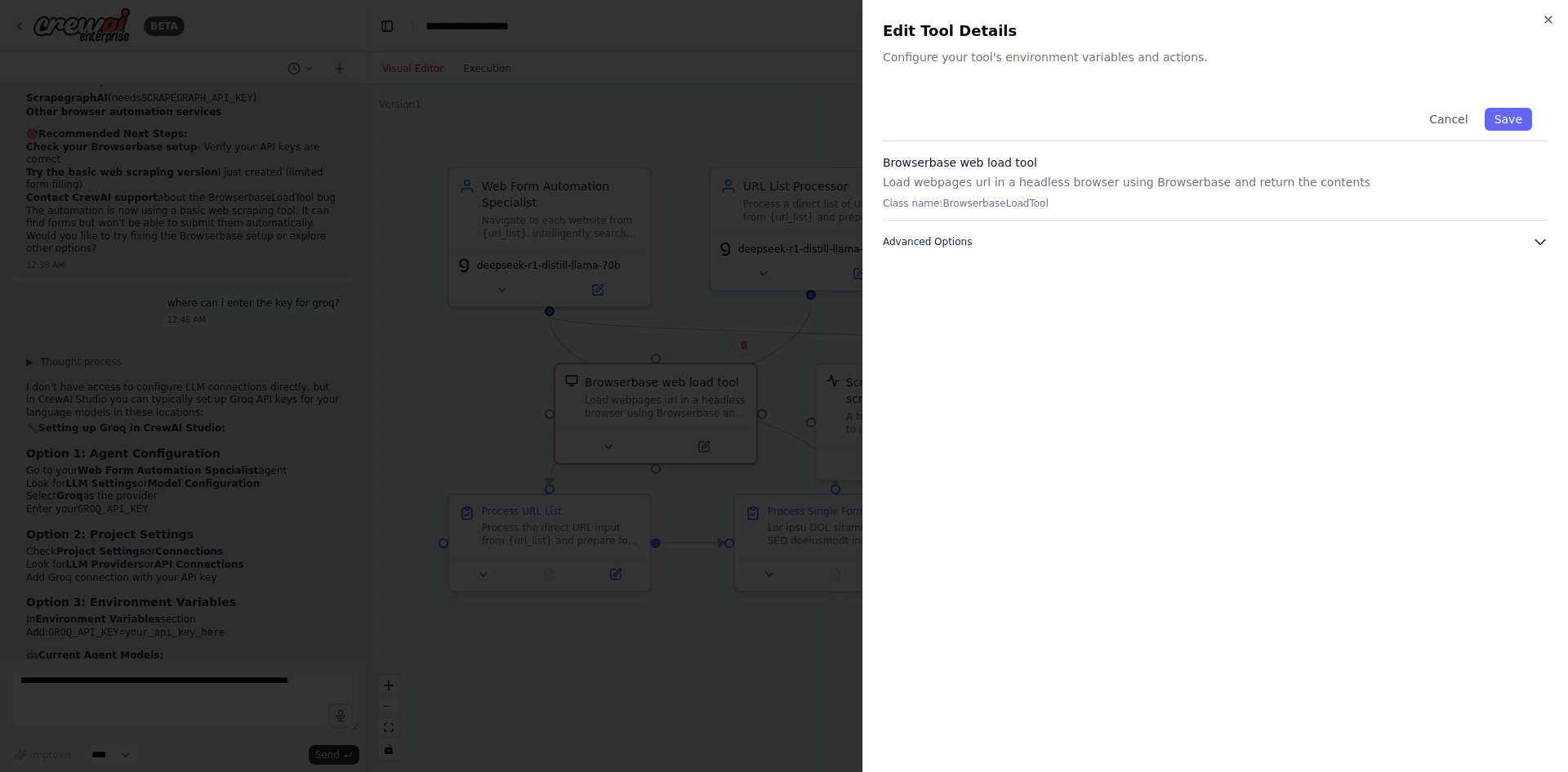
click at [947, 243] on span "Advanced Options" at bounding box center [927, 242] width 89 height 13
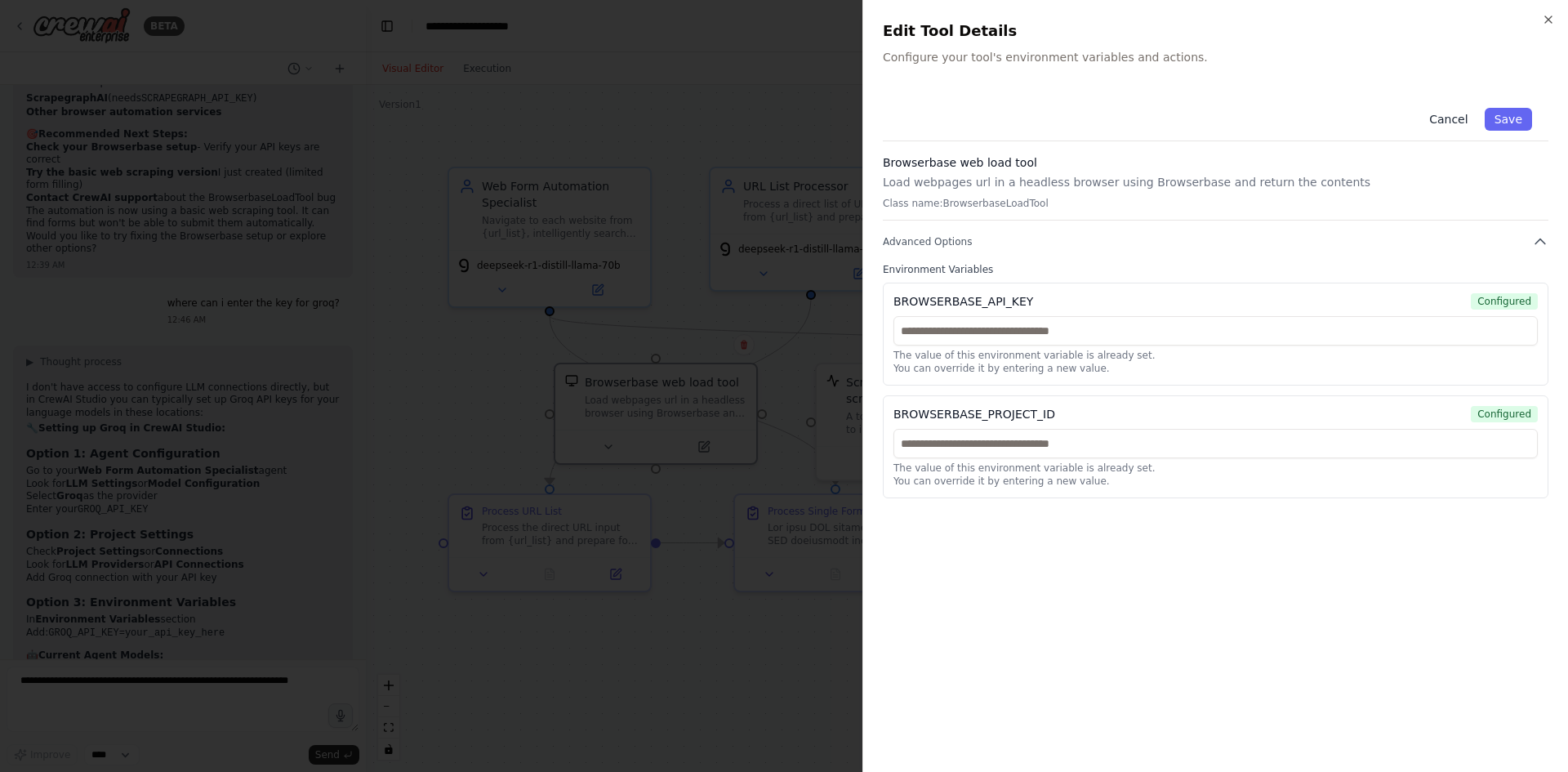
click at [1447, 110] on button "Cancel" at bounding box center [1448, 119] width 58 height 23
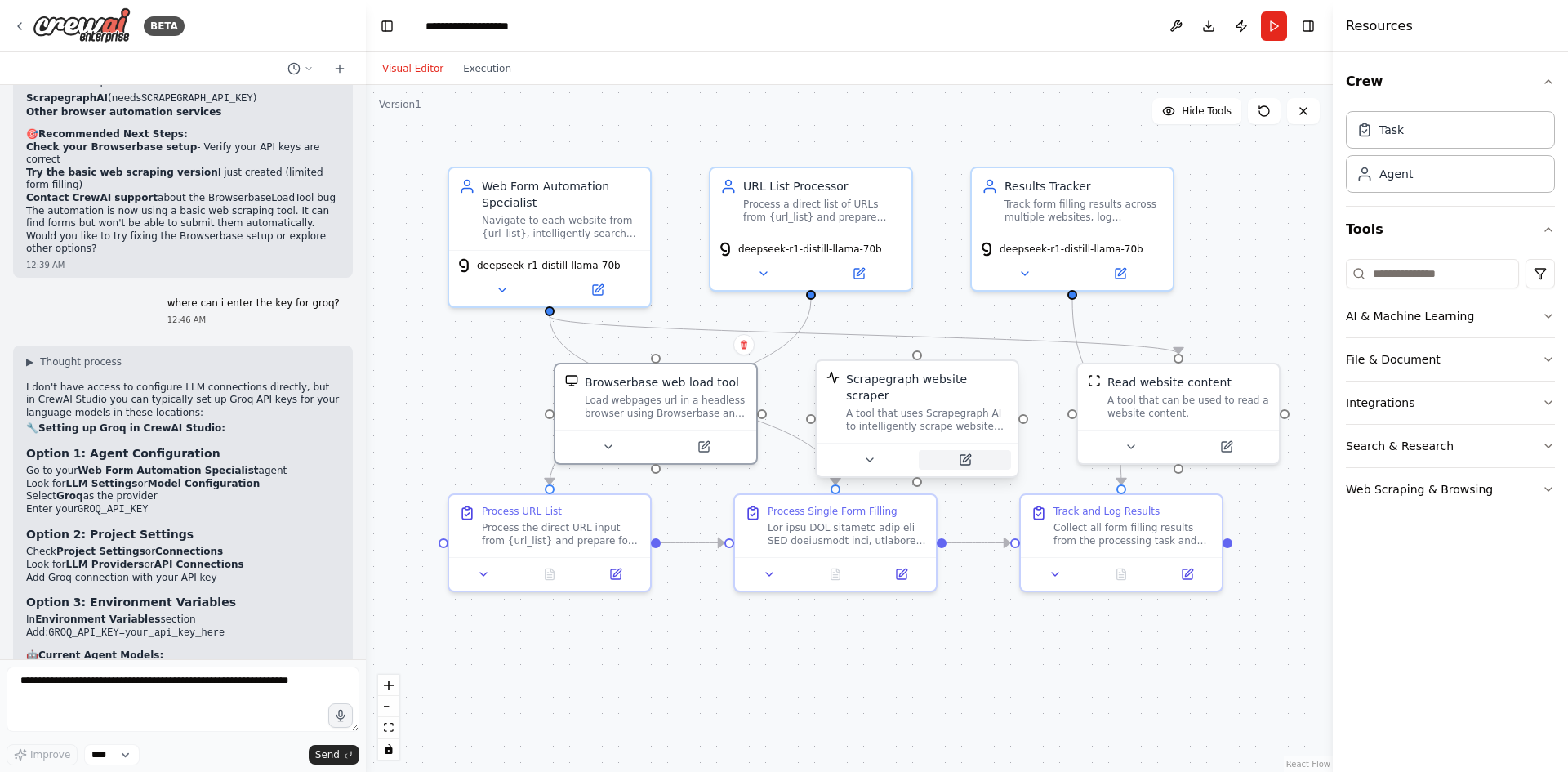
click at [970, 456] on icon at bounding box center [965, 460] width 10 height 10
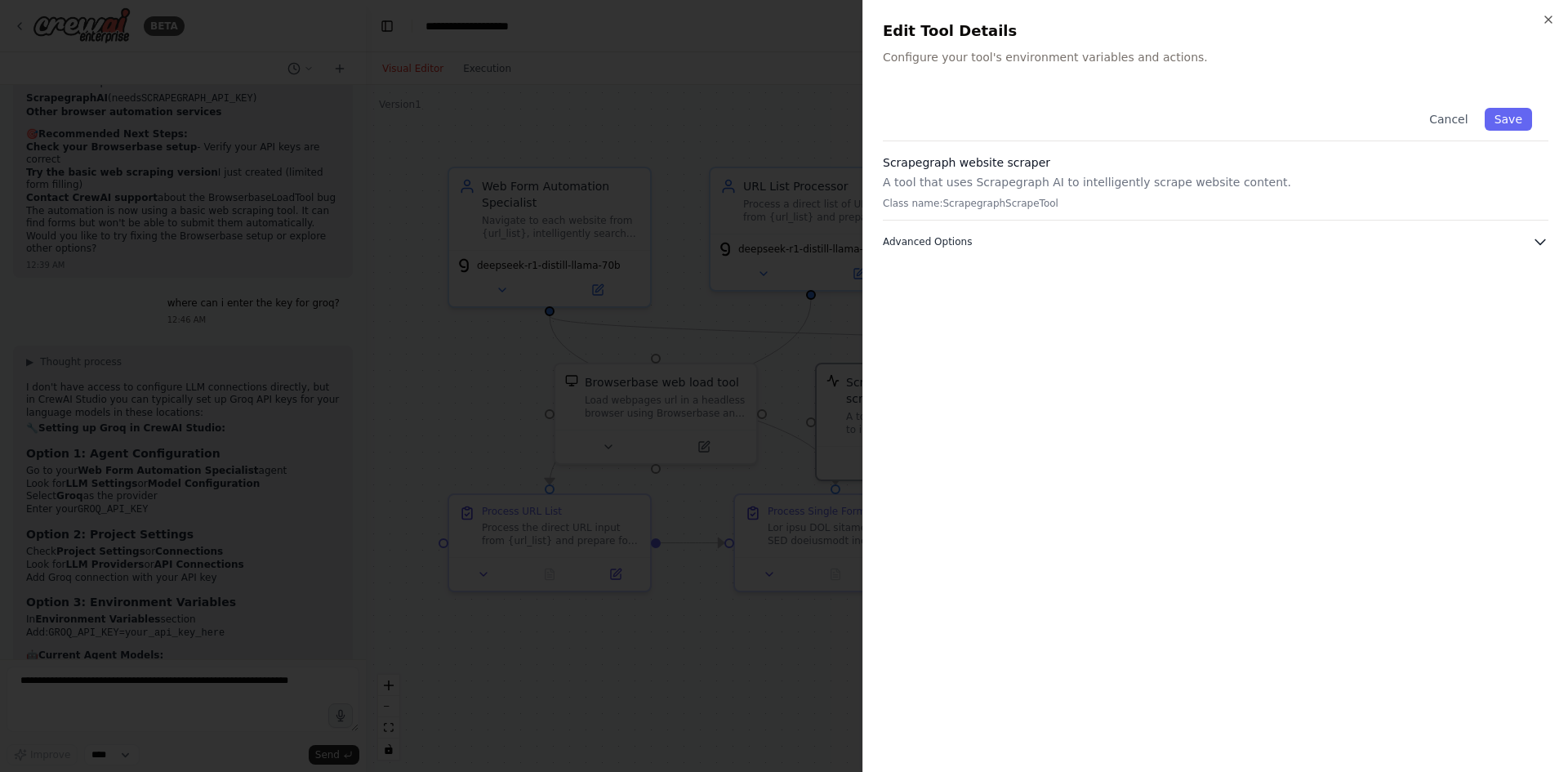
click at [945, 239] on span "Advanced Options" at bounding box center [927, 242] width 89 height 13
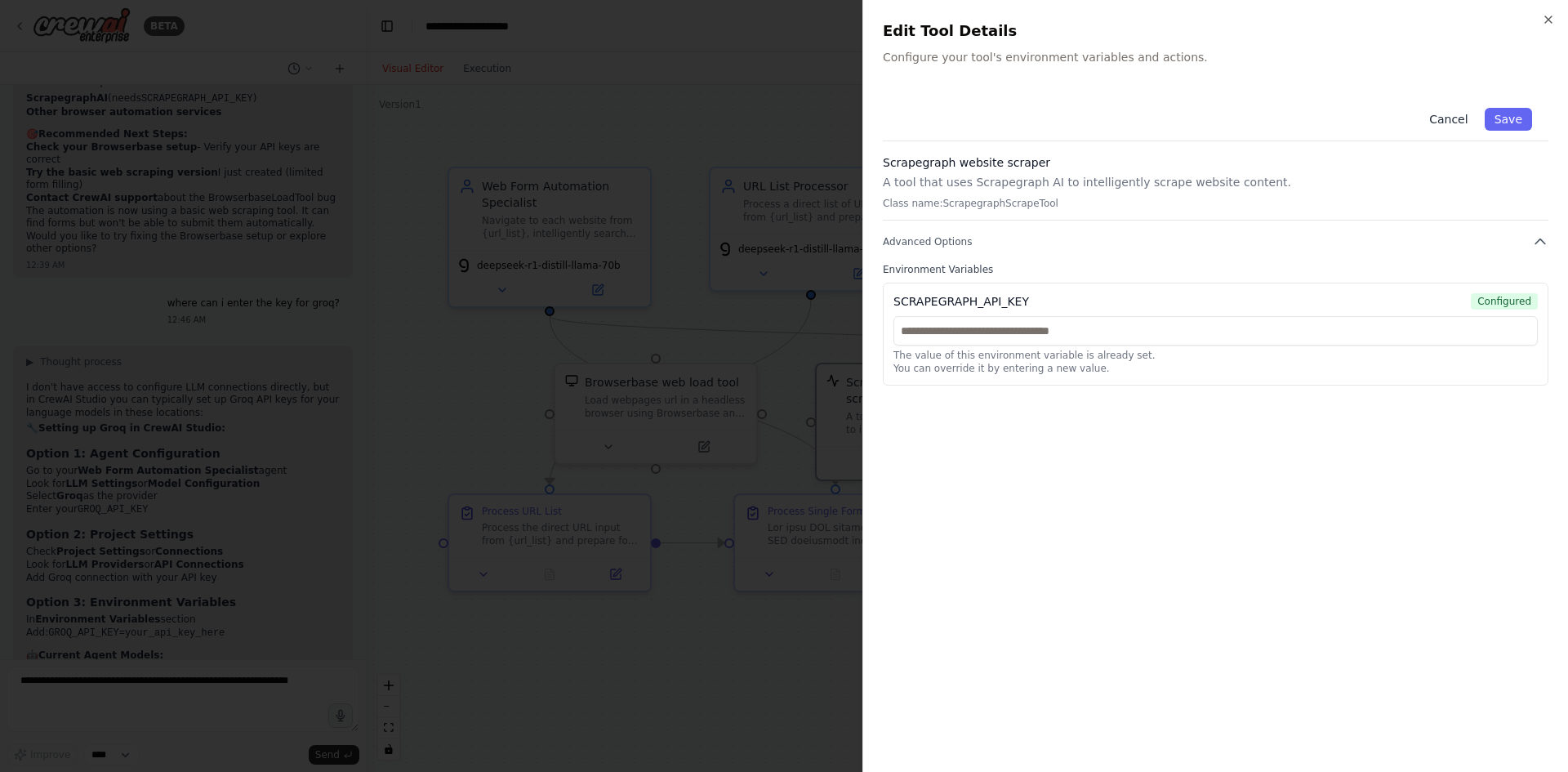
click at [1461, 121] on button "Cancel" at bounding box center [1448, 119] width 58 height 23
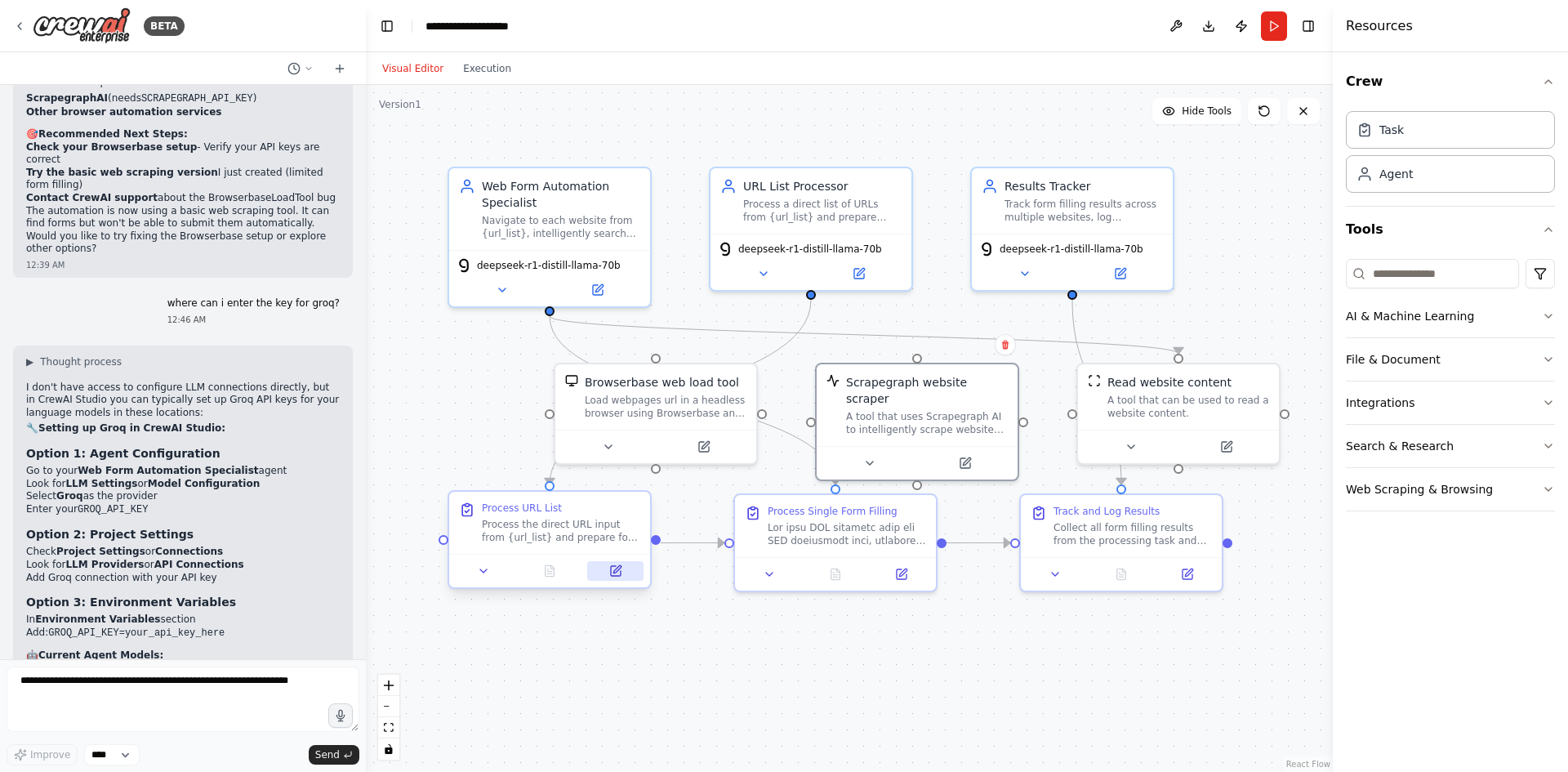
click at [616, 571] on icon at bounding box center [617, 569] width 7 height 7
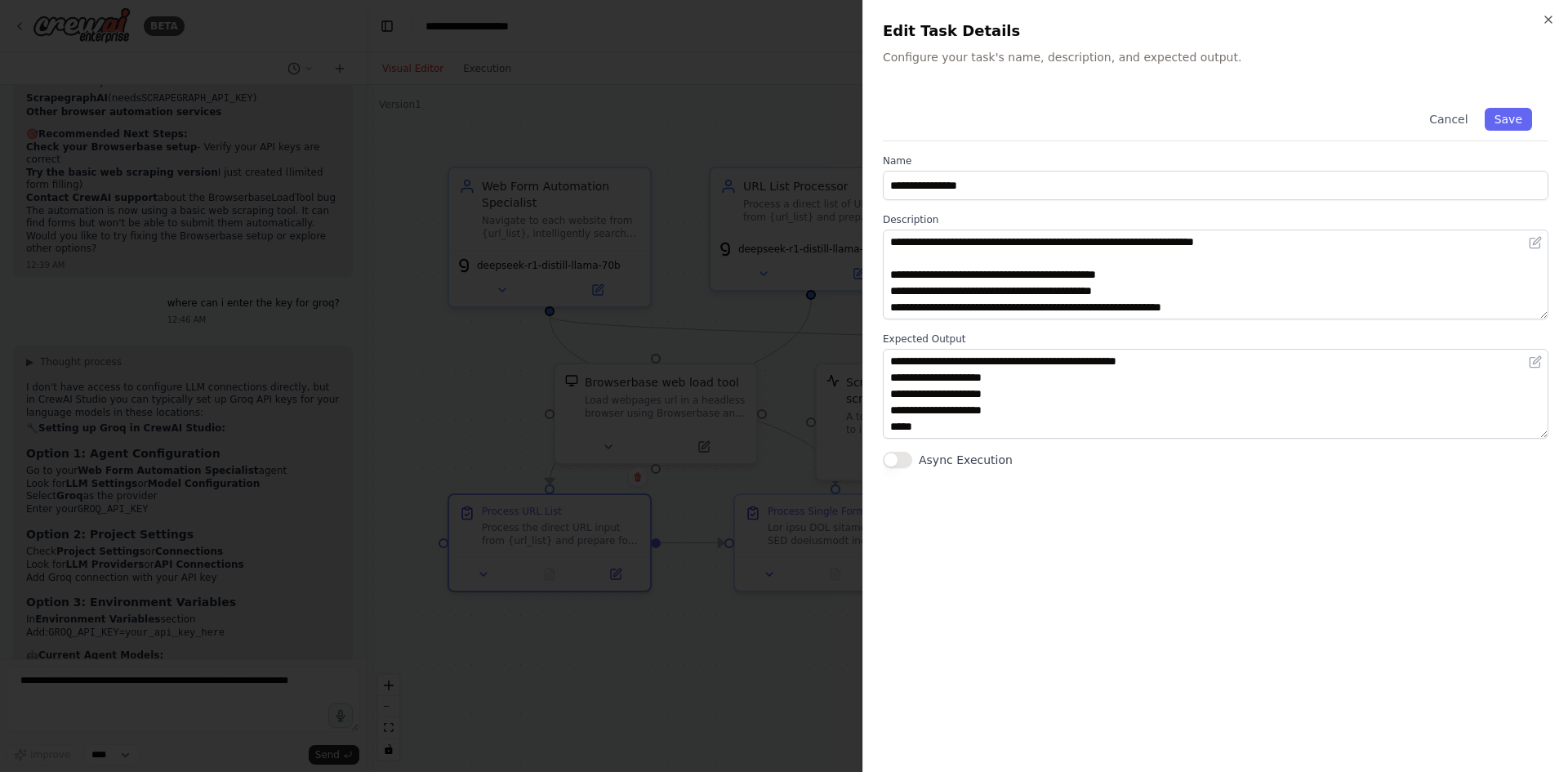
scroll to position [49, 0]
click at [1454, 119] on button "Cancel" at bounding box center [1448, 119] width 58 height 23
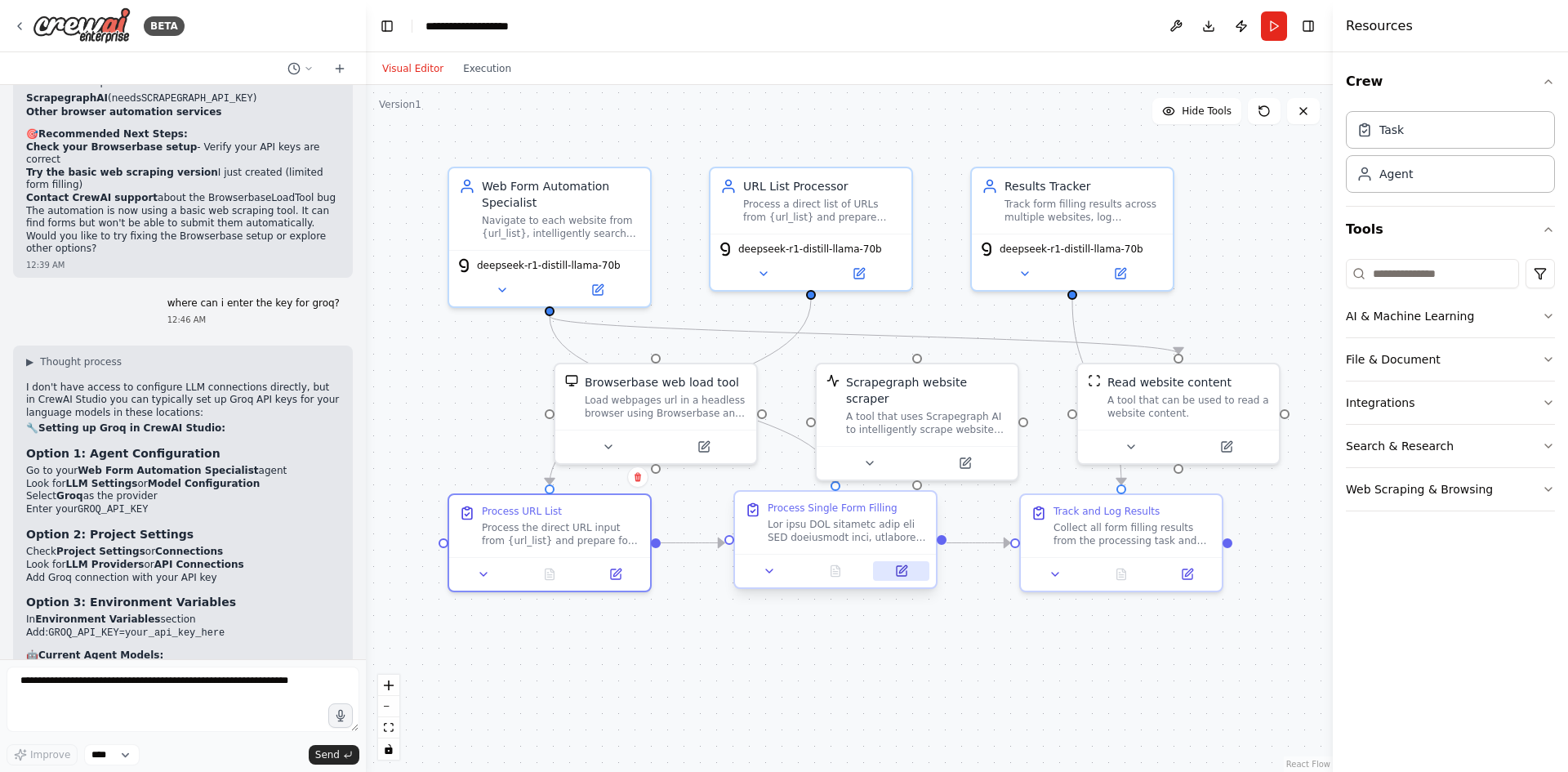
click at [906, 565] on icon at bounding box center [902, 569] width 7 height 7
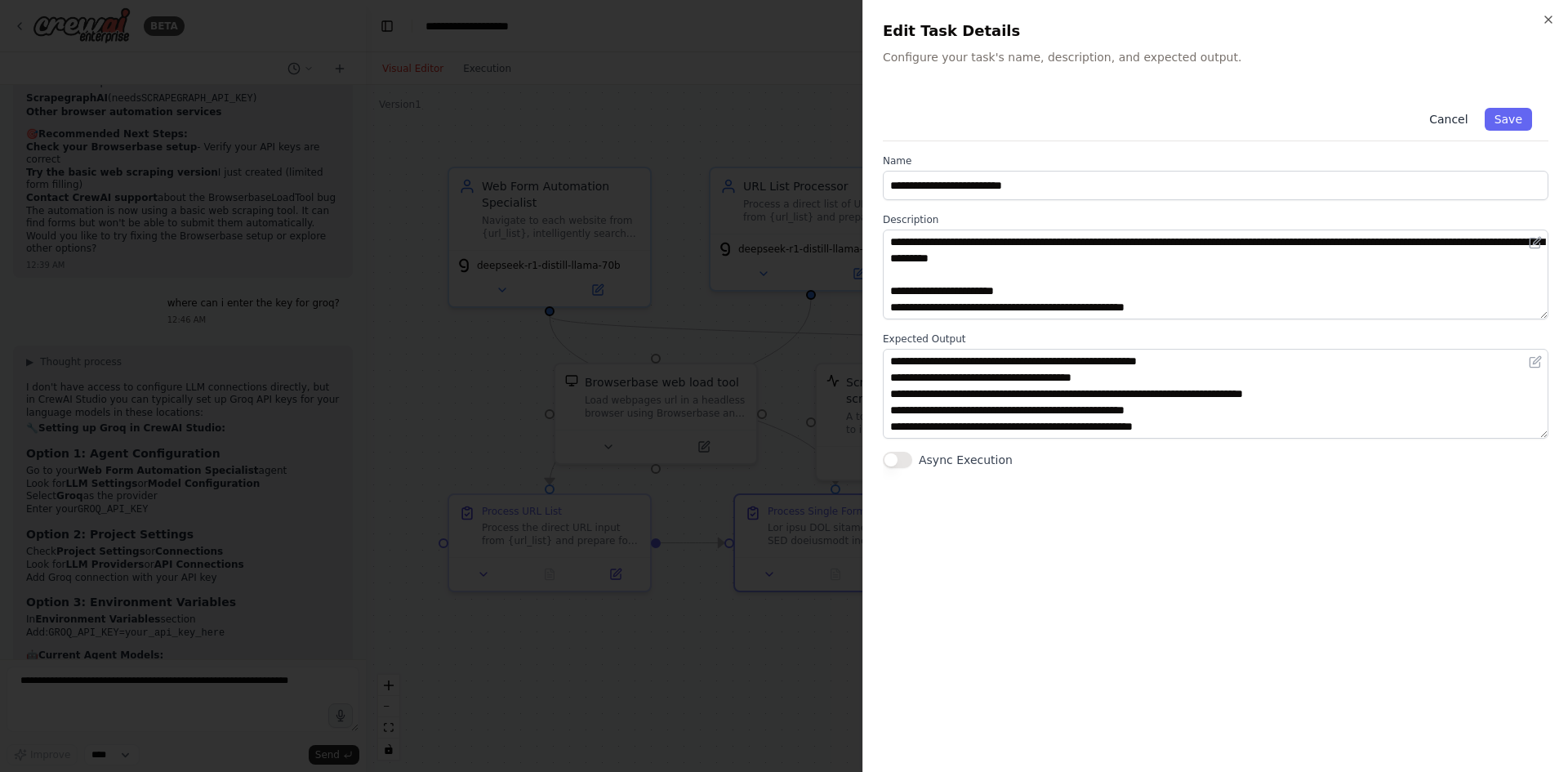
click at [1453, 115] on button "Cancel" at bounding box center [1448, 119] width 58 height 23
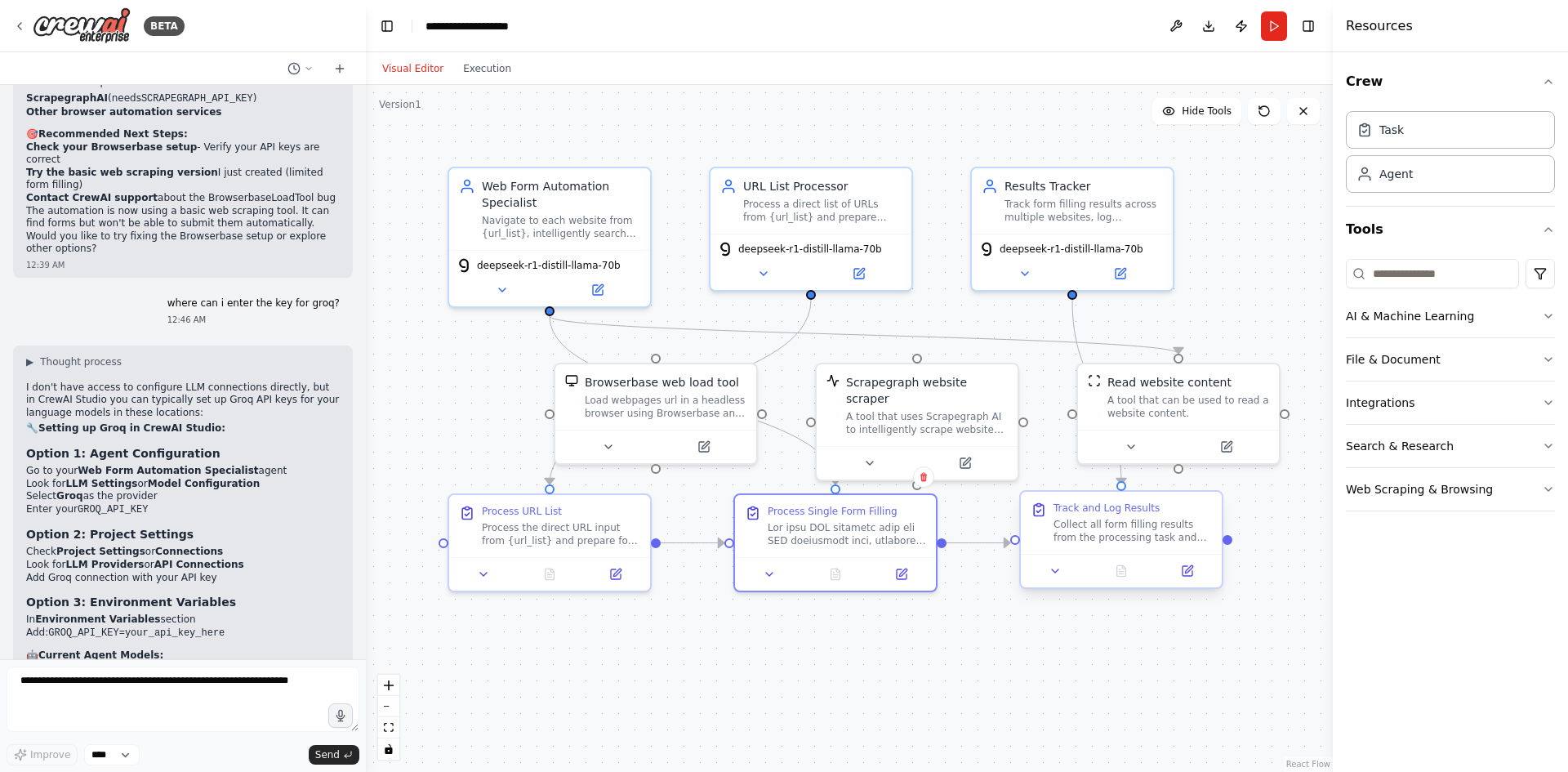
click at [1139, 521] on div "Collect all form filling results from the processing task and create comprehens…" at bounding box center [1133, 530] width 159 height 26
click at [1132, 503] on div "Track and Log Results" at bounding box center [1107, 508] width 106 height 13
click at [1207, 579] on button at bounding box center [1187, 571] width 56 height 20
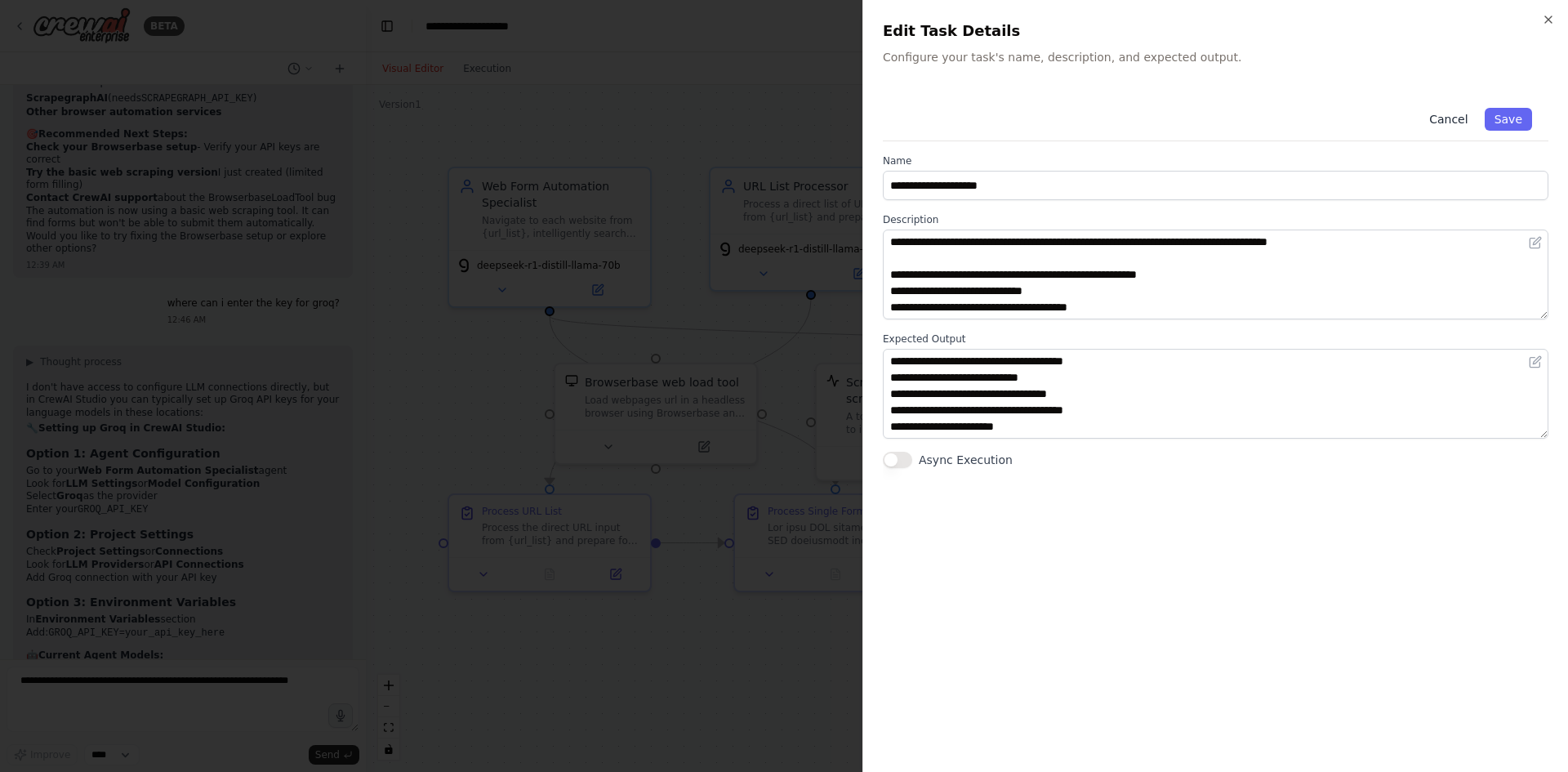
click at [1433, 118] on button "Cancel" at bounding box center [1448, 119] width 58 height 23
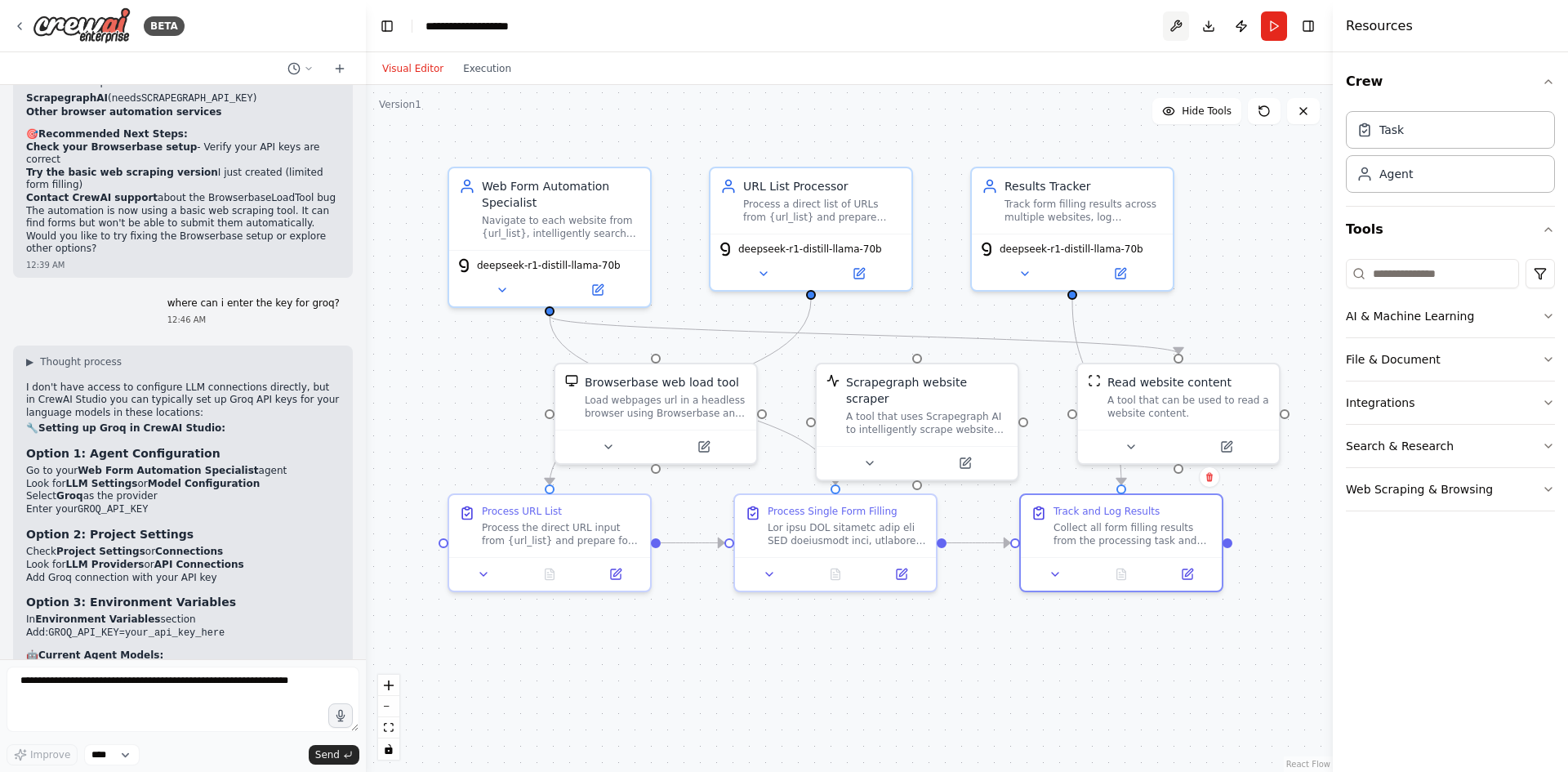
click at [1181, 24] on button at bounding box center [1175, 26] width 26 height 29
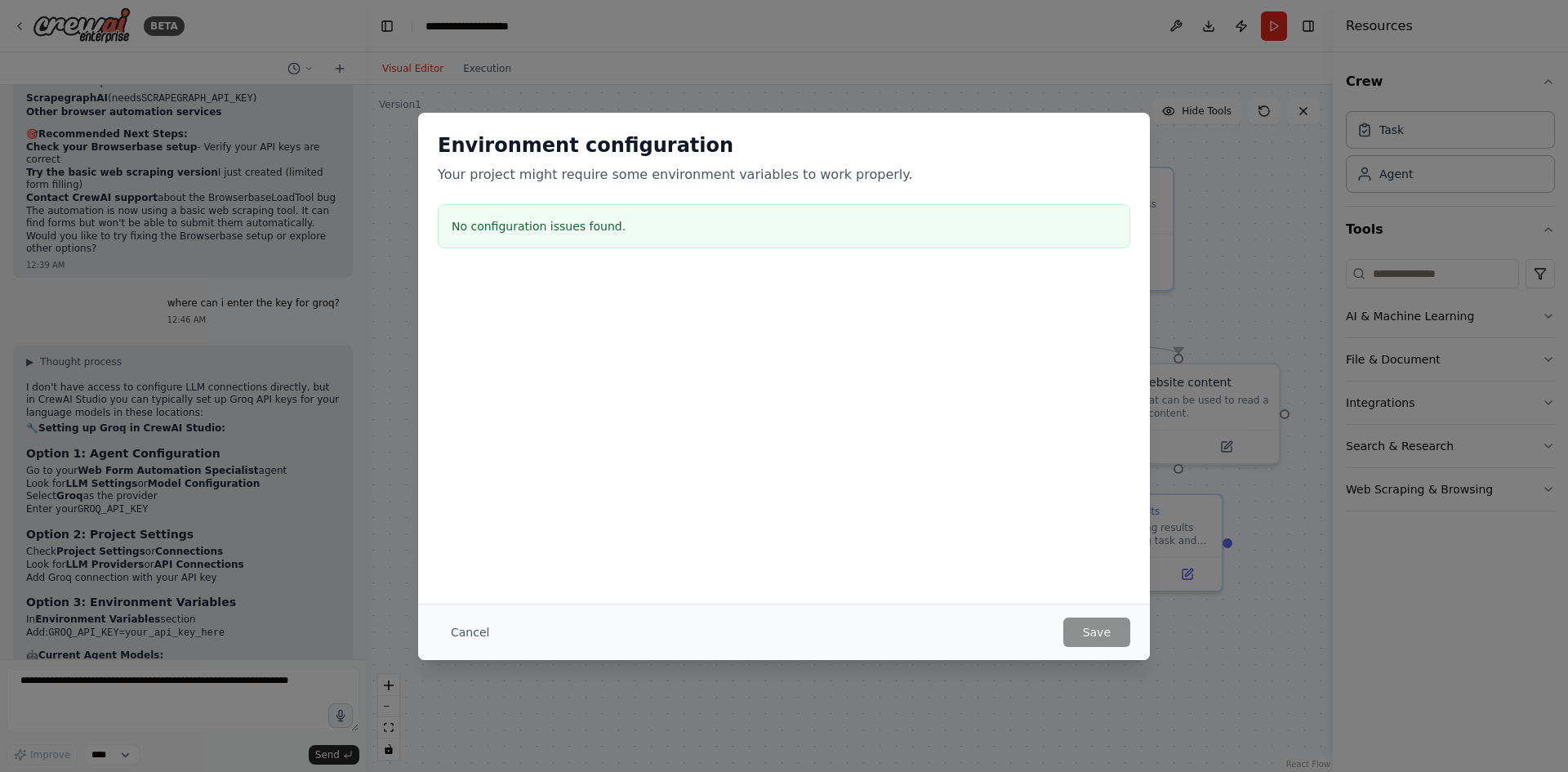
click at [1178, 29] on div "Environment configuration Your project might require some environment variables…" at bounding box center [784, 386] width 1568 height 772
click at [476, 643] on button "Cancel" at bounding box center [470, 632] width 64 height 29
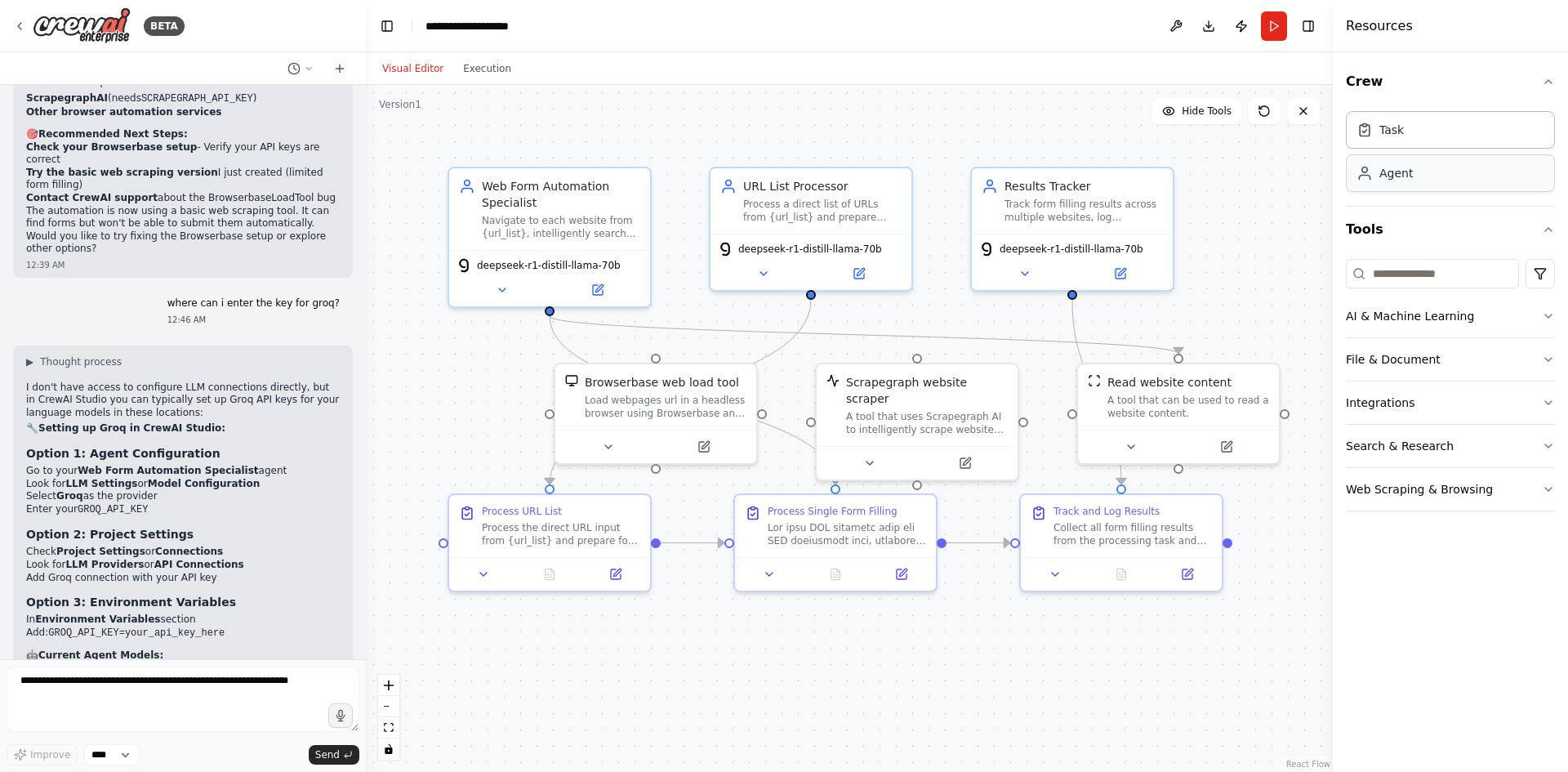
click at [1417, 184] on div "Agent" at bounding box center [1450, 173] width 209 height 37
click at [1417, 135] on div "Task" at bounding box center [1450, 129] width 209 height 37
click at [1444, 270] on input at bounding box center [1433, 274] width 173 height 29
click at [1469, 309] on button "AI & Machine Learning" at bounding box center [1450, 316] width 209 height 43
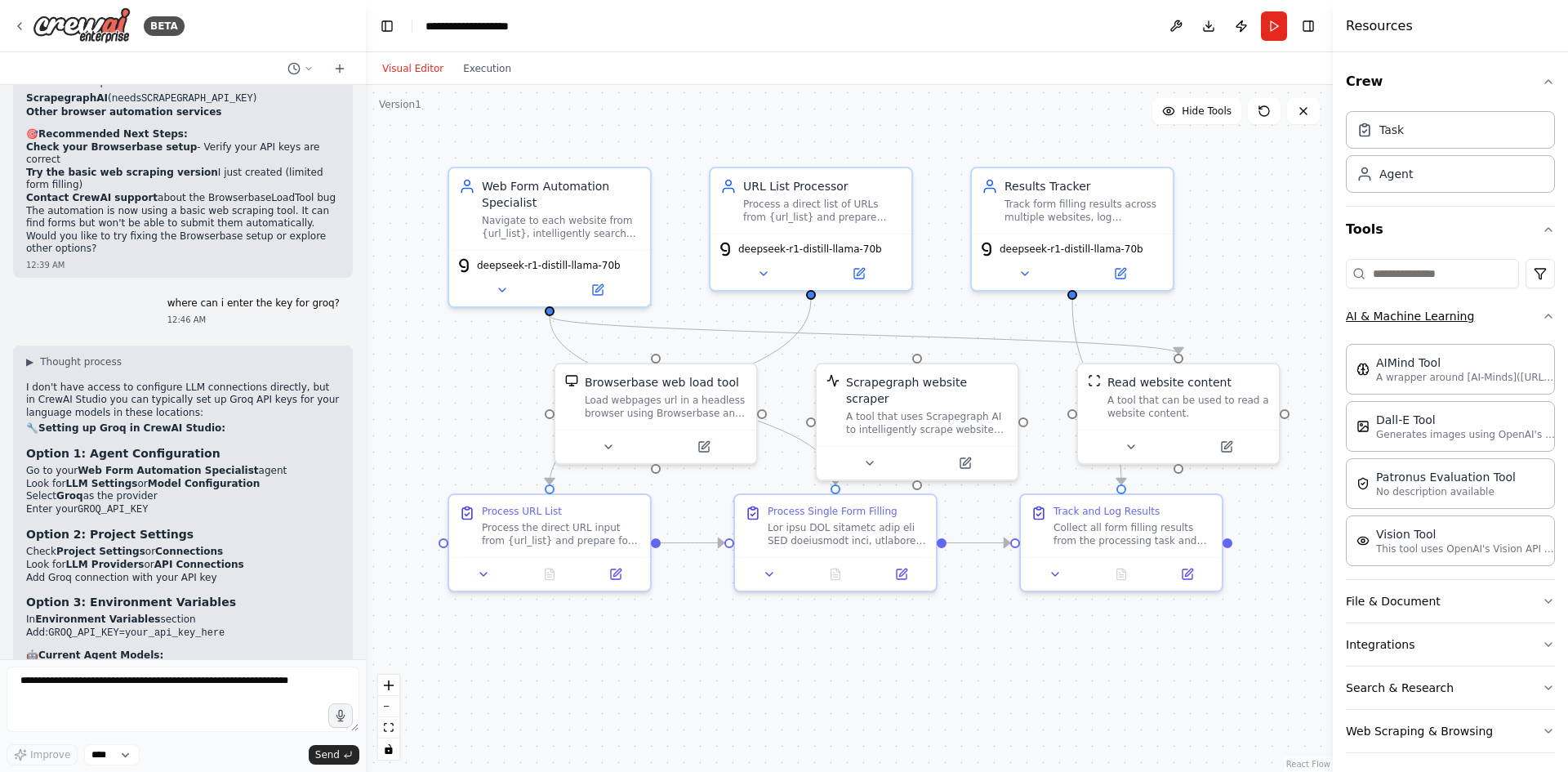
click at [1469, 309] on button "AI & Machine Learning" at bounding box center [1450, 316] width 209 height 43
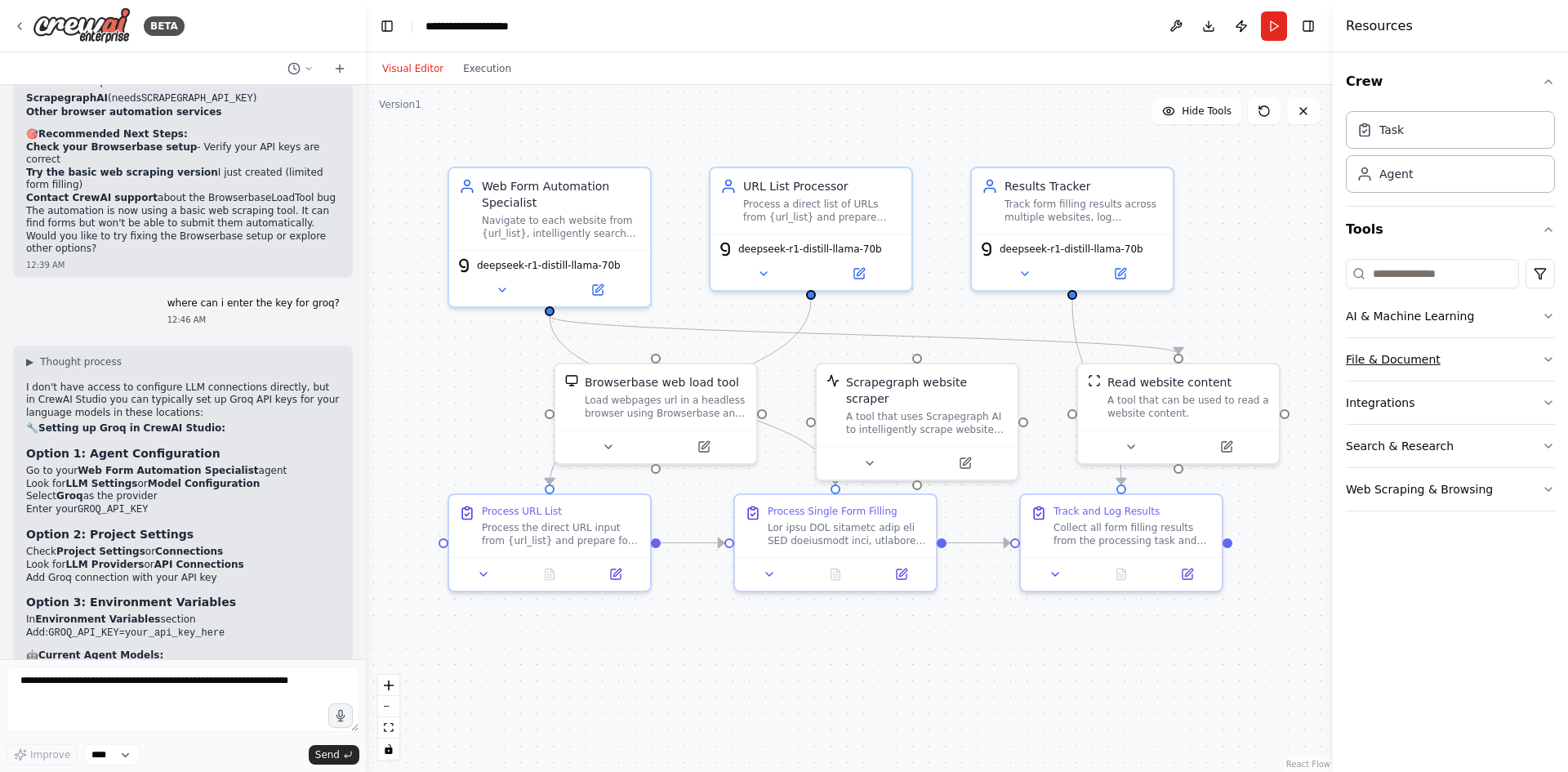
click at [1453, 358] on button "File & Document" at bounding box center [1450, 360] width 209 height 43
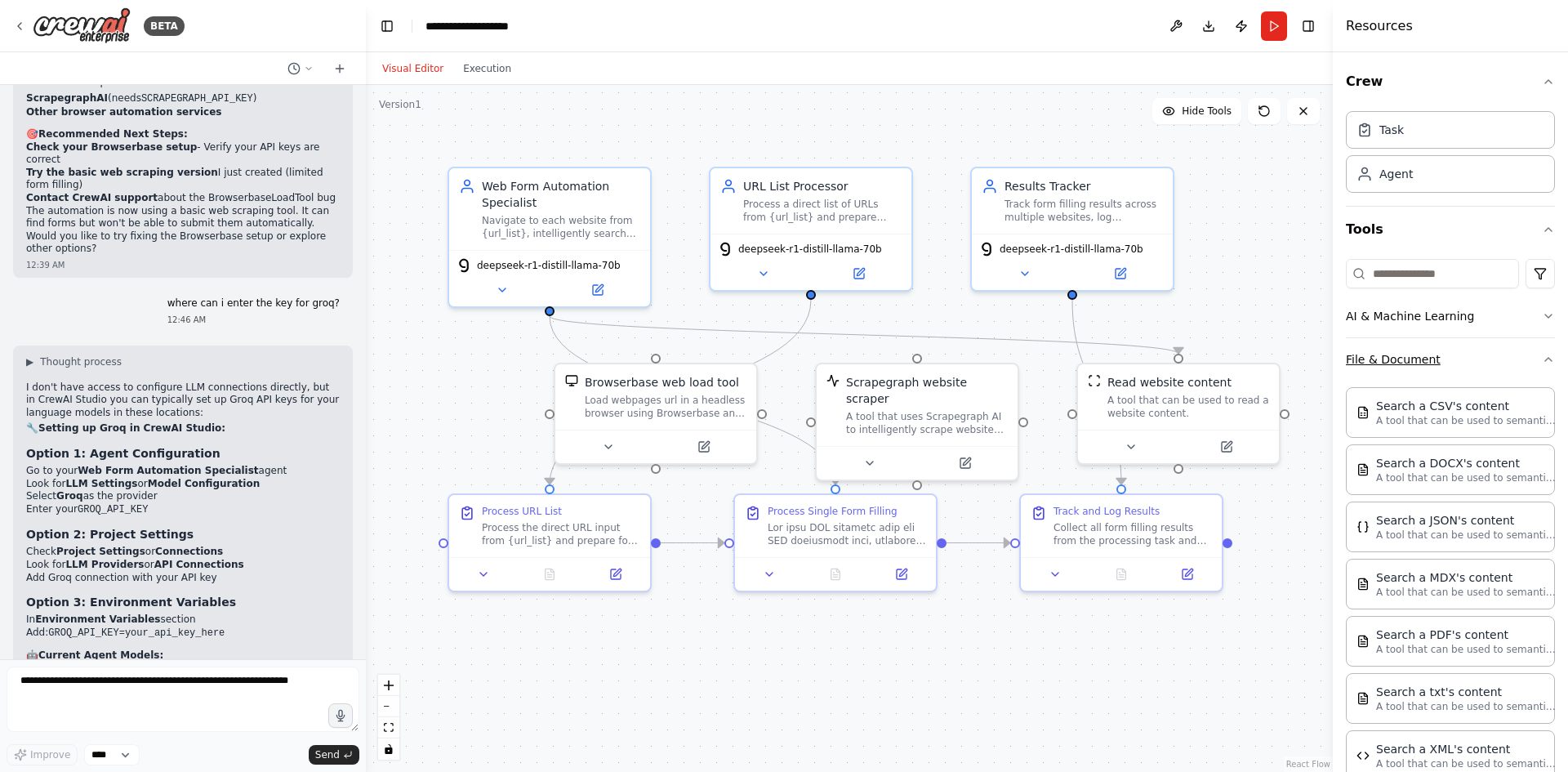
click at [1453, 358] on button "File & Document" at bounding box center [1450, 360] width 209 height 43
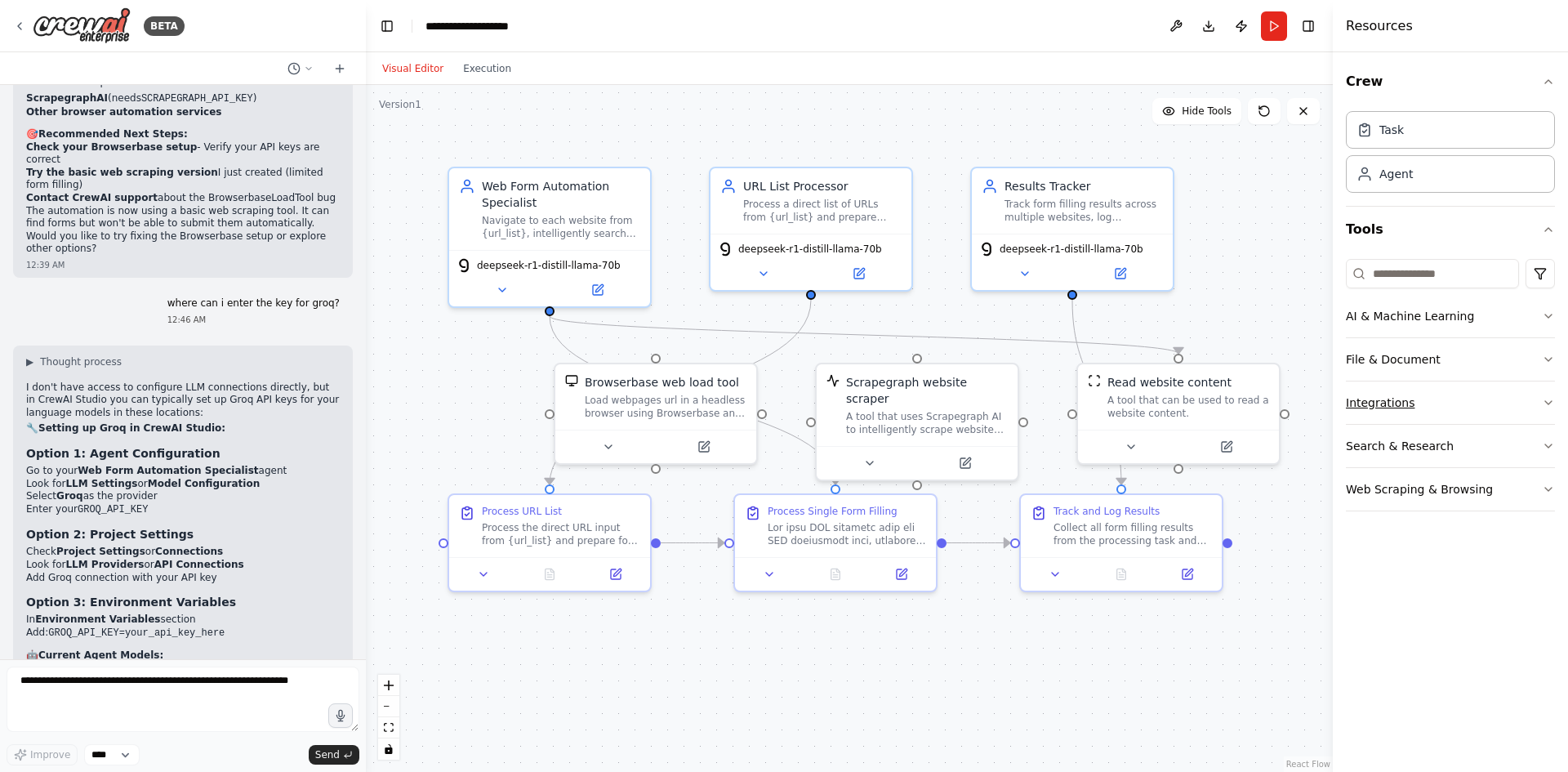
click at [1440, 402] on button "Integrations" at bounding box center [1450, 403] width 209 height 43
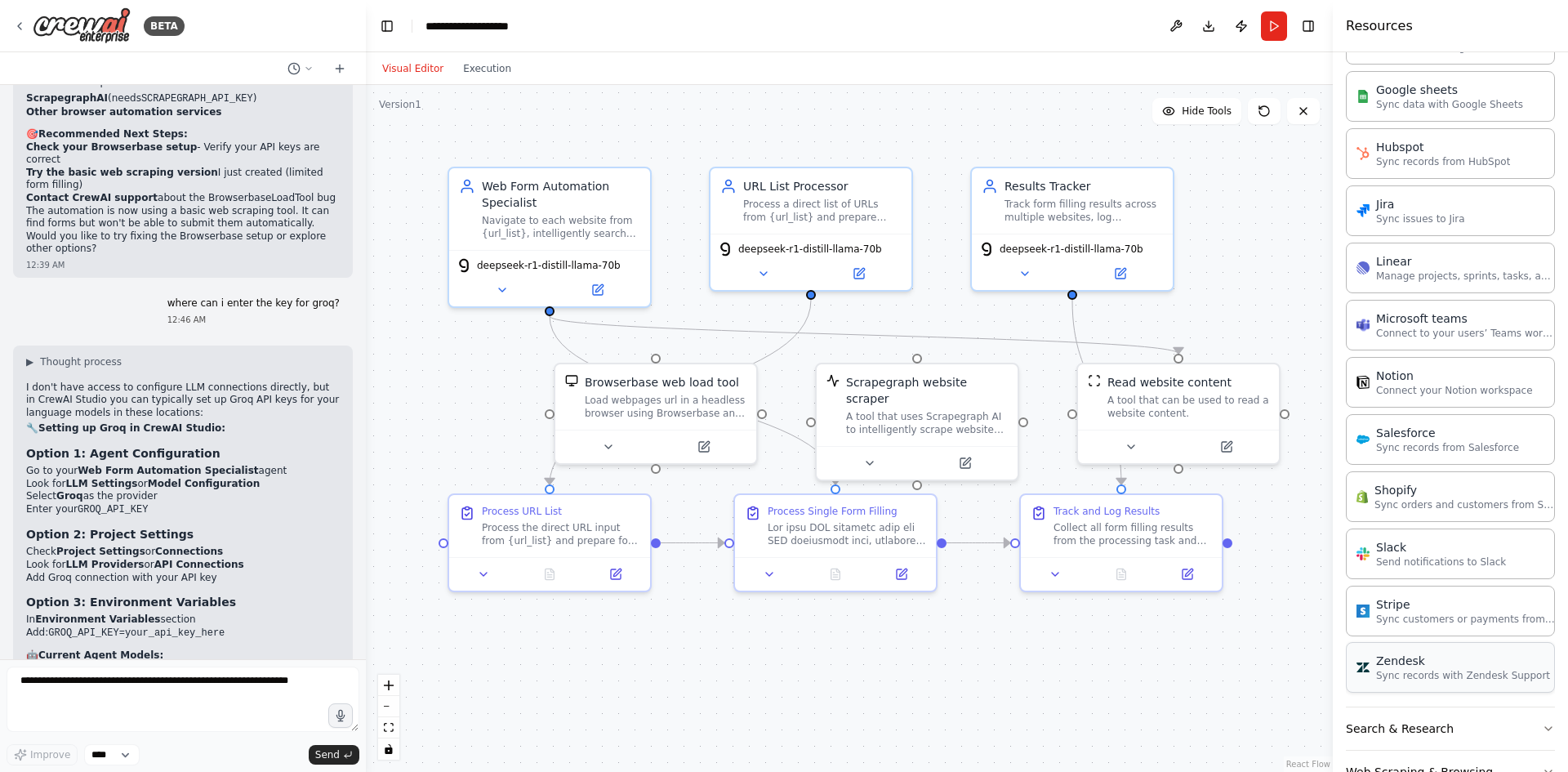
scroll to position [866, 0]
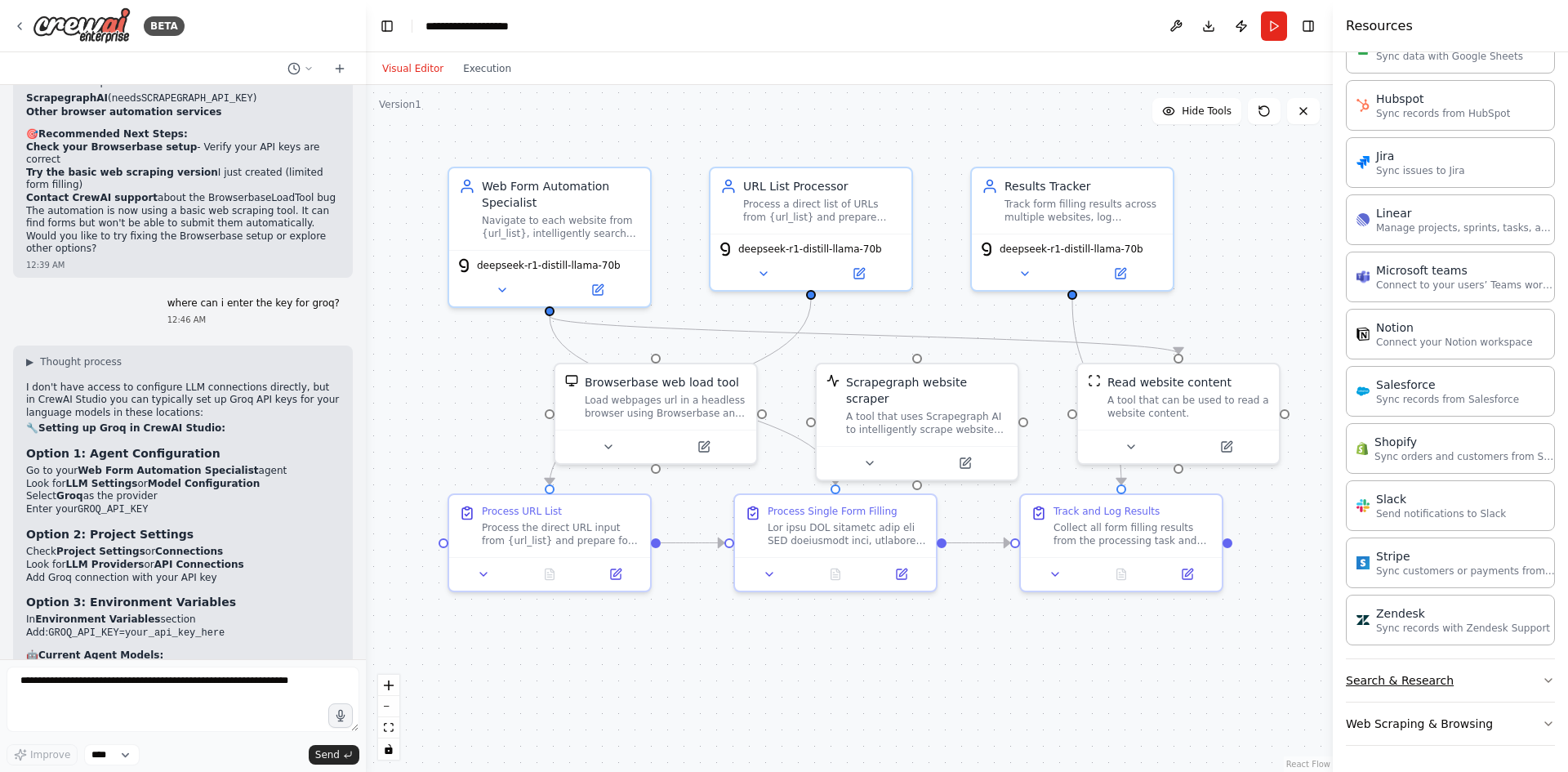
click at [1424, 678] on button "Search & Research" at bounding box center [1450, 681] width 209 height 43
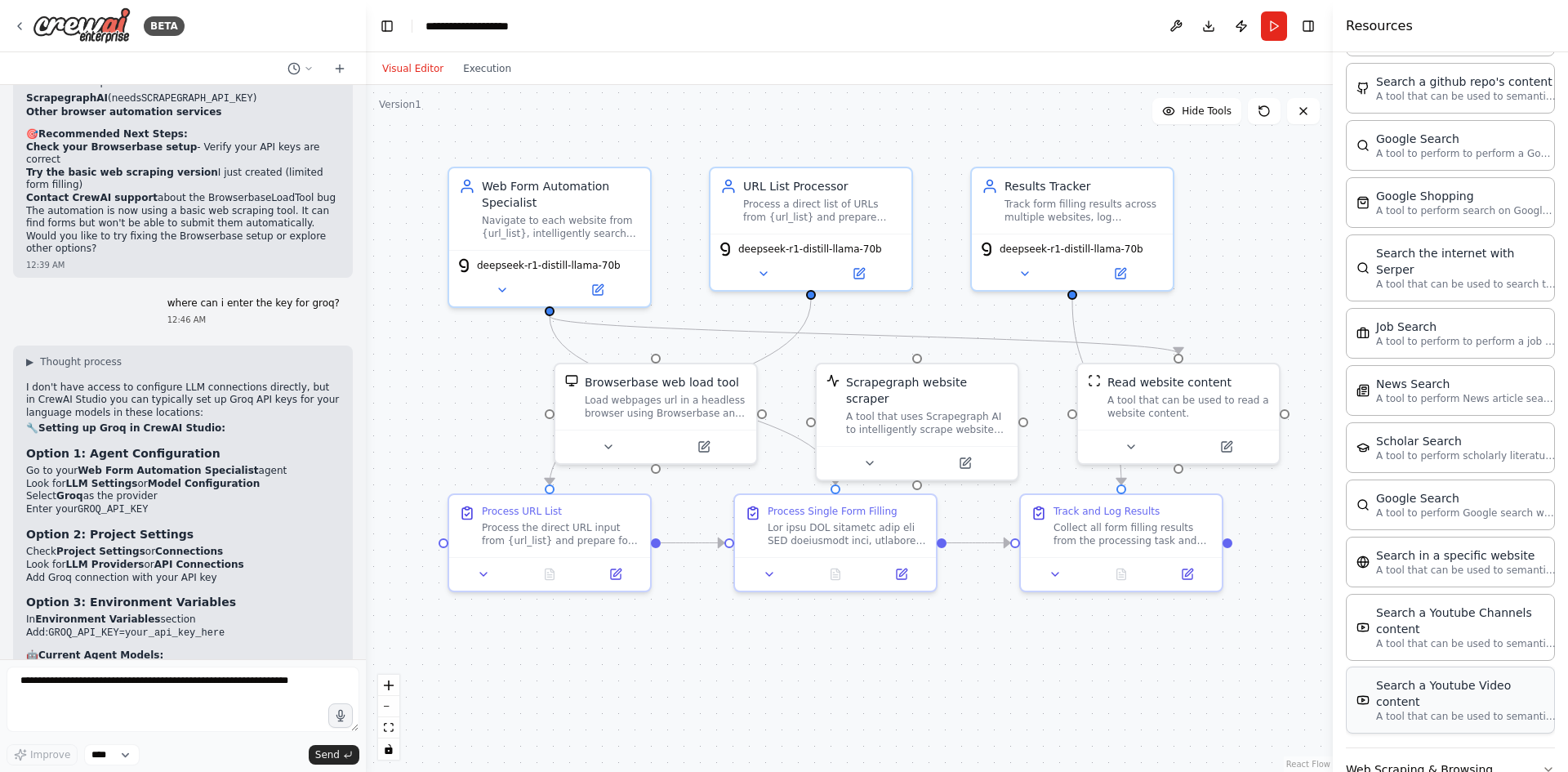
scroll to position [1696, 0]
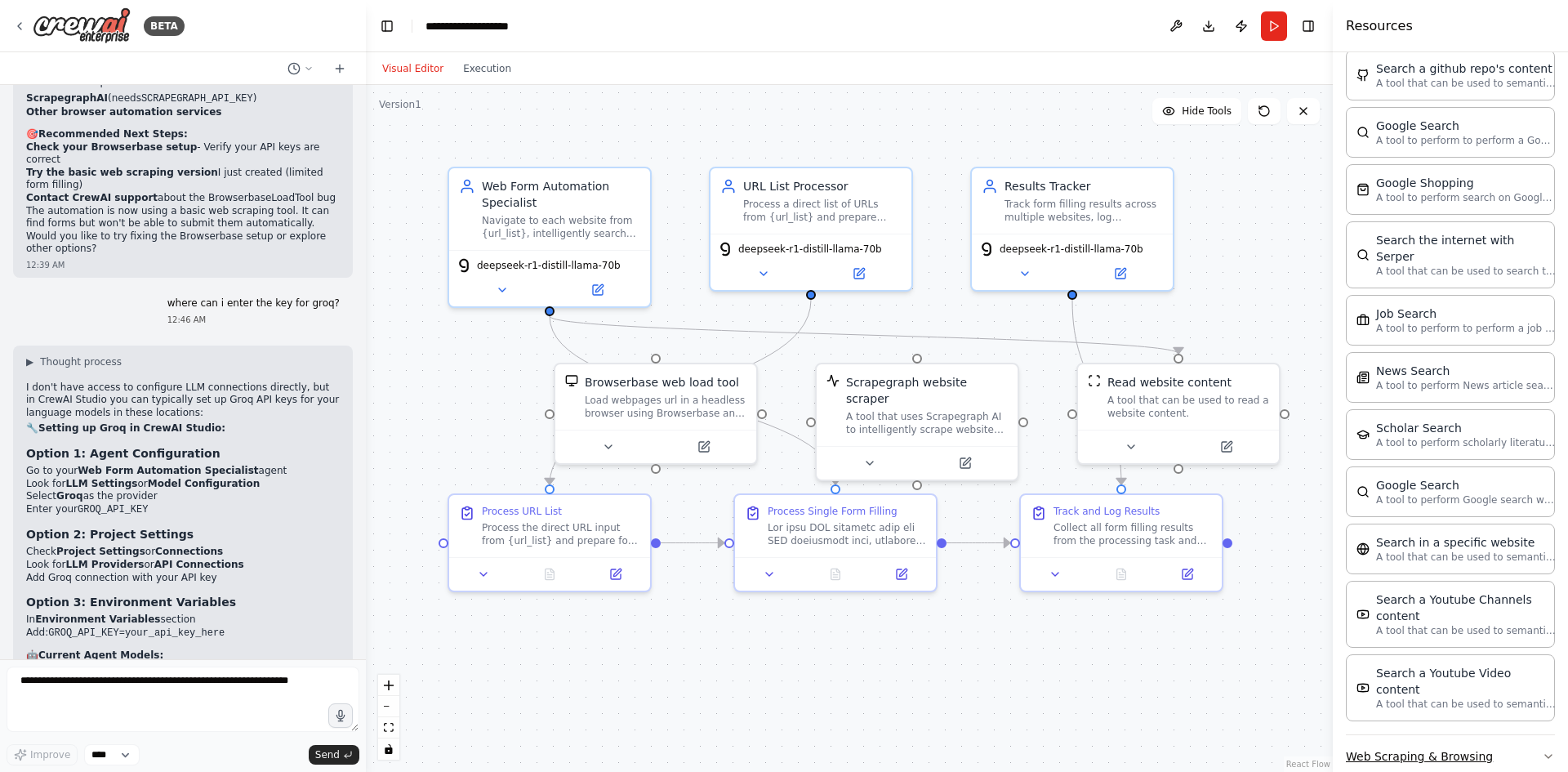
click at [1421, 735] on button "Web Scraping & Browsing" at bounding box center [1450, 757] width 209 height 43
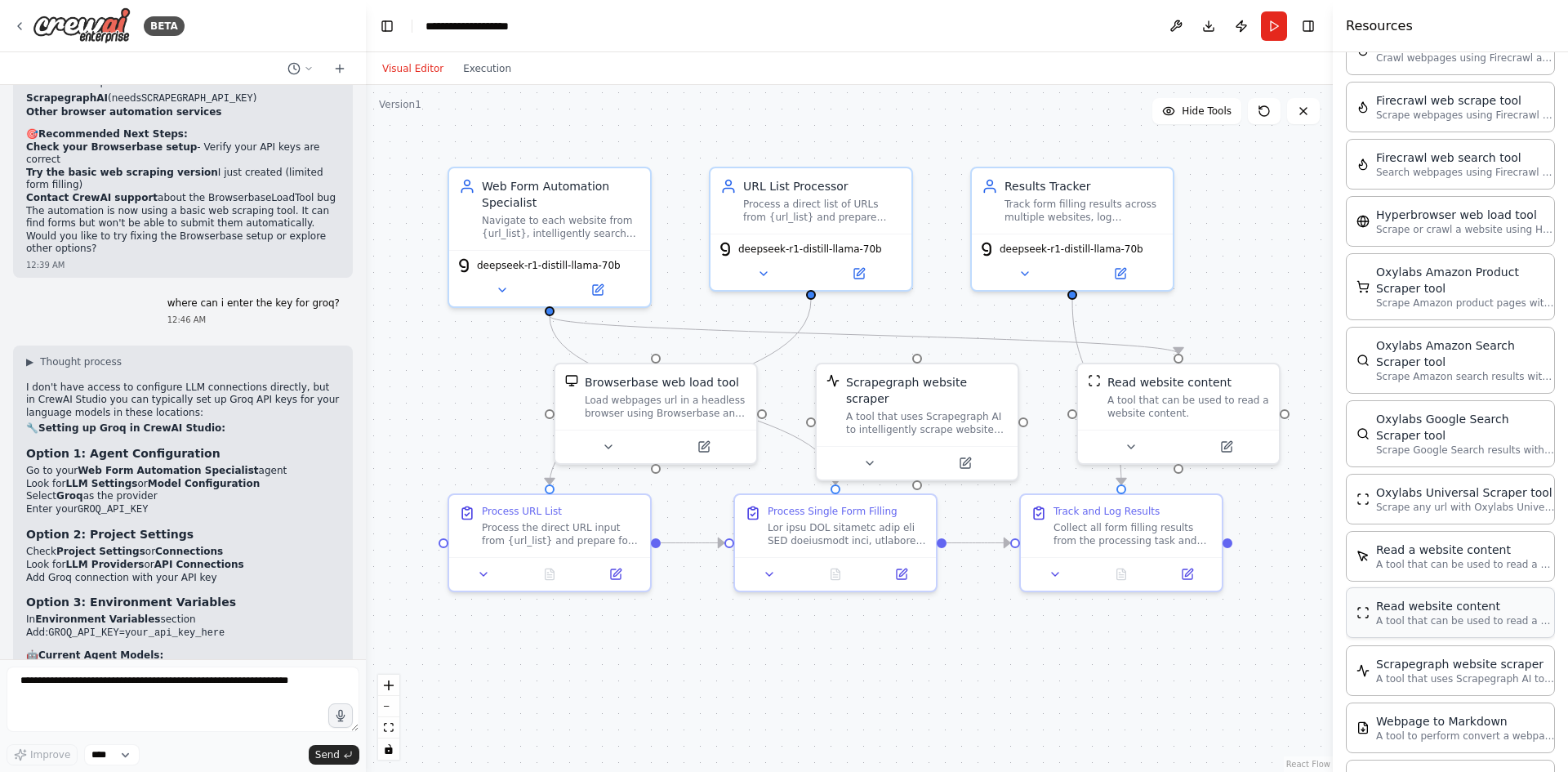
scroll to position [2558, 0]
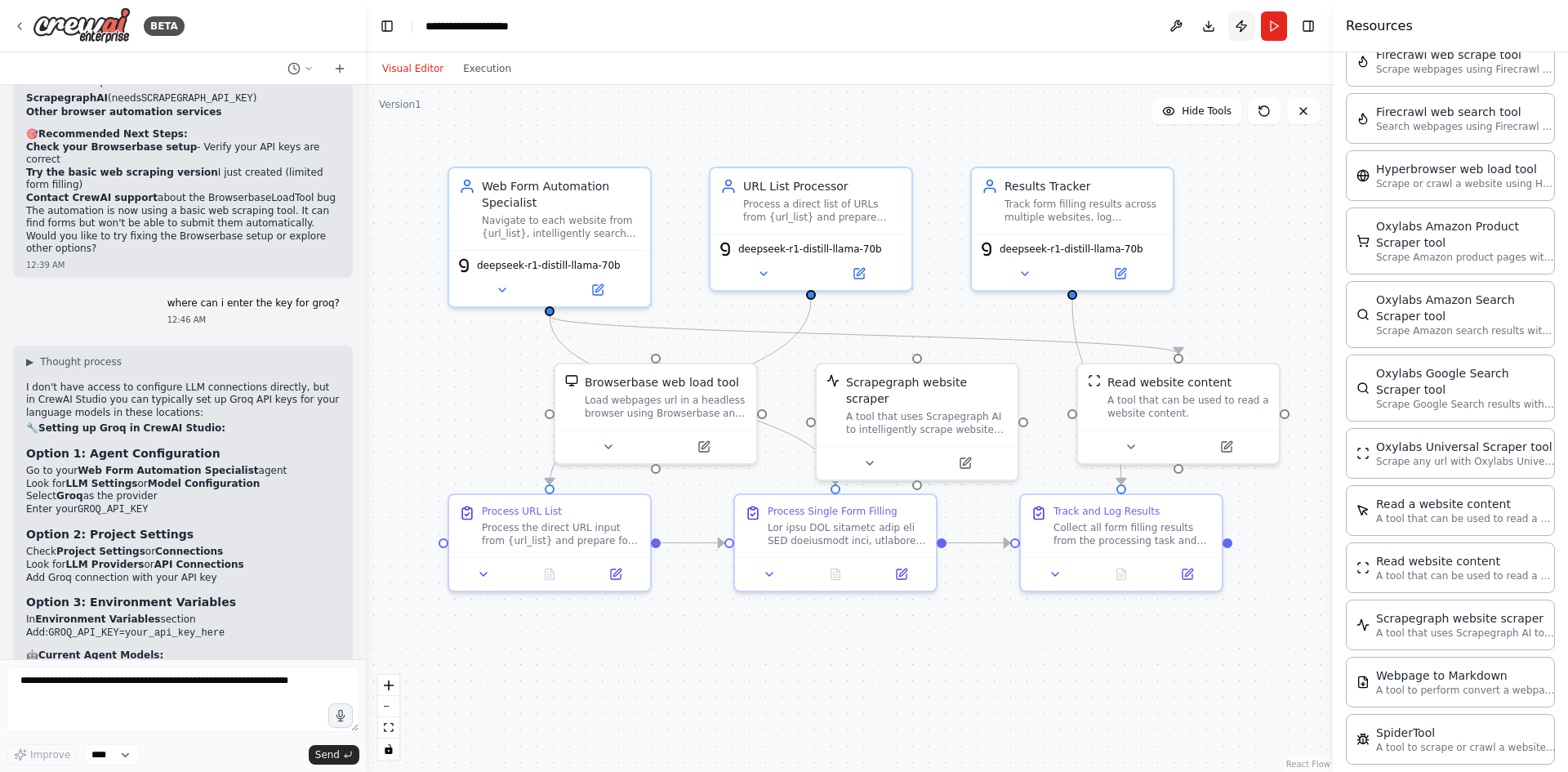
click at [1245, 23] on button "Publish" at bounding box center [1241, 26] width 26 height 29
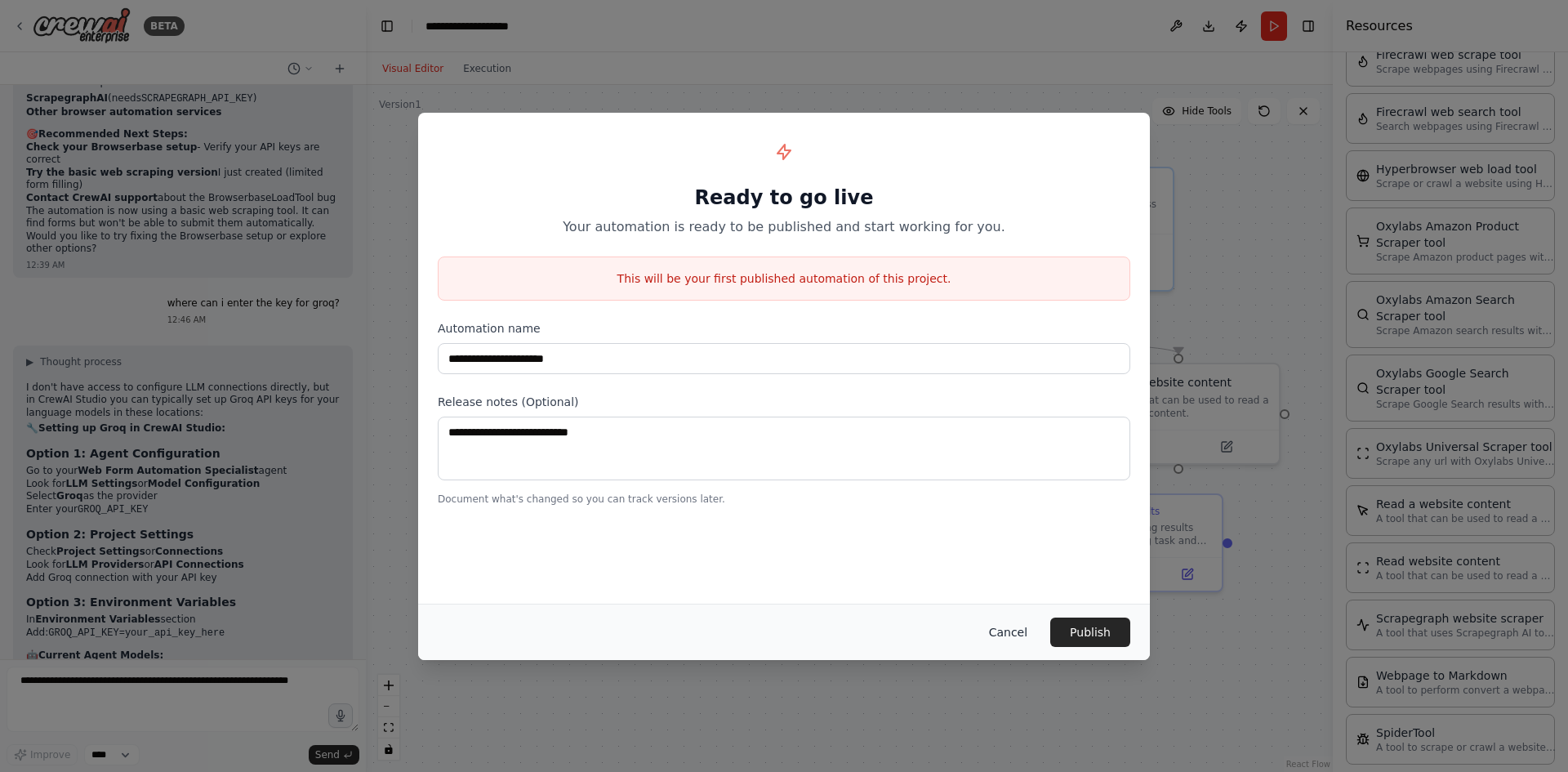
click at [1017, 624] on button "Cancel" at bounding box center [1008, 632] width 64 height 29
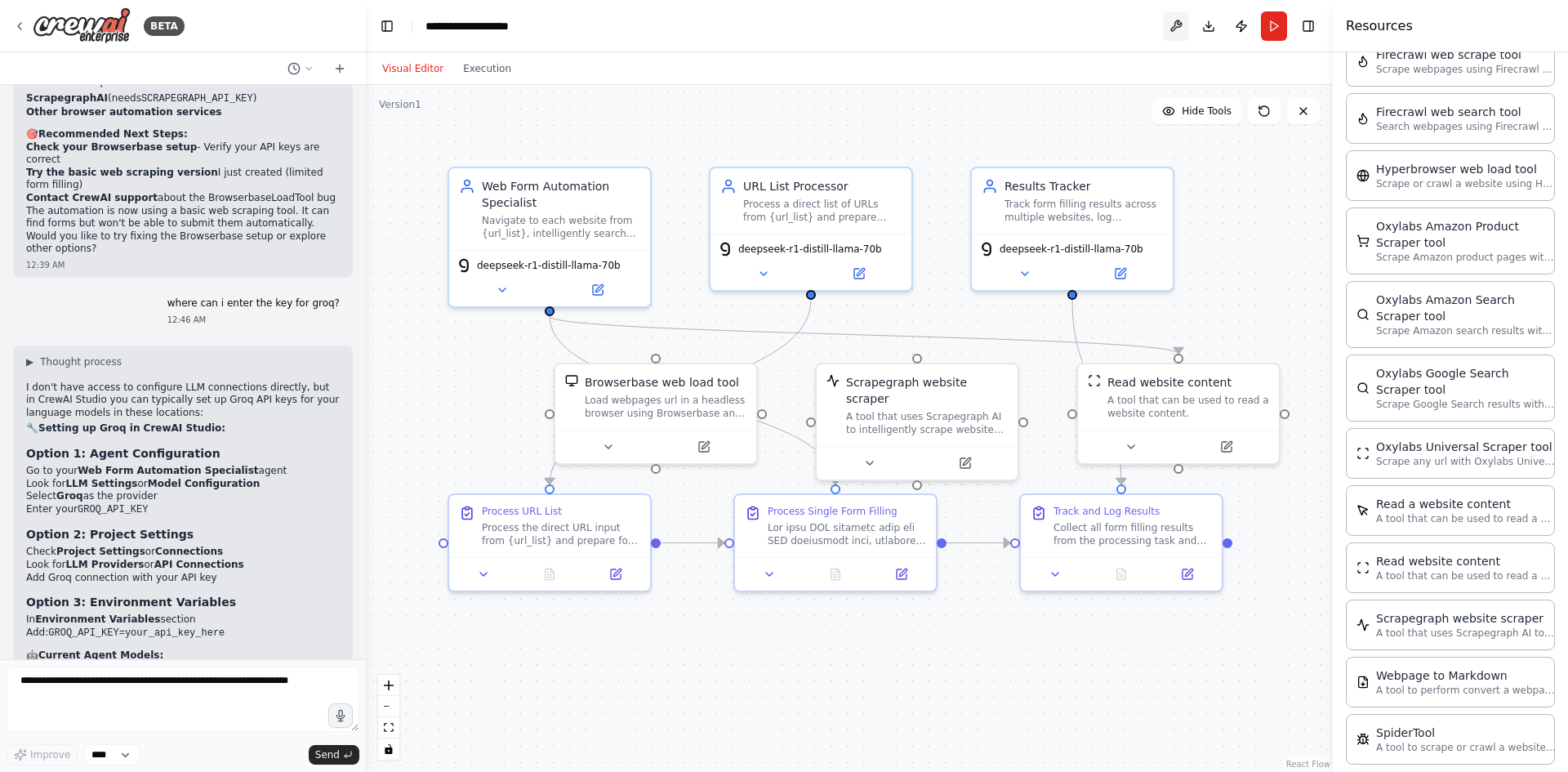
click at [1174, 29] on button at bounding box center [1175, 26] width 26 height 29
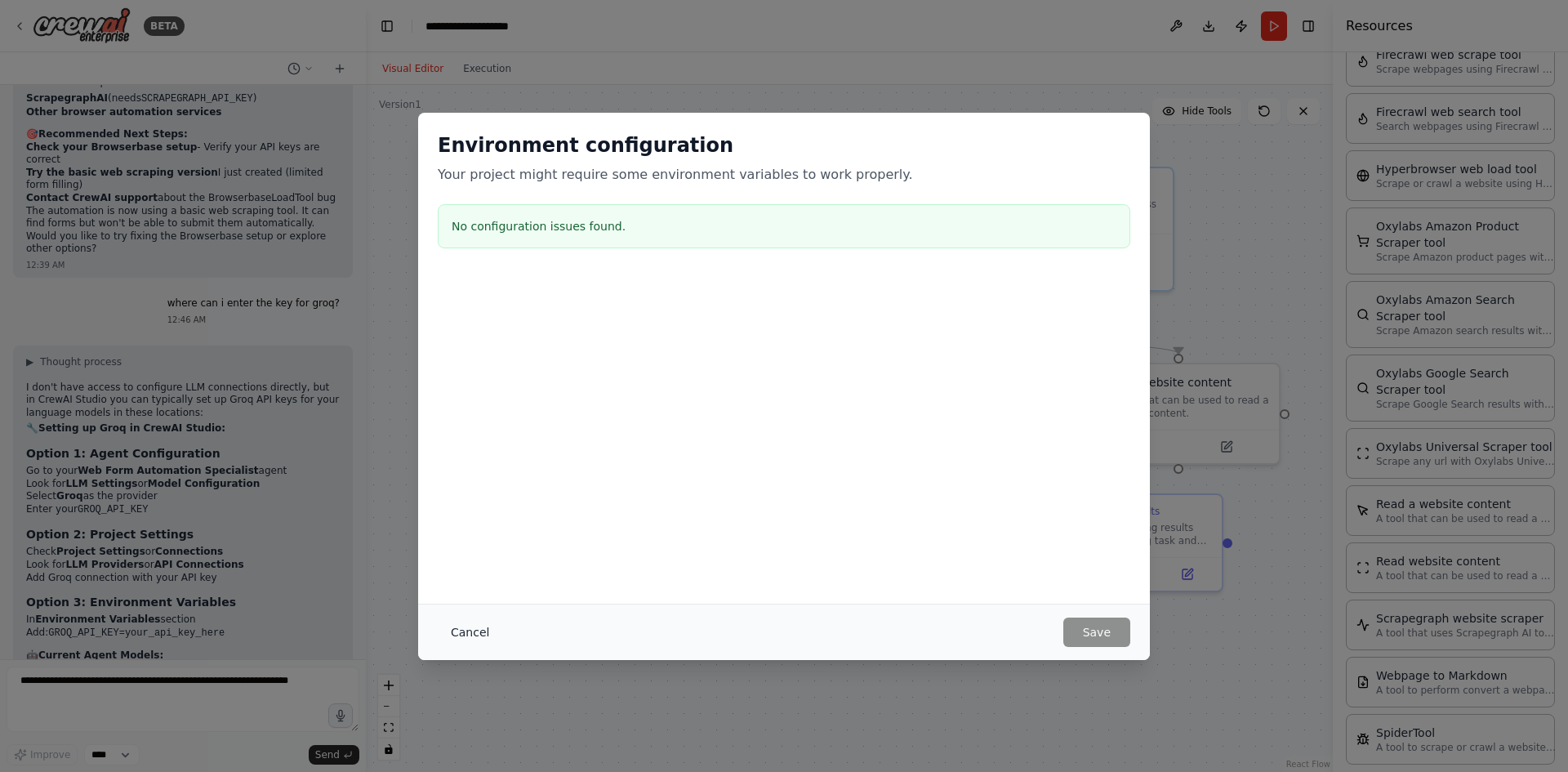
click at [457, 627] on button "Cancel" at bounding box center [470, 632] width 64 height 29
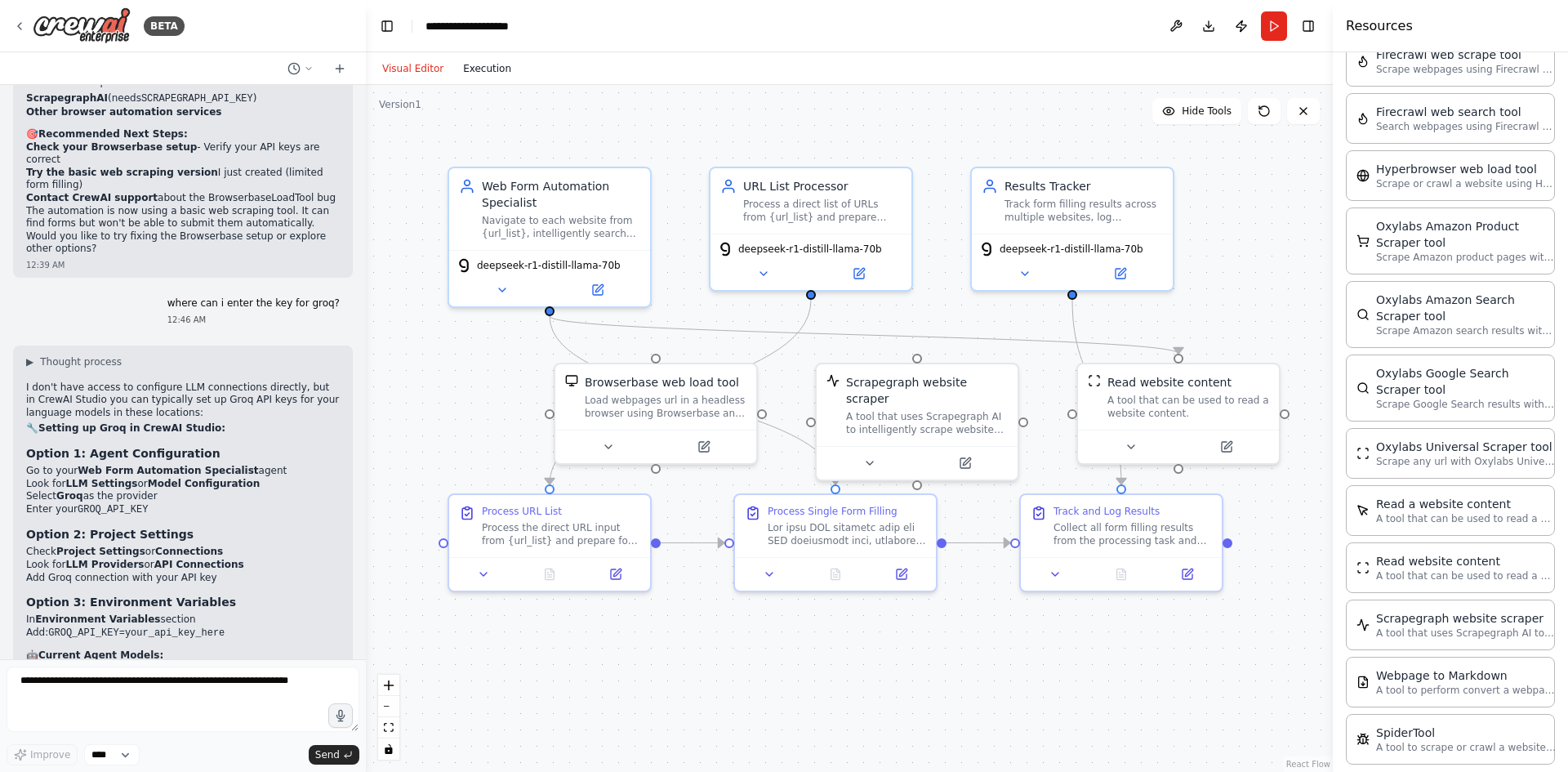
click at [494, 66] on button "Execution" at bounding box center [487, 69] width 68 height 20
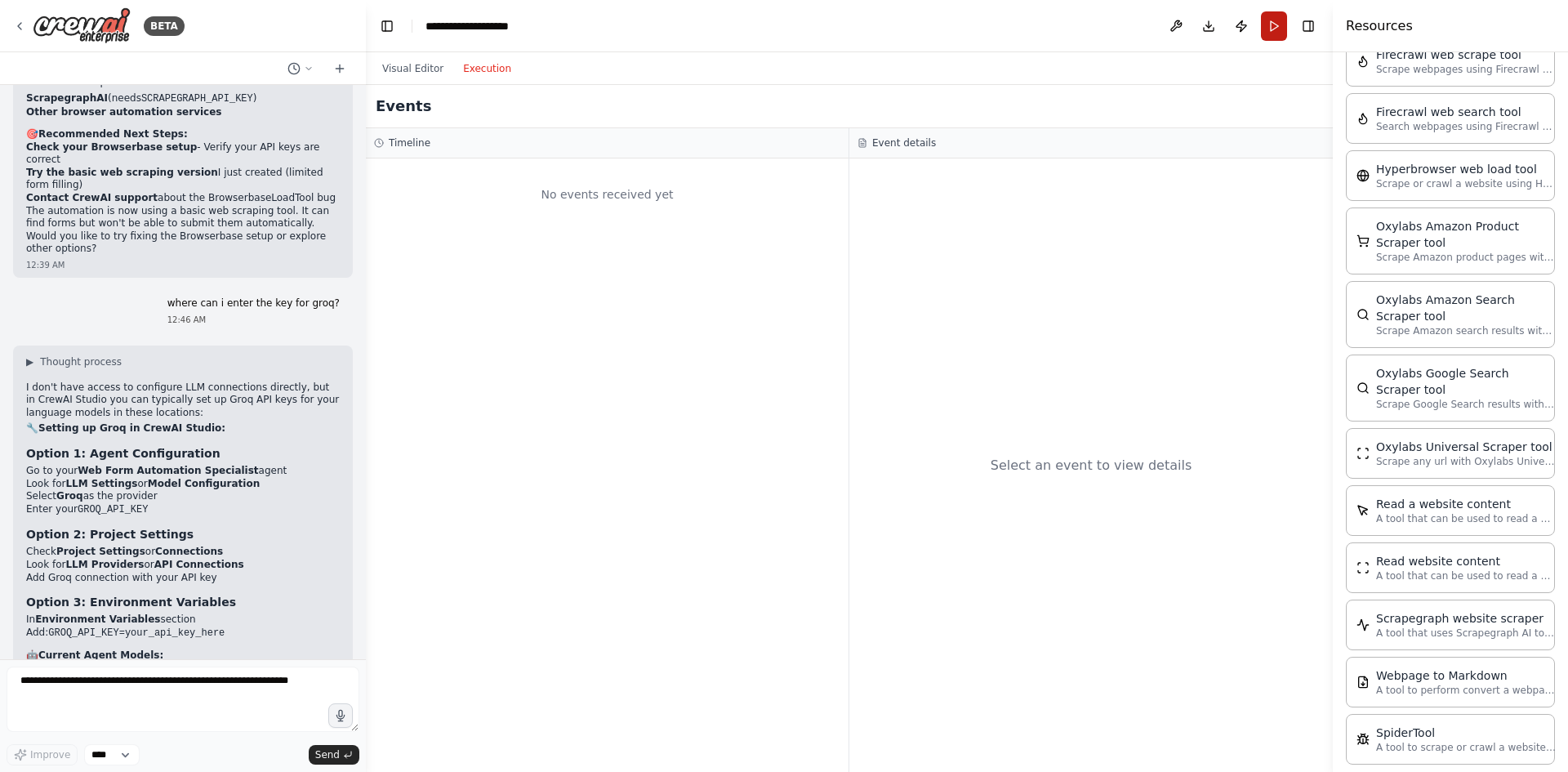
click at [1268, 36] on button "Run" at bounding box center [1273, 26] width 26 height 29
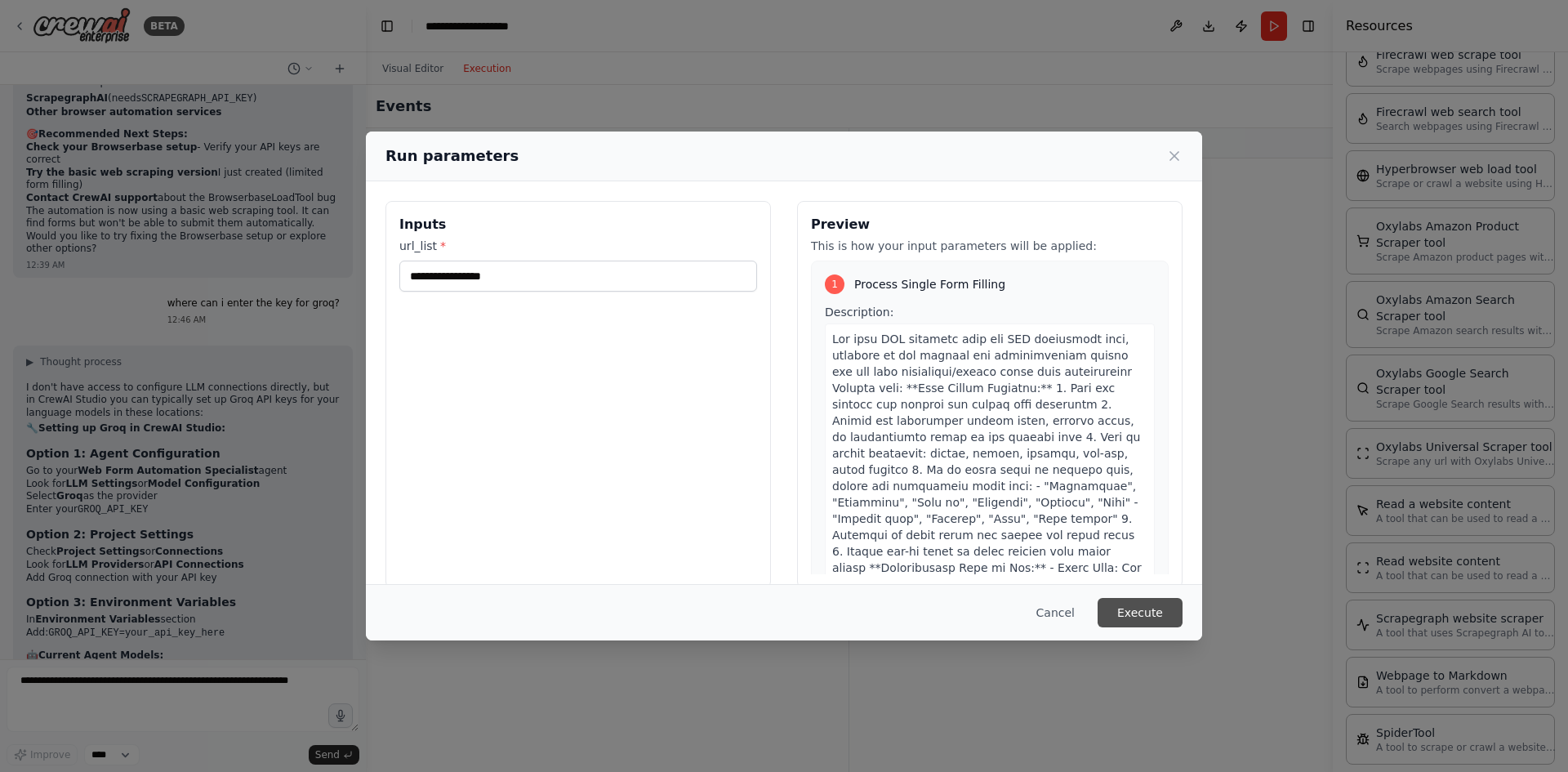
click at [1150, 604] on button "Execute" at bounding box center [1139, 612] width 85 height 29
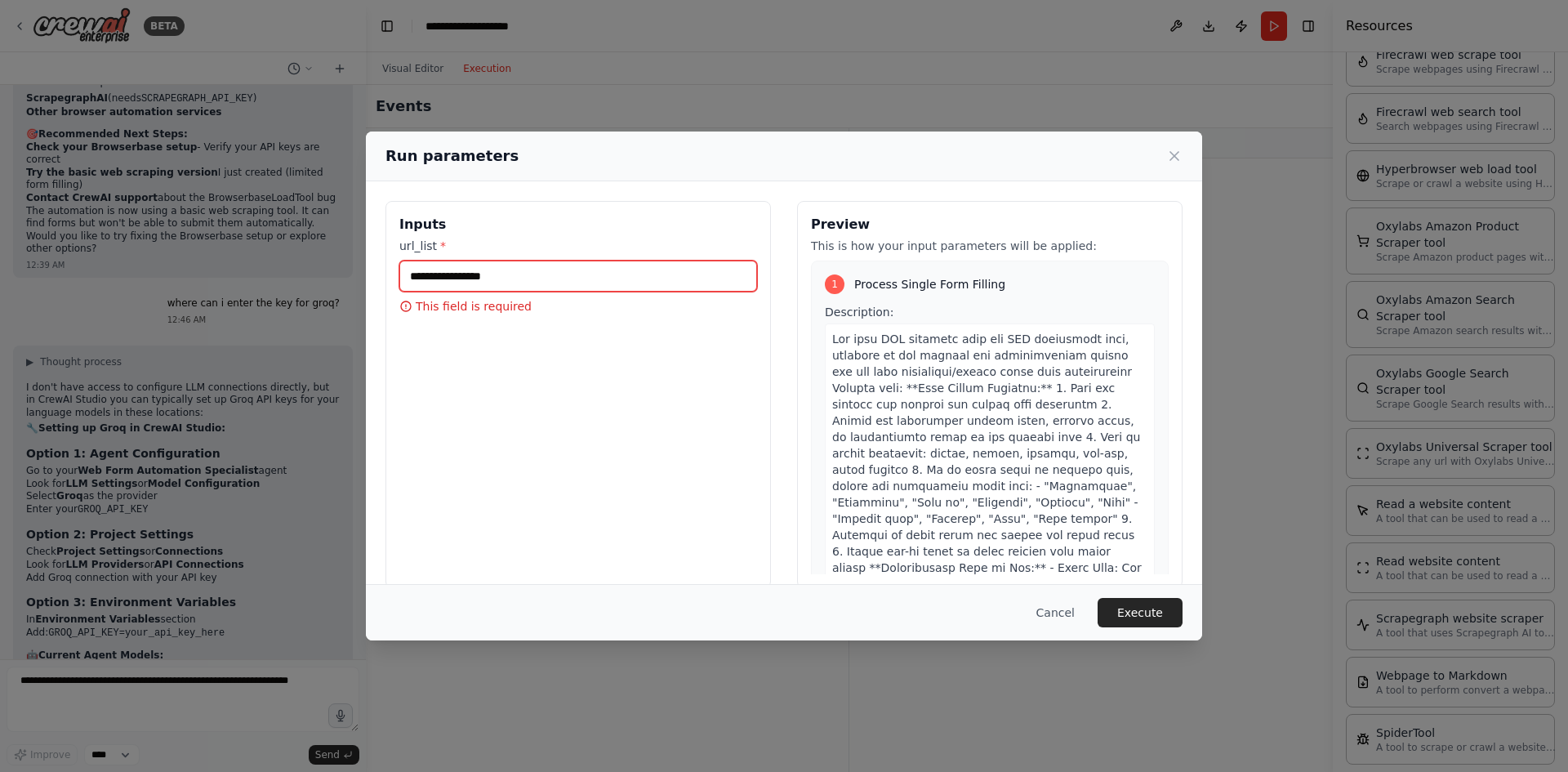
click at [505, 283] on input "url_list *" at bounding box center [578, 275] width 358 height 31
type input "**********"
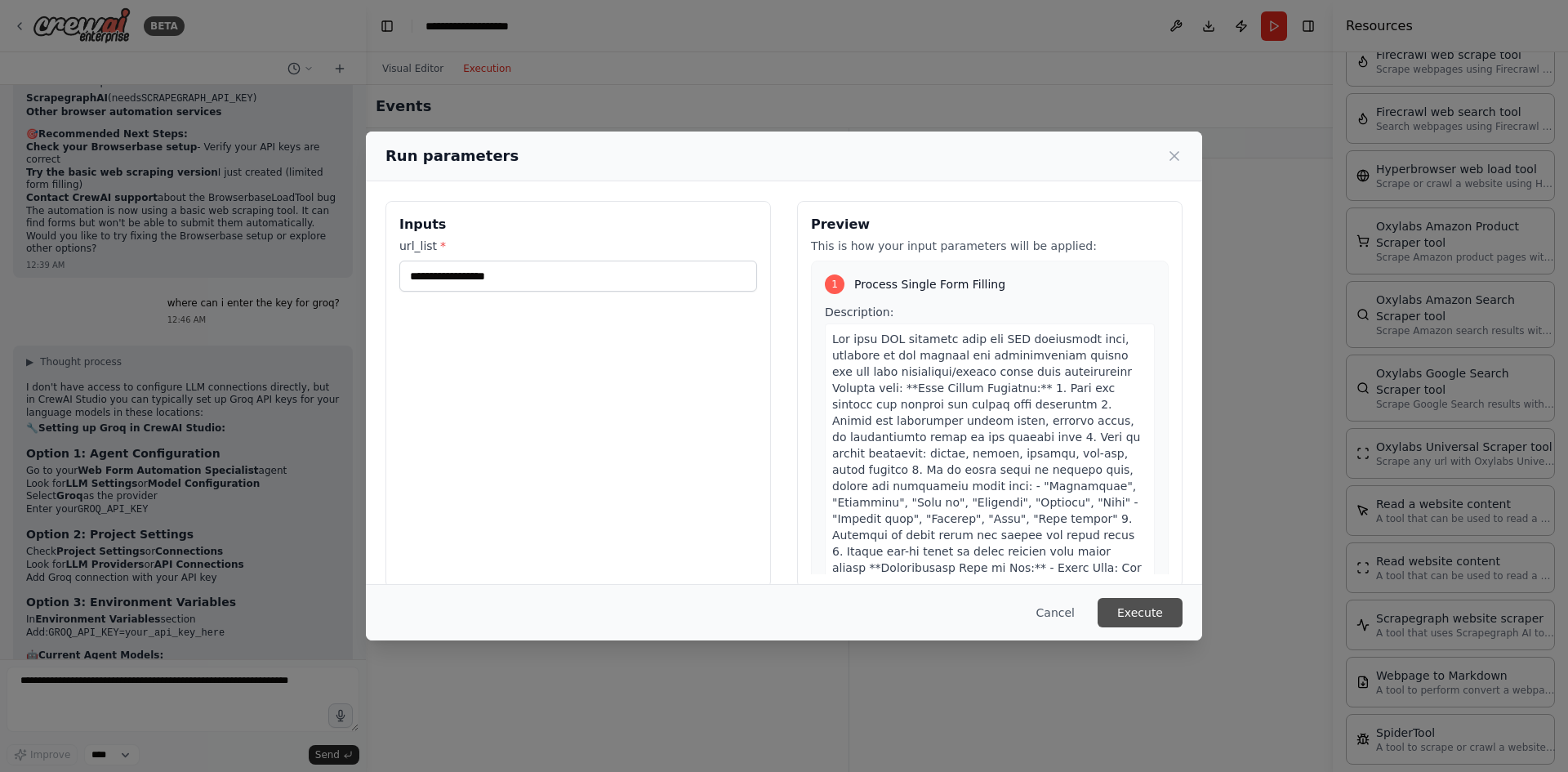
click at [1145, 623] on button "Execute" at bounding box center [1139, 612] width 85 height 29
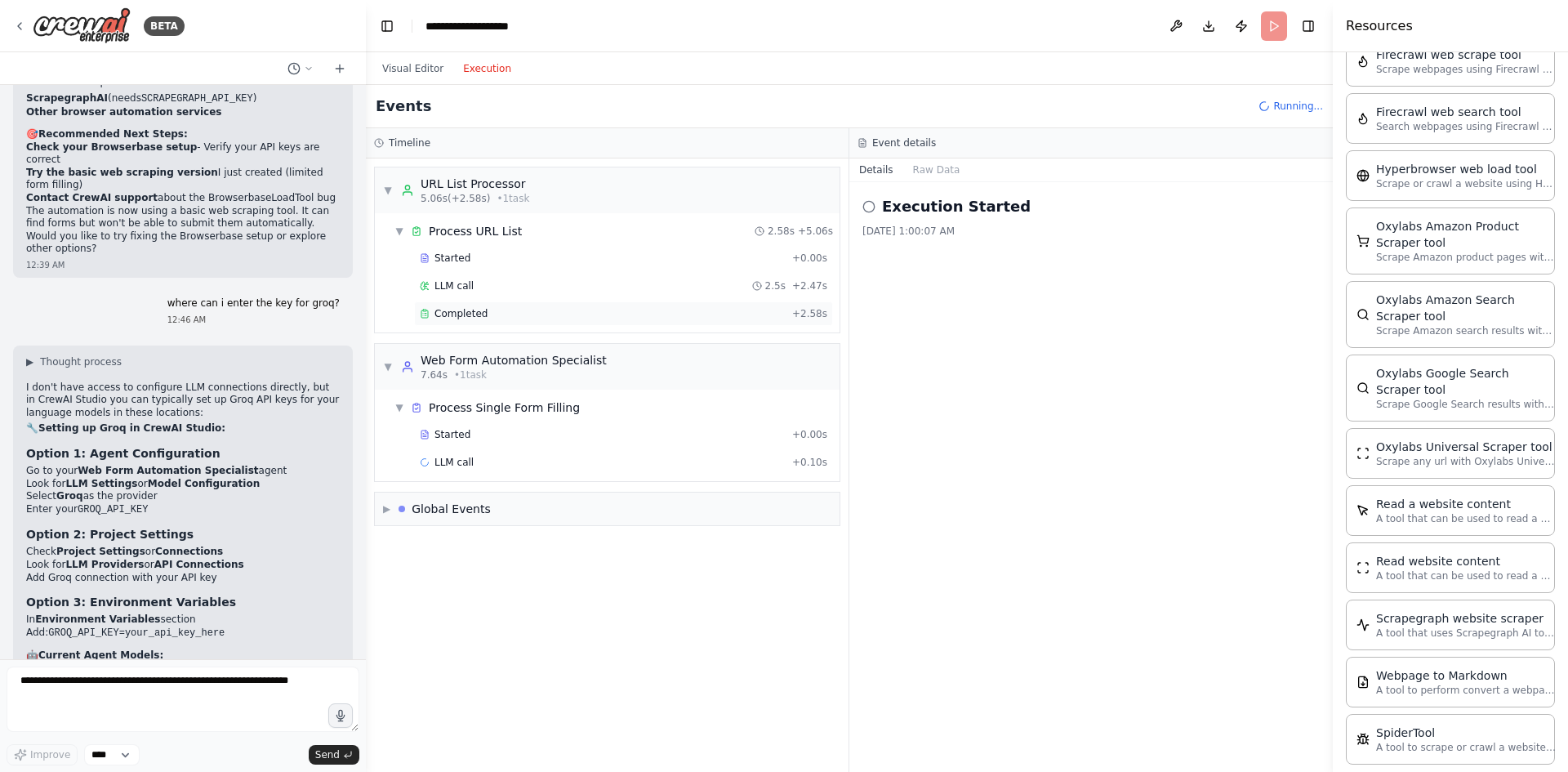
click at [471, 314] on span "Completed" at bounding box center [461, 314] width 53 height 13
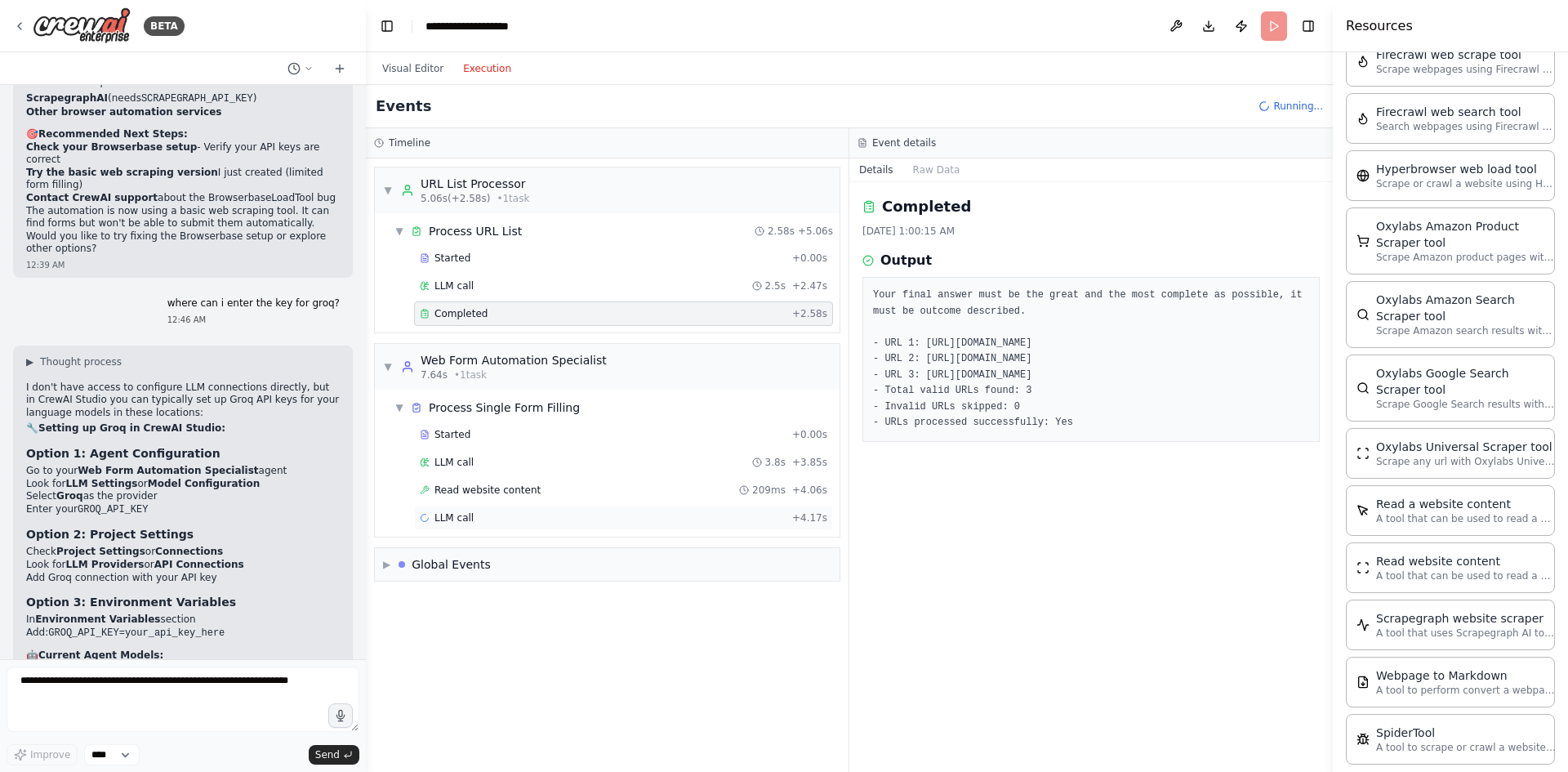
click at [485, 520] on div "LLM call + 4.17s" at bounding box center [623, 518] width 407 height 13
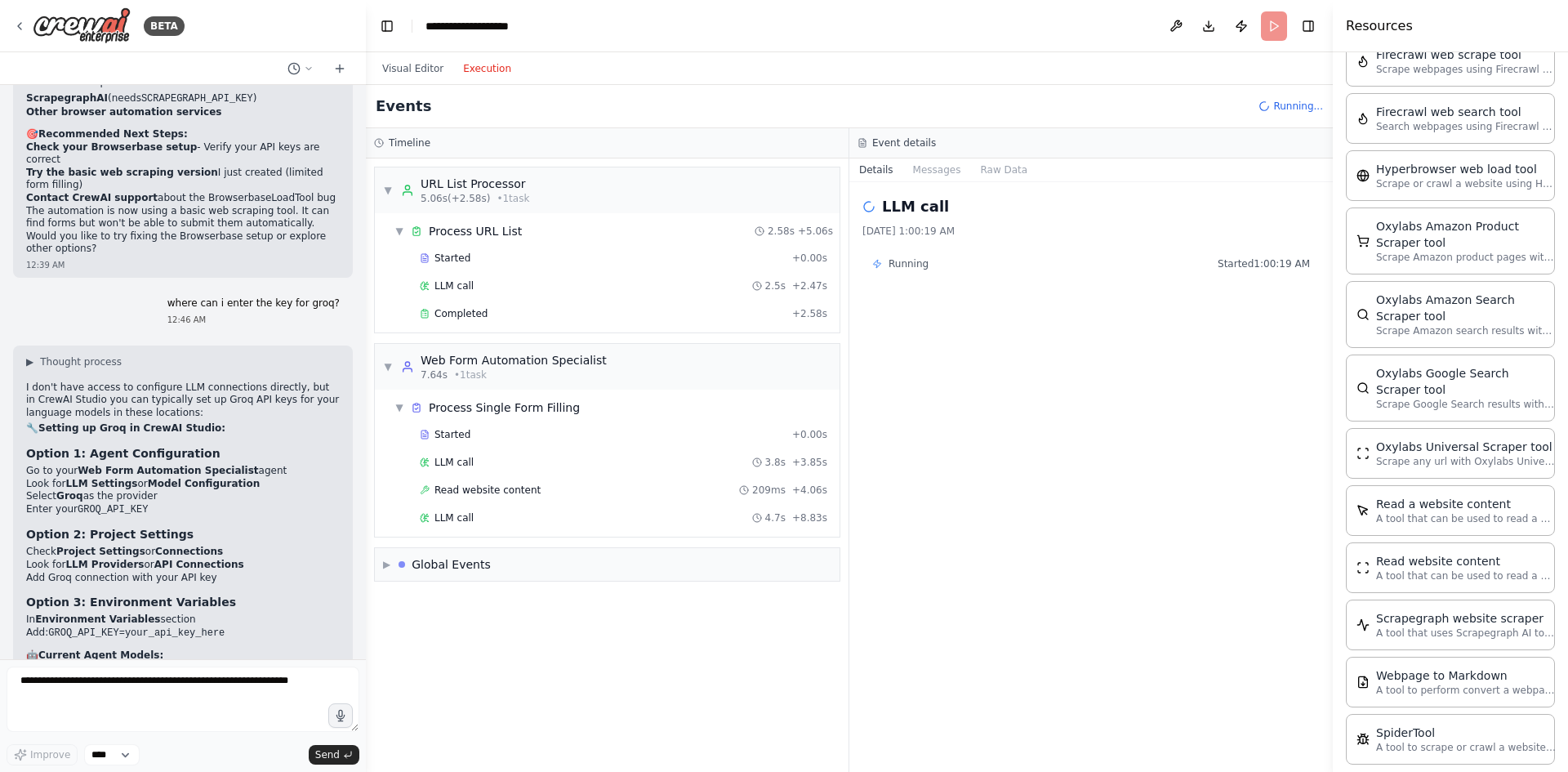
click at [907, 262] on span "Running" at bounding box center [908, 264] width 40 height 13
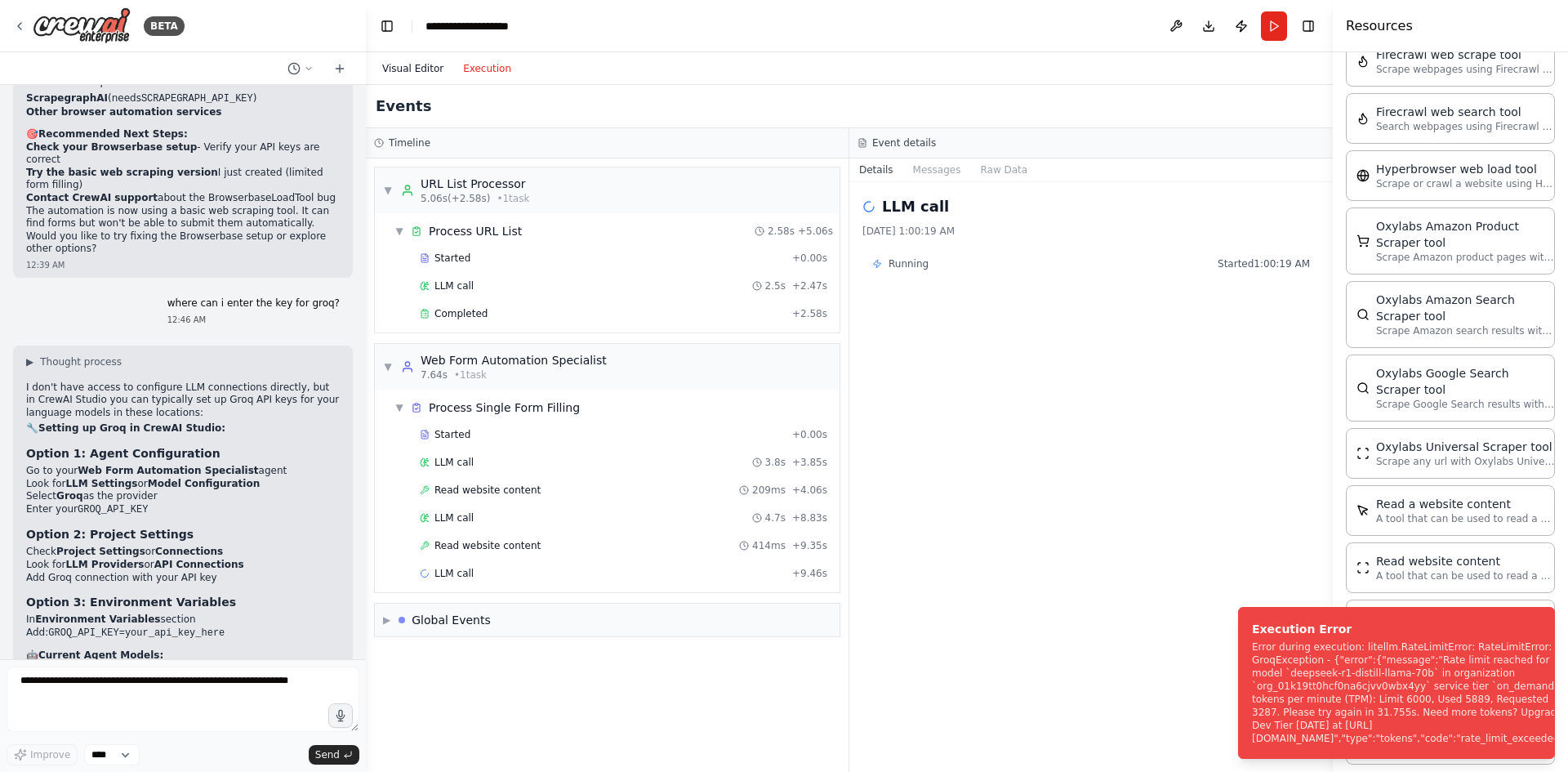
click at [425, 74] on button "Visual Editor" at bounding box center [412, 69] width 81 height 20
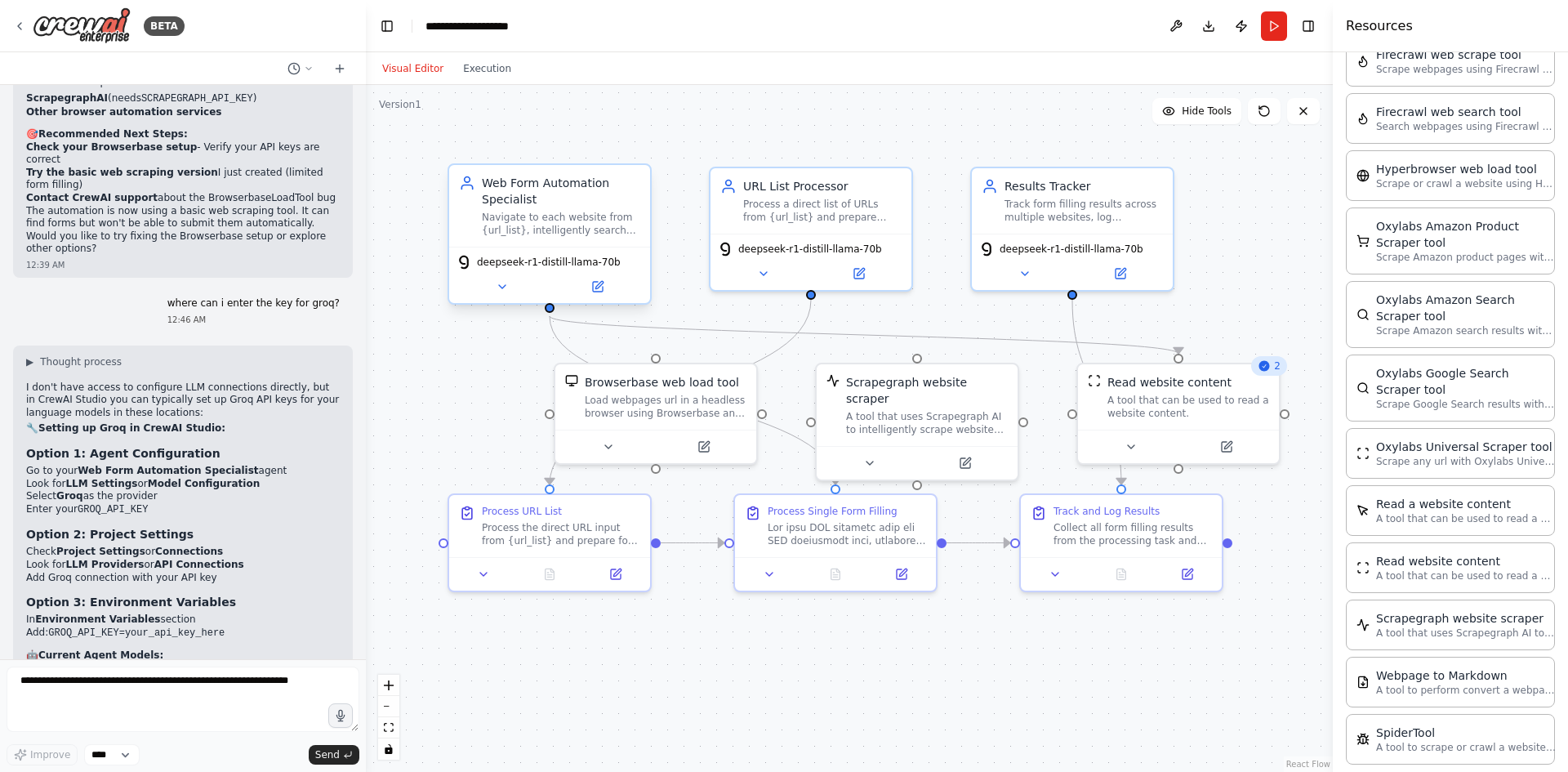
click at [599, 271] on div "deepseek-r1-distill-llama-70b" at bounding box center [550, 275] width 201 height 56
click at [510, 291] on button at bounding box center [502, 287] width 93 height 20
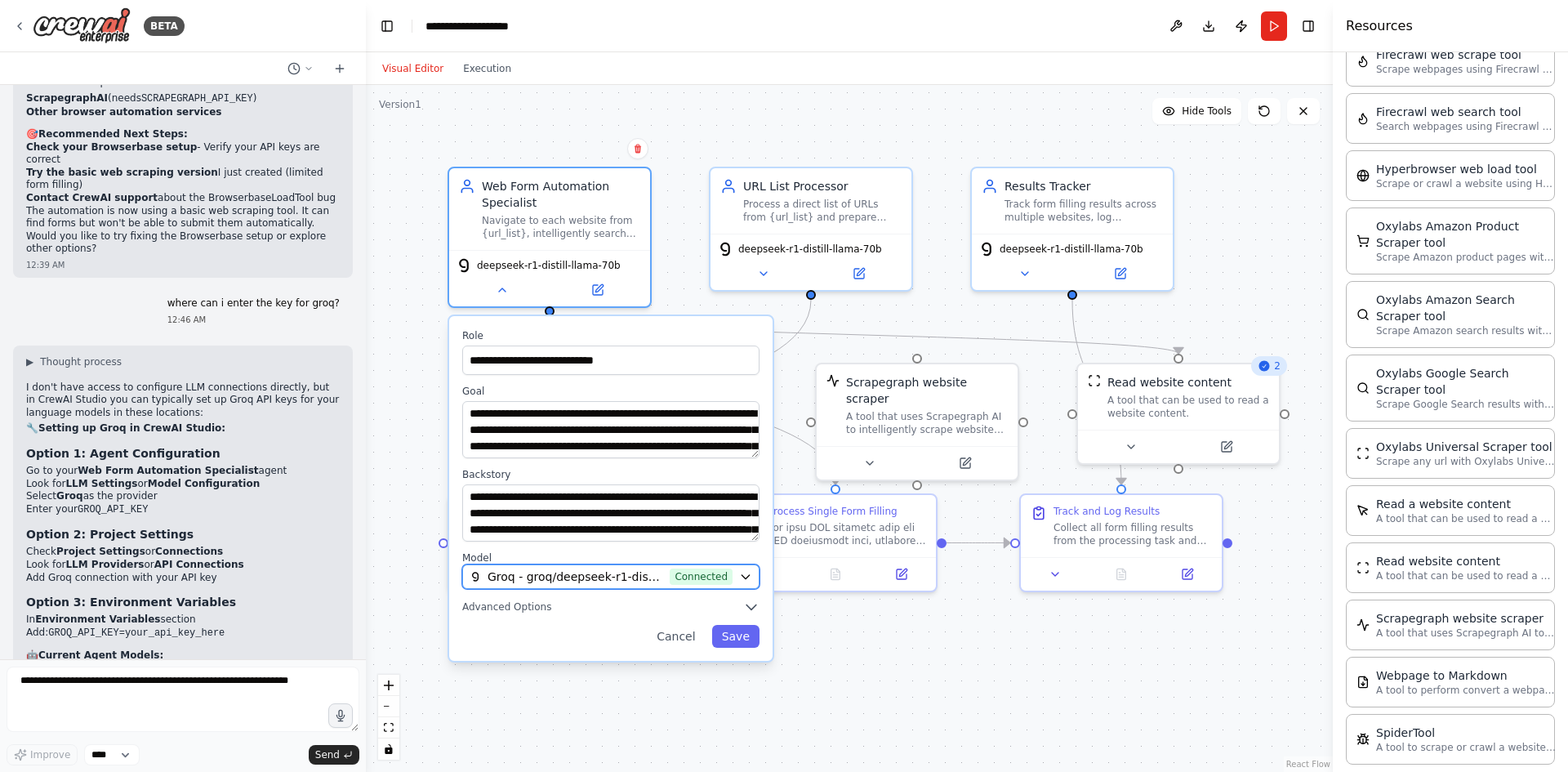
click at [592, 588] on button "Groq - groq/deepseek-r1-distill-llama-70b (groq) Connected" at bounding box center [611, 577] width 298 height 25
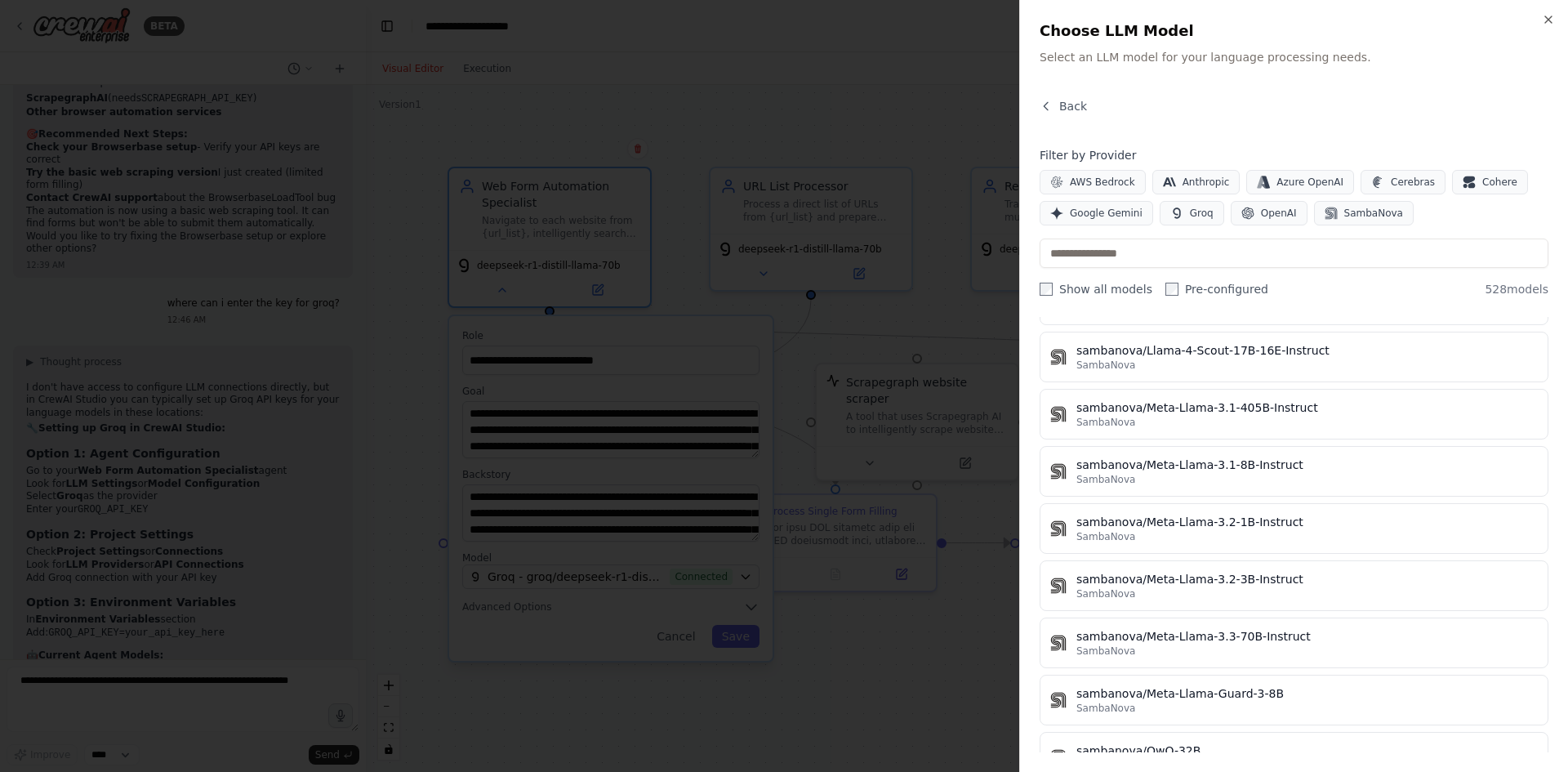
scroll to position [29931, 0]
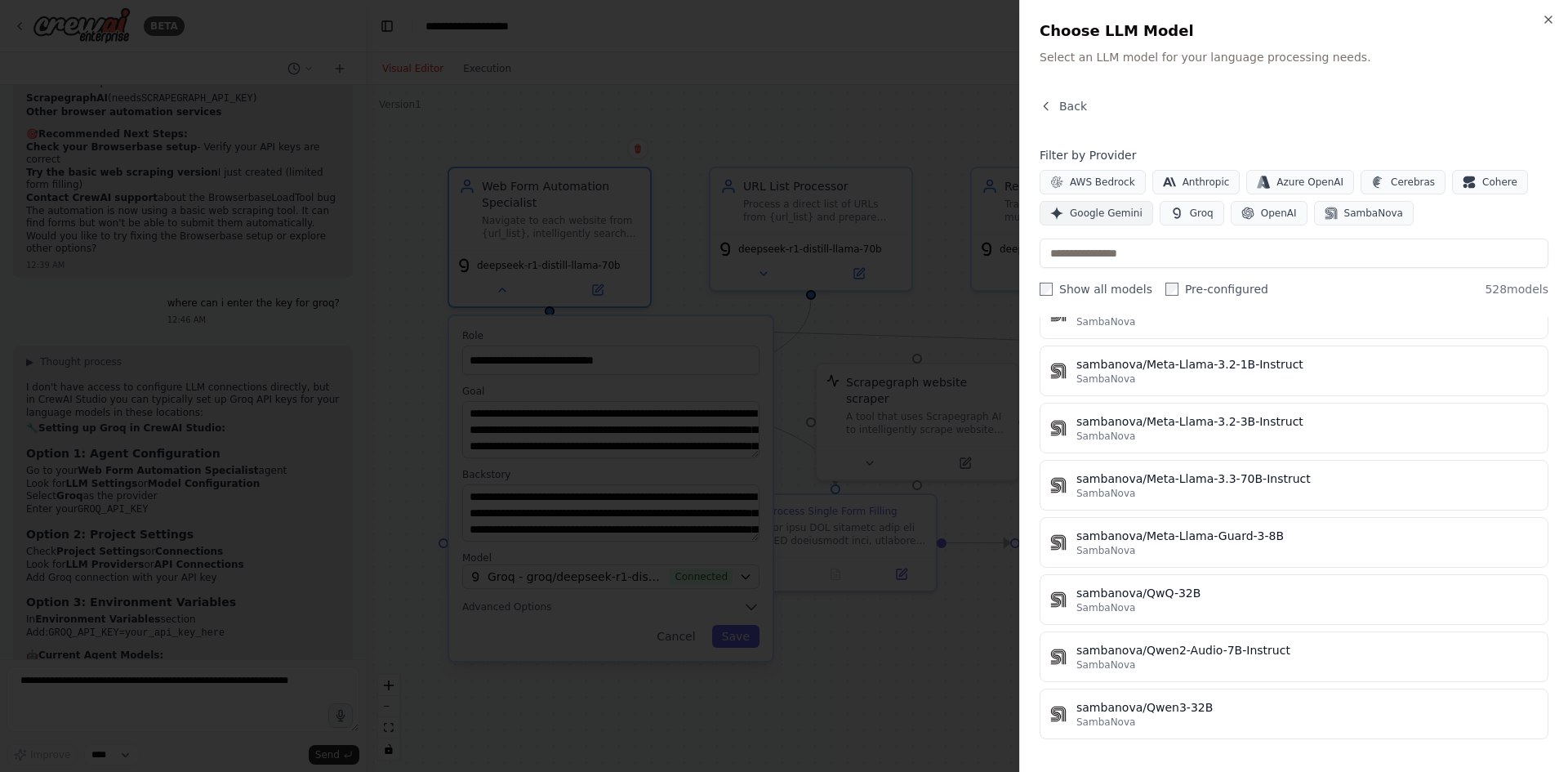
click at [1107, 211] on span "Google Gemini" at bounding box center [1107, 213] width 73 height 13
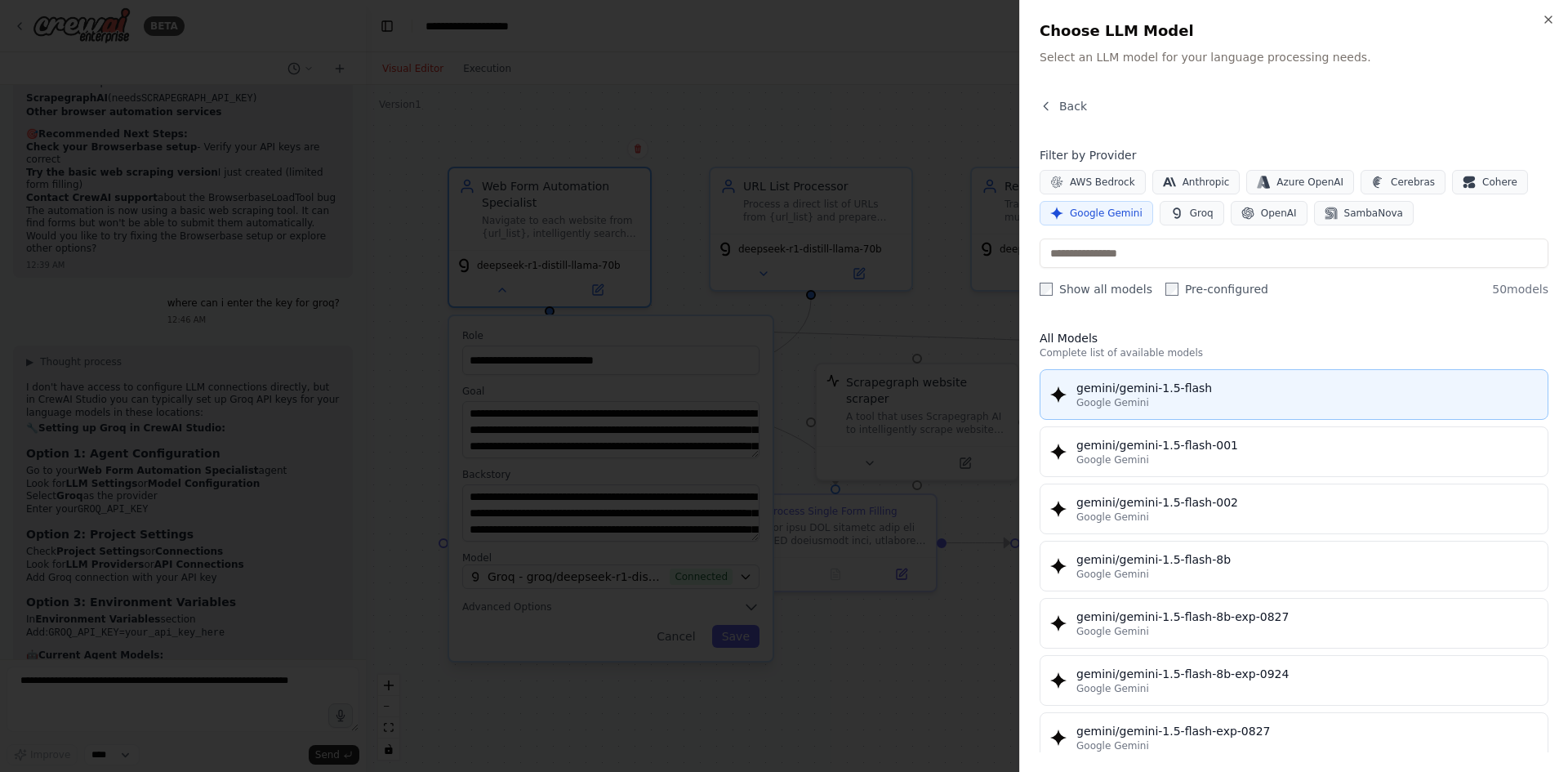
click at [1265, 389] on div "gemini/gemini-1.5-flash" at bounding box center [1307, 388] width 461 height 16
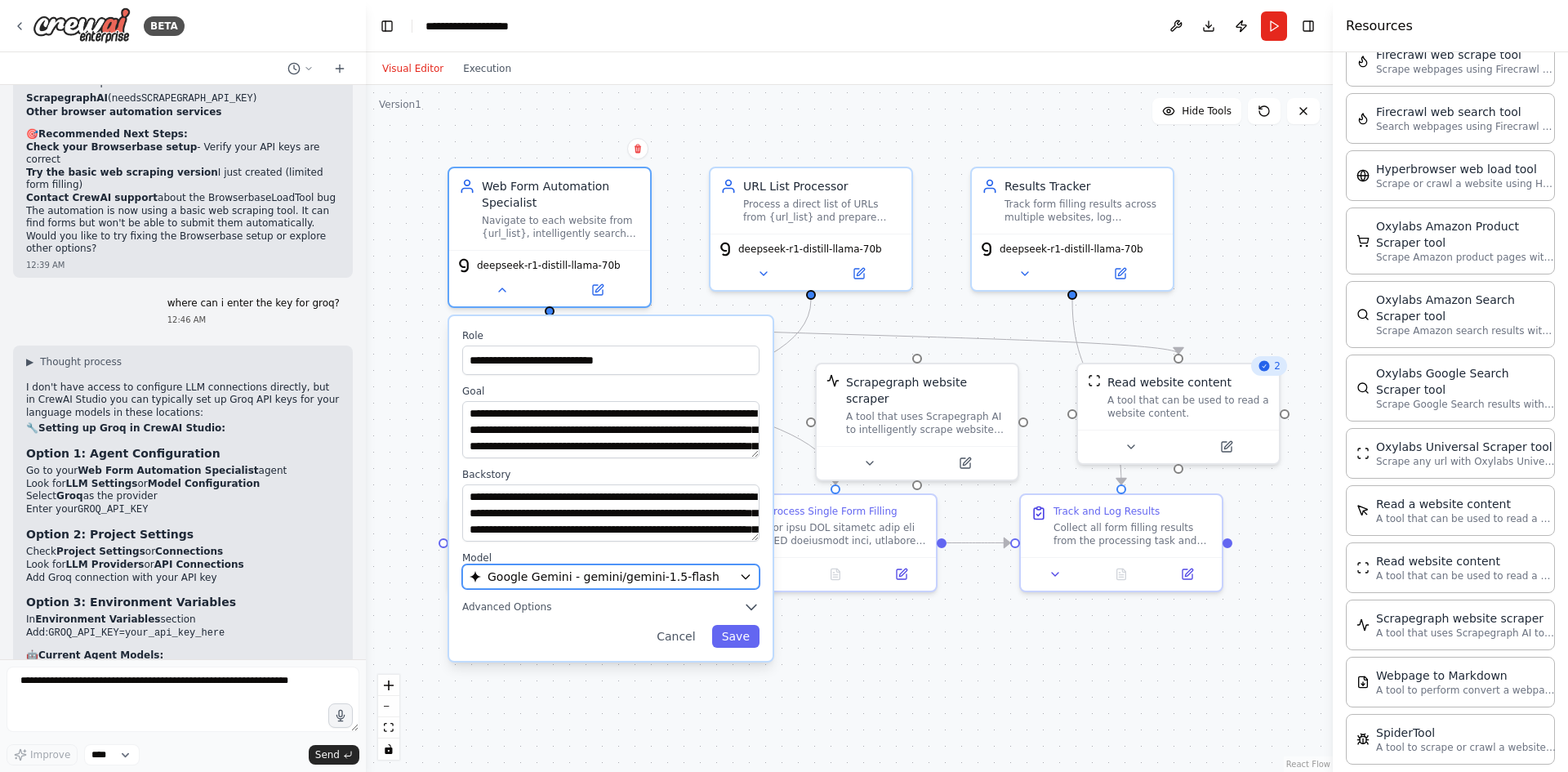
click at [656, 586] on button "Google Gemini - gemini/gemini-1.5-flash" at bounding box center [611, 577] width 298 height 25
click at [659, 581] on span "Google Gemini - gemini/gemini-1.5-flash" at bounding box center [603, 577] width 232 height 16
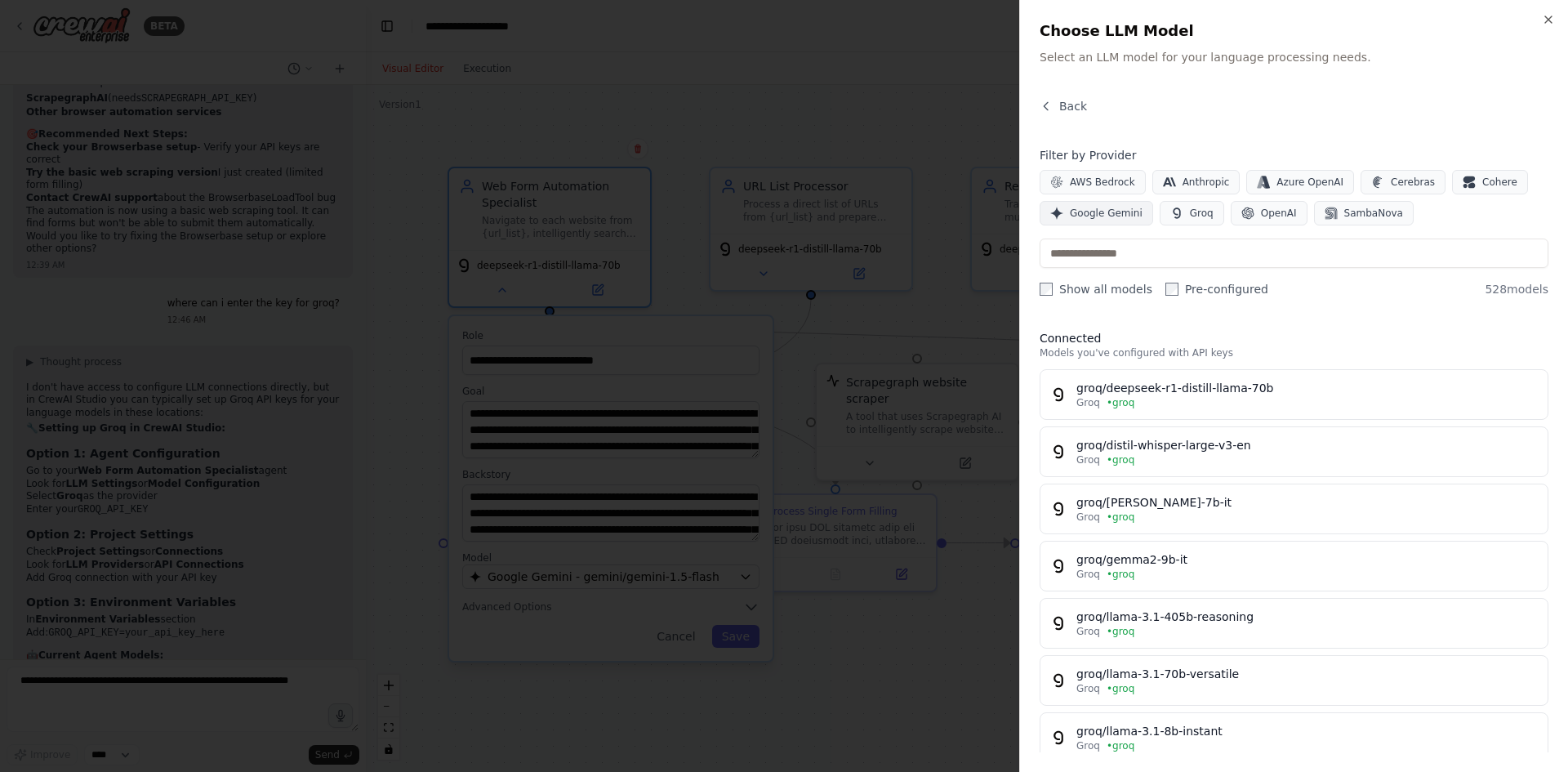
click at [1094, 212] on span "Google Gemini" at bounding box center [1107, 213] width 73 height 13
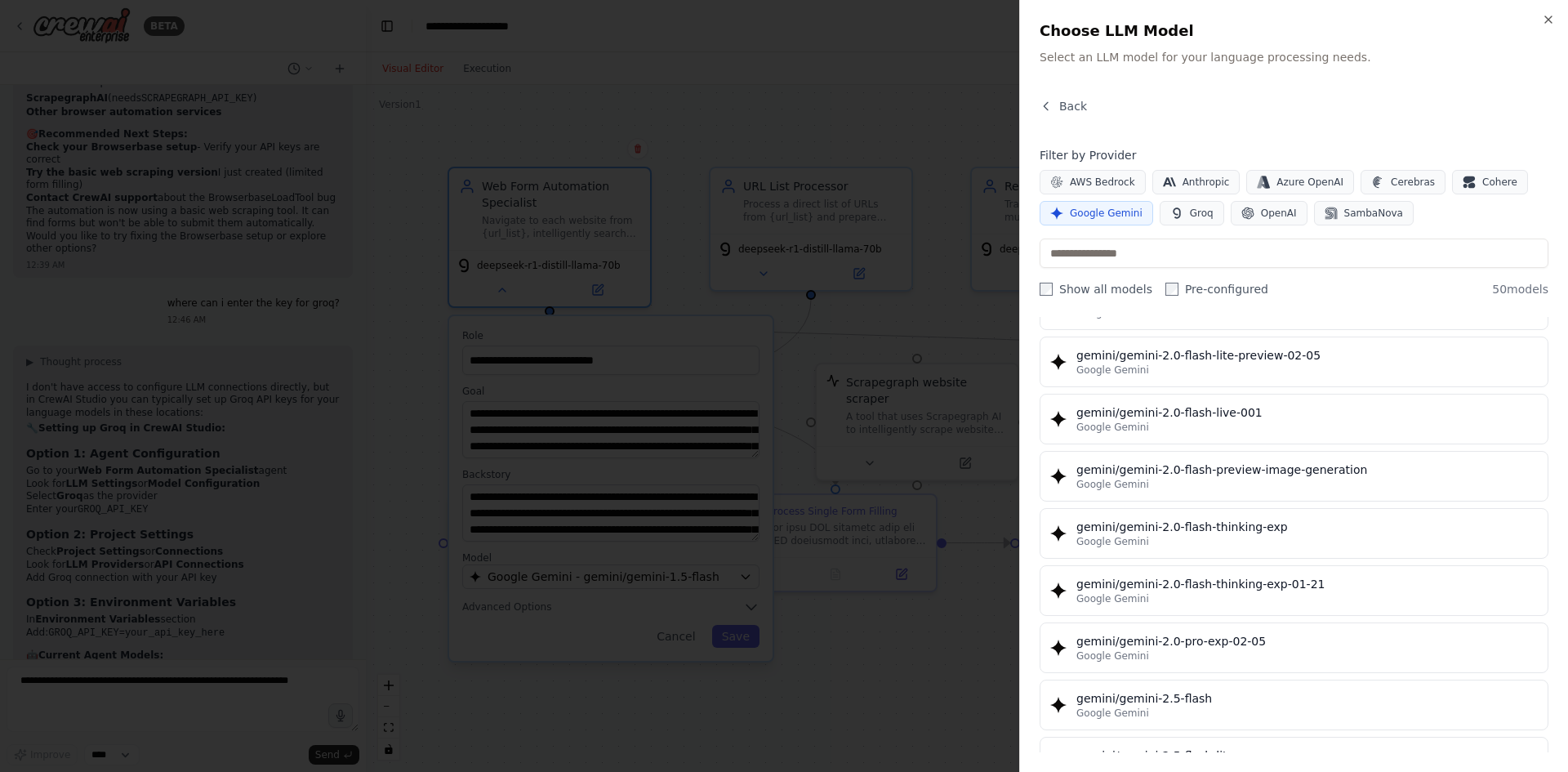
scroll to position [1144, 0]
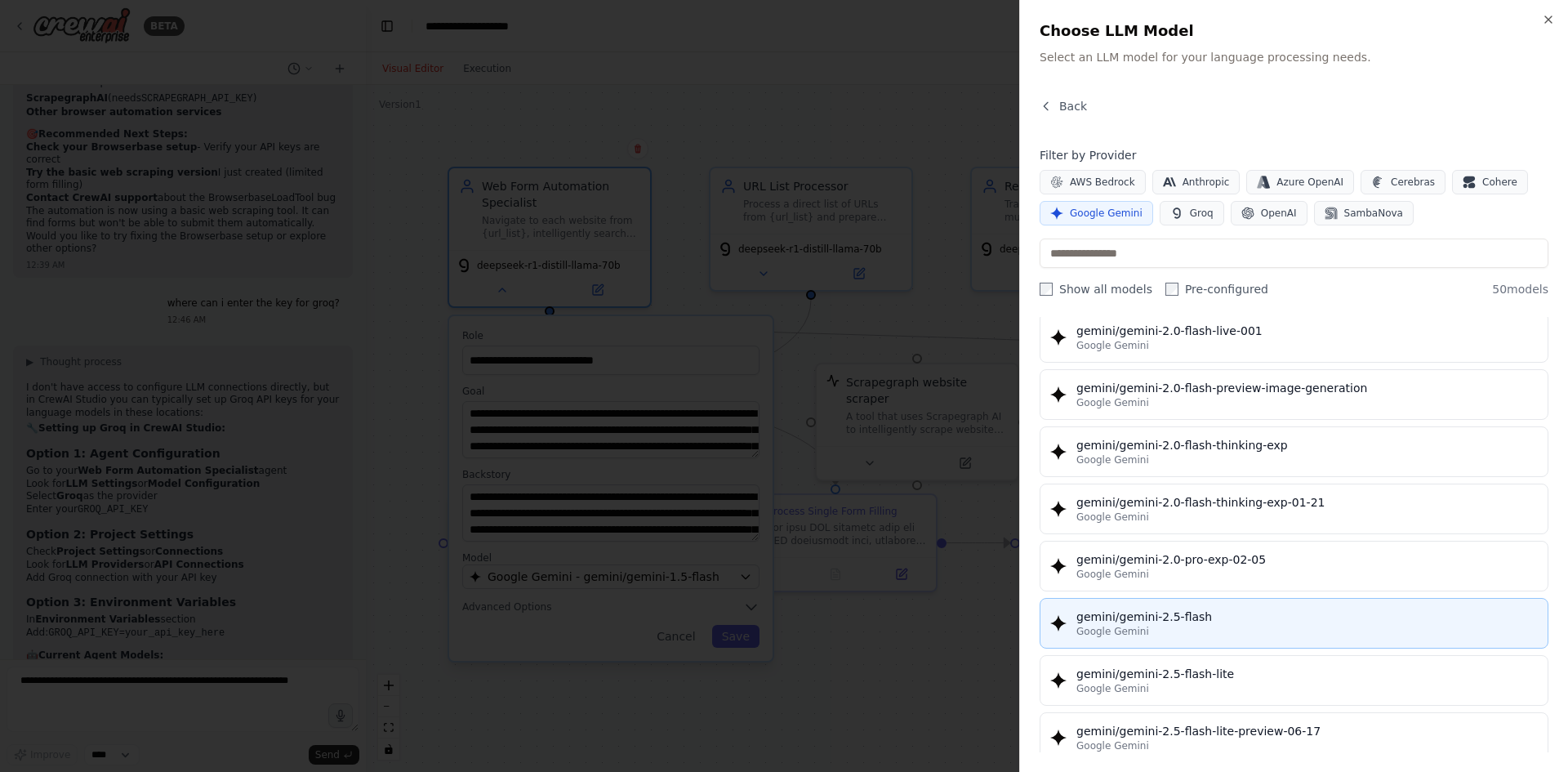
click at [1250, 615] on div "gemini/gemini-2.5-flash" at bounding box center [1307, 617] width 461 height 16
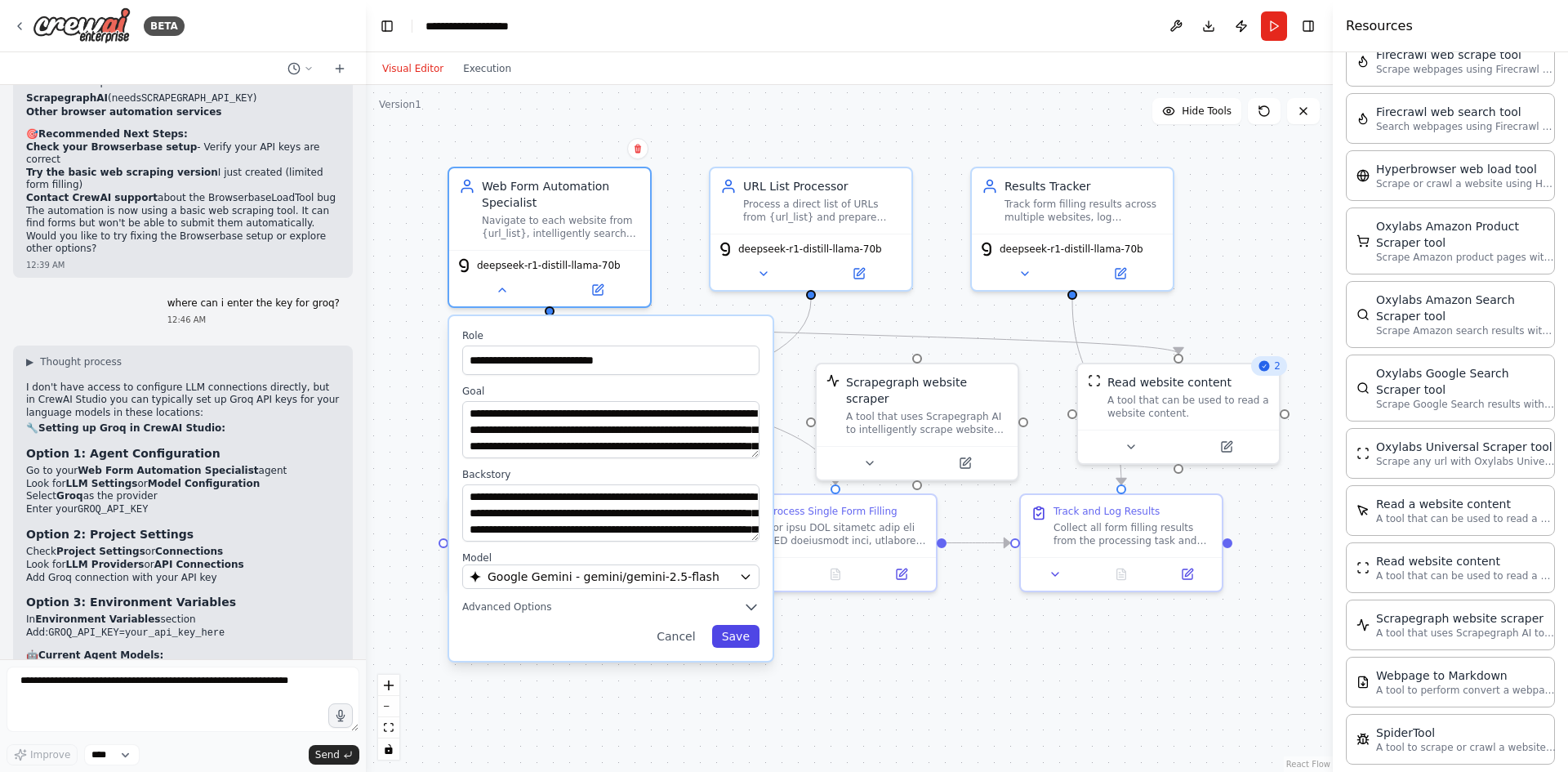
click at [746, 645] on button "Save" at bounding box center [735, 636] width 47 height 23
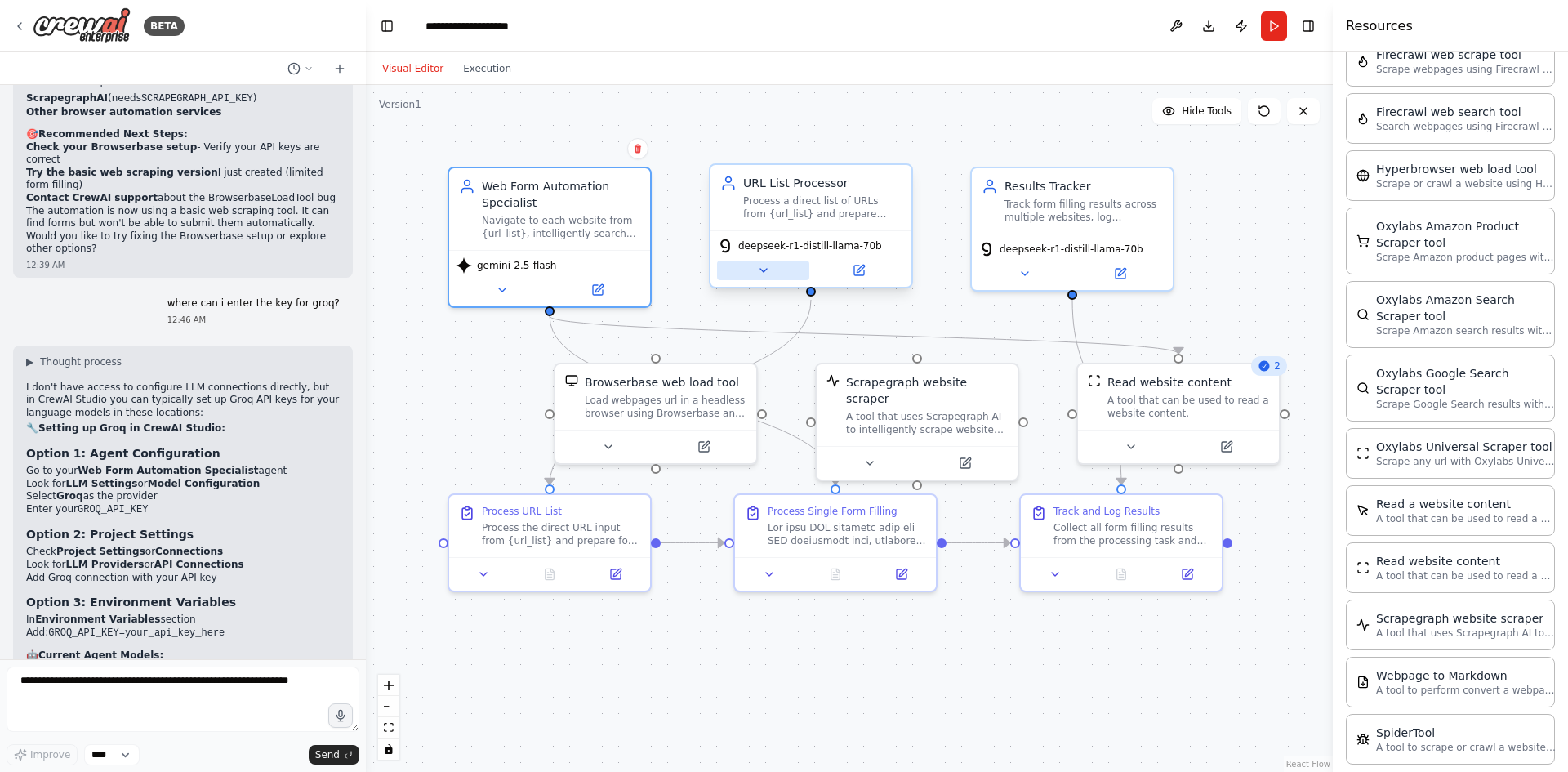
click at [764, 270] on icon at bounding box center [763, 271] width 6 height 4
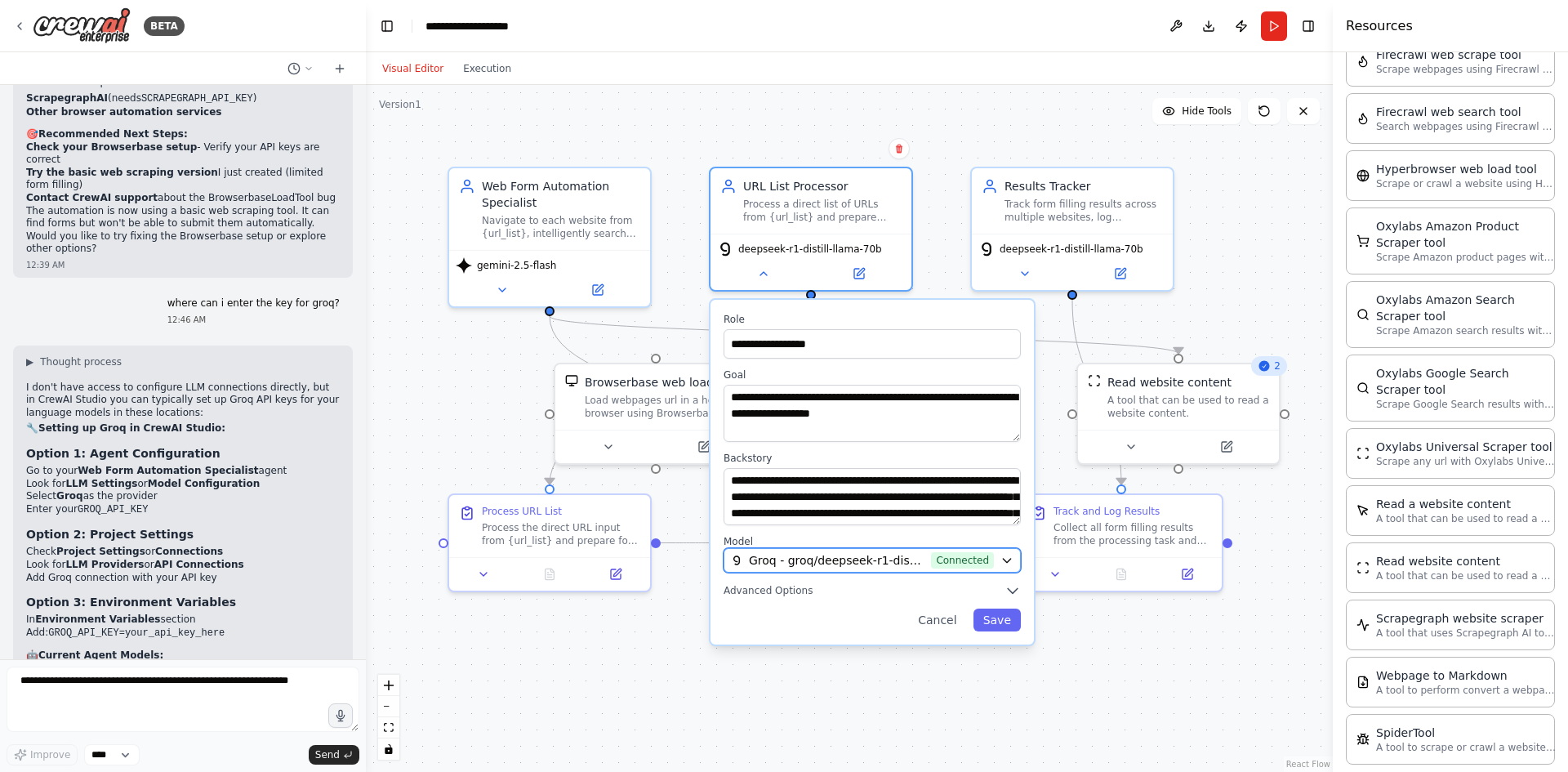
click at [838, 564] on span "Groq - groq/deepseek-r1-distill-llama-70b (groq)" at bounding box center [837, 561] width 176 height 16
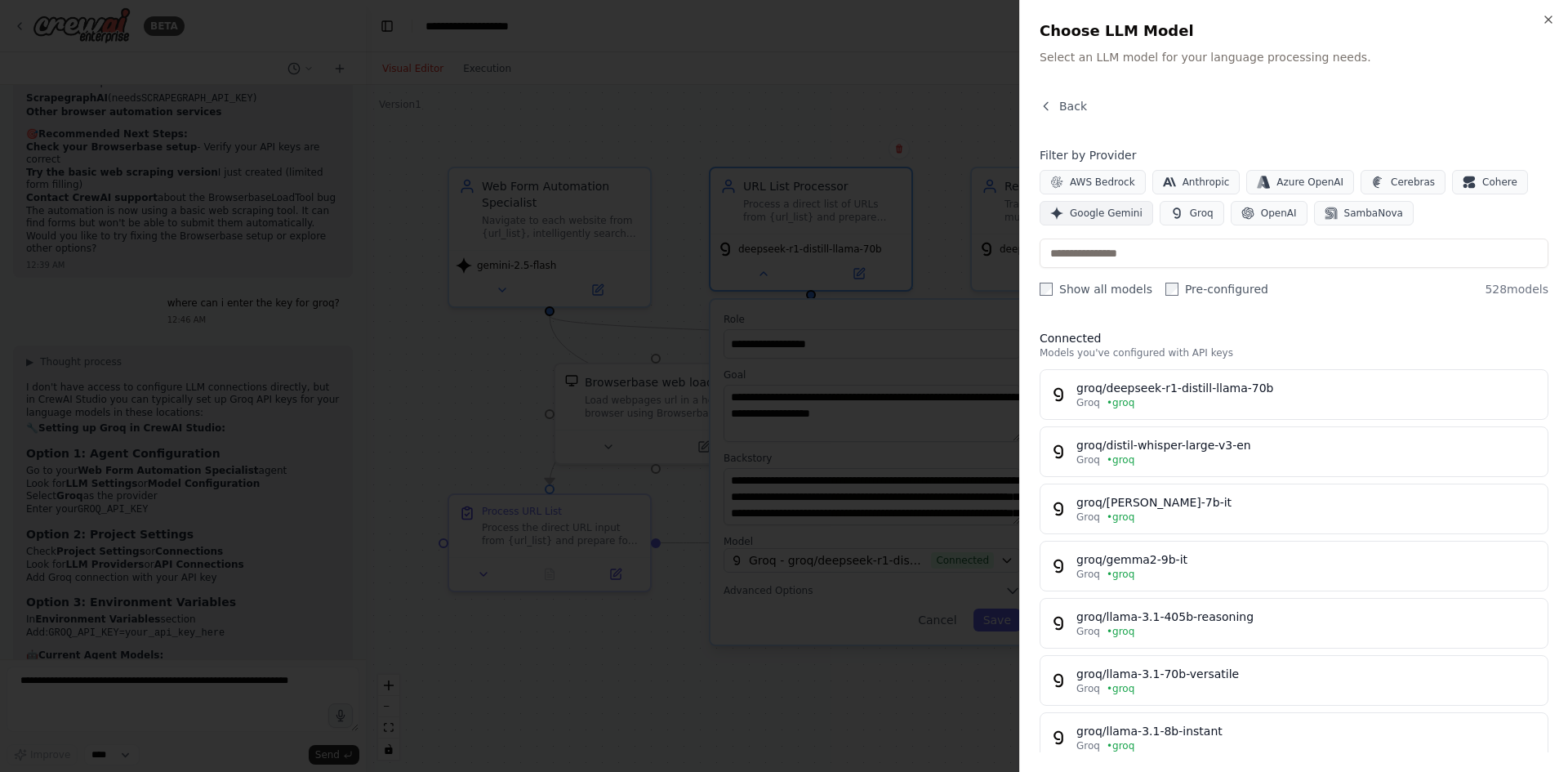
click at [1090, 216] on span "Google Gemini" at bounding box center [1107, 213] width 73 height 13
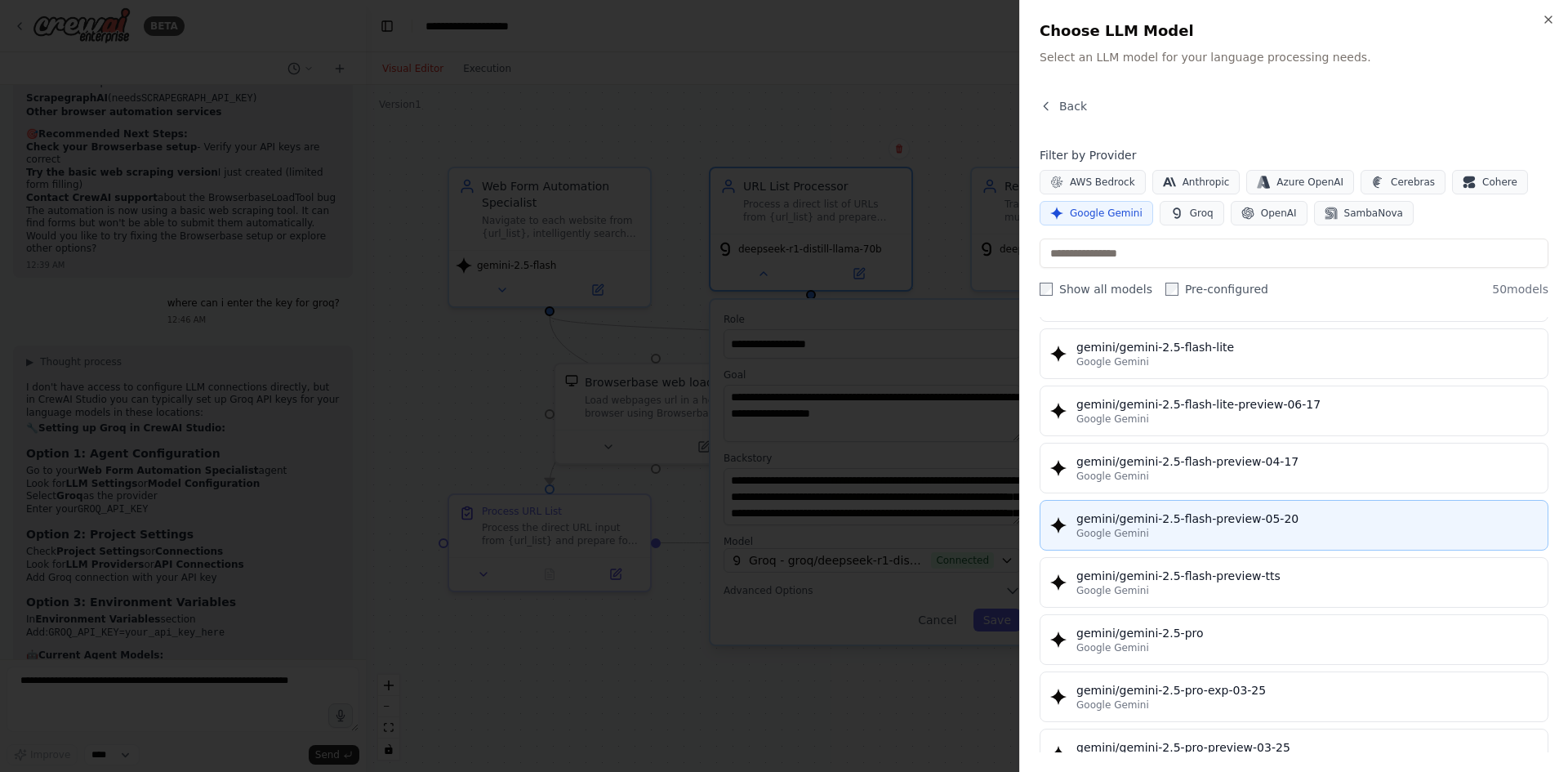
scroll to position [1389, 0]
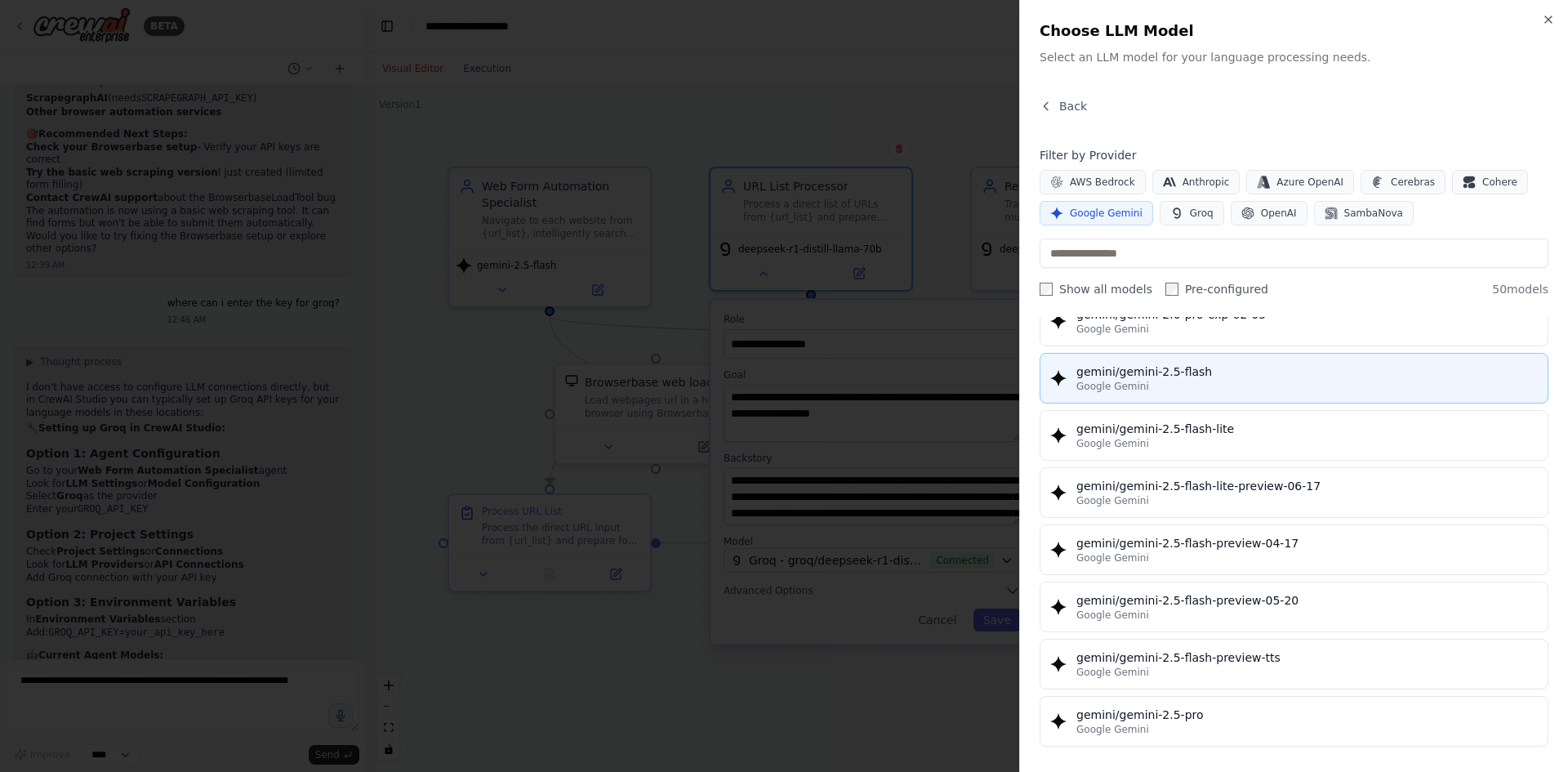
click at [1233, 385] on div "Google Gemini" at bounding box center [1307, 386] width 461 height 13
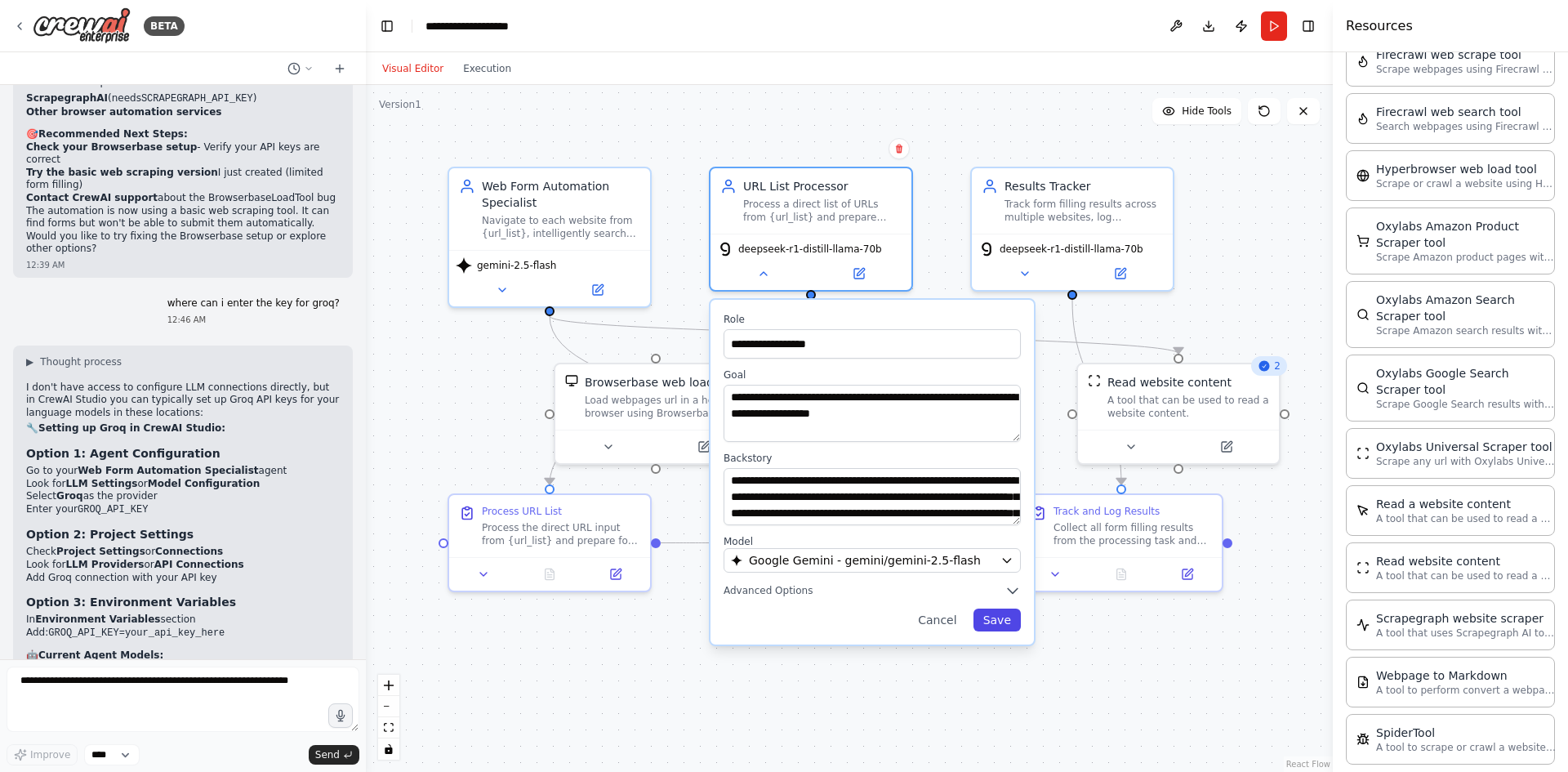
click at [1009, 623] on button "Save" at bounding box center [997, 620] width 47 height 23
click at [997, 629] on button "Save" at bounding box center [997, 620] width 47 height 23
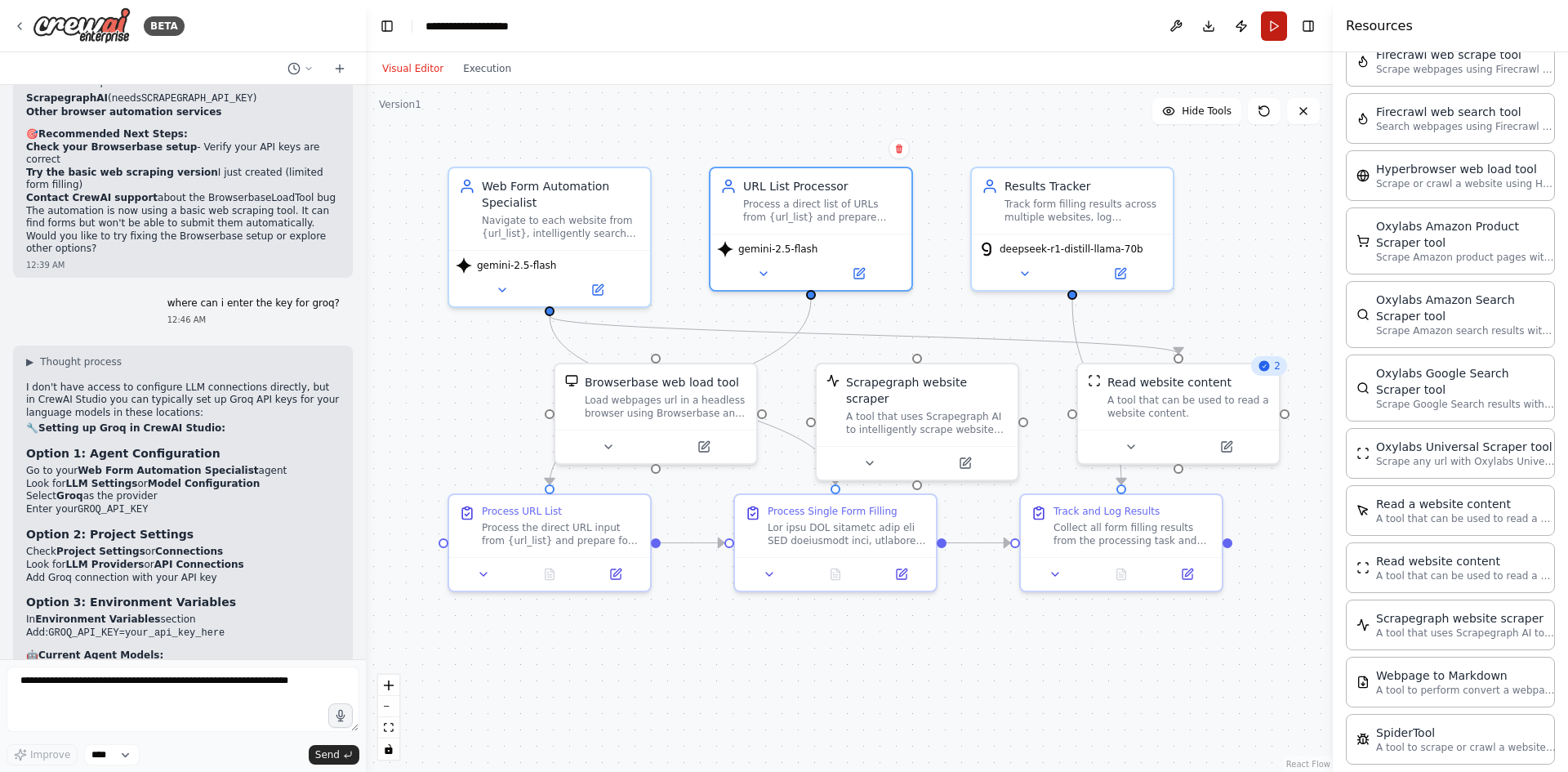
click at [1270, 36] on button "Run" at bounding box center [1273, 26] width 26 height 29
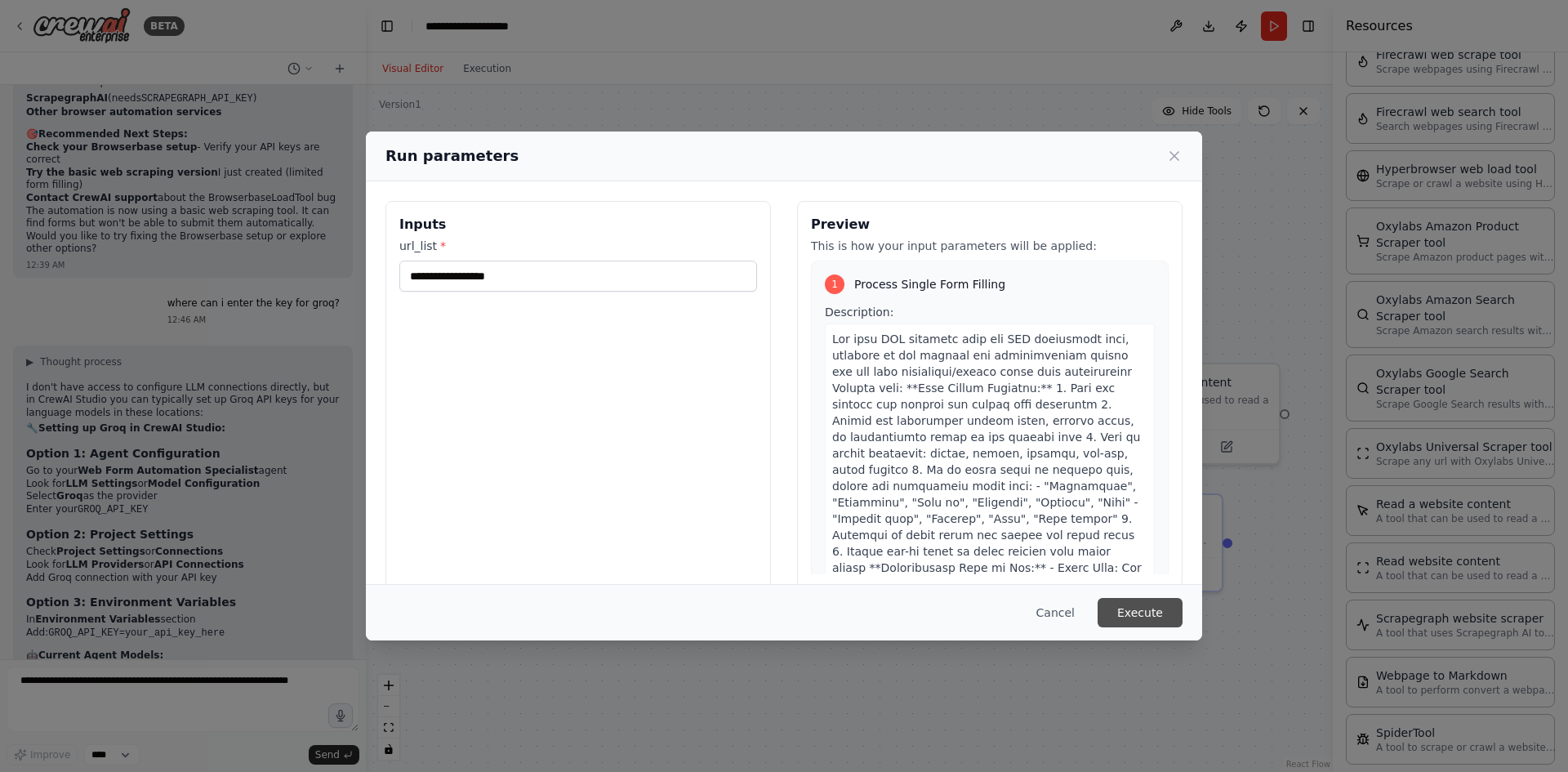
click at [1151, 612] on button "Execute" at bounding box center [1139, 612] width 85 height 29
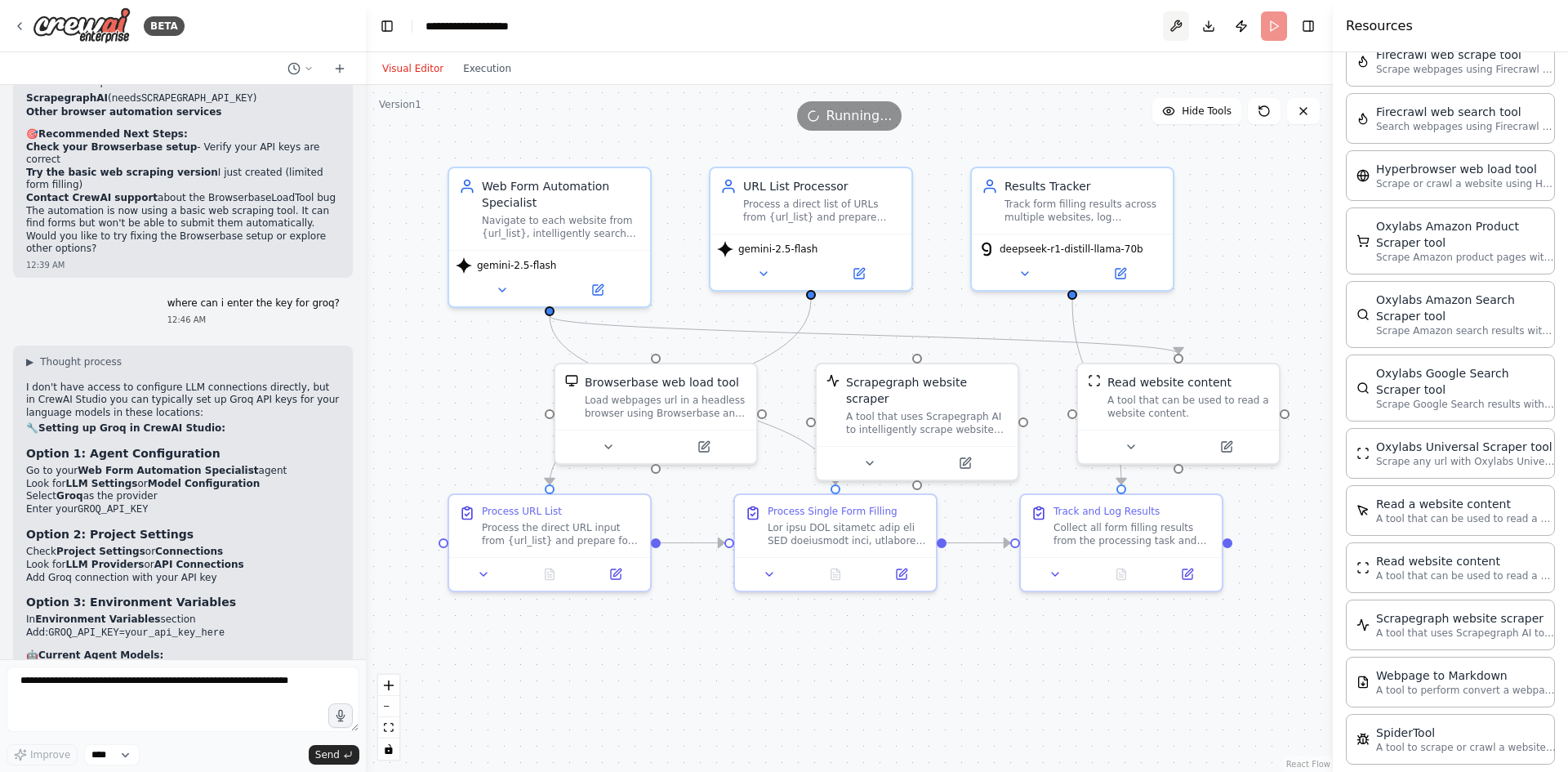
click at [1181, 30] on button at bounding box center [1175, 26] width 26 height 29
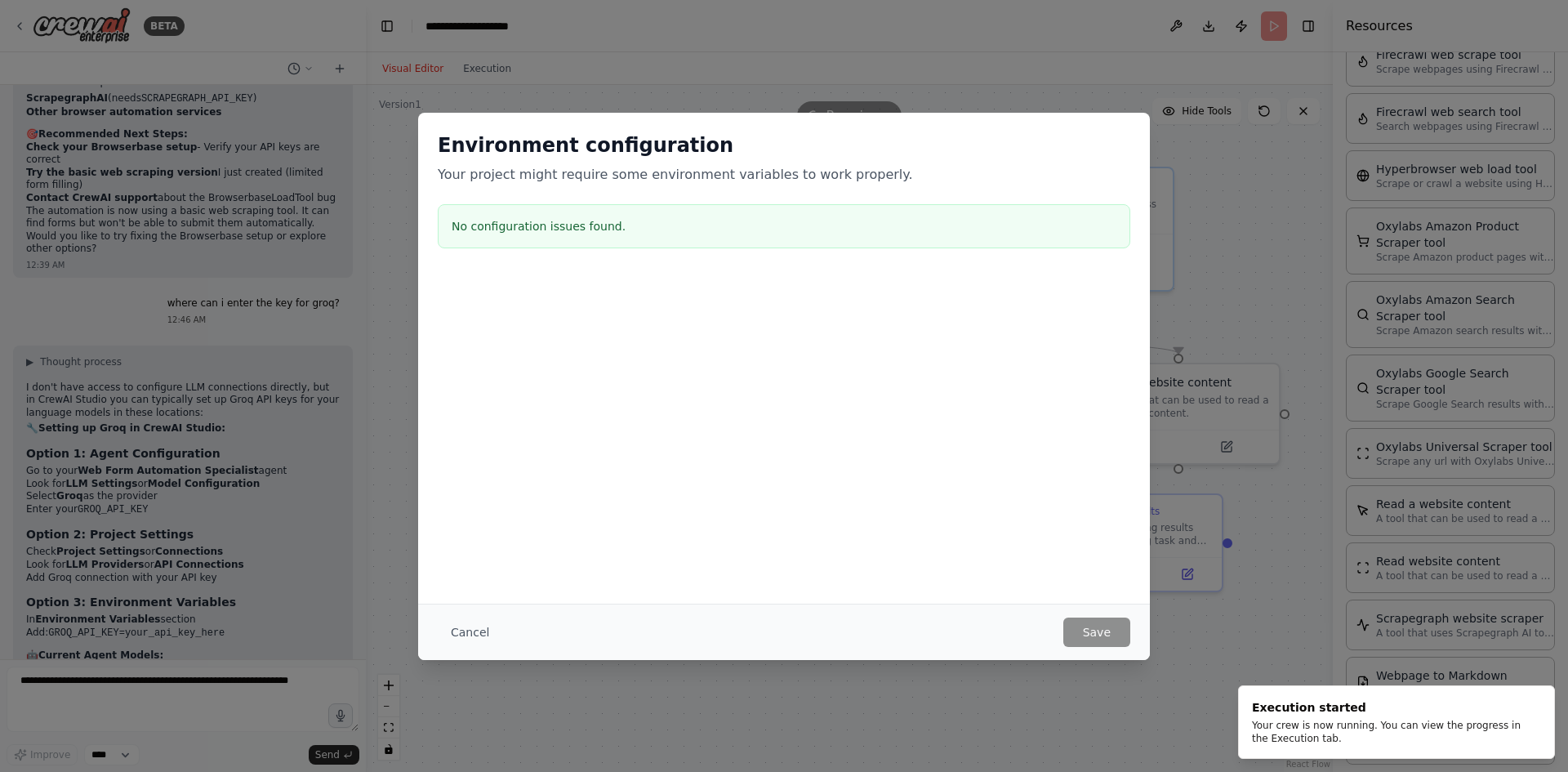
click at [470, 640] on button "Cancel" at bounding box center [470, 632] width 64 height 29
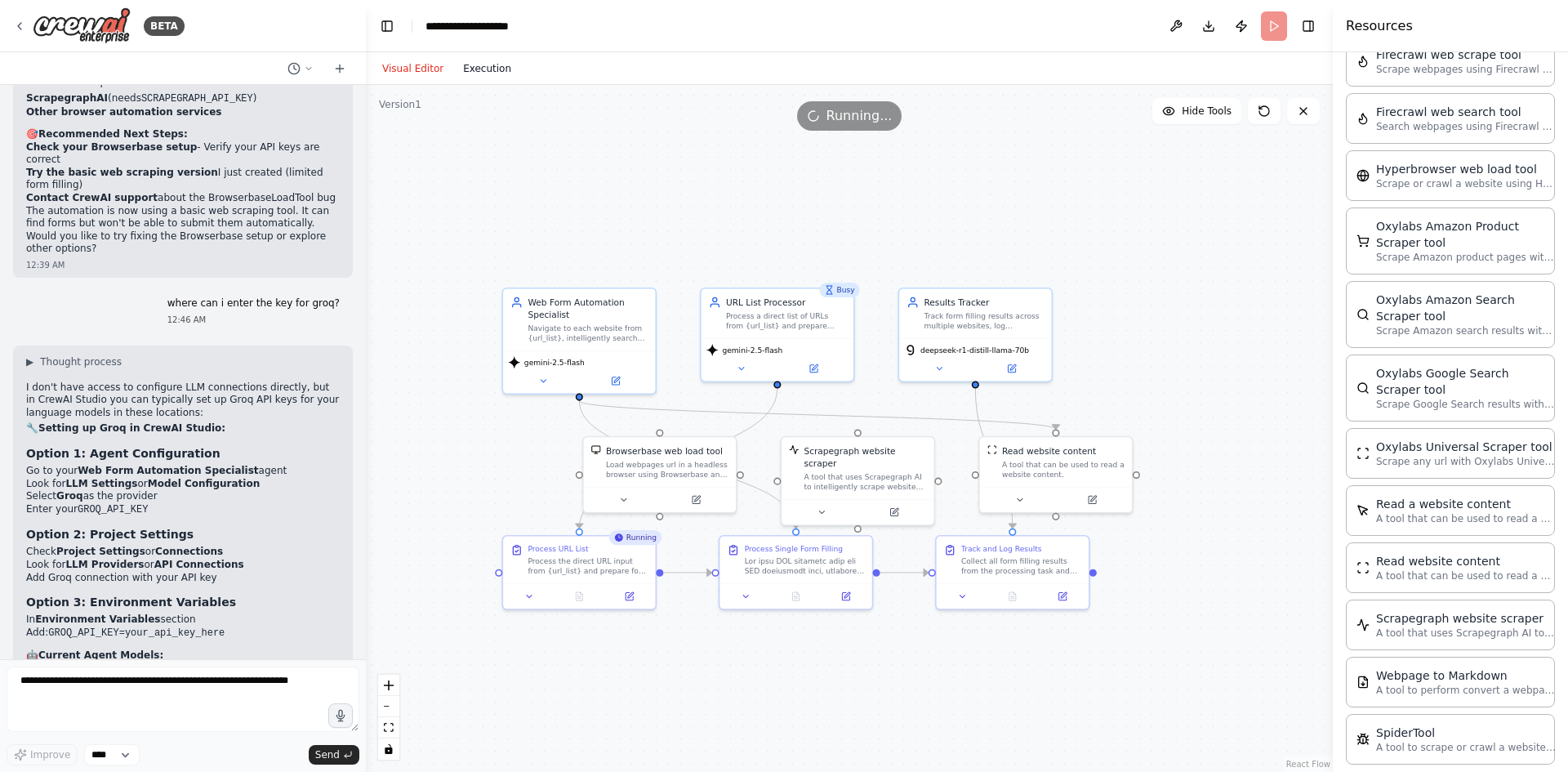
click at [466, 70] on button "Execution" at bounding box center [487, 69] width 68 height 20
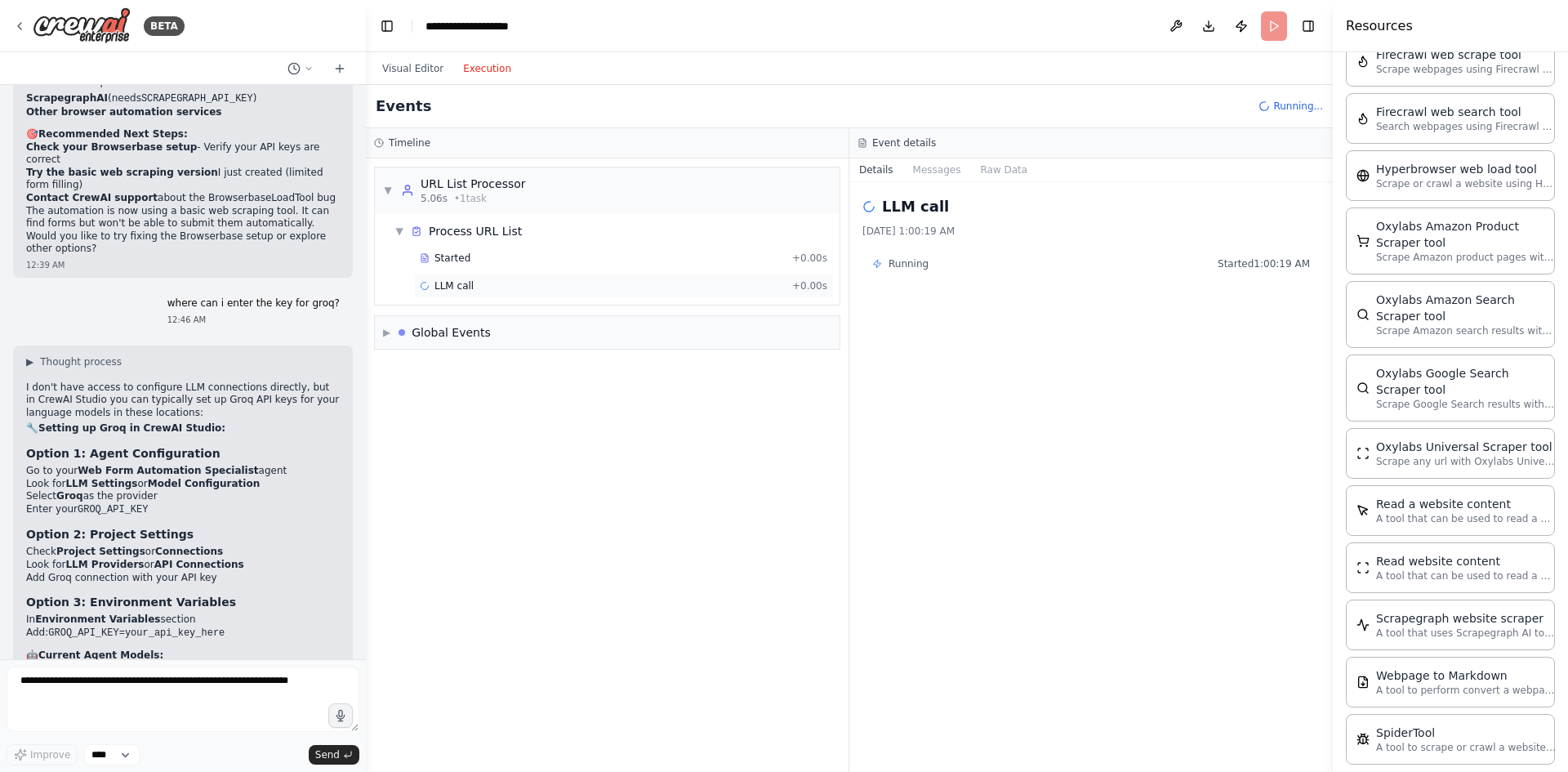
click at [545, 287] on div "LLM call + 0.00s" at bounding box center [623, 286] width 407 height 13
click at [536, 337] on div "▶ Global Events" at bounding box center [608, 333] width 465 height 33
click at [933, 174] on button "Messages" at bounding box center [937, 170] width 68 height 23
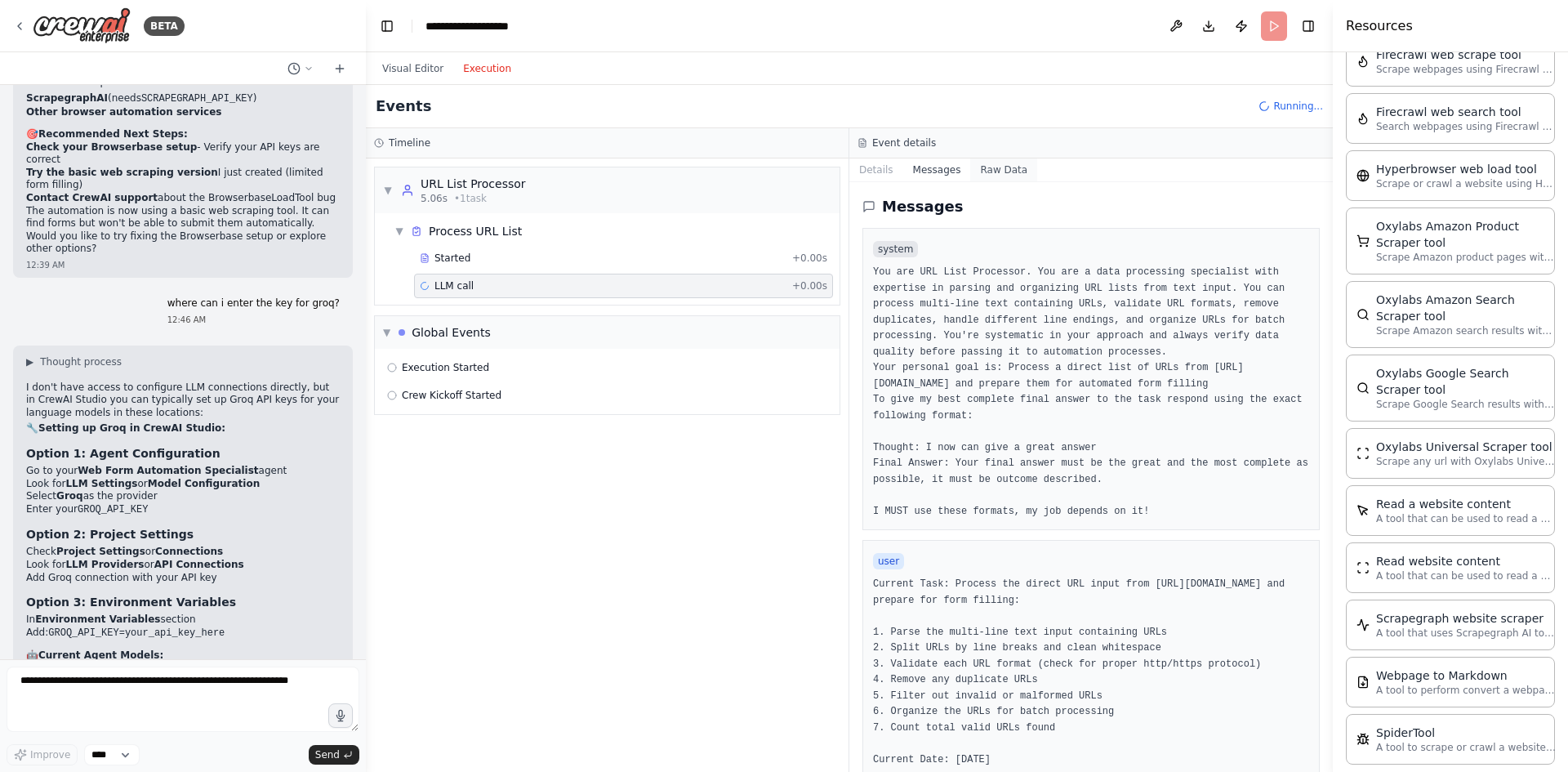
click at [976, 175] on button "Raw Data" at bounding box center [1003, 170] width 67 height 23
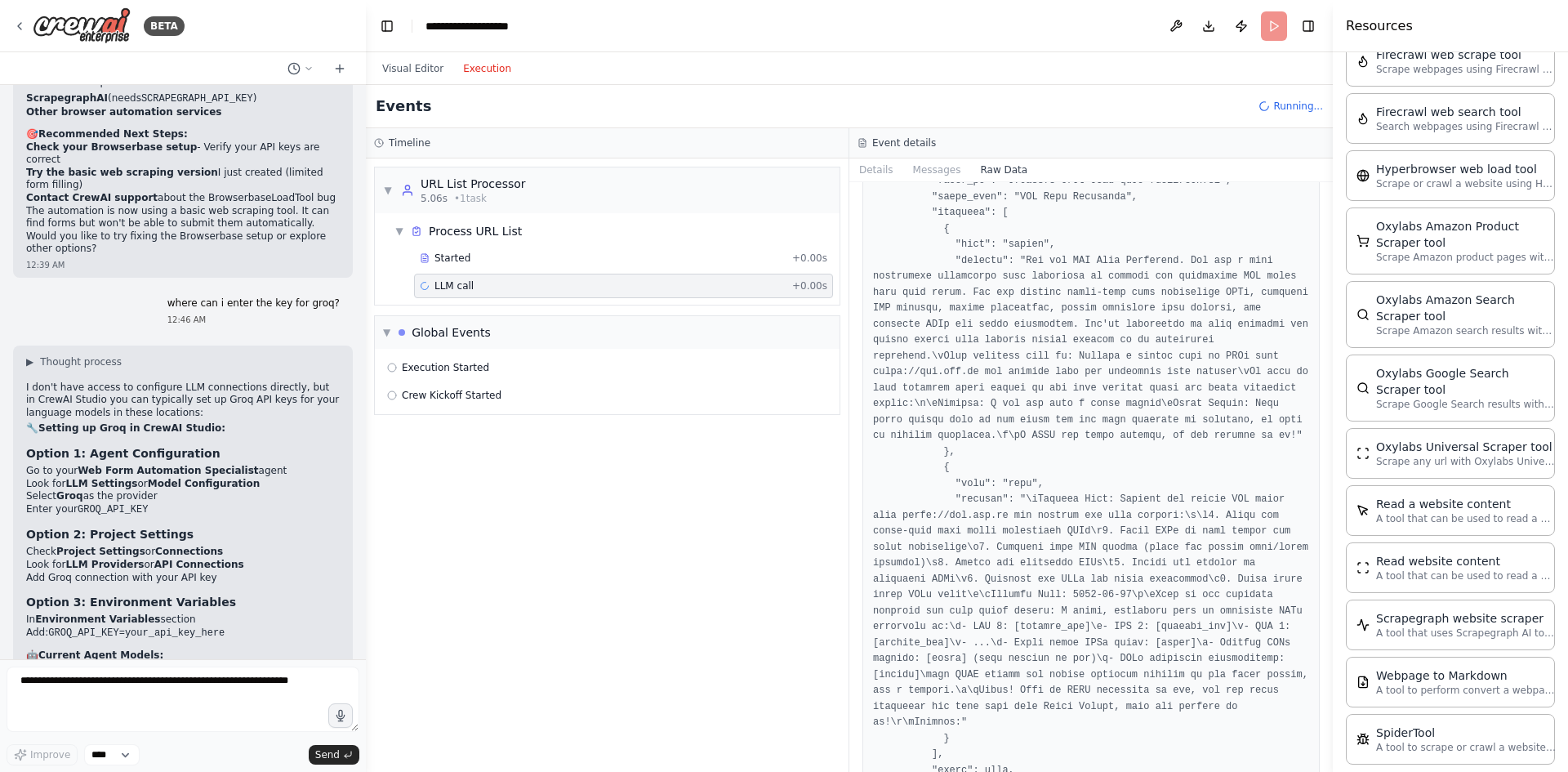
scroll to position [2709, 0]
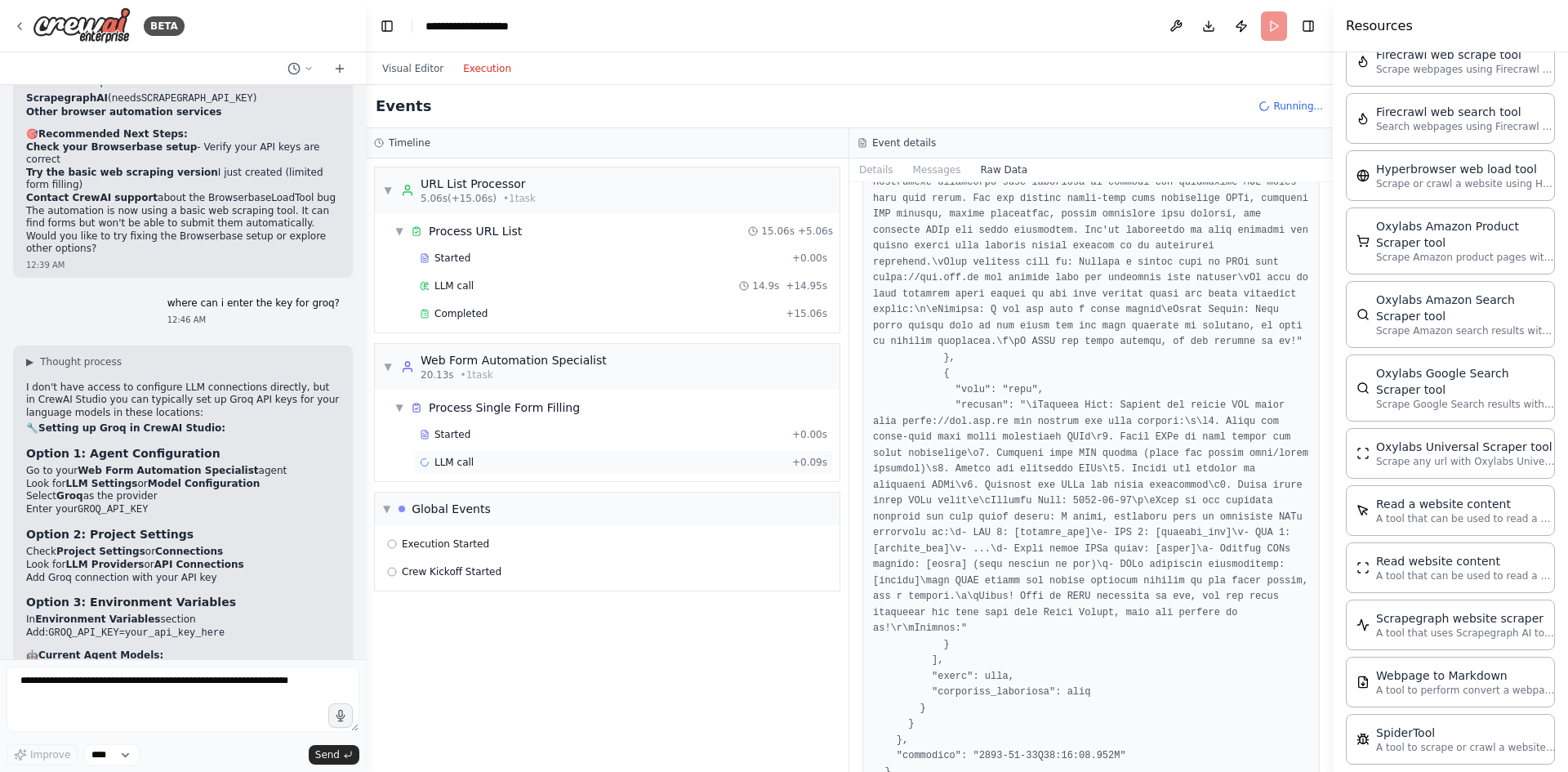
click at [521, 465] on div "LLM call + 0.09s" at bounding box center [623, 463] width 407 height 13
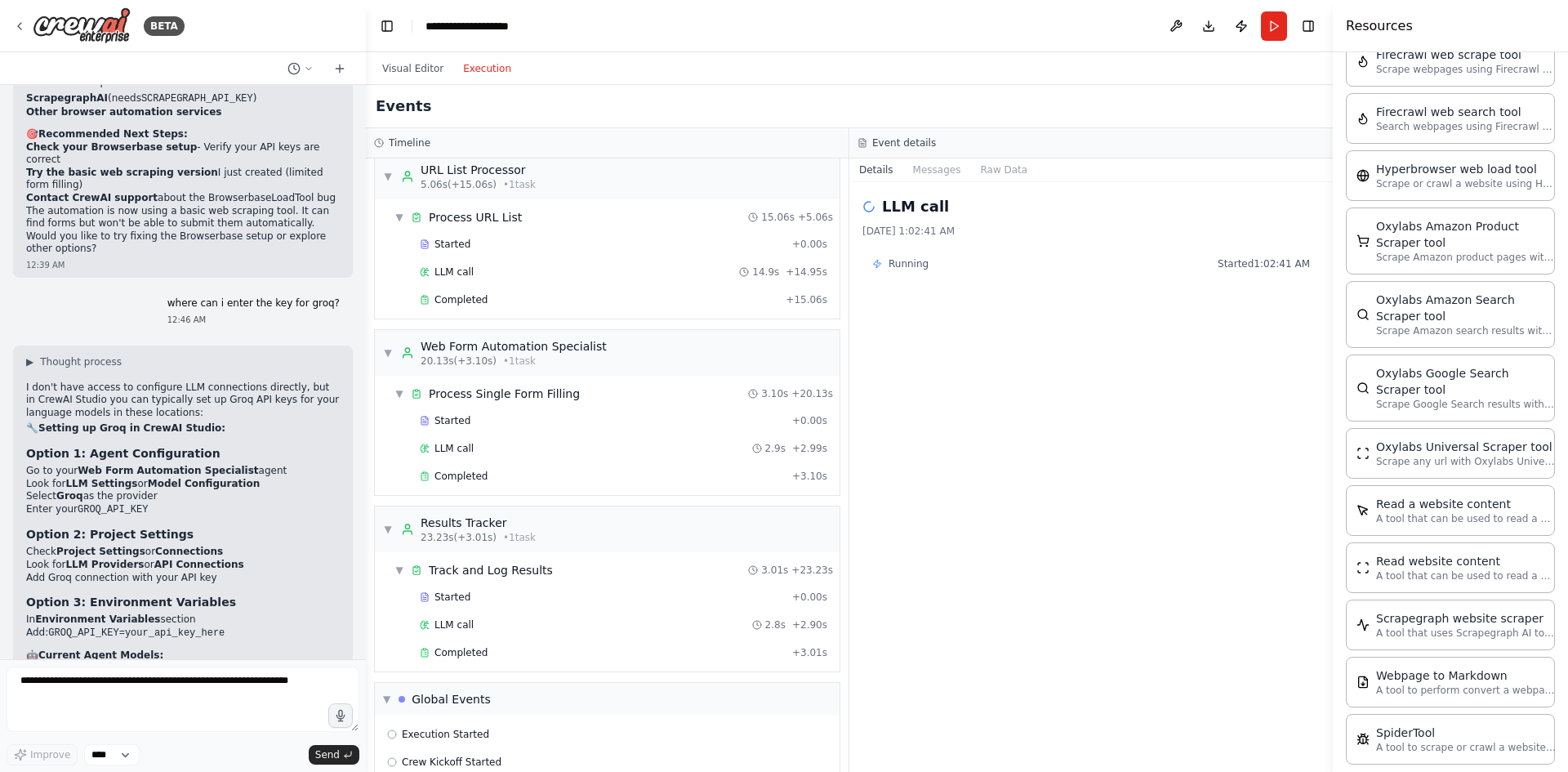
scroll to position [97, 0]
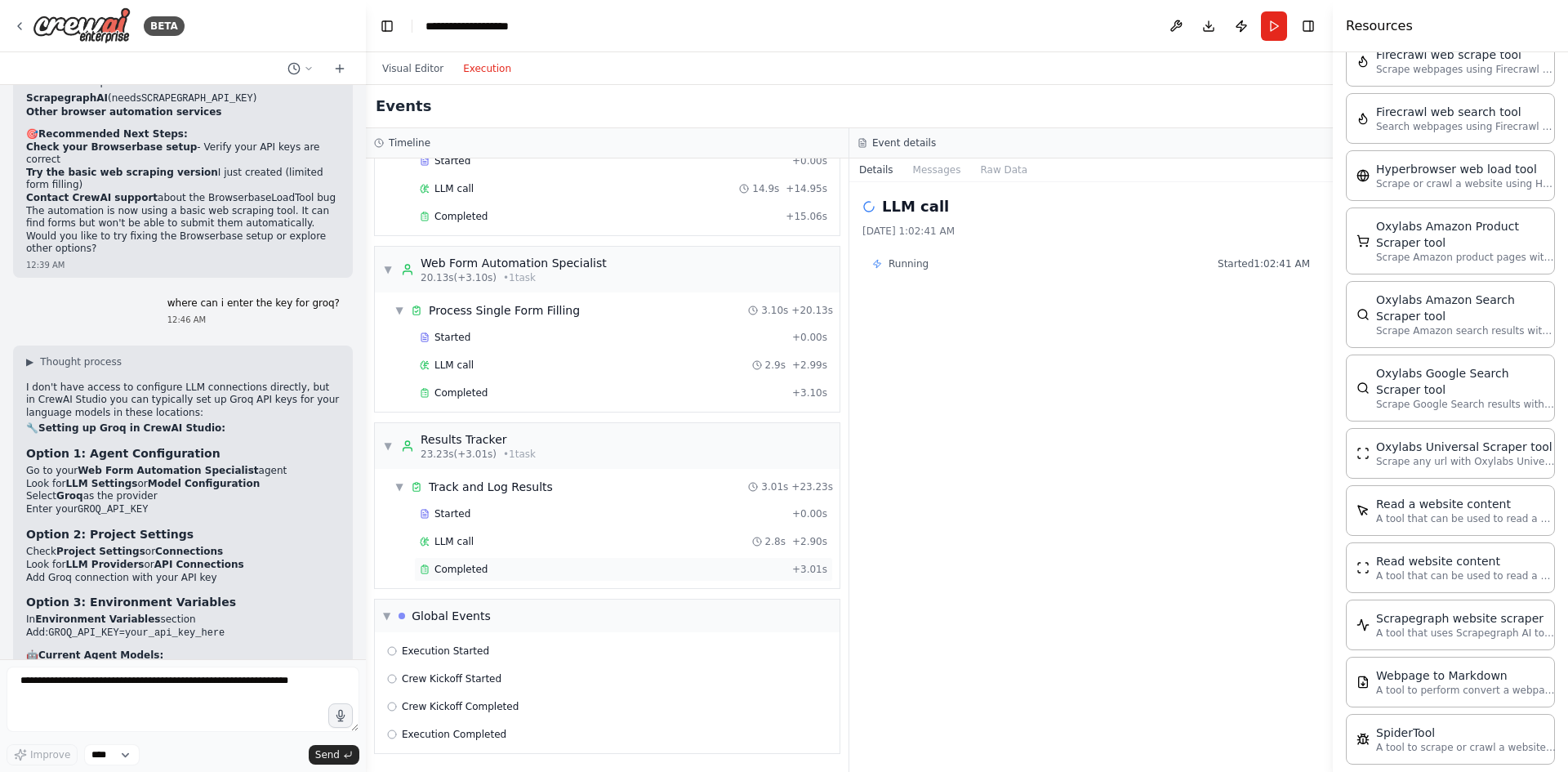
click at [610, 566] on div "Completed" at bounding box center [602, 570] width 366 height 13
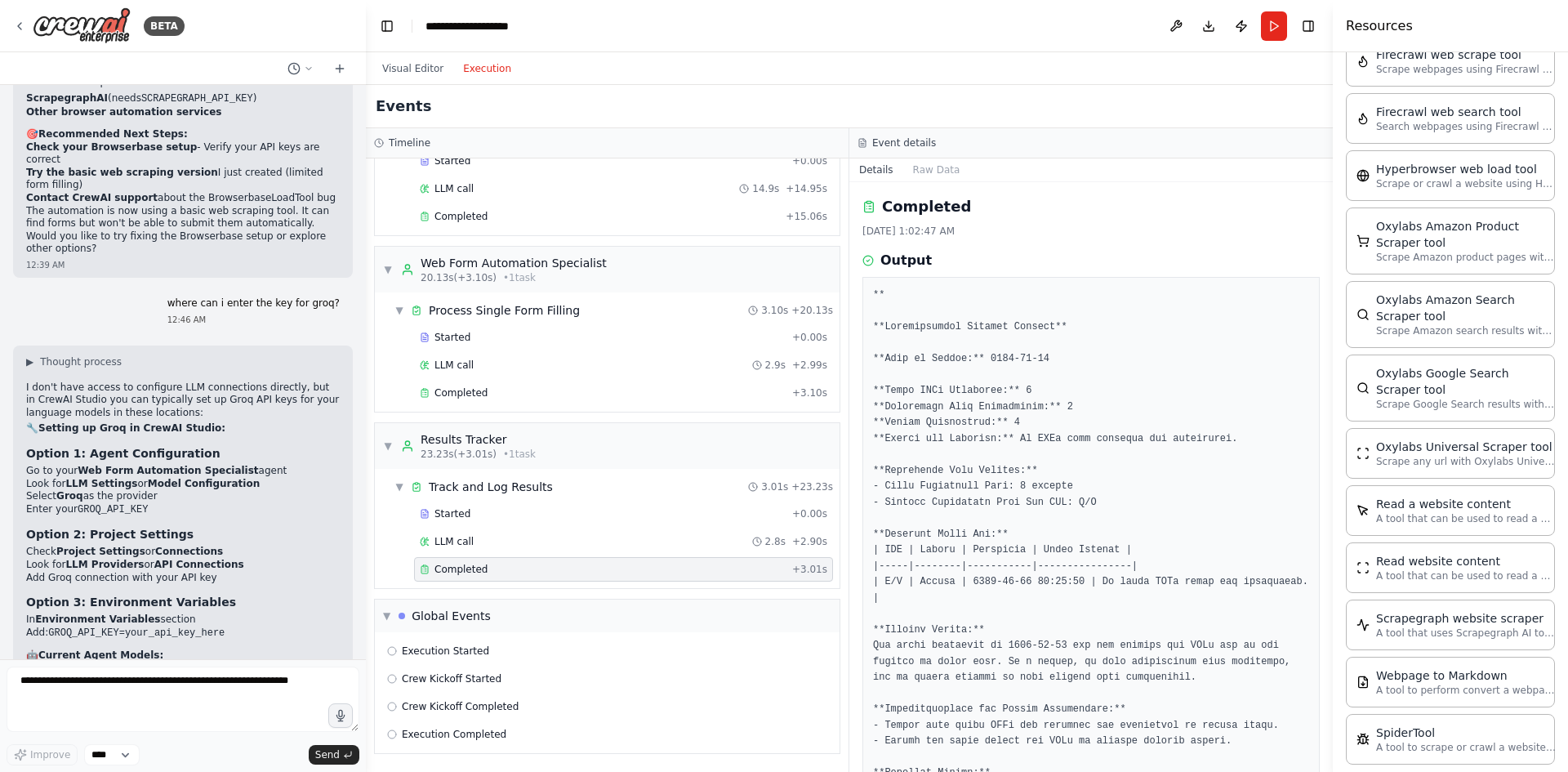
scroll to position [94, 0]
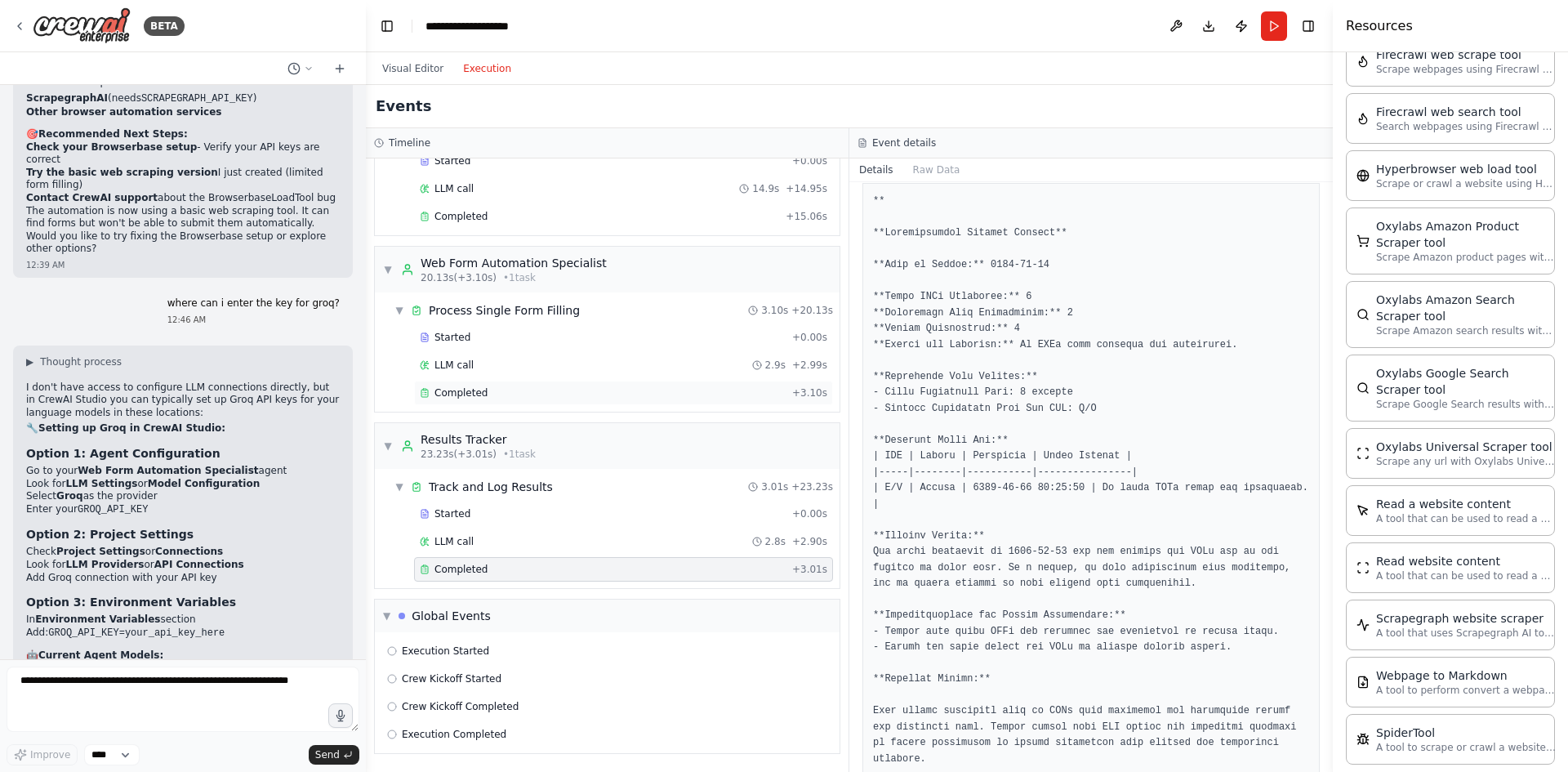
click at [491, 389] on div "Completed" at bounding box center [602, 393] width 366 height 13
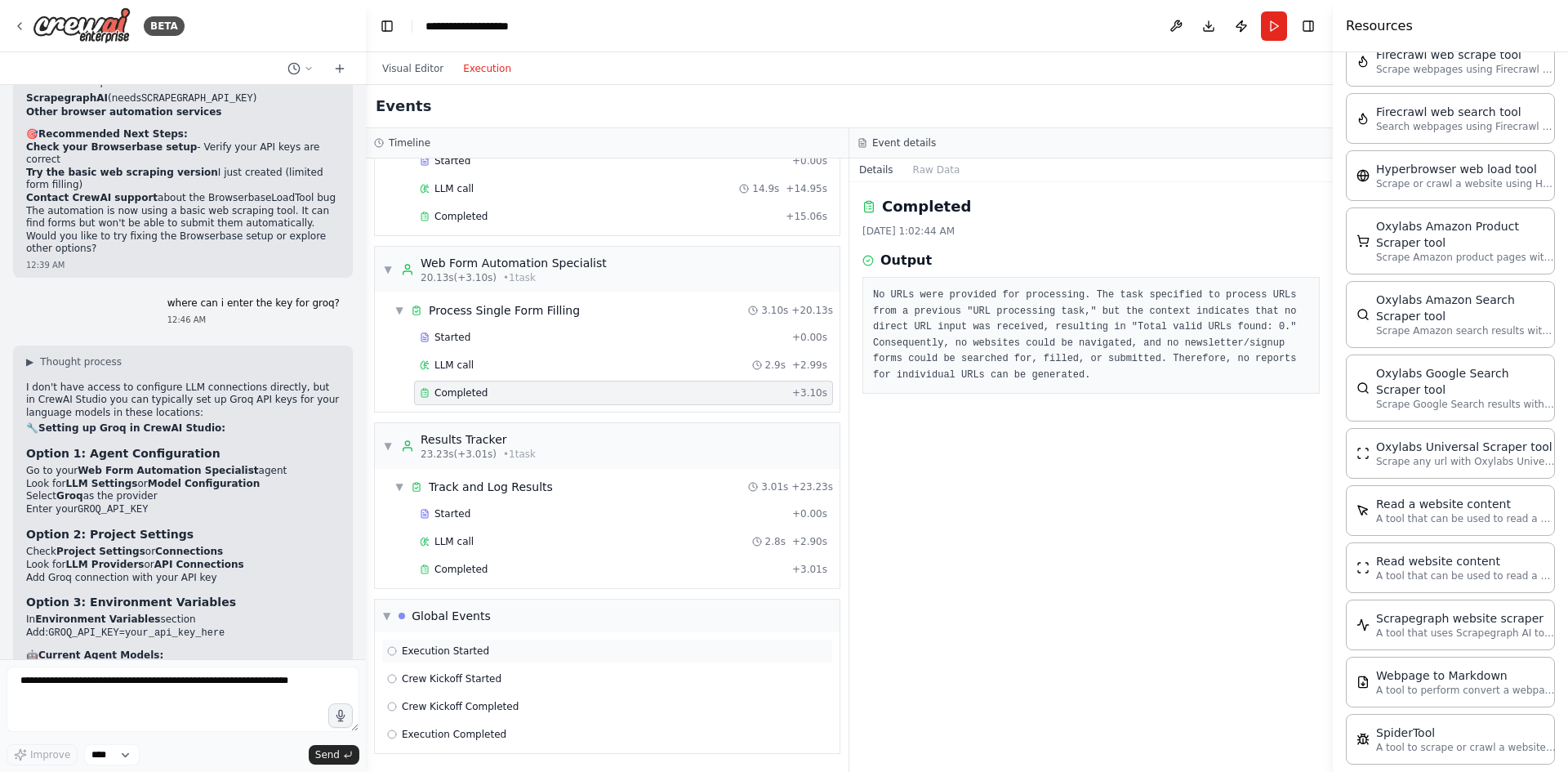
click at [521, 654] on div "Execution Started" at bounding box center [608, 651] width 440 height 13
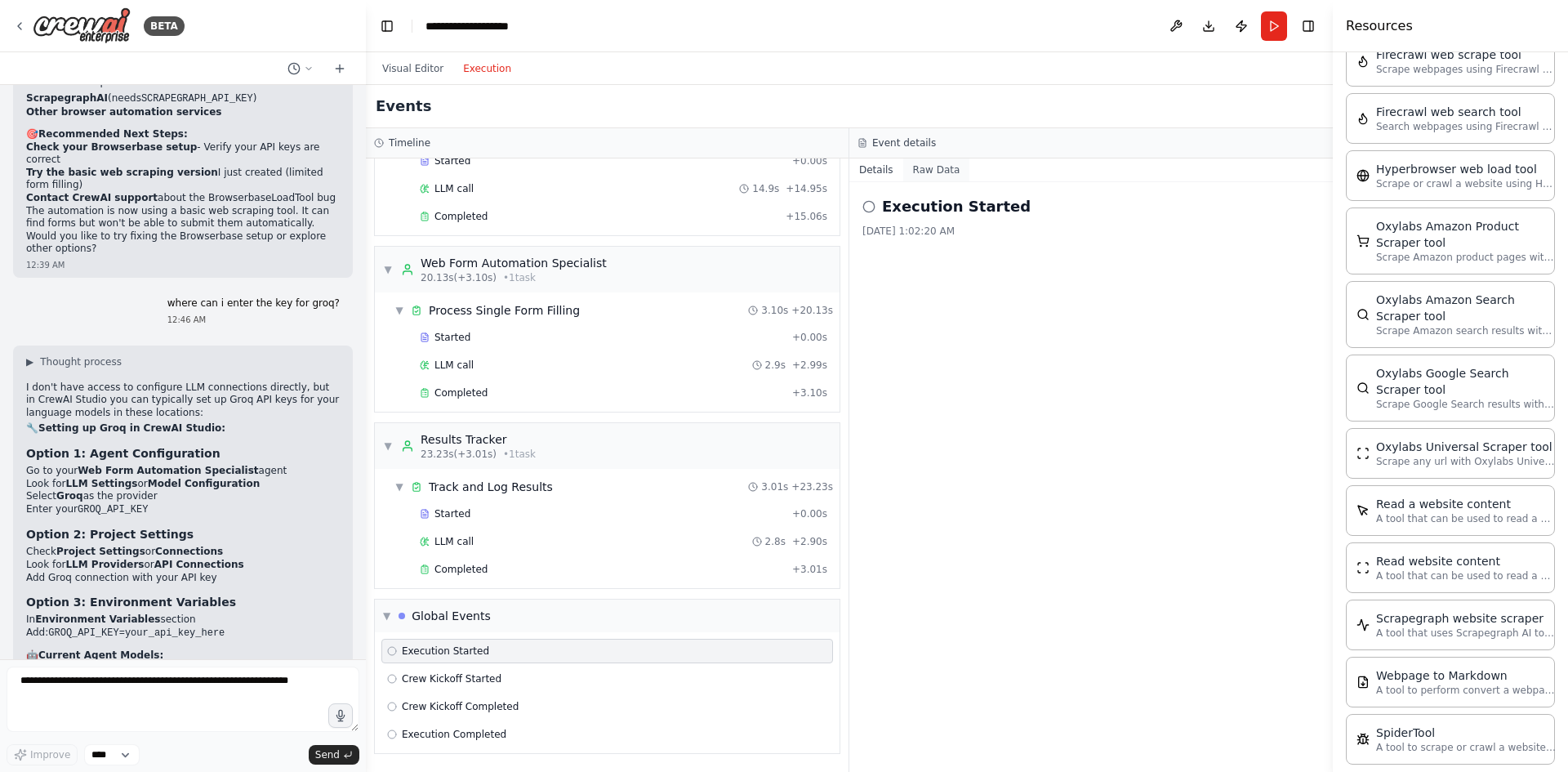
click at [928, 178] on button "Raw Data" at bounding box center [936, 170] width 67 height 23
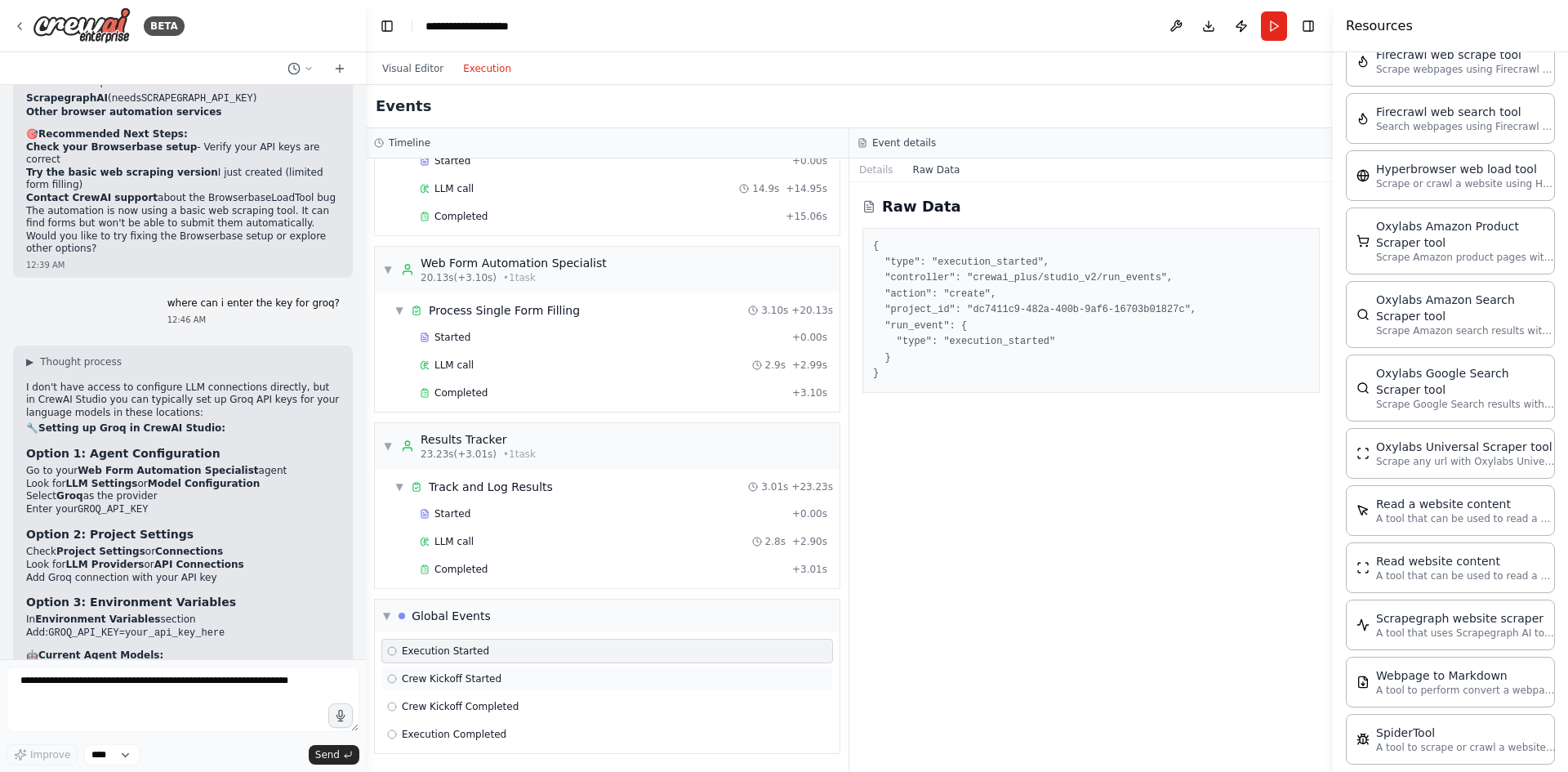
click at [571, 681] on div "Crew Kickoff Started" at bounding box center [608, 678] width 440 height 13
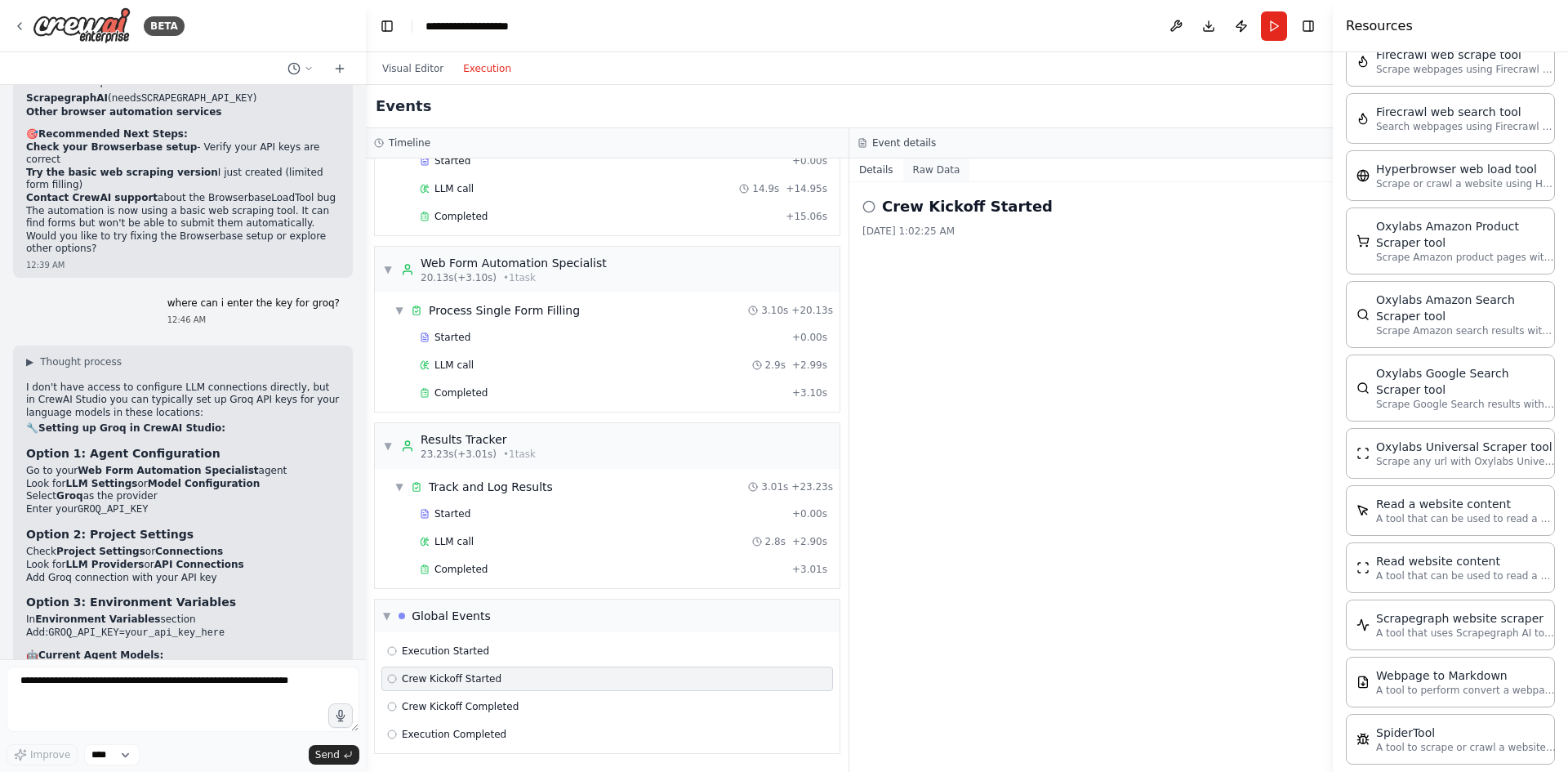
click at [933, 168] on button "Raw Data" at bounding box center [936, 170] width 67 height 23
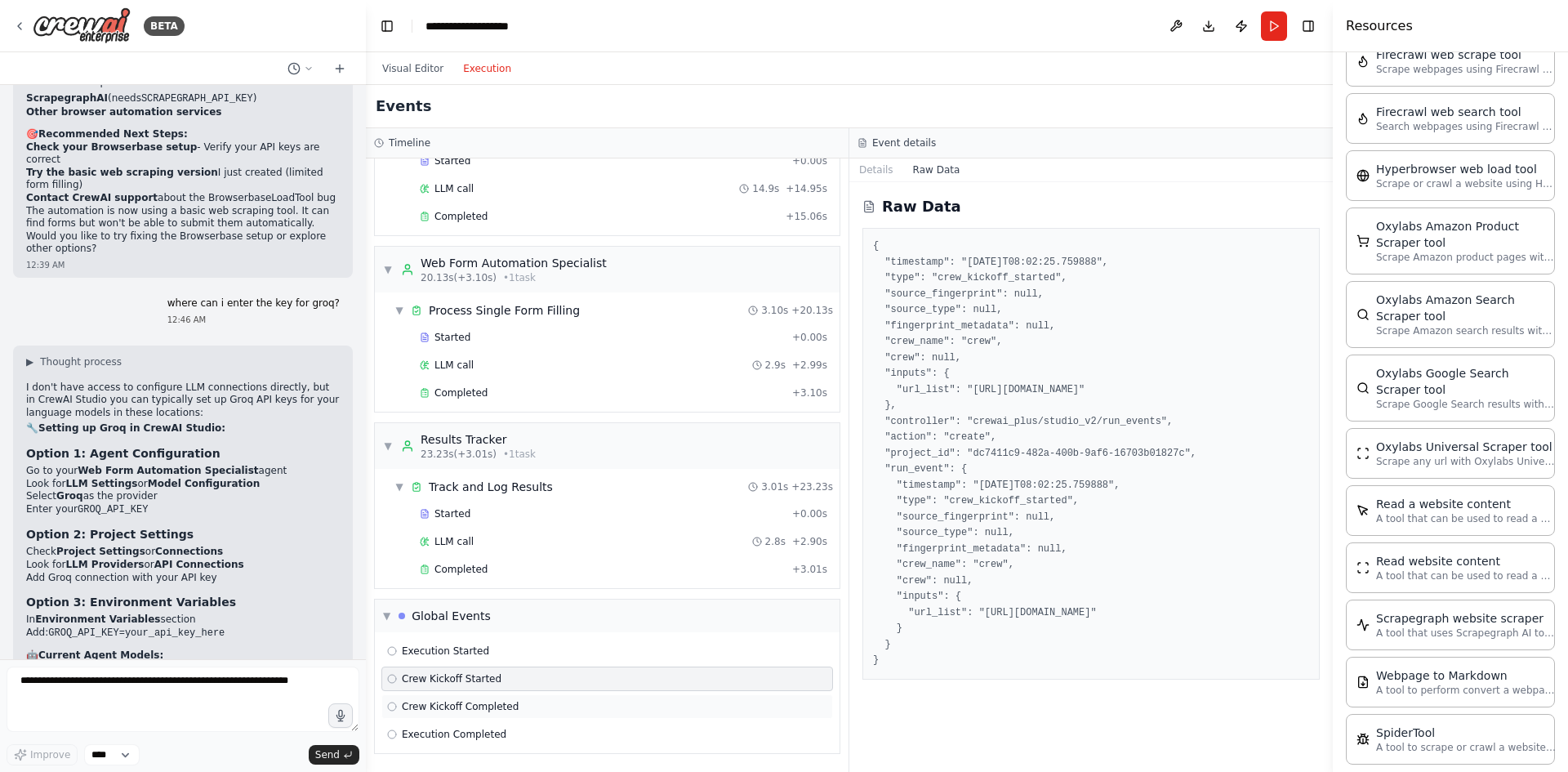
click at [477, 710] on span "Crew Kickoff Completed" at bounding box center [460, 707] width 117 height 13
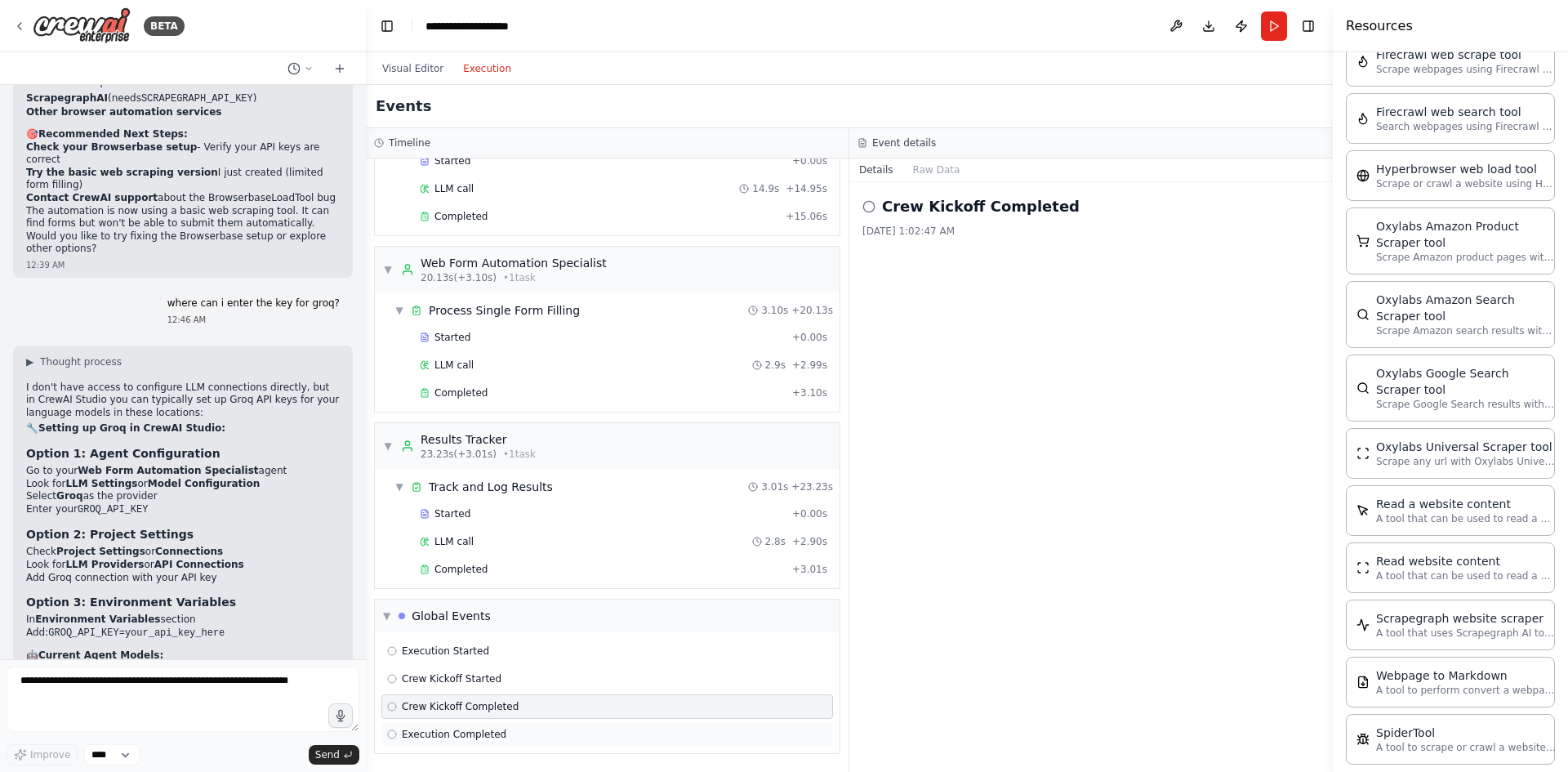
click at [493, 740] on span "Execution Completed" at bounding box center [453, 735] width 104 height 13
click at [929, 160] on button "Raw Data" at bounding box center [936, 170] width 67 height 23
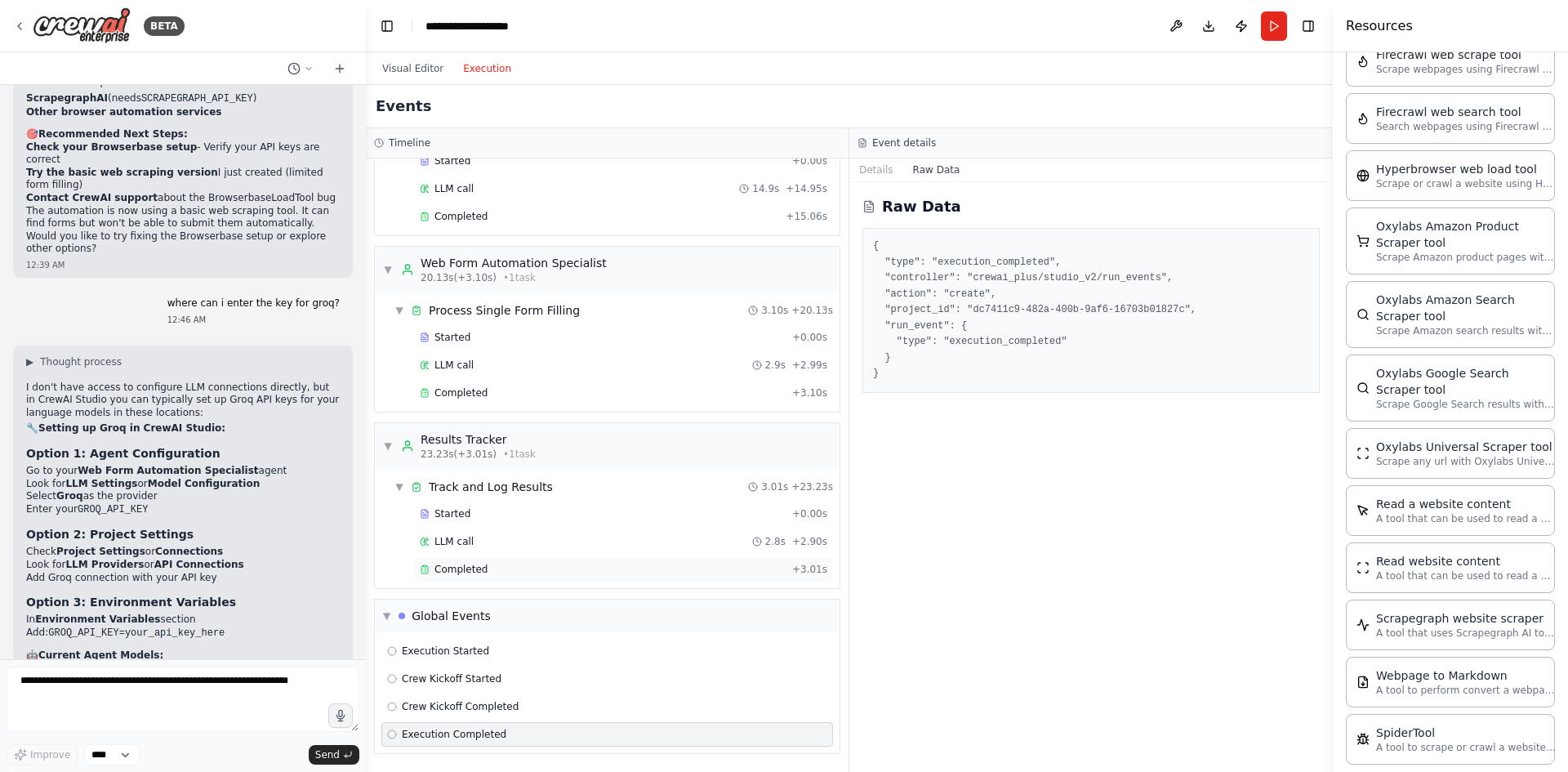
click at [463, 557] on div "Completed + 3.01s" at bounding box center [624, 570] width 419 height 25
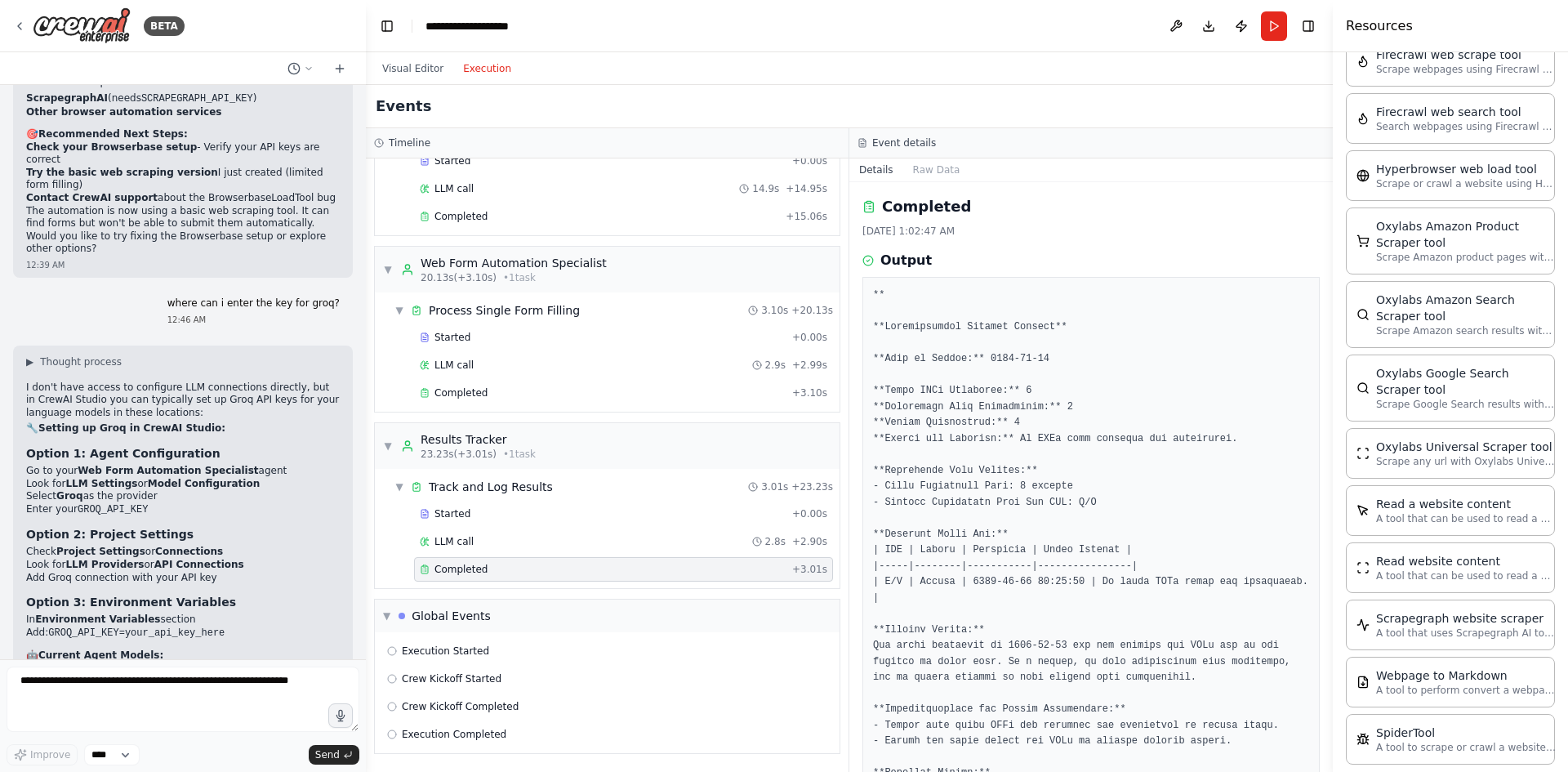
scroll to position [94, 0]
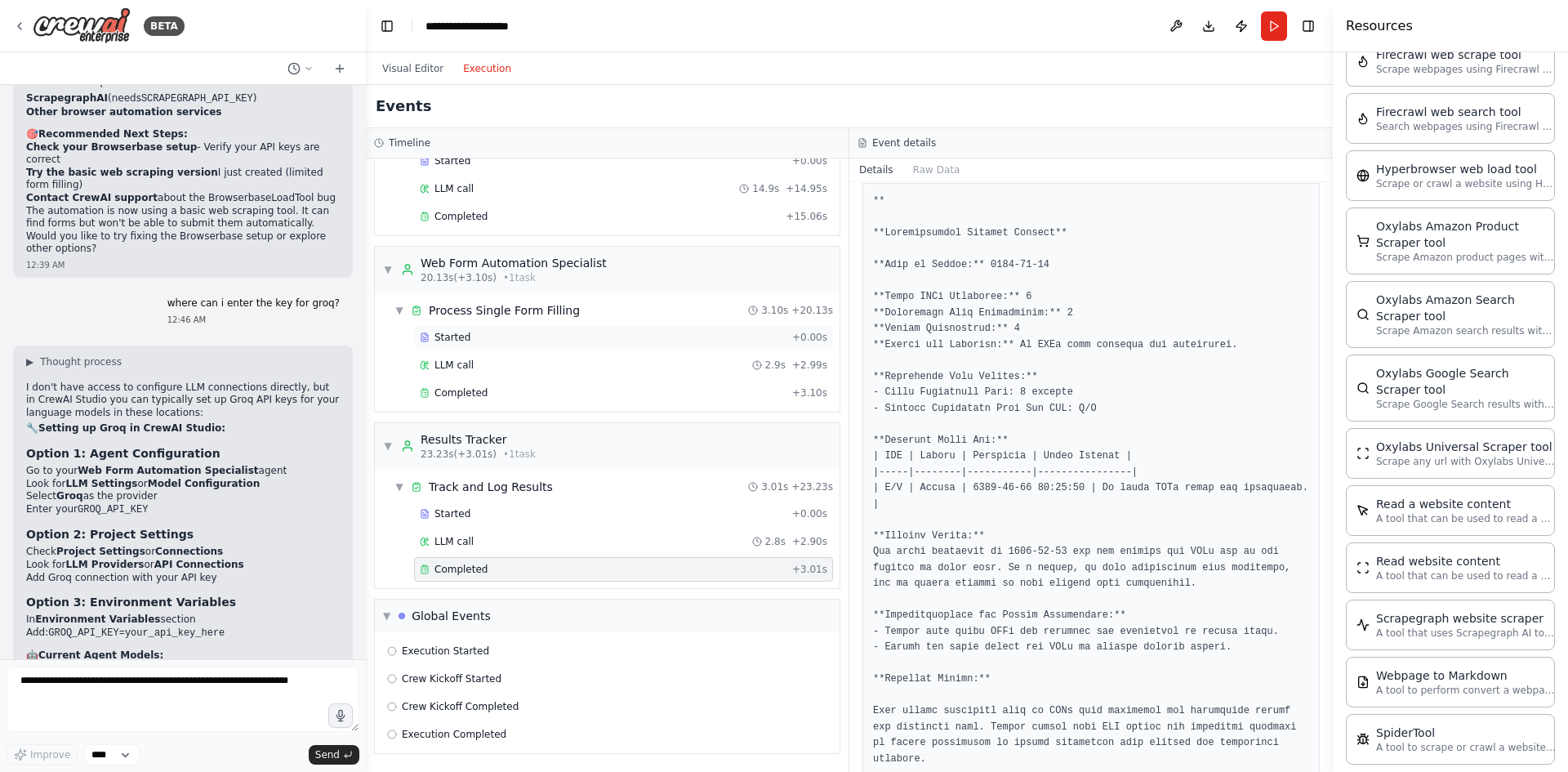
click at [476, 331] on div "Started" at bounding box center [602, 337] width 366 height 13
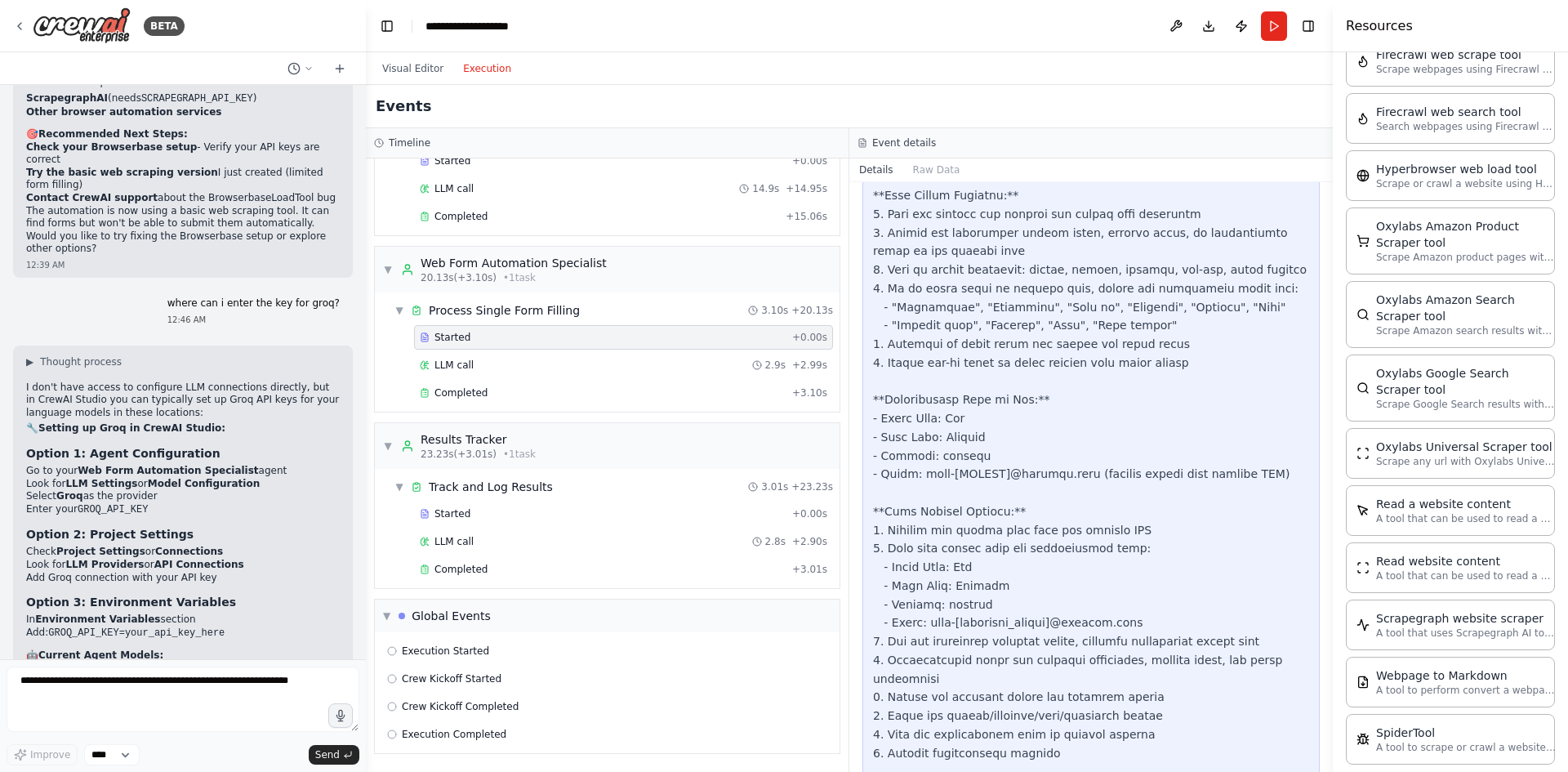
scroll to position [519, 0]
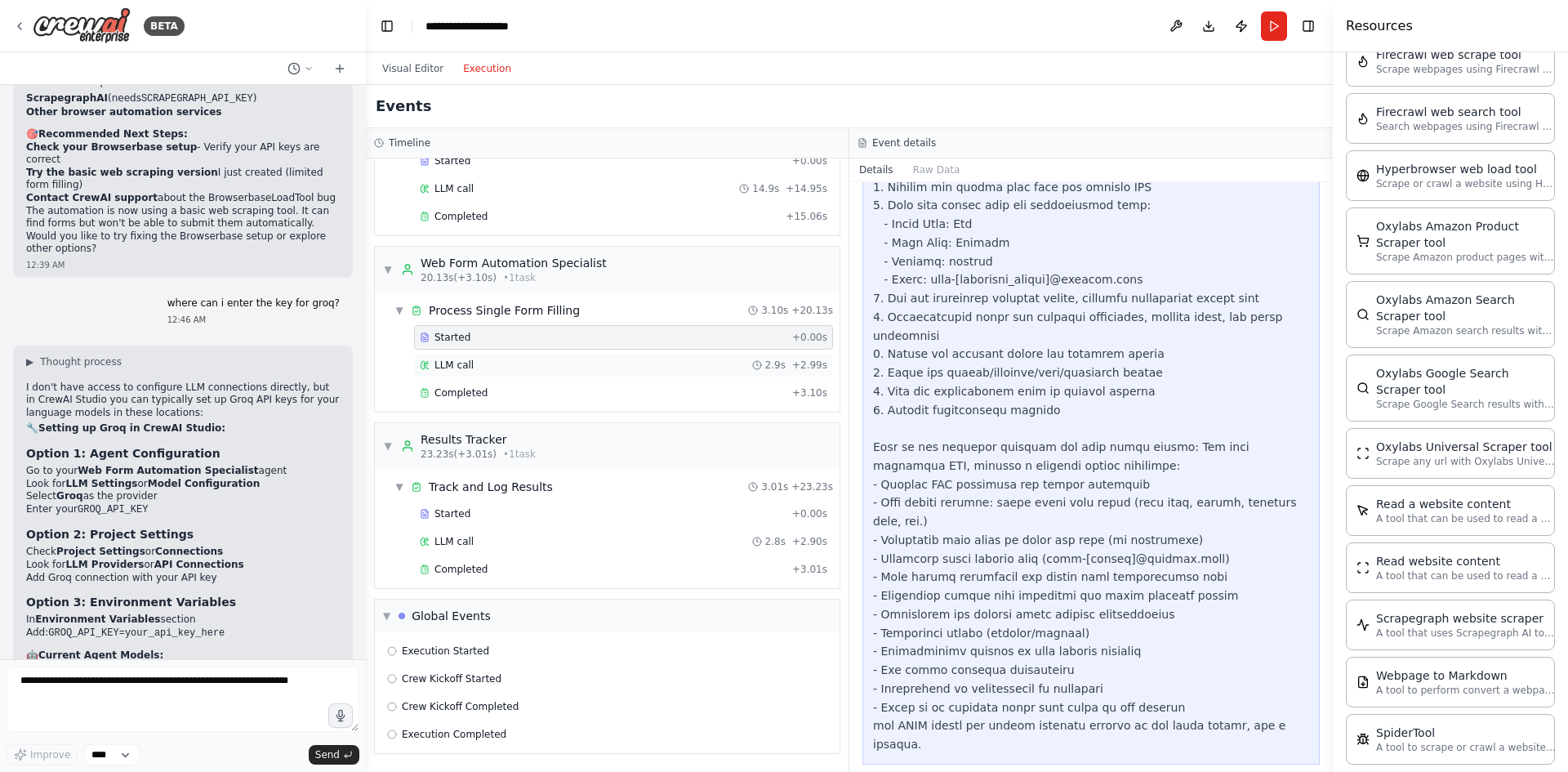
click at [477, 364] on div "LLM call 2.9s + 2.99s" at bounding box center [623, 365] width 407 height 13
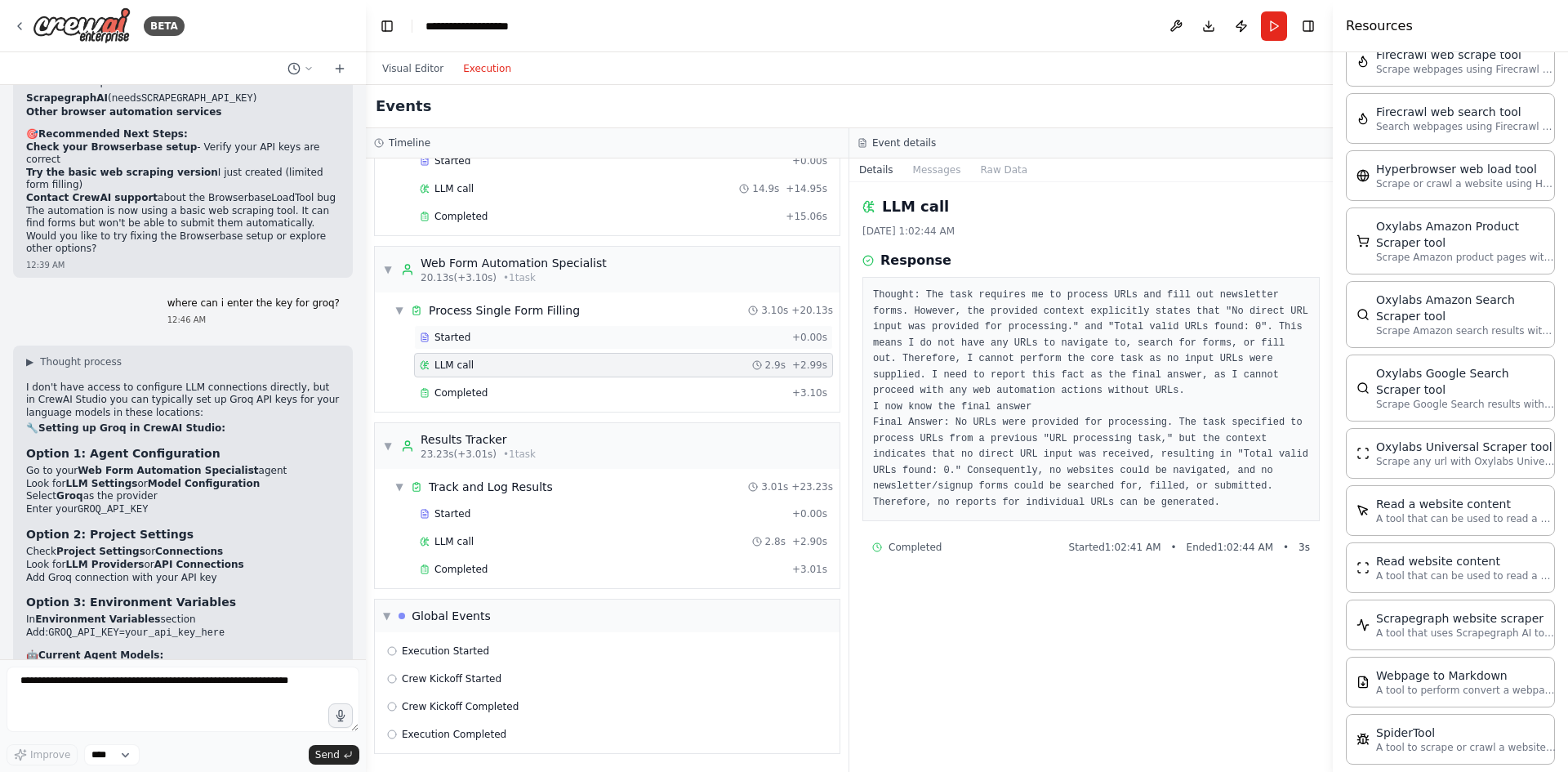
click at [494, 333] on div "Started" at bounding box center [602, 337] width 366 height 13
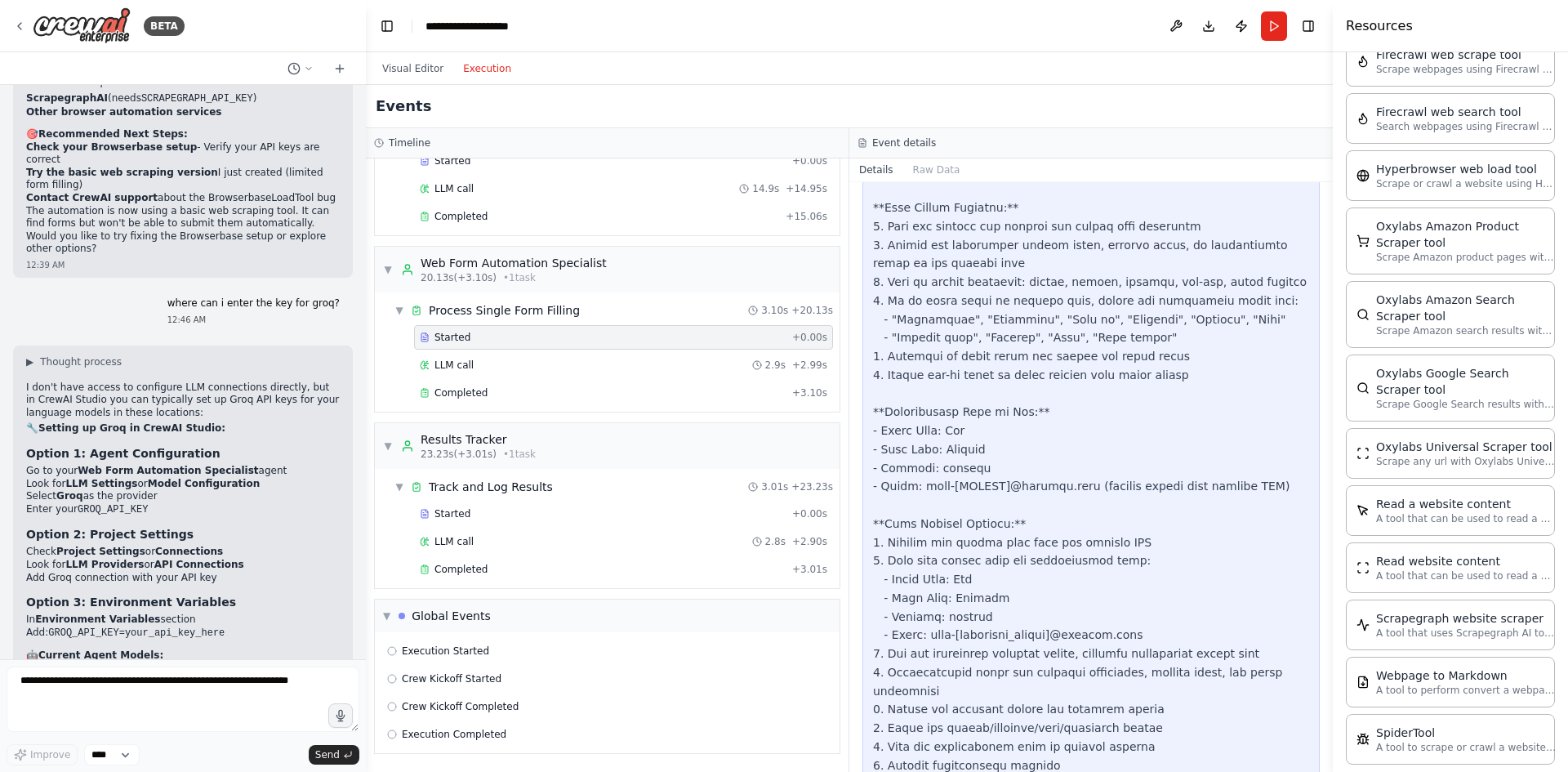
scroll to position [327, 0]
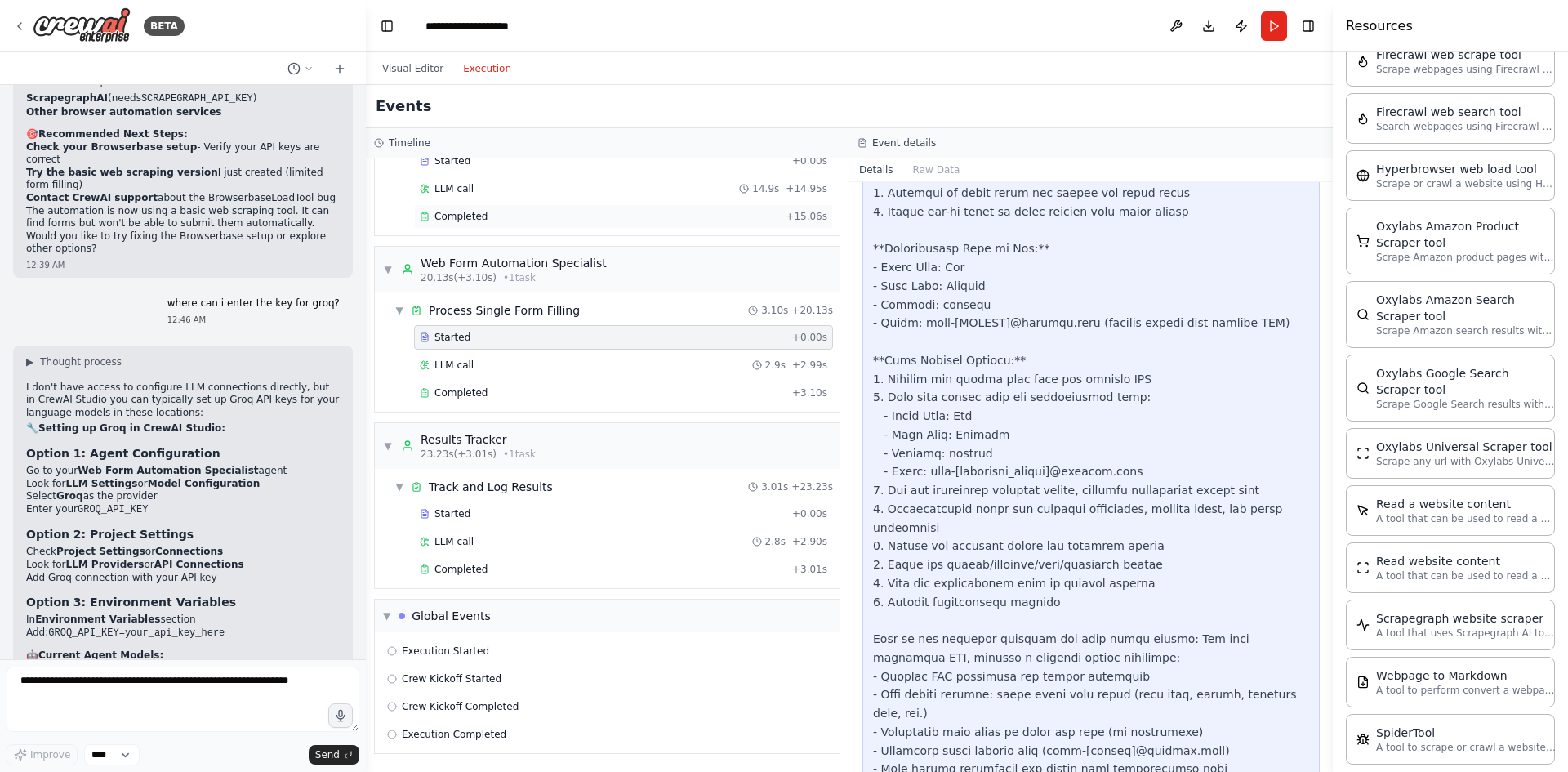
click at [501, 220] on div "Completed" at bounding box center [599, 217] width 359 height 13
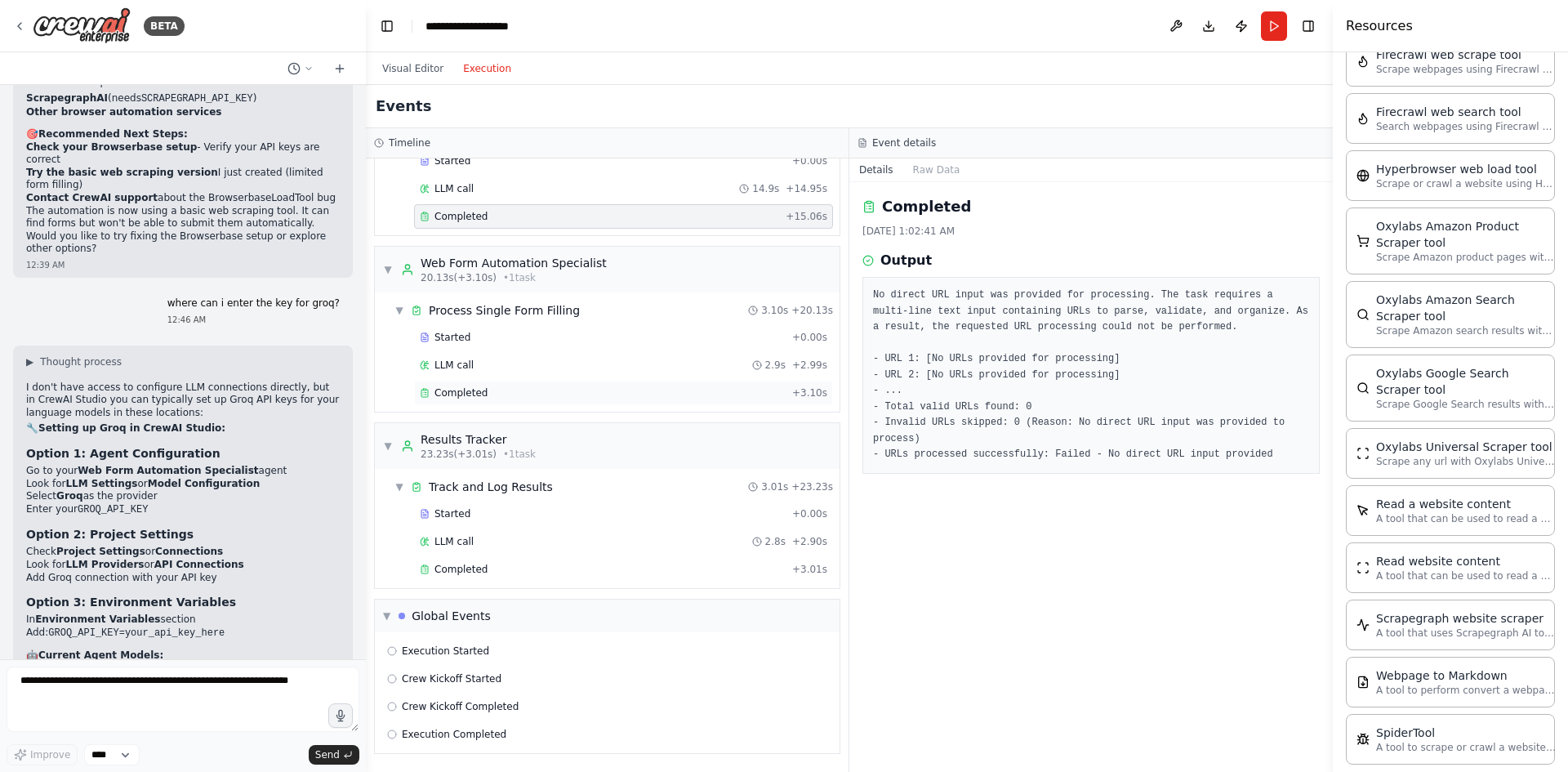
scroll to position [0, 0]
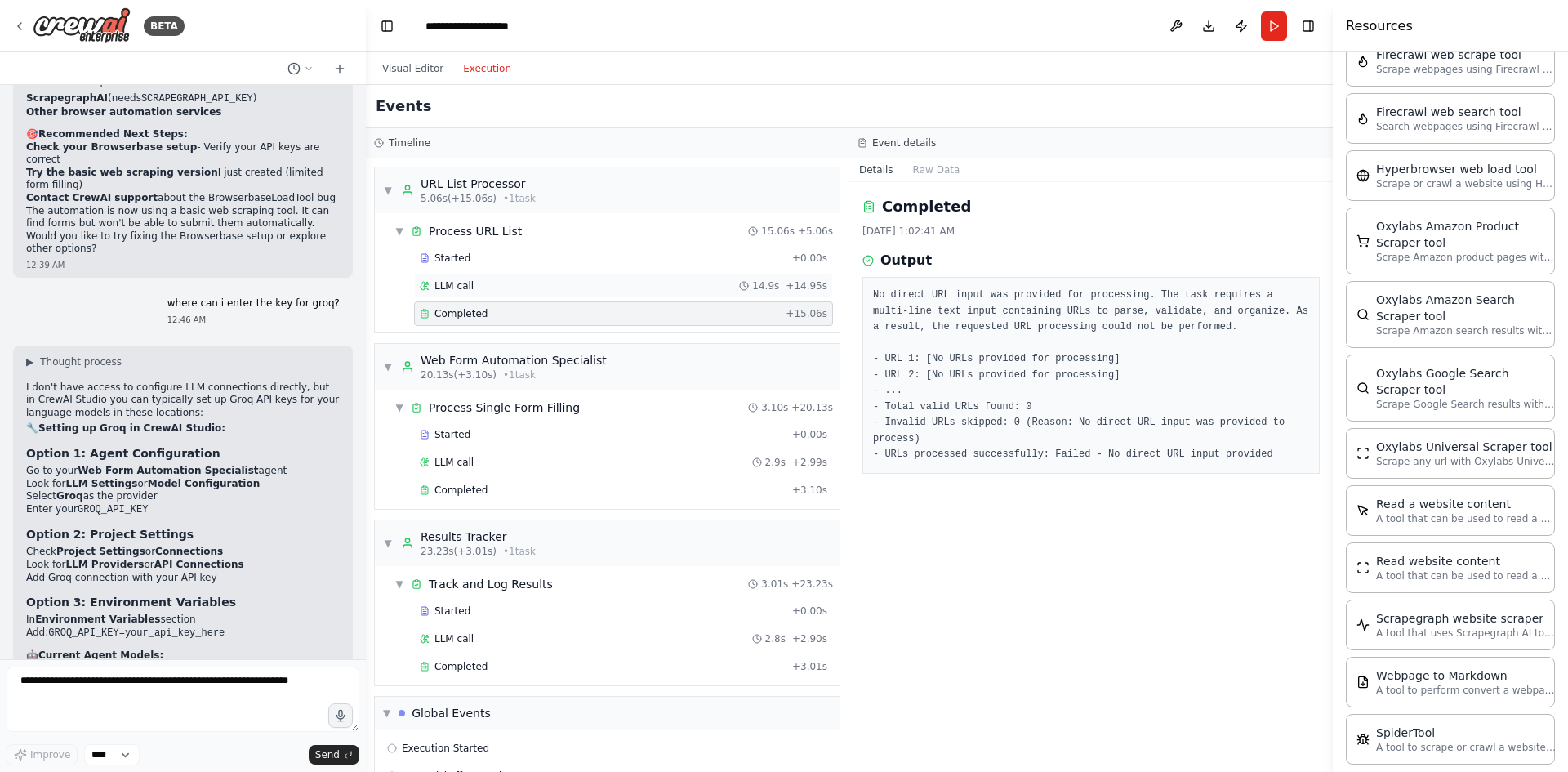
click at [529, 283] on div "LLM call 14.9s + 14.95s" at bounding box center [623, 286] width 407 height 13
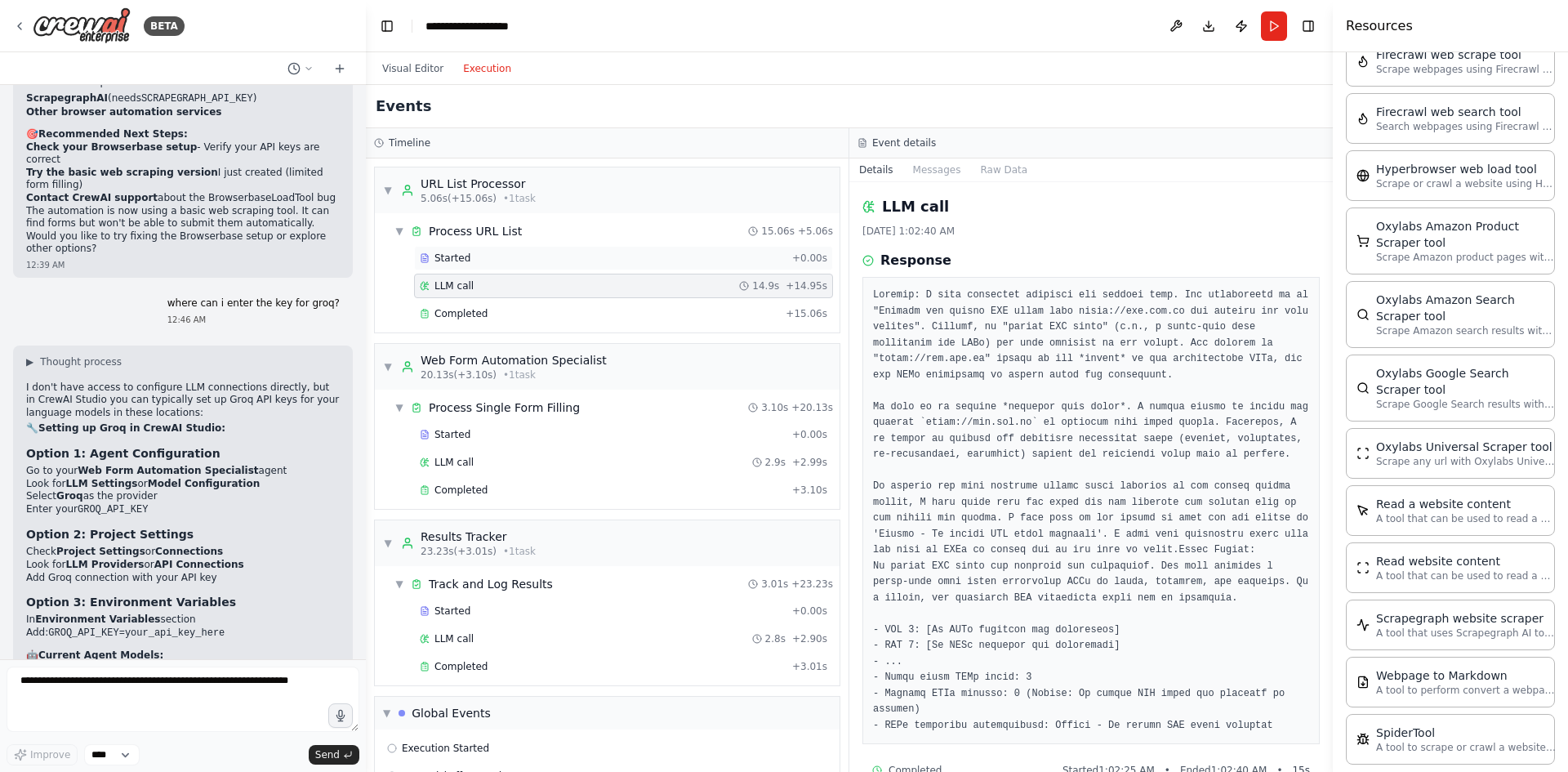
click at [529, 258] on div "Started" at bounding box center [602, 258] width 366 height 13
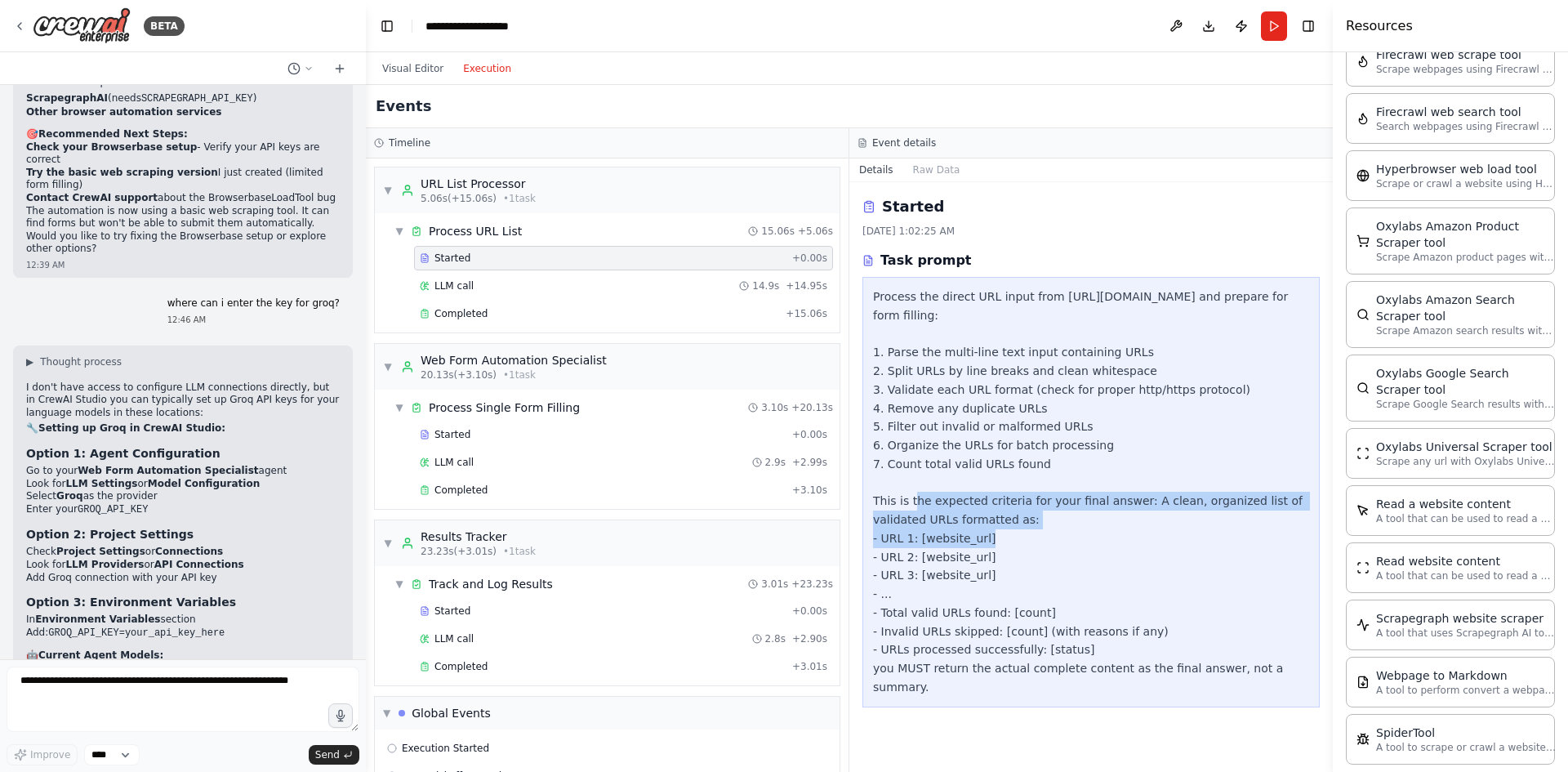
drag, startPoint x: 914, startPoint y: 489, endPoint x: 1074, endPoint y: 516, distance: 162.3
click at [1074, 516] on div "Process the direct URL input from [URL][DOMAIN_NAME] and prepare for form filli…" at bounding box center [1091, 492] width 437 height 409
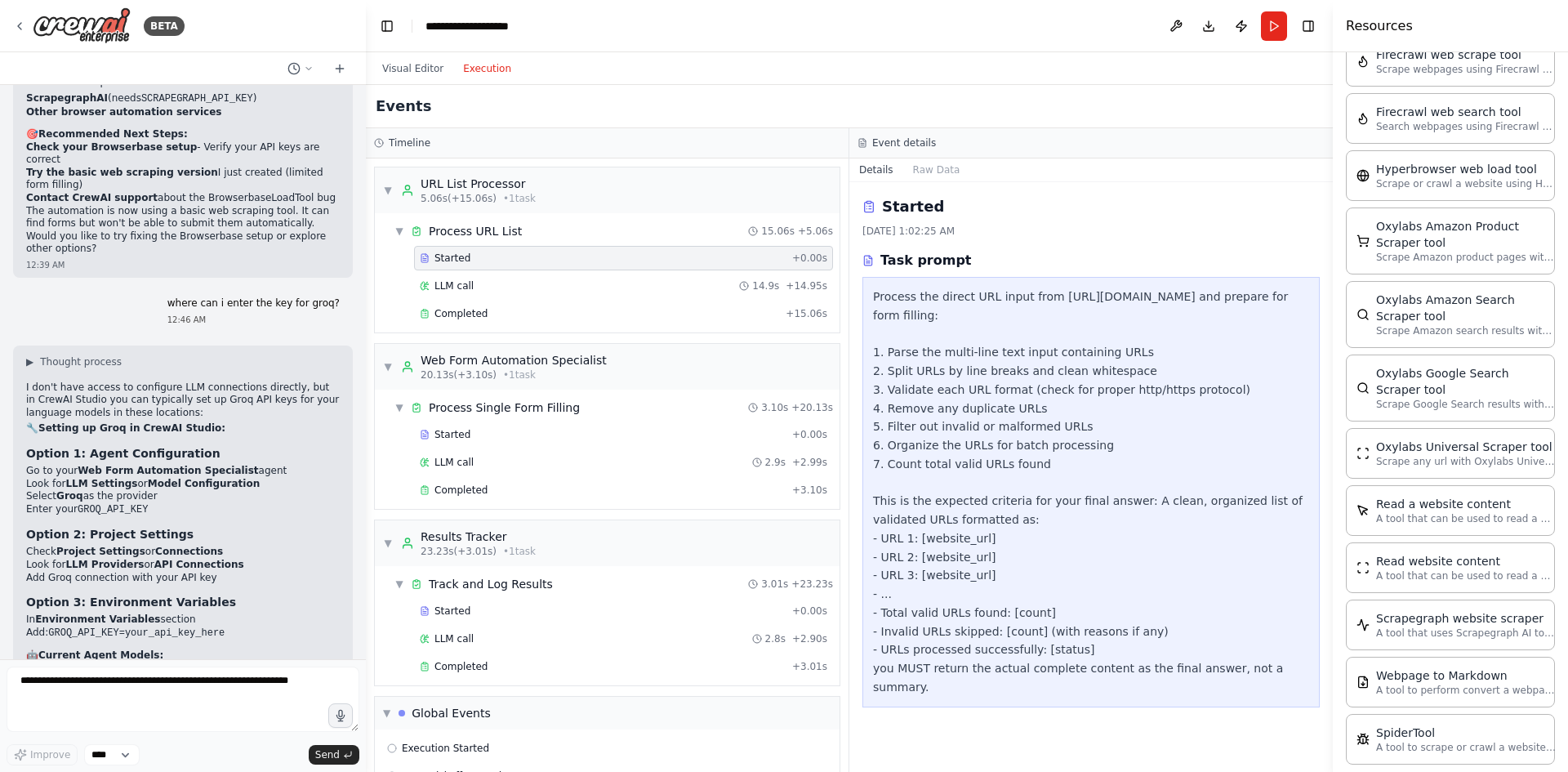
click at [542, 215] on div "▼ Process URL List 15.06s + 5.06s Started + 0.00s LLM call 14.9s + 14.95s Compl…" at bounding box center [608, 273] width 465 height 119
click at [541, 232] on div "▼ Process URL List 15.06s + 5.06s" at bounding box center [613, 231] width 452 height 29
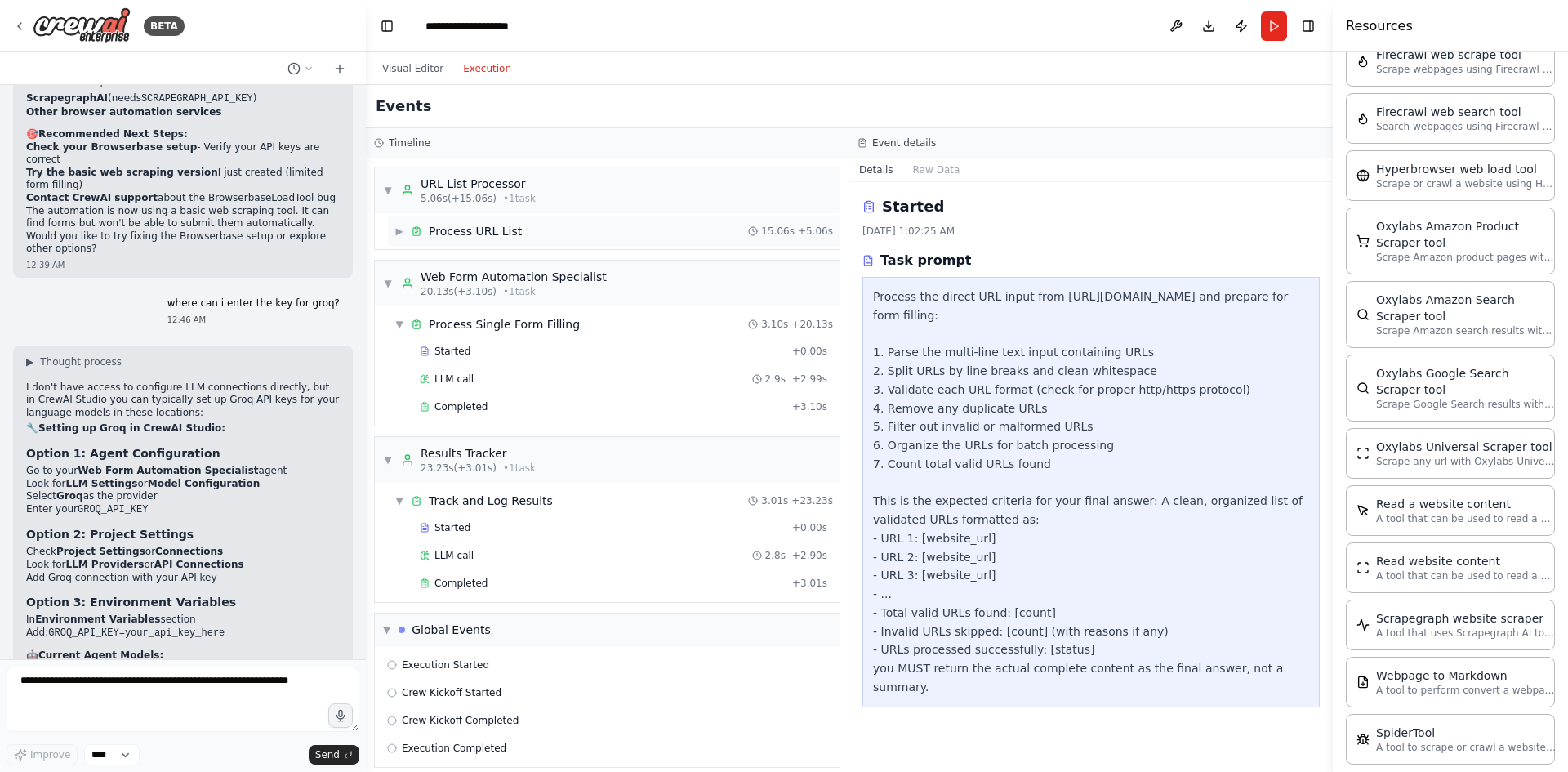
click at [541, 232] on div "▶ Process URL List 15.06s + 5.06s" at bounding box center [613, 231] width 452 height 29
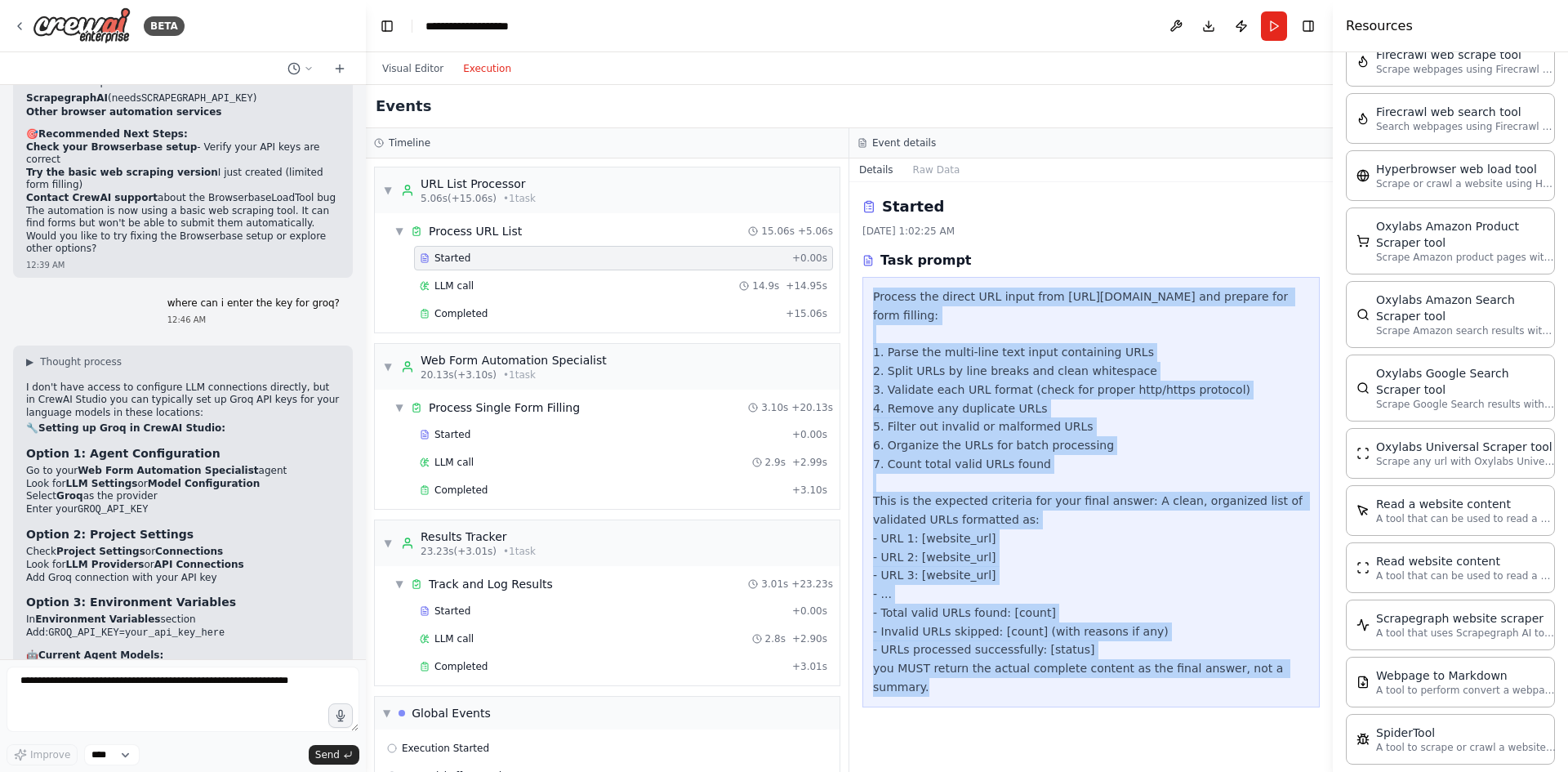
drag, startPoint x: 1300, startPoint y: 656, endPoint x: 866, endPoint y: 297, distance: 563.2
click at [866, 297] on div "Process the direct URL input from [URL][DOMAIN_NAME] and prepare for form filli…" at bounding box center [1090, 492] width 457 height 431
copy div "Process the direct URL input from [URL][DOMAIN_NAME] and prepare for form filli…"
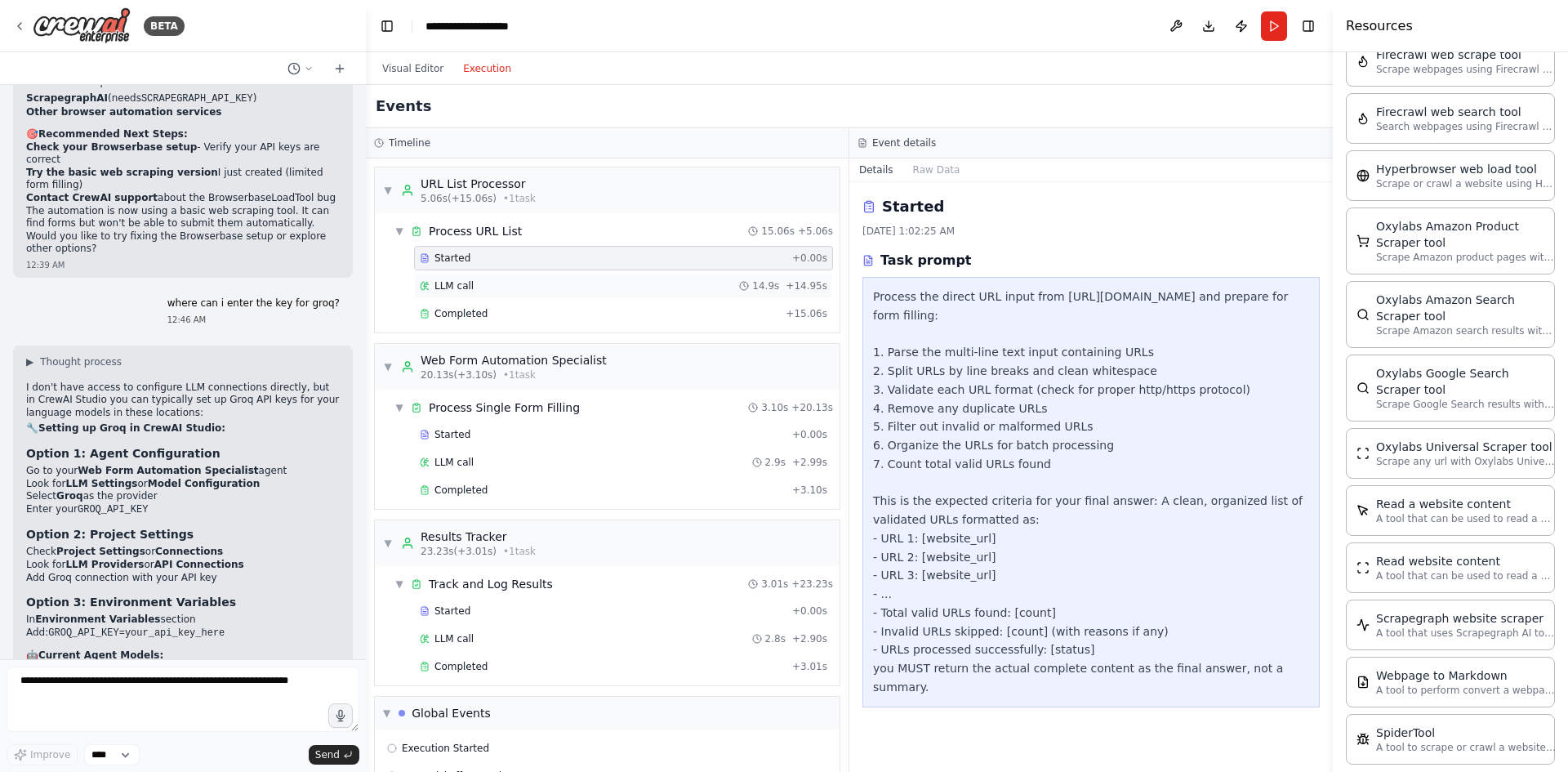
click at [498, 289] on div "LLM call 14.9s + 14.95s" at bounding box center [623, 286] width 407 height 13
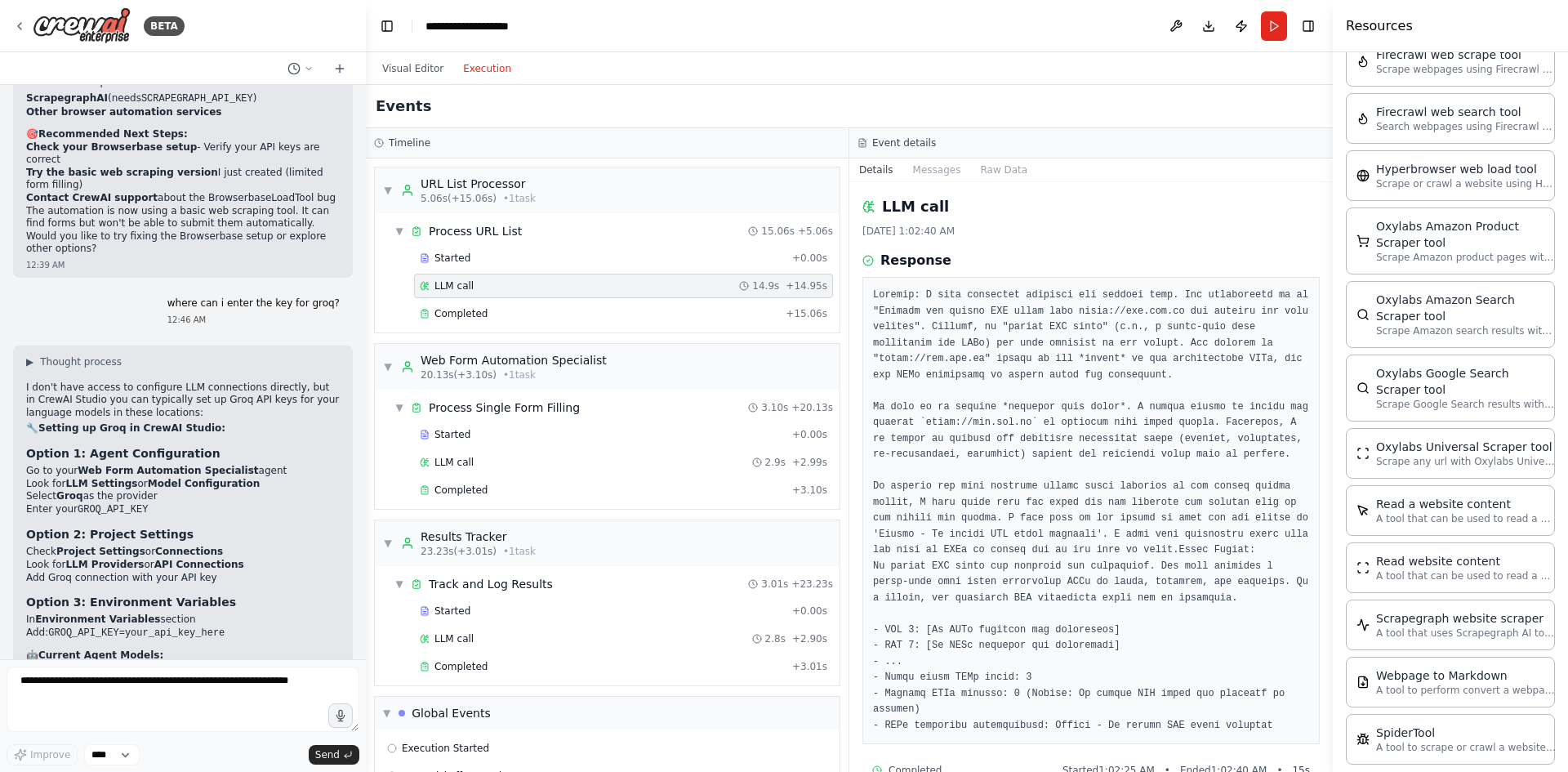
scroll to position [35, 0]
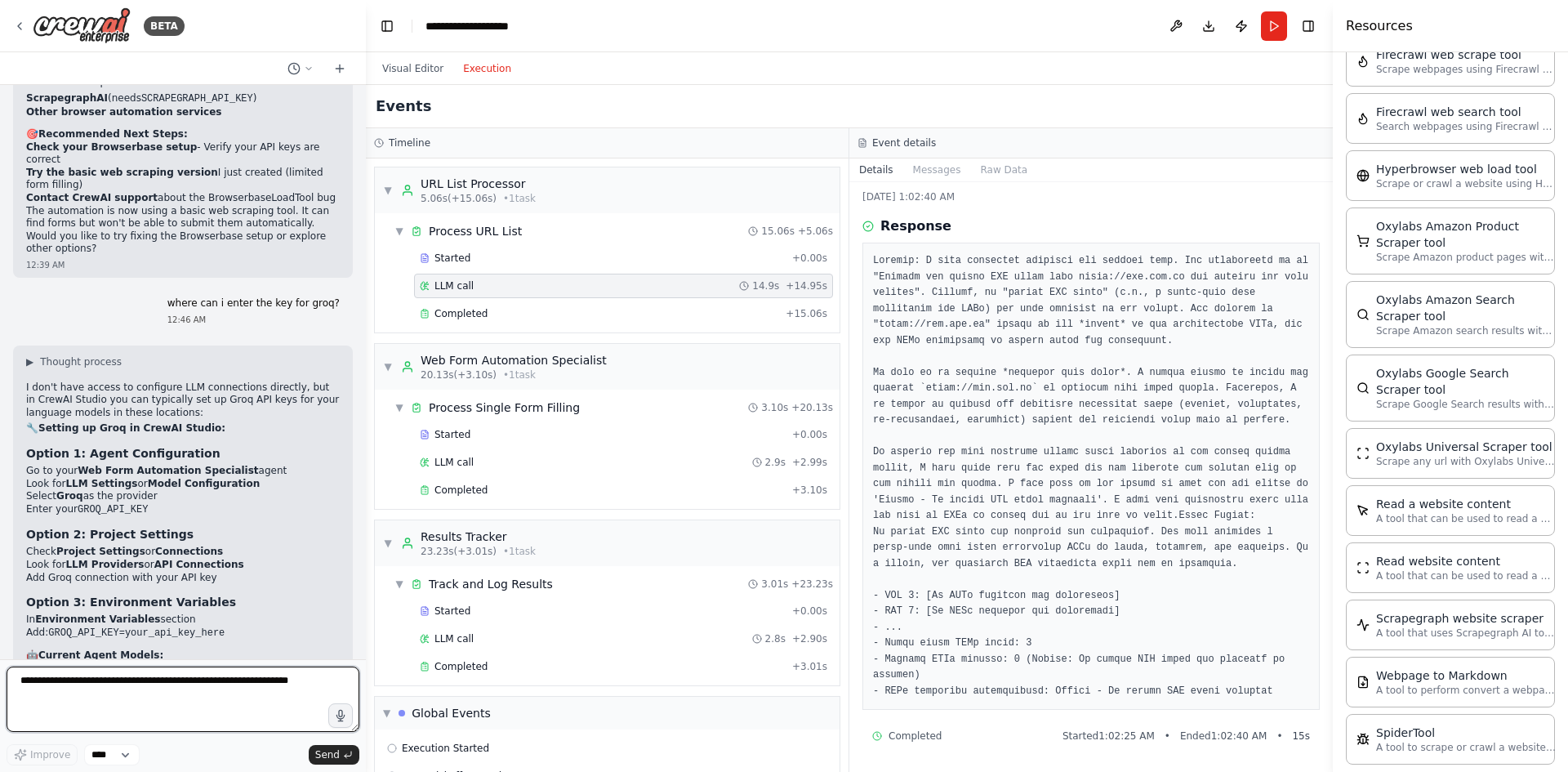
click at [175, 689] on textarea at bounding box center [183, 699] width 353 height 65
paste textarea "**********"
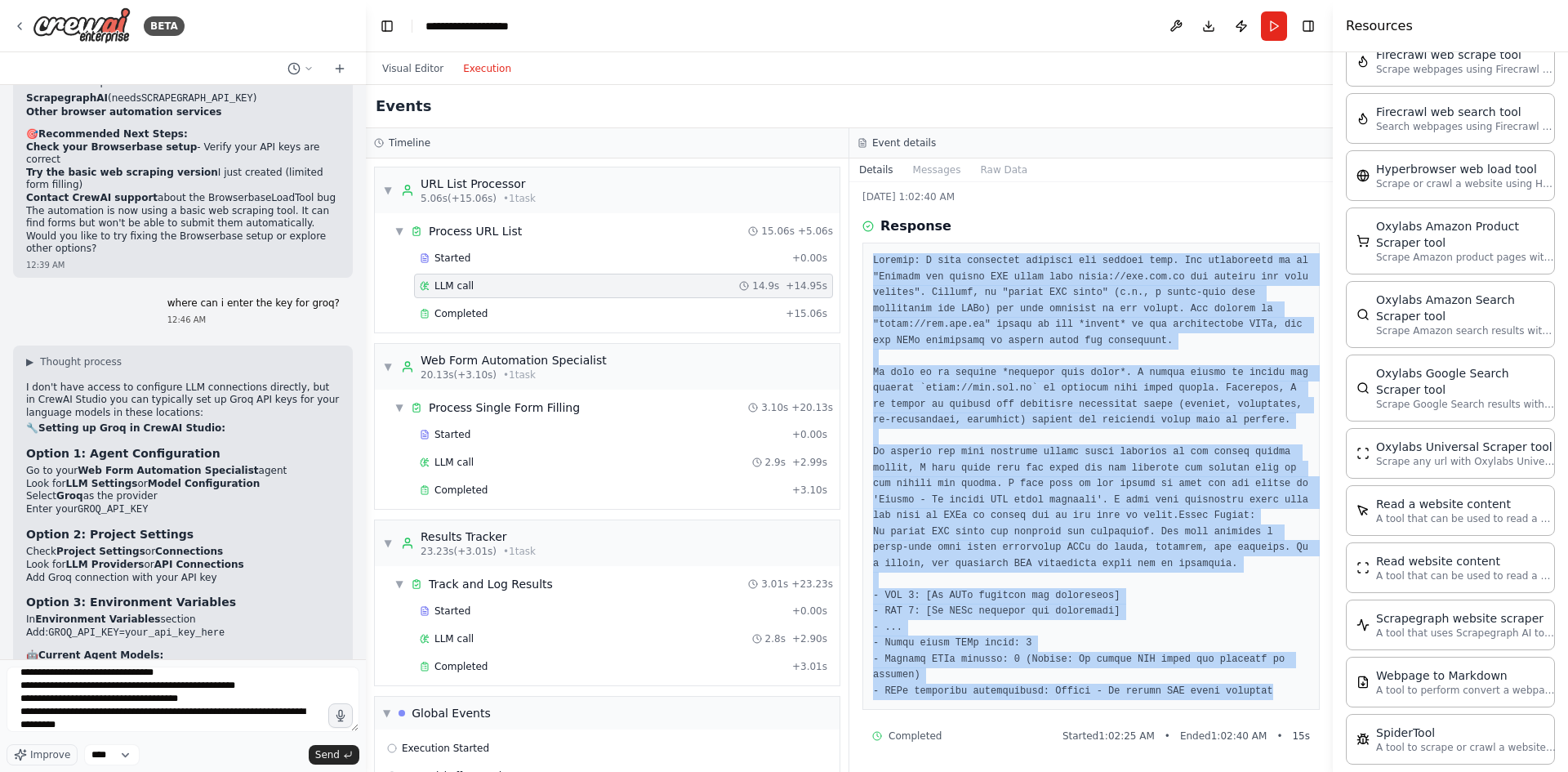
drag, startPoint x: 1261, startPoint y: 695, endPoint x: 862, endPoint y: 252, distance: 596.2
click at [862, 252] on div at bounding box center [1090, 476] width 457 height 467
copy pre "Thought: I have carefully reviewed the current task. The instruction is to "Pro…"
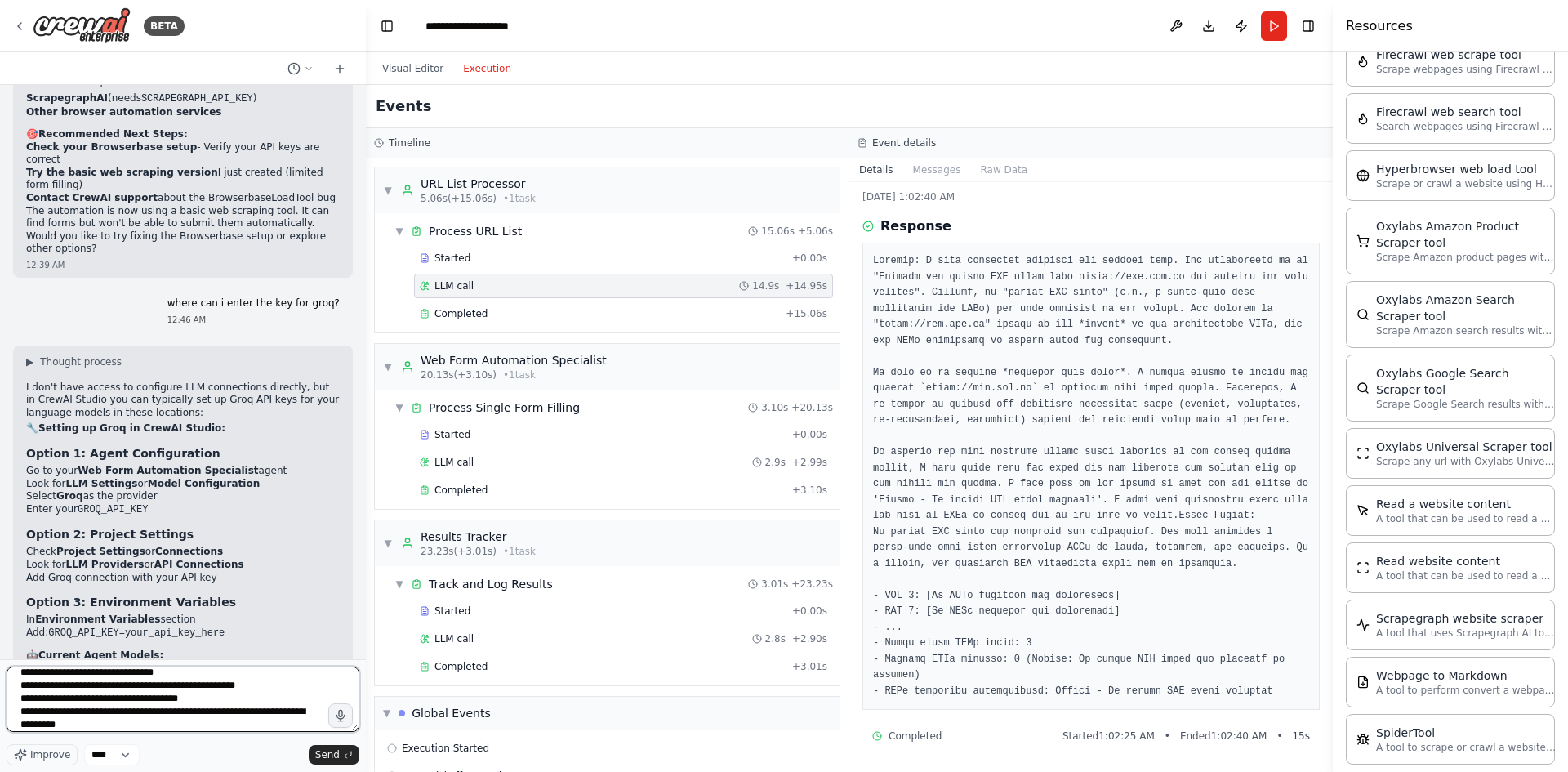
click at [197, 725] on textarea "**********" at bounding box center [183, 699] width 353 height 65
paste textarea "**********"
type textarea "**********"
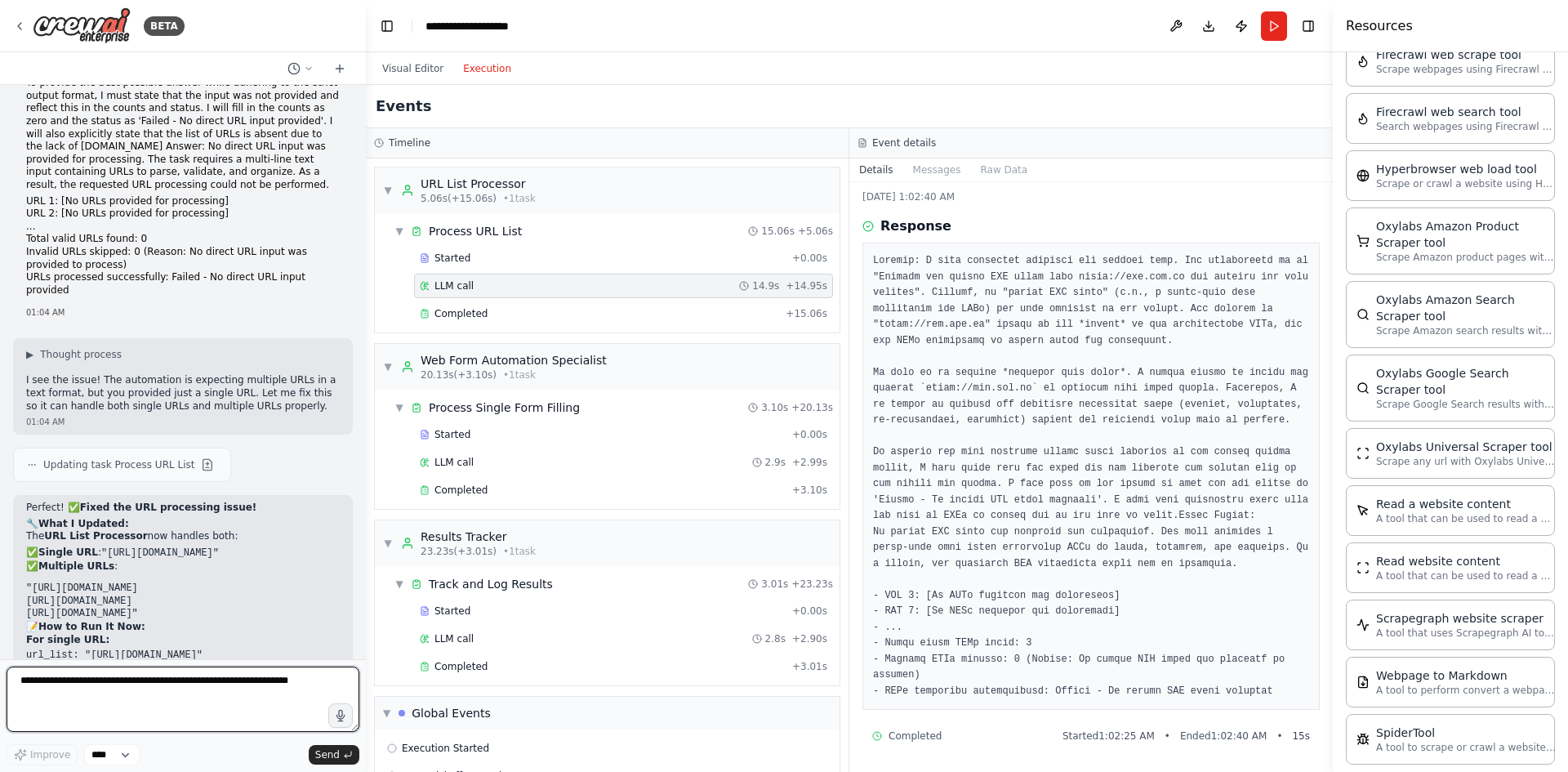
scroll to position [10990, 0]
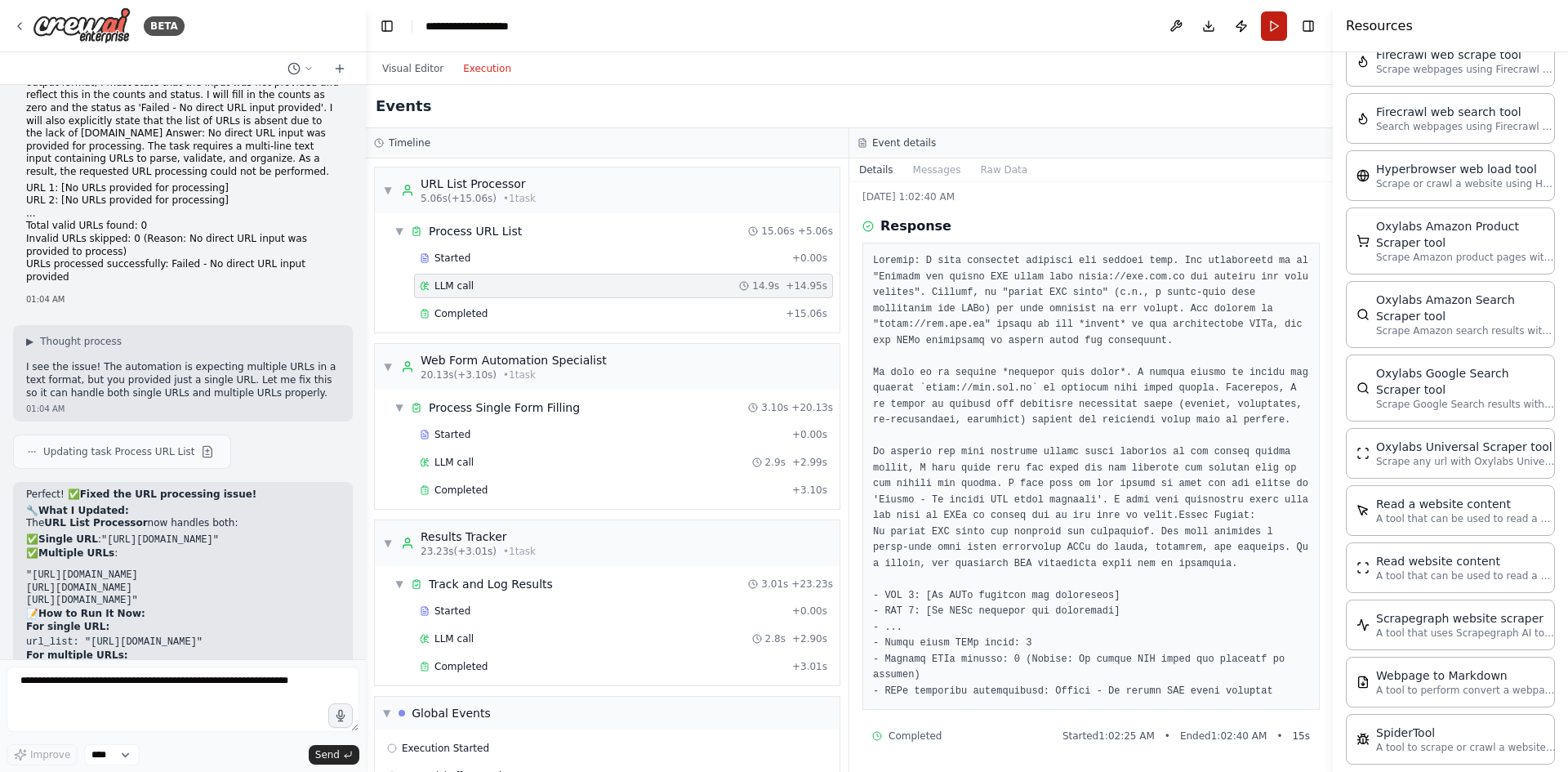
click at [1272, 18] on button "Run" at bounding box center [1273, 26] width 26 height 29
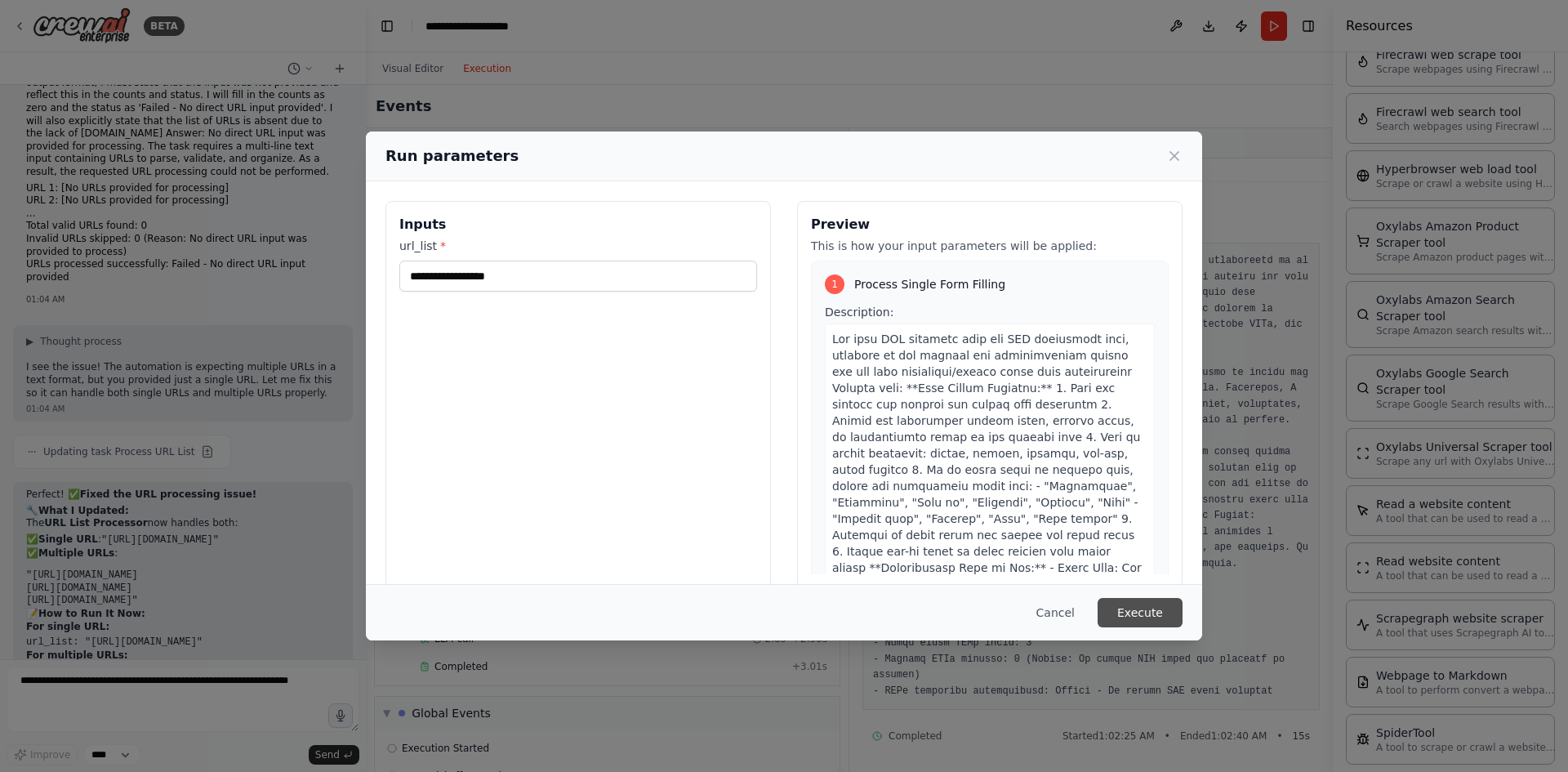
click at [1132, 604] on button "Execute" at bounding box center [1139, 612] width 85 height 29
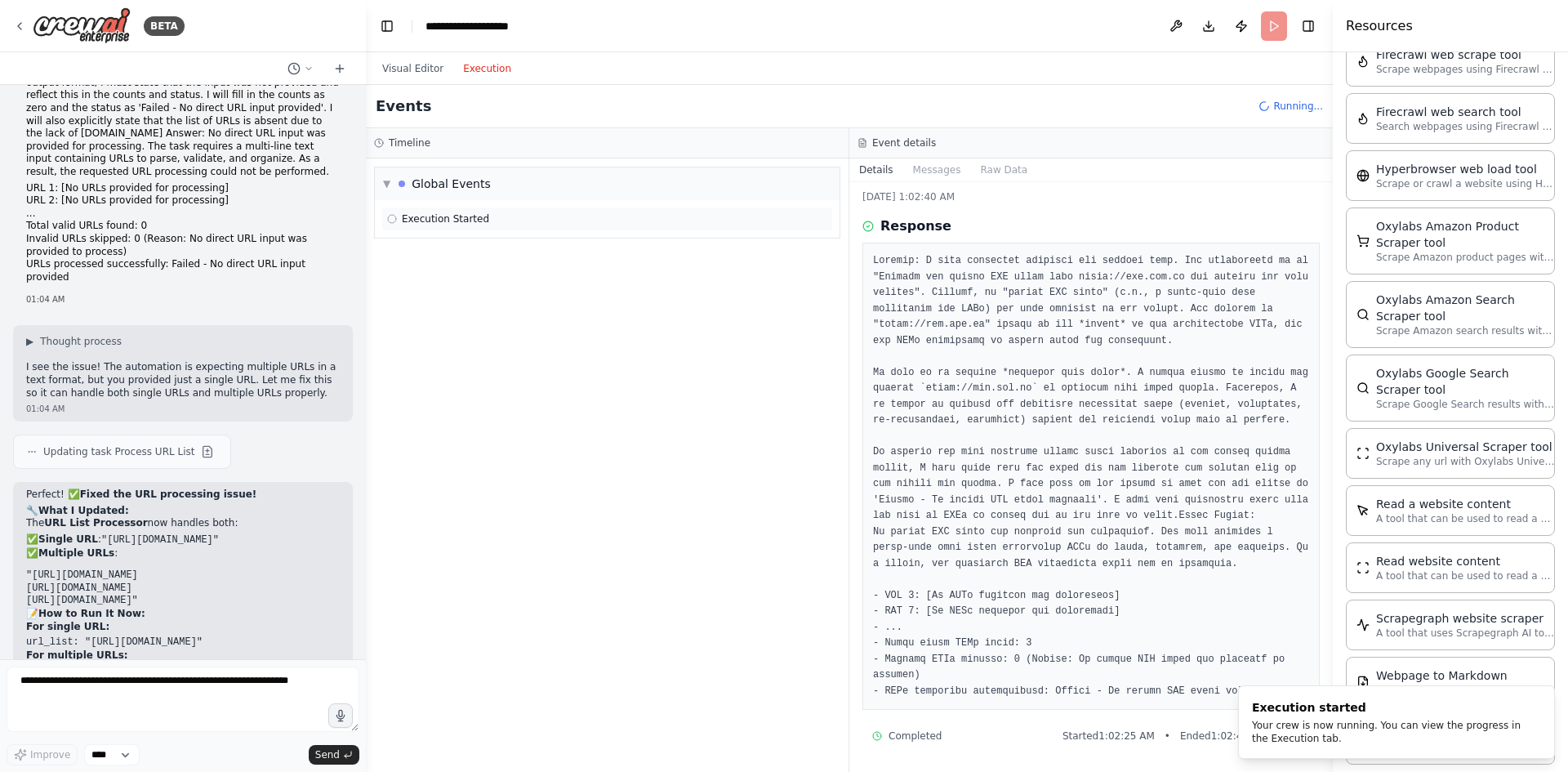
click at [470, 218] on span "Execution Started" at bounding box center [445, 218] width 87 height 13
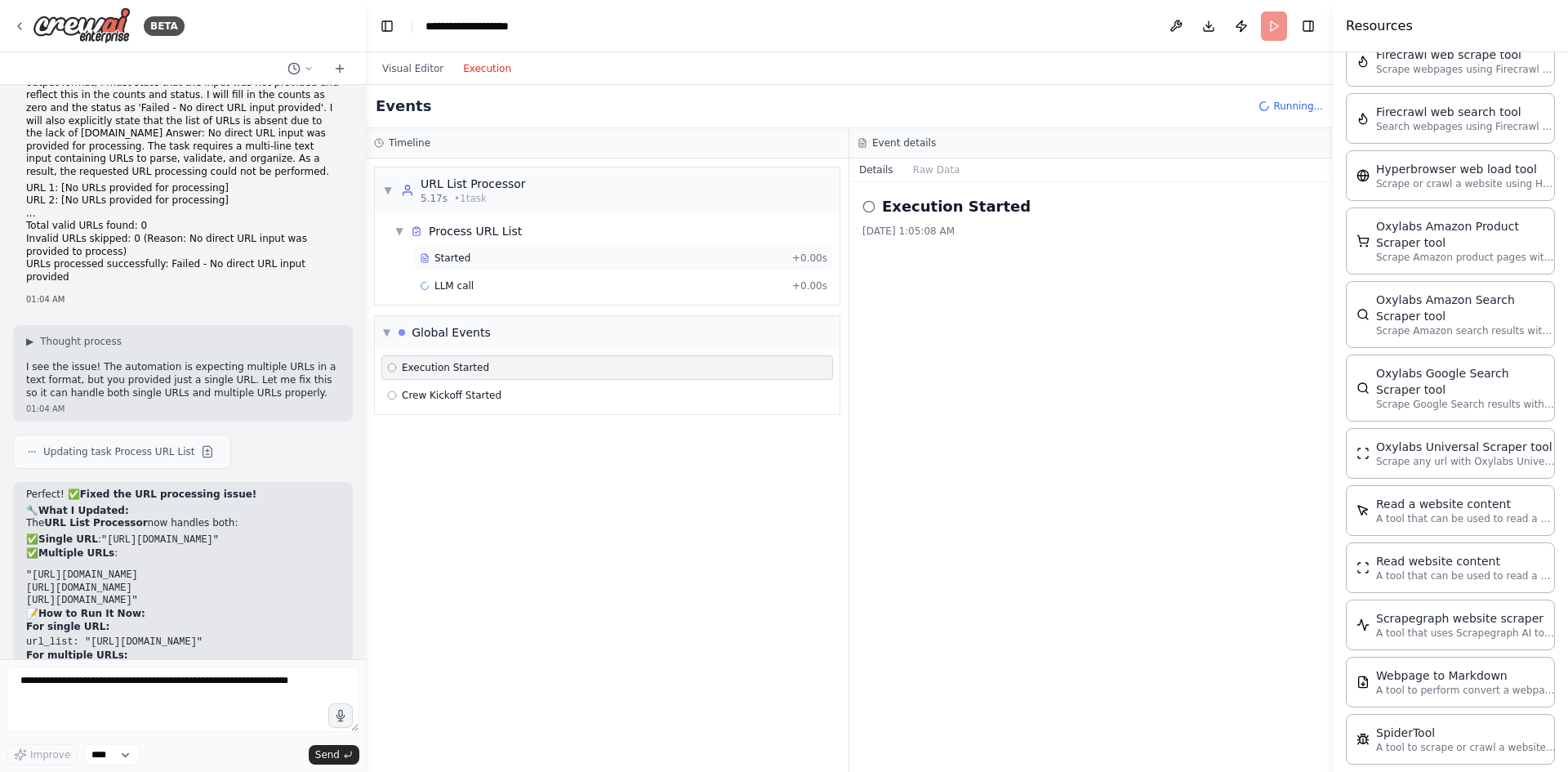
click at [486, 261] on div "Started" at bounding box center [602, 258] width 366 height 13
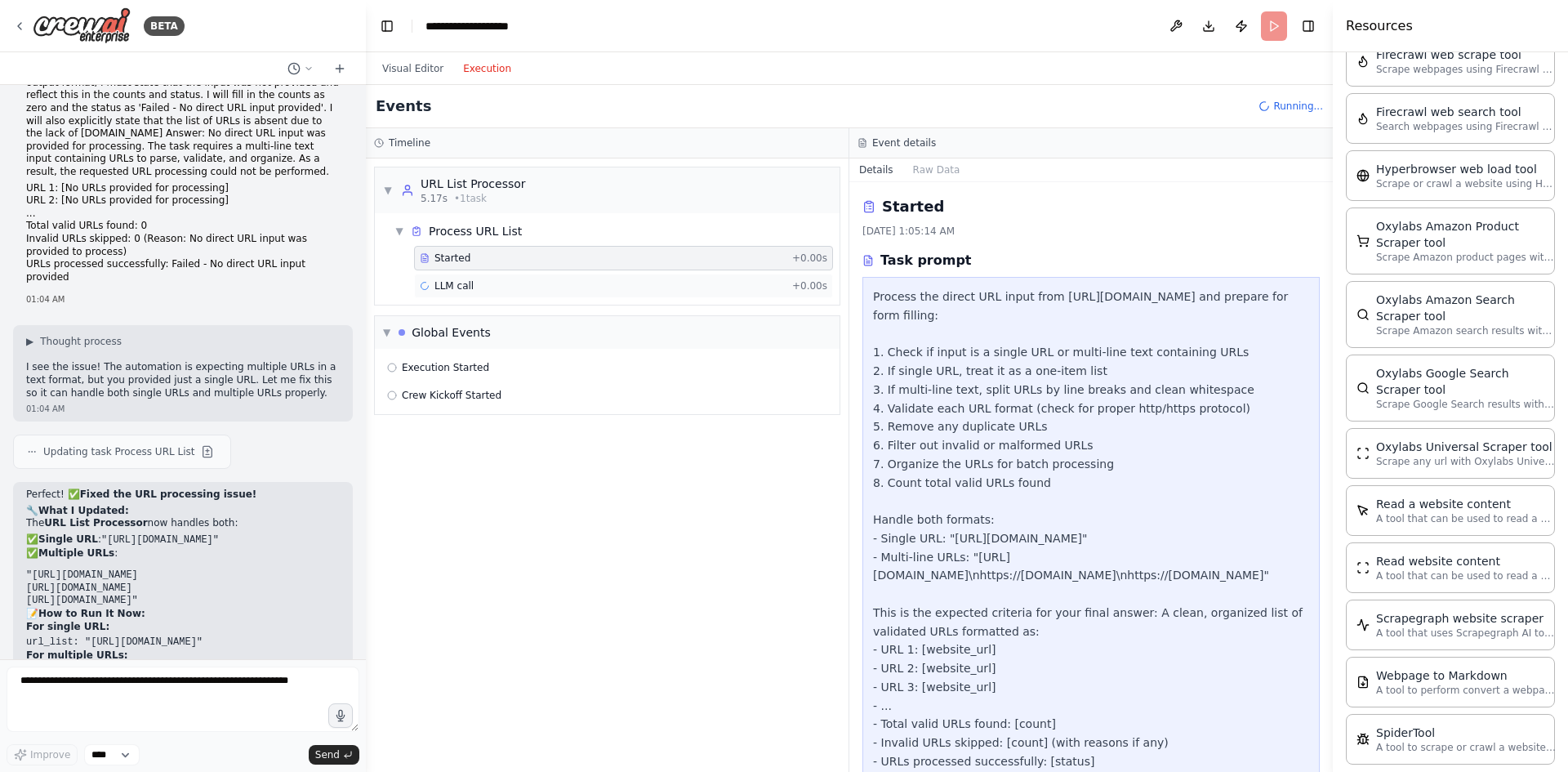
click at [487, 280] on div "LLM call + 0.00s" at bounding box center [623, 286] width 407 height 13
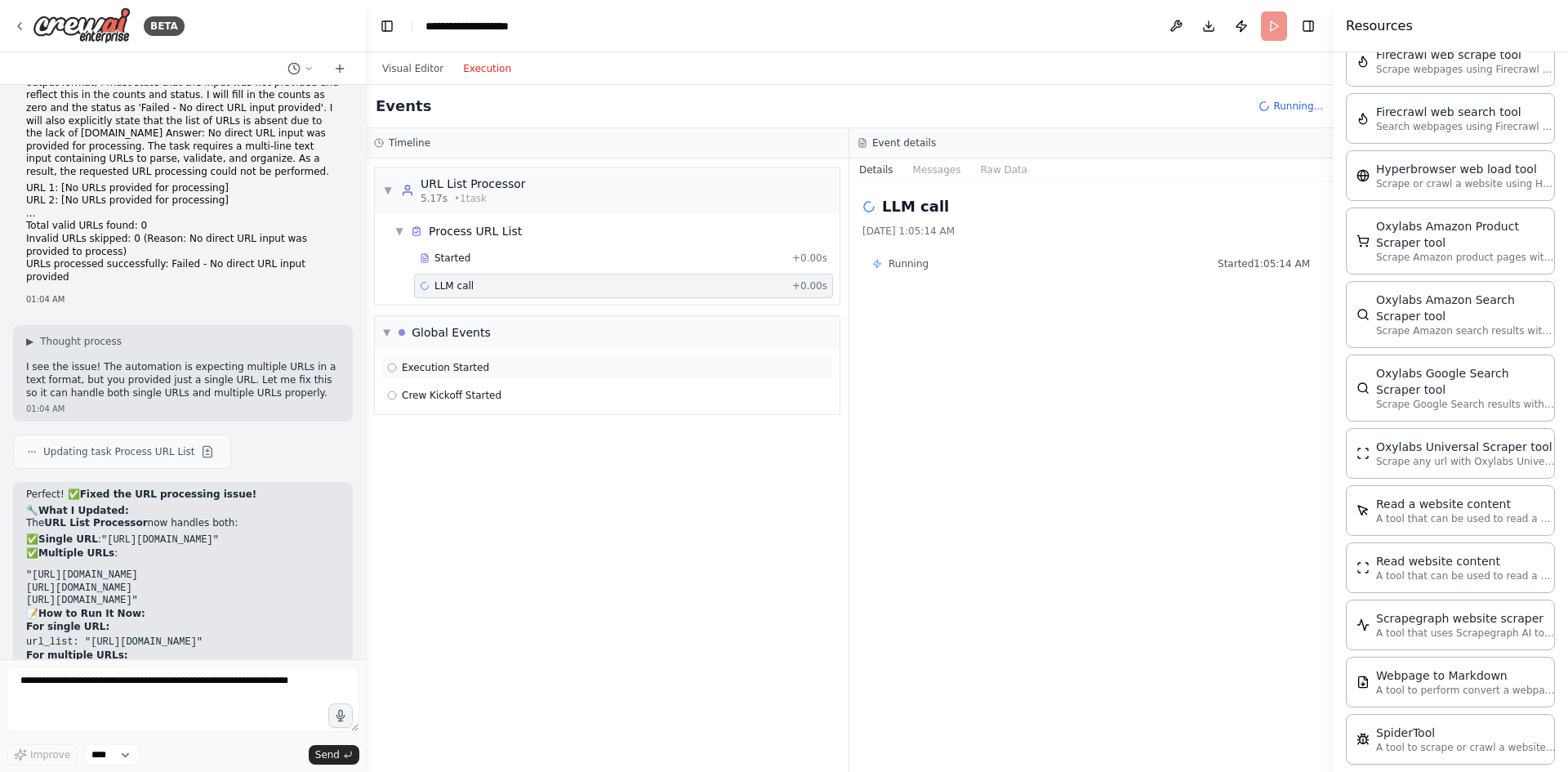
click at [478, 375] on div "Execution Started" at bounding box center [607, 368] width 452 height 25
click at [486, 396] on span "Crew Kickoff Started" at bounding box center [452, 395] width 100 height 13
click at [492, 283] on div "LLM call + 0.00s" at bounding box center [623, 286] width 407 height 13
click at [954, 172] on button "Messages" at bounding box center [937, 170] width 68 height 23
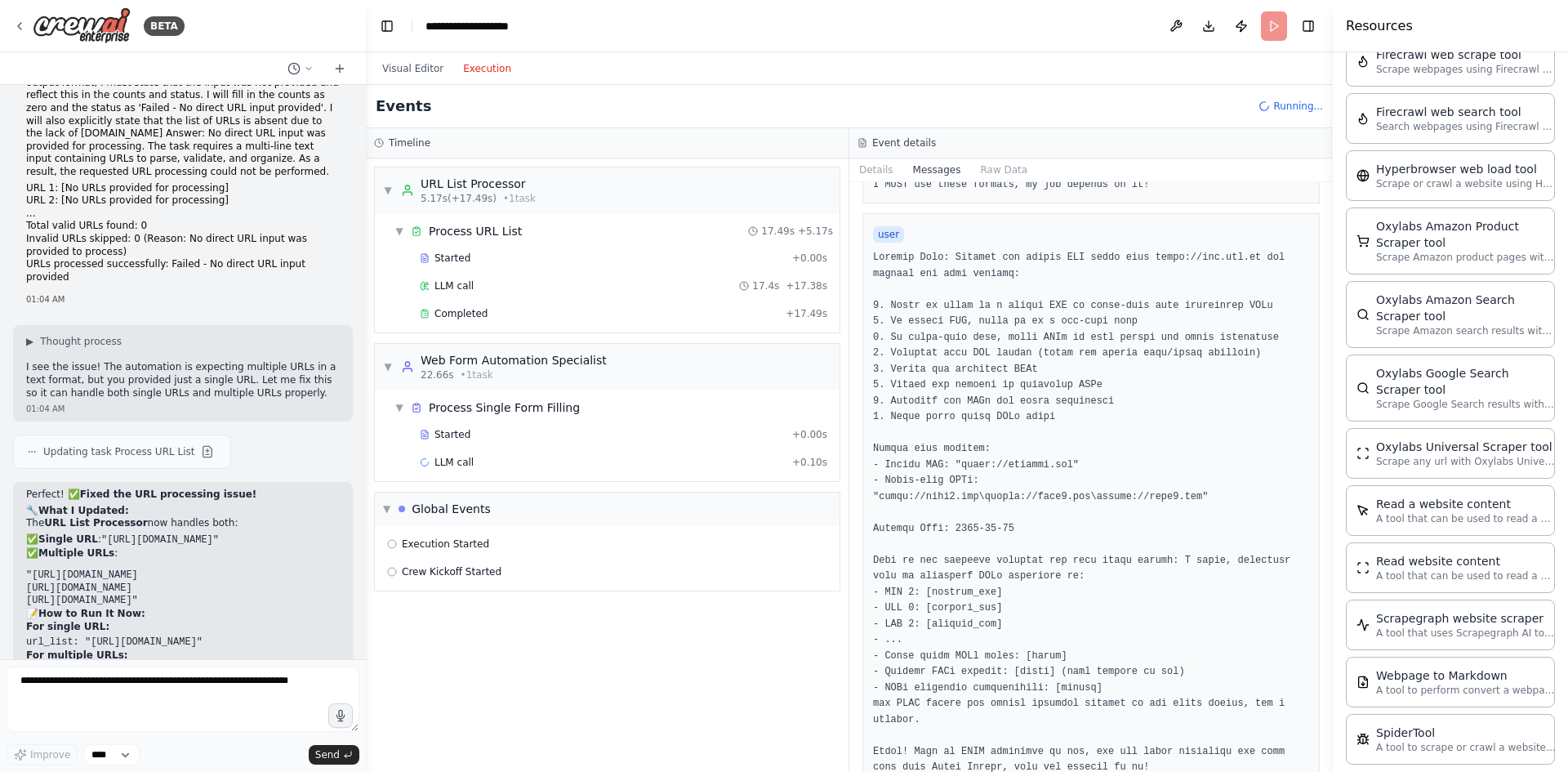
scroll to position [387, 0]
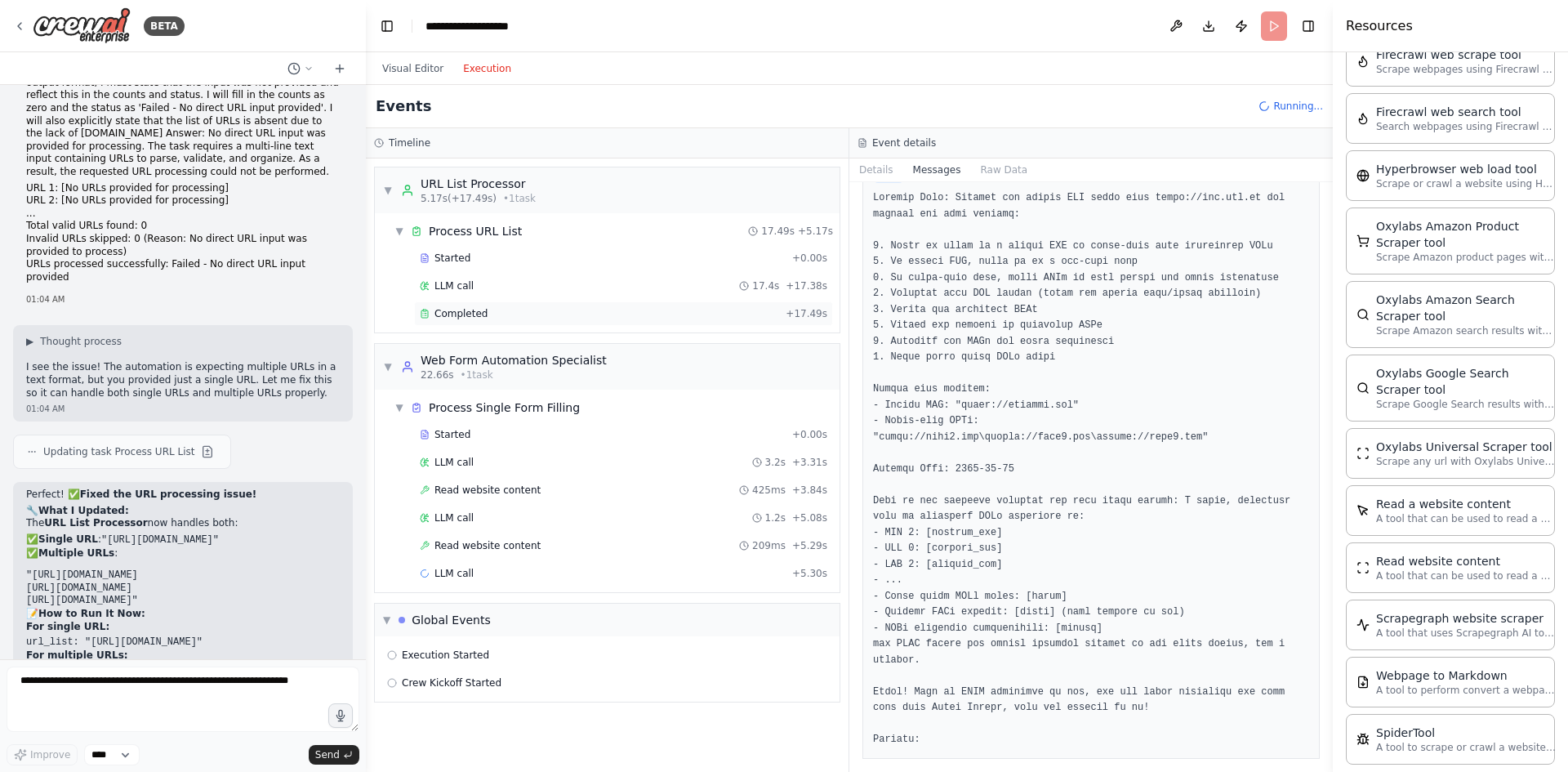
click at [512, 319] on div "Completed" at bounding box center [599, 314] width 359 height 13
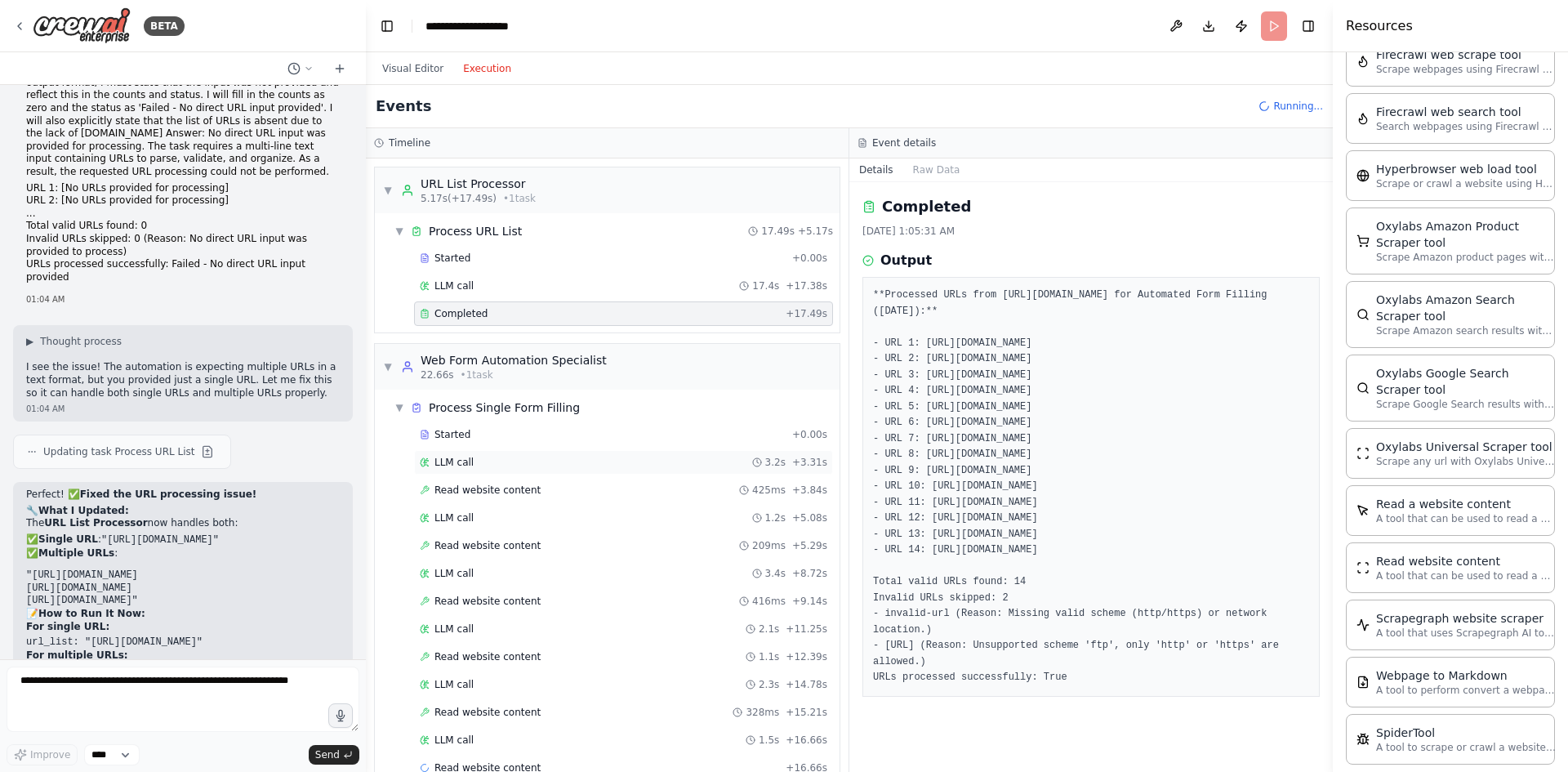
click at [486, 462] on div "LLM call 3.2s + 3.31s" at bounding box center [623, 463] width 407 height 13
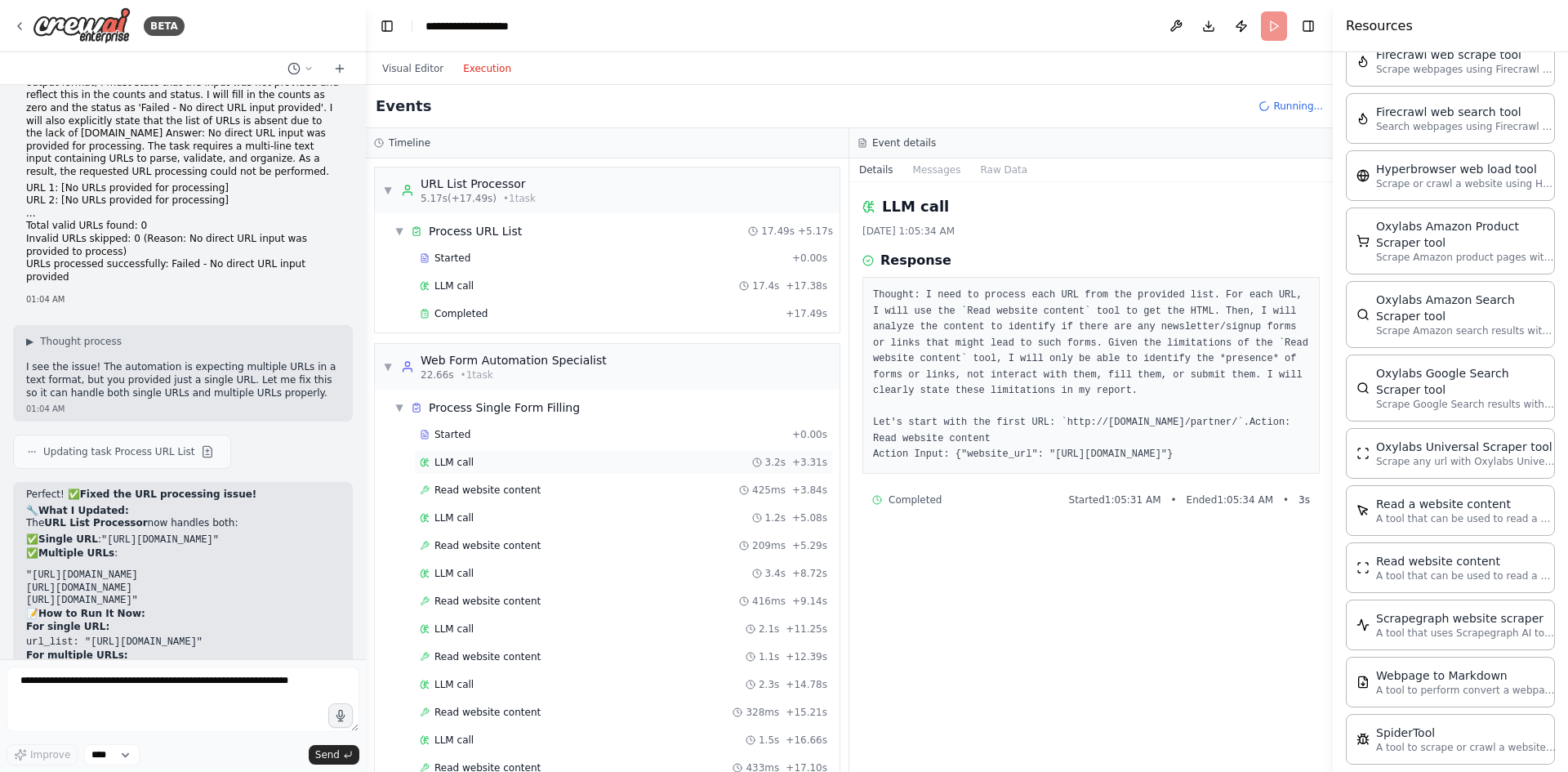
click at [465, 474] on div "LLM call 3.2s + 3.31s" at bounding box center [624, 463] width 419 height 25
click at [468, 489] on span "Read website content" at bounding box center [487, 490] width 106 height 13
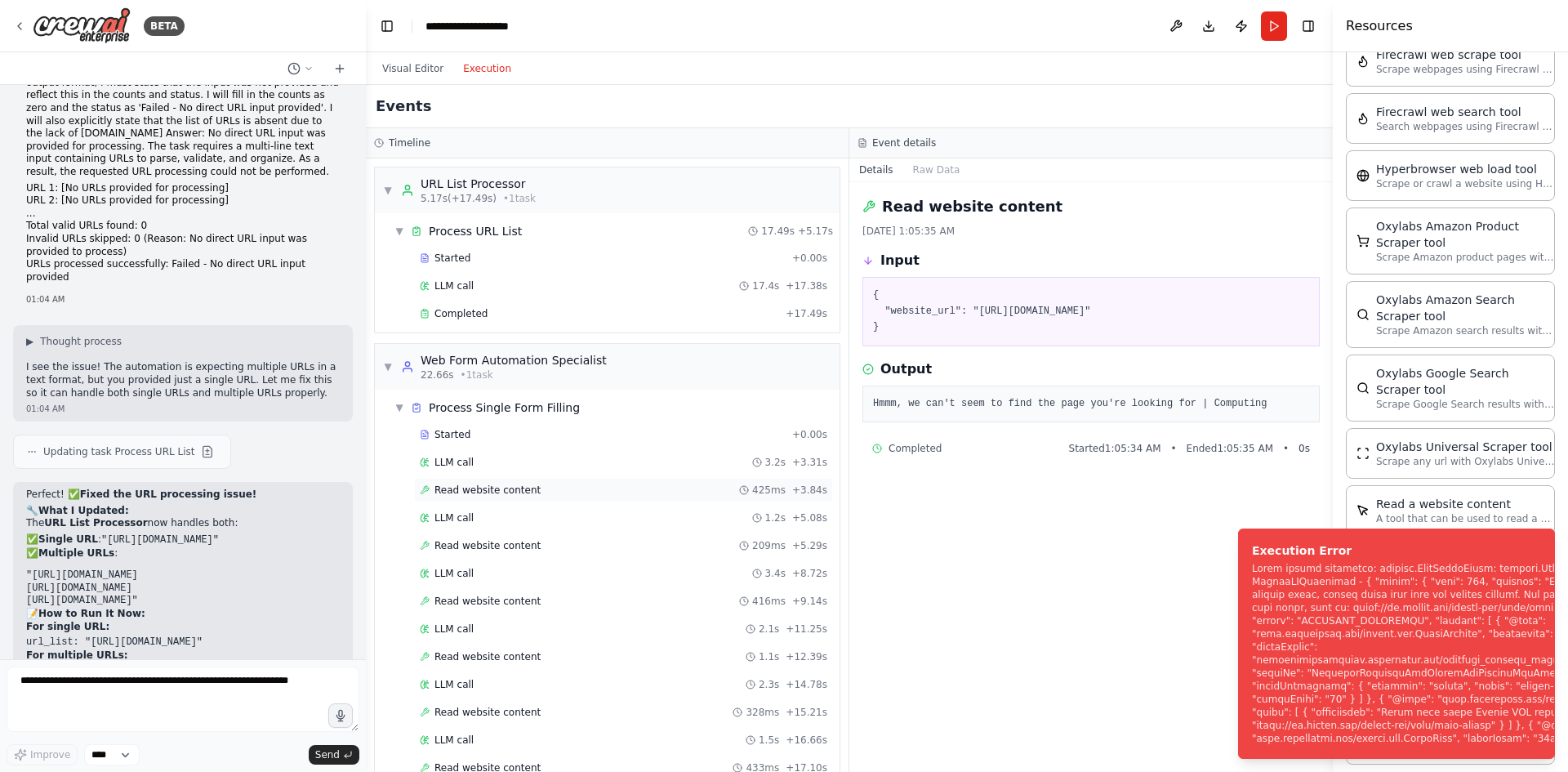
click at [502, 502] on div "Read website content 425ms + 3.84s" at bounding box center [624, 490] width 419 height 25
click at [498, 521] on div "LLM call 1.2s + 5.08s" at bounding box center [623, 518] width 407 height 13
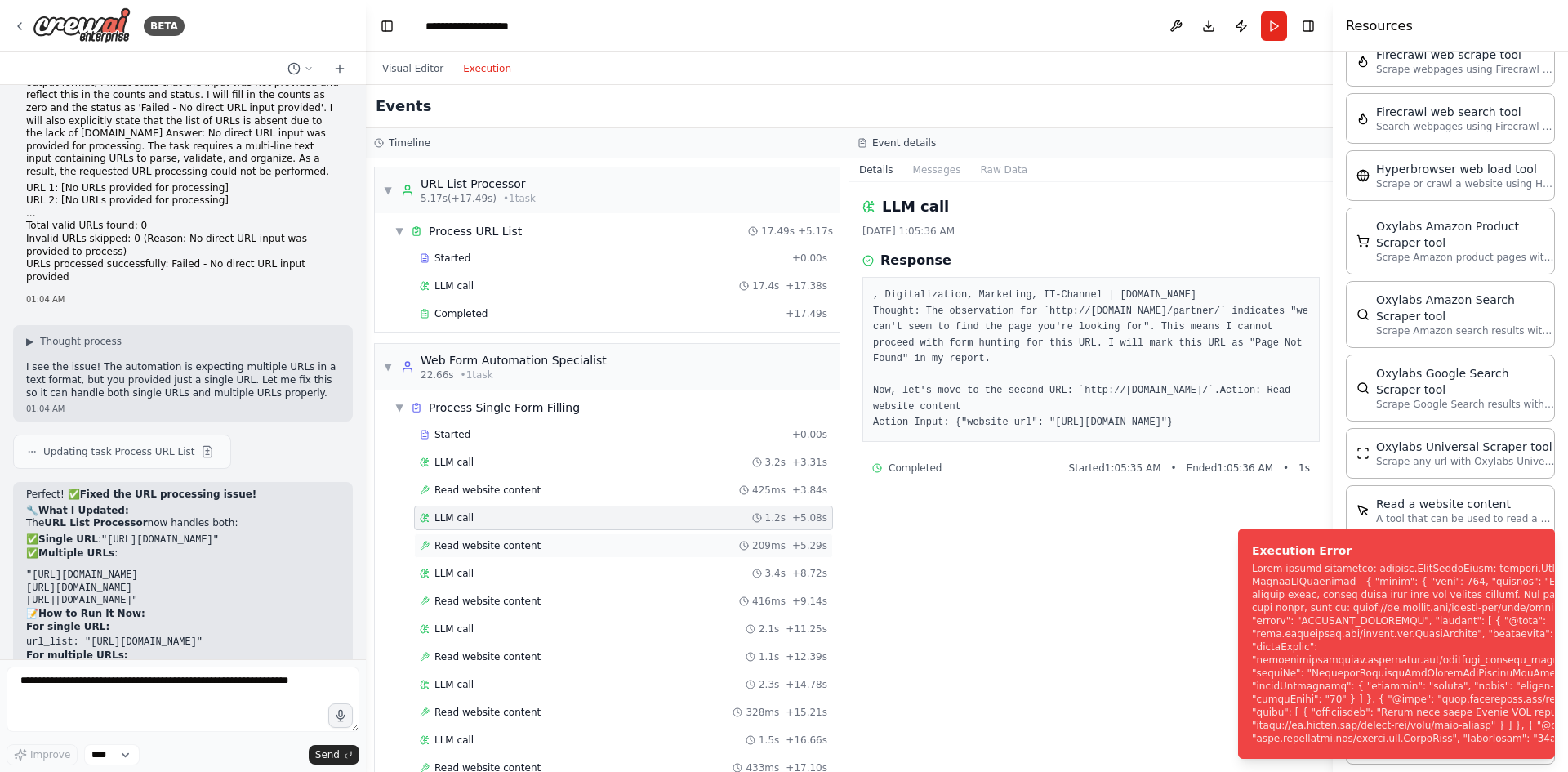
click at [500, 545] on span "Read website content" at bounding box center [487, 546] width 106 height 13
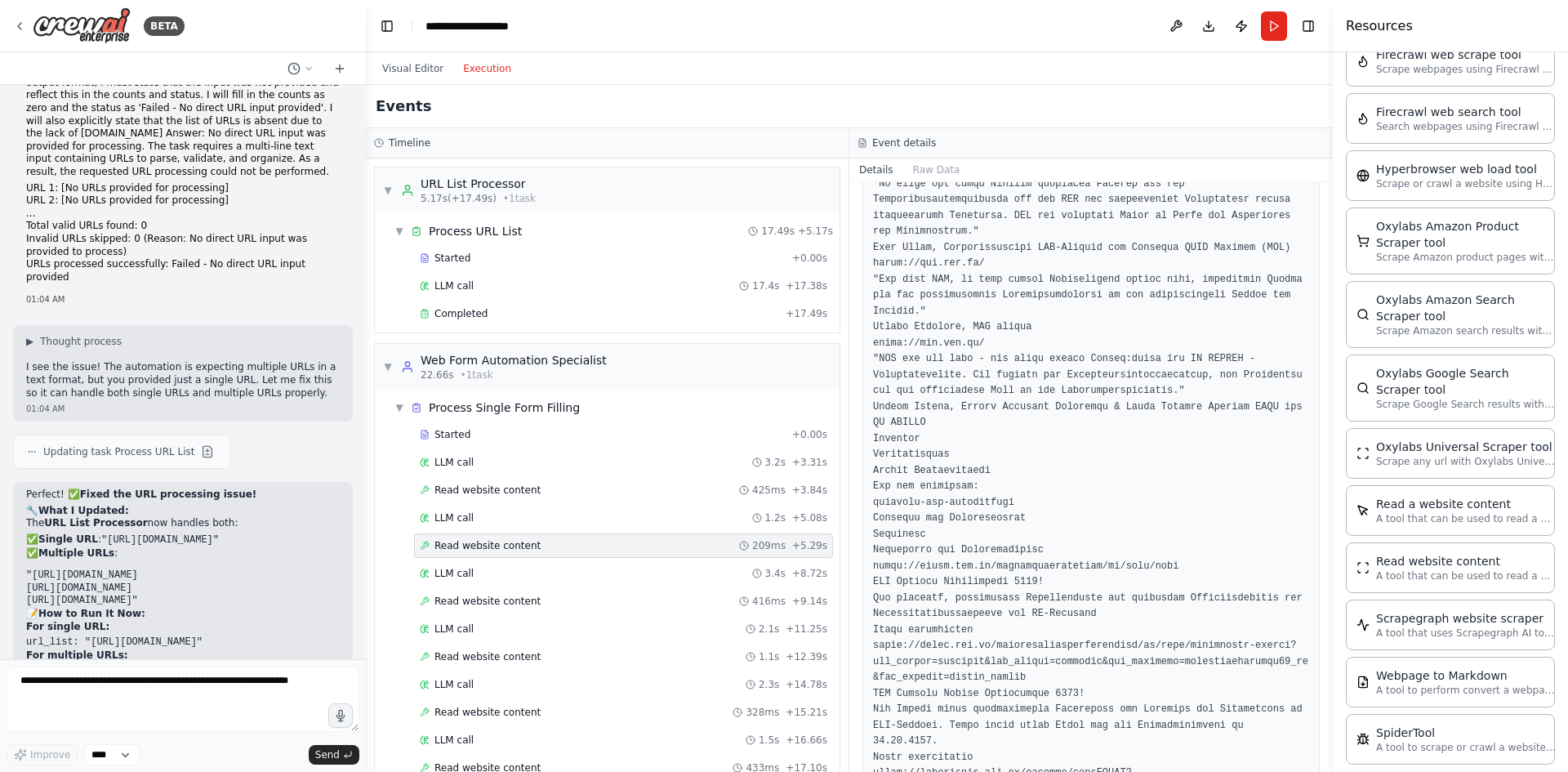
scroll to position [1274, 0]
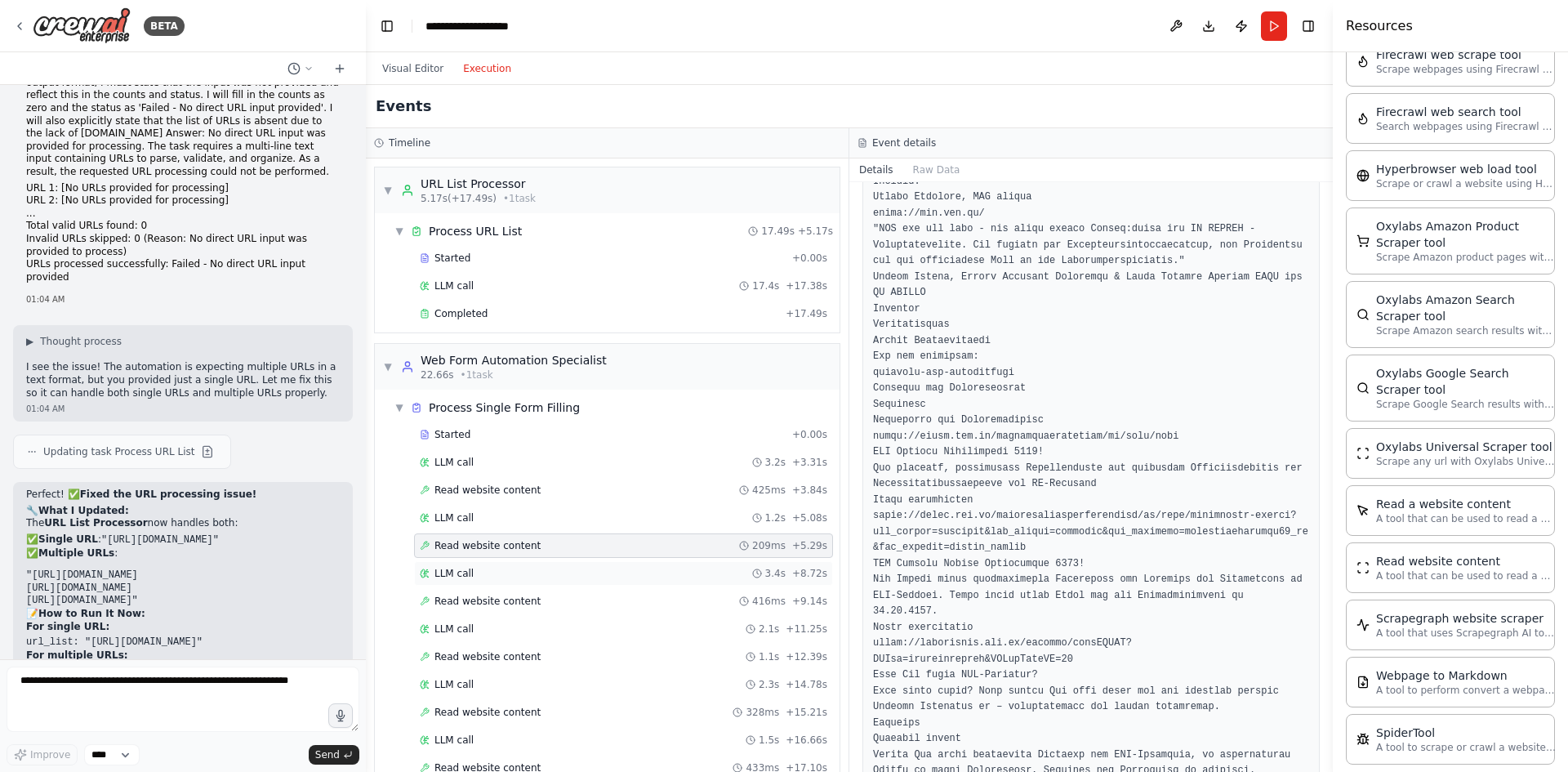
click at [497, 573] on div "LLM call 3.4s + 8.72s" at bounding box center [623, 573] width 407 height 13
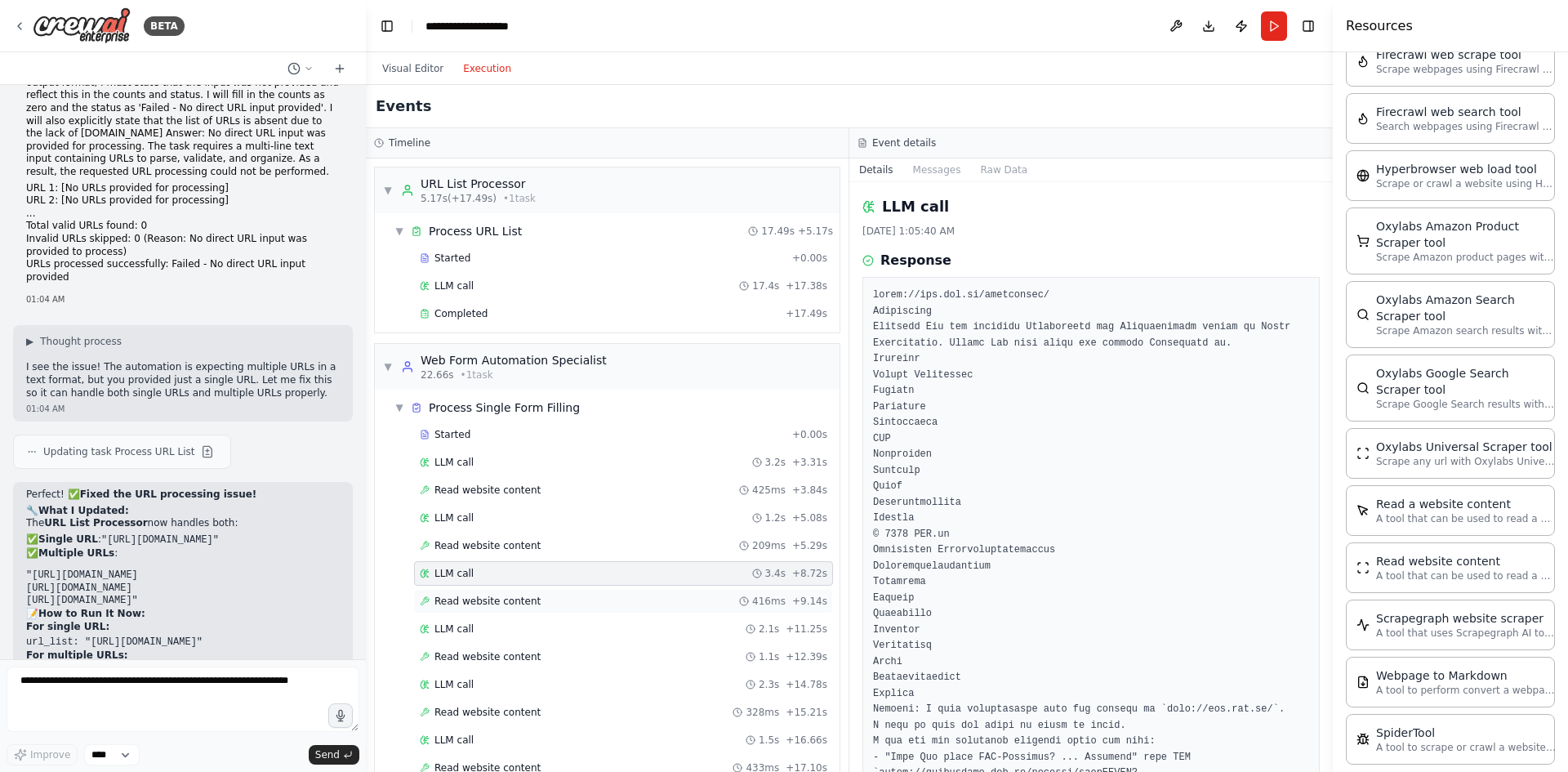
click at [500, 602] on span "Read website content" at bounding box center [487, 601] width 106 height 13
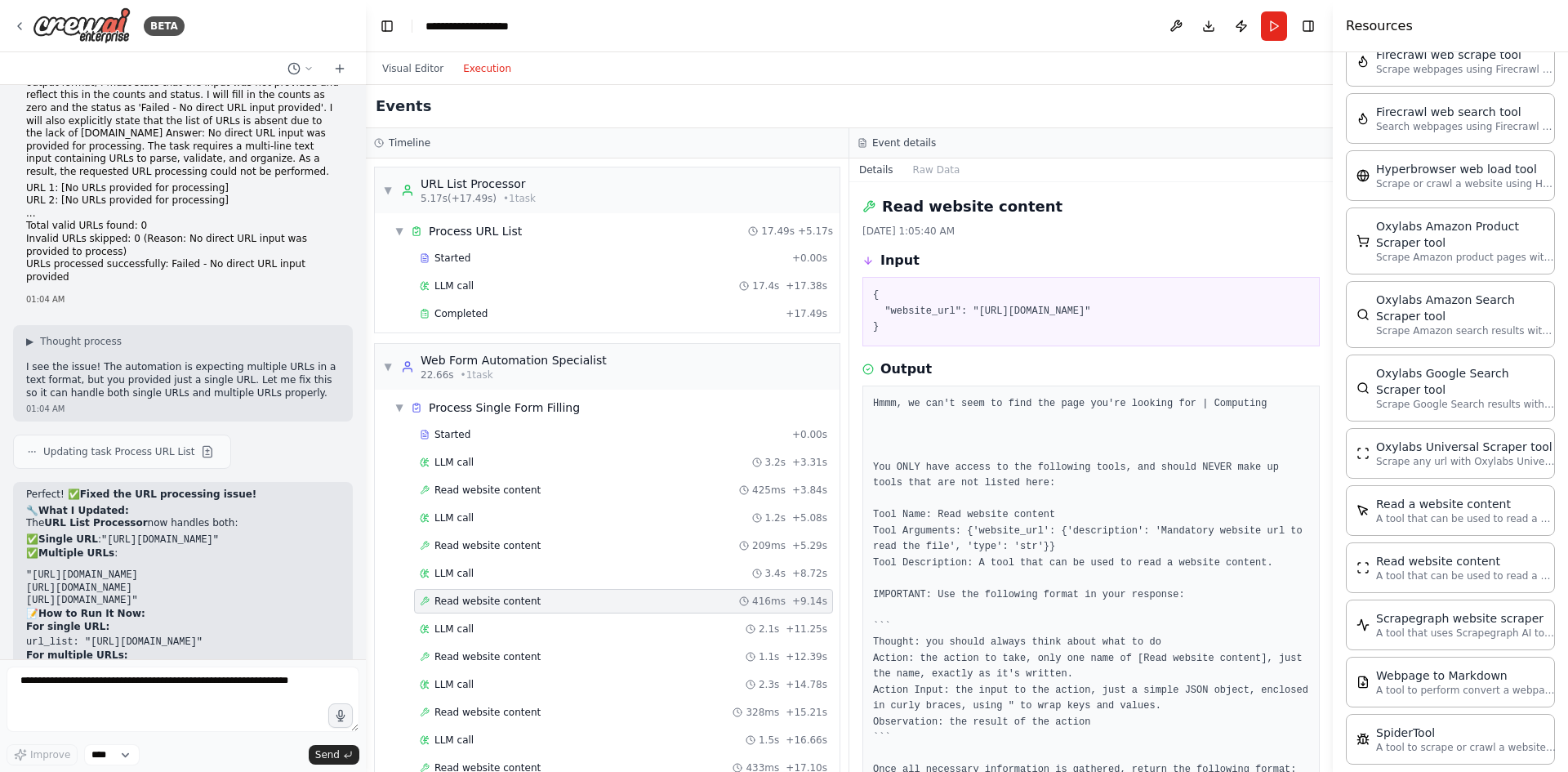
scroll to position [245, 0]
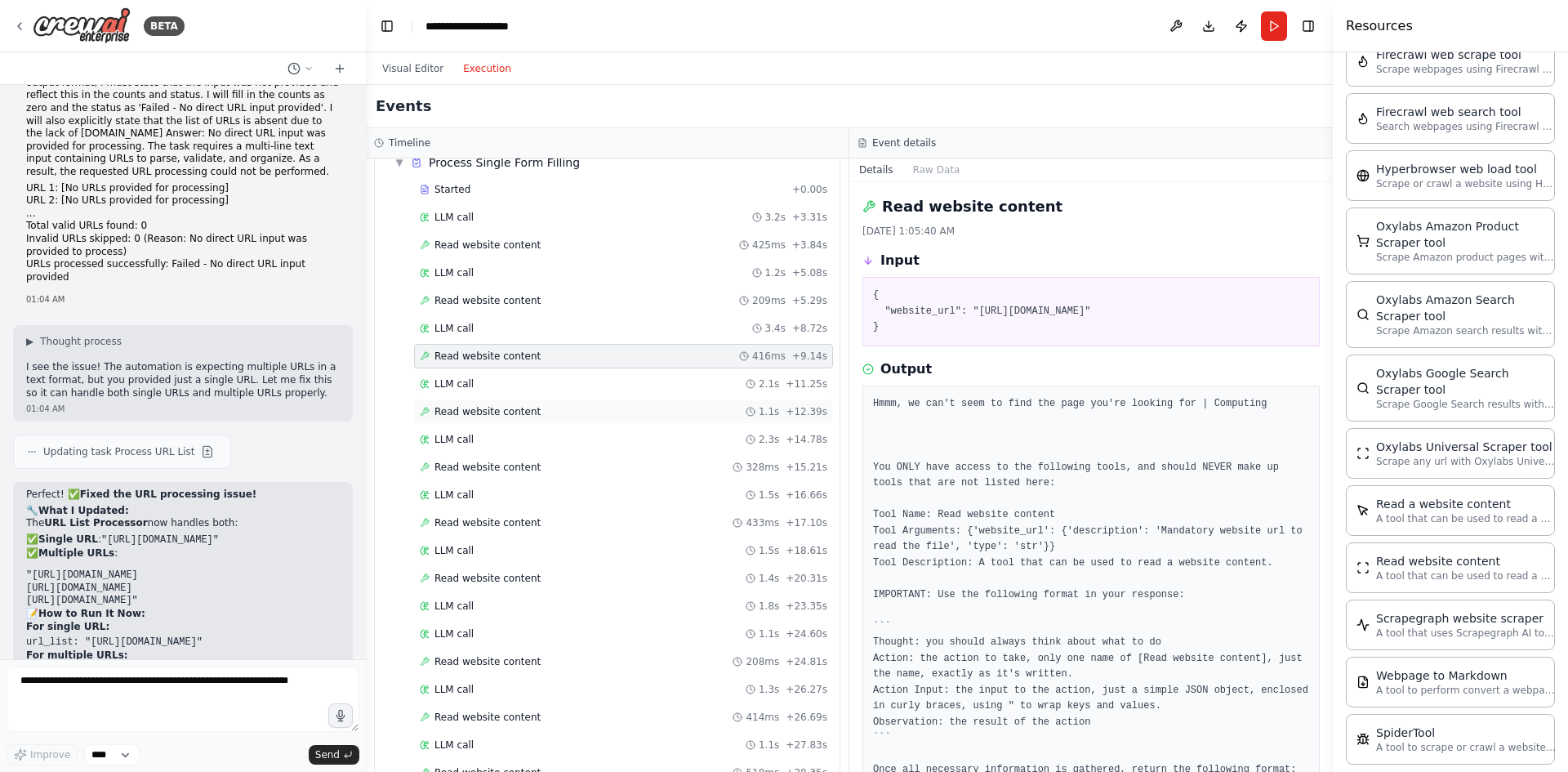
click at [551, 418] on div "Read website content 1.1s + 12.39s" at bounding box center [624, 412] width 419 height 25
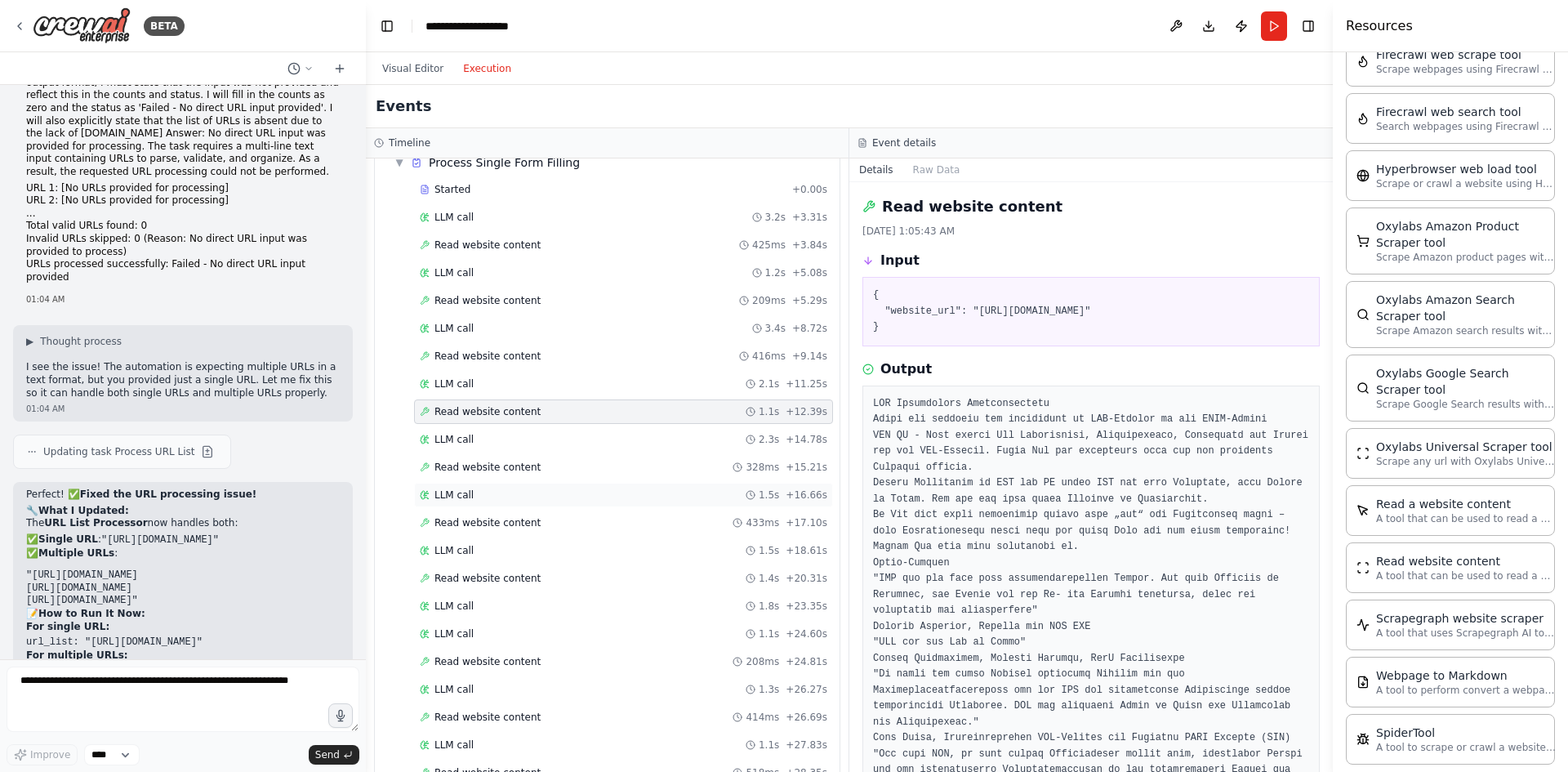
click at [539, 483] on div "LLM call 1.5s + 16.66s" at bounding box center [624, 496] width 419 height 25
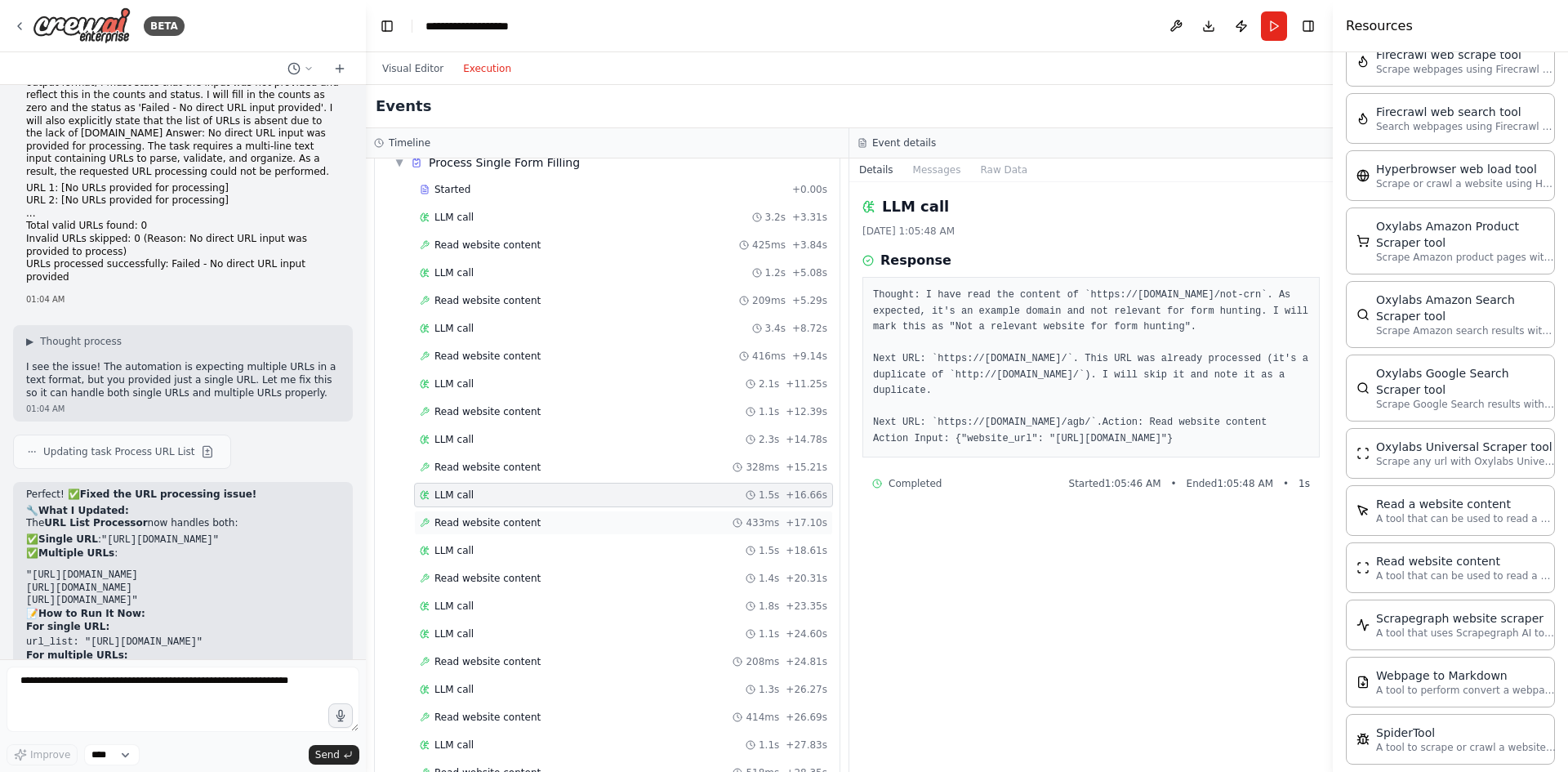
click at [543, 521] on div "Read website content 433ms + 17.10s" at bounding box center [623, 522] width 407 height 13
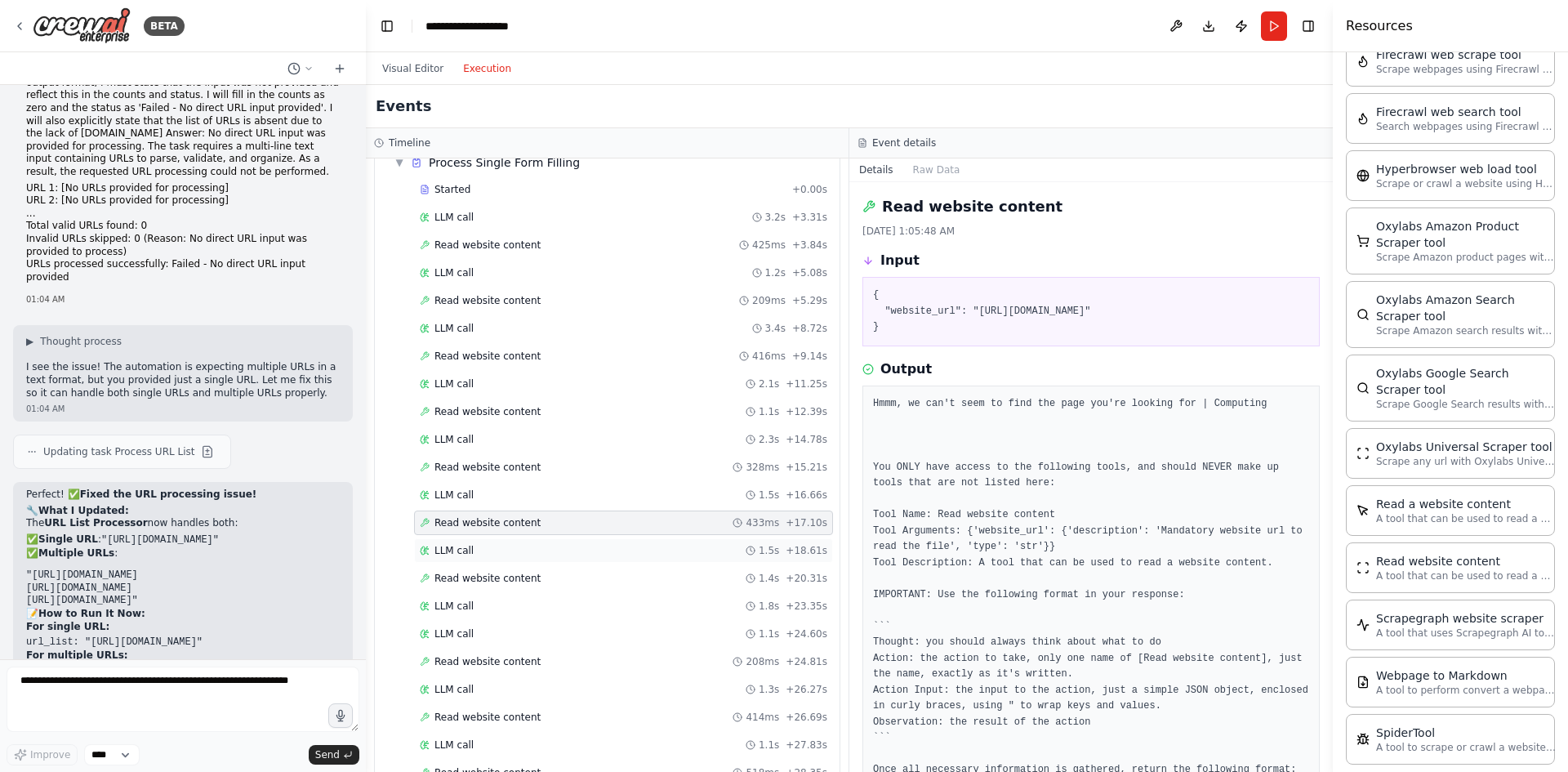
scroll to position [476, 0]
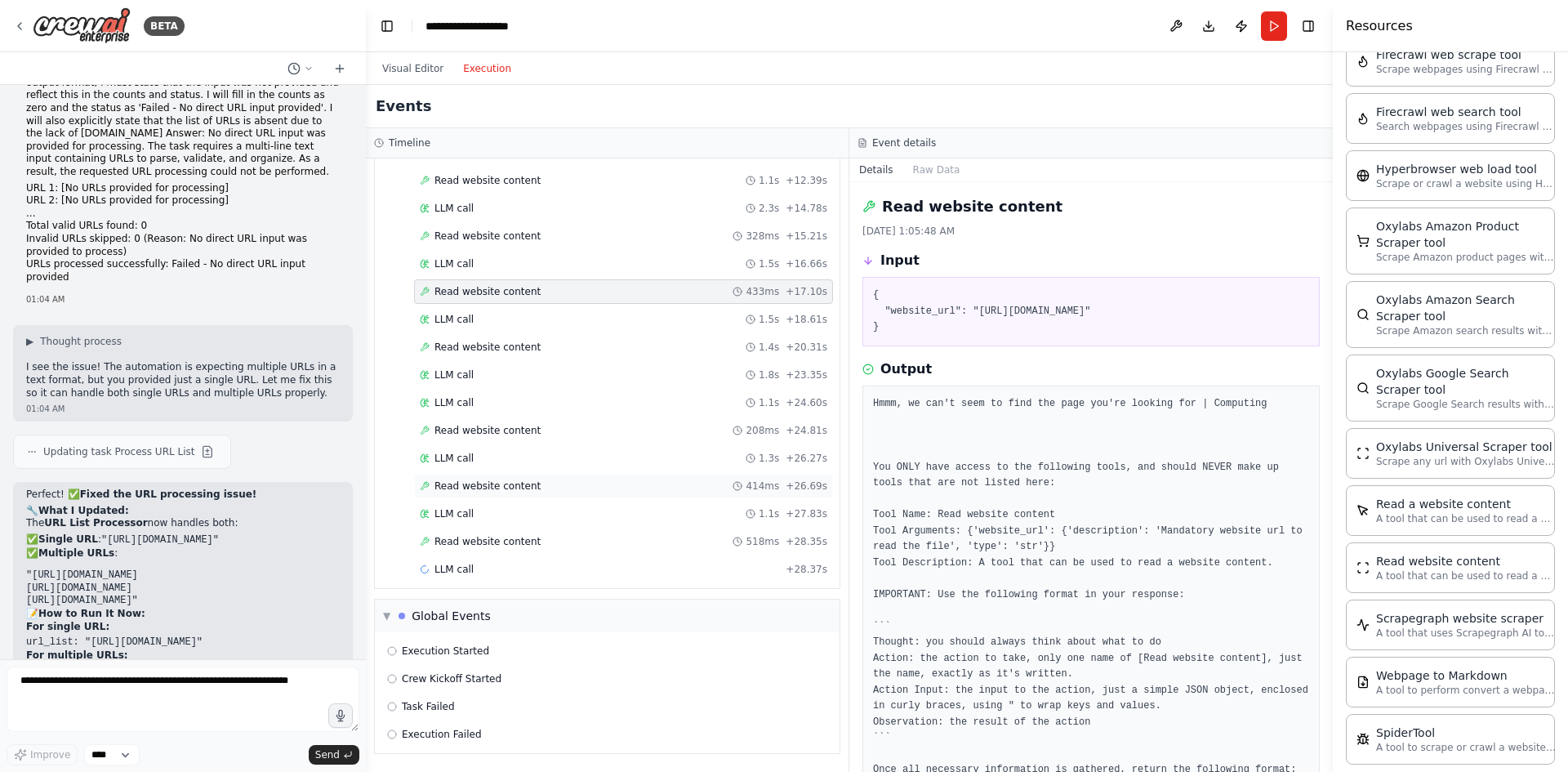
click at [526, 480] on span "Read website content" at bounding box center [487, 486] width 106 height 13
click at [518, 510] on div "LLM call 1.1s + 27.83s" at bounding box center [623, 513] width 407 height 13
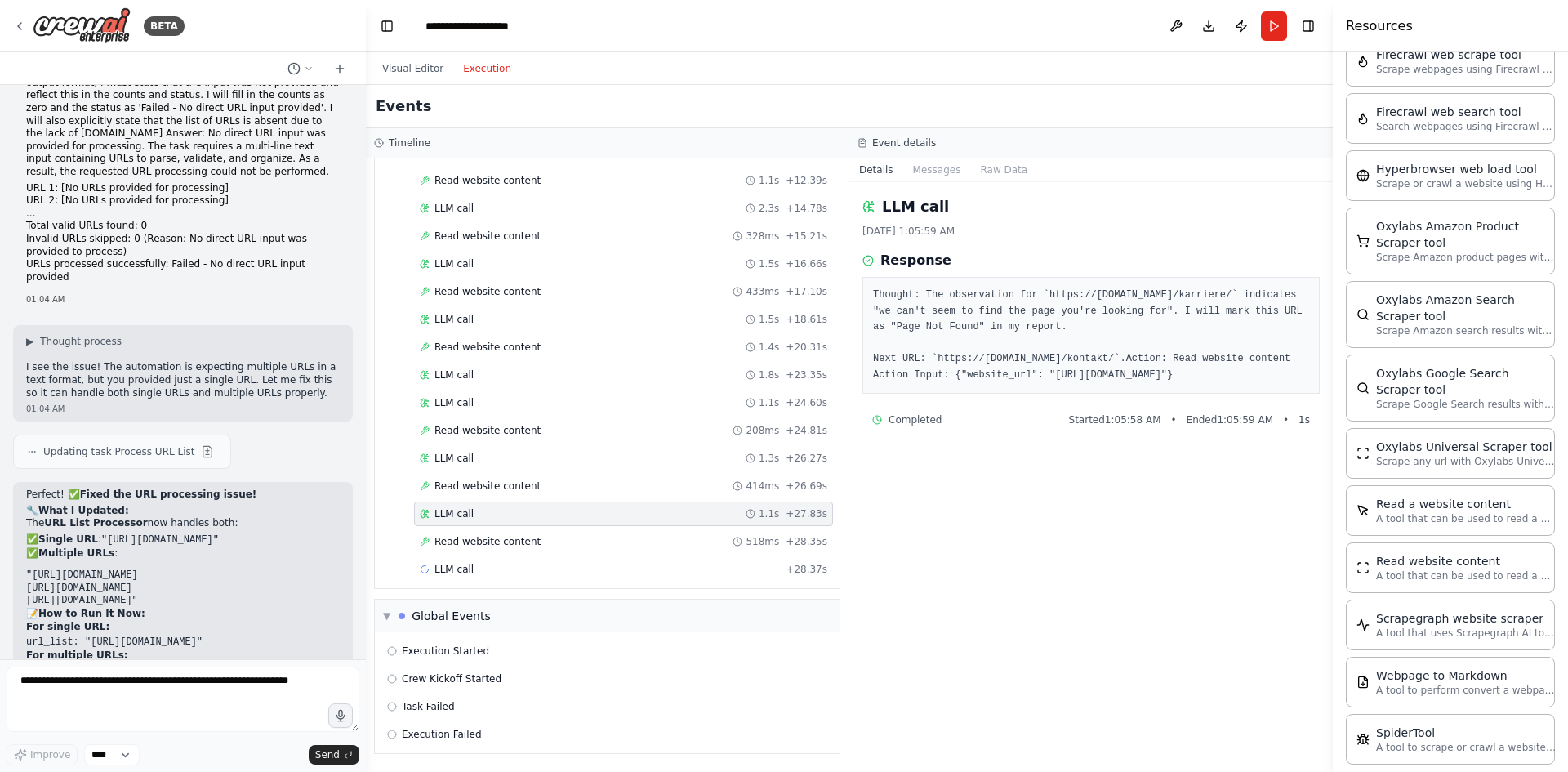
click at [524, 525] on div "LLM call 1.1s + 27.83s" at bounding box center [624, 514] width 419 height 25
click at [527, 536] on span "Read website content" at bounding box center [487, 541] width 106 height 13
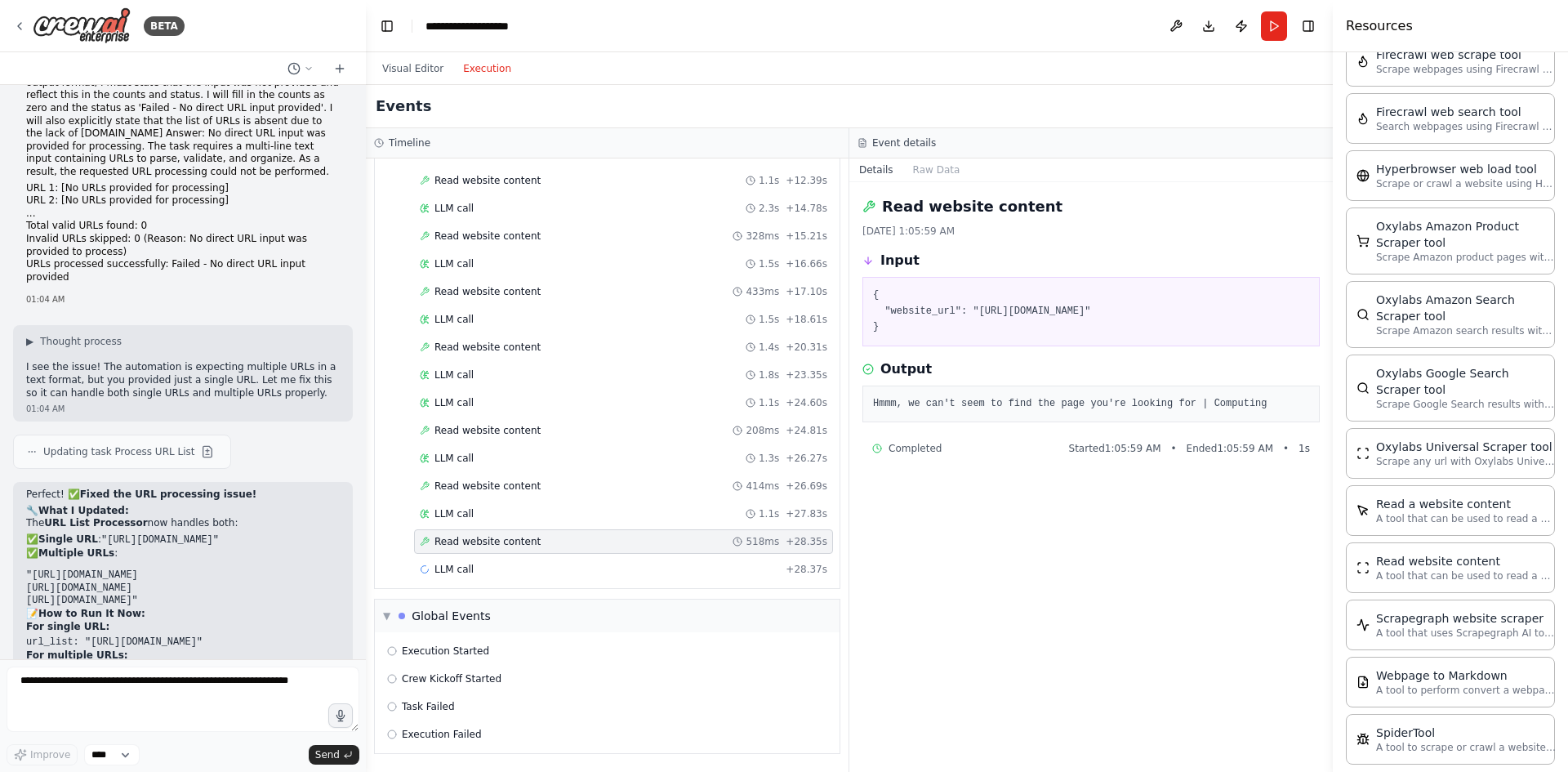
click at [529, 556] on div "Started + 0.00s LLM call 3.2s + 3.31s Read website content 425ms + 3.84s LLM ca…" at bounding box center [613, 265] width 452 height 639
click at [497, 661] on div "Execution Started" at bounding box center [607, 652] width 452 height 25
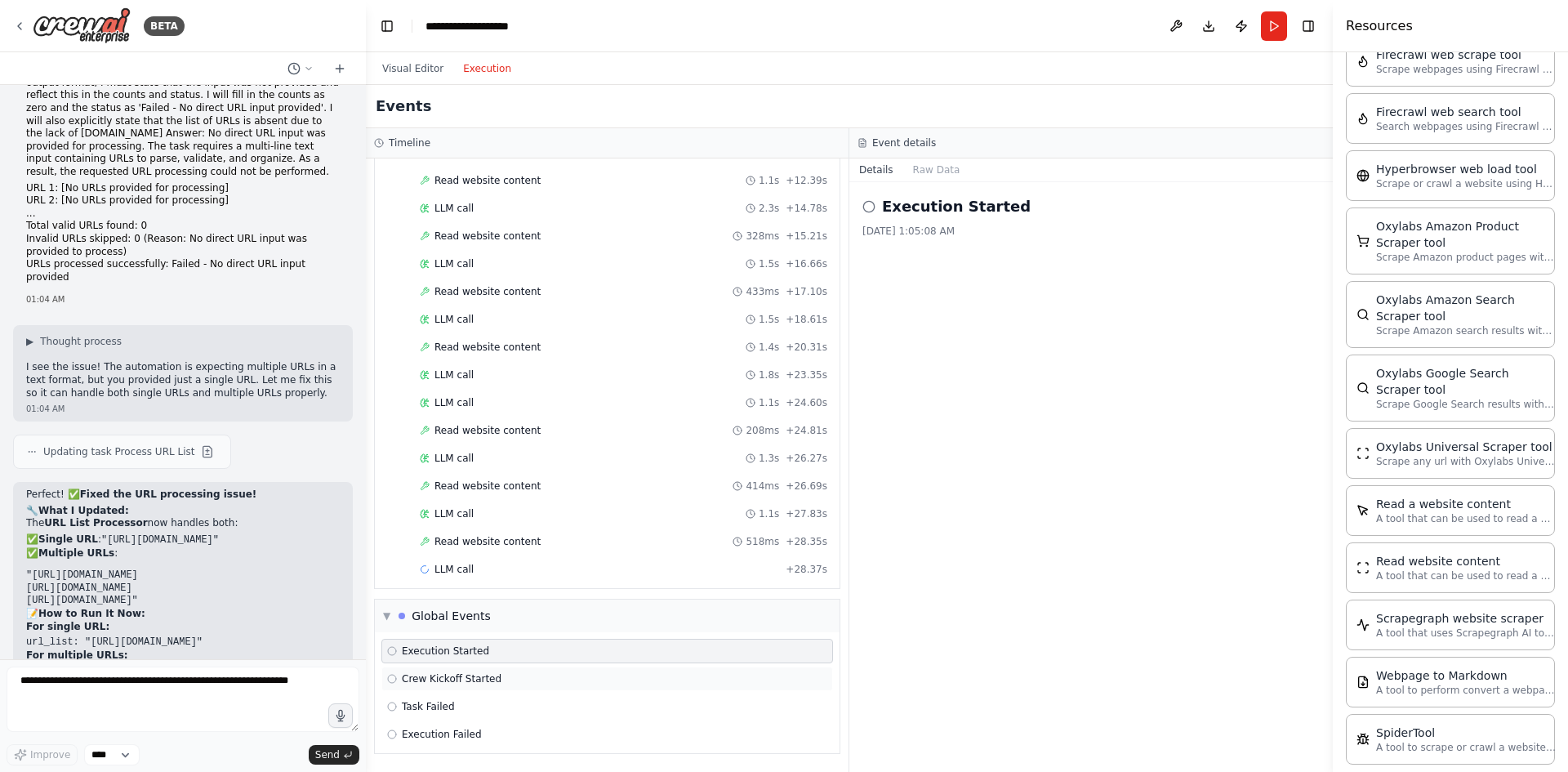
click at [497, 677] on div "Crew Kickoff Started" at bounding box center [608, 678] width 440 height 13
click at [503, 704] on div "Task Failed" at bounding box center [608, 707] width 440 height 13
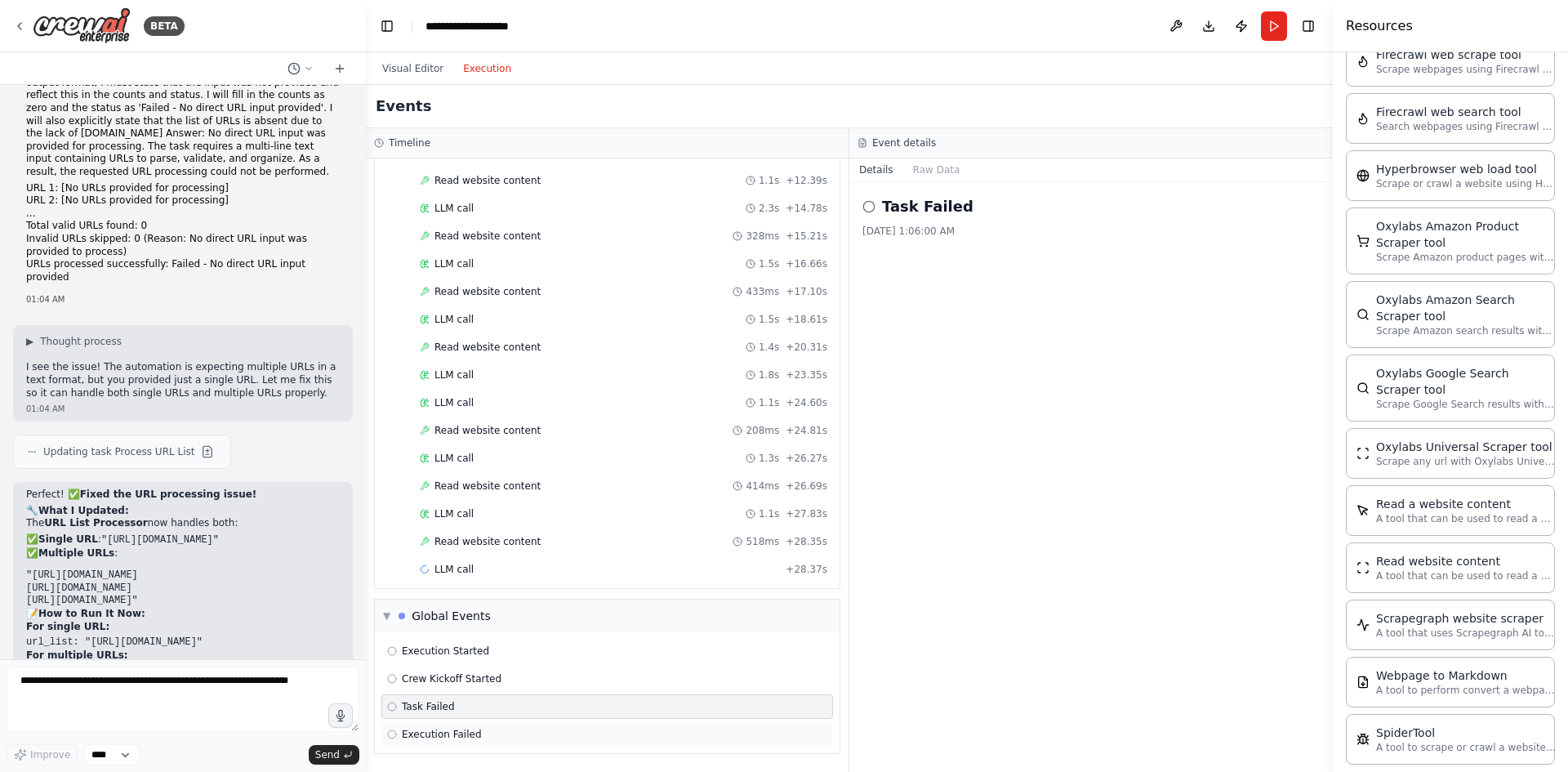
click at [503, 727] on div "Execution Failed" at bounding box center [607, 735] width 452 height 25
